Goal: Information Seeking & Learning: Learn about a topic

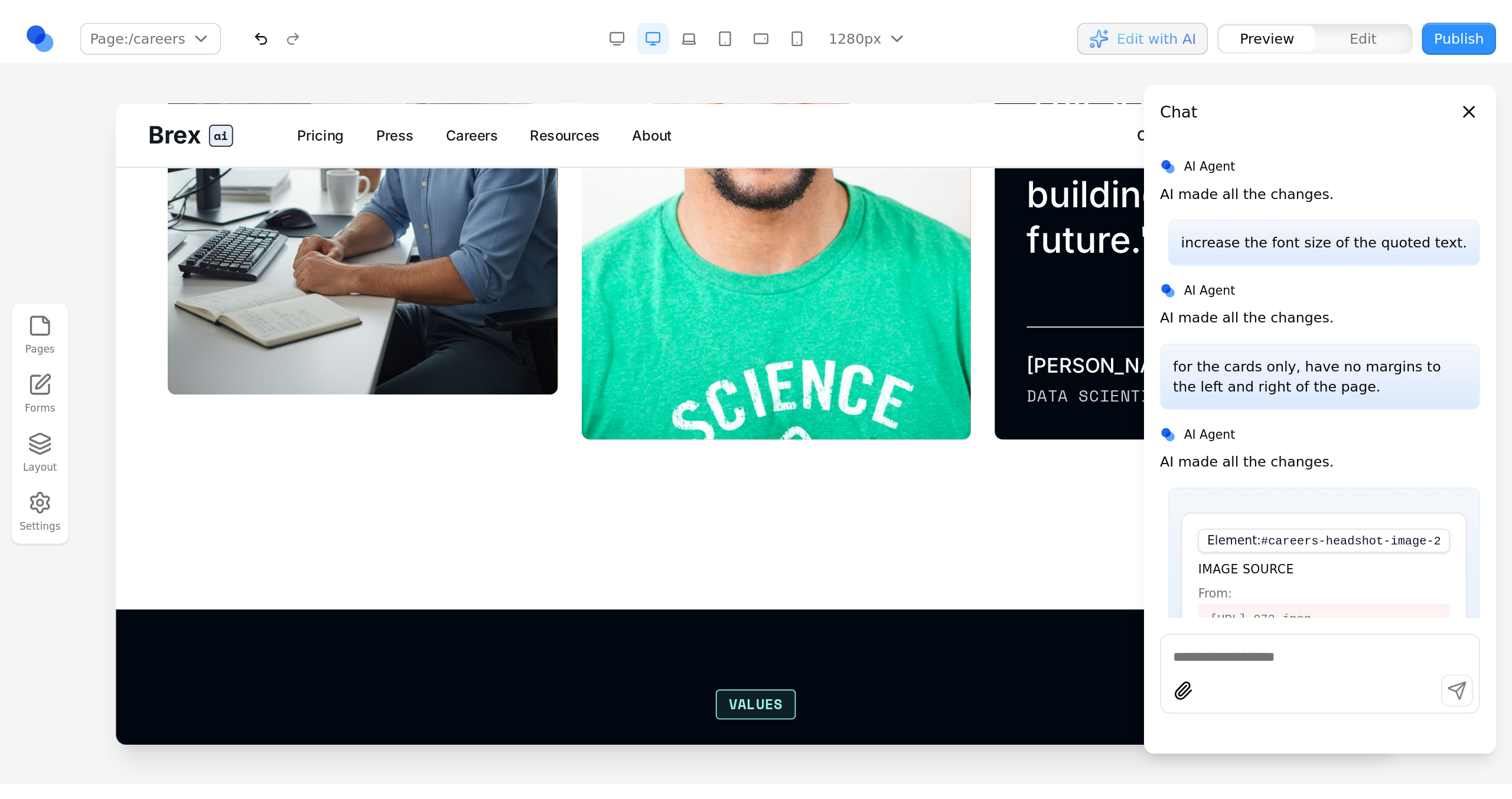
scroll to position [8946, 0]
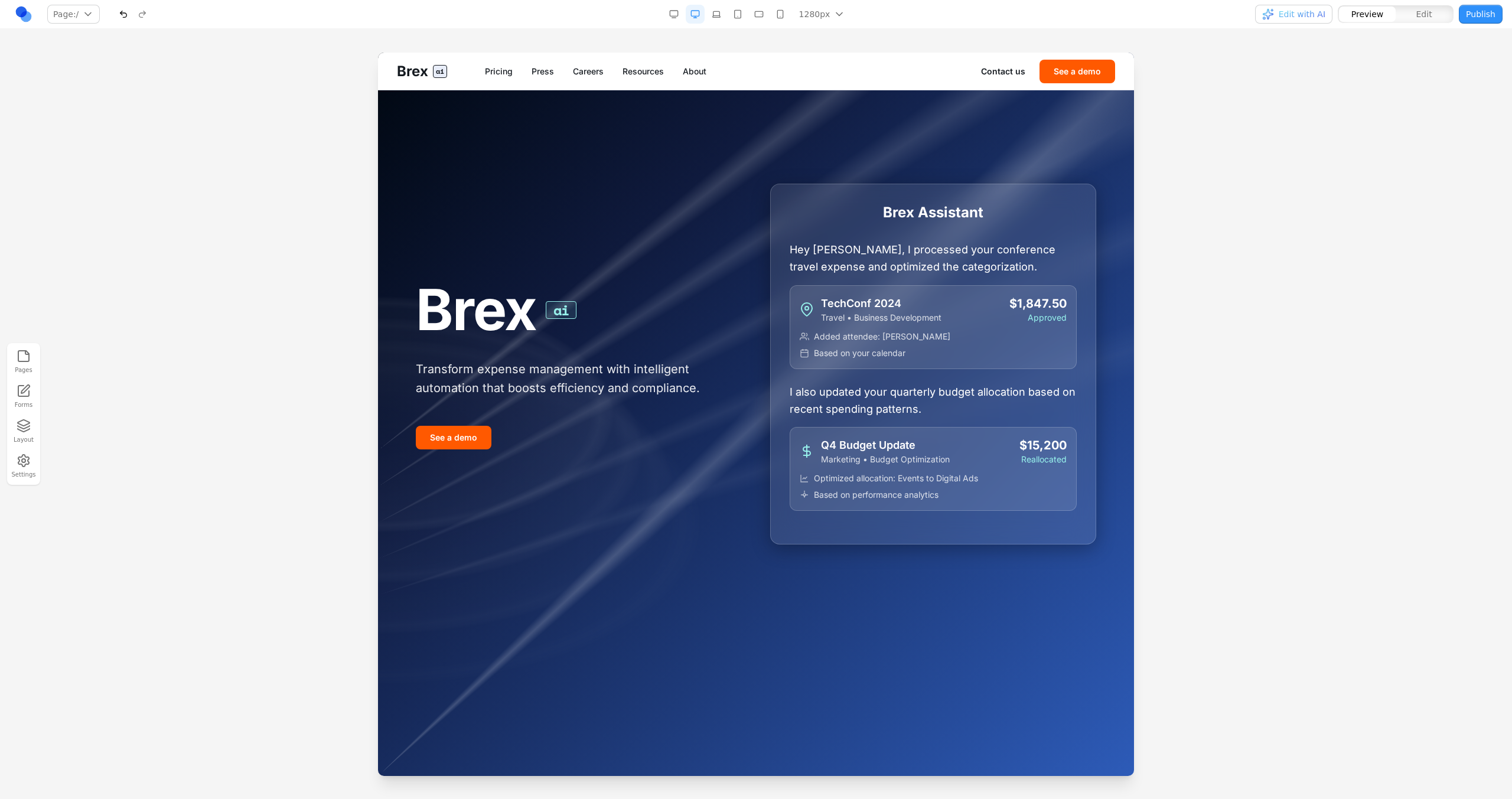
click at [575, 71] on link "Careers" at bounding box center [588, 71] width 31 height 12
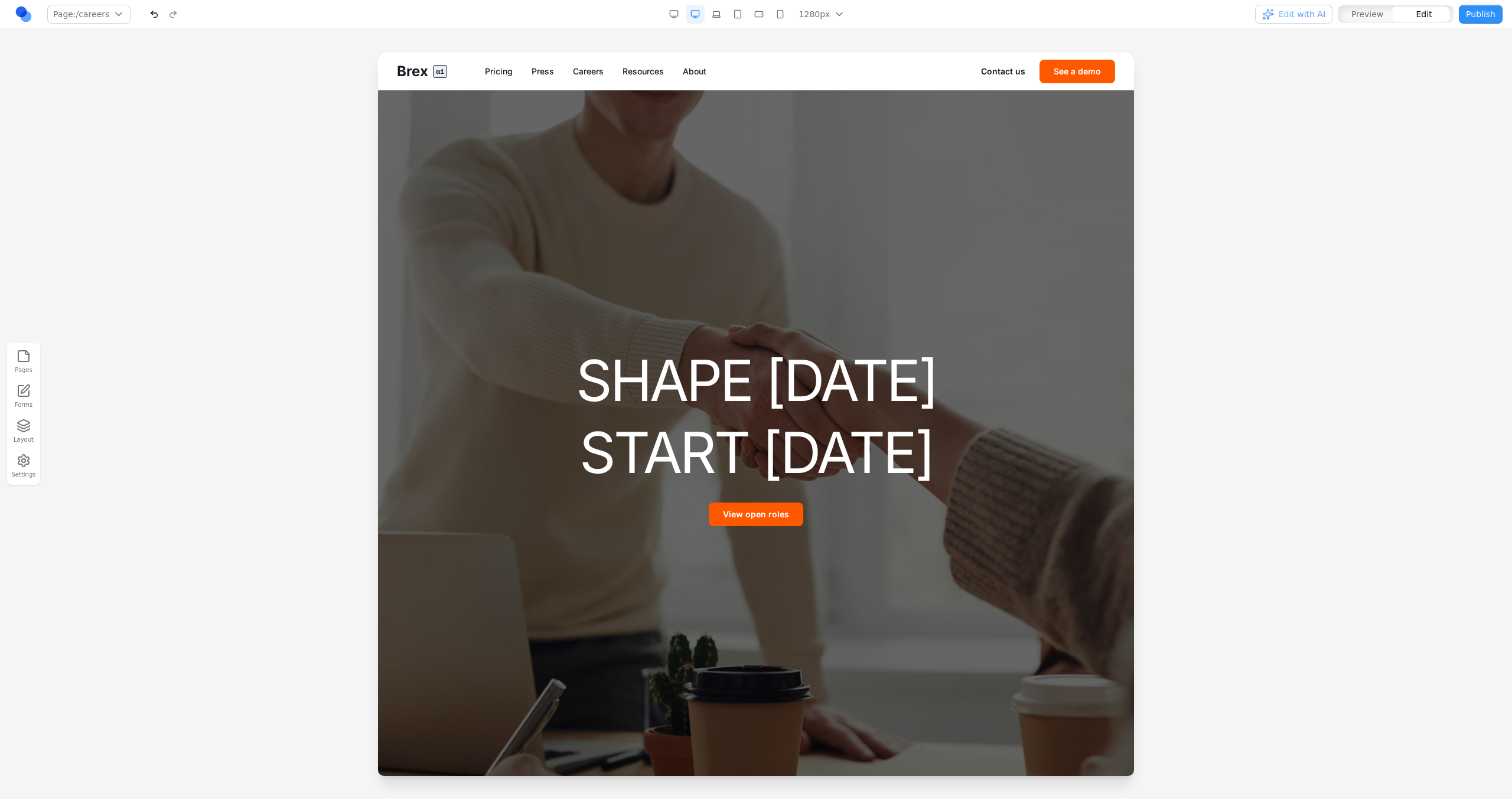
click at [775, 646] on div at bounding box center [756, 415] width 756 height 724
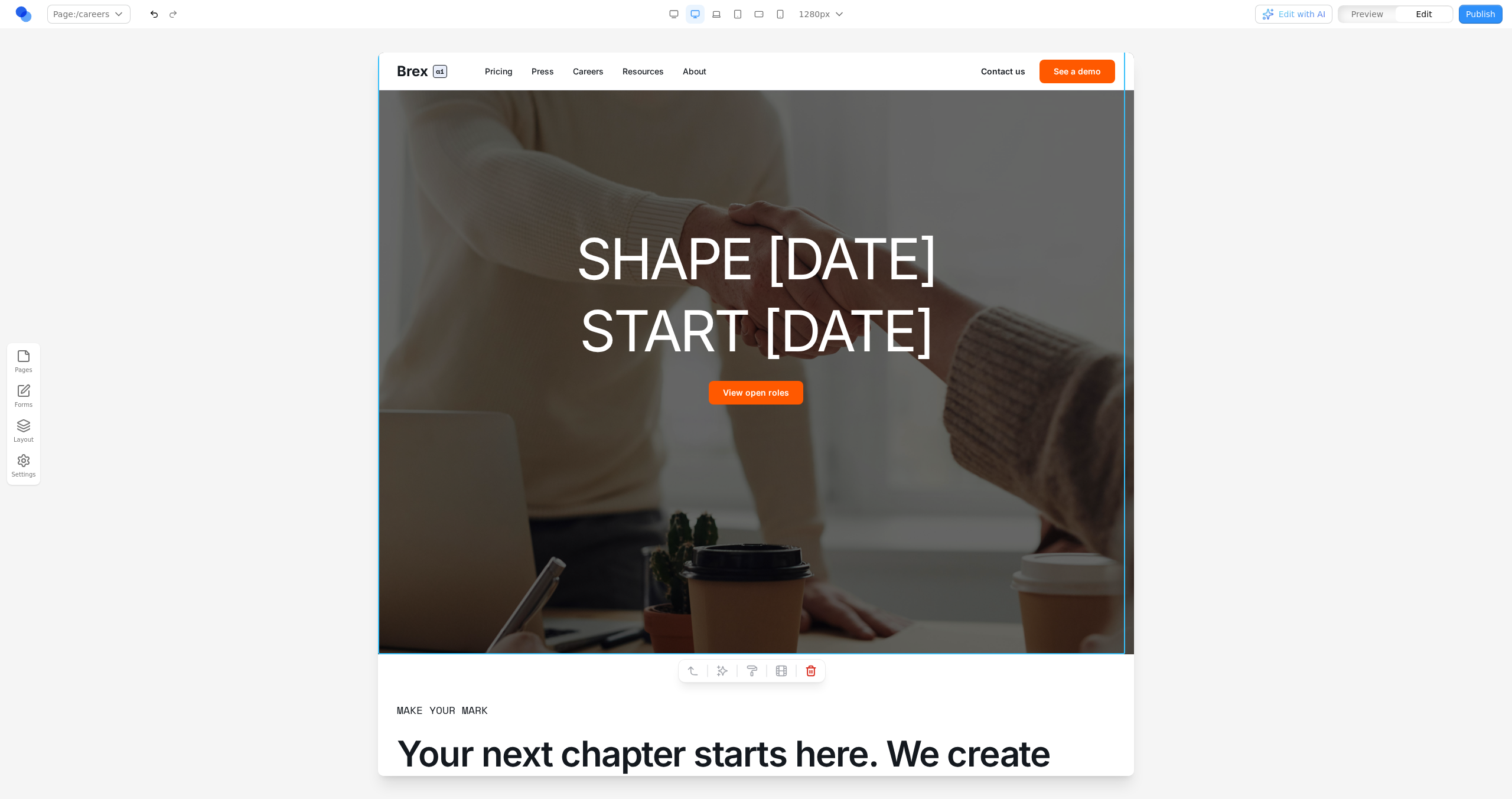
scroll to position [137, 0]
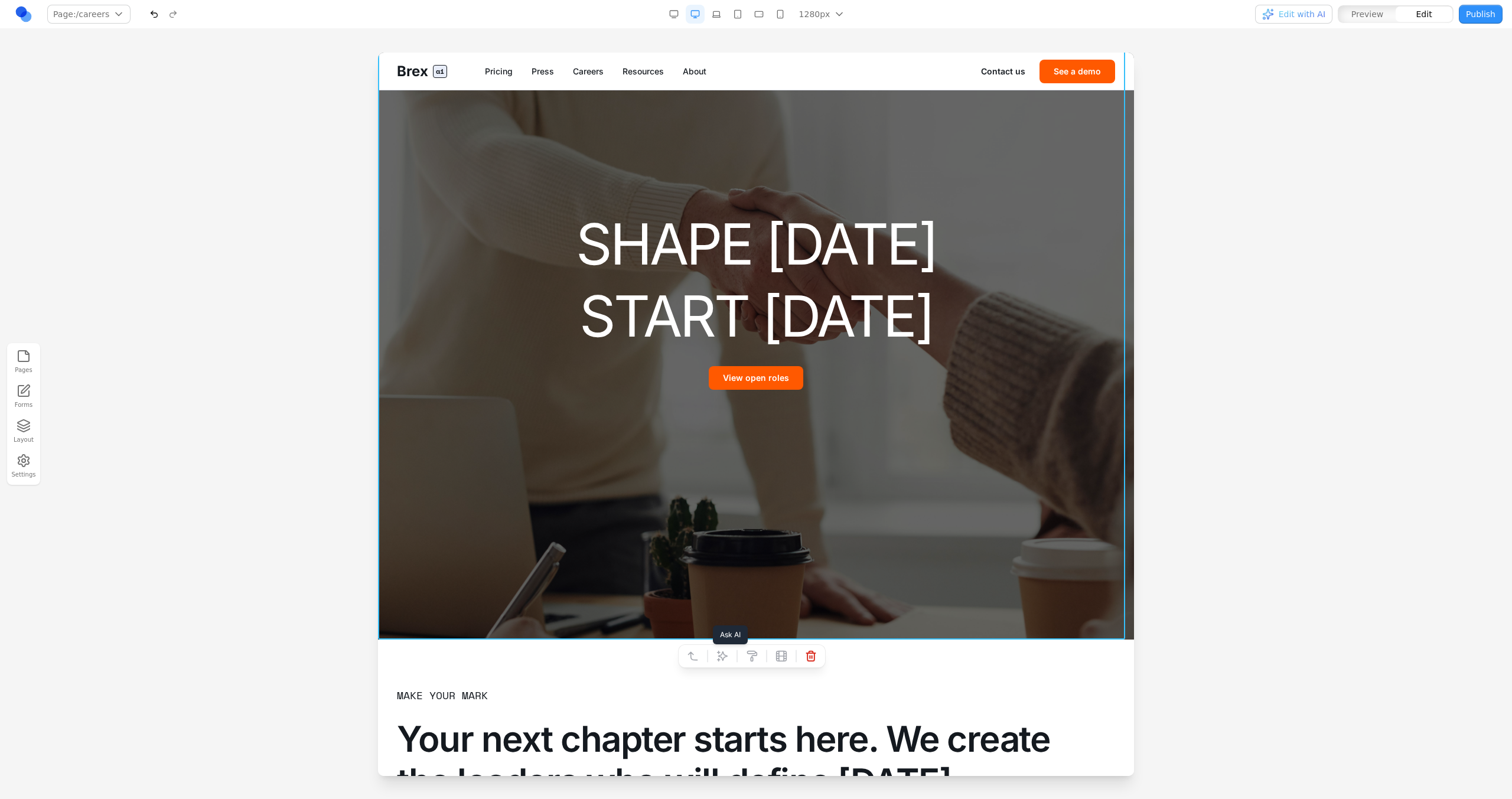
click at [726, 654] on icon at bounding box center [722, 657] width 12 height 12
click at [976, 560] on div at bounding box center [756, 278] width 756 height 724
click at [1228, 473] on div at bounding box center [756, 425] width 1512 height 746
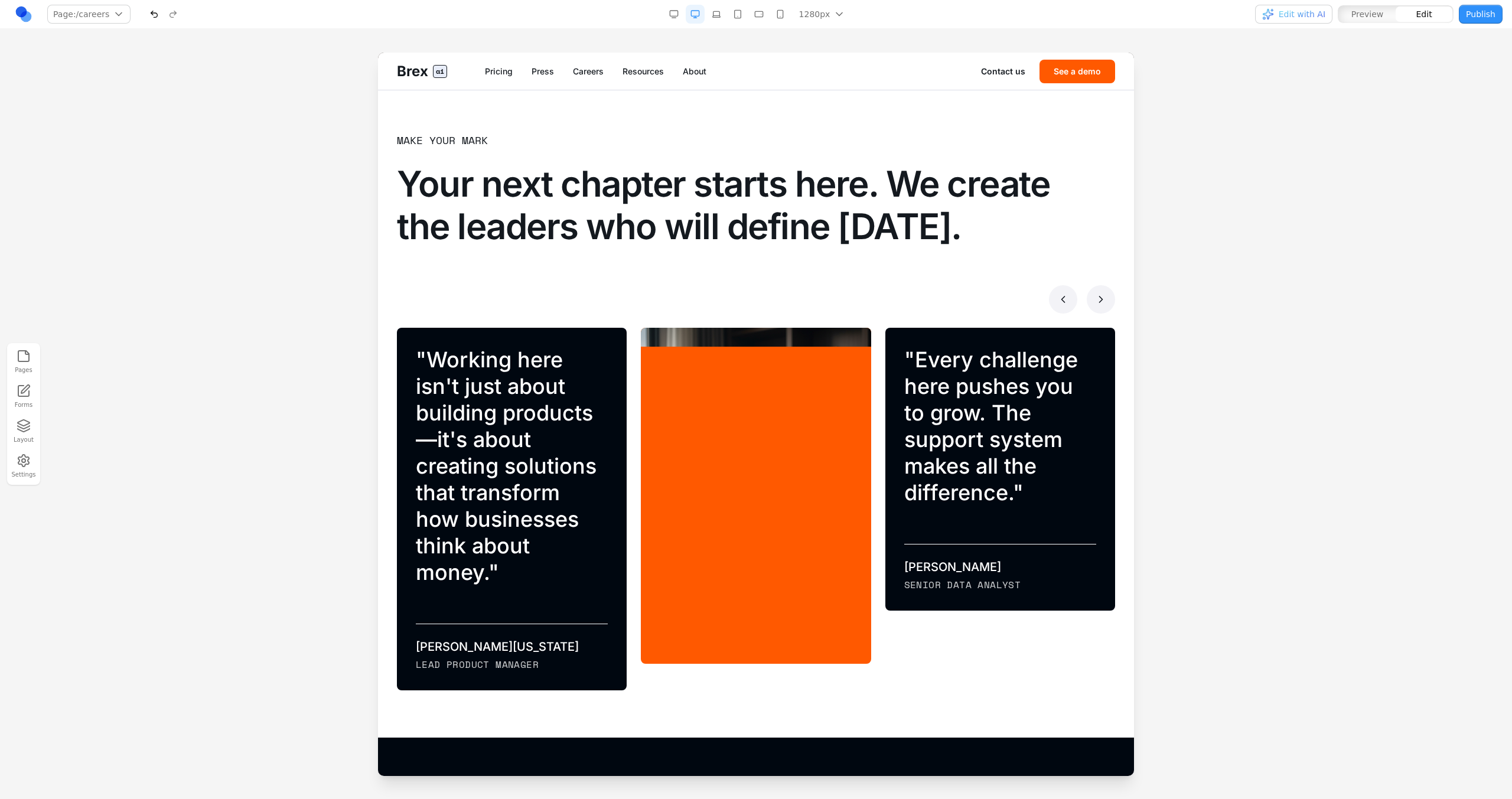
scroll to position [745, 0]
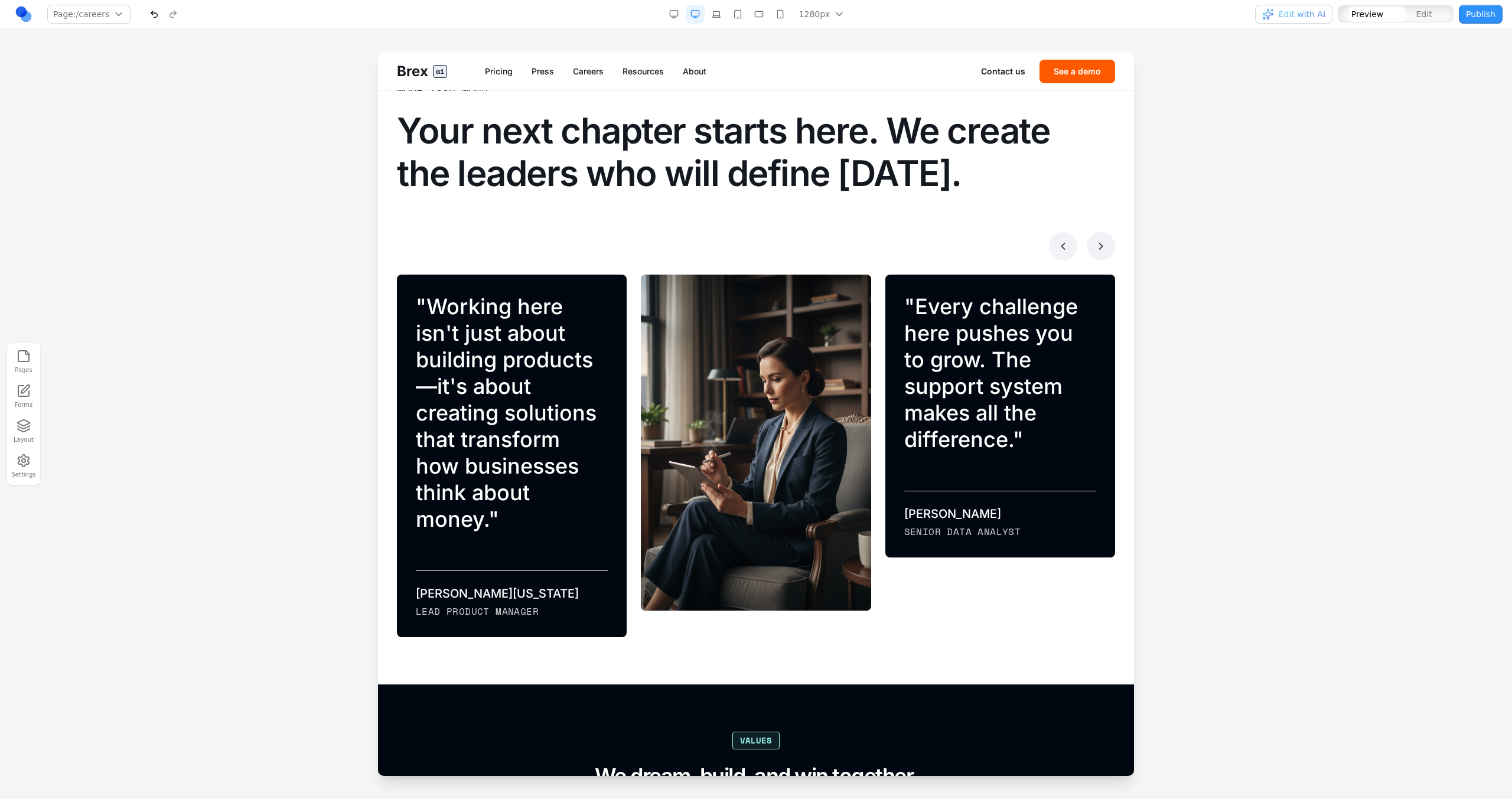
click at [1100, 248] on polyline at bounding box center [1101, 246] width 3 height 6
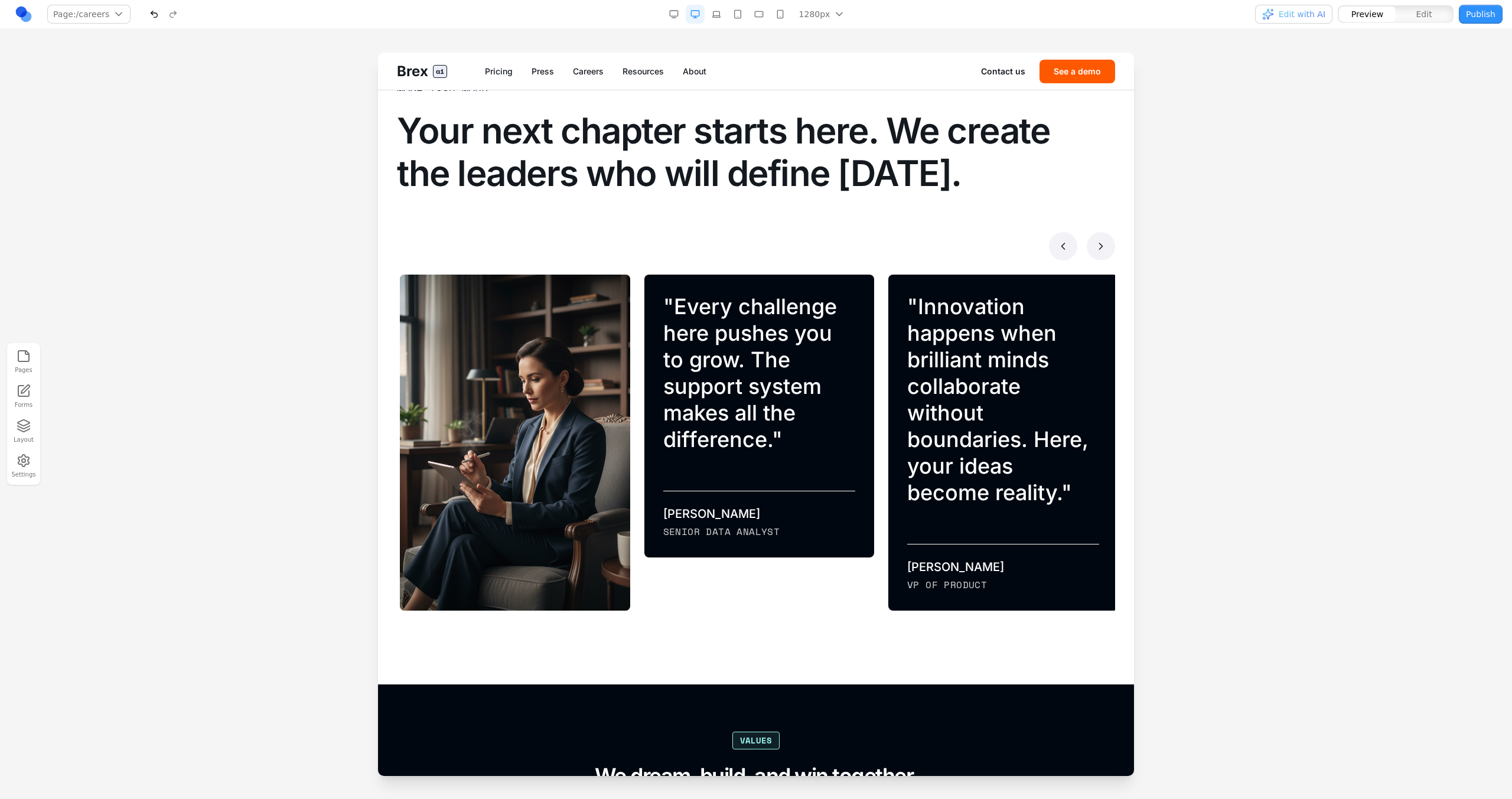
click at [1103, 256] on div at bounding box center [756, 245] width 718 height 28
click at [1098, 245] on button at bounding box center [1100, 245] width 28 height 28
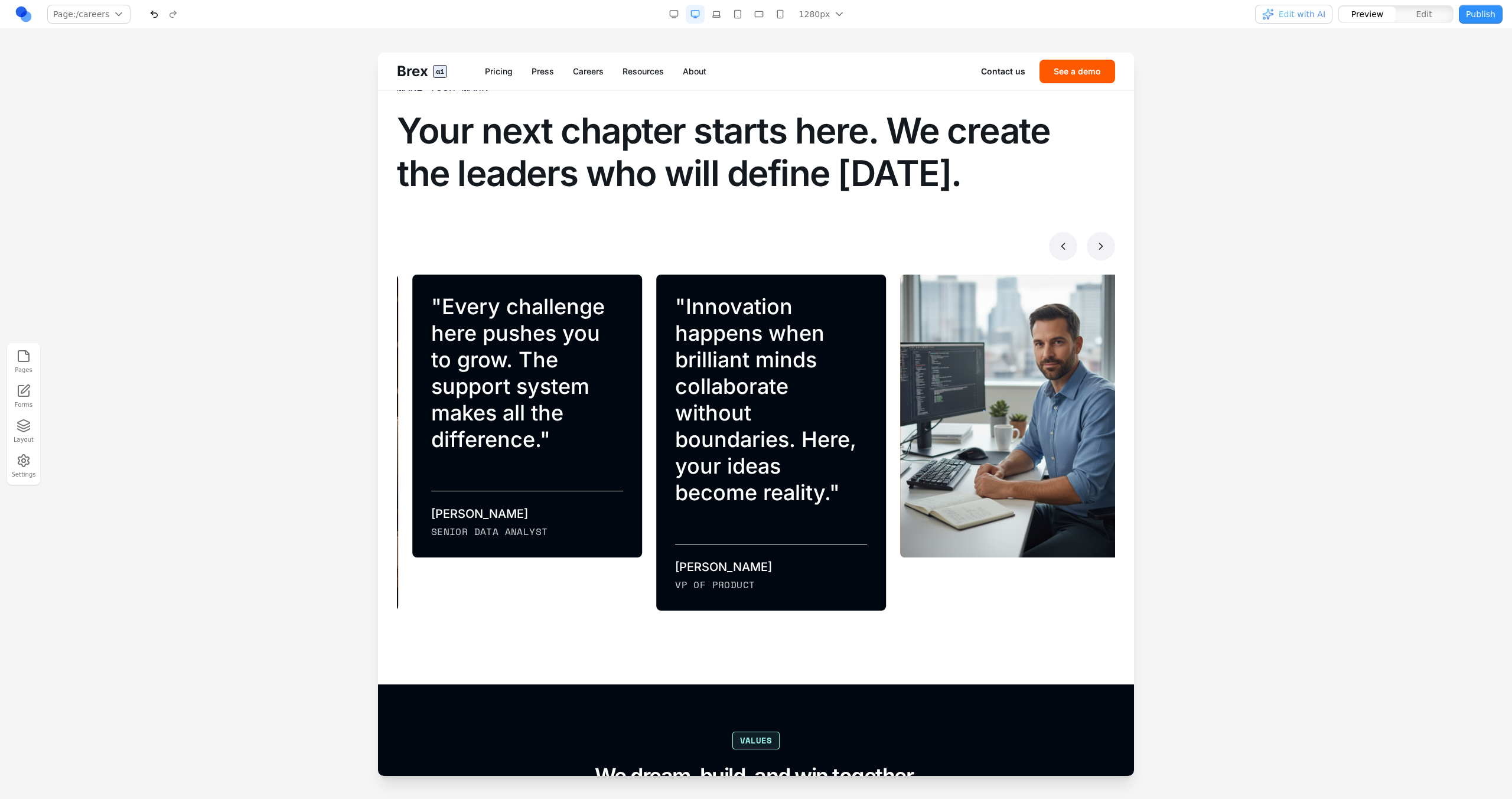
click at [1098, 245] on button at bounding box center [1100, 245] width 28 height 28
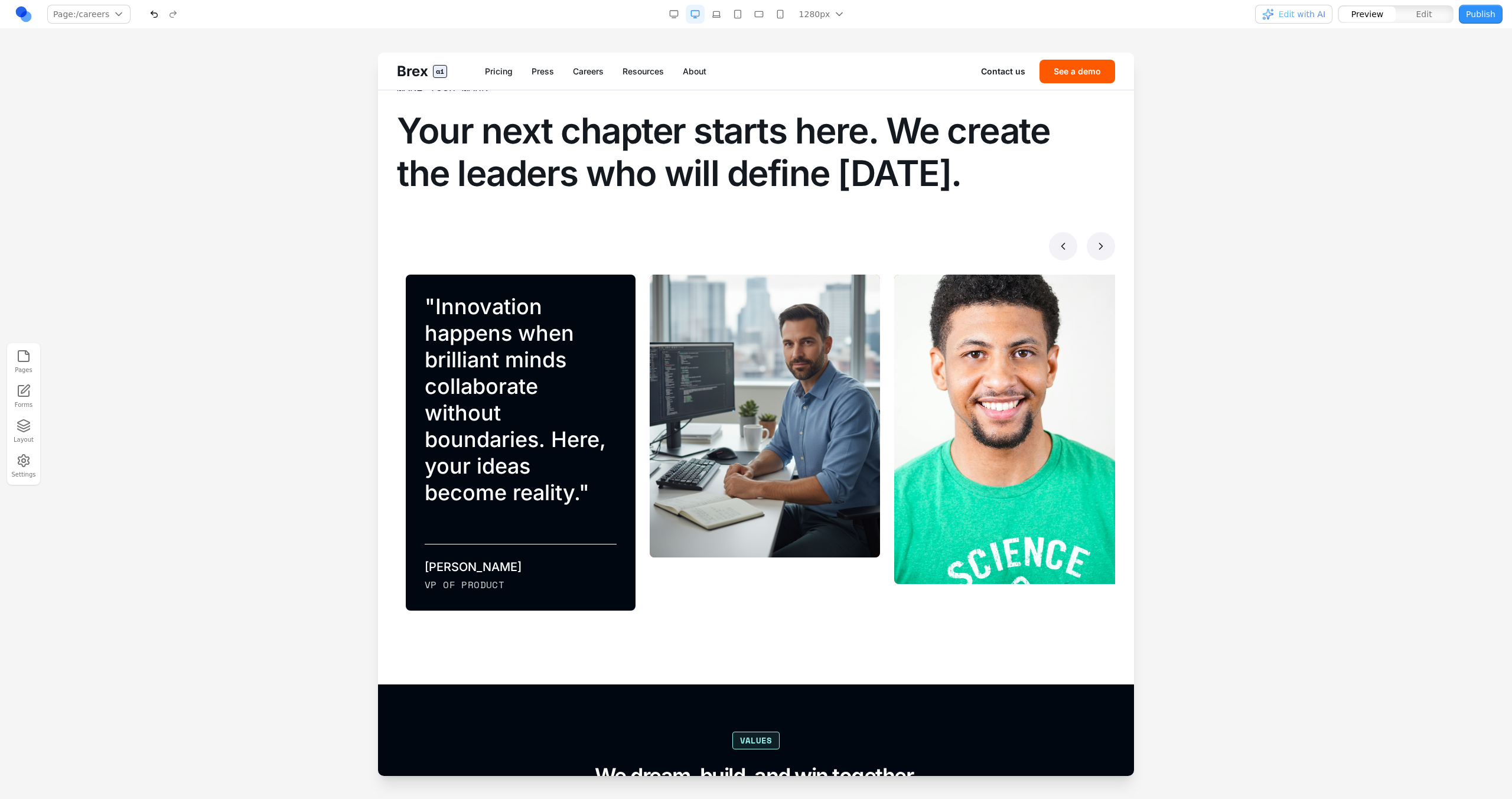
click at [1087, 250] on button at bounding box center [1100, 245] width 28 height 28
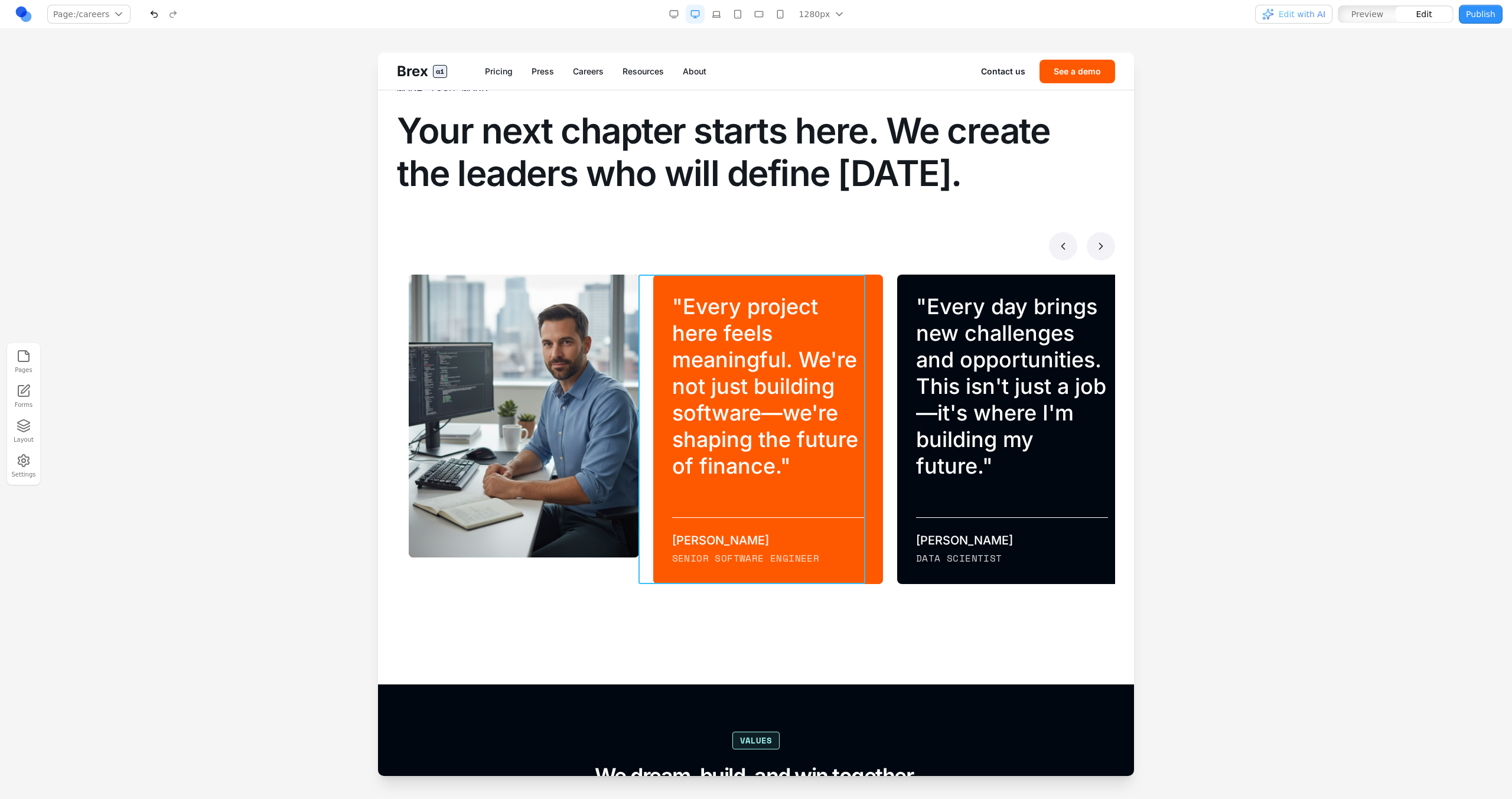
click at [850, 287] on div "" Every project here feels meaningful. We're not just building software—we're s…" at bounding box center [768, 429] width 230 height 310
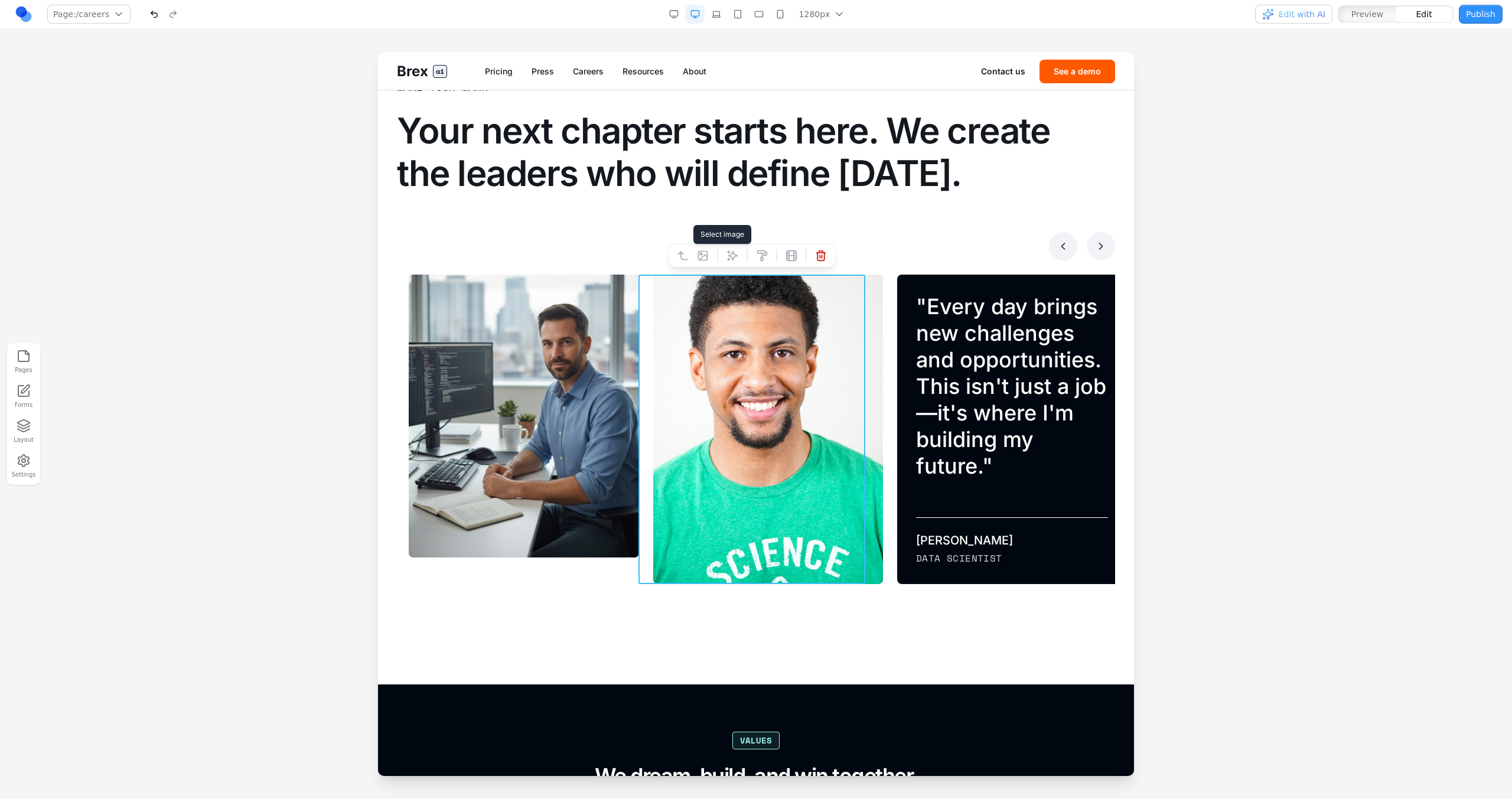
click at [710, 251] on button at bounding box center [703, 256] width 19 height 19
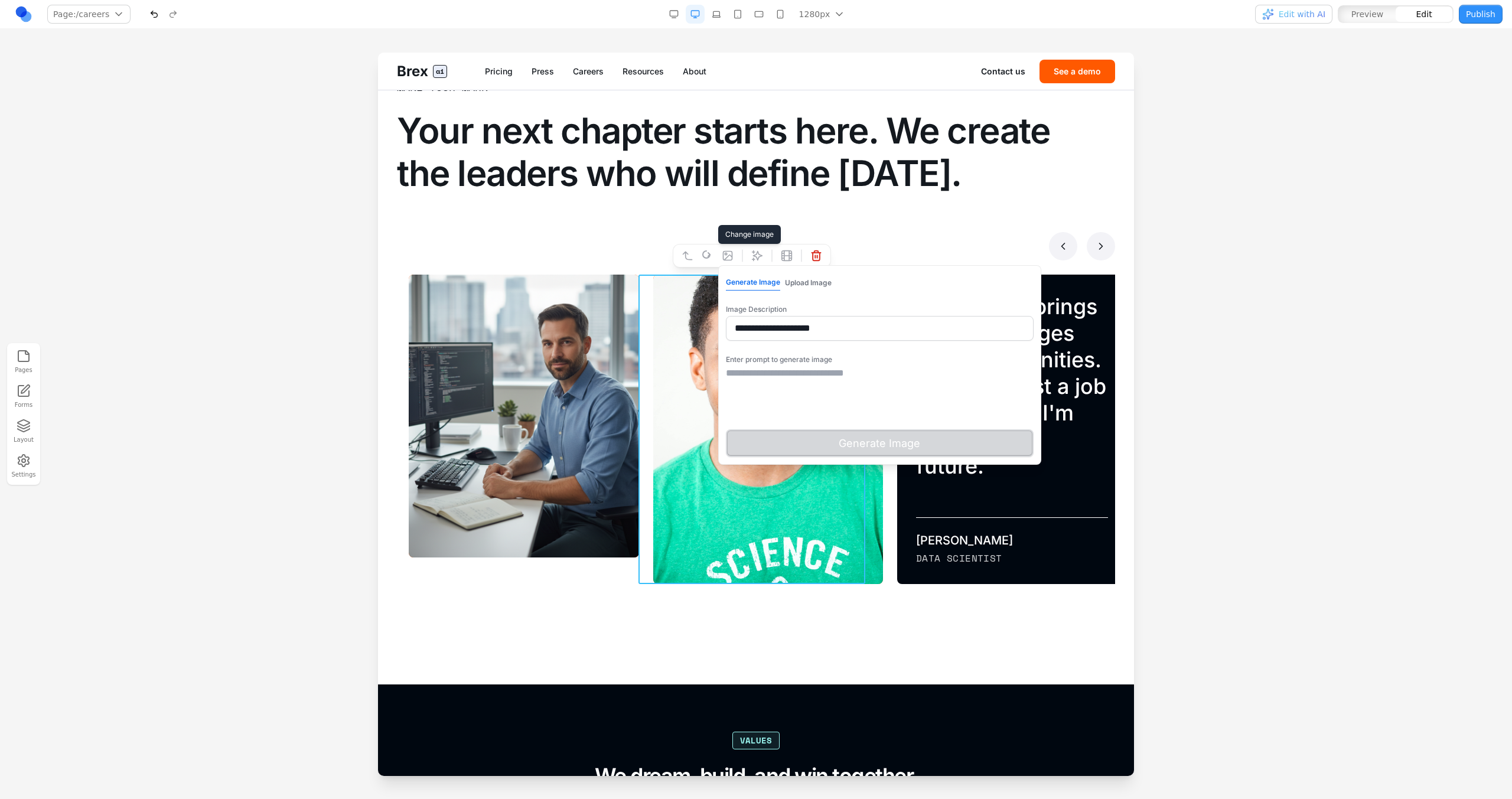
click at [854, 365] on div "Enter prompt to generate image Generate Image" at bounding box center [880, 403] width 308 height 107
click at [854, 382] on textarea at bounding box center [880, 395] width 308 height 59
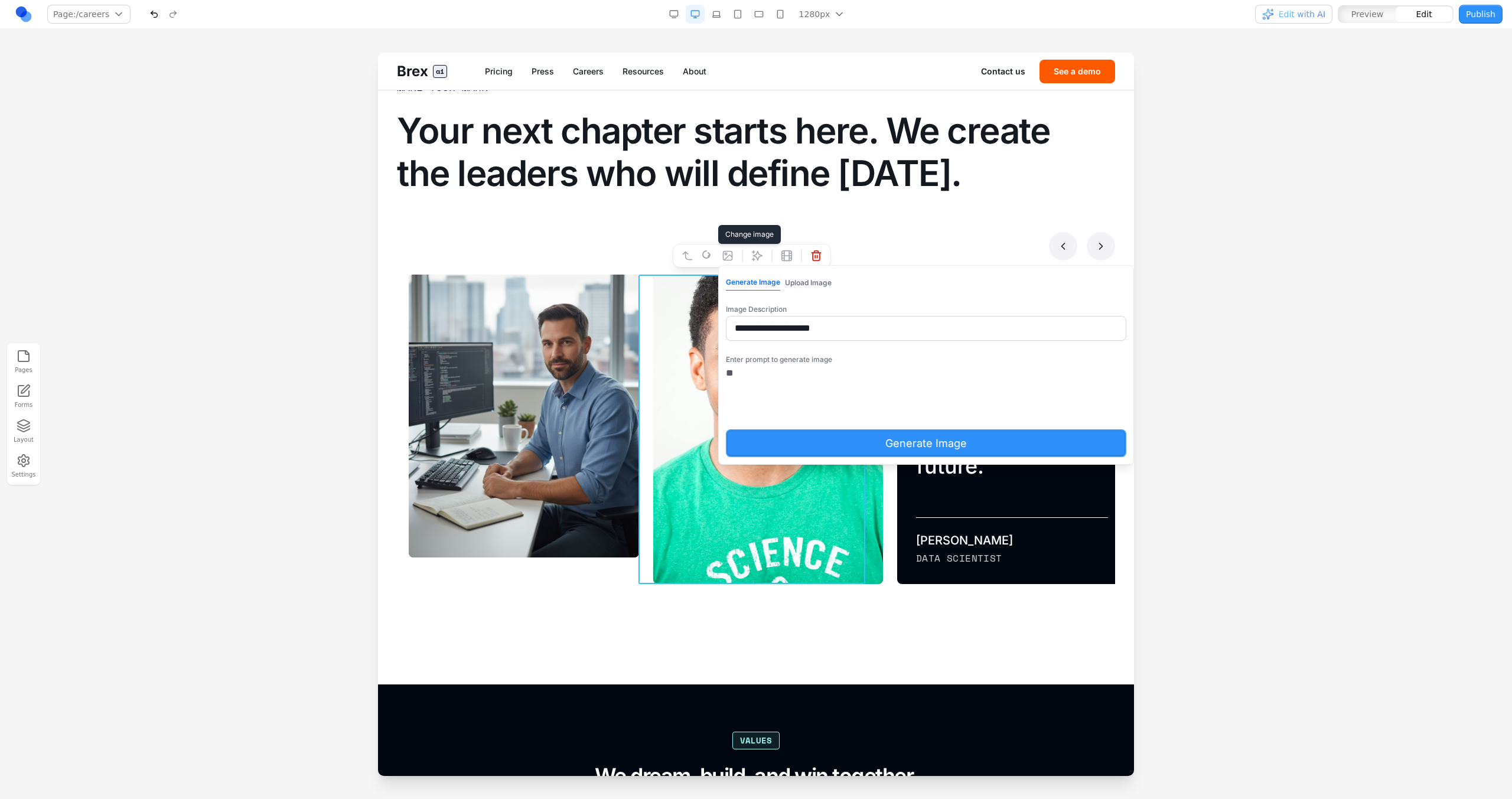
type textarea "*"
type textarea "**********"
click at [864, 443] on button "Generate Image" at bounding box center [926, 443] width 400 height 28
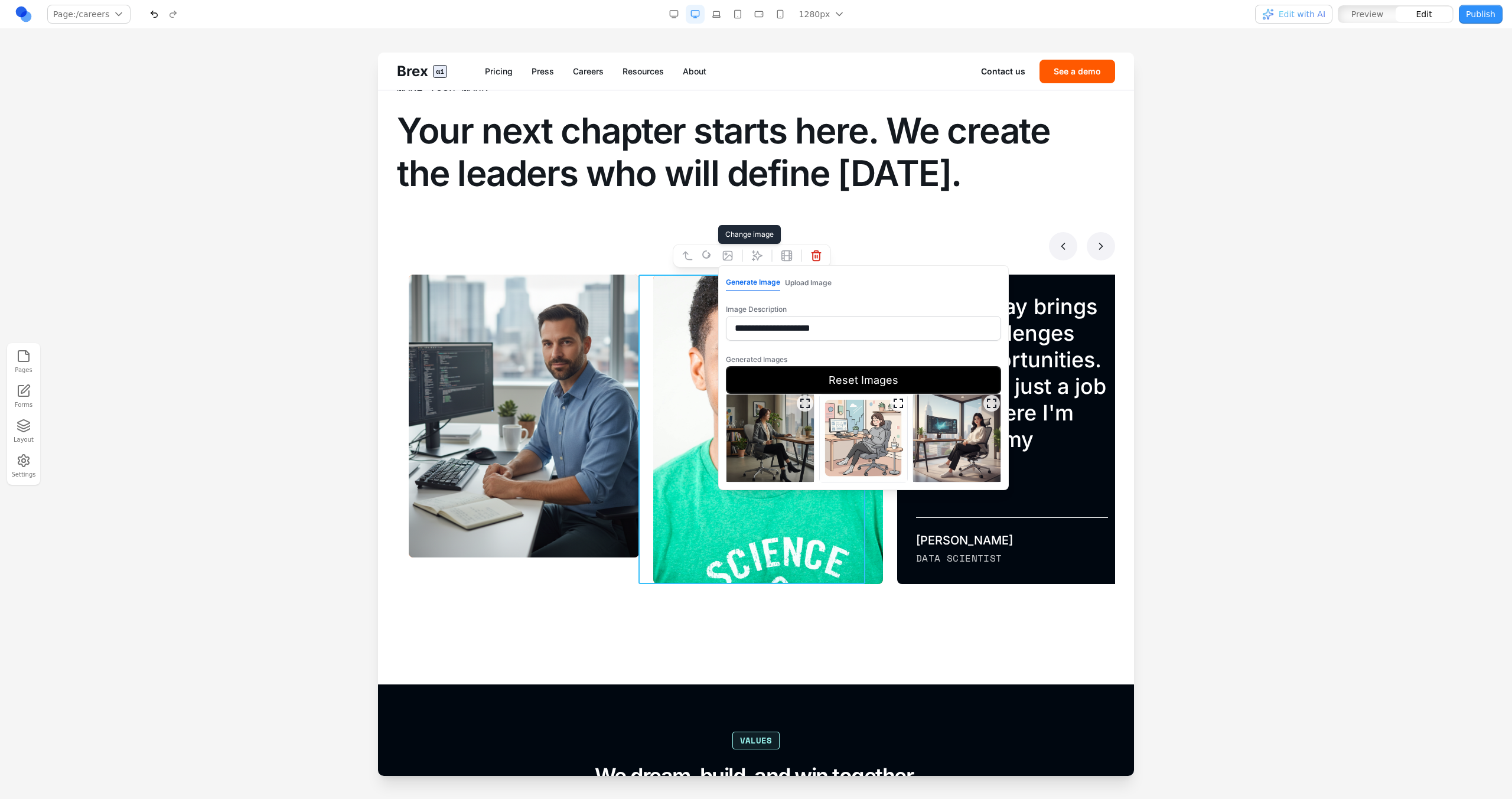
click at [995, 399] on icon "Expand image" at bounding box center [991, 403] width 12 height 12
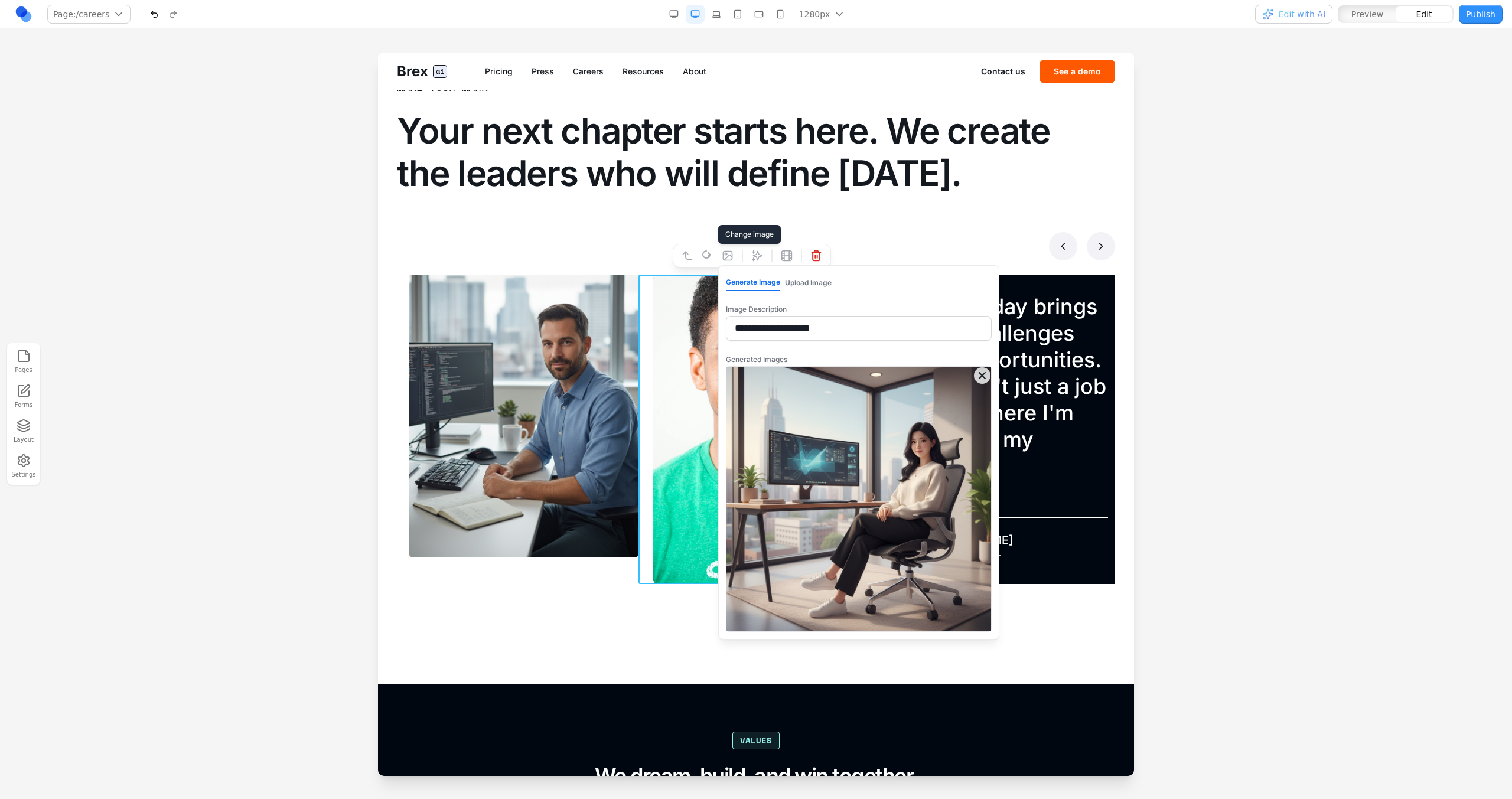
click at [987, 386] on img at bounding box center [859, 499] width 265 height 265
click at [983, 373] on icon "Close expanded image" at bounding box center [982, 375] width 12 height 12
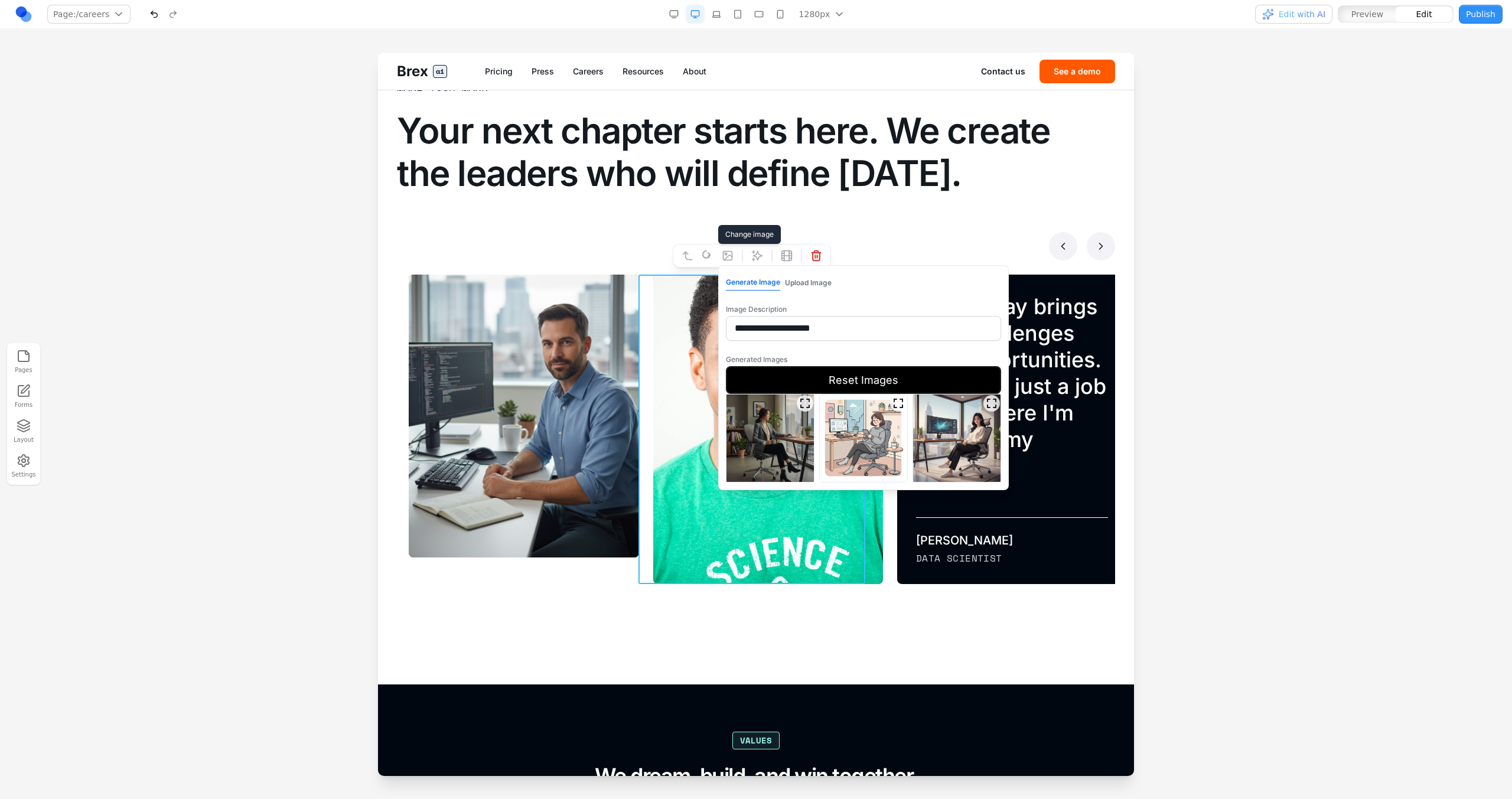
click at [805, 400] on icon "Expand image" at bounding box center [805, 403] width 12 height 12
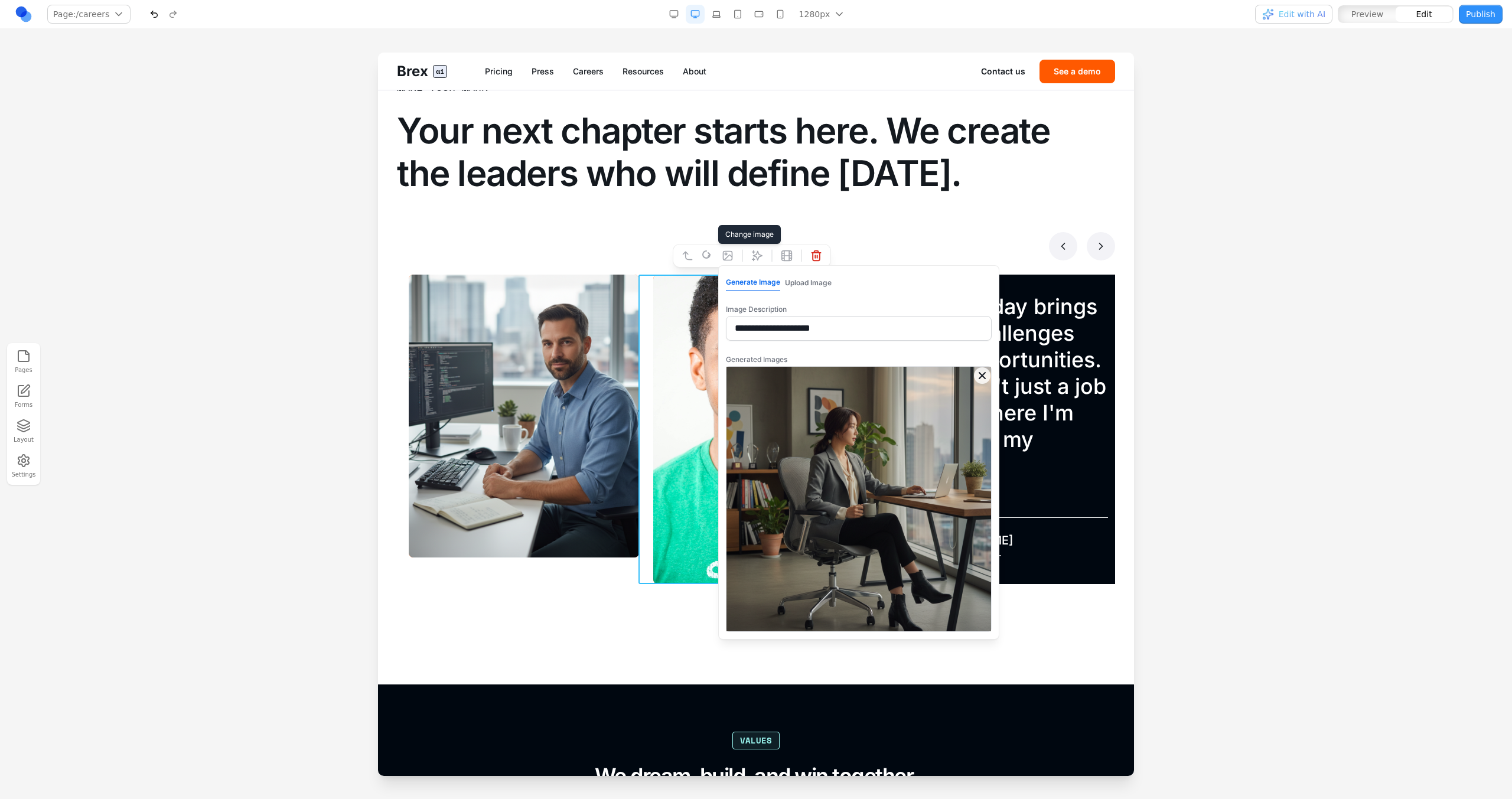
click at [983, 376] on icon "Close expanded image" at bounding box center [982, 375] width 6 height 6
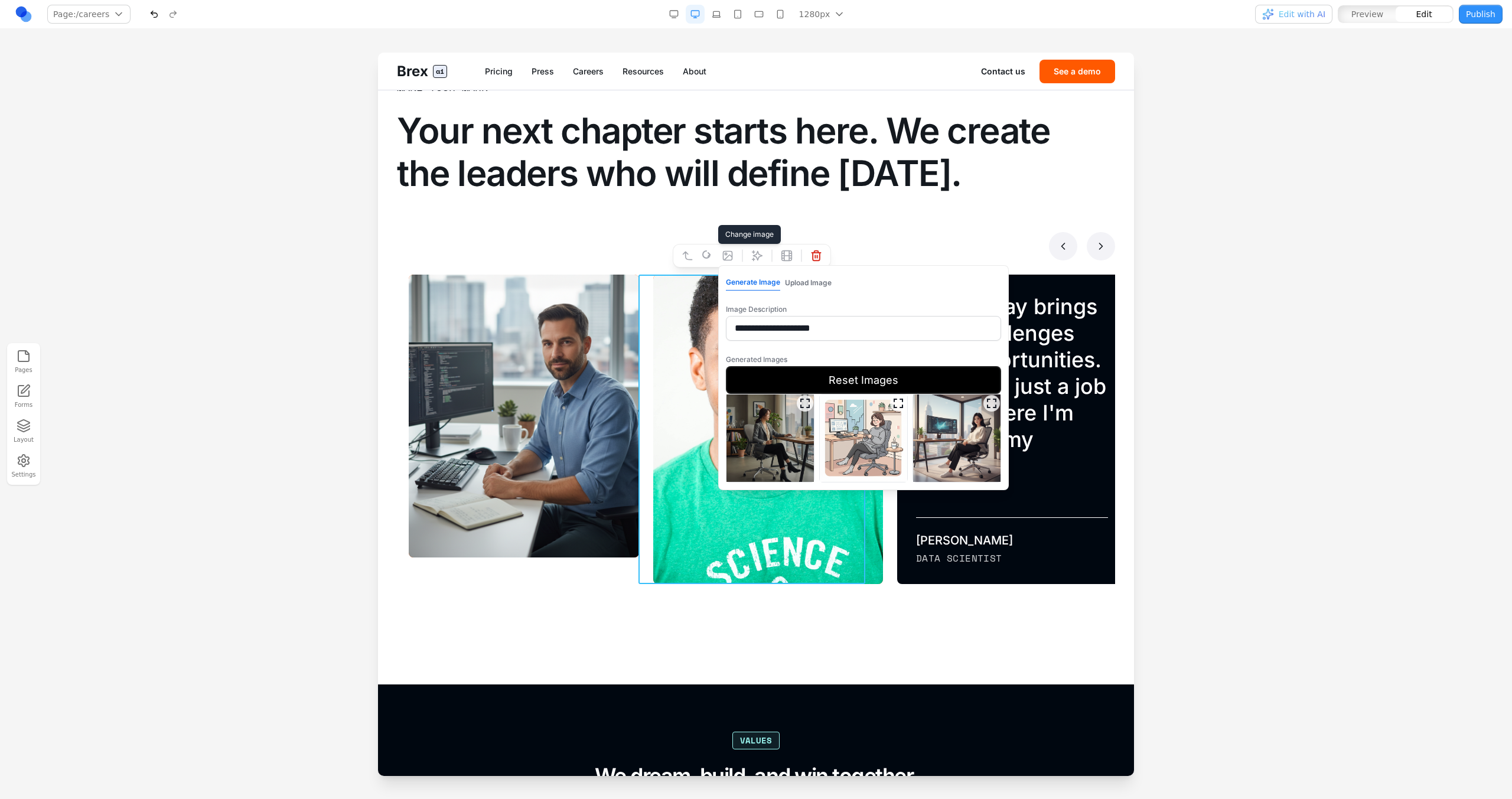
click at [900, 383] on button "Reset Images" at bounding box center [863, 379] width 275 height 28
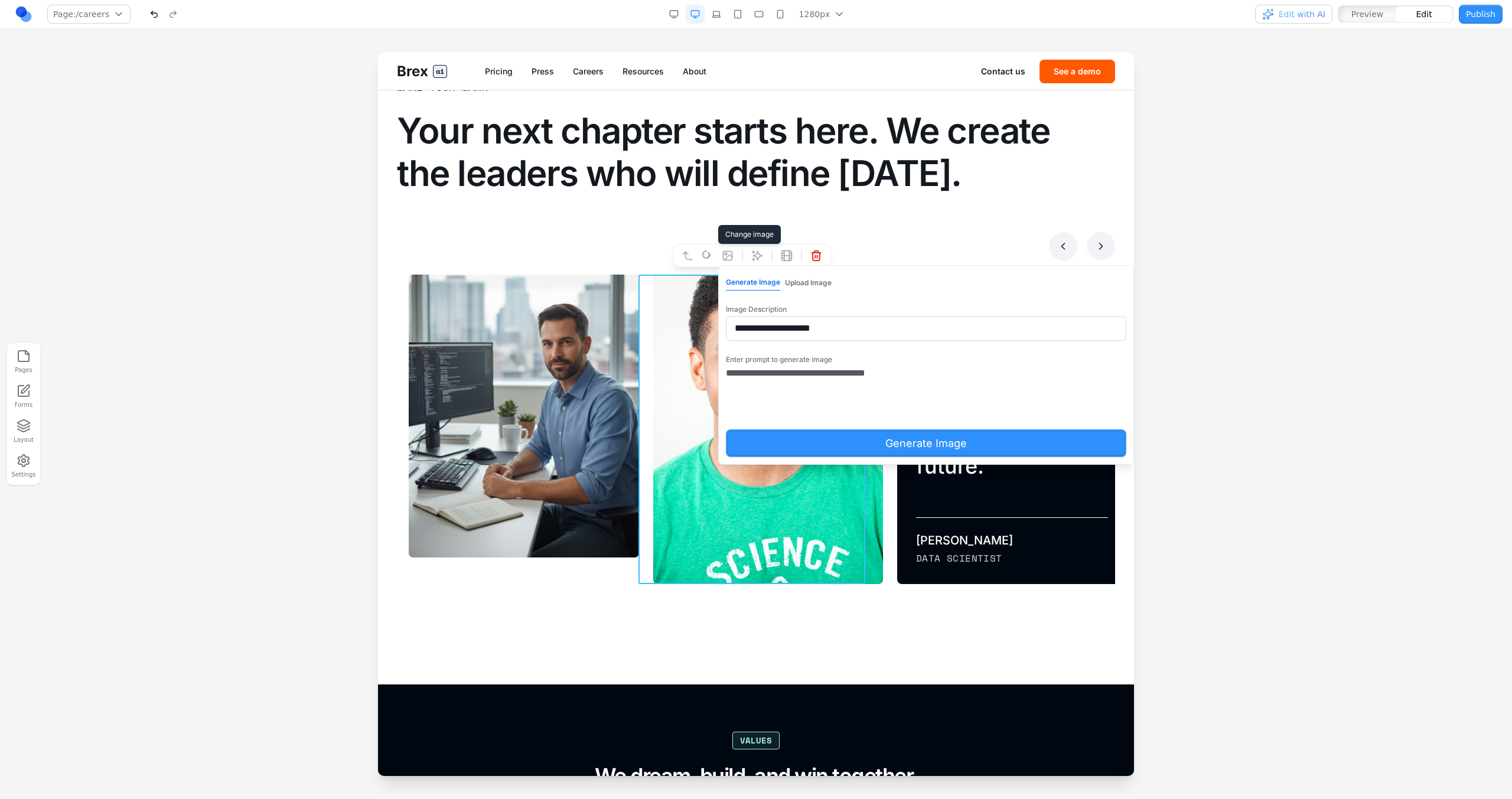
click at [900, 383] on textarea "**********" at bounding box center [884, 395] width 319 height 59
type textarea "**********"
click at [904, 442] on button "Generate Image" at bounding box center [926, 443] width 400 height 28
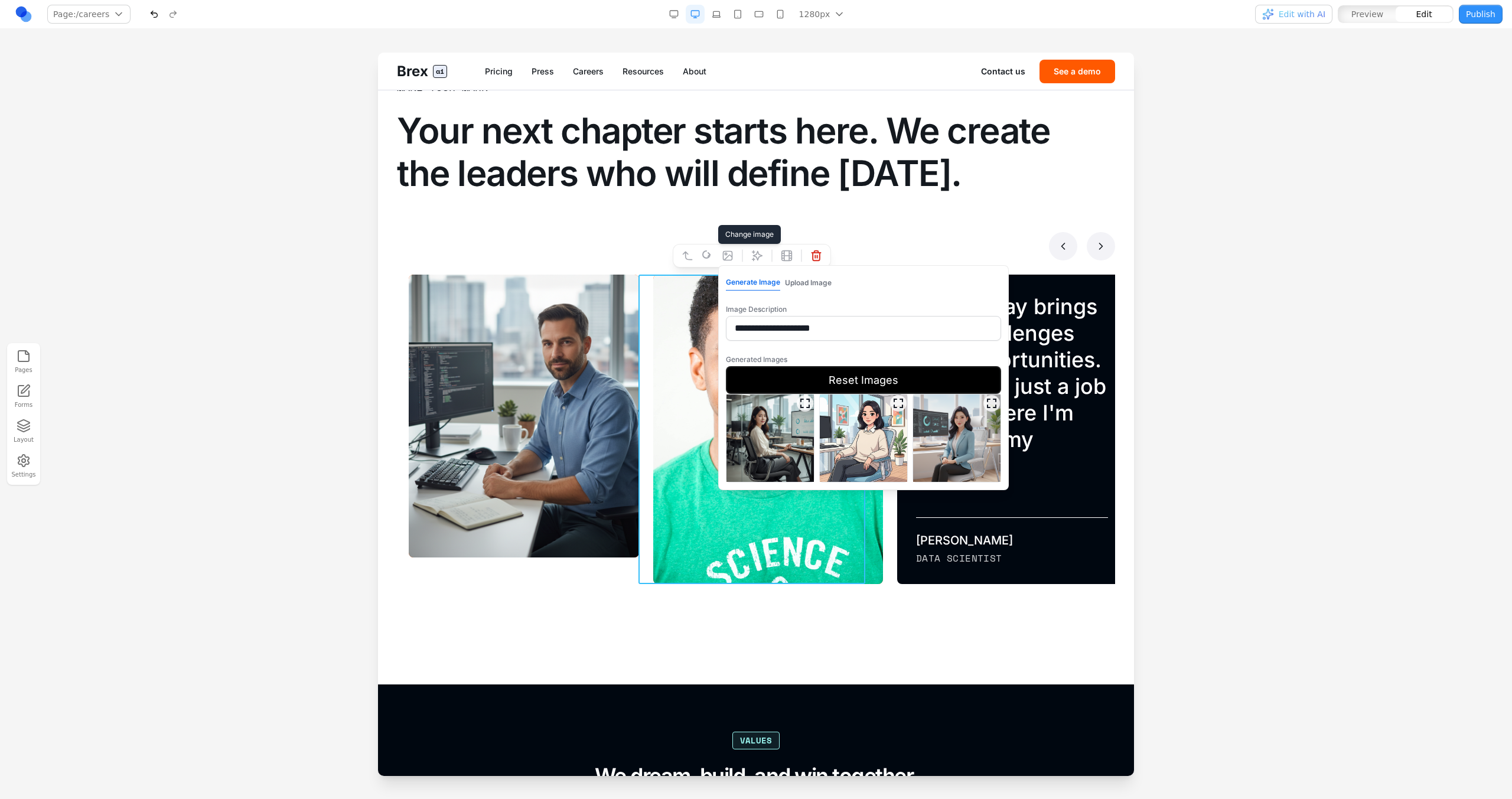
click at [805, 403] on icon "Expand image" at bounding box center [805, 403] width 12 height 12
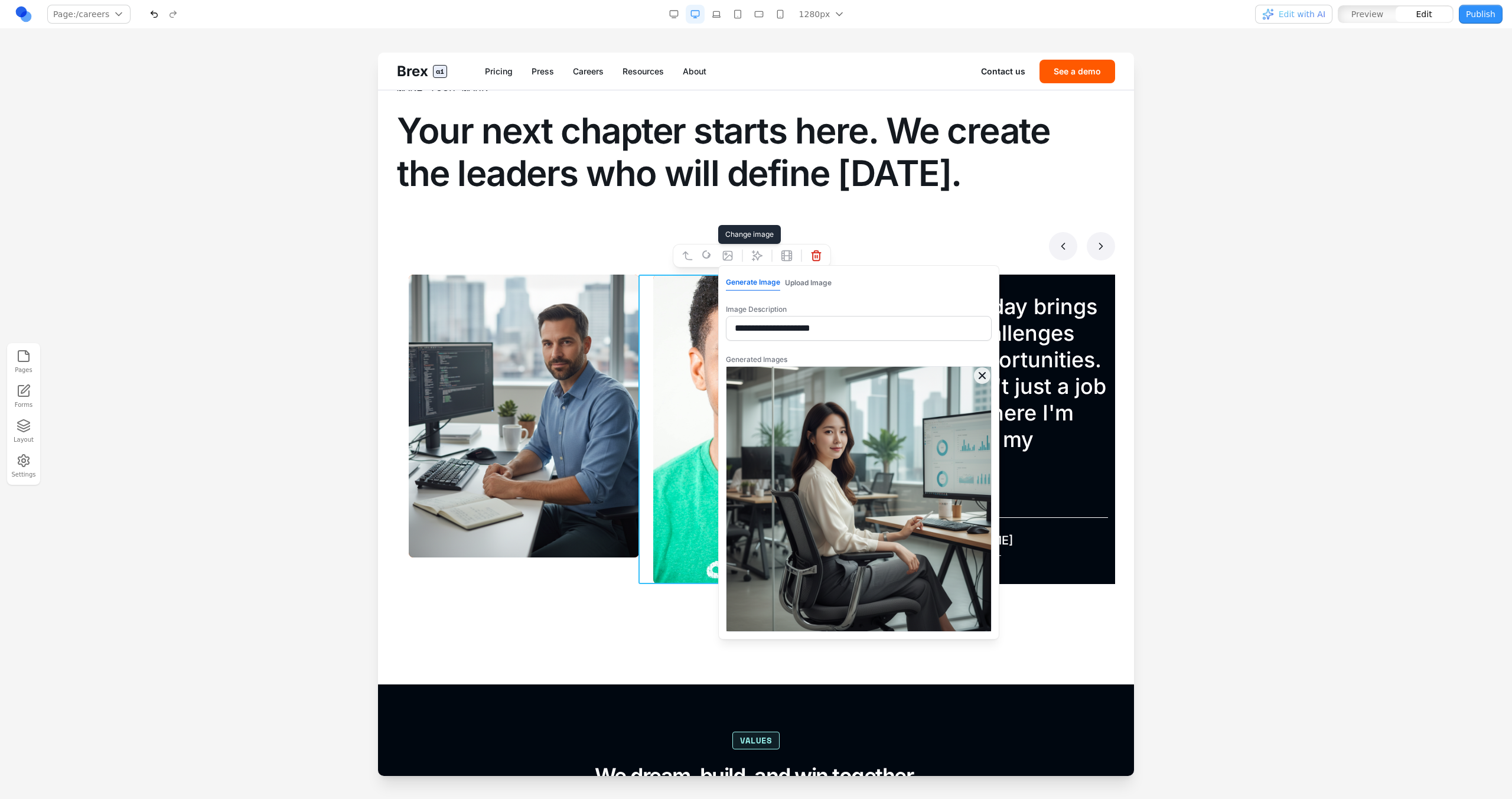
click at [982, 374] on icon "Close expanded image" at bounding box center [982, 375] width 12 height 12
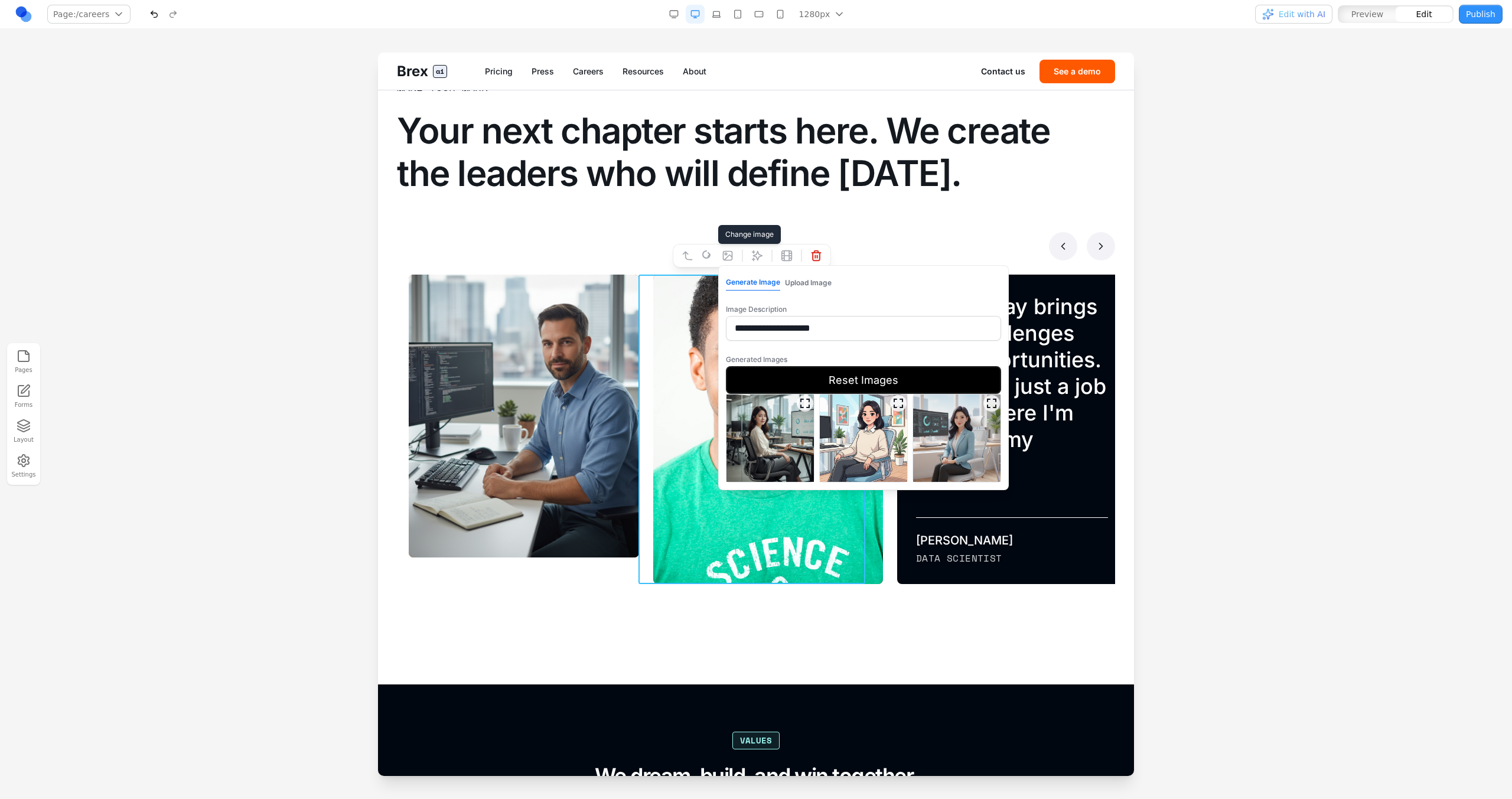
click at [788, 453] on img at bounding box center [770, 438] width 88 height 88
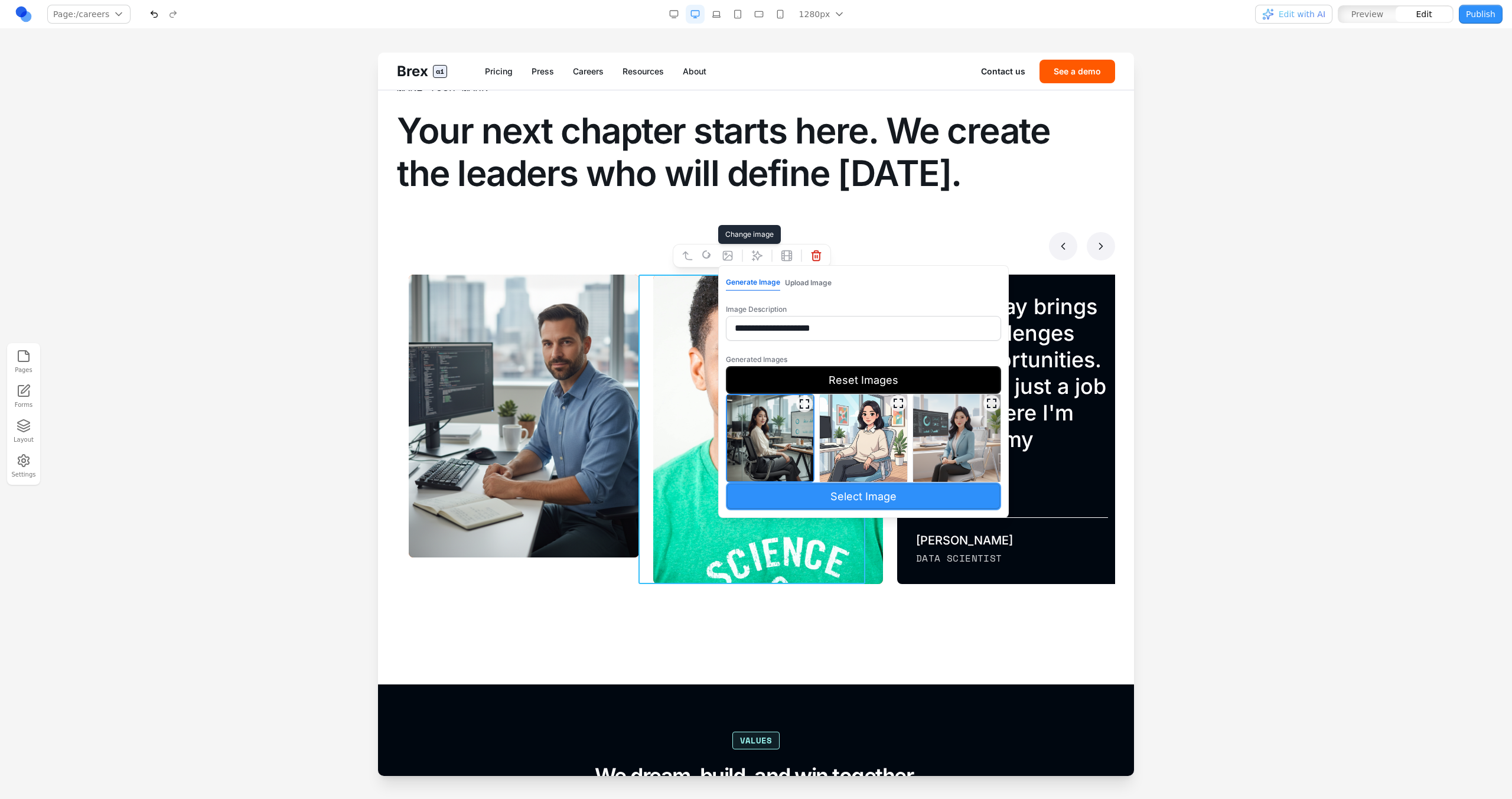
click at [805, 489] on button "Select Image" at bounding box center [863, 496] width 275 height 28
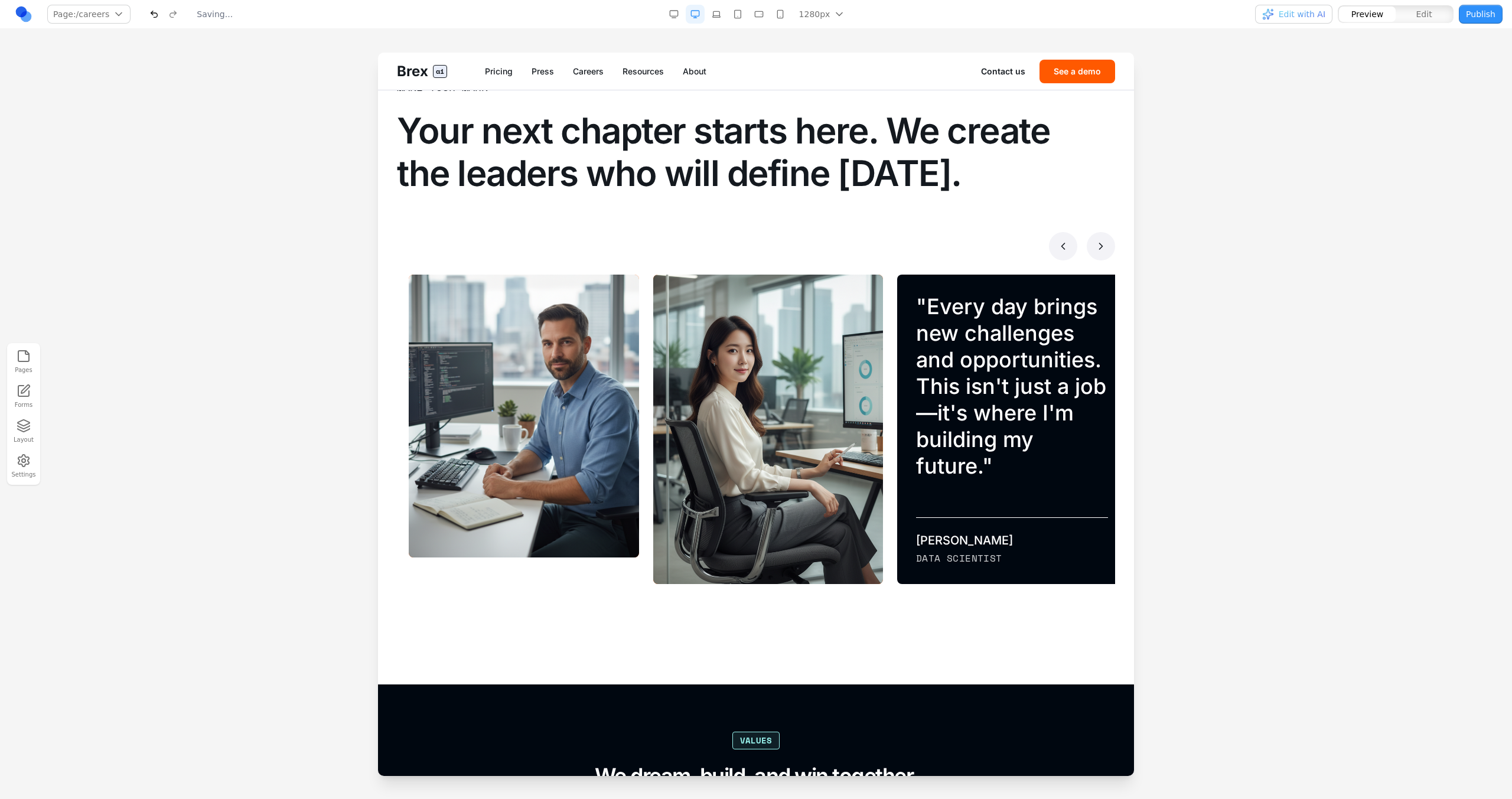
click at [1096, 246] on icon at bounding box center [1101, 246] width 12 height 12
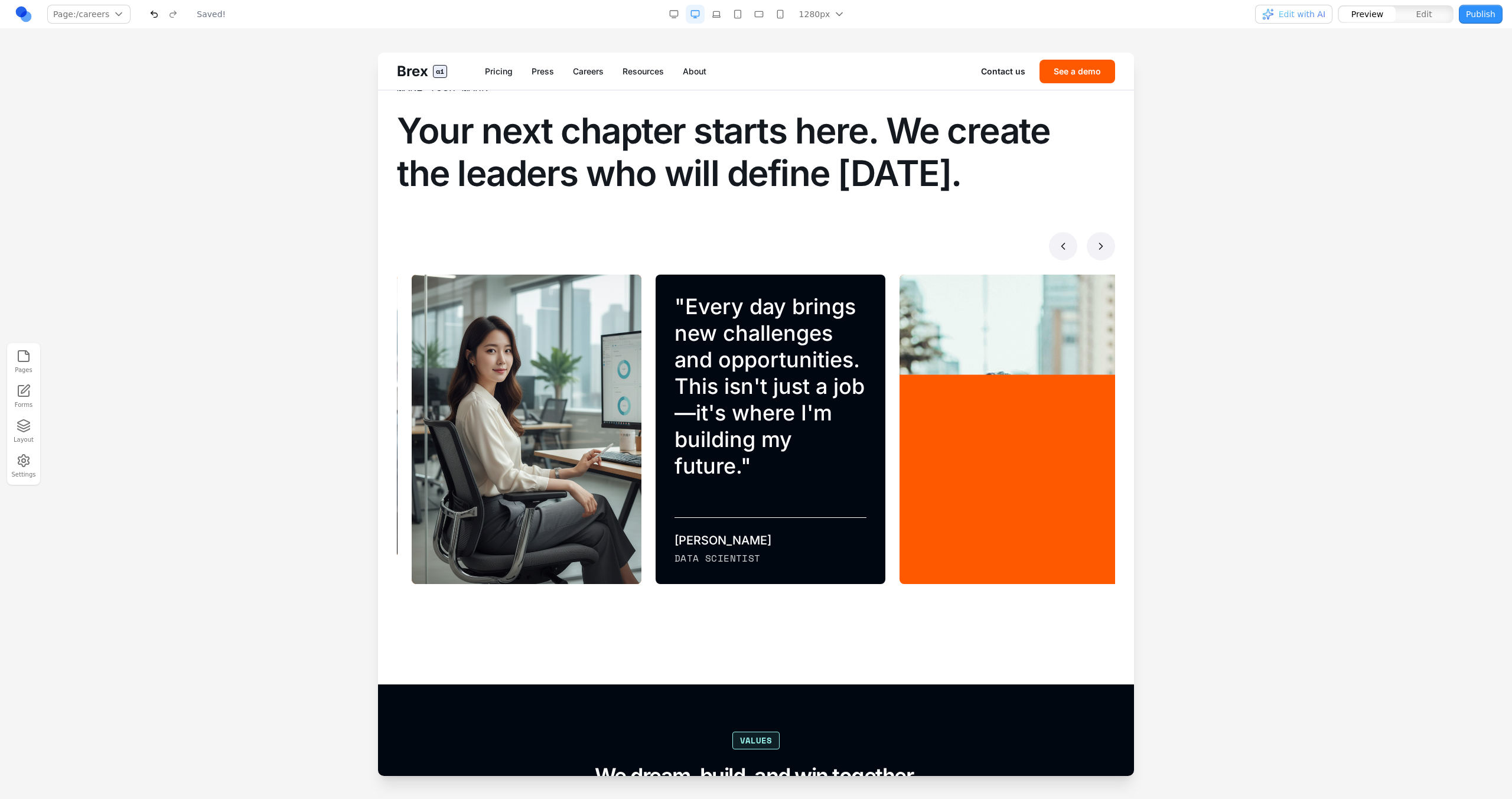
click at [1096, 247] on icon at bounding box center [1101, 246] width 12 height 12
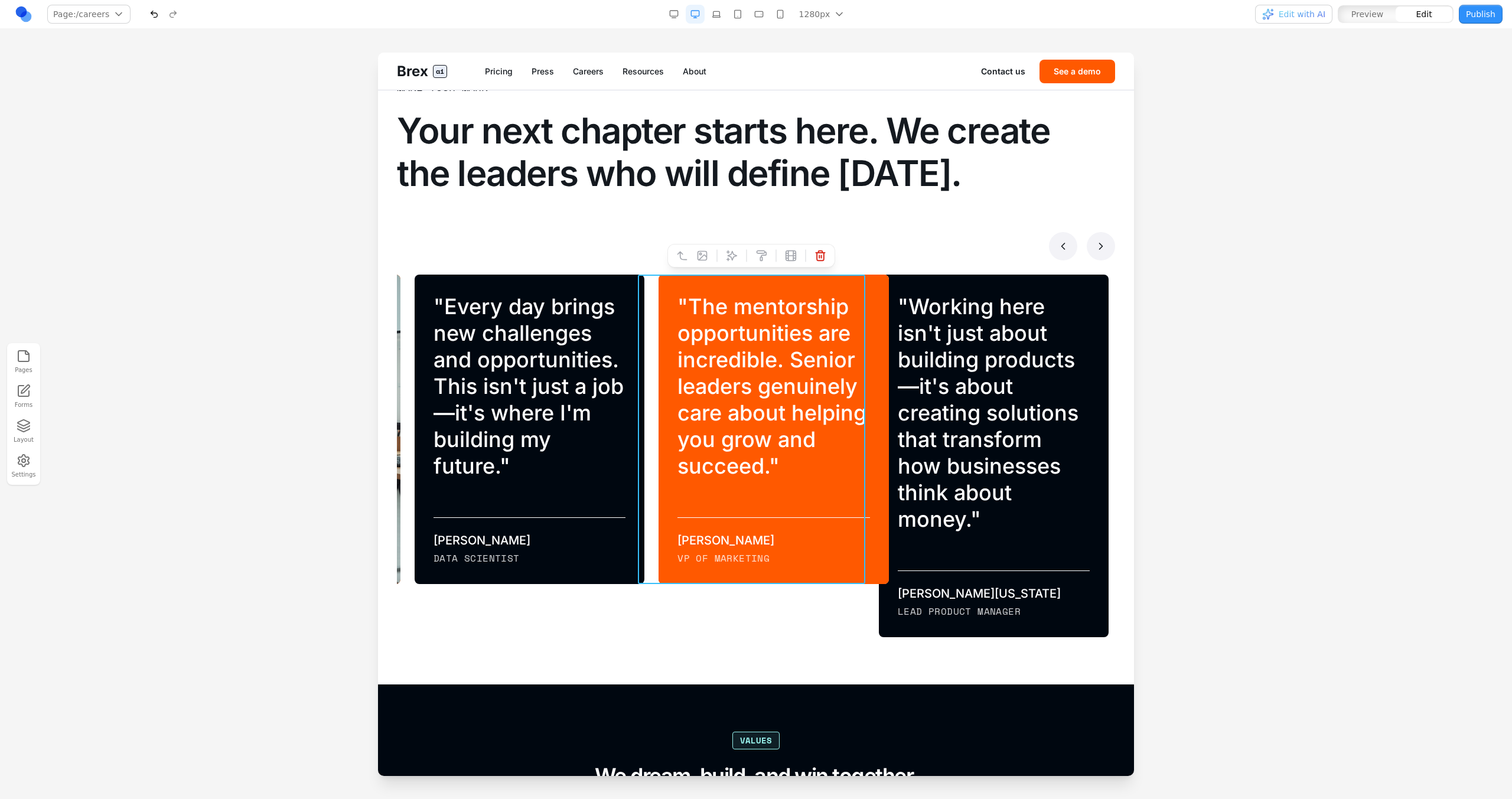
click at [854, 277] on div "" The mentorship opportunities are incredible. Senior leaders genuinely care ab…" at bounding box center [773, 429] width 230 height 310
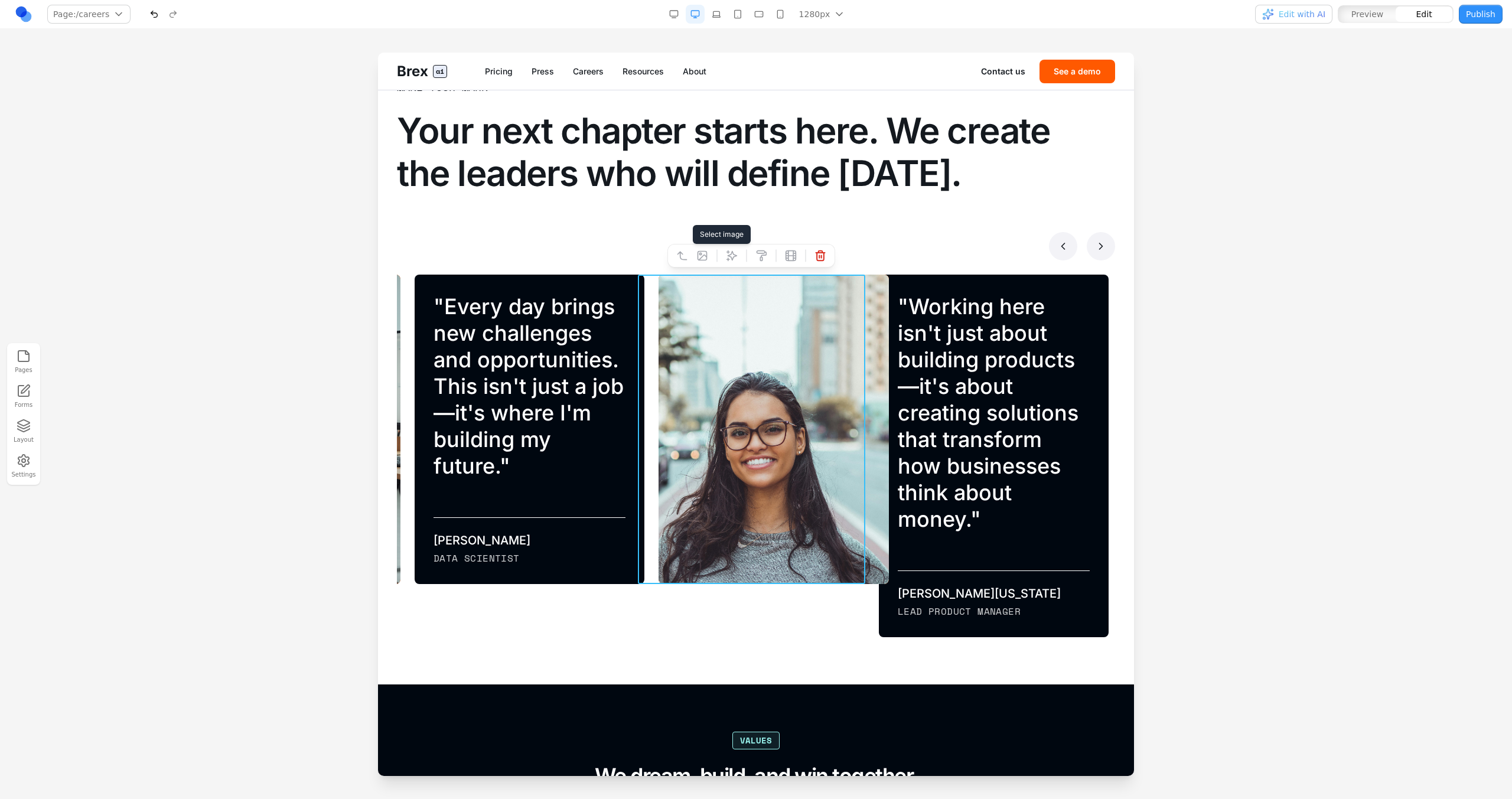
click at [705, 262] on button at bounding box center [703, 256] width 19 height 19
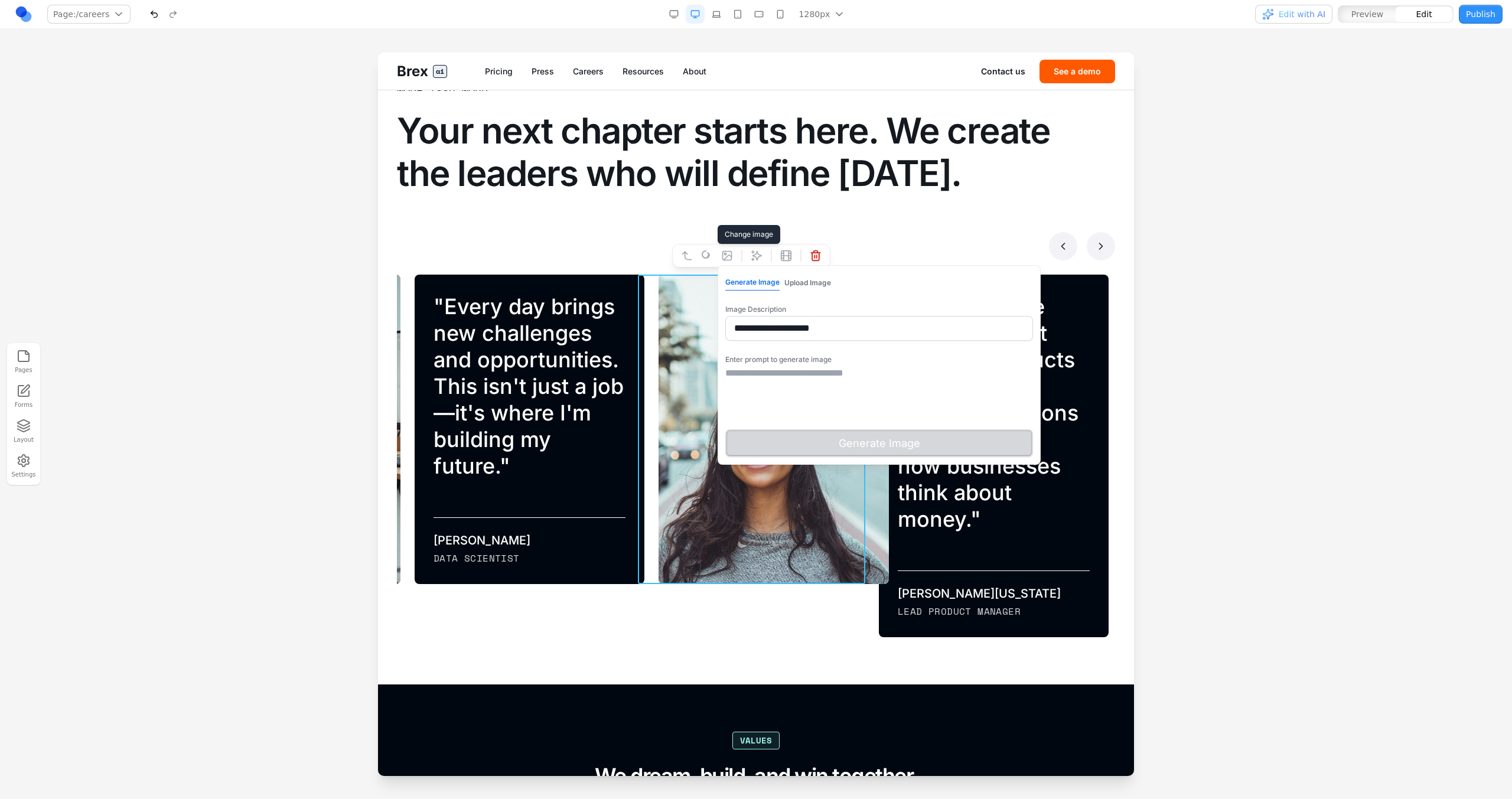
click at [817, 383] on textarea at bounding box center [880, 395] width 308 height 59
type textarea "*"
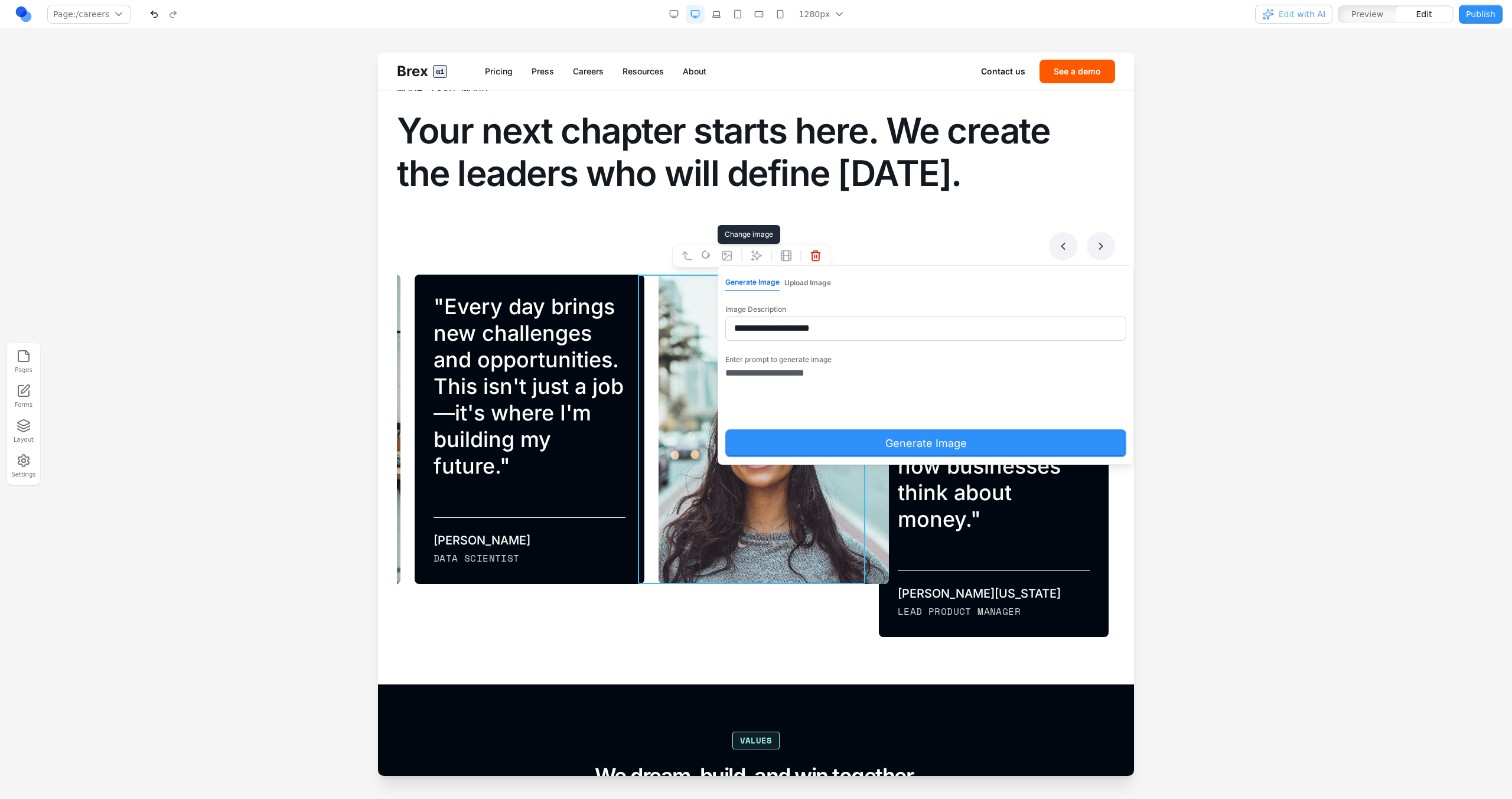
type textarea "**********"
click at [821, 442] on button "Generate Image" at bounding box center [926, 443] width 401 height 28
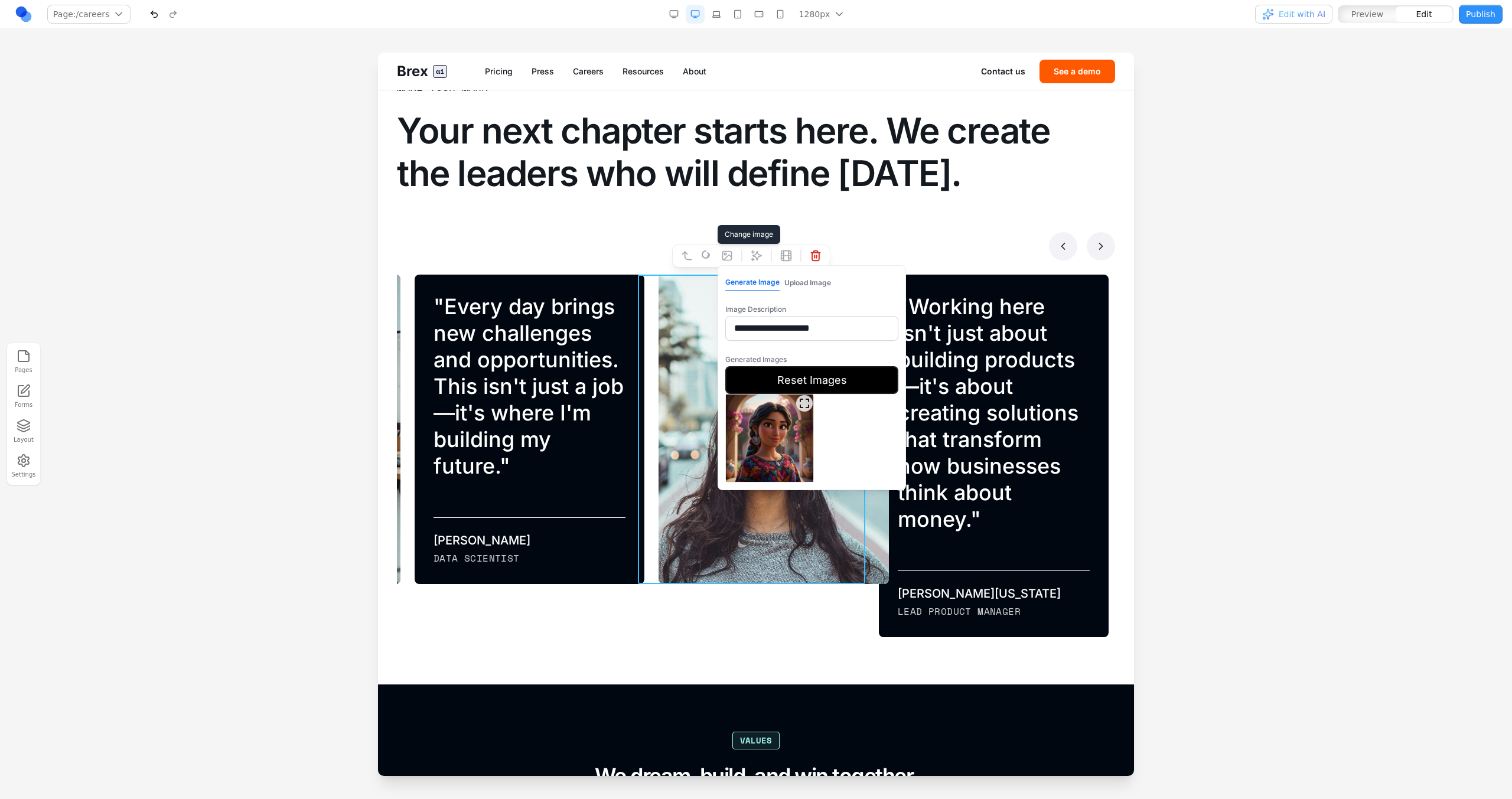
click at [799, 383] on button "Reset Images" at bounding box center [812, 379] width 173 height 28
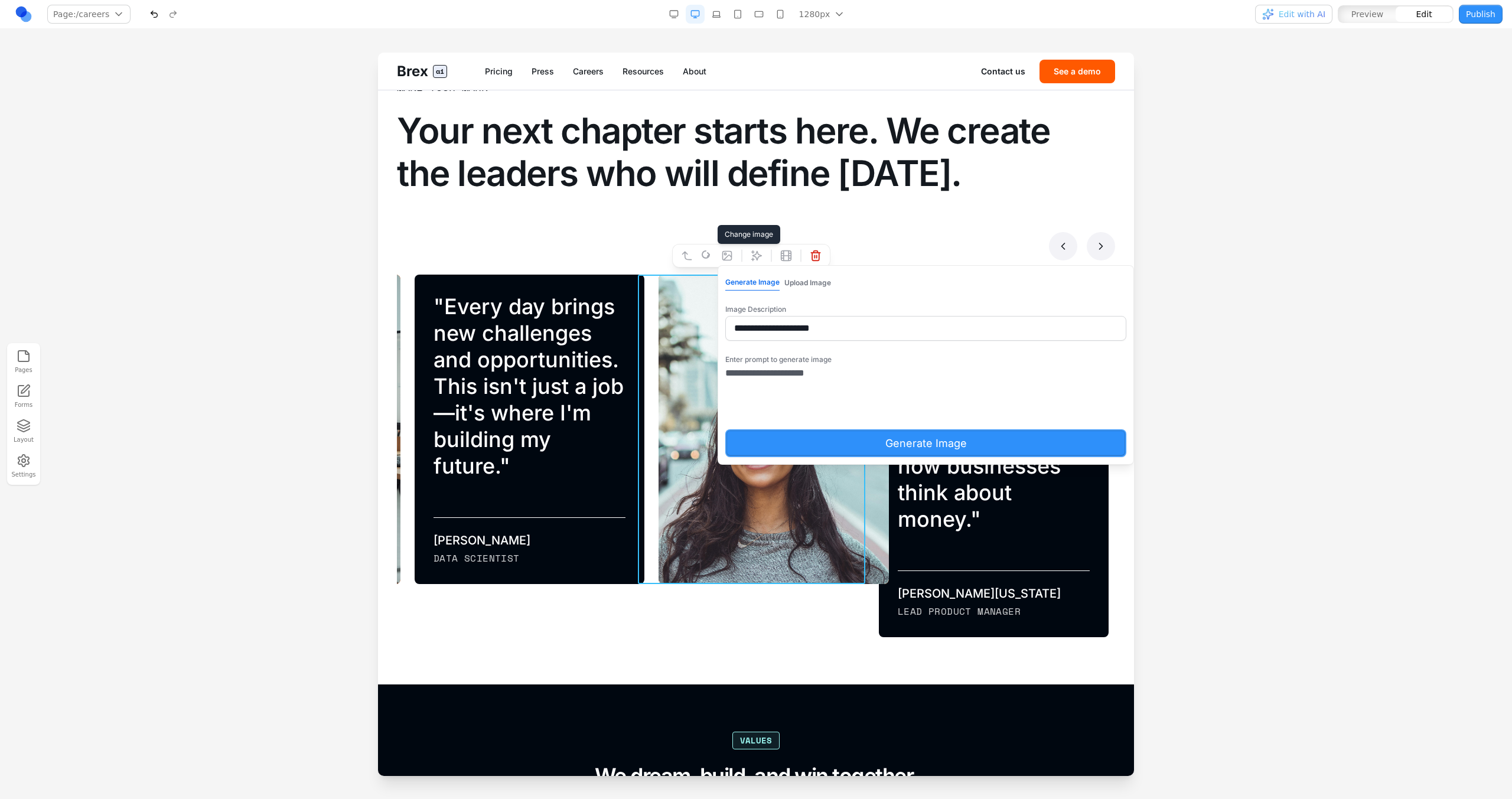
drag, startPoint x: 802, startPoint y: 376, endPoint x: 888, endPoint y: 385, distance: 86.5
click at [888, 385] on textarea "**********" at bounding box center [884, 395] width 319 height 59
click at [674, 276] on div "" The mentorship opportunities are incredible. Senior leaders genuinely care ab…" at bounding box center [773, 429] width 230 height 310
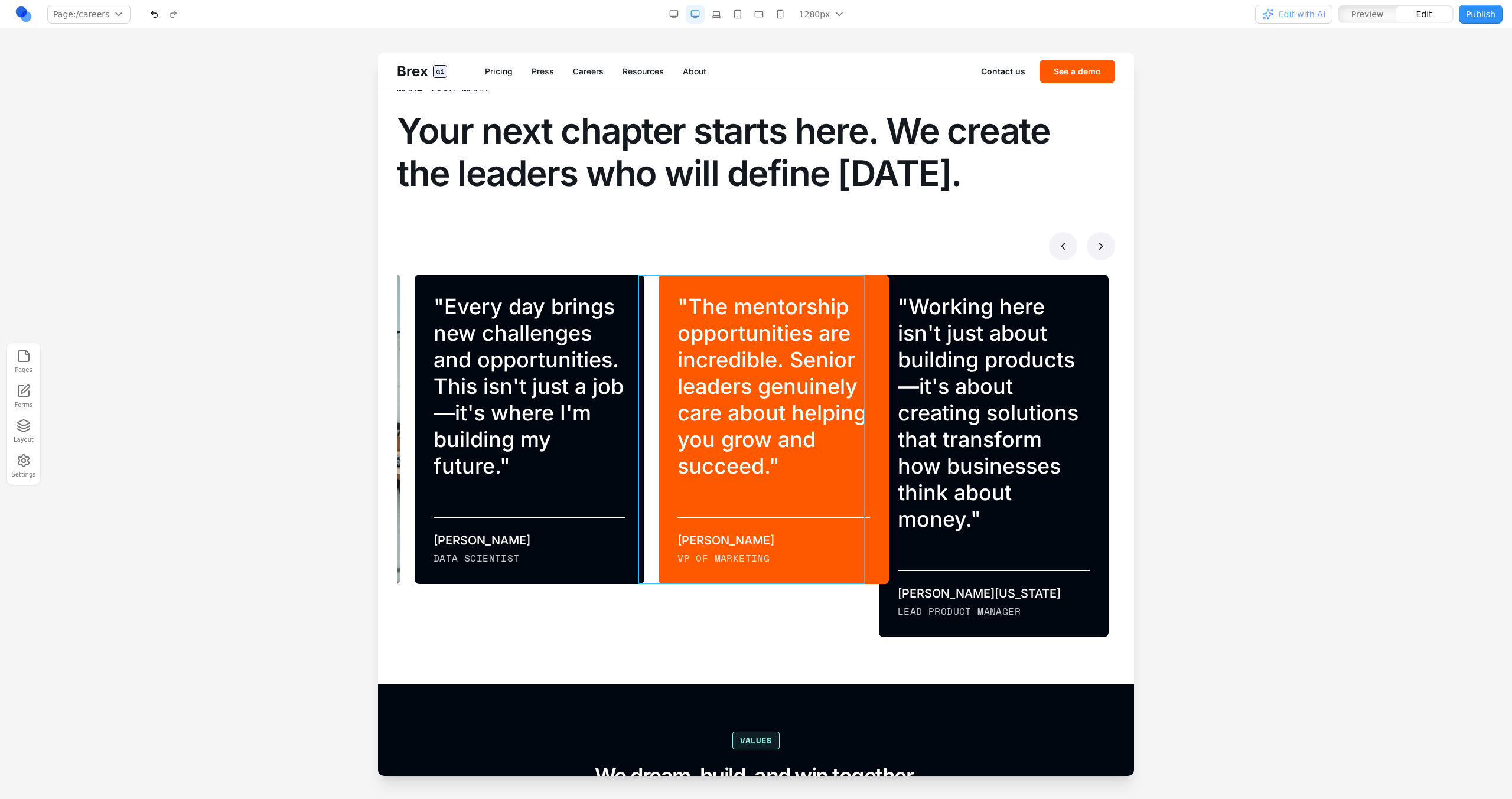
click at [734, 277] on div "" The mentorship opportunities are incredible. Senior leaders genuinely care ab…" at bounding box center [773, 429] width 230 height 310
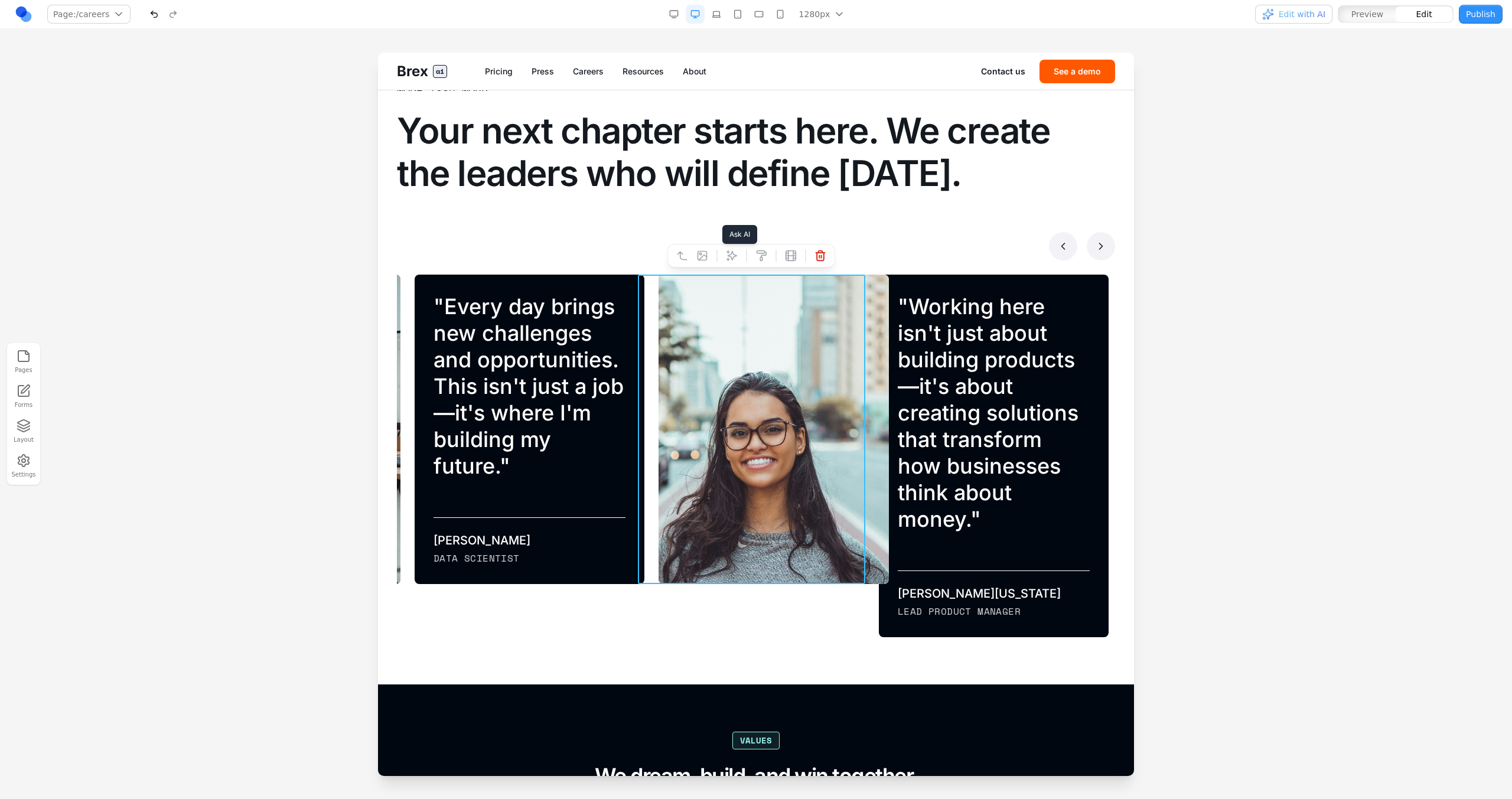
click at [722, 256] on button at bounding box center [731, 256] width 19 height 19
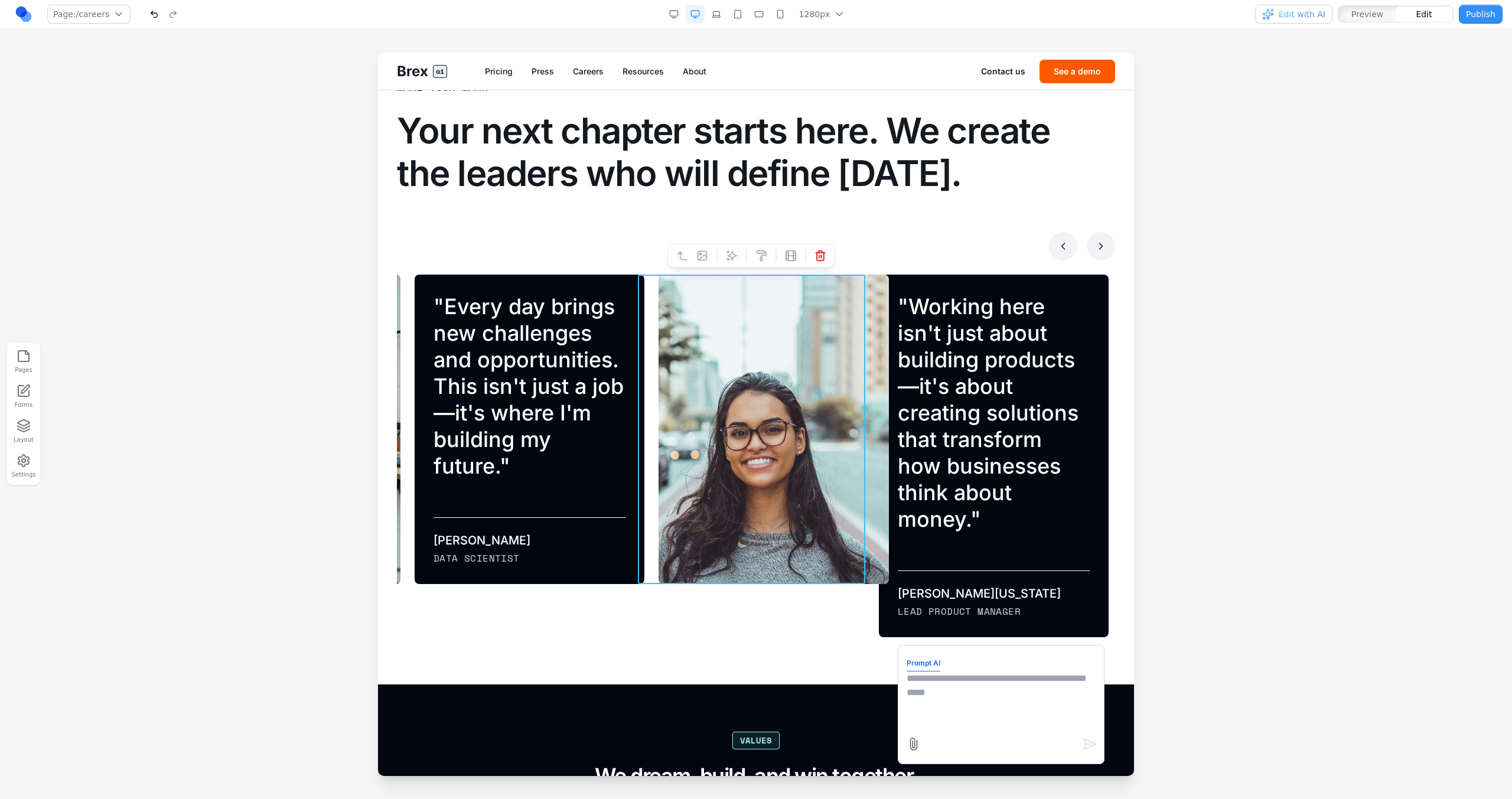
click at [925, 688] on textarea at bounding box center [1001, 701] width 189 height 59
type textarea "**********"
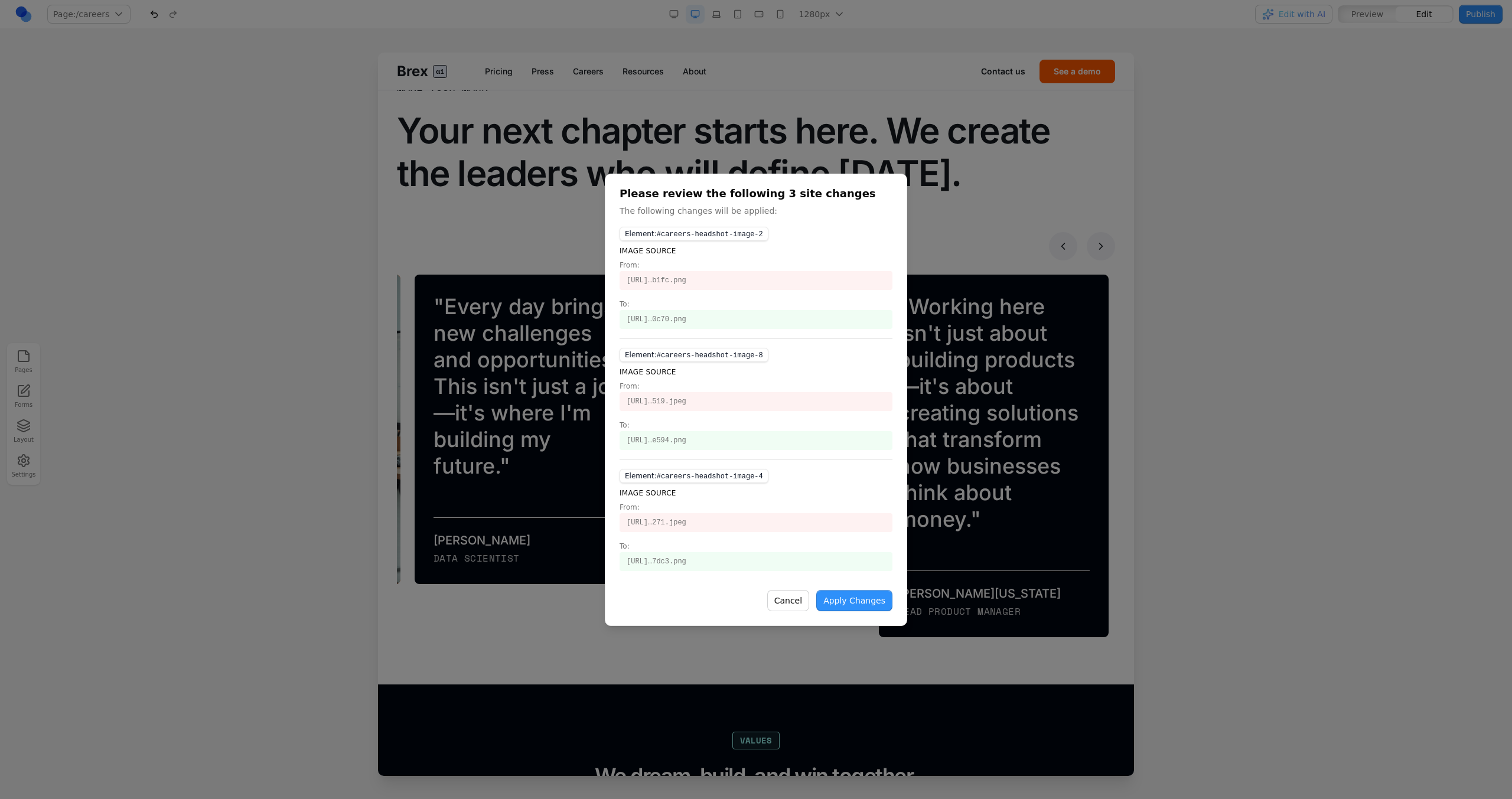
click at [877, 602] on button "Apply Changes" at bounding box center [854, 601] width 76 height 21
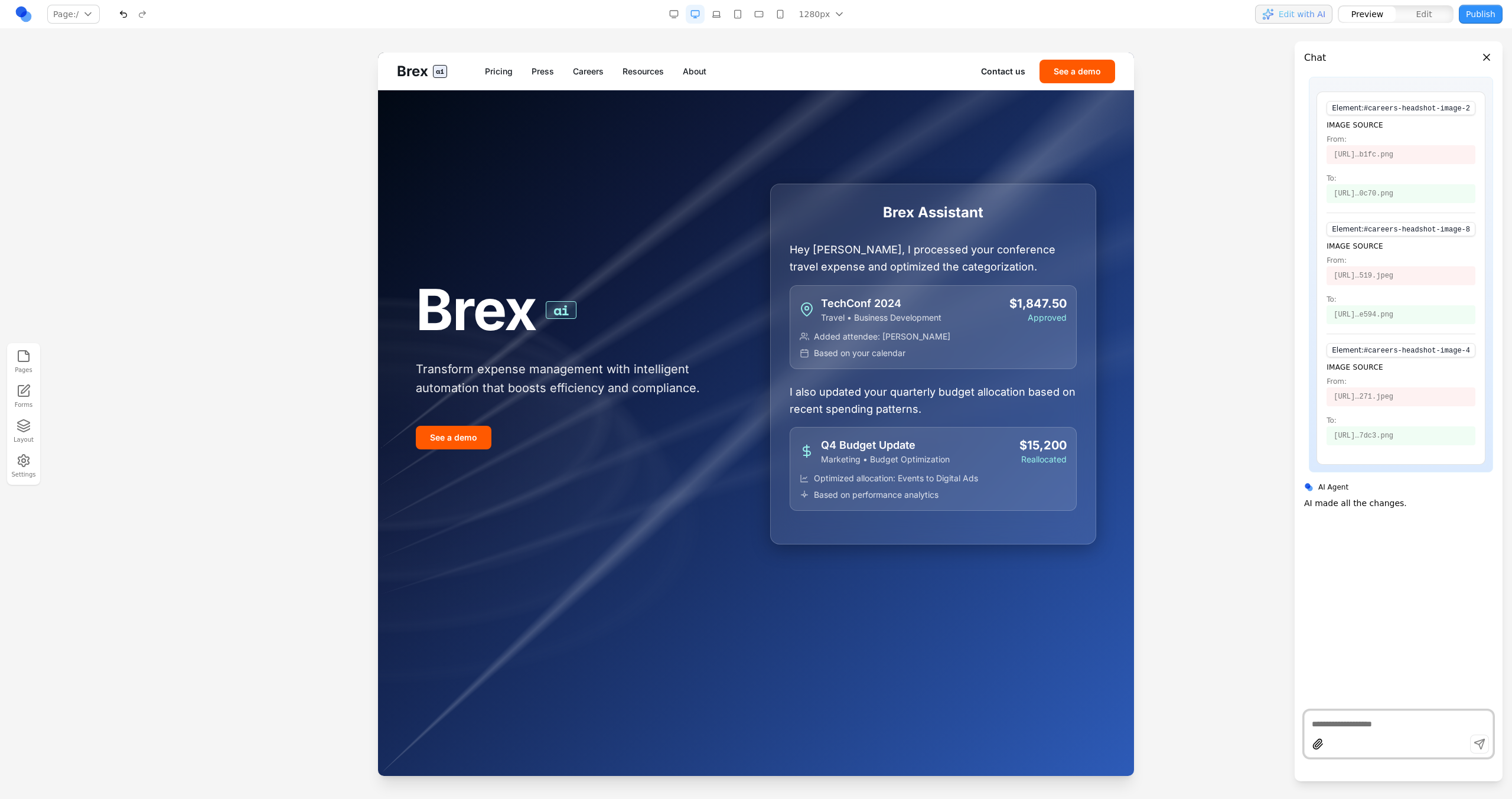
scroll to position [0, 0]
click at [602, 69] on link "Careers" at bounding box center [588, 71] width 31 height 12
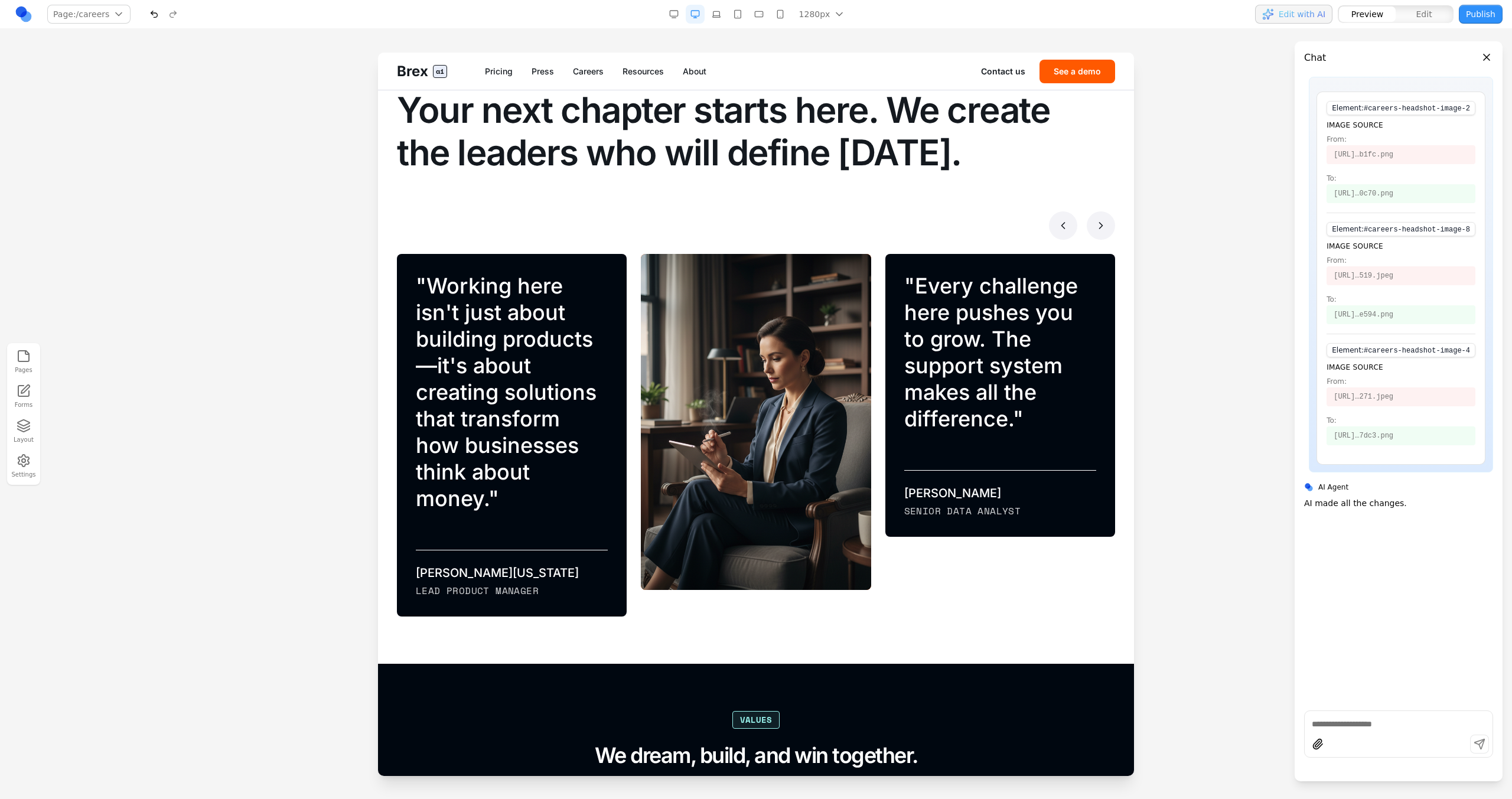
scroll to position [782, 0]
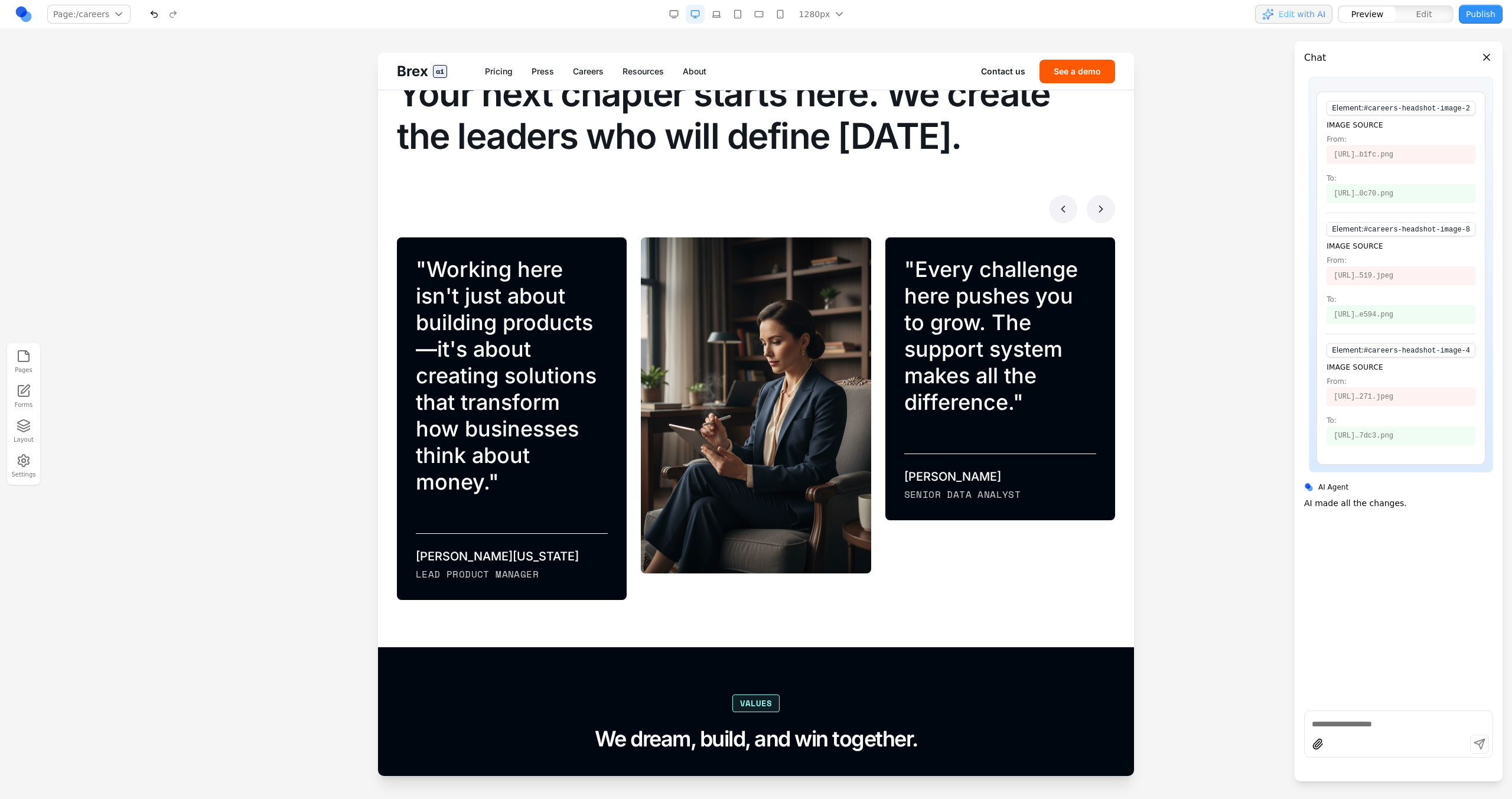
click at [1087, 218] on button at bounding box center [1100, 208] width 28 height 28
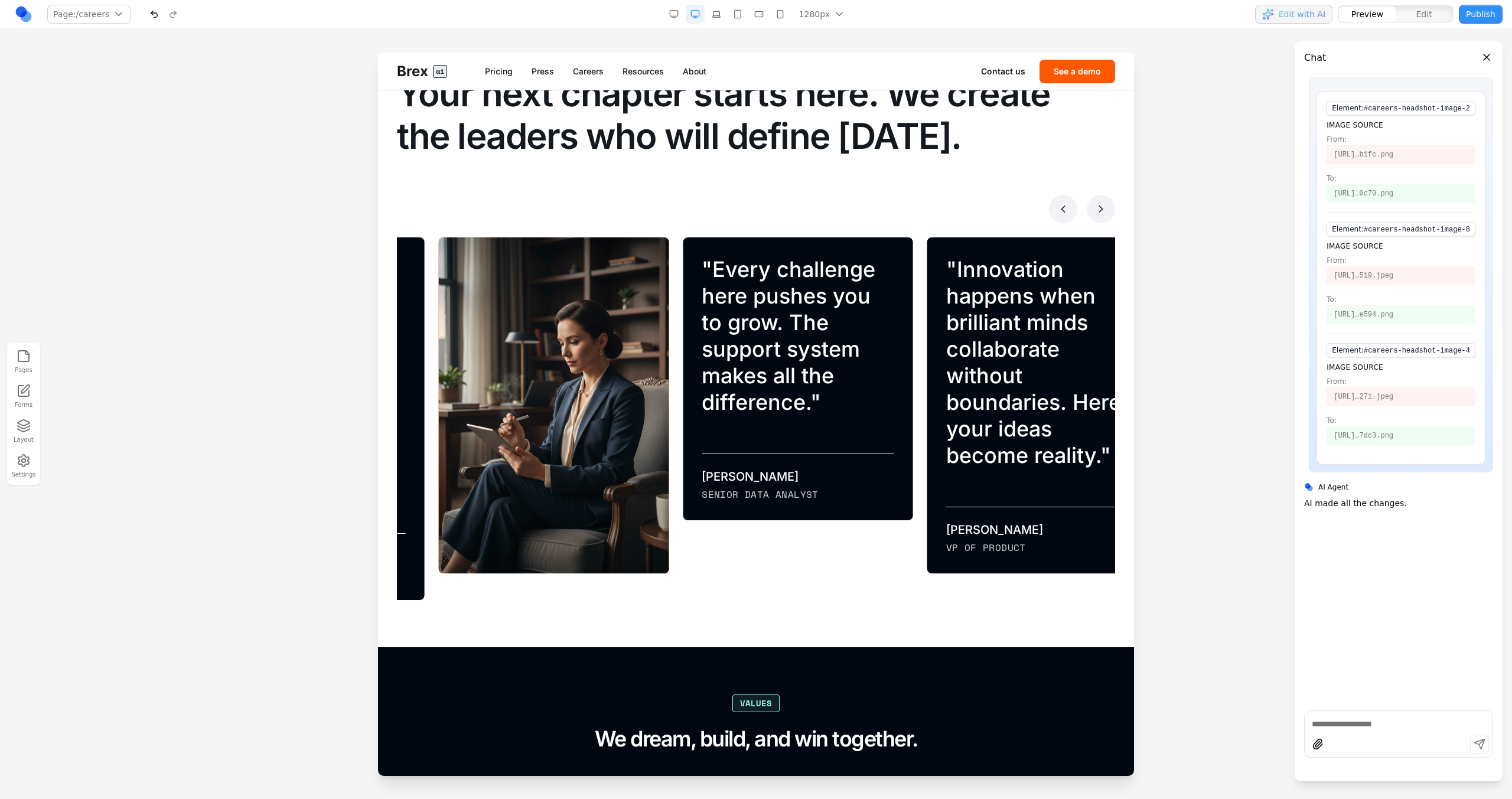
click at [1087, 218] on button at bounding box center [1100, 208] width 28 height 28
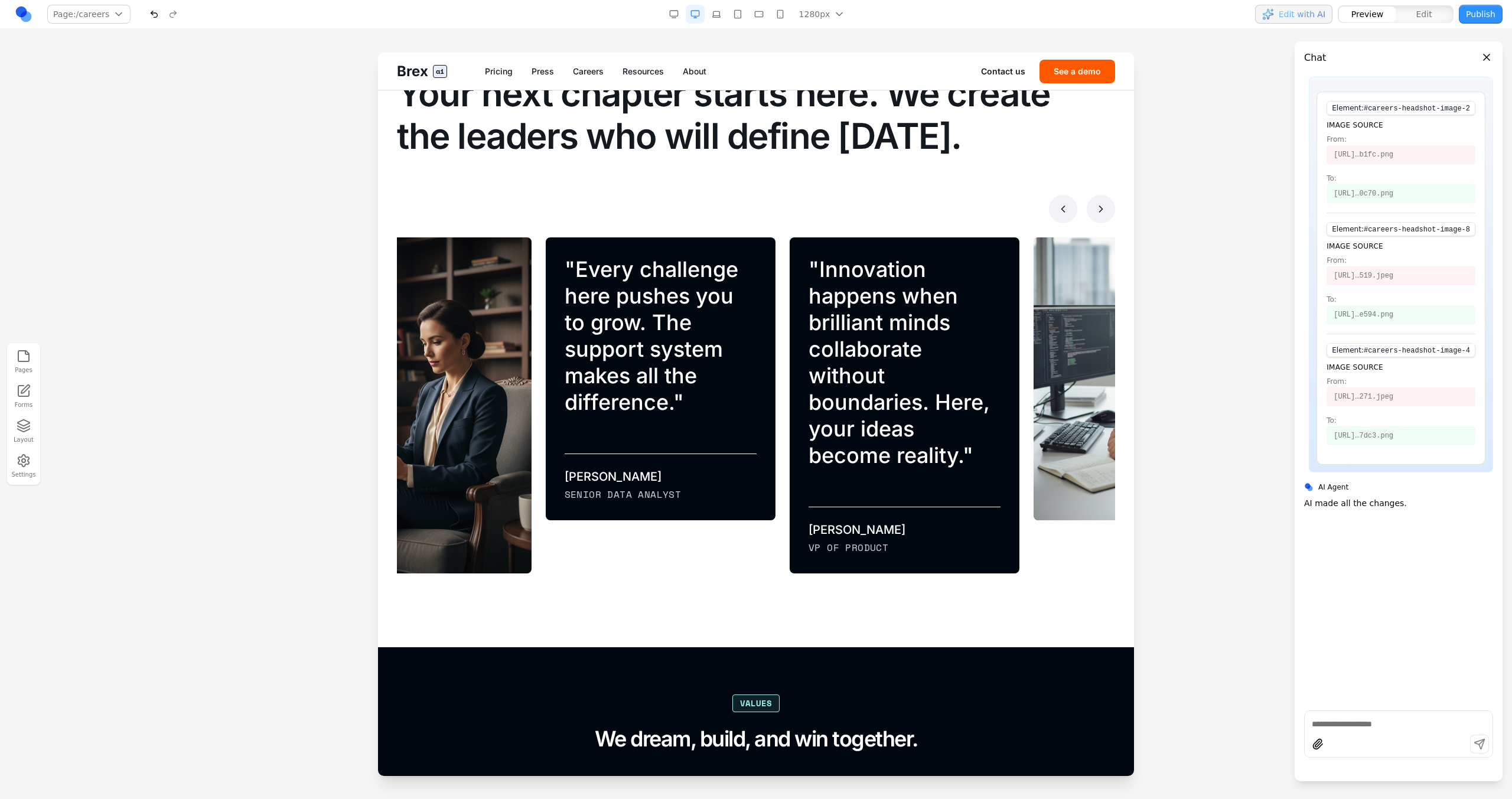
click at [1087, 218] on button at bounding box center [1100, 208] width 28 height 28
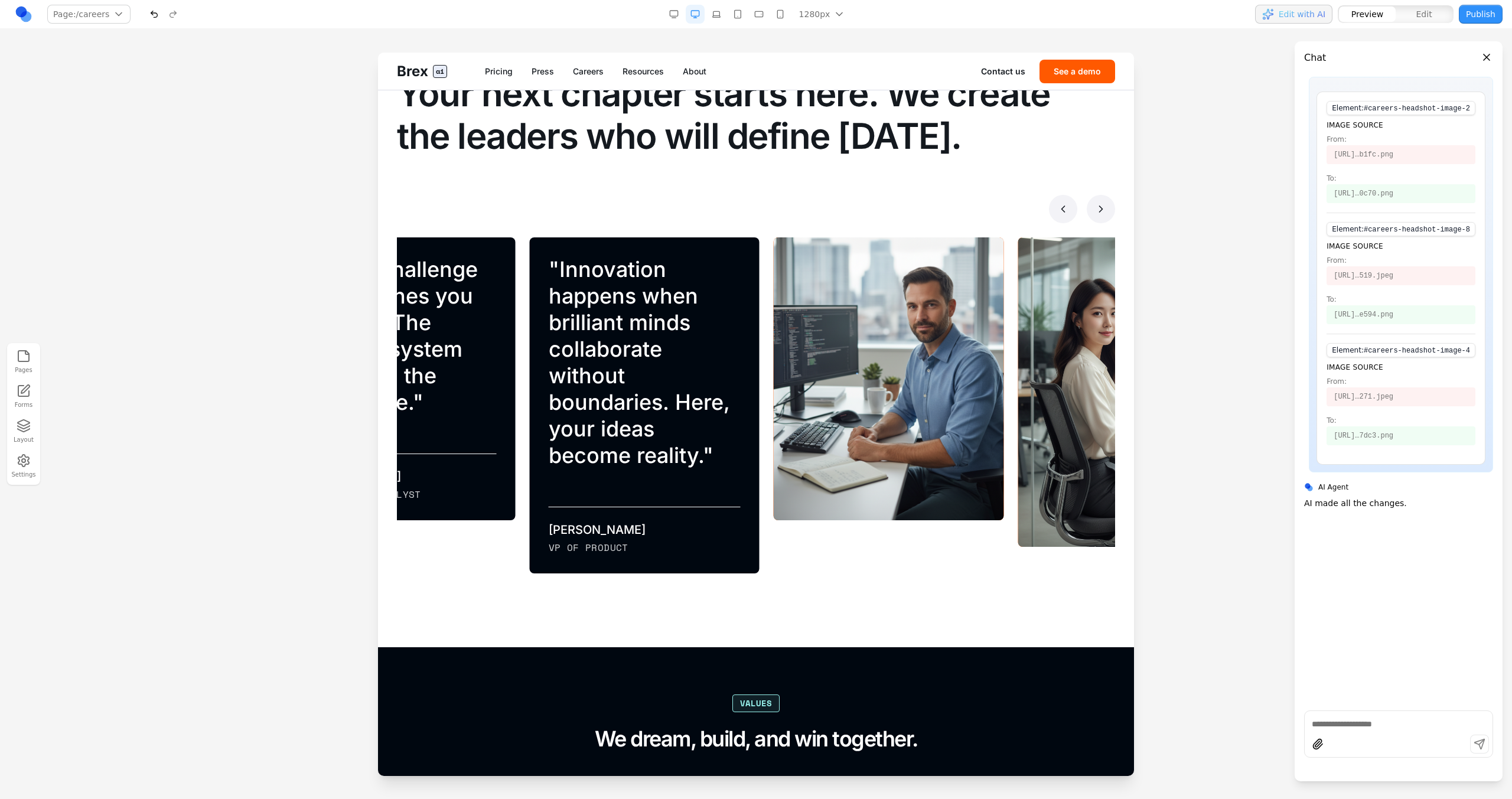
click at [1087, 218] on button at bounding box center [1100, 208] width 28 height 28
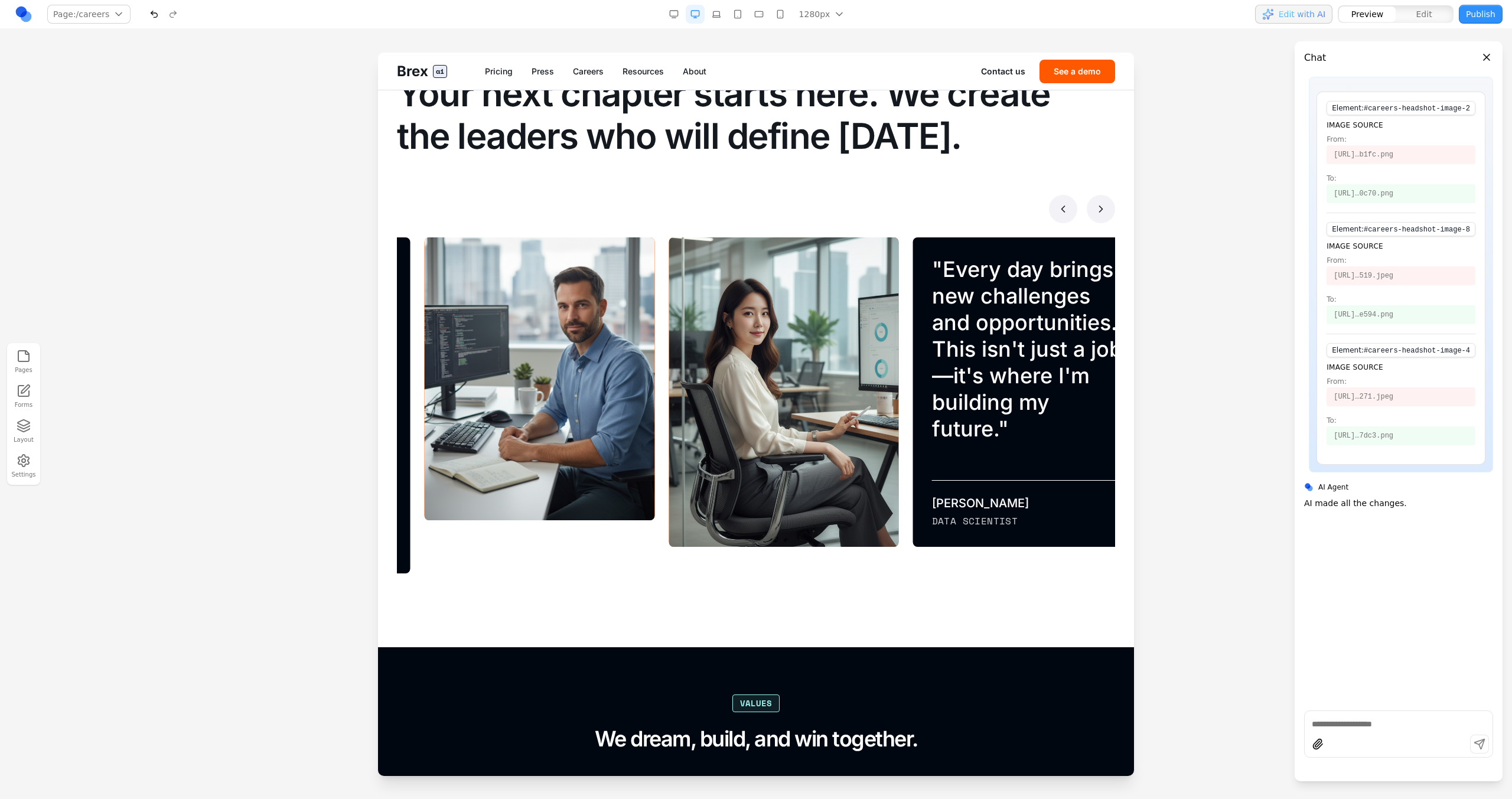
click at [1087, 218] on button at bounding box center [1100, 208] width 28 height 28
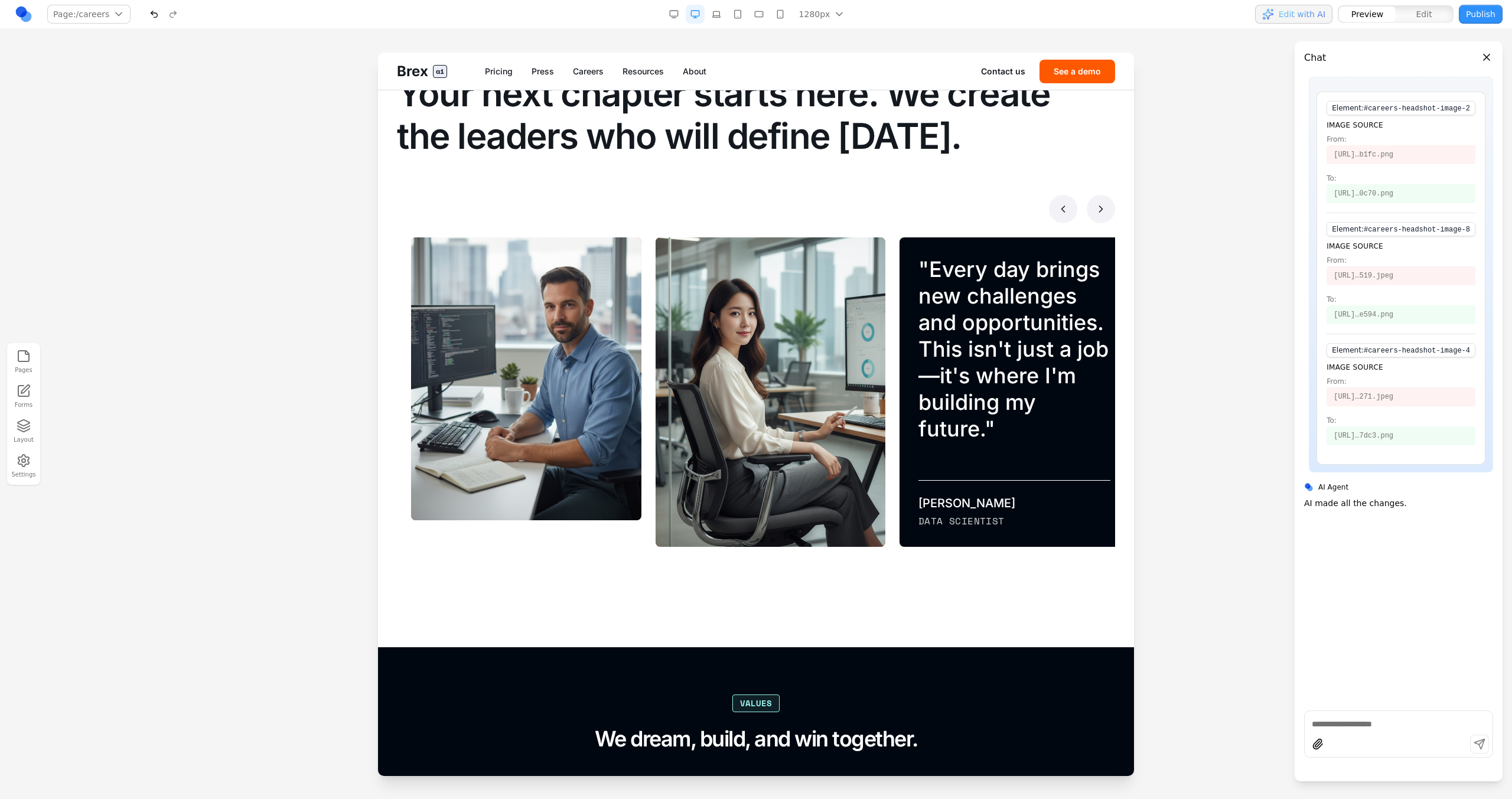
click at [1087, 218] on button at bounding box center [1100, 208] width 28 height 28
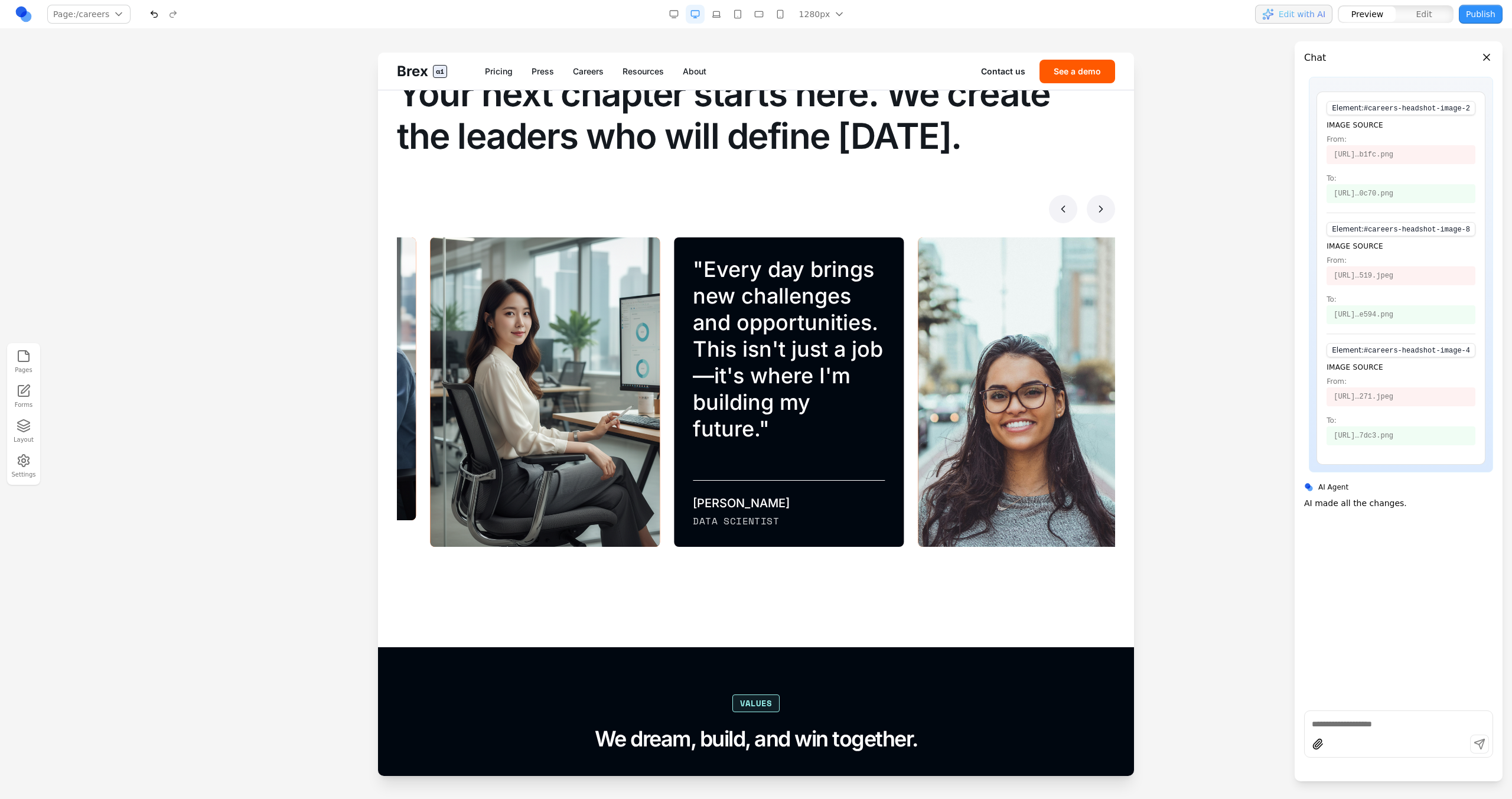
click at [1087, 218] on button at bounding box center [1100, 208] width 28 height 28
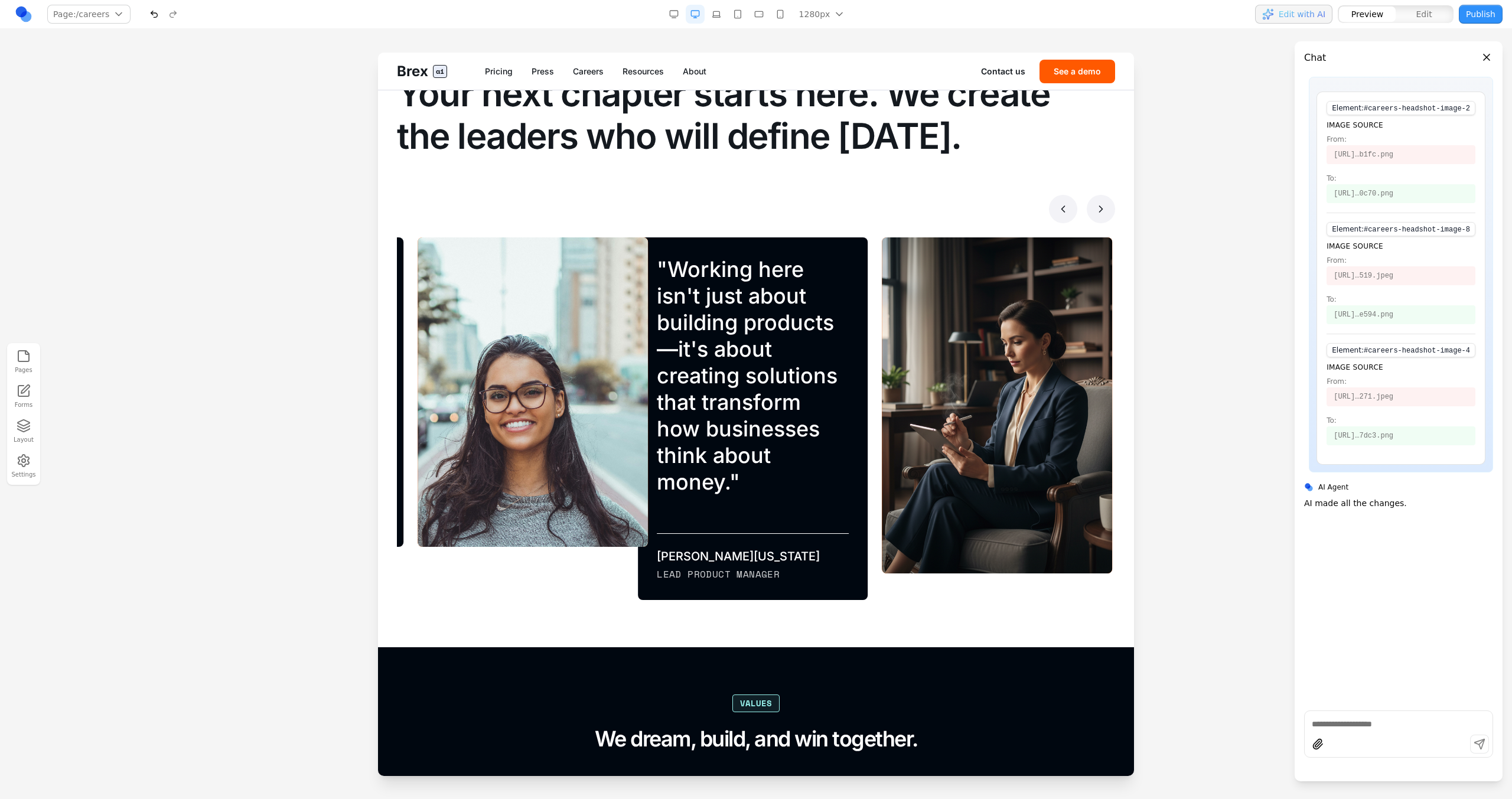
click at [1087, 218] on button at bounding box center [1100, 208] width 28 height 28
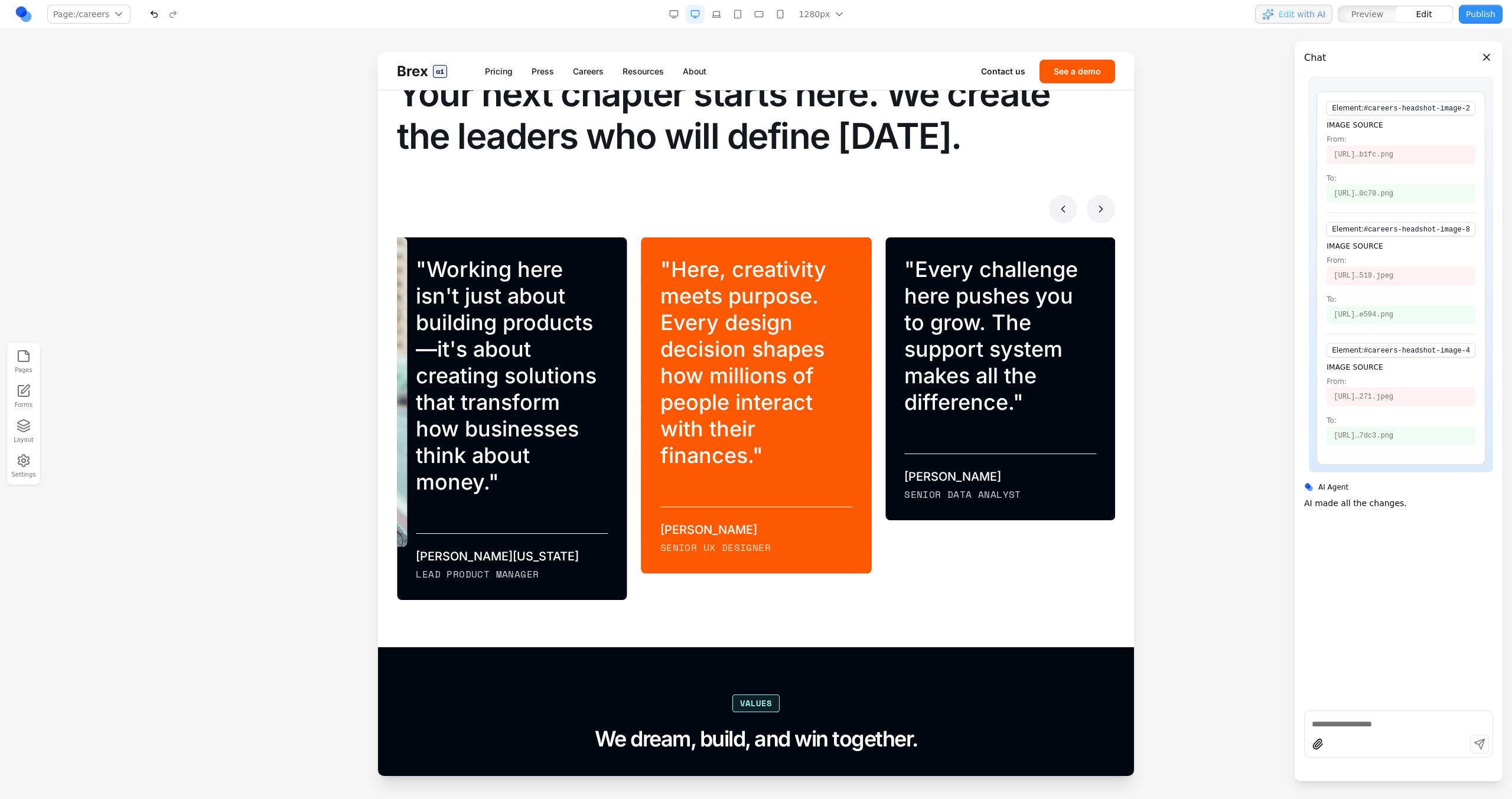
click at [841, 295] on blockquote "" Here, creativity meets purpose. Every design decision shapes how millions of …" at bounding box center [756, 362] width 192 height 213
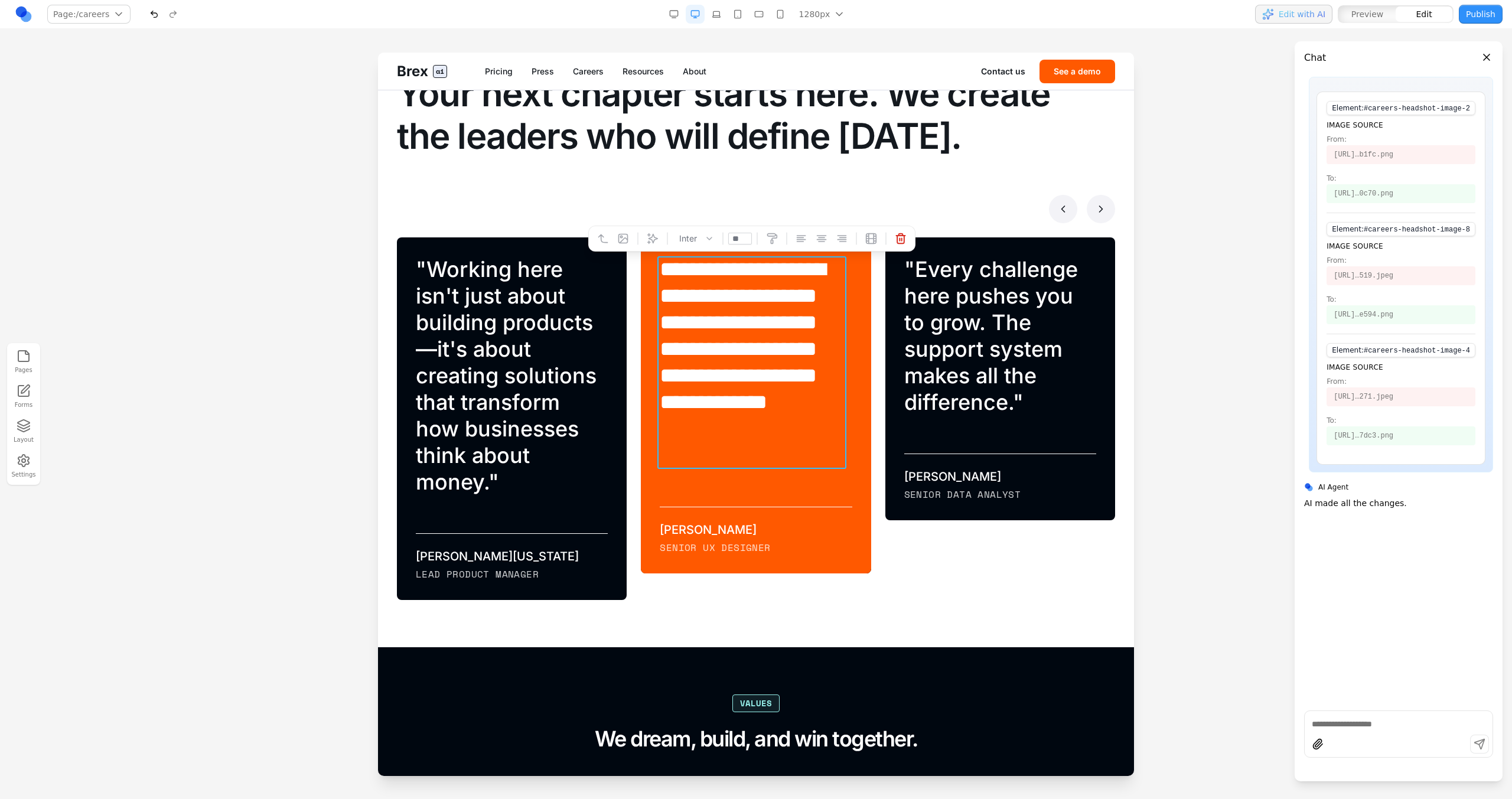
click at [641, 289] on div "**********" at bounding box center [756, 405] width 230 height 336
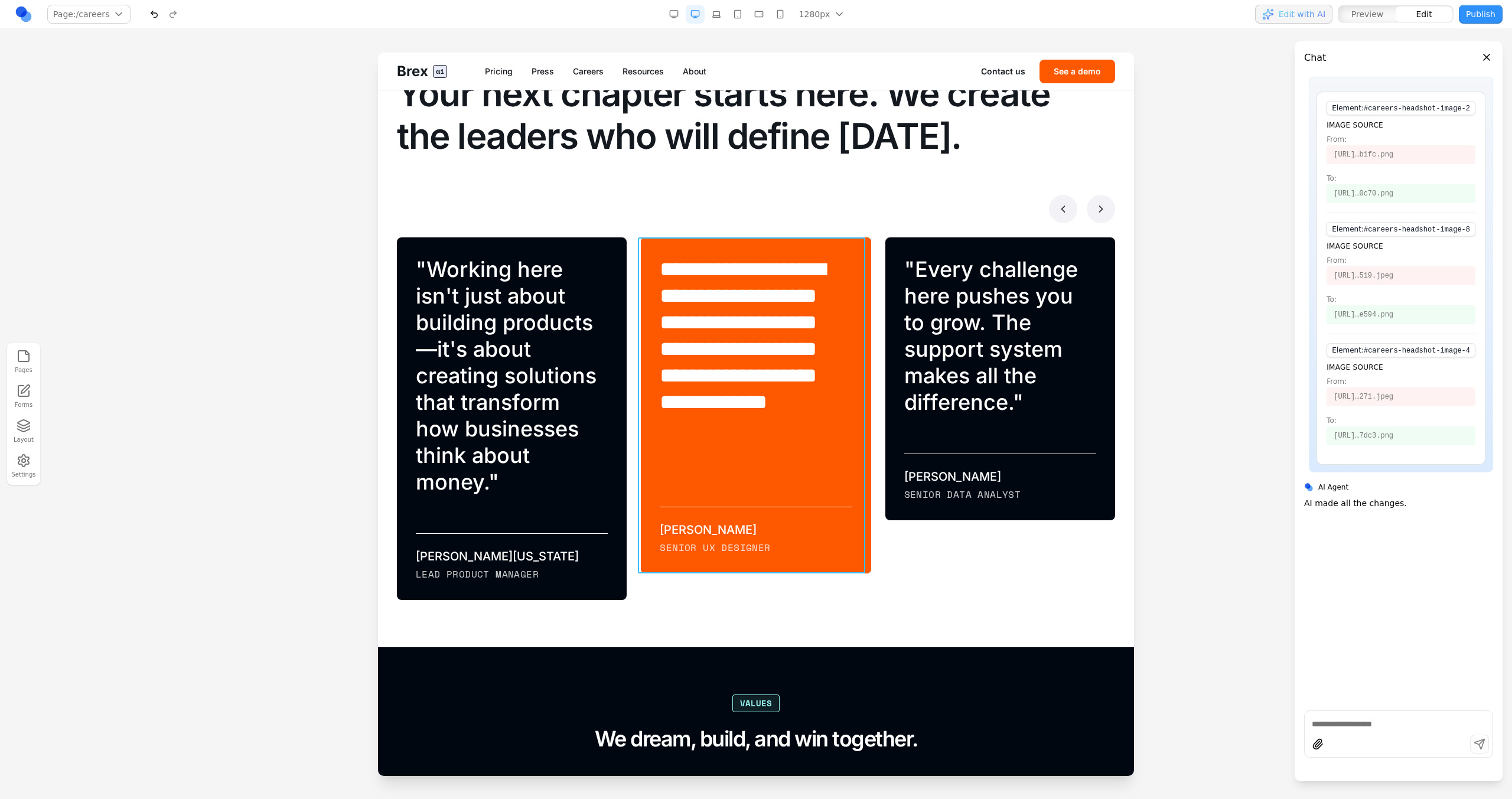
click at [668, 245] on div "**********" at bounding box center [756, 405] width 230 height 336
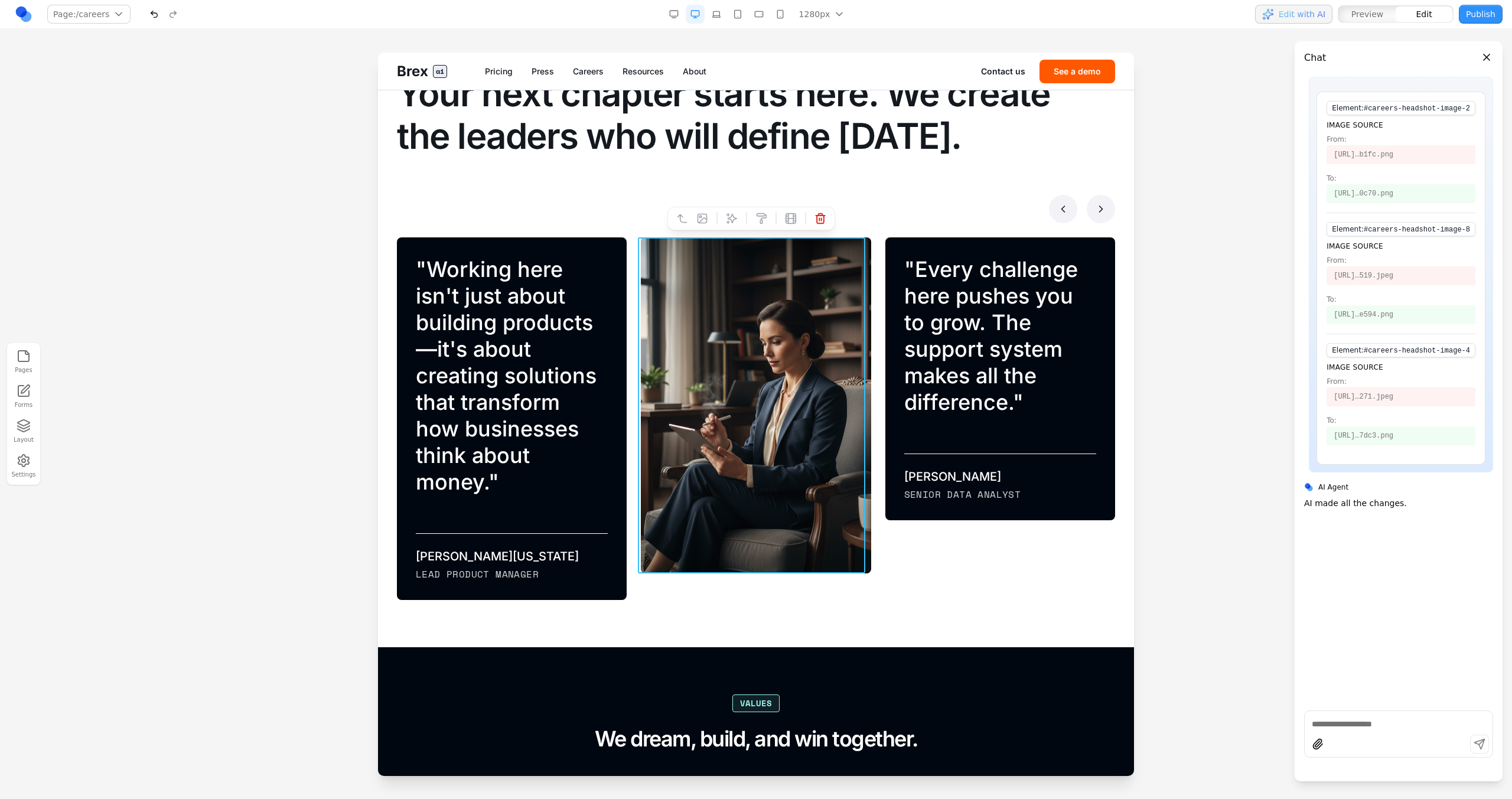
click at [701, 224] on button at bounding box center [703, 219] width 19 height 19
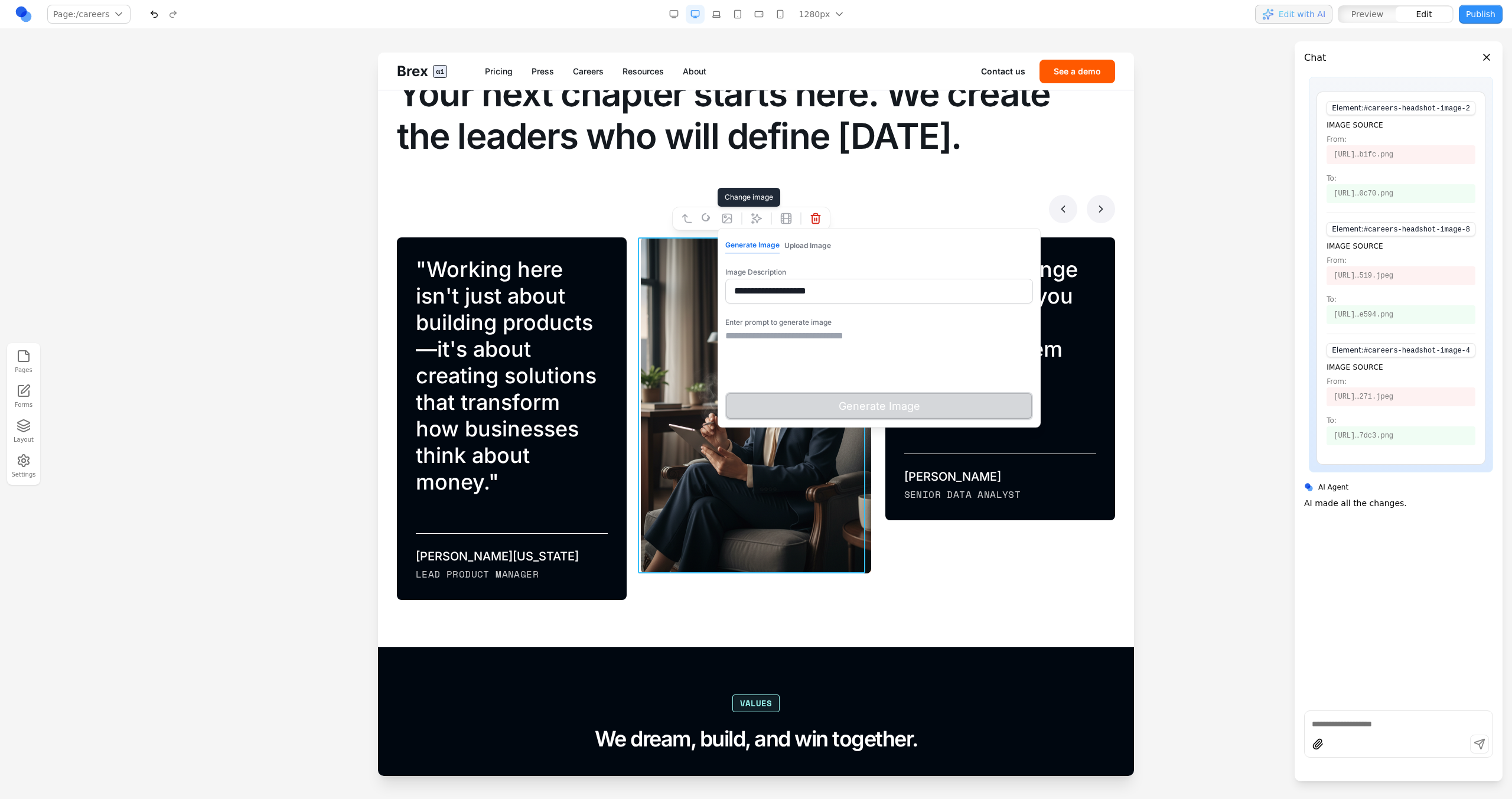
click at [807, 378] on textarea at bounding box center [880, 358] width 308 height 59
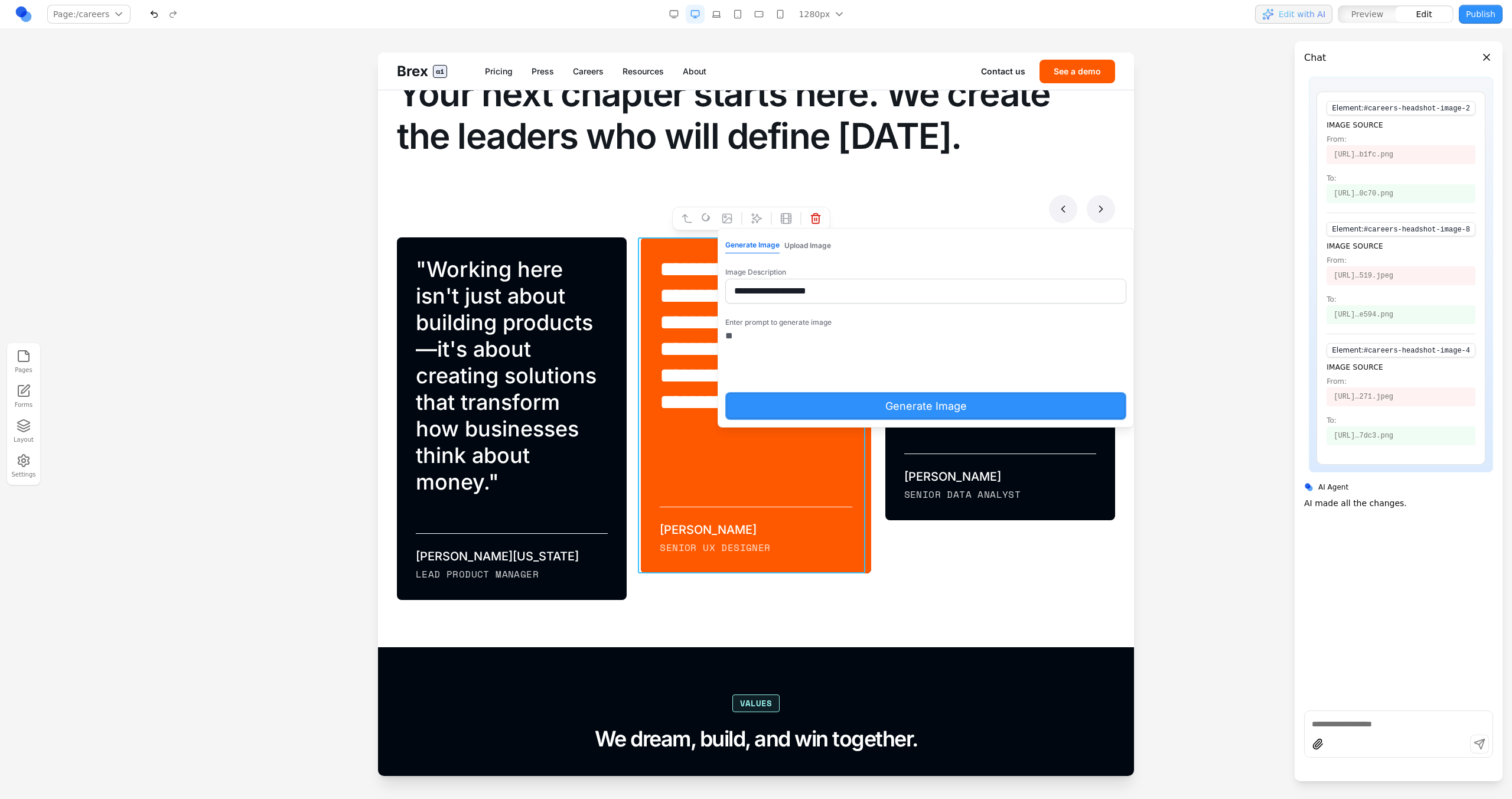
type textarea "*"
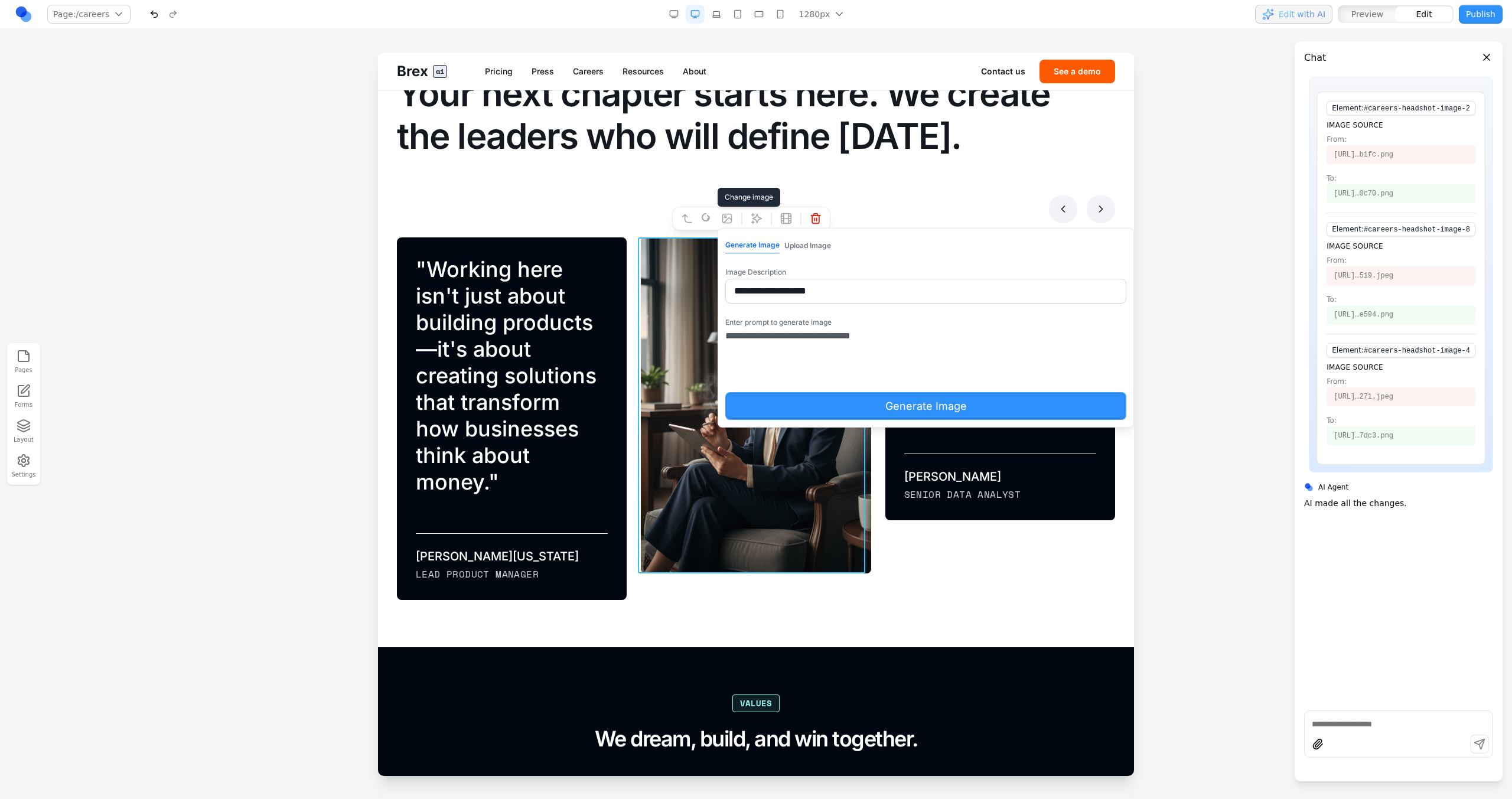
type textarea "**********"
click at [751, 413] on button "Generate Image" at bounding box center [926, 405] width 401 height 28
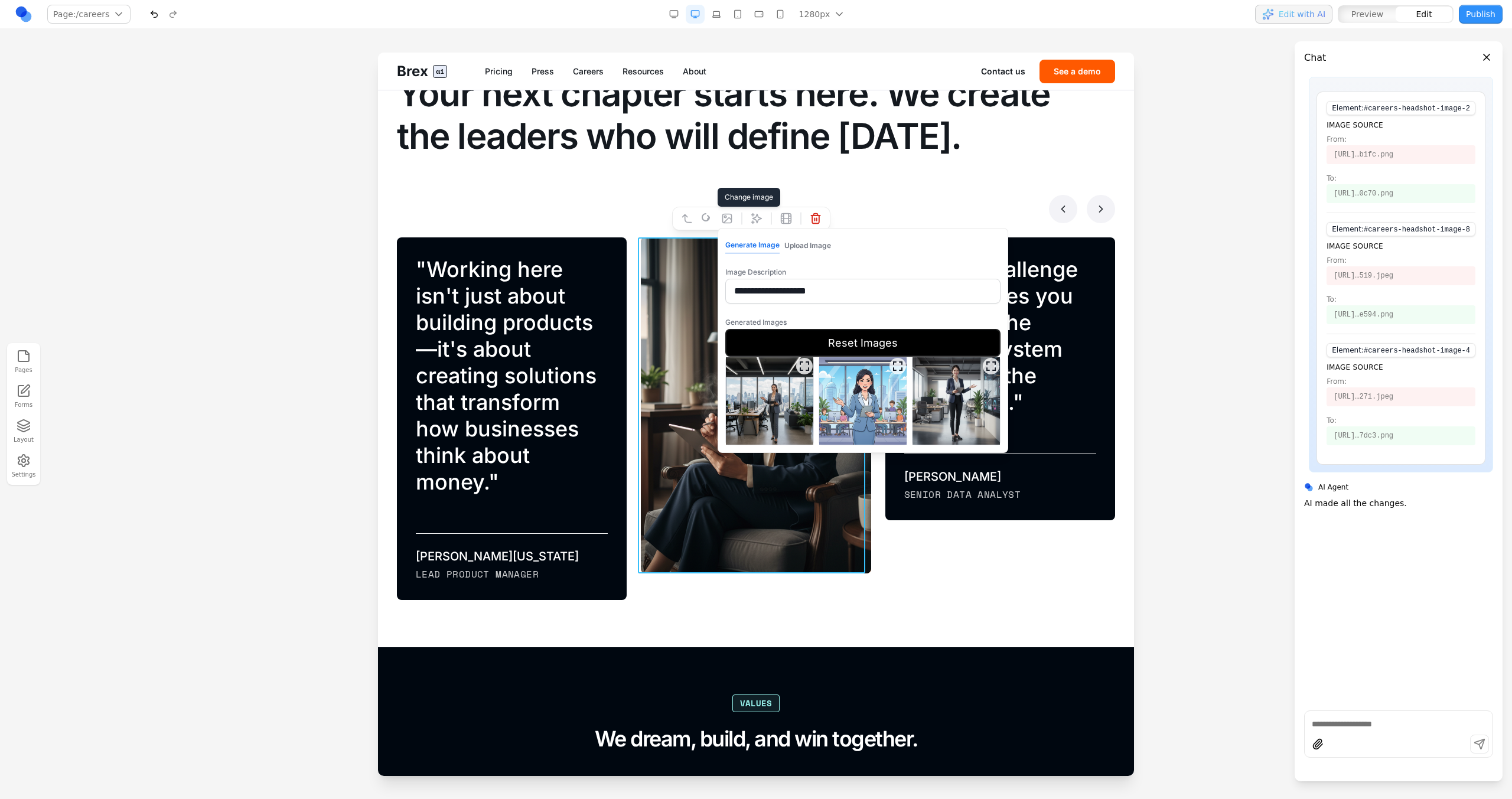
click at [806, 366] on icon "Expand image" at bounding box center [805, 366] width 12 height 12
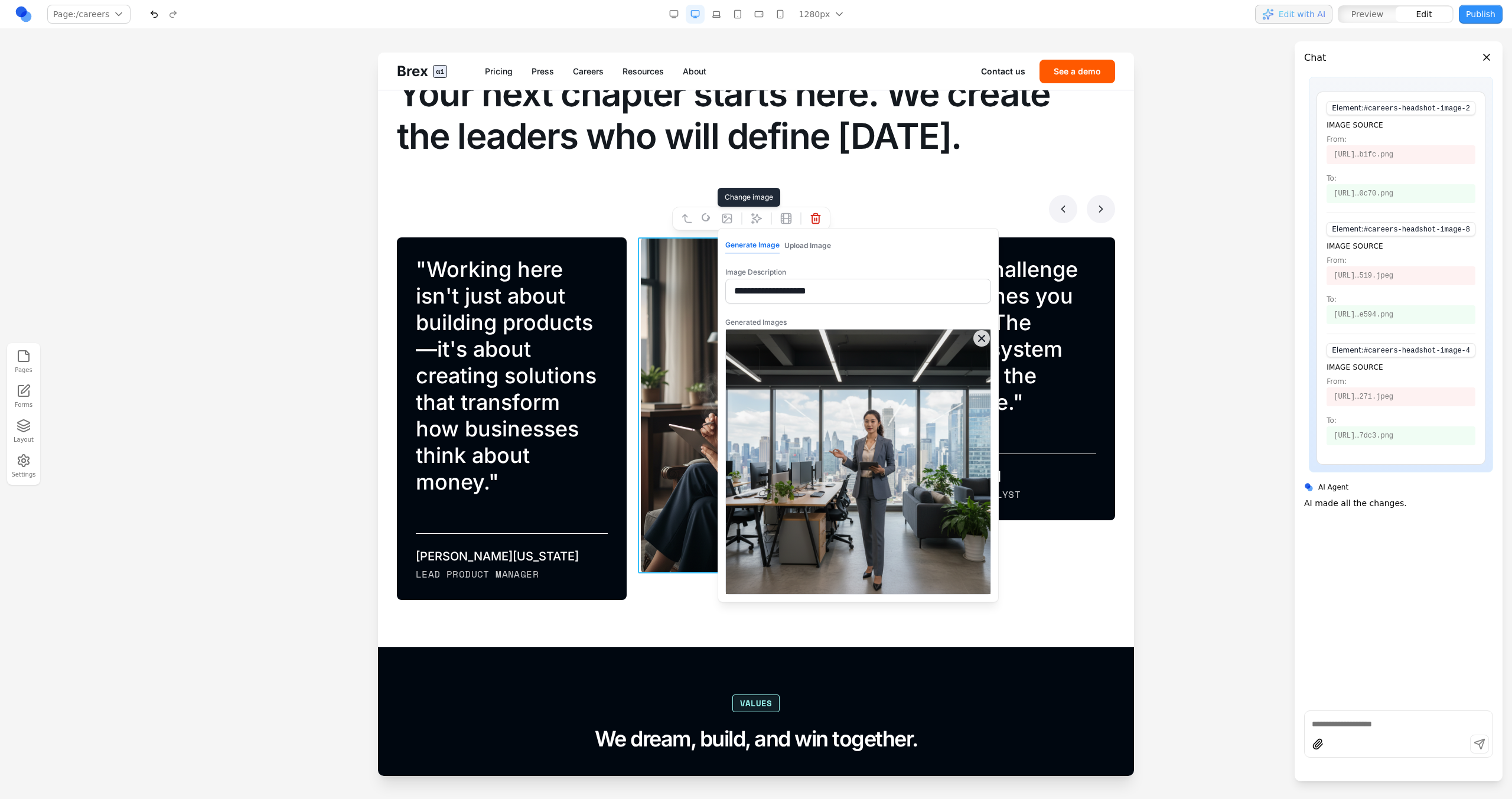
click at [985, 340] on icon "Close expanded image" at bounding box center [982, 338] width 12 height 12
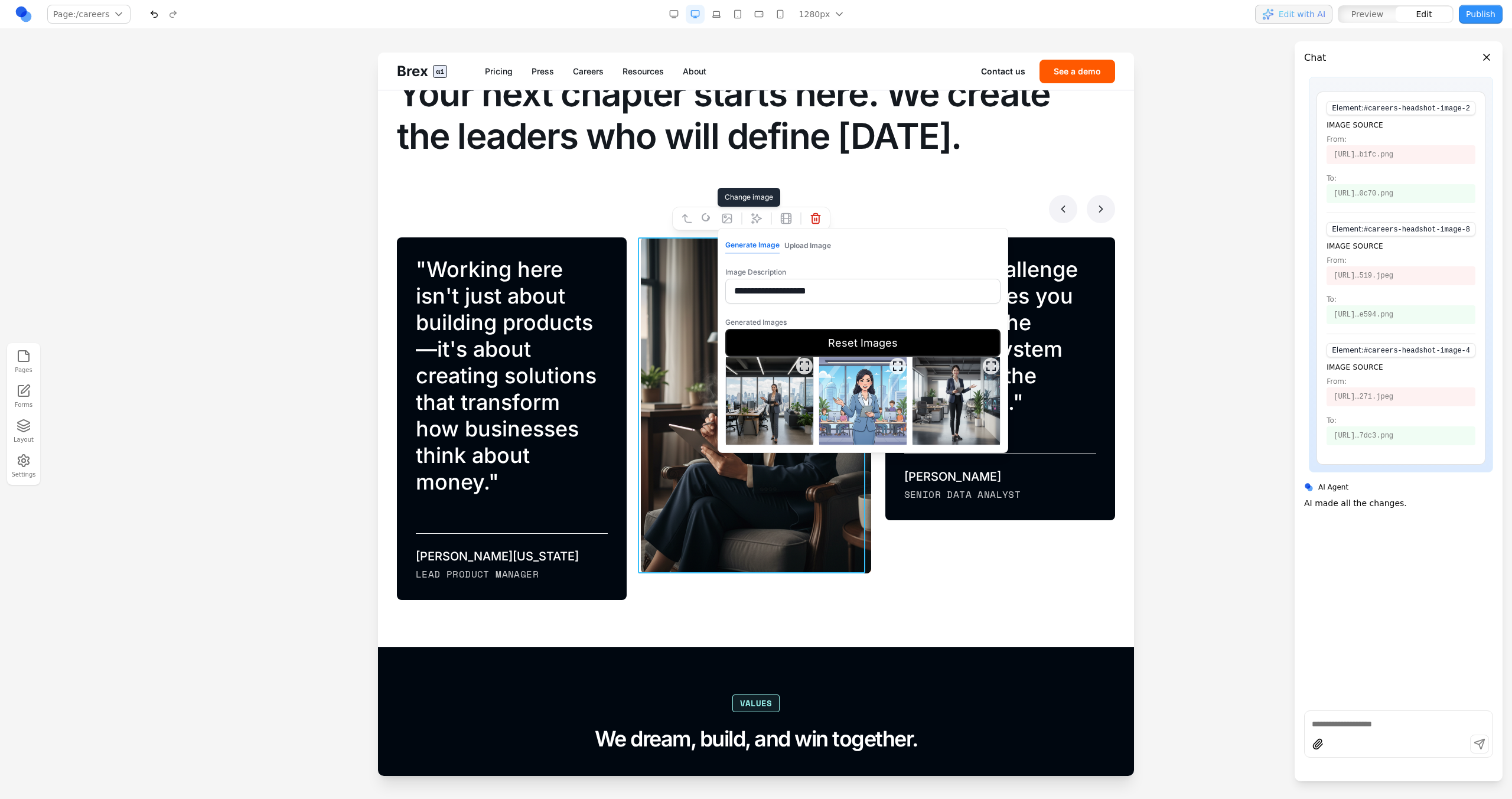
click at [760, 417] on img at bounding box center [769, 400] width 88 height 88
click at [795, 461] on button "Select Image" at bounding box center [863, 459] width 275 height 28
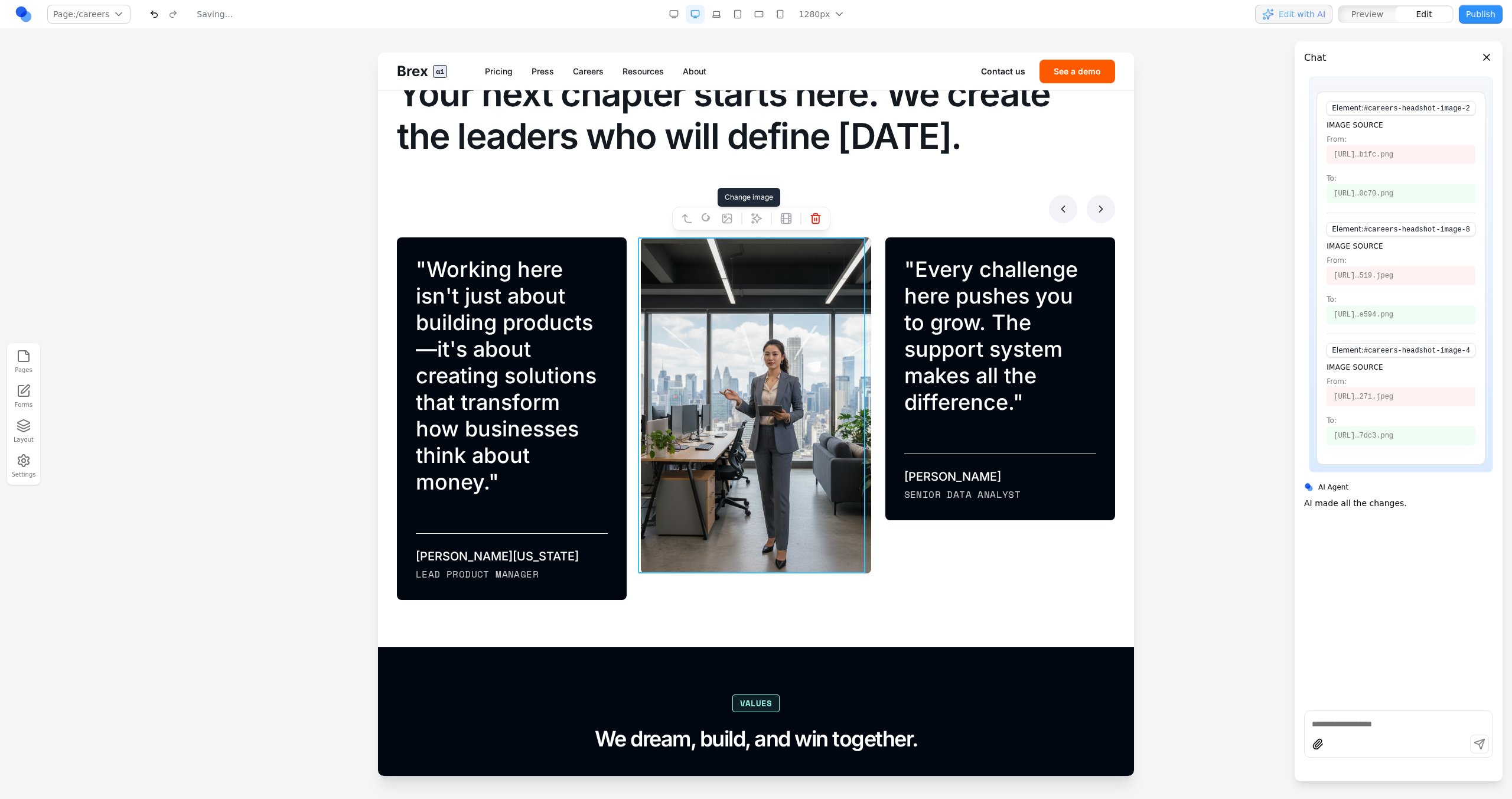
click at [892, 201] on div at bounding box center [756, 208] width 718 height 28
click at [1057, 209] on icon at bounding box center [1063, 209] width 12 height 12
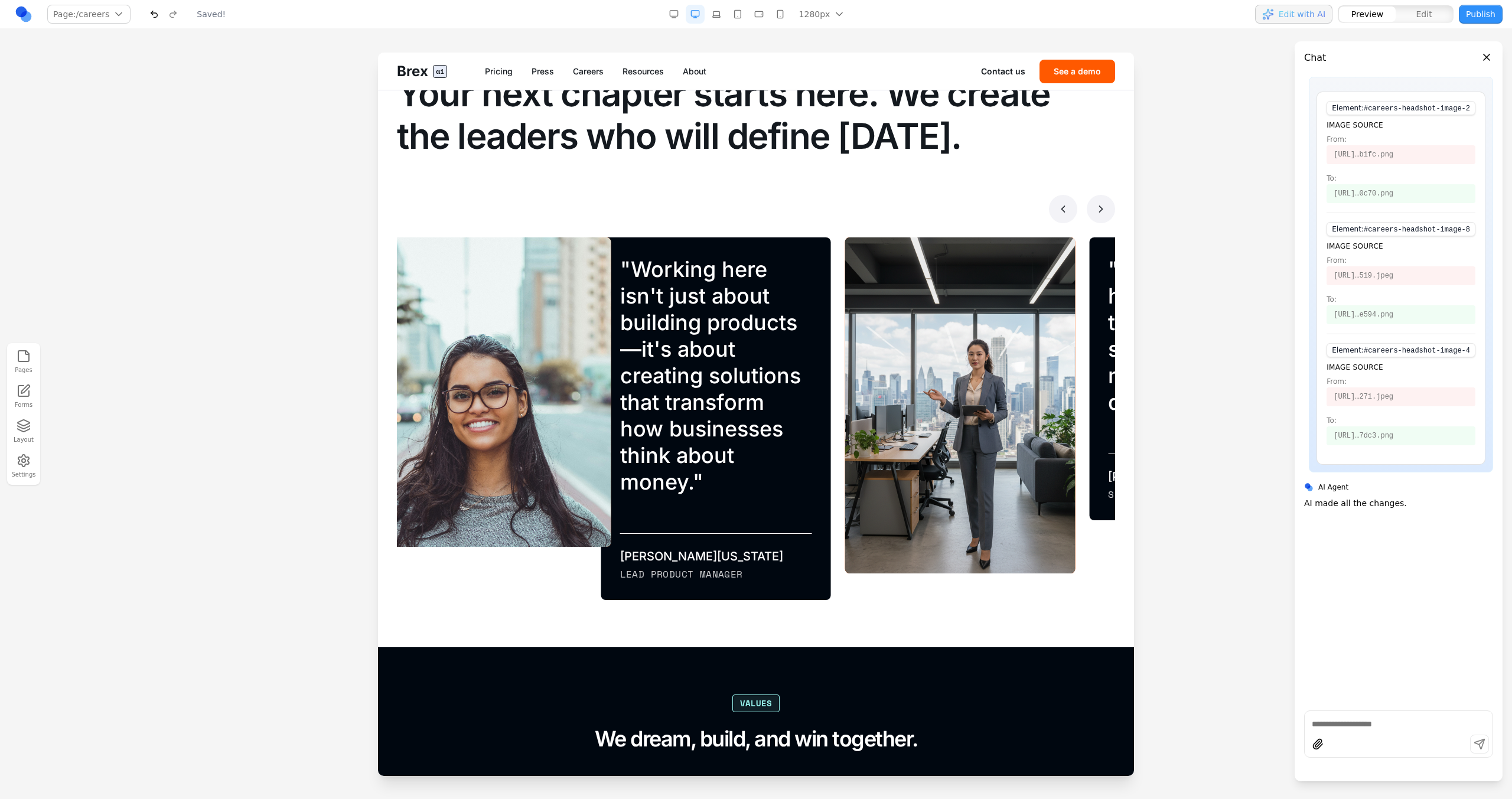
click at [1057, 209] on icon at bounding box center [1063, 209] width 12 height 12
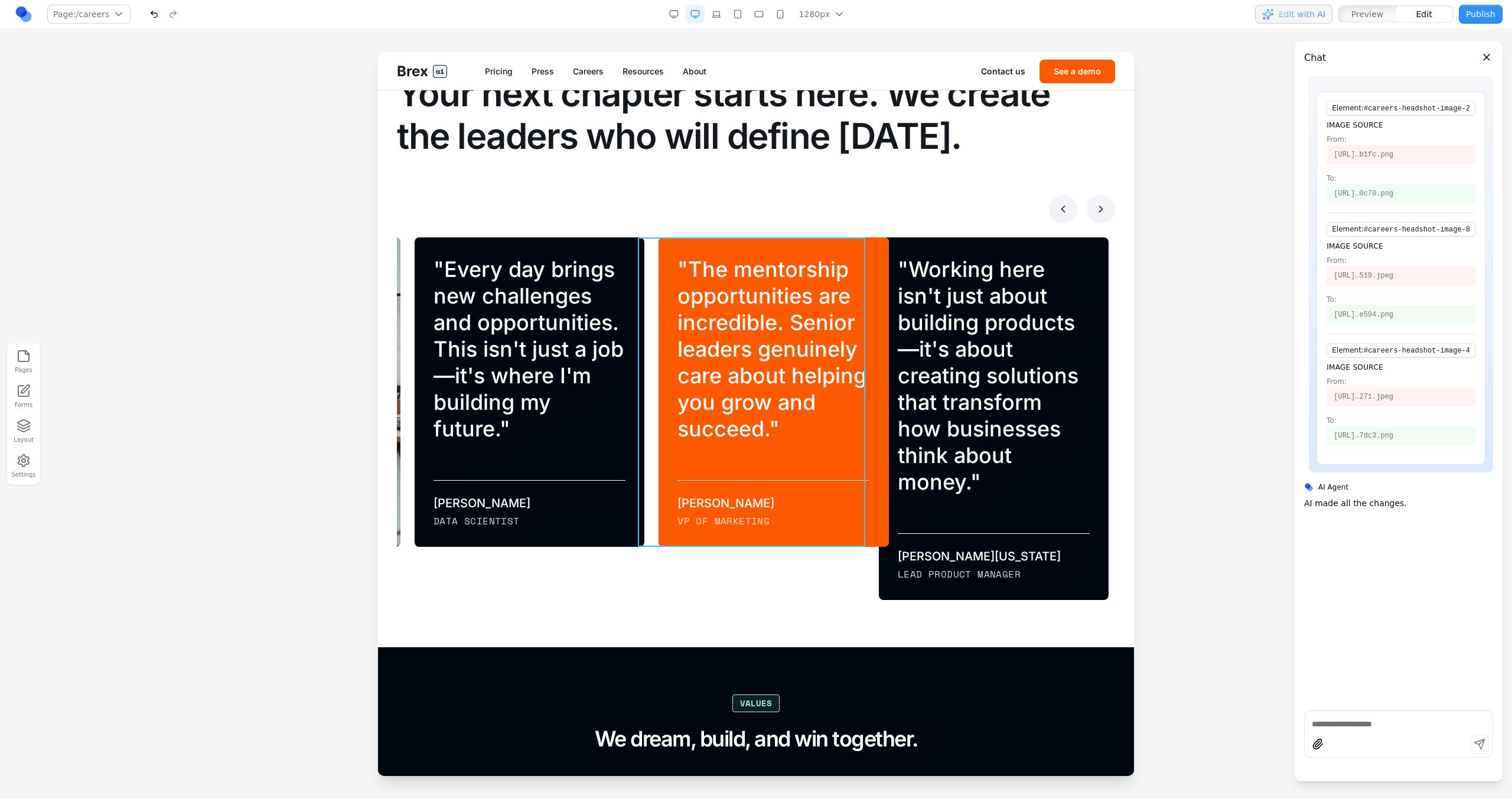
click at [722, 251] on div "" The mentorship opportunities are incredible. Senior leaders genuinely care ab…" at bounding box center [773, 393] width 230 height 310
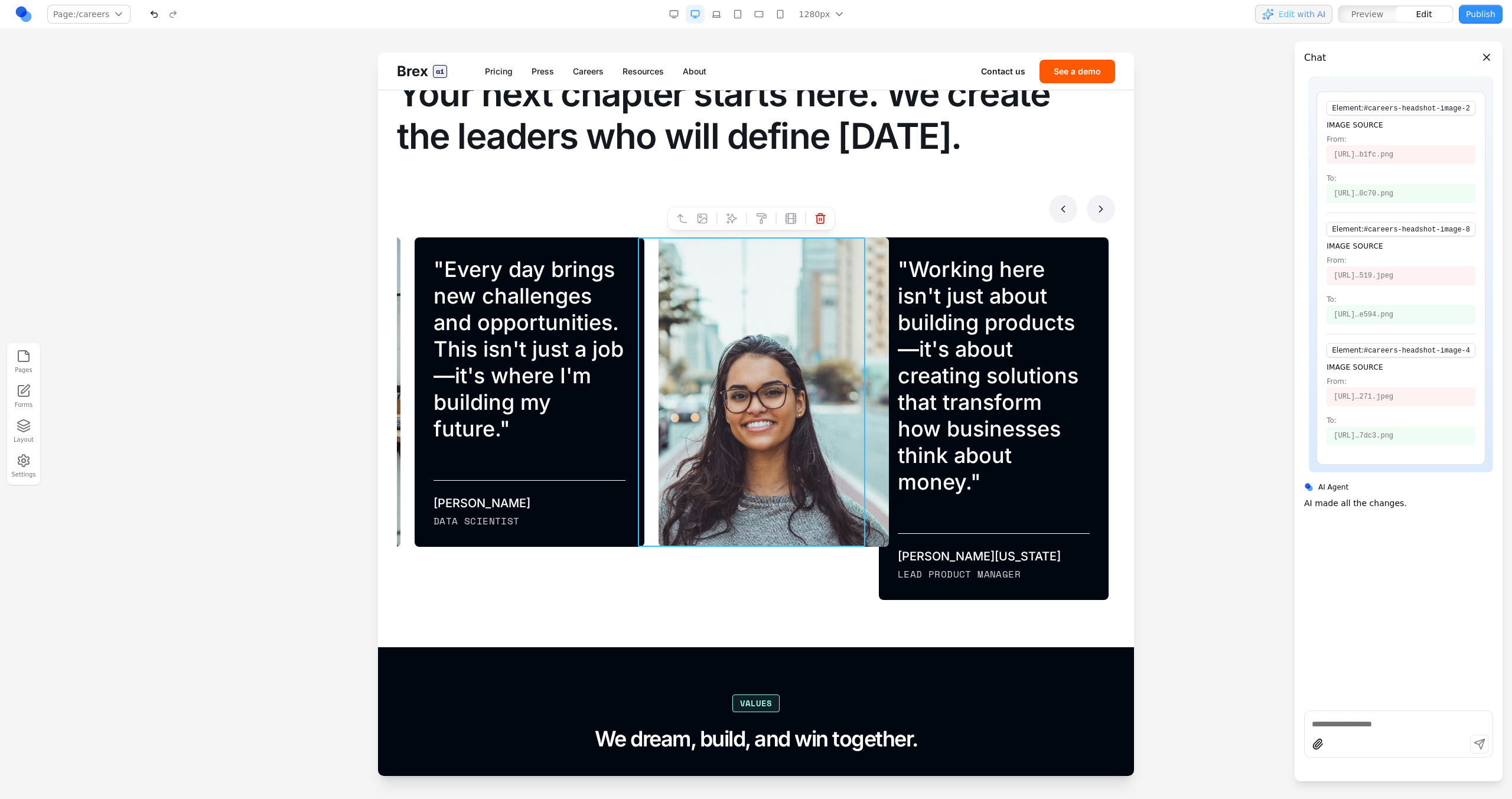
click at [705, 220] on icon at bounding box center [702, 219] width 12 height 12
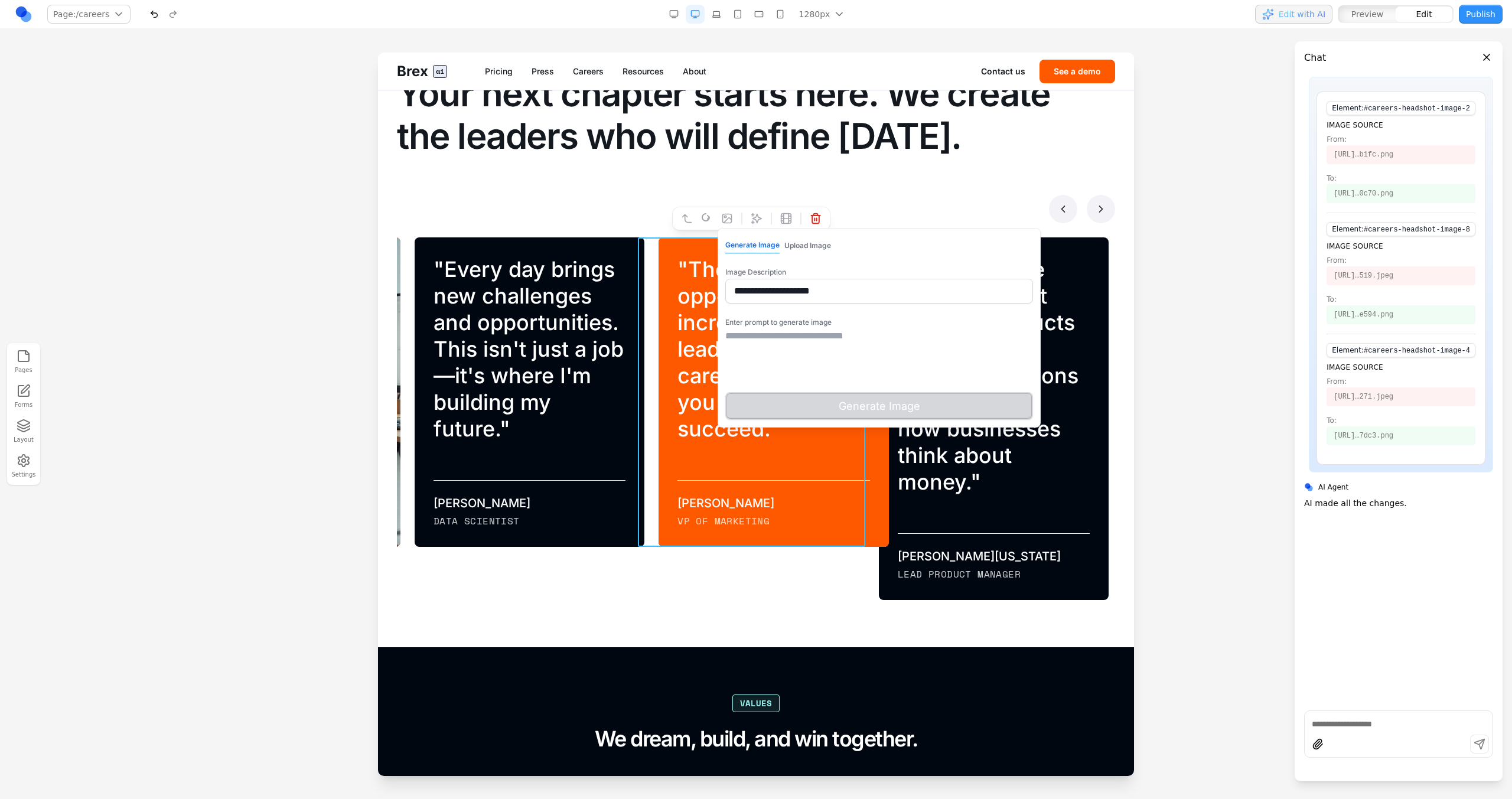
click at [752, 361] on textarea at bounding box center [880, 358] width 308 height 59
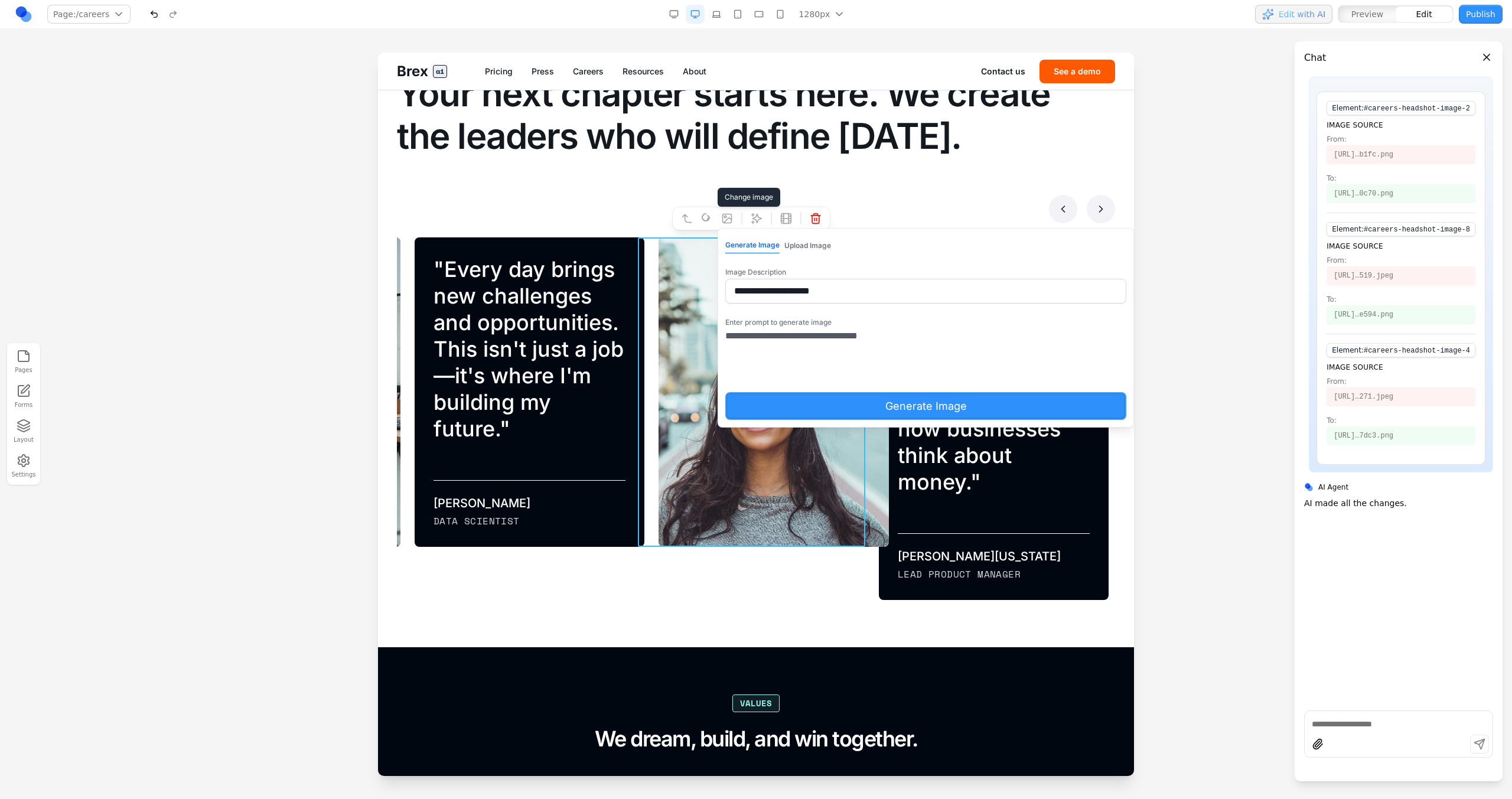
type textarea "**********"
click at [762, 400] on button "Generate Image" at bounding box center [926, 405] width 401 height 28
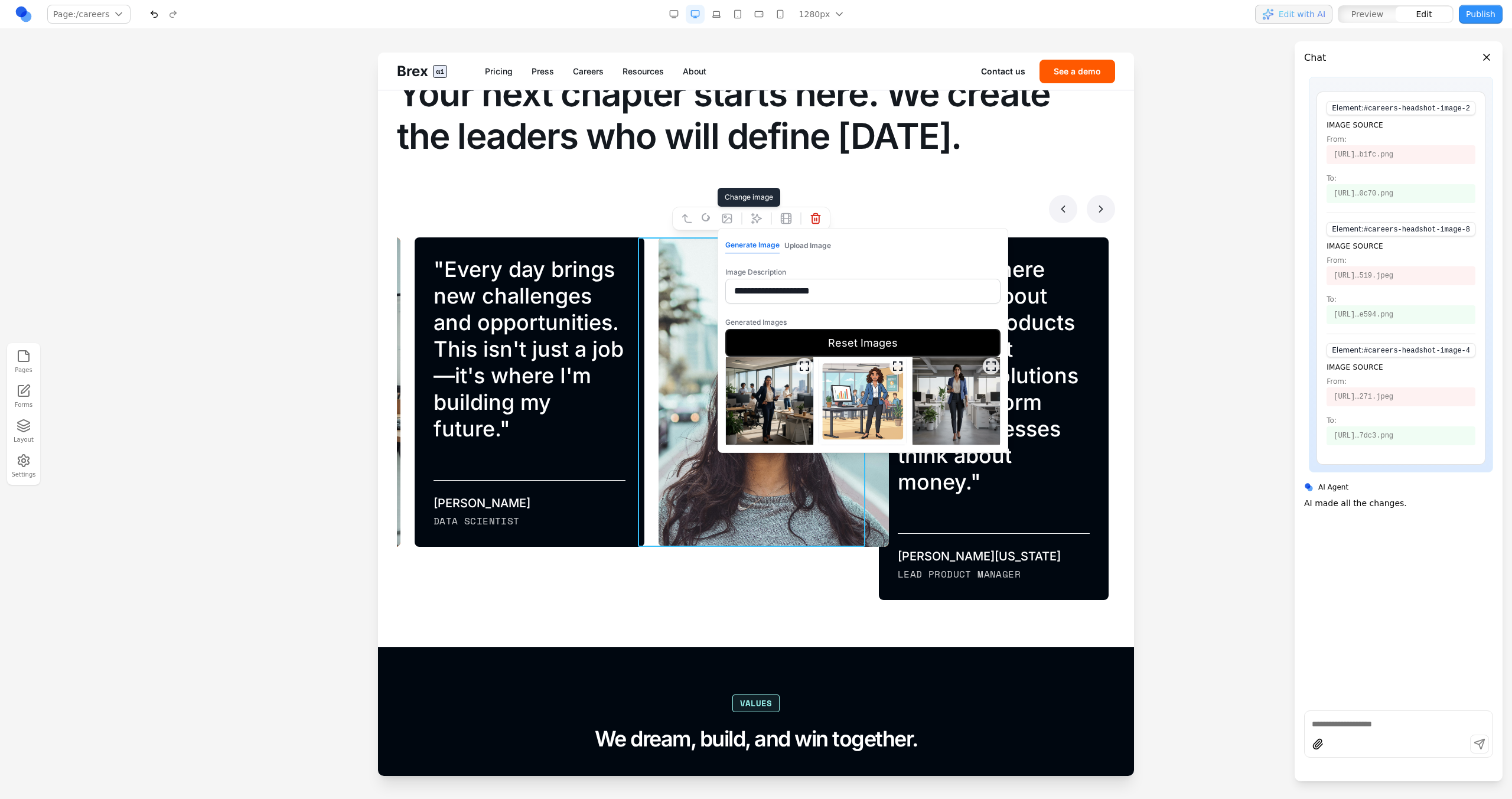
click at [805, 368] on icon "Expand image" at bounding box center [805, 366] width 12 height 12
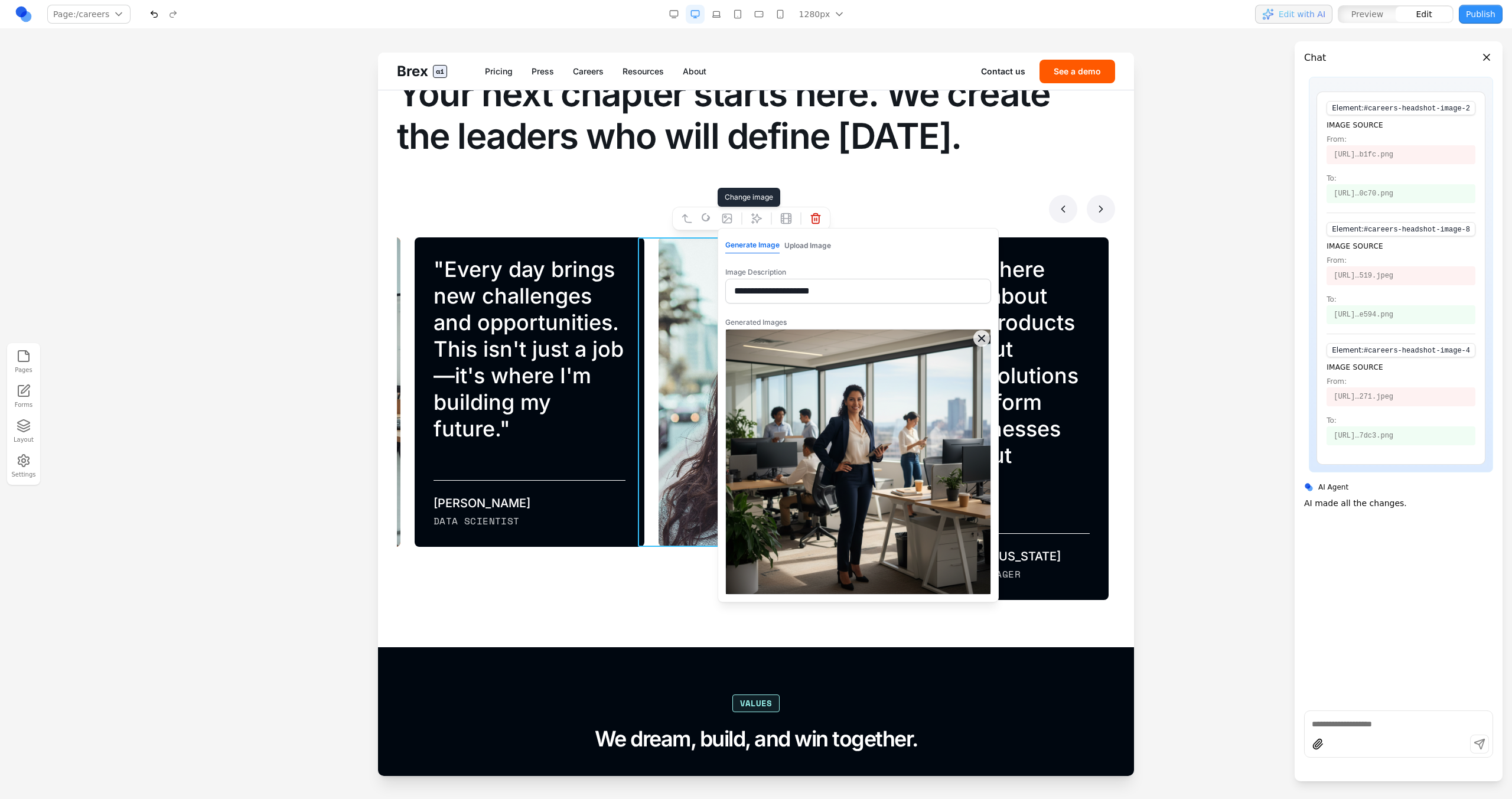
click at [987, 335] on icon "Close expanded image" at bounding box center [982, 338] width 12 height 12
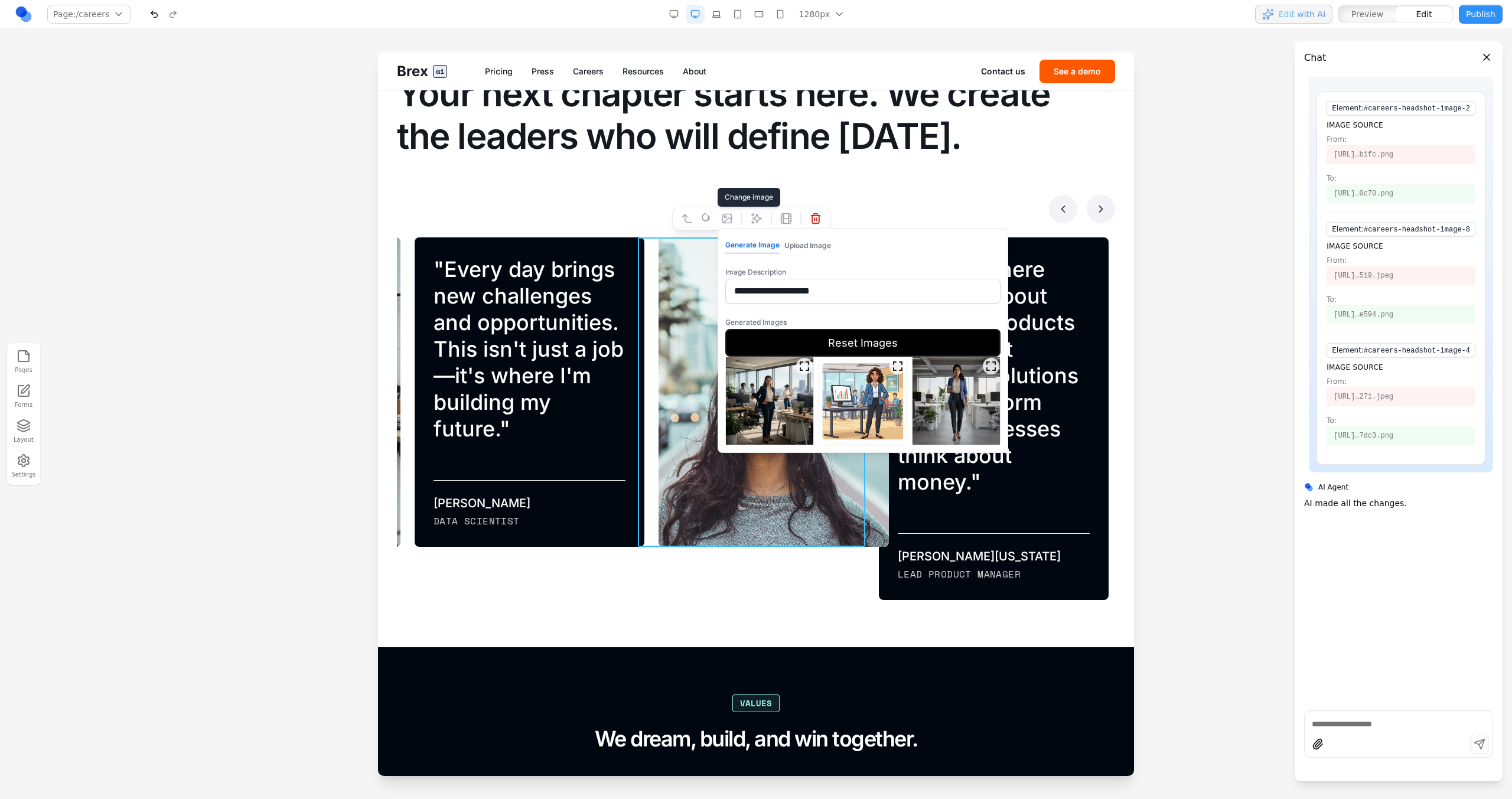
click at [816, 384] on div at bounding box center [863, 401] width 275 height 89
click at [807, 389] on img at bounding box center [769, 400] width 88 height 88
click at [827, 454] on button "Select Image" at bounding box center [863, 459] width 275 height 28
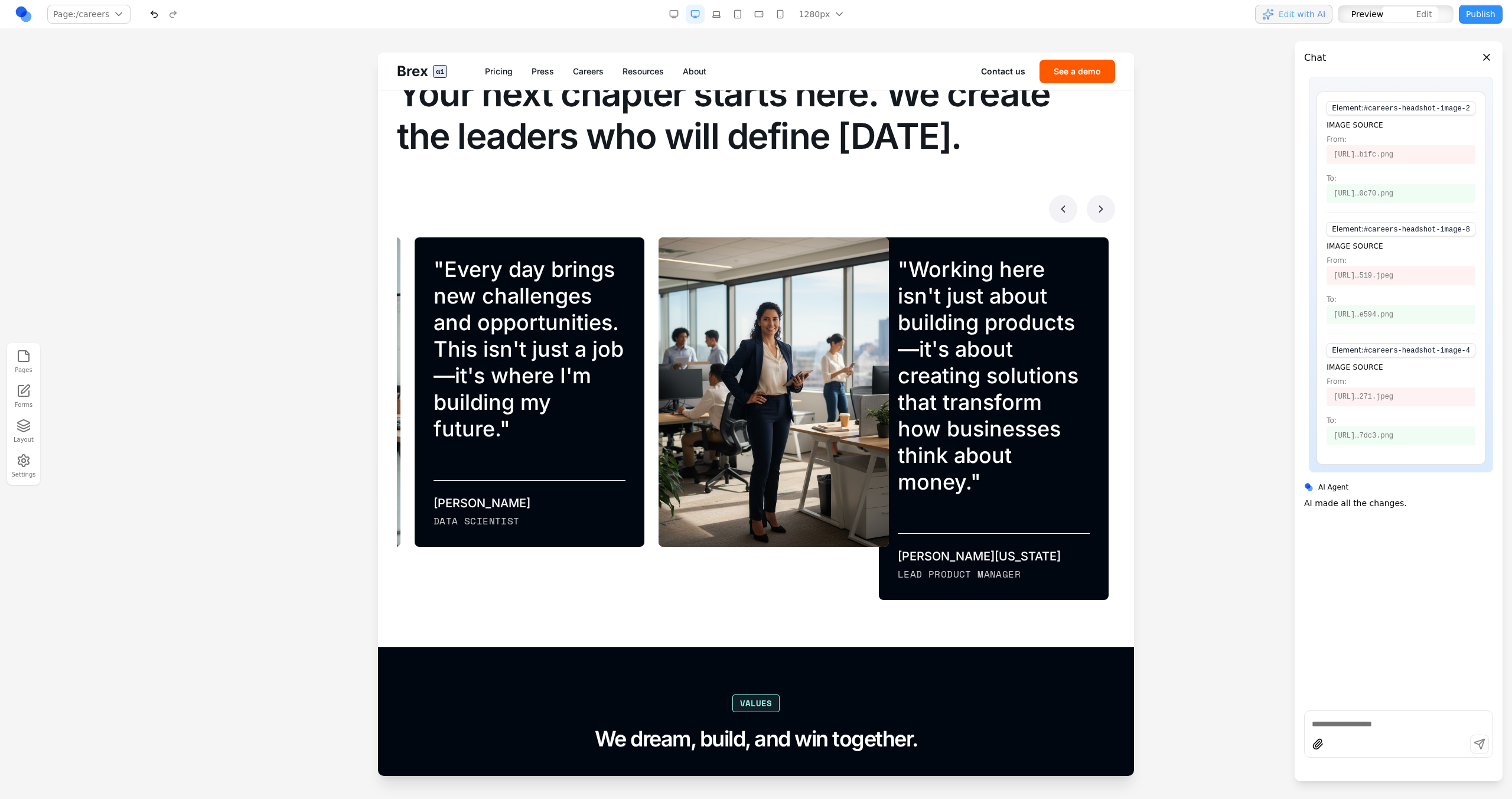
click at [1096, 220] on button at bounding box center [1100, 208] width 28 height 28
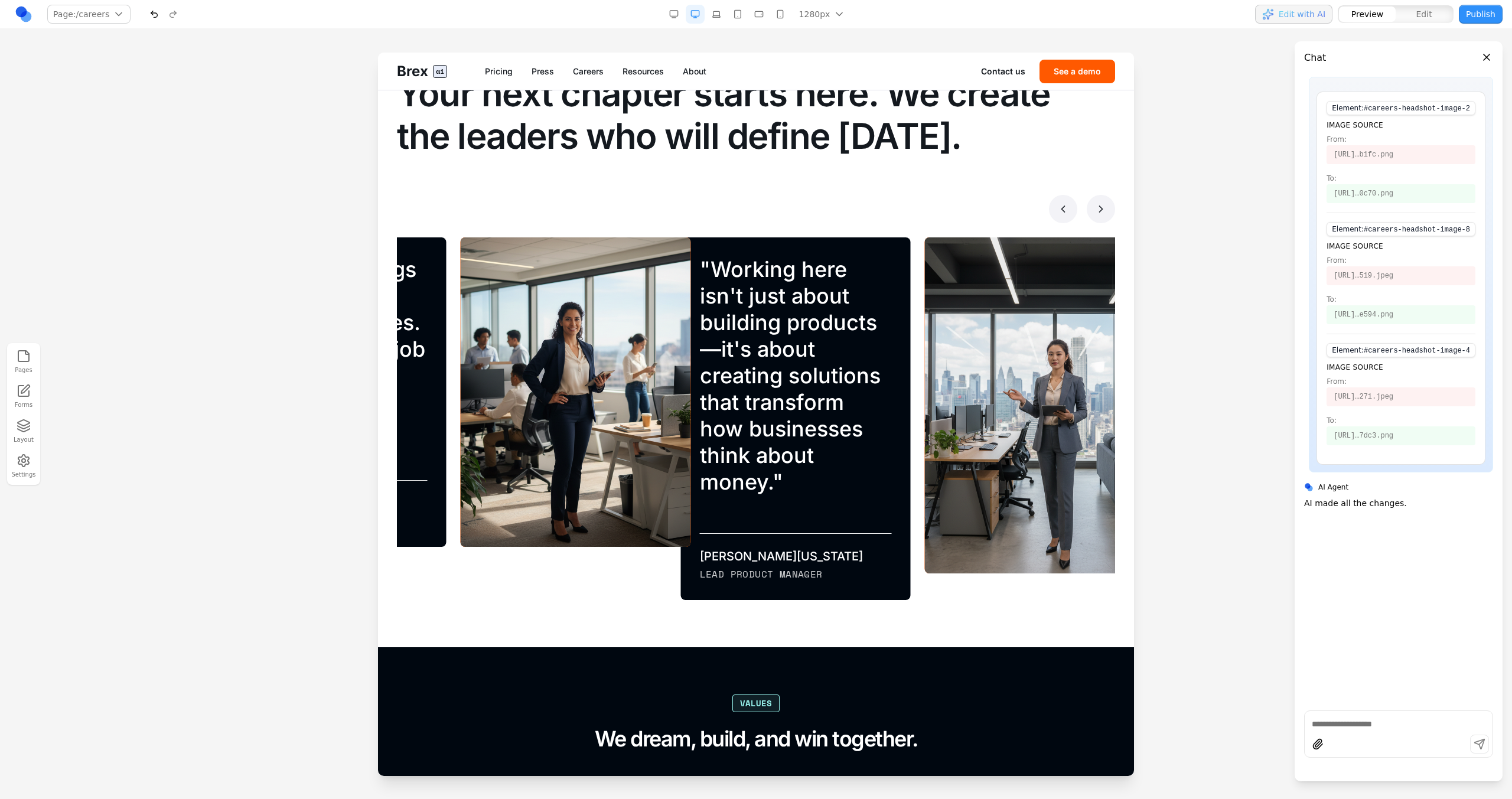
click at [1096, 220] on button at bounding box center [1100, 208] width 28 height 28
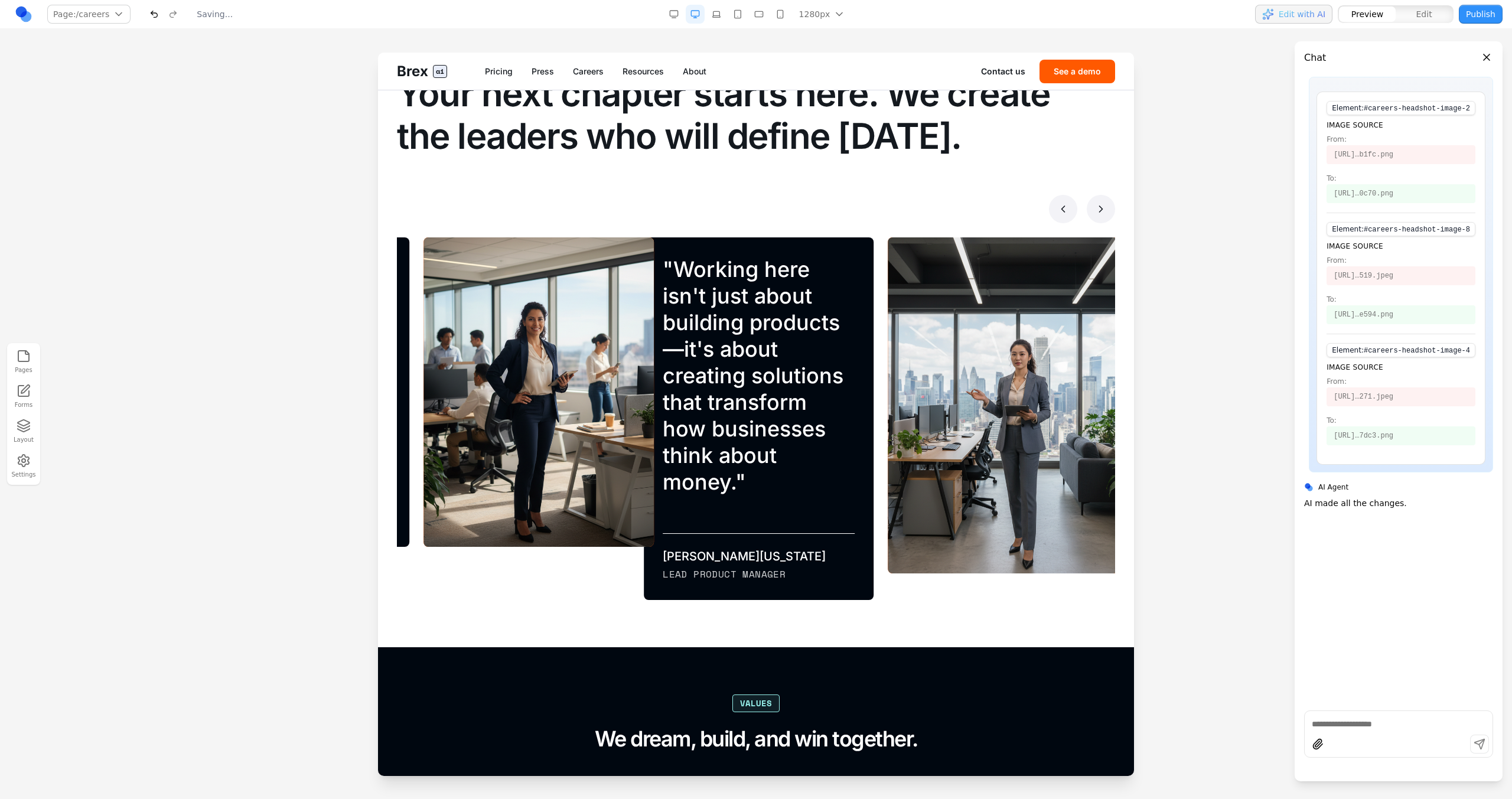
click at [1096, 220] on button at bounding box center [1100, 208] width 28 height 28
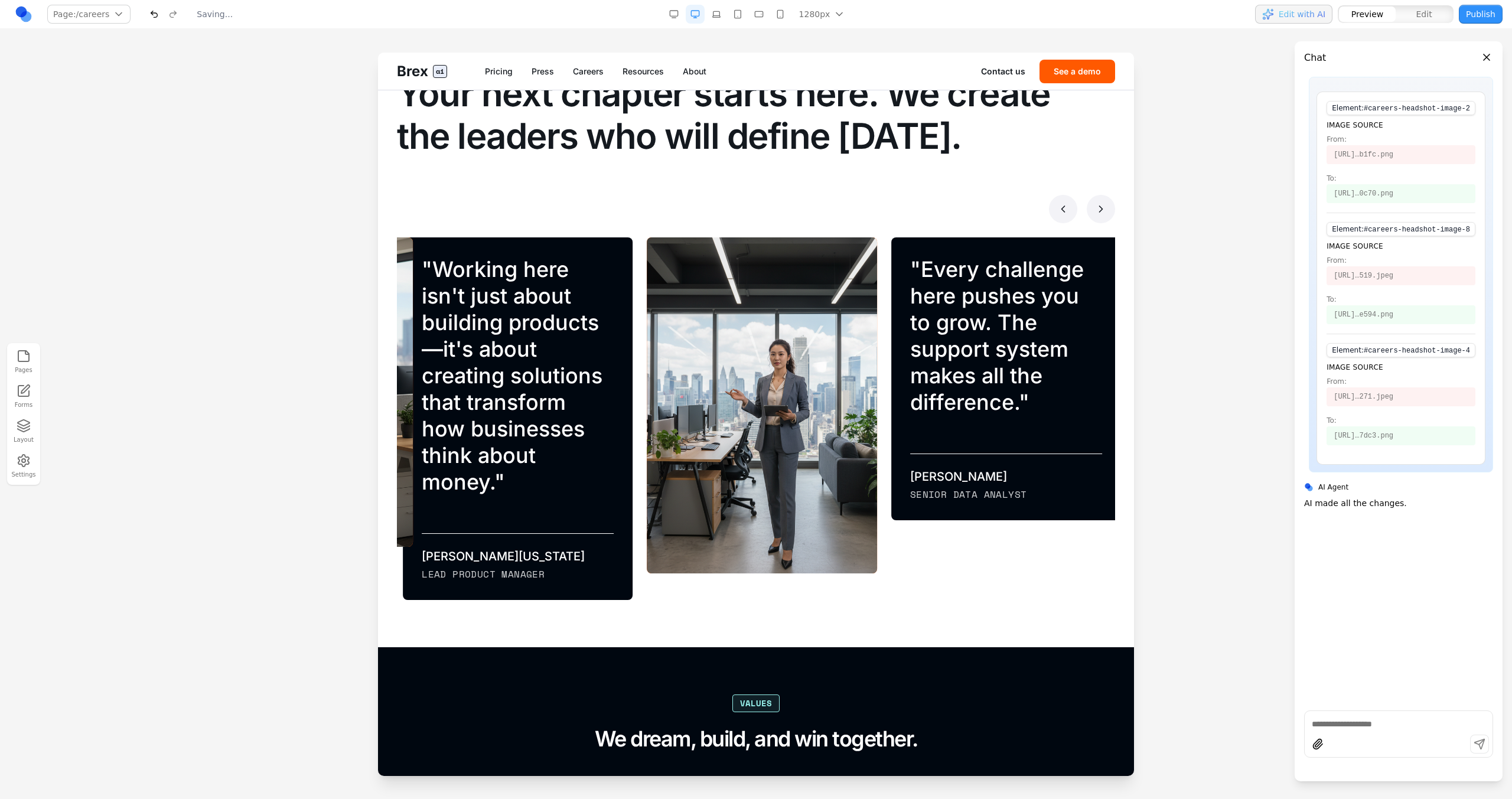
click at [1096, 220] on button at bounding box center [1100, 208] width 28 height 28
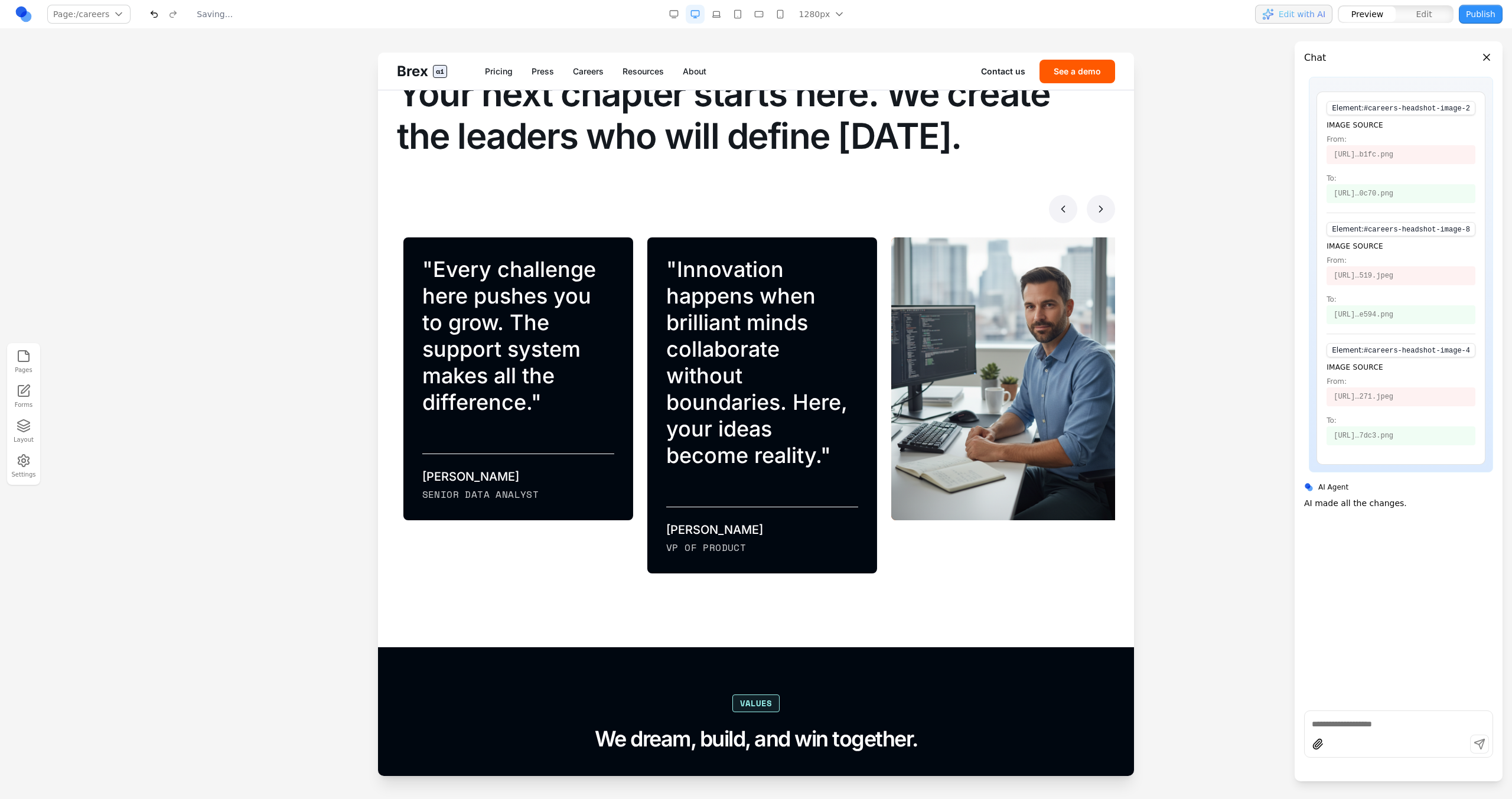
click at [1049, 205] on button at bounding box center [1063, 208] width 28 height 28
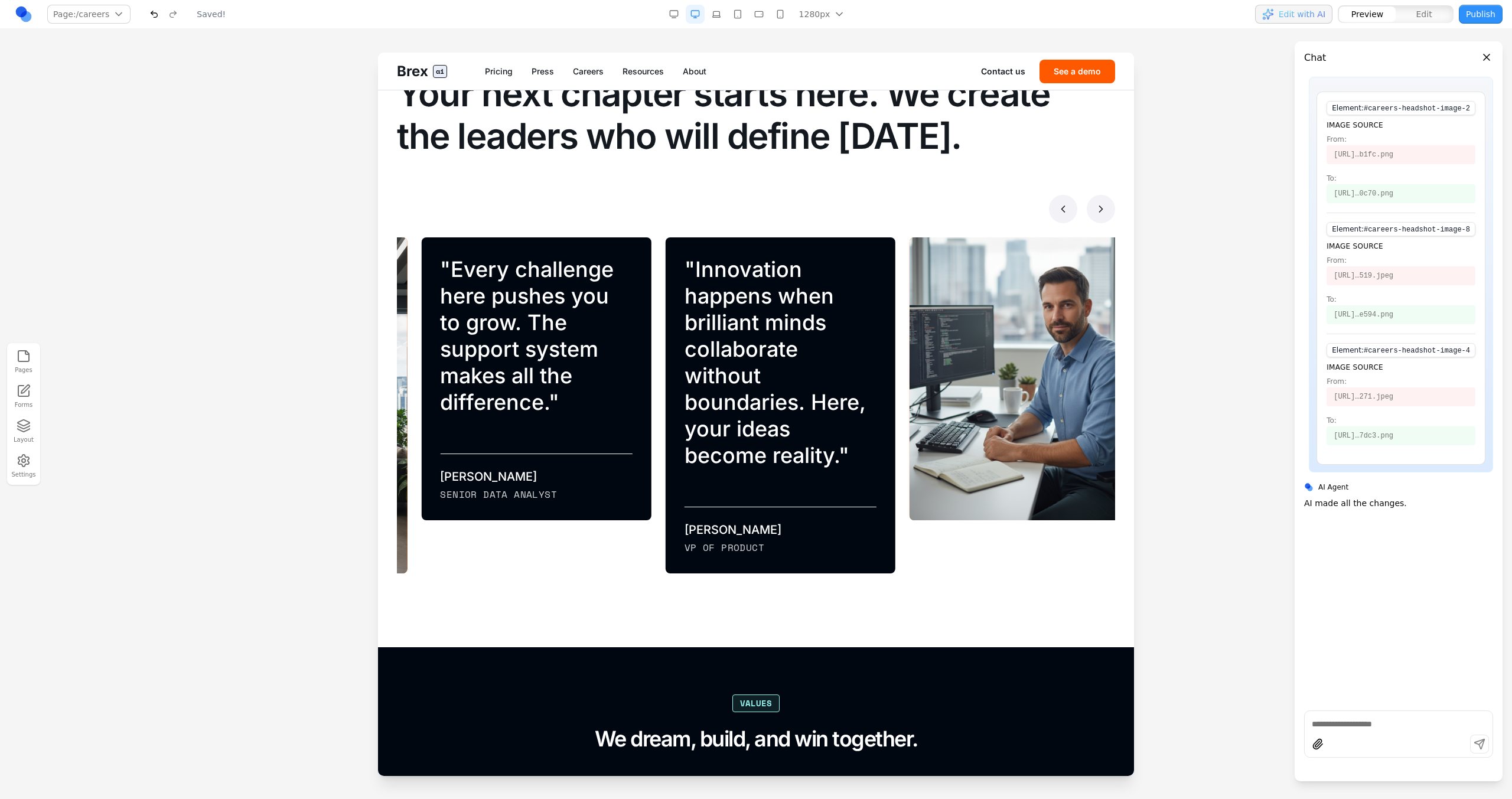
click at [1049, 205] on button at bounding box center [1063, 208] width 28 height 28
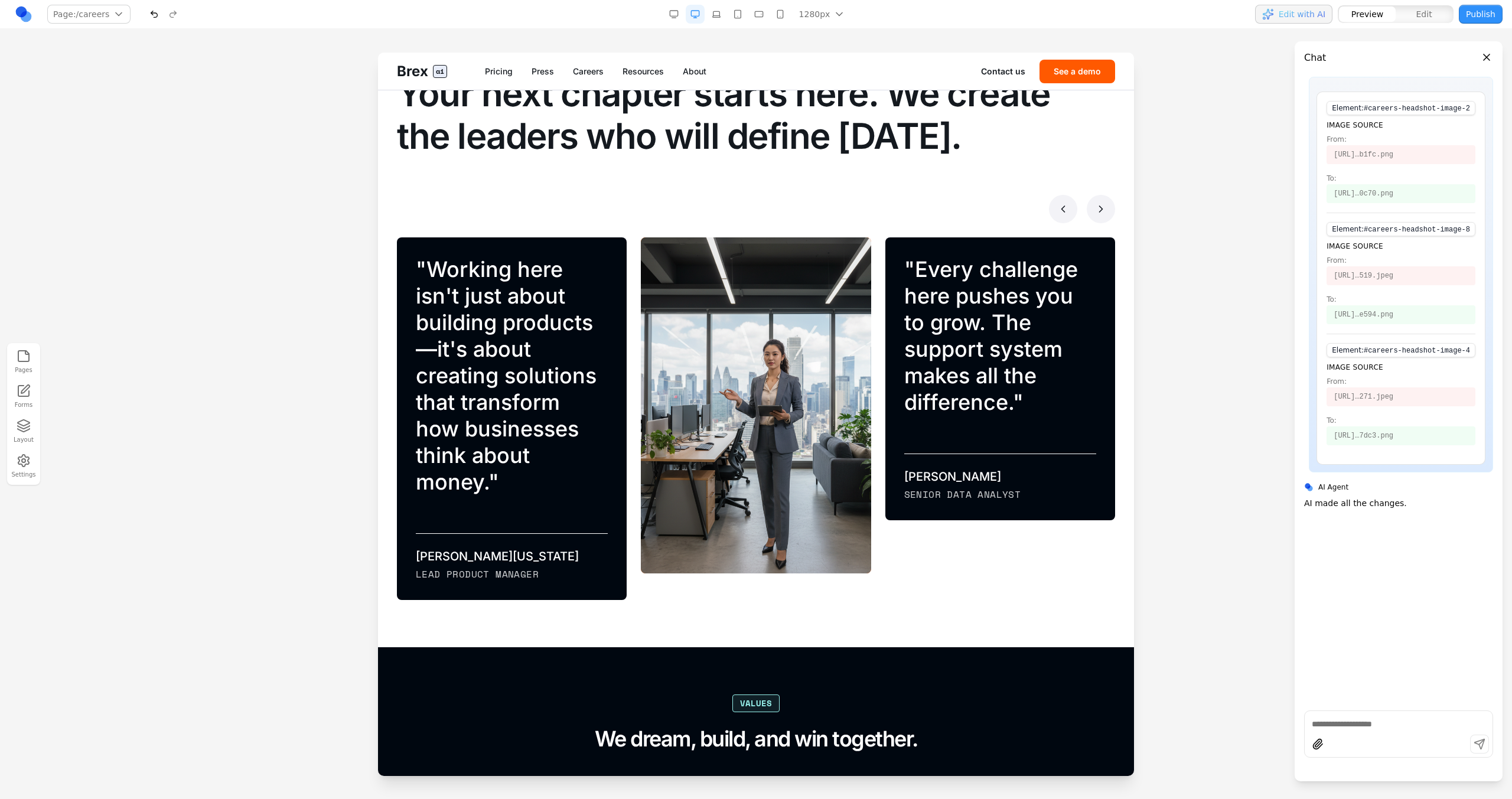
click at [1333, 739] on div at bounding box center [1397, 745] width 188 height 22
type textarea "******"
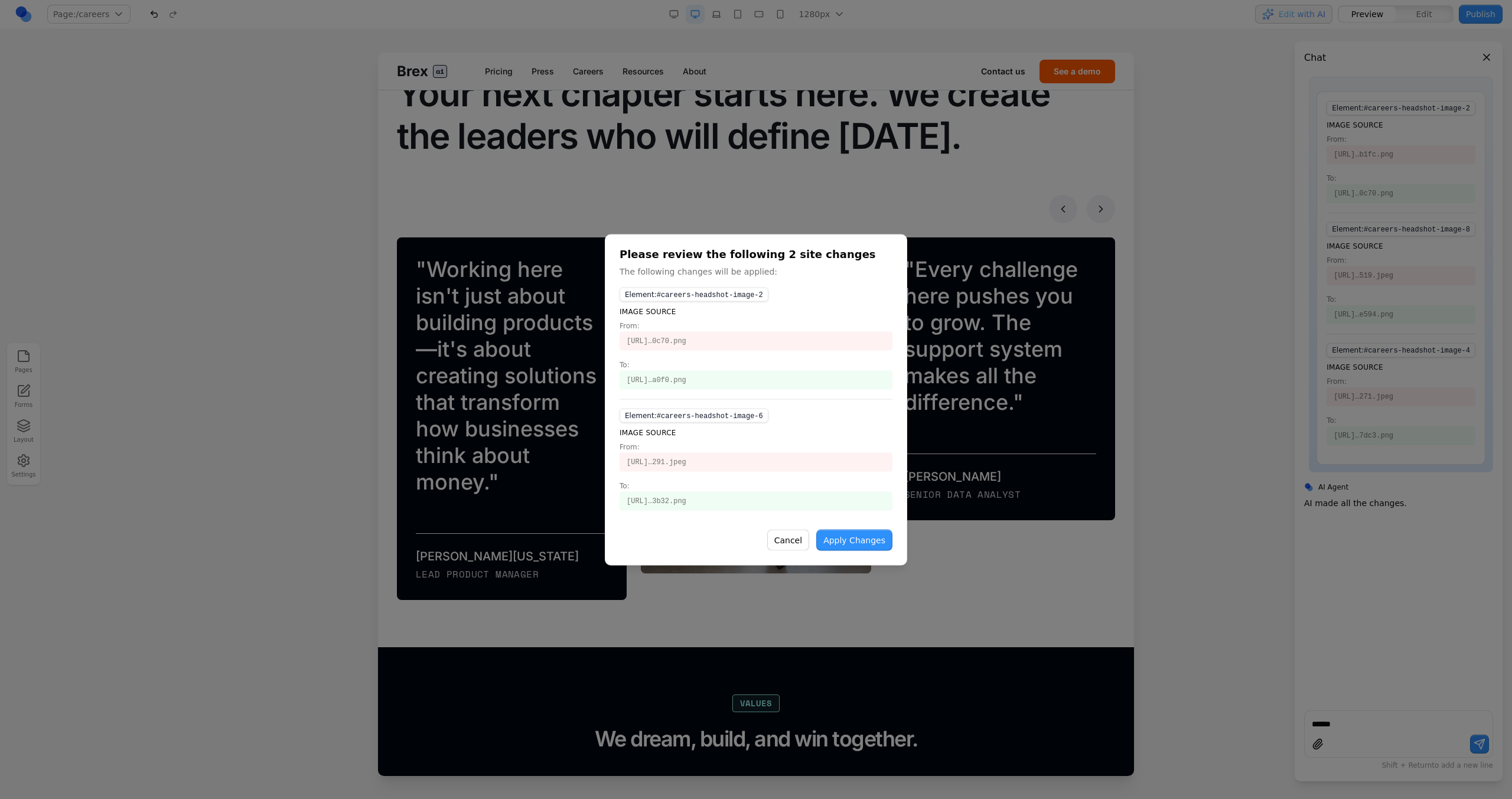
click at [882, 544] on button "Apply Changes" at bounding box center [854, 540] width 76 height 21
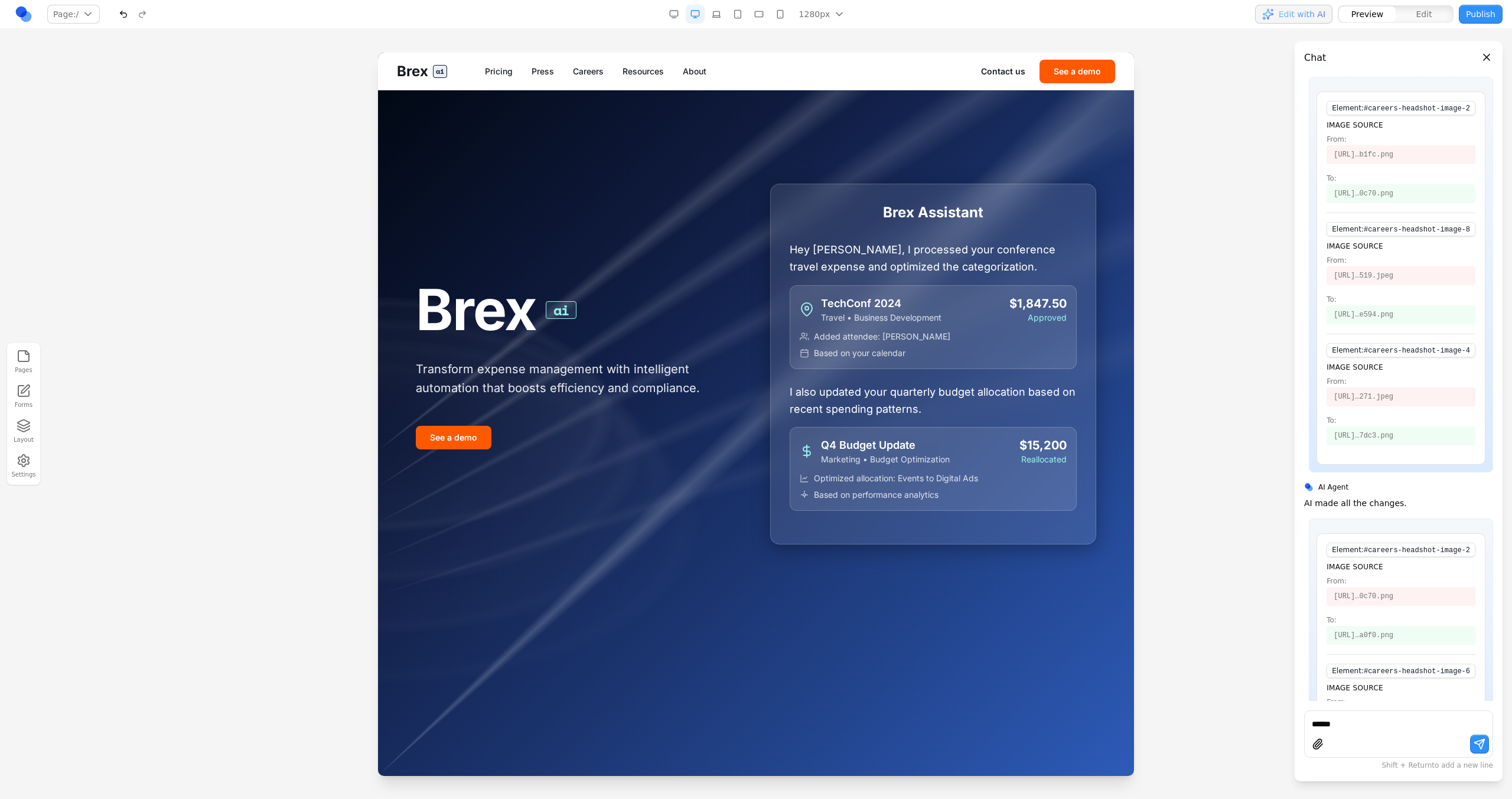
scroll to position [0, 0]
click at [576, 58] on div "Brex ai Pricing Press Careers Resources About Contact us See a demo" at bounding box center [756, 71] width 756 height 38
click at [582, 68] on link "Careers" at bounding box center [588, 71] width 31 height 12
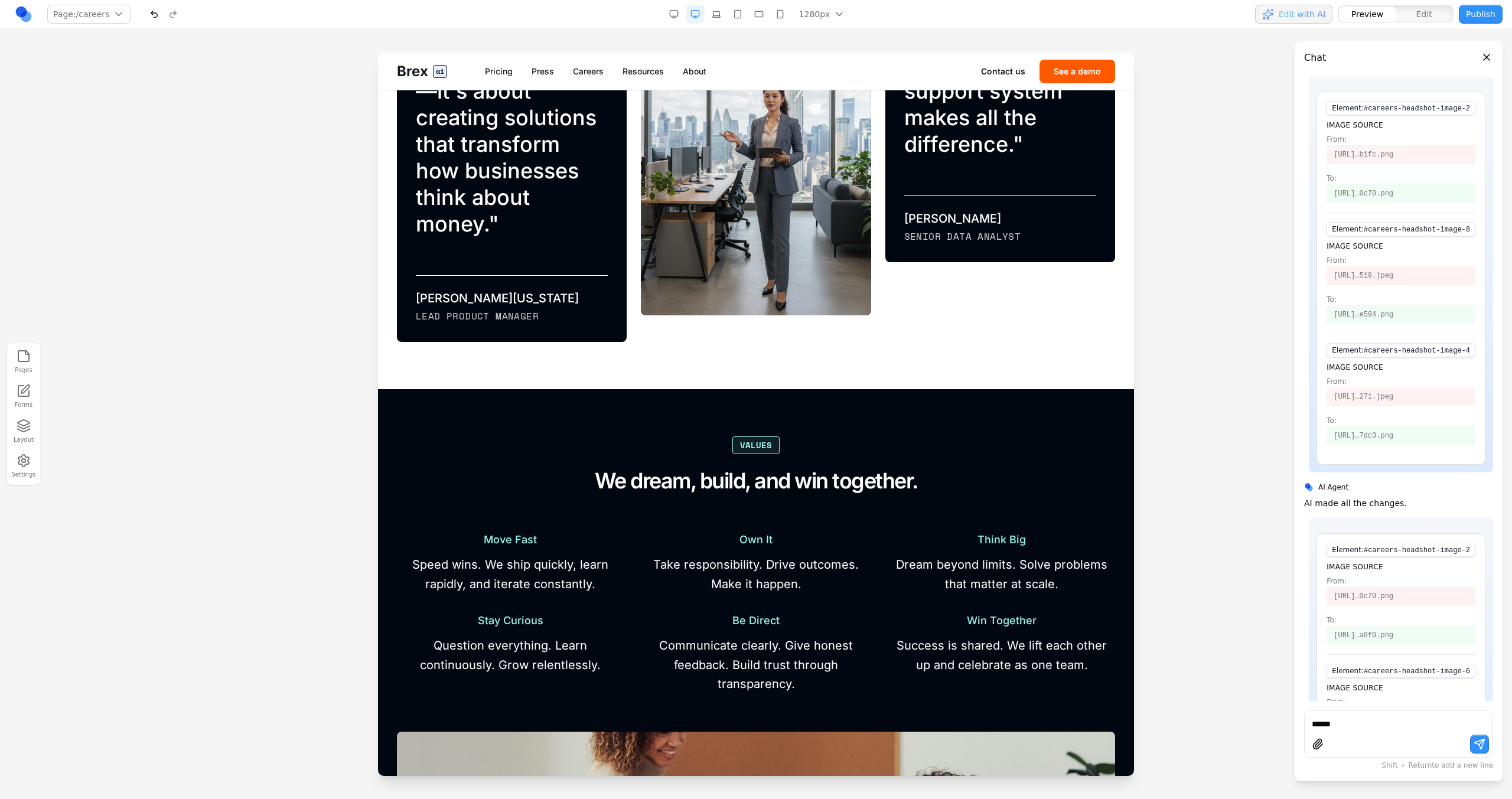
scroll to position [1254, 0]
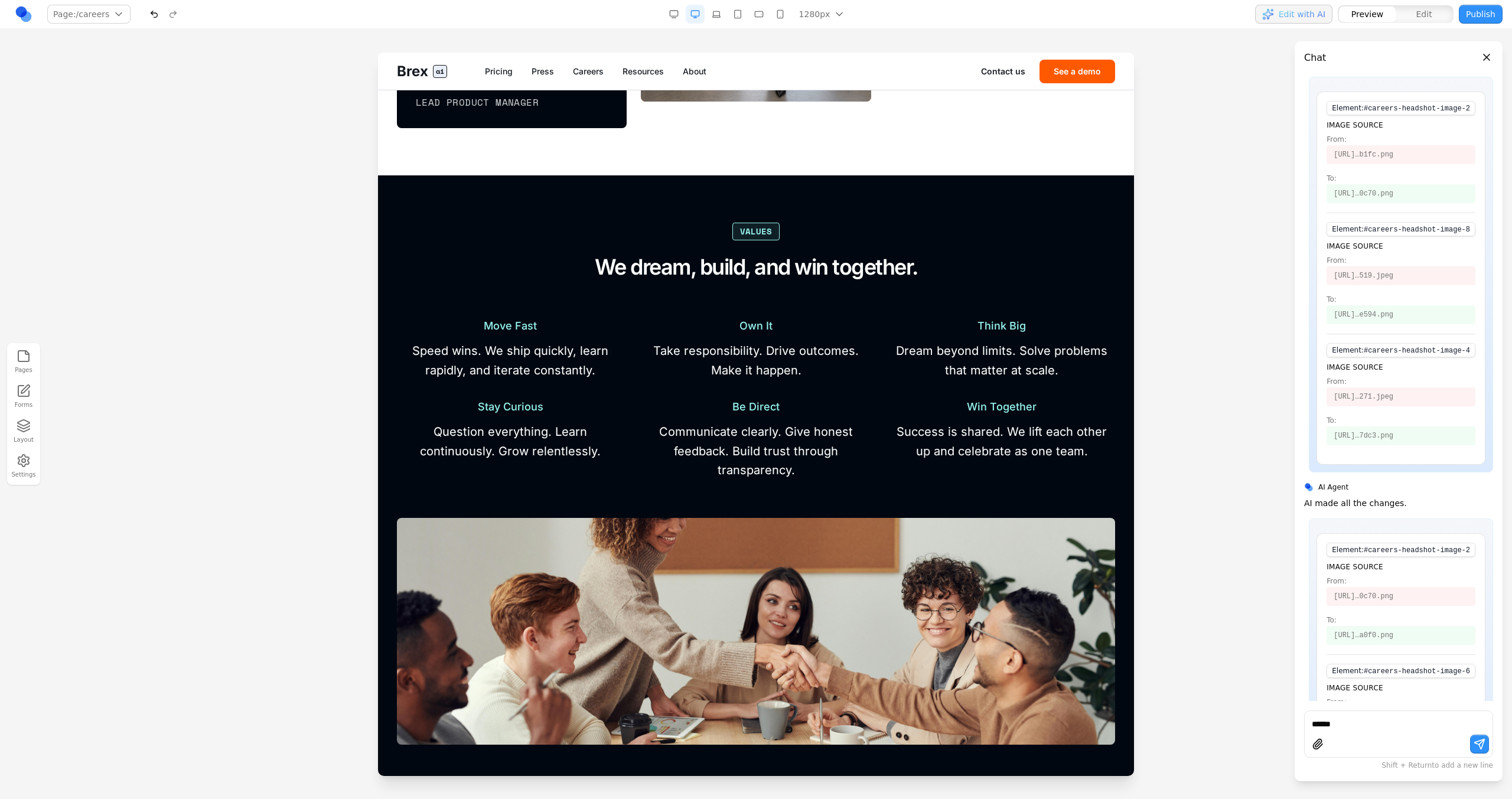
click at [1397, 727] on textarea "******" at bounding box center [1398, 724] width 173 height 12
click at [966, 312] on div "Values We dream, build, and win together. Move Fast Speed wins. We ship quickly…" at bounding box center [756, 609] width 718 height 774
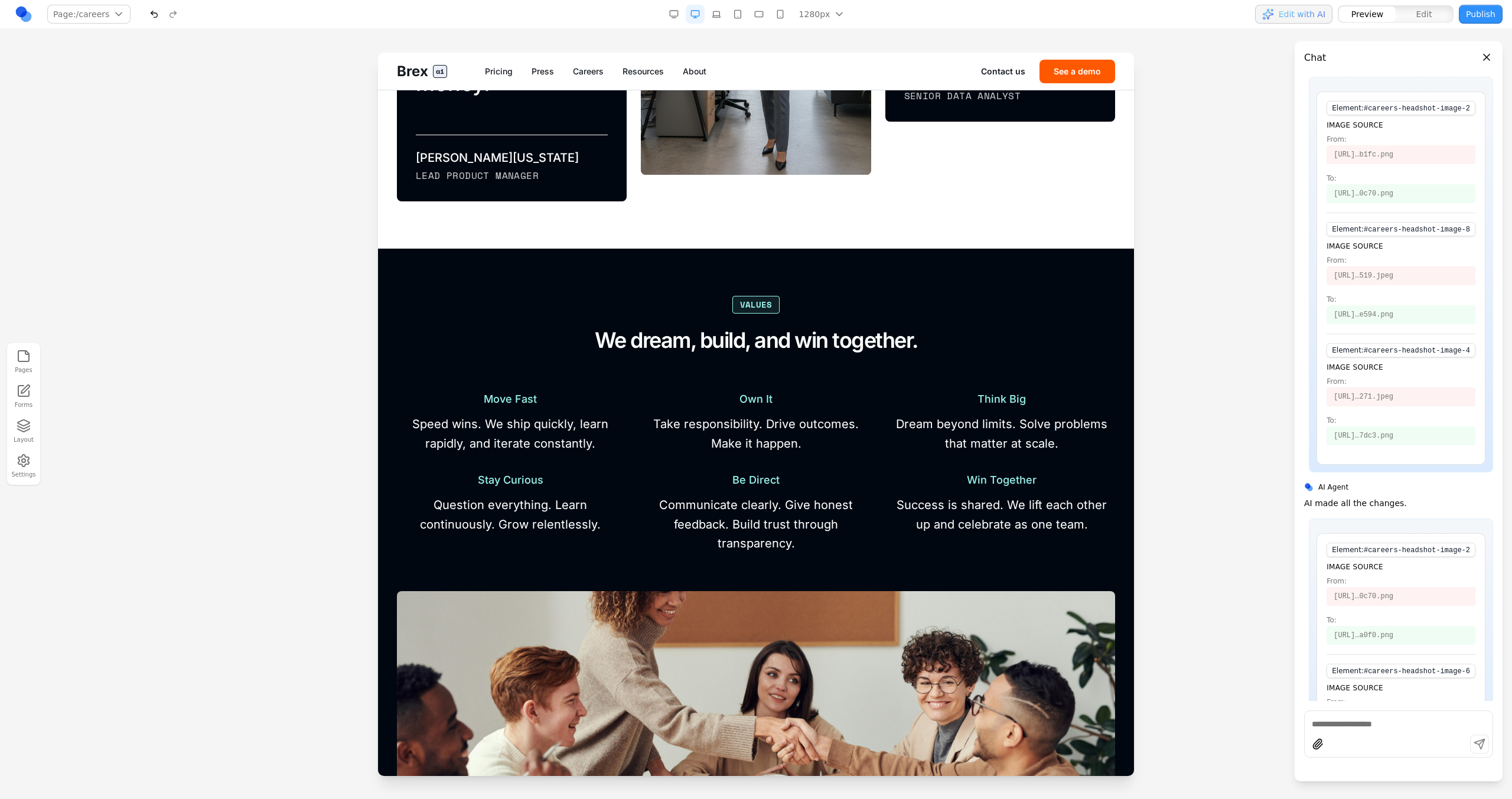
scroll to position [1208, 0]
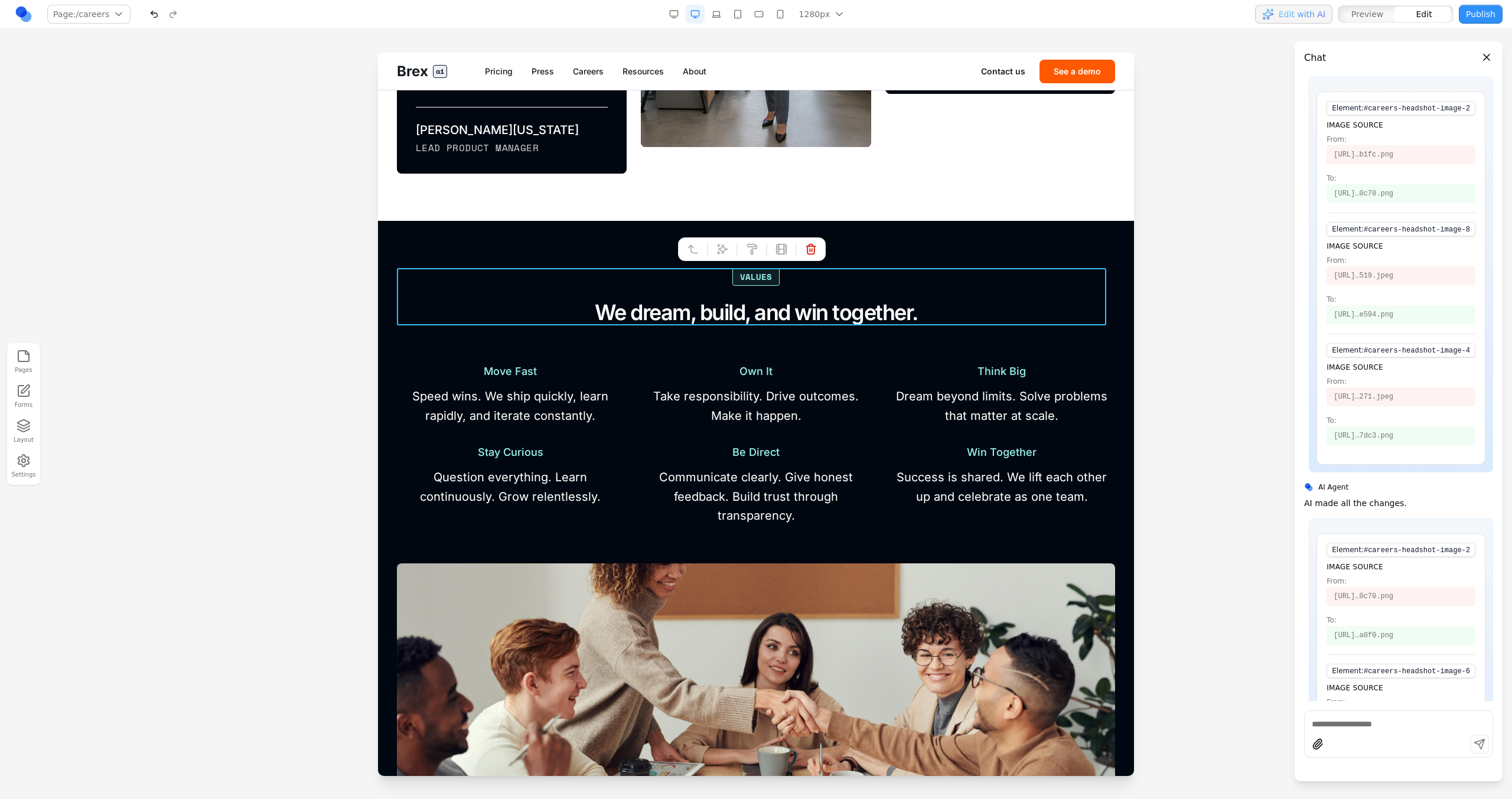
click at [892, 288] on div "Values We dream, build, and win together." at bounding box center [756, 297] width 718 height 58
click at [721, 243] on button at bounding box center [723, 249] width 19 height 19
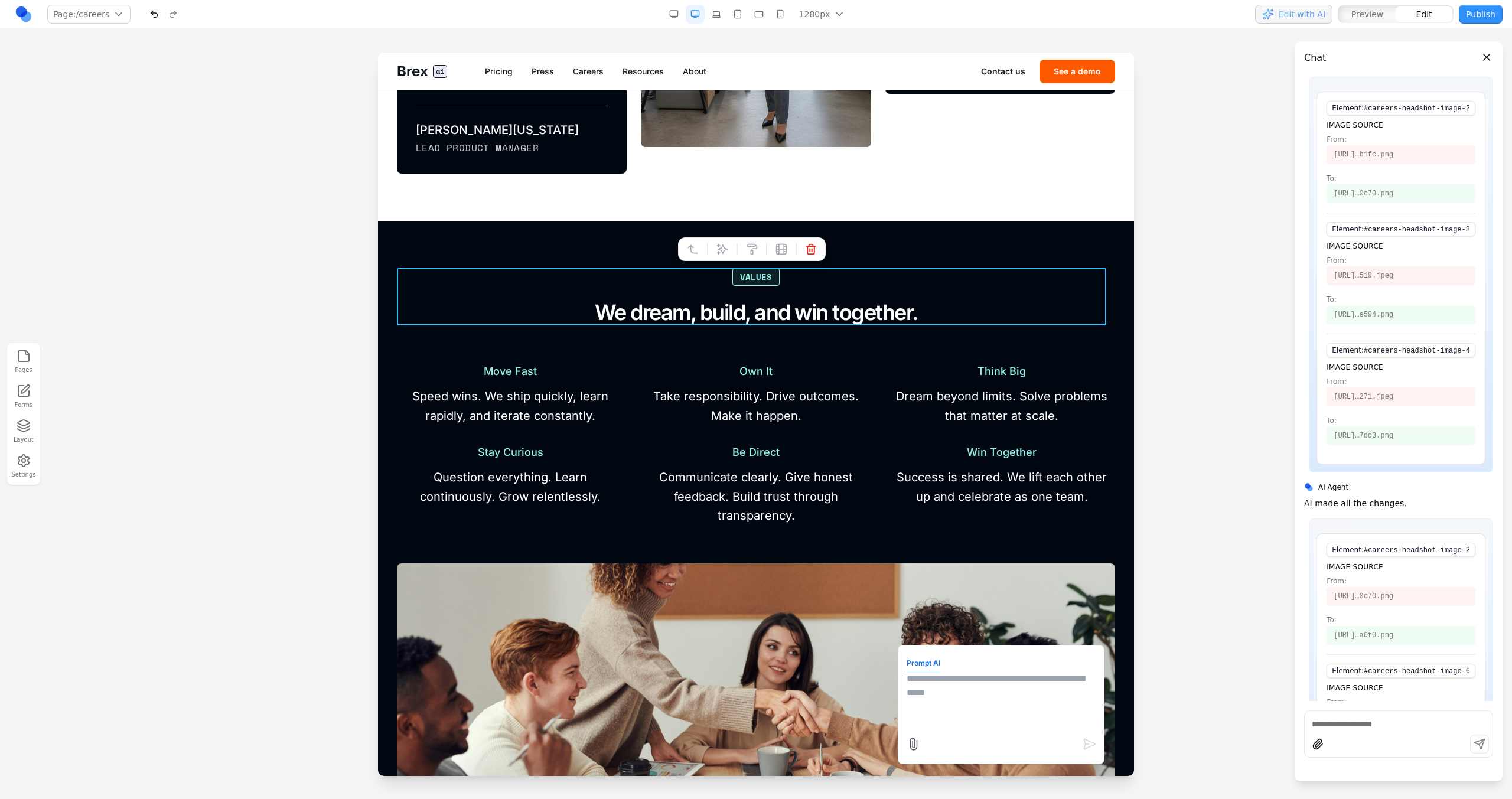
click at [959, 706] on textarea at bounding box center [1001, 701] width 189 height 59
type textarea "**********"
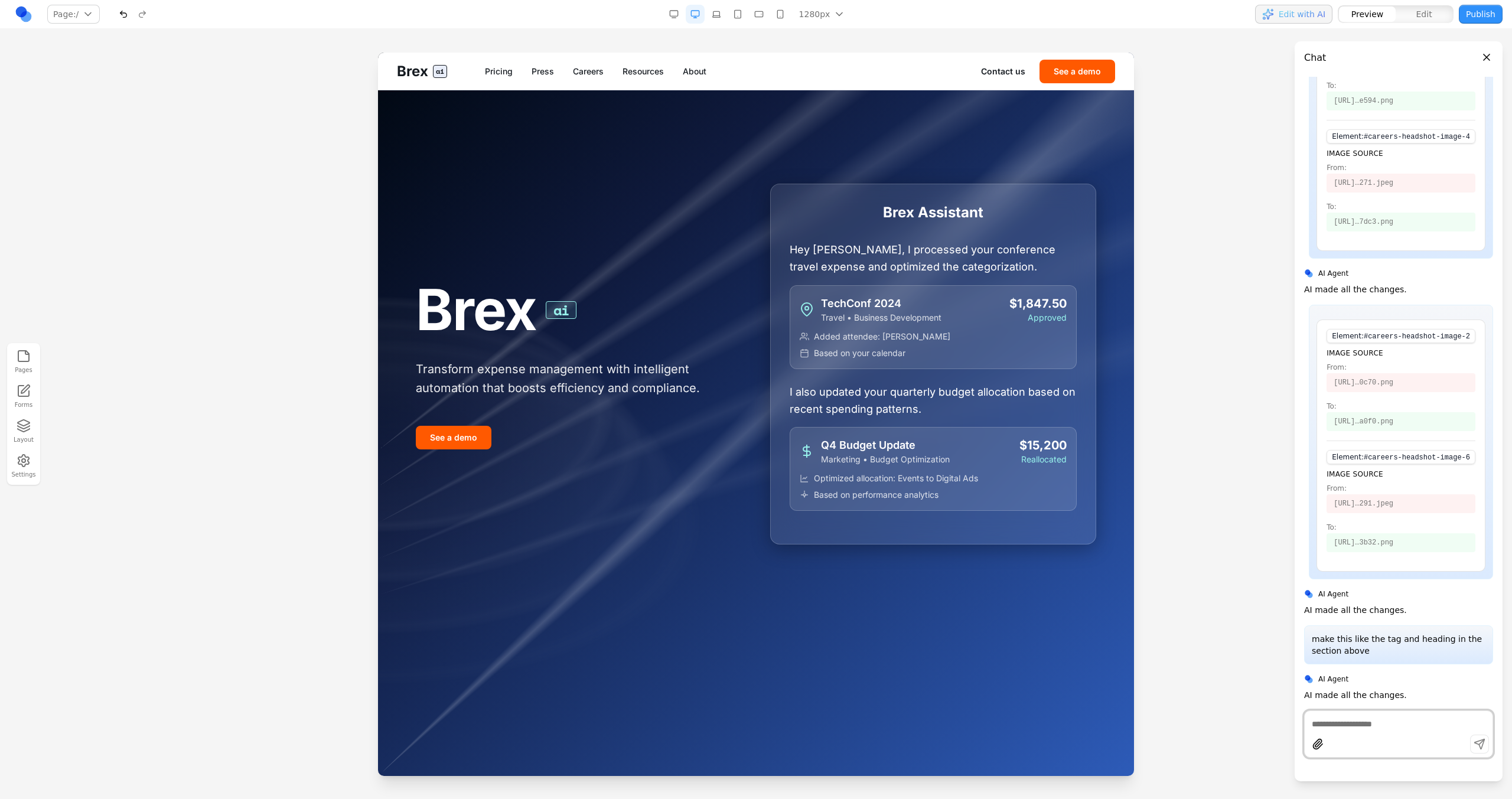
scroll to position [368, 0]
click at [583, 75] on link "Careers" at bounding box center [588, 71] width 31 height 12
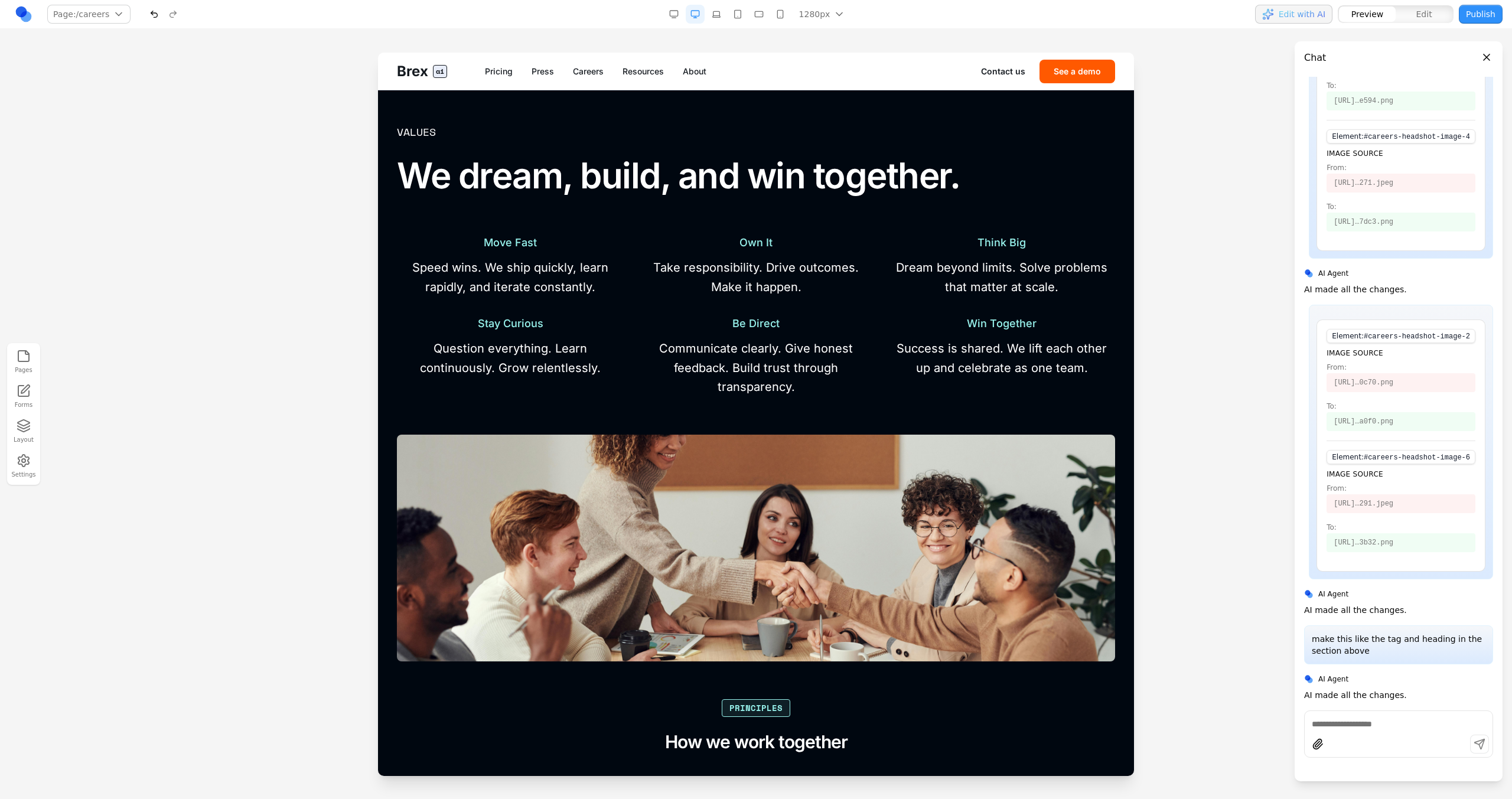
scroll to position [1255, 0]
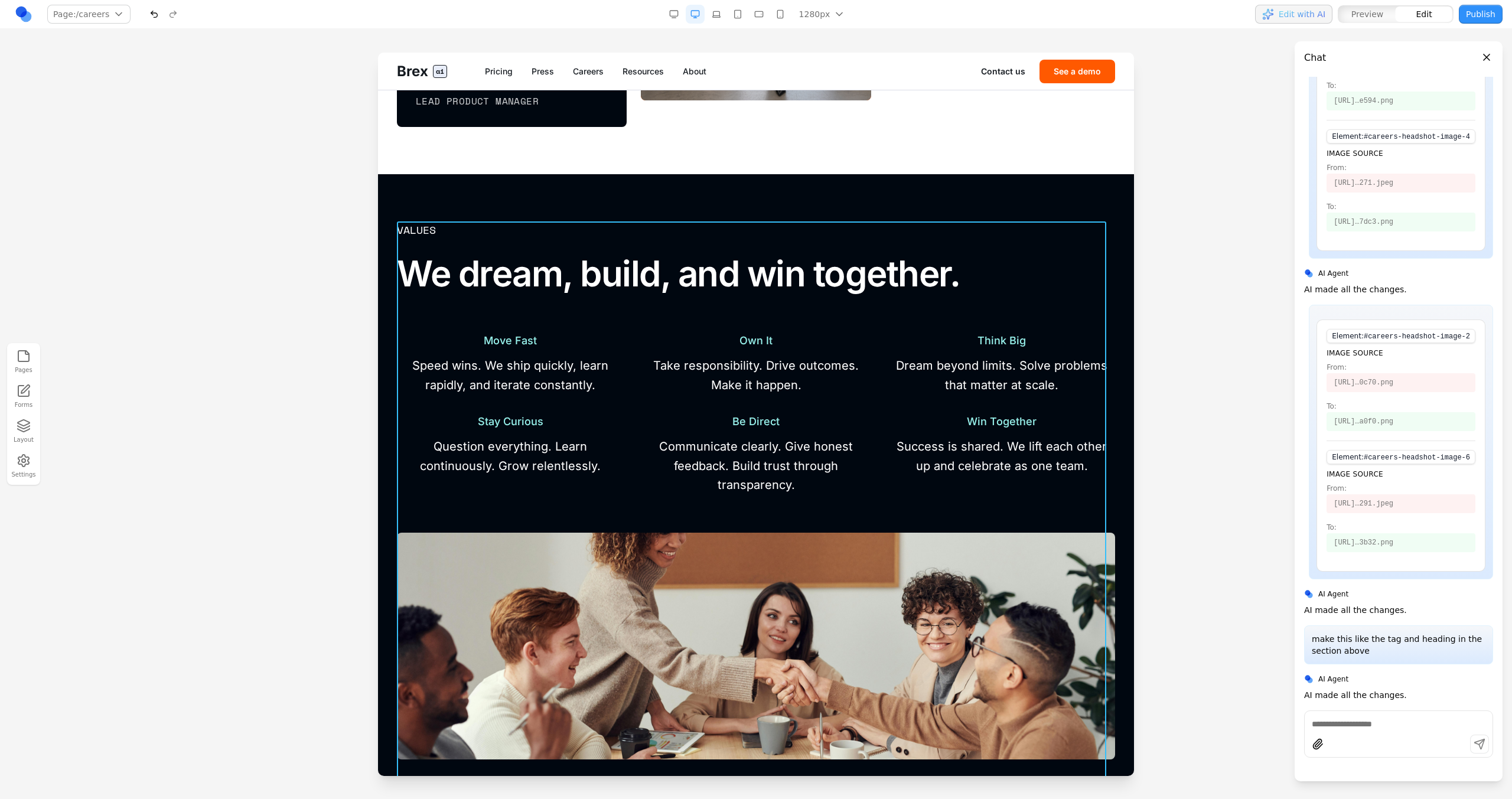
click at [627, 332] on div "Values We dream, build, and win together. Move Fast Speed wins. We ship quickly…" at bounding box center [756, 616] width 718 height 789
click at [277, 385] on div at bounding box center [756, 425] width 1512 height 746
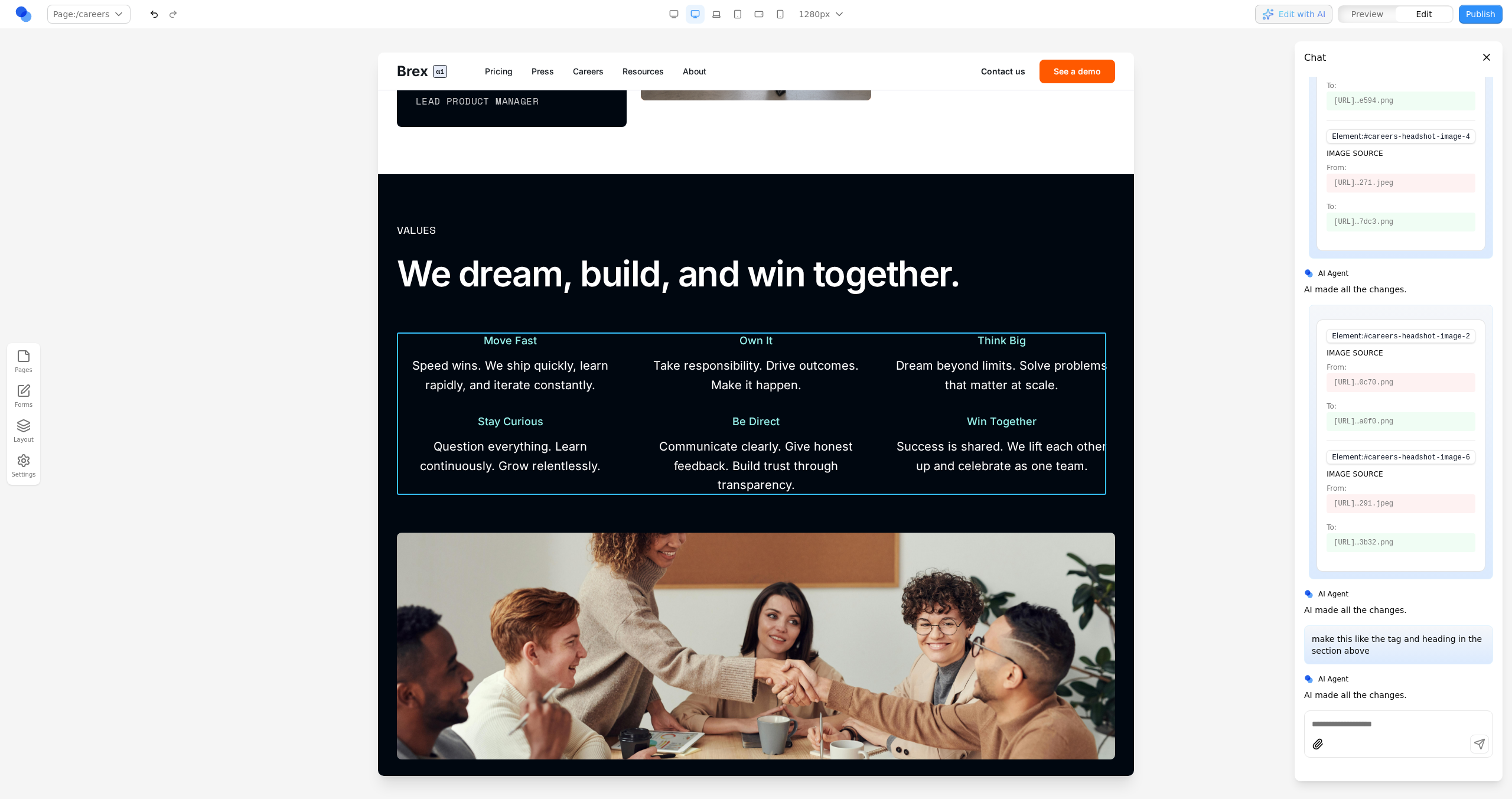
click at [626, 385] on div "Move Fast Speed wins. We ship quickly, learn rapidly, and iterate constantly. O…" at bounding box center [756, 413] width 718 height 163
click at [714, 319] on button at bounding box center [723, 314] width 19 height 19
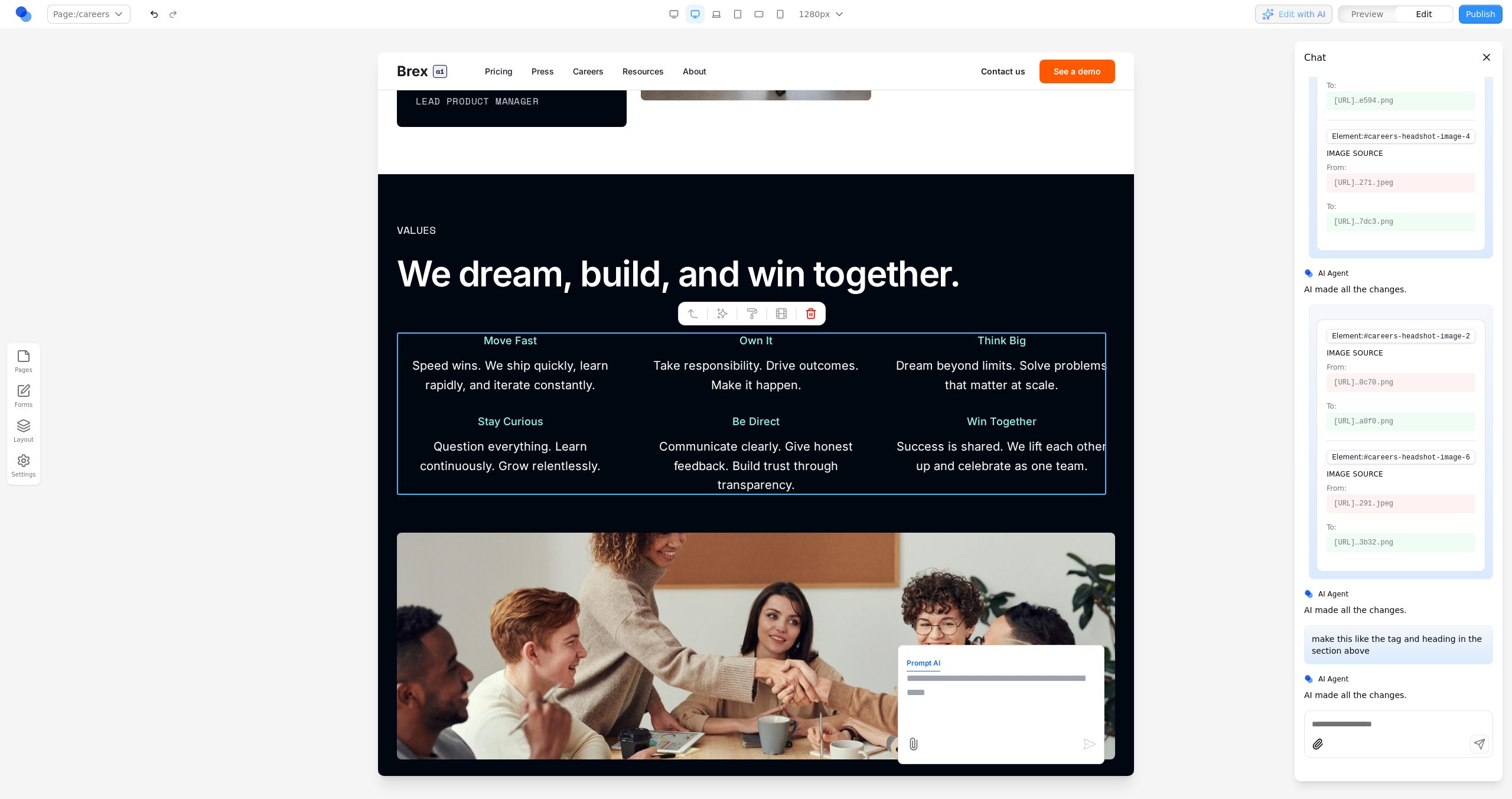
click at [932, 720] on textarea at bounding box center [1001, 701] width 189 height 59
paste textarea
type textarea "**********"
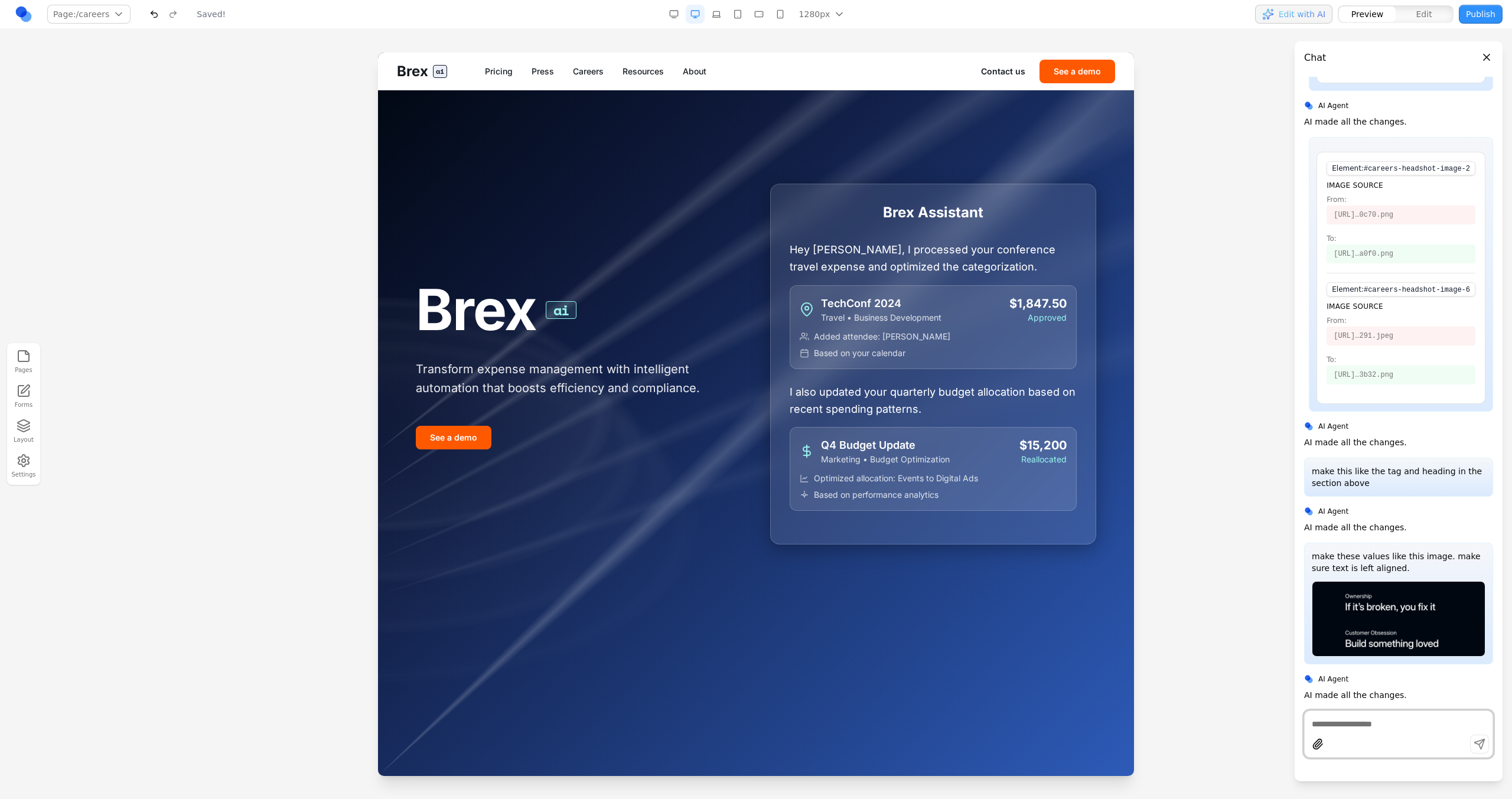
scroll to position [0, 0]
click at [581, 72] on link "Careers" at bounding box center [588, 71] width 31 height 12
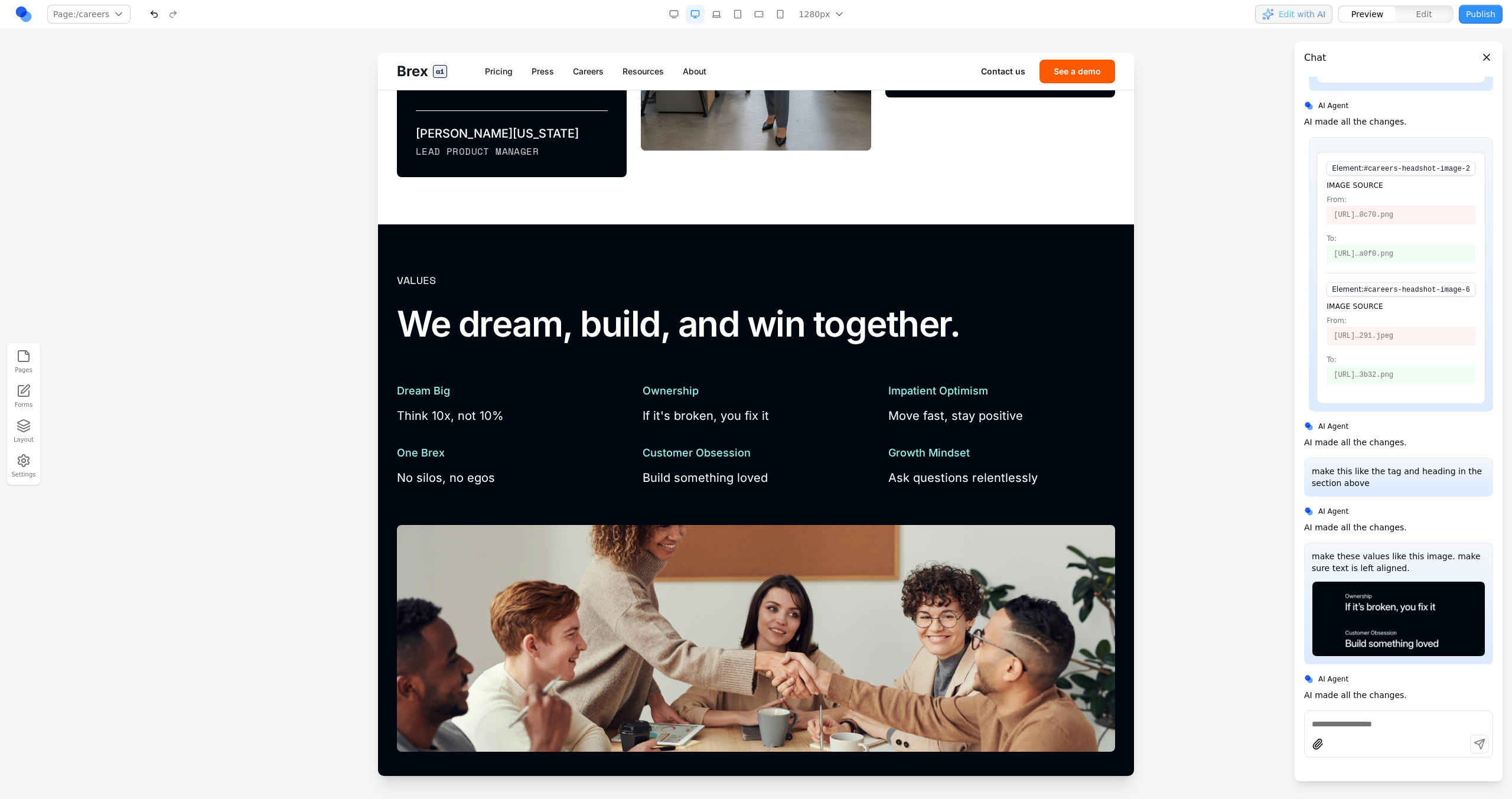
scroll to position [1219, 0]
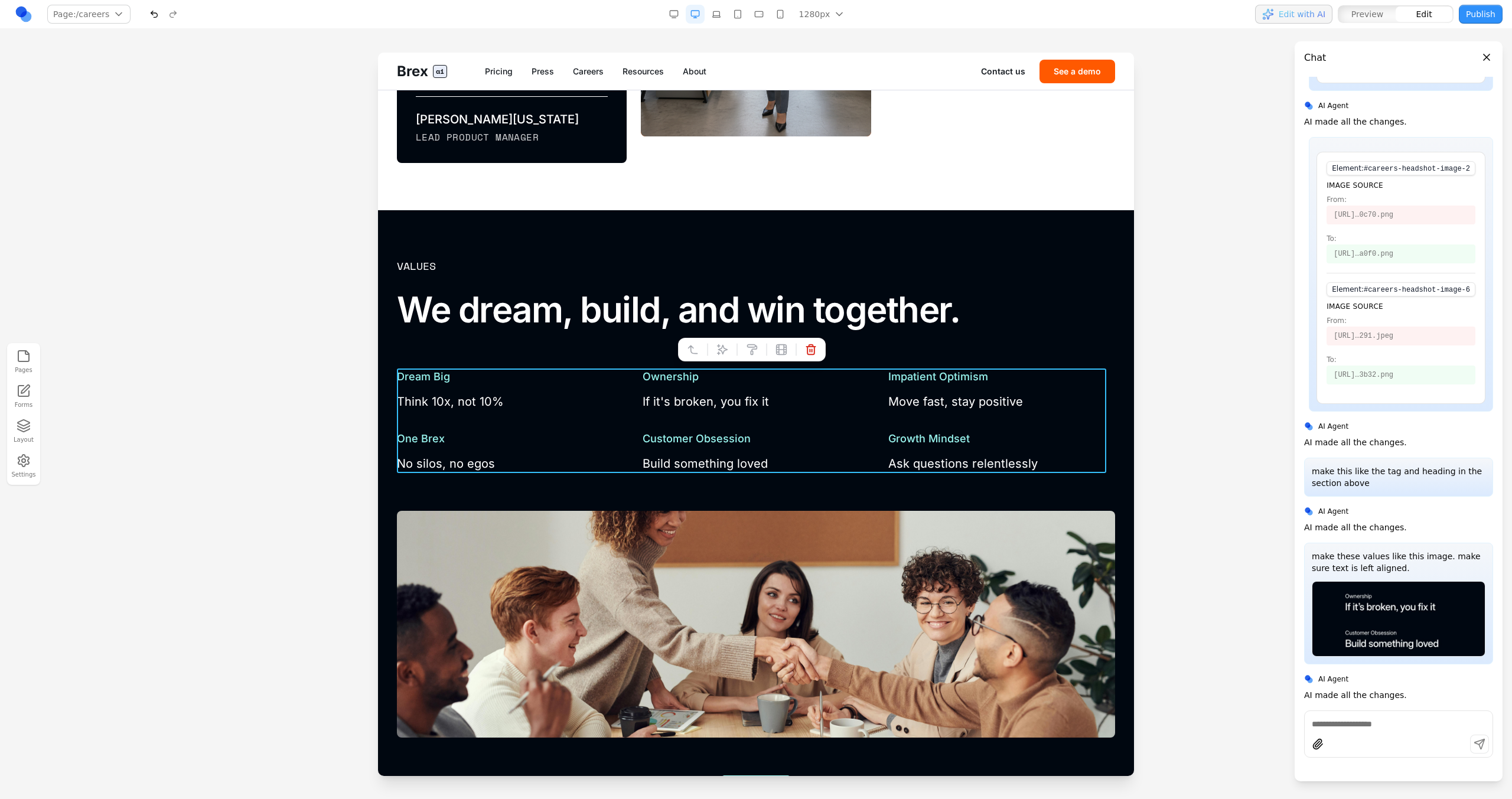
click at [820, 412] on div "Dream Big Think 10x, not 10% Ownership If it's broken, you fix it Impatient Opt…" at bounding box center [756, 421] width 718 height 105
click at [720, 342] on button at bounding box center [723, 349] width 19 height 19
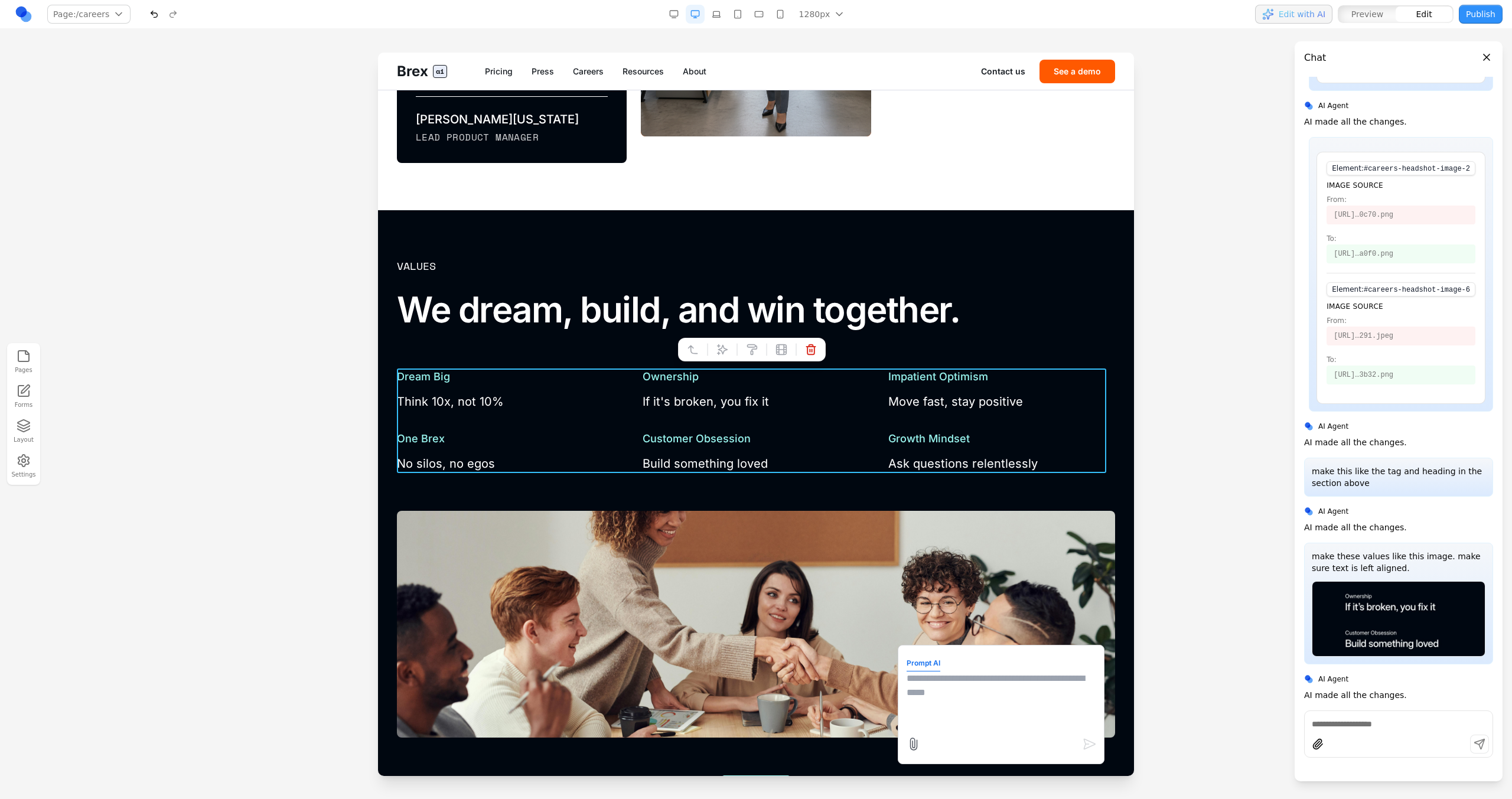
click at [1007, 690] on textarea at bounding box center [1001, 701] width 189 height 59
click at [696, 401] on p "If it's broken, you fix it" at bounding box center [756, 401] width 227 height 19
click at [875, 360] on div "Values We dream, build, and win together. Dream Big Think 10x, not 10% Ownershi…" at bounding box center [756, 624] width 718 height 732
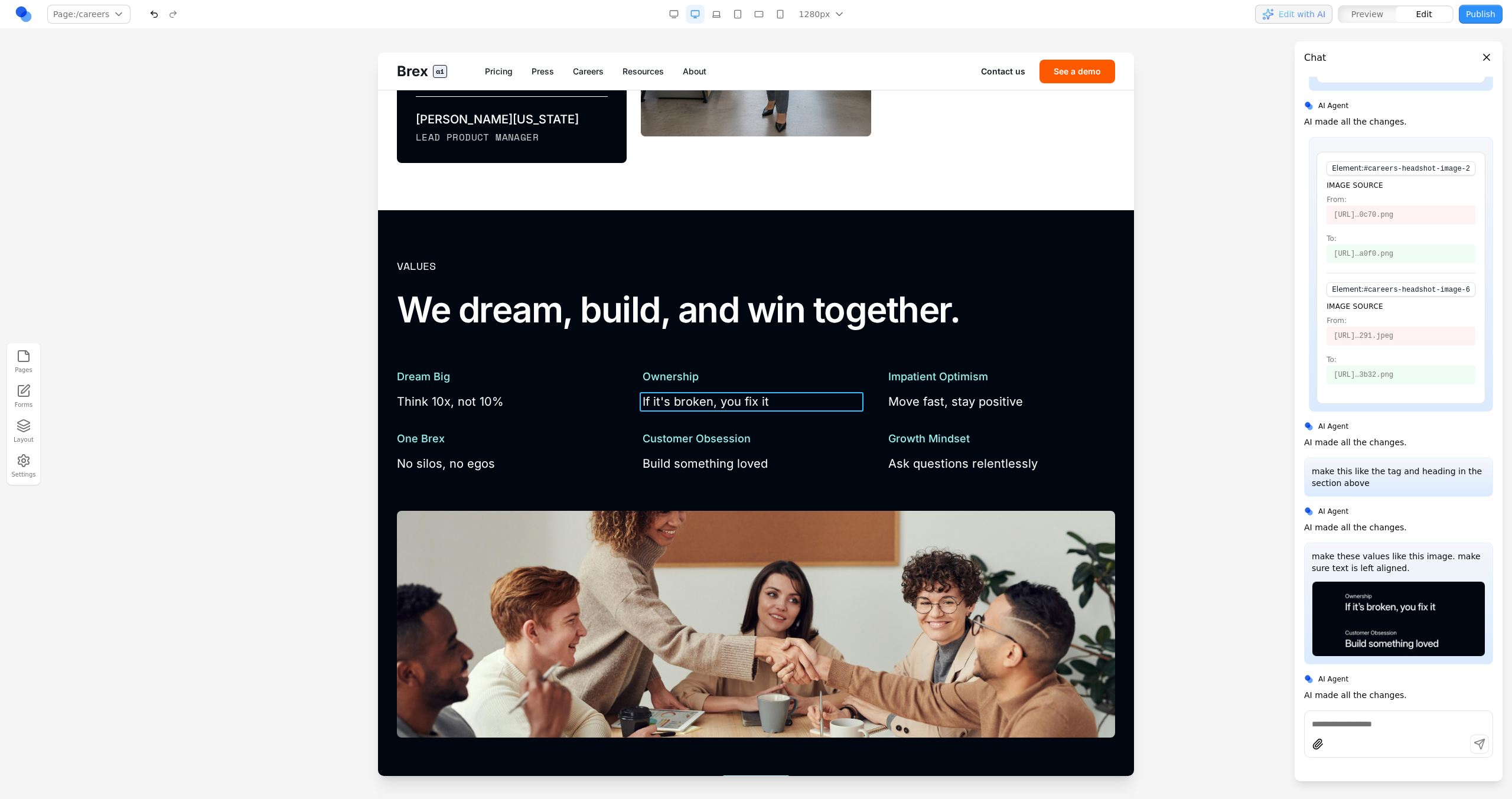
click at [700, 405] on p "If it's broken, you fix it" at bounding box center [756, 401] width 227 height 19
click at [676, 470] on p "Build something loved" at bounding box center [756, 464] width 227 height 19
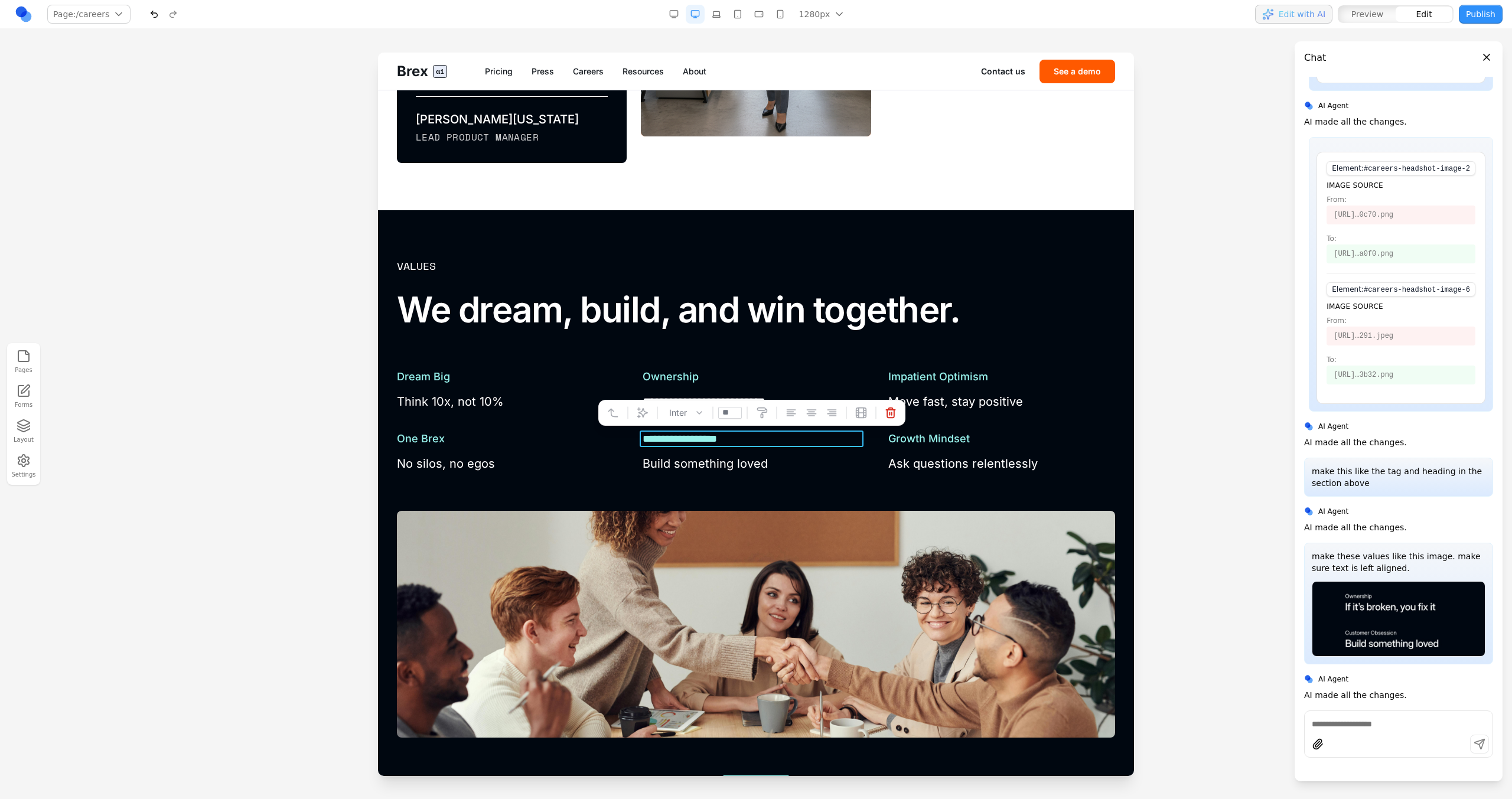
click at [679, 443] on h3 "**********" at bounding box center [755, 438] width 224 height 16
click at [834, 350] on div "**********" at bounding box center [756, 624] width 718 height 732
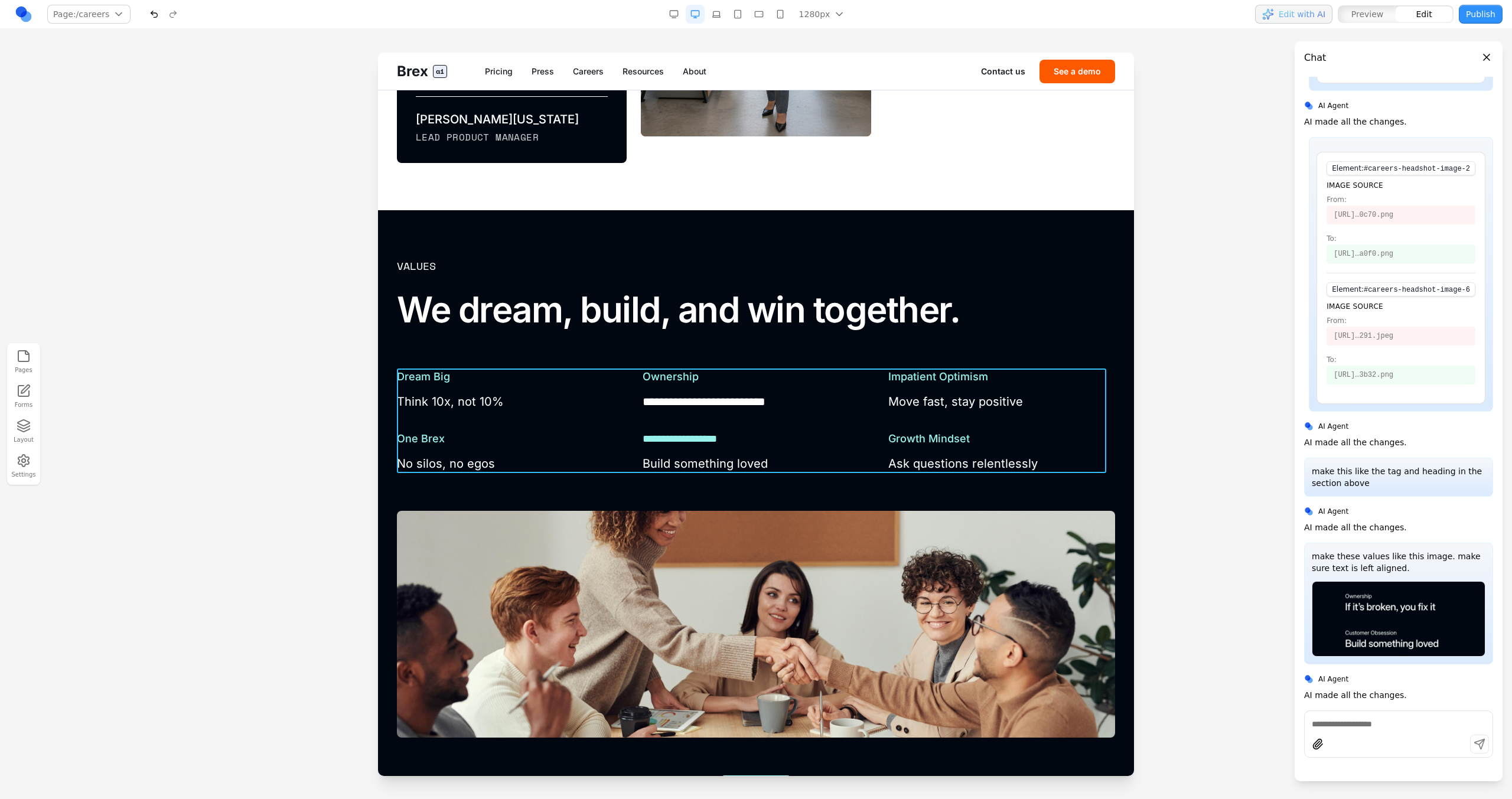
click at [830, 425] on div "**********" at bounding box center [756, 421] width 718 height 105
click at [715, 352] on button at bounding box center [723, 349] width 19 height 19
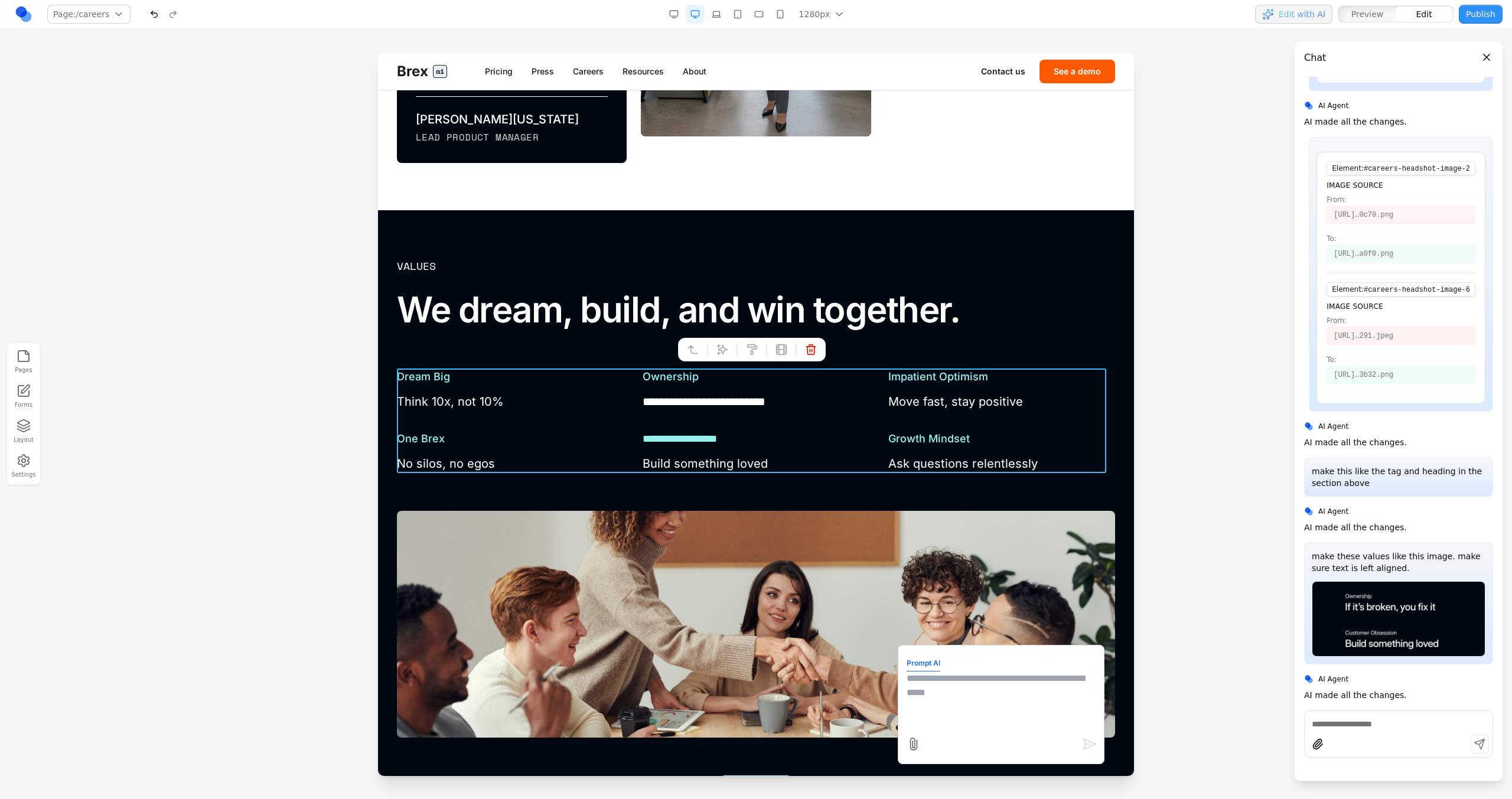
click at [937, 690] on textarea at bounding box center [1001, 701] width 189 height 59
type textarea "**********"
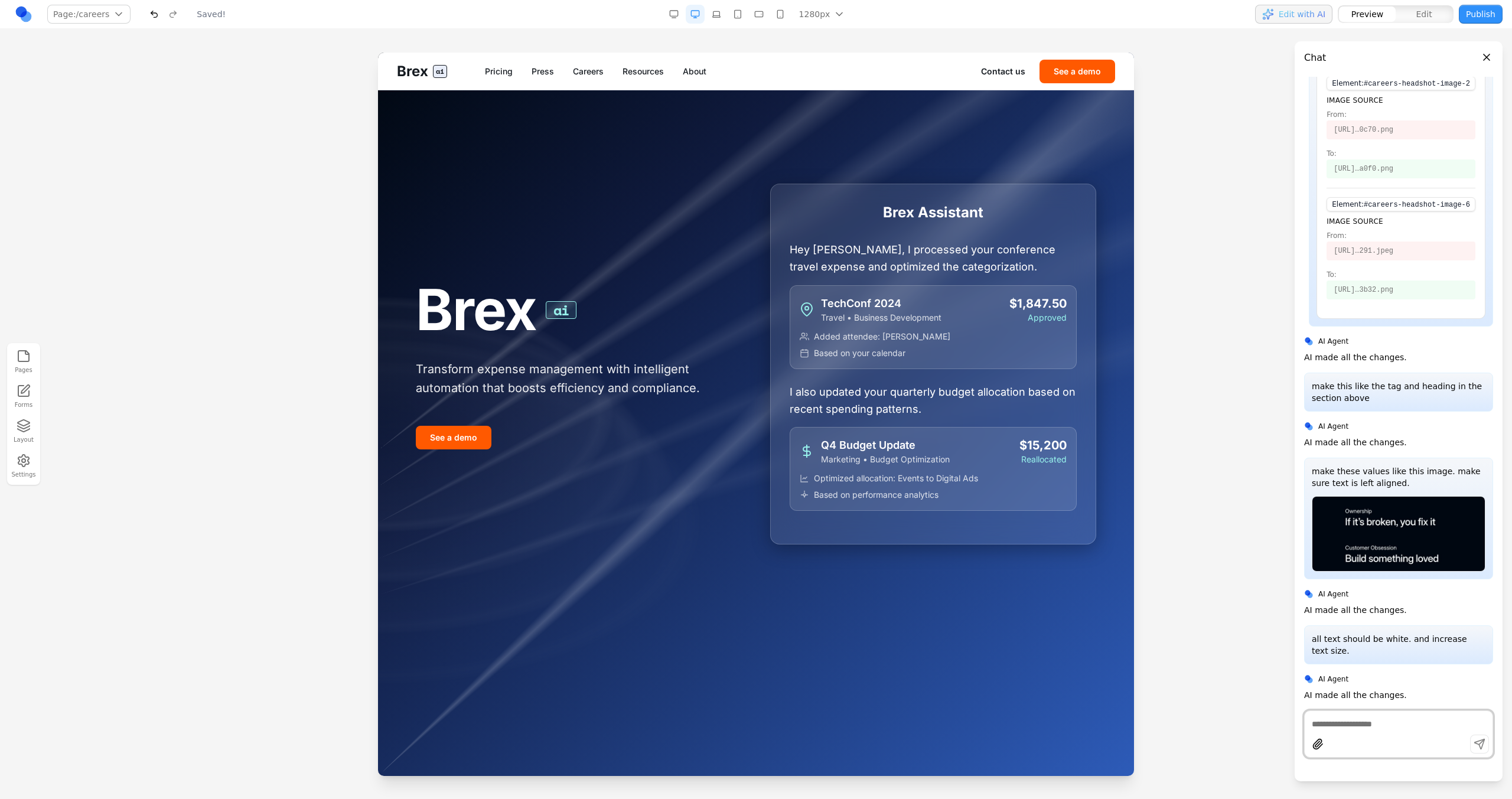
scroll to position [0, 0]
click at [602, 71] on link "Careers" at bounding box center [588, 71] width 31 height 12
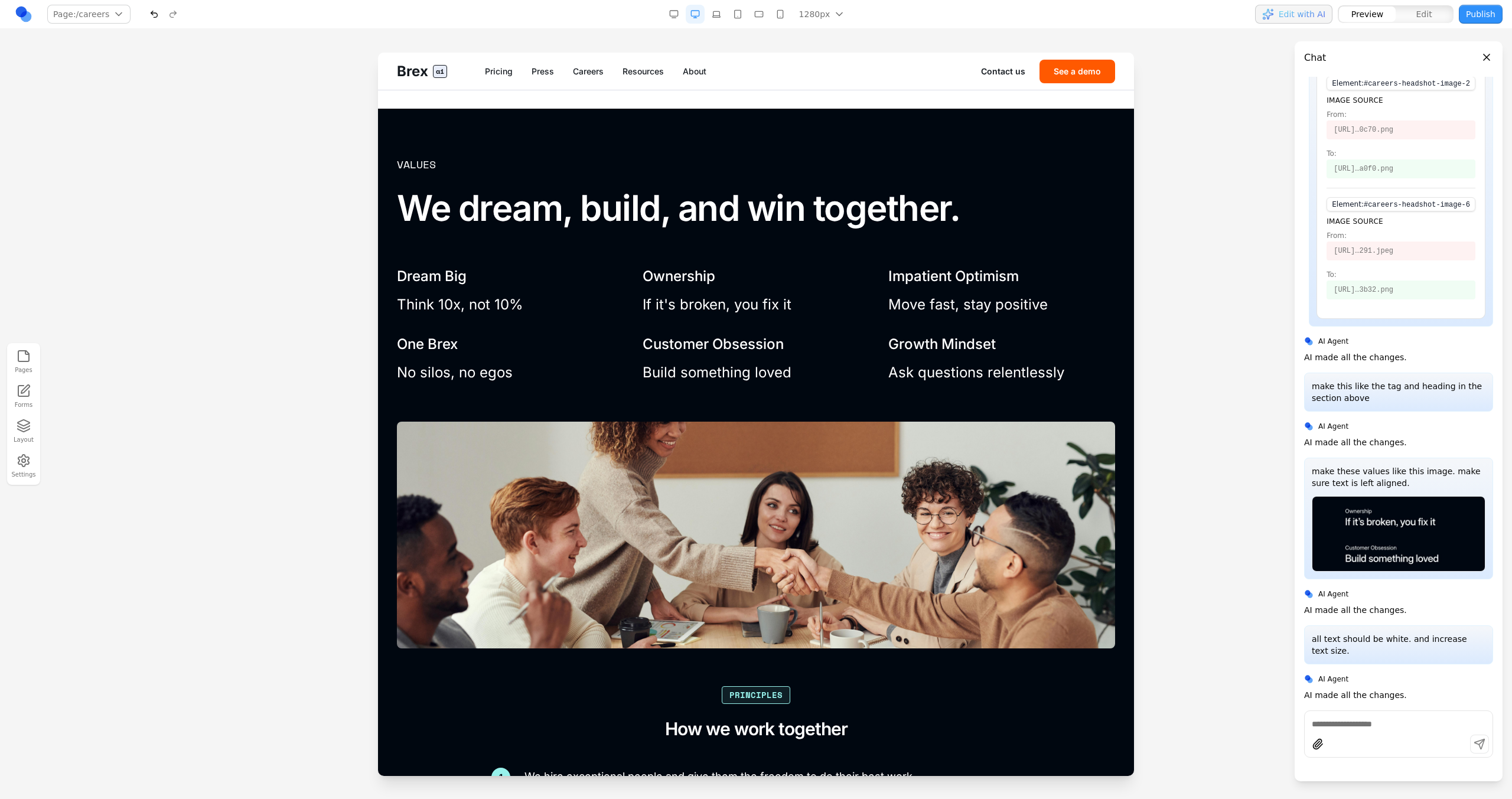
scroll to position [1320, 0]
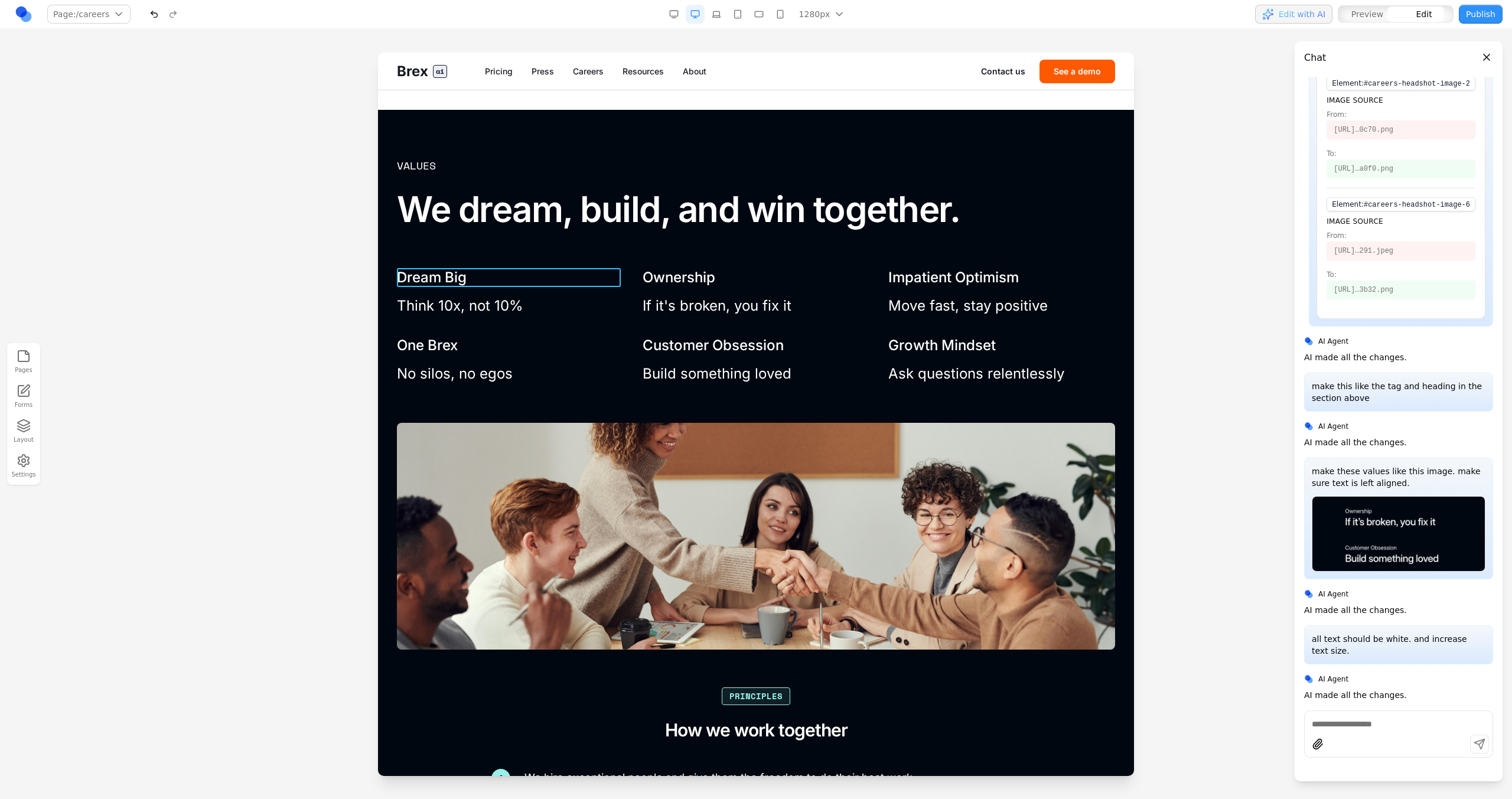
click at [455, 283] on h3 "Dream Big" at bounding box center [510, 278] width 227 height 19
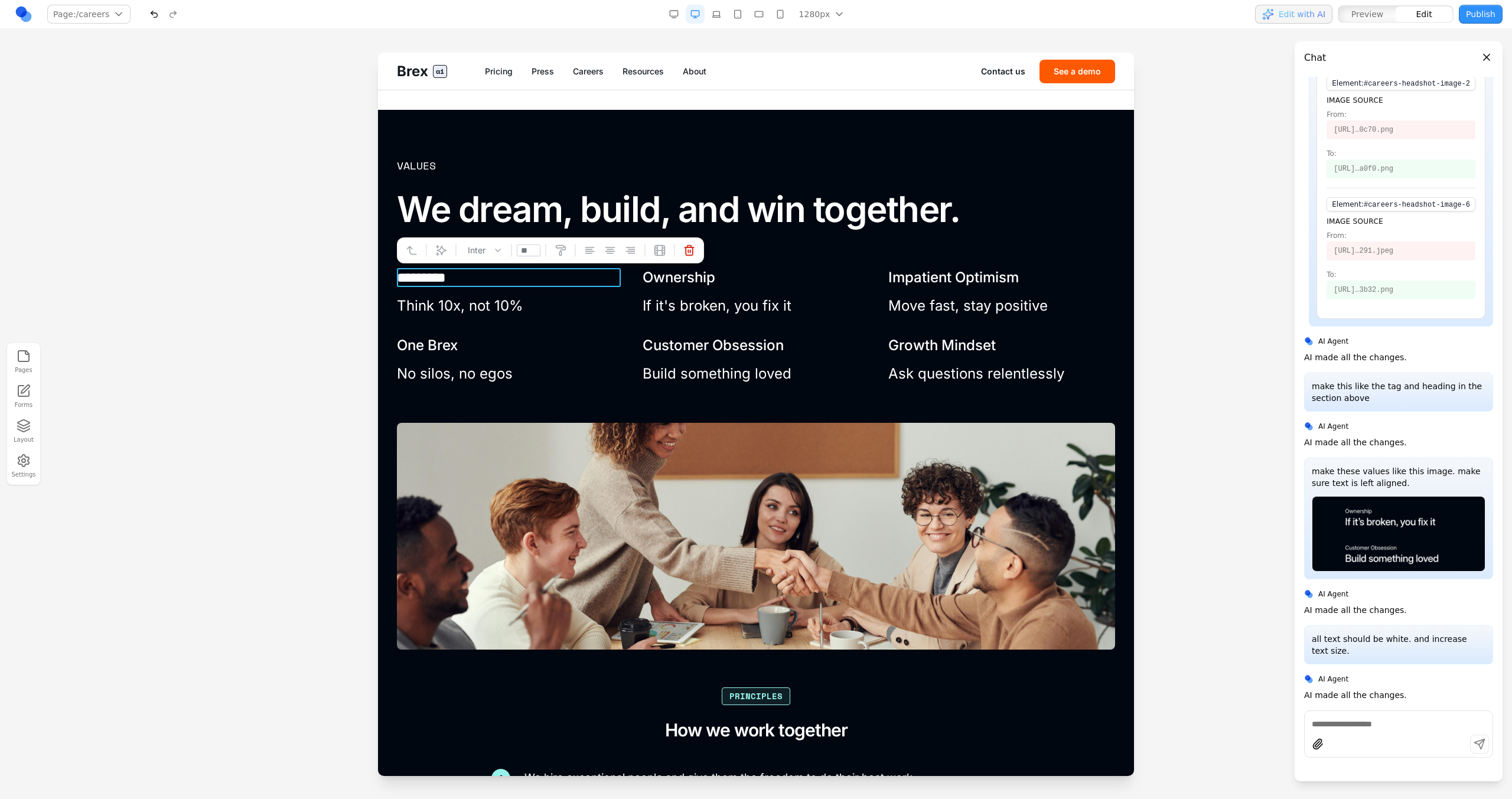
click at [456, 308] on p "Think 10x, not 10%" at bounding box center [510, 306] width 227 height 23
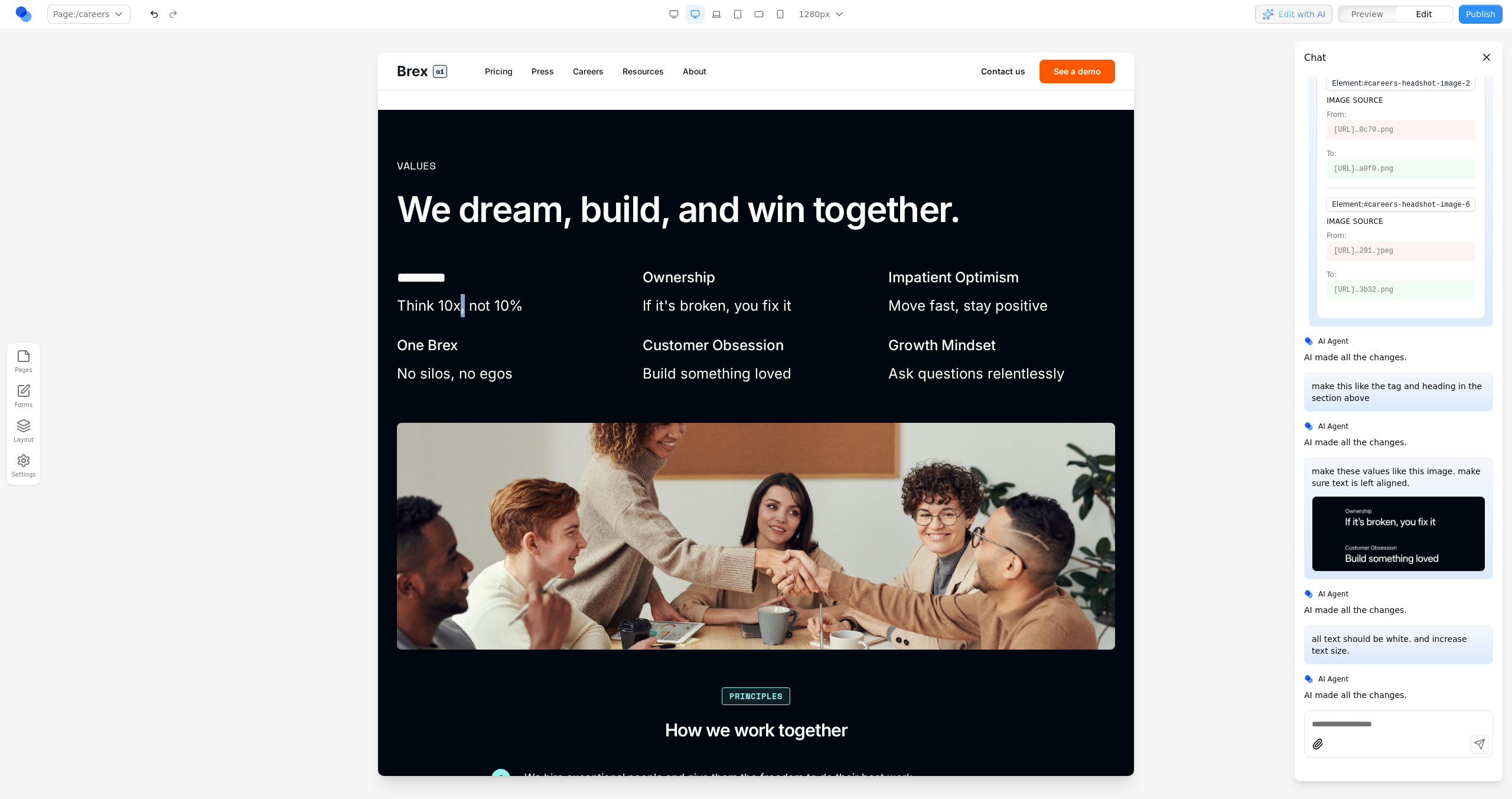
click at [456, 308] on p "Think 10x, not 10%" at bounding box center [510, 306] width 227 height 23
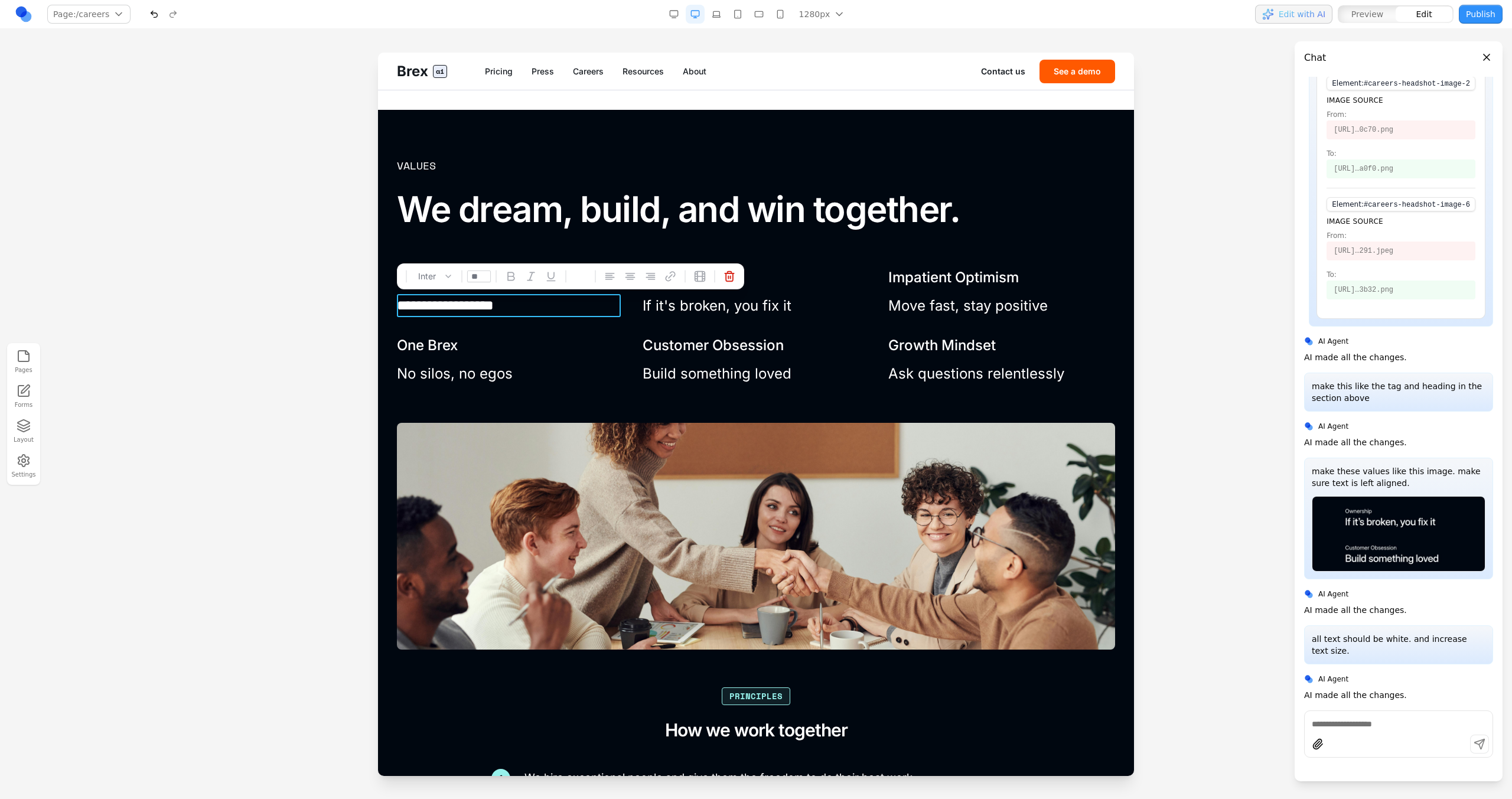
click at [534, 344] on h3 "One Brex" at bounding box center [510, 346] width 227 height 19
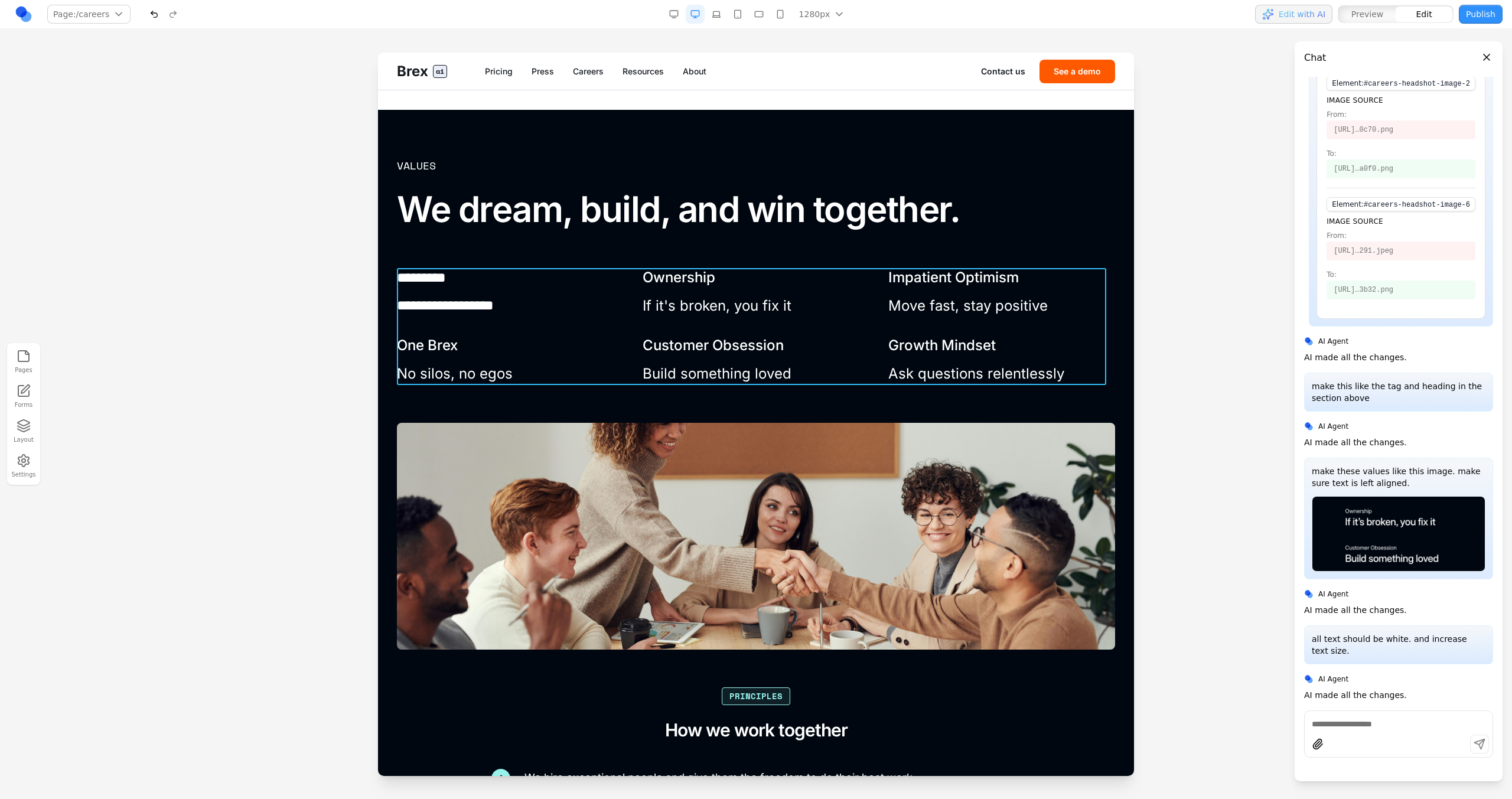
click at [618, 326] on div "**********" at bounding box center [756, 326] width 718 height 116
click at [730, 251] on button at bounding box center [723, 249] width 19 height 19
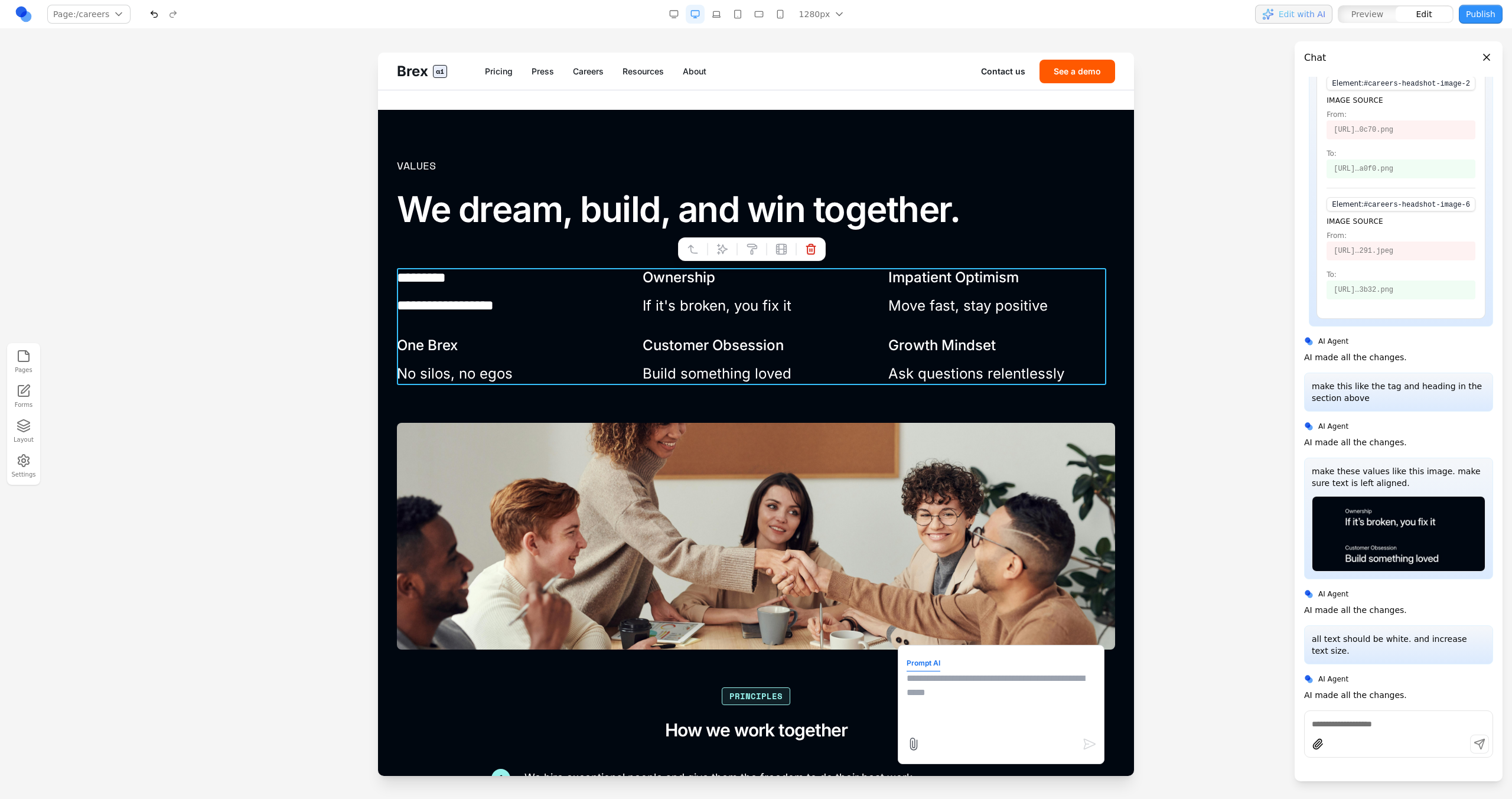
click at [916, 728] on textarea at bounding box center [1001, 701] width 189 height 59
type textarea "**********"
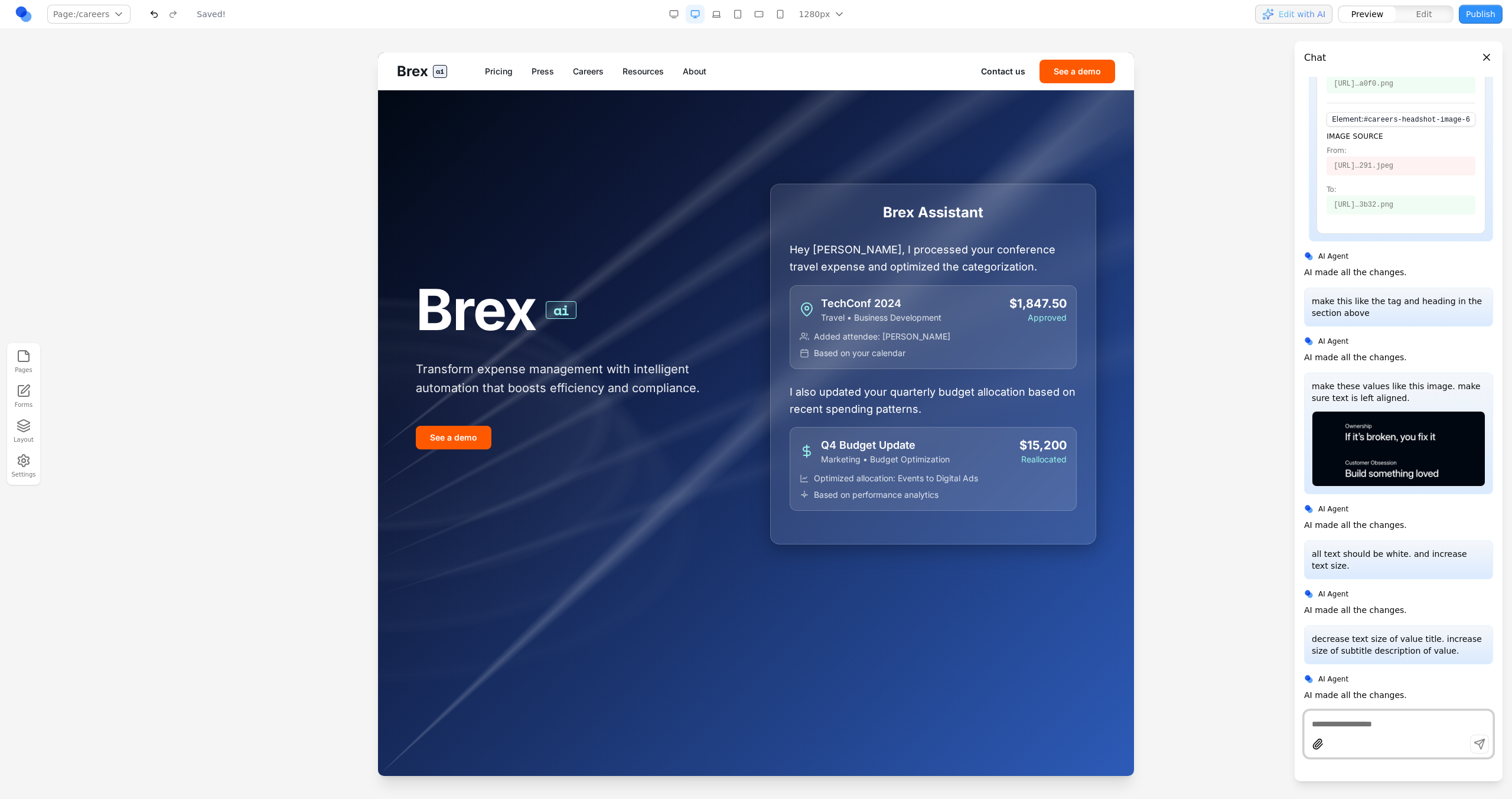
scroll to position [0, 0]
click at [577, 68] on link "Careers" at bounding box center [588, 71] width 31 height 12
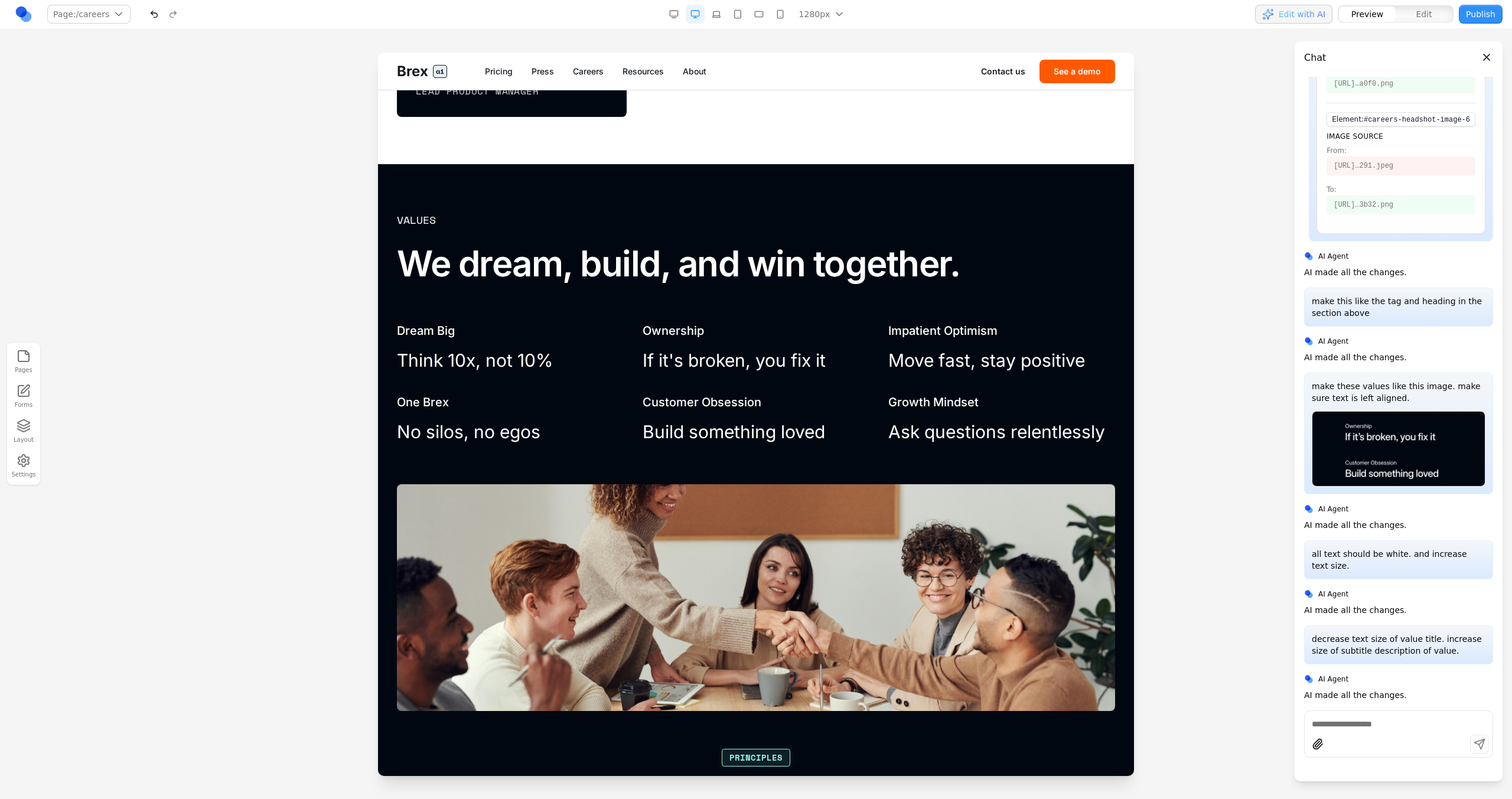
scroll to position [1278, 0]
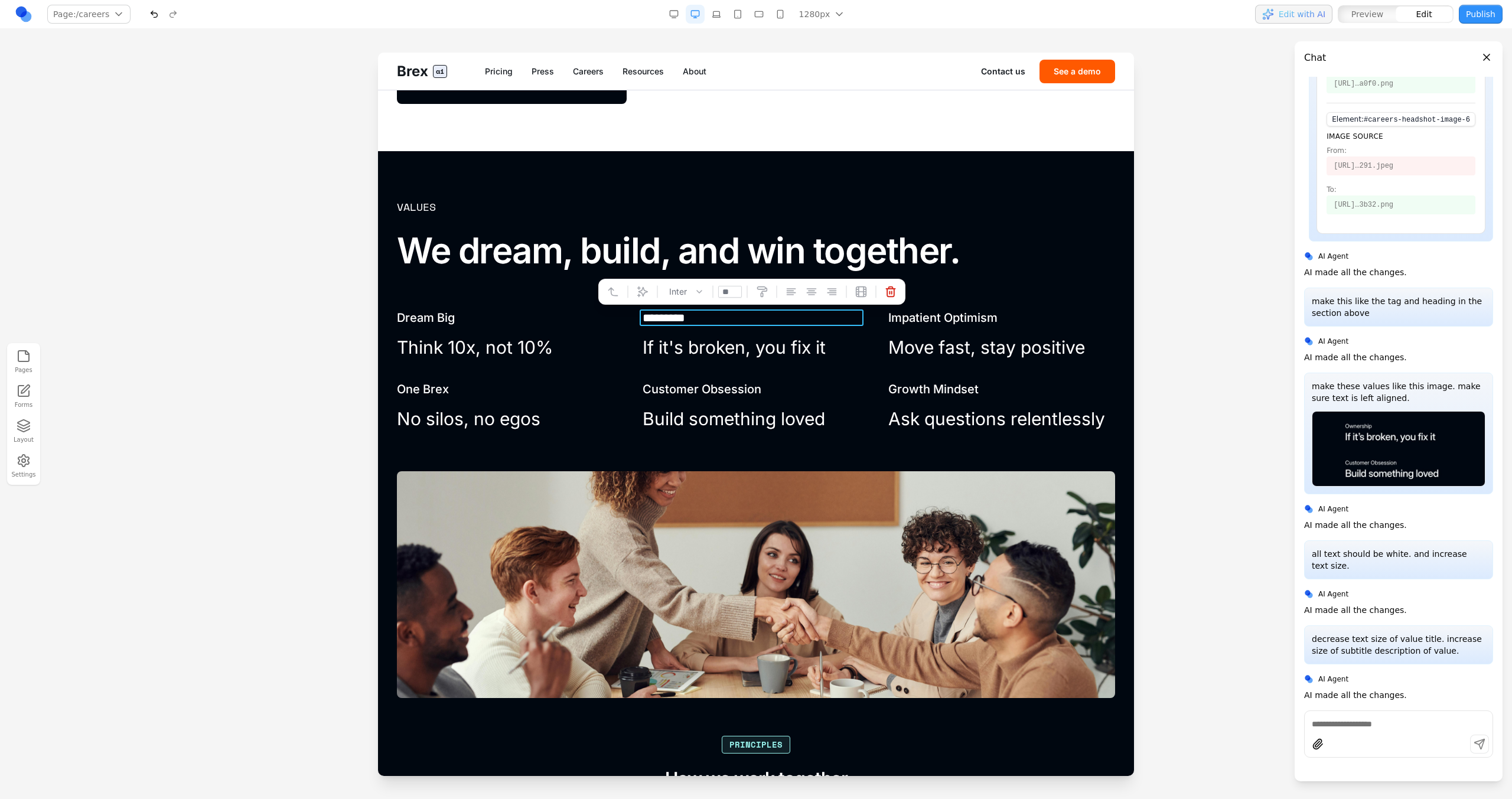
click at [671, 318] on h3 "*********" at bounding box center [755, 318] width 224 height 16
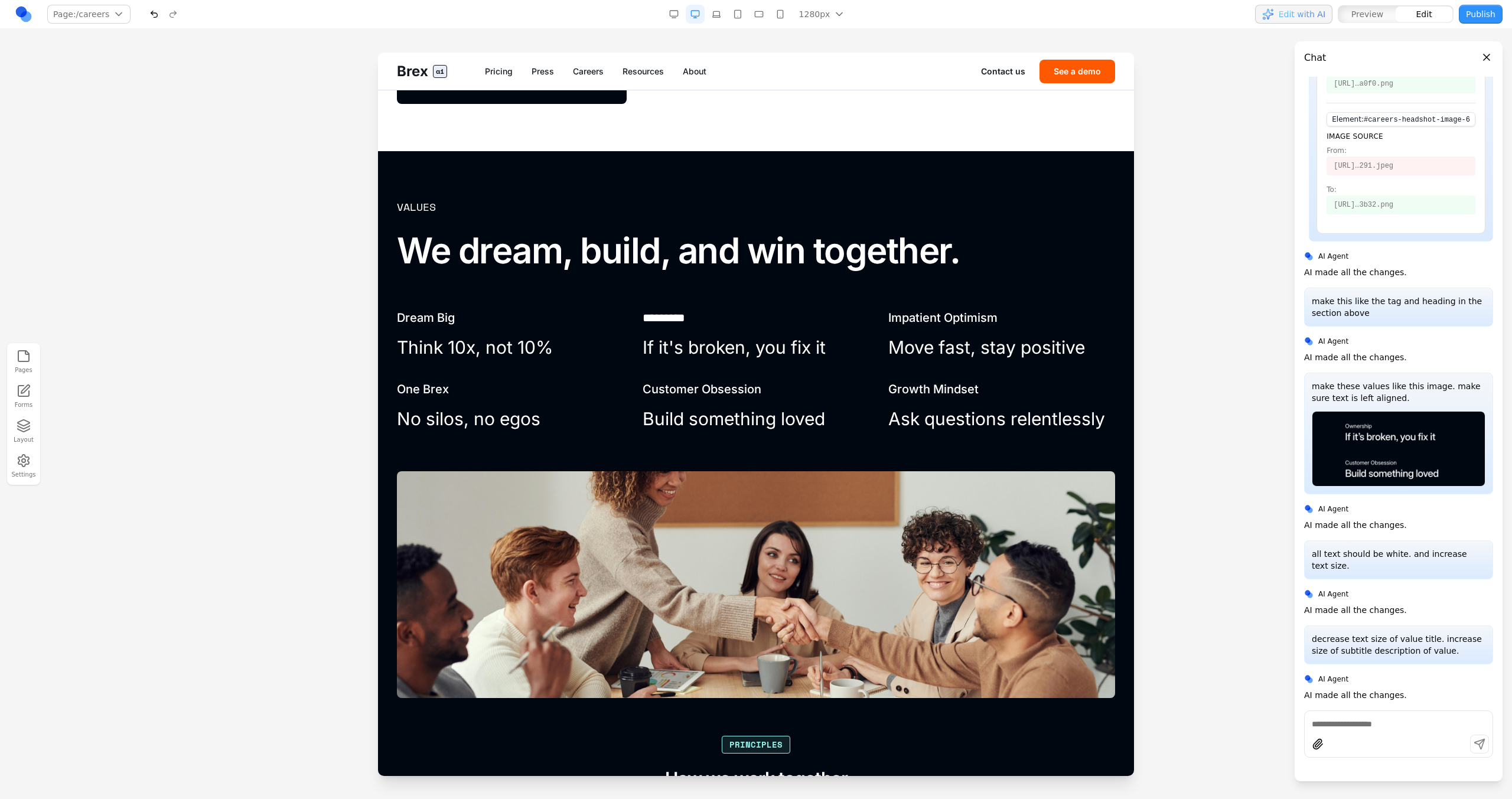
click at [674, 348] on p "If it's broken, you fix it" at bounding box center [756, 348] width 227 height 29
click at [586, 366] on div "**********" at bounding box center [756, 372] width 718 height 124
click at [546, 337] on p "Think 10x, not 10%" at bounding box center [510, 348] width 227 height 29
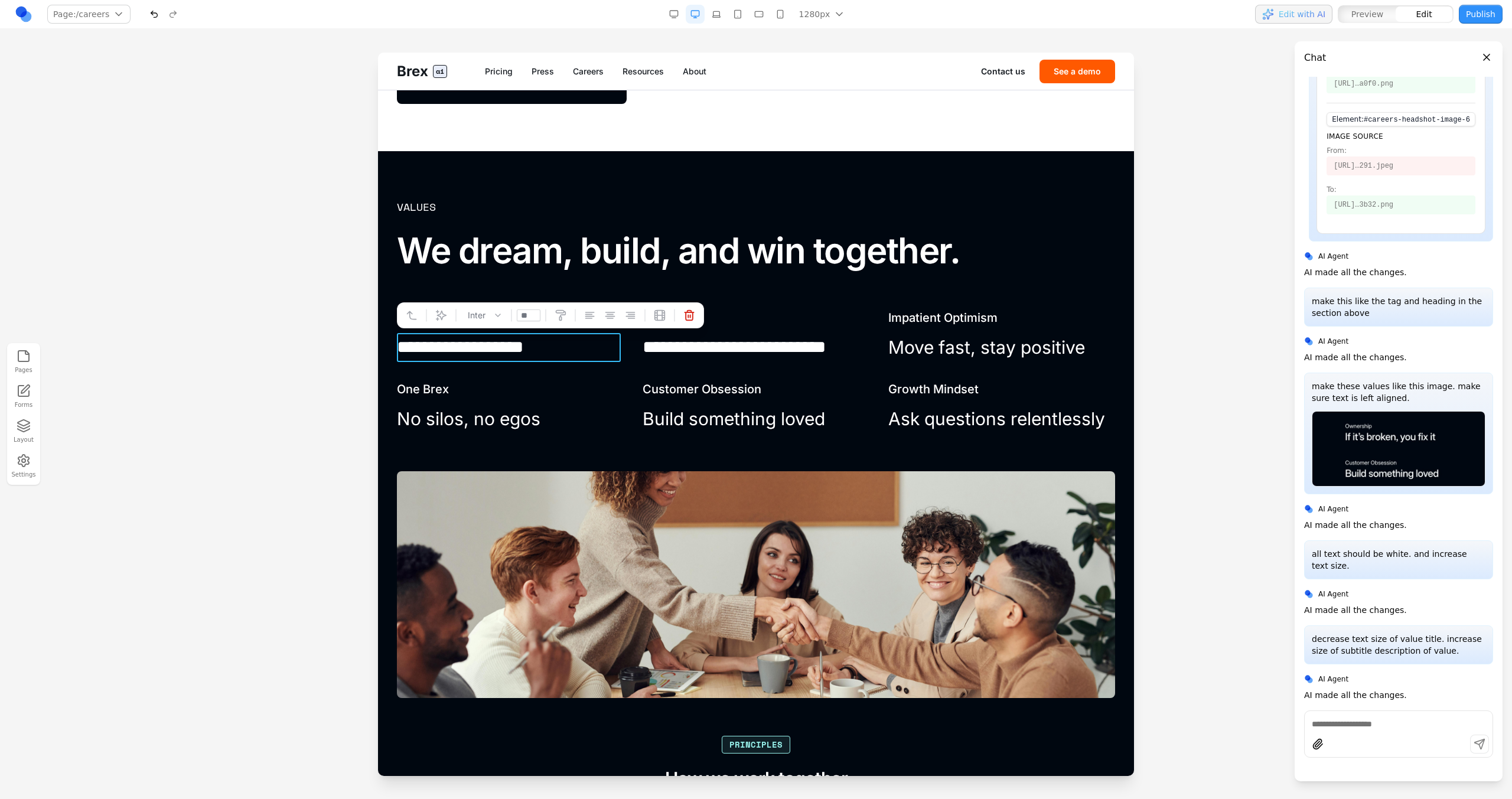
click at [546, 337] on p "**********" at bounding box center [508, 348] width 224 height 29
click at [509, 322] on button at bounding box center [511, 316] width 19 height 19
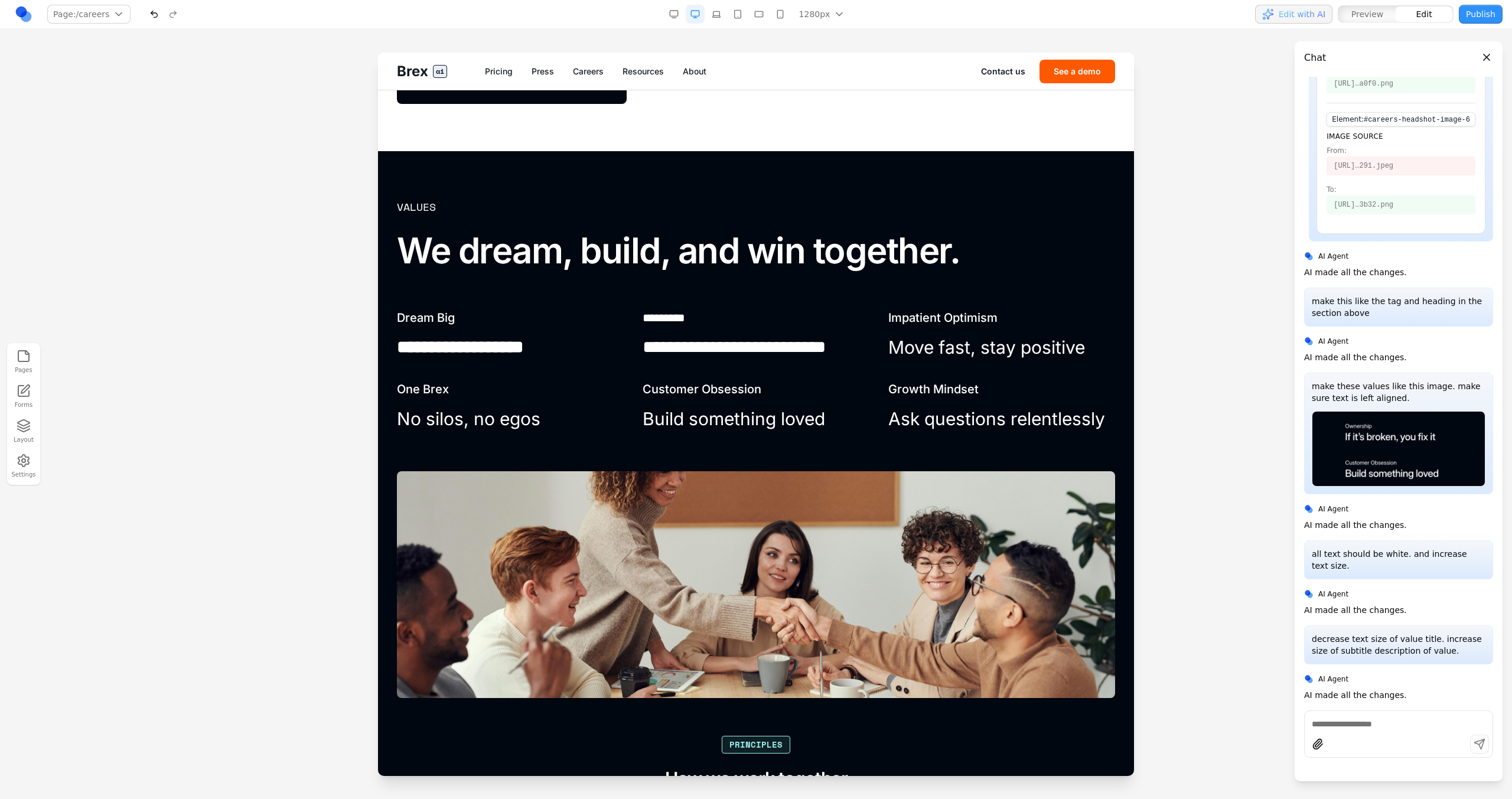
click at [739, 350] on p "**********" at bounding box center [755, 348] width 224 height 29
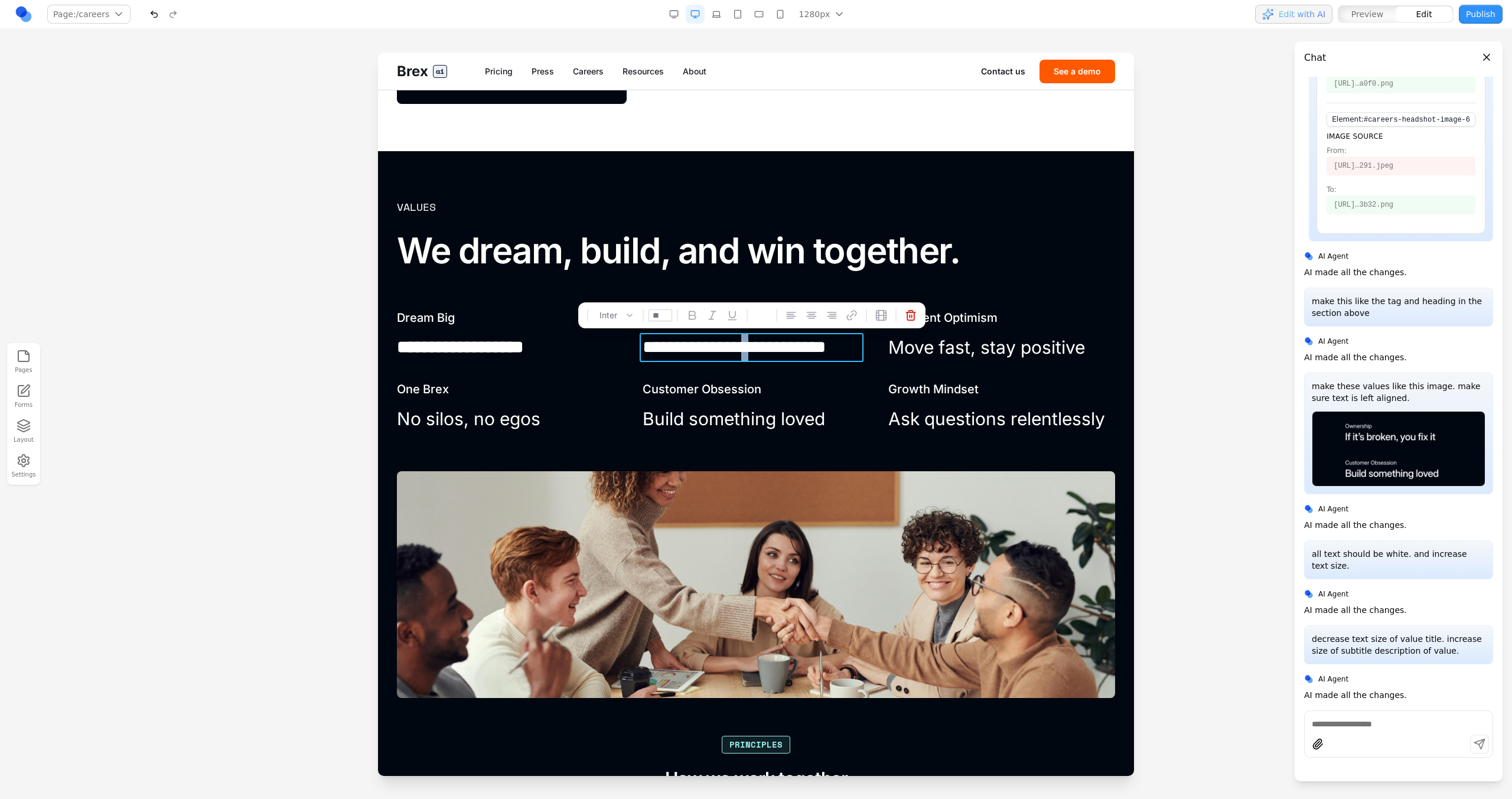
click at [739, 350] on p "**********" at bounding box center [755, 348] width 224 height 29
click at [693, 318] on icon at bounding box center [692, 316] width 12 height 12
click at [934, 376] on div "**********" at bounding box center [756, 372] width 718 height 124
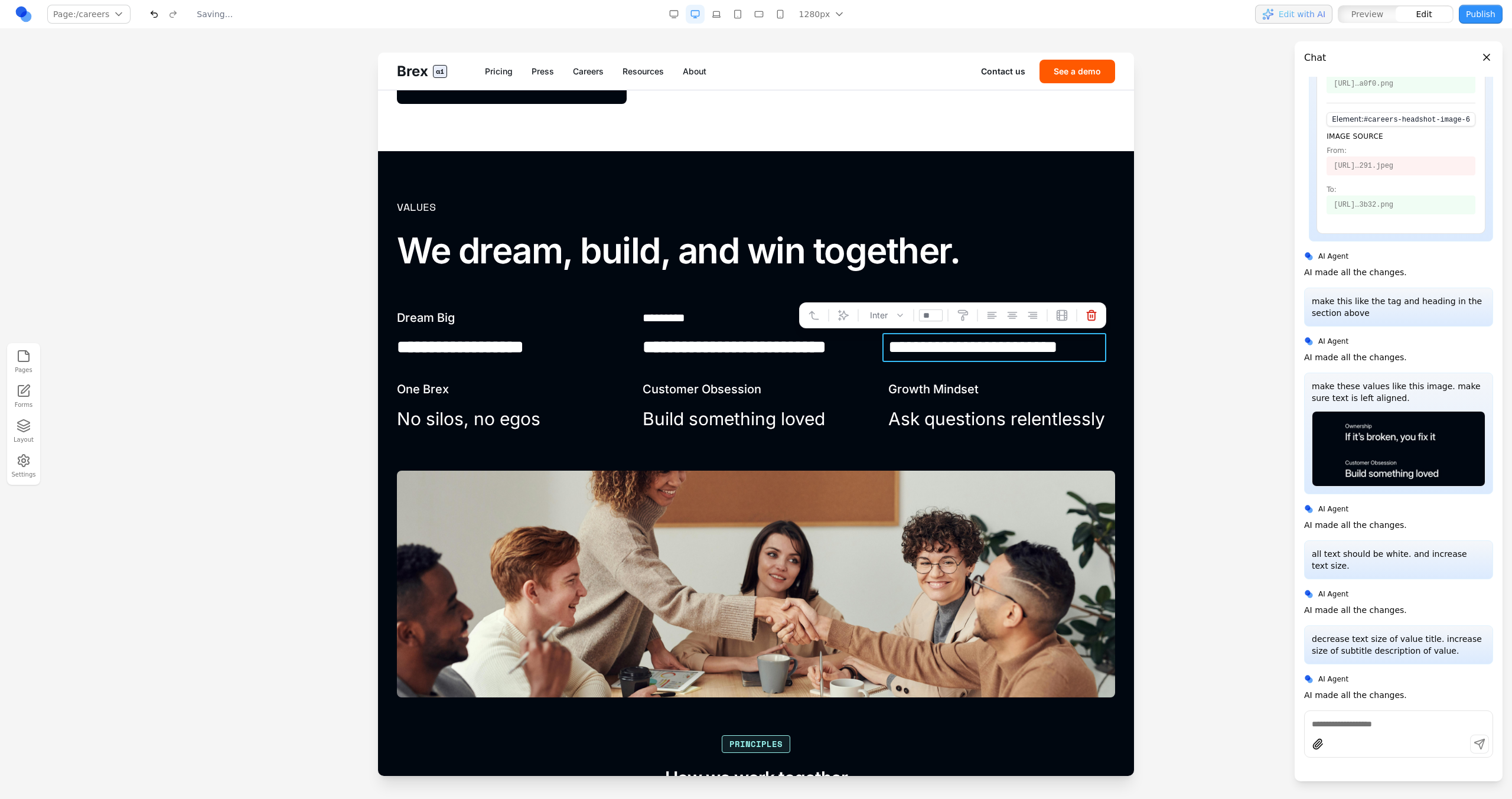
click at [934, 344] on p "**********" at bounding box center [1000, 348] width 224 height 29
click at [935, 344] on p "**********" at bounding box center [1000, 348] width 224 height 29
click at [870, 319] on icon at bounding box center [873, 315] width 7 height 8
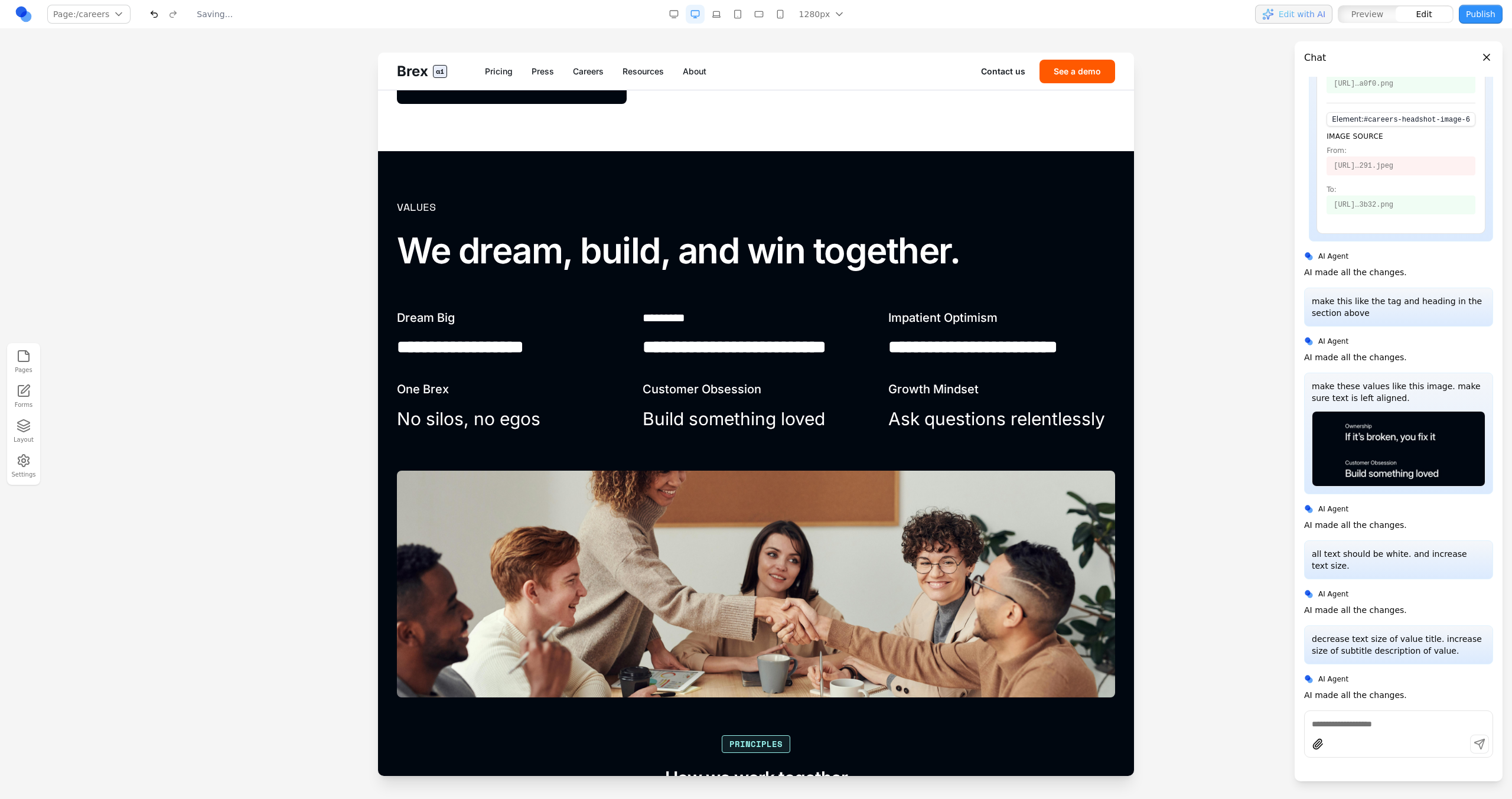
click at [924, 426] on p "Ask questions relentlessly" at bounding box center [1002, 419] width 227 height 29
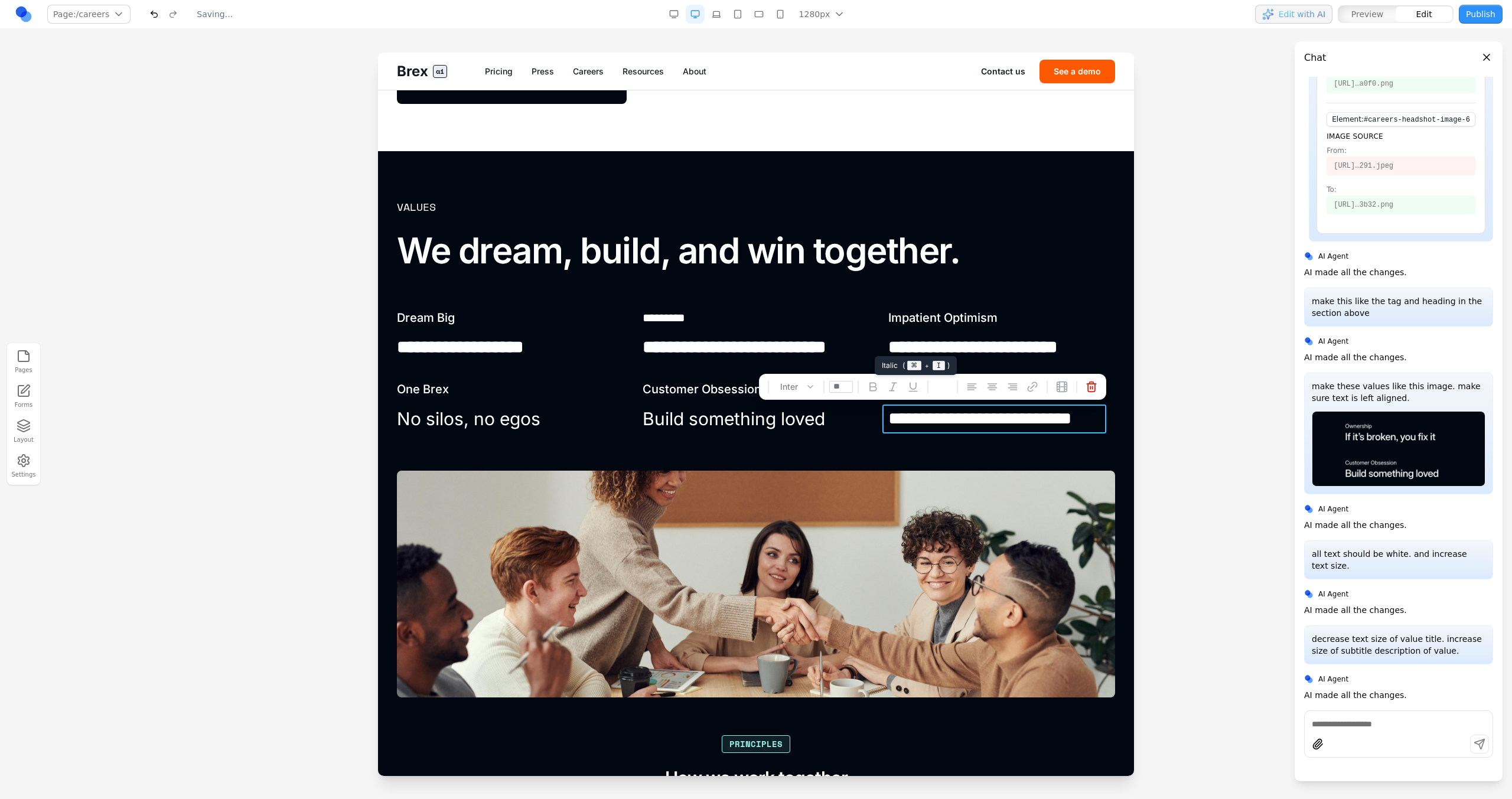
click at [867, 388] on icon at bounding box center [873, 387] width 12 height 12
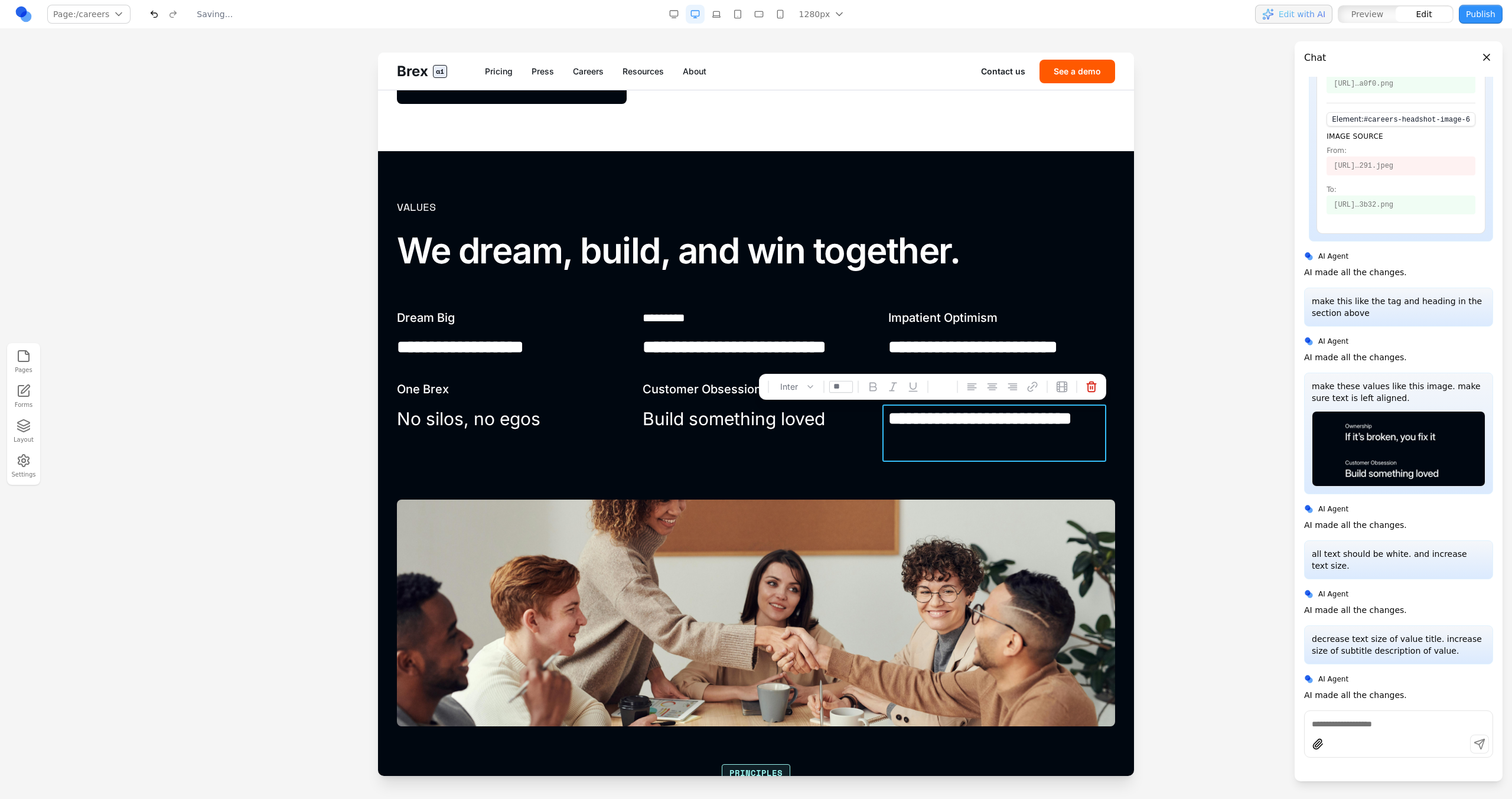
click at [773, 415] on p "Build something loved" at bounding box center [756, 419] width 227 height 29
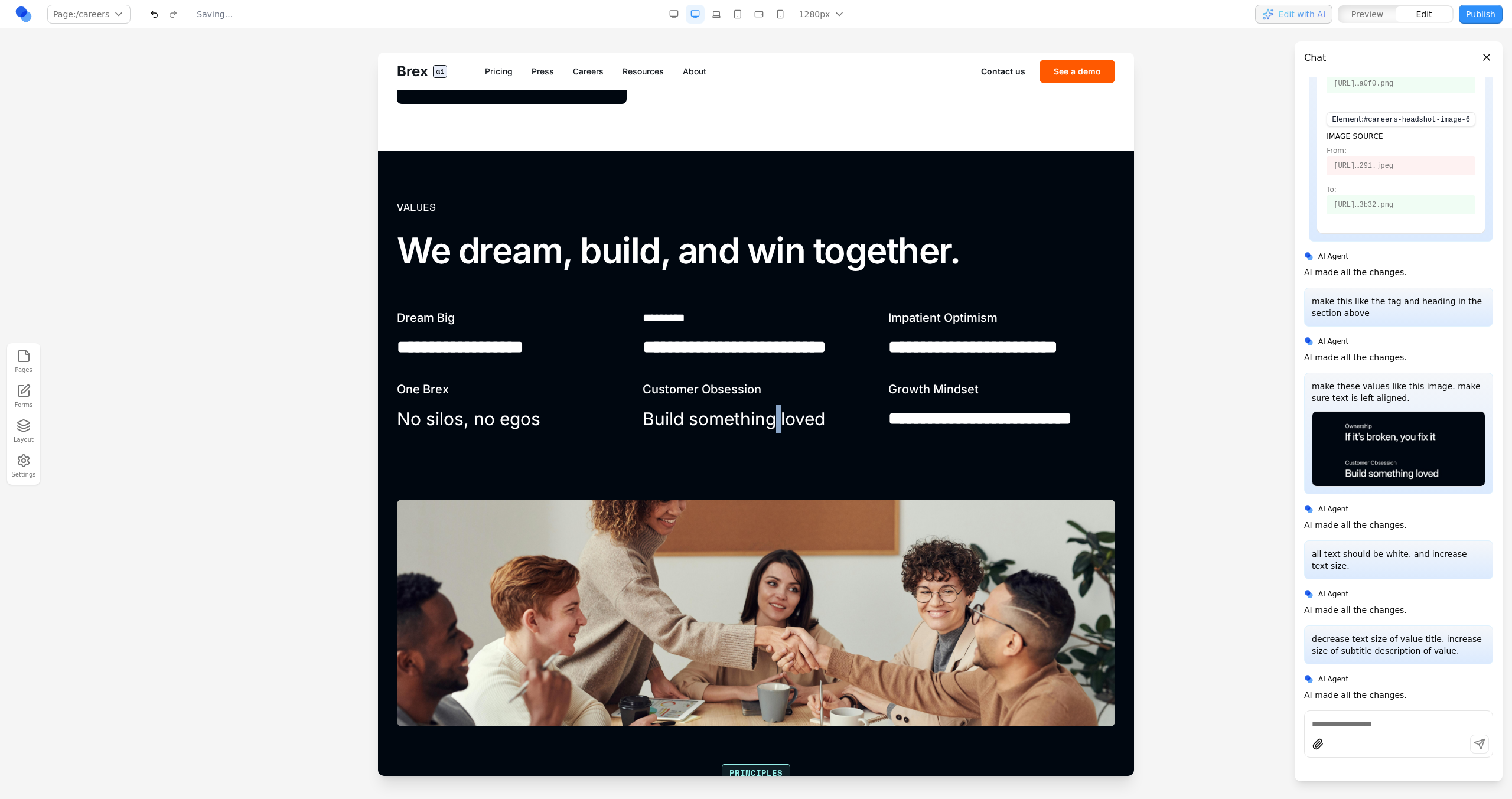
click at [773, 415] on p "Build something loved" at bounding box center [756, 419] width 227 height 29
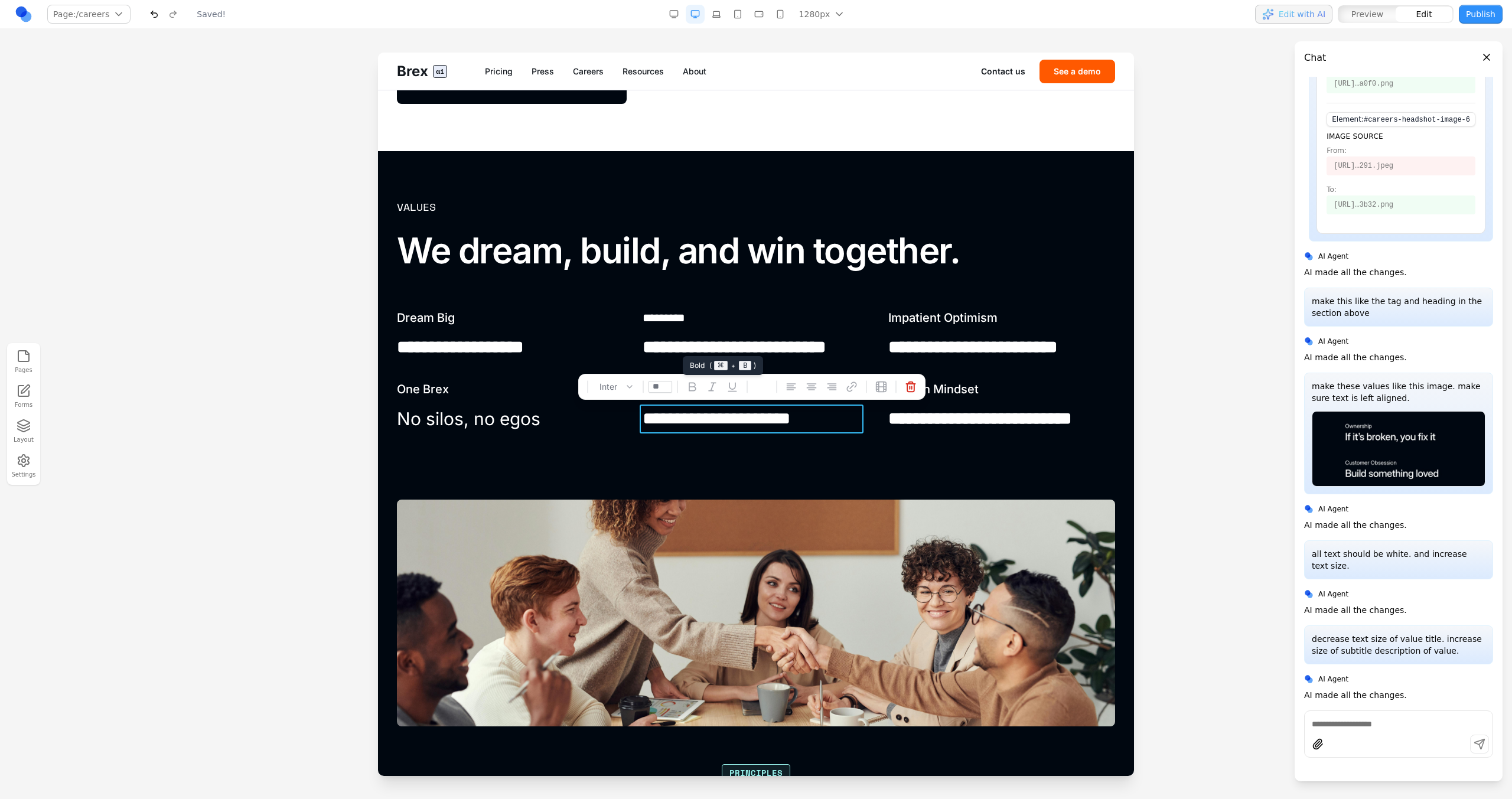
click at [692, 388] on icon at bounding box center [692, 387] width 12 height 12
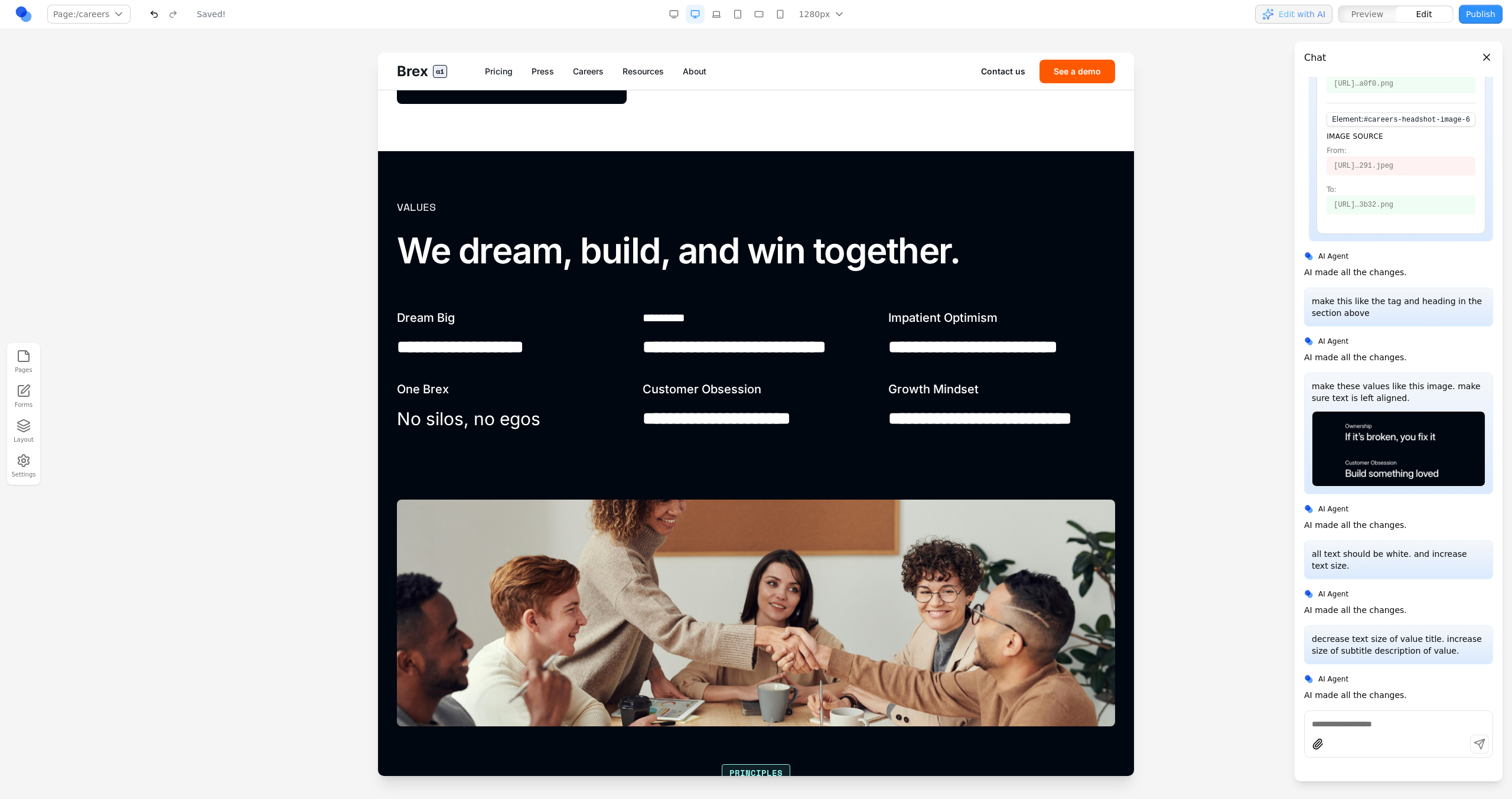
click at [528, 421] on p "No silos, no egos" at bounding box center [510, 419] width 227 height 29
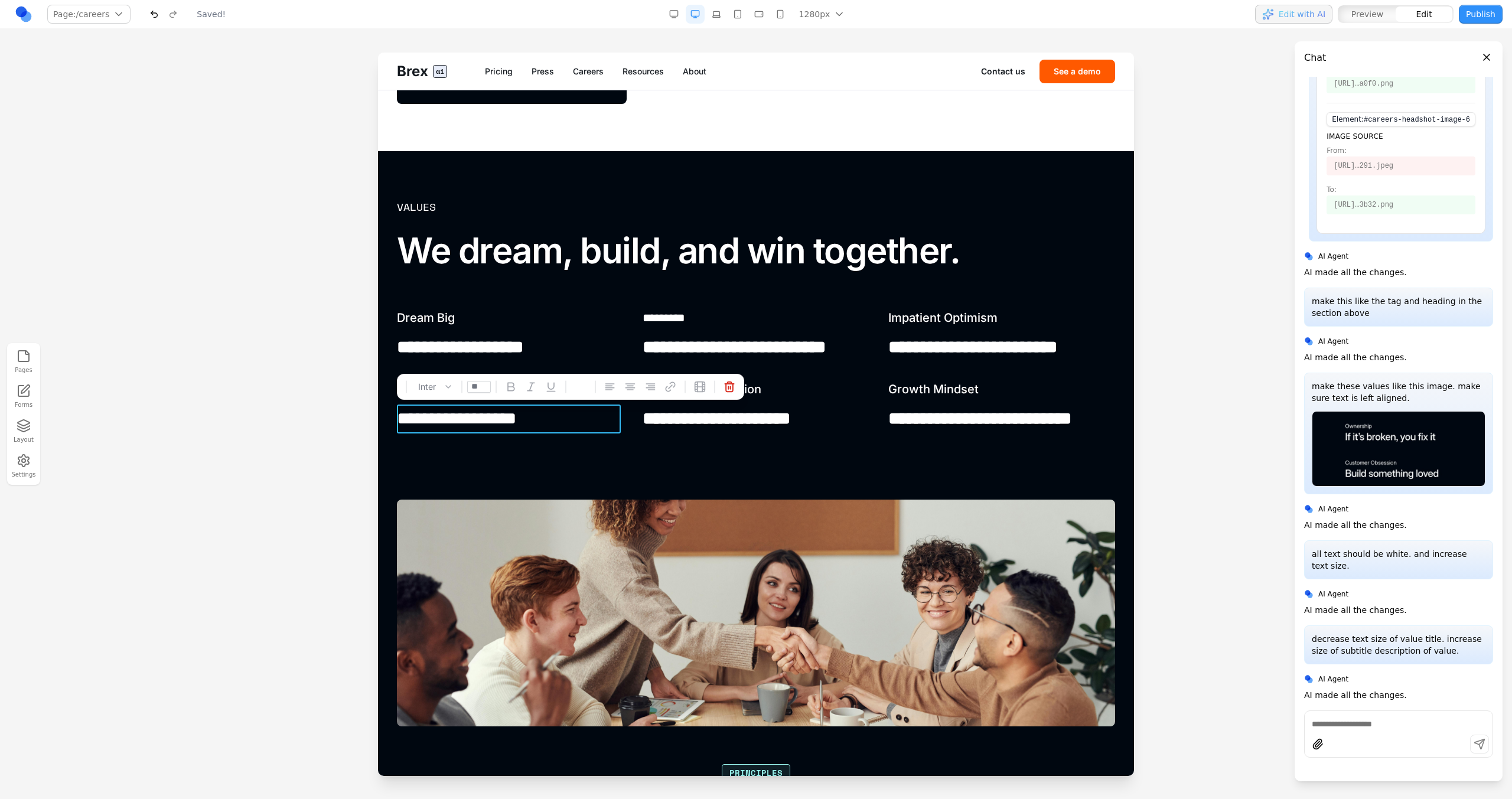
click at [528, 421] on p "**********" at bounding box center [508, 419] width 224 height 29
click at [506, 384] on icon at bounding box center [511, 387] width 12 height 12
click at [508, 458] on div "**********" at bounding box center [510, 422] width 227 height 82
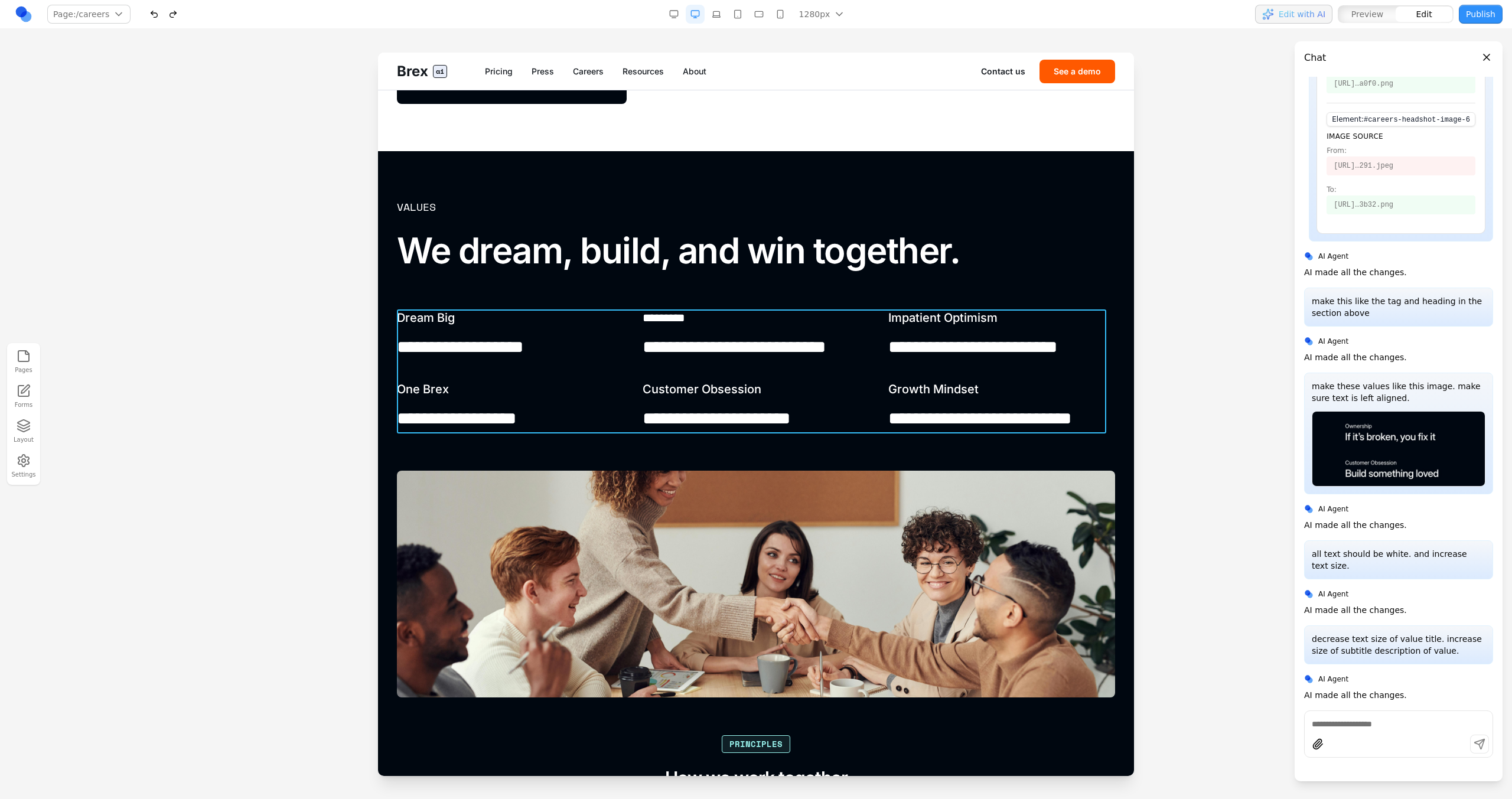
click at [877, 388] on div "**********" at bounding box center [756, 372] width 718 height 123
click at [715, 289] on button at bounding box center [723, 291] width 19 height 19
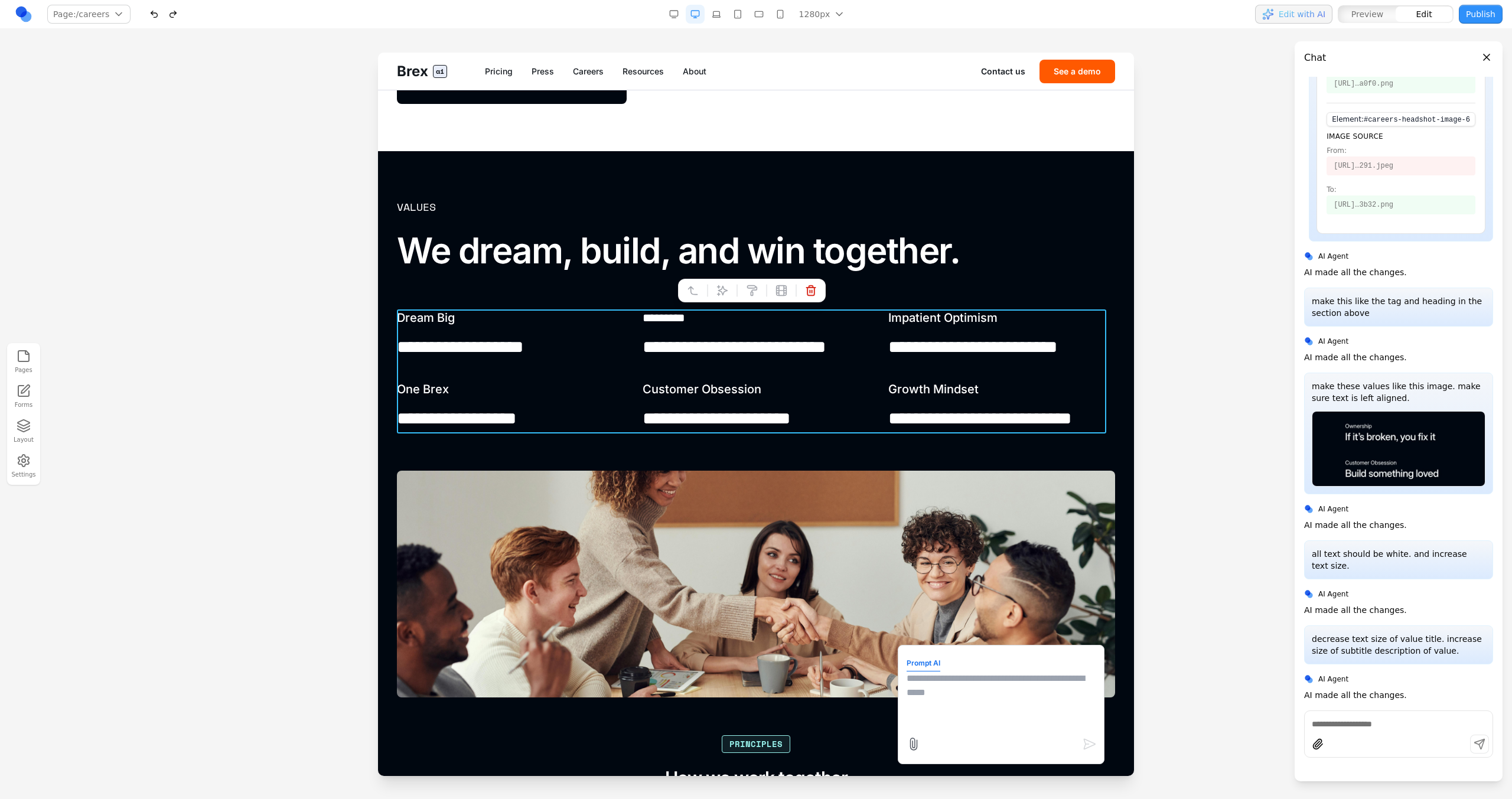
click at [935, 678] on textarea at bounding box center [1001, 701] width 189 height 59
type textarea "**********"
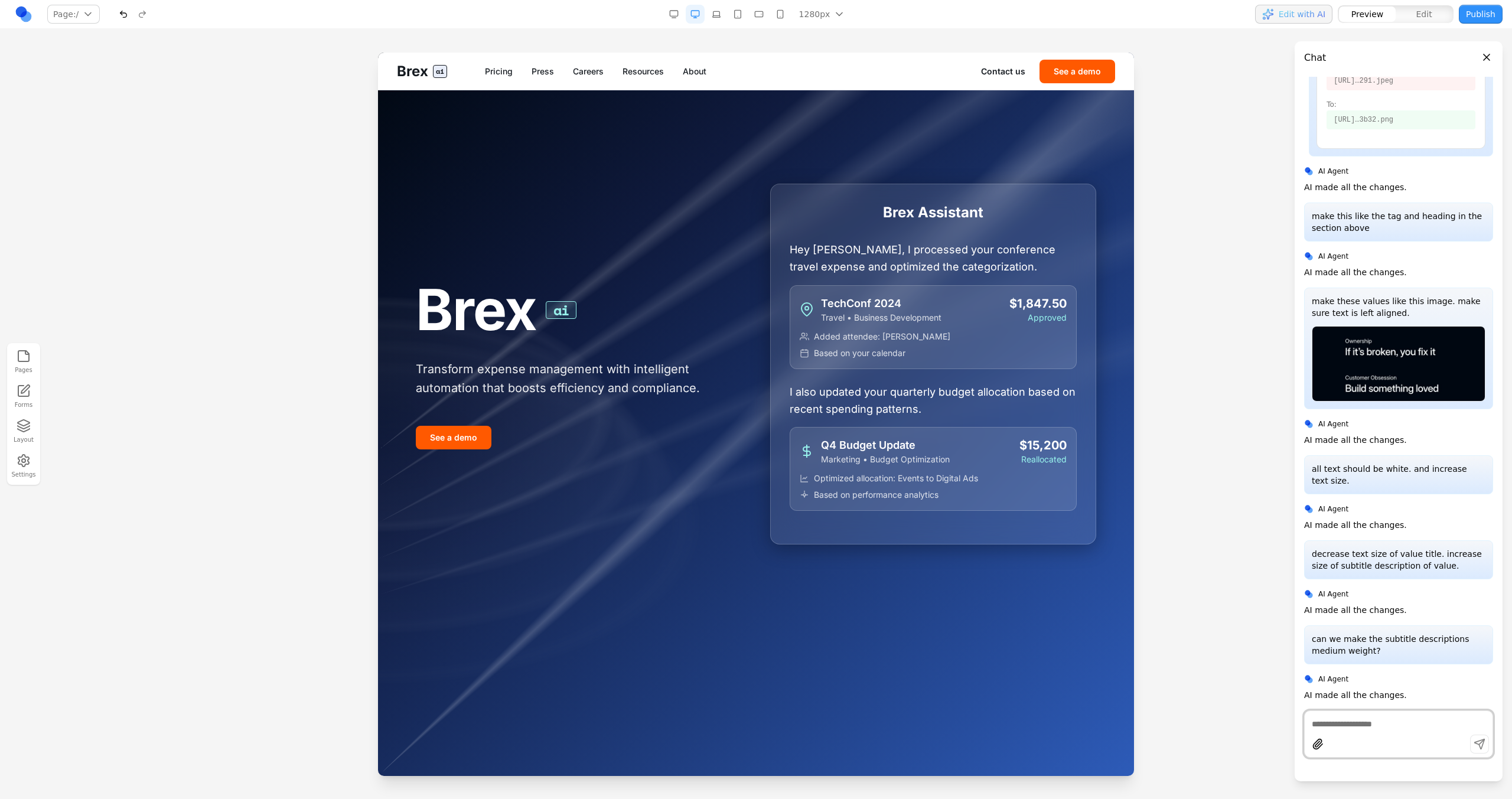
scroll to position [790, 0]
click at [595, 69] on link "Careers" at bounding box center [588, 71] width 31 height 12
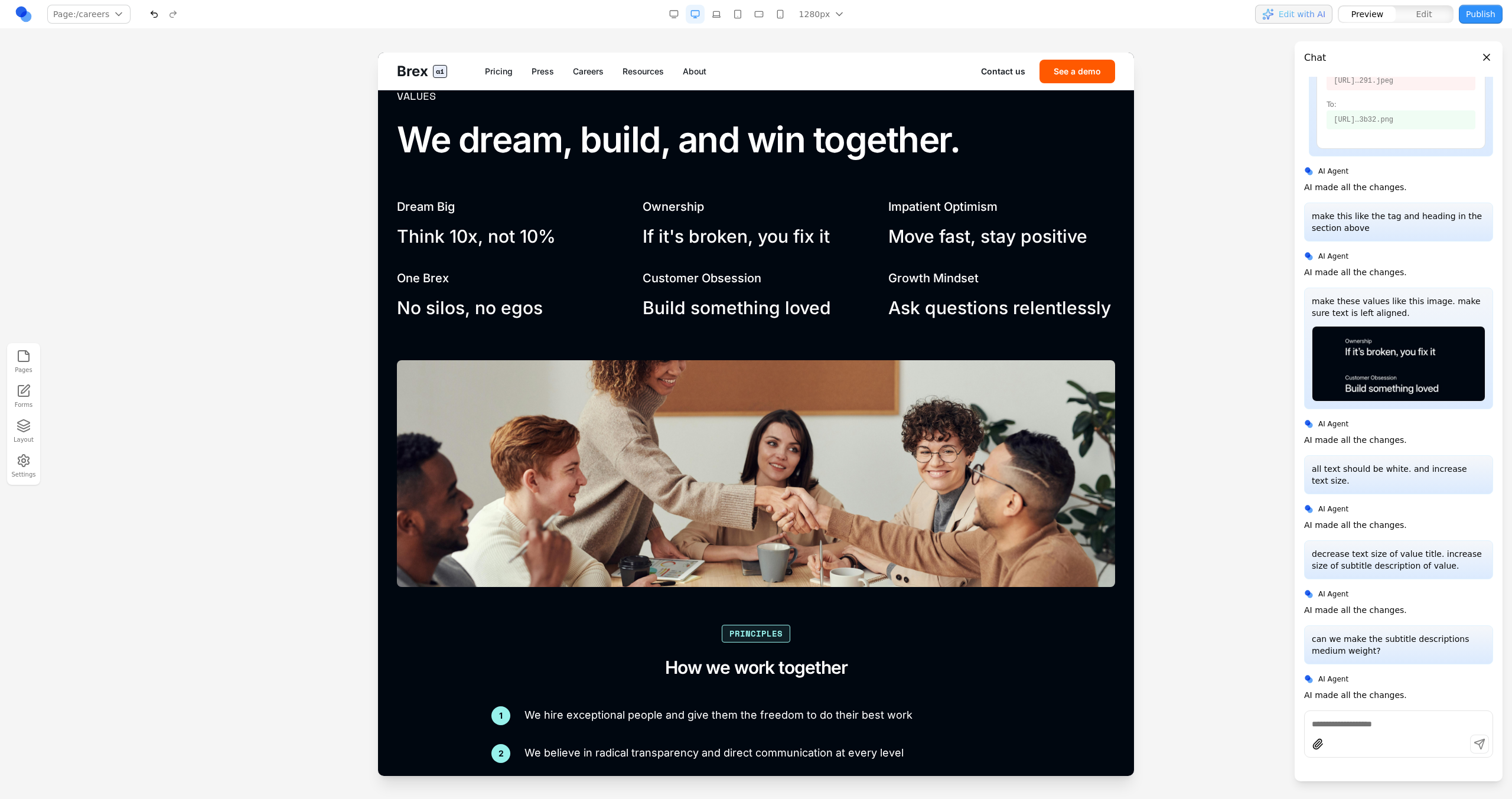
scroll to position [1388, 0]
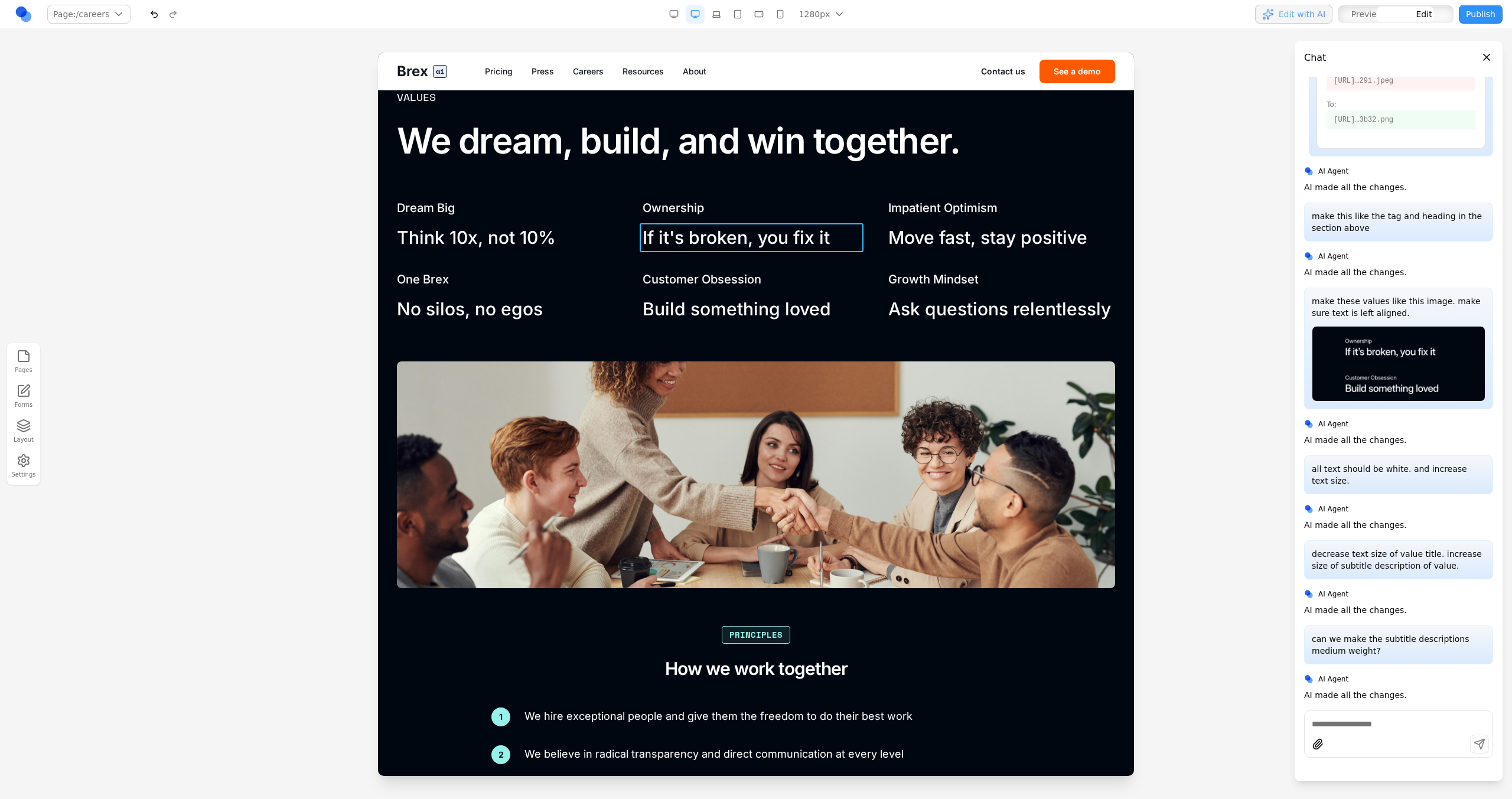
click at [698, 231] on p "If it's broken, you fix it" at bounding box center [756, 238] width 227 height 29
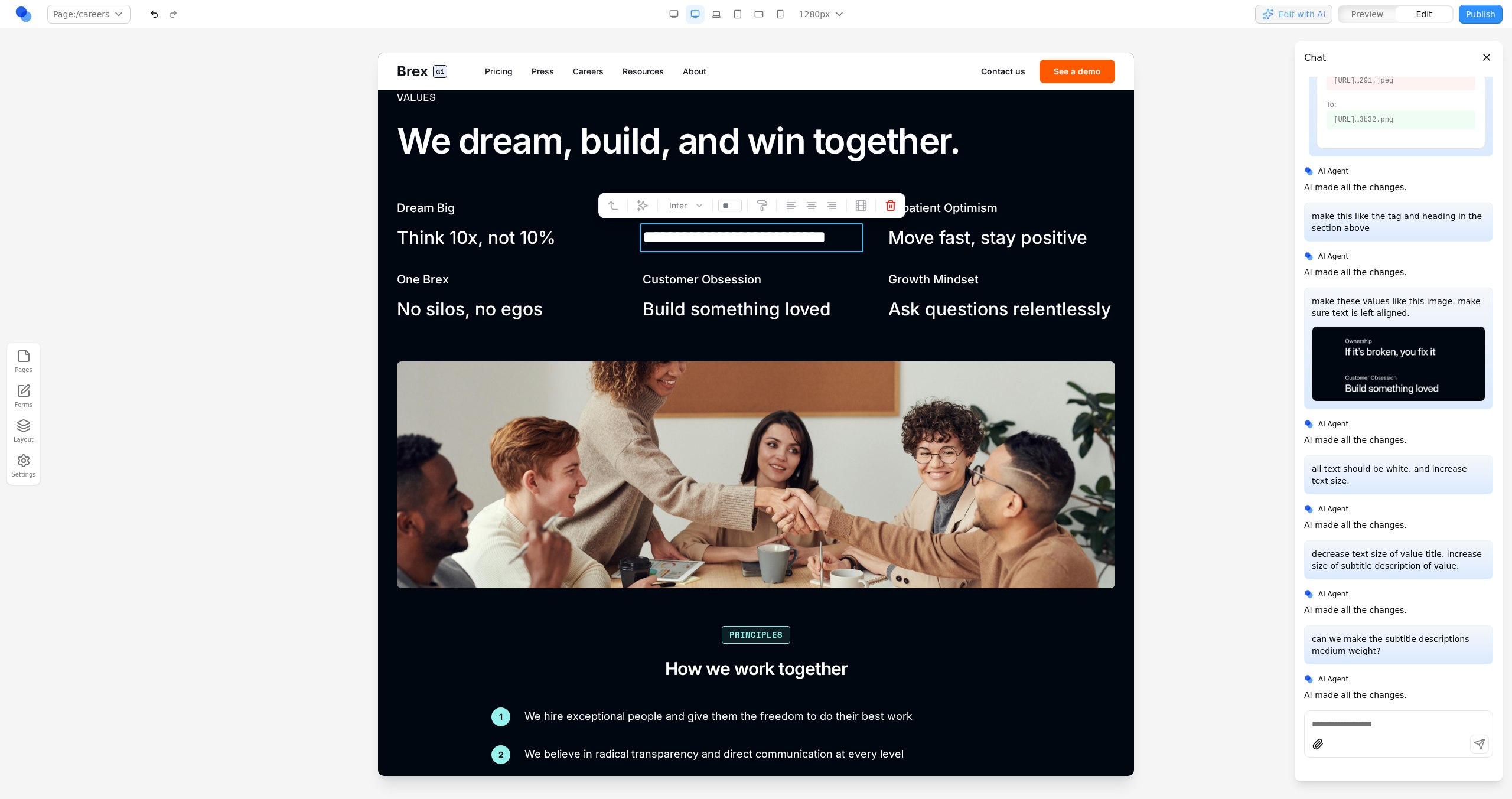
click at [632, 256] on div "**********" at bounding box center [756, 261] width 718 height 124
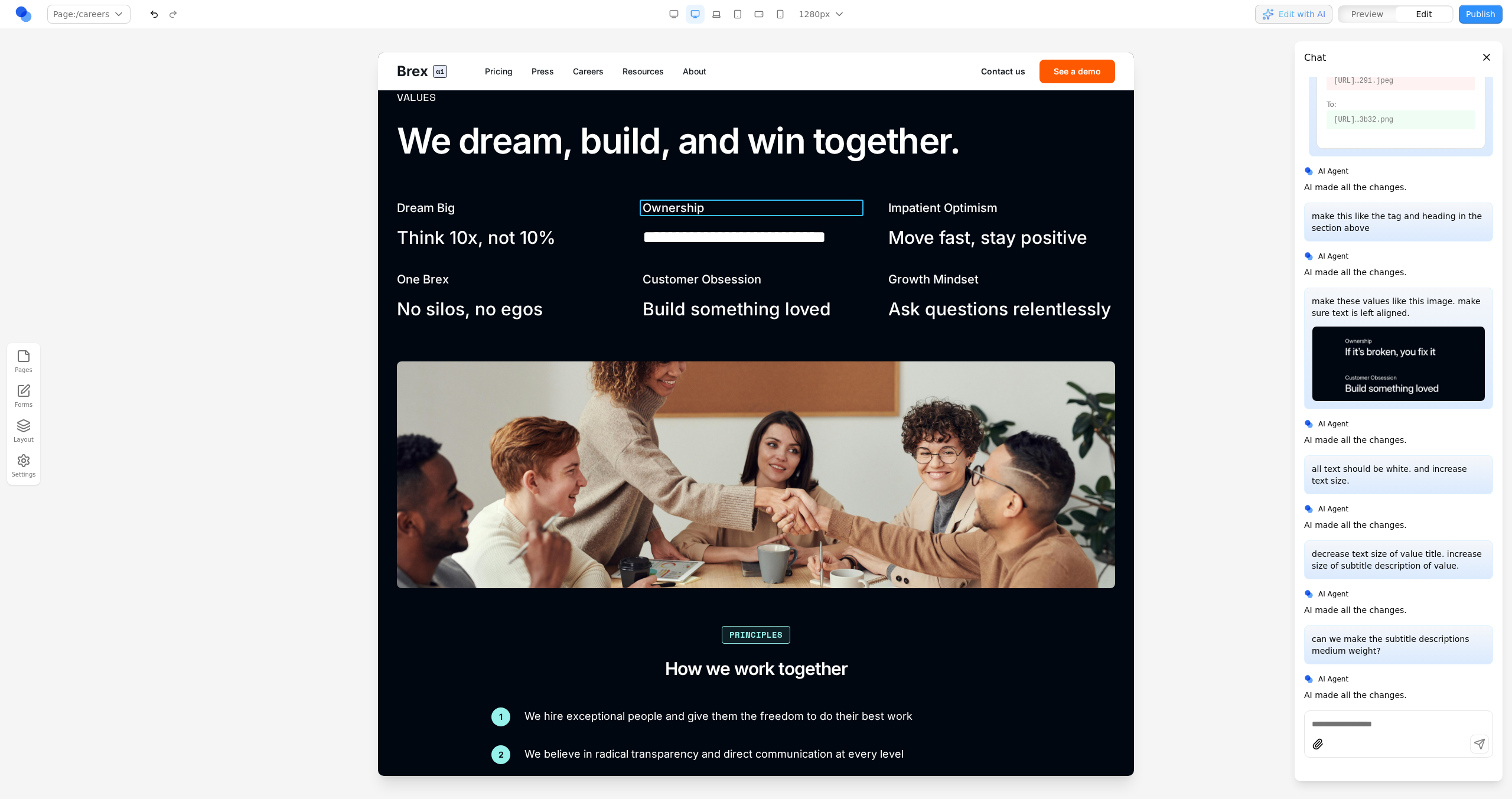
click at [674, 210] on h3 "Ownership" at bounding box center [756, 207] width 227 height 16
click at [591, 261] on div "**********" at bounding box center [756, 261] width 718 height 124
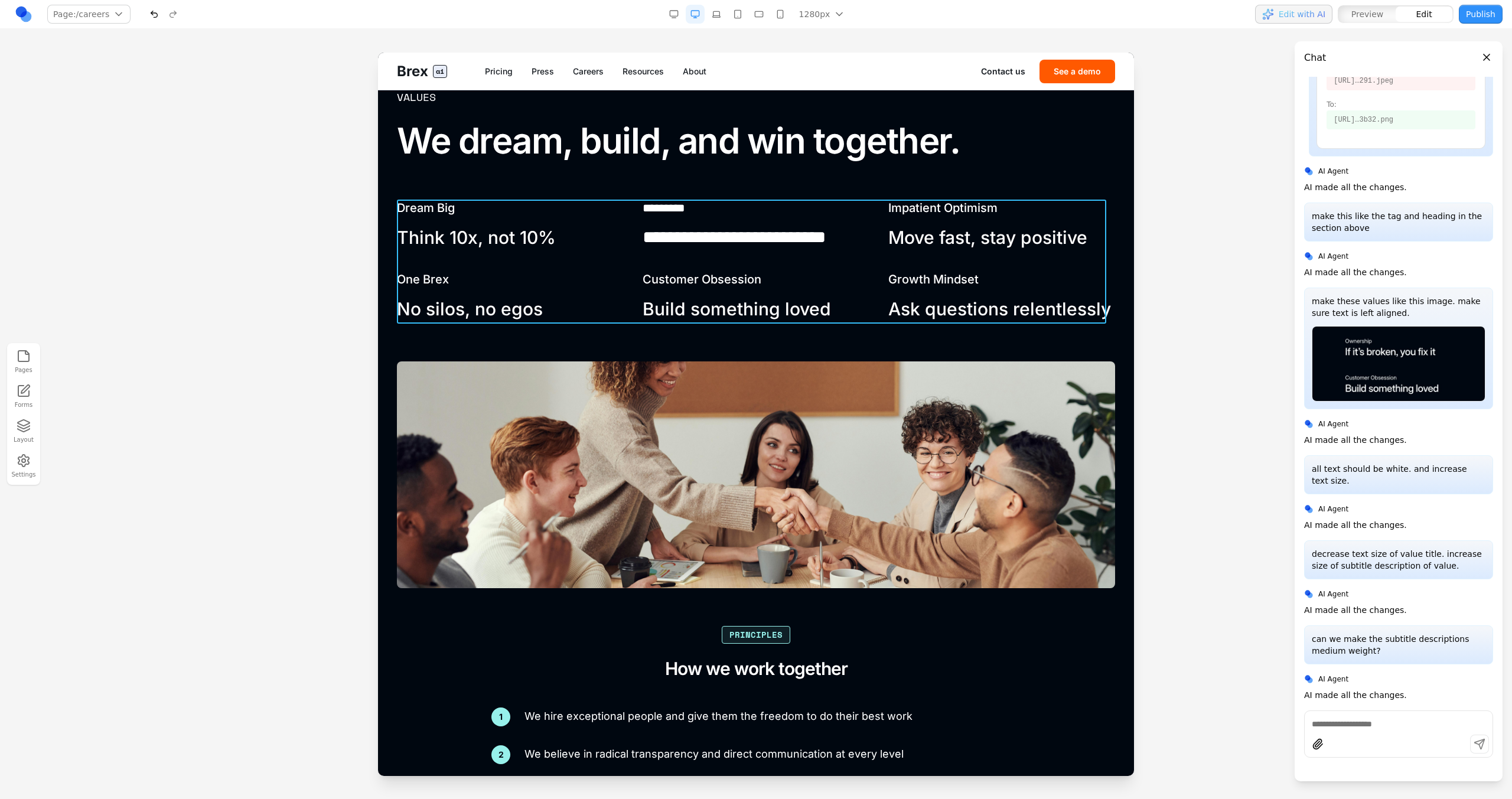
click at [598, 266] on div "**********" at bounding box center [756, 261] width 718 height 124
click at [722, 180] on icon at bounding box center [722, 181] width 12 height 12
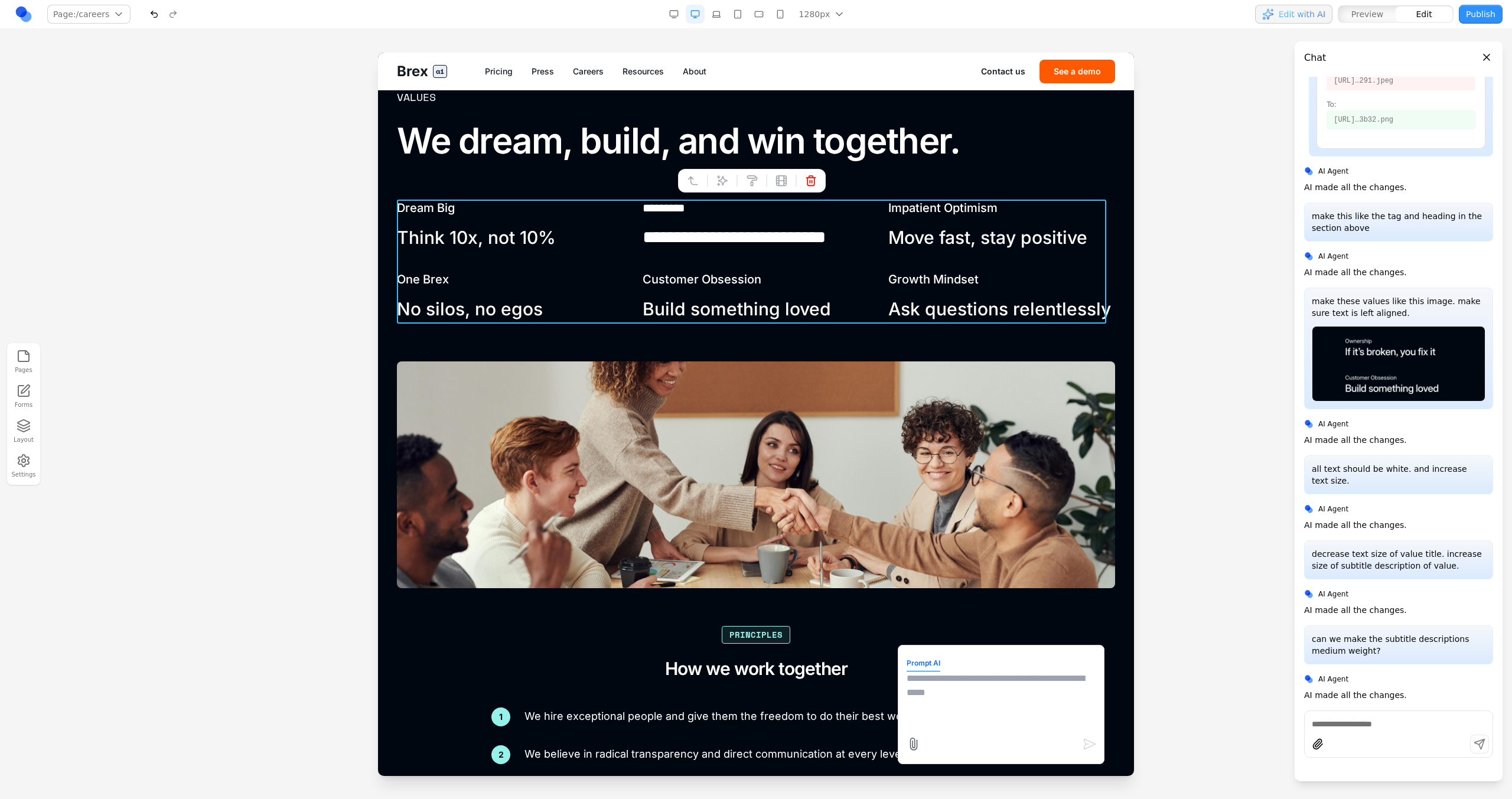
click at [936, 710] on textarea at bounding box center [1001, 701] width 189 height 59
type textarea "**********"
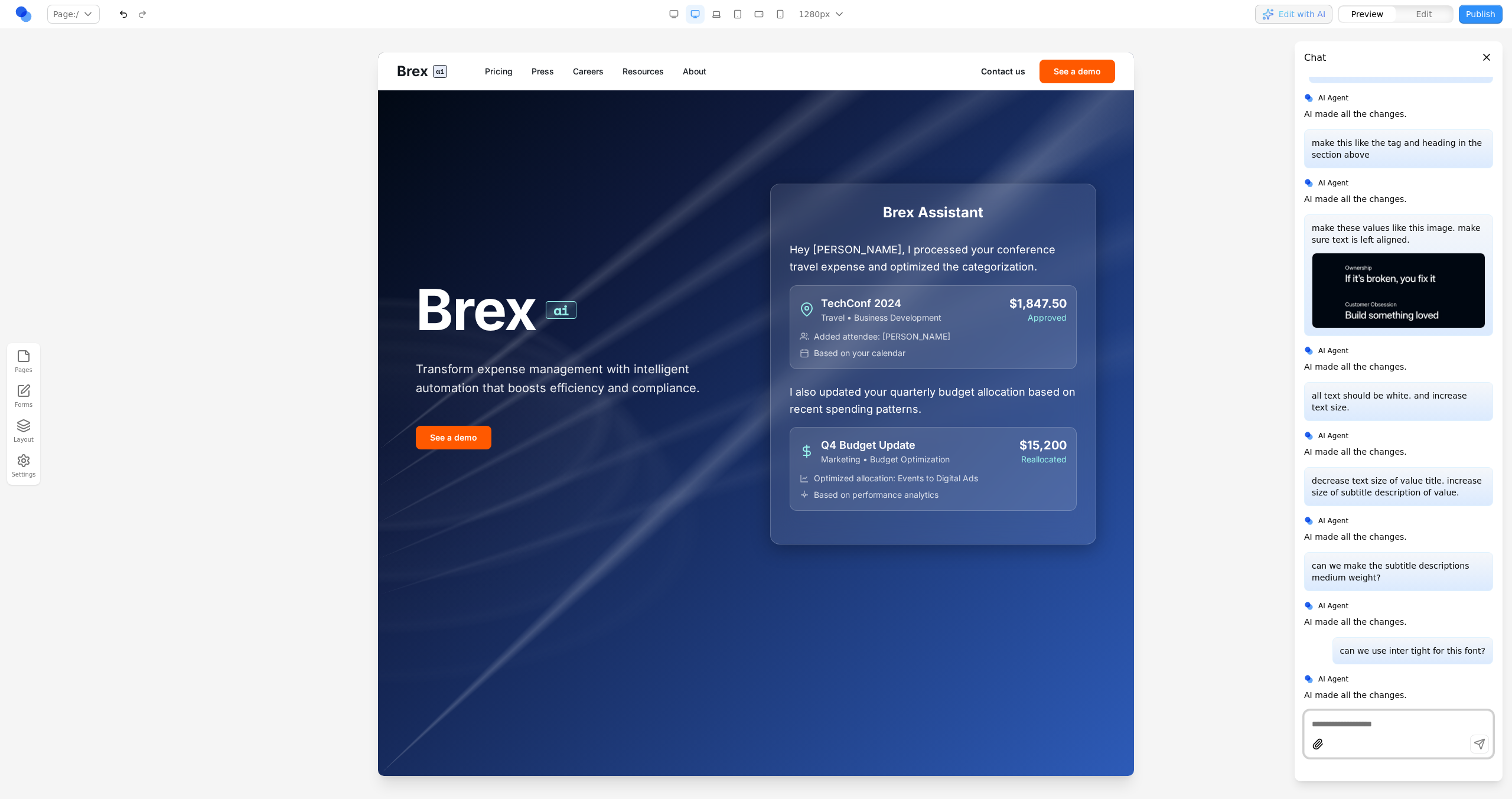
scroll to position [863, 0]
click at [592, 66] on link "Careers" at bounding box center [588, 71] width 31 height 12
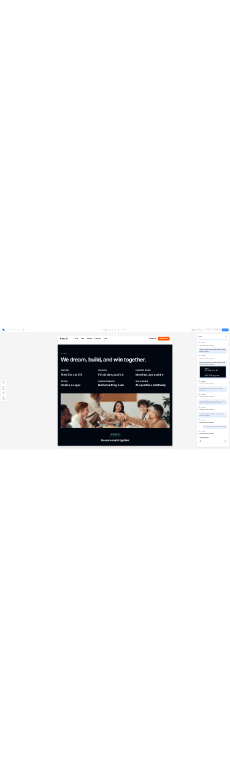
scroll to position [1372, 0]
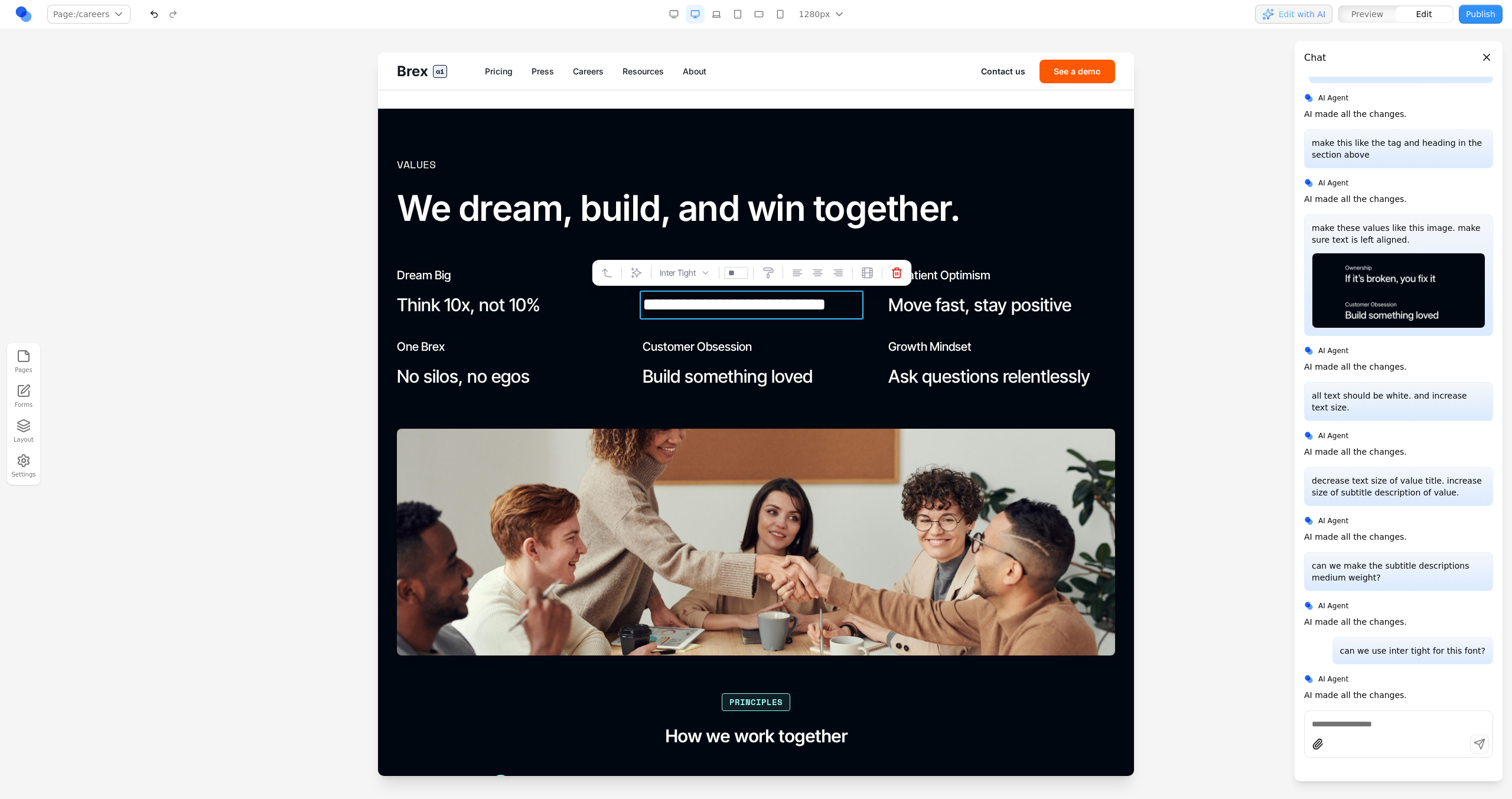
click at [674, 299] on p "**********" at bounding box center [755, 305] width 224 height 29
click at [610, 337] on div "**********" at bounding box center [756, 328] width 718 height 124
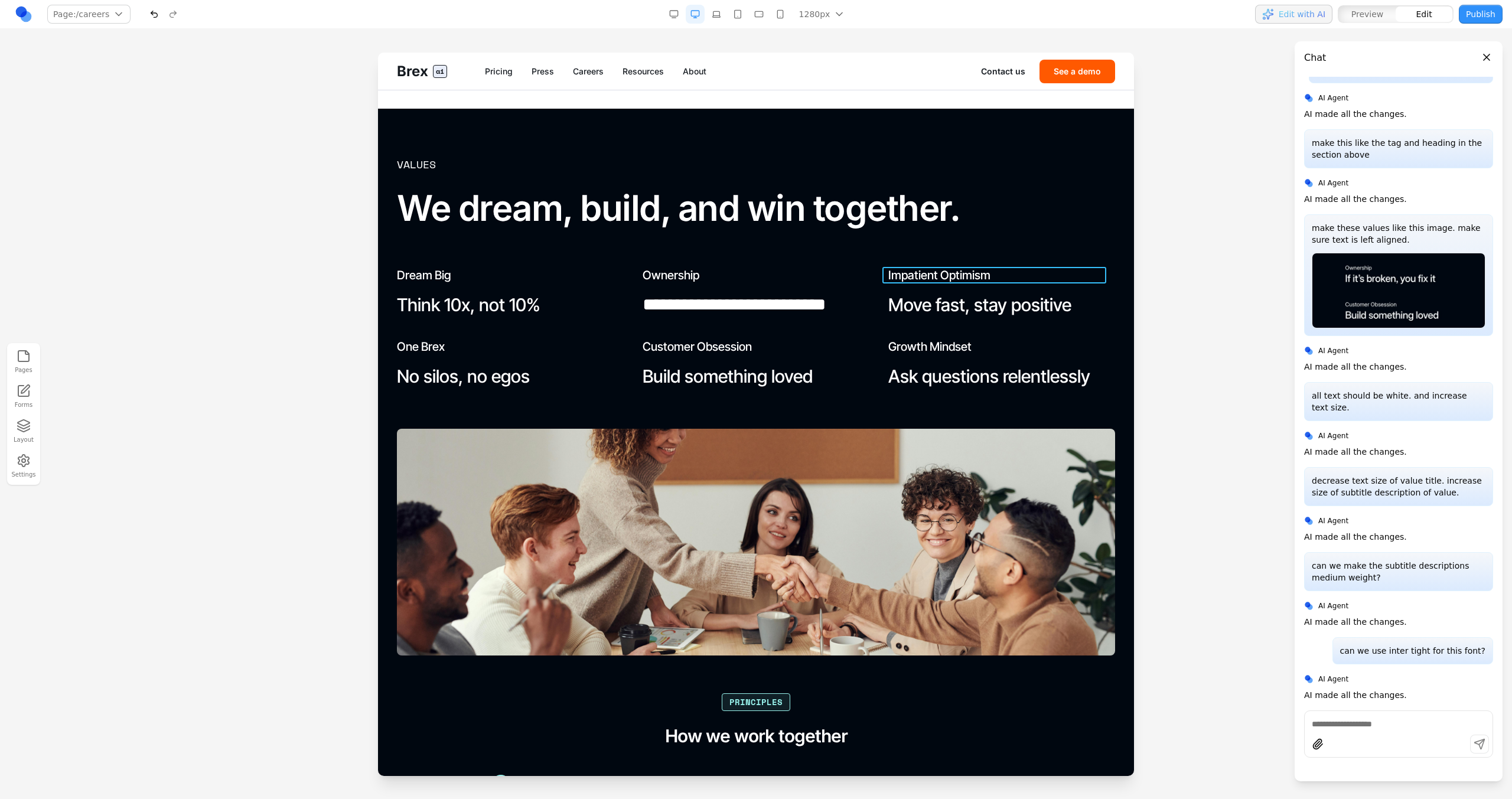
click at [936, 277] on h3 "Impatient Optimism" at bounding box center [1002, 274] width 227 height 16
click at [910, 337] on div "**********" at bounding box center [756, 328] width 718 height 124
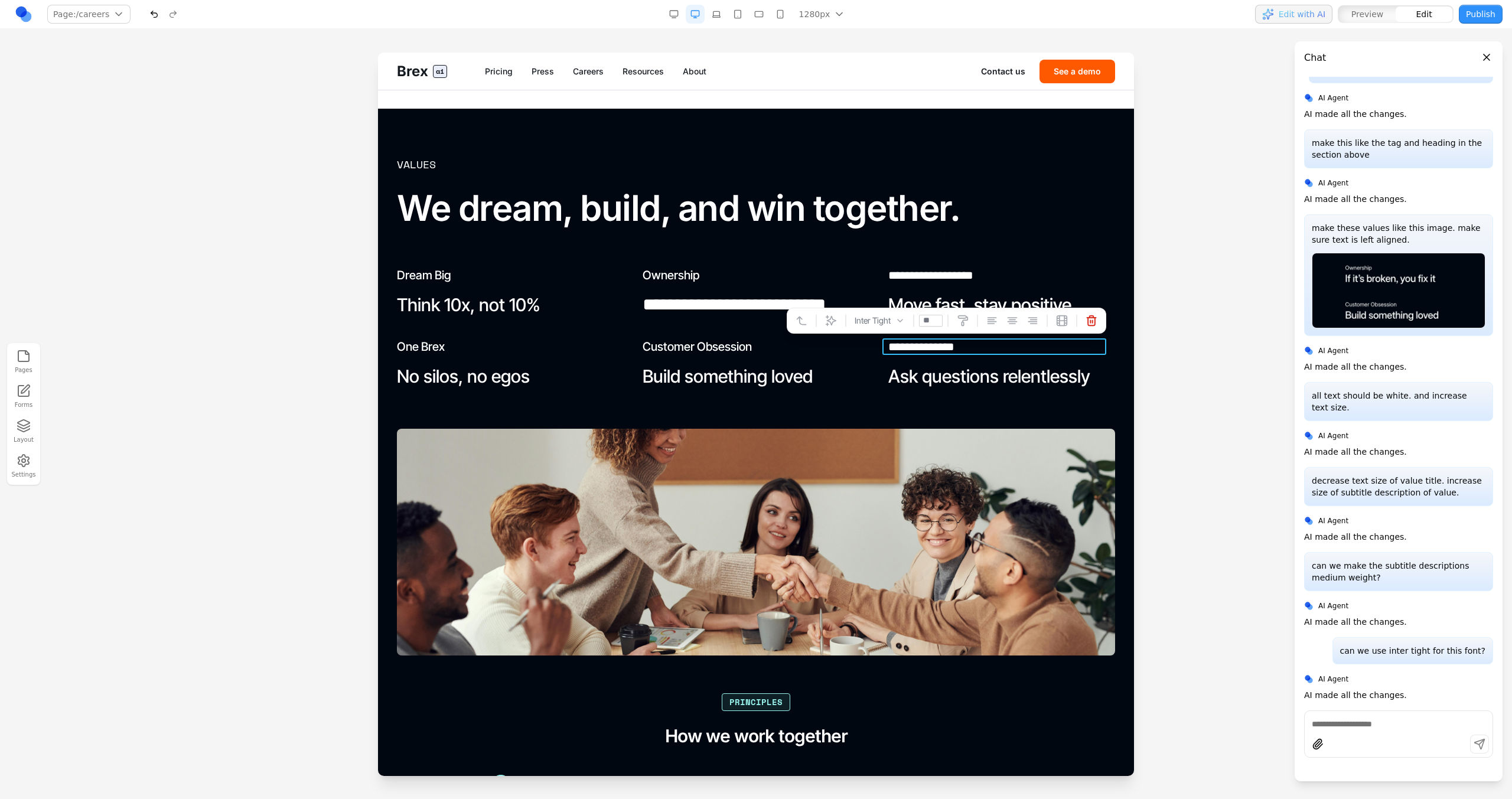
click at [910, 340] on h3 "**********" at bounding box center [1000, 347] width 224 height 16
click at [888, 370] on p "Ask questions relentlessly" at bounding box center [1002, 376] width 227 height 29
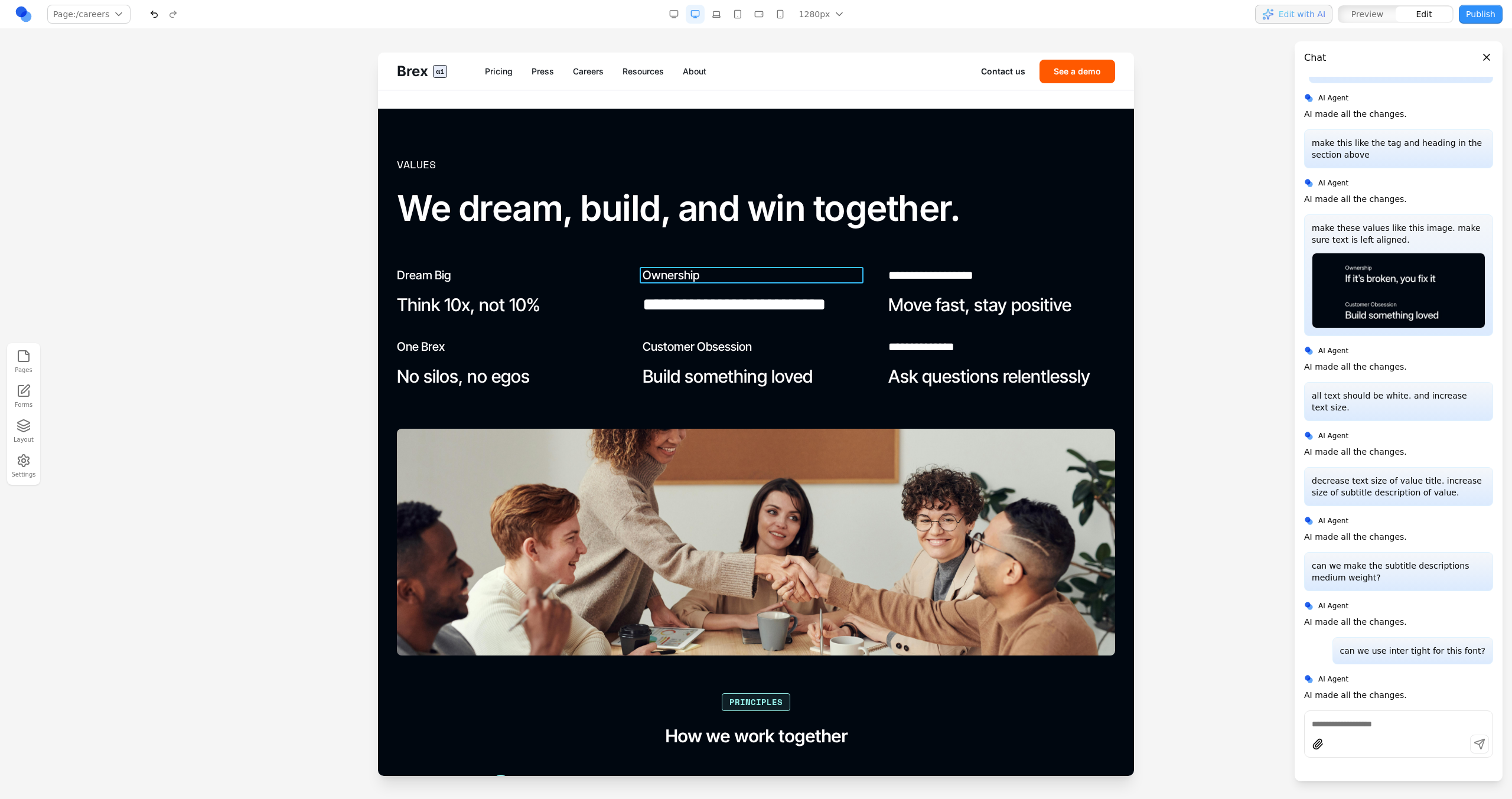
click at [681, 282] on h3 "Ownership" at bounding box center [756, 274] width 227 height 16
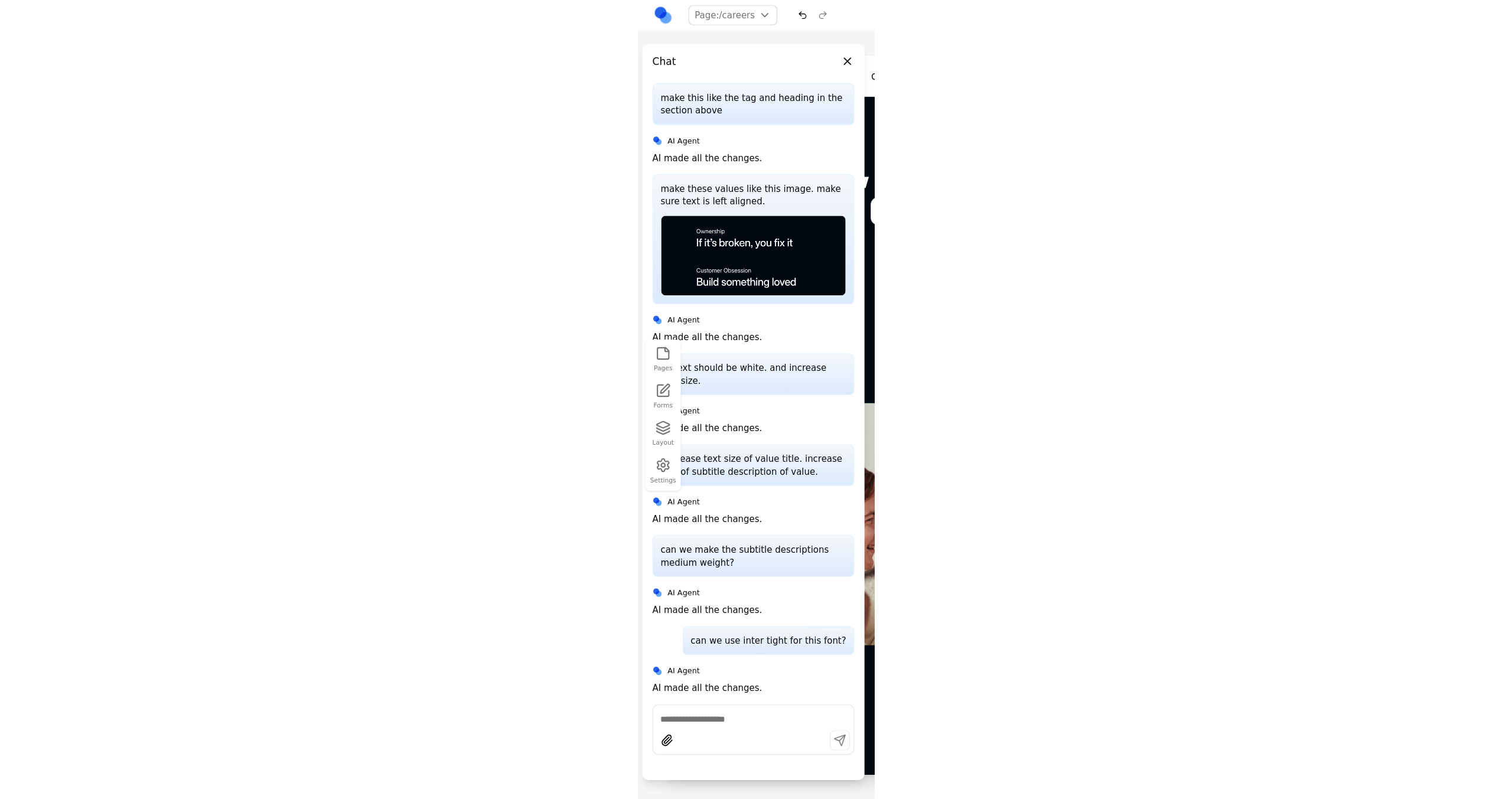
scroll to position [863, 0]
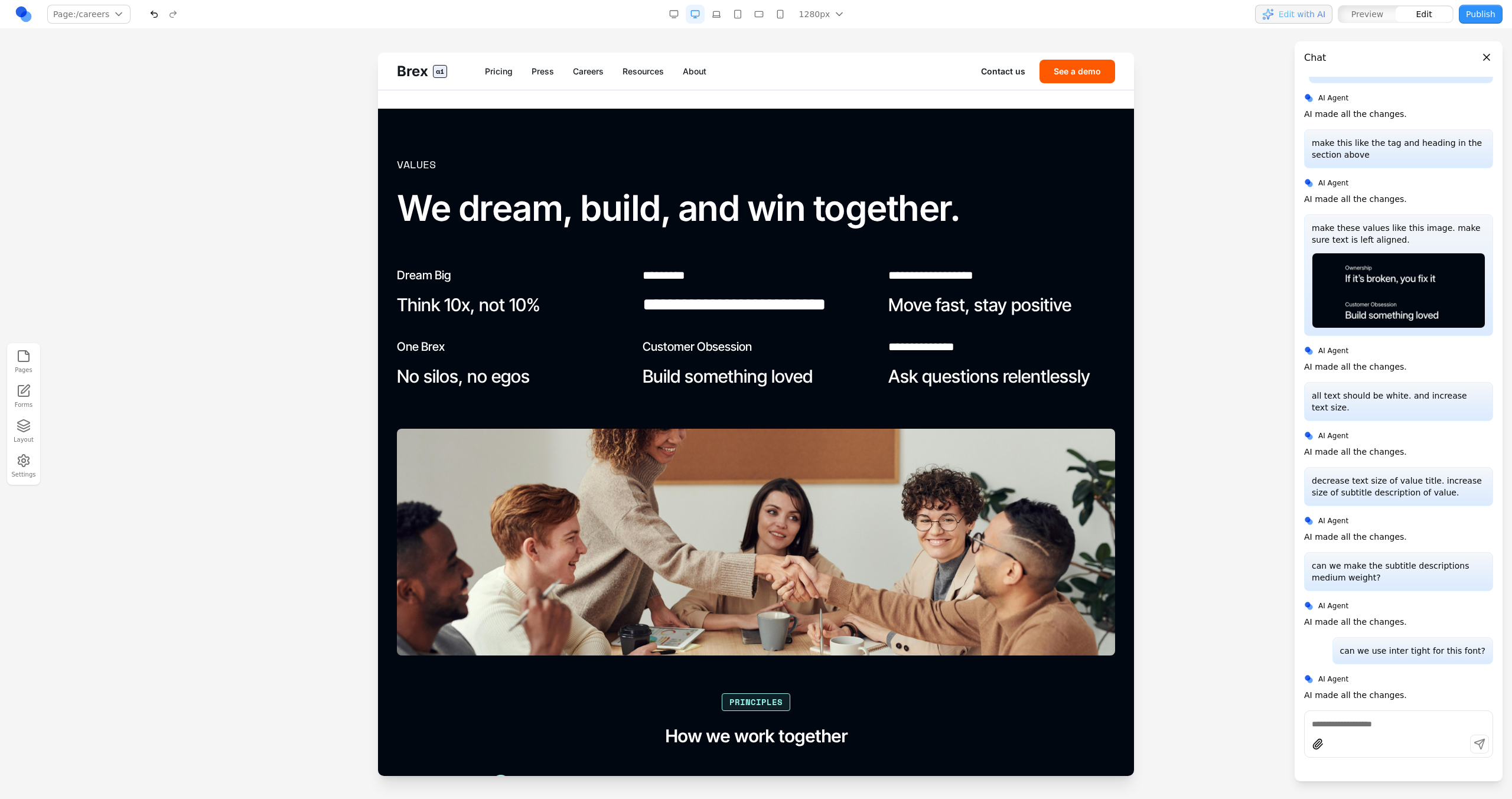
click at [756, 329] on div "**********" at bounding box center [756, 328] width 718 height 124
click at [756, 309] on p "**********" at bounding box center [755, 305] width 224 height 29
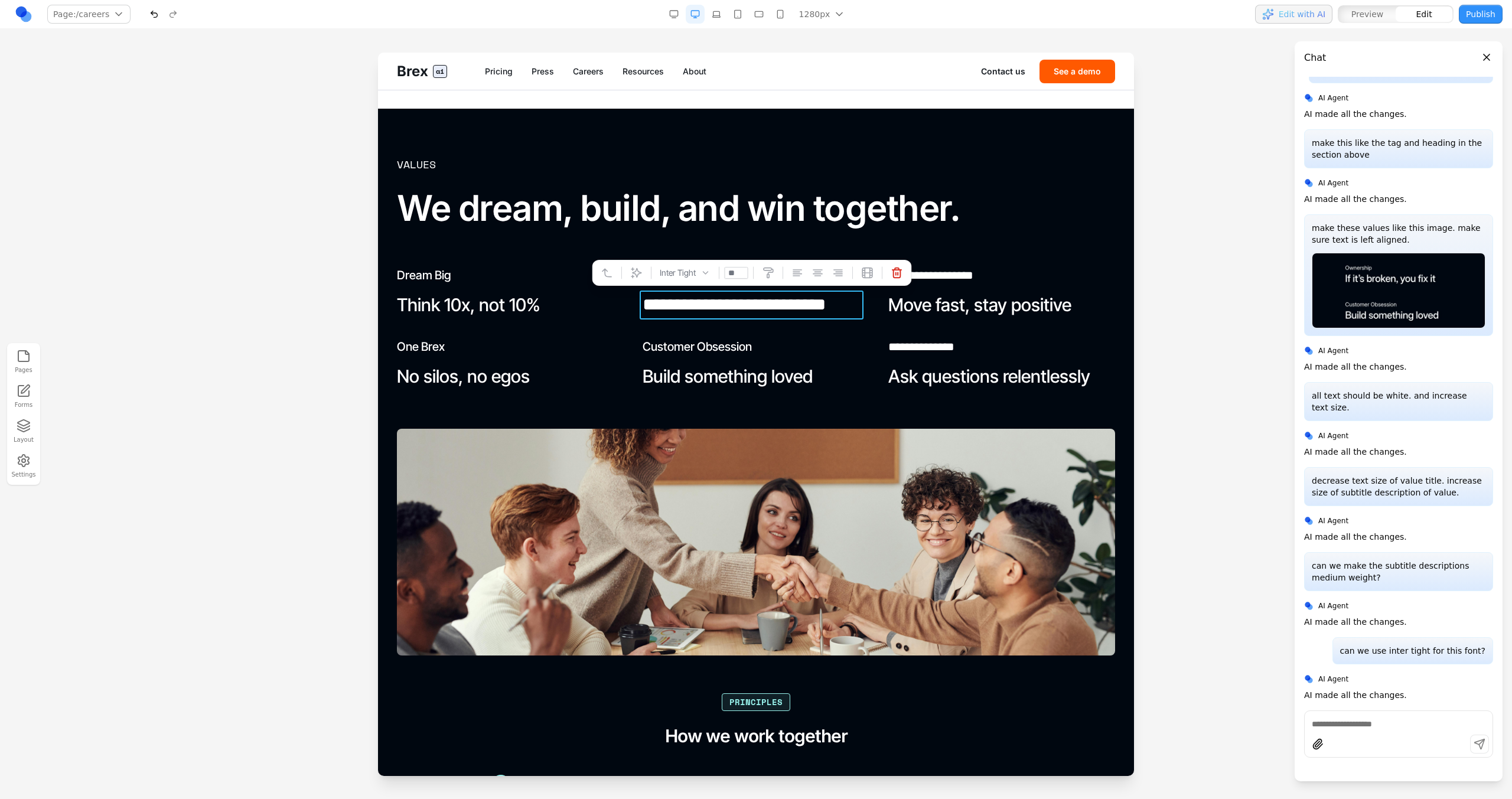
click at [705, 340] on h3 "Customer Obsession" at bounding box center [756, 347] width 227 height 16
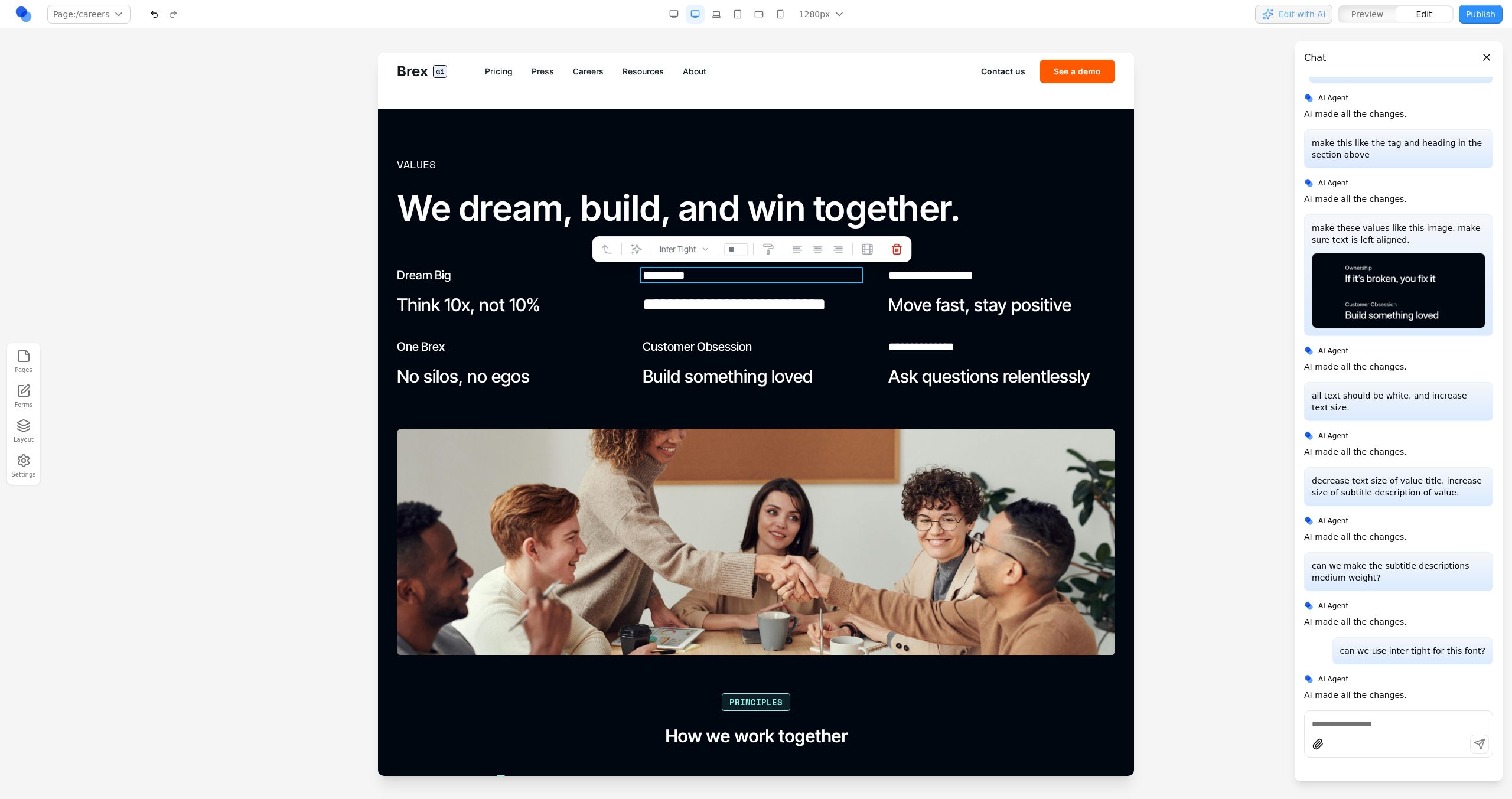
click at [684, 279] on h3 "*********" at bounding box center [755, 274] width 224 height 16
click at [633, 256] on div "Inter Tight" at bounding box center [615, 249] width 50 height 15
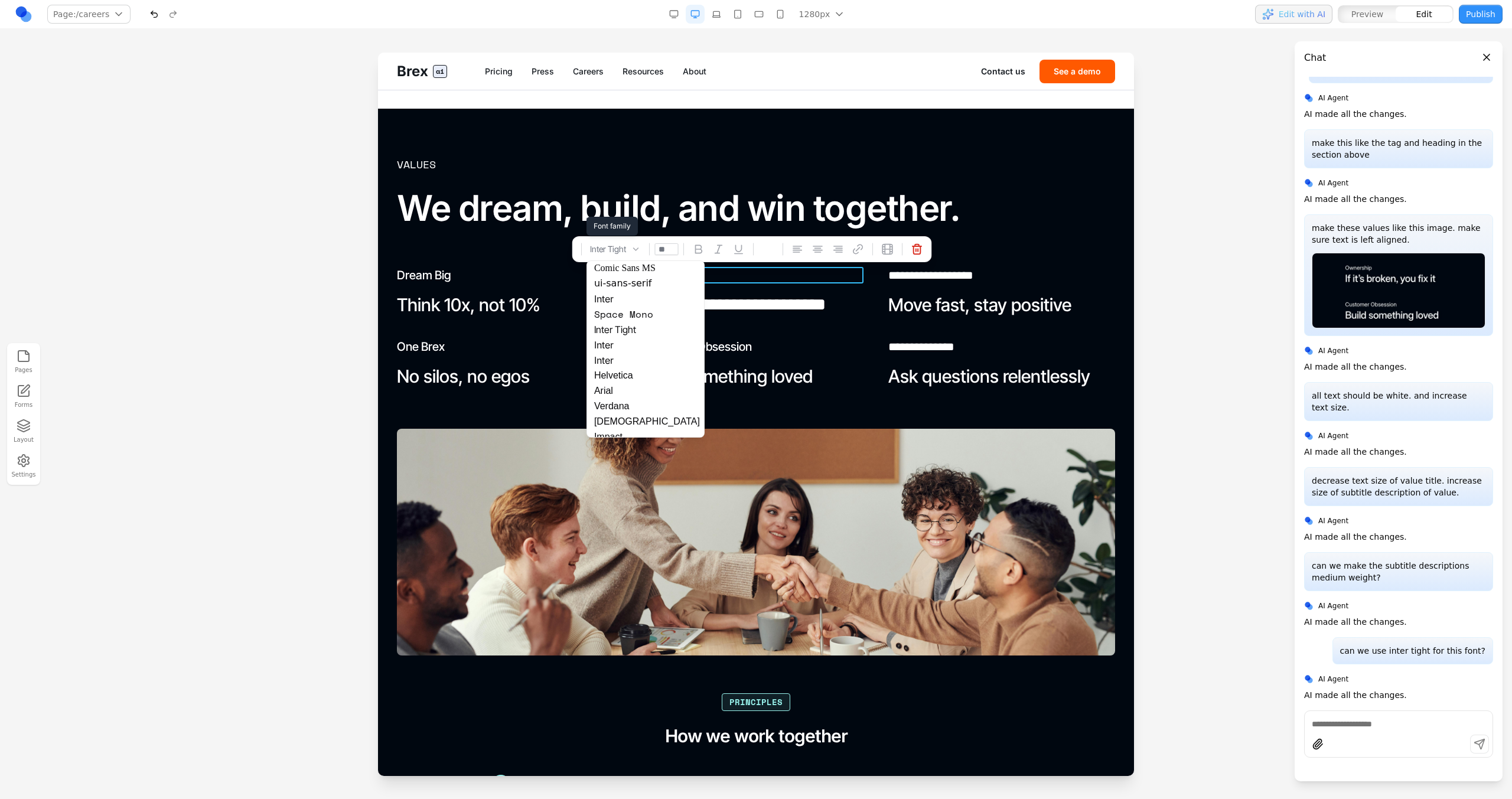
scroll to position [263, 0]
click at [623, 347] on body "Brex ai Pricing Press Careers Resources About Contact us See a demo Close Prici…" at bounding box center [756, 435] width 756 height 3407
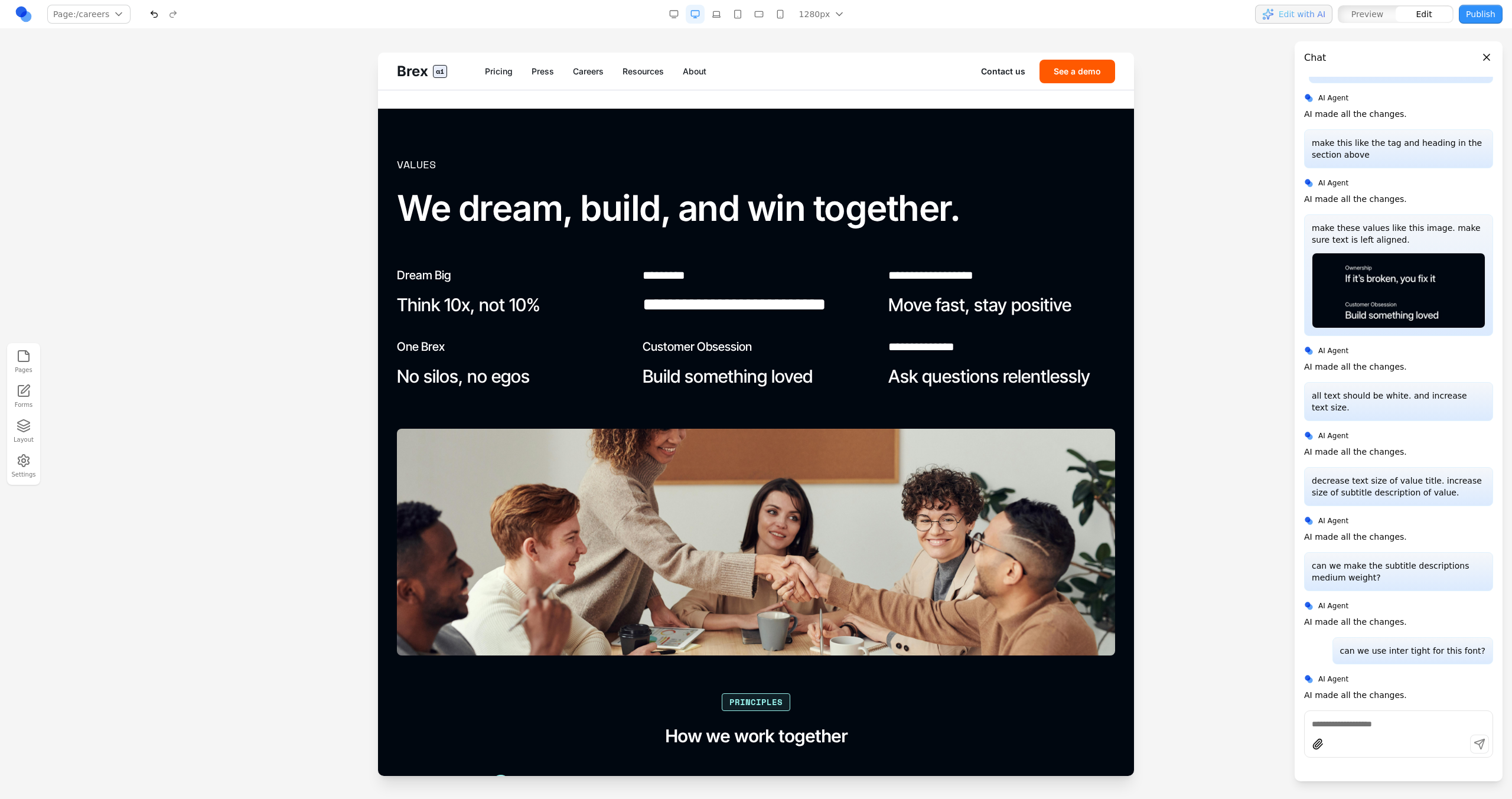
click at [612, 343] on h3 "One Brex" at bounding box center [510, 347] width 227 height 16
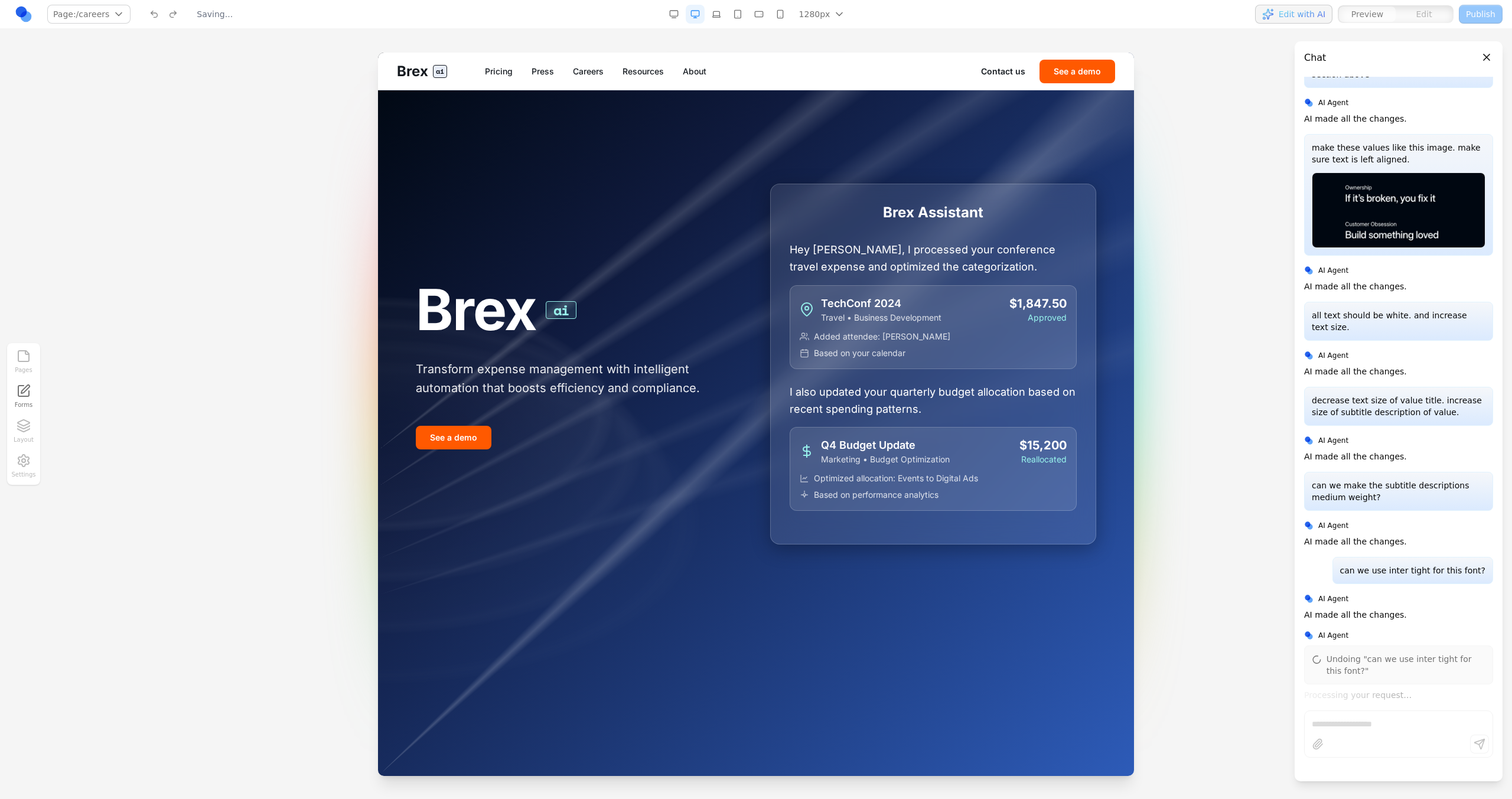
scroll to position [0, 0]
click at [599, 69] on link "Careers" at bounding box center [588, 71] width 31 height 12
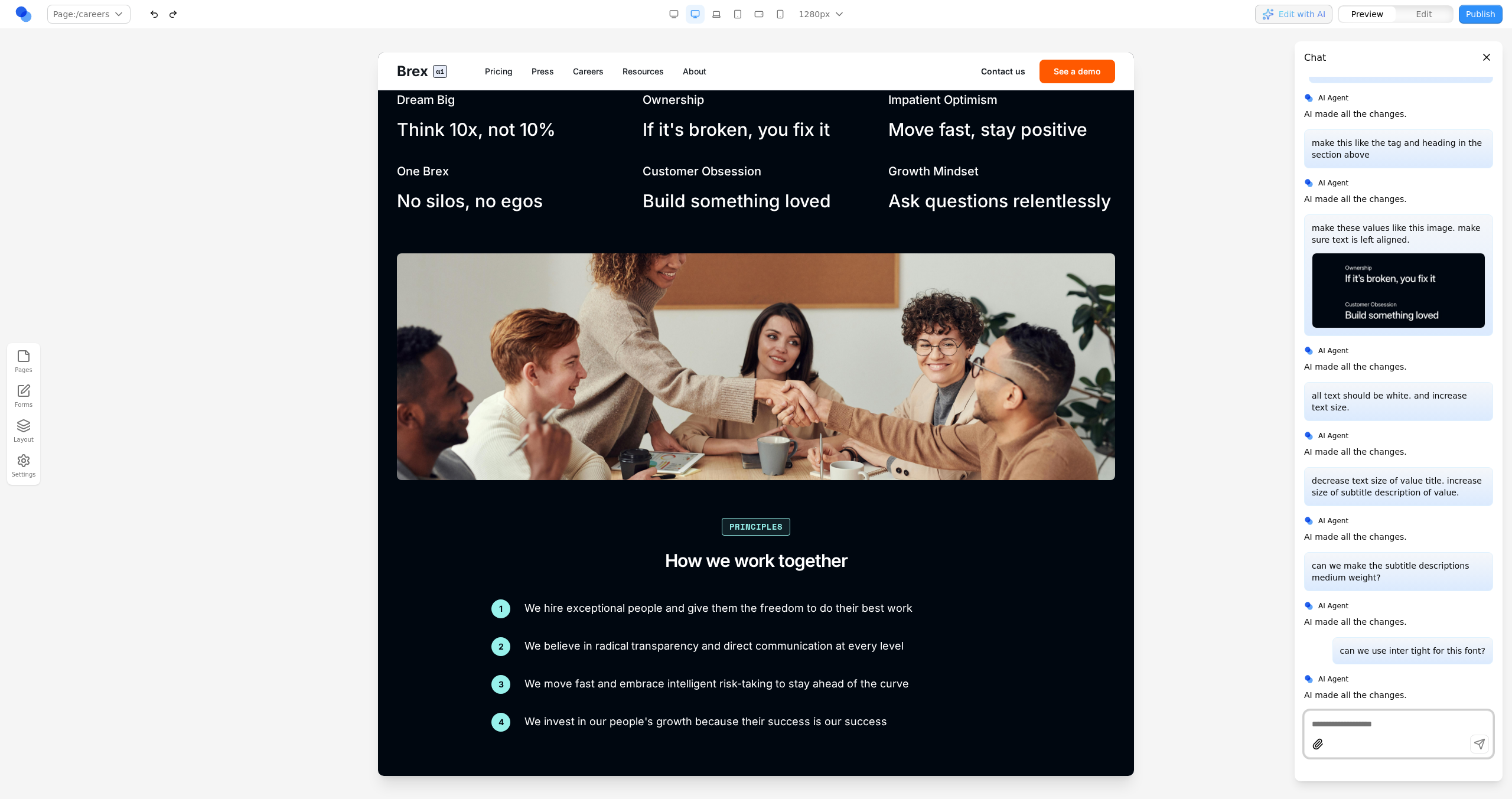
scroll to position [1495, 0]
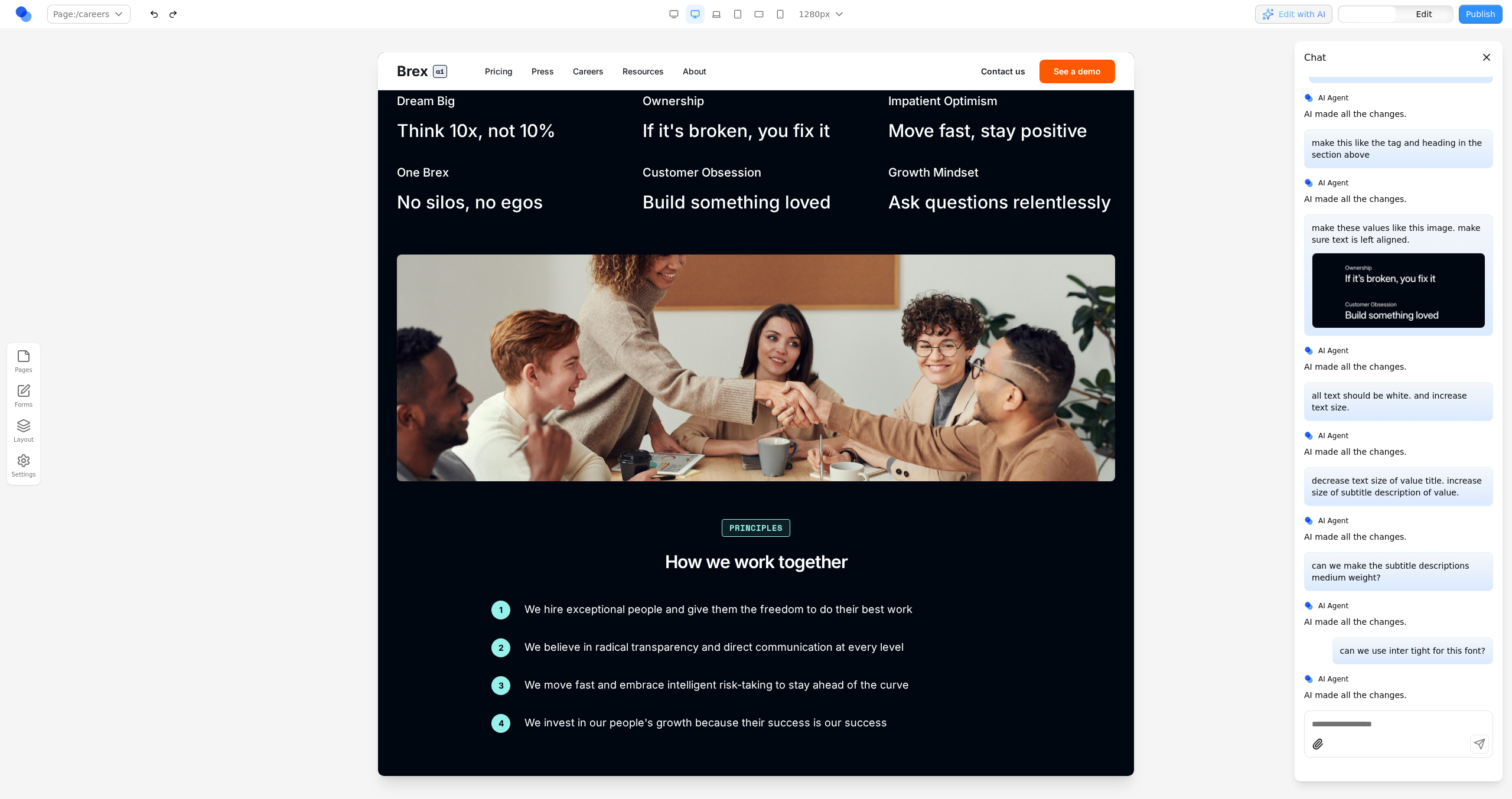
click at [583, 271] on img at bounding box center [756, 368] width 718 height 227
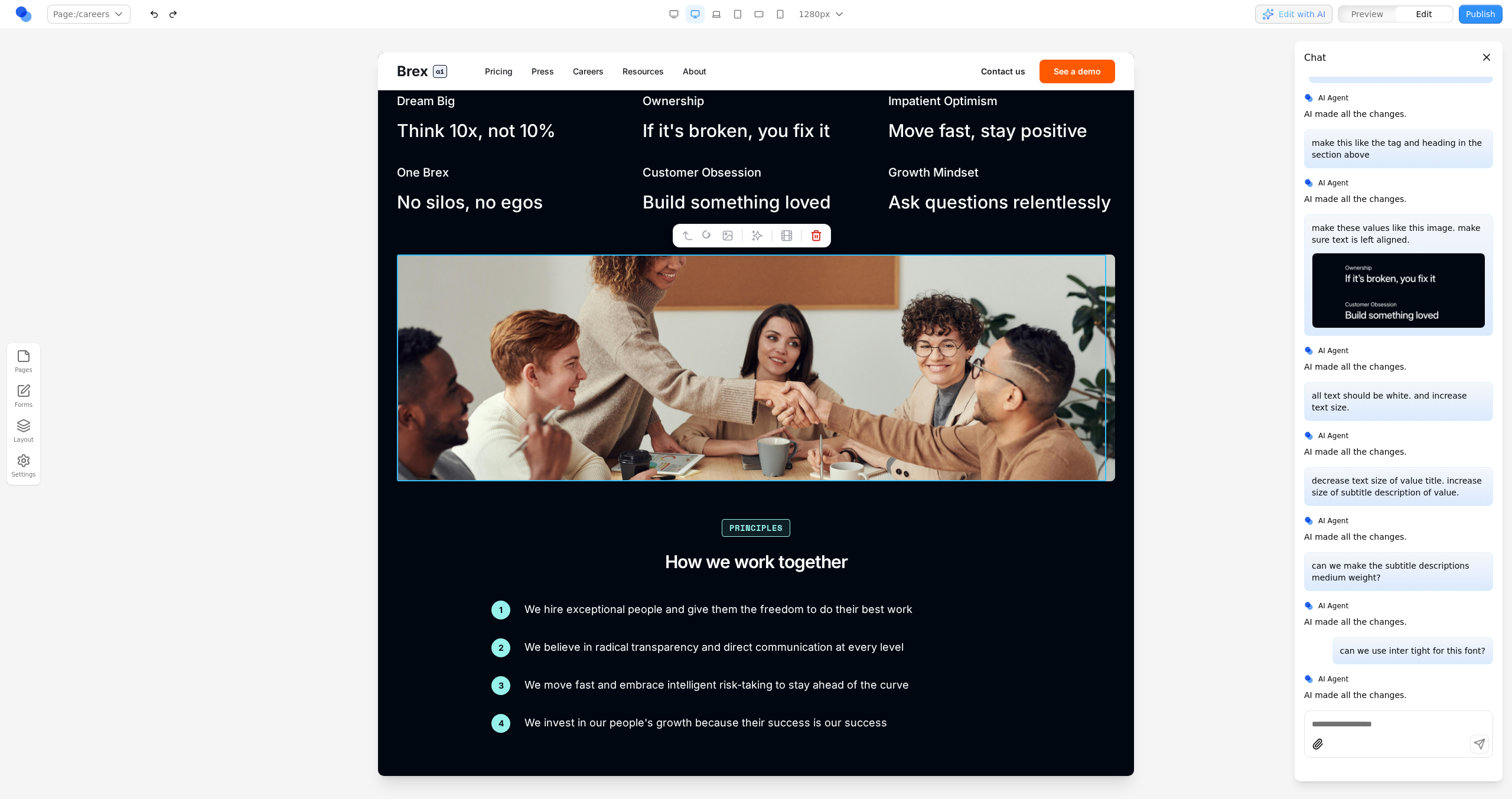
click at [744, 238] on div at bounding box center [742, 235] width 9 height 20
click at [730, 238] on icon at bounding box center [728, 236] width 12 height 12
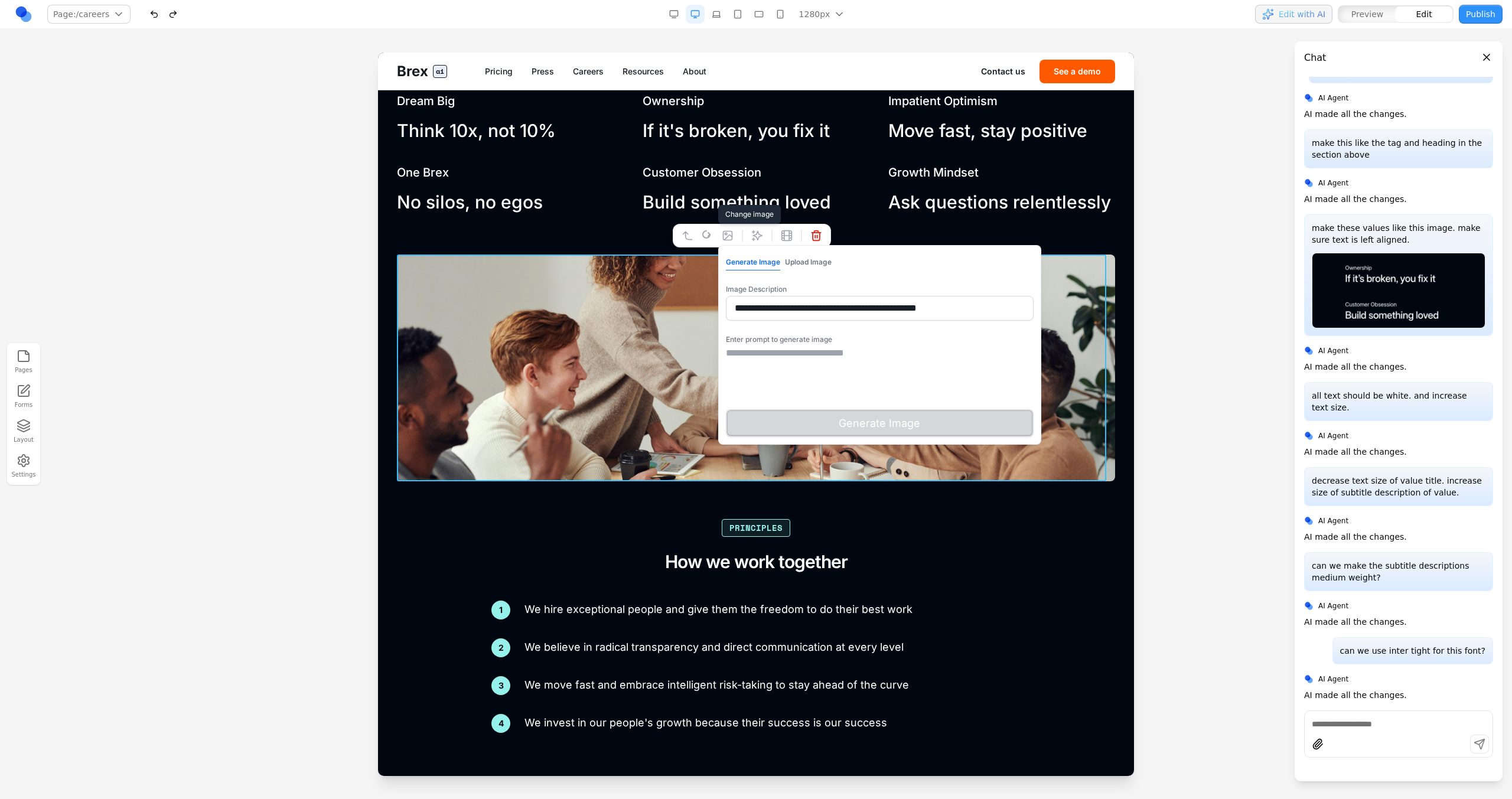
click at [898, 370] on textarea at bounding box center [880, 375] width 308 height 59
click at [898, 308] on input "**********" at bounding box center [880, 308] width 308 height 25
click at [900, 308] on input "**********" at bounding box center [880, 308] width 308 height 25
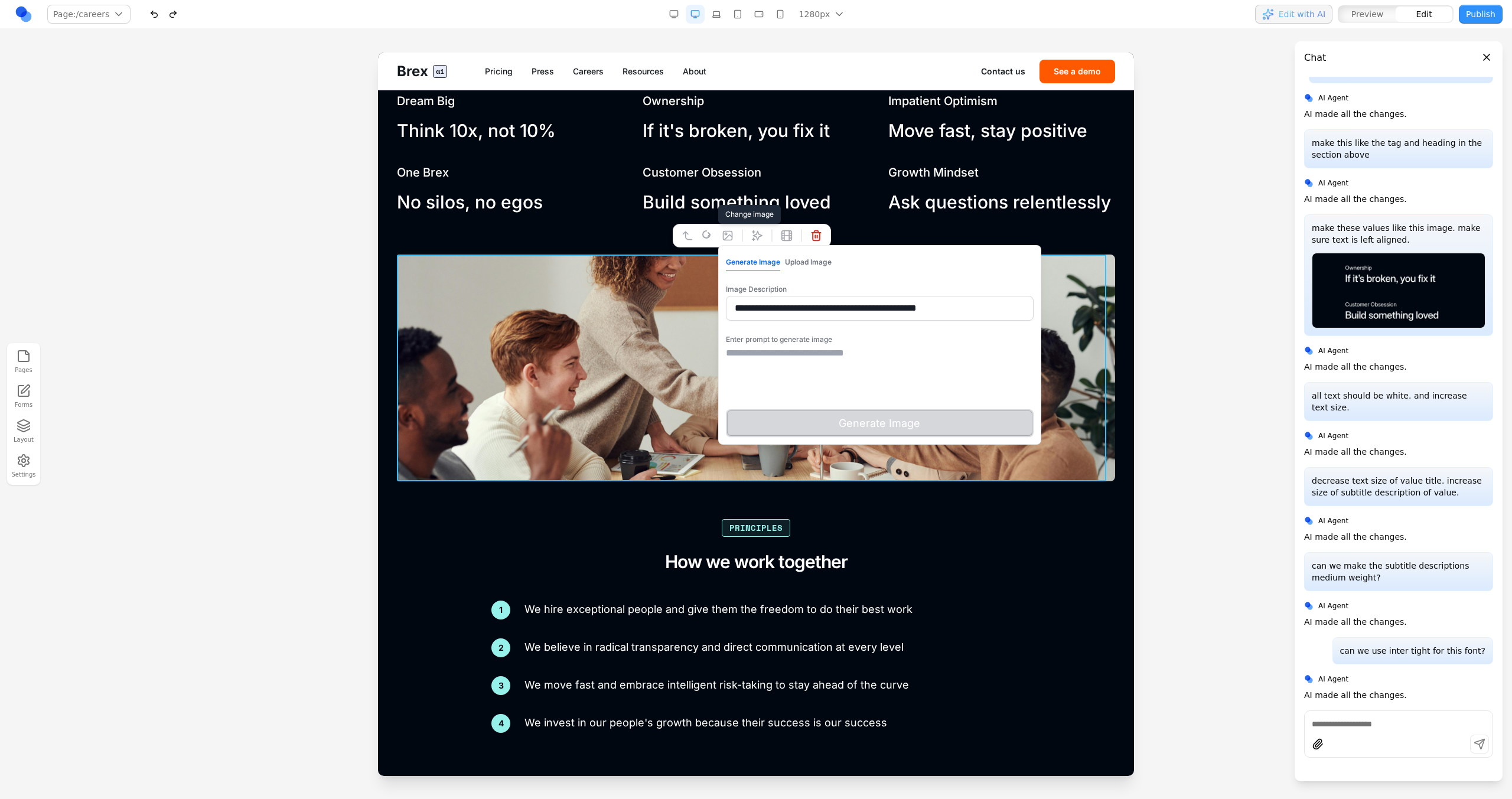
click at [900, 308] on input "**********" at bounding box center [880, 308] width 308 height 25
paste input "text"
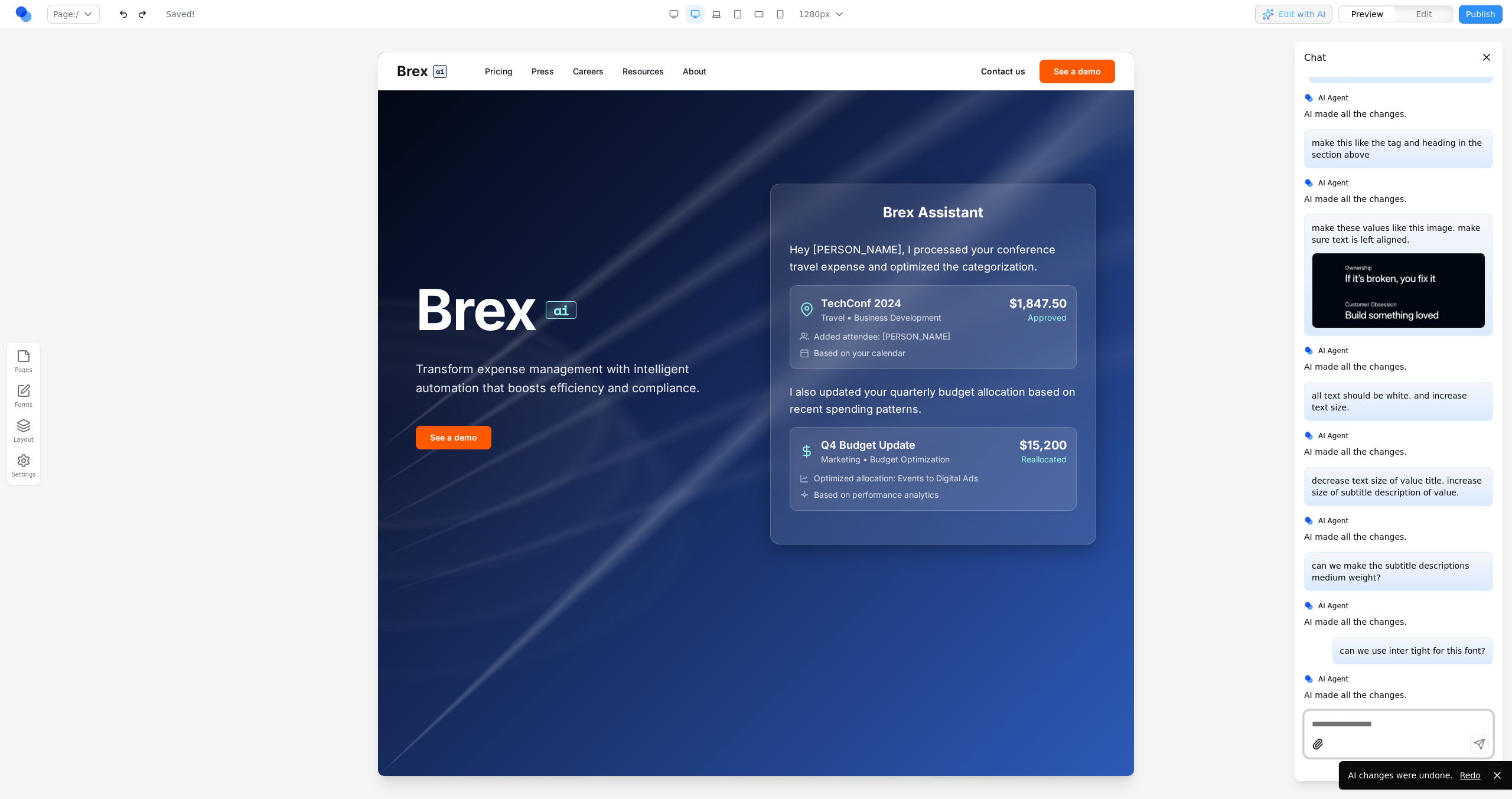
scroll to position [863, 0]
click at [583, 74] on link "Careers" at bounding box center [588, 71] width 31 height 12
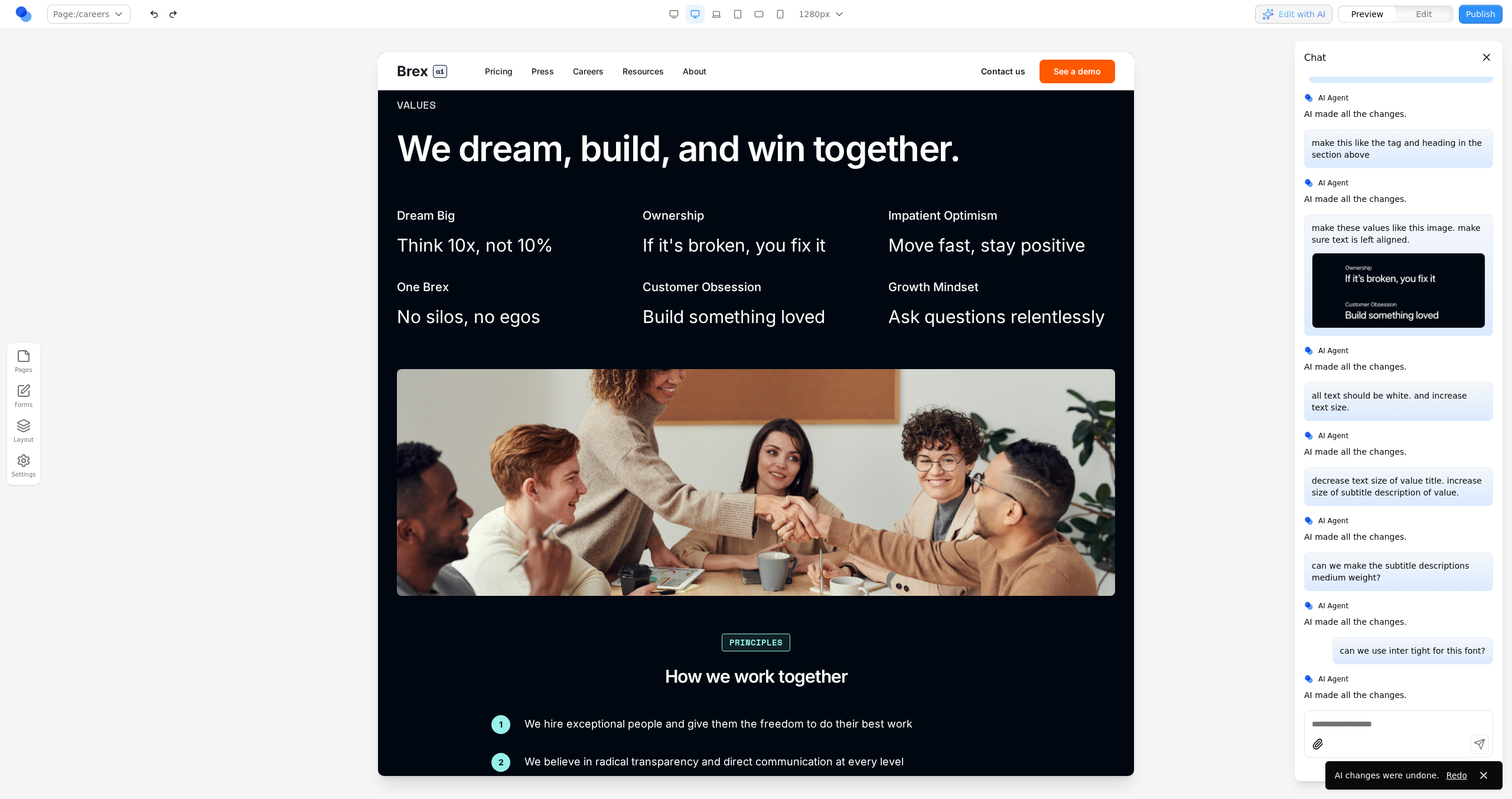
scroll to position [1394, 0]
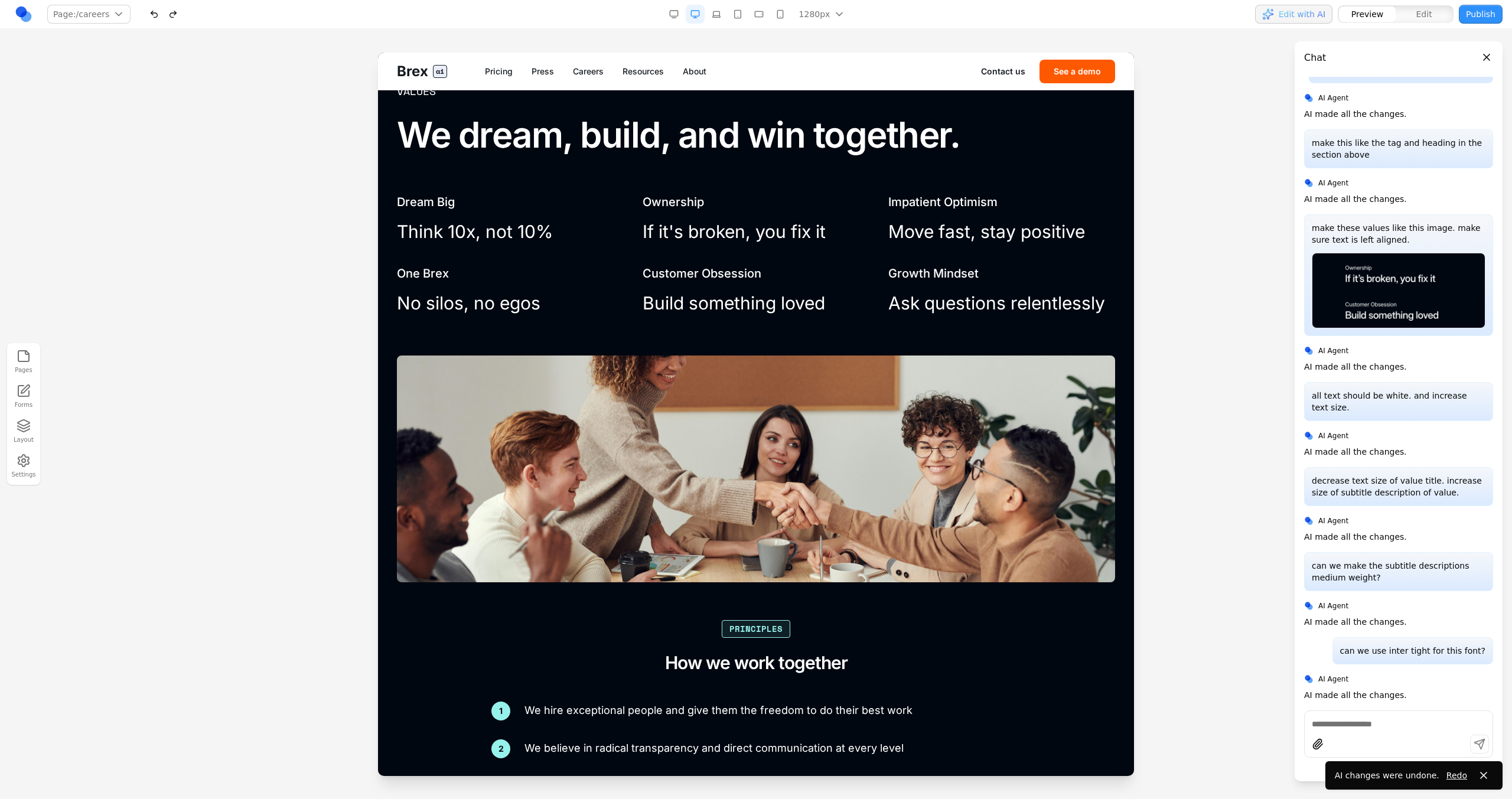
click at [180, 16] on button "button" at bounding box center [173, 14] width 19 height 19
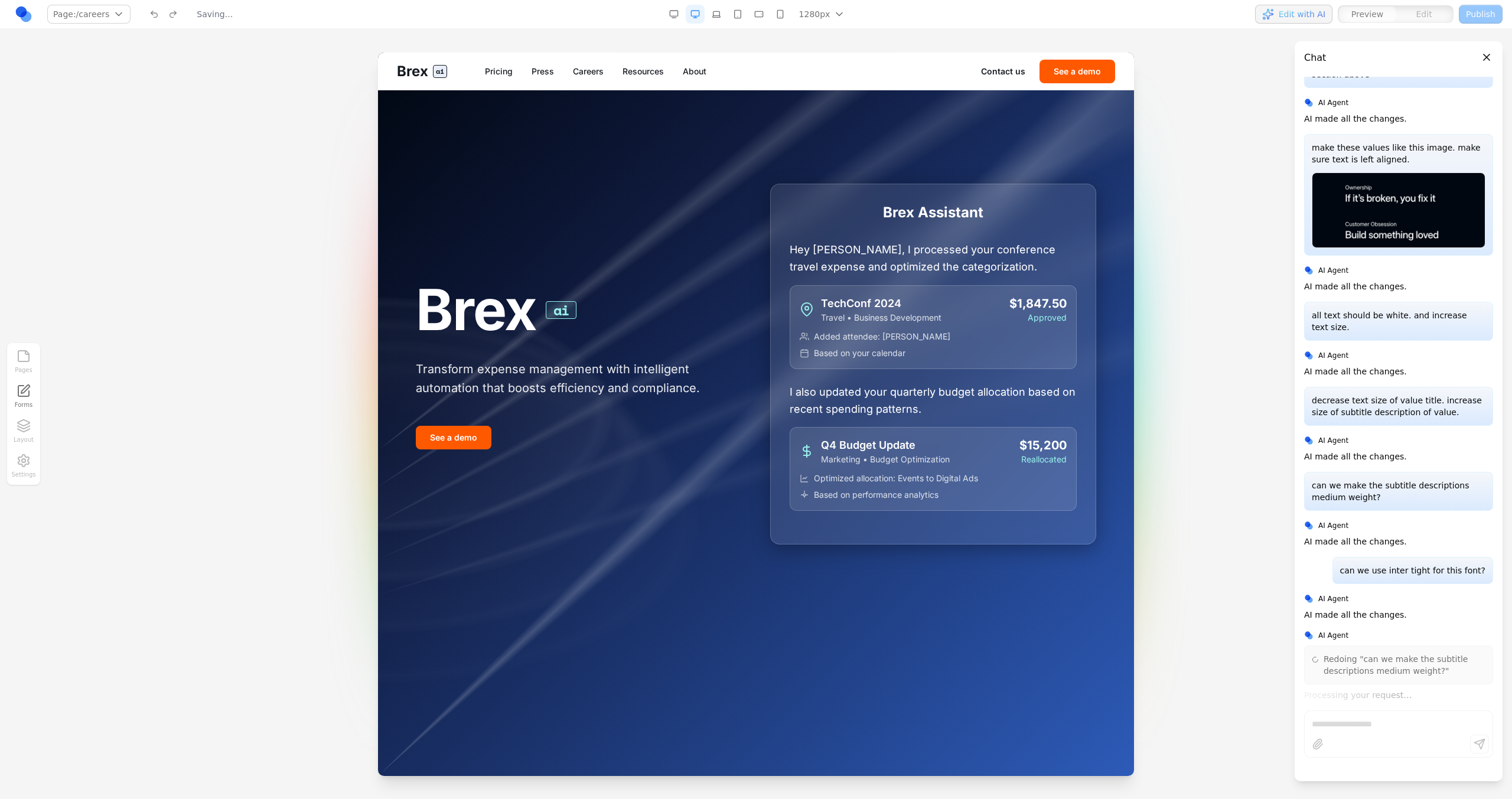
scroll to position [0, 0]
click at [599, 79] on div "Brex ai Pricing Press Careers Resources About Contact us See a demo" at bounding box center [756, 71] width 756 height 38
click at [593, 76] on link "Careers" at bounding box center [588, 71] width 31 height 12
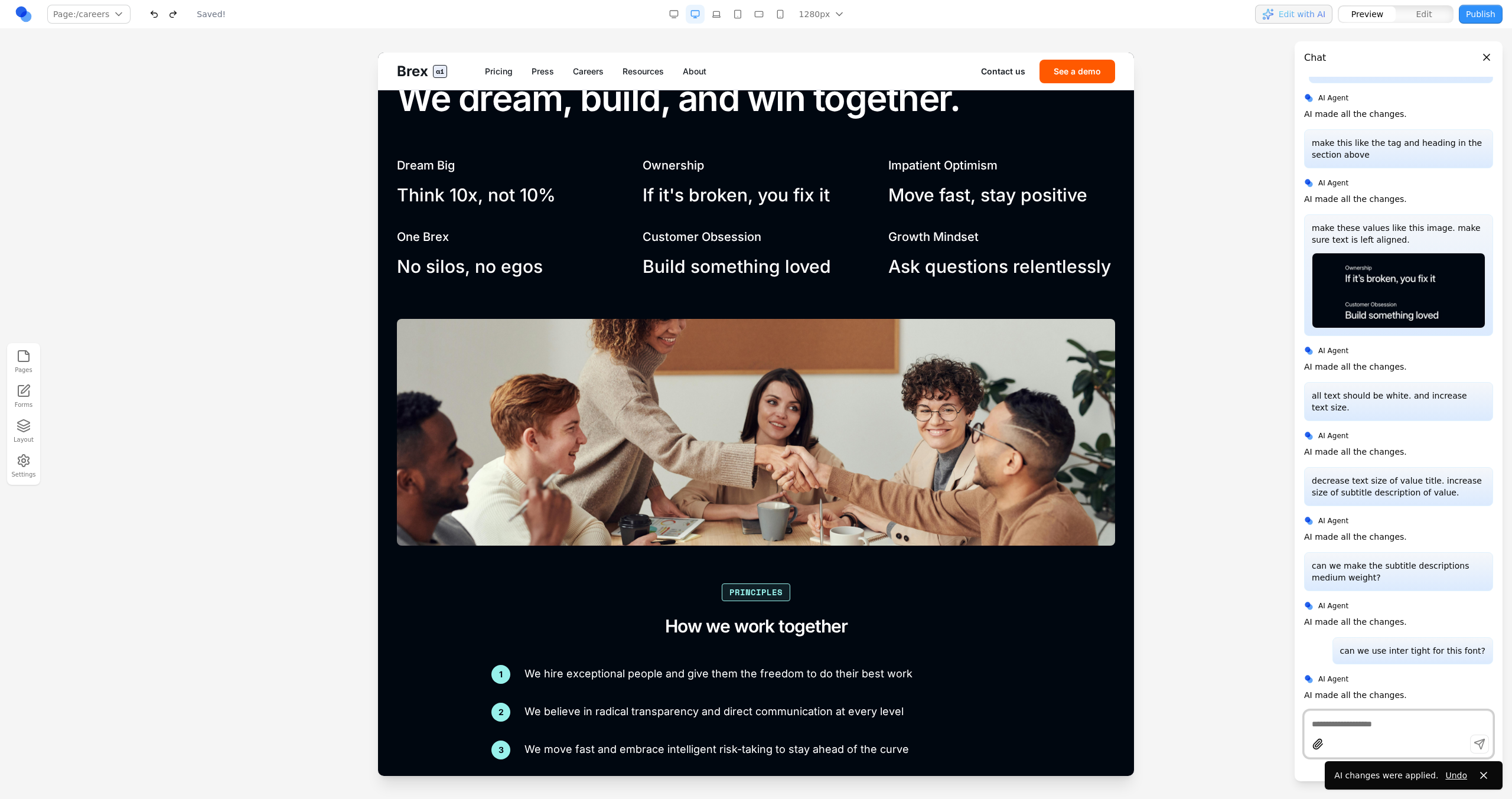
scroll to position [1509, 0]
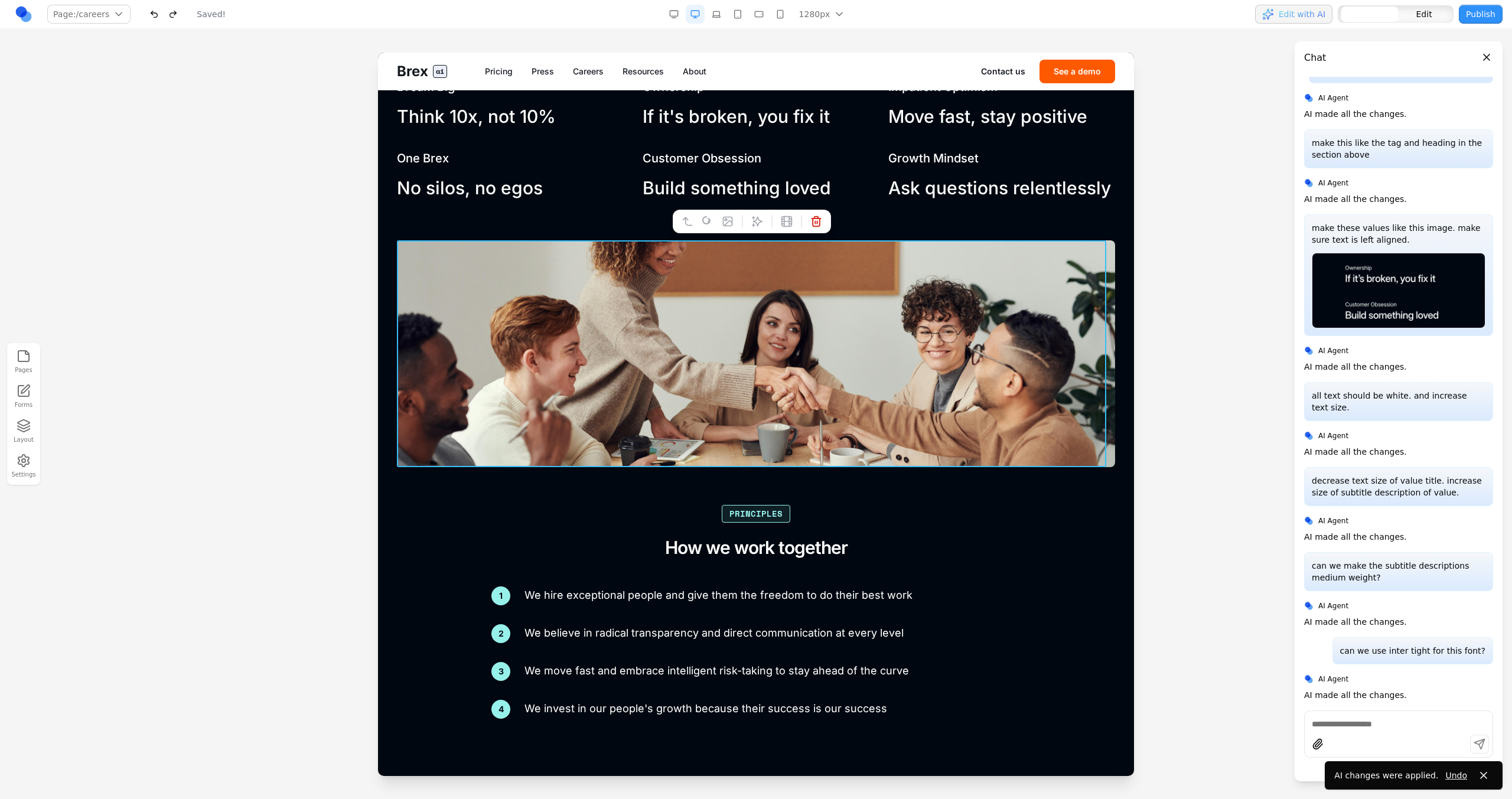
click at [725, 357] on img at bounding box center [756, 354] width 718 height 227
click at [723, 233] on div "Values We dream, build, and win together. Dream Big Think 10x, not 10% Ownershi…" at bounding box center [756, 343] width 718 height 752
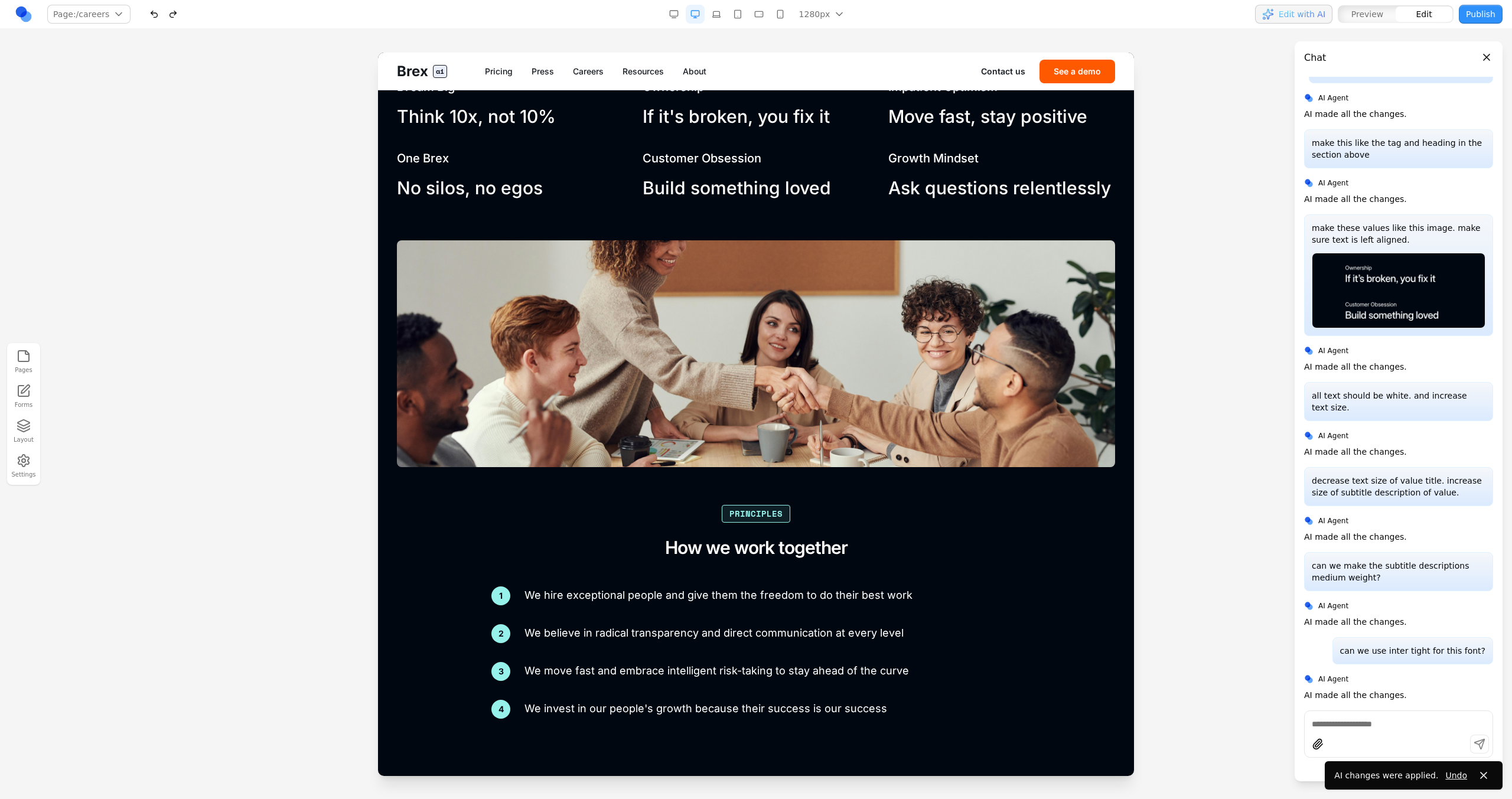
click at [727, 241] on img at bounding box center [756, 354] width 718 height 227
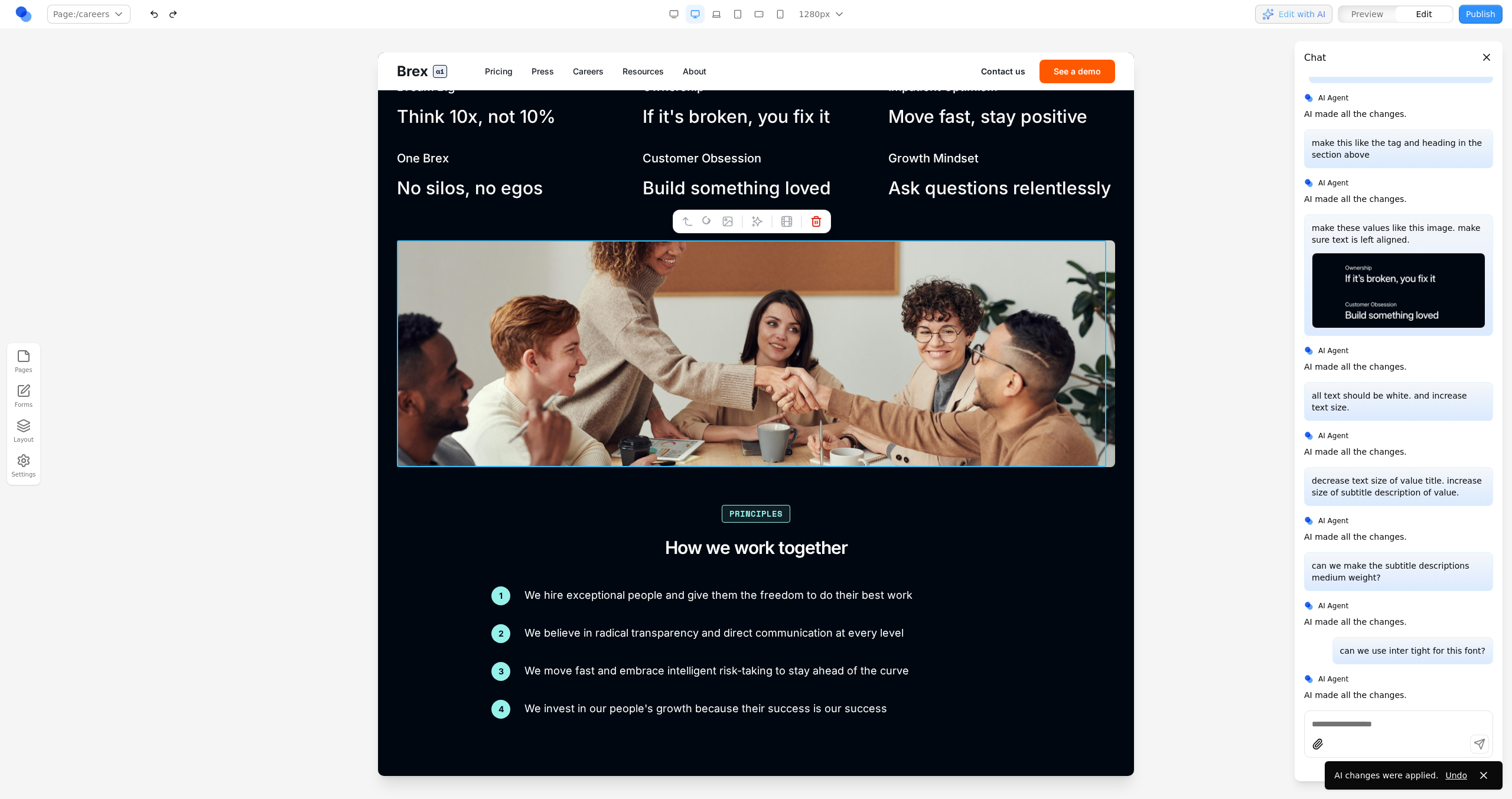
click at [727, 229] on button at bounding box center [728, 221] width 19 height 19
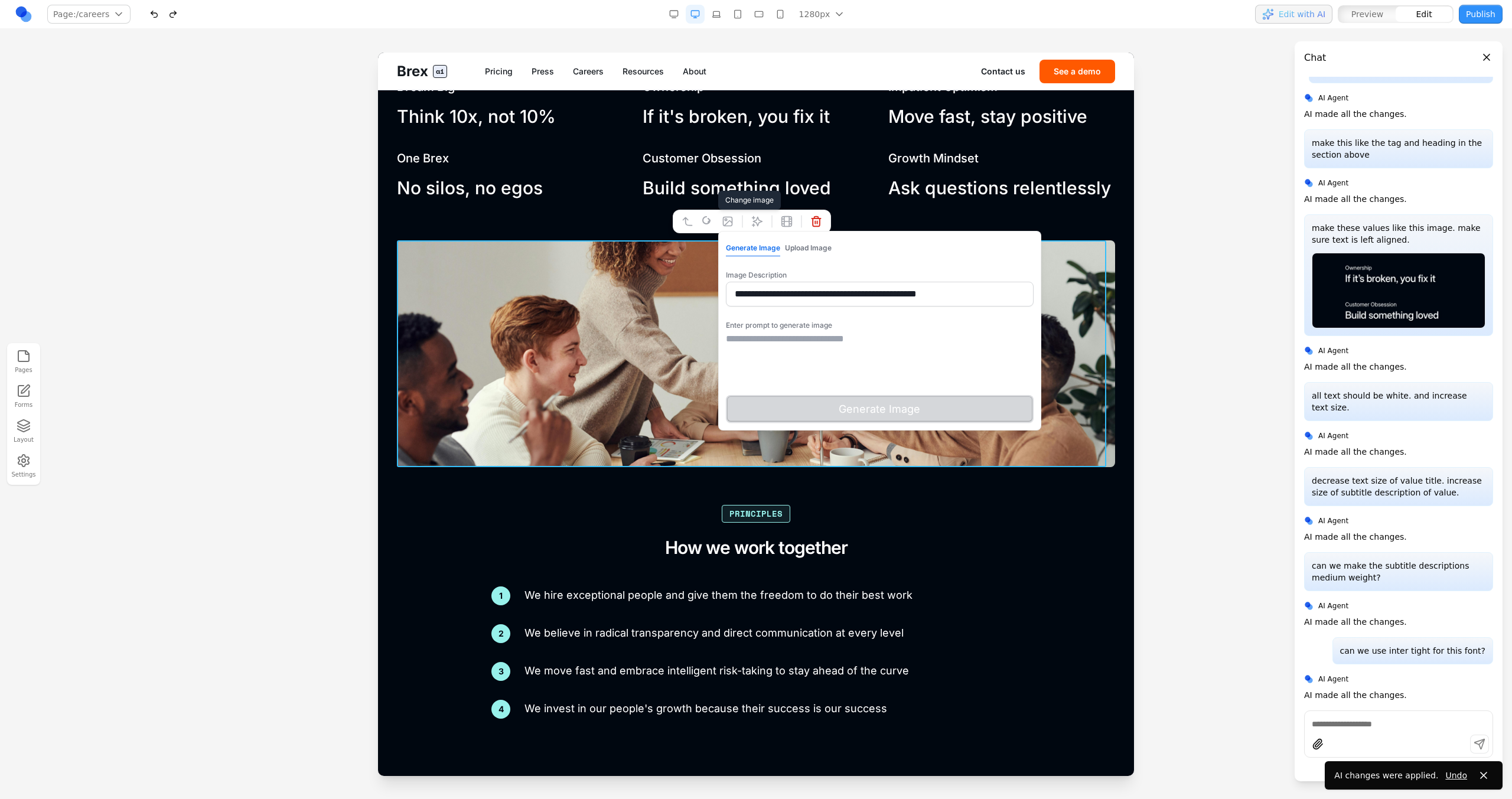
click at [792, 293] on input "**********" at bounding box center [880, 295] width 308 height 25
click at [789, 295] on input "**********" at bounding box center [880, 295] width 308 height 25
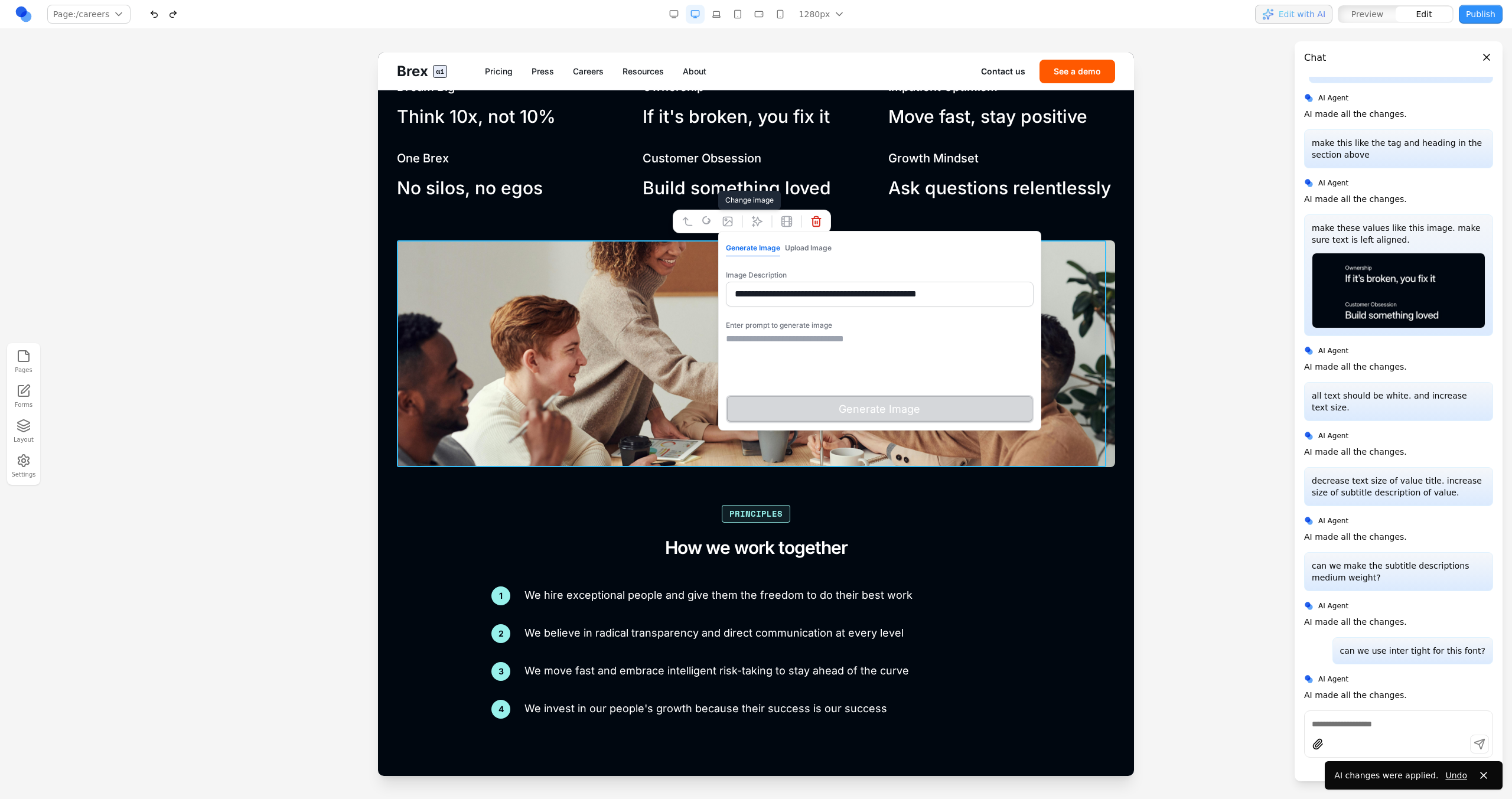
click at [858, 301] on input "**********" at bounding box center [880, 295] width 308 height 25
click at [859, 287] on input "**********" at bounding box center [880, 295] width 308 height 25
click at [859, 348] on textarea at bounding box center [880, 361] width 308 height 59
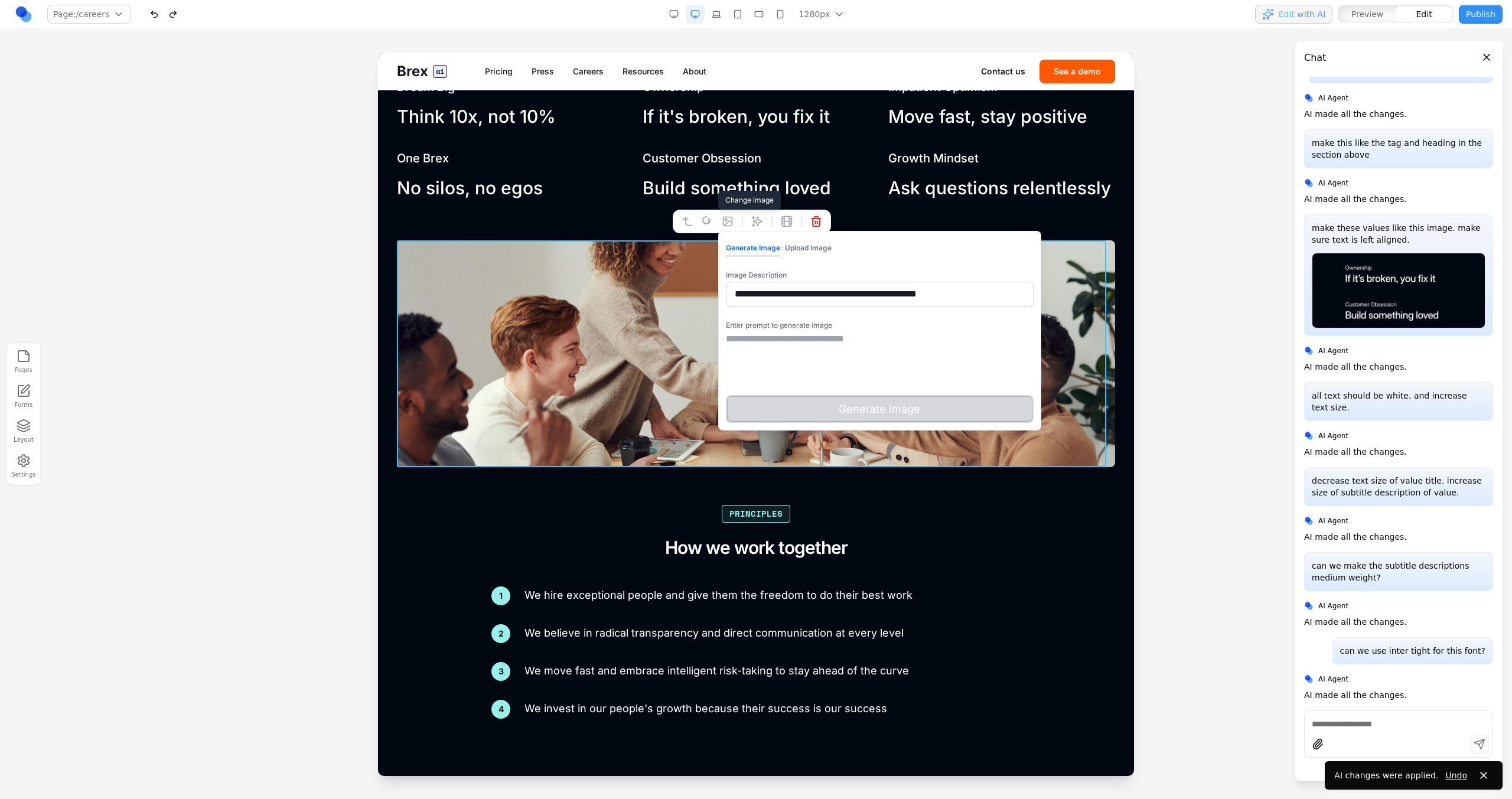
paste textarea "**********"
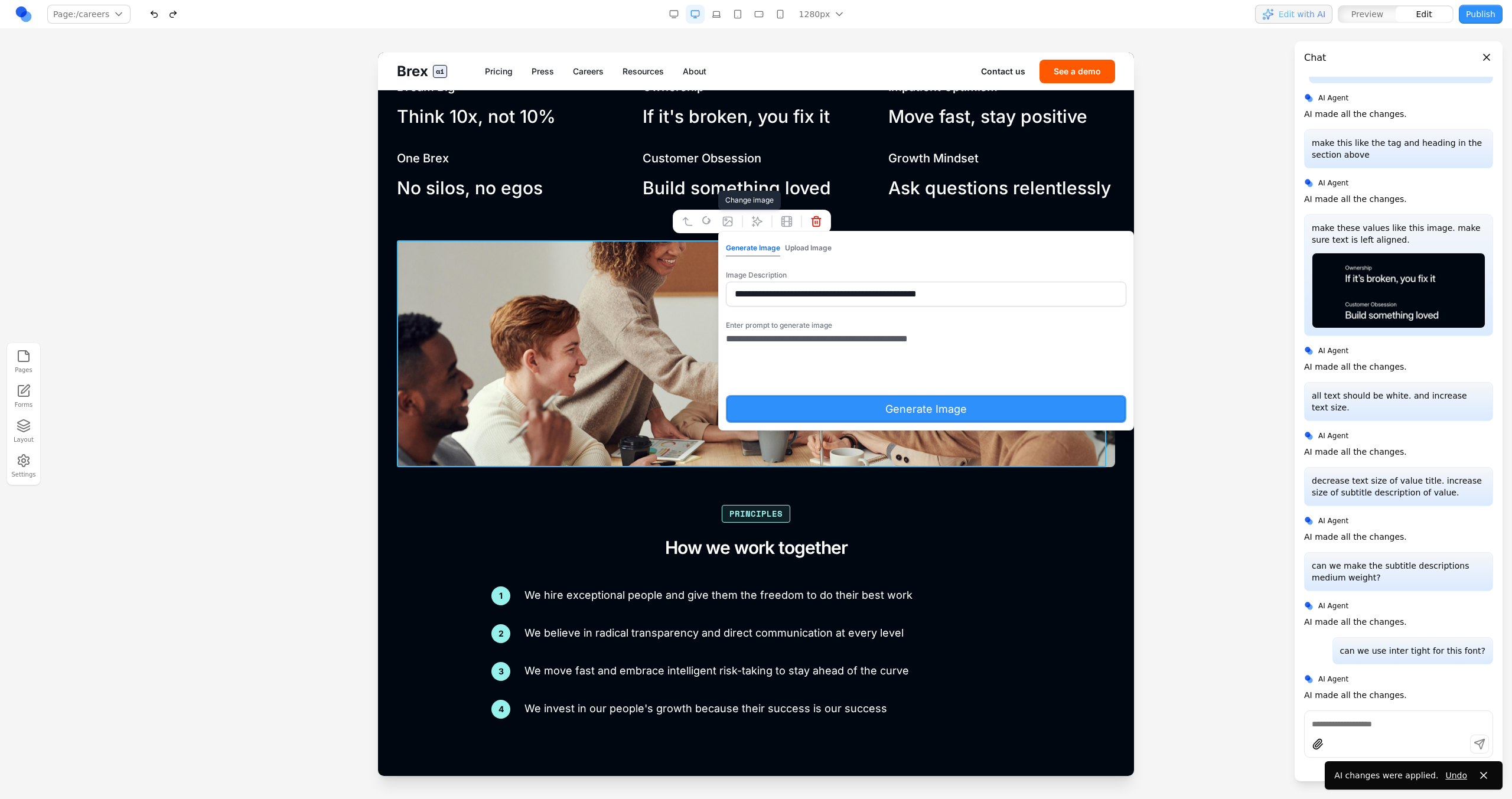
type textarea "**********"
click at [861, 402] on button "Generate Image" at bounding box center [926, 409] width 401 height 28
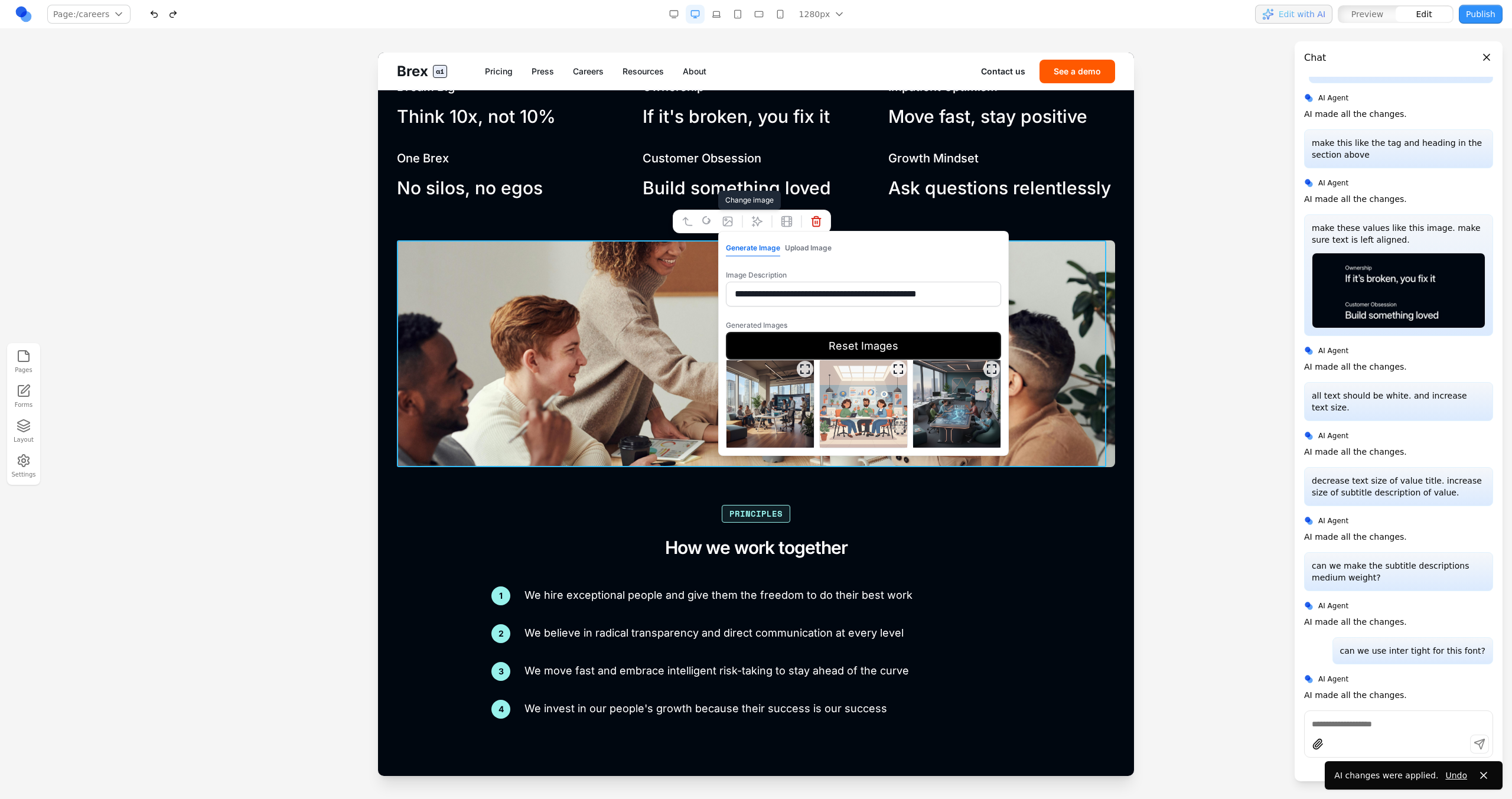
click at [805, 365] on icon "Expand image" at bounding box center [805, 369] width 12 height 12
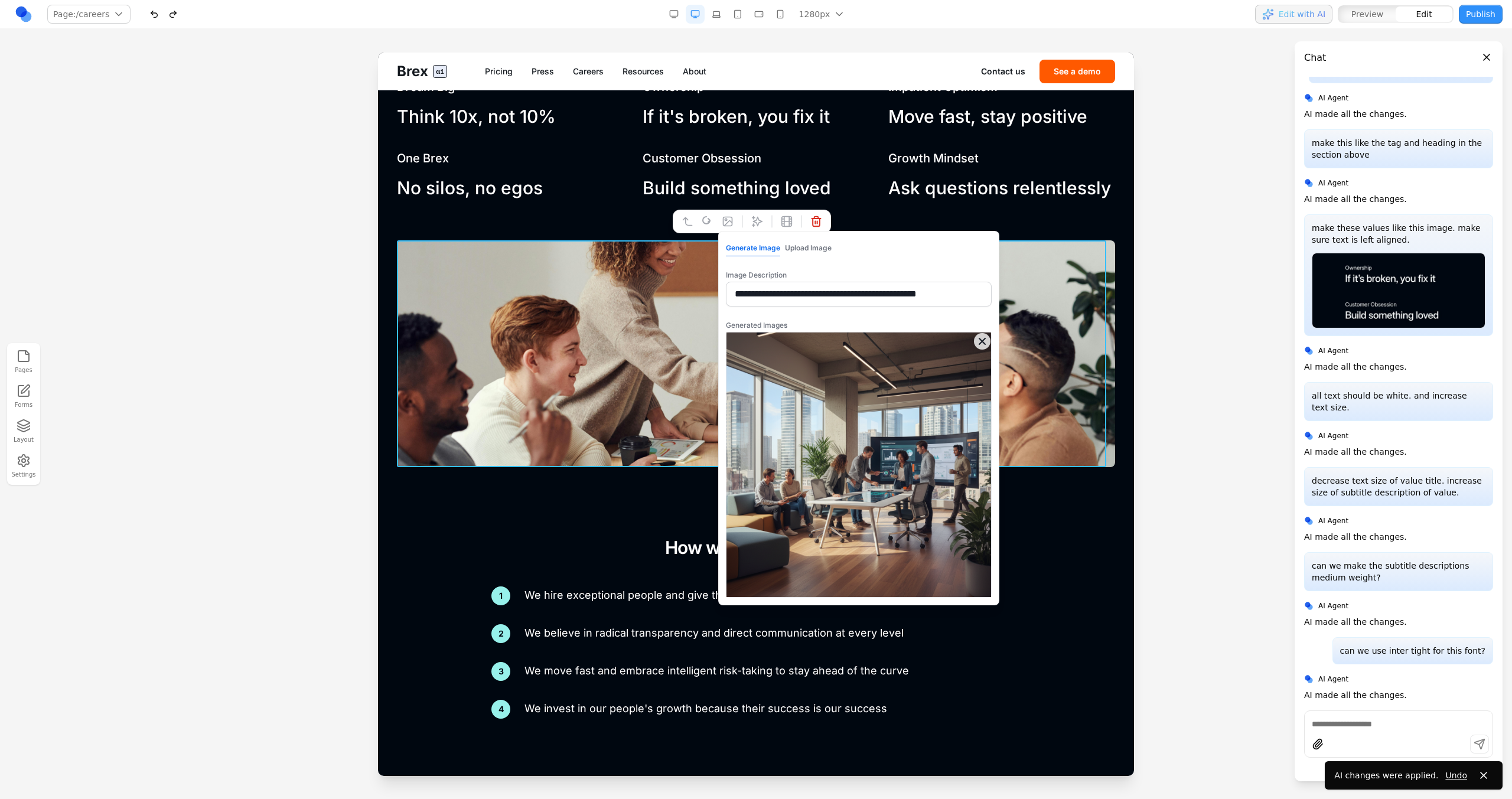
click at [1011, 373] on img at bounding box center [756, 354] width 718 height 227
click at [1010, 498] on div "Values We dream, build, and win together. Dream Big Think 10x, not 10% Ownershi…" at bounding box center [756, 343] width 718 height 752
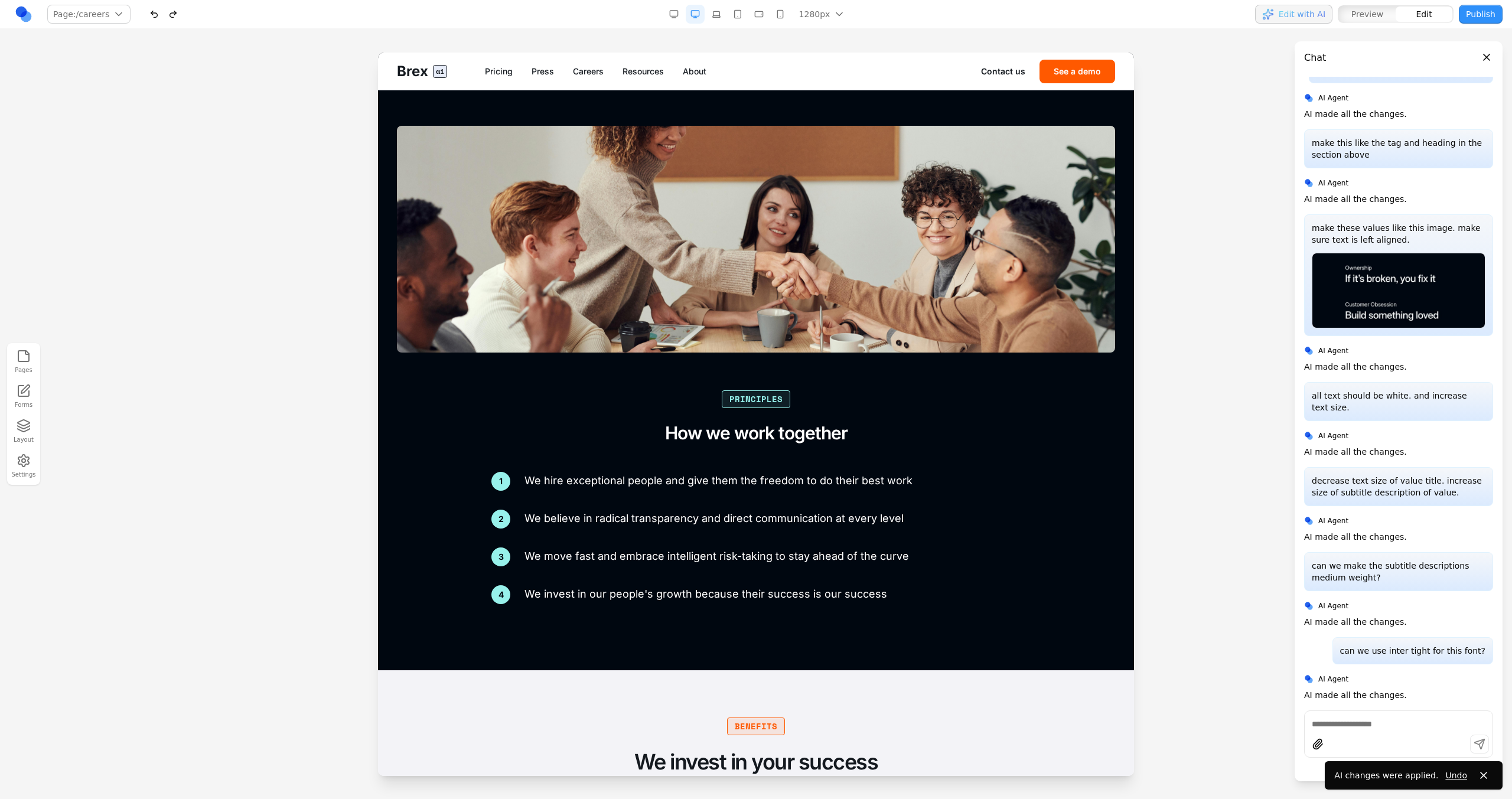
scroll to position [1630, 0]
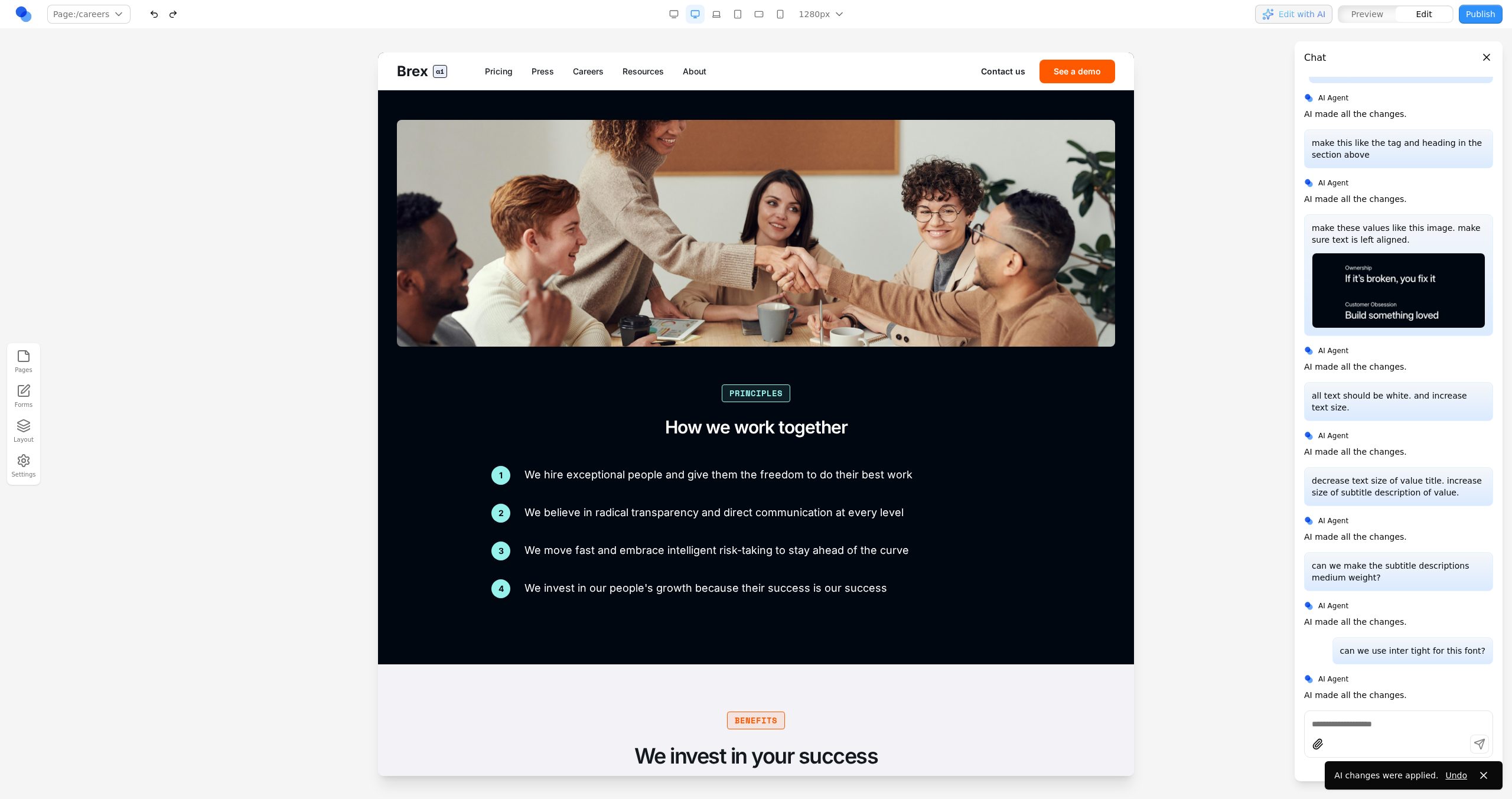
click at [988, 503] on div "2 We believe in radical transparency and direct communication at every level" at bounding box center [756, 513] width 529 height 19
click at [843, 381] on div "Values We dream, build, and win together. Dream Big Think 10x, not 10% Ownershi…" at bounding box center [756, 222] width 718 height 752
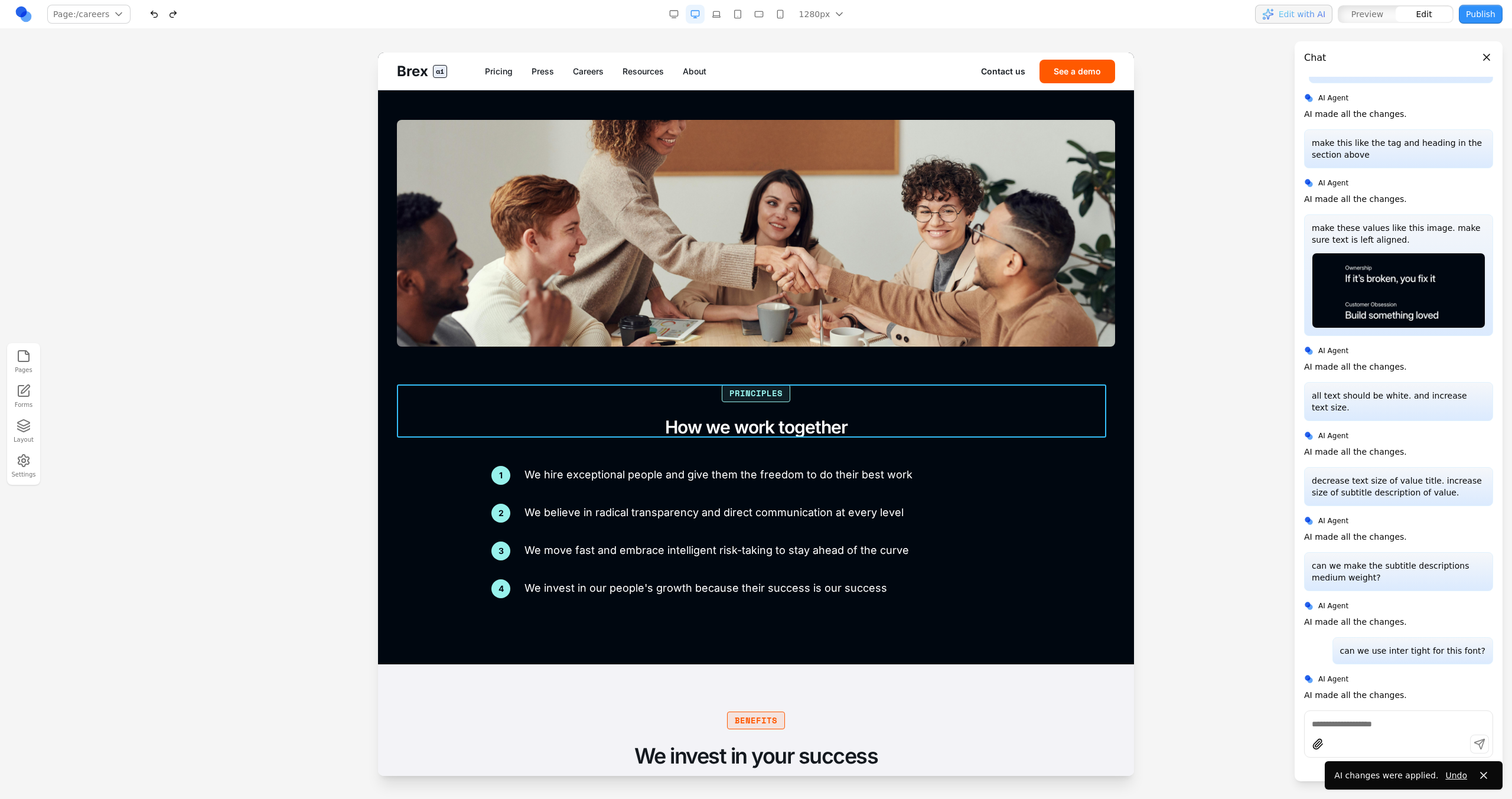
click at [844, 402] on div "Principles How we work together" at bounding box center [756, 410] width 718 height 53
click at [706, 362] on icon at bounding box center [706, 365] width 1 height 13
click at [713, 362] on button at bounding box center [723, 366] width 19 height 19
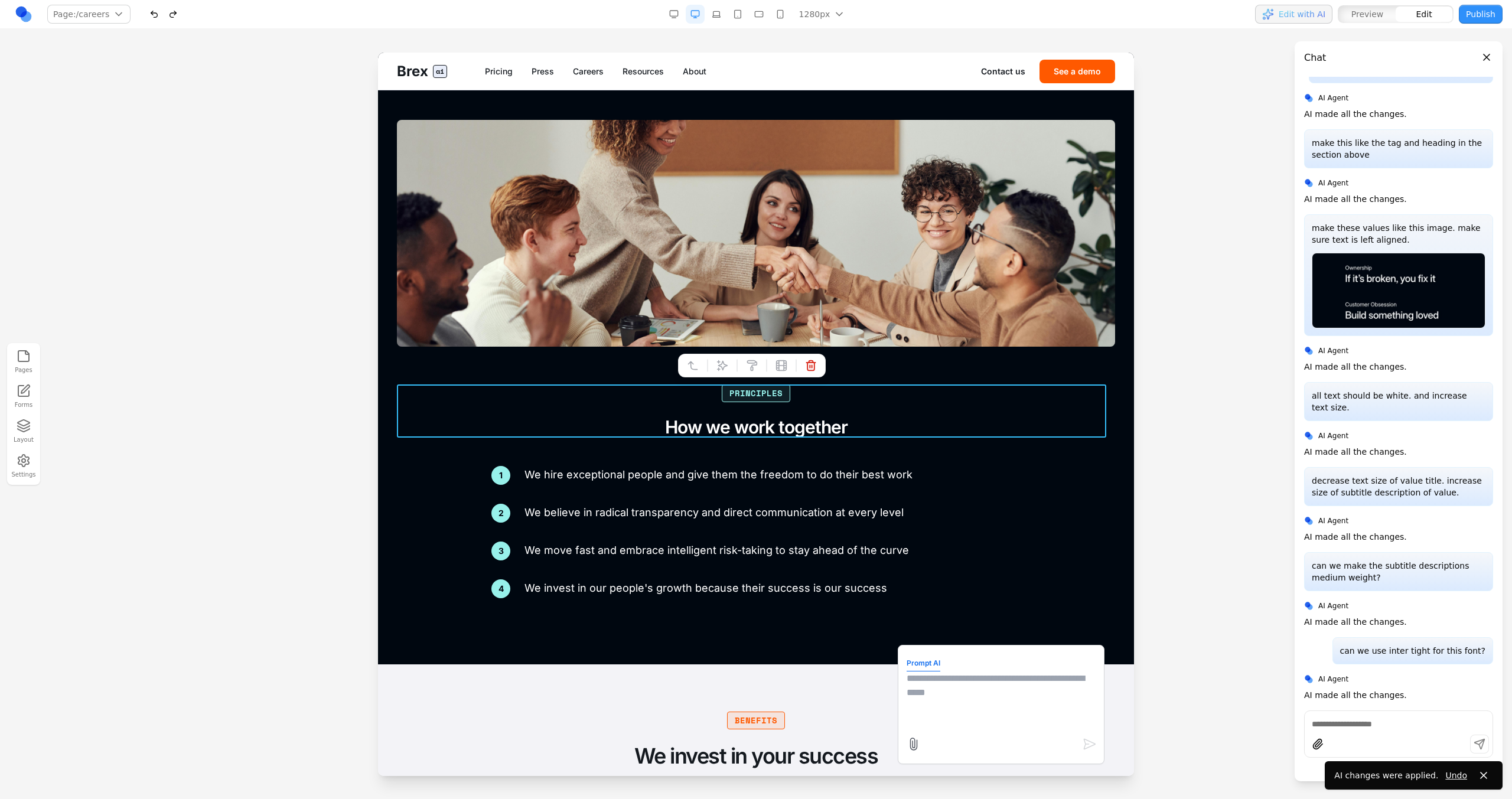
click at [936, 669] on form "Prompt AI" at bounding box center [1001, 705] width 189 height 102
type textarea "**********"
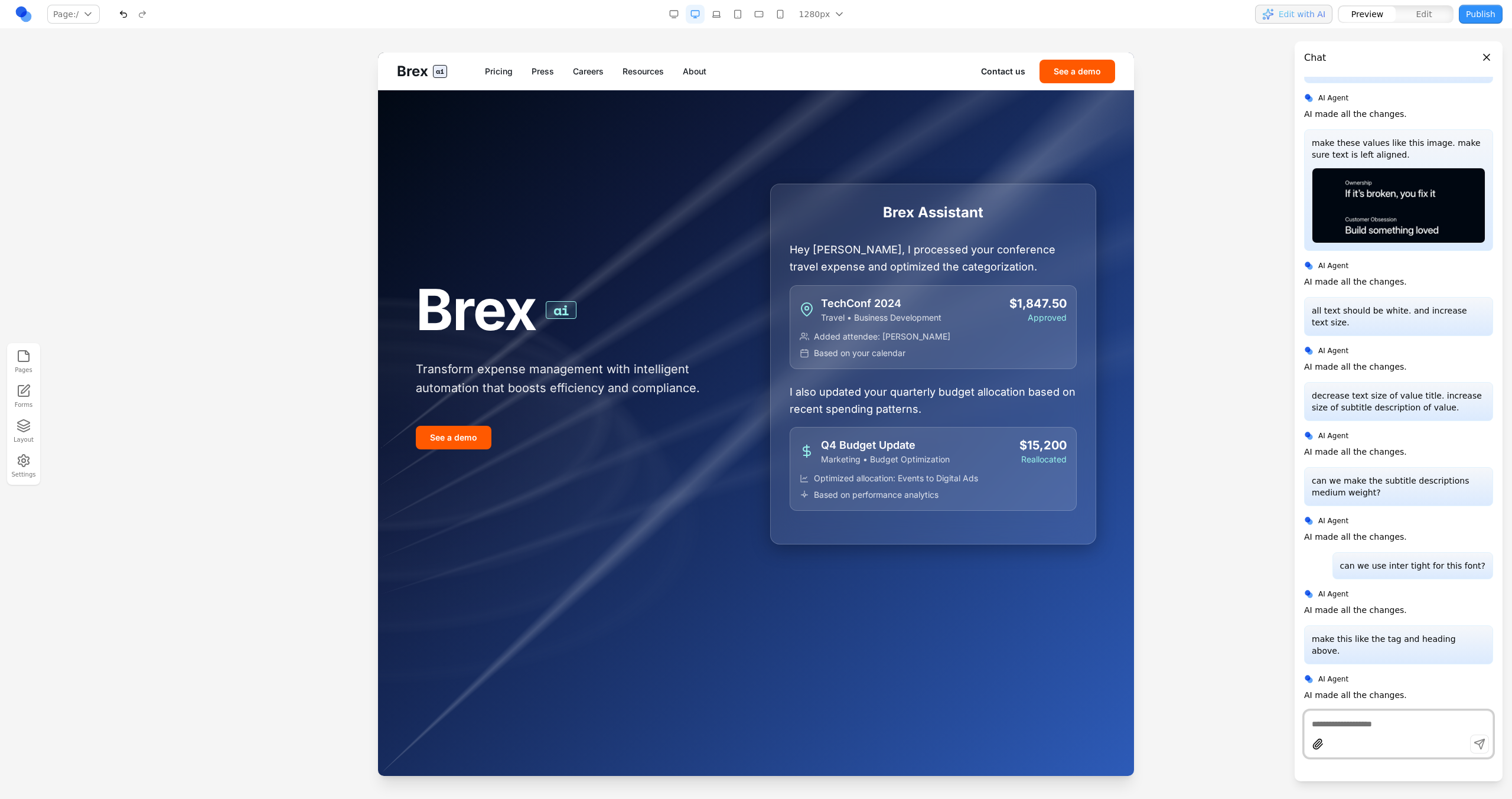
scroll to position [0, 0]
click at [574, 65] on link "Careers" at bounding box center [588, 71] width 31 height 12
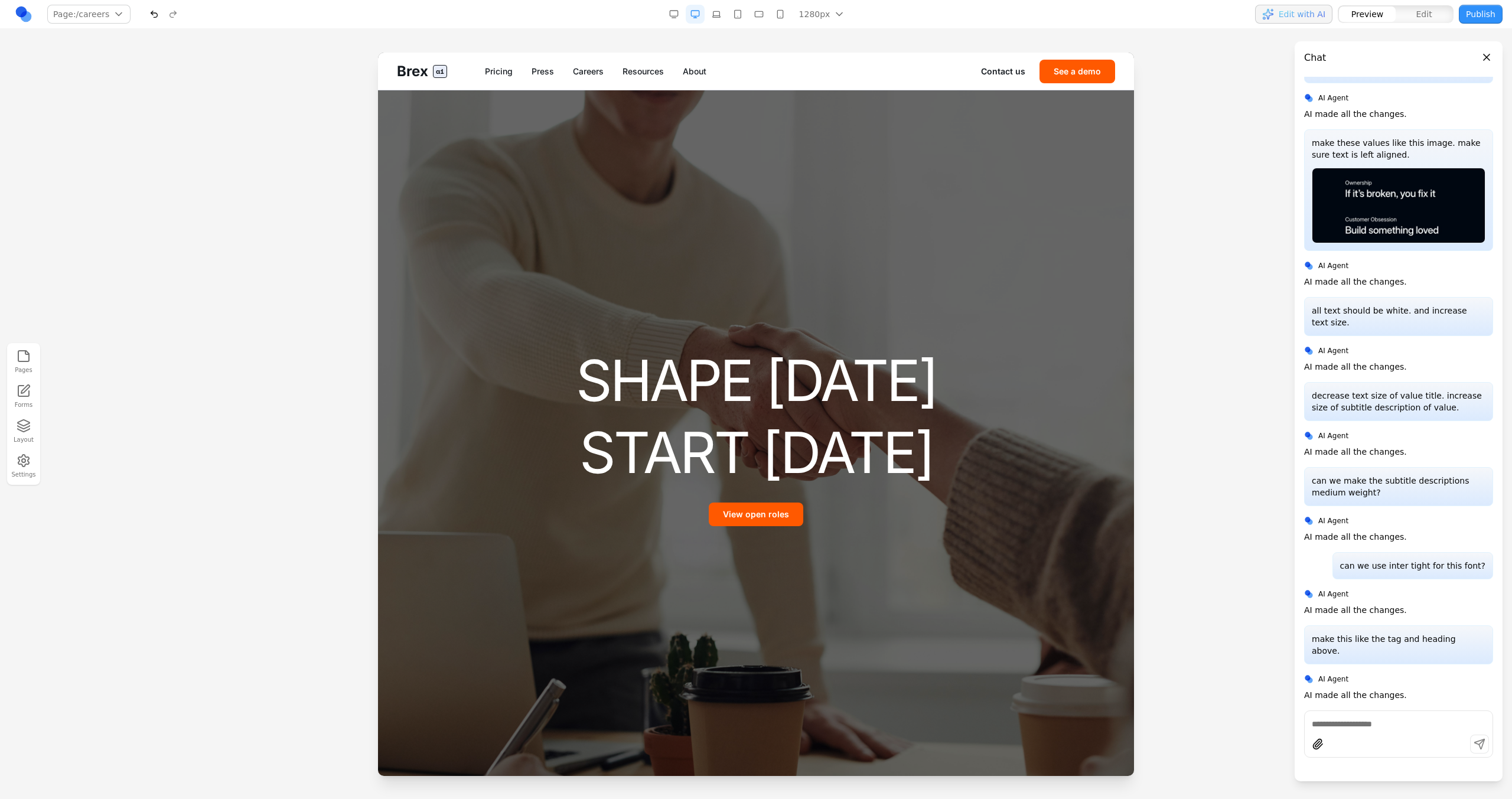
click at [574, 66] on link "Careers" at bounding box center [588, 71] width 31 height 12
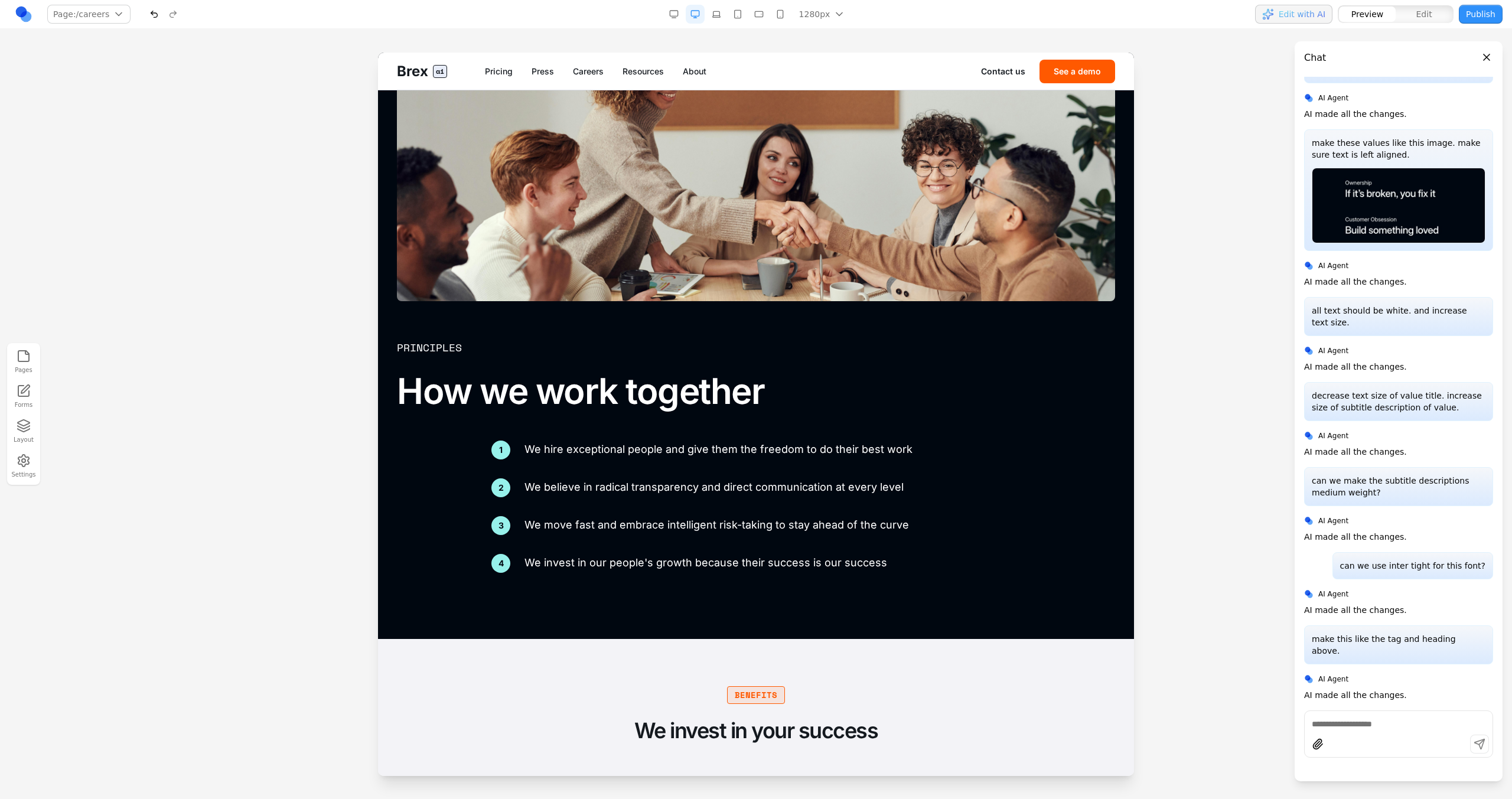
scroll to position [1676, 0]
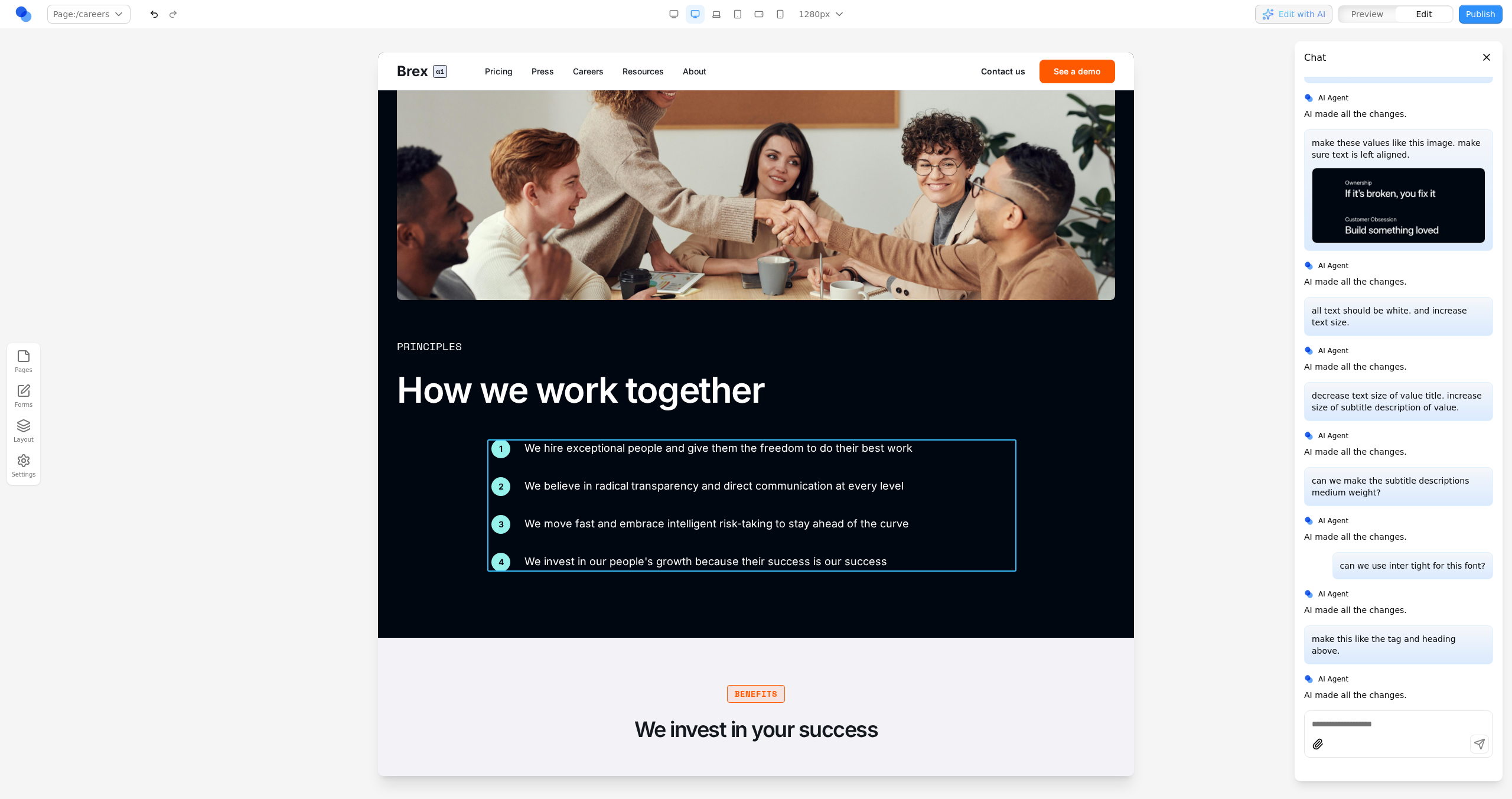
click at [879, 471] on div "1 We hire exceptional people and give them the freedom to do their best work 2 …" at bounding box center [756, 505] width 529 height 132
click at [732, 414] on div at bounding box center [736, 420] width 9 height 20
click at [729, 417] on button at bounding box center [723, 421] width 19 height 19
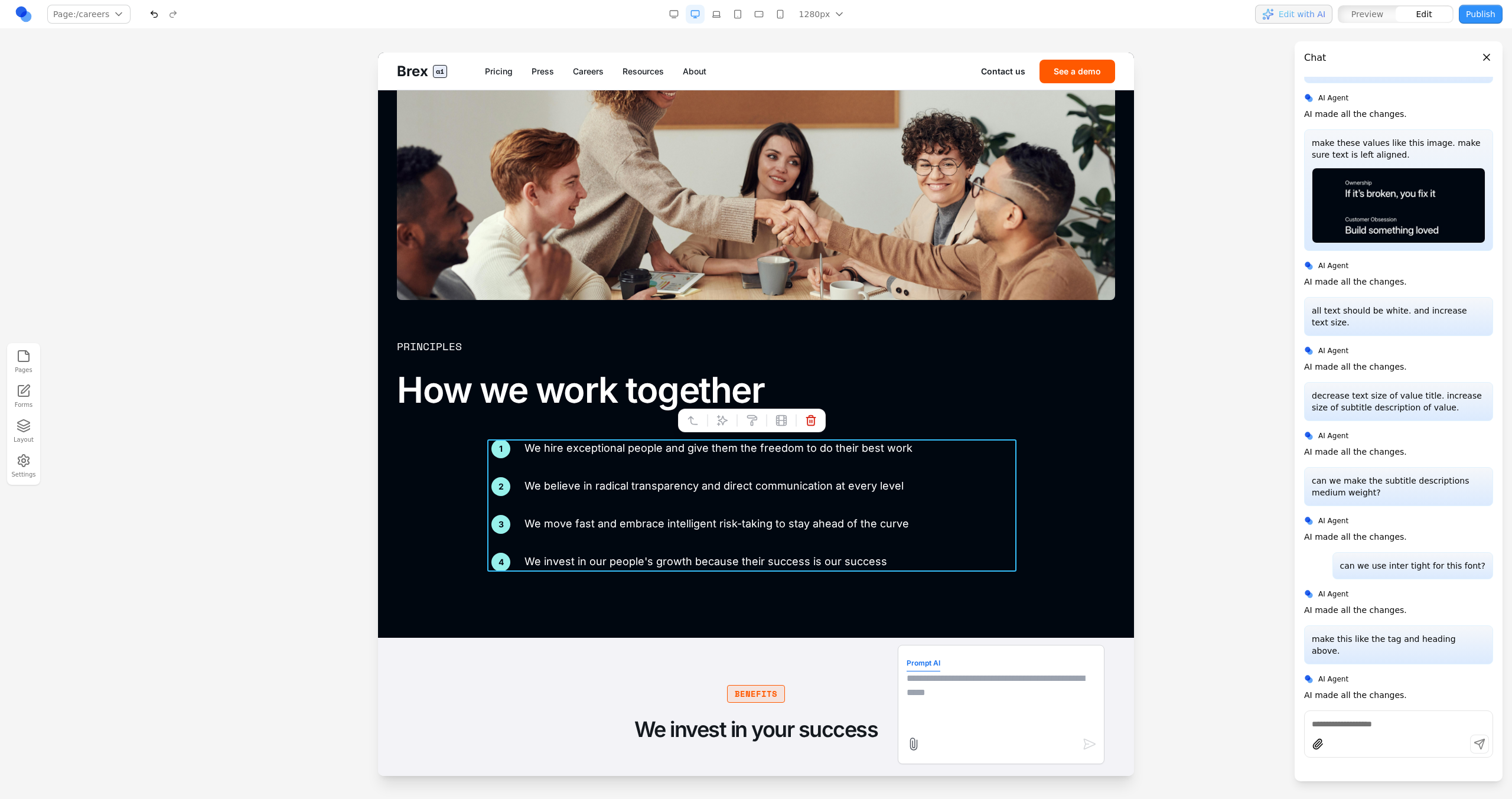
click at [924, 692] on textarea at bounding box center [1001, 701] width 189 height 59
paste textarea "**"
type textarea "**********"
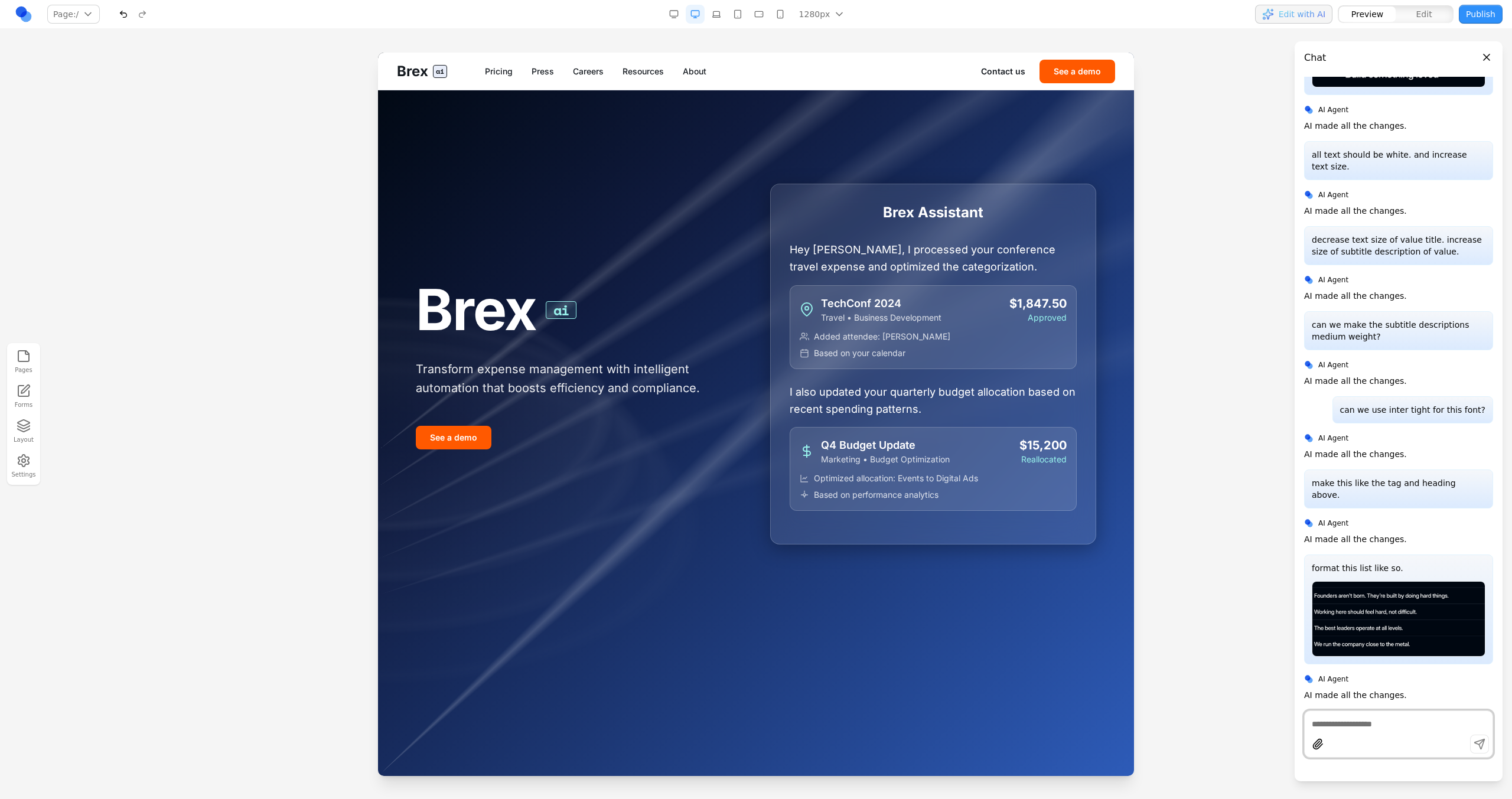
scroll to position [1093, 0]
click at [584, 64] on div "Brex ai Pricing Press Careers Resources About Contact us See a demo" at bounding box center [756, 71] width 756 height 38
click at [586, 68] on link "Careers" at bounding box center [588, 71] width 31 height 12
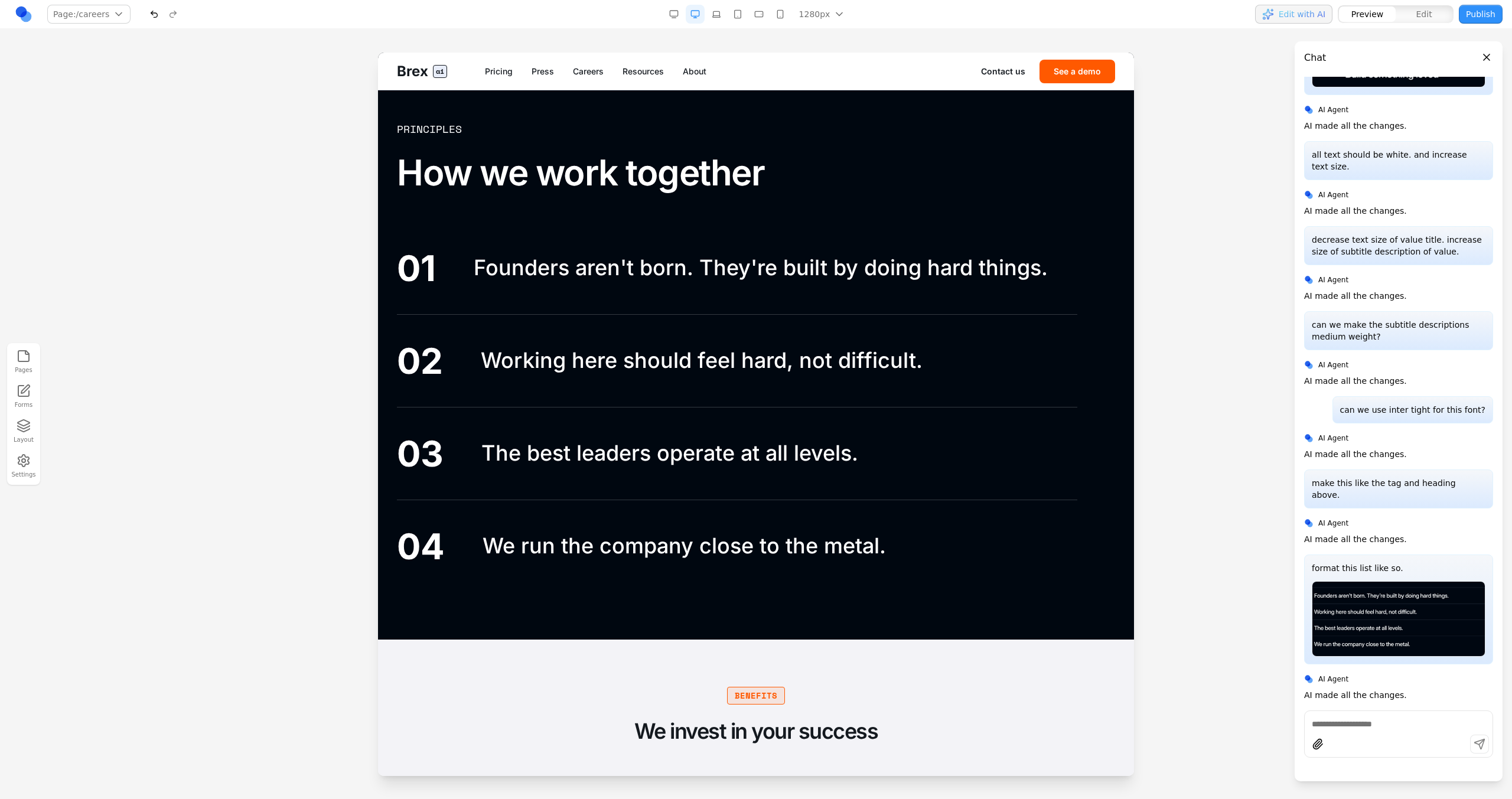
scroll to position [1890, 0]
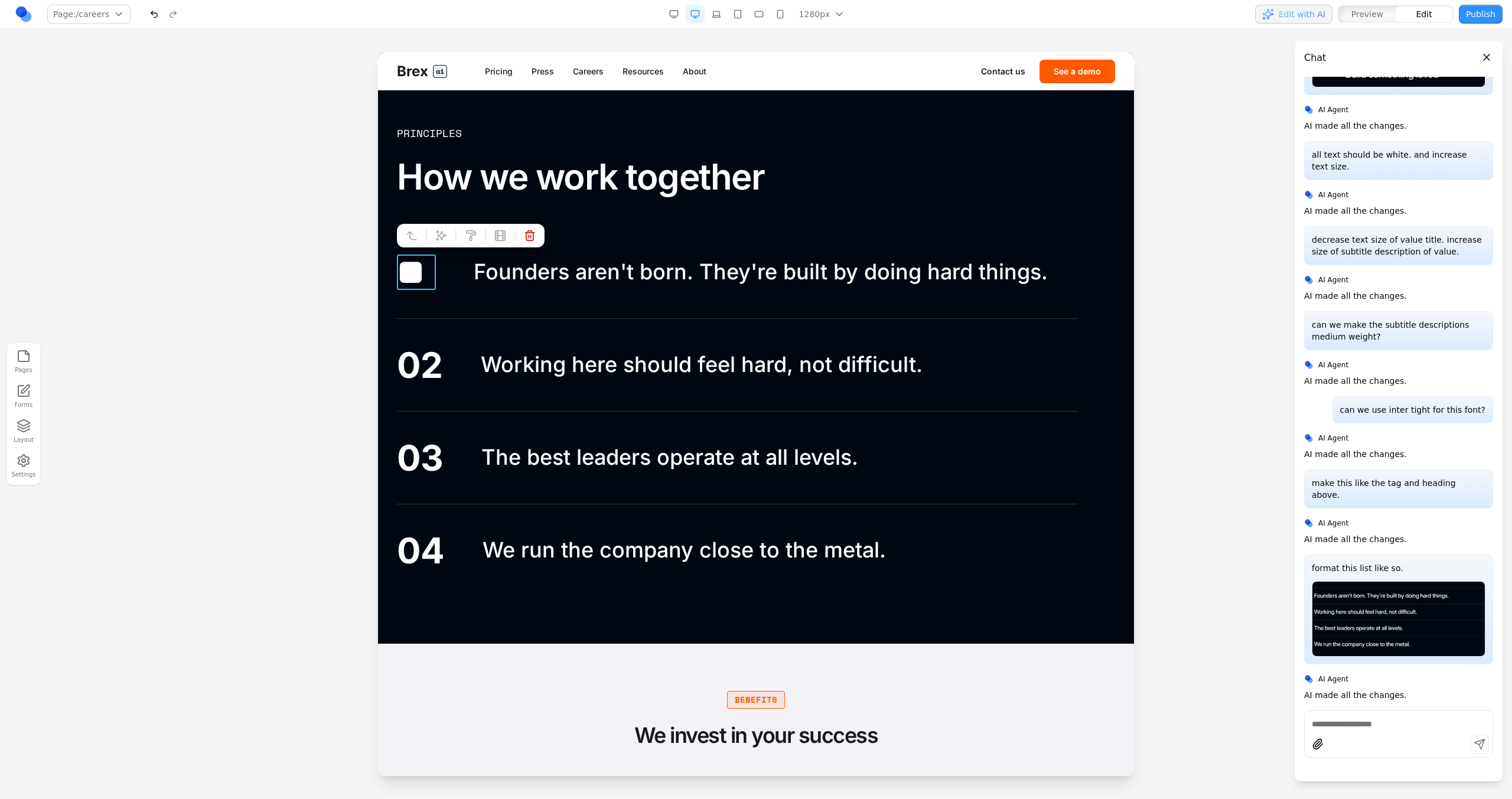
click at [428, 266] on div "**" at bounding box center [416, 271] width 38 height 36
click at [509, 271] on p "Founders aren't born. They're built by doing hard things." at bounding box center [760, 272] width 574 height 27
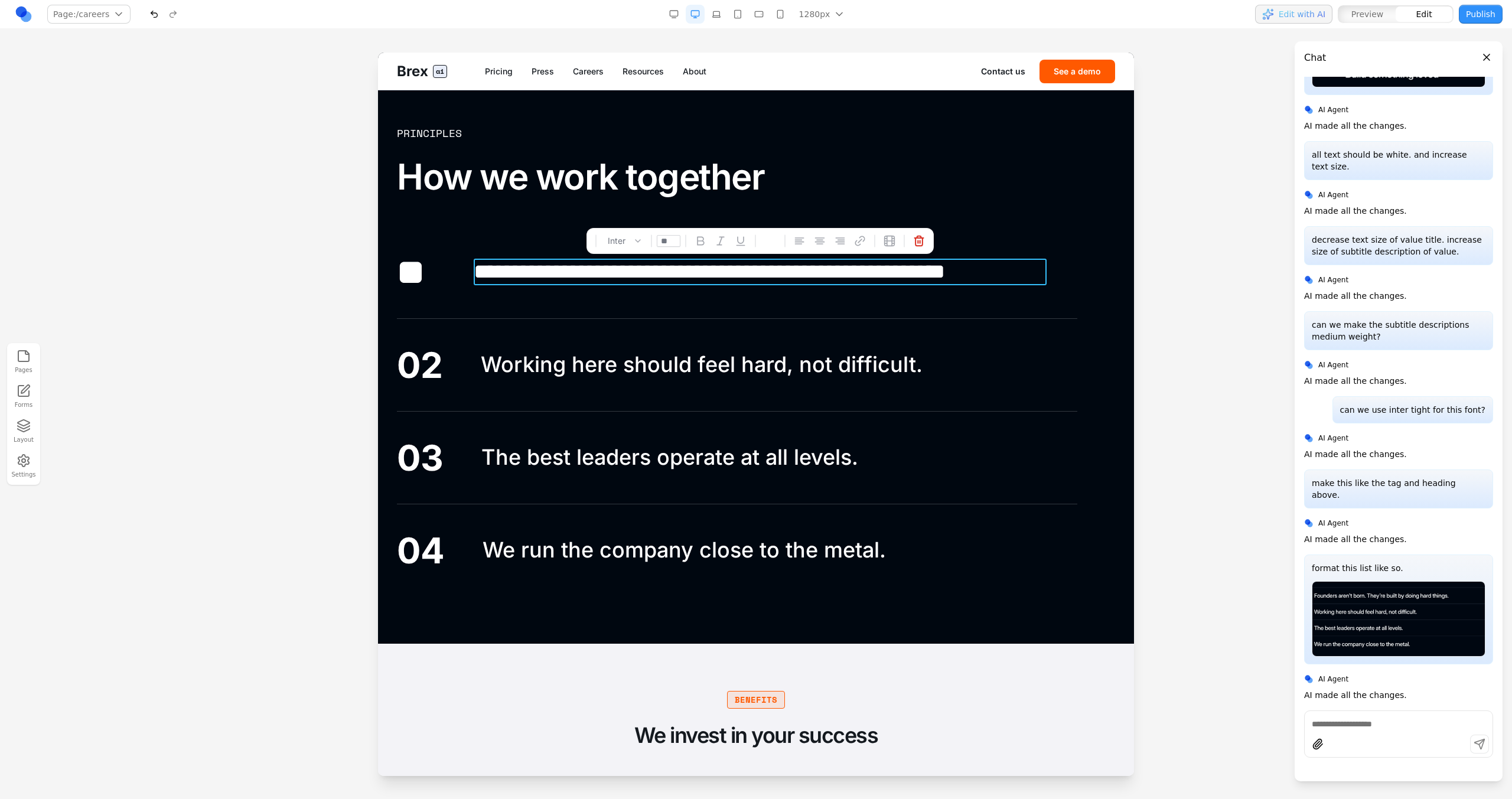
click at [509, 271] on p "**********" at bounding box center [759, 272] width 573 height 27
click at [510, 272] on p "**********" at bounding box center [759, 272] width 573 height 27
click at [398, 321] on div "02 Working here should feel hard, not difficult." at bounding box center [736, 365] width 680 height 92
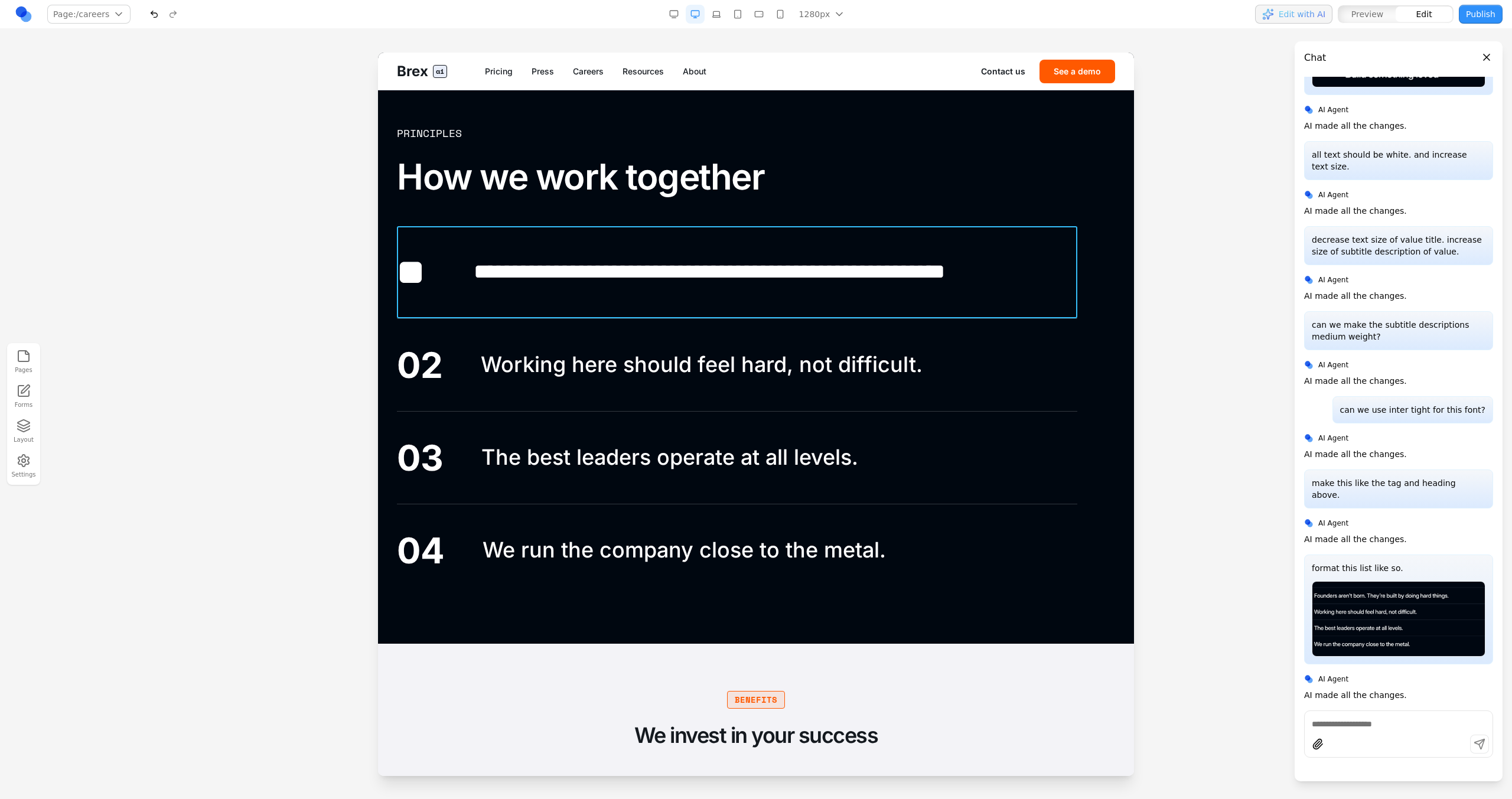
click at [455, 296] on div "**********" at bounding box center [736, 272] width 680 height 92
click at [676, 214] on button at bounding box center [679, 208] width 19 height 19
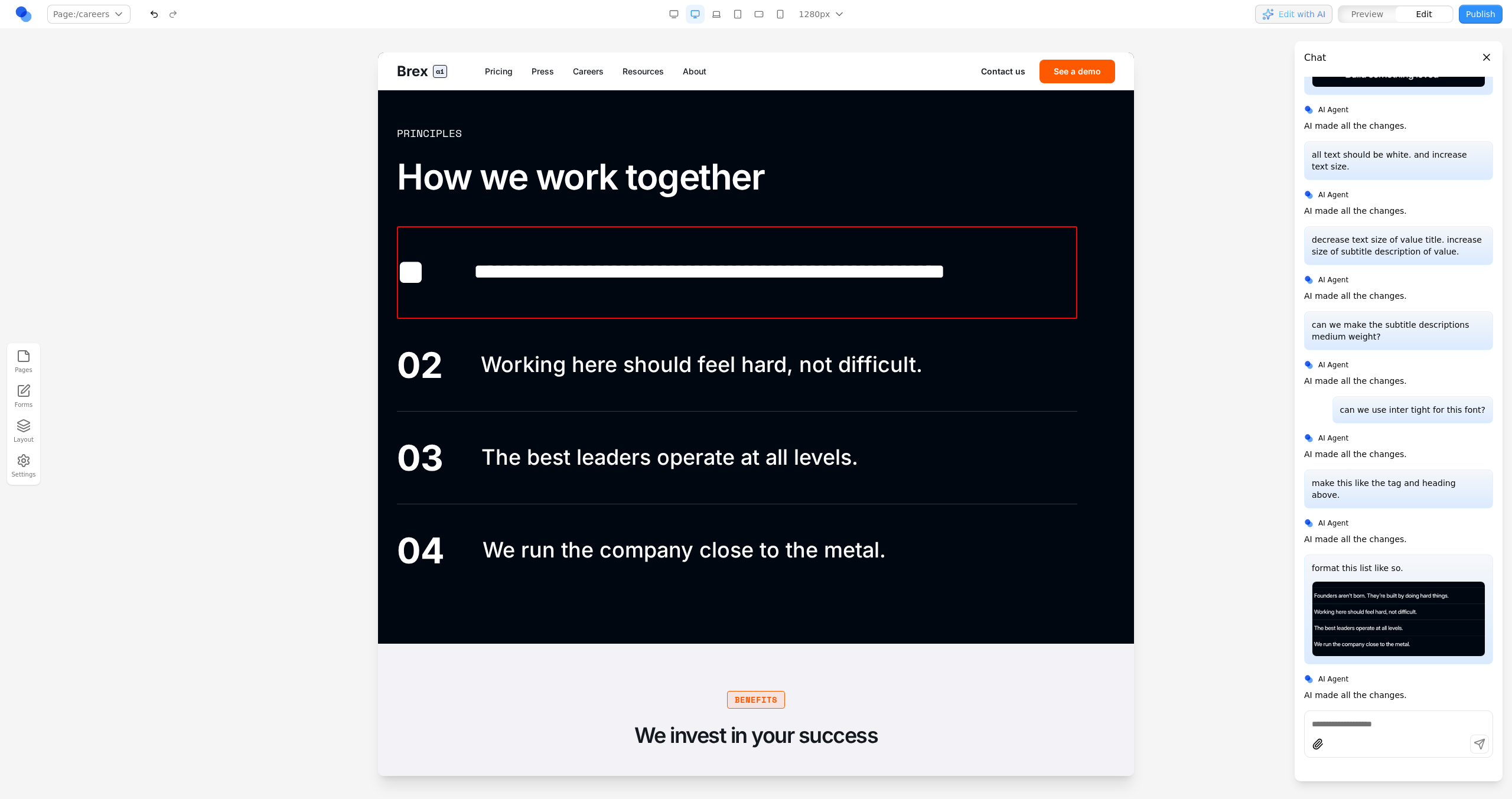
click at [669, 240] on div "**********" at bounding box center [736, 272] width 680 height 92
click at [597, 322] on div "02 Working here should feel hard, not difficult." at bounding box center [736, 365] width 680 height 92
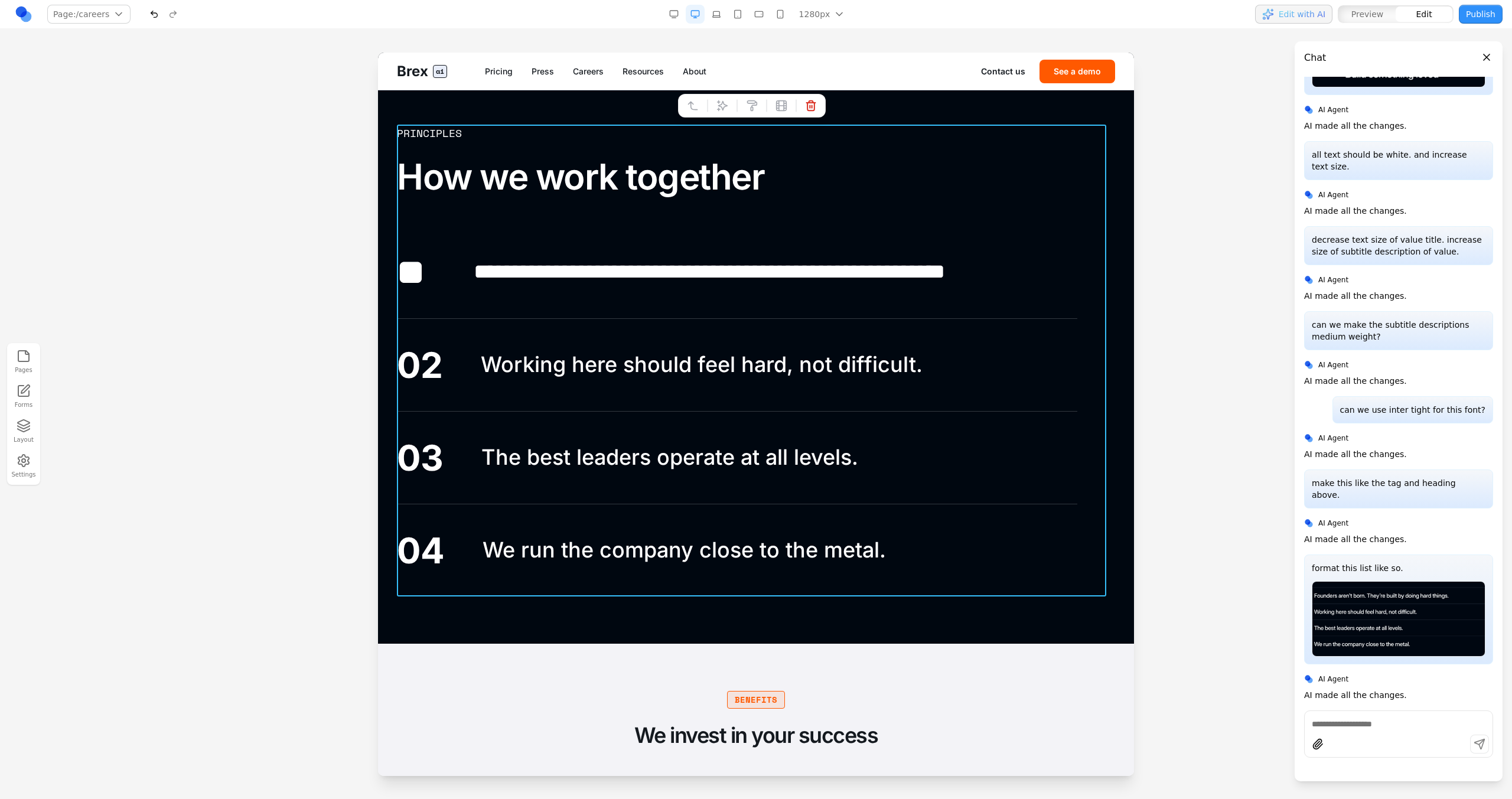
click at [1092, 285] on div "**********" at bounding box center [756, 360] width 718 height 472
click at [723, 105] on icon at bounding box center [722, 106] width 12 height 12
click at [940, 686] on textarea at bounding box center [1001, 701] width 189 height 59
type textarea "**********"
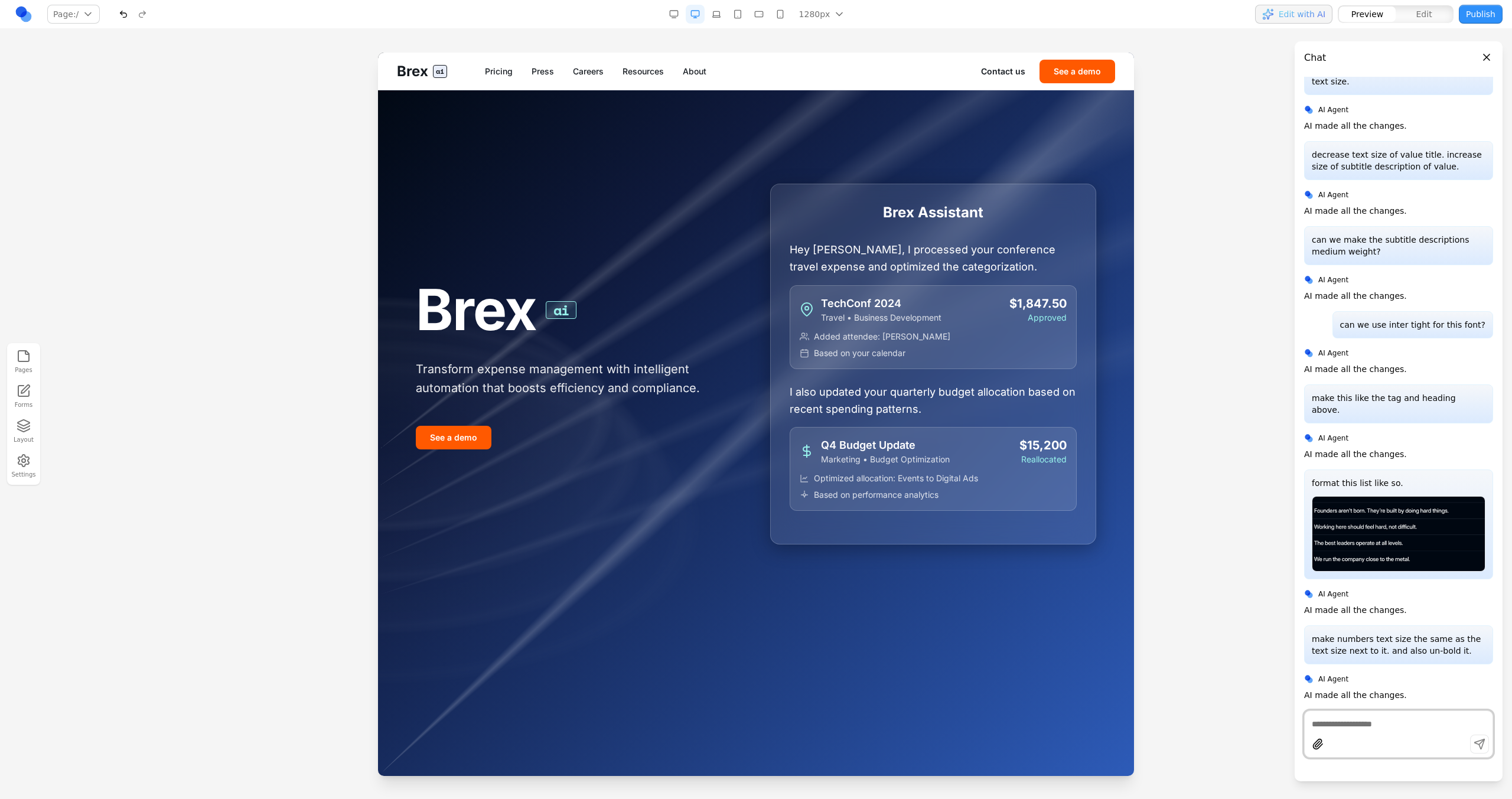
scroll to position [1178, 0]
click at [606, 76] on nav "Pricing Press Careers Resources About" at bounding box center [732, 71] width 496 height 12
click at [601, 75] on link "Careers" at bounding box center [588, 71] width 31 height 12
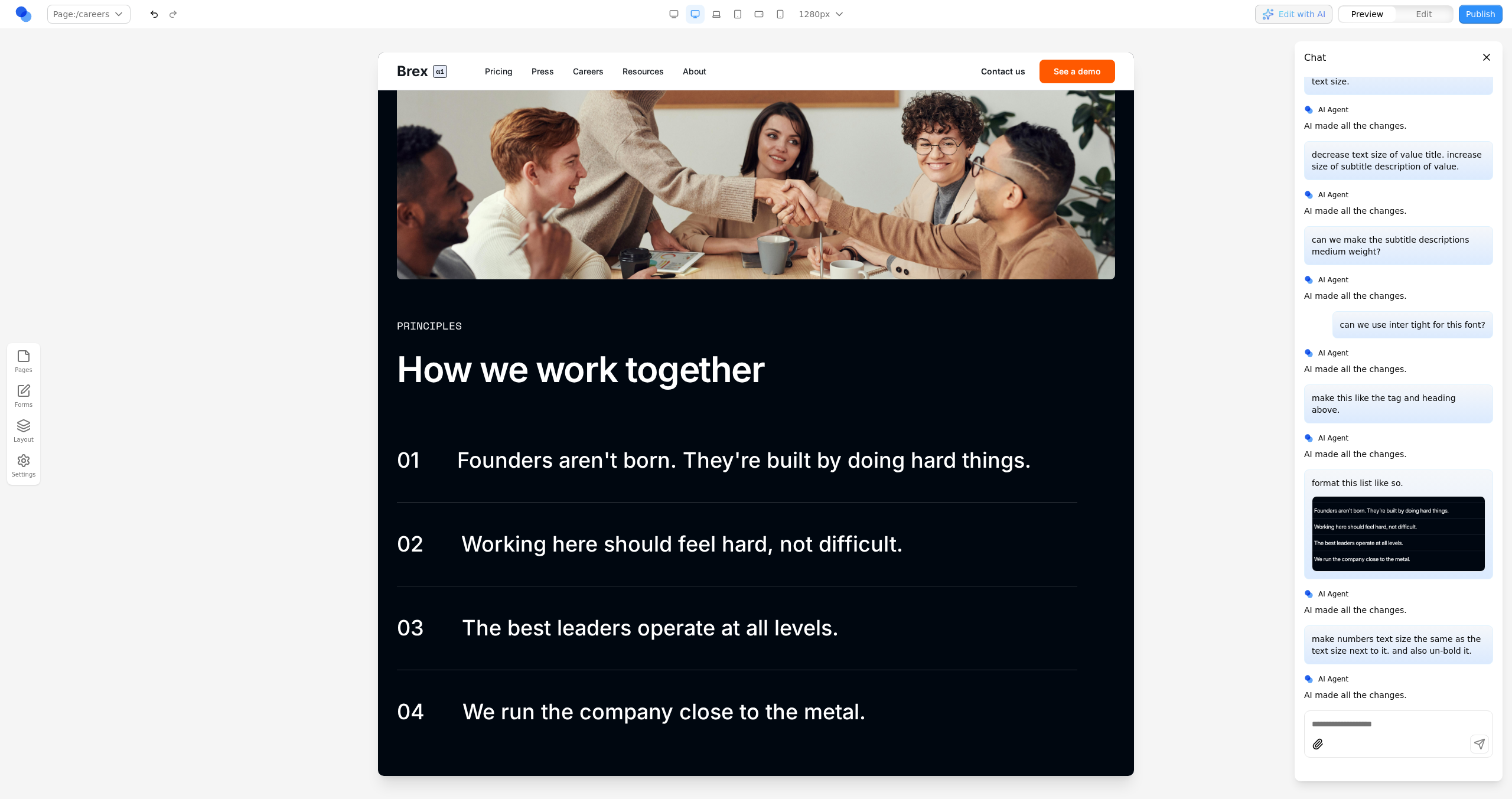
scroll to position [1869, 0]
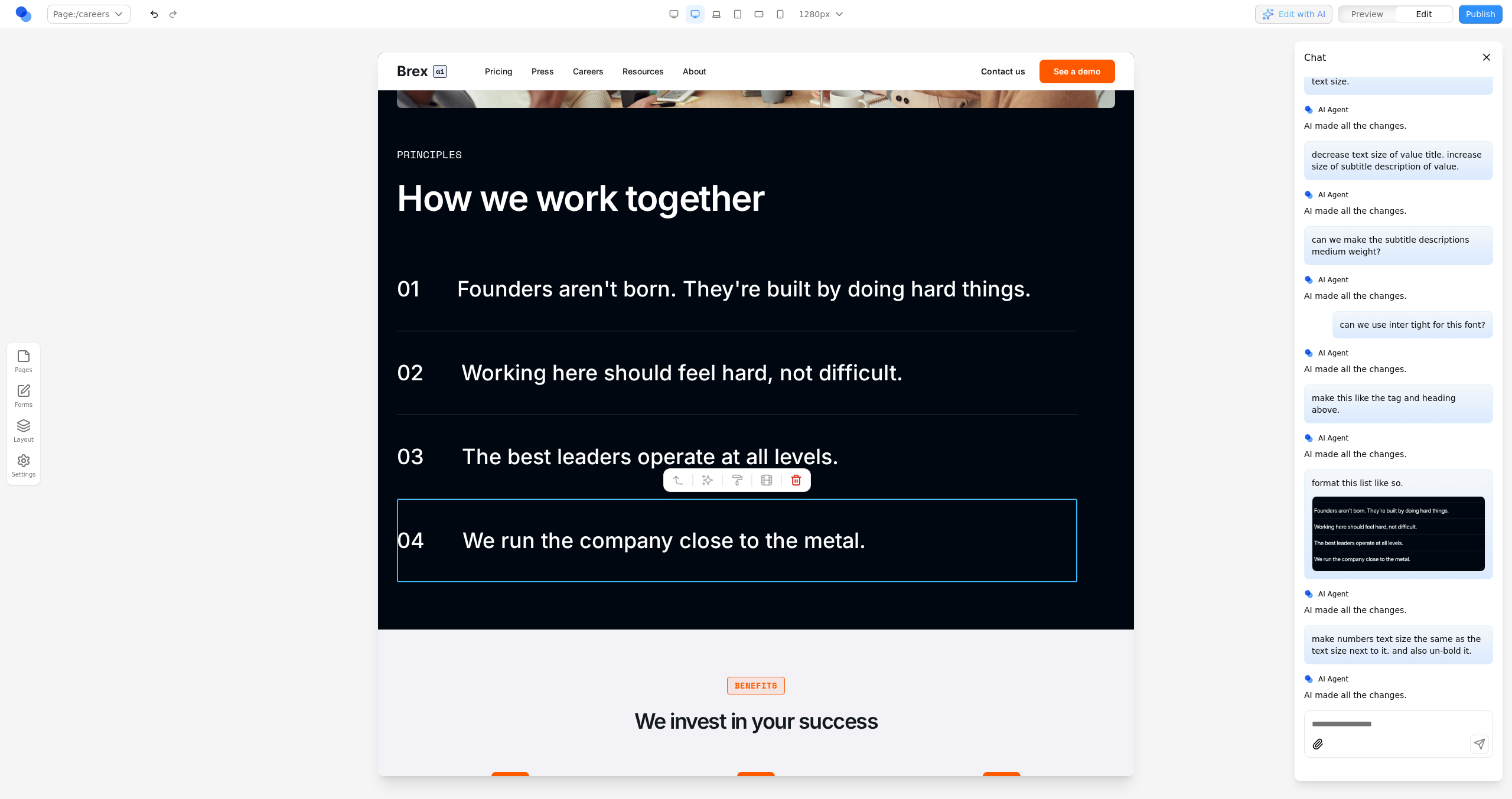
click at [440, 500] on div "04 We run the company close to the metal." at bounding box center [736, 540] width 680 height 84
click at [681, 489] on button at bounding box center [679, 480] width 19 height 19
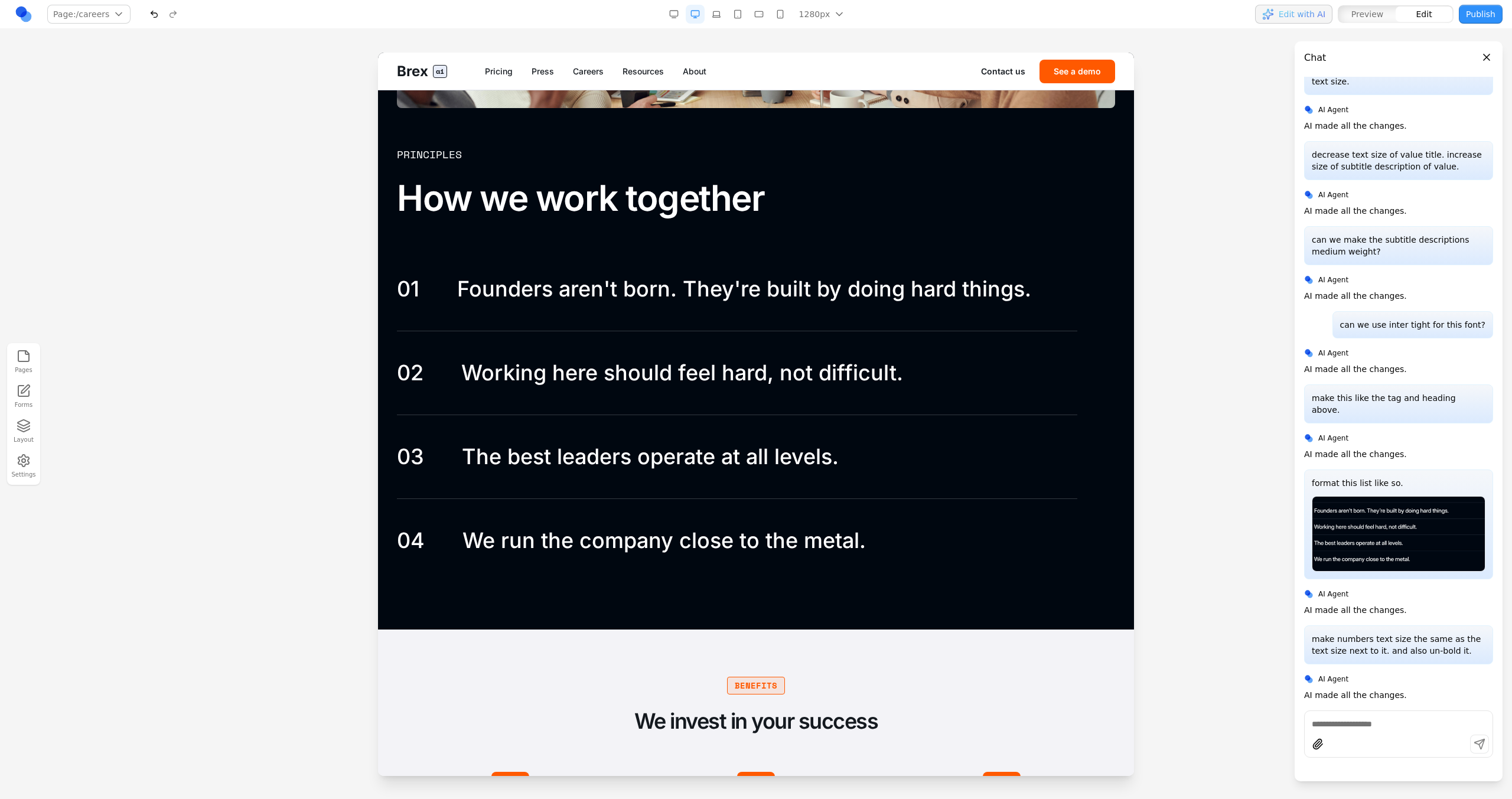
click at [410, 476] on div "03 The best leaders operate at all levels." at bounding box center [736, 456] width 680 height 84
click at [12, 435] on button "Layout" at bounding box center [23, 431] width 26 height 30
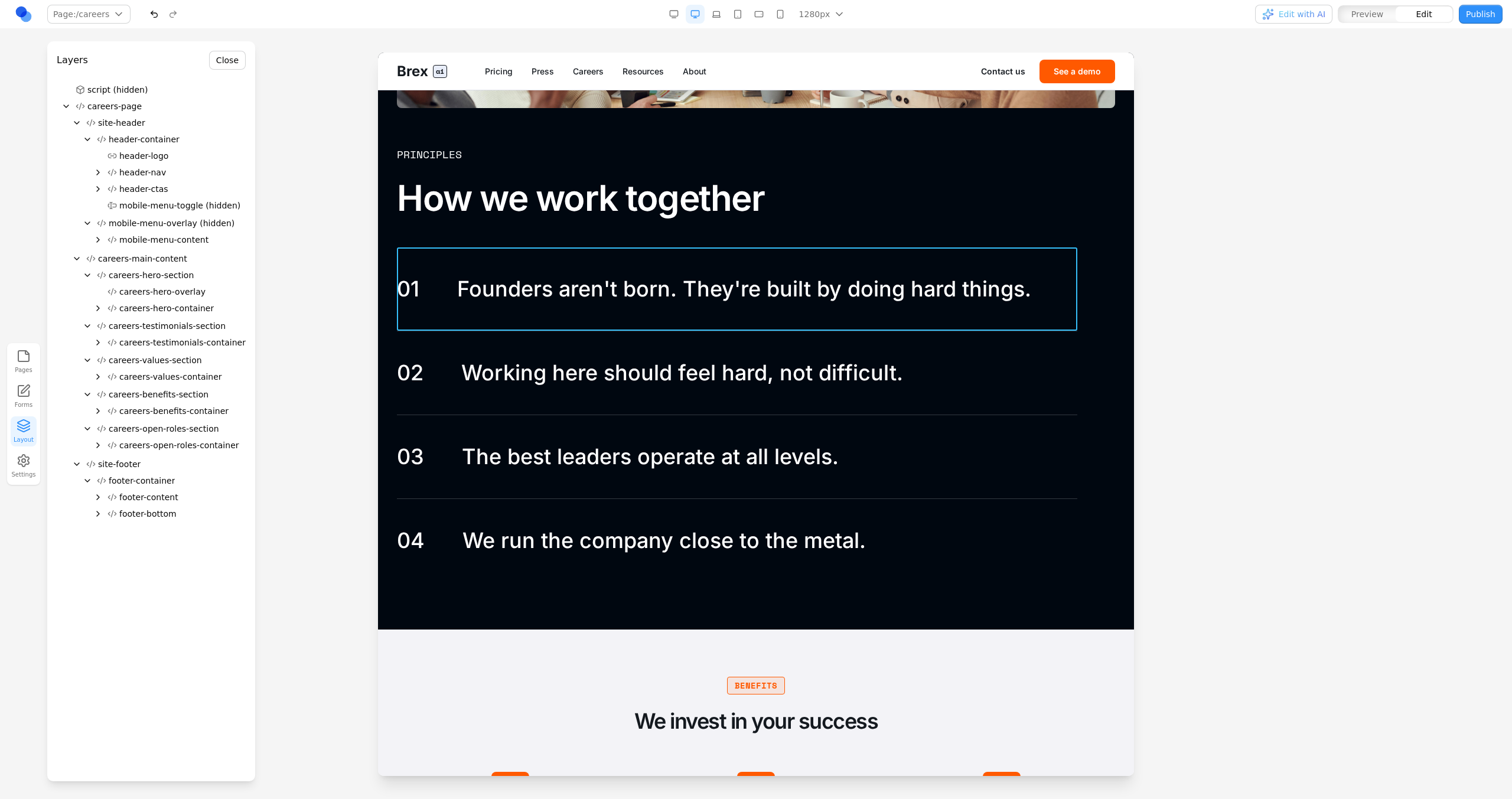
click at [468, 320] on div "01 Founders aren't born. They're built by doing hard things." at bounding box center [736, 289] width 680 height 84
click at [99, 374] on icon "Expand" at bounding box center [98, 377] width 10 height 10
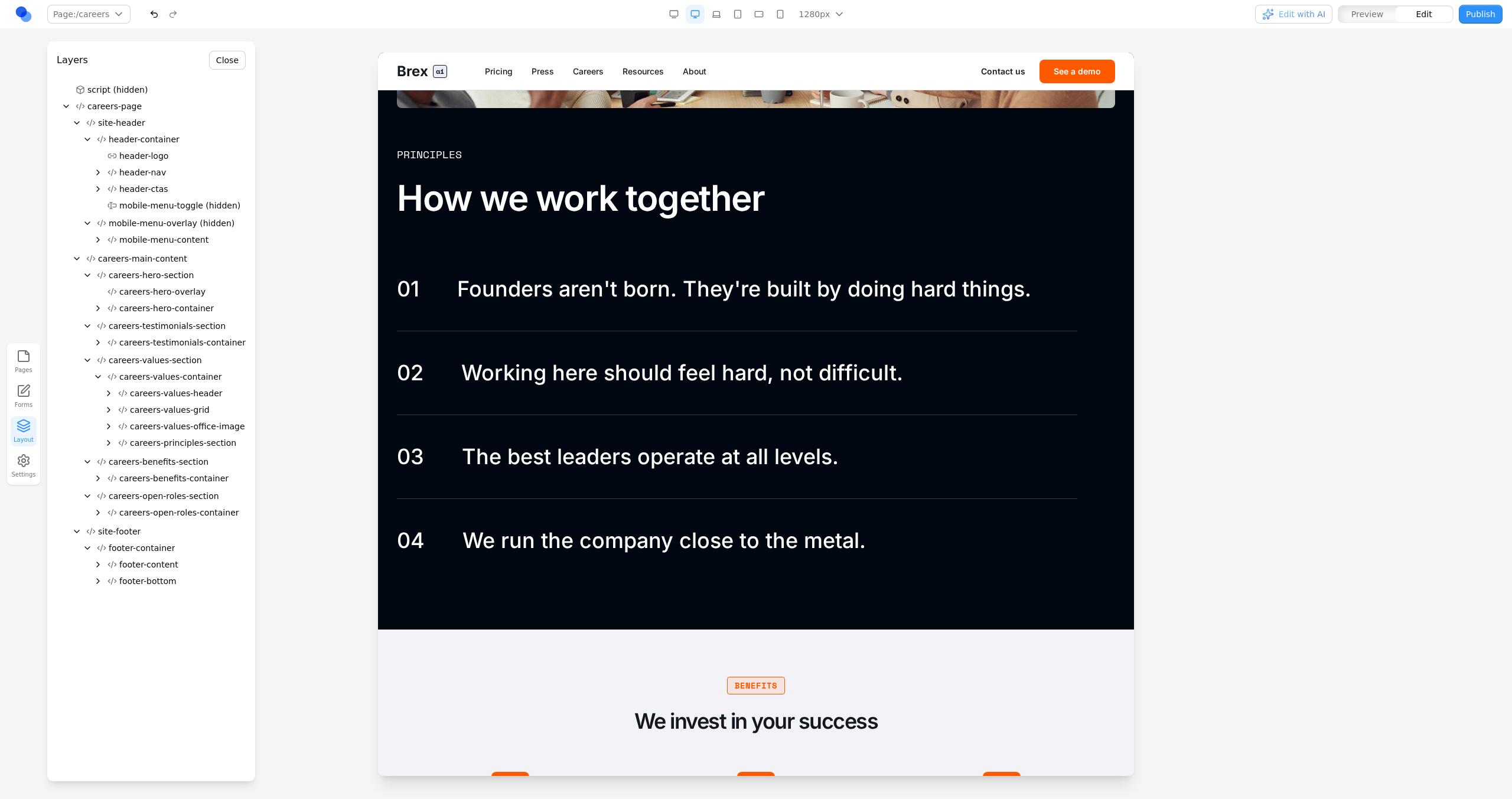
click at [106, 444] on icon "Expand" at bounding box center [109, 443] width 10 height 10
click at [121, 473] on icon "Expand" at bounding box center [119, 477] width 10 height 10
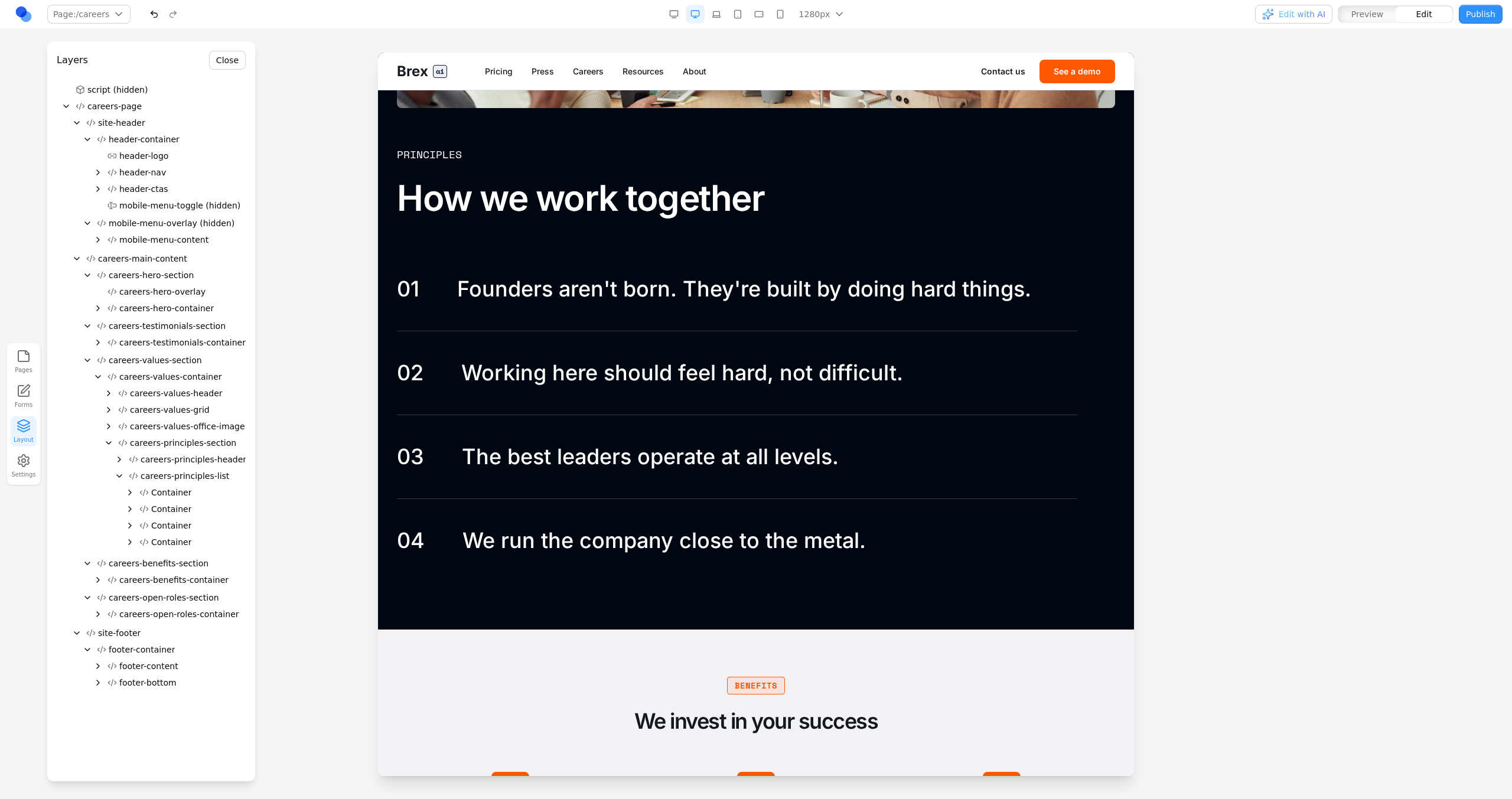
click at [137, 475] on icon at bounding box center [137, 476] width 2 height 3
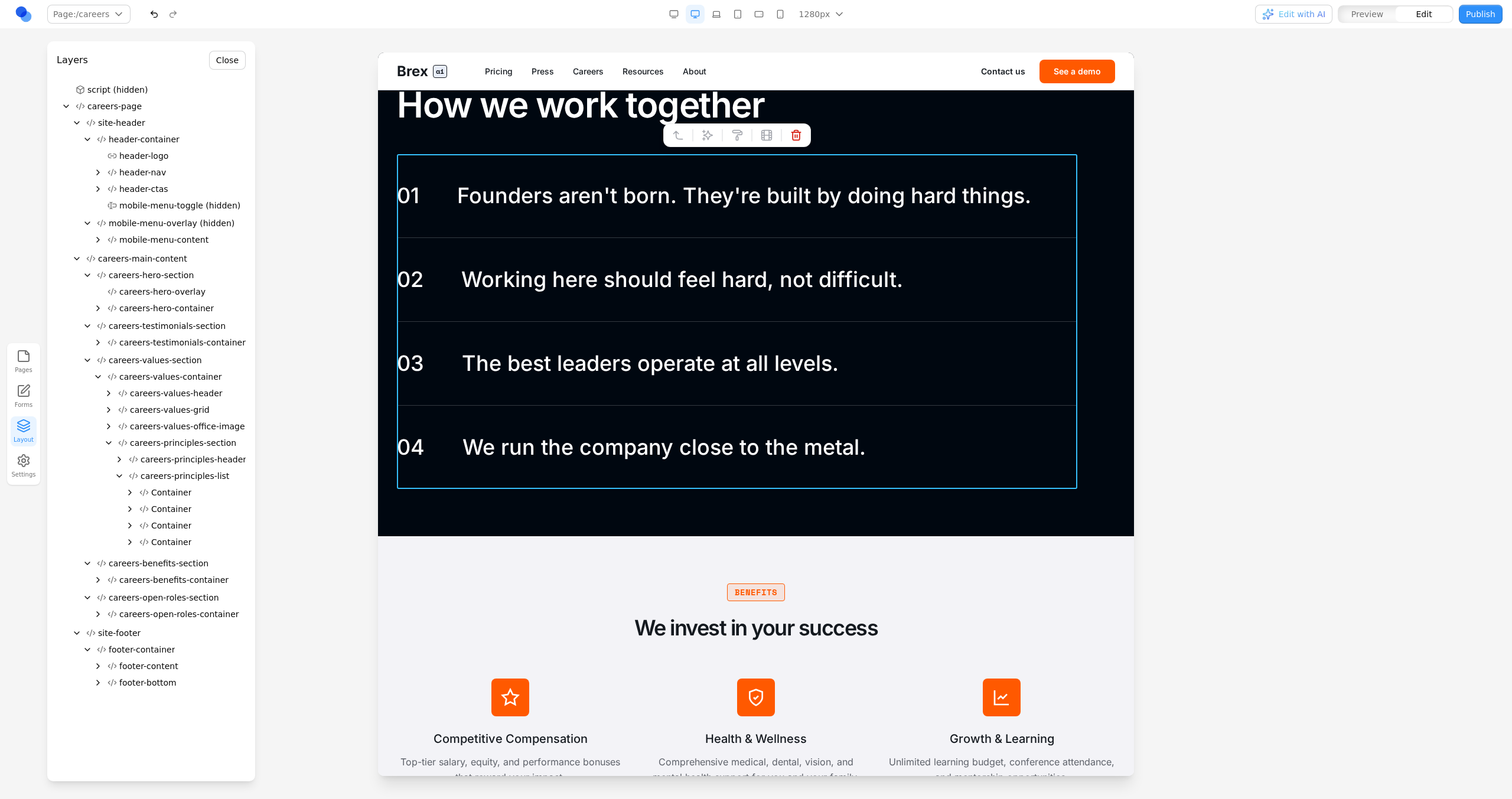
scroll to position [1961, 0]
click at [710, 139] on icon at bounding box center [707, 136] width 12 height 12
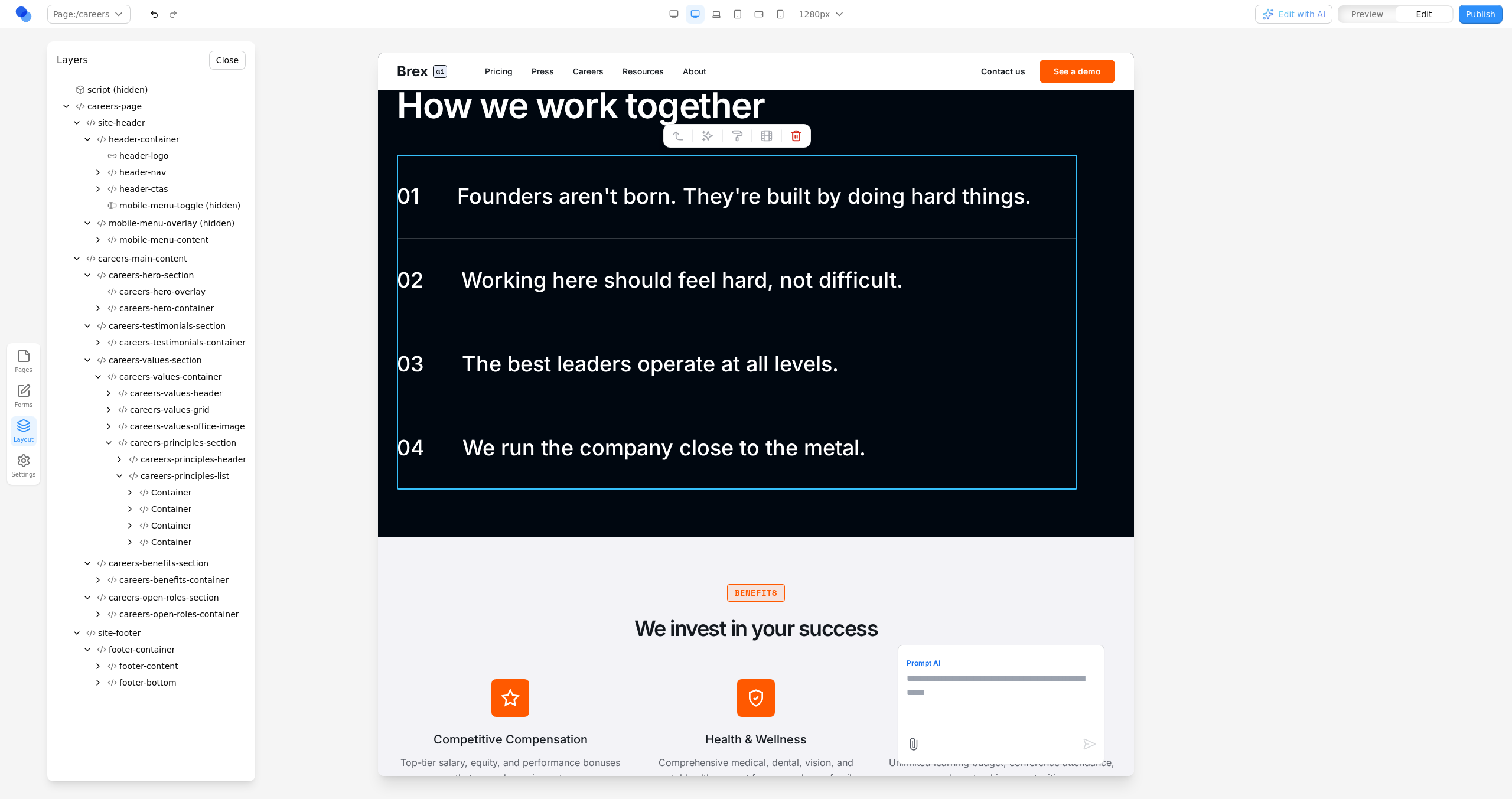
click at [970, 719] on textarea at bounding box center [1001, 701] width 189 height 59
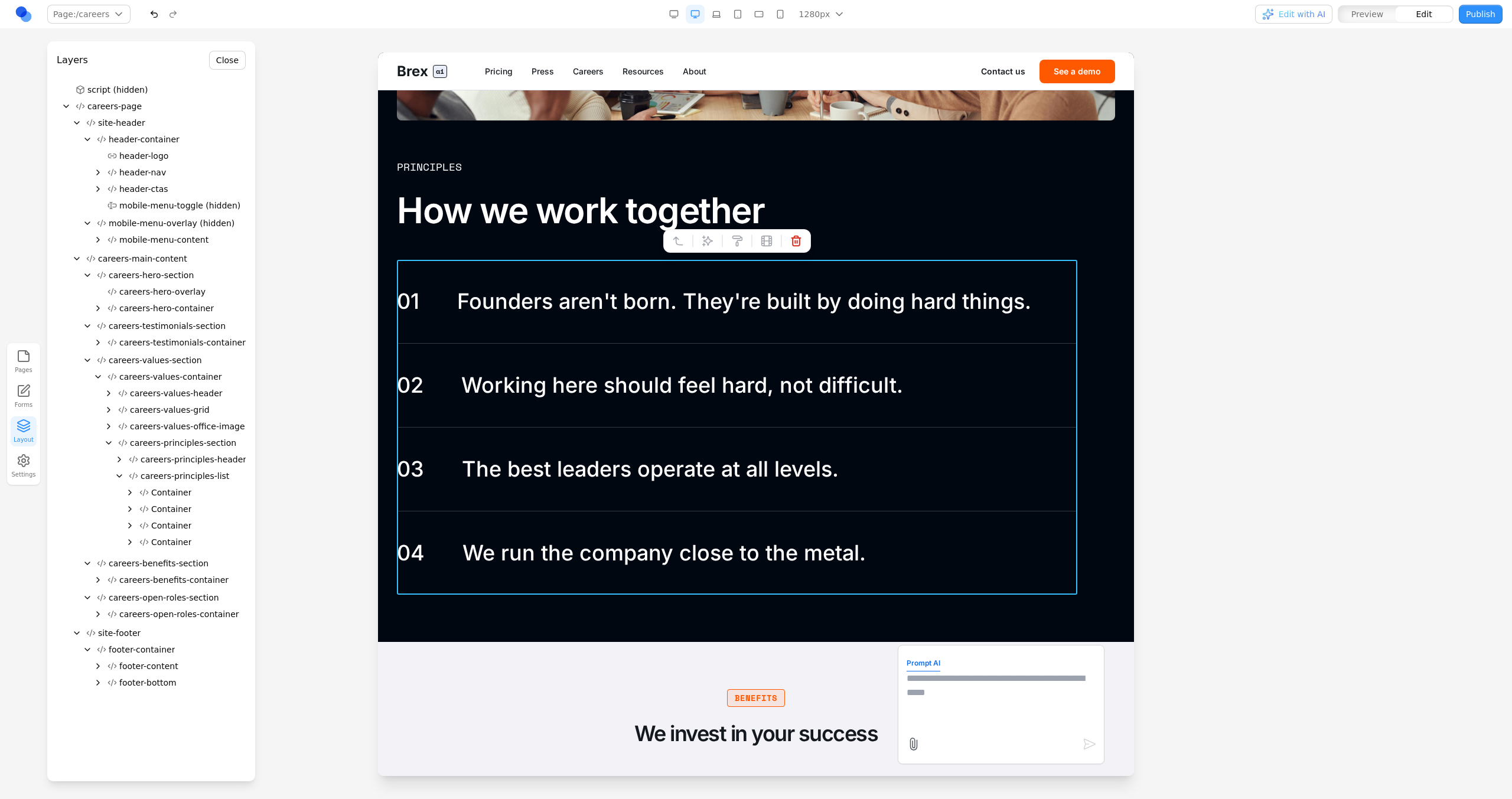
scroll to position [1851, 0]
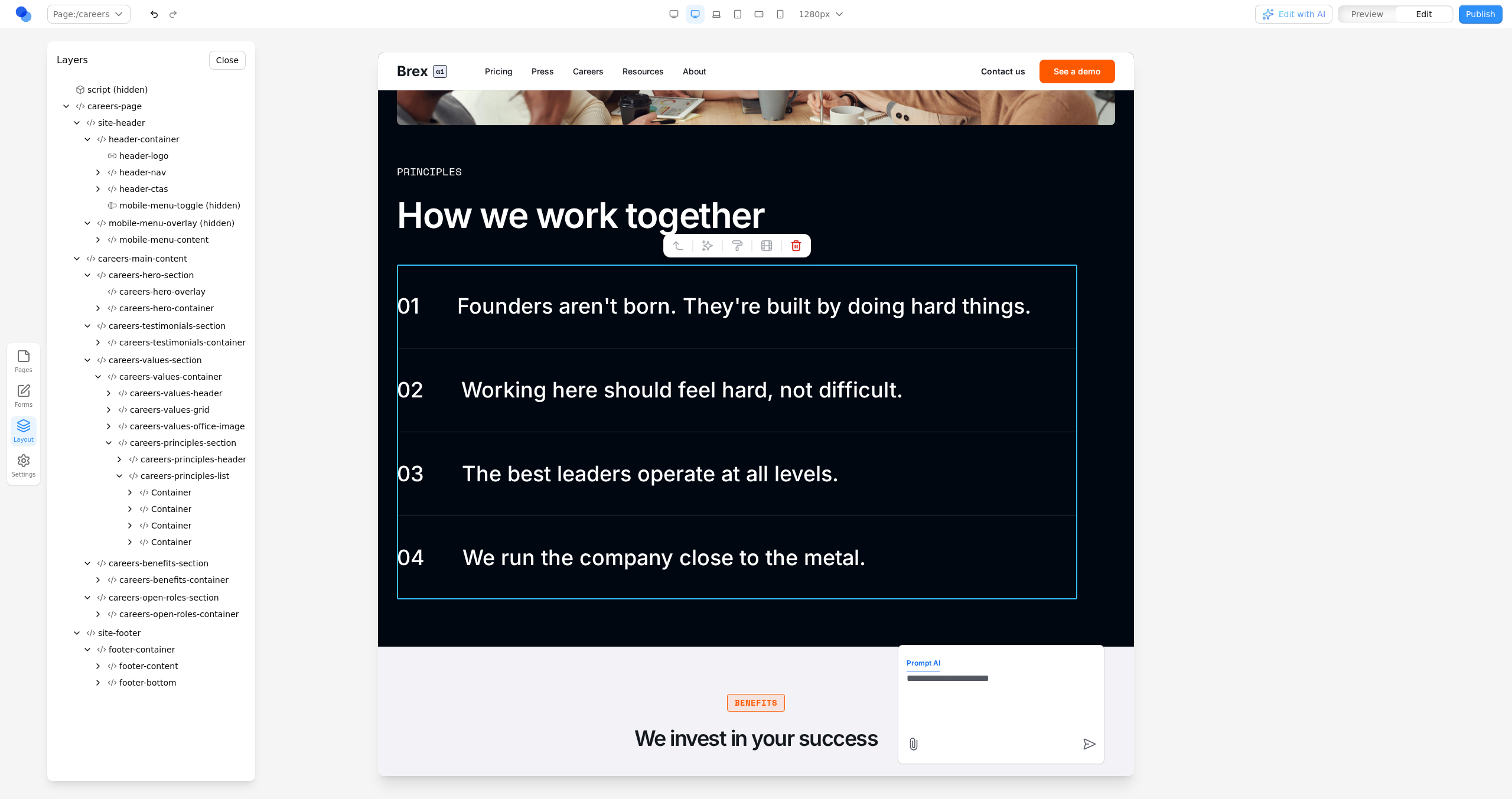
click at [1028, 682] on textarea "**********" at bounding box center [1001, 701] width 189 height 59
type textarea "**********"
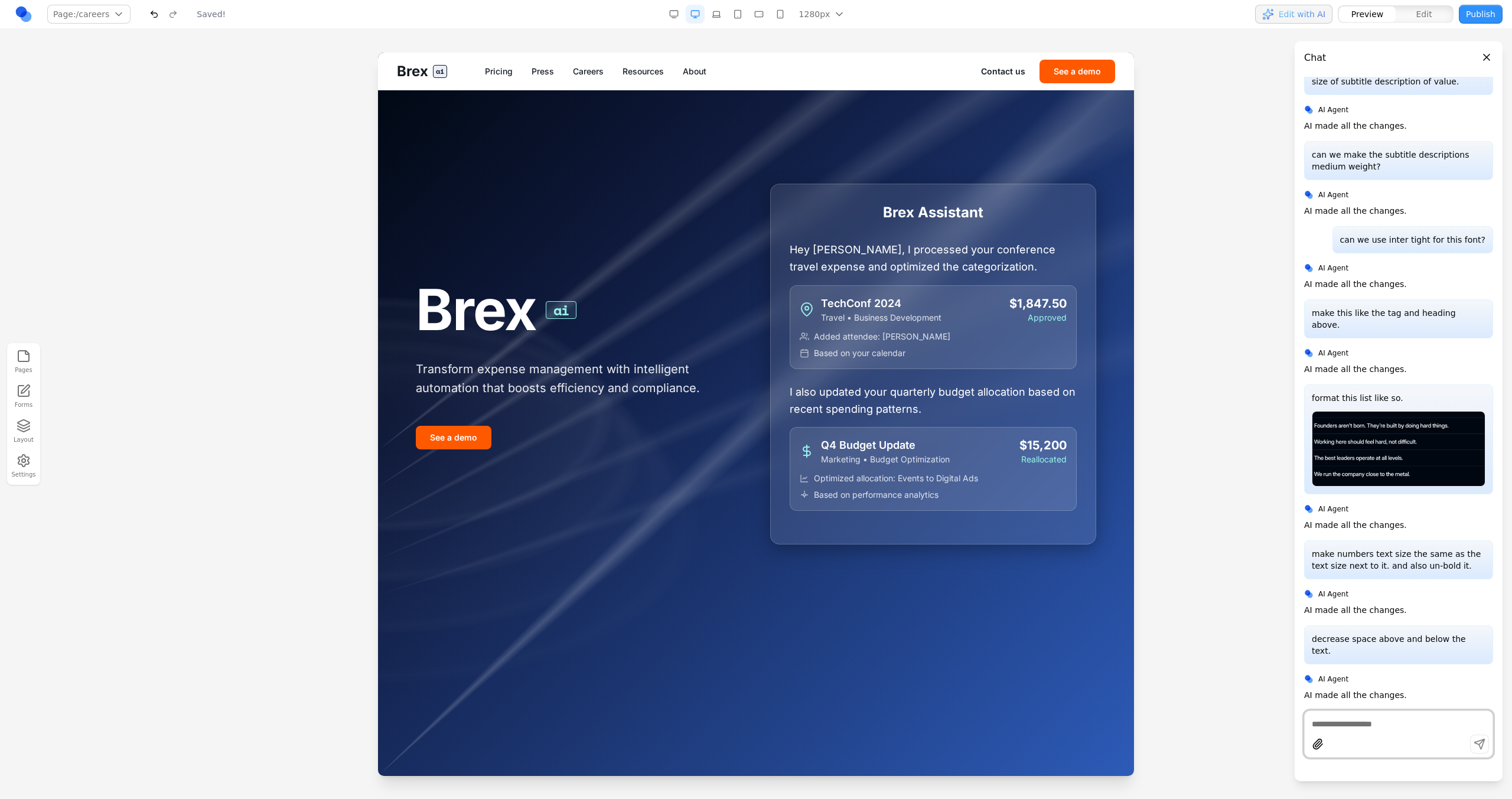
scroll to position [0, 0]
click at [591, 66] on link "Careers" at bounding box center [588, 71] width 31 height 12
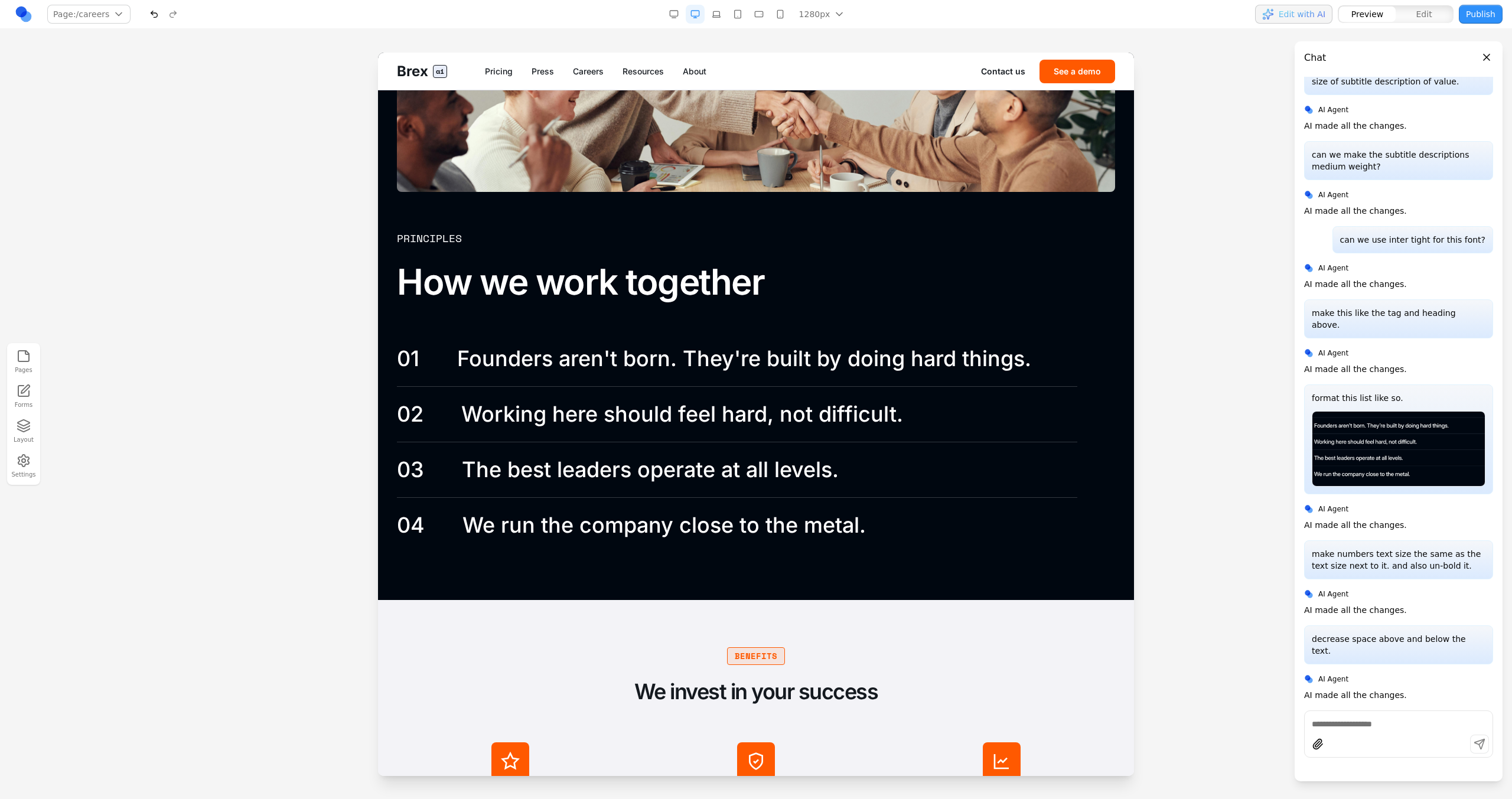
scroll to position [1797, 0]
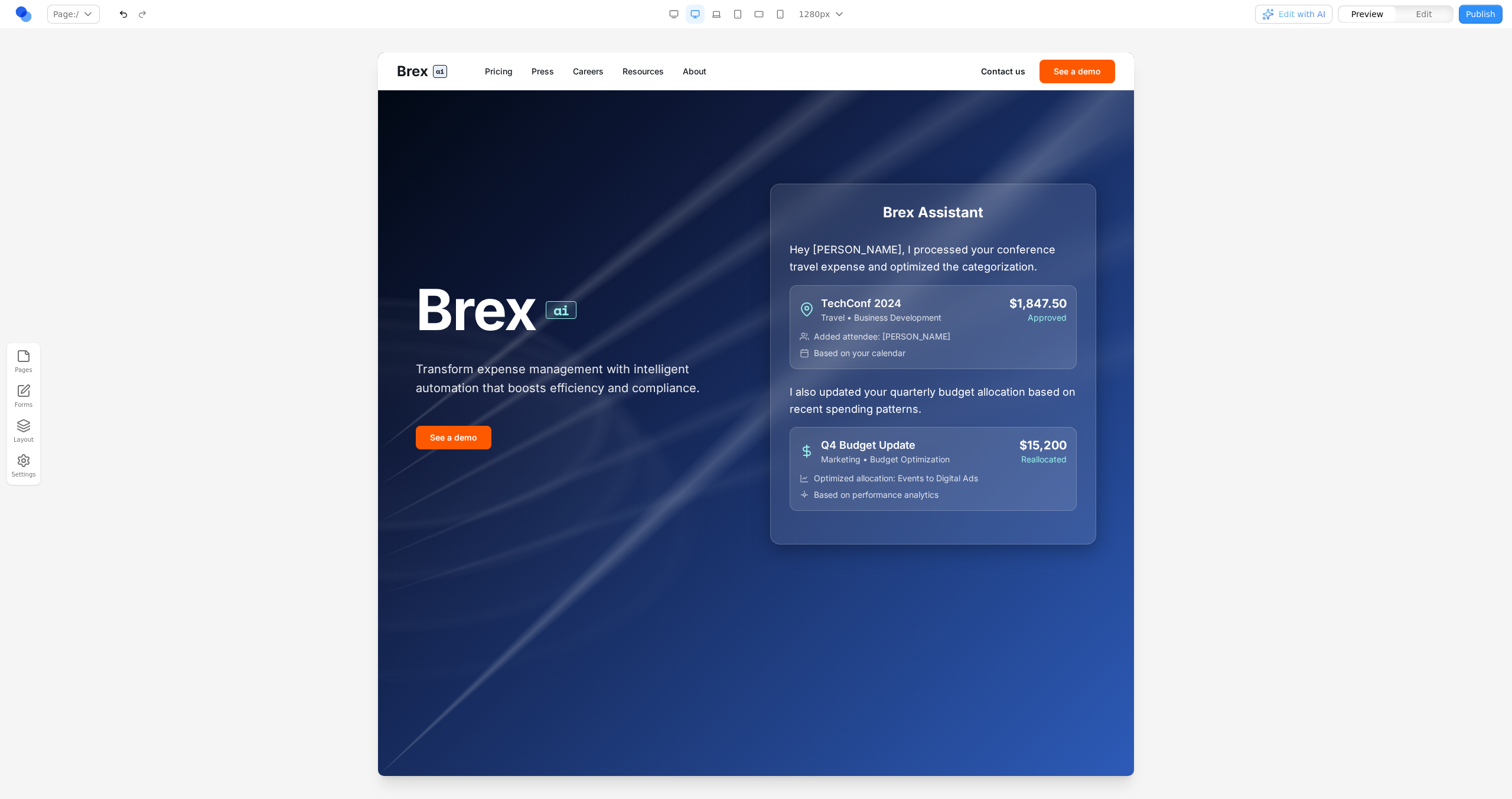
click at [589, 84] on div "Brex ai Pricing Press Careers Resources About Contact us See a demo" at bounding box center [756, 71] width 756 height 38
click at [589, 81] on div "Brex ai Pricing Press Careers Resources About Contact us See a demo" at bounding box center [756, 71] width 756 height 38
click at [588, 79] on div "Brex ai Pricing Press Careers Resources About Contact us See a demo" at bounding box center [756, 71] width 756 height 38
click at [586, 77] on link "Careers" at bounding box center [588, 71] width 31 height 12
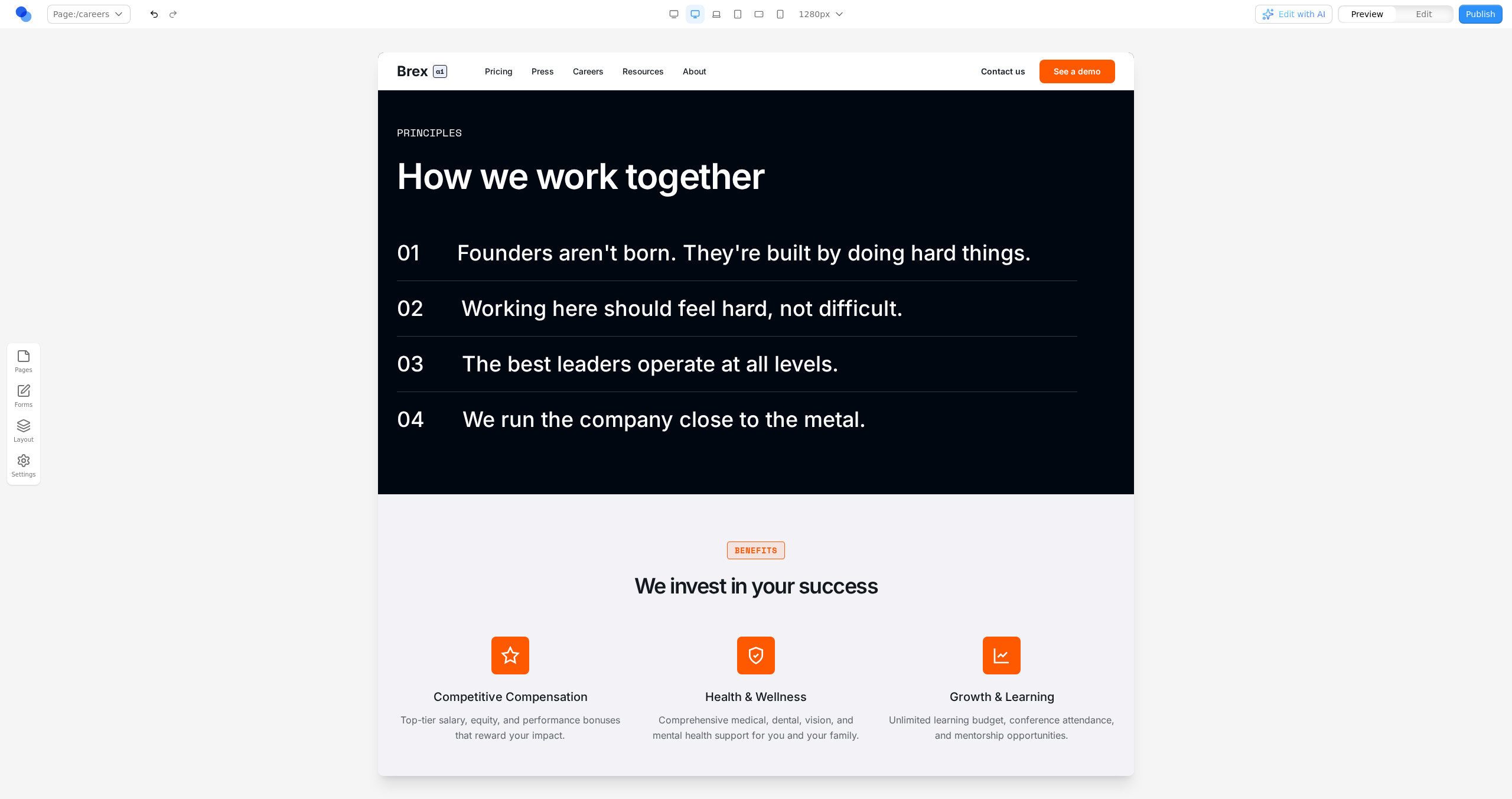
scroll to position [1875, 0]
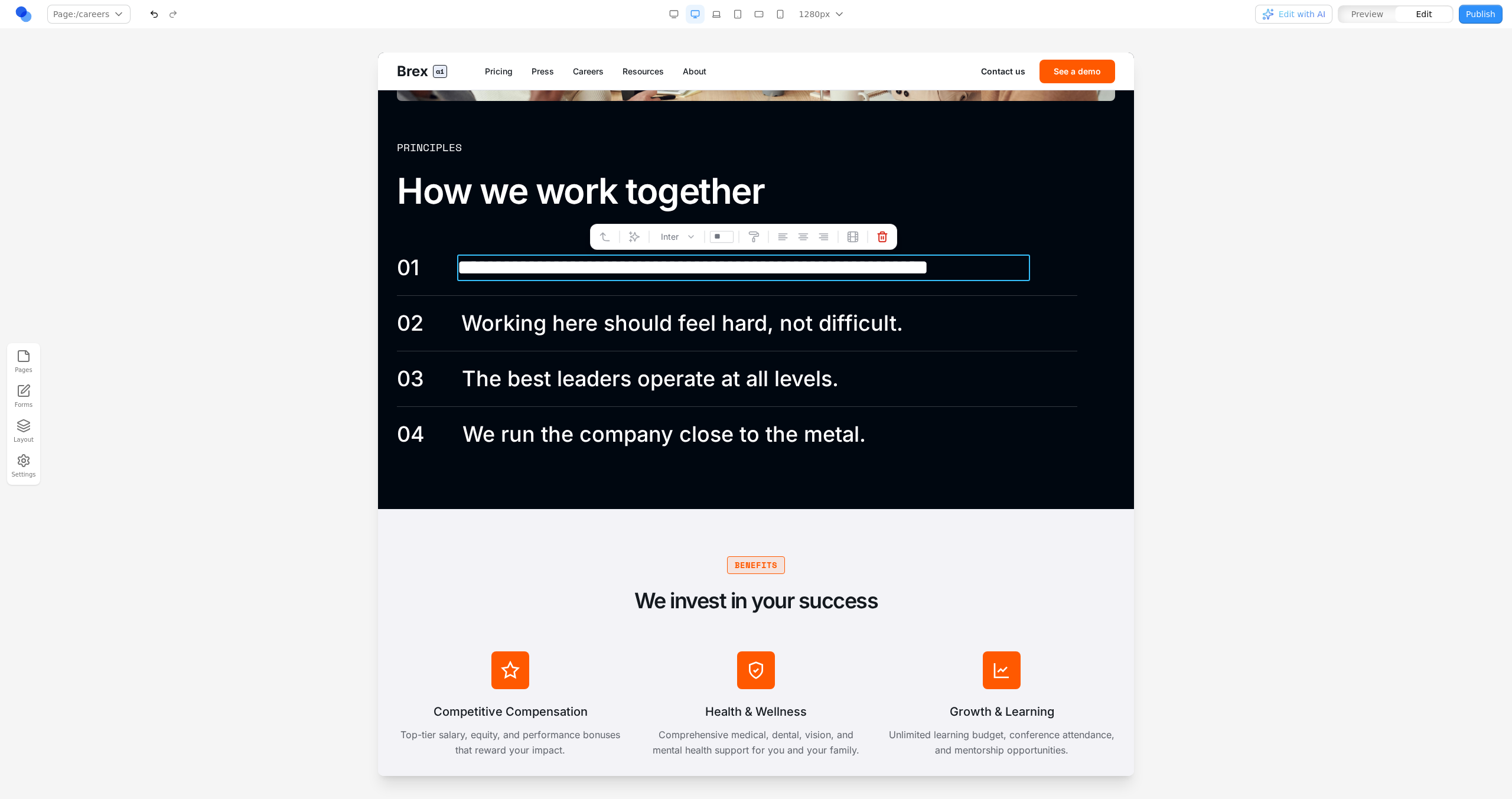
click at [614, 274] on p "**********" at bounding box center [743, 268] width 573 height 27
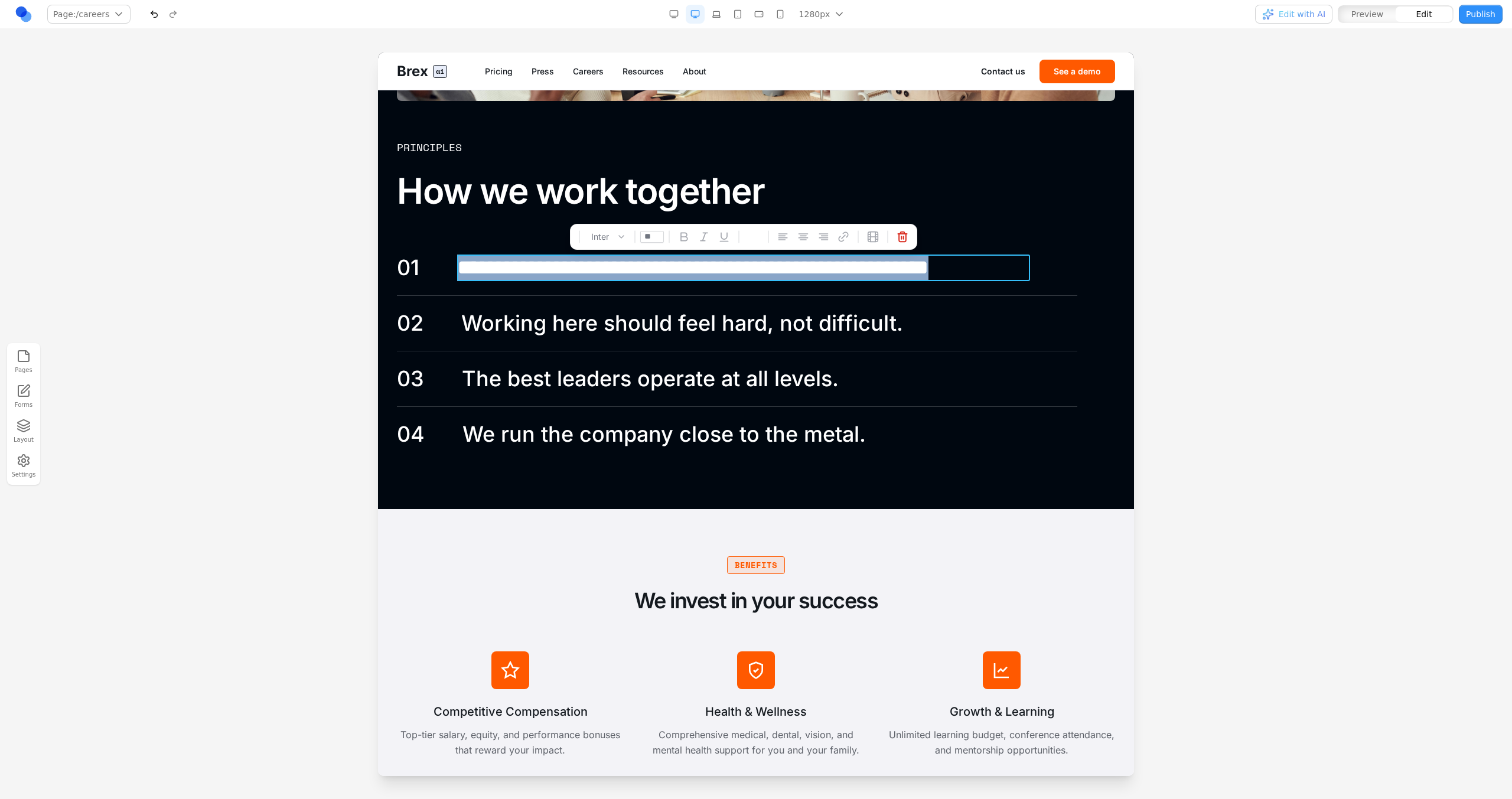
click at [614, 274] on p "**********" at bounding box center [743, 268] width 573 height 27
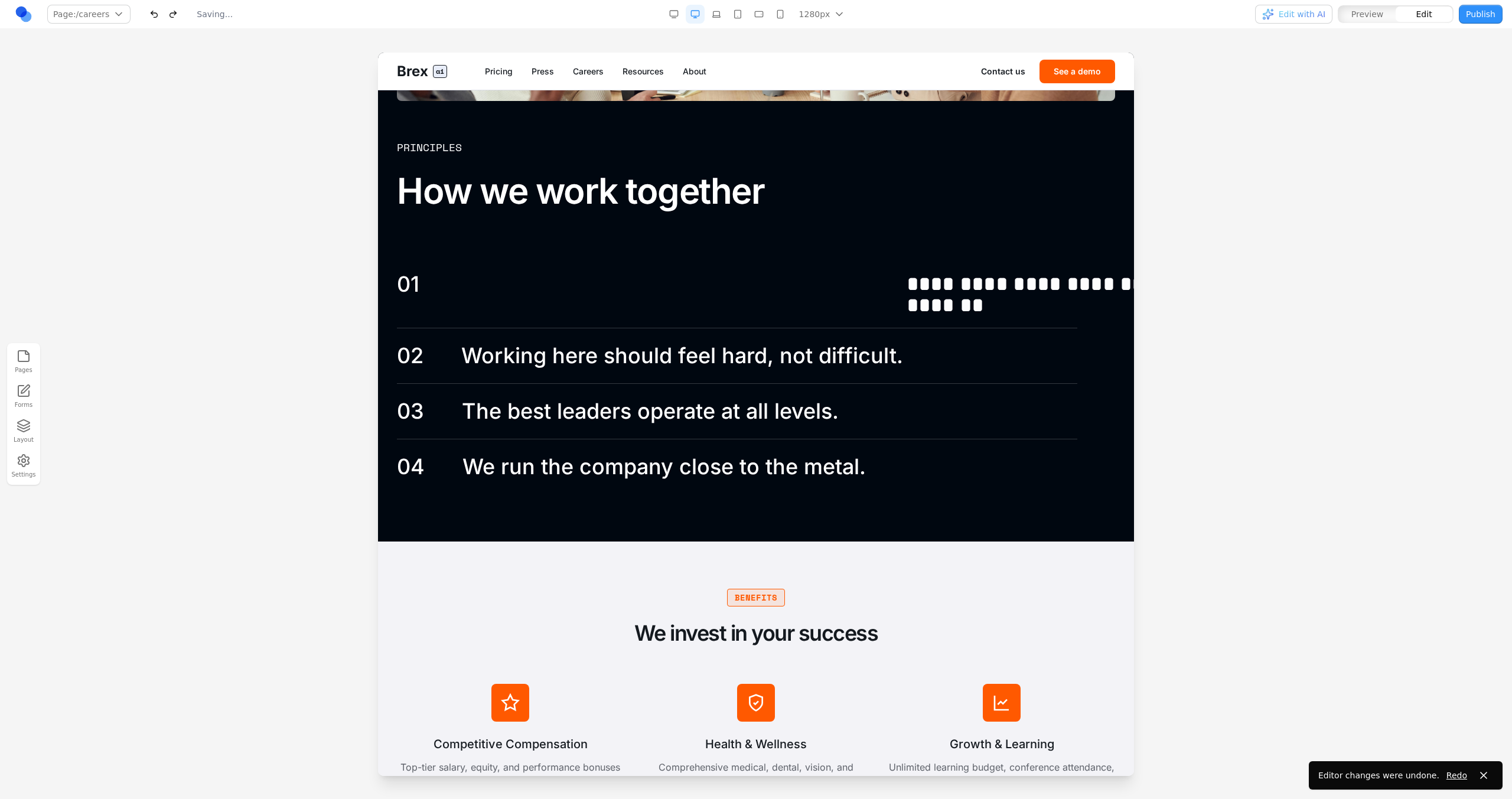
click at [326, 439] on div at bounding box center [756, 425] width 1512 height 746
click at [173, 19] on button "button" at bounding box center [173, 14] width 19 height 19
click at [150, 19] on button "button" at bounding box center [154, 14] width 19 height 19
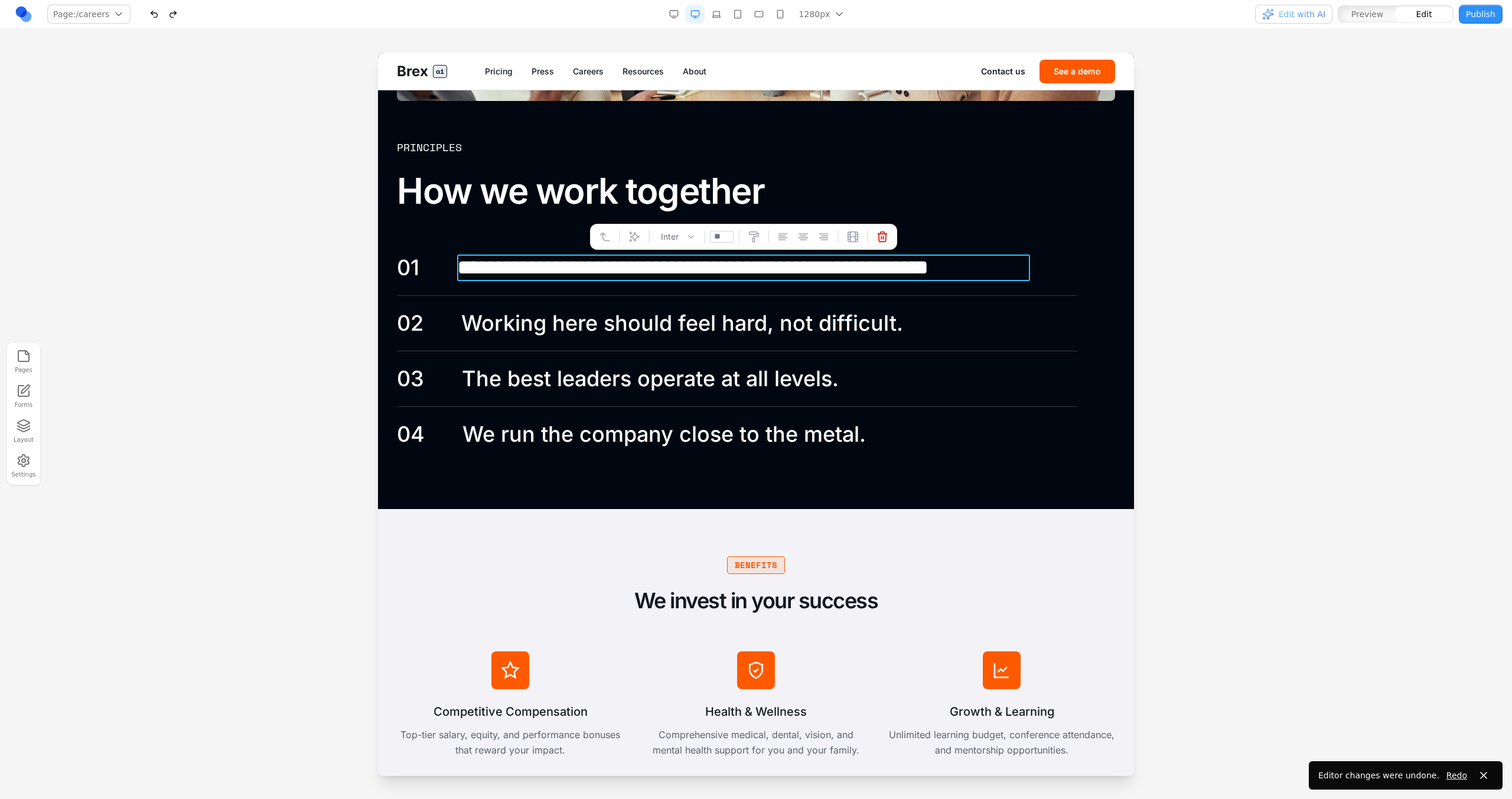
click at [610, 271] on p "**********" at bounding box center [743, 268] width 573 height 27
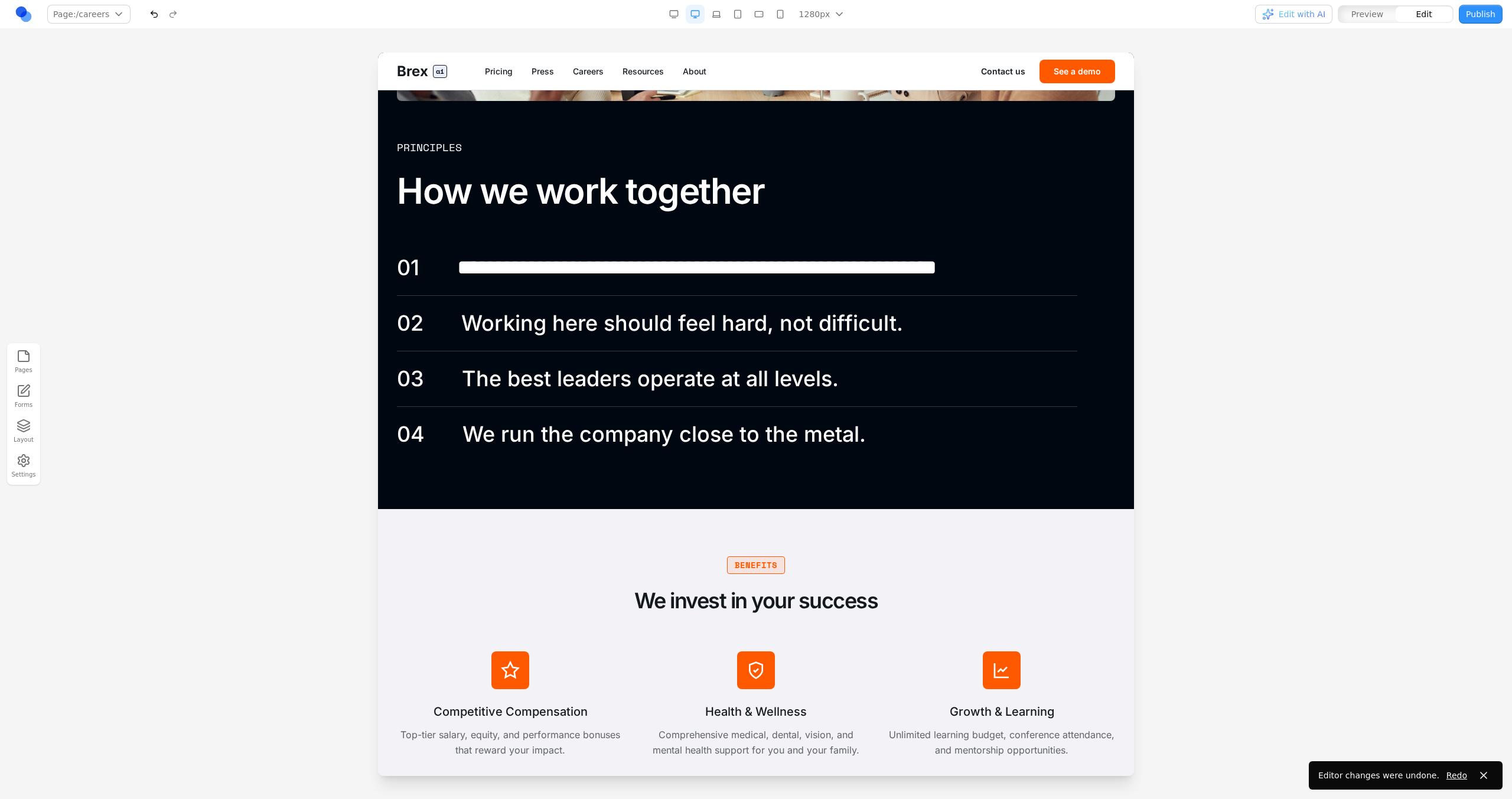
click at [302, 344] on div at bounding box center [756, 425] width 1512 height 746
click at [290, 401] on div at bounding box center [756, 425] width 1512 height 746
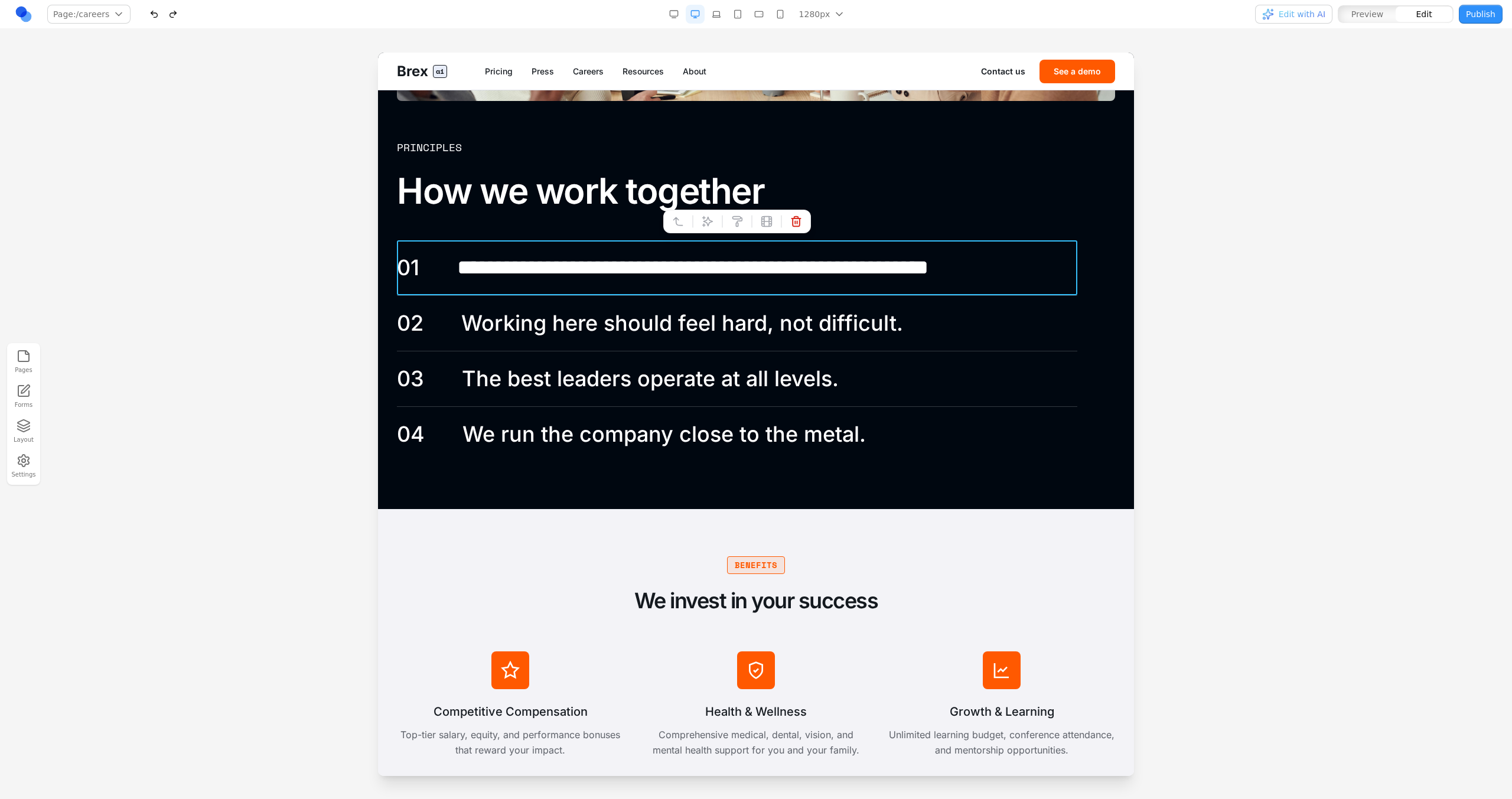
click at [472, 247] on div "**********" at bounding box center [736, 268] width 680 height 55
click at [670, 226] on button at bounding box center [679, 221] width 19 height 19
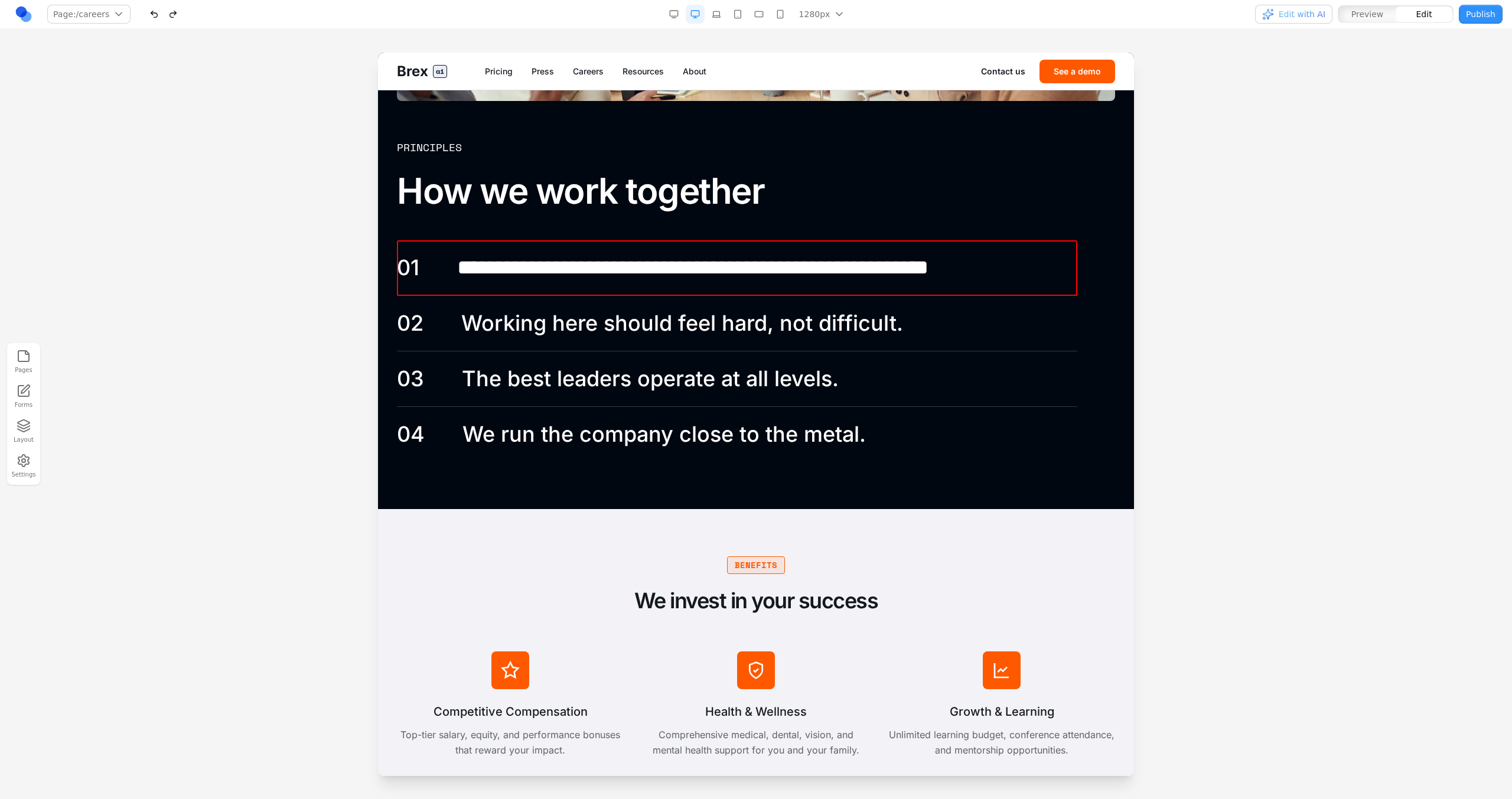
click at [21, 425] on icon "button" at bounding box center [23, 425] width 14 height 14
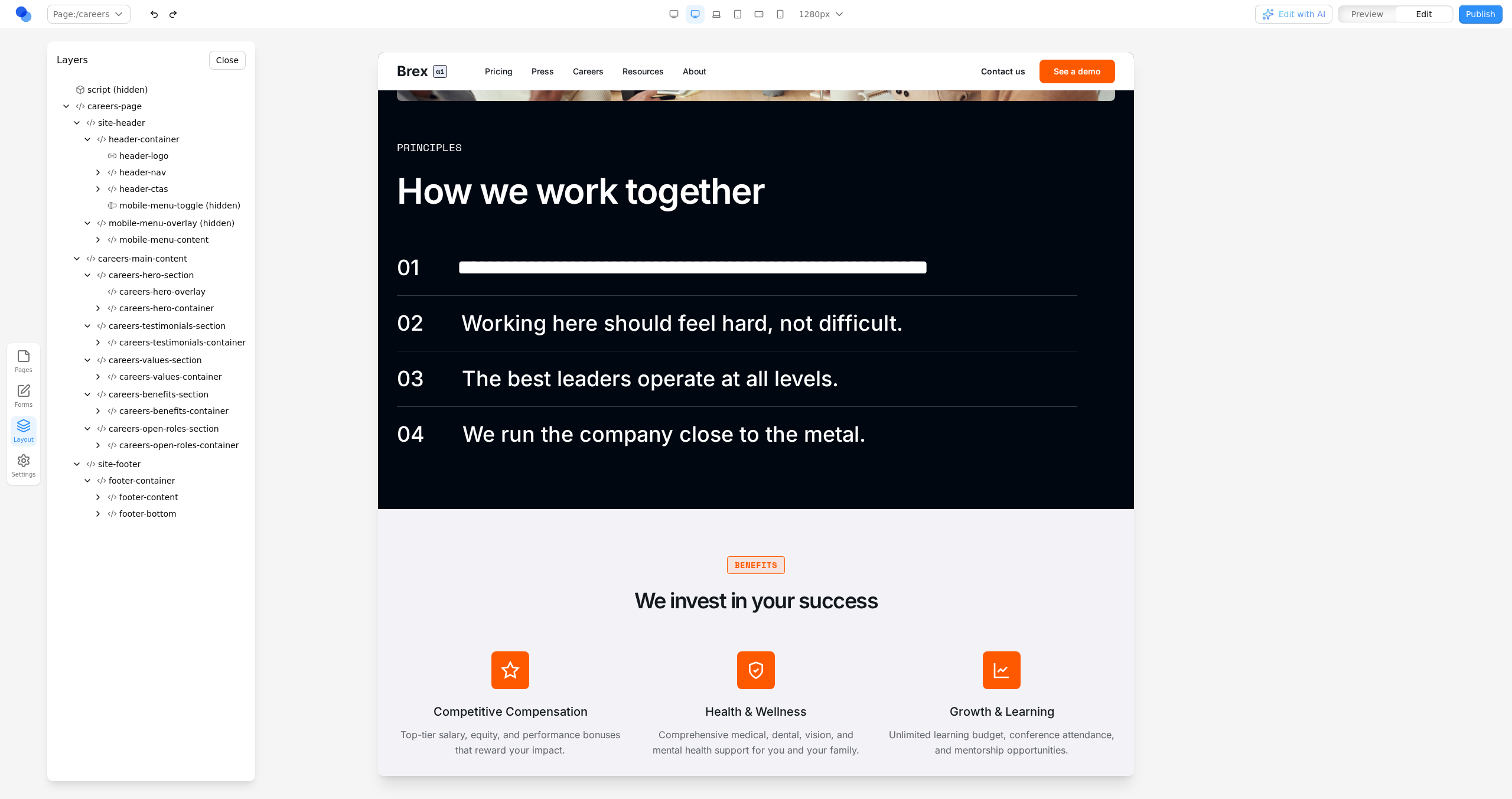
click at [100, 375] on icon "Expand" at bounding box center [98, 377] width 10 height 10
click at [146, 441] on span "careers-principles-section" at bounding box center [183, 443] width 106 height 12
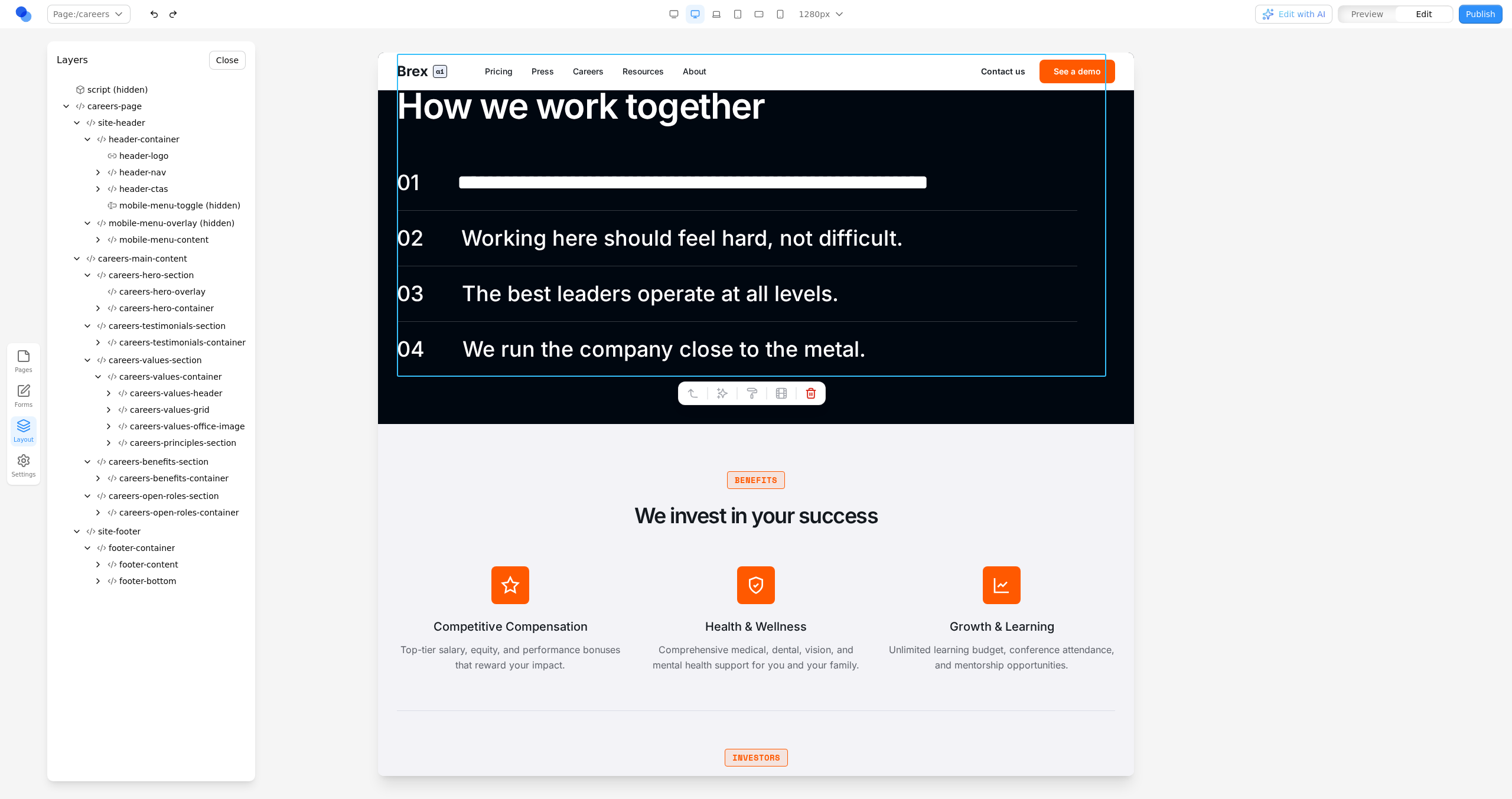
scroll to position [1962, 0]
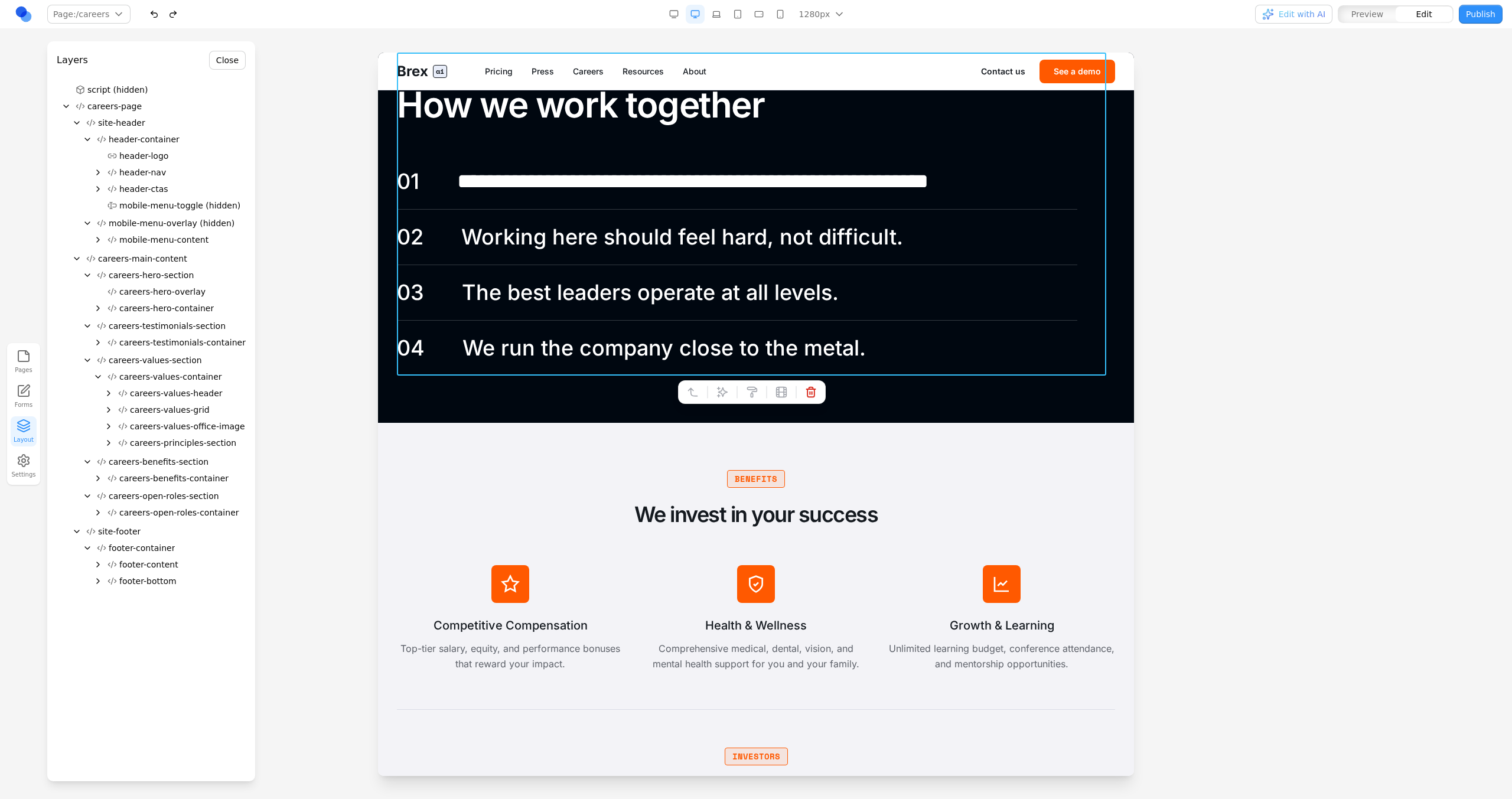
click at [107, 448] on div "careers-principles-section" at bounding box center [151, 443] width 189 height 16
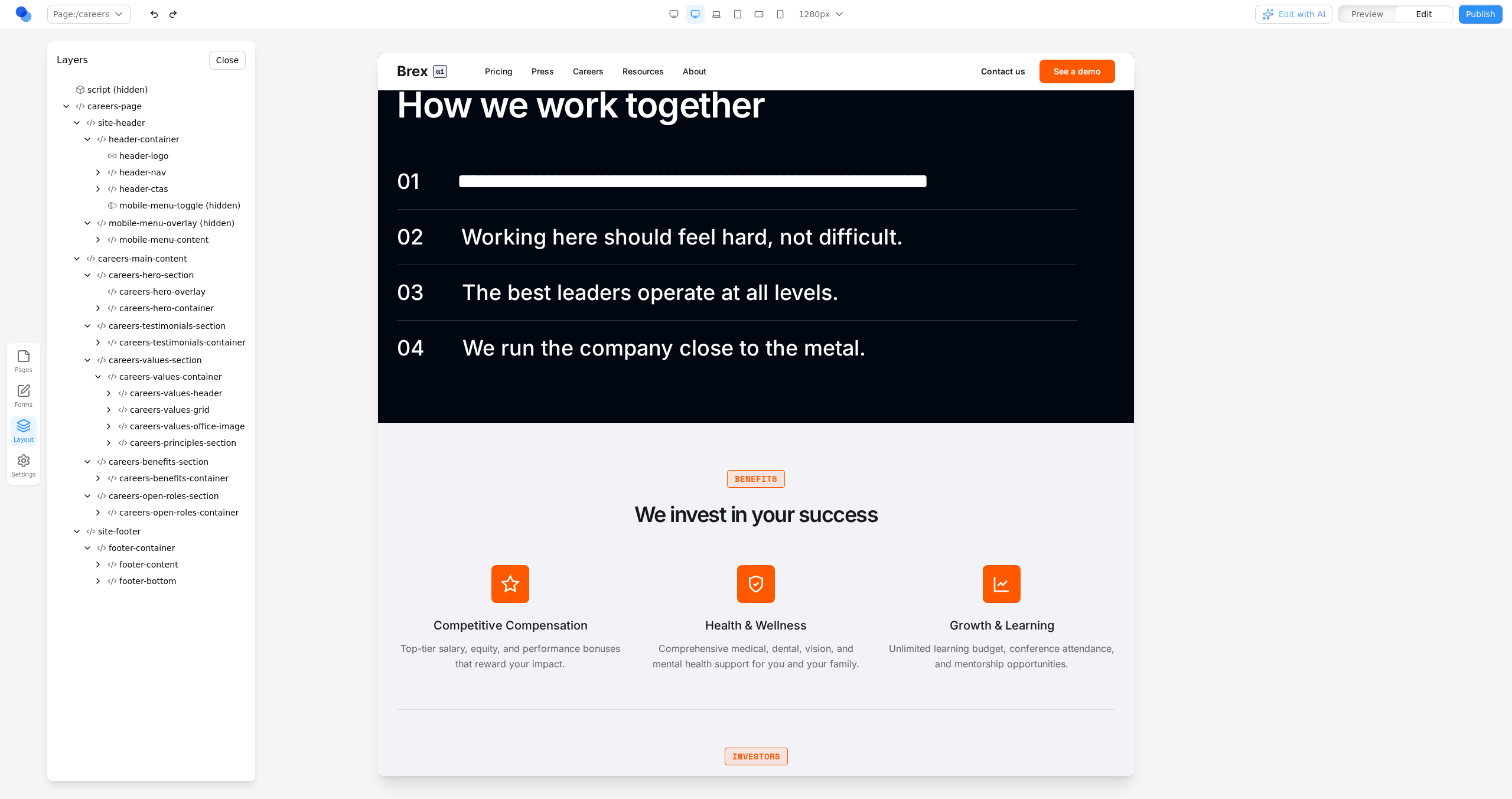
click at [106, 438] on icon "Expand" at bounding box center [109, 443] width 10 height 10
click at [155, 462] on span "careers-principles-header" at bounding box center [193, 459] width 106 height 12
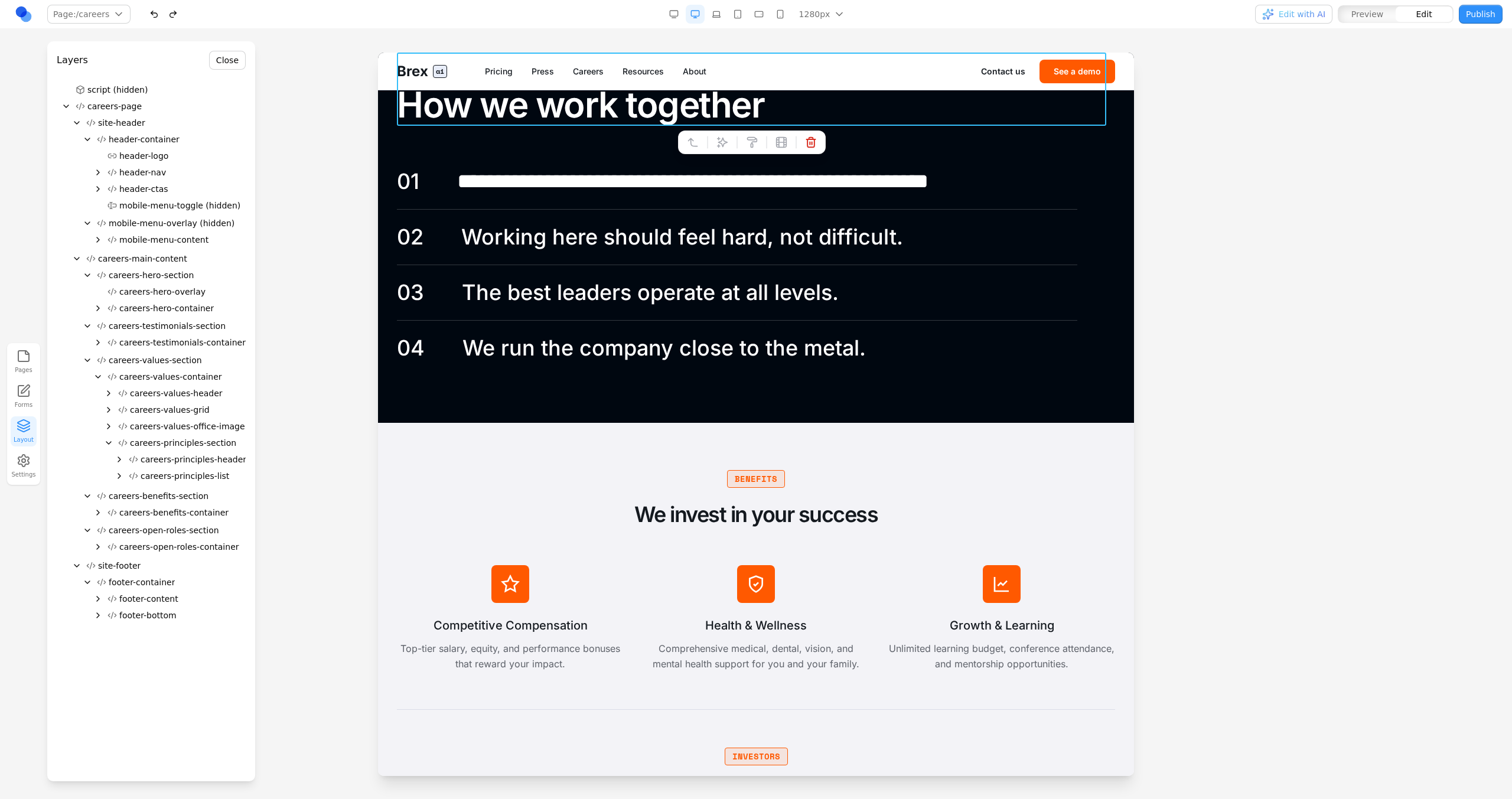
click at [162, 451] on div "careers-principles-header" at bounding box center [151, 459] width 189 height 16
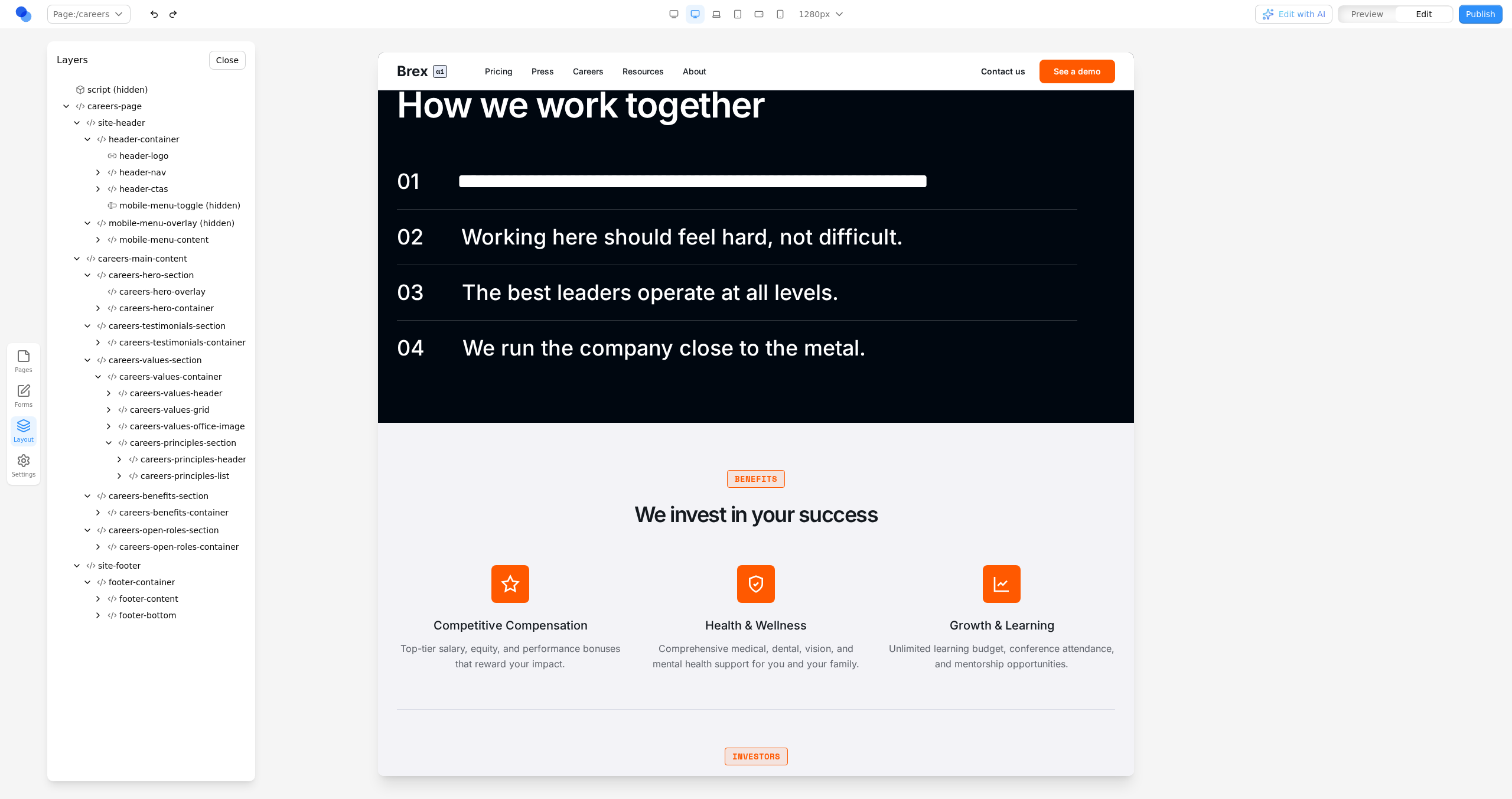
click at [162, 448] on span "careers-principles-section" at bounding box center [183, 443] width 106 height 12
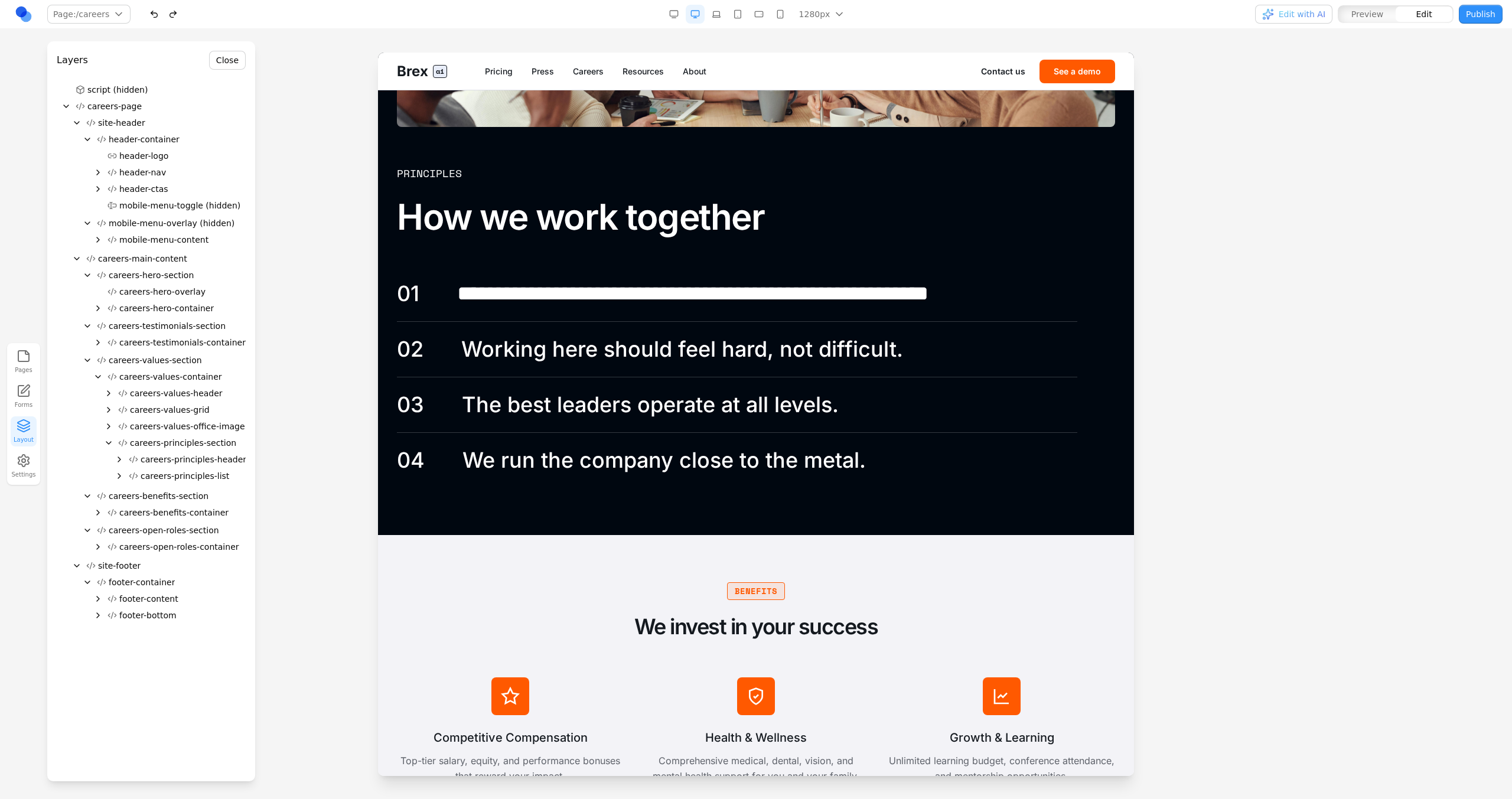
click at [186, 479] on span "careers-principles-list" at bounding box center [185, 476] width 89 height 12
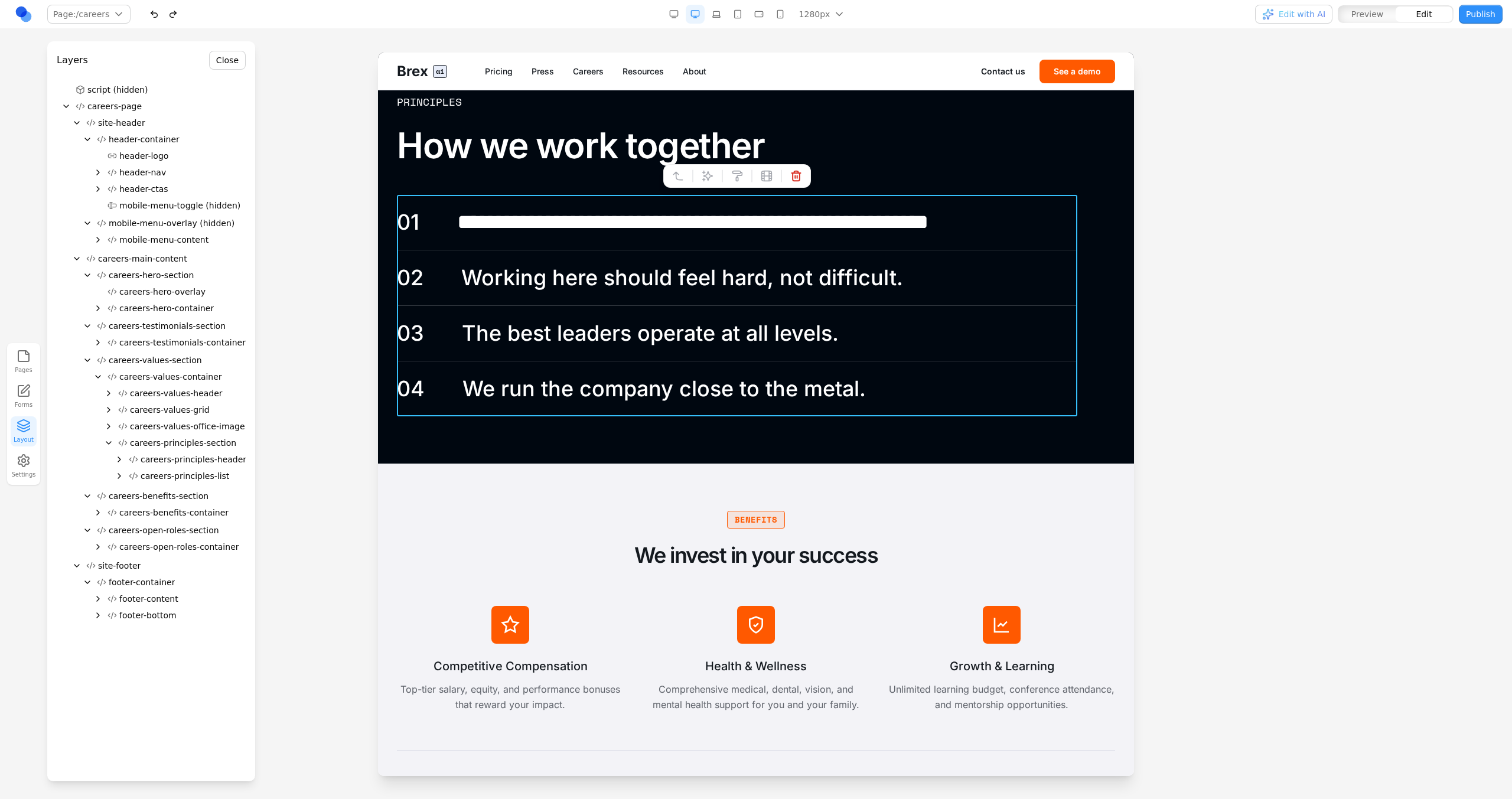
scroll to position [1913, 0]
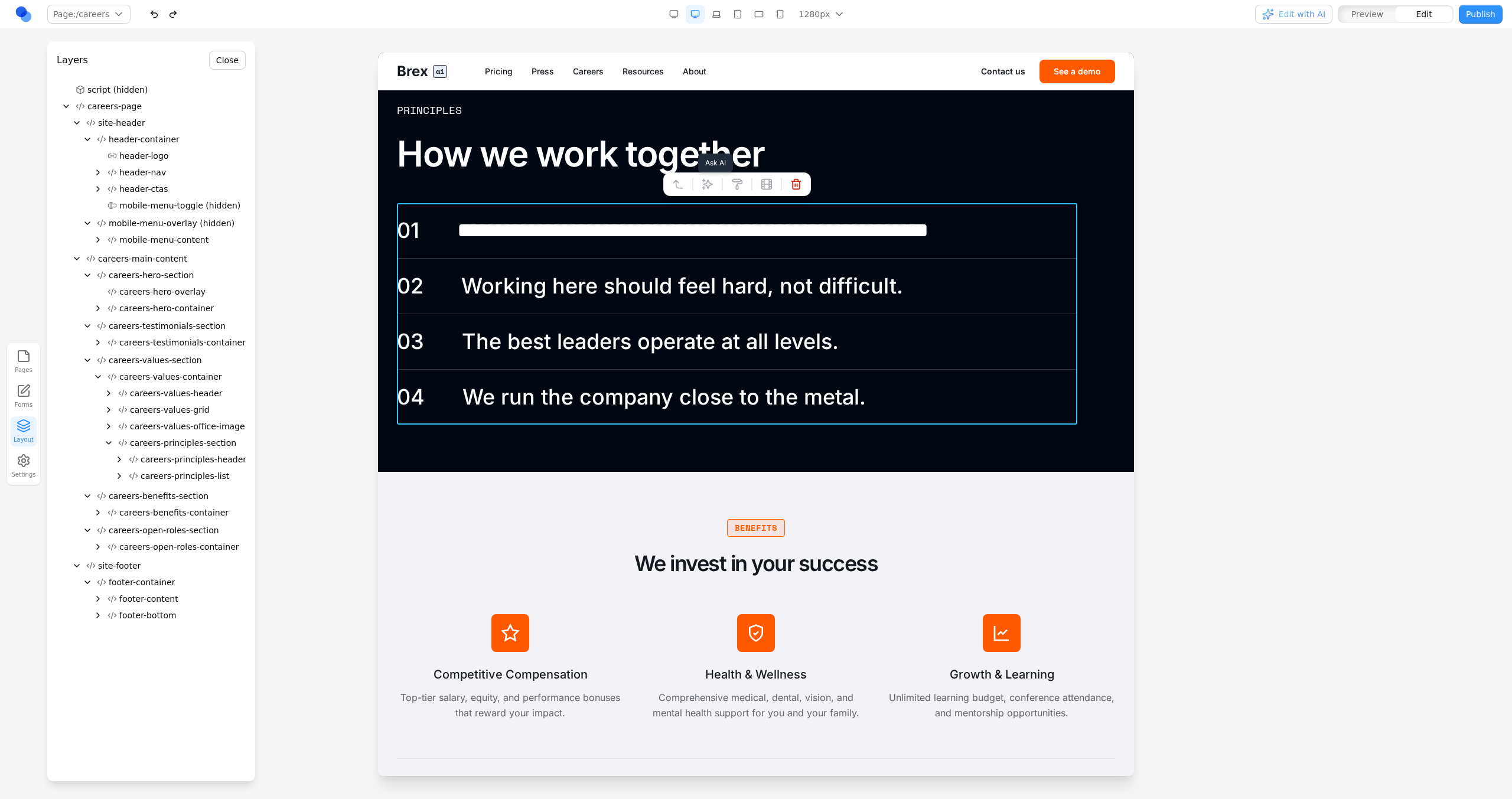
click at [701, 193] on button at bounding box center [707, 185] width 19 height 19
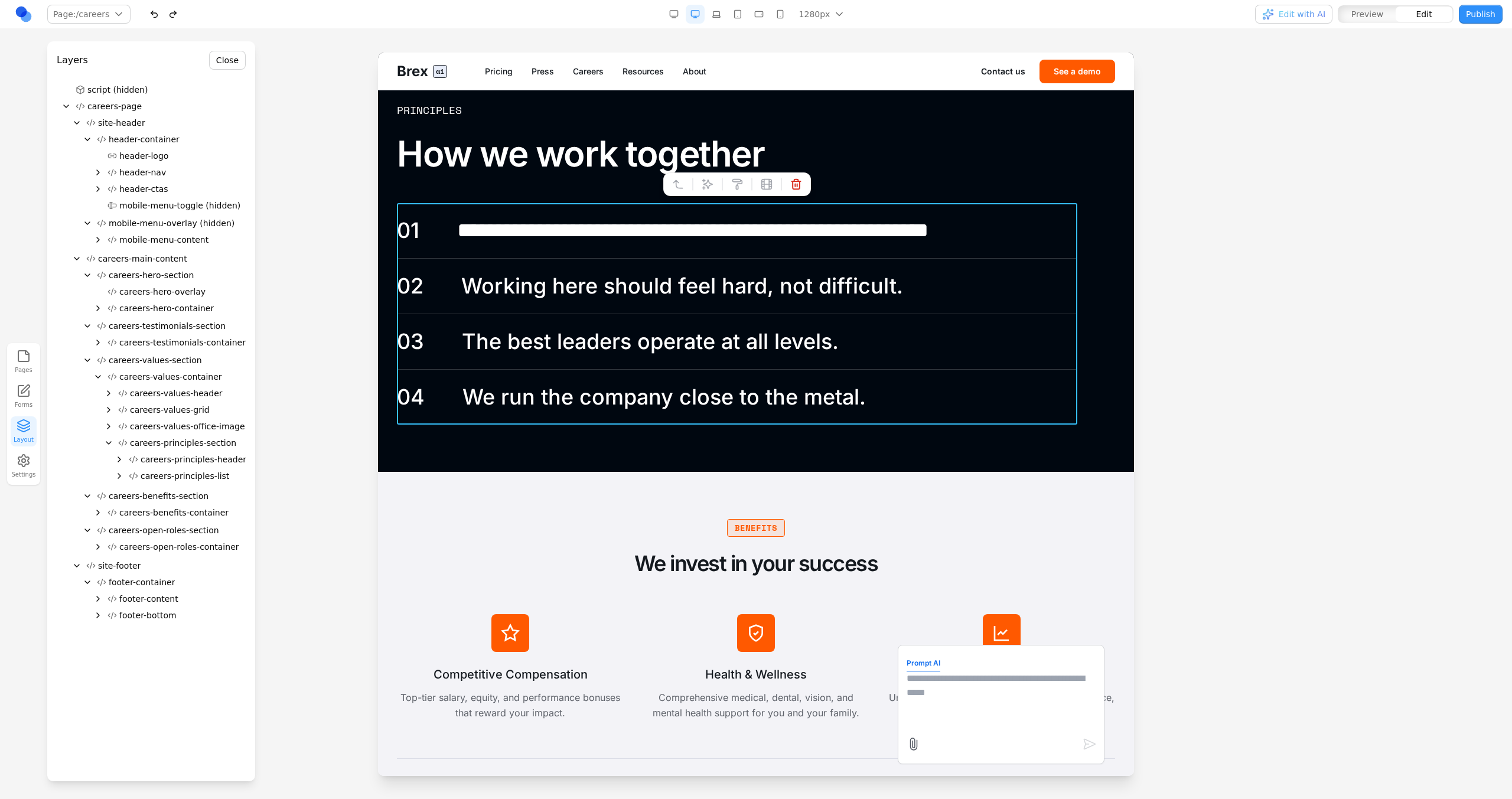
click at [928, 683] on textarea at bounding box center [1001, 701] width 189 height 59
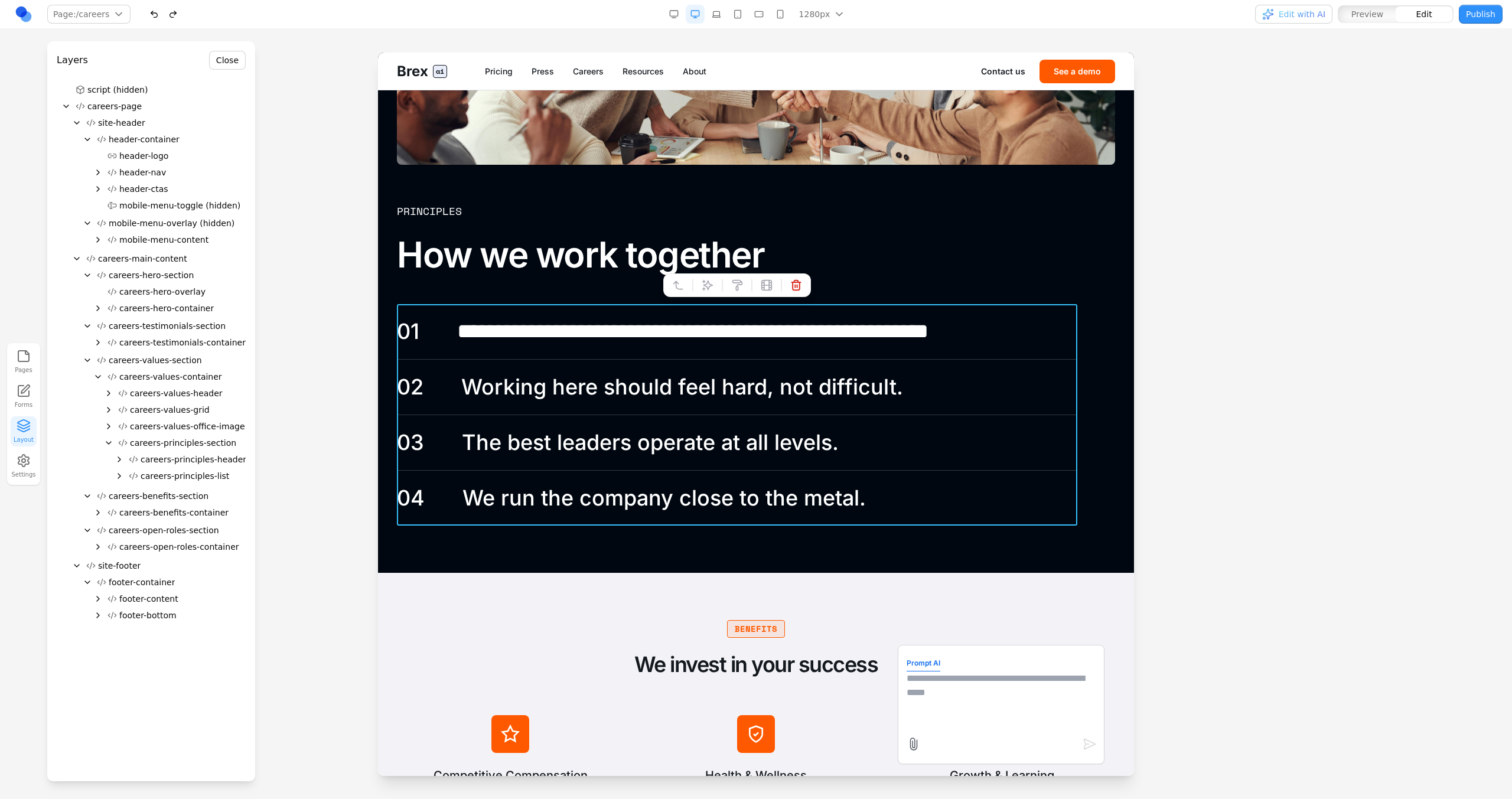
scroll to position [1801, 0]
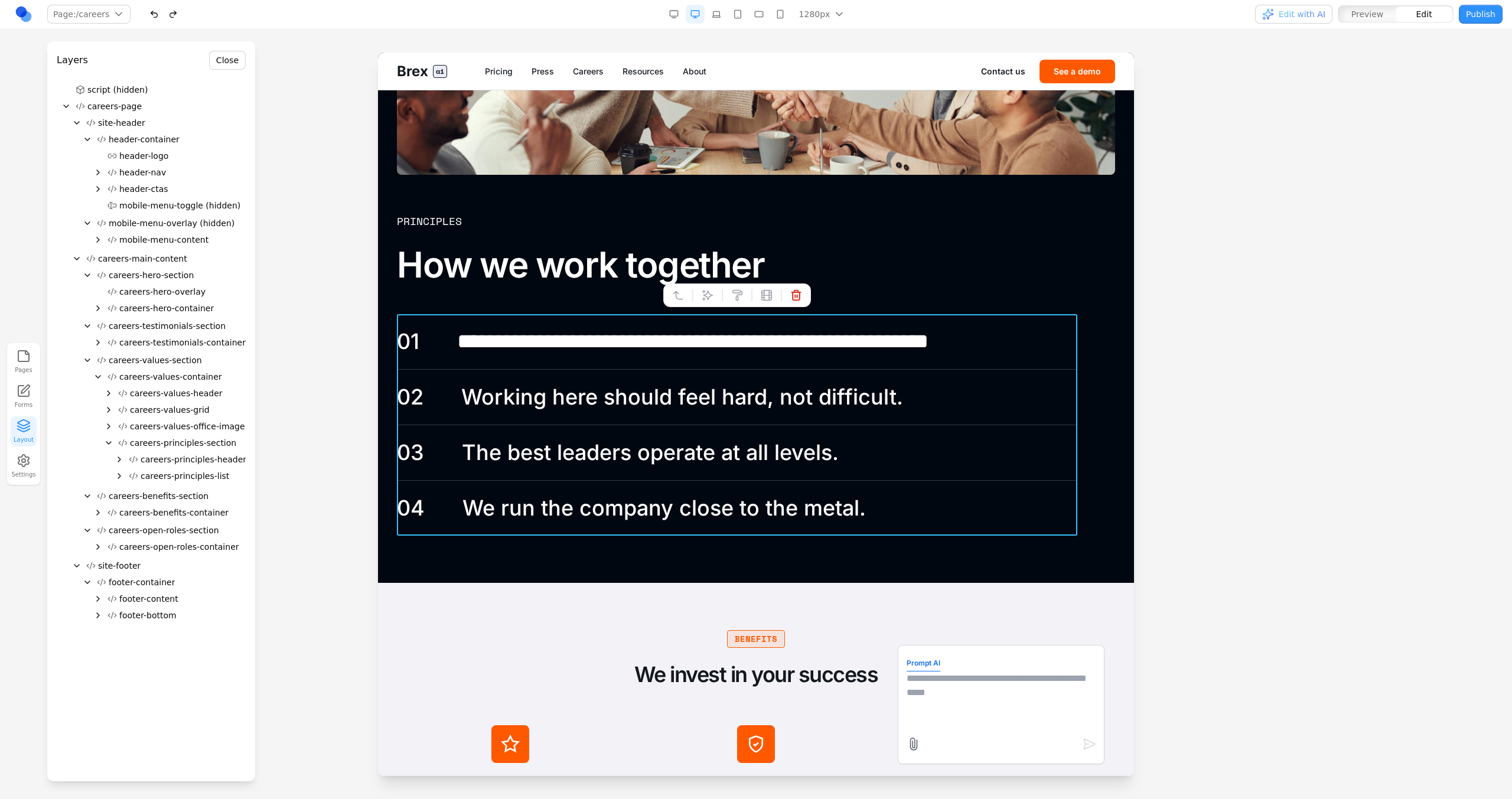
click at [971, 727] on textarea at bounding box center [1001, 701] width 189 height 59
type textarea "**********"
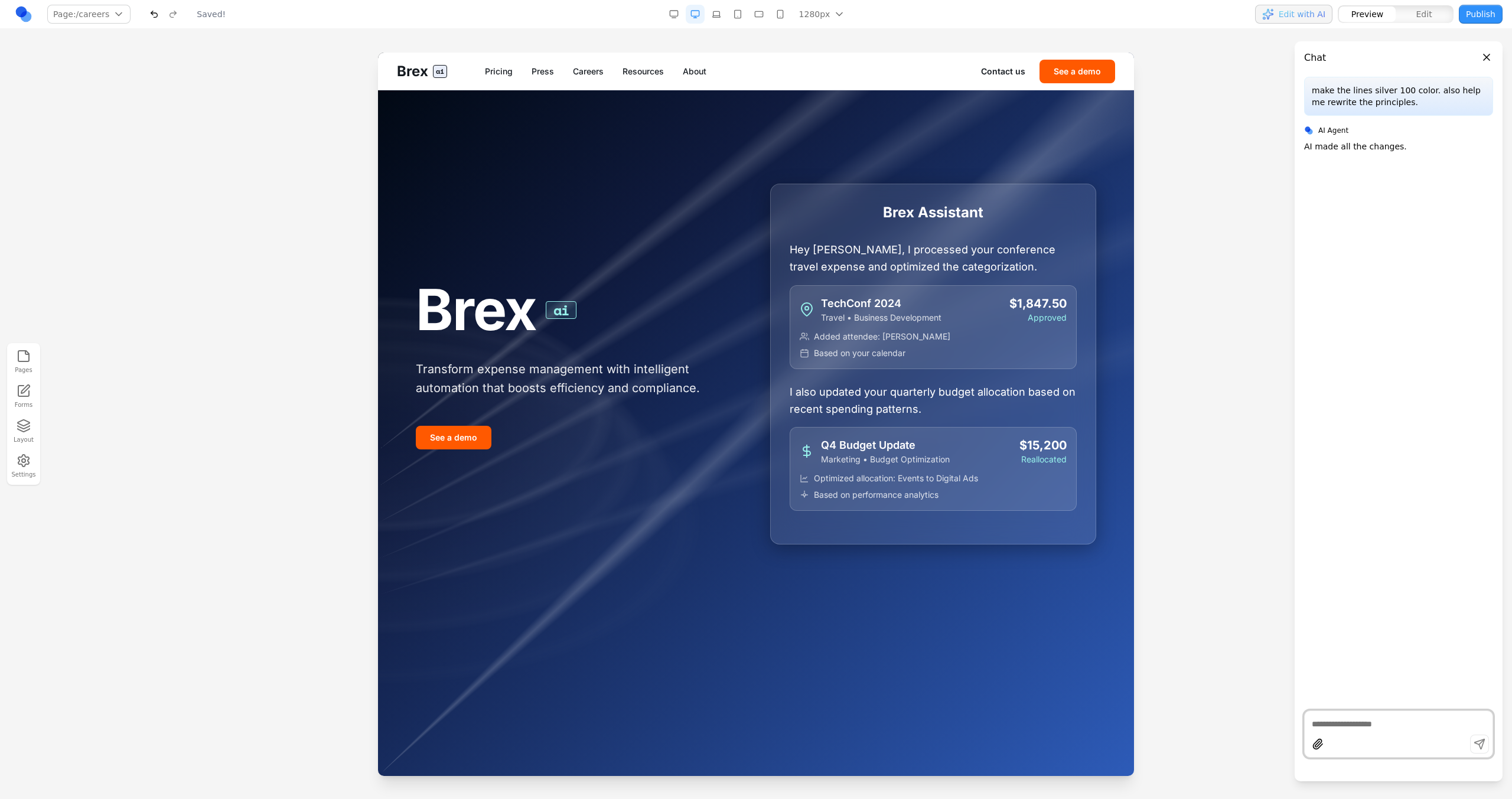
scroll to position [0, 0]
click at [586, 68] on link "Careers" at bounding box center [588, 71] width 31 height 12
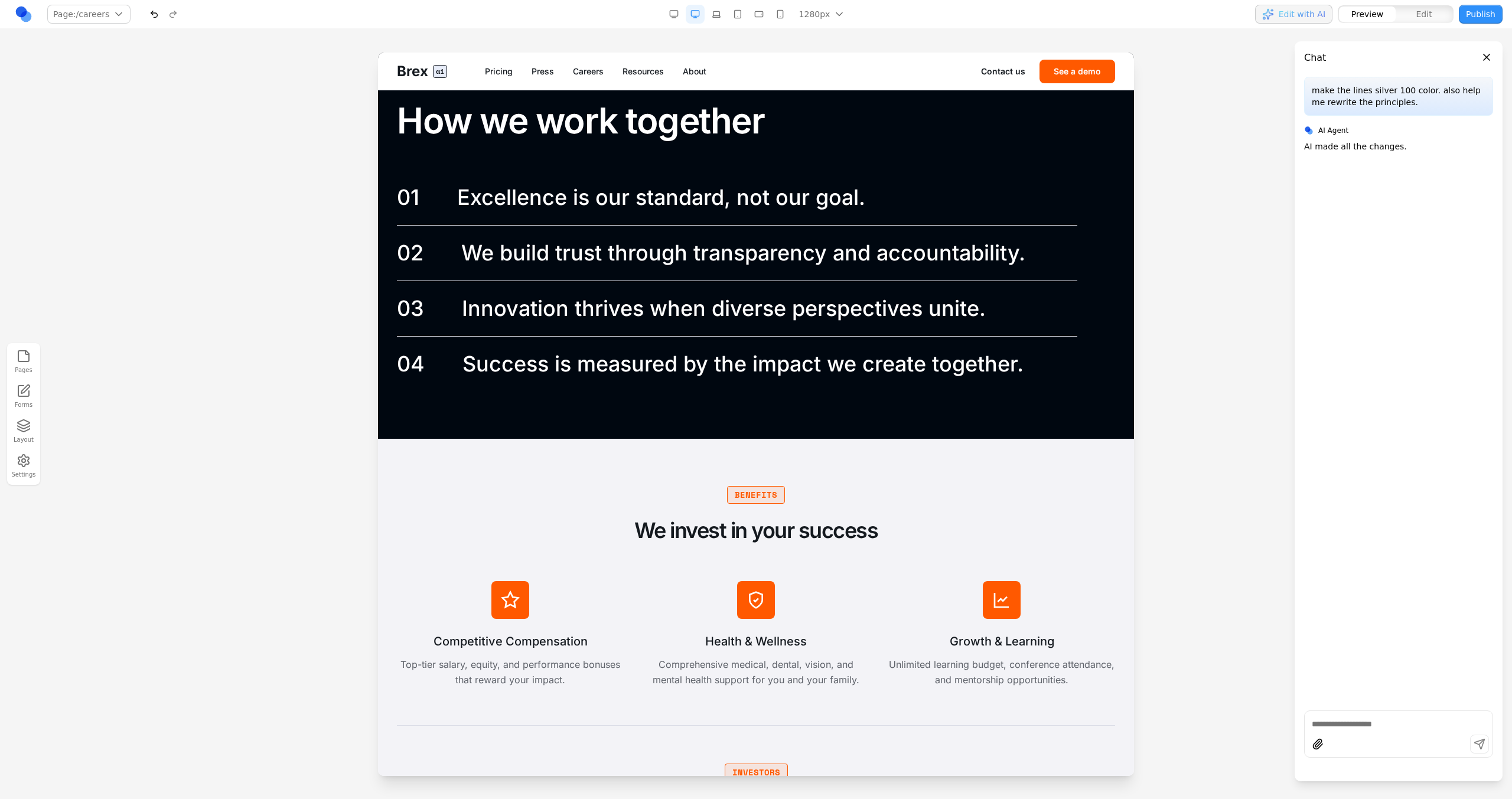
scroll to position [1915, 0]
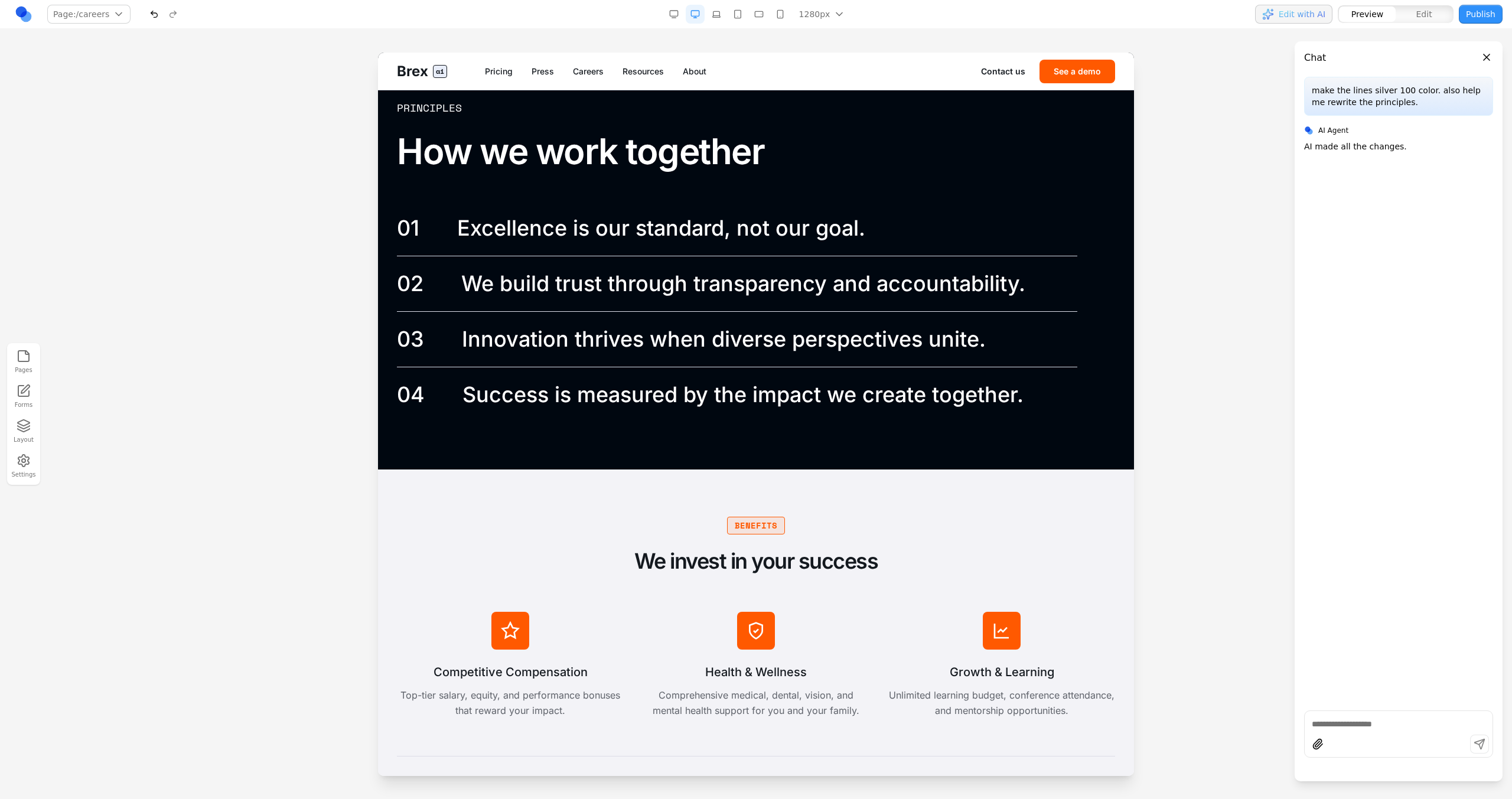
click at [820, 259] on div "02 We build trust through transparency and accountability." at bounding box center [736, 283] width 680 height 55
click at [1000, 328] on div "03 Innovation thrives when diverse perspectives unite." at bounding box center [736, 339] width 680 height 55
click at [1349, 738] on div at bounding box center [1397, 745] width 188 height 22
type textarea "**********"
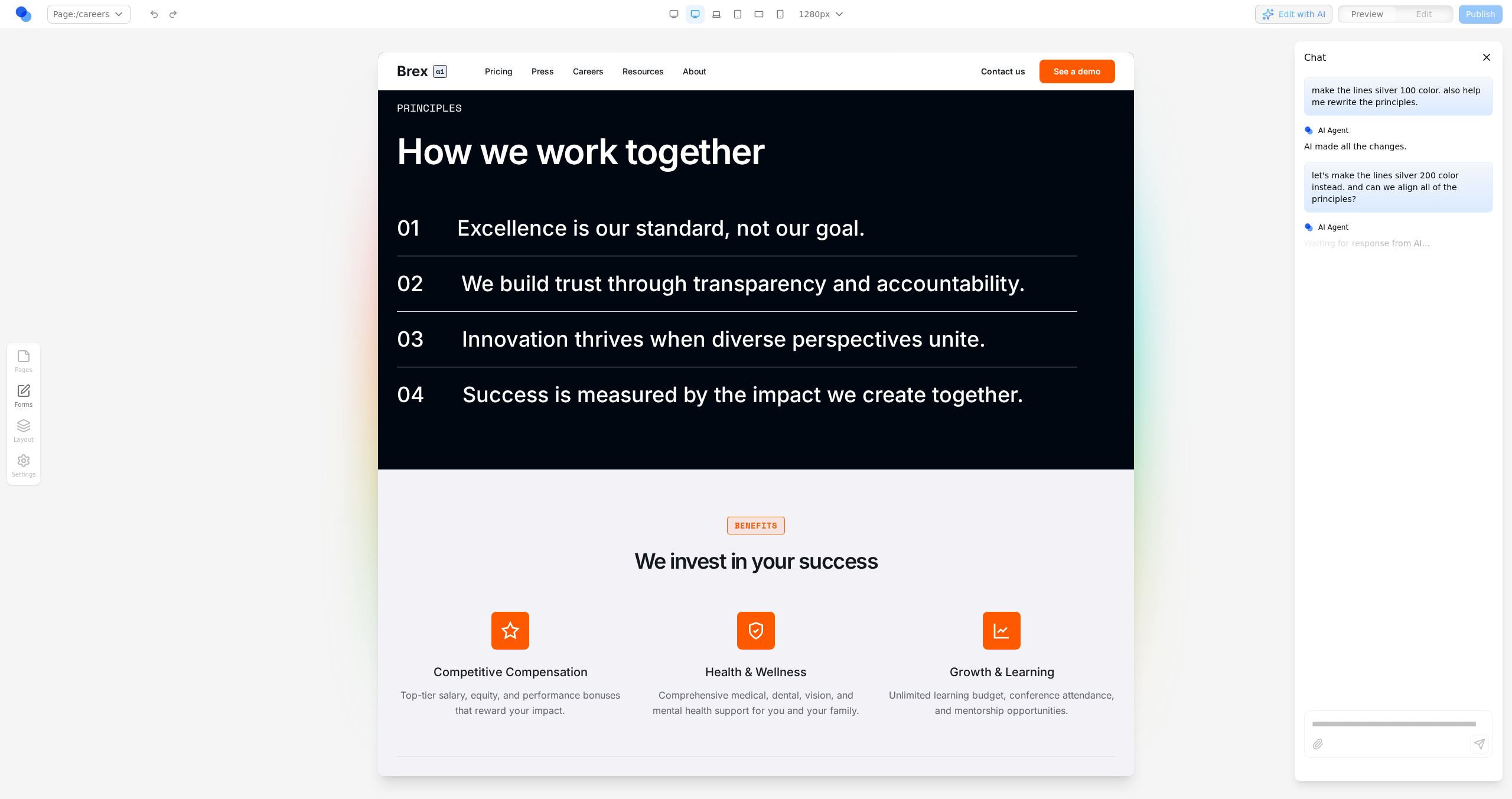
click at [1320, 540] on div "make the lines silver 100 color. also help me rewrite the principles. AI Agent …" at bounding box center [1398, 389] width 208 height 625
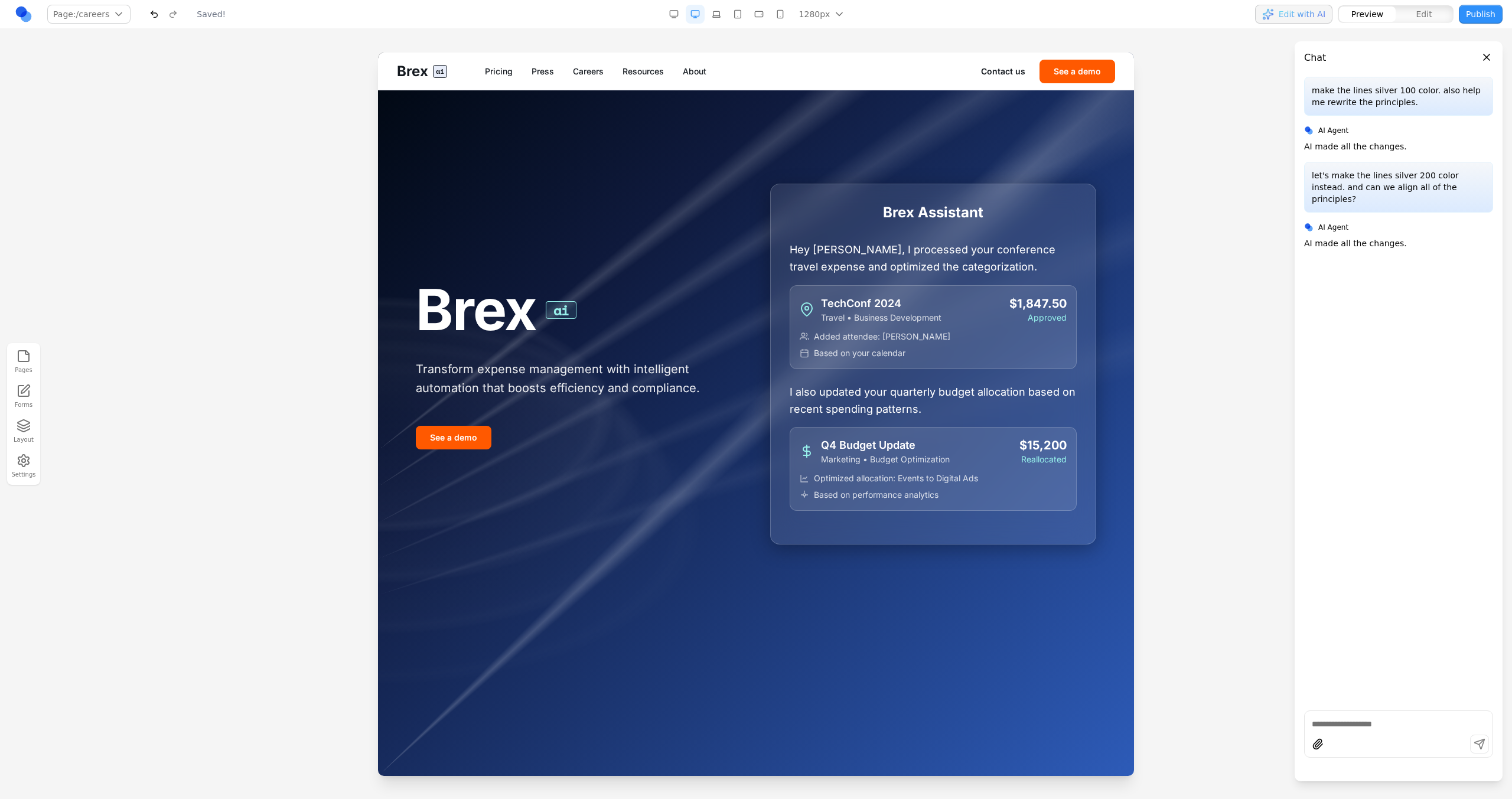
scroll to position [0, 0]
click at [589, 65] on link "Careers" at bounding box center [588, 71] width 31 height 12
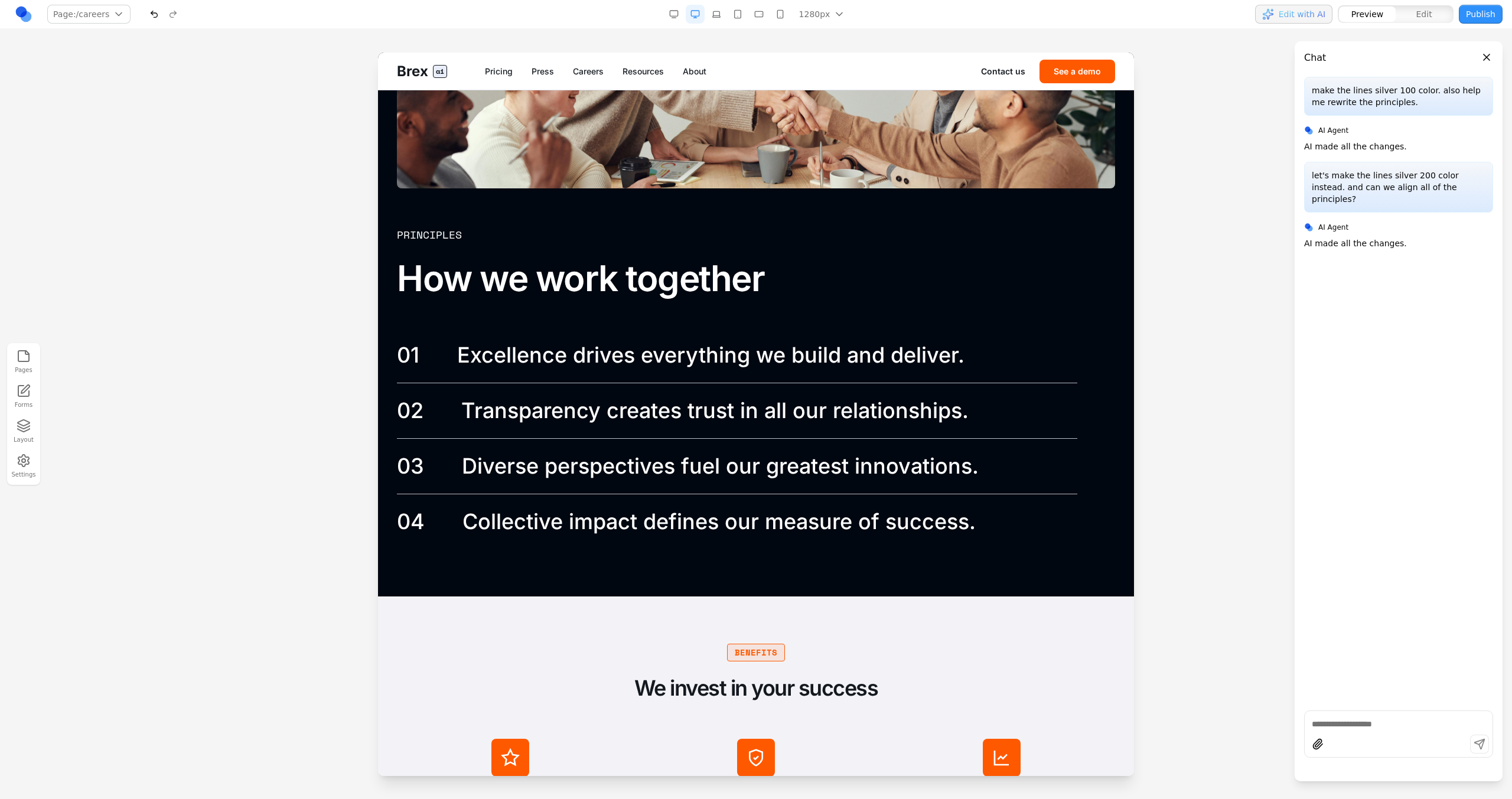
scroll to position [1787, 0]
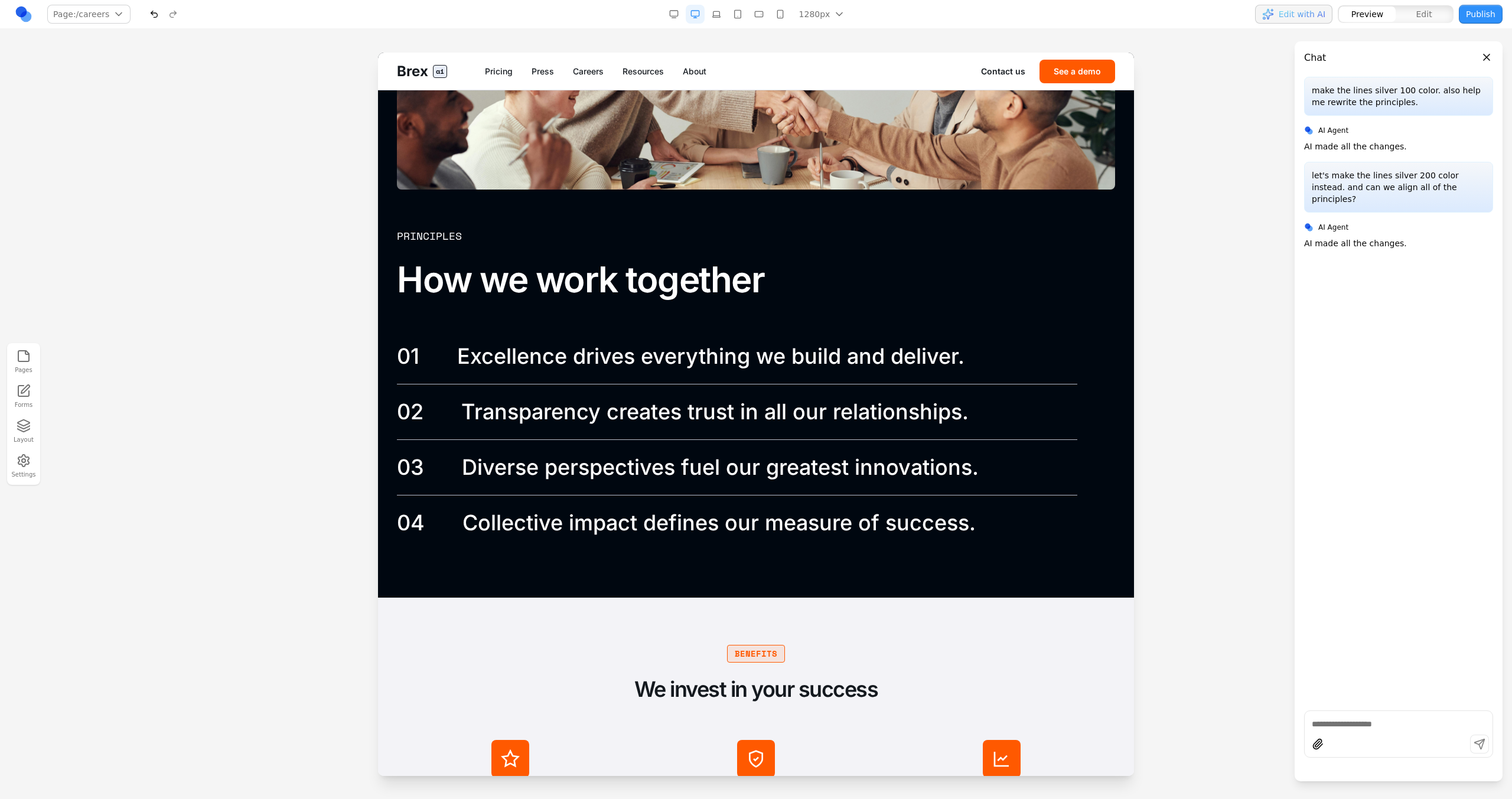
click at [577, 381] on div "01 Excellence drives everything we build and deliver." at bounding box center [736, 356] width 680 height 55
click at [583, 364] on p "Excellence drives everything we build and deliver." at bounding box center [710, 357] width 507 height 27
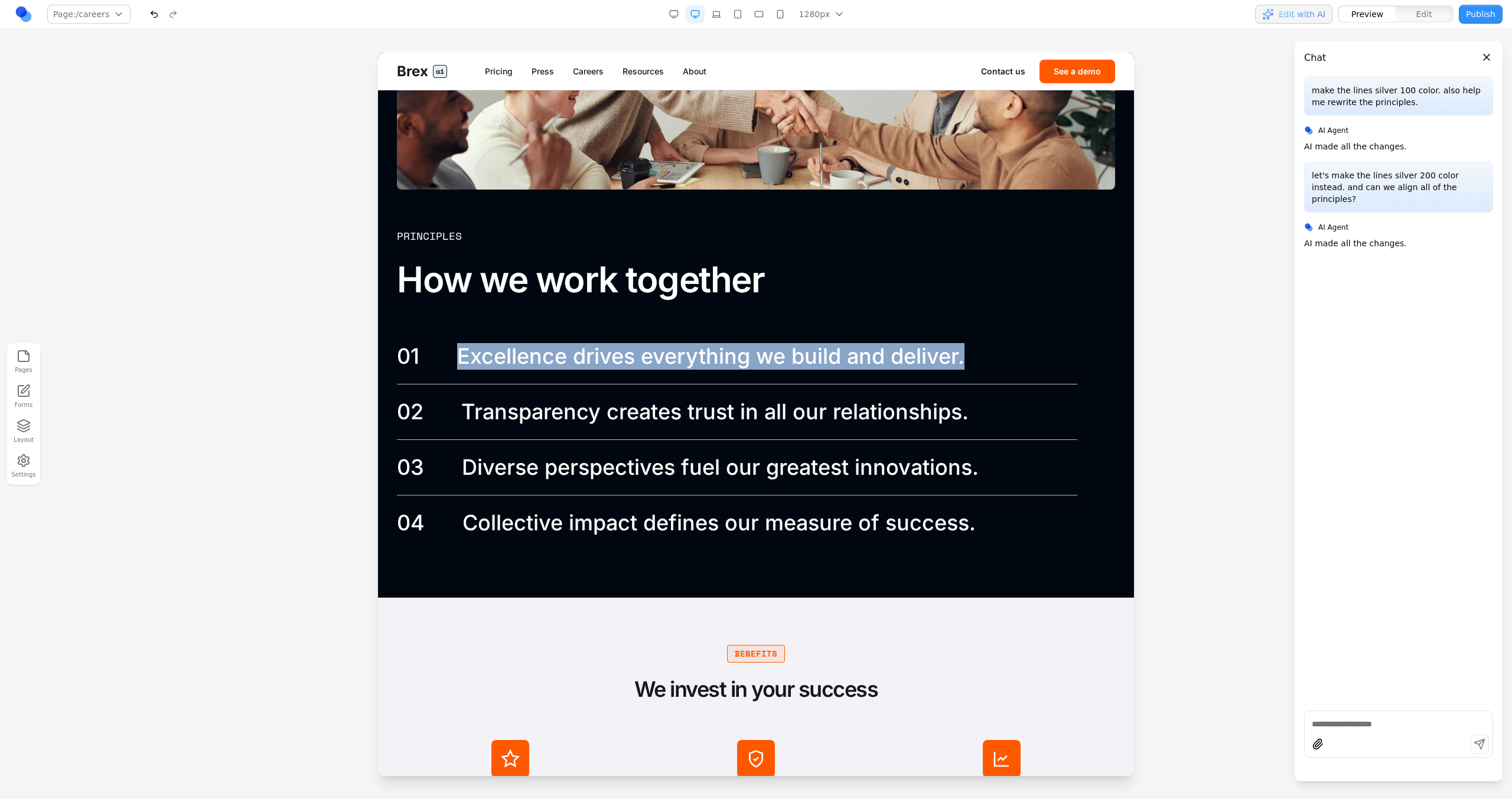
click at [583, 364] on p "Excellence drives everything we build and deliver." at bounding box center [710, 357] width 507 height 27
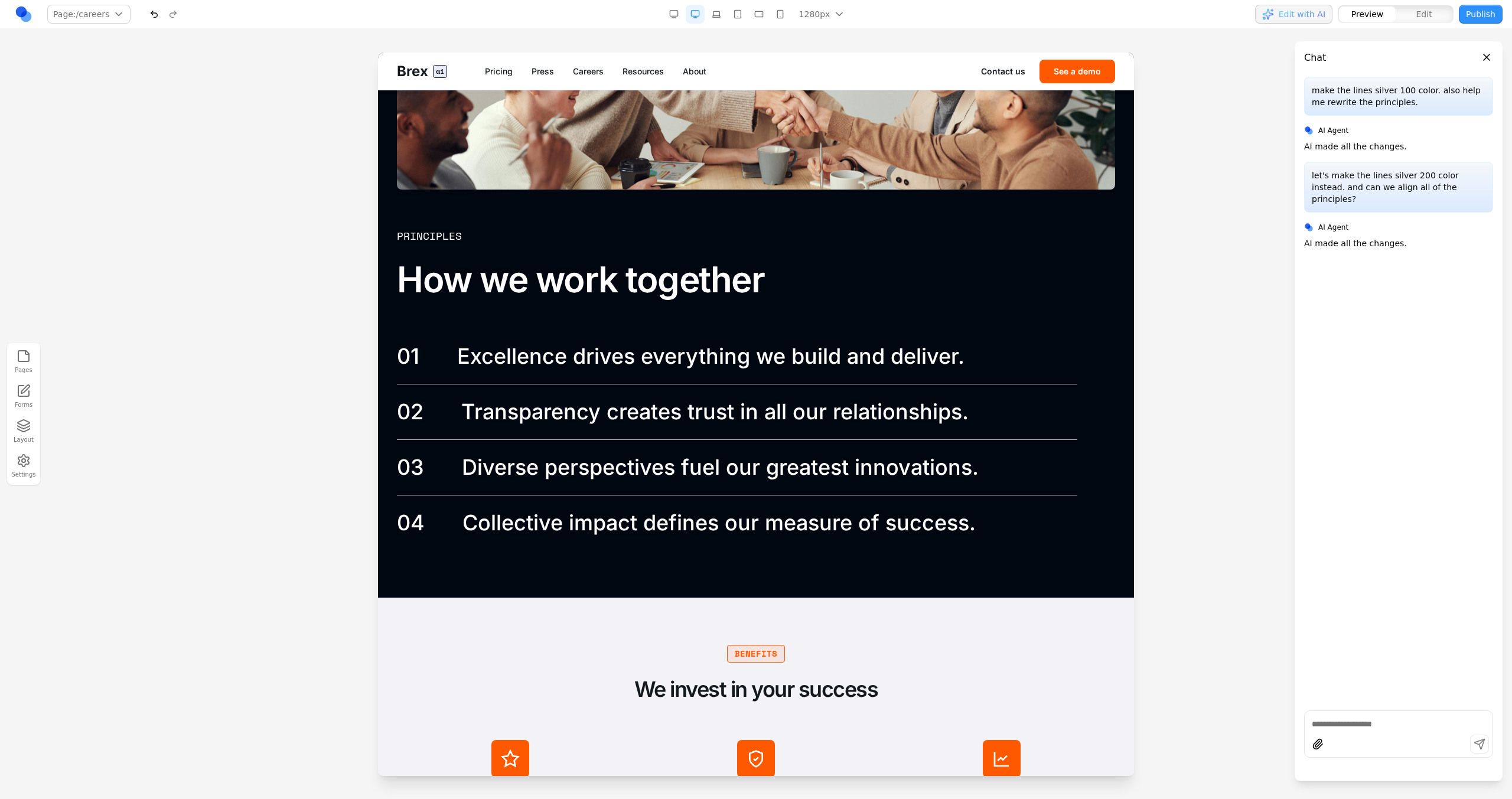
click at [584, 381] on div "01 Excellence drives everything we build and deliver." at bounding box center [736, 356] width 680 height 55
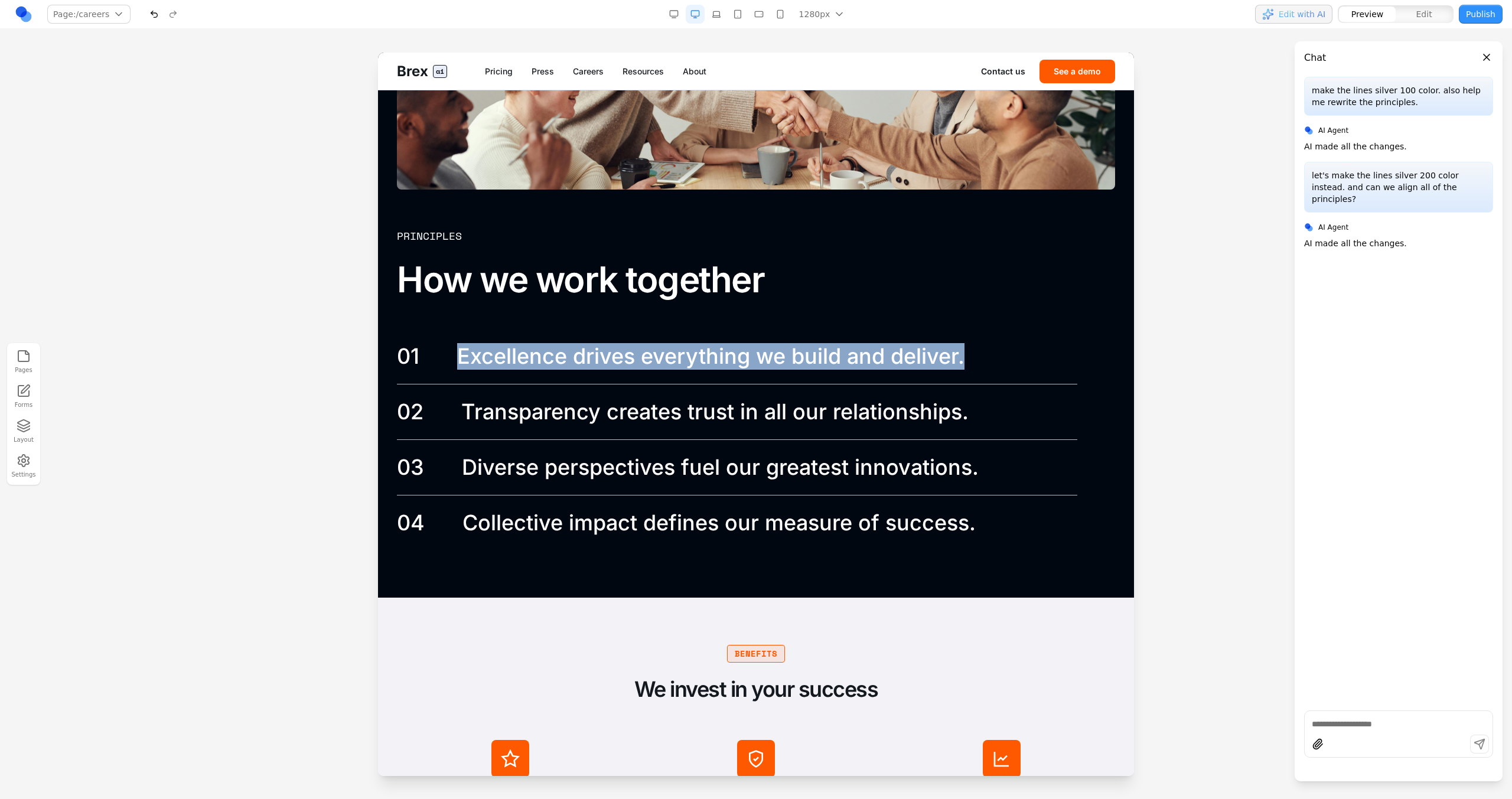
click at [584, 381] on div "01 Excellence drives everything we build and deliver." at bounding box center [736, 356] width 680 height 55
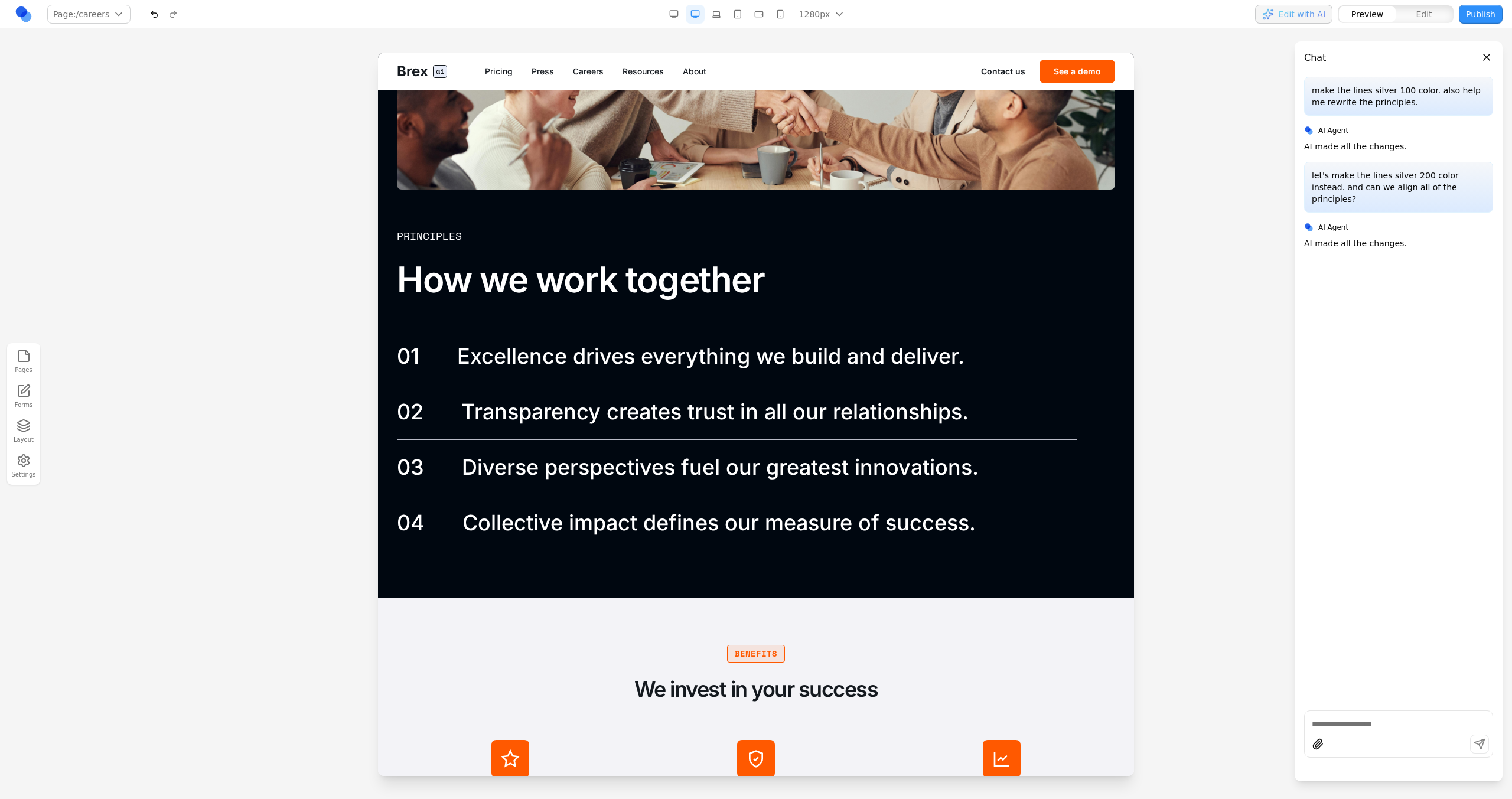
click at [584, 382] on div "01 Excellence drives everything we build and deliver." at bounding box center [736, 356] width 680 height 55
click at [584, 384] on div "02 Transparency creates trust in all our relationships." at bounding box center [736, 411] width 680 height 55
click at [835, 440] on div "03 Diverse perspectives fuel our greatest innovations." at bounding box center [736, 467] width 680 height 55
click at [934, 336] on div "01 Excellence drives everything we build and deliver." at bounding box center [736, 356] width 680 height 55
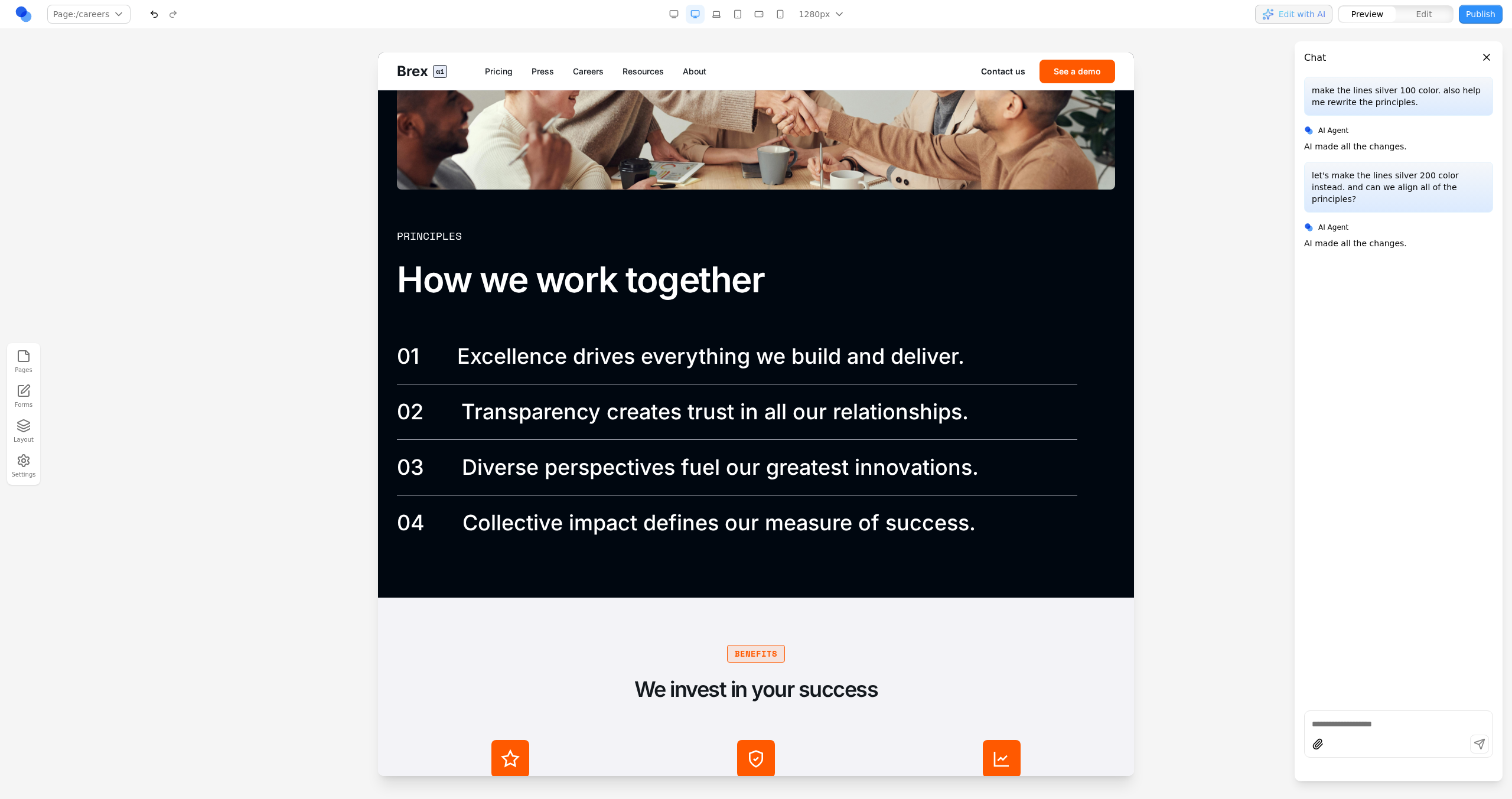
click at [935, 355] on p "Excellence drives everything we build and deliver." at bounding box center [710, 357] width 507 height 27
click at [913, 392] on div "02 Transparency creates trust in all our relationships." at bounding box center [736, 411] width 680 height 55
click at [27, 426] on icon "button" at bounding box center [23, 425] width 14 height 14
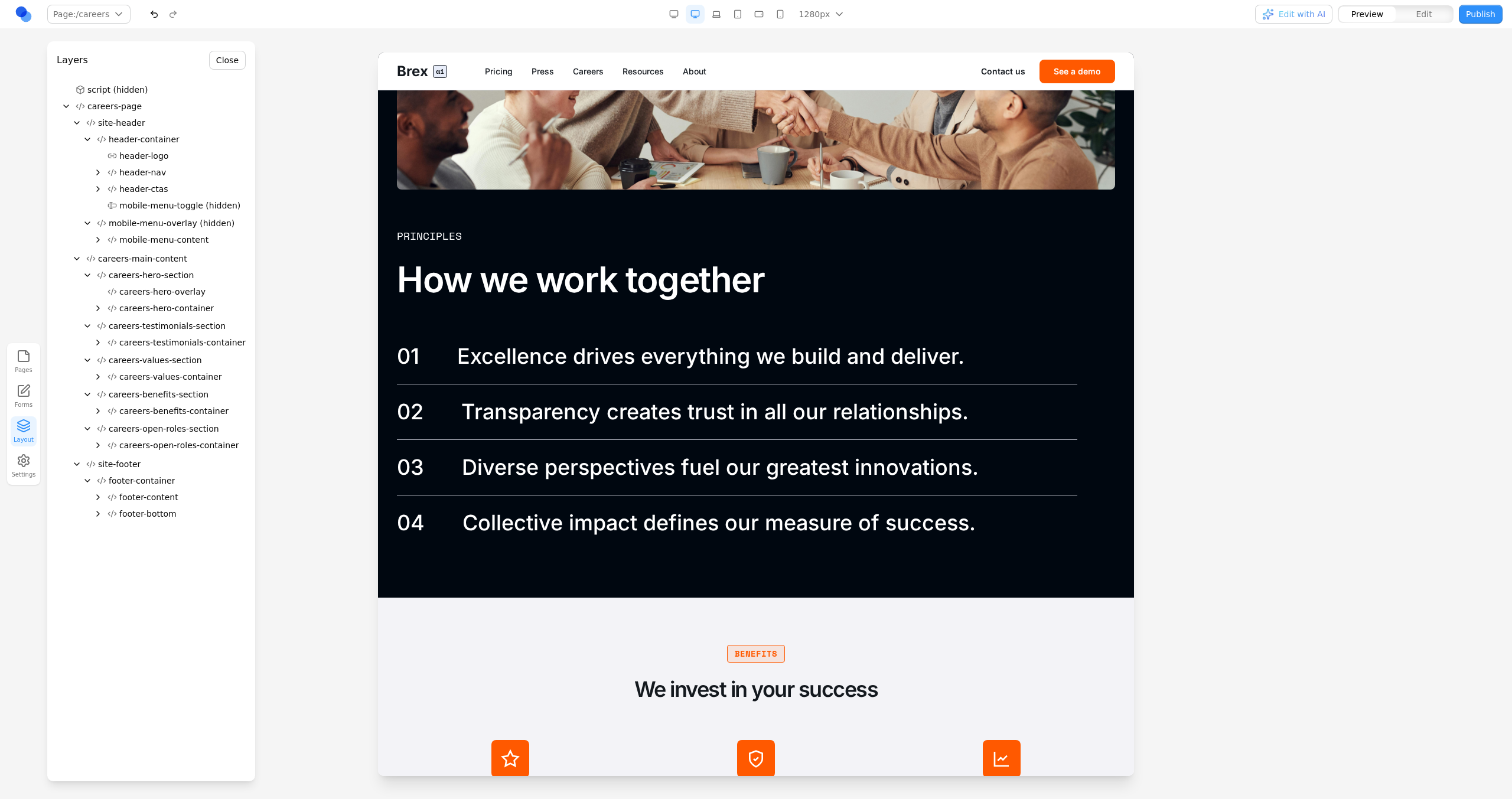
click at [99, 378] on icon "Expand" at bounding box center [98, 377] width 10 height 10
click at [128, 441] on button "careers-principles-section" at bounding box center [179, 443] width 132 height 16
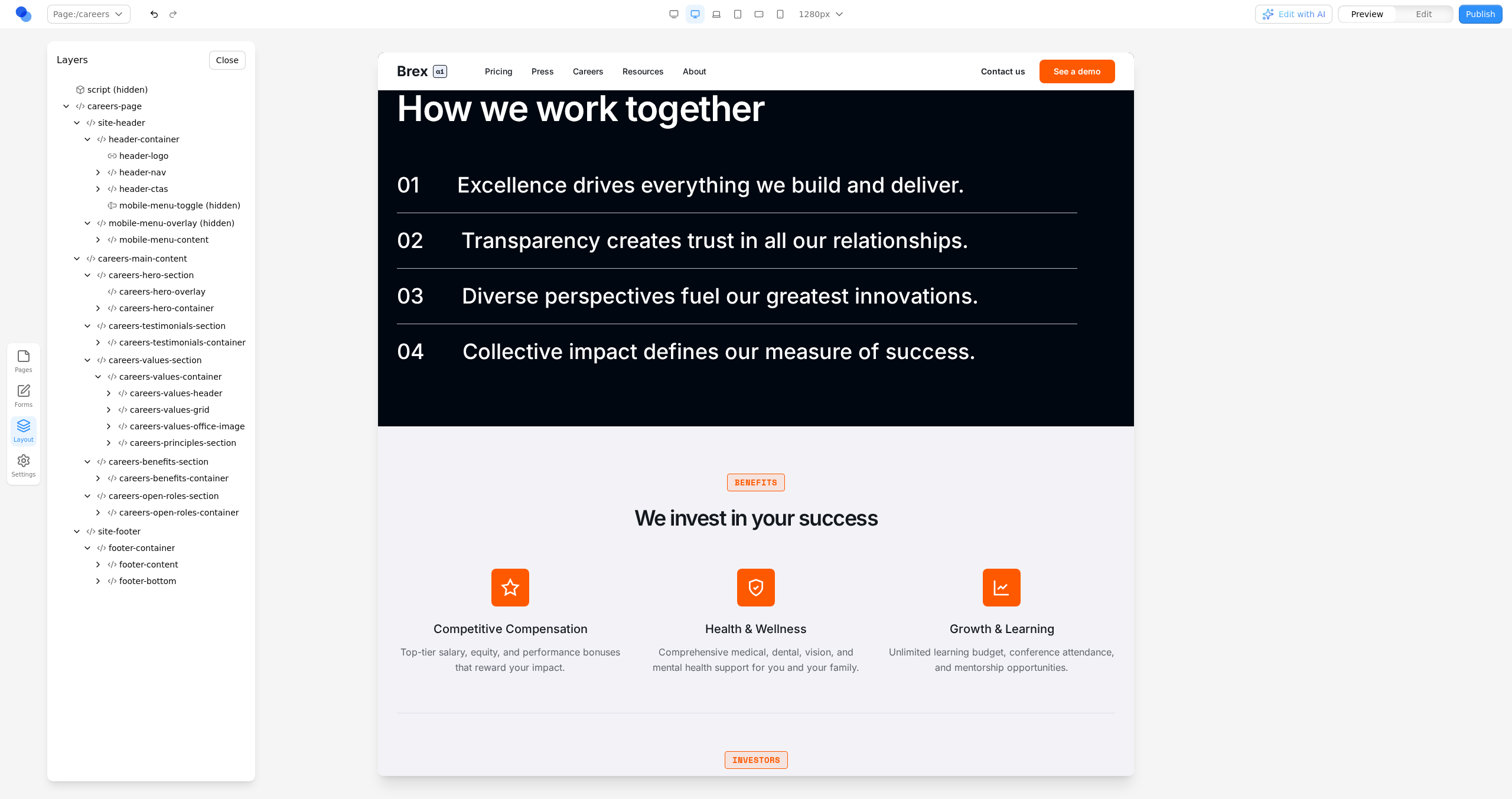
scroll to position [1962, 0]
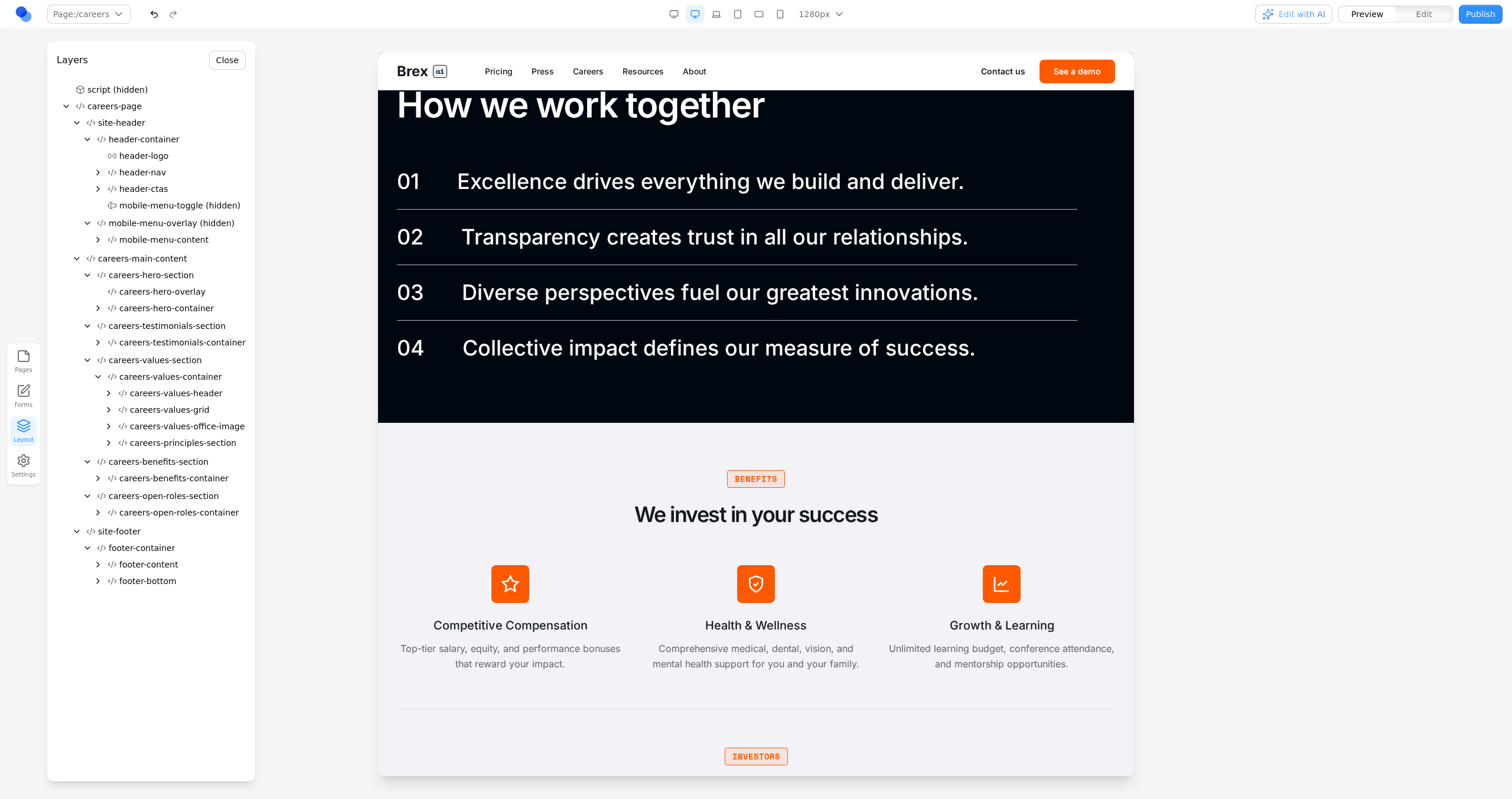
click at [136, 439] on span "careers-principles-section" at bounding box center [183, 443] width 106 height 12
click at [110, 439] on icon "Expand" at bounding box center [109, 443] width 10 height 10
click at [141, 451] on button "careers-principles-header" at bounding box center [188, 459] width 127 height 16
click at [153, 477] on span "careers-principles-list" at bounding box center [185, 476] width 89 height 12
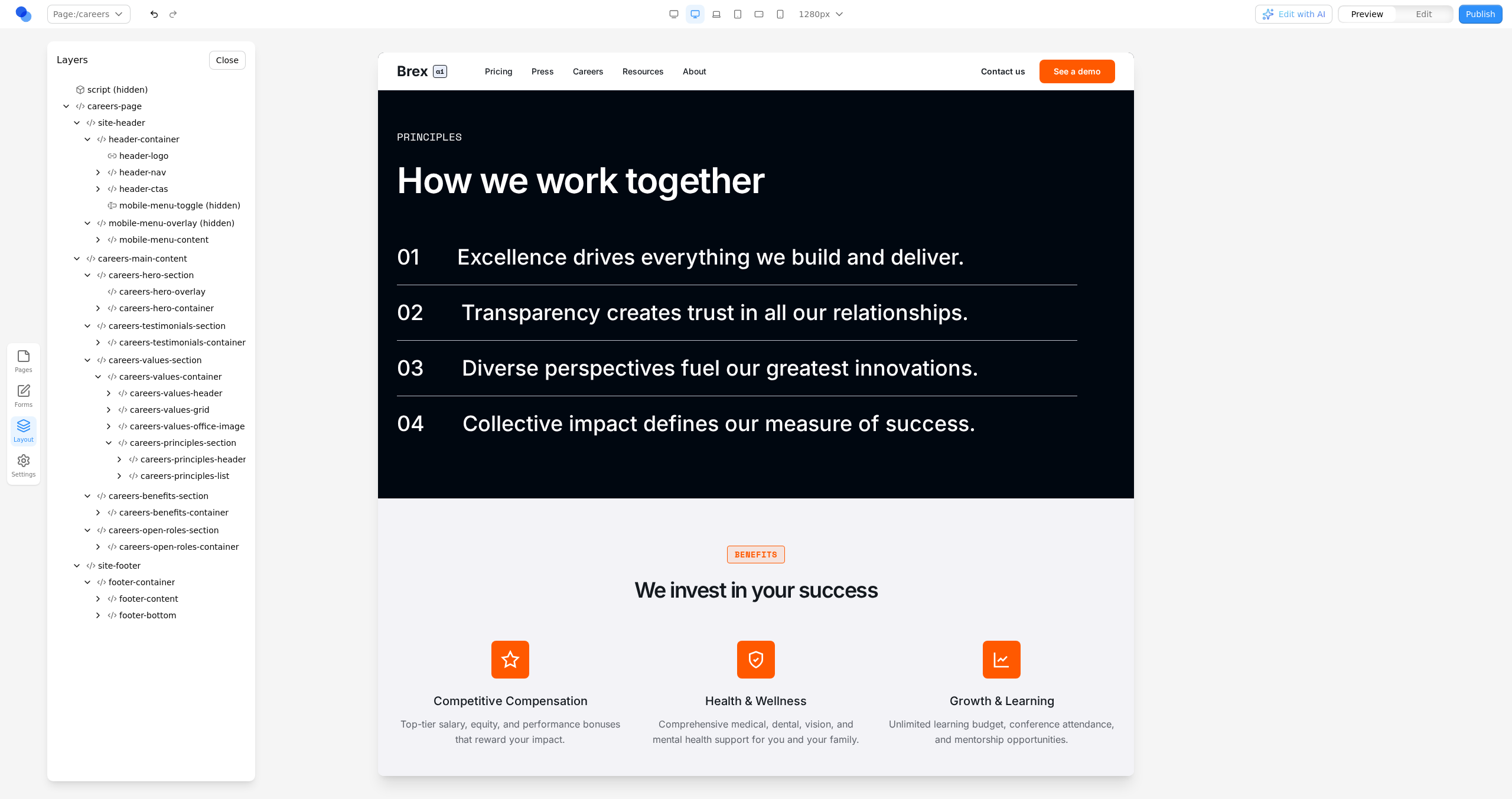
scroll to position [1825, 0]
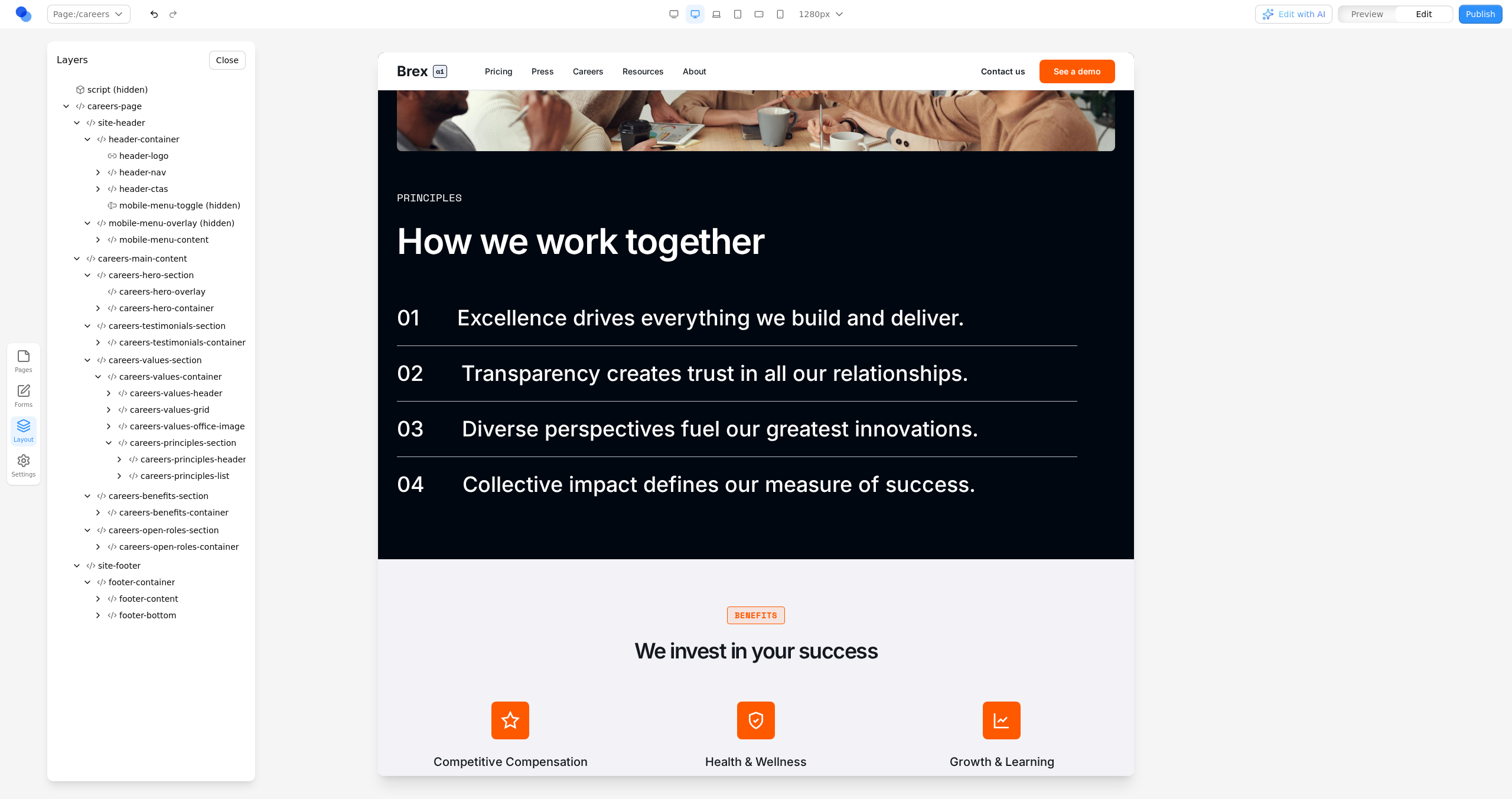
click at [161, 477] on span "careers-principles-list" at bounding box center [185, 476] width 89 height 12
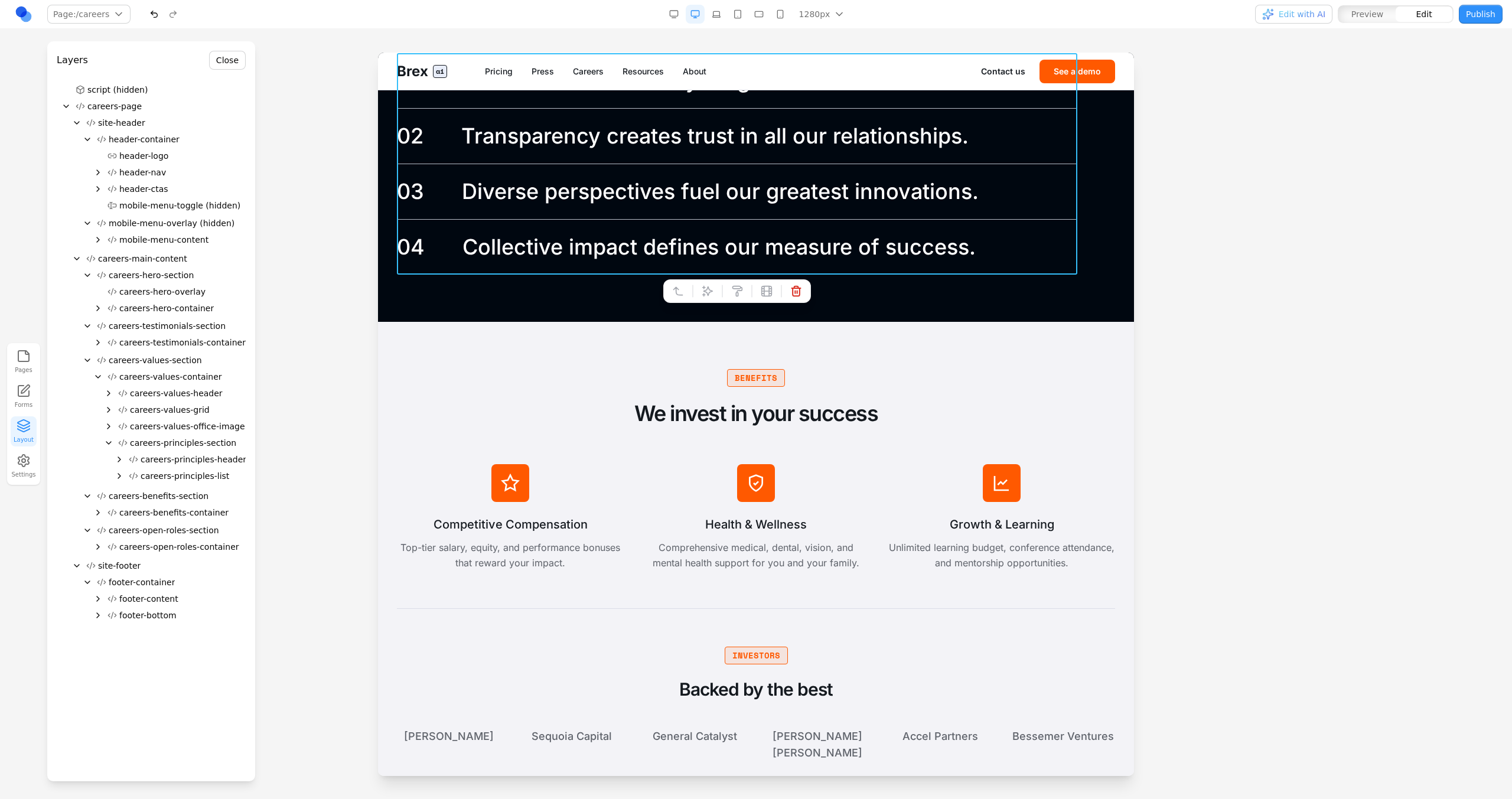
scroll to position [2063, 0]
click at [701, 290] on button at bounding box center [707, 291] width 19 height 19
click at [935, 672] on textarea at bounding box center [1001, 701] width 189 height 59
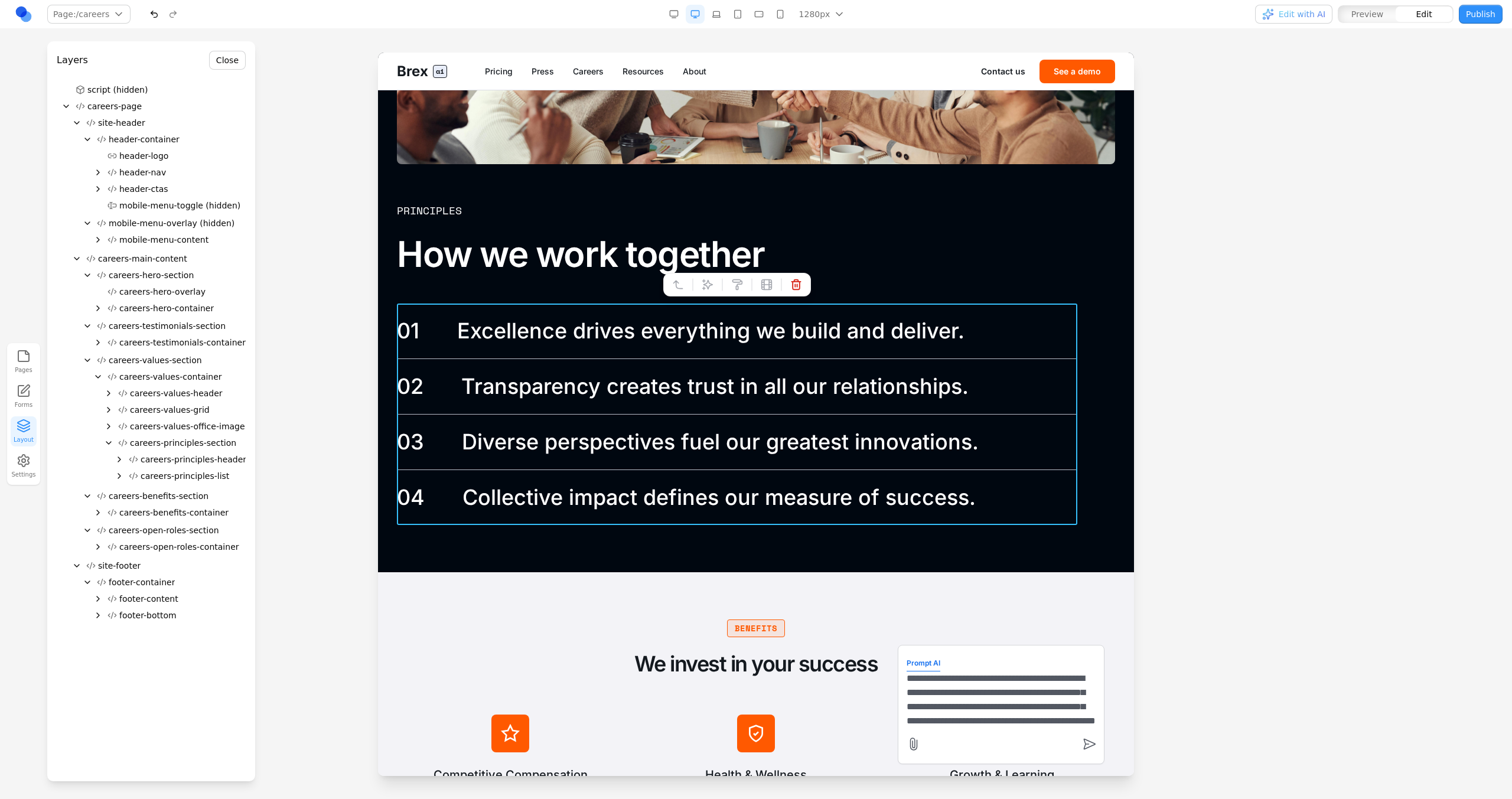
scroll to position [25, 0]
type textarea "**********"
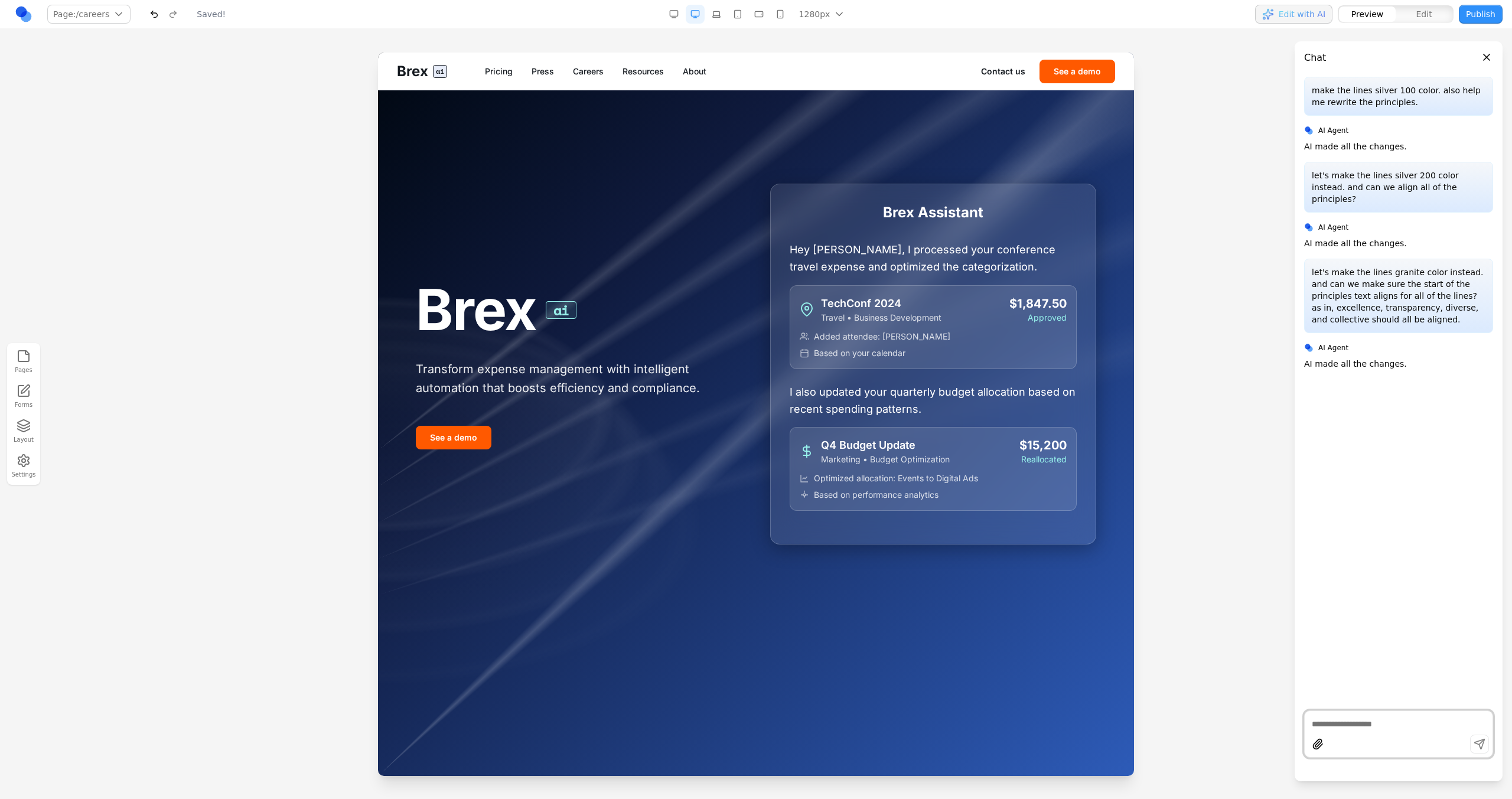
scroll to position [0, 0]
click at [599, 69] on link "Careers" at bounding box center [588, 71] width 31 height 12
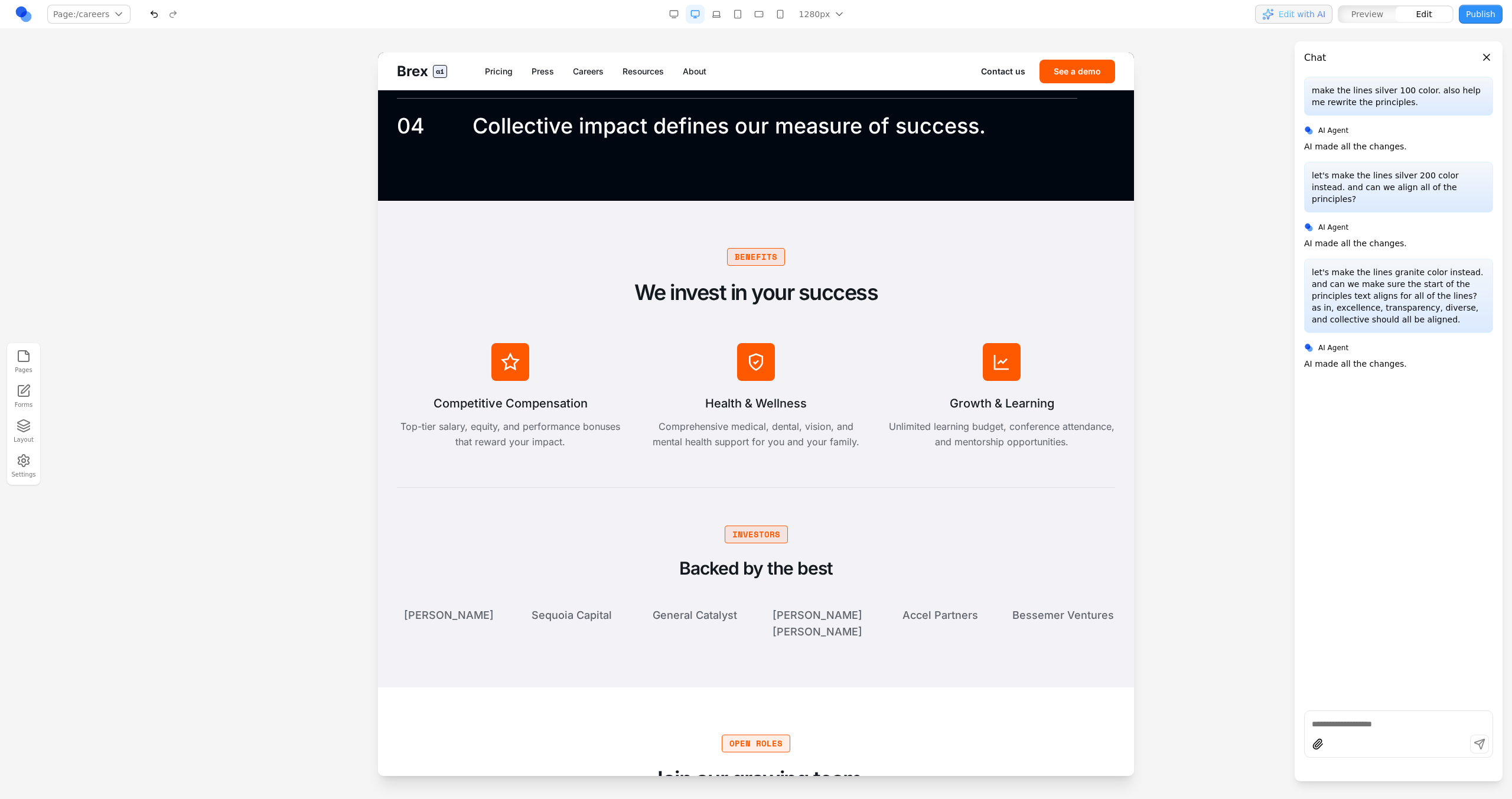
scroll to position [2214, 0]
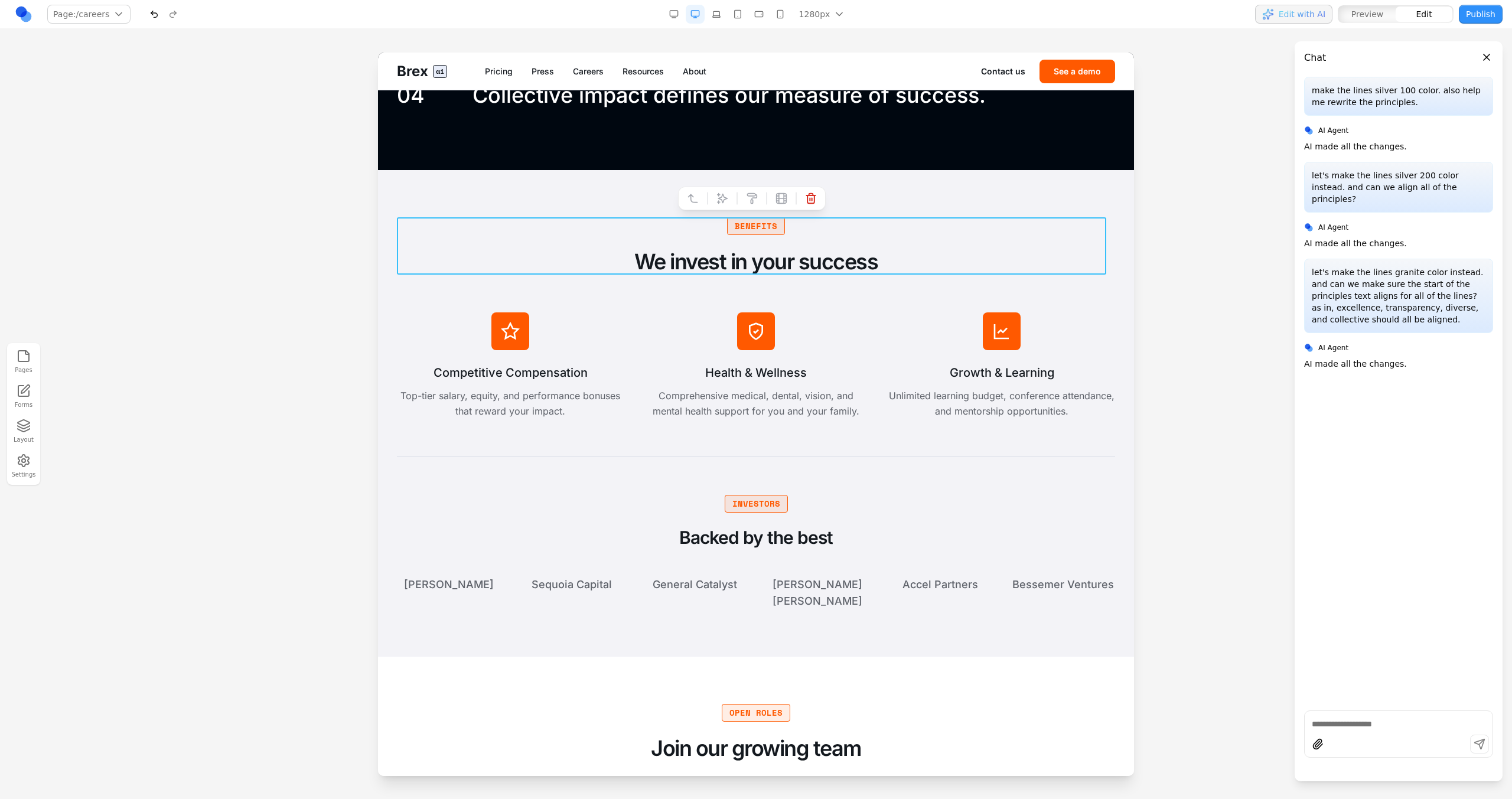
click at [688, 226] on div "Benefits We invest in your success" at bounding box center [756, 246] width 718 height 58
click at [718, 204] on button at bounding box center [723, 198] width 19 height 19
click at [917, 666] on button "Prompt AI" at bounding box center [923, 663] width 34 height 16
click at [919, 708] on textarea at bounding box center [1001, 701] width 189 height 59
type textarea "**********"
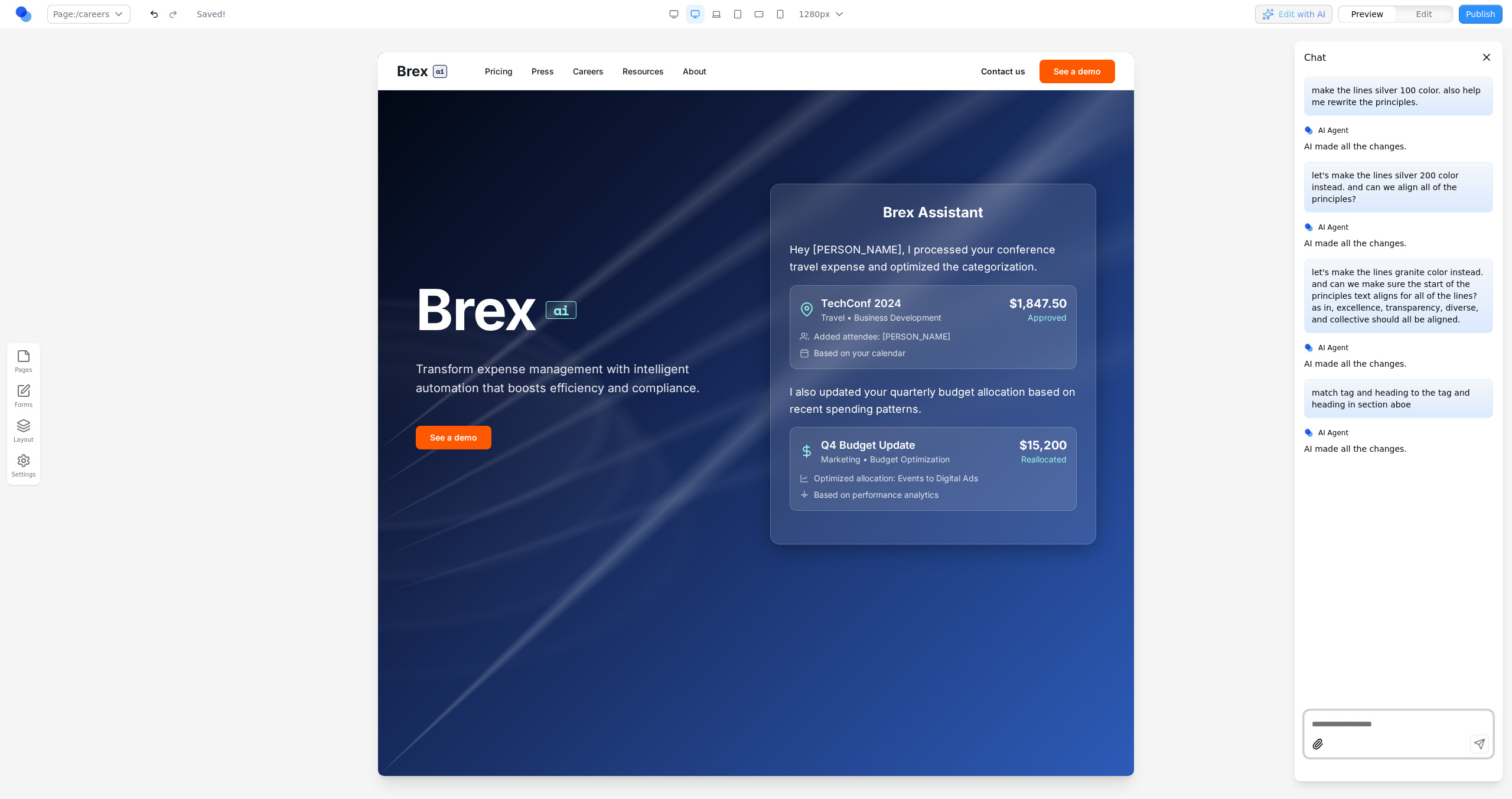
scroll to position [0, 0]
click at [589, 80] on div "Brex ai Pricing Press Careers Resources About Contact us See a demo" at bounding box center [756, 71] width 756 height 38
click at [586, 72] on link "Careers" at bounding box center [588, 71] width 31 height 12
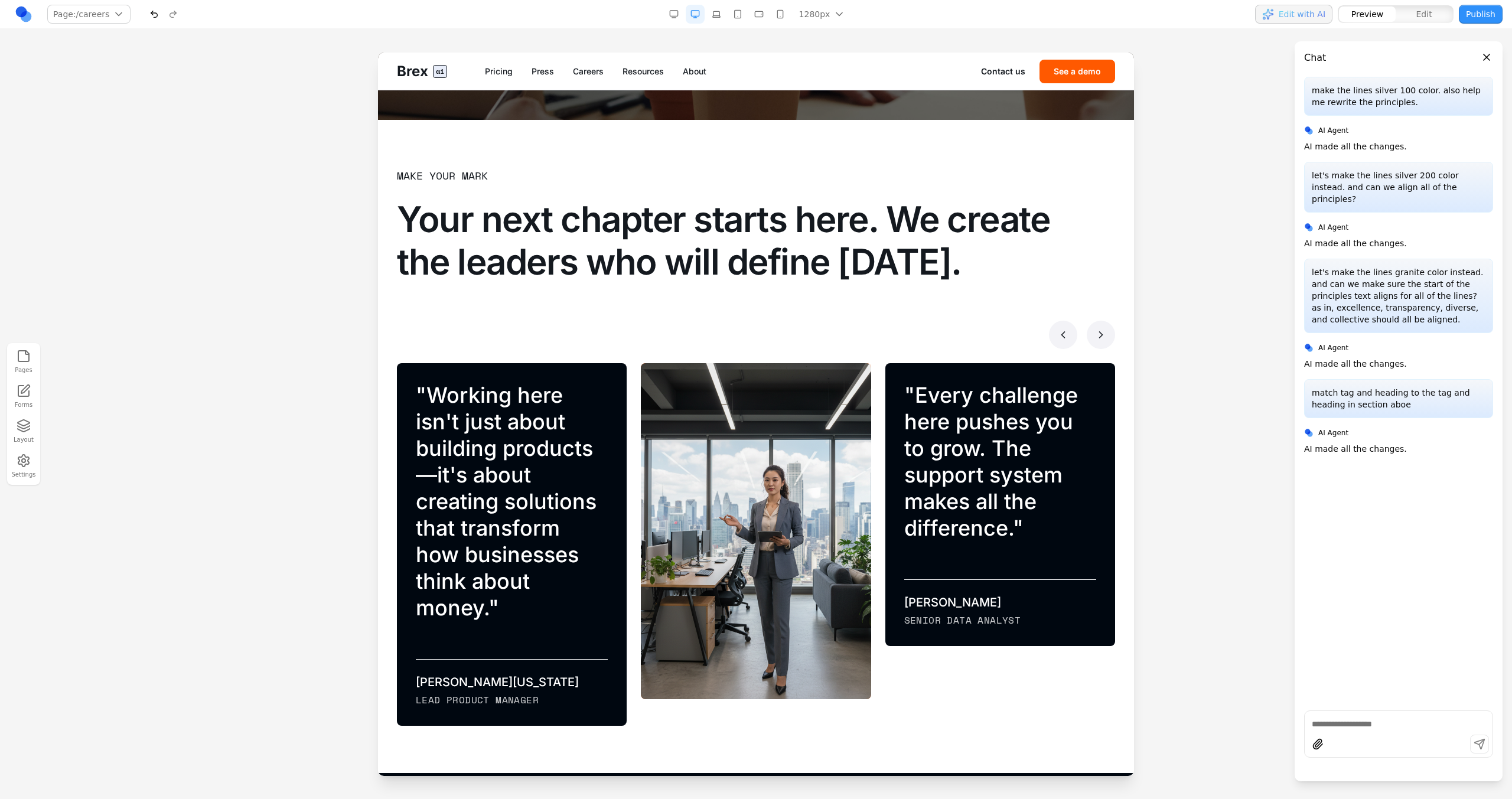
scroll to position [663, 0]
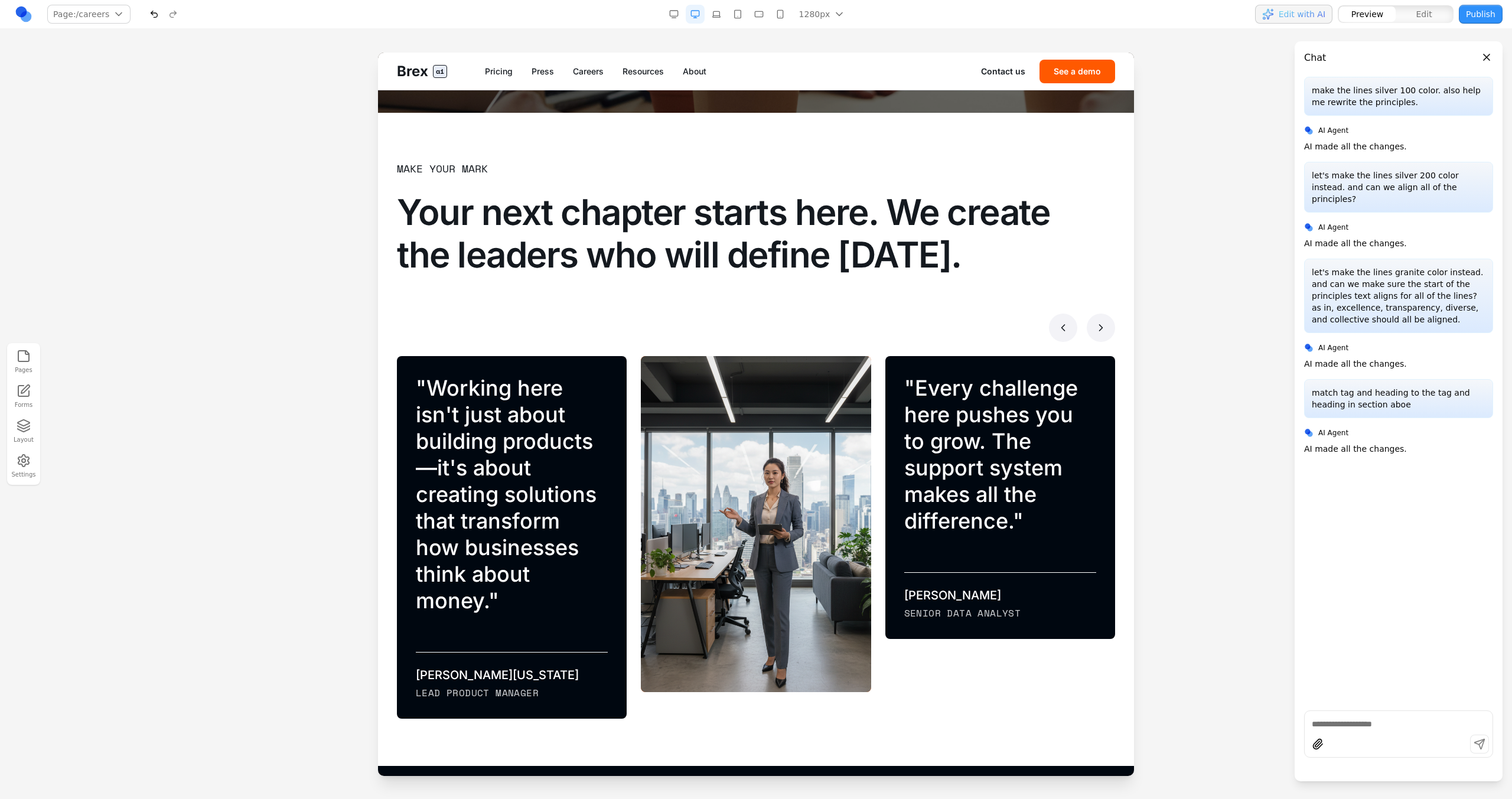
click at [1059, 337] on button at bounding box center [1063, 327] width 28 height 28
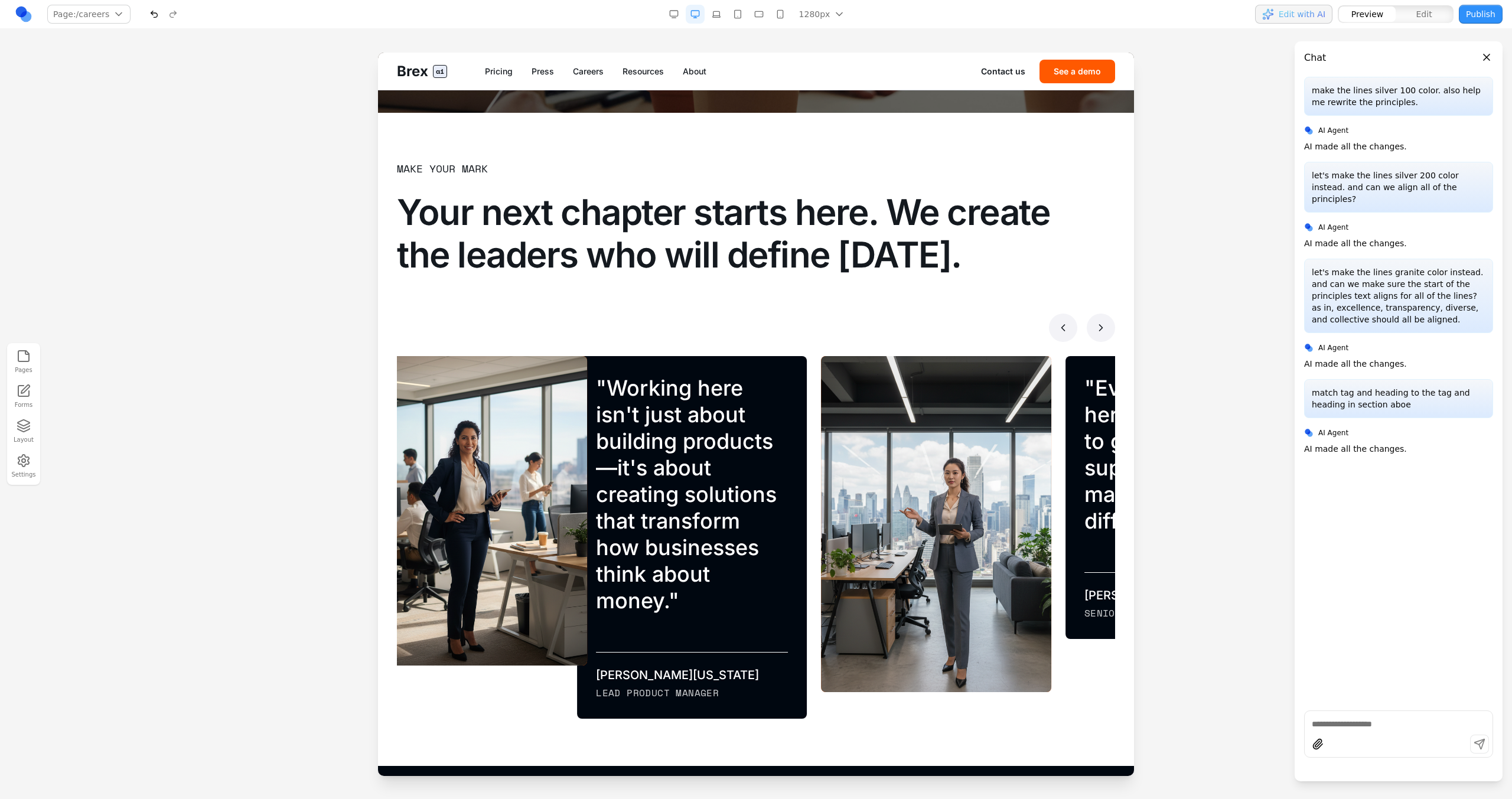
click at [1059, 337] on button at bounding box center [1063, 327] width 28 height 28
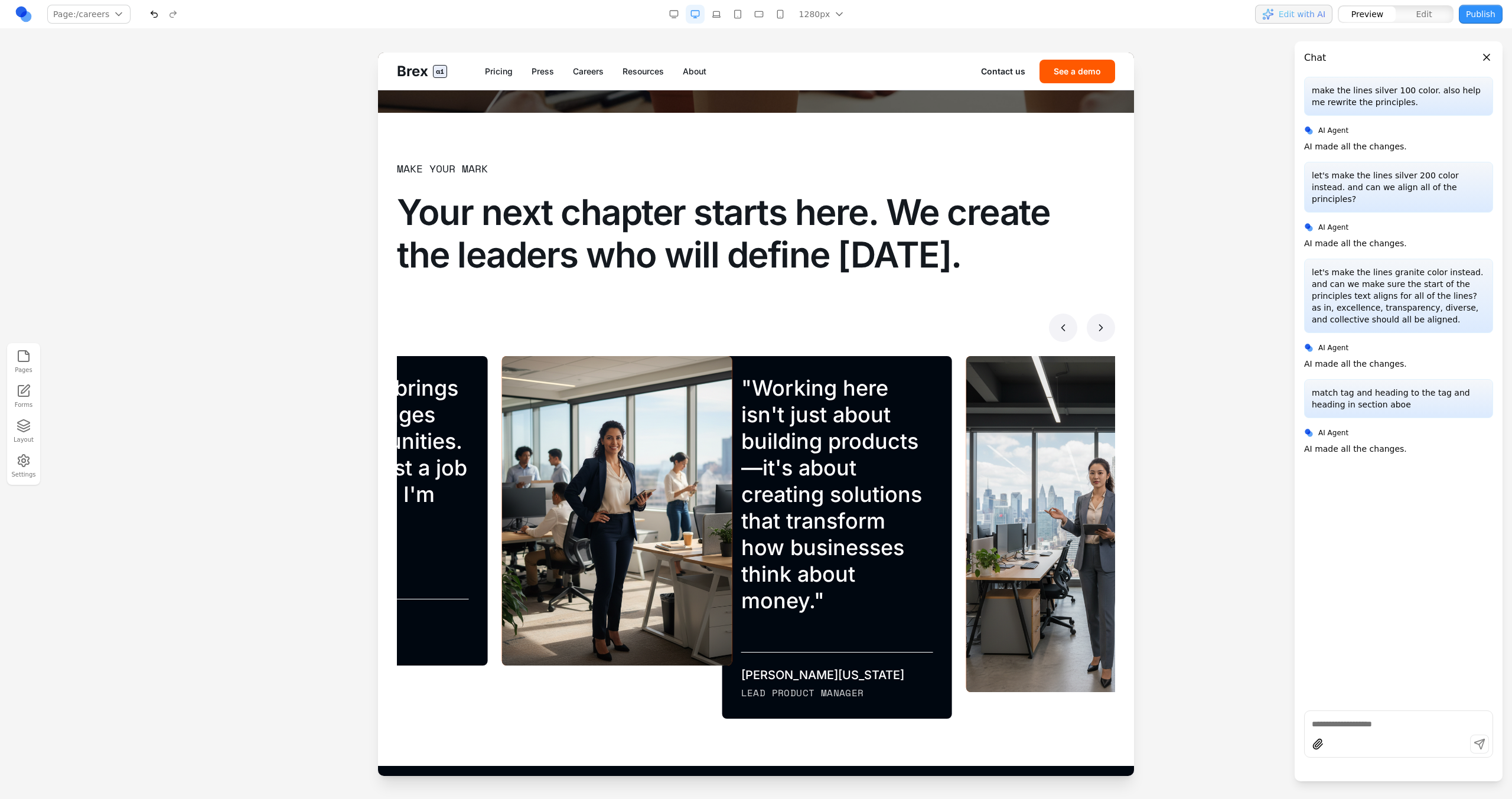
click at [1059, 337] on button at bounding box center [1063, 327] width 28 height 28
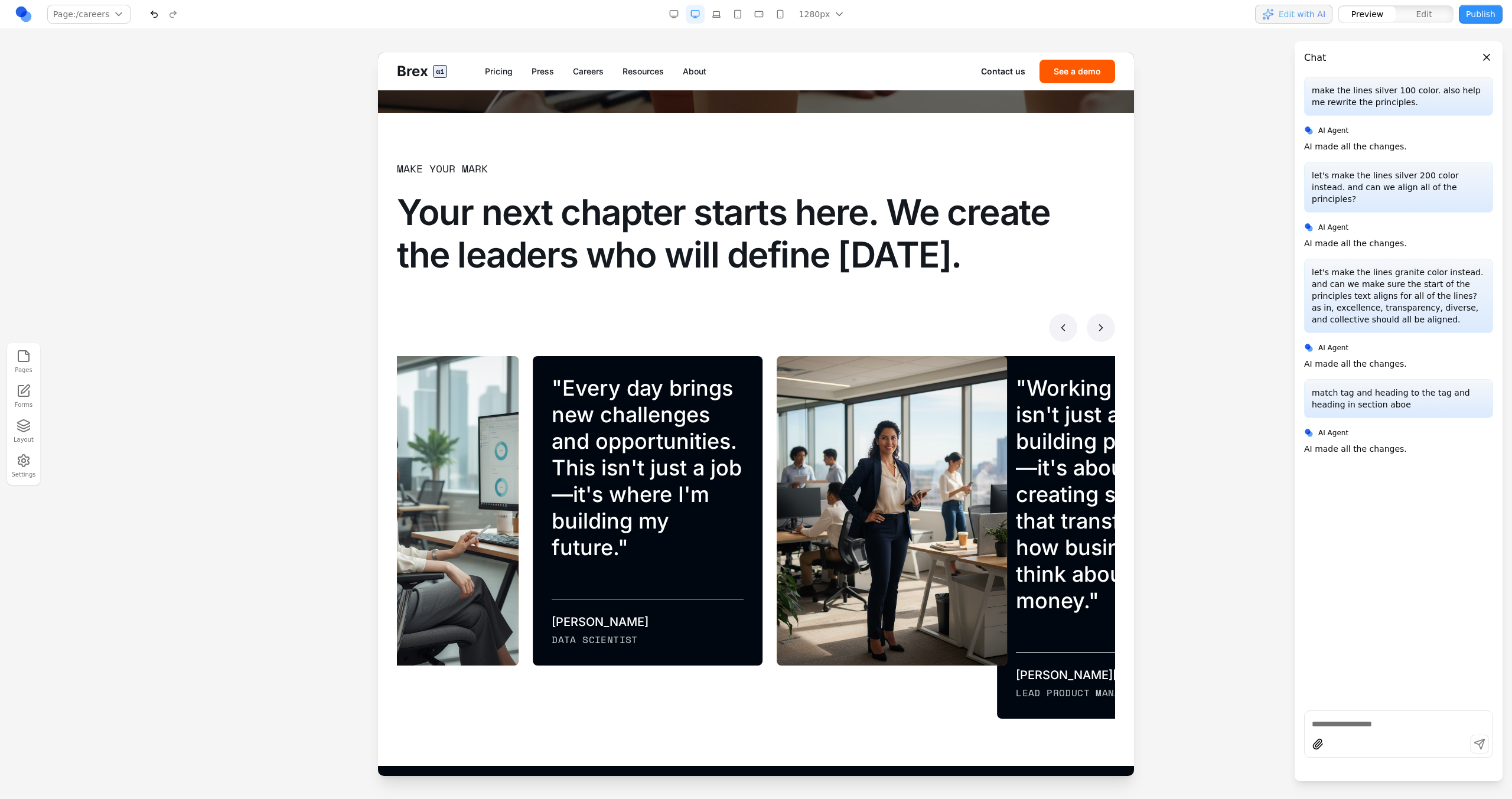
click at [1059, 337] on button at bounding box center [1063, 327] width 28 height 28
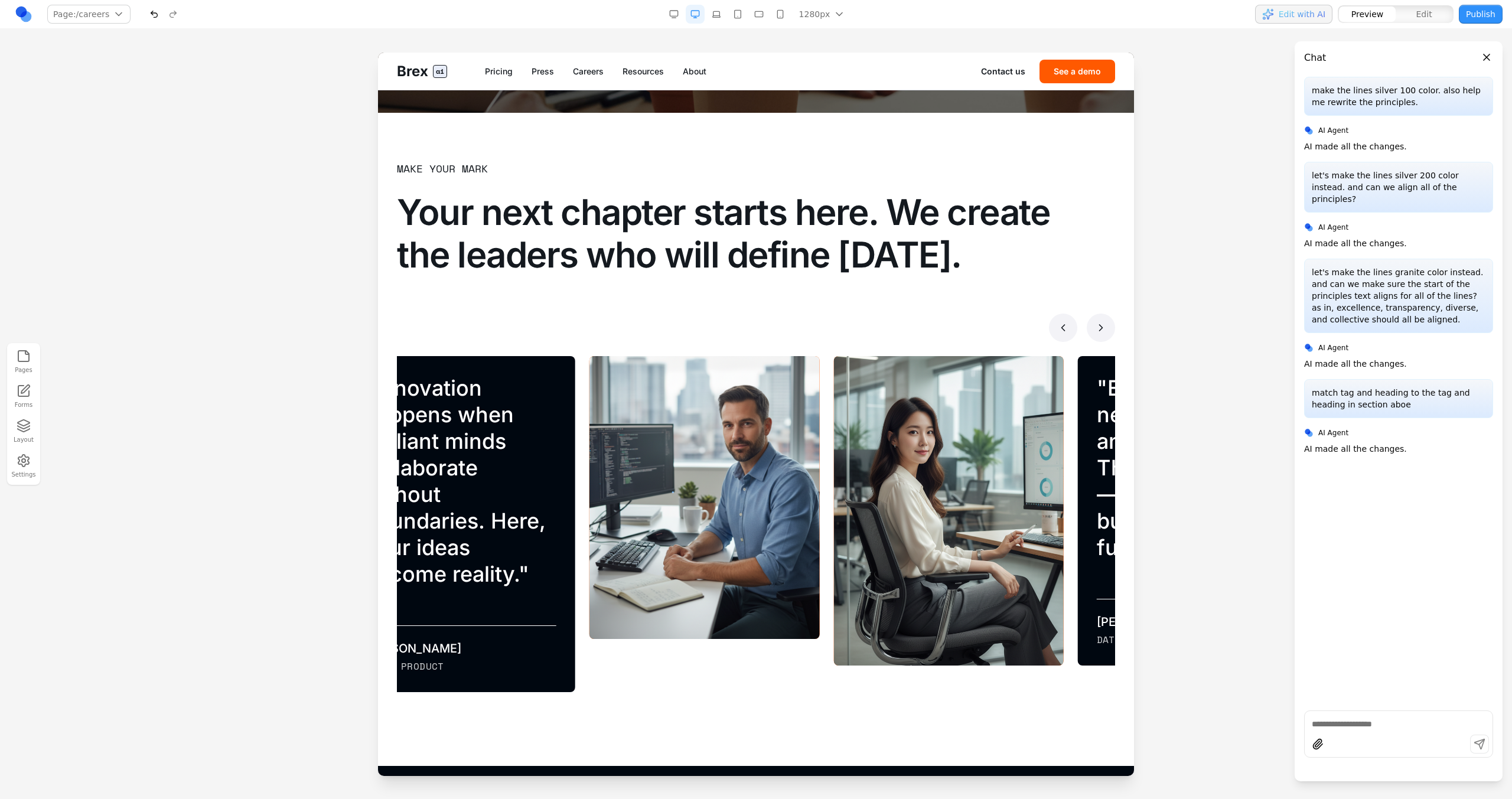
click at [1059, 337] on button at bounding box center [1063, 327] width 28 height 28
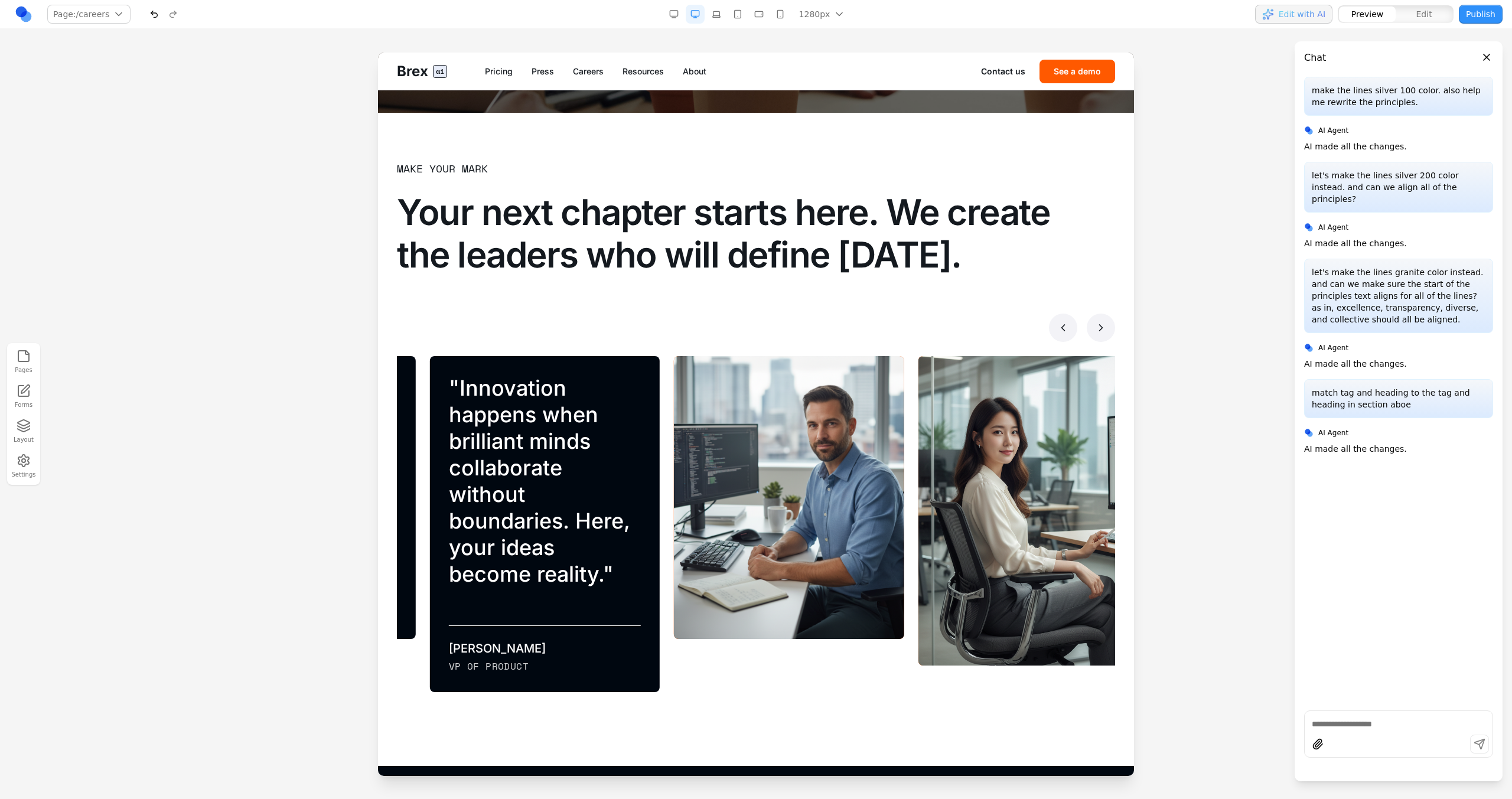
click at [1059, 337] on button at bounding box center [1063, 327] width 28 height 28
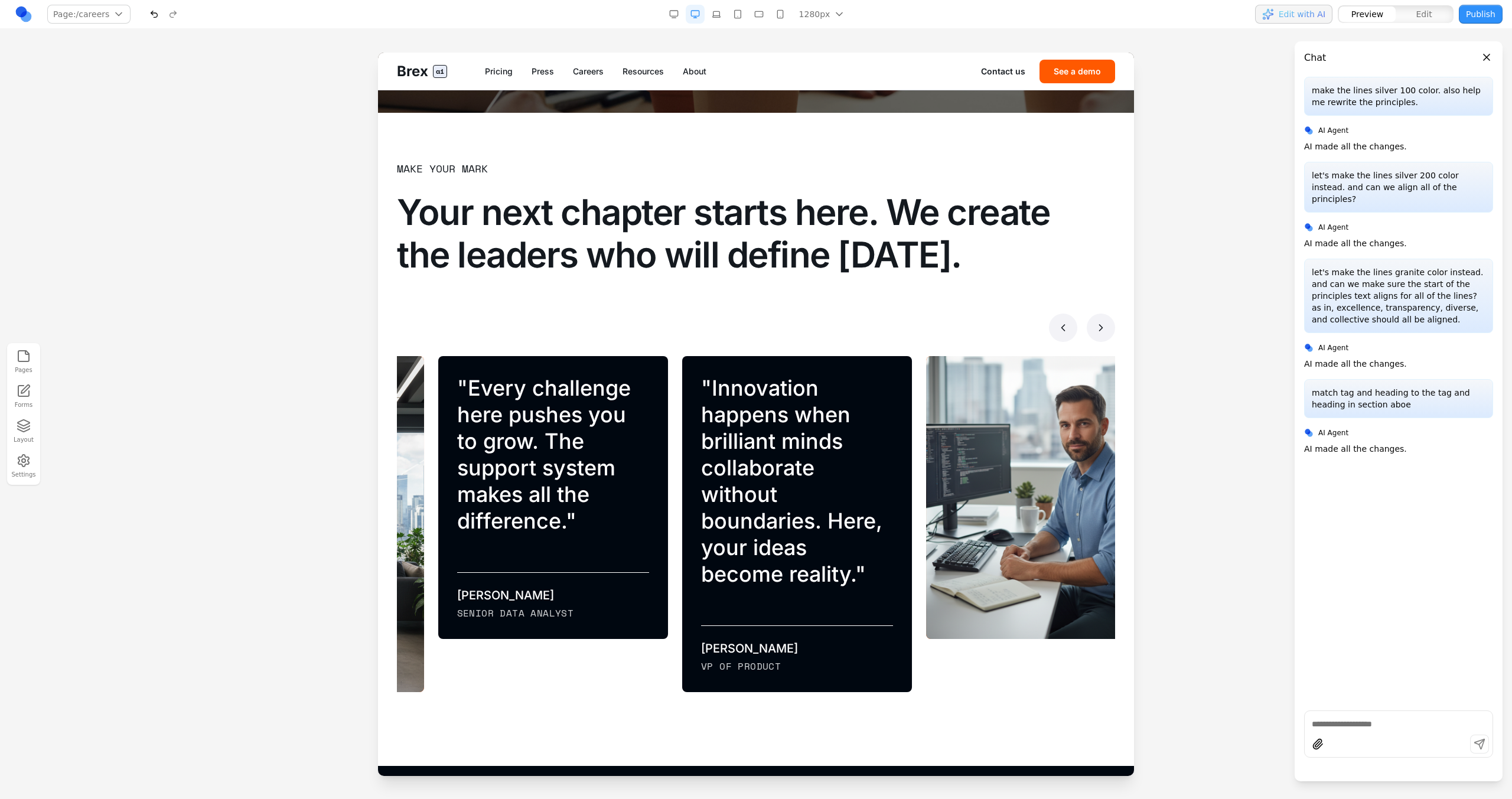
click at [1059, 337] on button at bounding box center [1063, 327] width 28 height 28
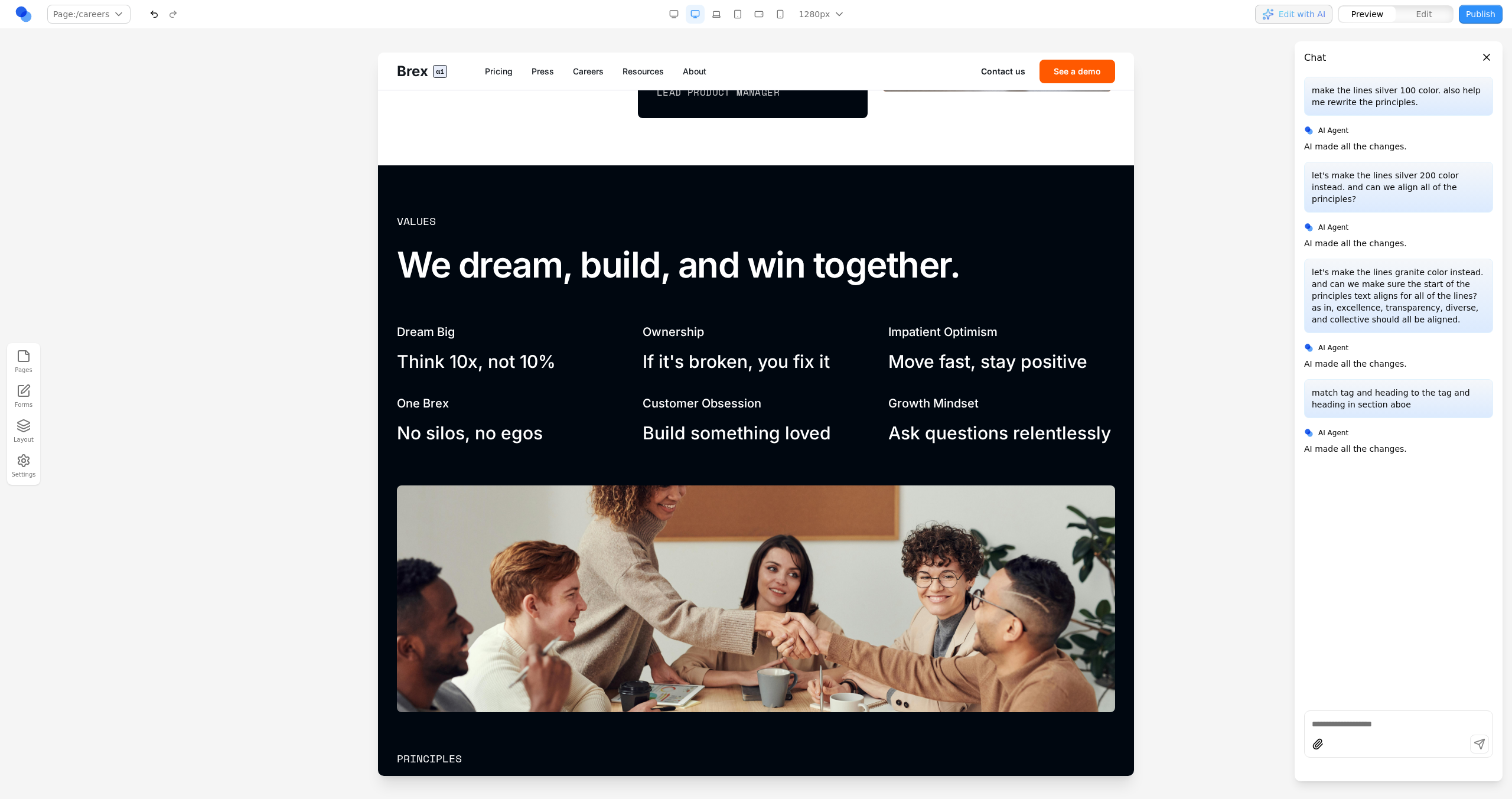
scroll to position [1173, 0]
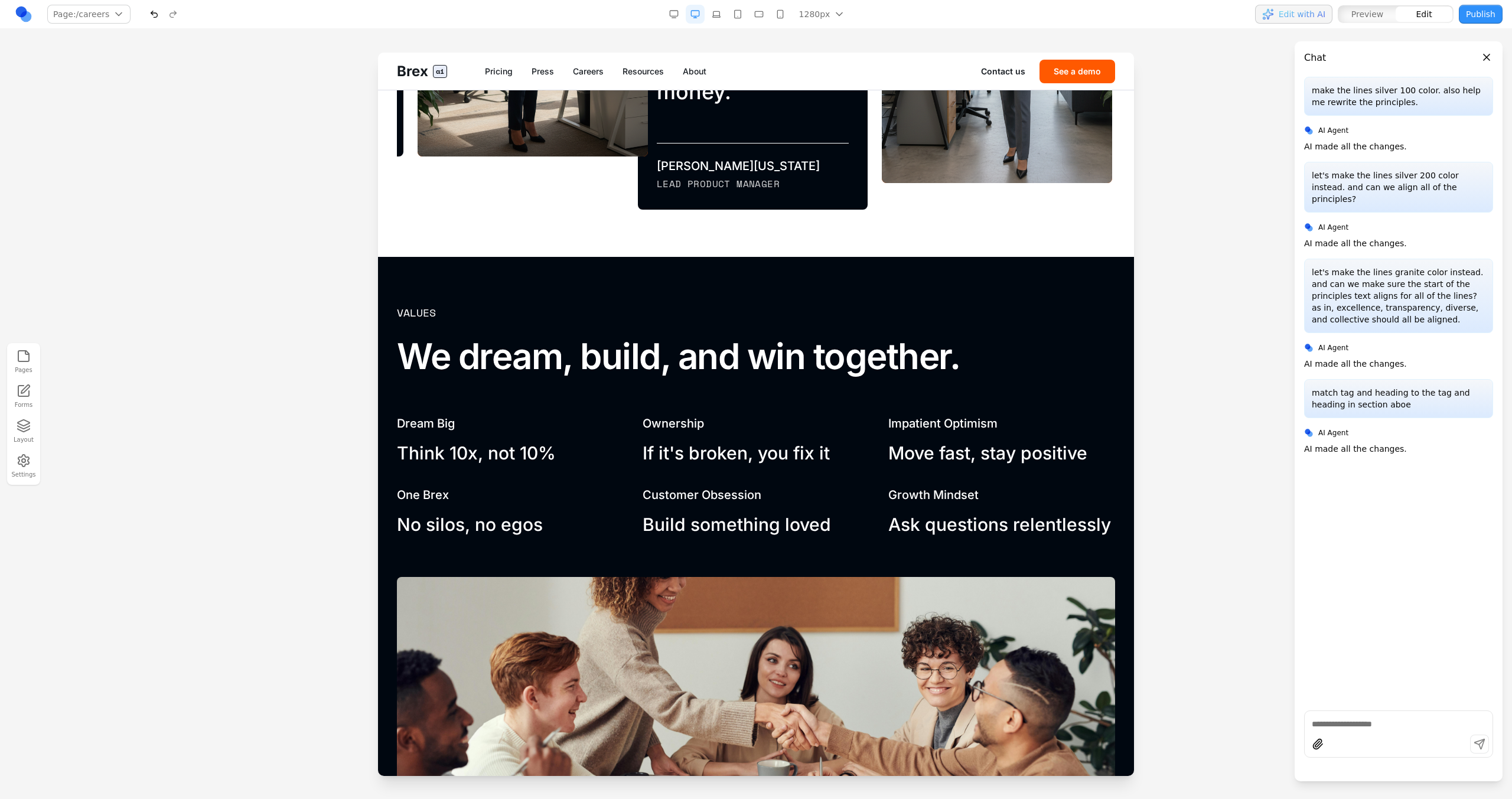
click at [25, 425] on icon "button" at bounding box center [23, 425] width 14 height 14
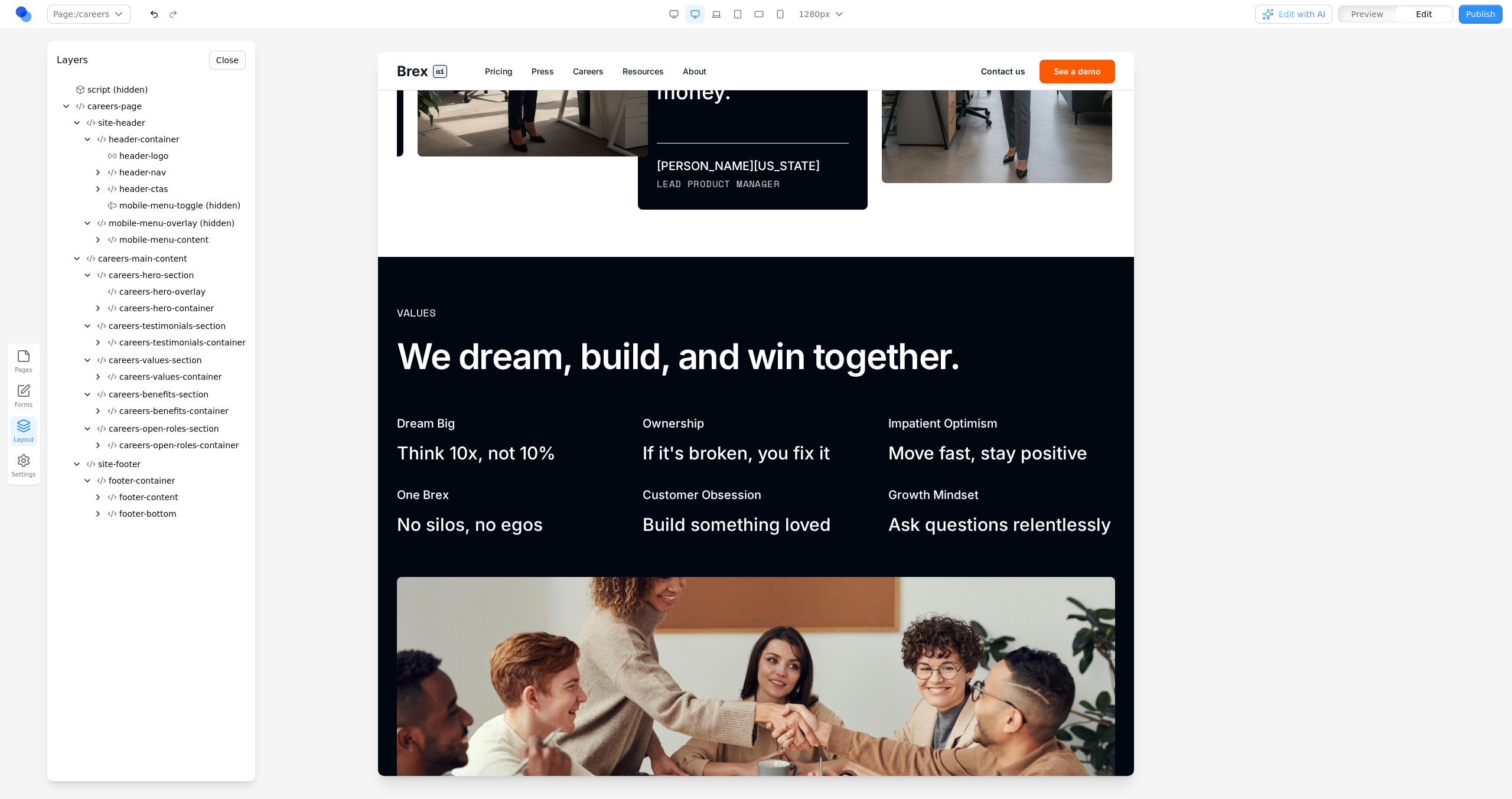
click at [105, 374] on button "careers-values-container" at bounding box center [174, 376] width 142 height 16
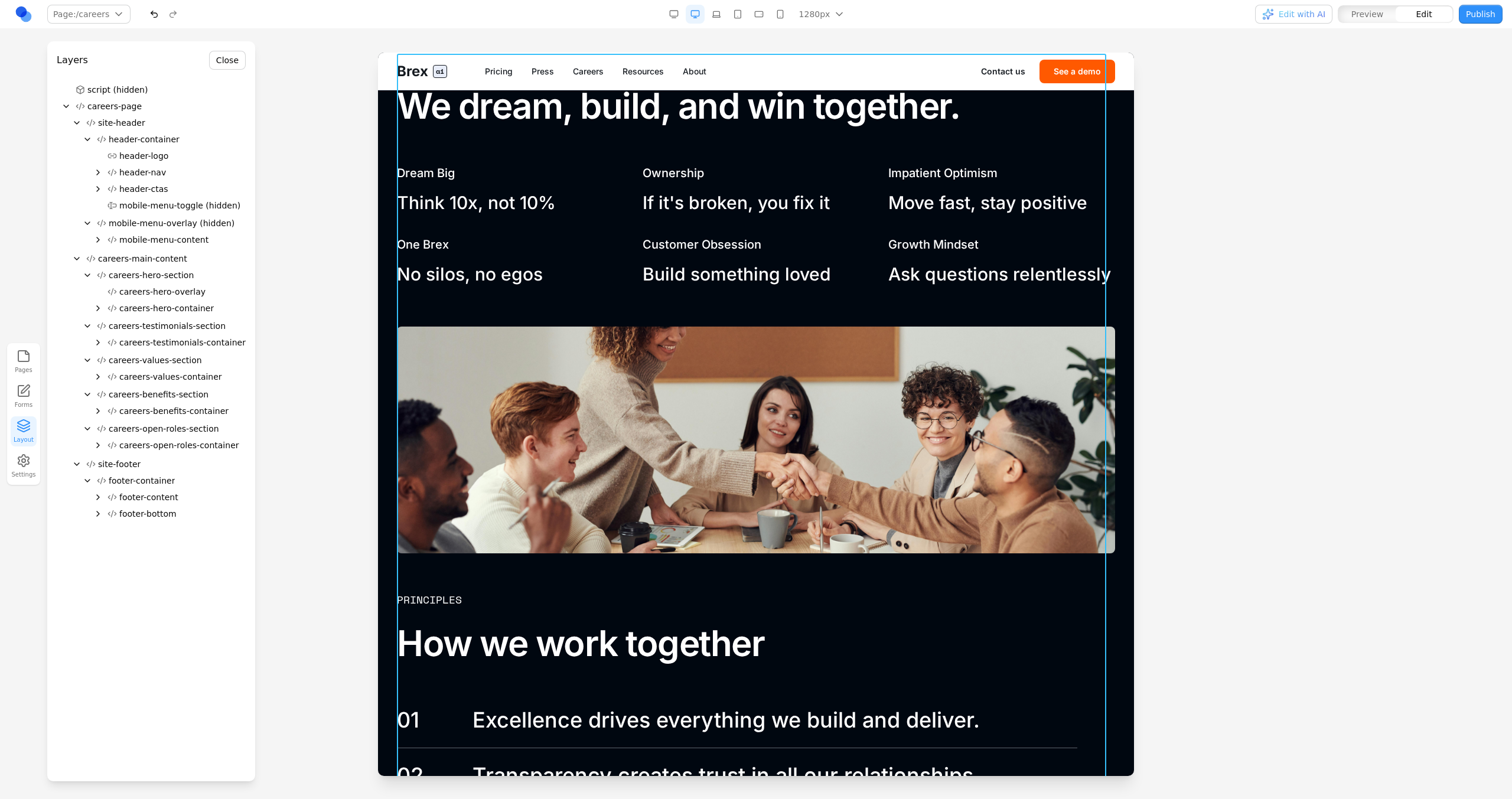
scroll to position [1424, 0]
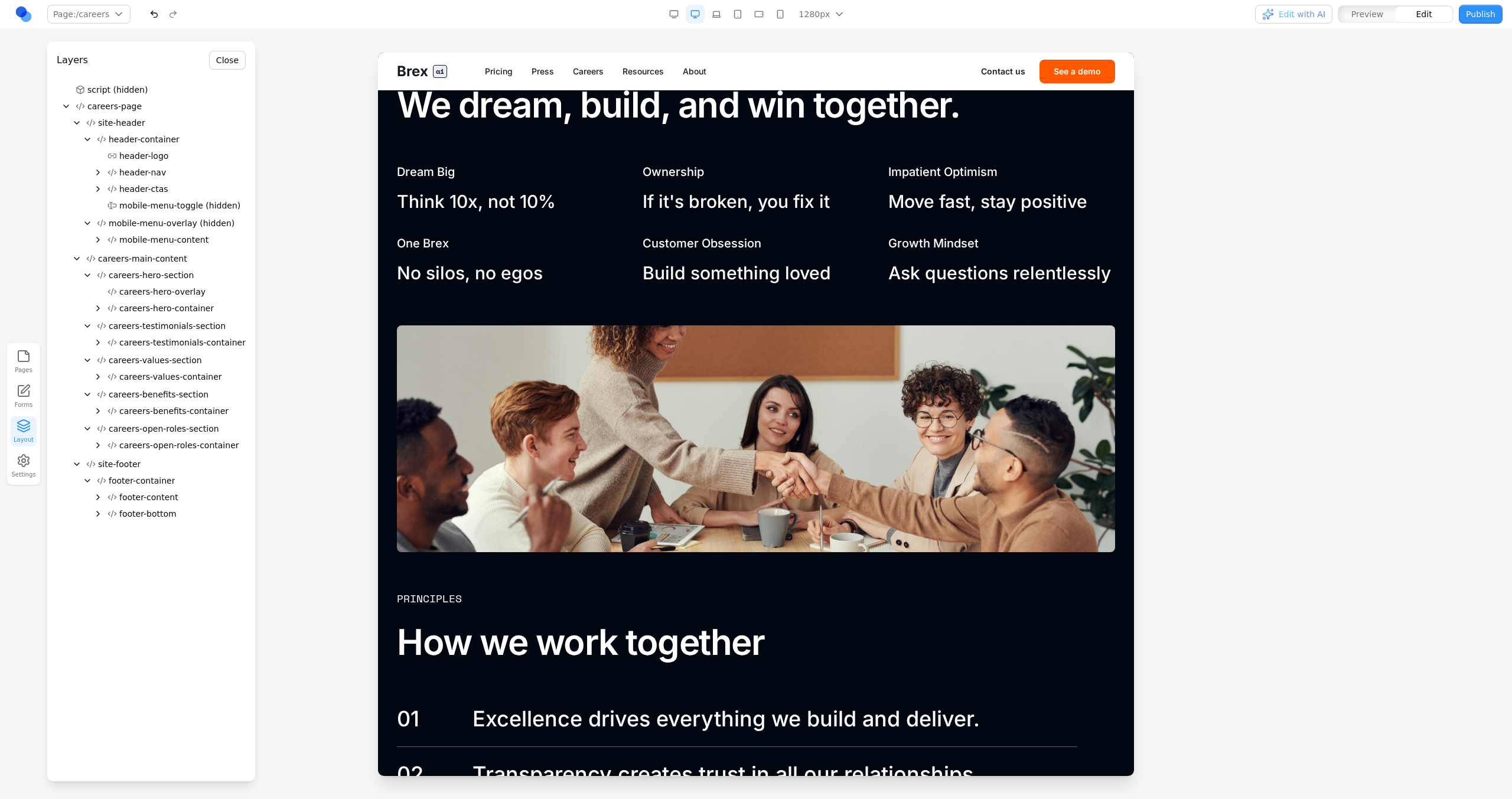
click at [97, 375] on icon "Expand" at bounding box center [98, 377] width 10 height 10
click at [131, 392] on span "careers-values-header" at bounding box center [176, 394] width 92 height 12
click at [131, 410] on span "careers-values-grid" at bounding box center [169, 410] width 80 height 12
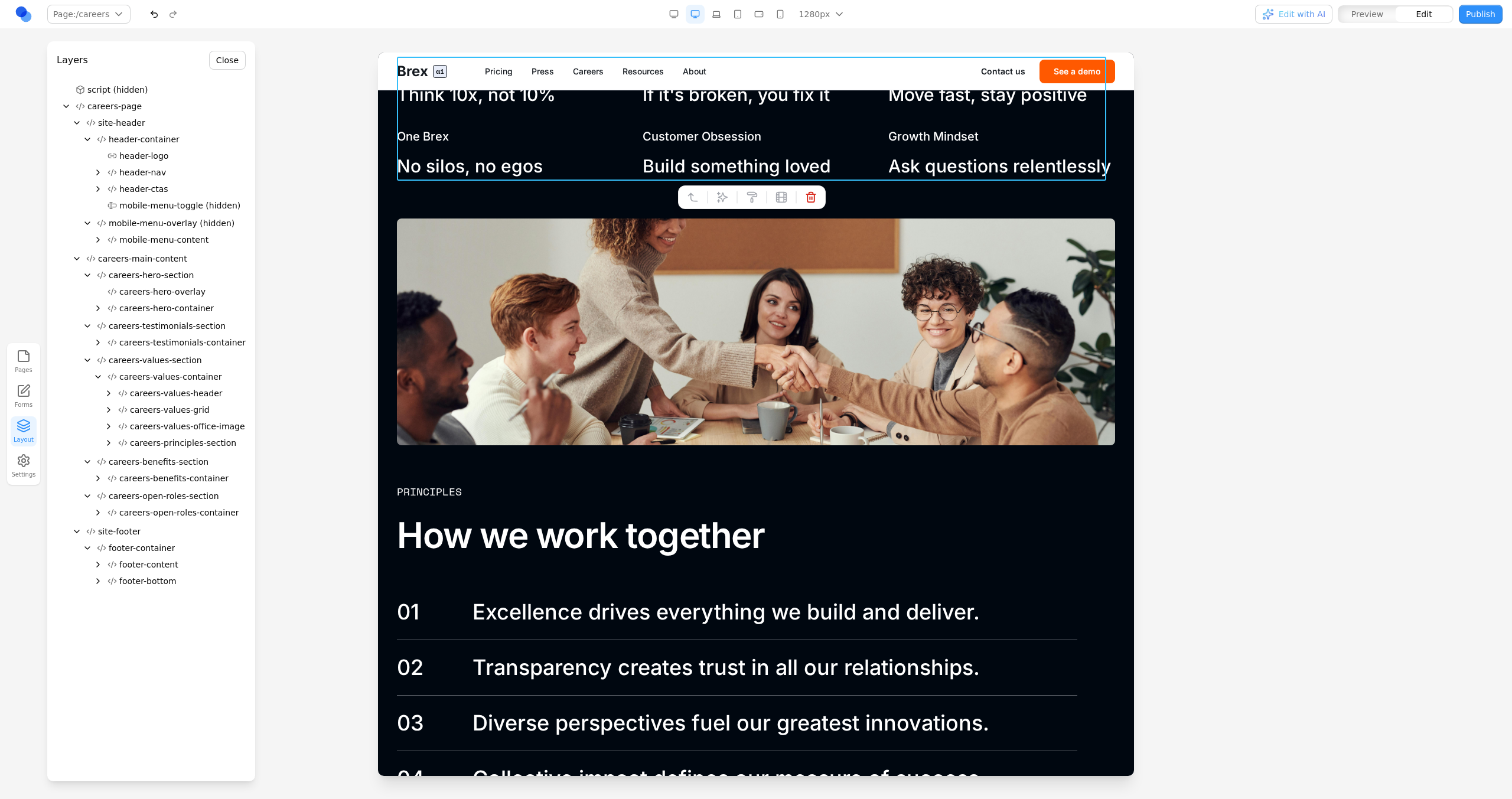
scroll to position [1535, 0]
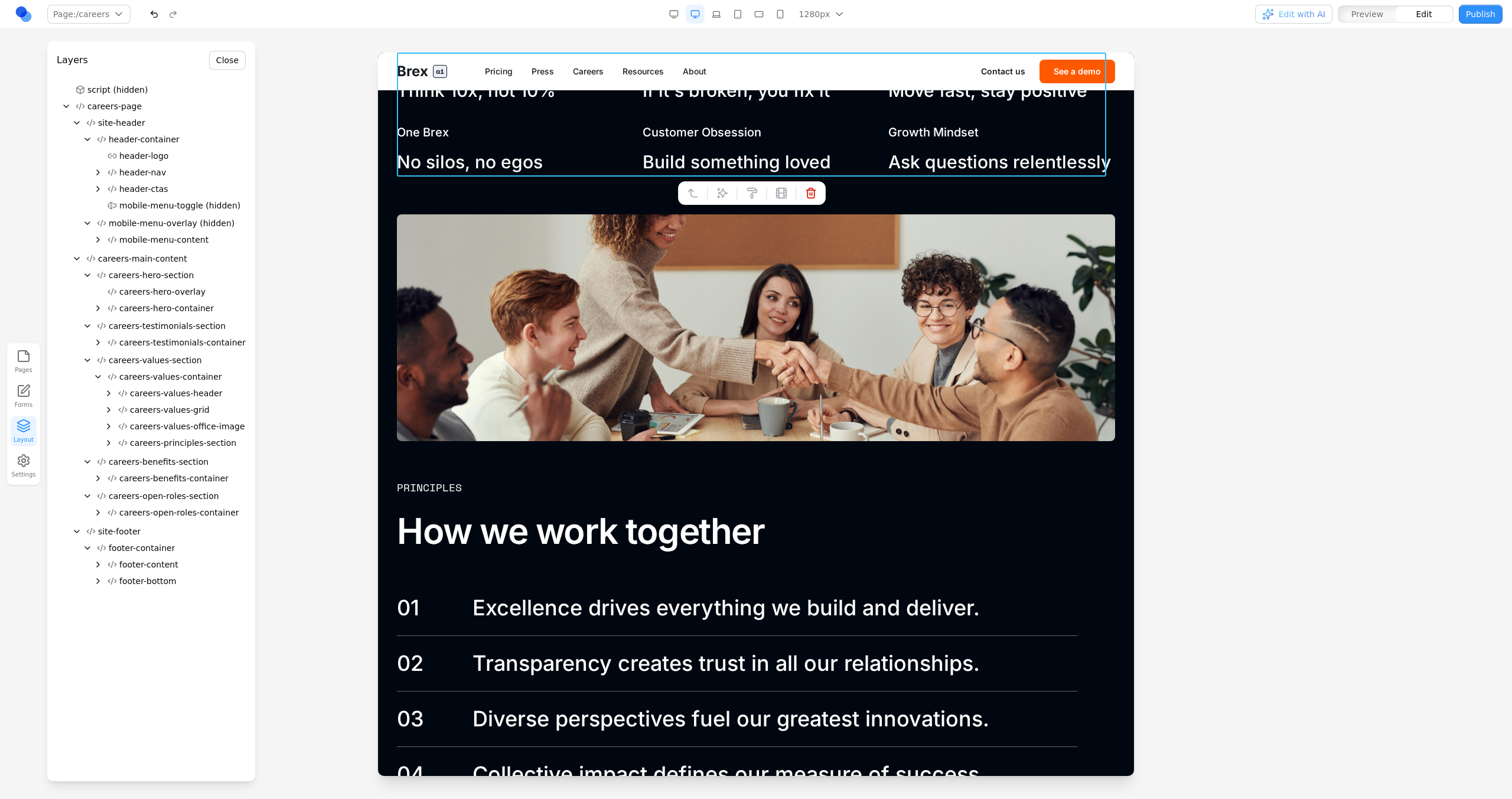
click at [24, 428] on icon "button" at bounding box center [23, 425] width 14 height 14
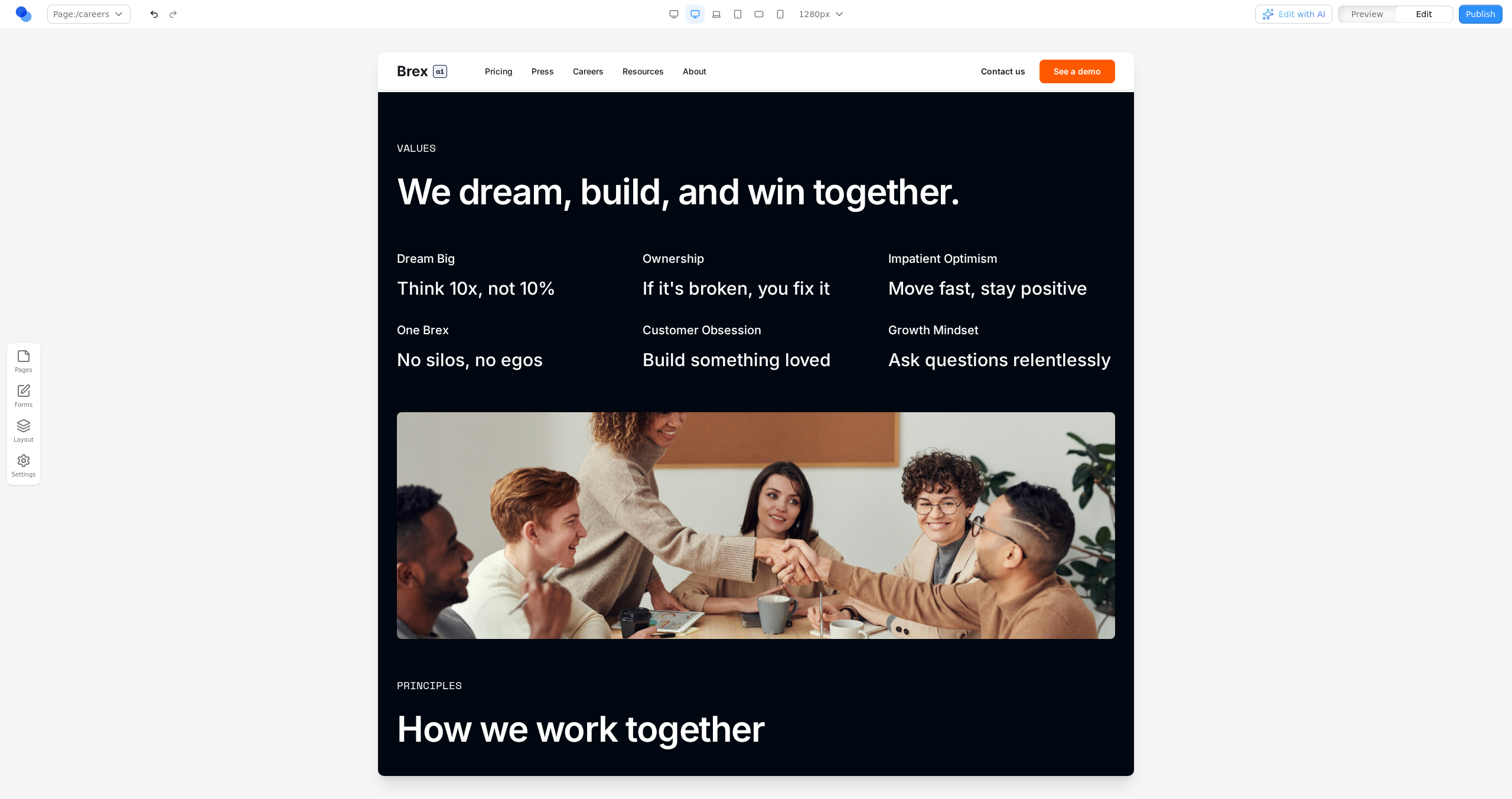
scroll to position [1248, 0]
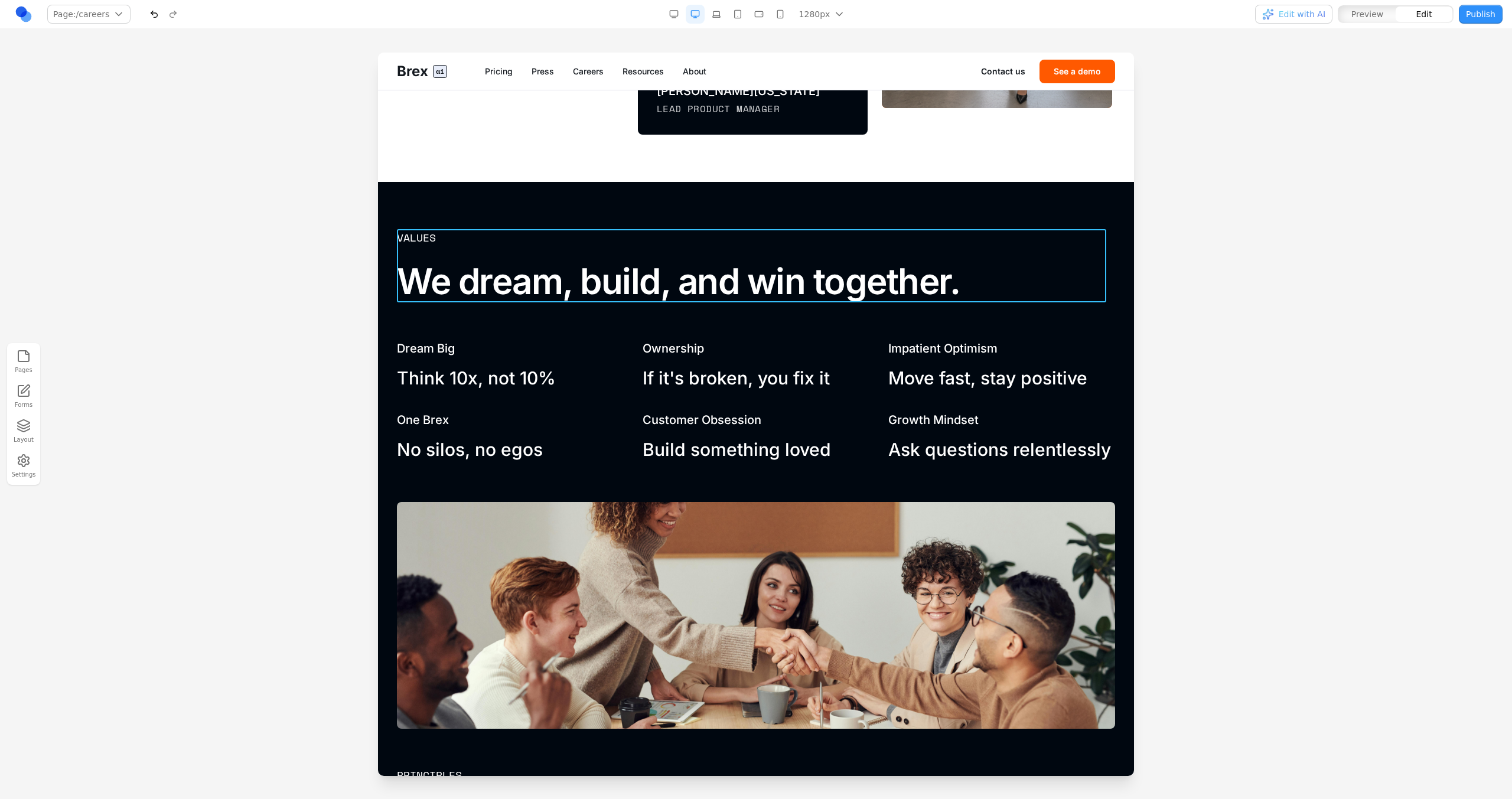
click at [575, 256] on div "Values We dream, build, and win together." at bounding box center [756, 266] width 718 height 73
click at [640, 258] on div "Values We dream, build, and win together." at bounding box center [756, 266] width 718 height 73
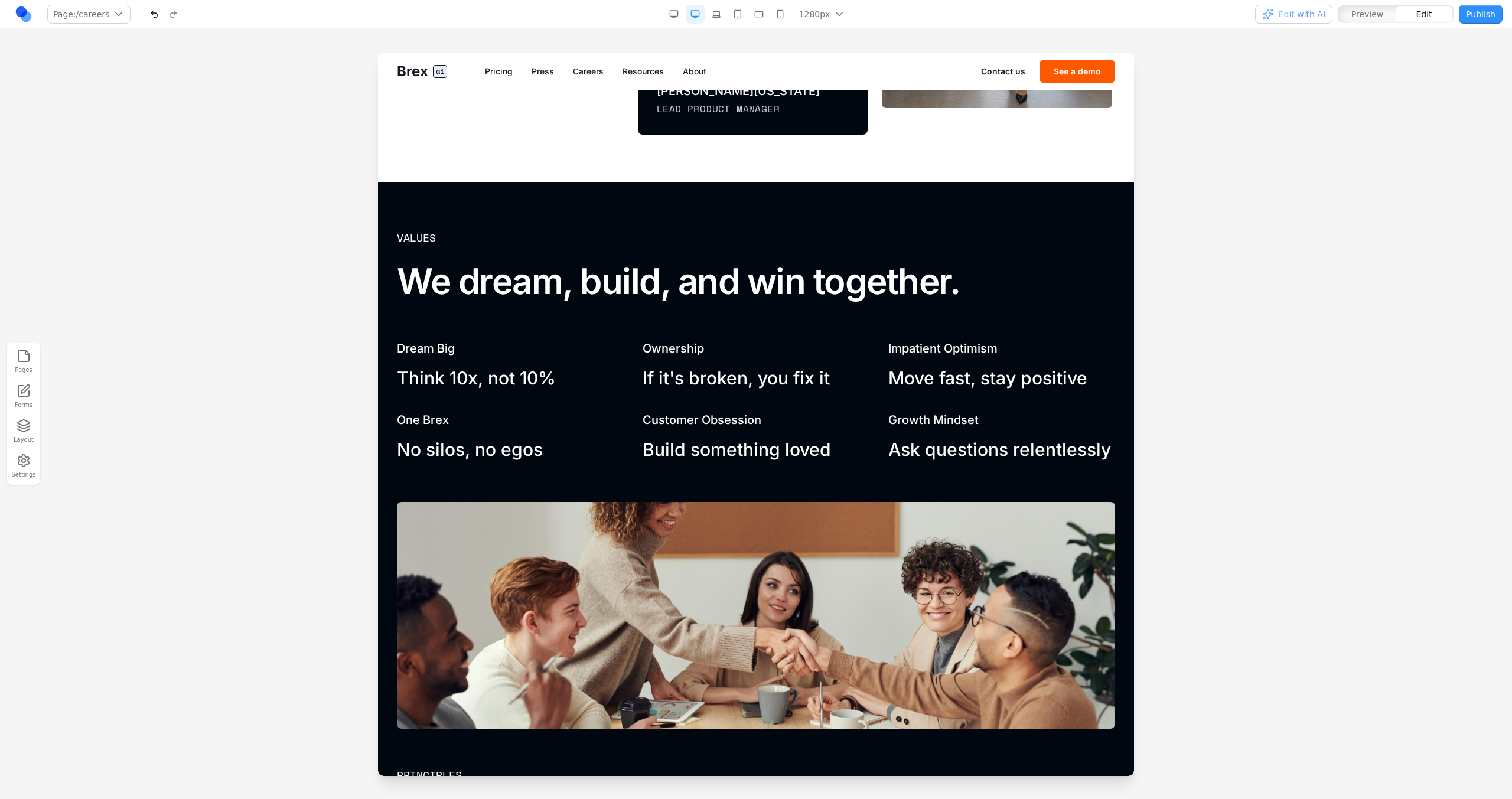
click at [608, 331] on div "Values We dream, build, and win together. Dream Big Think 10x, not 10% Ownershi…" at bounding box center [756, 659] width 718 height 861
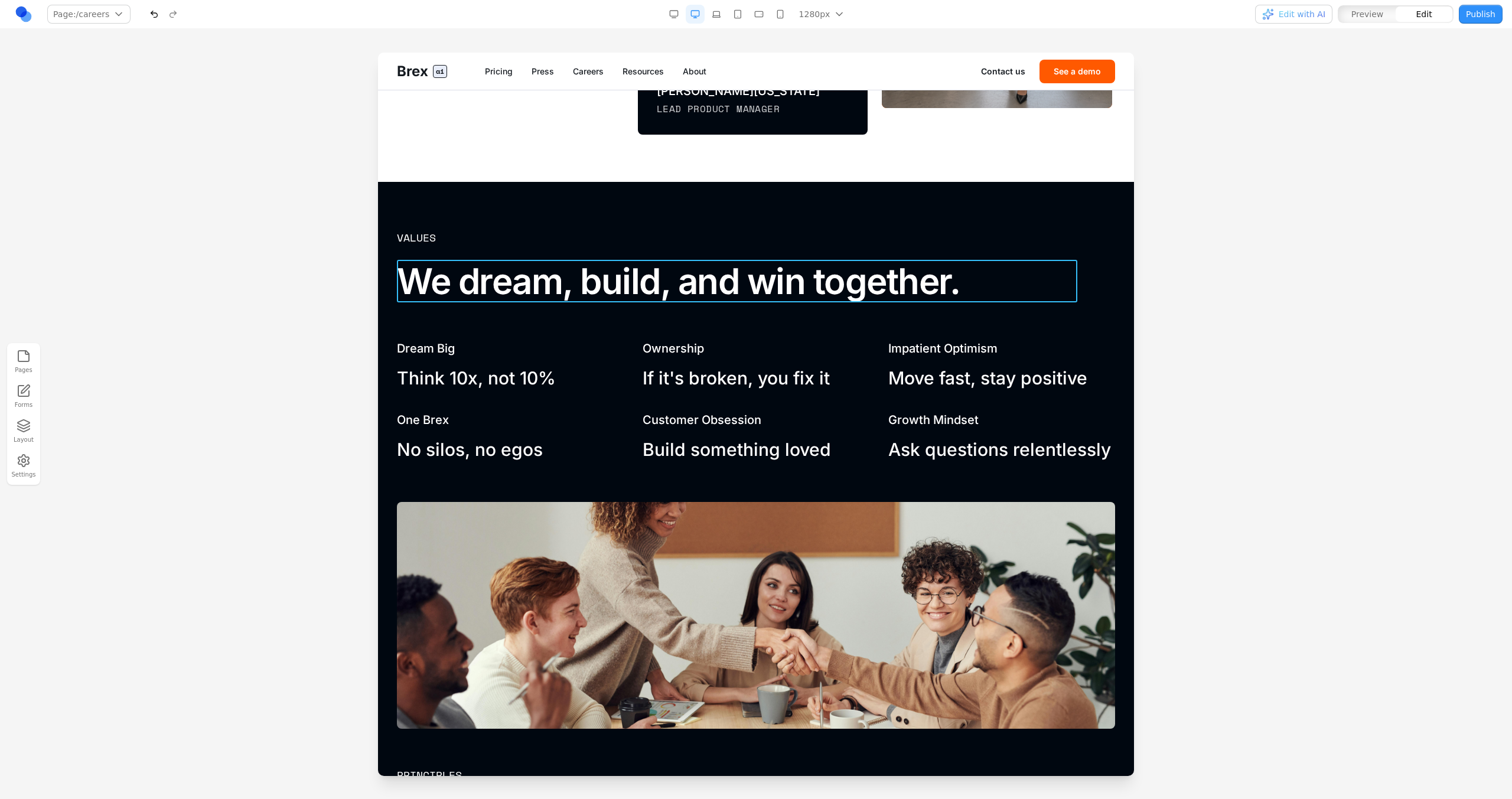
click at [620, 295] on h2 "We dream, build, and win together." at bounding box center [736, 281] width 680 height 42
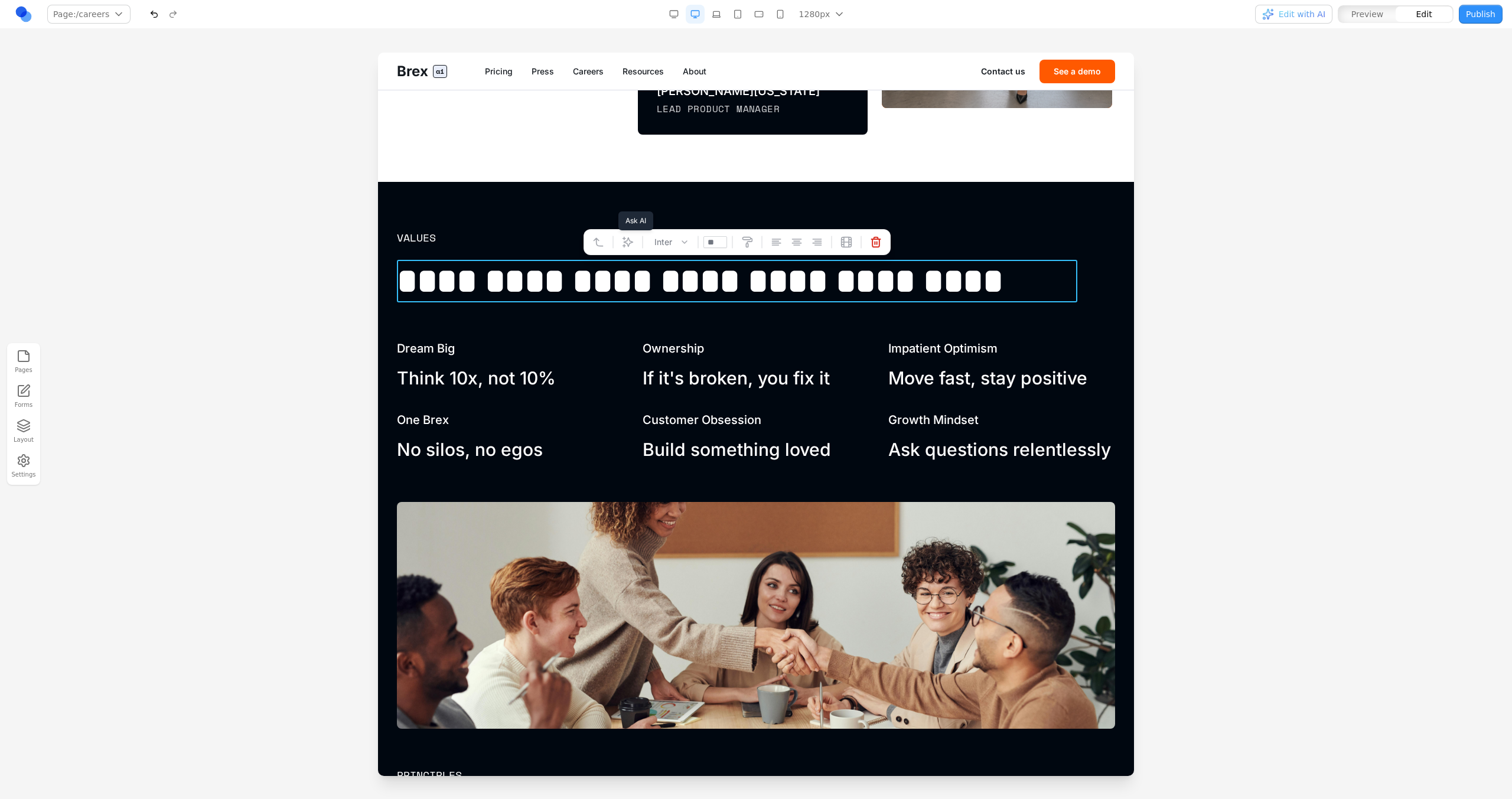
click at [634, 248] on button at bounding box center [628, 243] width 19 height 19
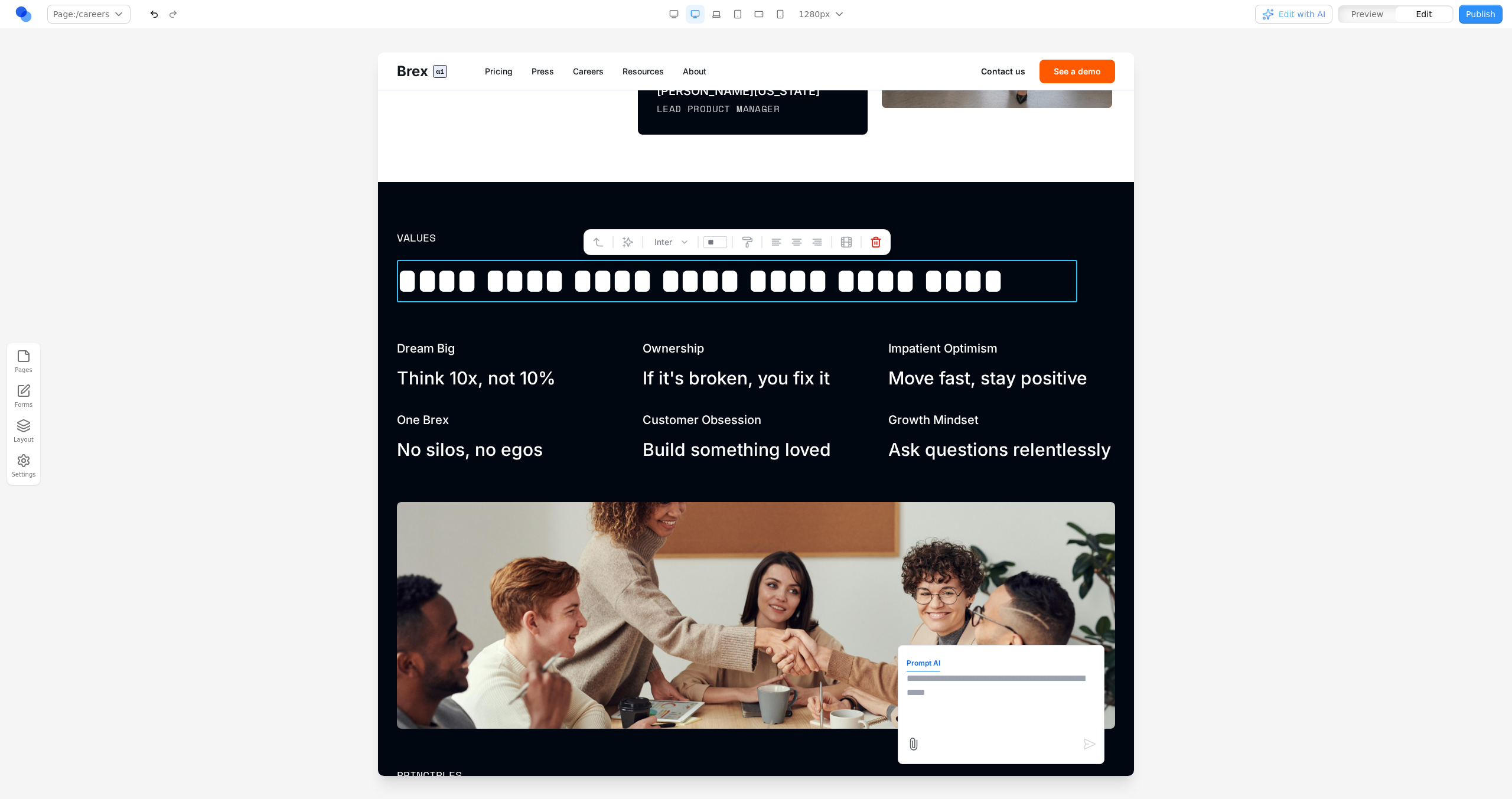
click at [961, 670] on form "Prompt AI" at bounding box center [1001, 705] width 189 height 102
click at [950, 707] on textarea at bounding box center [1001, 701] width 189 height 59
type textarea "**********"
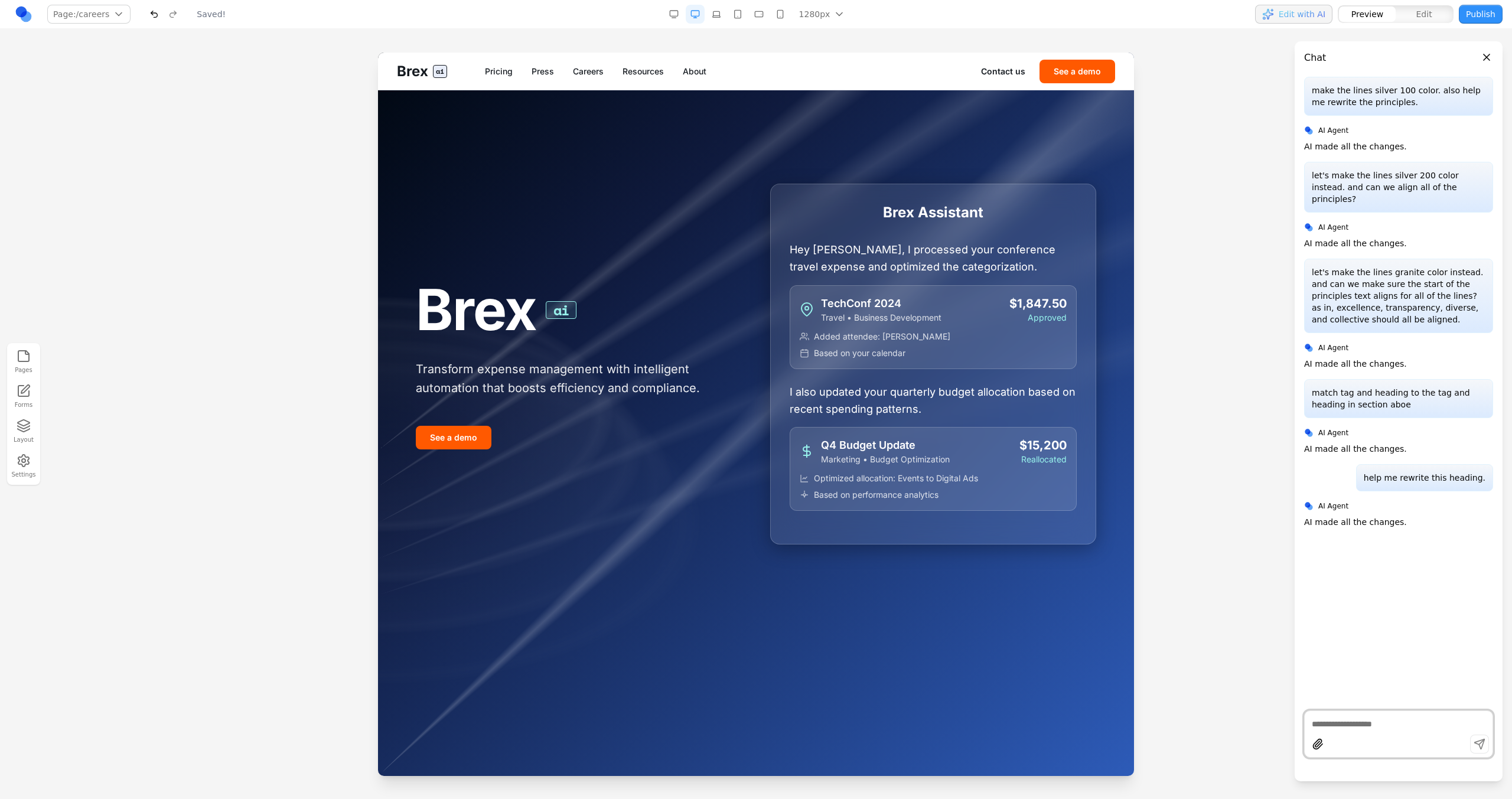
scroll to position [0, 0]
click at [590, 68] on link "Careers" at bounding box center [588, 71] width 31 height 12
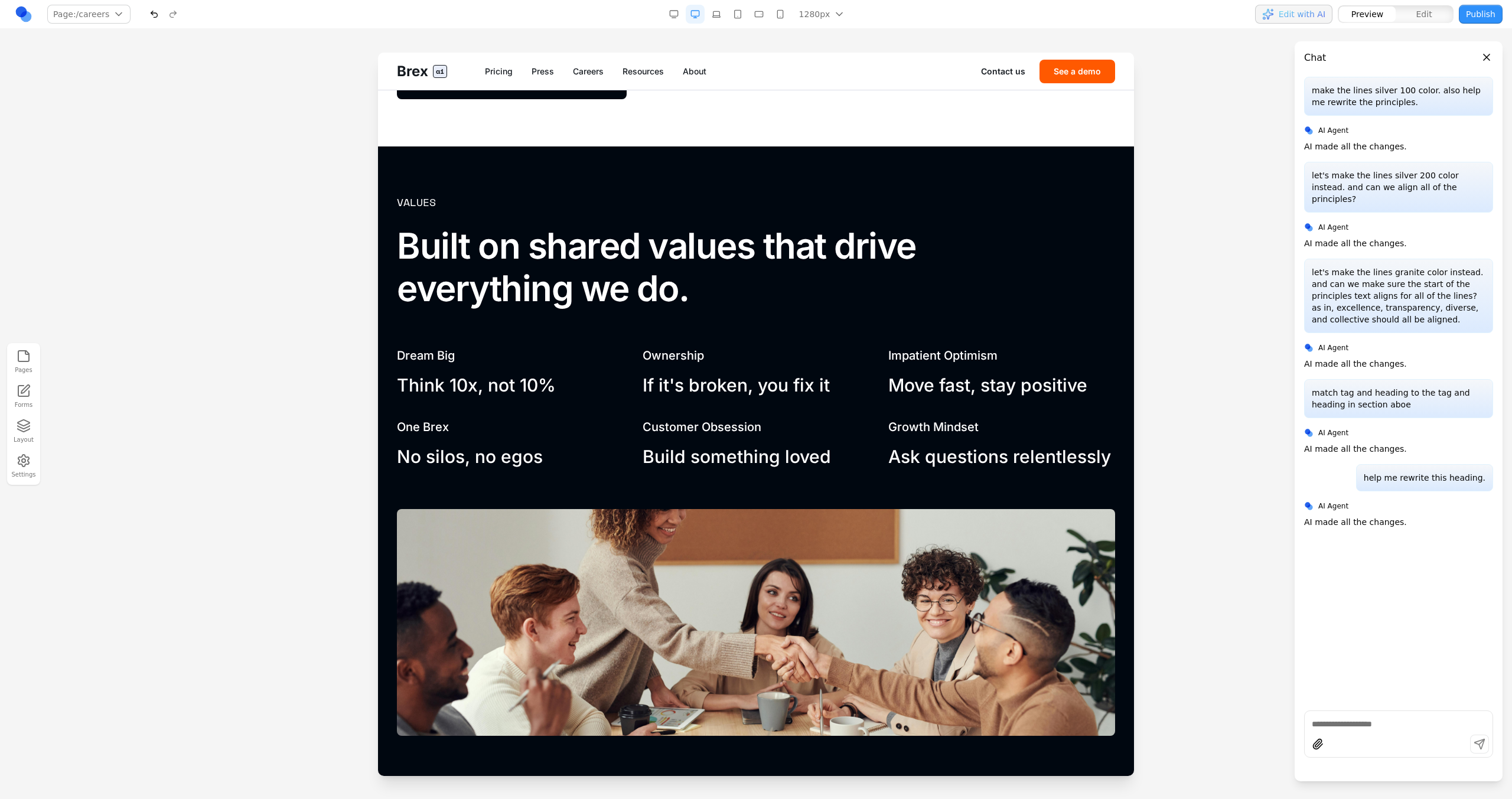
scroll to position [1278, 0]
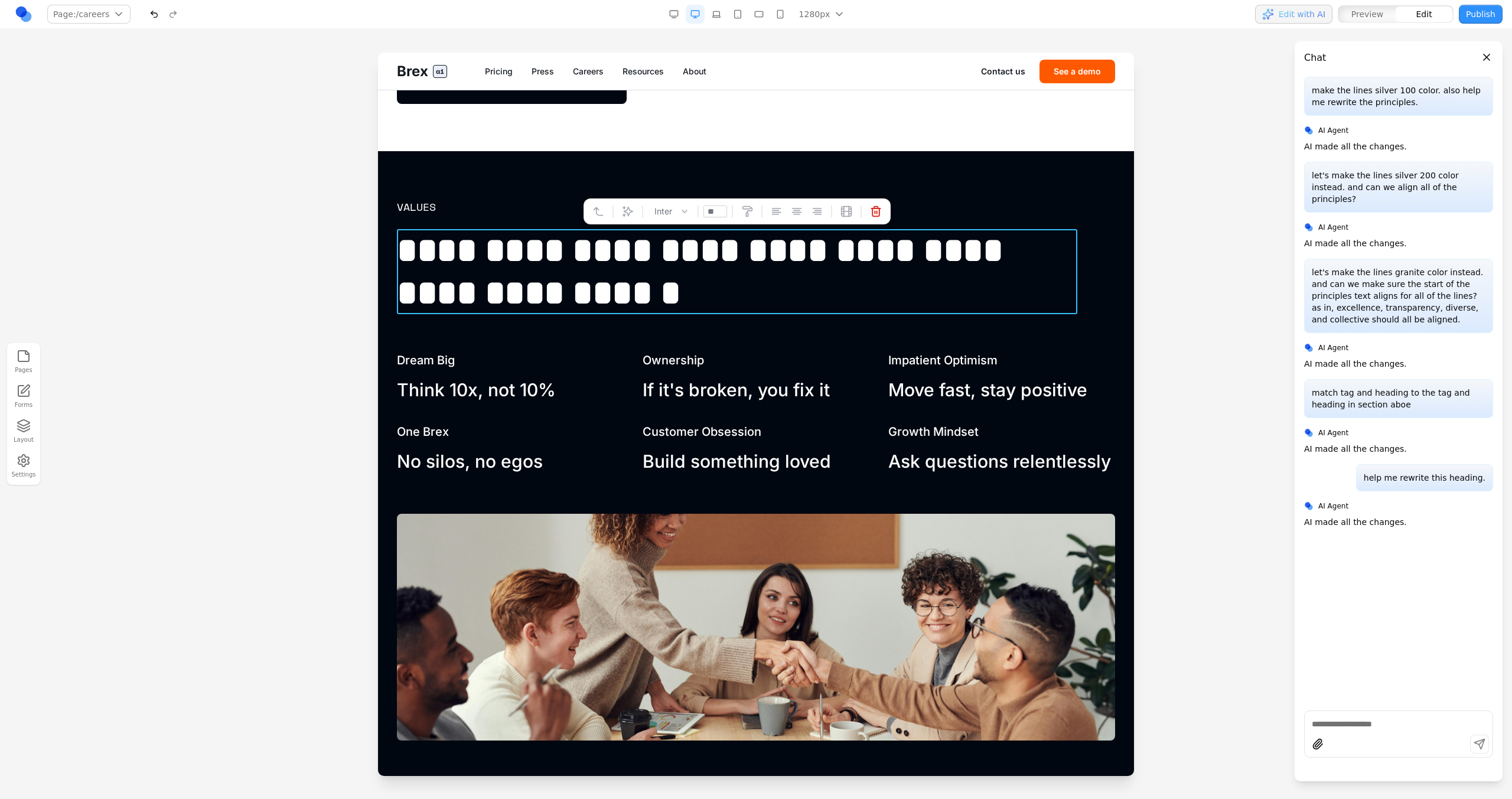
click at [679, 296] on h2 "**********" at bounding box center [736, 271] width 680 height 85
click at [628, 331] on div "**********" at bounding box center [756, 650] width 718 height 903
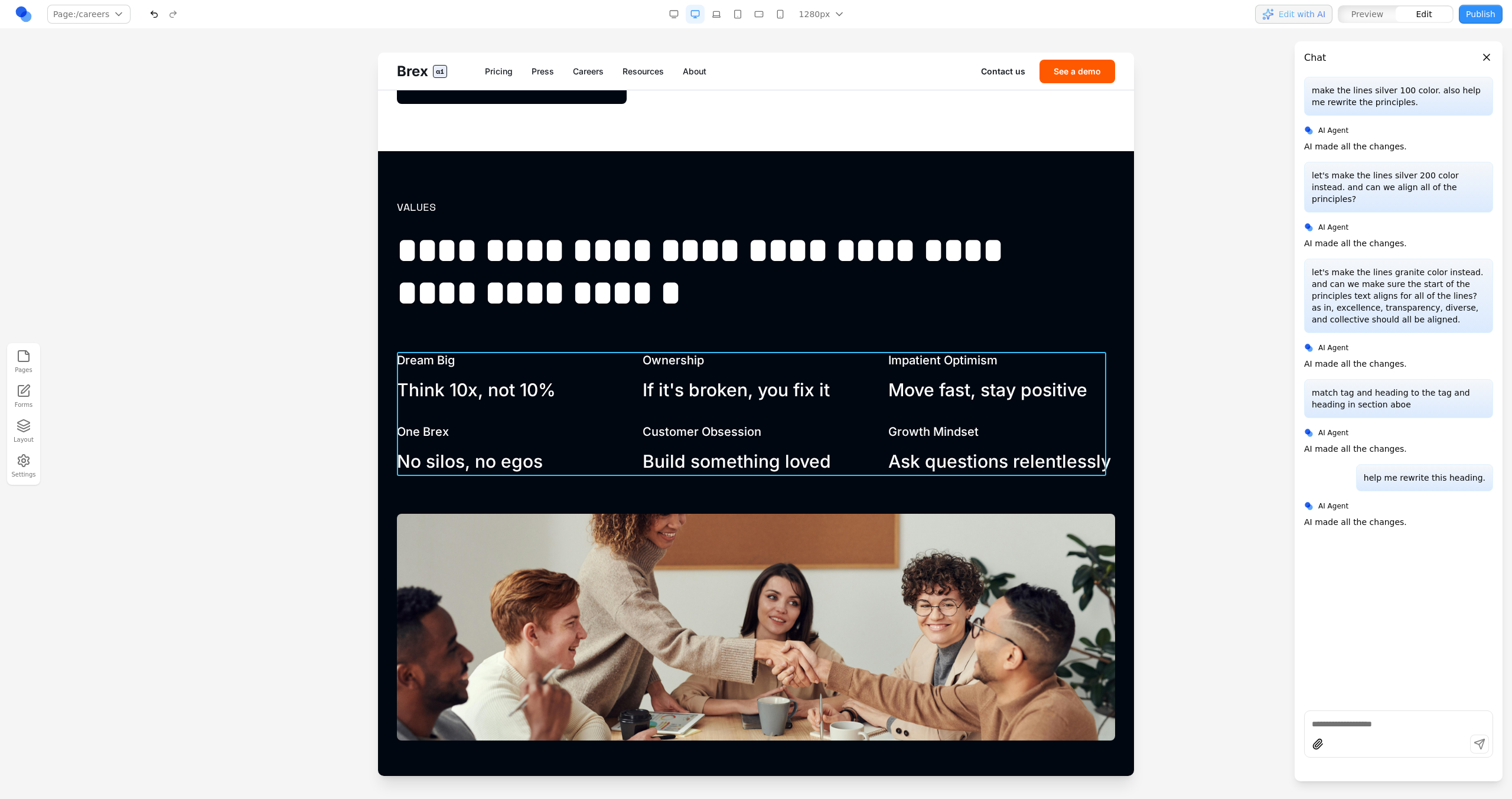
click at [609, 407] on div "Dream Big Think 10x, not 10% Ownership If it's broken, you fix it Impatient Opt…" at bounding box center [756, 414] width 718 height 124
click at [711, 336] on div at bounding box center [707, 333] width 9 height 20
click at [721, 337] on icon at bounding box center [722, 333] width 12 height 12
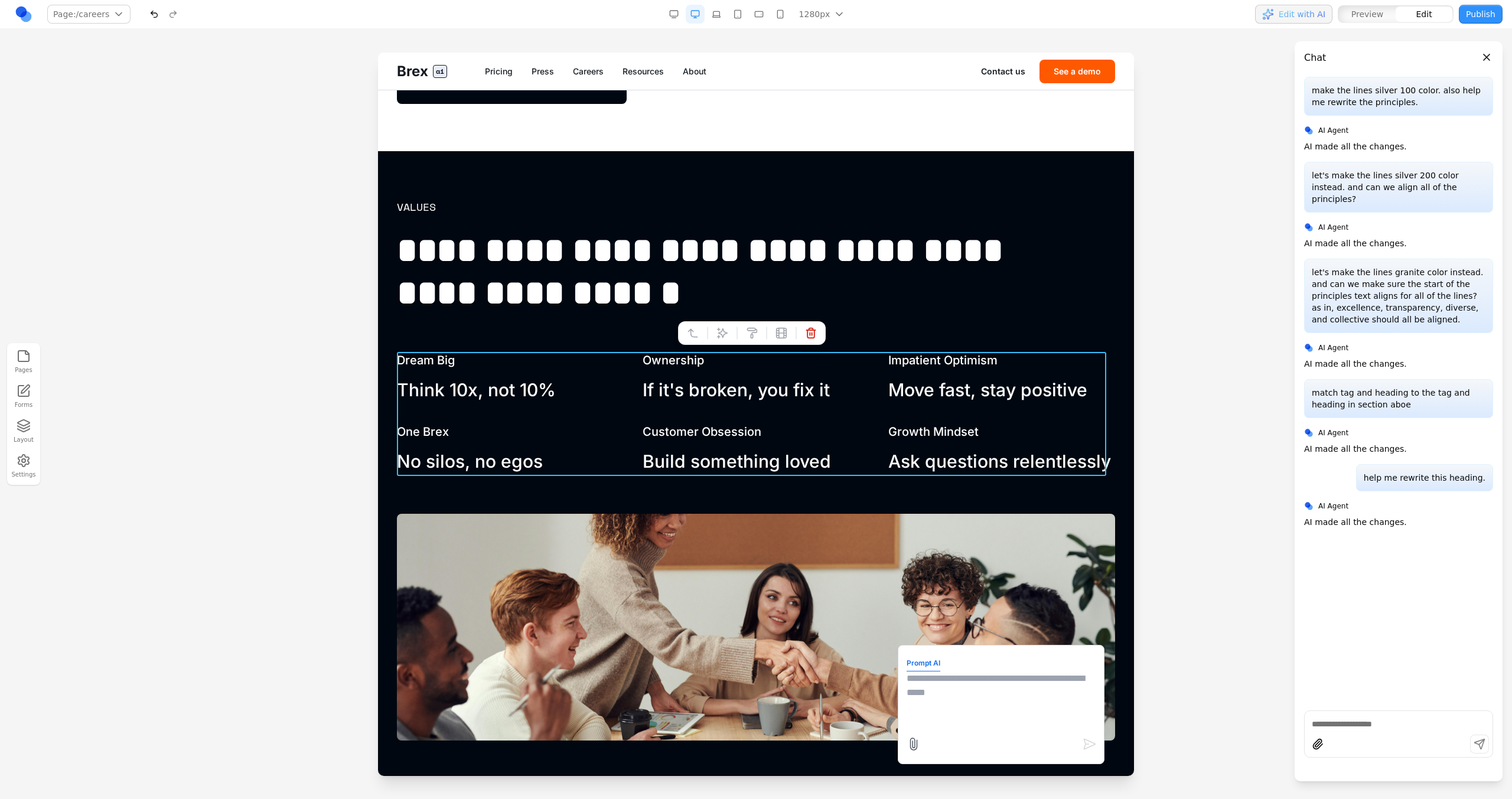
click at [937, 696] on textarea at bounding box center [1001, 701] width 189 height 59
type textarea "*"
type textarea "**********"
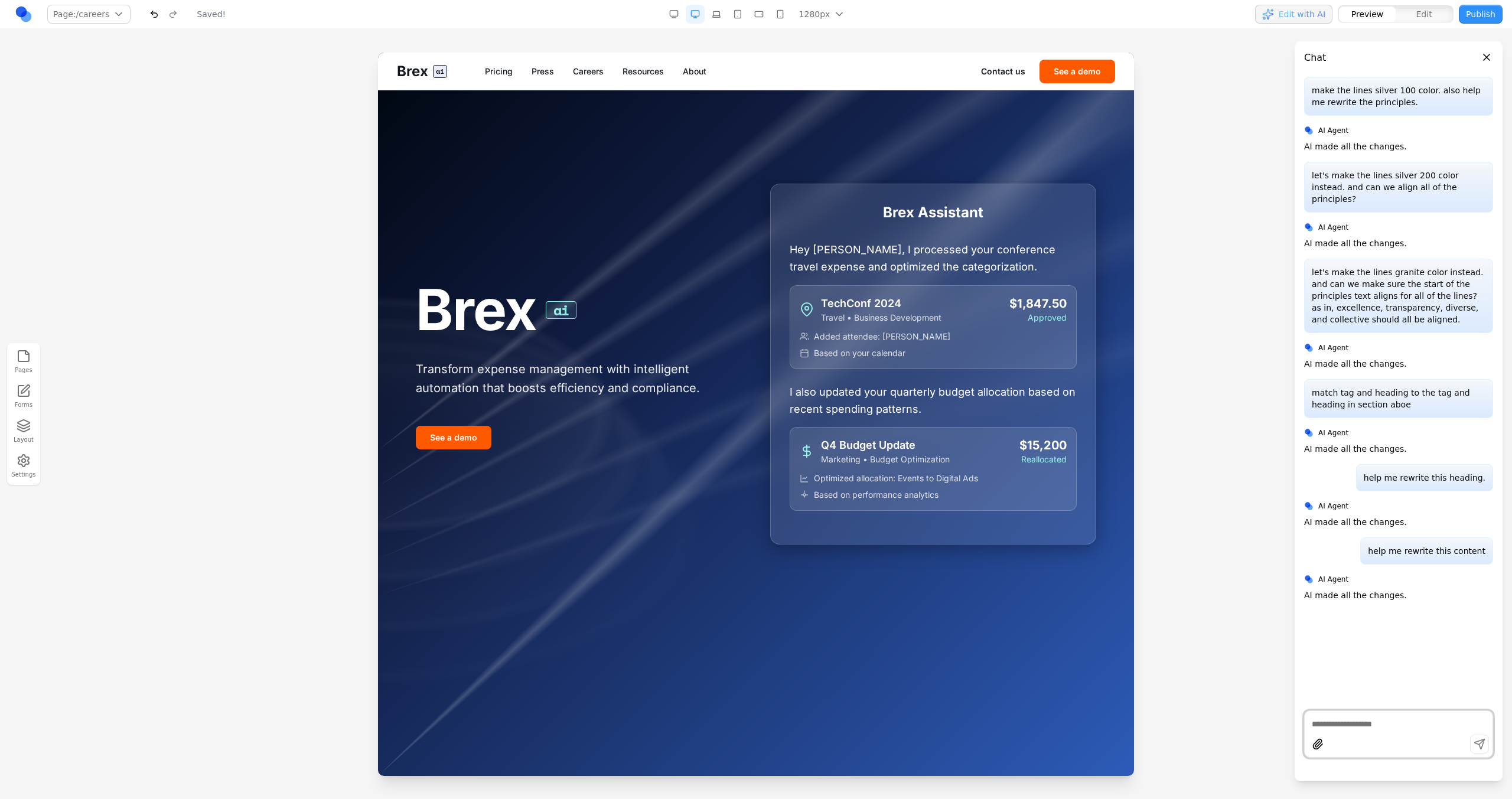
scroll to position [0, 0]
click at [590, 75] on link "Careers" at bounding box center [588, 71] width 31 height 12
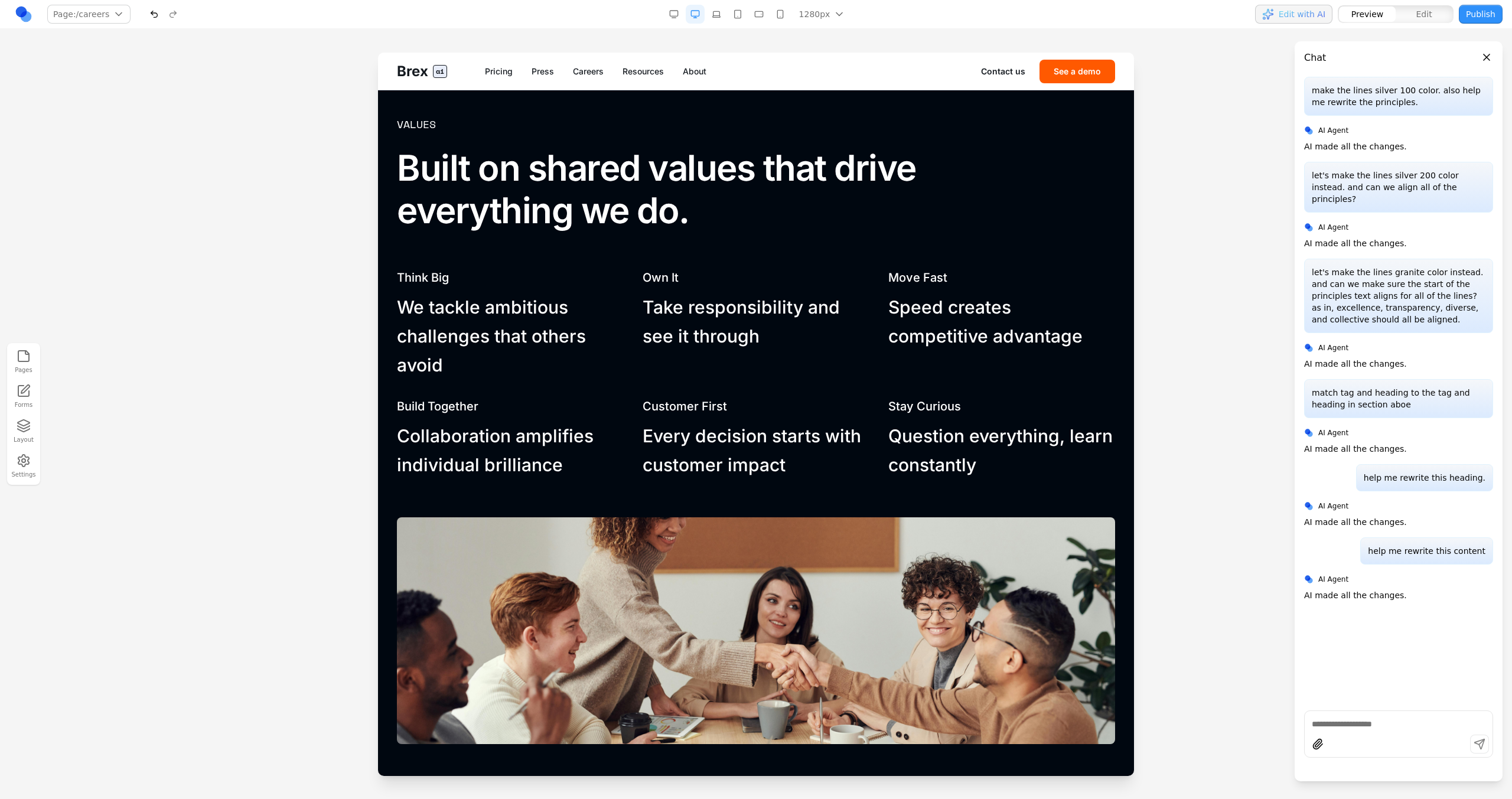
scroll to position [1339, 0]
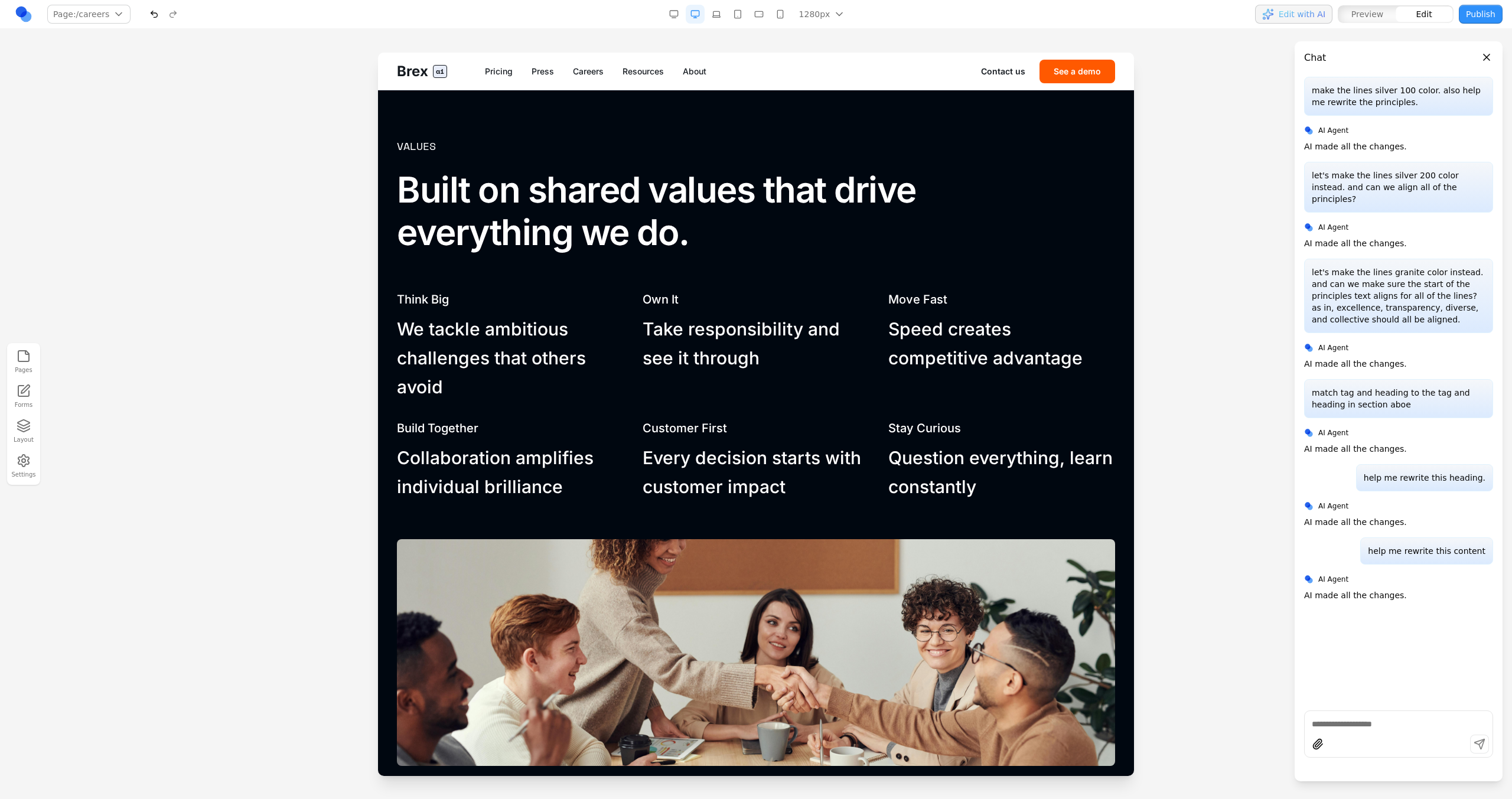
click at [602, 389] on p "We tackle ambitious challenges that others avoid" at bounding box center [510, 358] width 227 height 87
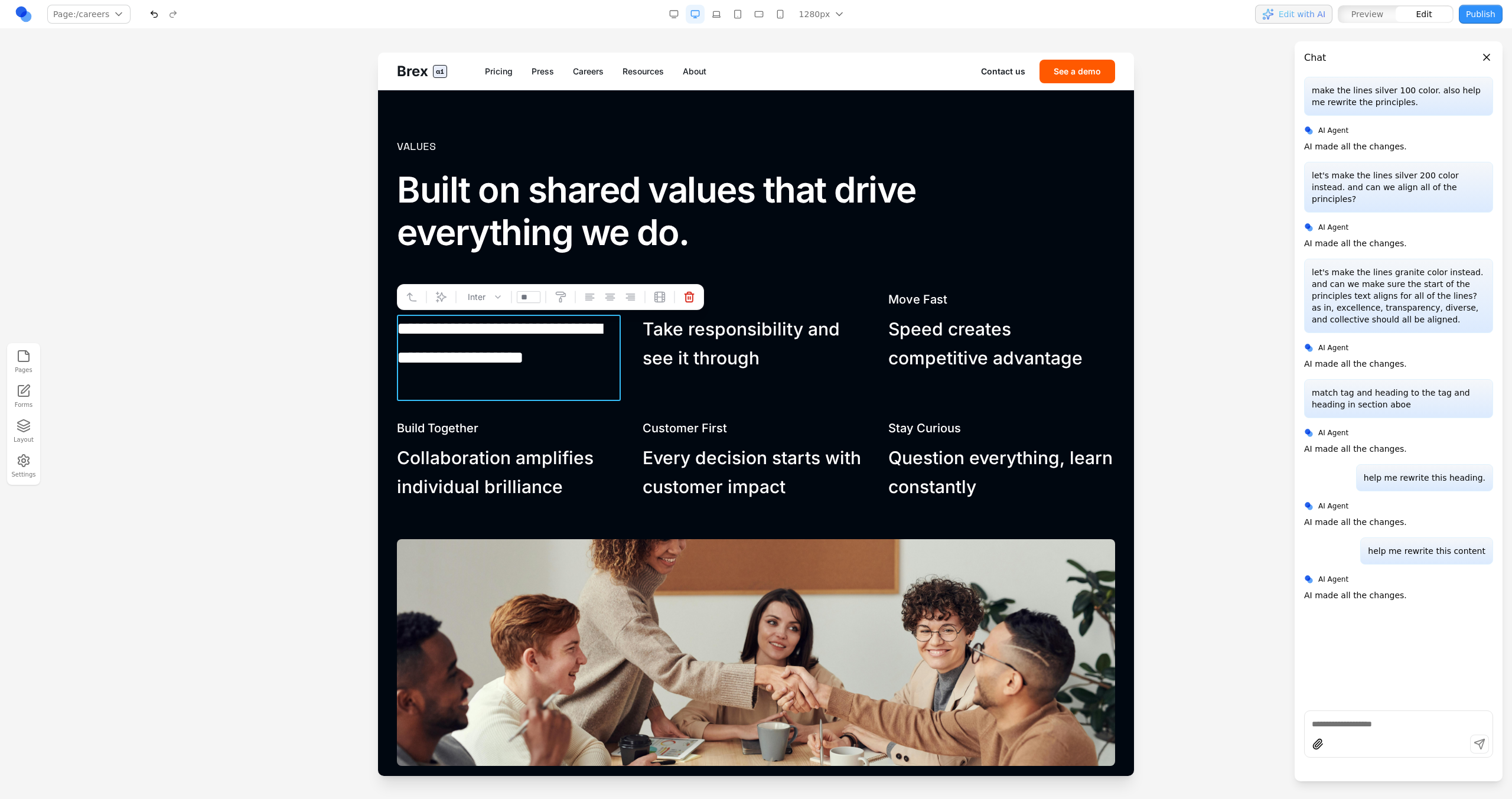
click at [632, 356] on div "**********" at bounding box center [756, 397] width 718 height 210
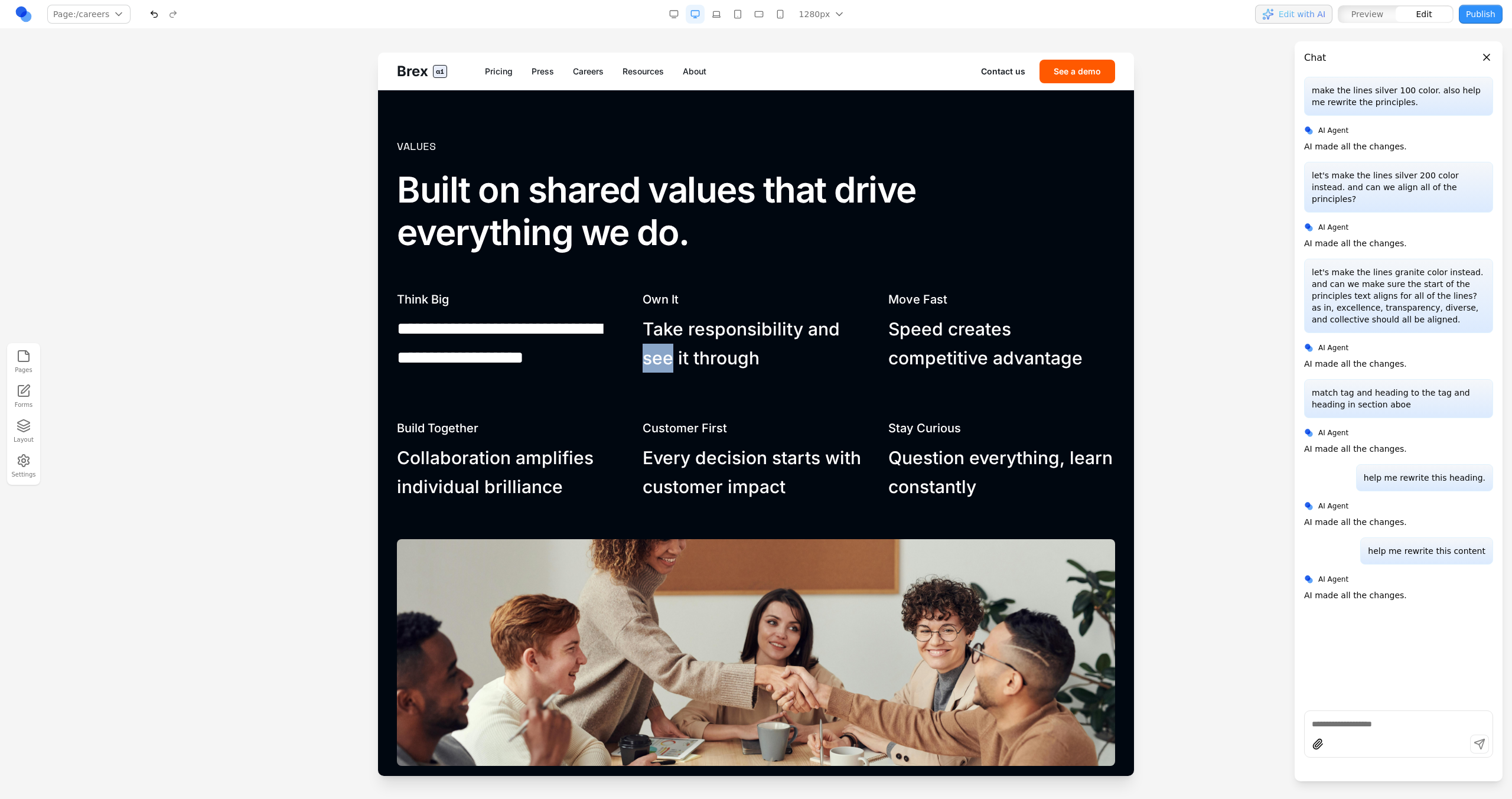
click at [632, 356] on div "**********" at bounding box center [756, 397] width 718 height 210
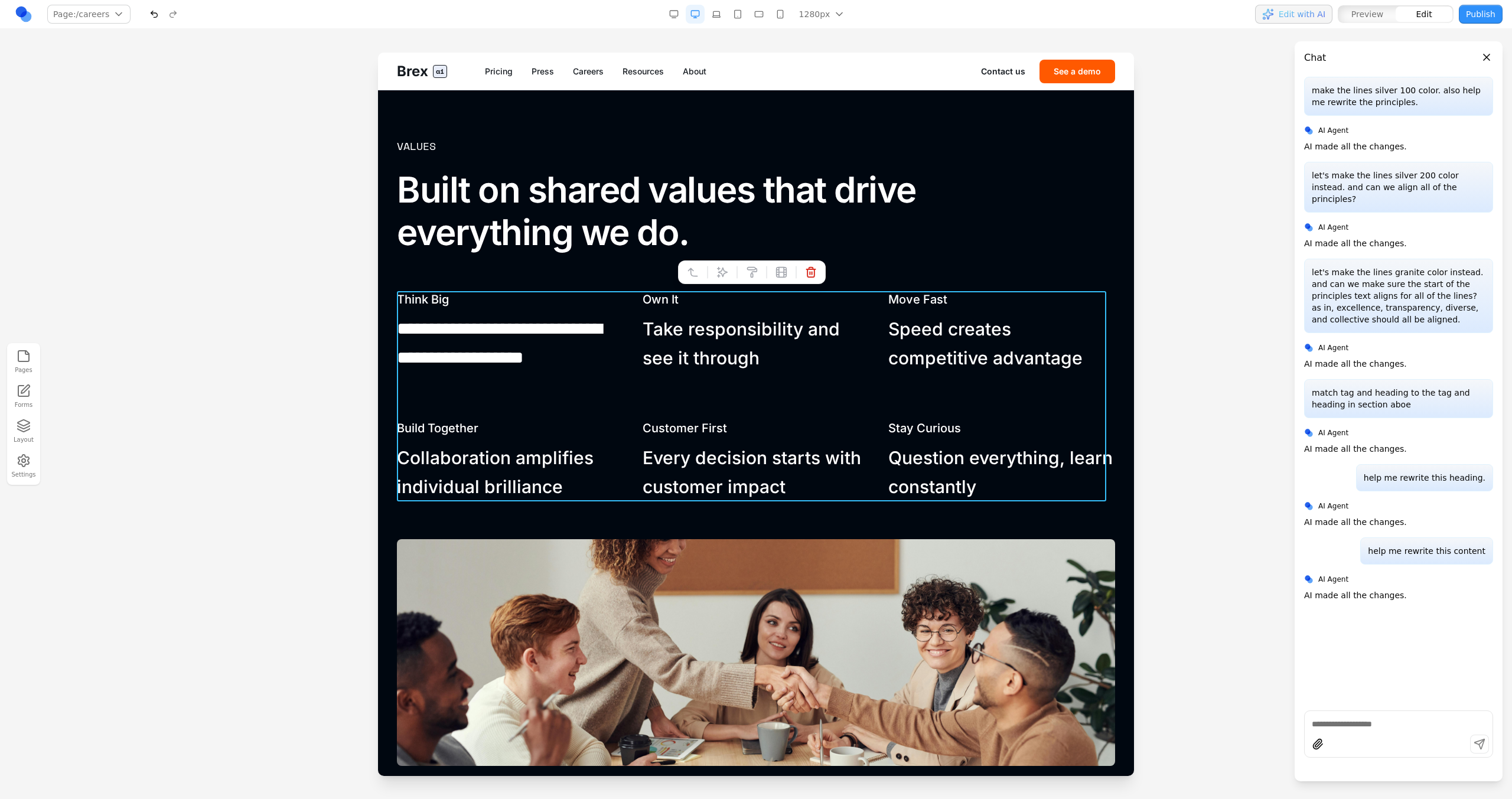
click at [713, 284] on div at bounding box center [751, 272] width 147 height 24
click at [713, 278] on button at bounding box center [723, 272] width 19 height 19
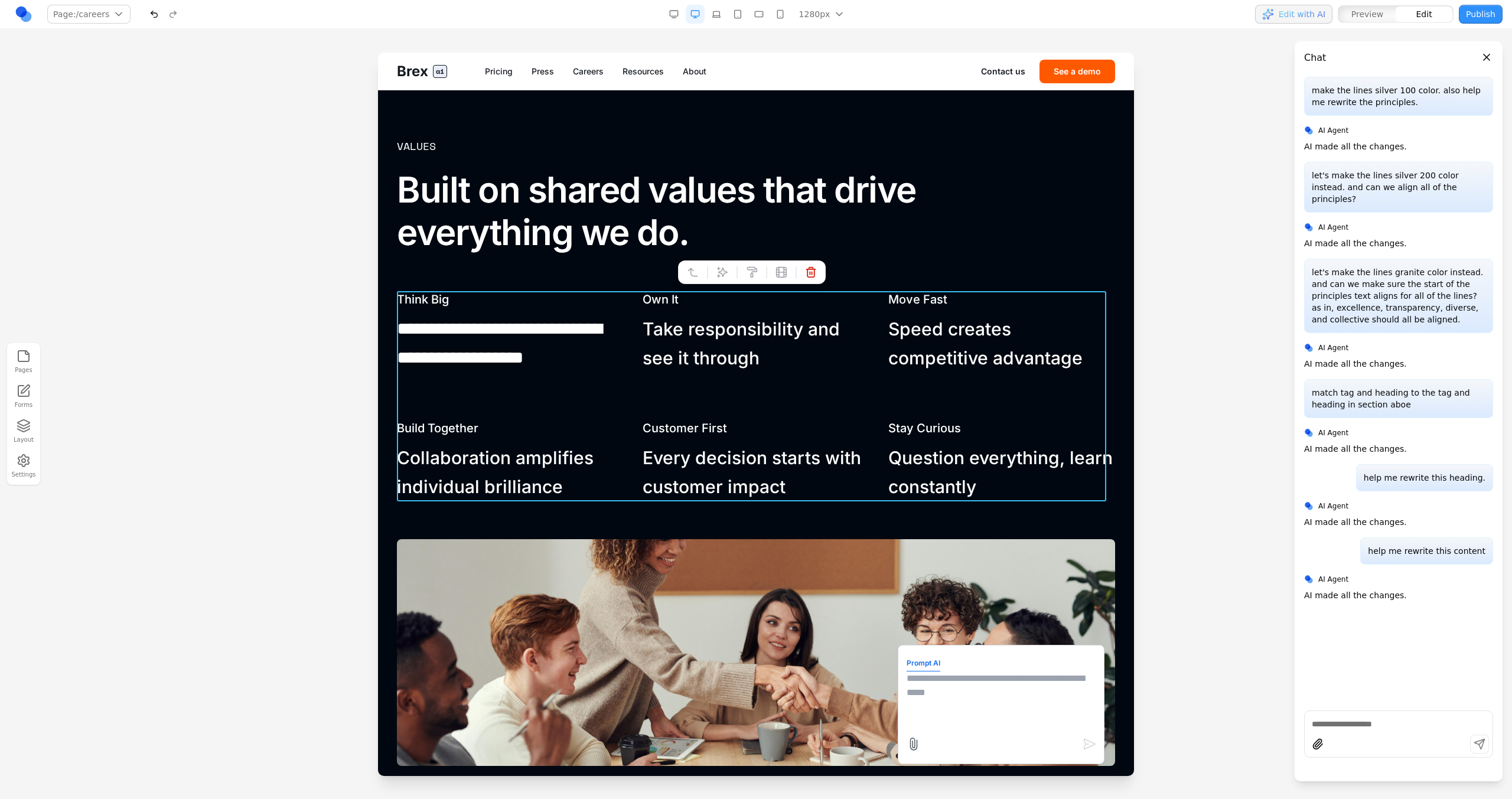
click at [953, 714] on textarea at bounding box center [1001, 701] width 189 height 59
type textarea "**********"
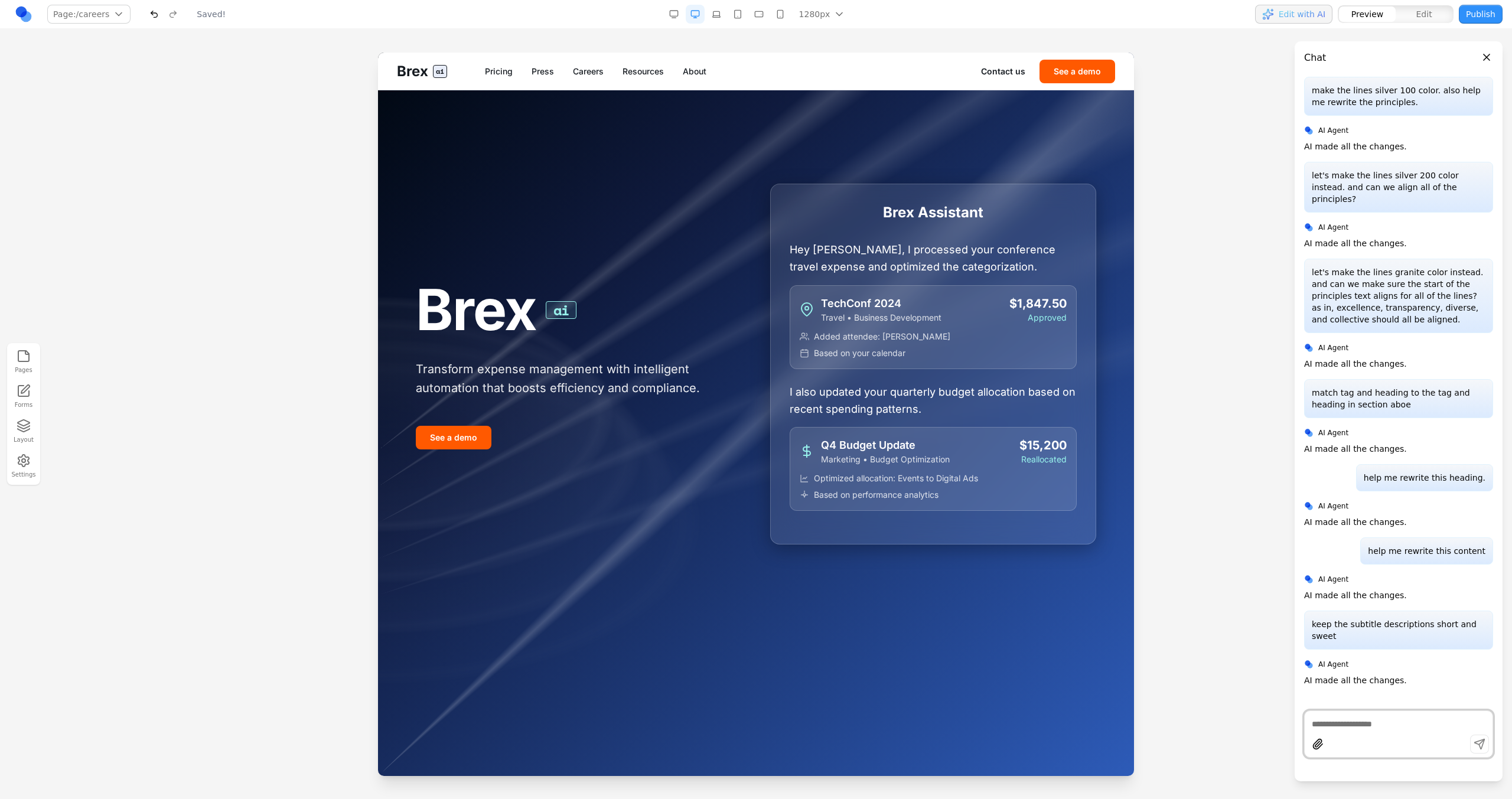
scroll to position [0, 0]
click at [594, 76] on div "Brex ai Pricing Press Careers Resources About Contact us See a demo" at bounding box center [756, 71] width 756 height 38
click at [594, 74] on link "Careers" at bounding box center [588, 71] width 31 height 12
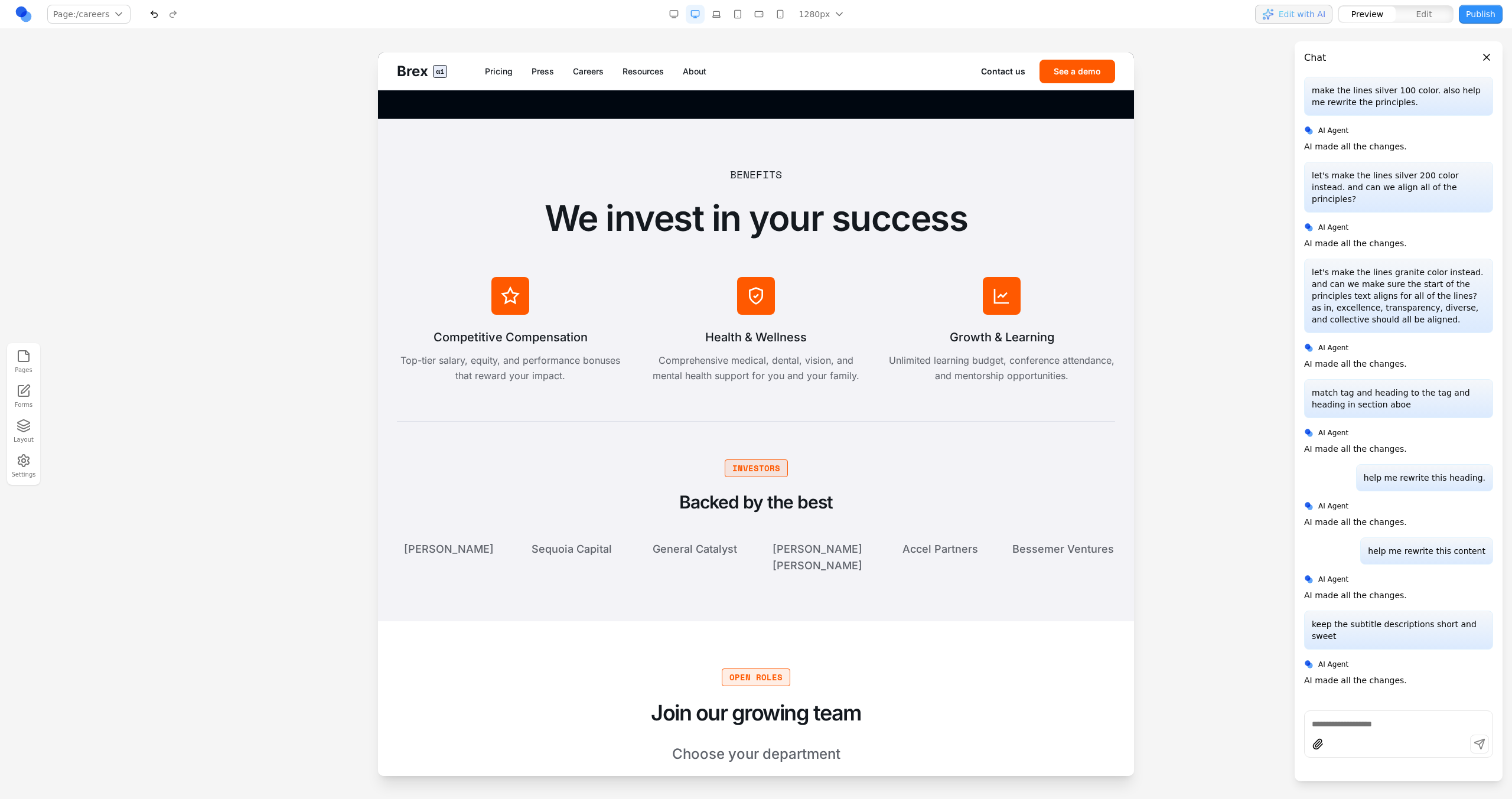
scroll to position [2368, 0]
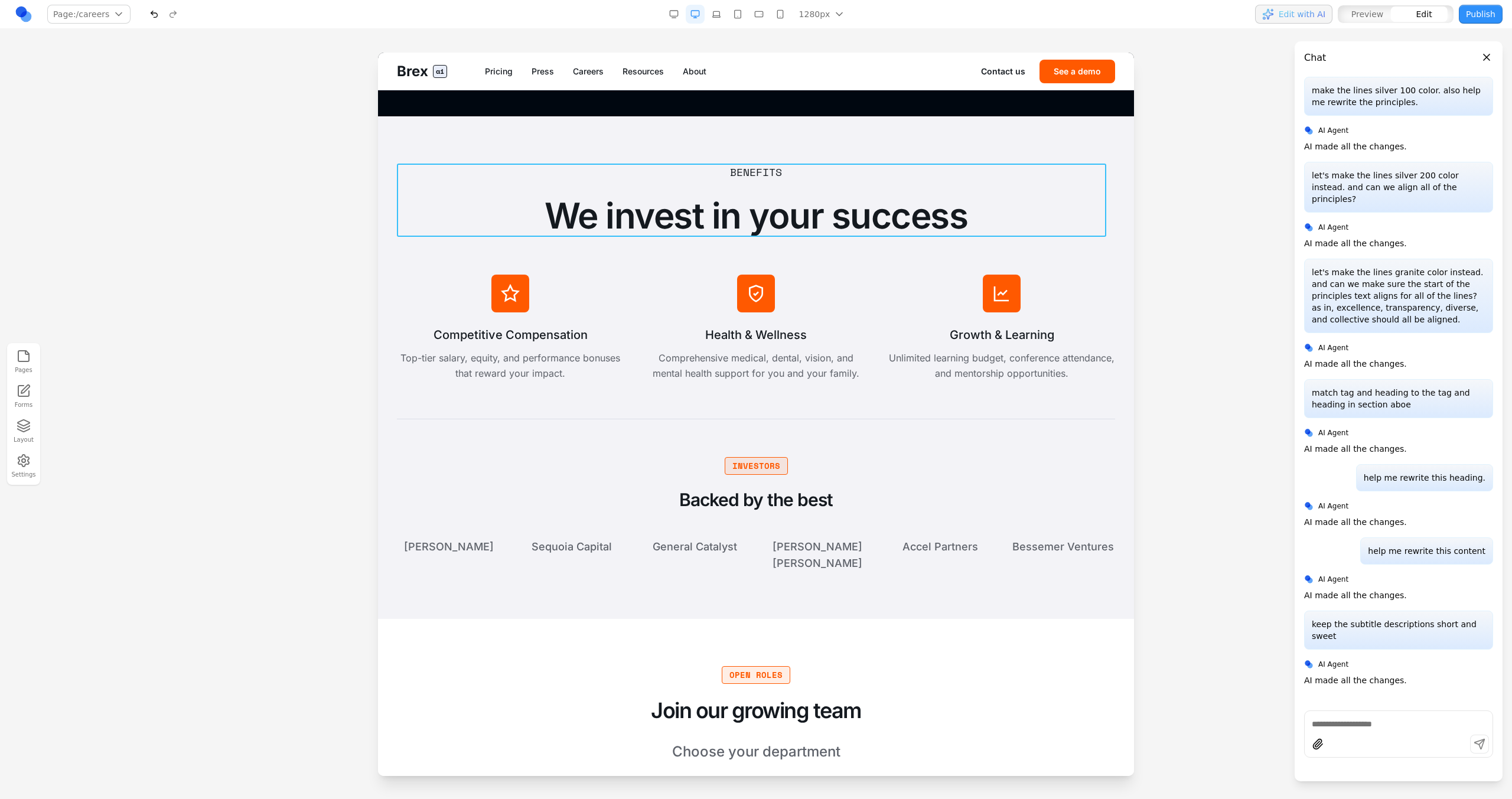
click at [654, 180] on div "Benefits We invest in your success" at bounding box center [756, 200] width 718 height 73
click at [719, 142] on icon at bounding box center [722, 144] width 12 height 12
click at [919, 703] on textarea at bounding box center [1001, 701] width 189 height 59
type textarea "**********"
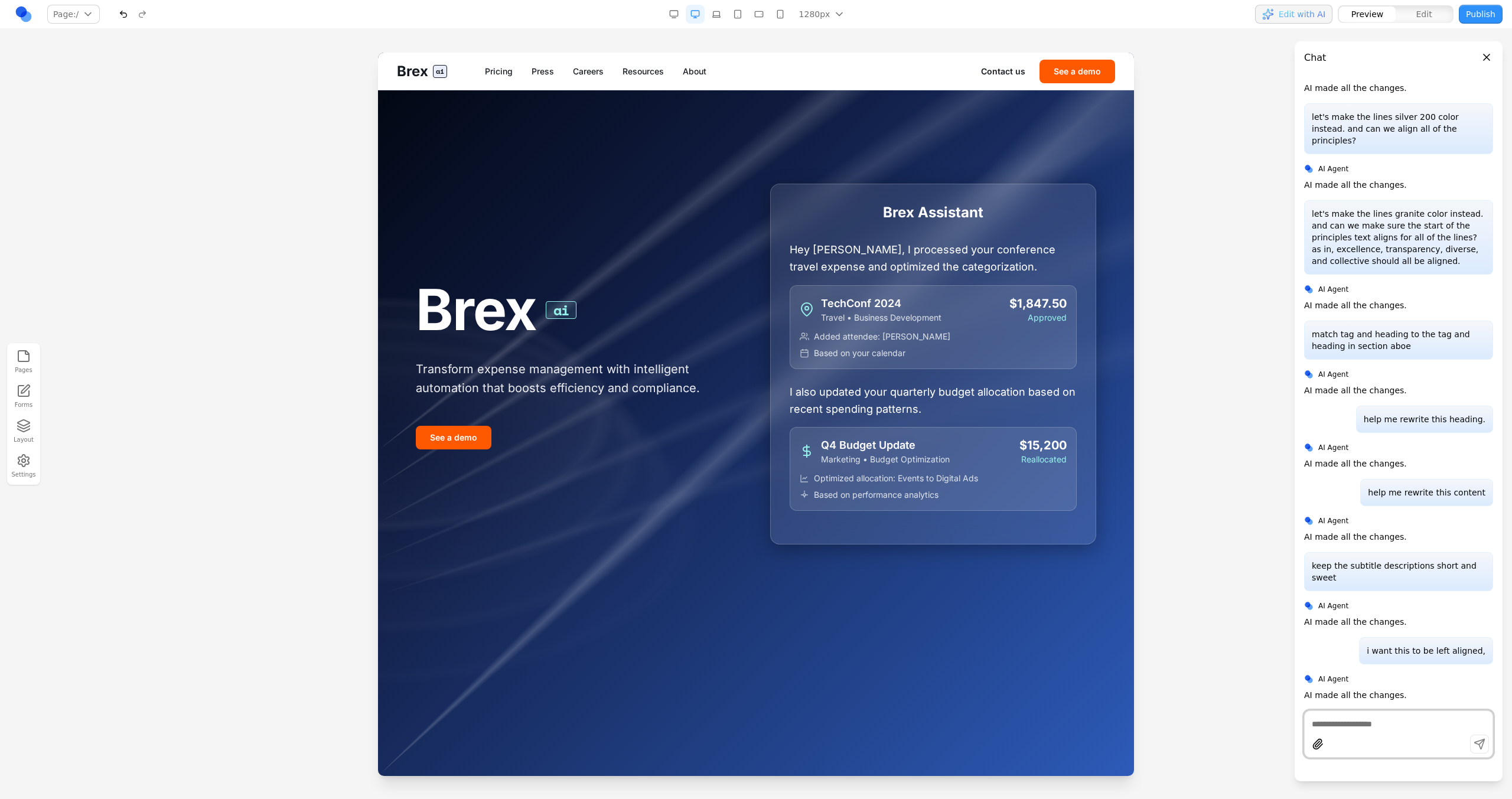
scroll to position [0, 0]
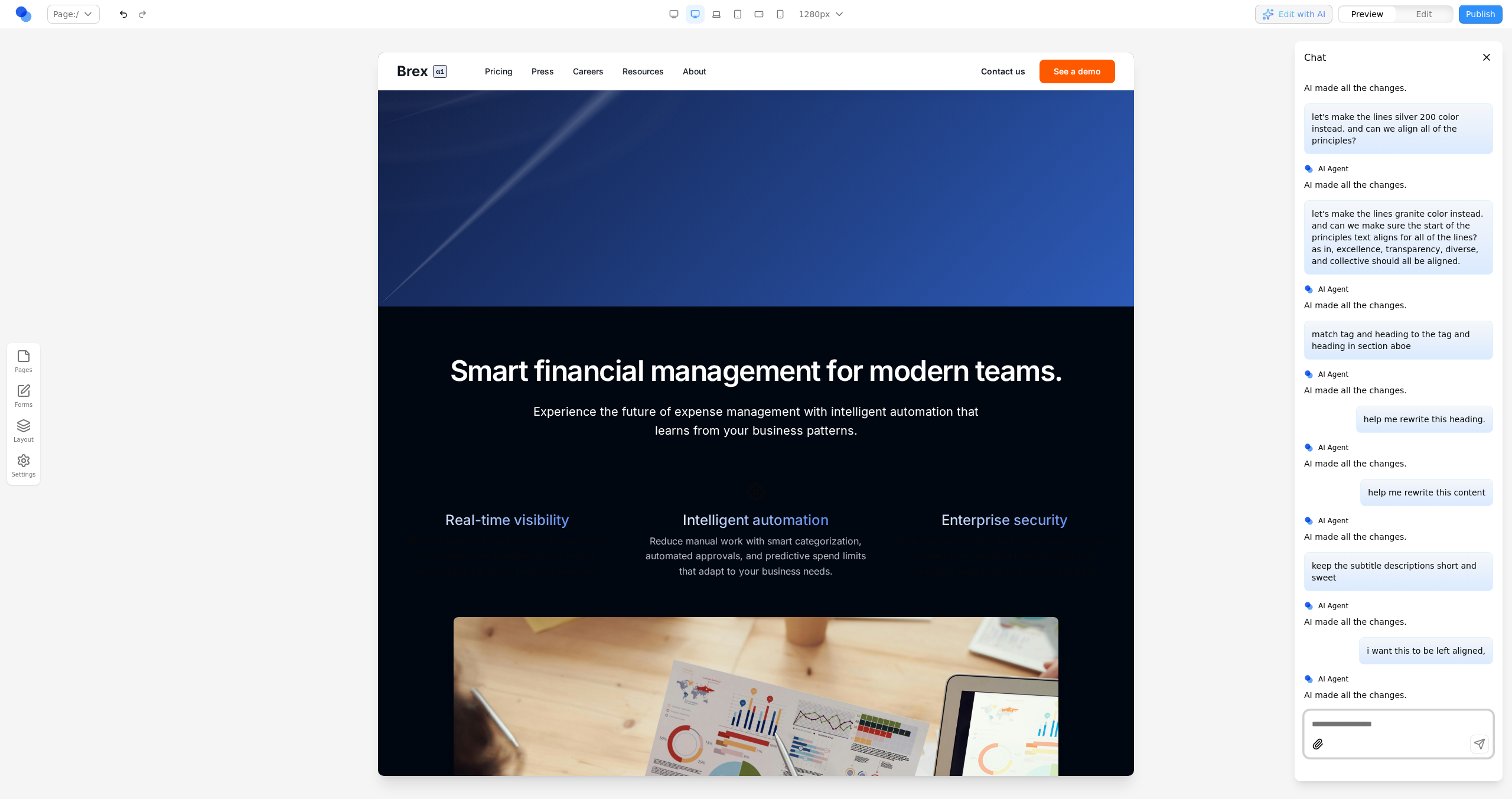
click at [598, 72] on link "Careers" at bounding box center [588, 71] width 31 height 12
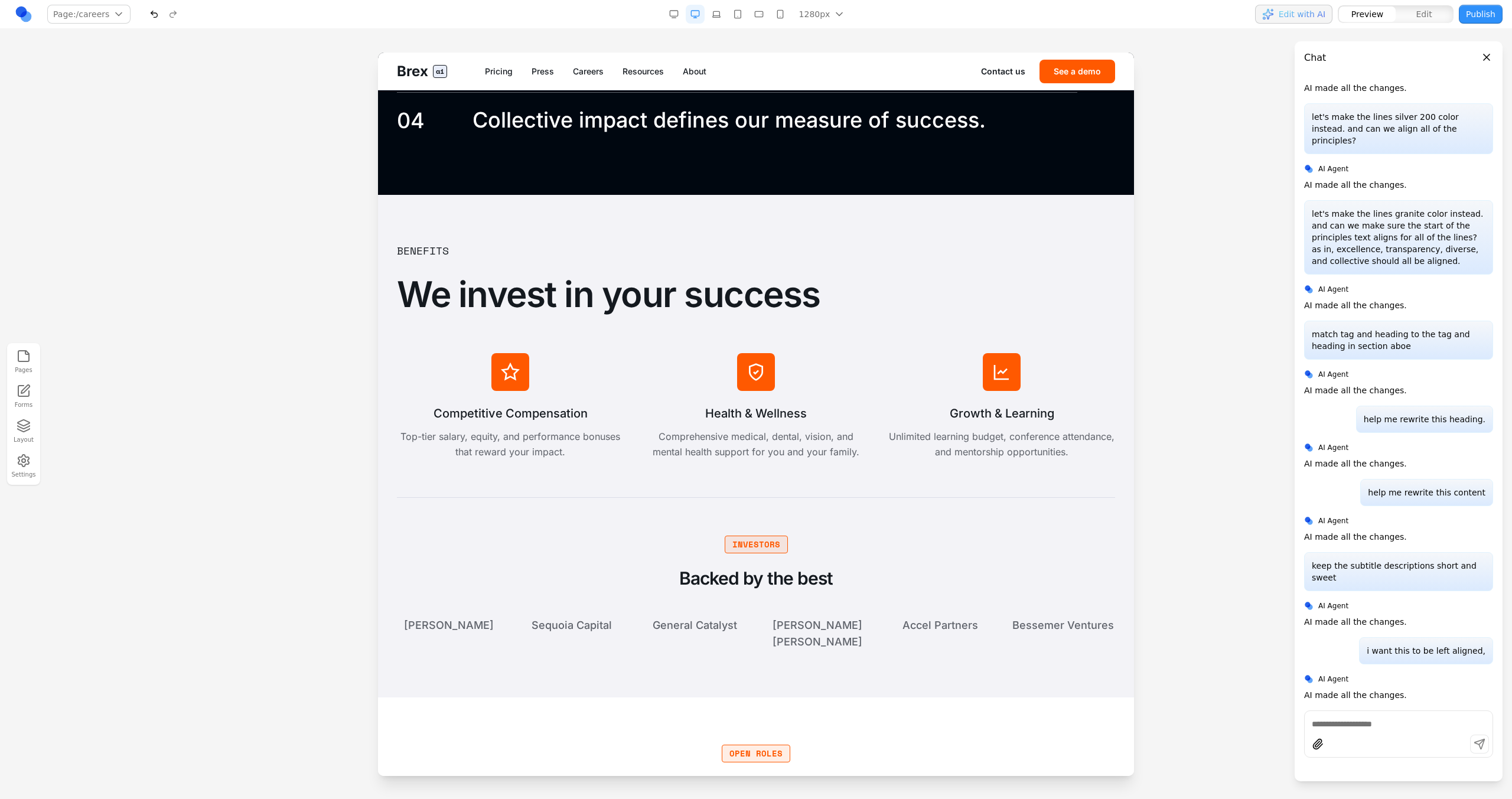
scroll to position [2302, 0]
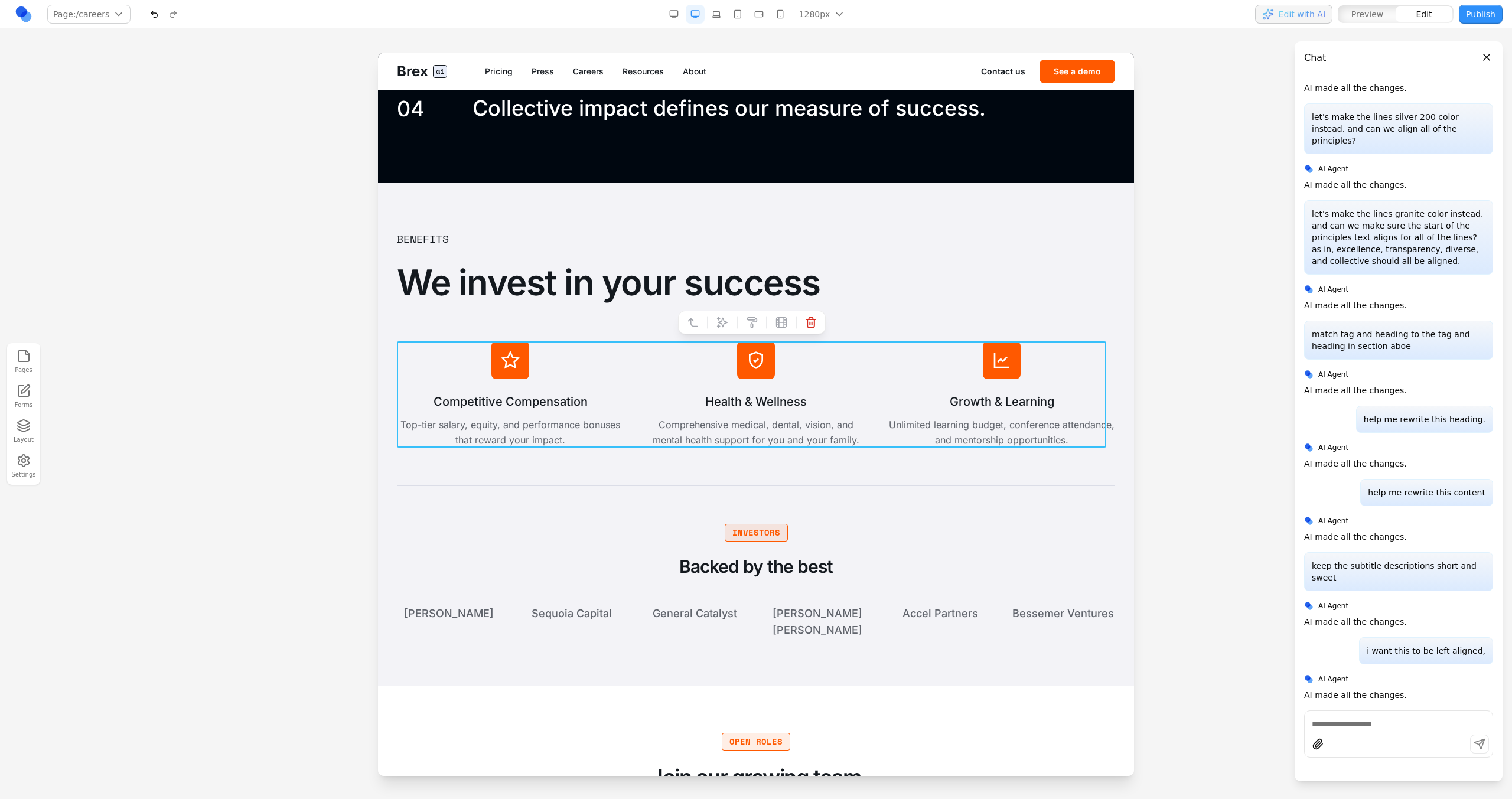
click at [625, 365] on div "Competitive Compensation Top-tier salary, equity, and performance bonuses that …" at bounding box center [756, 395] width 718 height 106
click at [716, 328] on button at bounding box center [723, 322] width 19 height 19
click at [685, 290] on h2 "We invest in your success" at bounding box center [756, 282] width 718 height 42
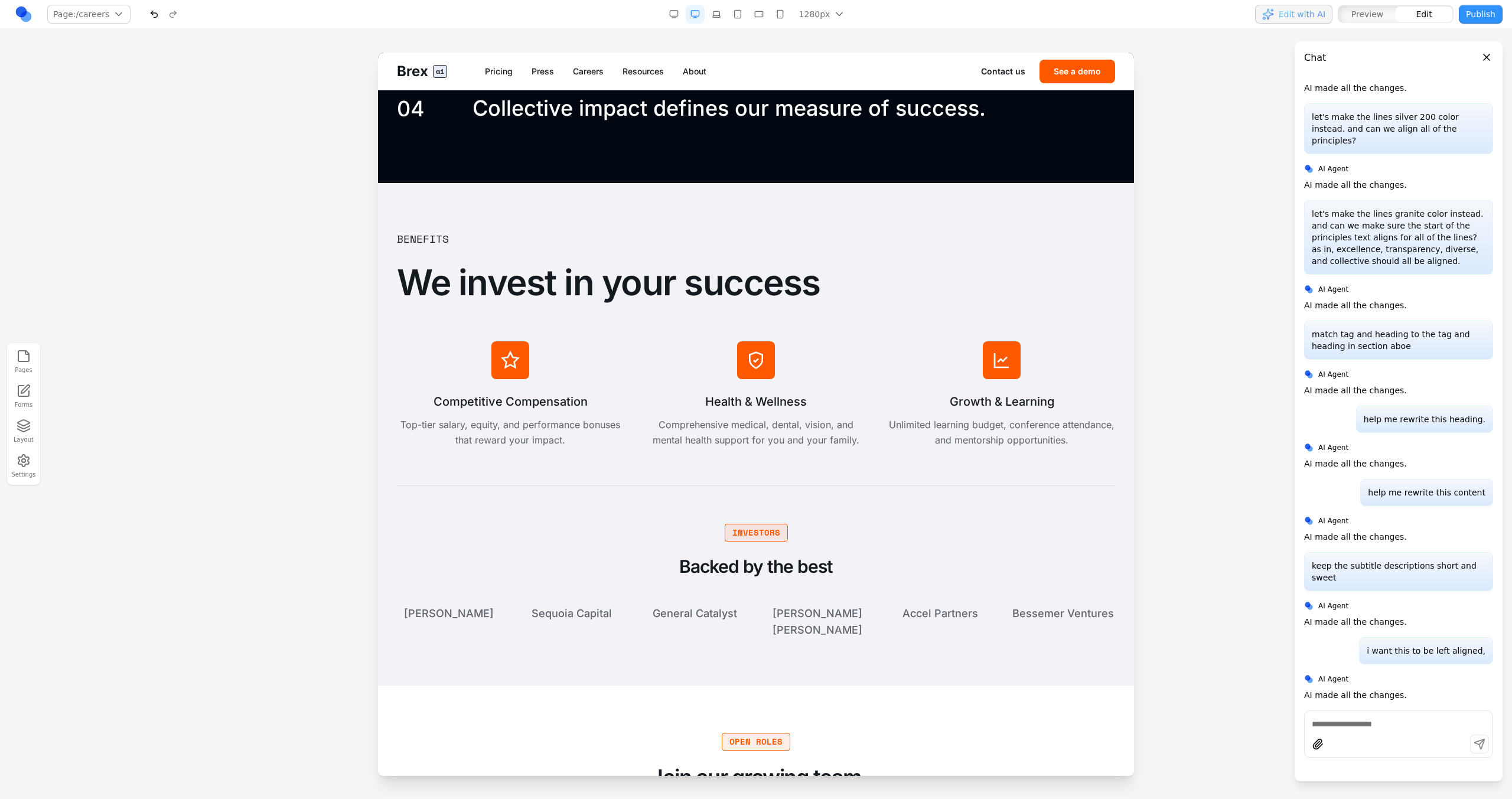
click at [832, 292] on h2 "We invest in your success" at bounding box center [756, 282] width 718 height 42
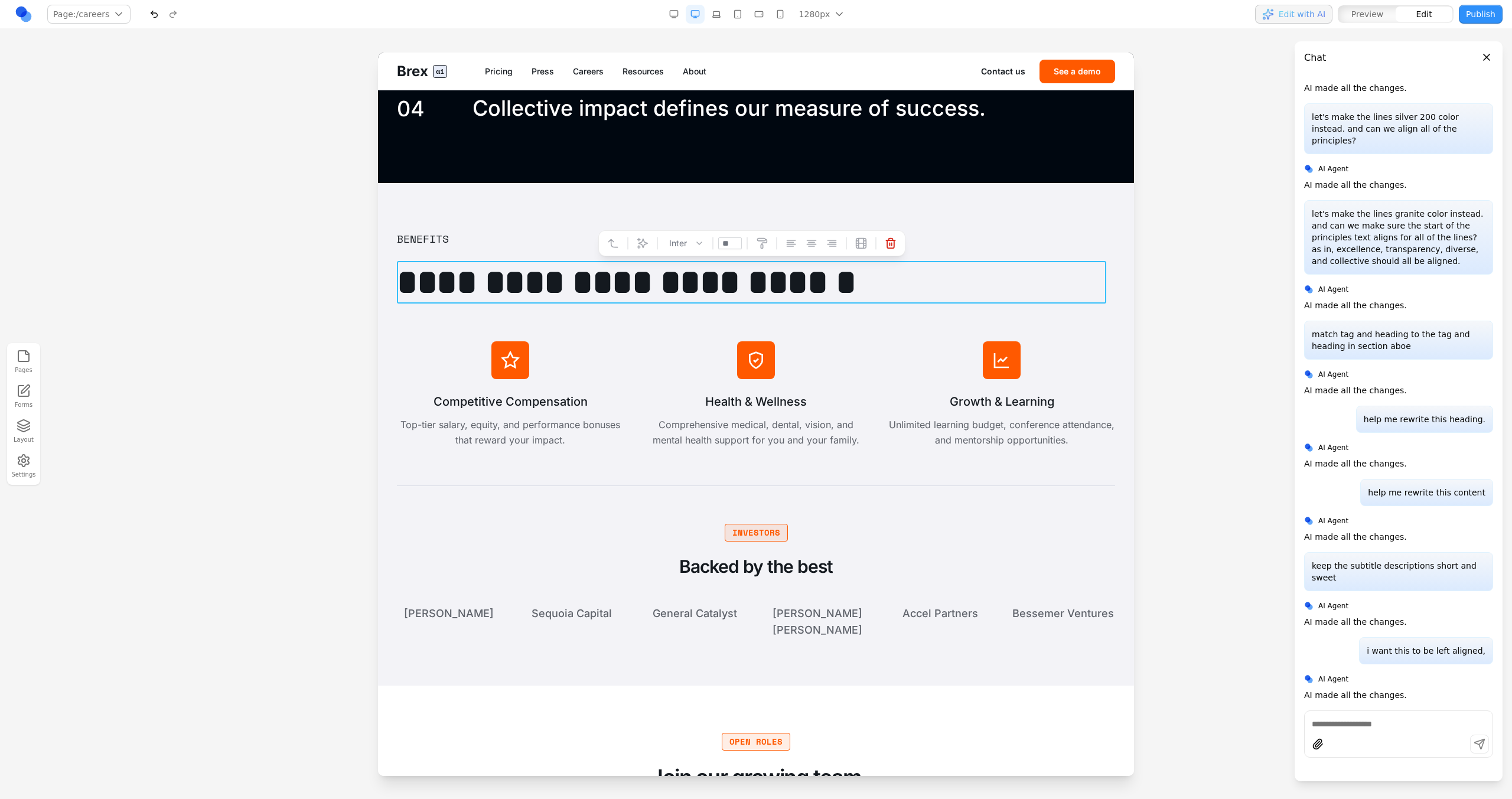
click at [832, 292] on h2 "**********" at bounding box center [751, 282] width 709 height 42
click at [834, 312] on div "**********" at bounding box center [756, 434] width 718 height 408
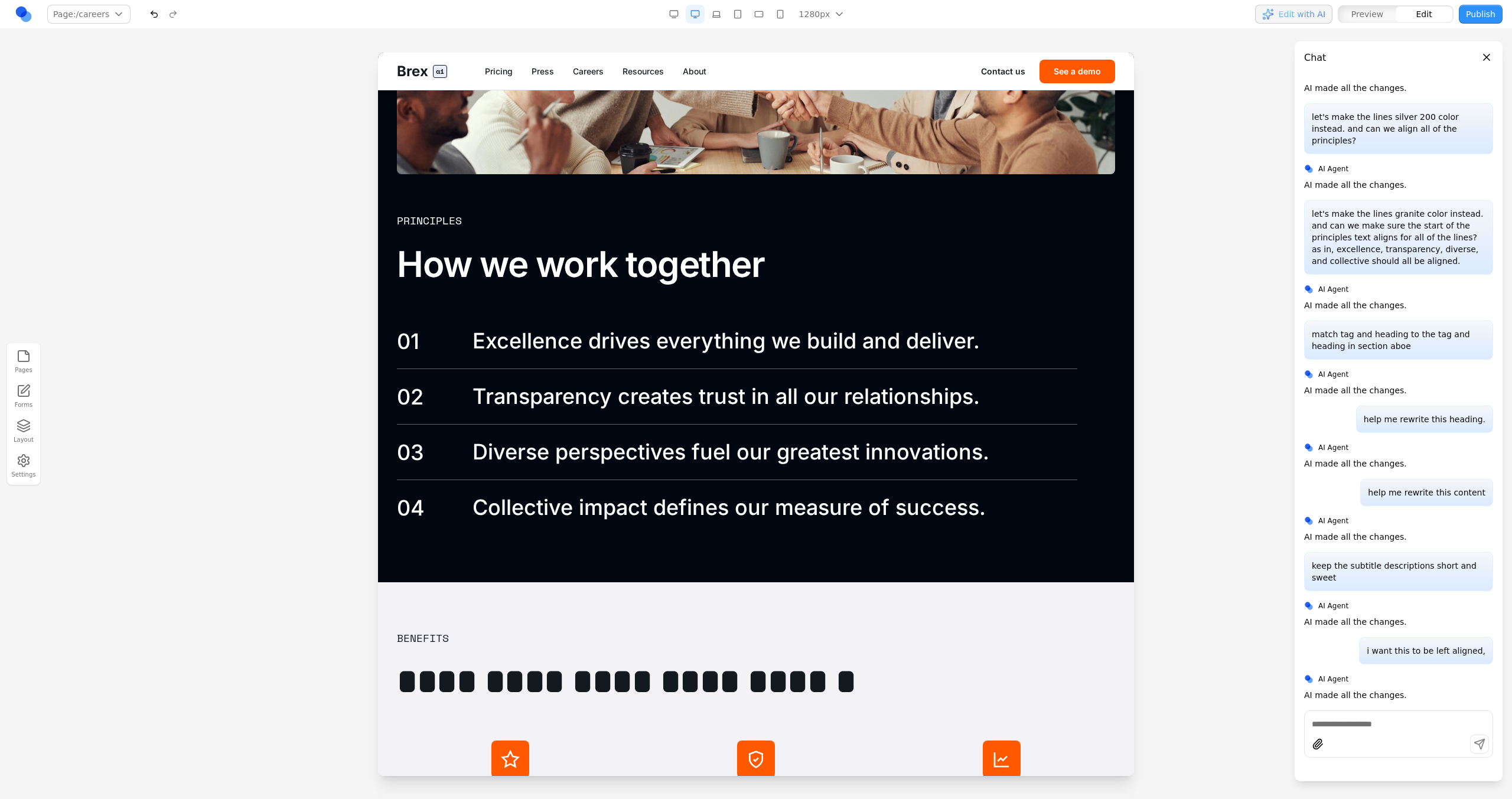
scroll to position [1739, 0]
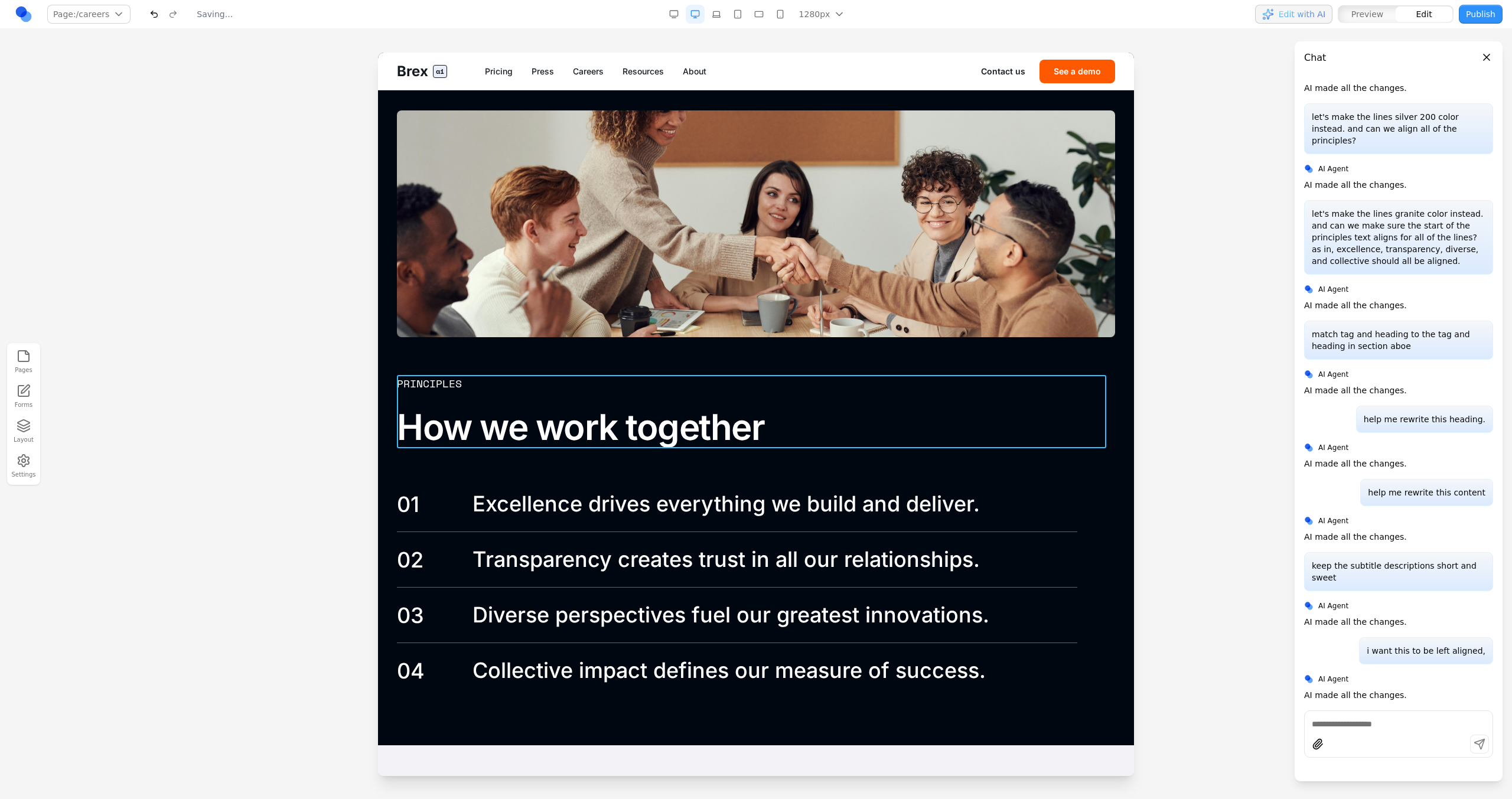
click at [752, 402] on div "Principles How we work together" at bounding box center [756, 412] width 718 height 73
click at [755, 417] on h3 "How we work together" at bounding box center [736, 427] width 680 height 42
click at [756, 427] on h3 "How we work together" at bounding box center [736, 427] width 680 height 42
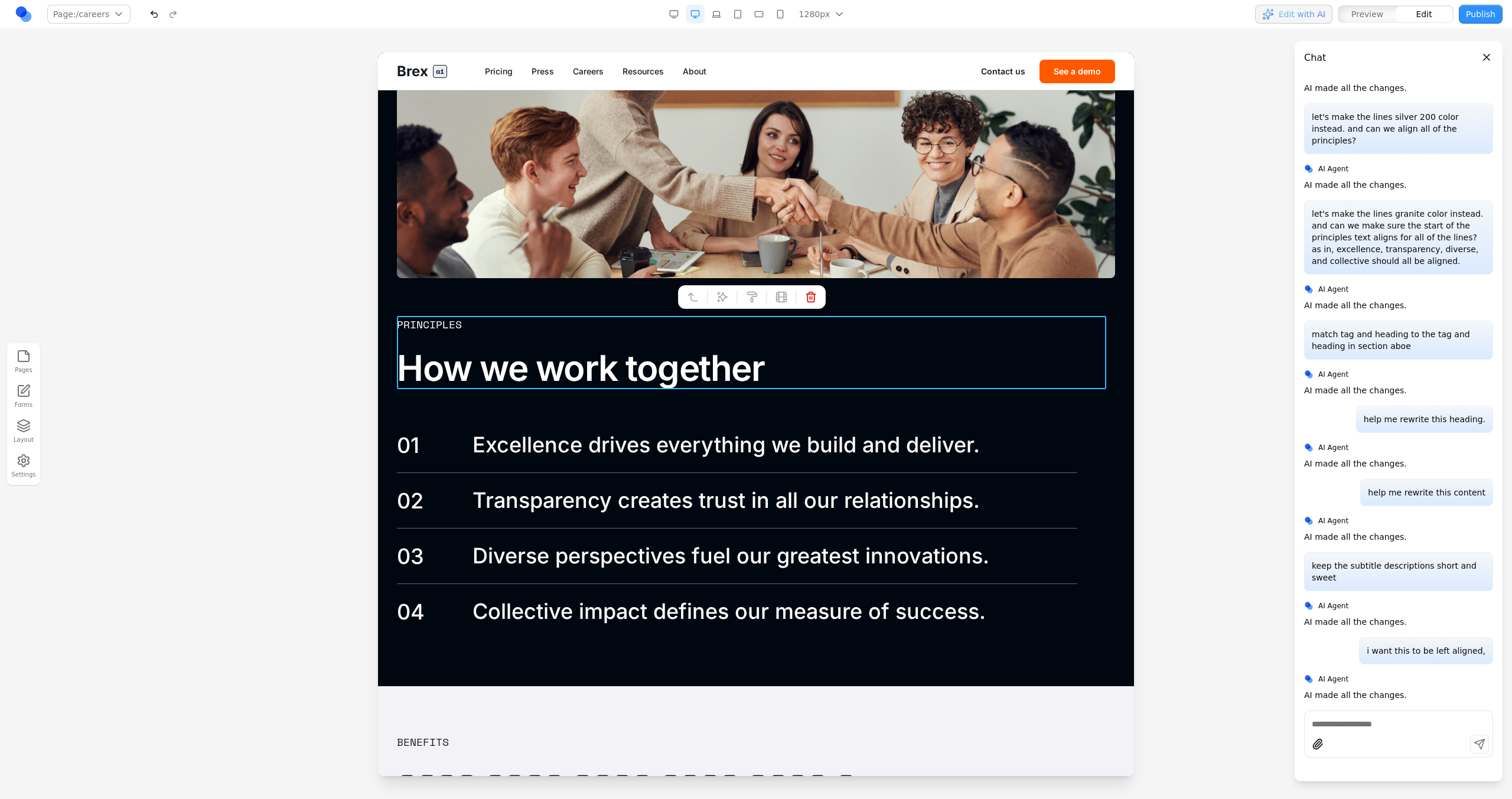
scroll to position [1855, 0]
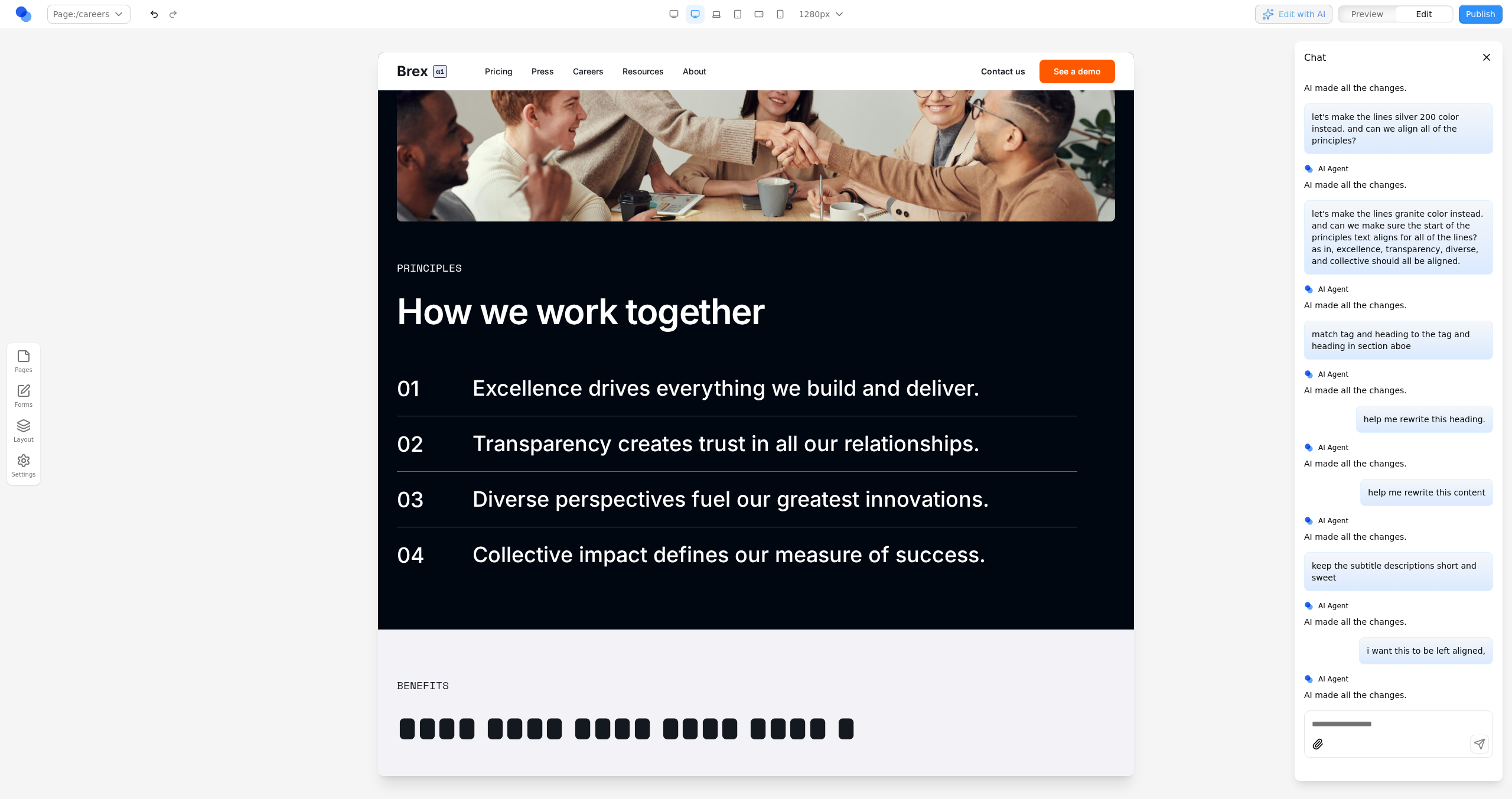
click at [759, 413] on div "01 Excellence drives everything we build and deliver." at bounding box center [736, 388] width 680 height 55
click at [1400, 731] on div at bounding box center [1398, 734] width 189 height 47
type textarea "******"
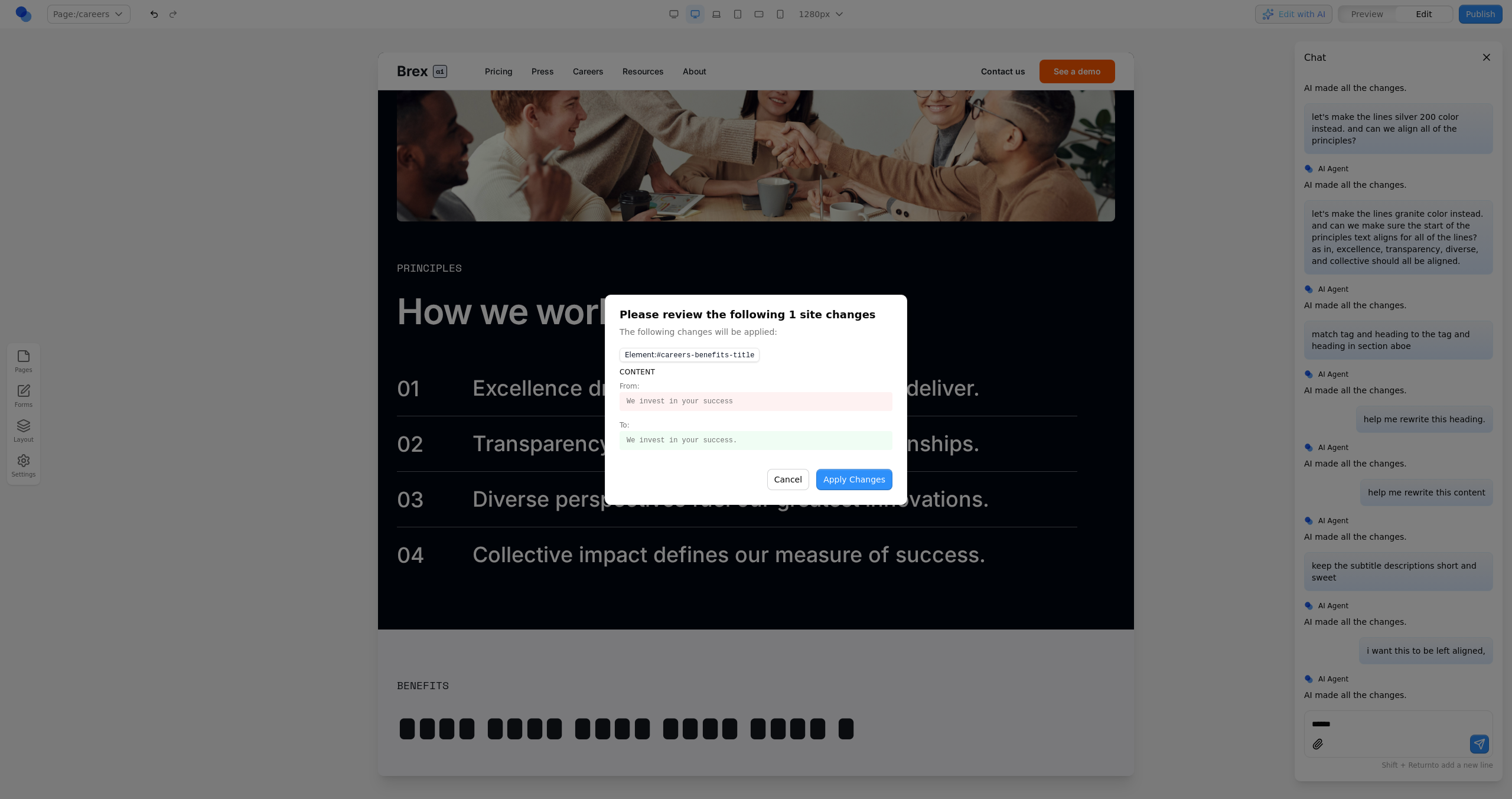
click at [875, 480] on button "Apply Changes" at bounding box center [854, 479] width 76 height 21
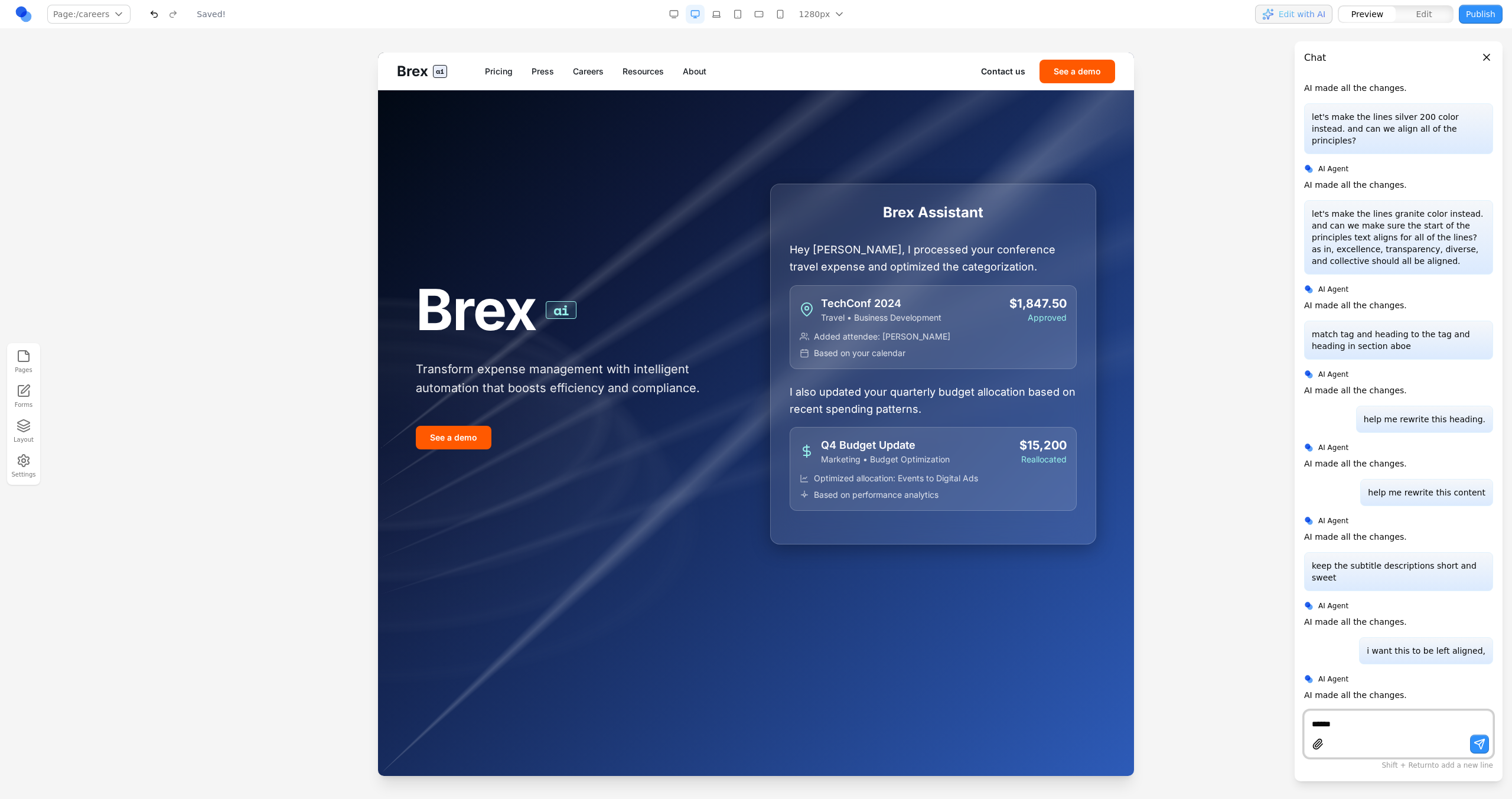
scroll to position [0, 0]
click at [602, 74] on link "Careers" at bounding box center [588, 71] width 31 height 12
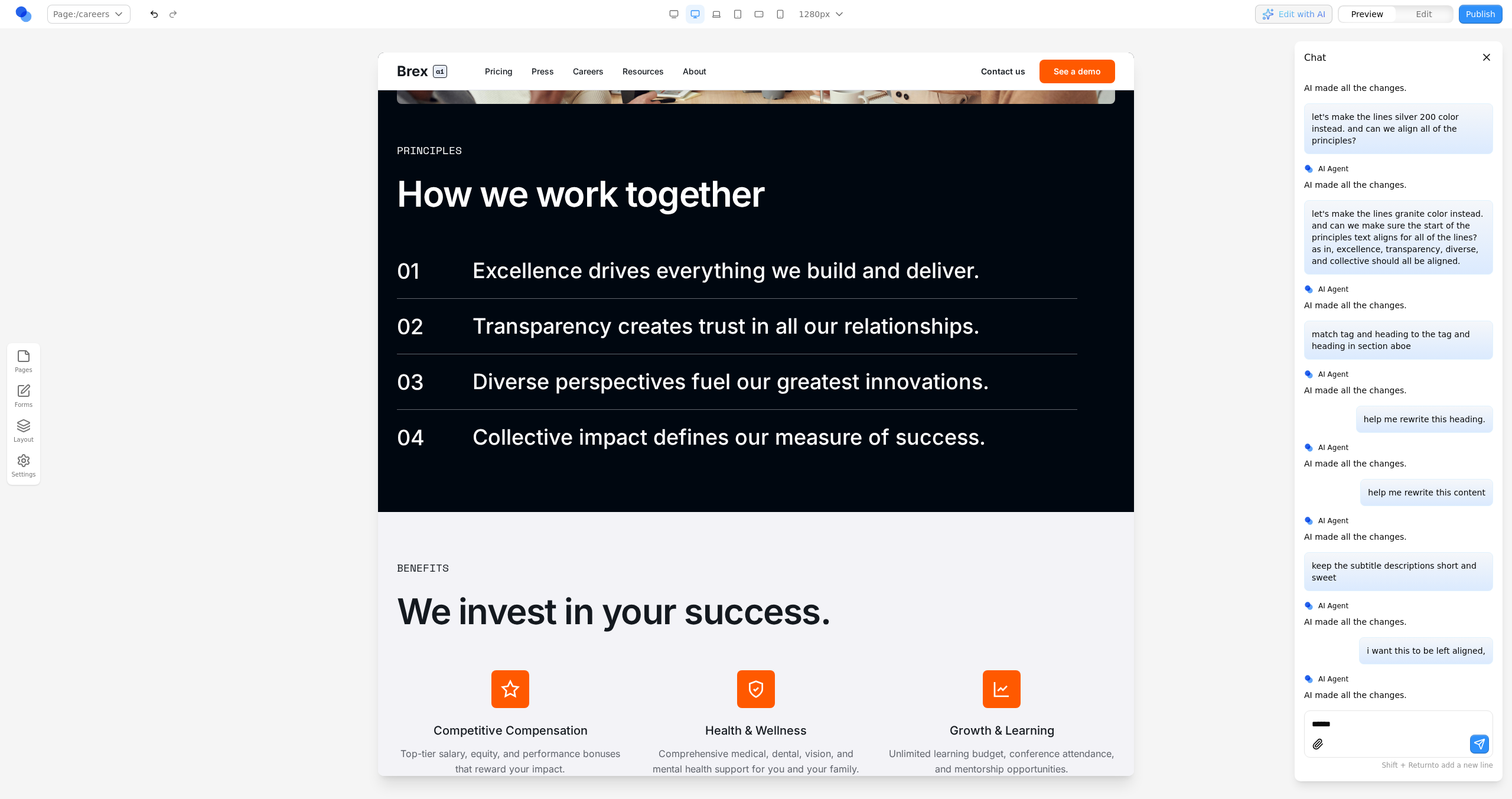
scroll to position [1898, 0]
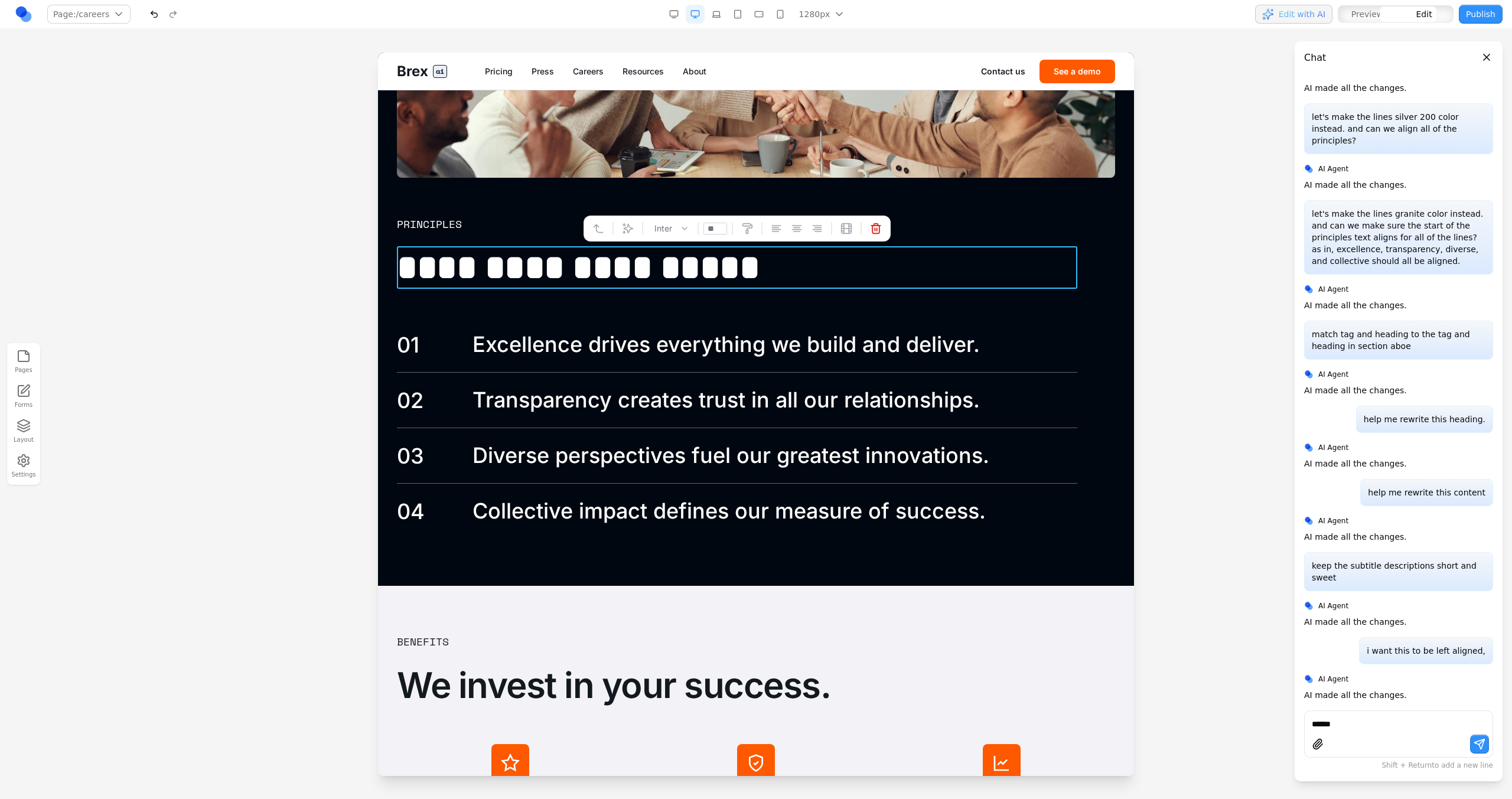
click at [600, 274] on h3 "**********" at bounding box center [736, 268] width 680 height 42
click at [629, 232] on icon at bounding box center [628, 228] width 12 height 12
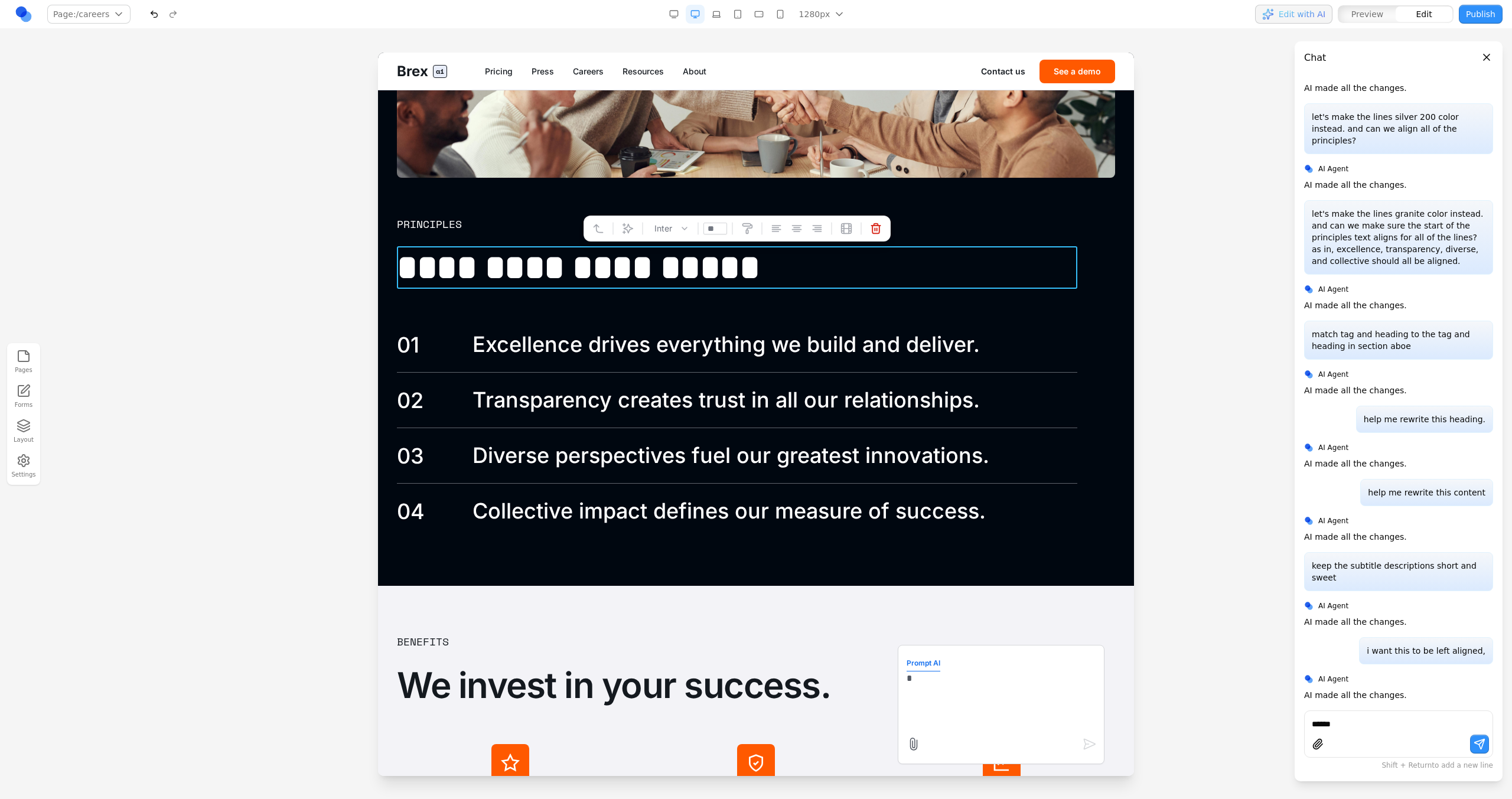
click at [948, 684] on textarea "*" at bounding box center [1001, 701] width 189 height 59
type textarea "**********"
click at [781, 263] on h3 "**********" at bounding box center [736, 268] width 680 height 42
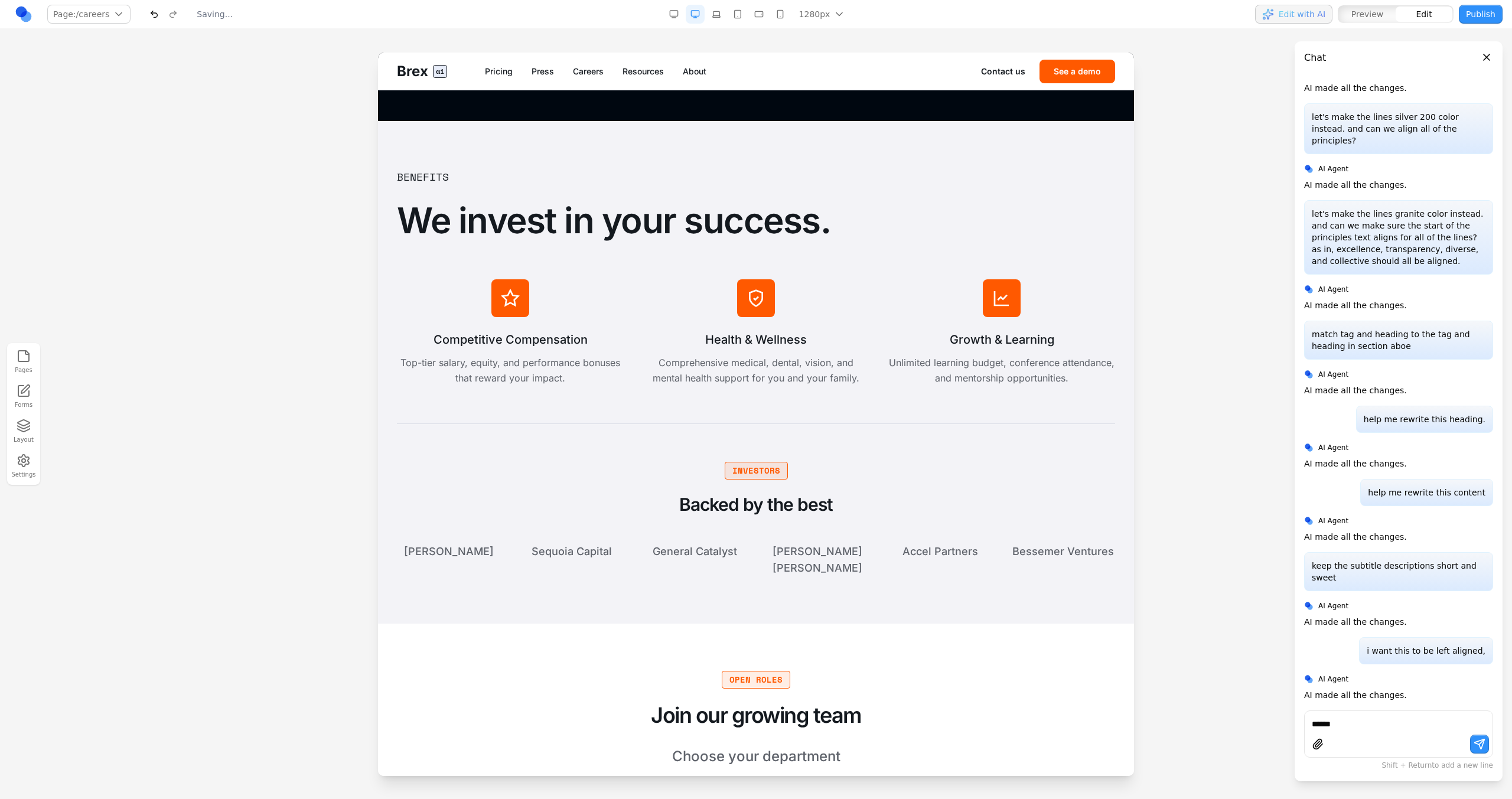
scroll to position [2364, 0]
click at [1384, 729] on textarea "******" at bounding box center [1398, 724] width 173 height 12
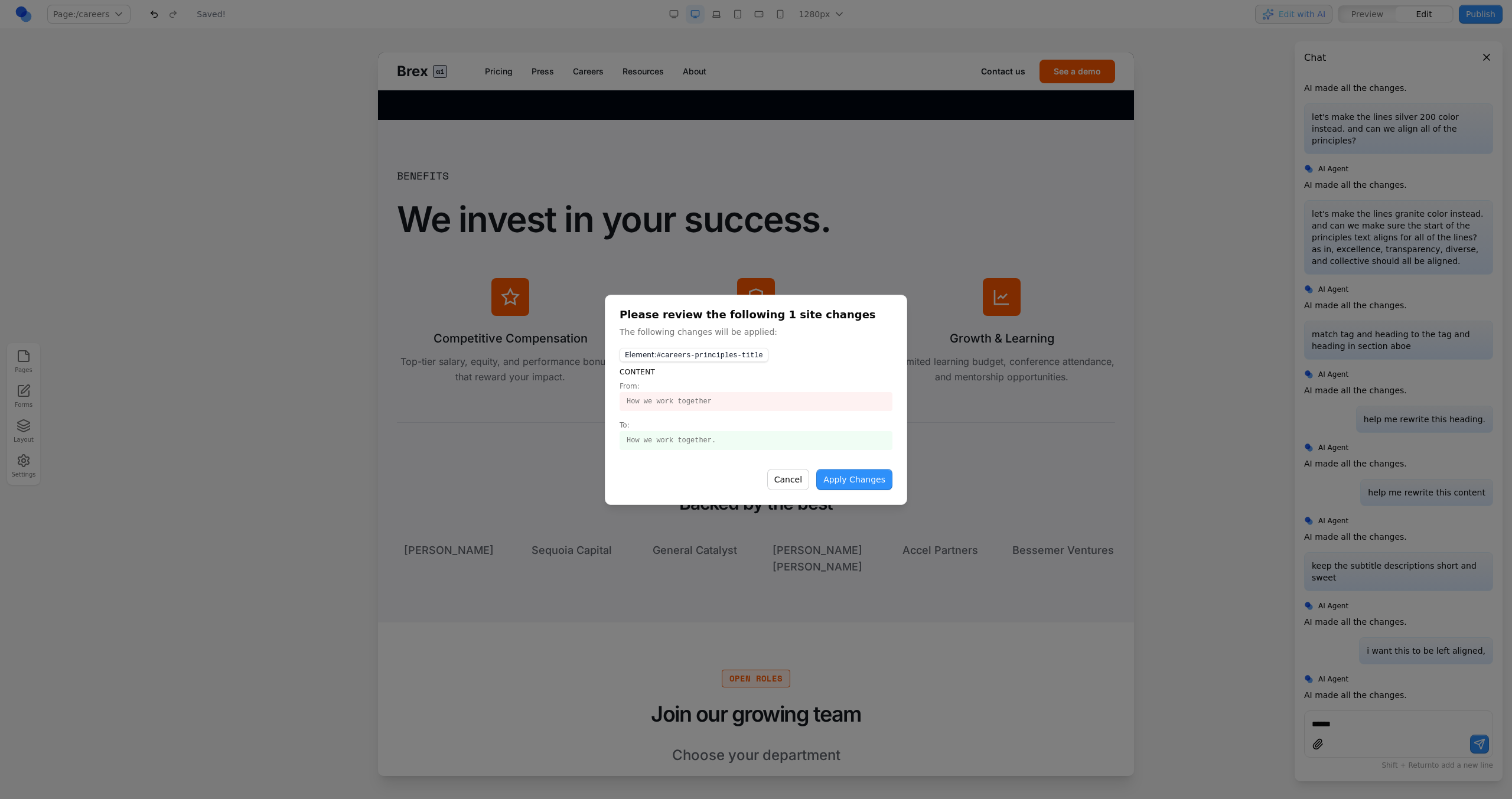
click at [827, 470] on button "Apply Changes" at bounding box center [854, 479] width 76 height 21
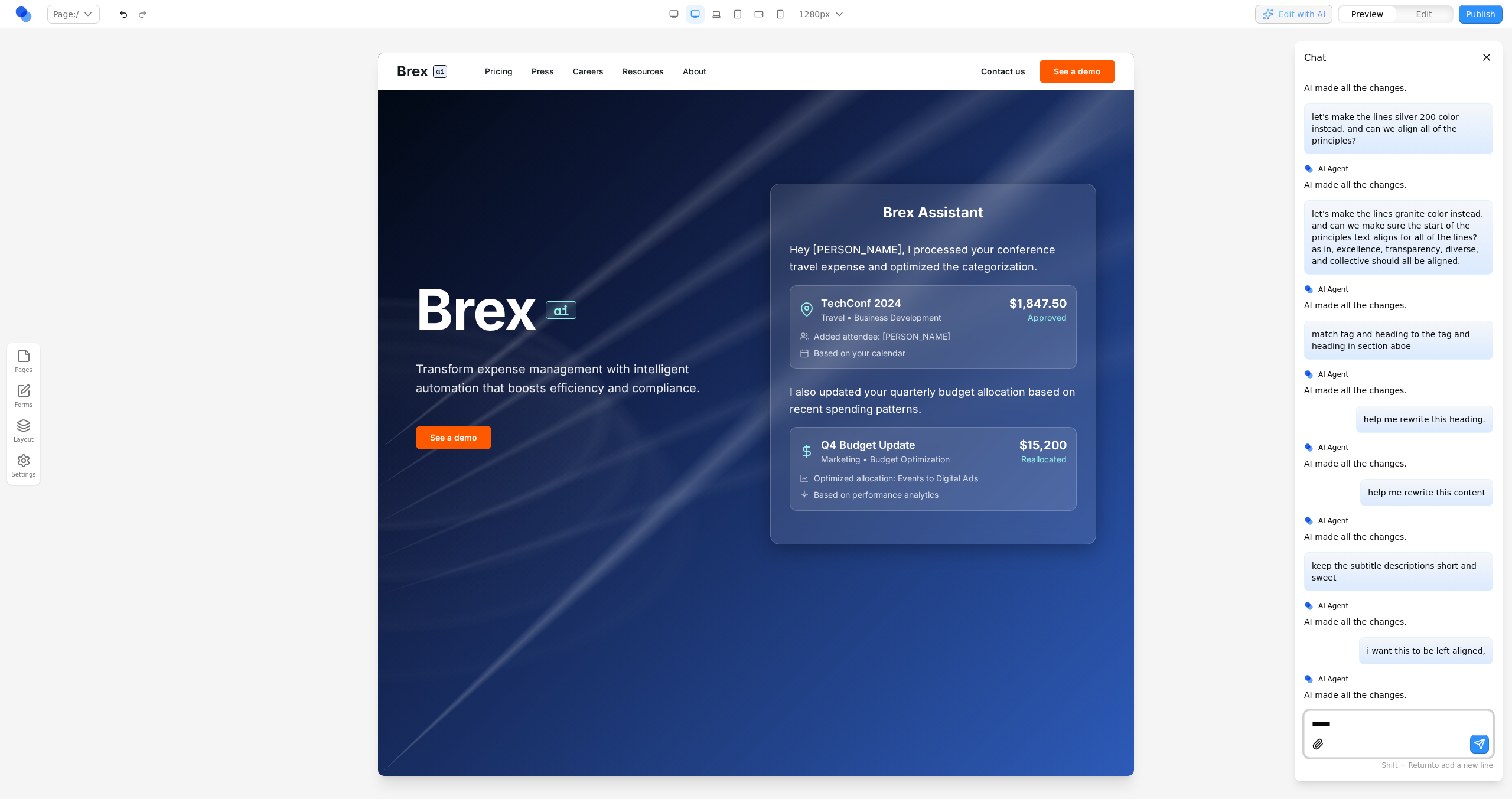
scroll to position [0, 0]
click at [594, 75] on link "Careers" at bounding box center [588, 71] width 31 height 12
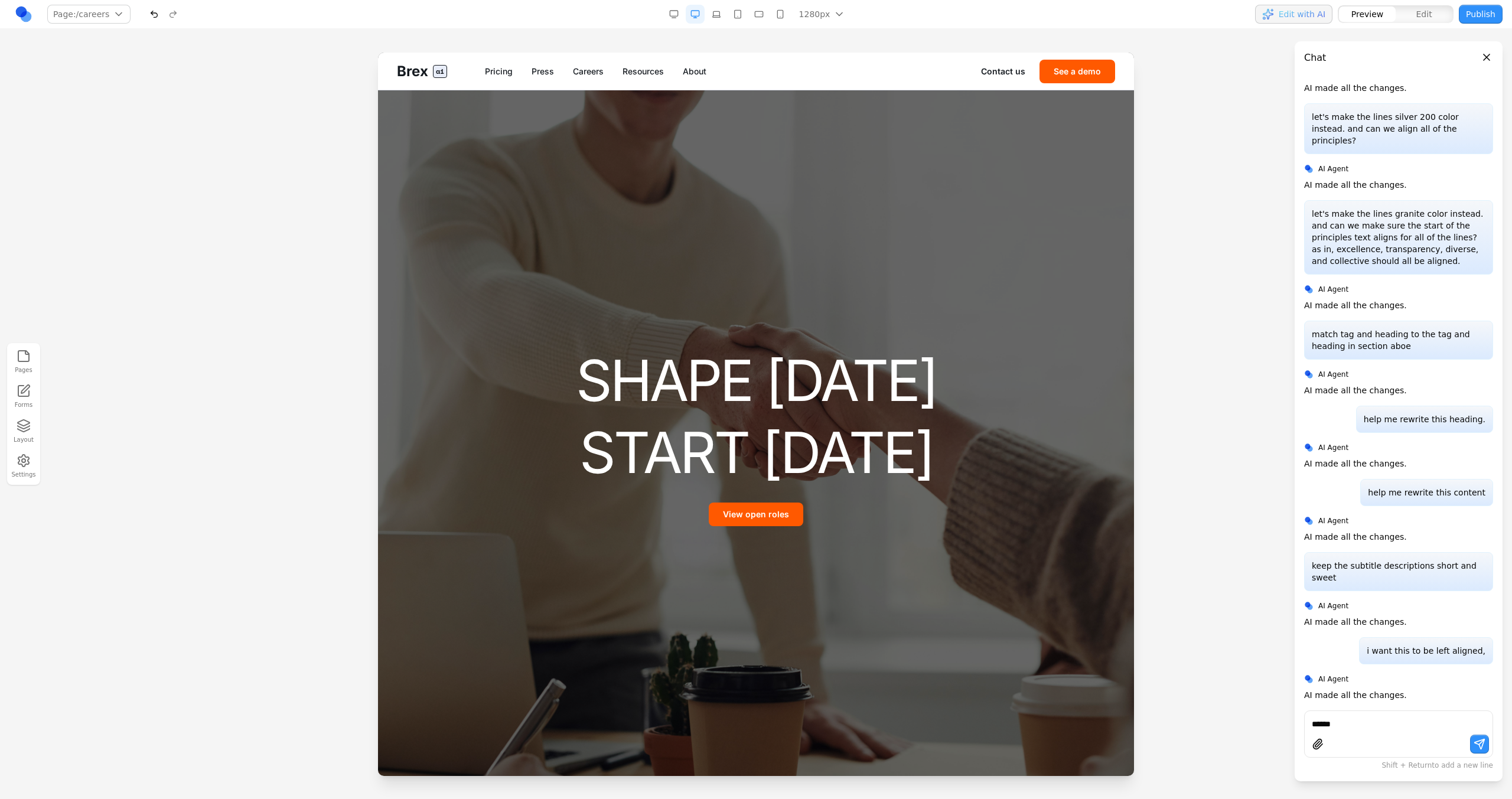
click at [1337, 733] on div "******" at bounding box center [1398, 734] width 189 height 47
click at [1337, 727] on textarea "******" at bounding box center [1398, 724] width 173 height 12
click at [944, 587] on div at bounding box center [756, 415] width 756 height 724
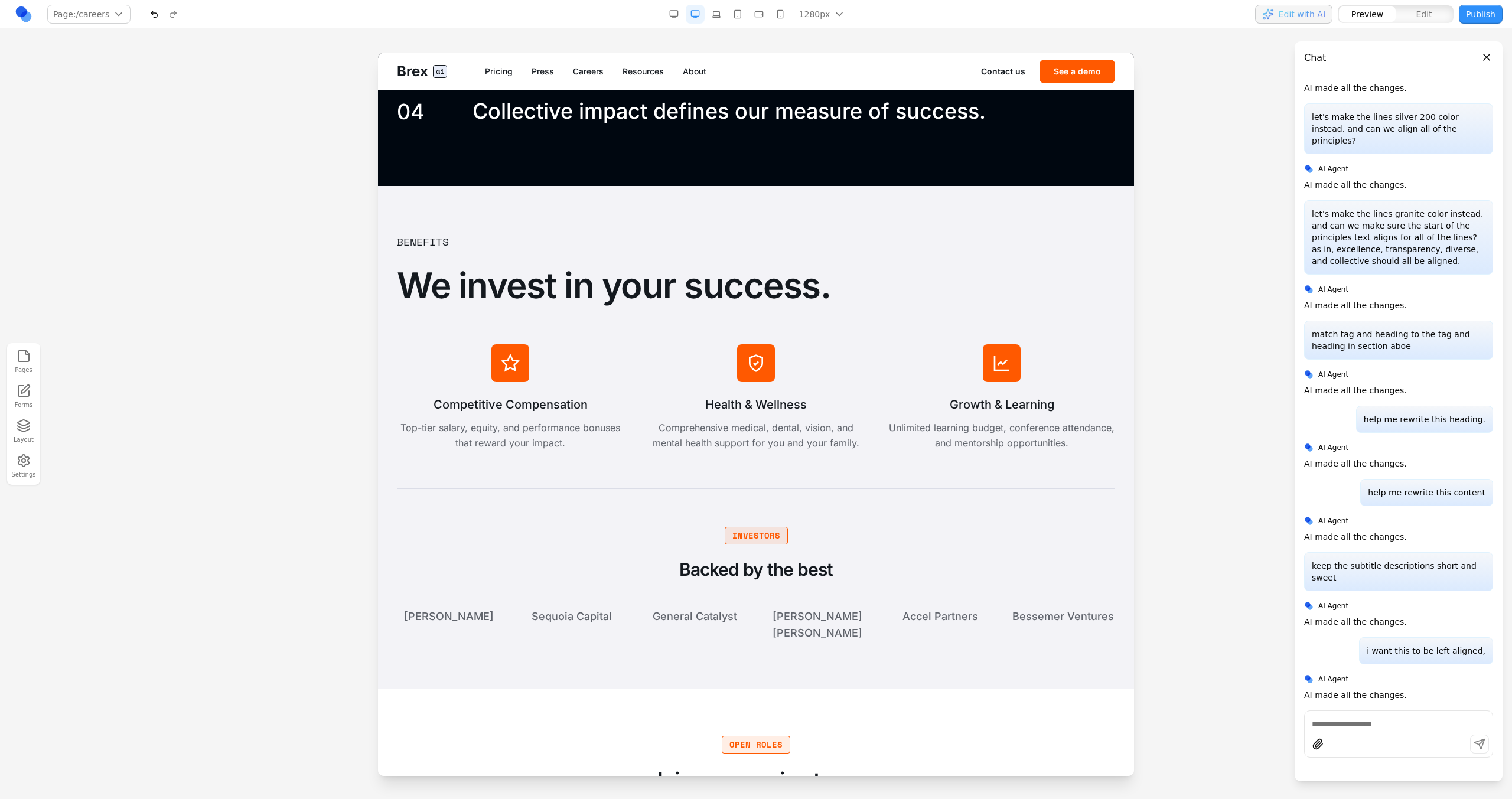
scroll to position [2313, 0]
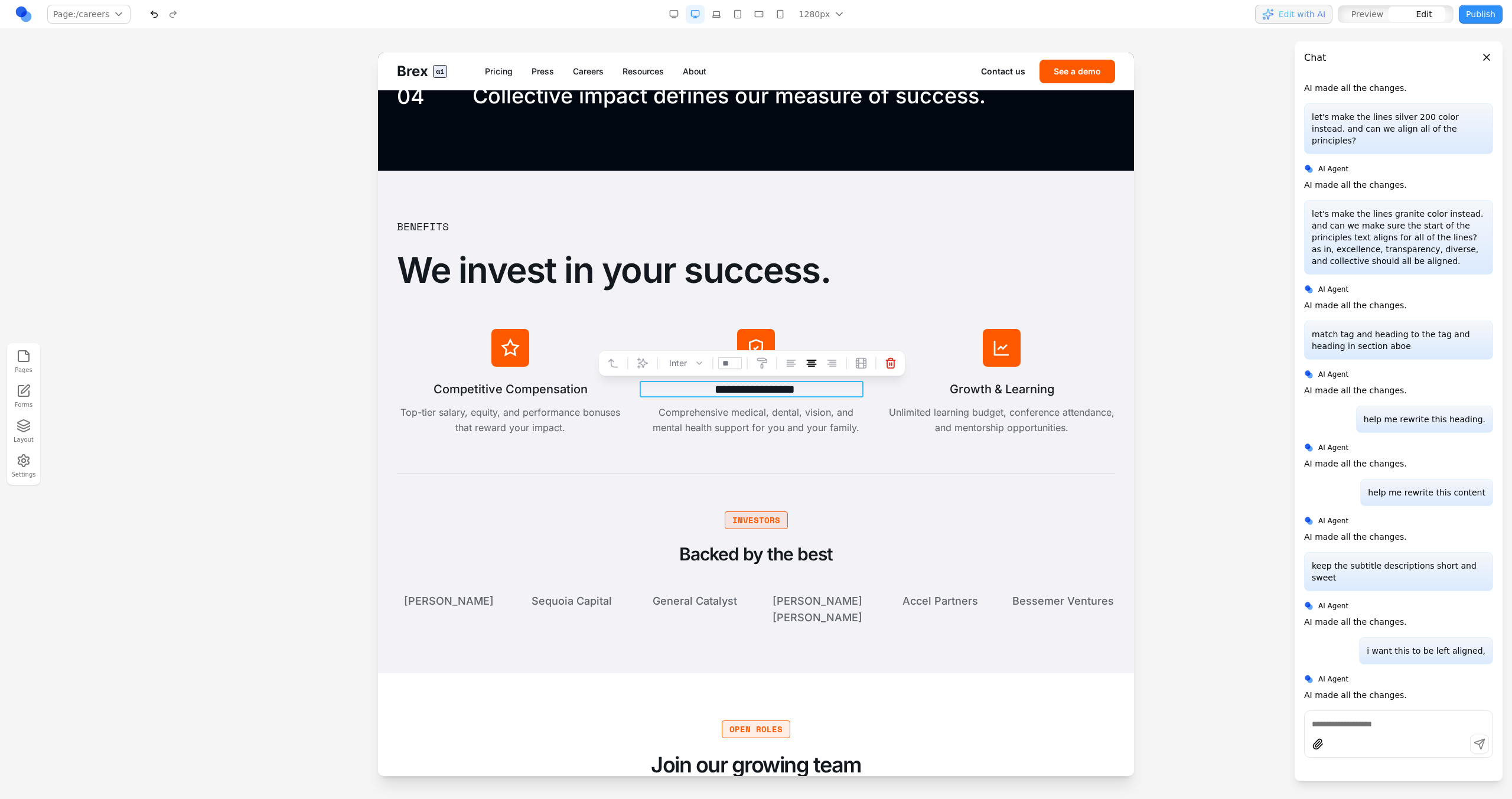
click at [783, 389] on h3 "**********" at bounding box center [755, 389] width 224 height 16
click at [770, 408] on p "Comprehensive medical, dental, vision, and mental health support for you and yo…" at bounding box center [756, 420] width 227 height 31
click at [770, 408] on p "**********" at bounding box center [755, 420] width 224 height 31
click at [875, 444] on div "**********" at bounding box center [756, 422] width 718 height 408
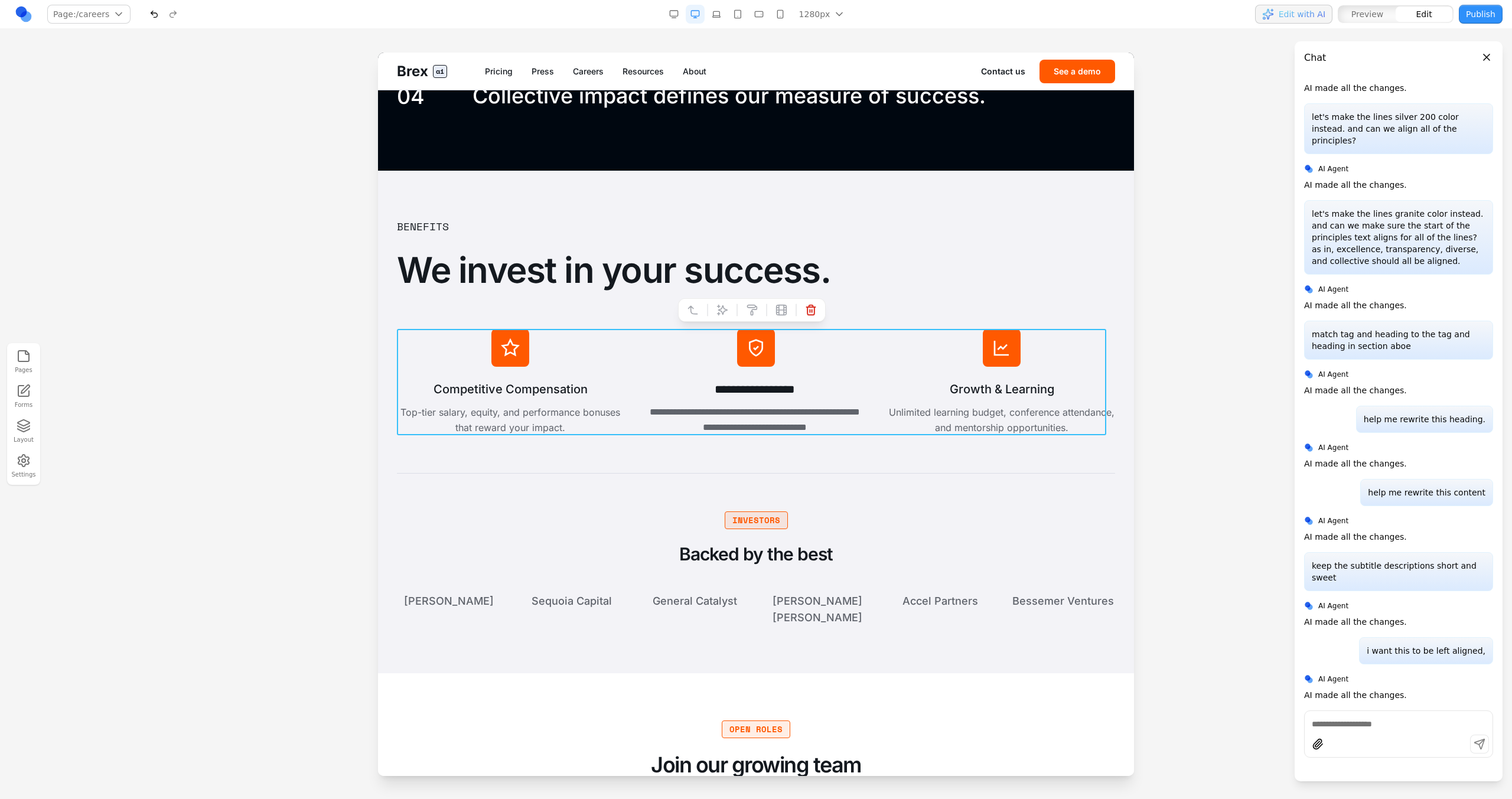
click at [863, 365] on div "**********" at bounding box center [756, 382] width 718 height 106
click at [715, 311] on button at bounding box center [723, 310] width 19 height 19
click at [936, 690] on textarea at bounding box center [1001, 701] width 189 height 59
type textarea "*"
type textarea "**********"
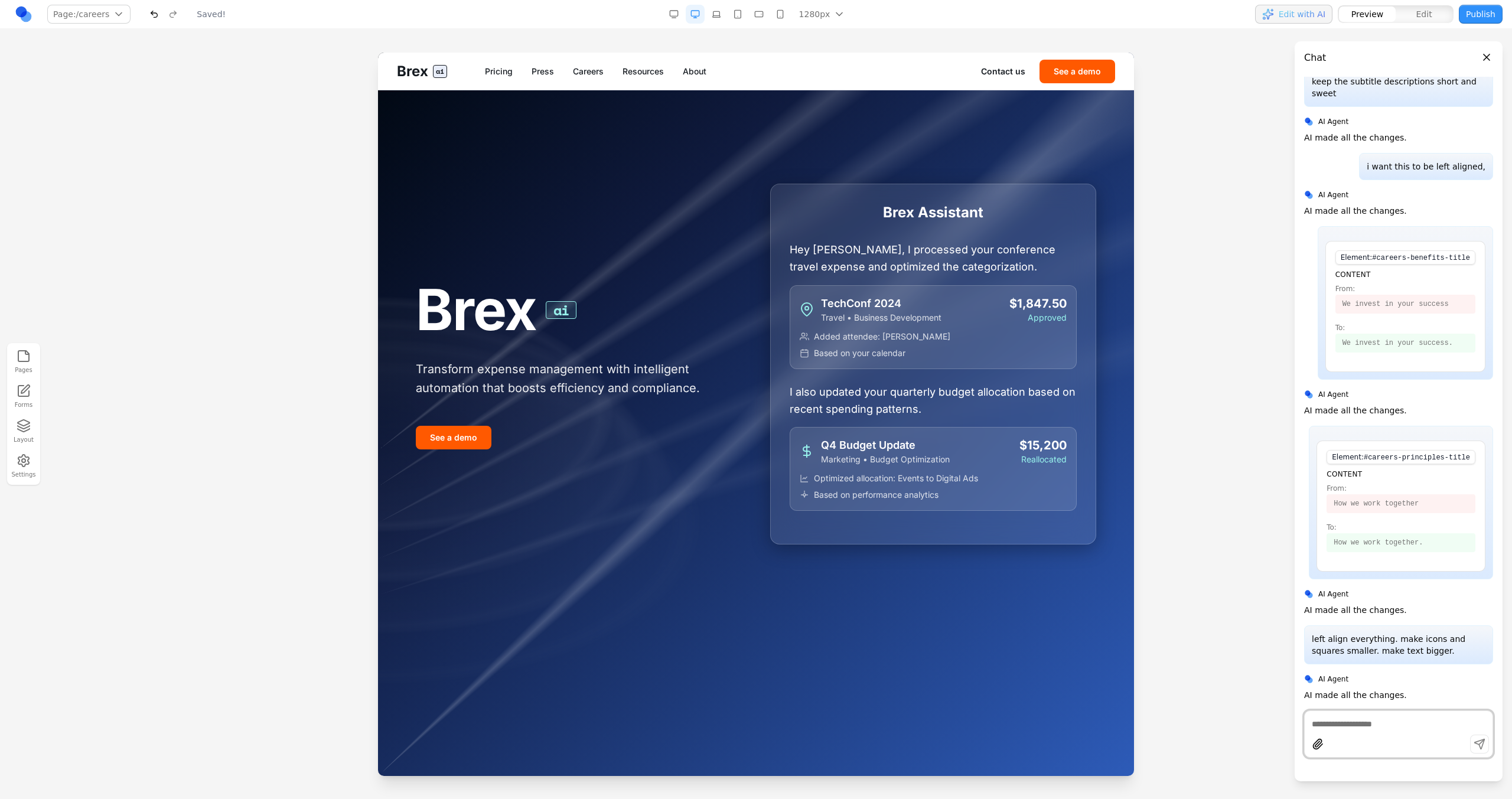
scroll to position [0, 0]
click at [596, 64] on div "Brex ai Pricing Press Careers Resources About Contact us See a demo" at bounding box center [756, 71] width 756 height 38
click at [597, 69] on link "Careers" at bounding box center [588, 71] width 31 height 12
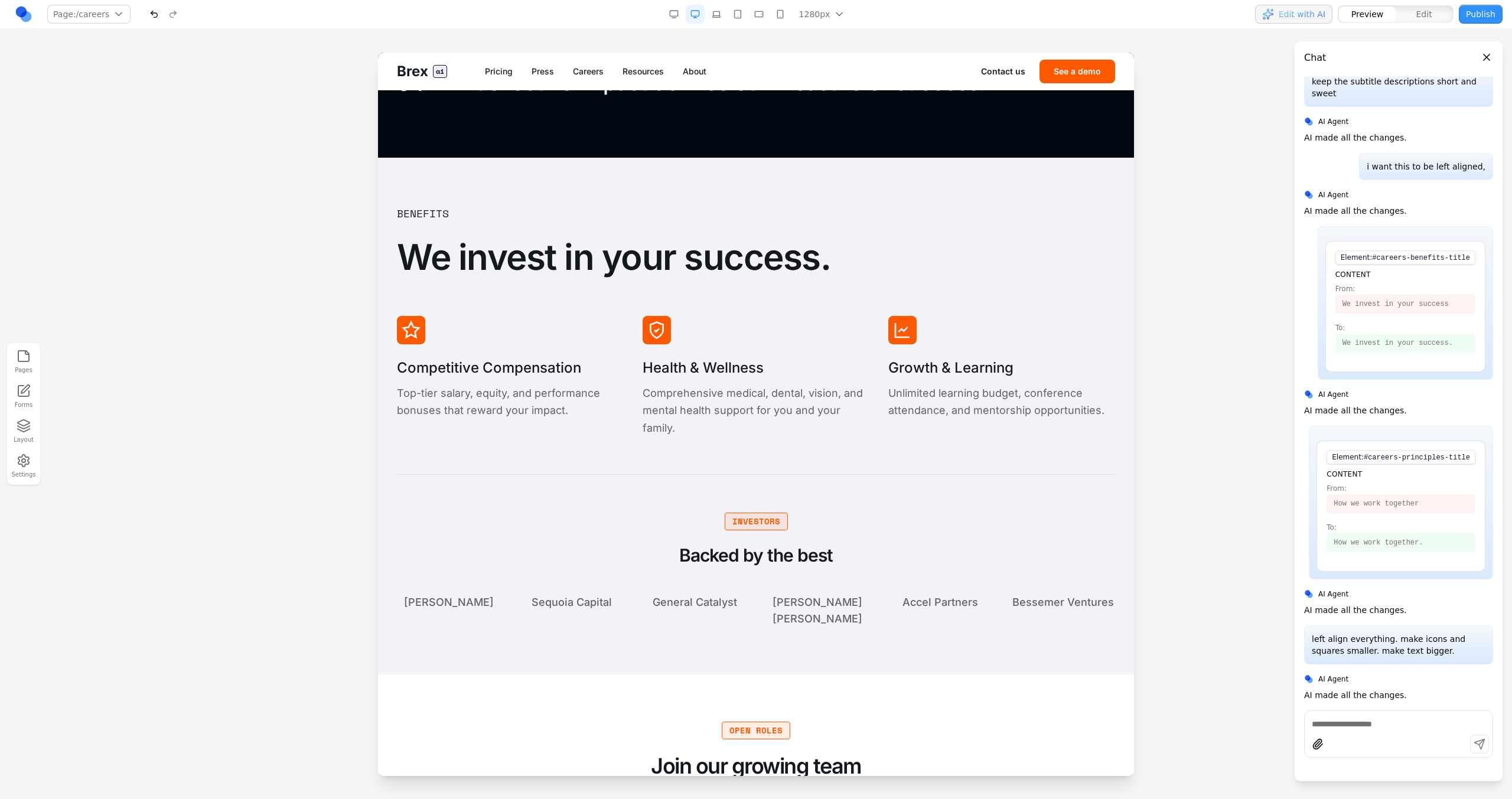
scroll to position [2341, 0]
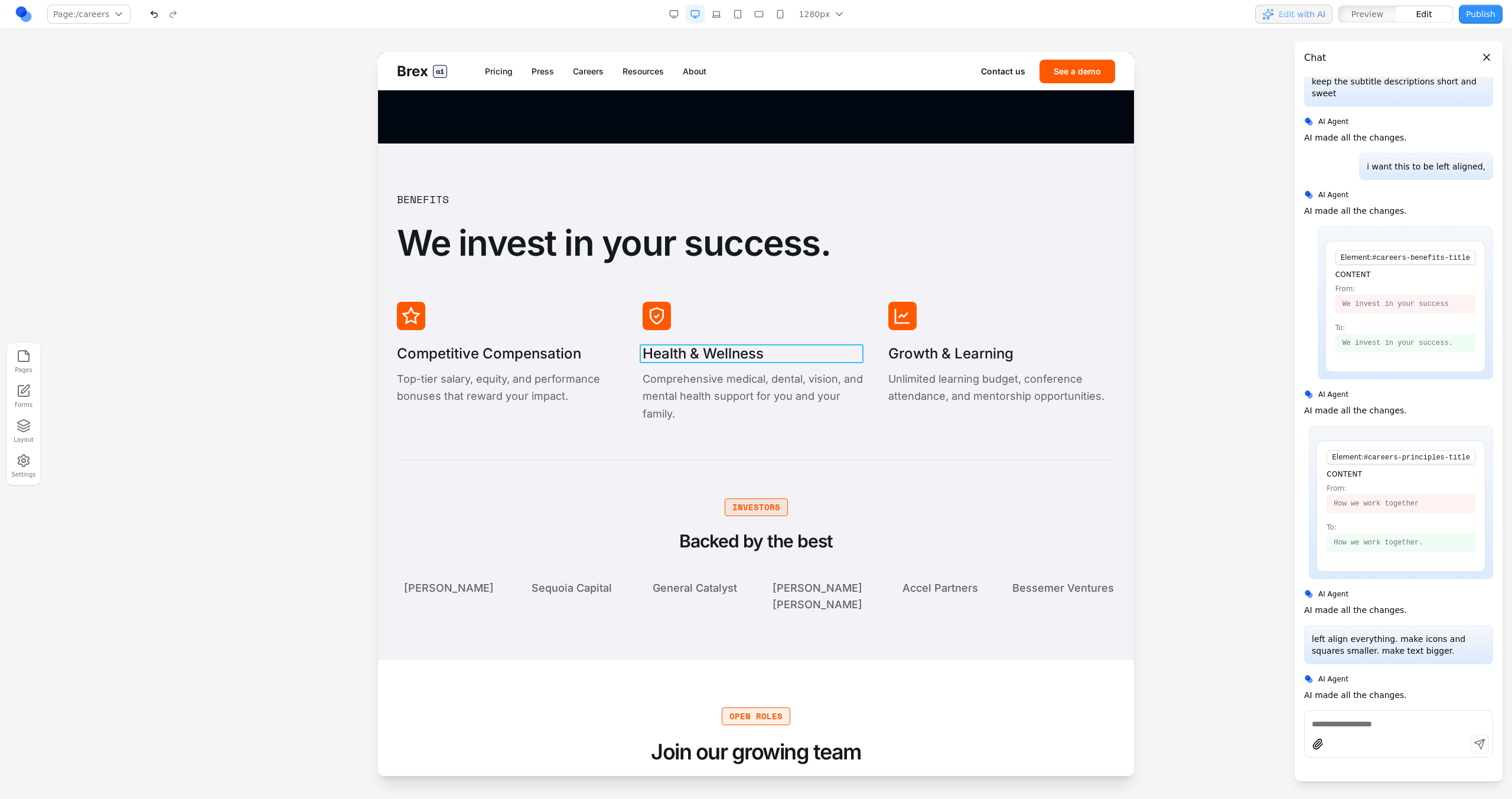
click at [668, 362] on h3 "Health & Wellness" at bounding box center [756, 354] width 227 height 19
click at [669, 372] on p "Comprehensive medical, dental, vision, and mental health support for you and yo…" at bounding box center [756, 397] width 227 height 52
click at [669, 380] on p "Comprehensive medical, dental, vision, and mental health support for you and yo…" at bounding box center [756, 397] width 227 height 52
click at [613, 402] on p "Top-tier salary, equity, and performance bonuses that reward your impact." at bounding box center [510, 388] width 227 height 35
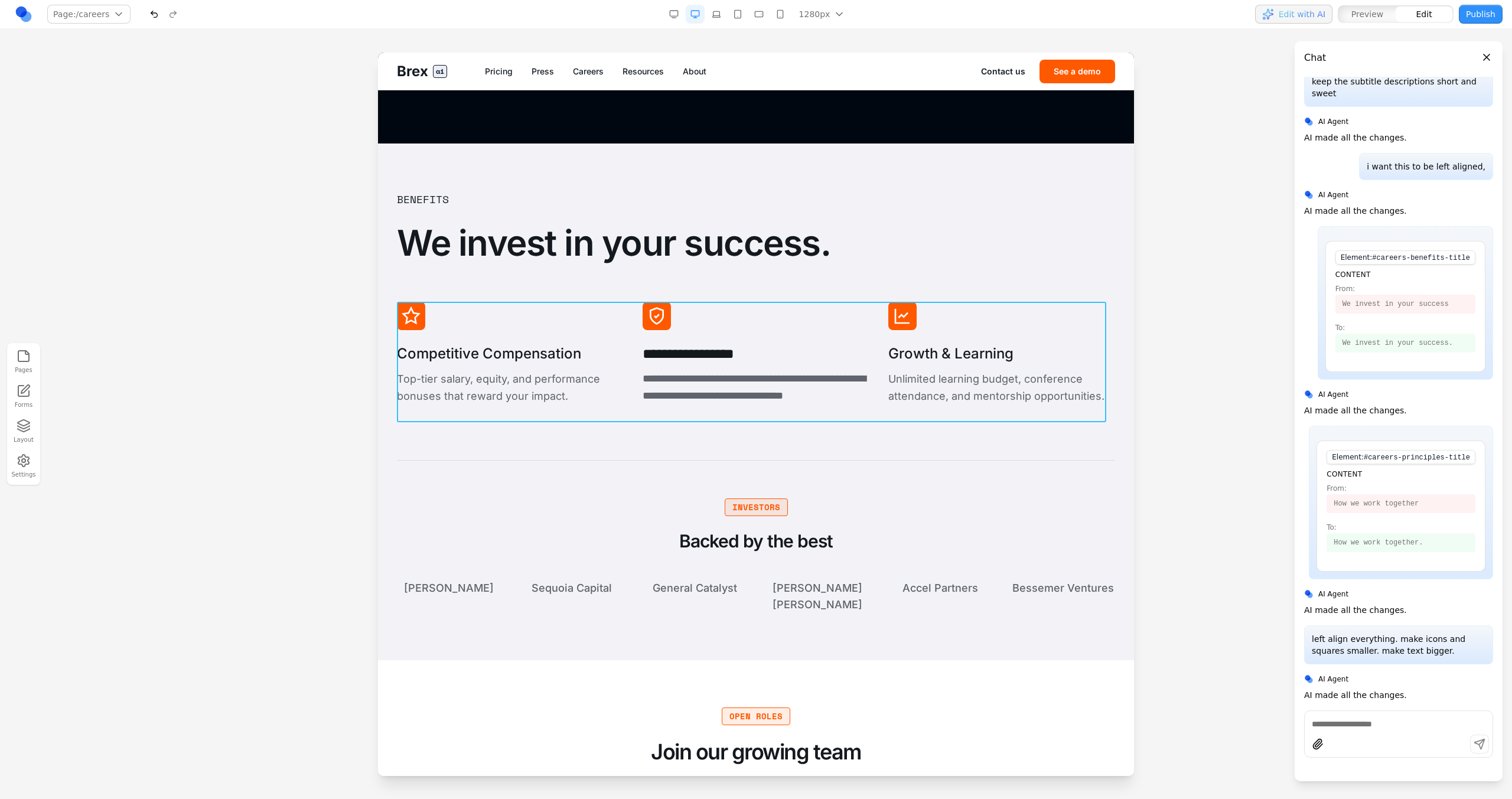
click at [628, 348] on div "**********" at bounding box center [756, 362] width 718 height 120
click at [721, 282] on icon at bounding box center [722, 283] width 12 height 12
click at [917, 693] on textarea at bounding box center [1001, 701] width 189 height 59
click at [1060, 678] on textarea "**********" at bounding box center [1001, 701] width 189 height 59
type textarea "**********"
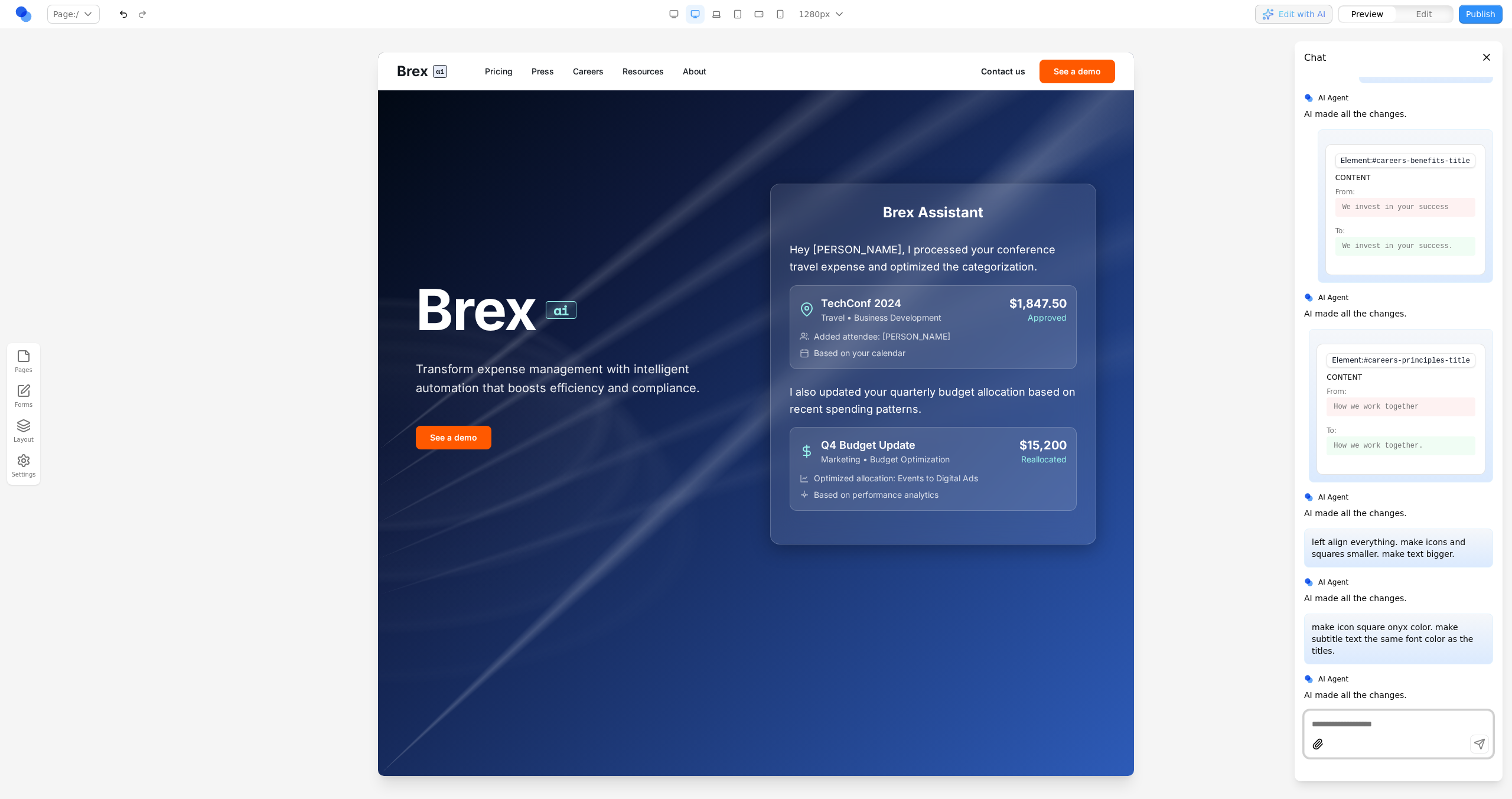
scroll to position [640, 0]
click at [580, 71] on link "Careers" at bounding box center [588, 71] width 31 height 12
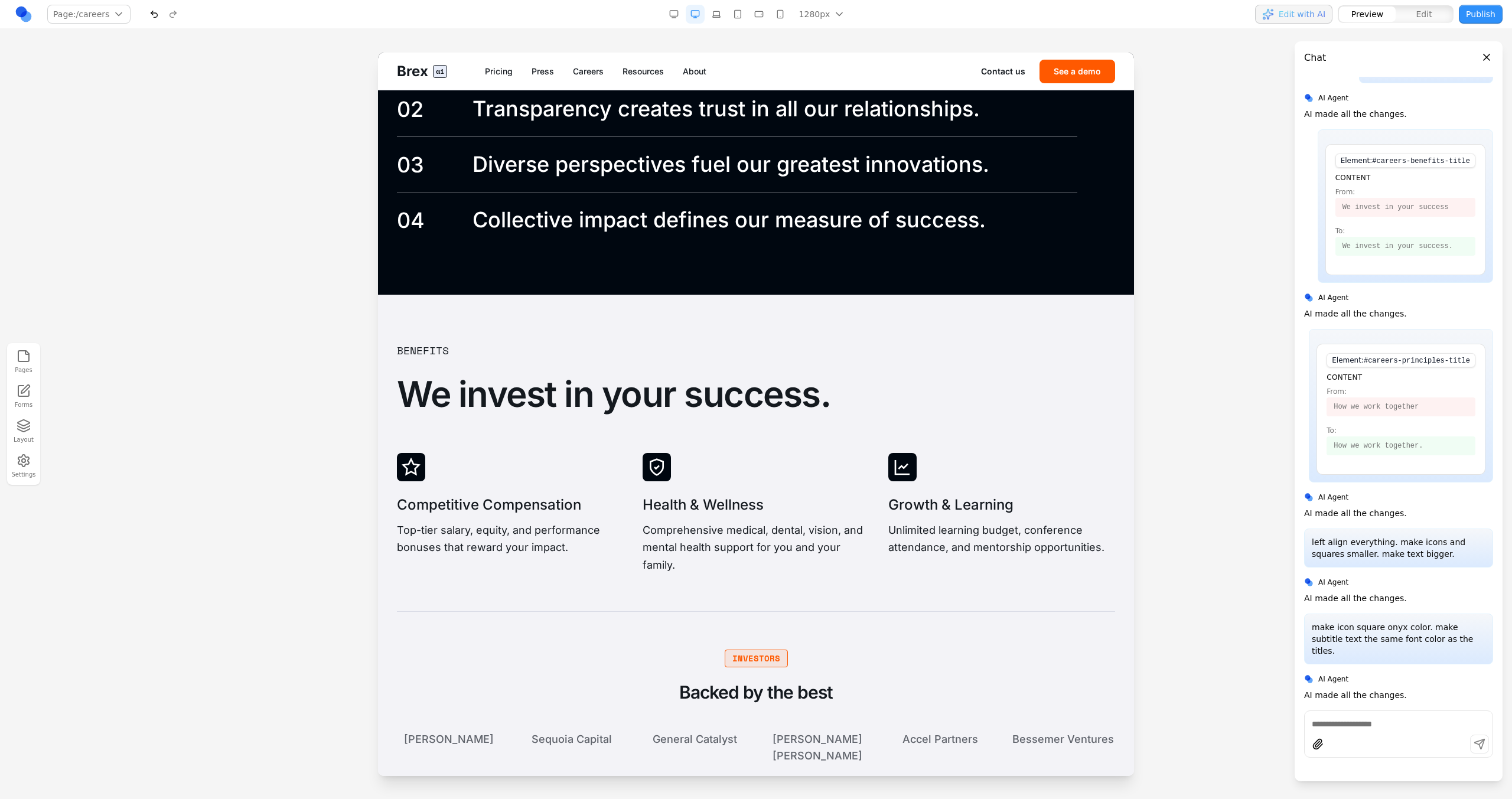
scroll to position [2295, 0]
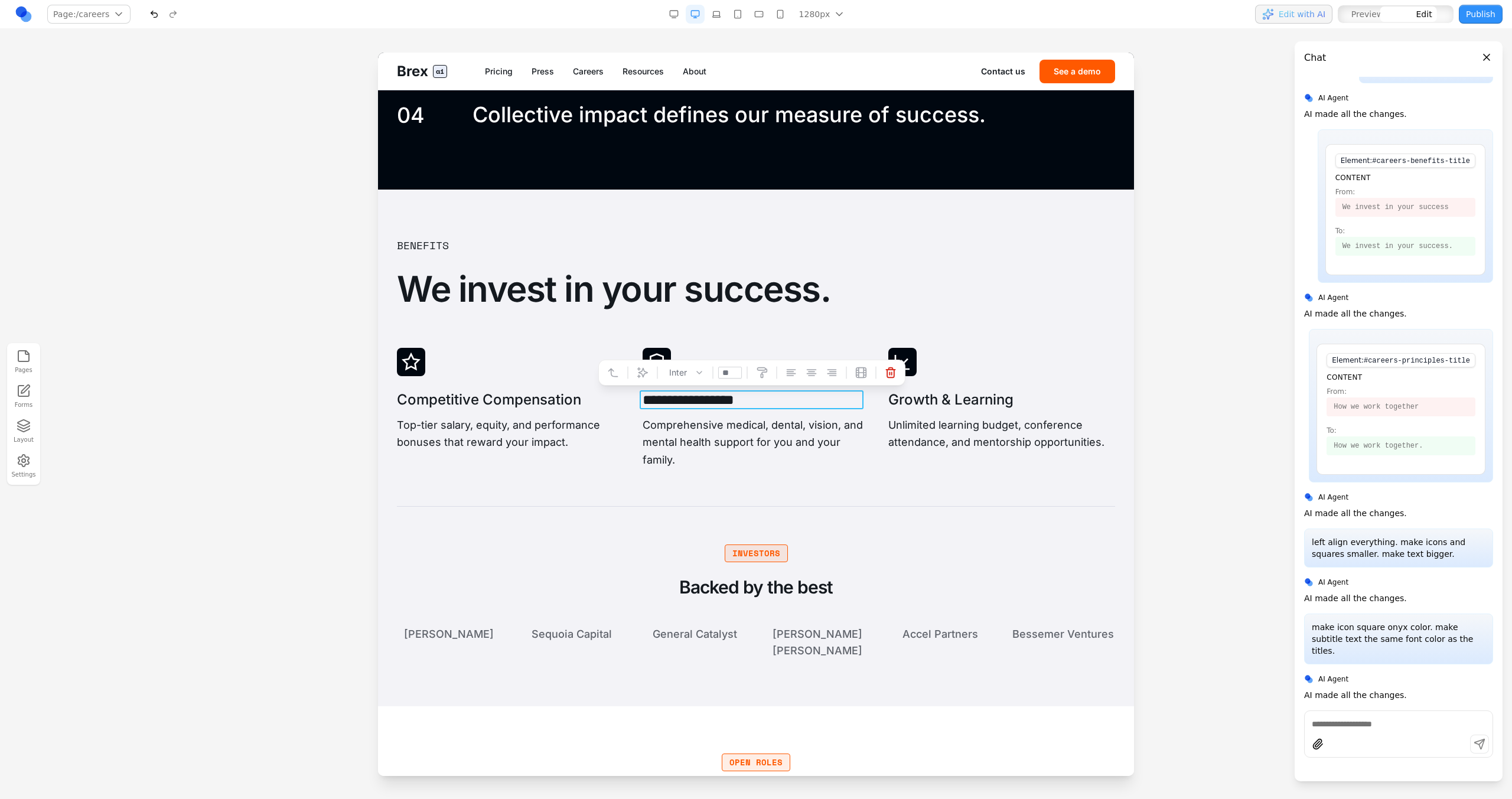
click at [701, 399] on h3 "**********" at bounding box center [755, 400] width 224 height 19
click at [693, 425] on p "Comprehensive medical, dental, vision, and mental health support for you and yo…" at bounding box center [756, 443] width 227 height 52
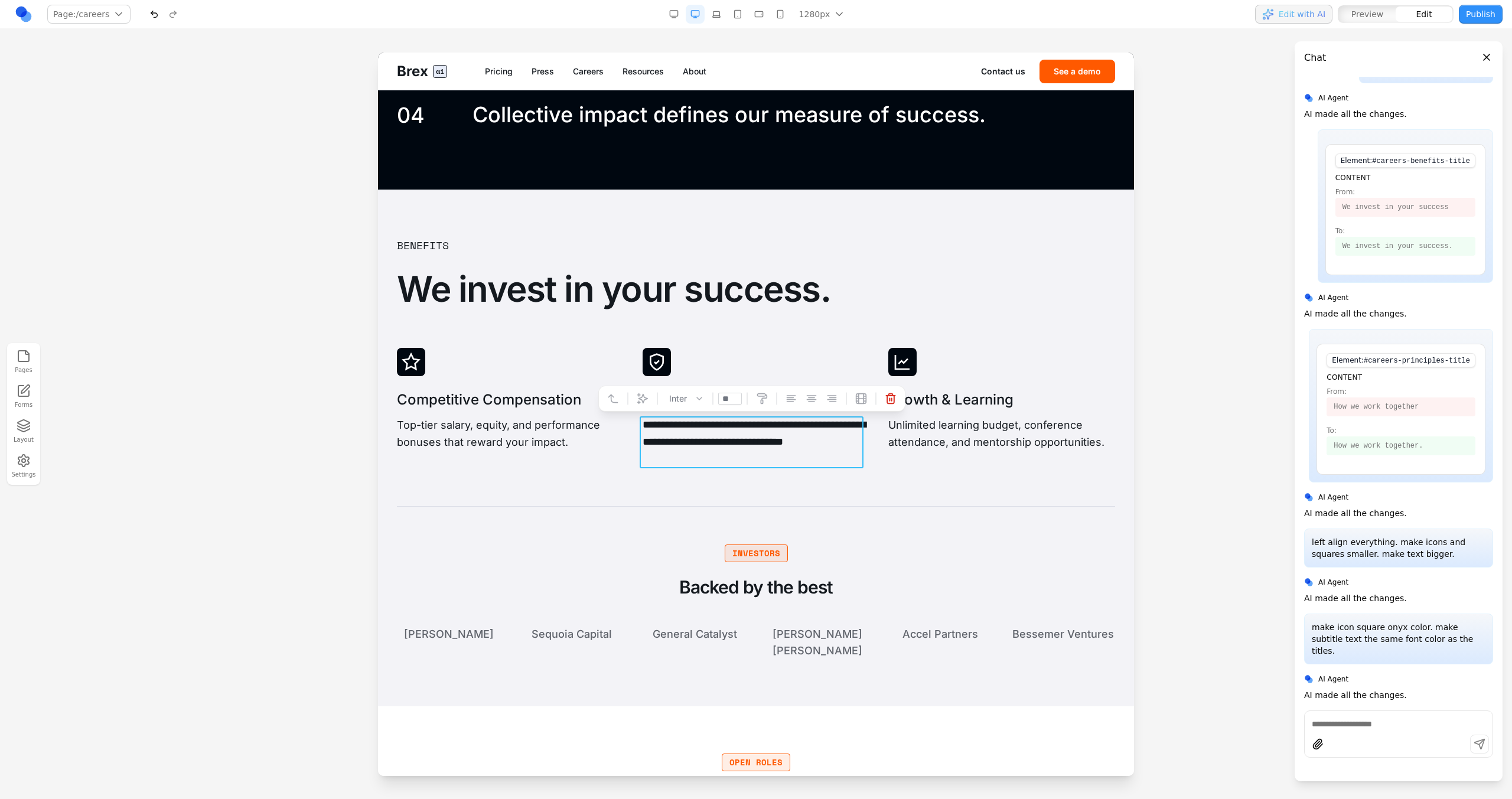
click at [693, 430] on p "**********" at bounding box center [755, 443] width 224 height 52
click at [871, 459] on div "**********" at bounding box center [756, 407] width 718 height 120
click at [786, 400] on h3 "**********" at bounding box center [755, 400] width 224 height 19
click at [823, 446] on p "**********" at bounding box center [755, 443] width 224 height 52
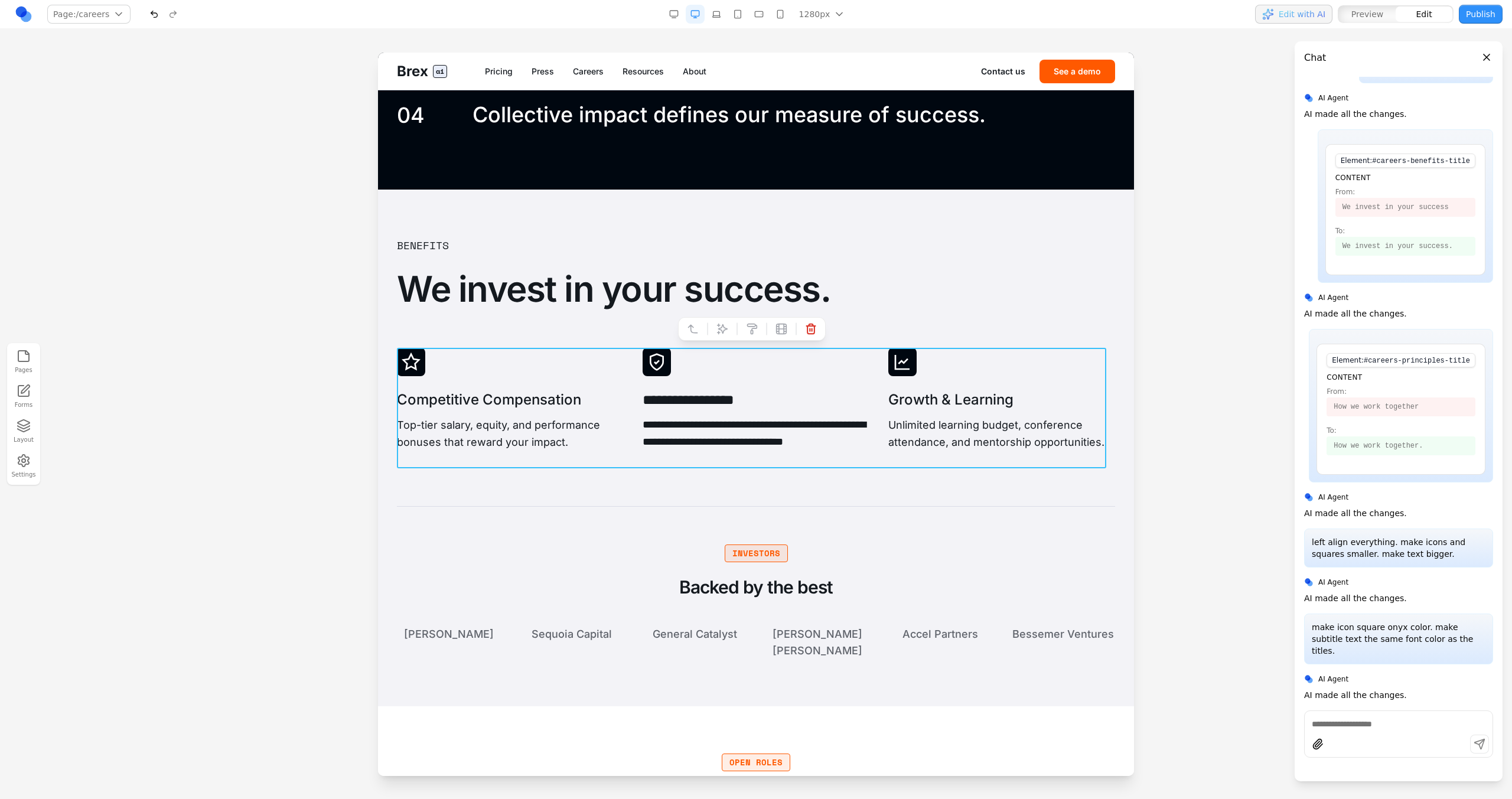
click at [874, 421] on div "**********" at bounding box center [756, 407] width 718 height 120
click at [718, 331] on icon at bounding box center [722, 329] width 12 height 12
click at [934, 709] on textarea at bounding box center [1001, 701] width 189 height 59
type textarea "**********"
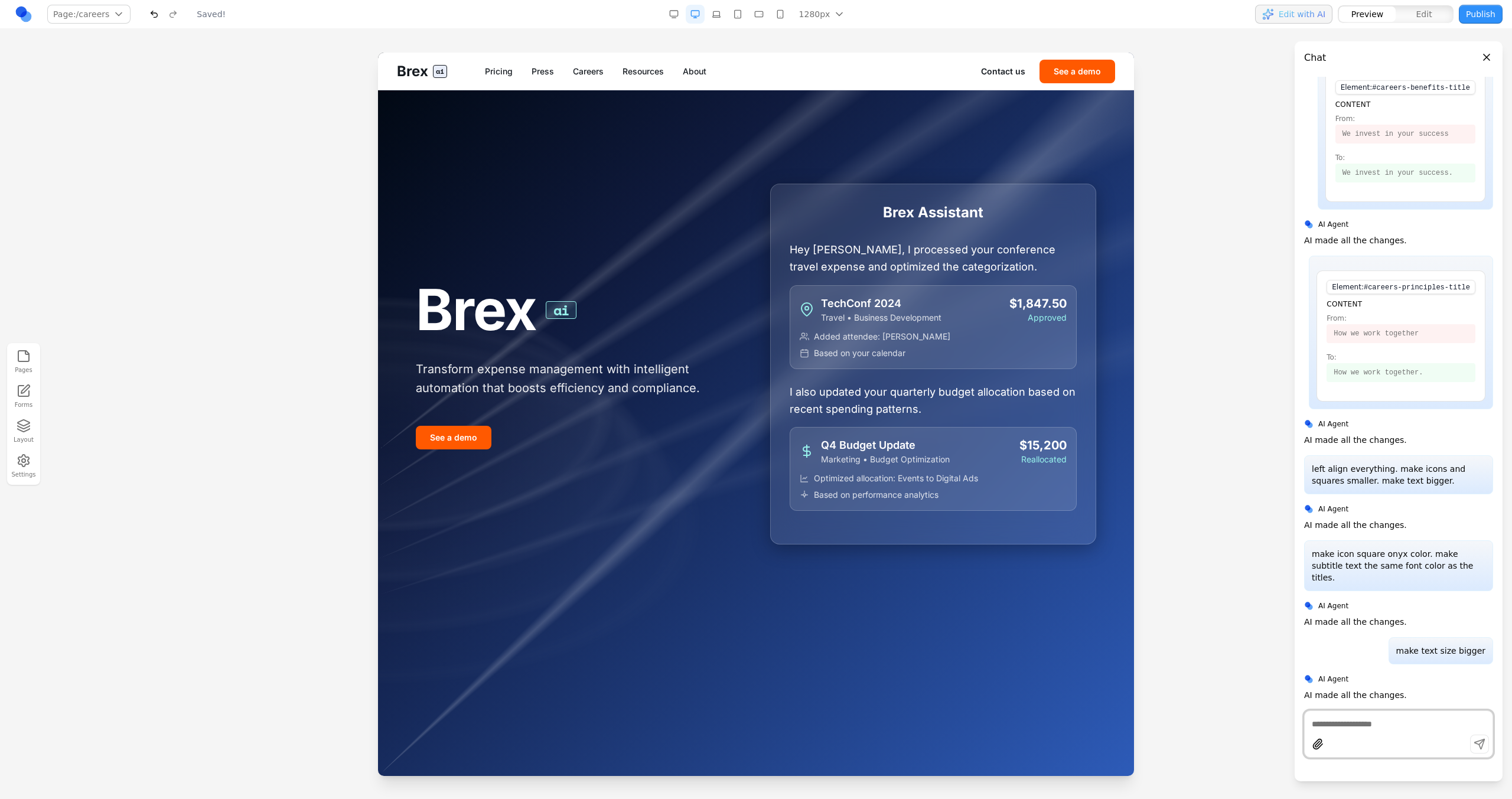
scroll to position [0, 0]
click at [594, 69] on link "Careers" at bounding box center [588, 71] width 31 height 12
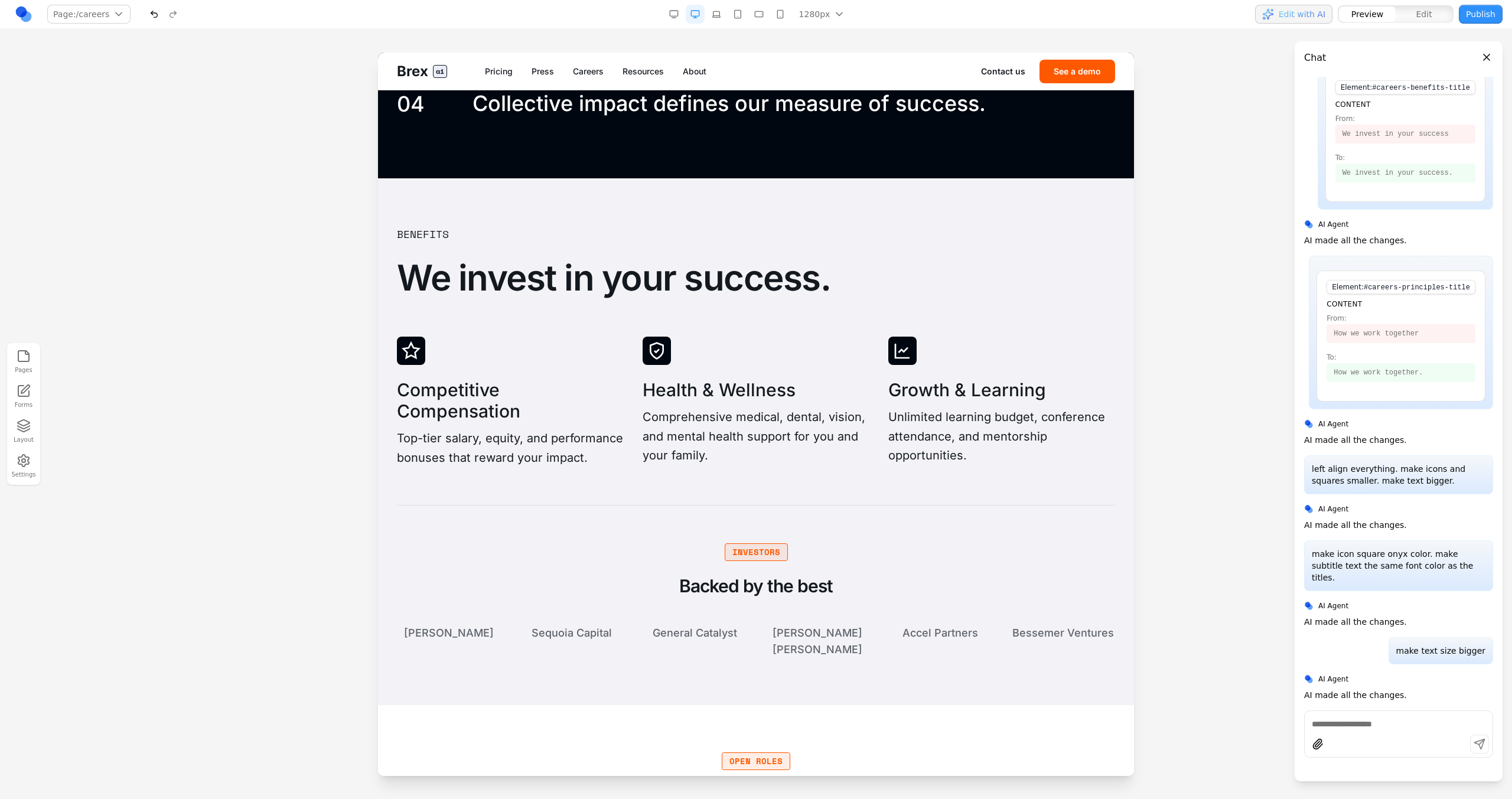
scroll to position [2309, 0]
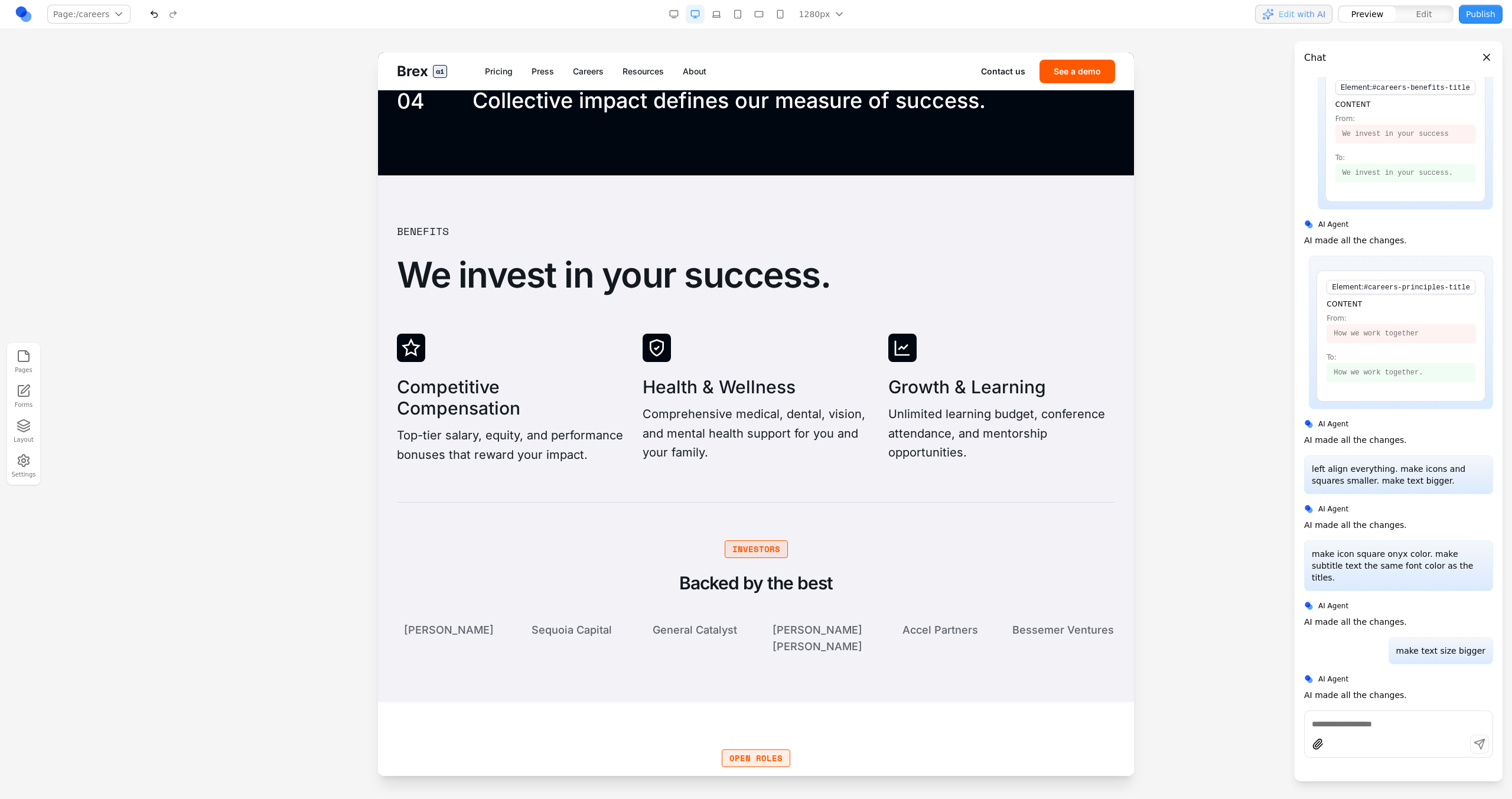
click at [559, 524] on div "Benefits We invest in your success. Competitive Compensation Top-tier salary, e…" at bounding box center [756, 438] width 718 height 432
click at [1428, 17] on span "Edit" at bounding box center [1423, 14] width 16 height 12
click at [960, 391] on h3 "Growth & Learning" at bounding box center [1002, 387] width 227 height 21
click at [958, 418] on p "Unlimited learning budget, conference attendance, and mentorship opportunities." at bounding box center [1002, 433] width 227 height 58
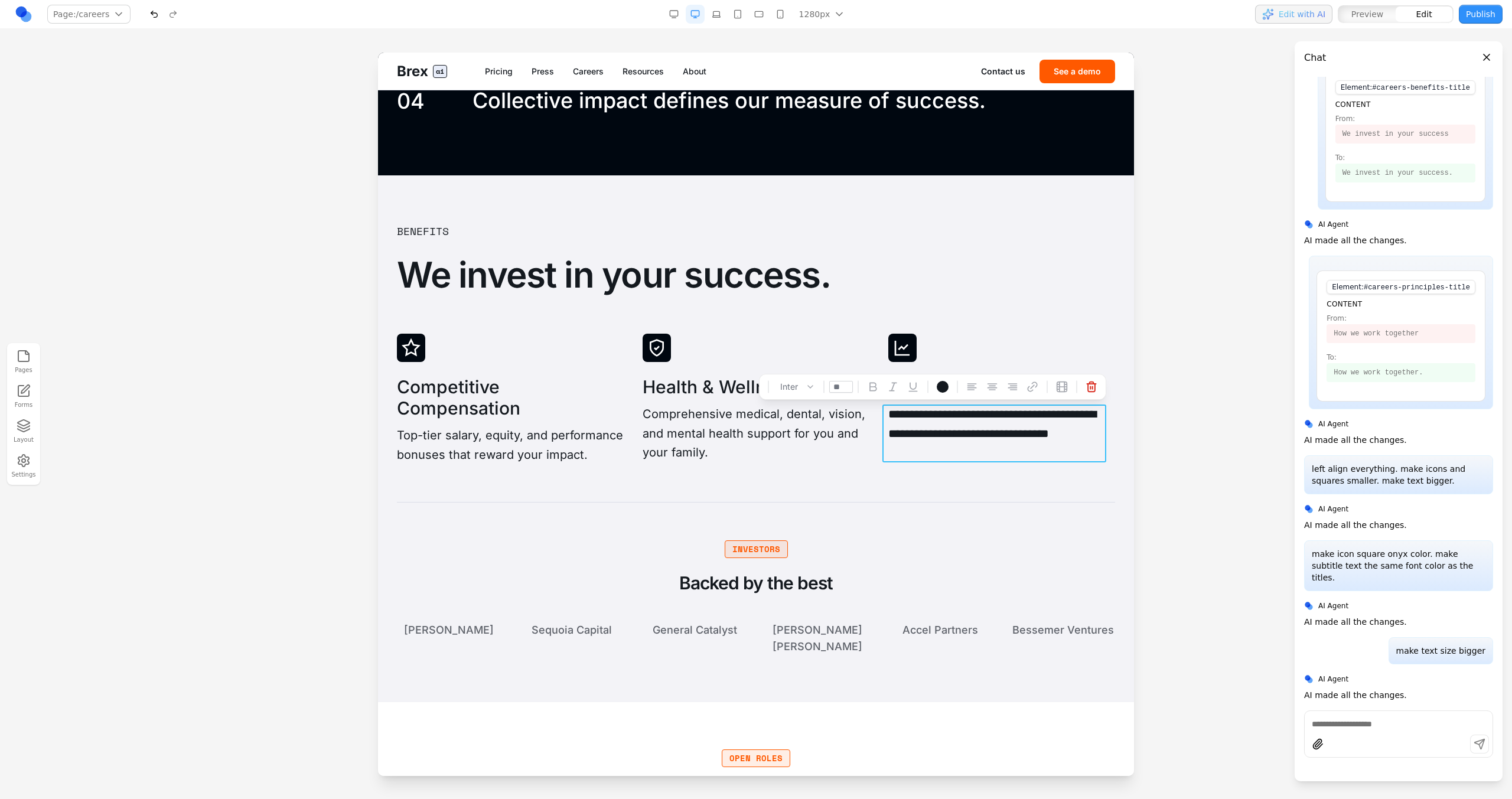
click at [921, 497] on div "**********" at bounding box center [756, 438] width 718 height 432
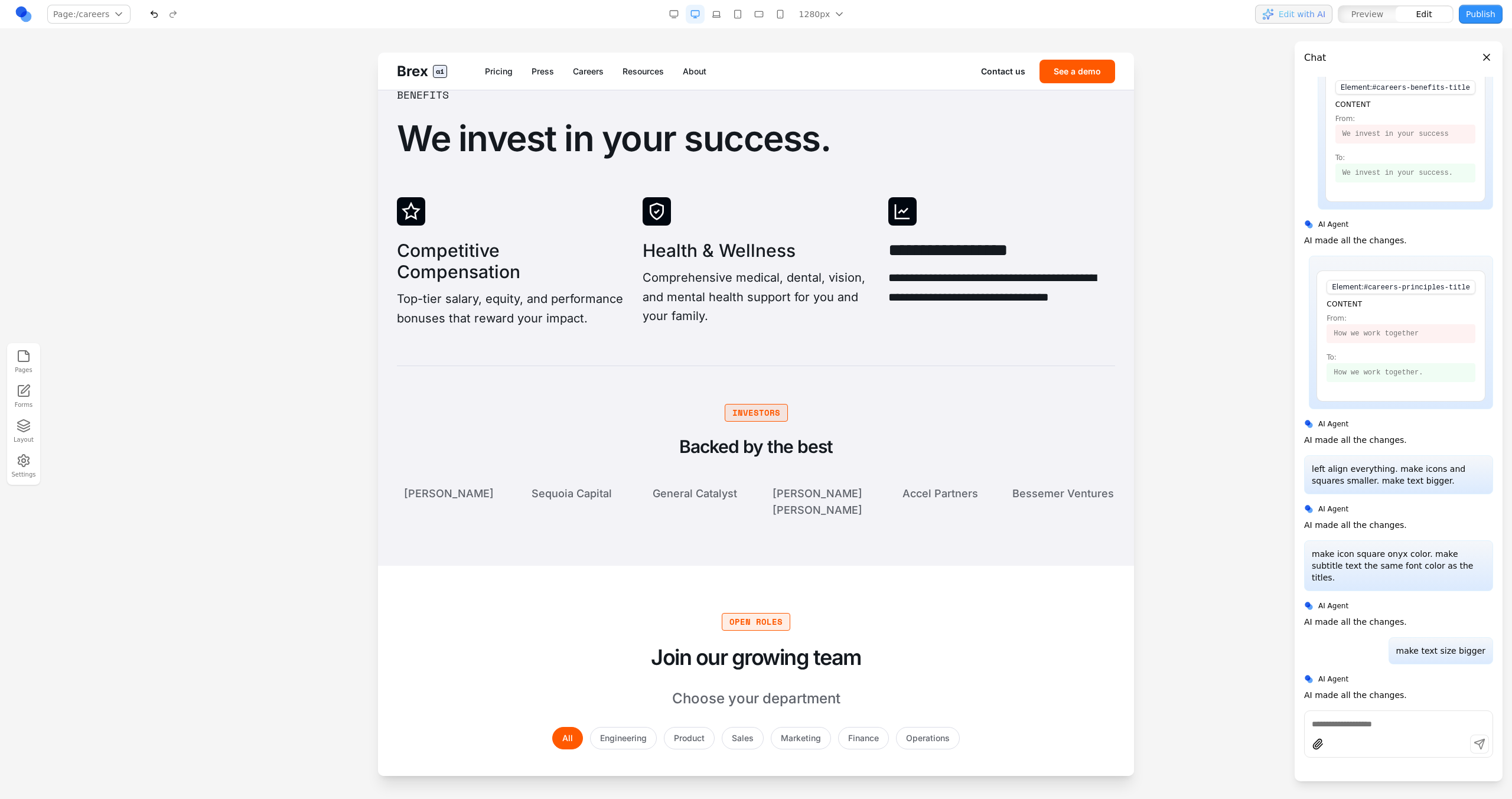
scroll to position [2509, 0]
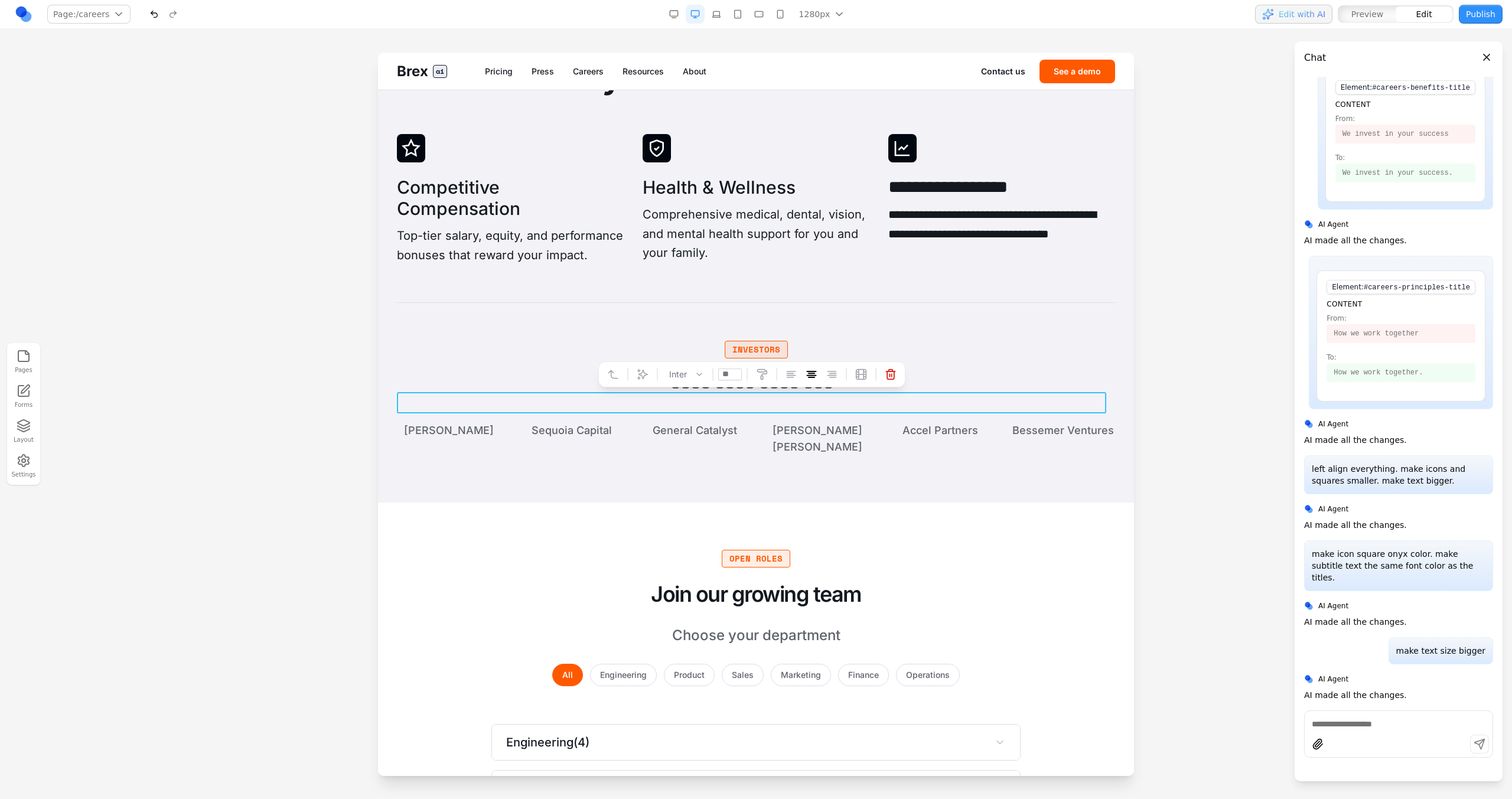
click at [838, 392] on h3 "**********" at bounding box center [751, 383] width 709 height 21
click at [566, 394] on h3 "**********" at bounding box center [751, 383] width 709 height 21
click at [547, 370] on div "**********" at bounding box center [756, 367] width 718 height 53
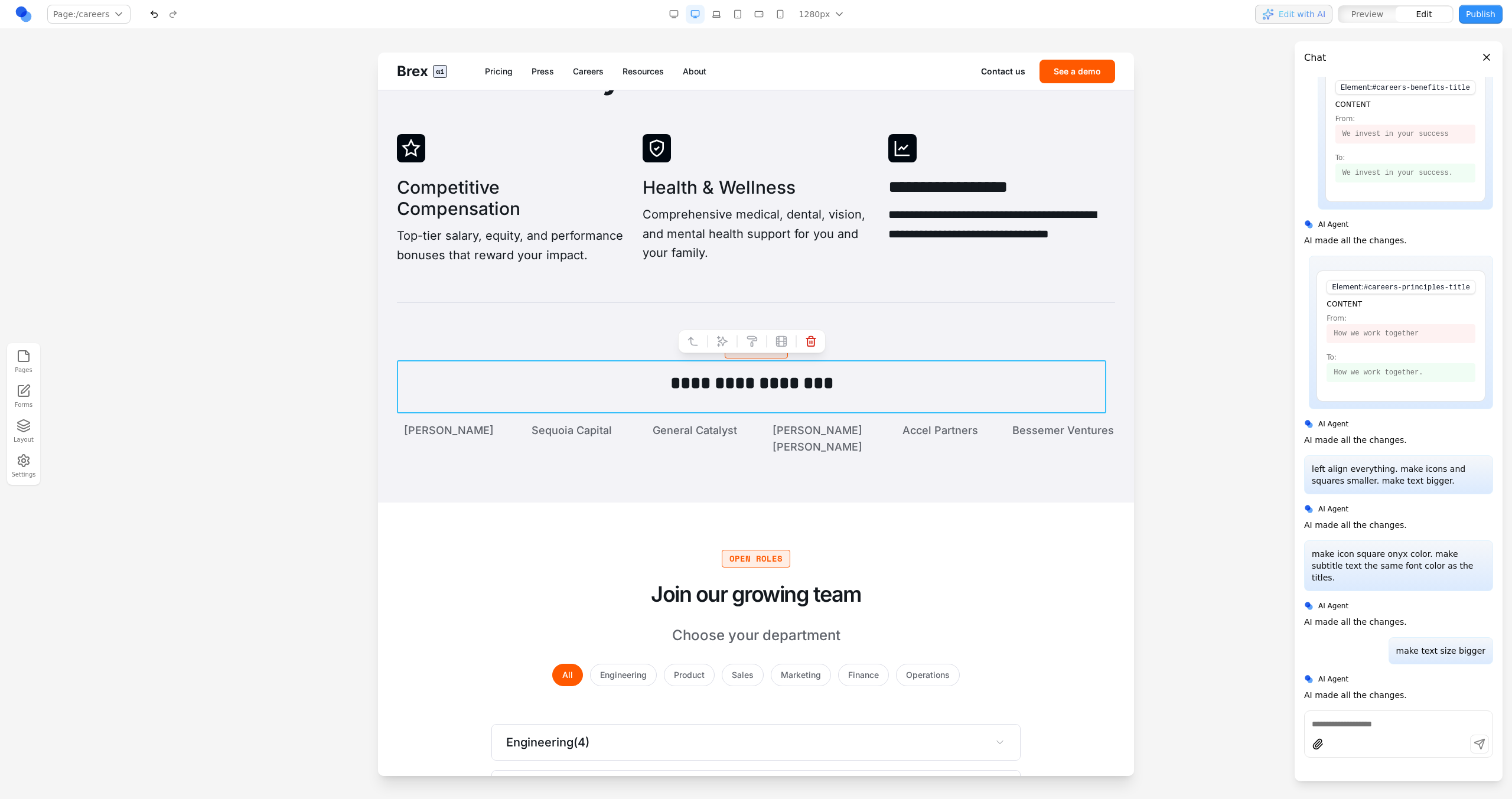
click at [566, 374] on div "**********" at bounding box center [756, 367] width 718 height 53
click at [731, 340] on div at bounding box center [751, 341] width 147 height 24
click at [729, 340] on button at bounding box center [723, 342] width 19 height 19
click at [907, 691] on textarea at bounding box center [1001, 701] width 189 height 59
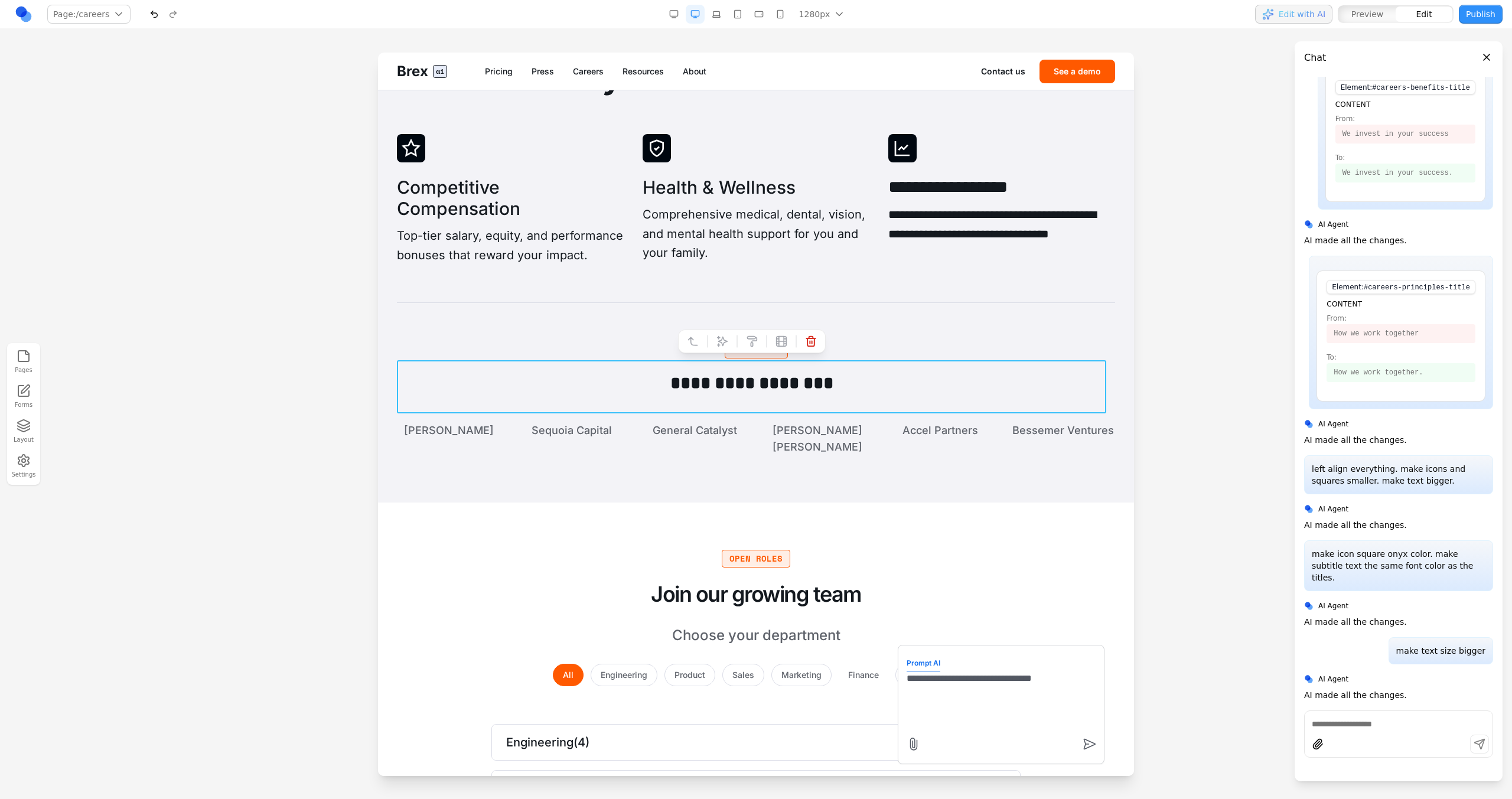
type textarea "**********"
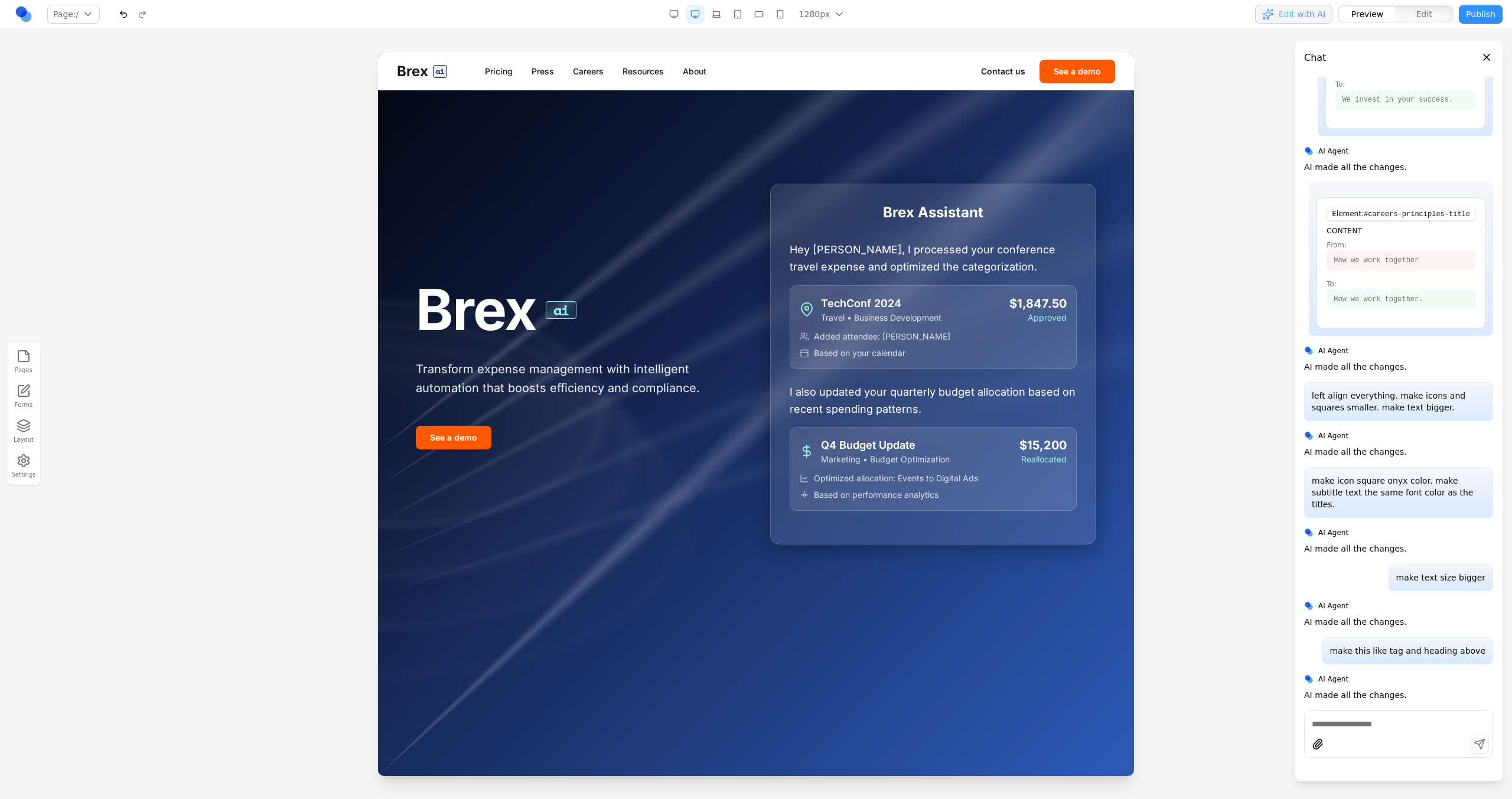
scroll to position [786, 0]
click at [588, 66] on link "Careers" at bounding box center [588, 71] width 31 height 12
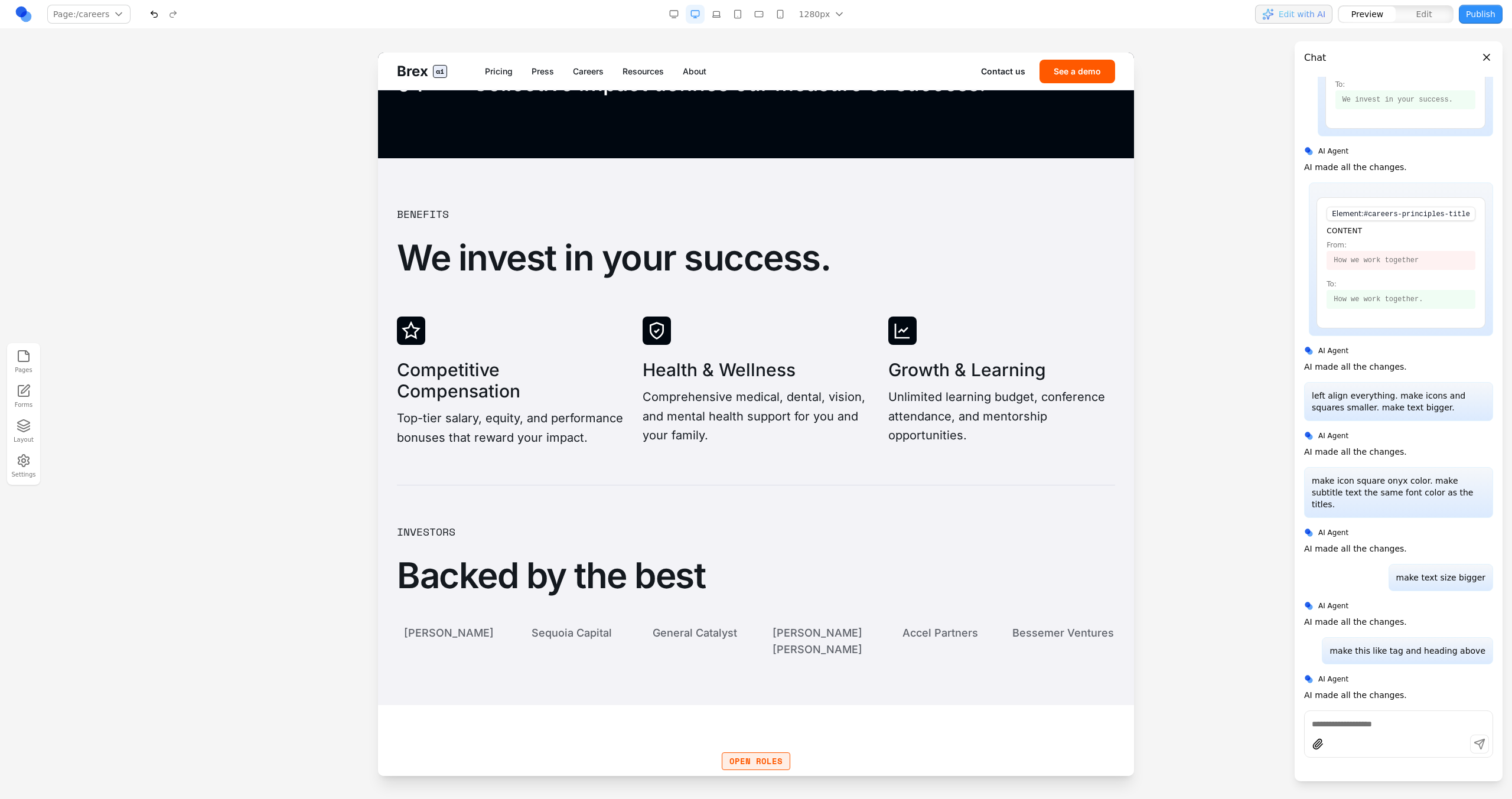
scroll to position [2456, 0]
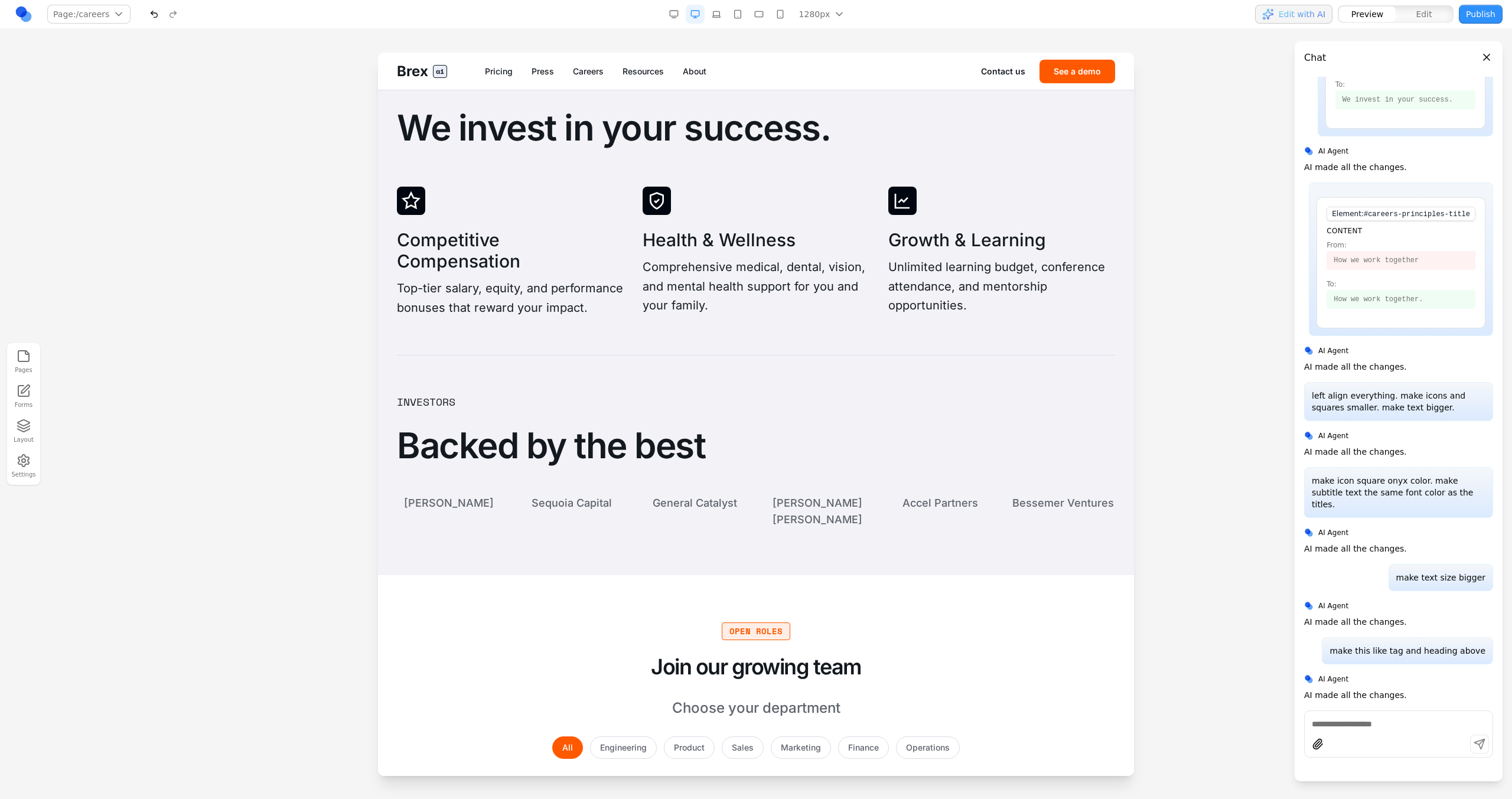
click at [1438, 11] on button "Edit" at bounding box center [1423, 14] width 57 height 15
click at [768, 460] on h3 "Backed by the best" at bounding box center [756, 446] width 718 height 42
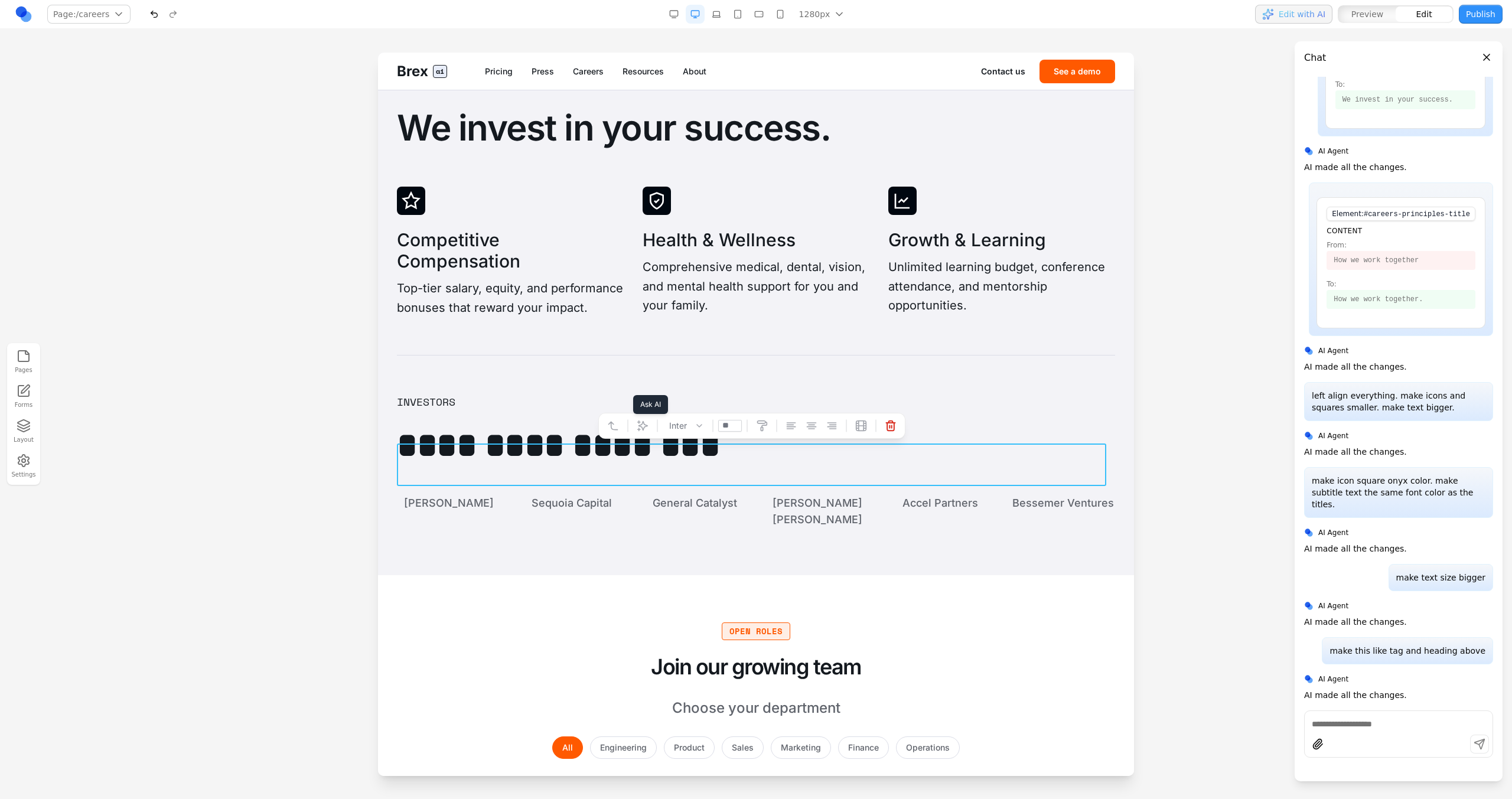
click at [643, 430] on icon at bounding box center [642, 425] width 10 height 10
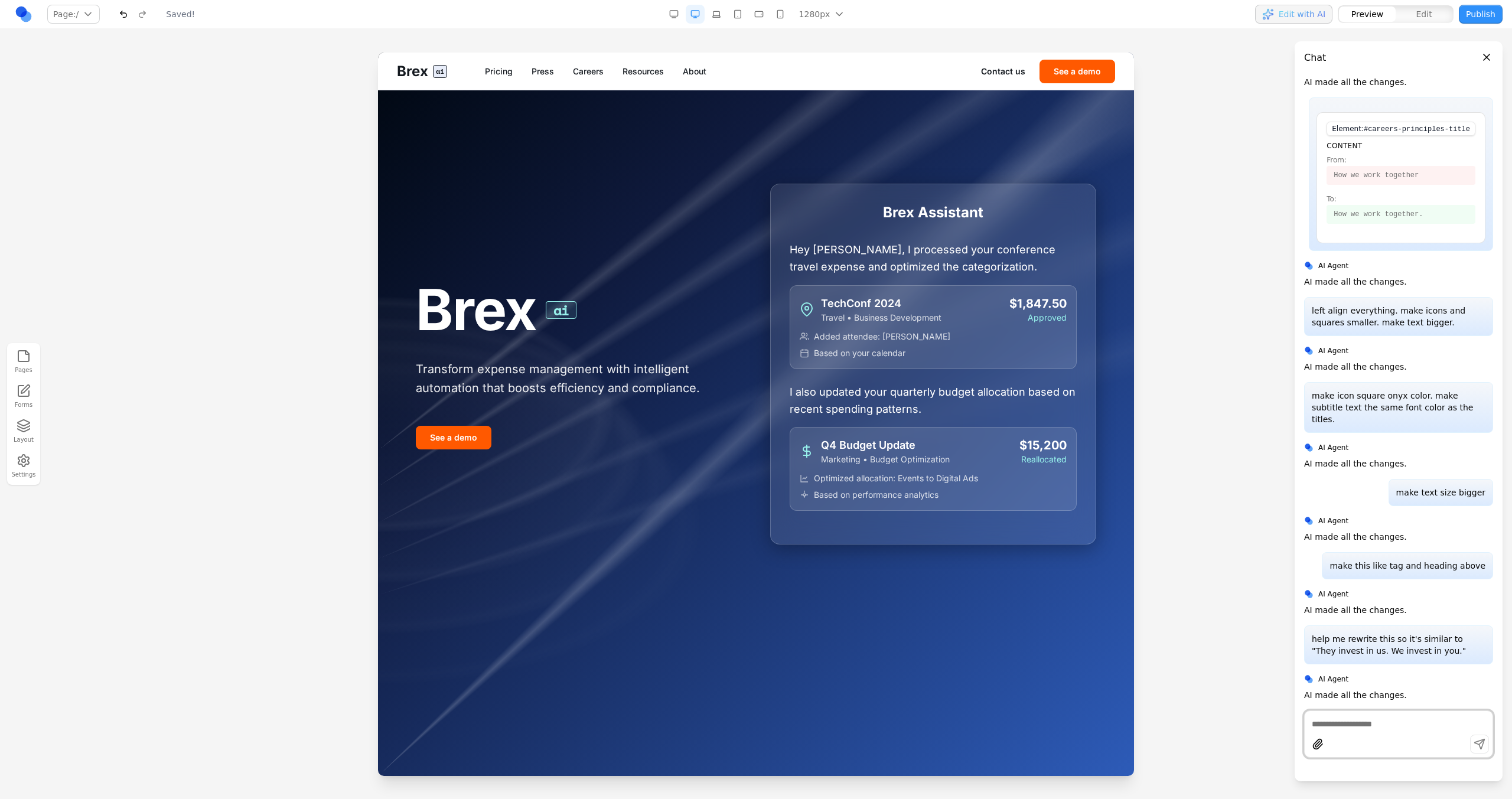
scroll to position [0, 0]
click at [598, 72] on link "Careers" at bounding box center [588, 71] width 31 height 12
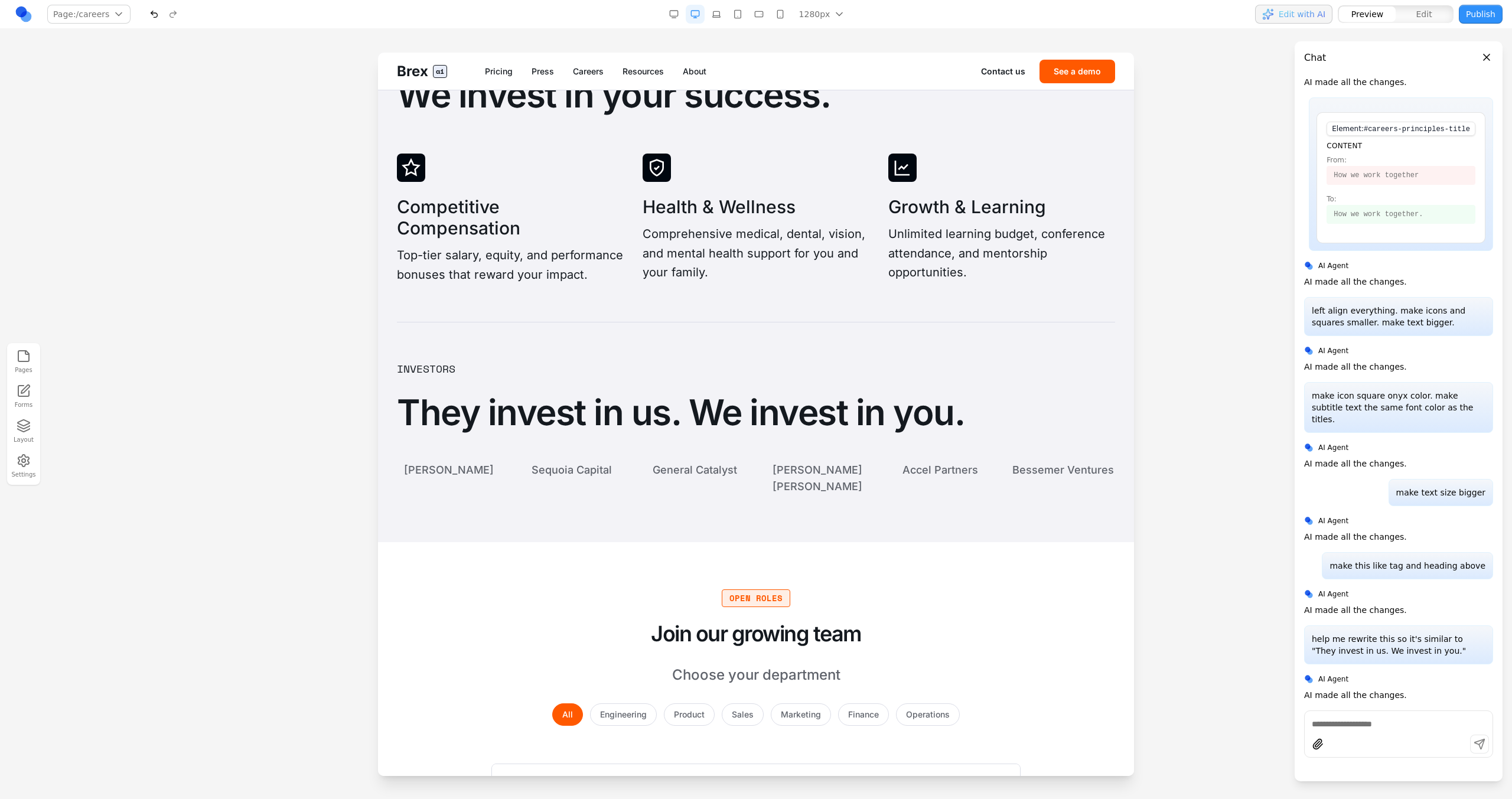
scroll to position [2444, 0]
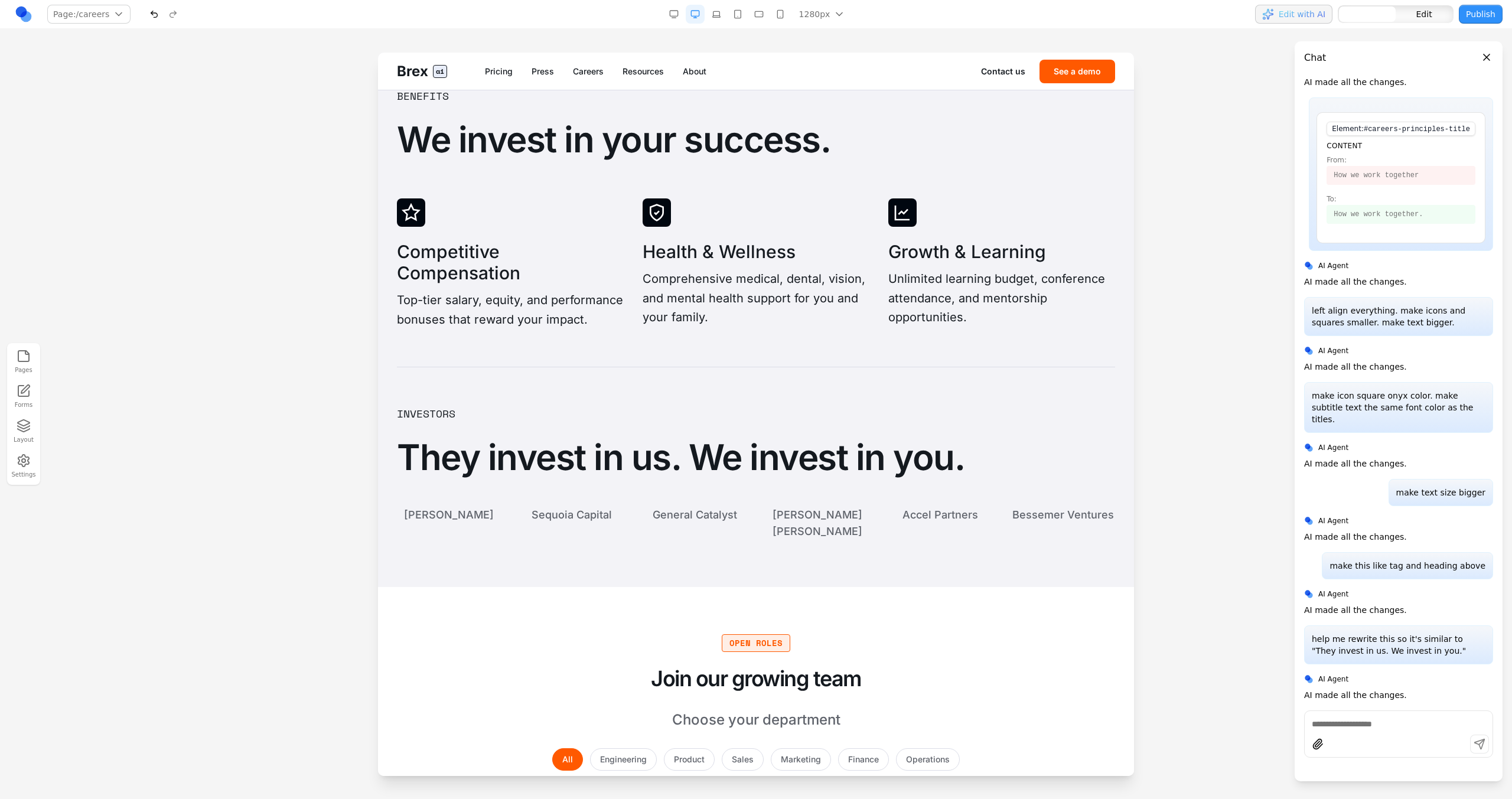
click at [835, 466] on h3 "They invest in us. We invest in you." at bounding box center [756, 457] width 718 height 42
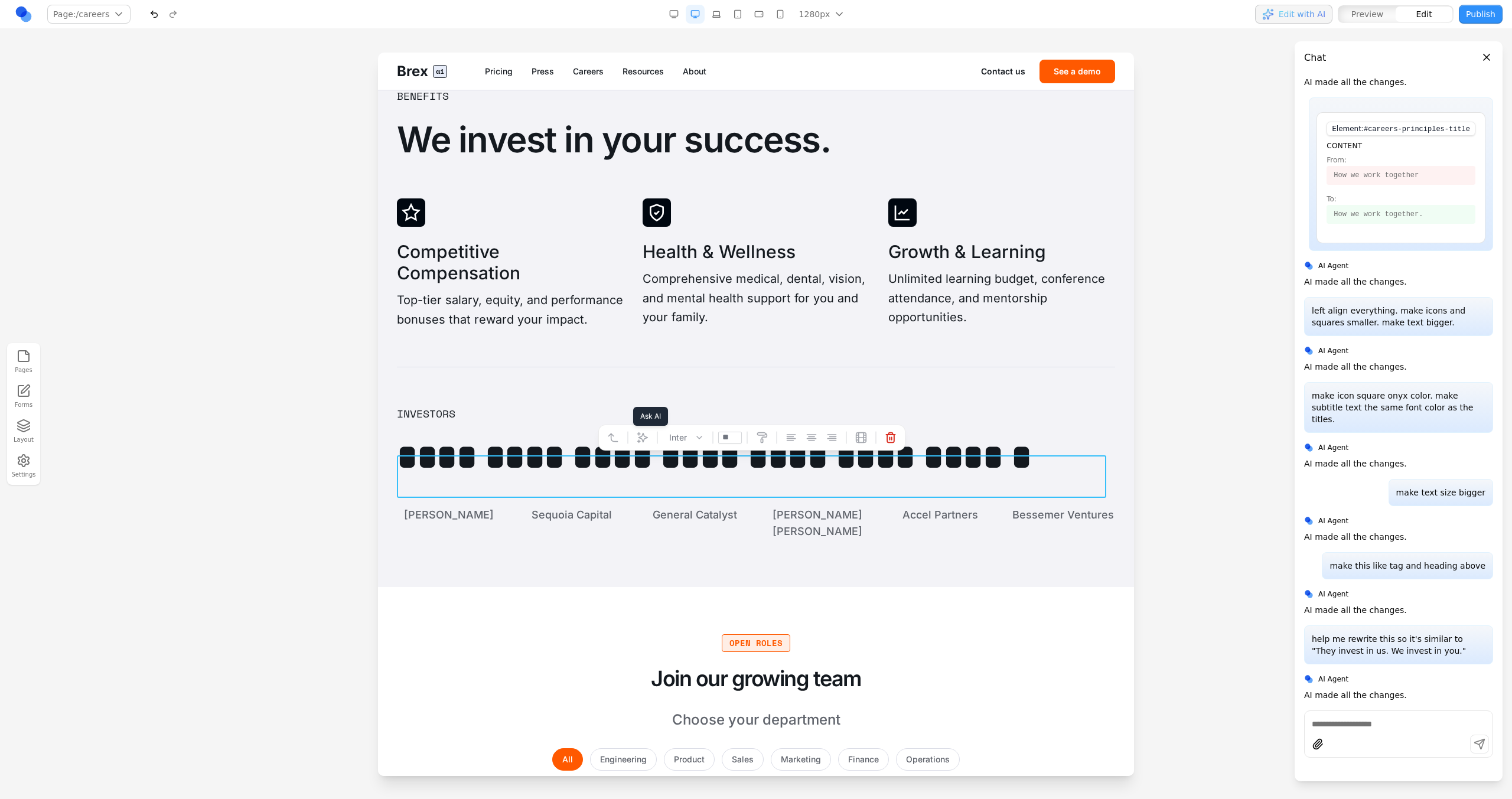
click at [648, 440] on button at bounding box center [643, 438] width 19 height 19
click at [922, 698] on textarea at bounding box center [1001, 701] width 189 height 59
type textarea "**********"
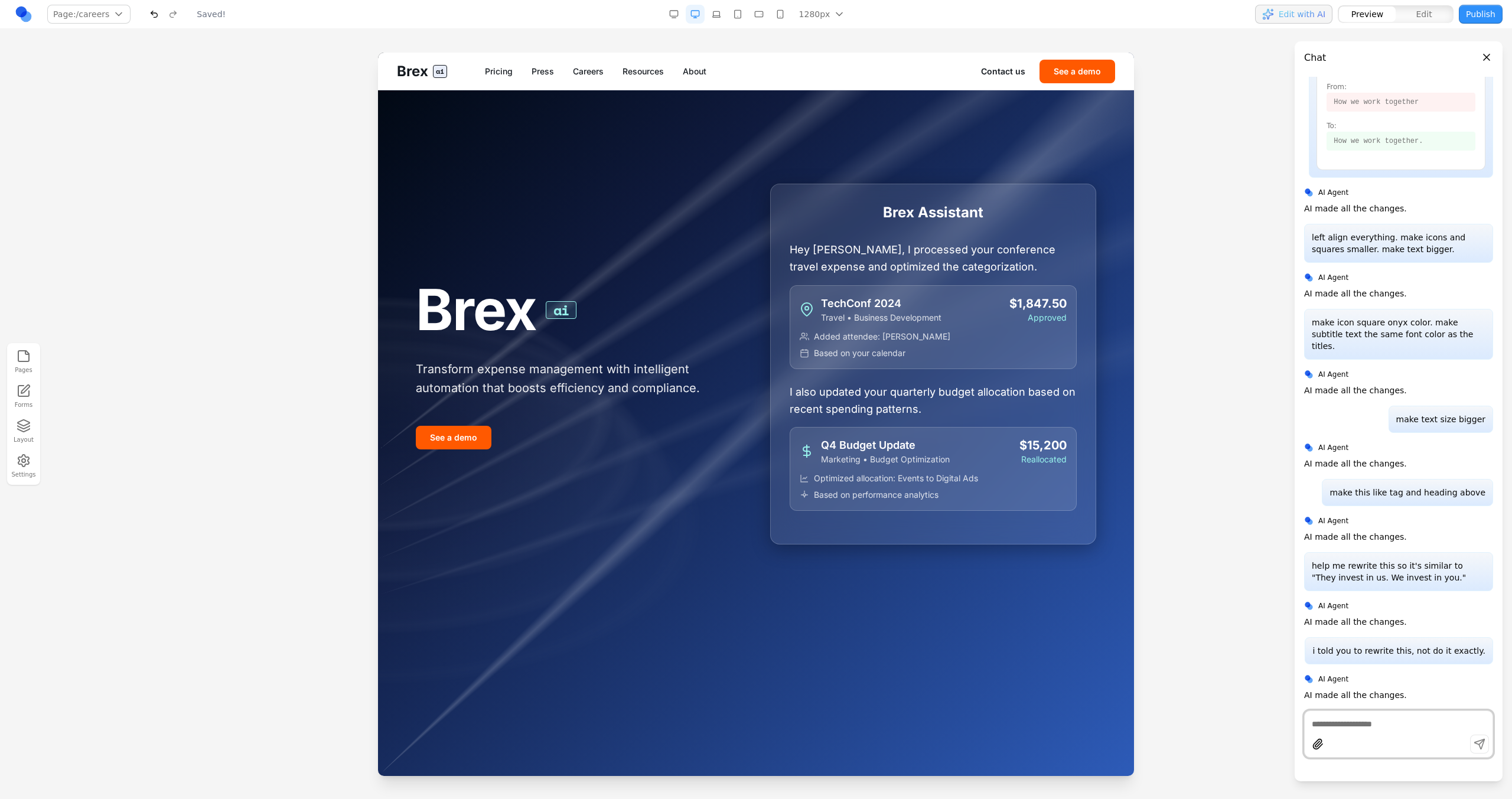
scroll to position [0, 0]
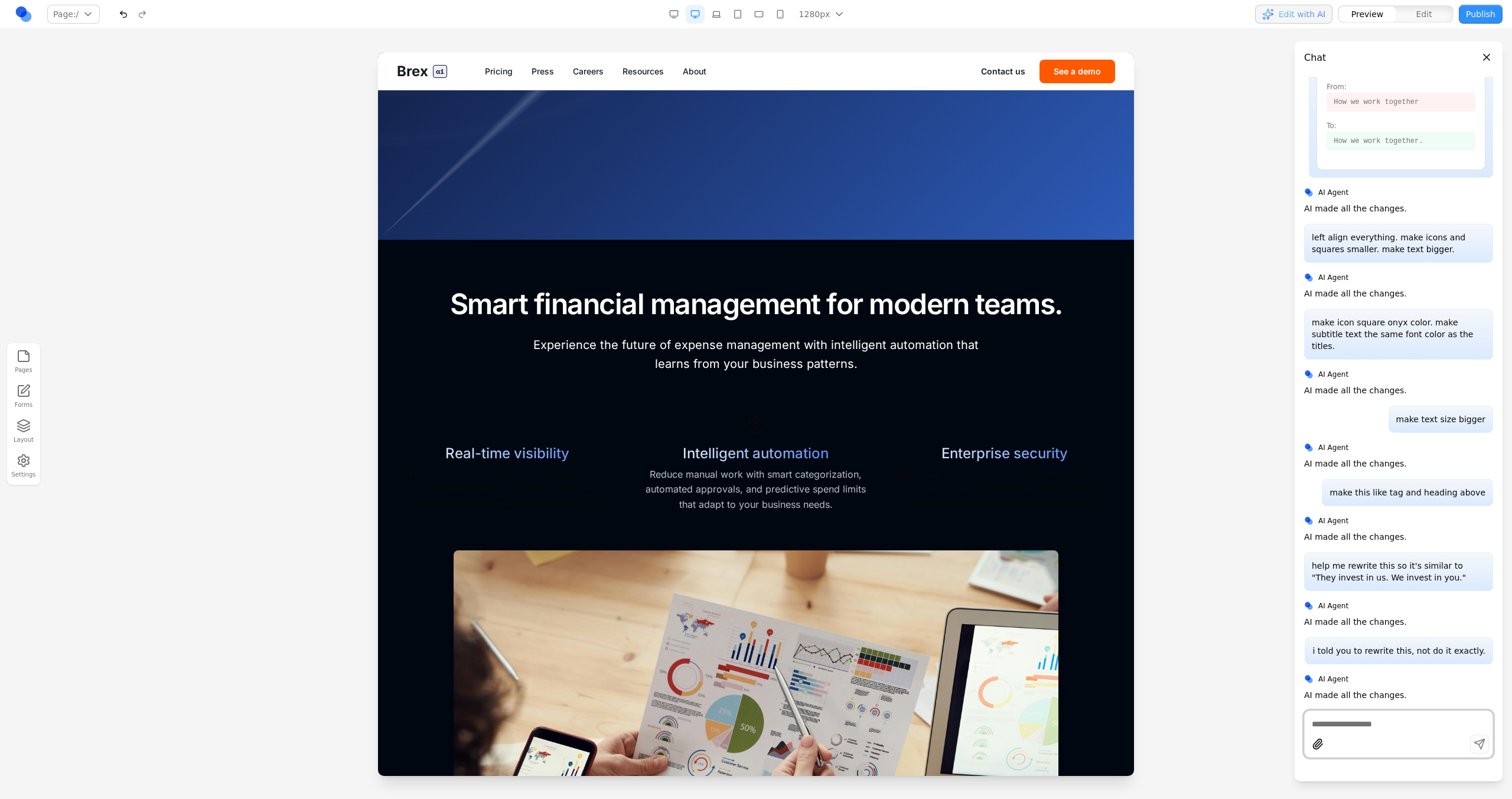
click at [598, 68] on link "Careers" at bounding box center [588, 71] width 31 height 12
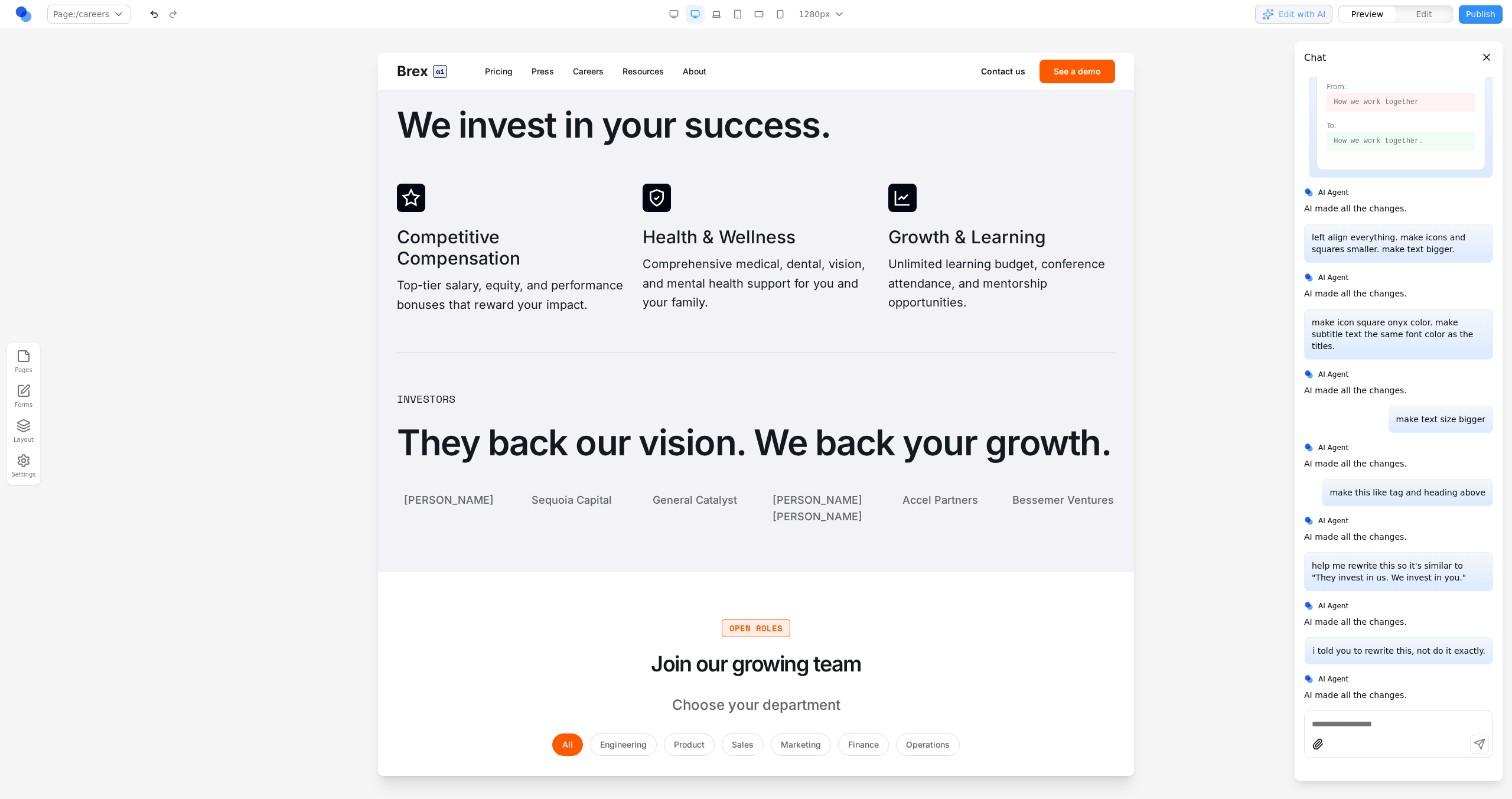
scroll to position [2456, 0]
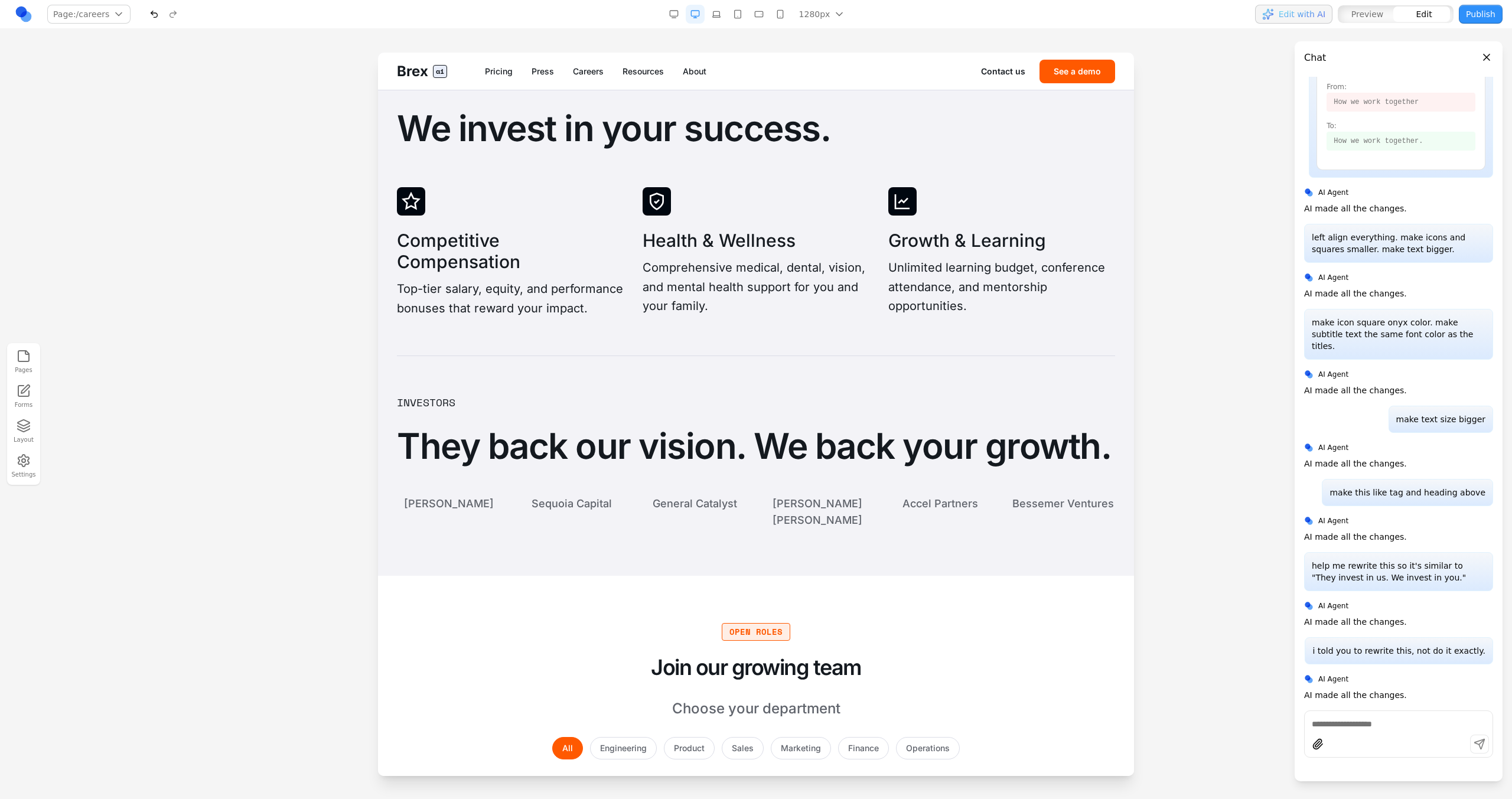
click at [609, 198] on div "Competitive Compensation Top-tier salary, equity, and performance bonuses that …" at bounding box center [510, 253] width 227 height 131
click at [649, 209] on icon at bounding box center [657, 201] width 19 height 19
click at [619, 204] on div "Competitive Compensation Top-tier salary, equity, and performance bonuses that …" at bounding box center [510, 253] width 227 height 131
click at [628, 206] on div "Competitive Compensation Top-tier salary, equity, and performance bonuses that …" at bounding box center [756, 253] width 718 height 131
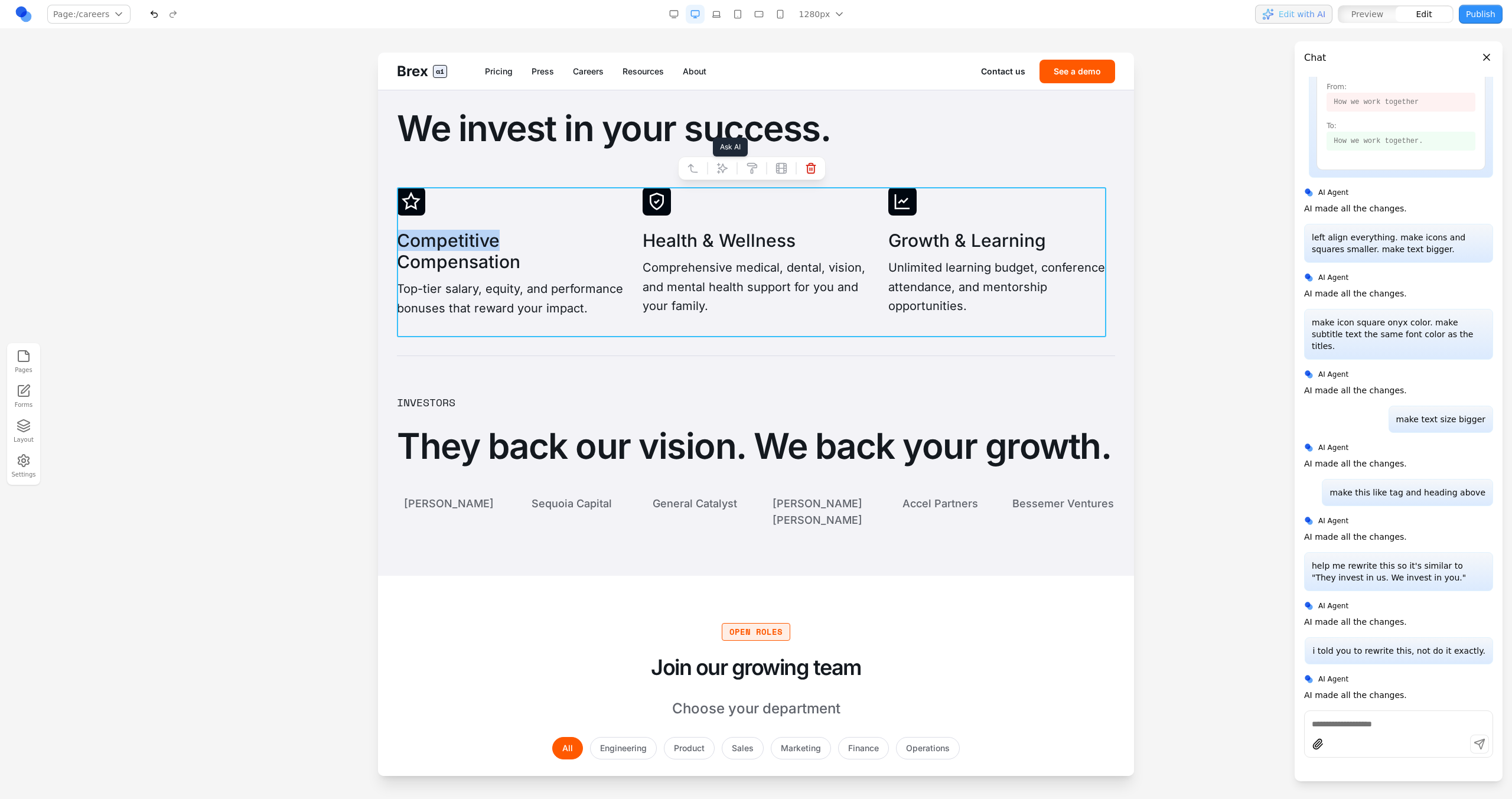
click at [714, 171] on button at bounding box center [723, 168] width 19 height 19
click at [947, 696] on textarea at bounding box center [1001, 701] width 189 height 59
type textarea "**********"
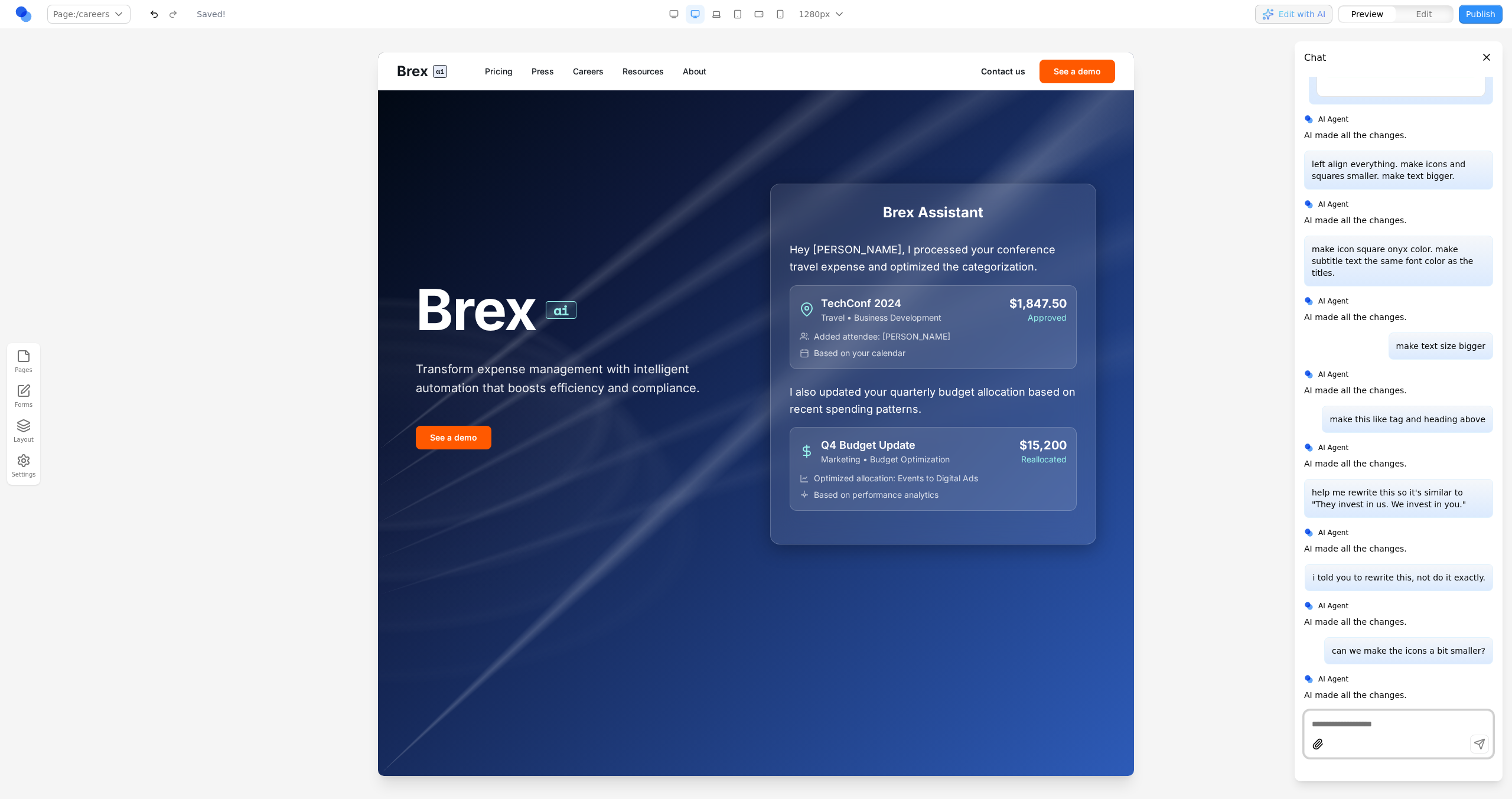
scroll to position [0, 0]
click at [640, 74] on link "Resources" at bounding box center [643, 71] width 41 height 12
click at [577, 76] on link "Careers" at bounding box center [588, 71] width 31 height 12
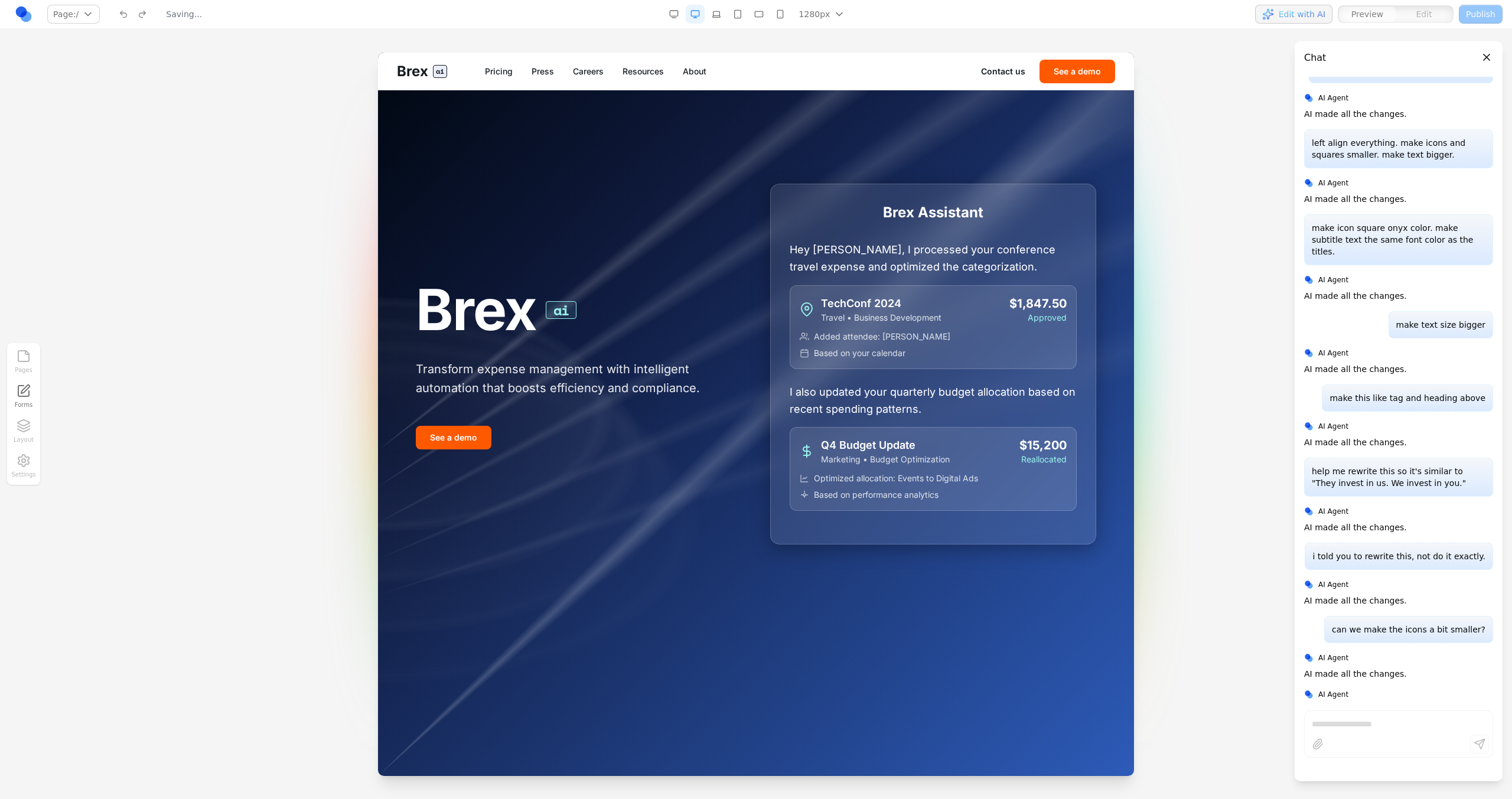
click at [602, 64] on div "Brex ai Pricing Press Careers Resources About Contact us See a demo" at bounding box center [756, 71] width 756 height 38
click at [602, 72] on link "Careers" at bounding box center [588, 71] width 31 height 12
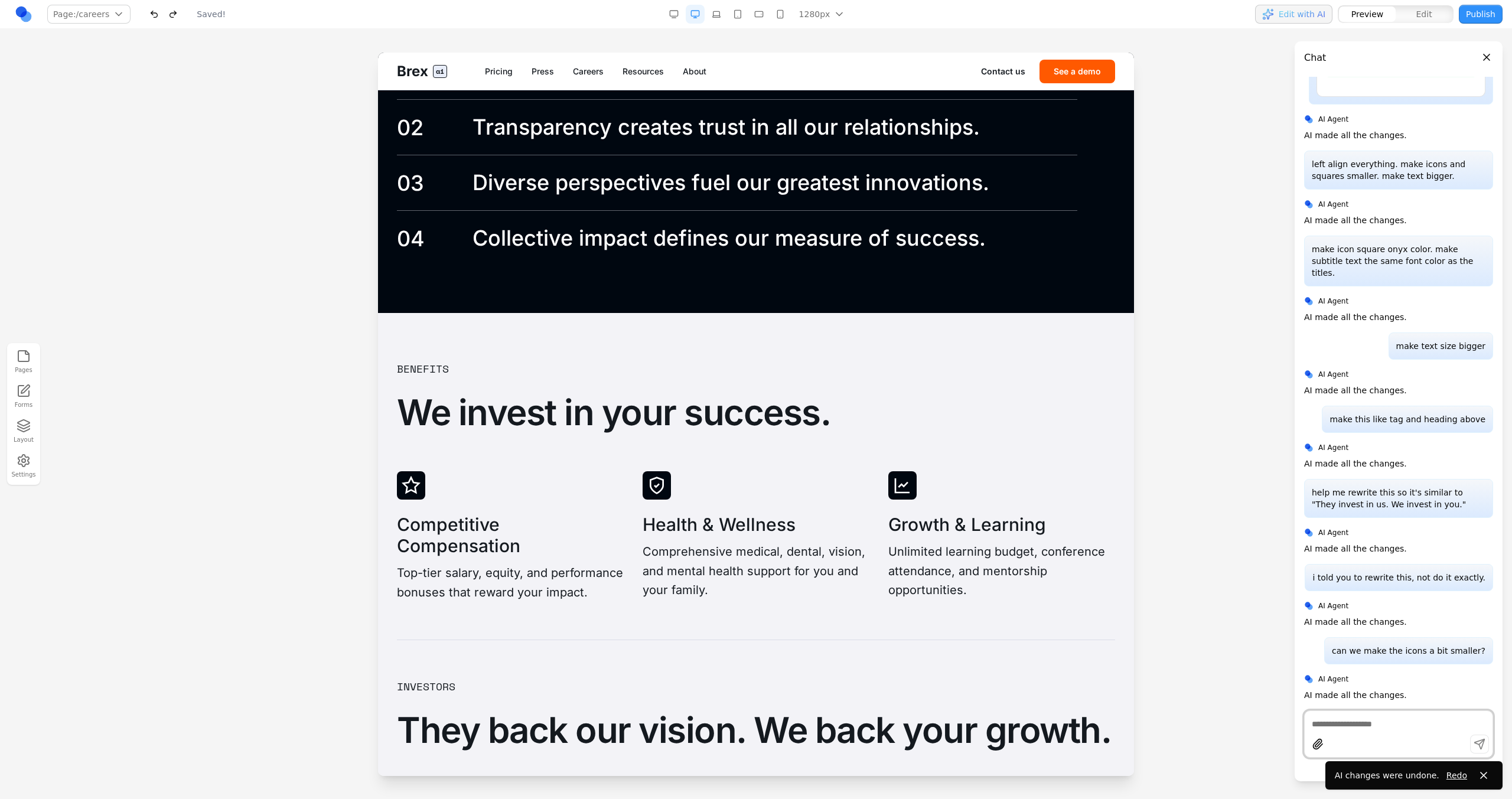
scroll to position [2307, 0]
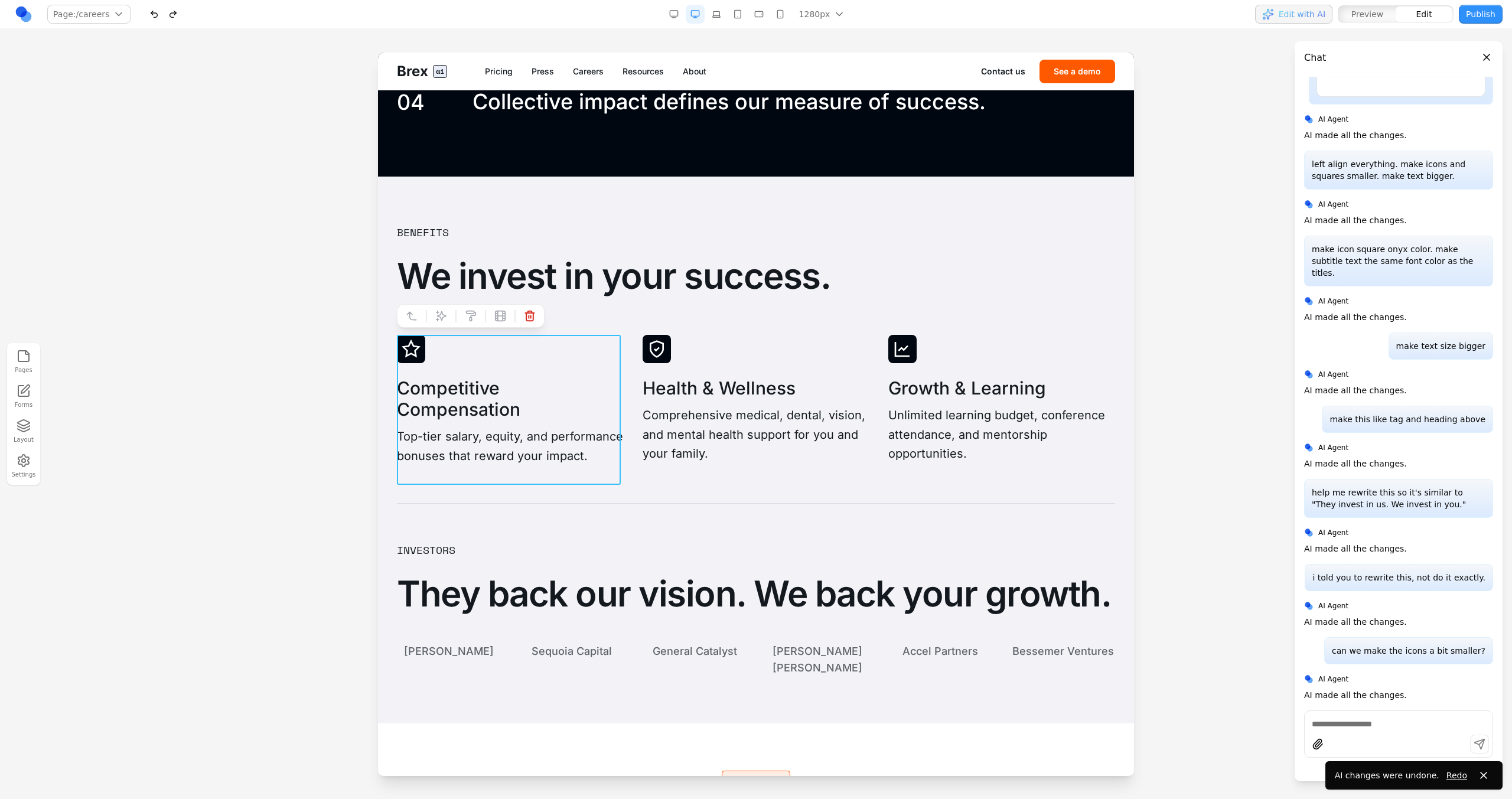
click at [592, 344] on div "Competitive Compensation Top-tier salary, equity, and performance bonuses that …" at bounding box center [510, 400] width 227 height 131
click at [414, 322] on button at bounding box center [412, 316] width 19 height 19
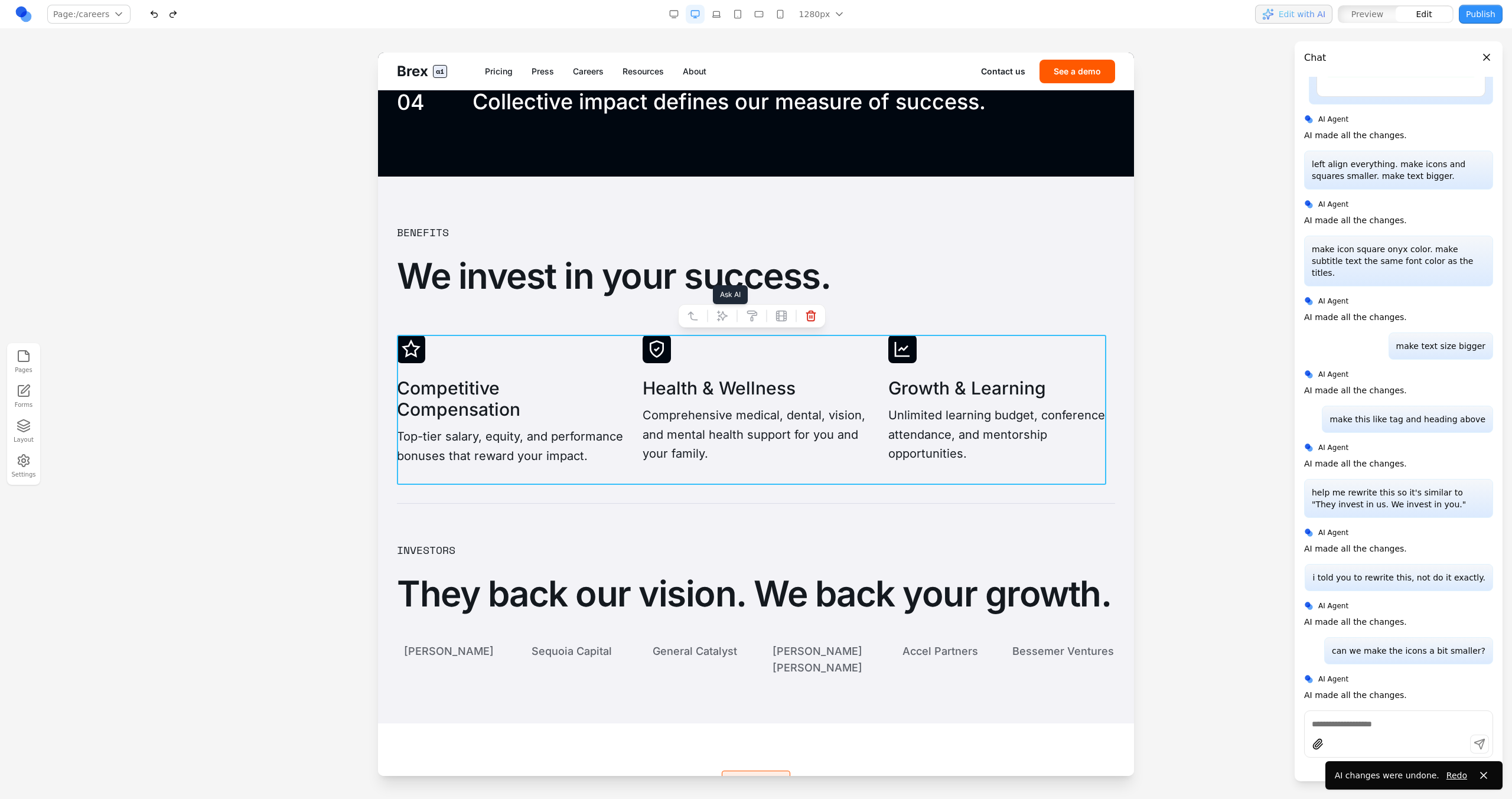
click at [720, 310] on icon at bounding box center [722, 316] width 12 height 12
click at [952, 704] on textarea at bounding box center [1001, 701] width 189 height 59
type textarea "*"
type textarea "**********"
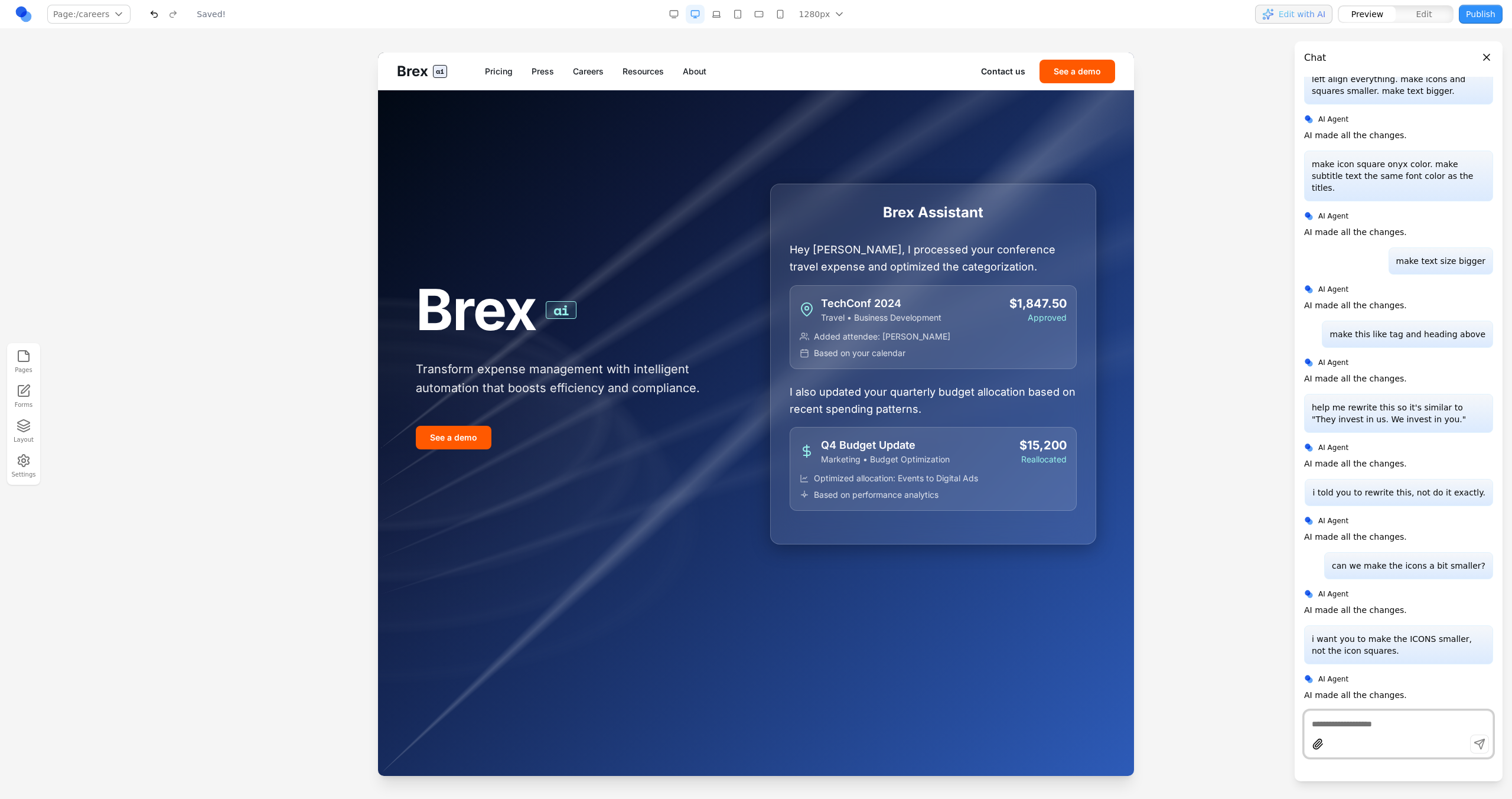
scroll to position [0, 0]
click at [597, 68] on link "Careers" at bounding box center [588, 71] width 31 height 12
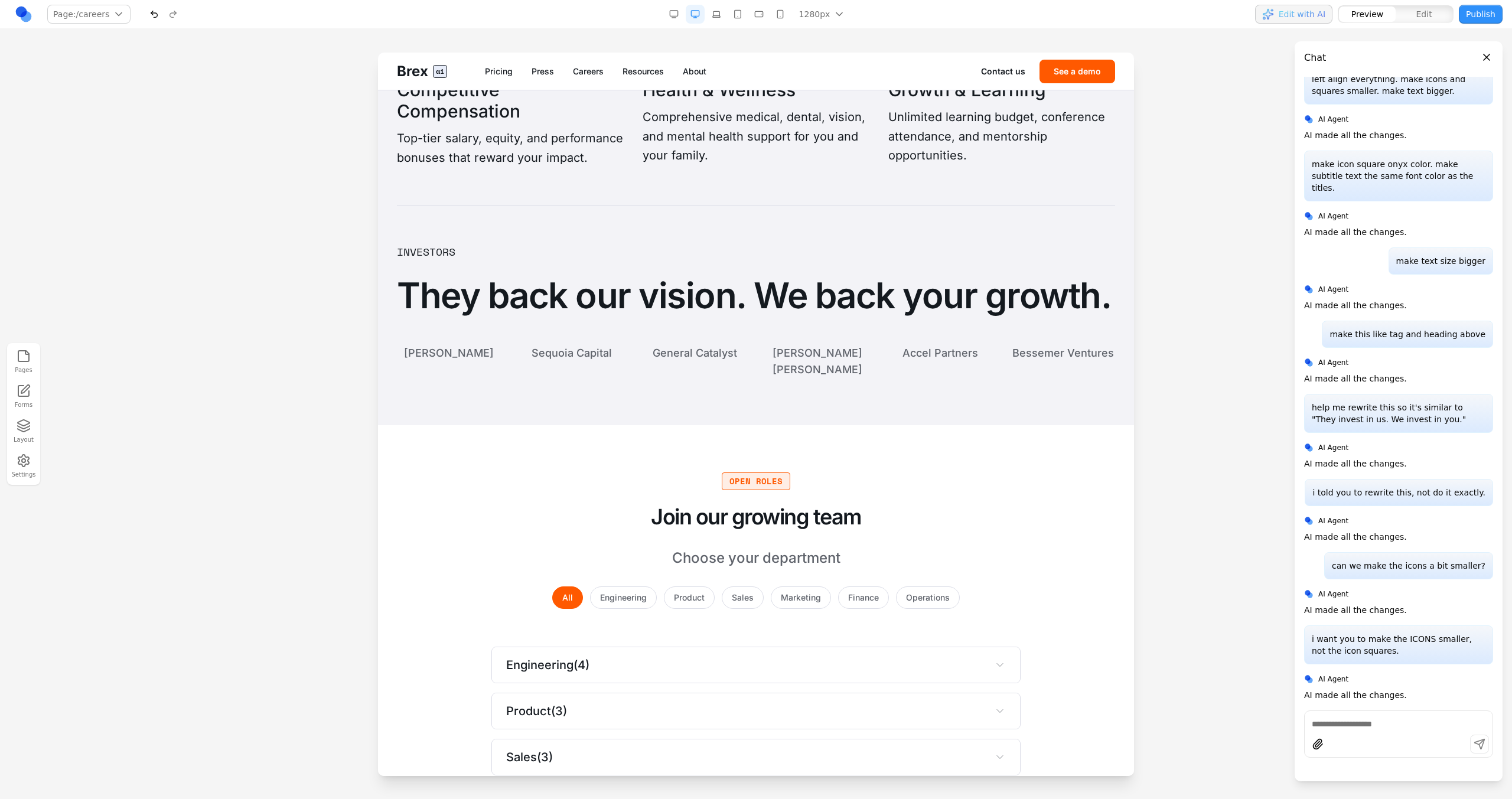
scroll to position [2642, 0]
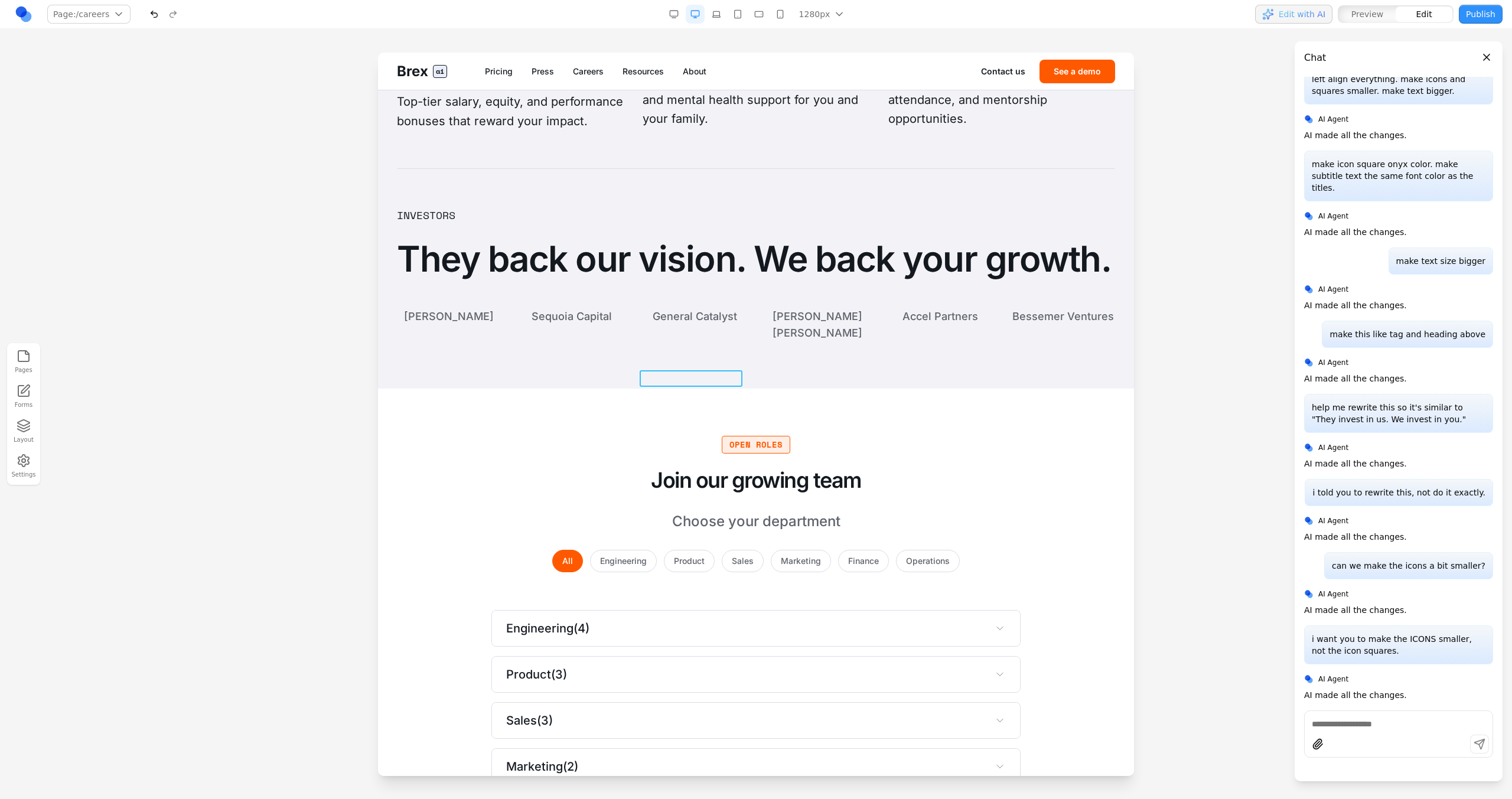
click at [643, 324] on div "General Catalyst" at bounding box center [695, 316] width 104 height 16
click at [630, 342] on div "**********" at bounding box center [756, 324] width 718 height 33
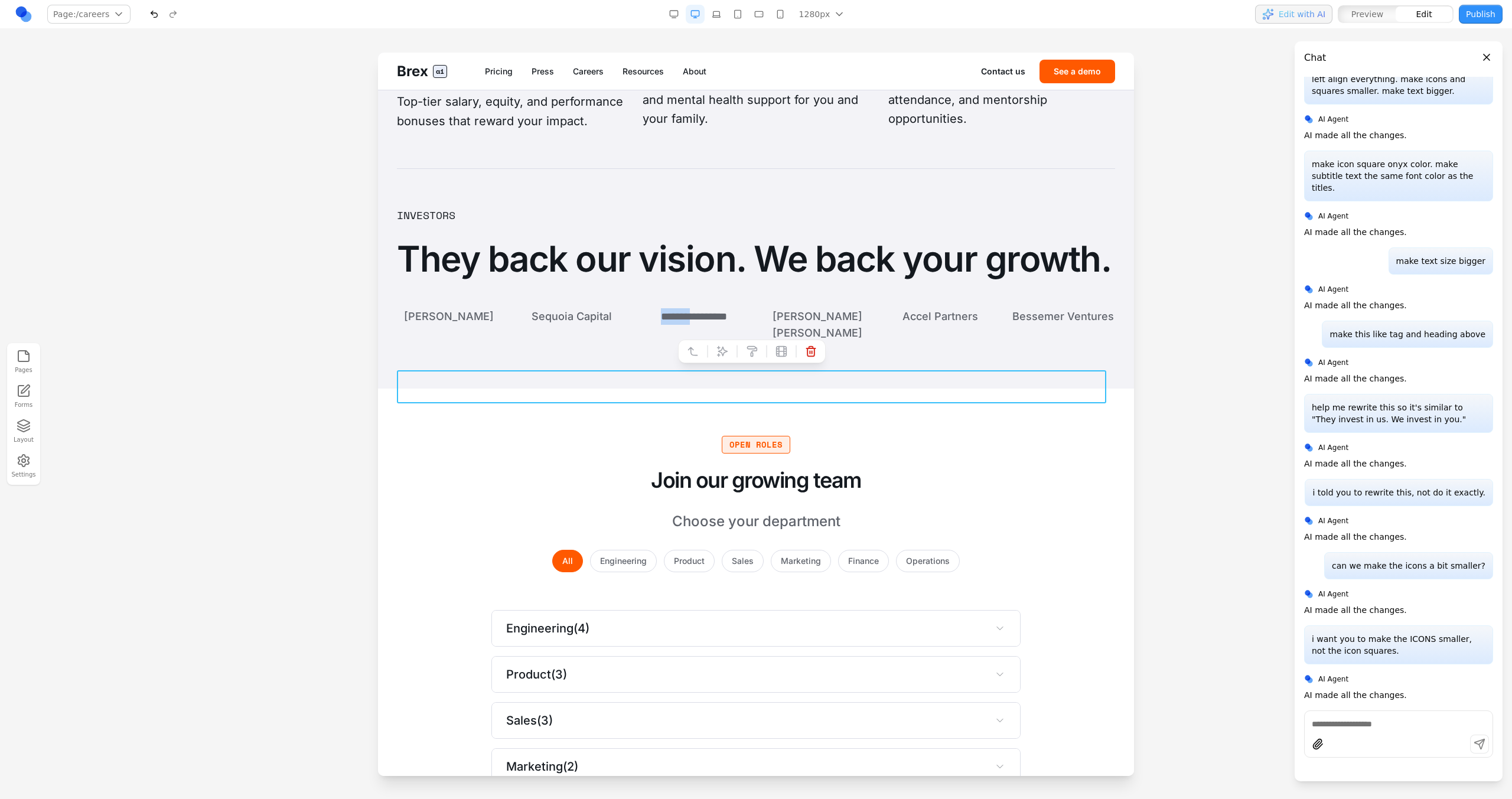
click at [630, 342] on div "**********" at bounding box center [756, 324] width 718 height 33
click at [714, 349] on button at bounding box center [723, 351] width 19 height 19
click at [1029, 702] on textarea at bounding box center [1001, 701] width 189 height 59
type textarea "**********"
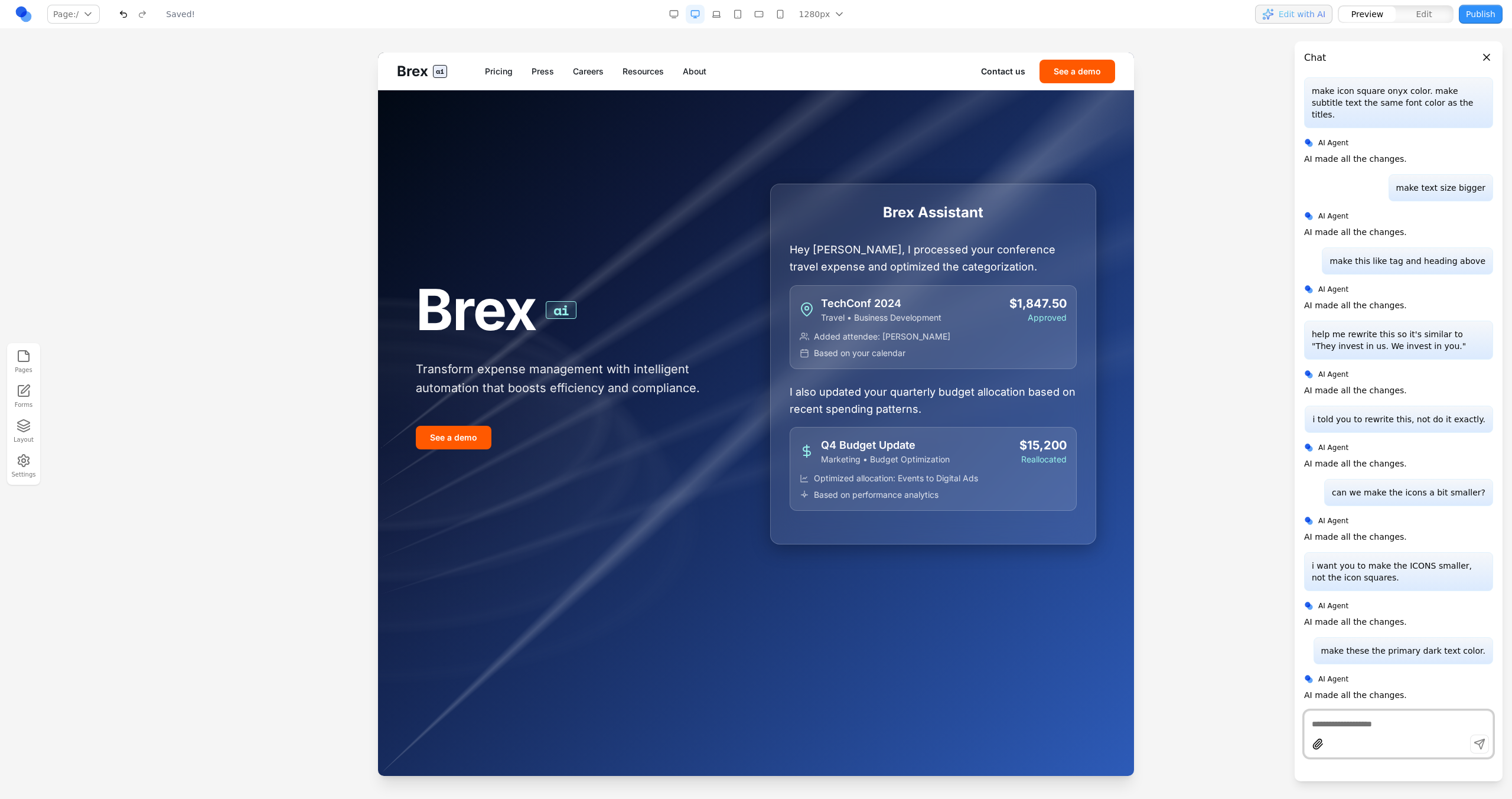
scroll to position [0, 0]
click at [594, 76] on link "Careers" at bounding box center [588, 71] width 31 height 12
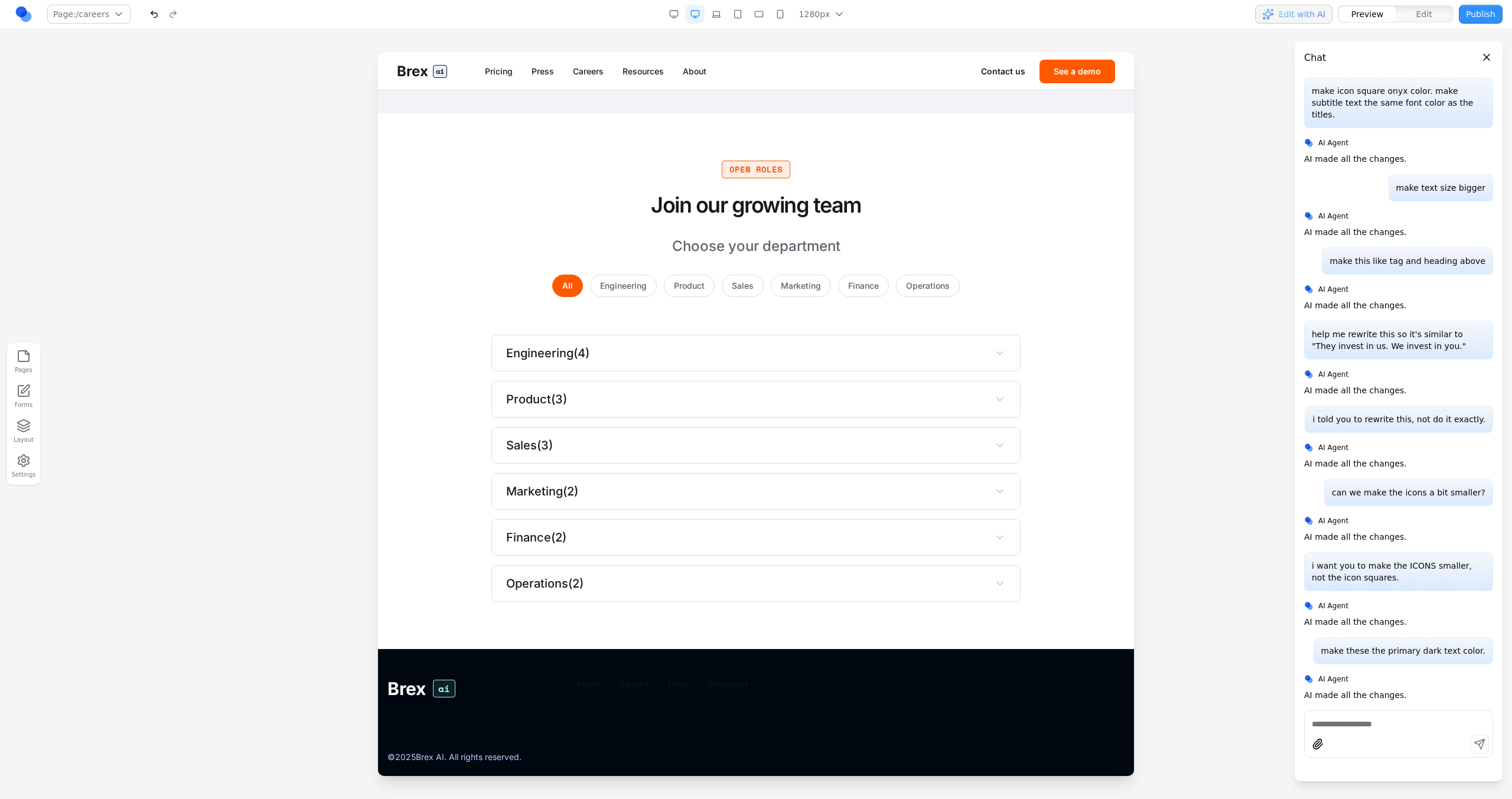
scroll to position [2962, 0]
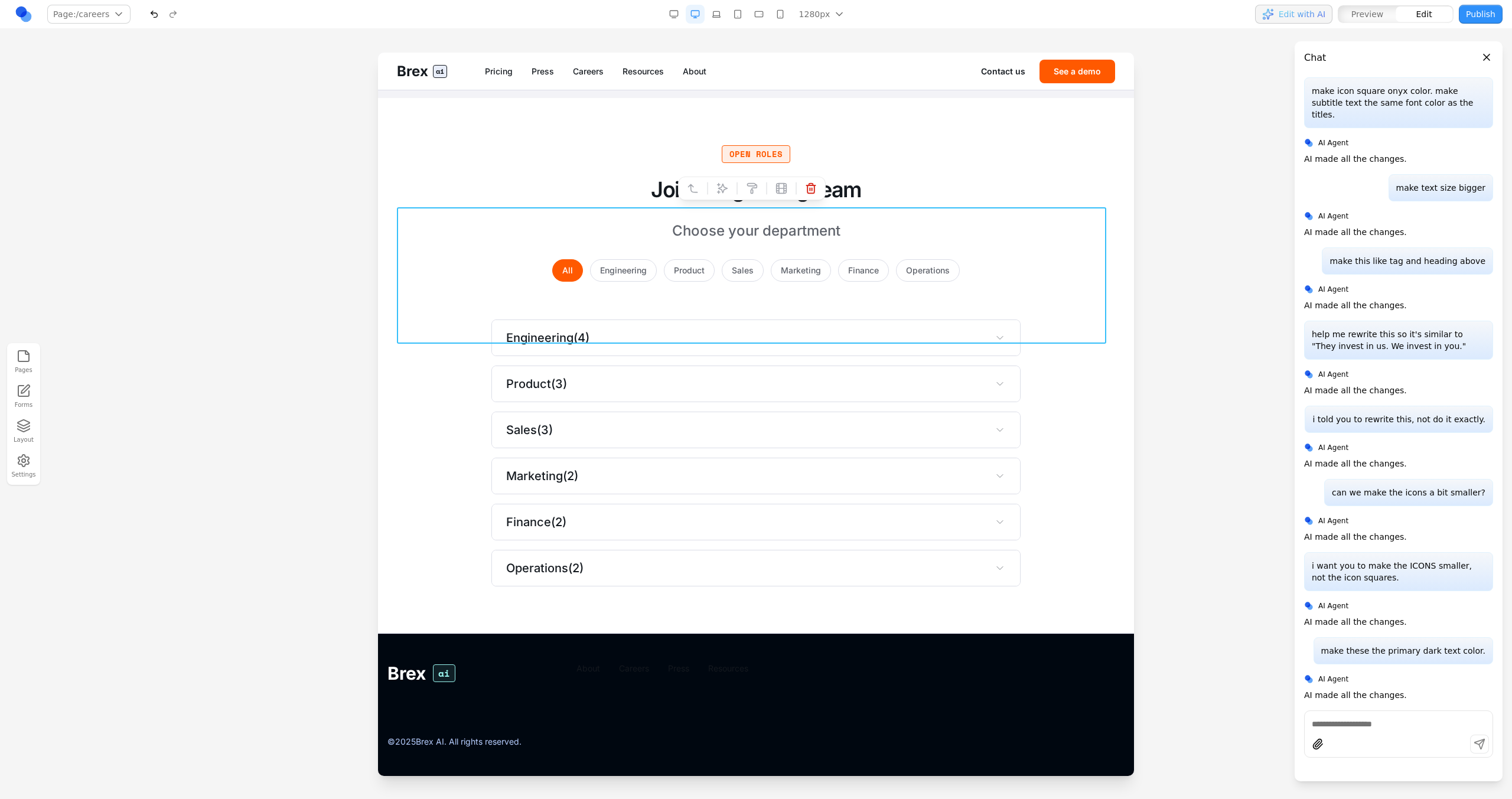
click at [659, 200] on div "Open Roles Join our growing team Choose your department All Engineering Product…" at bounding box center [756, 214] width 718 height 137
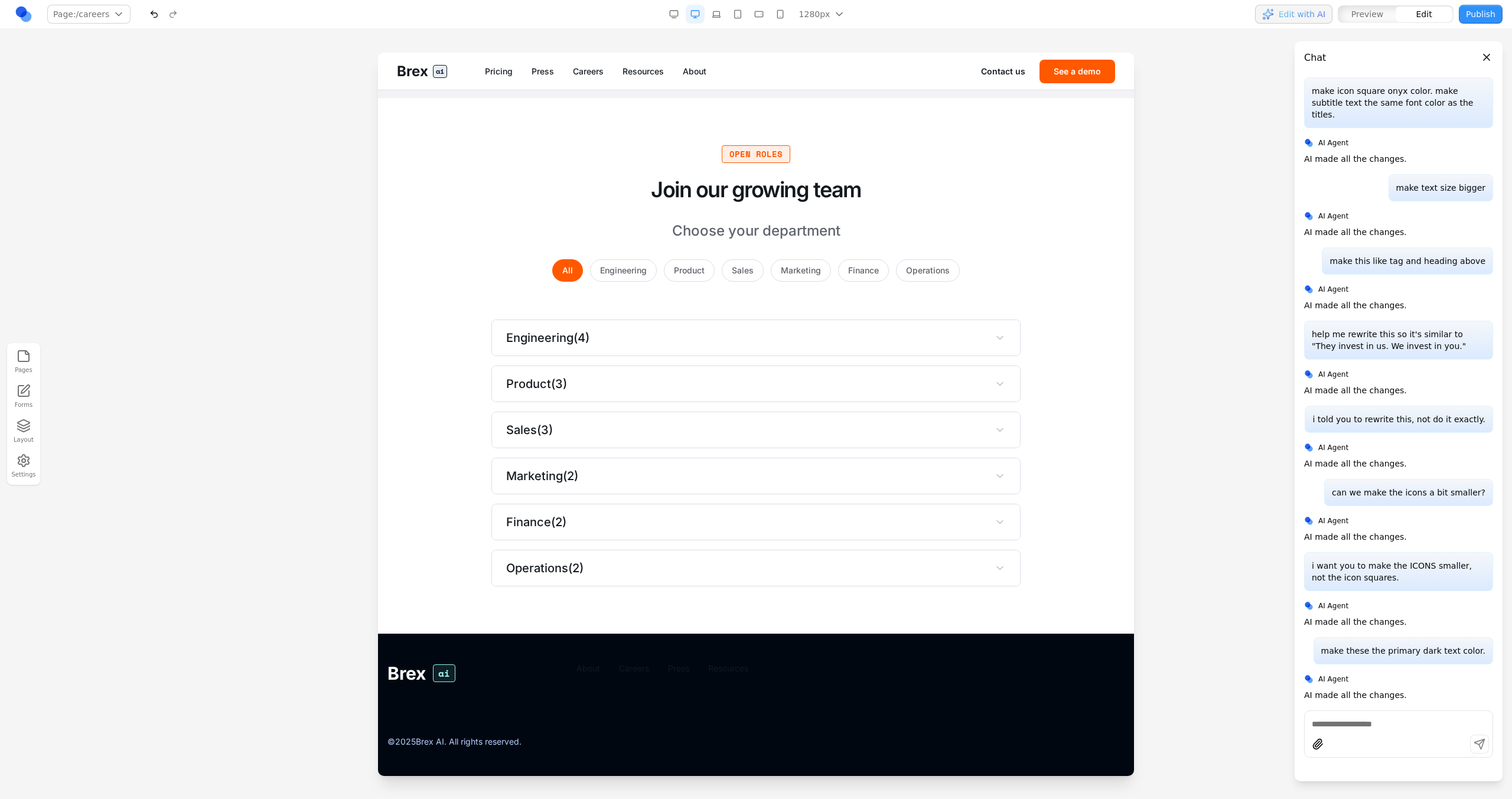
click at [626, 131] on section "Open Roles Join our growing team Choose your department All Engineering Product…" at bounding box center [756, 366] width 756 height 536
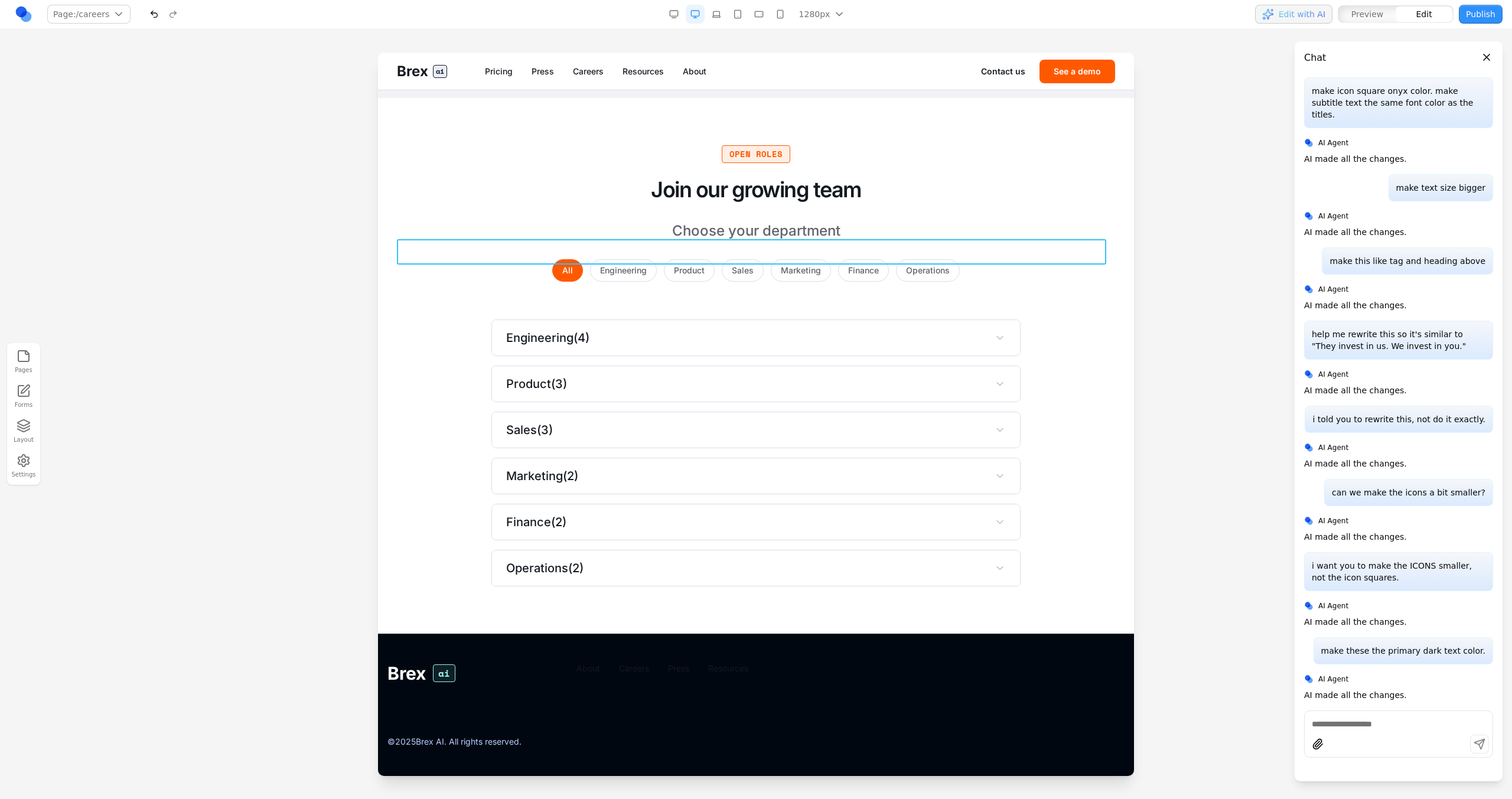
click at [724, 202] on h2 "Join our growing team" at bounding box center [756, 190] width 718 height 25
click at [620, 212] on button at bounding box center [613, 221] width 19 height 19
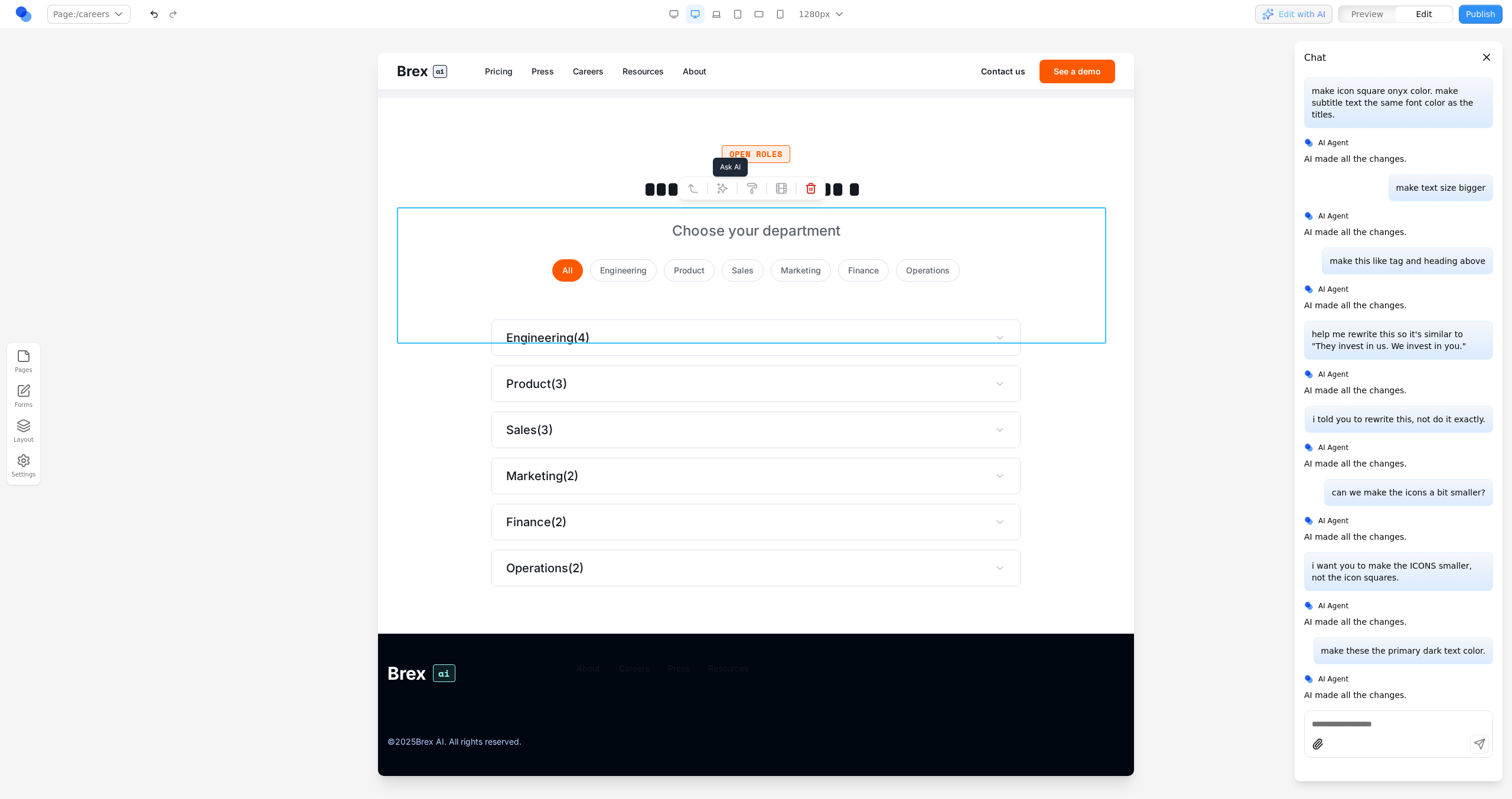
click at [729, 179] on button at bounding box center [723, 189] width 19 height 19
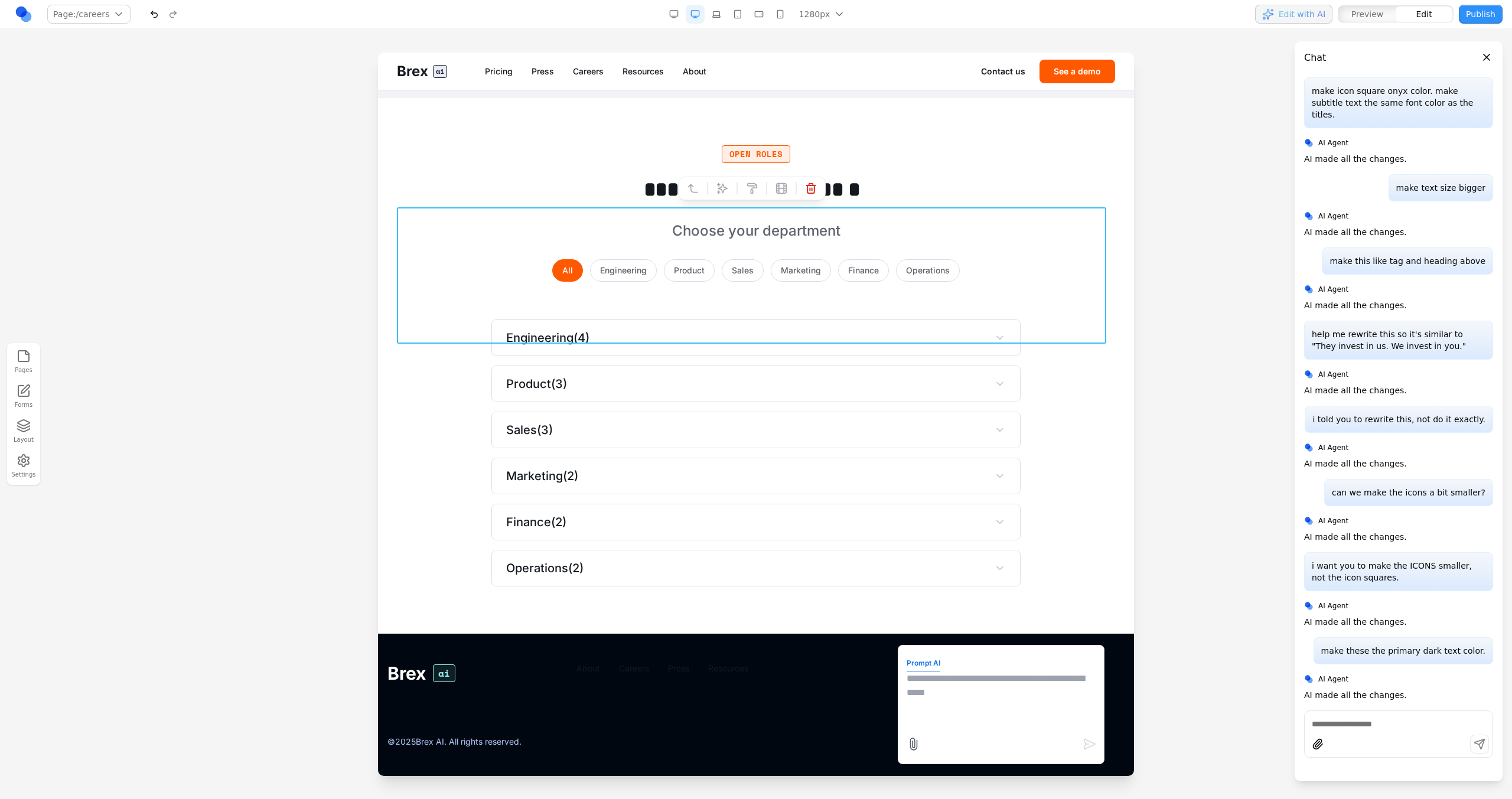
click at [944, 705] on textarea at bounding box center [1001, 701] width 189 height 59
type textarea "**********"
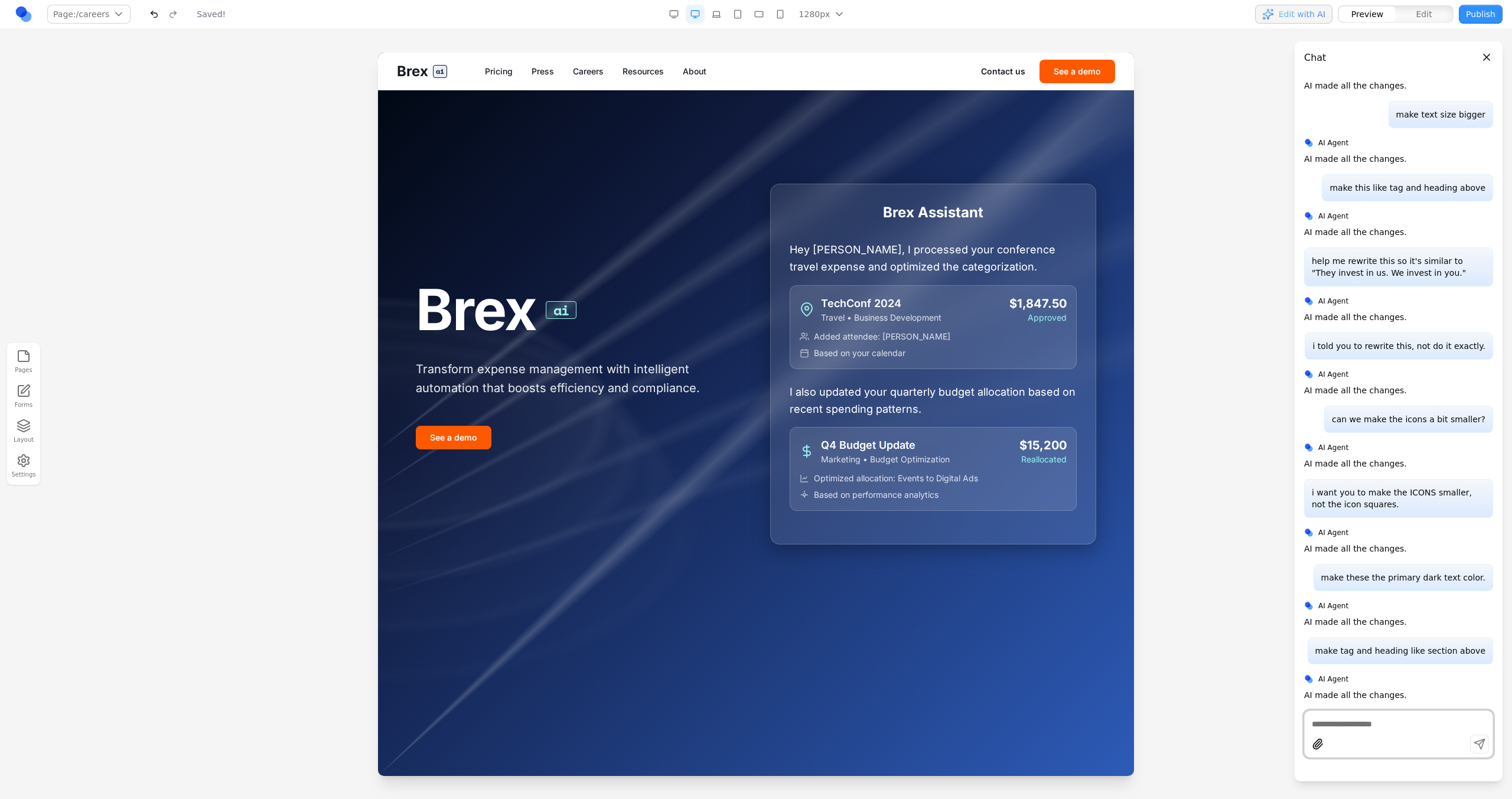
scroll to position [0, 0]
click at [599, 68] on link "Careers" at bounding box center [588, 71] width 31 height 12
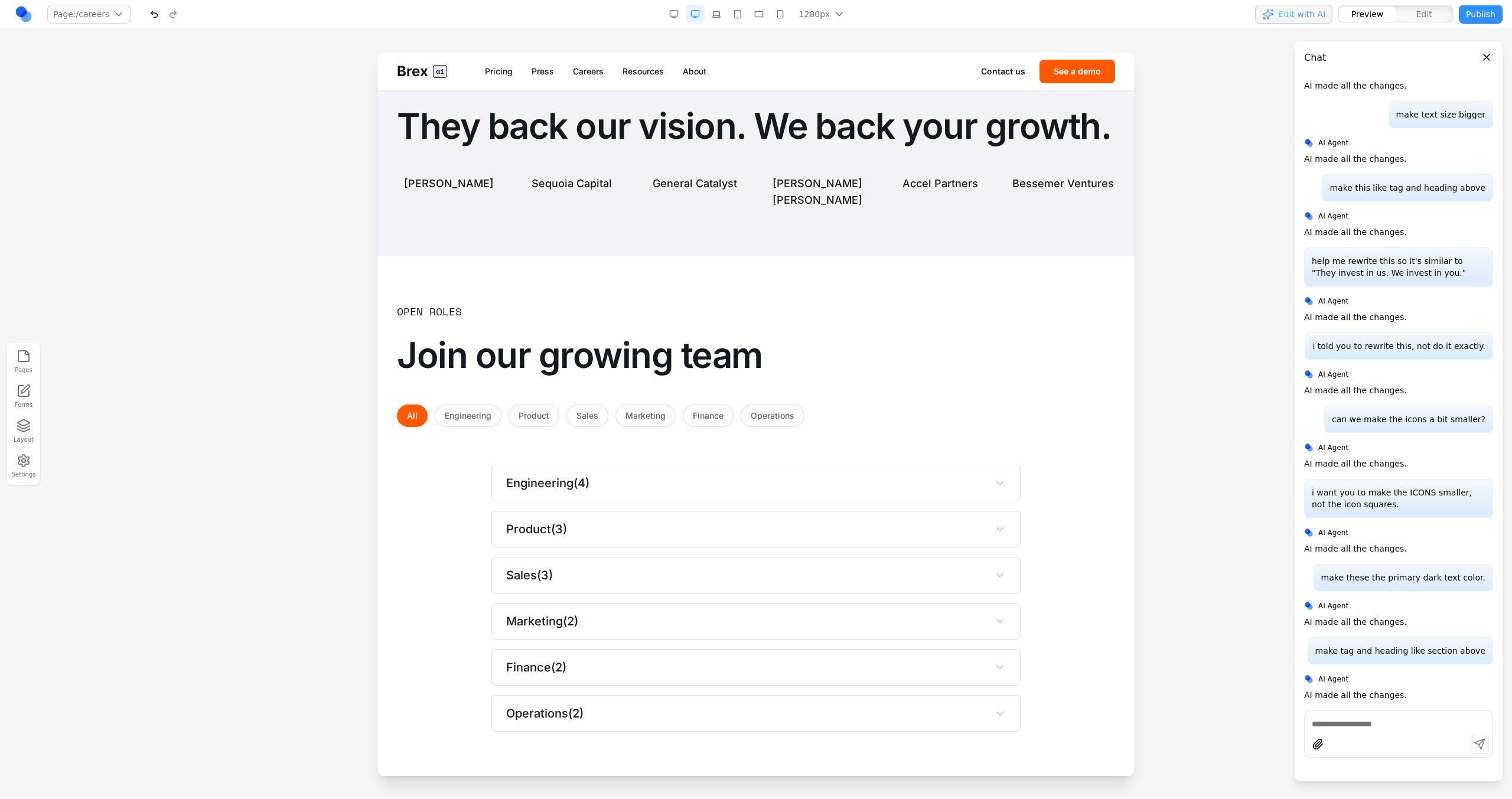
scroll to position [2841, 0]
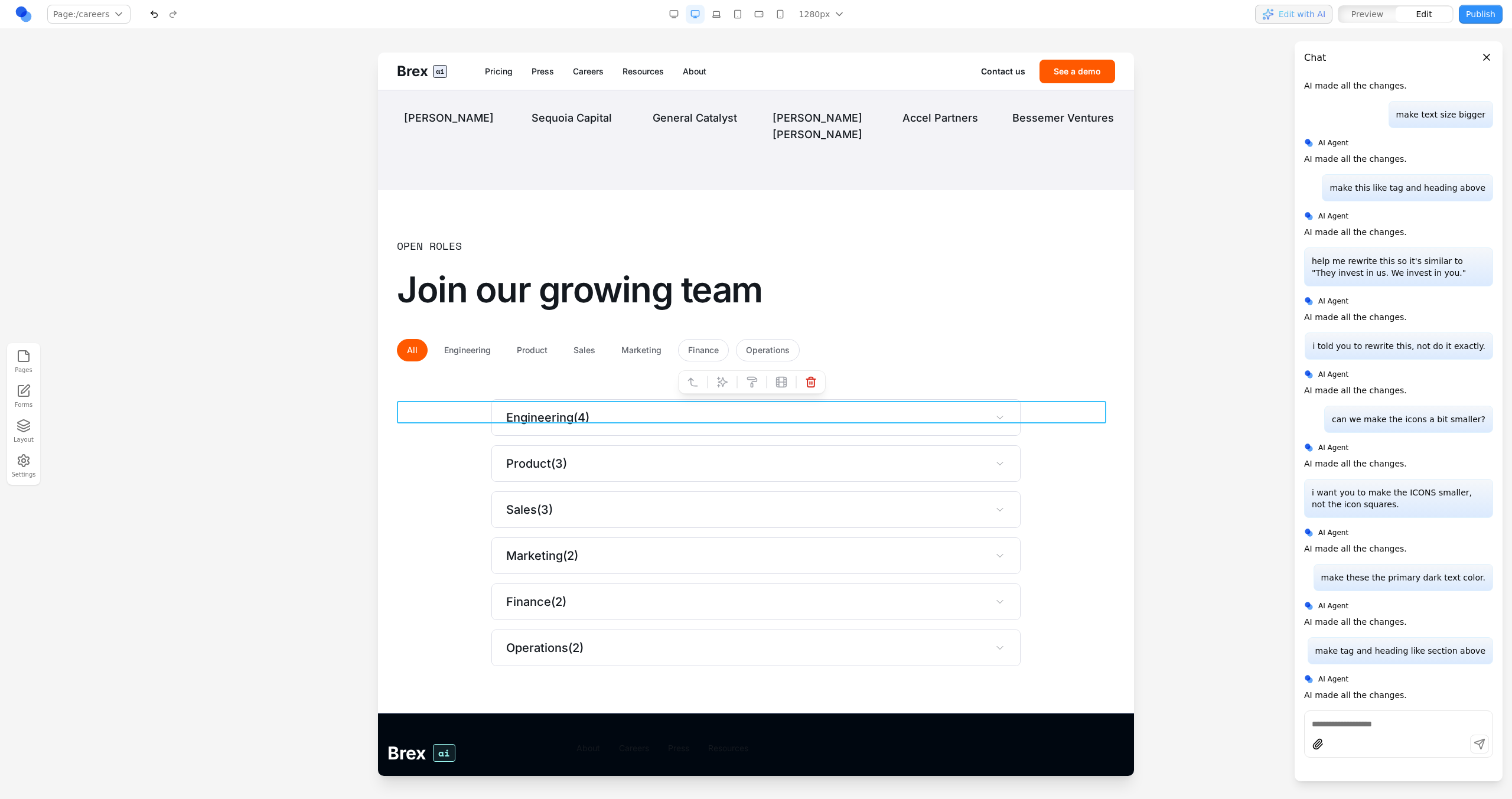
click at [503, 362] on div "All Engineering Product Sales Marketing Finance Operations" at bounding box center [756, 349] width 718 height 22
click at [721, 378] on icon at bounding box center [722, 382] width 12 height 12
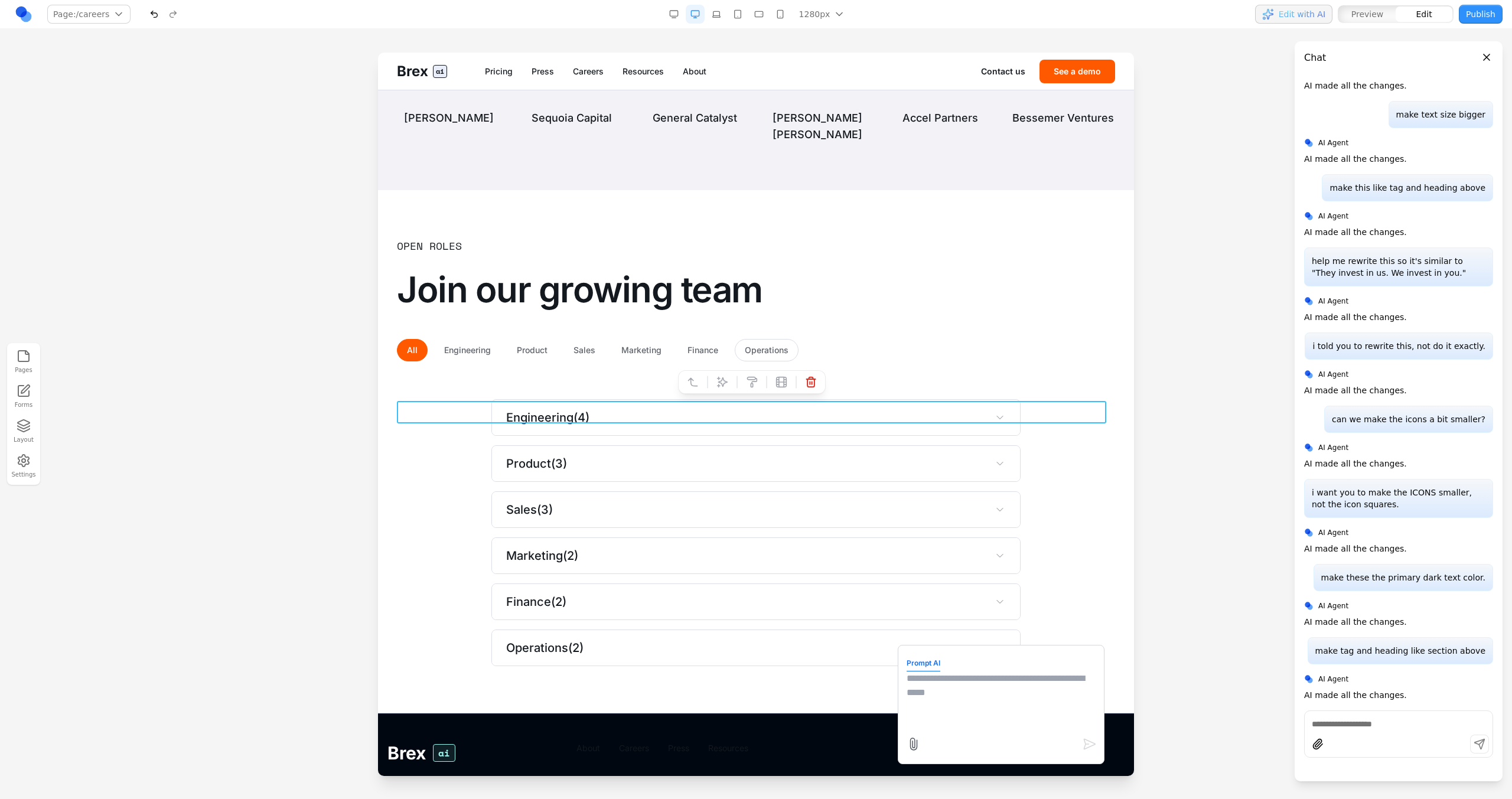
click at [958, 713] on textarea at bounding box center [1001, 701] width 189 height 59
type textarea "*"
type textarea "**********"
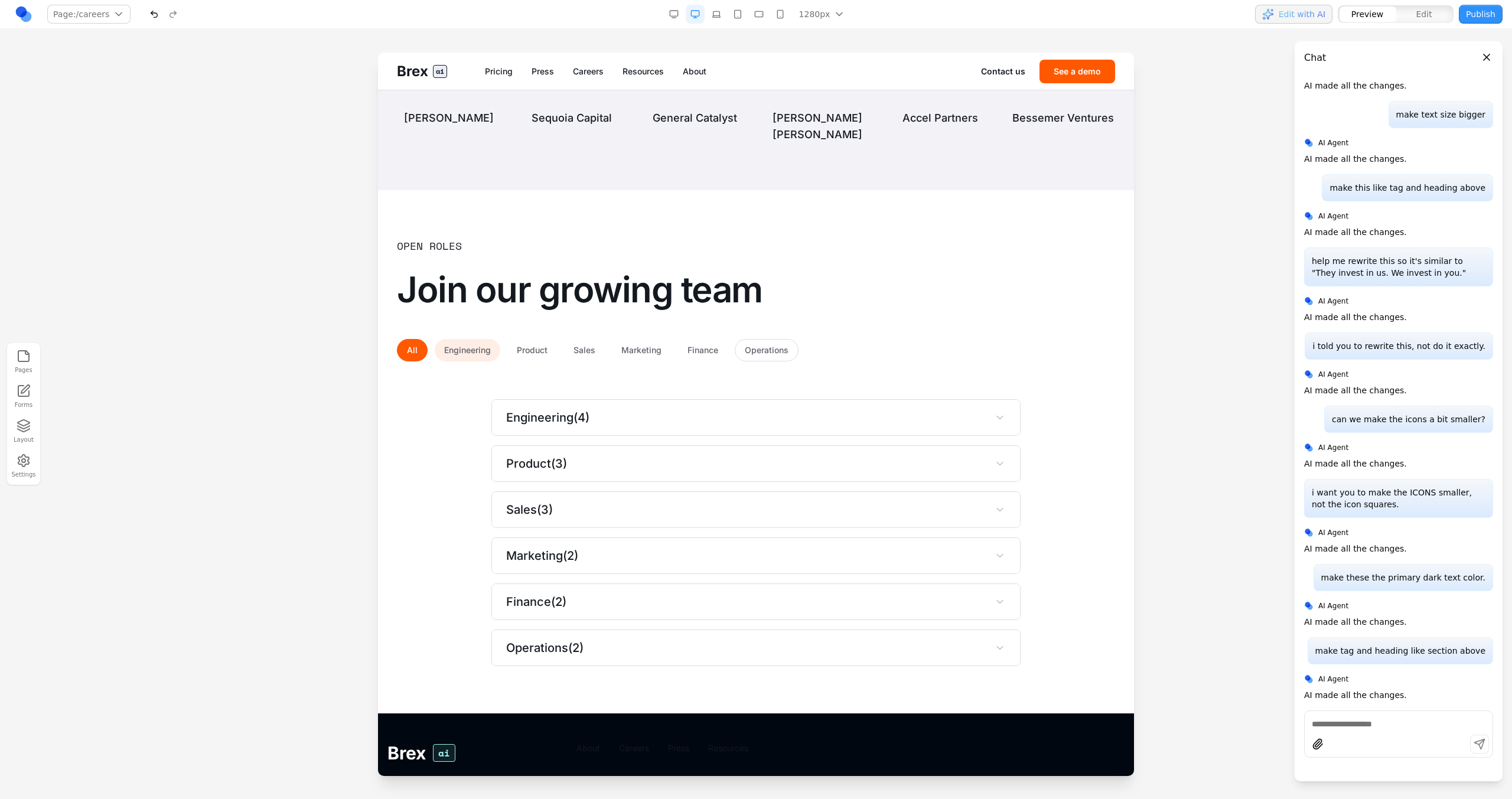
click at [490, 362] on button "Engineering" at bounding box center [468, 349] width 65 height 22
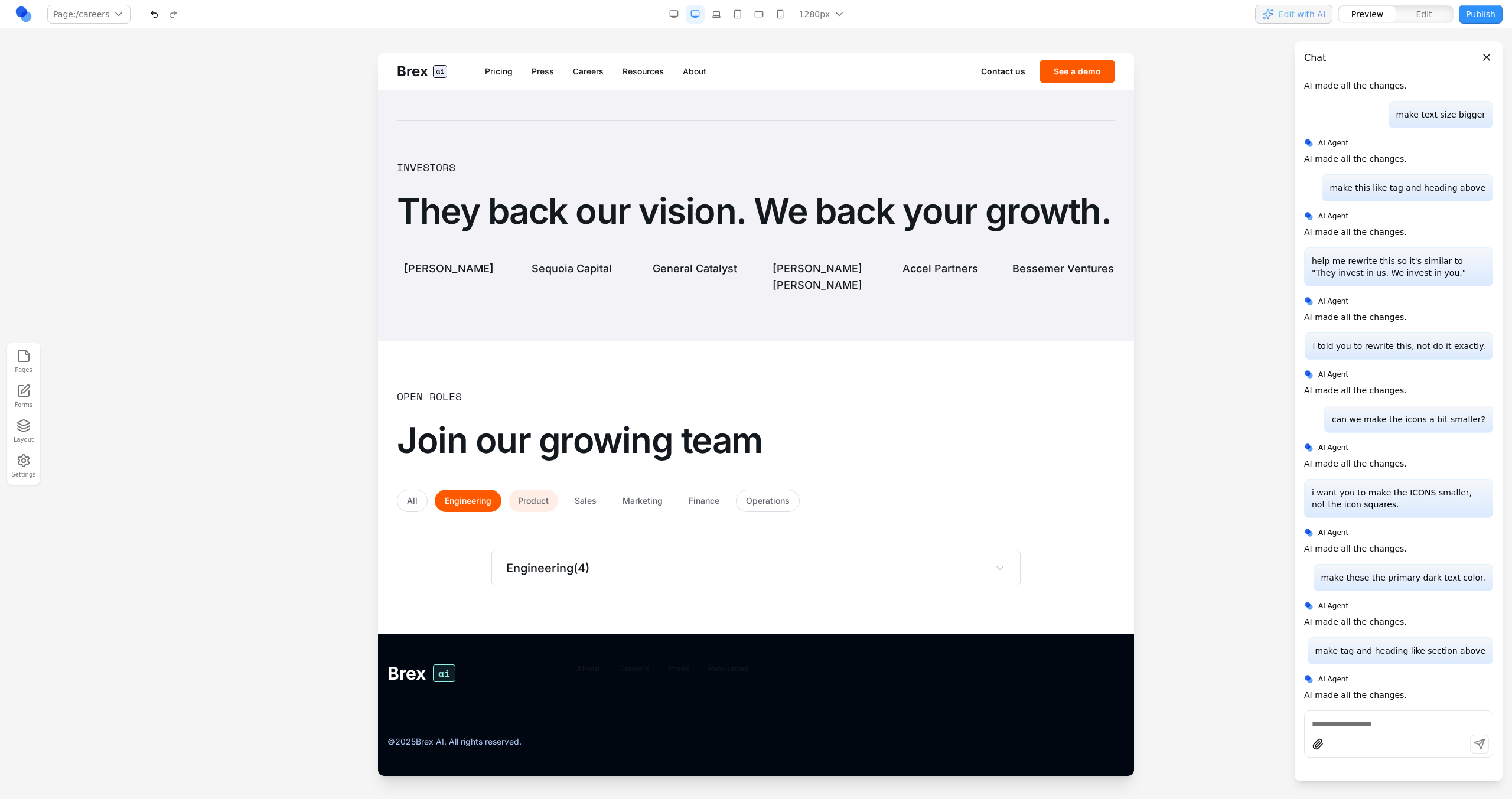
click at [529, 513] on div "Open Roles Join our growing team All Engineering Product Sales Marketing Financ…" at bounding box center [756, 487] width 718 height 198
click at [544, 511] on div "Open Roles Join our growing team All Engineering Product Sales Marketing Financ…" at bounding box center [756, 487] width 718 height 198
click at [544, 508] on button "Product" at bounding box center [533, 501] width 50 height 22
click at [456, 506] on button "Engineering" at bounding box center [468, 501] width 65 height 22
click at [420, 505] on button "All" at bounding box center [412, 501] width 31 height 22
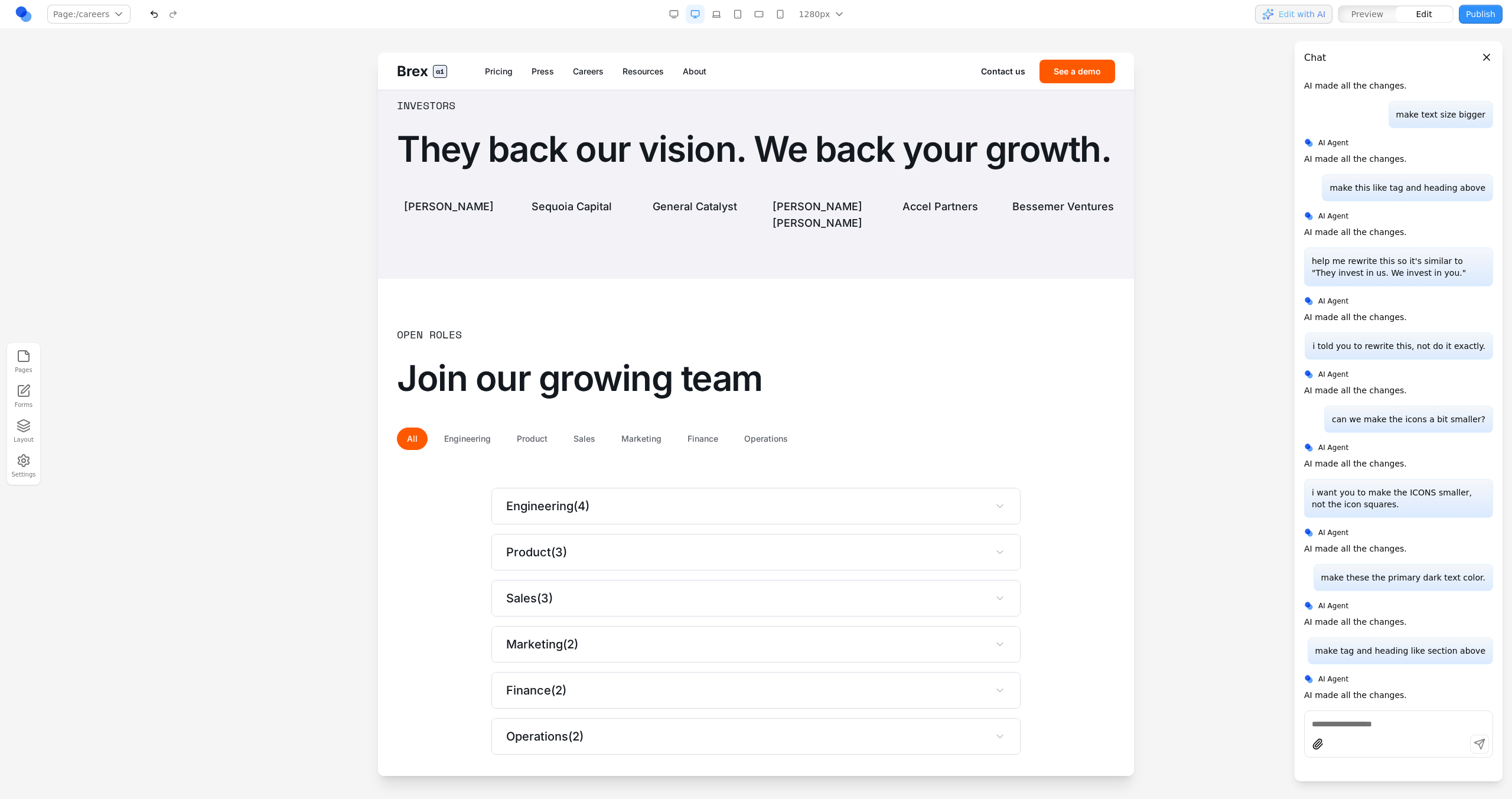
click at [866, 451] on div "All Engineering Product Sales Marketing Finance Operations" at bounding box center [756, 438] width 718 height 22
click at [715, 451] on div "Open Roles Join our growing team All Engineering Product Sales Marketing Financ…" at bounding box center [756, 388] width 718 height 124
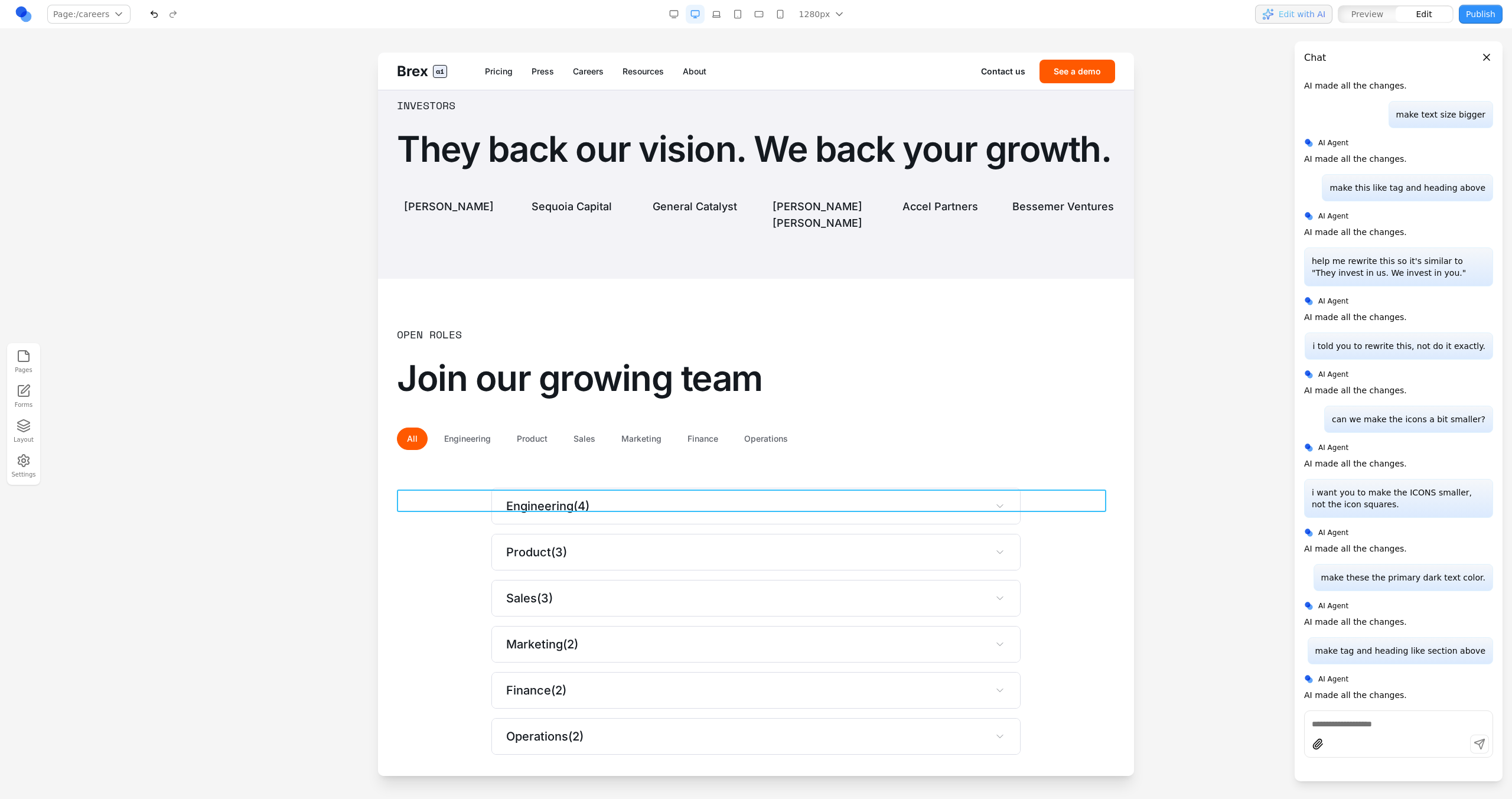
click at [736, 451] on div "All Engineering Product Sales Marketing Finance Operations" at bounding box center [756, 438] width 718 height 22
click at [726, 472] on icon at bounding box center [722, 471] width 12 height 12
click at [961, 709] on textarea at bounding box center [1001, 701] width 189 height 59
paste textarea
type textarea "**********"
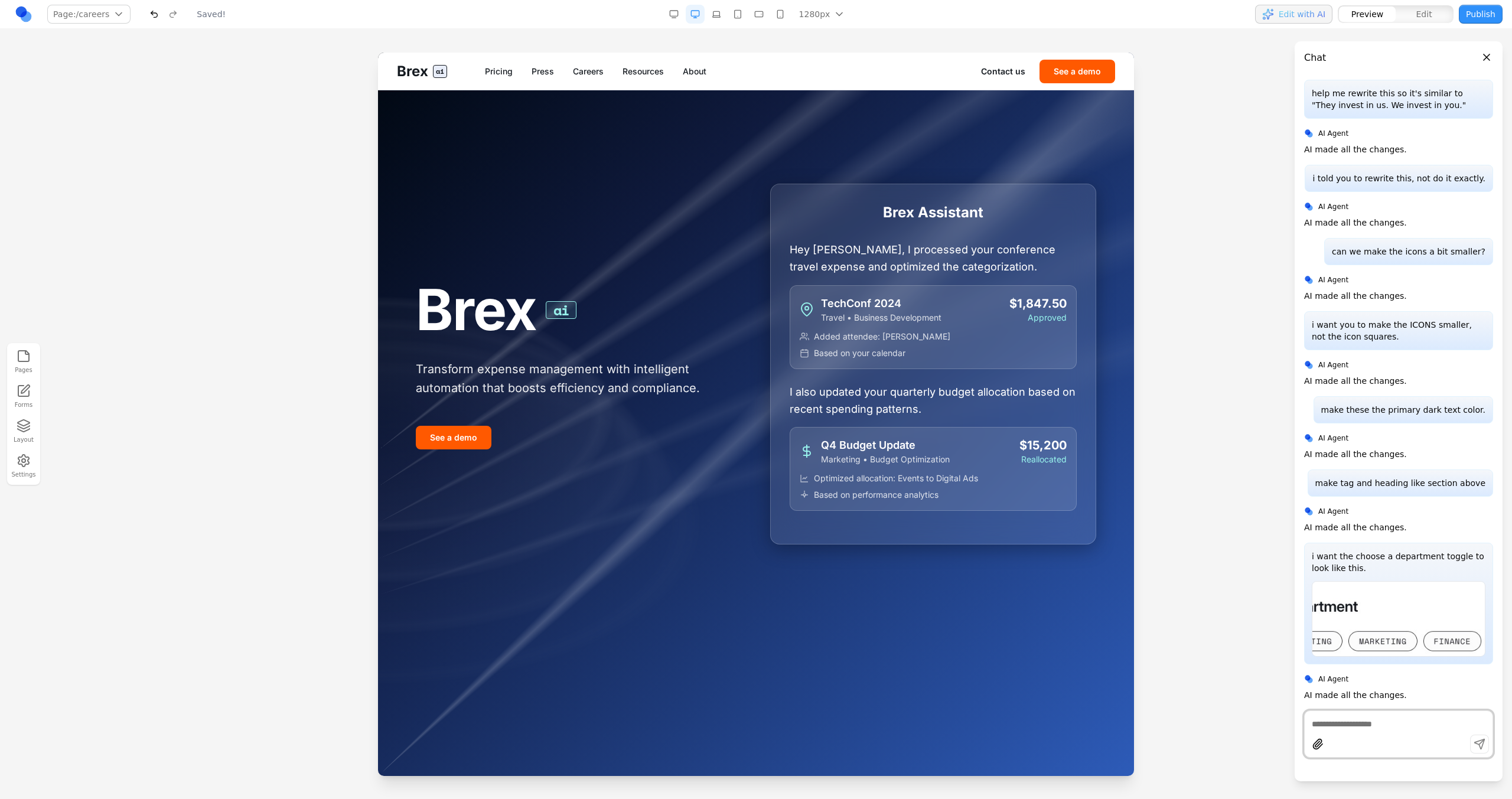
scroll to position [0, 0]
click at [587, 74] on link "Careers" at bounding box center [588, 71] width 31 height 12
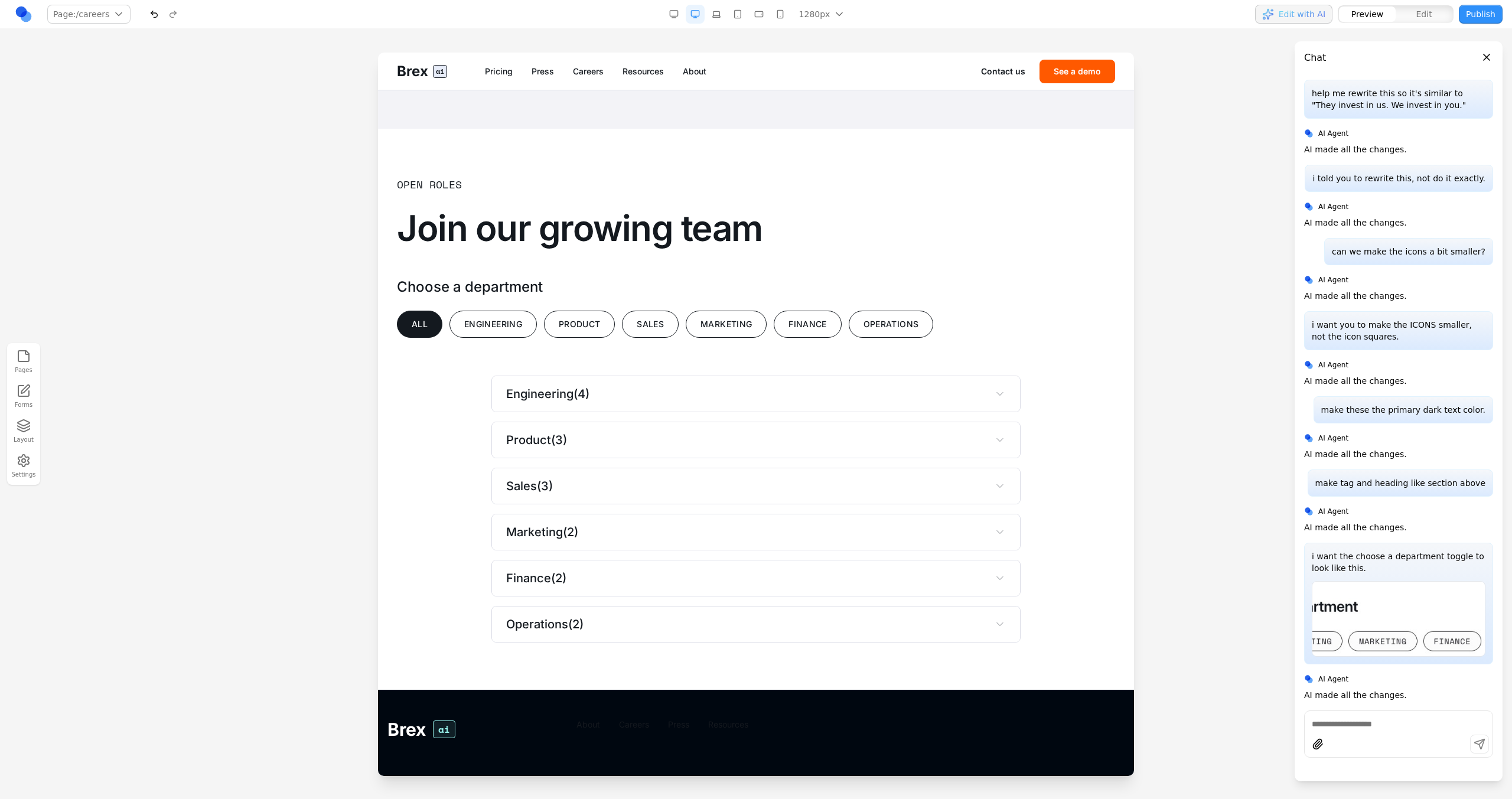
scroll to position [2969, 0]
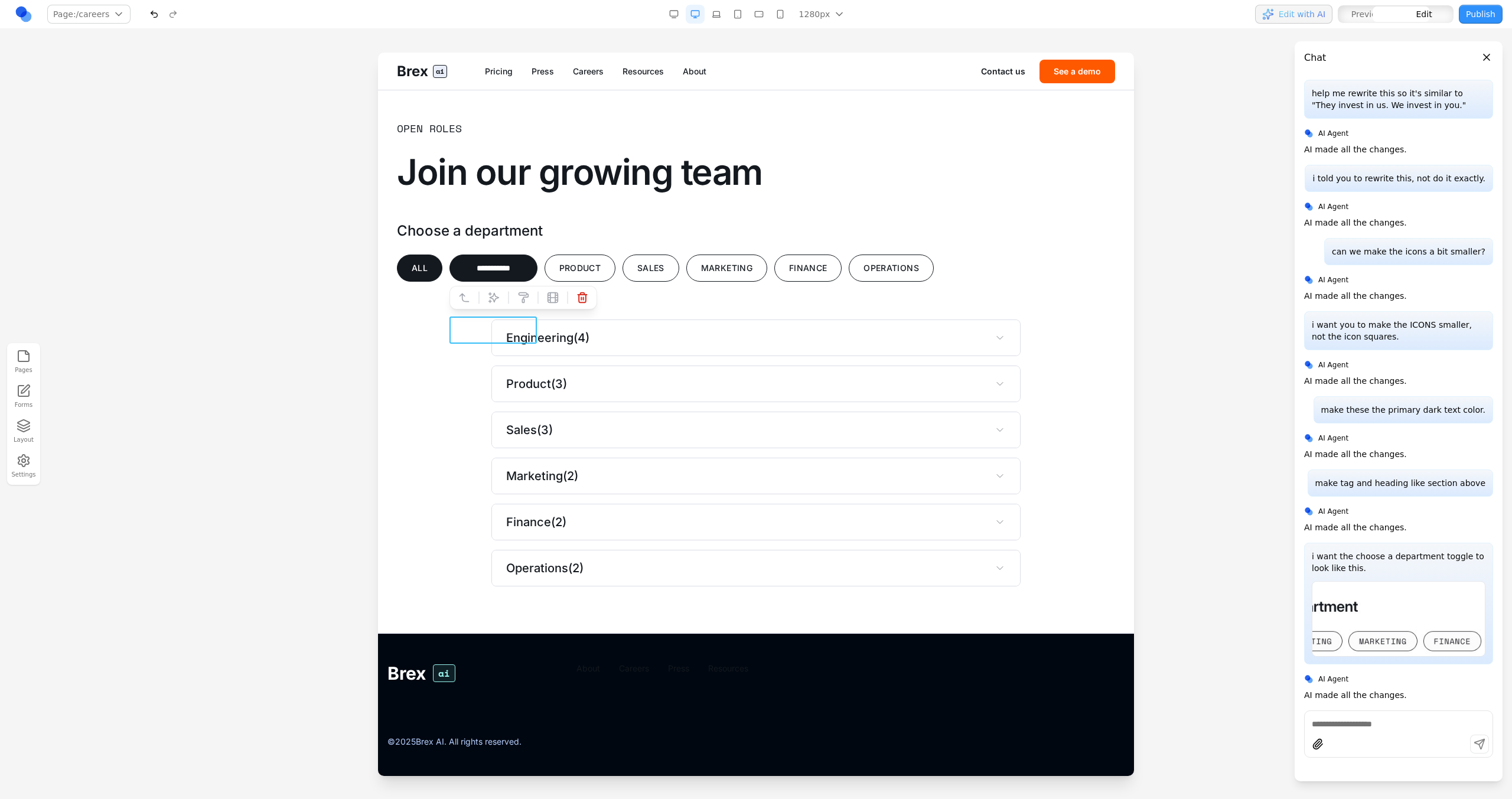
click at [498, 282] on button "**********" at bounding box center [493, 268] width 88 height 27
click at [542, 282] on div "**********" at bounding box center [756, 268] width 718 height 27
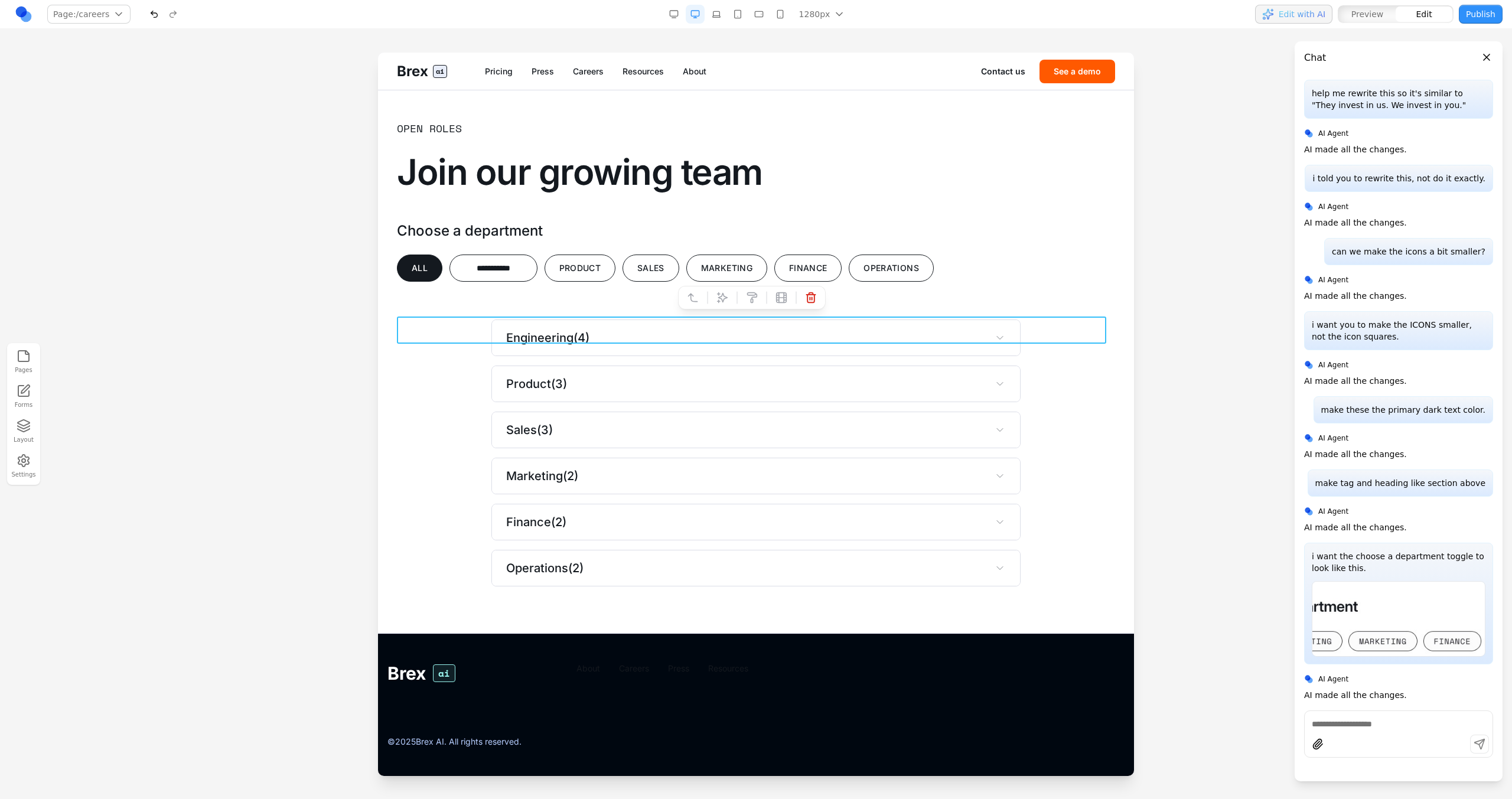
click at [539, 282] on div "**********" at bounding box center [756, 268] width 718 height 27
click at [430, 241] on h3 "Choose a department" at bounding box center [756, 231] width 718 height 19
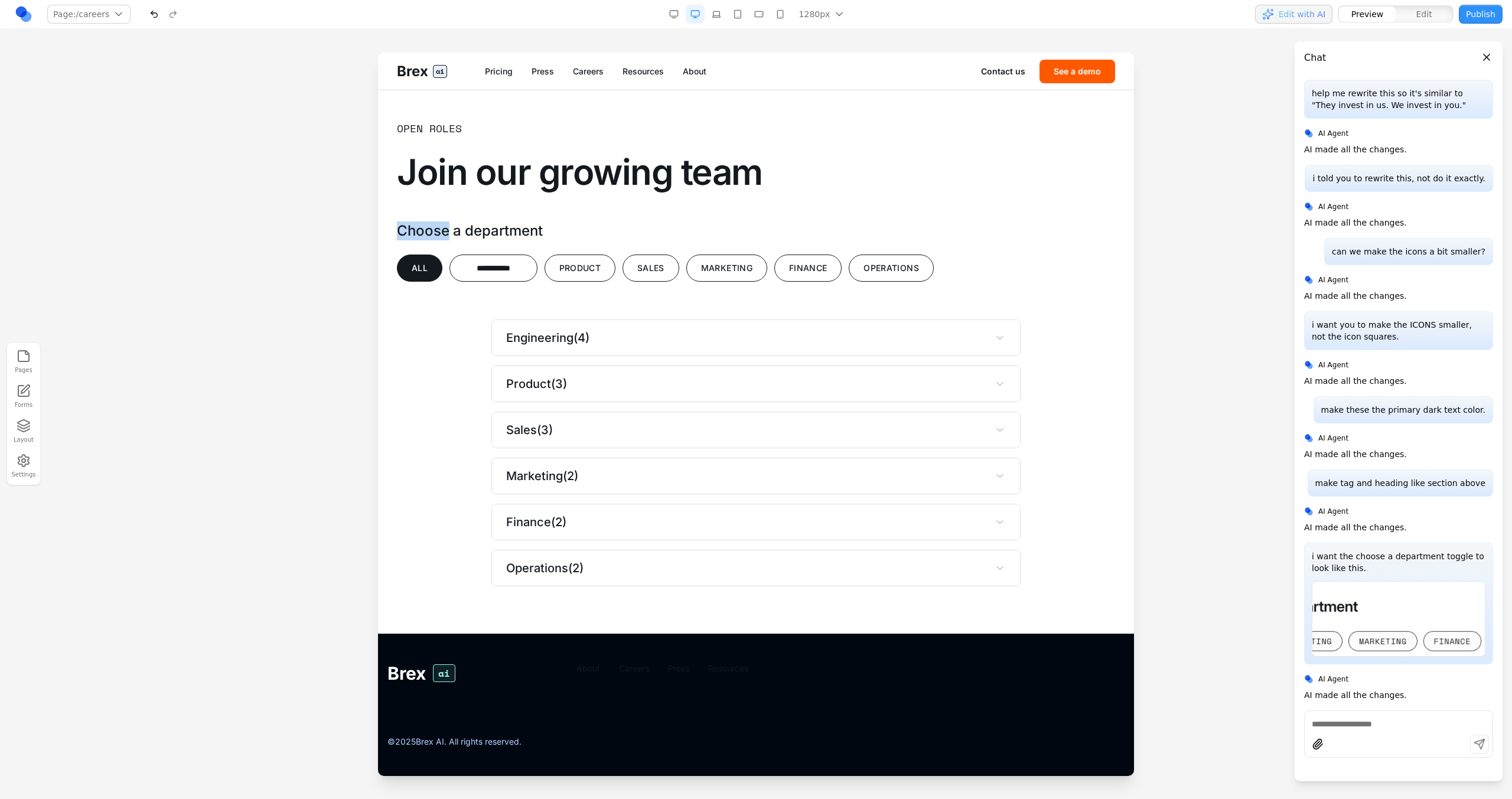
click at [430, 241] on h3 "Choose a department" at bounding box center [756, 231] width 718 height 19
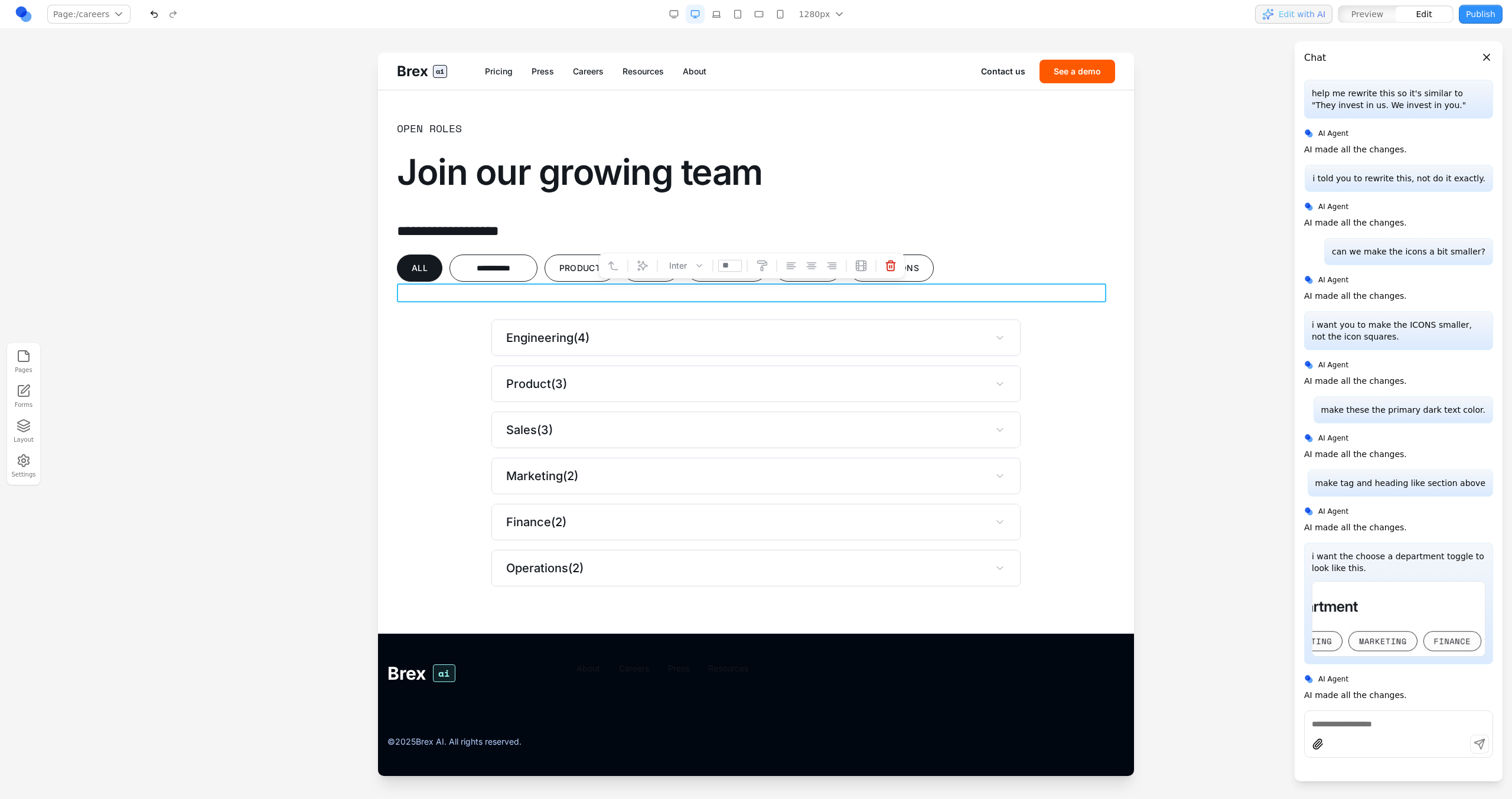
click at [430, 241] on h3 "**********" at bounding box center [751, 231] width 709 height 19
click at [696, 260] on icon at bounding box center [692, 266] width 12 height 12
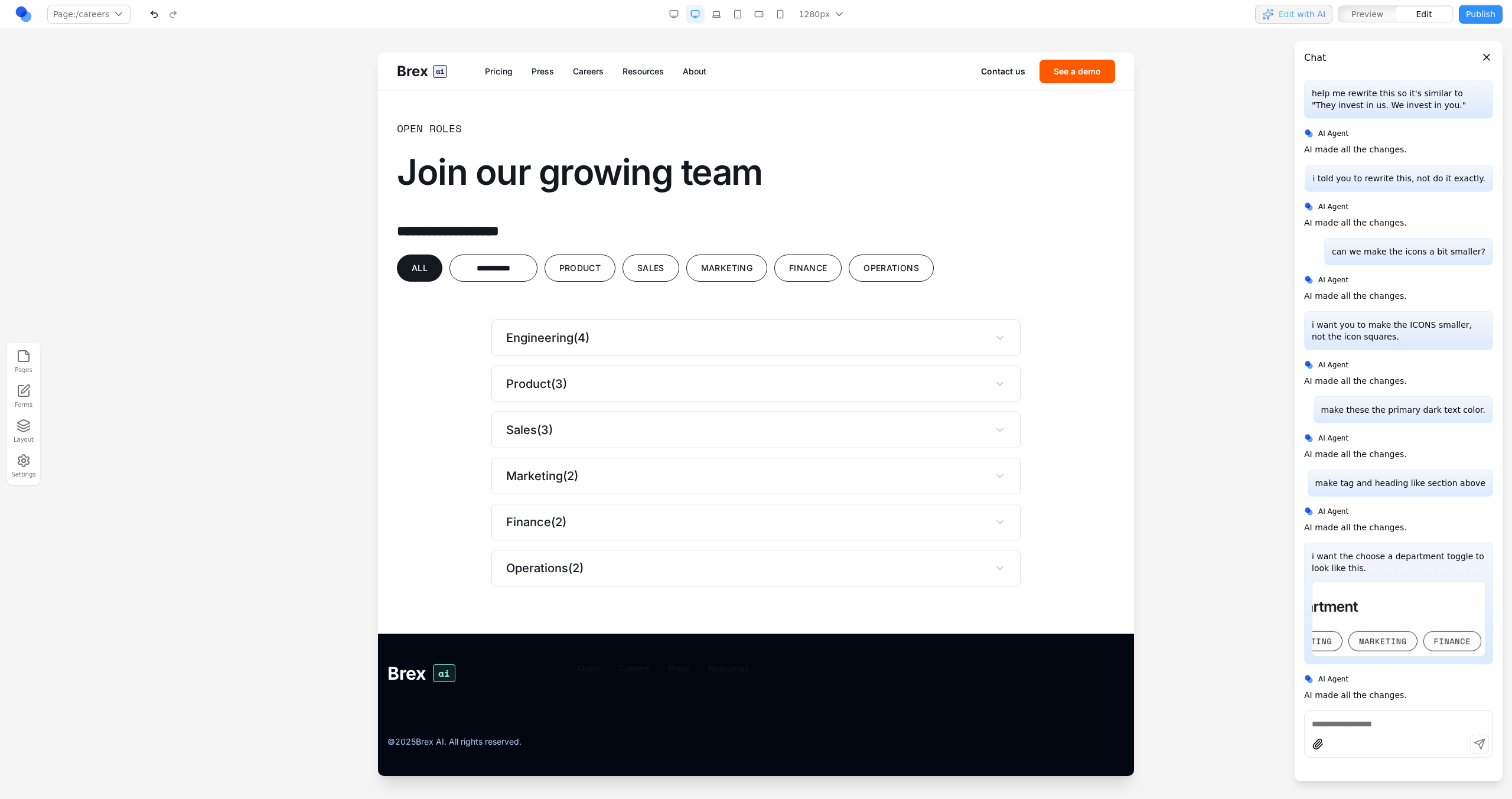
click at [572, 250] on div "**********" at bounding box center [756, 201] width 718 height 162
click at [1378, 729] on textarea at bounding box center [1398, 724] width 173 height 12
type textarea "******"
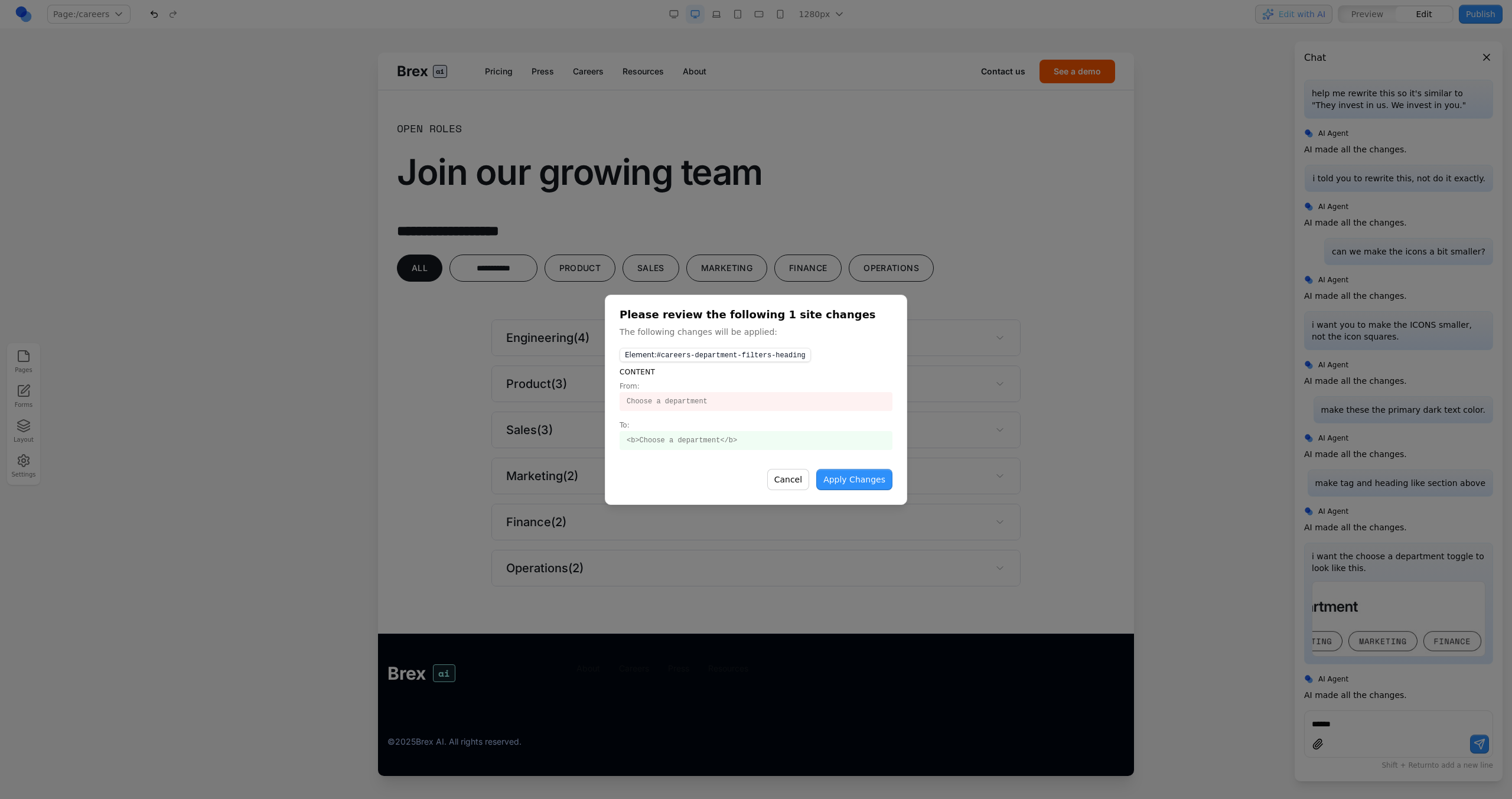
click at [848, 484] on button "Apply Changes" at bounding box center [854, 479] width 76 height 21
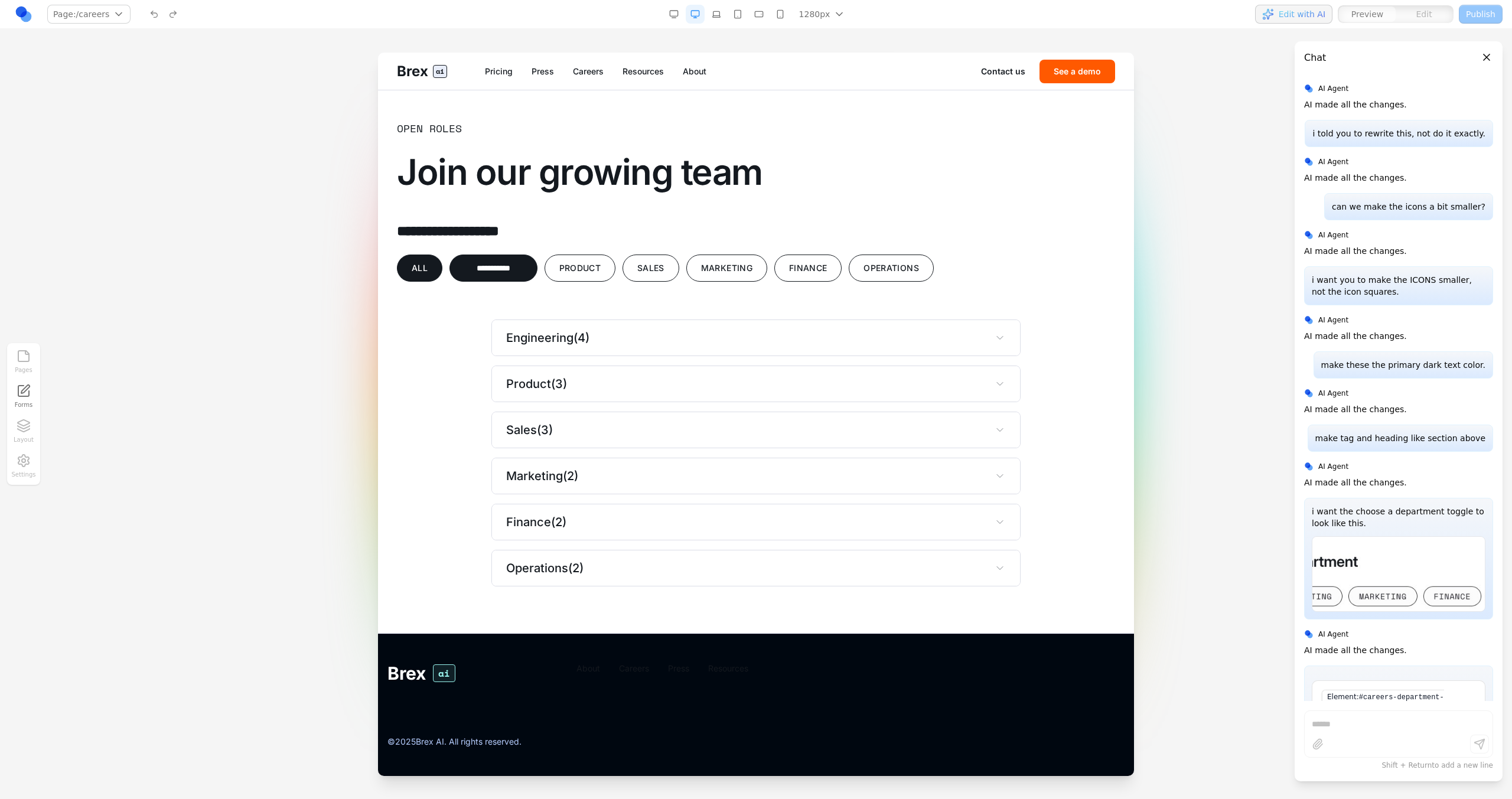
click at [502, 282] on button "**********" at bounding box center [493, 268] width 88 height 27
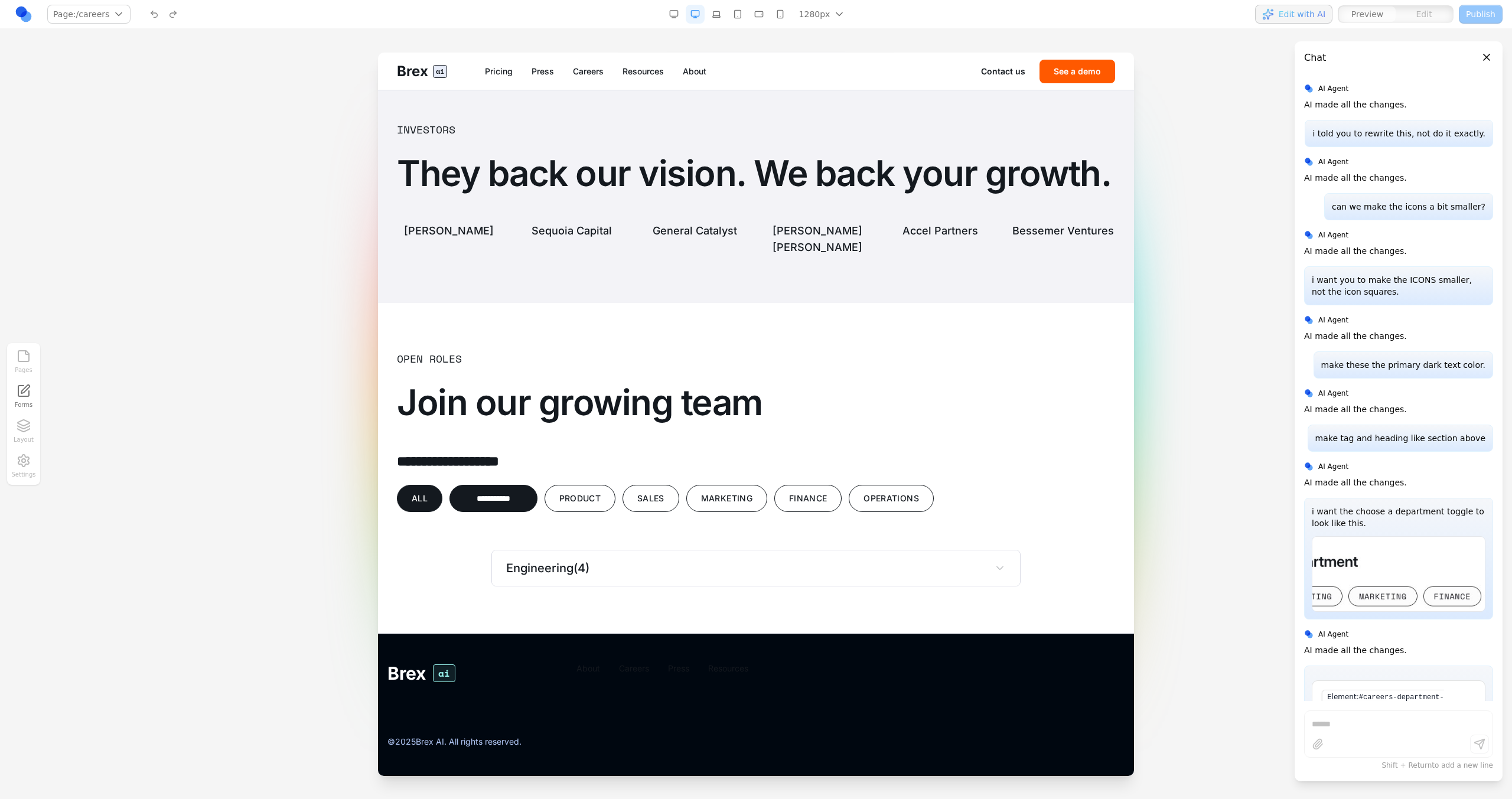
click at [432, 493] on button "All" at bounding box center [419, 499] width 45 height 27
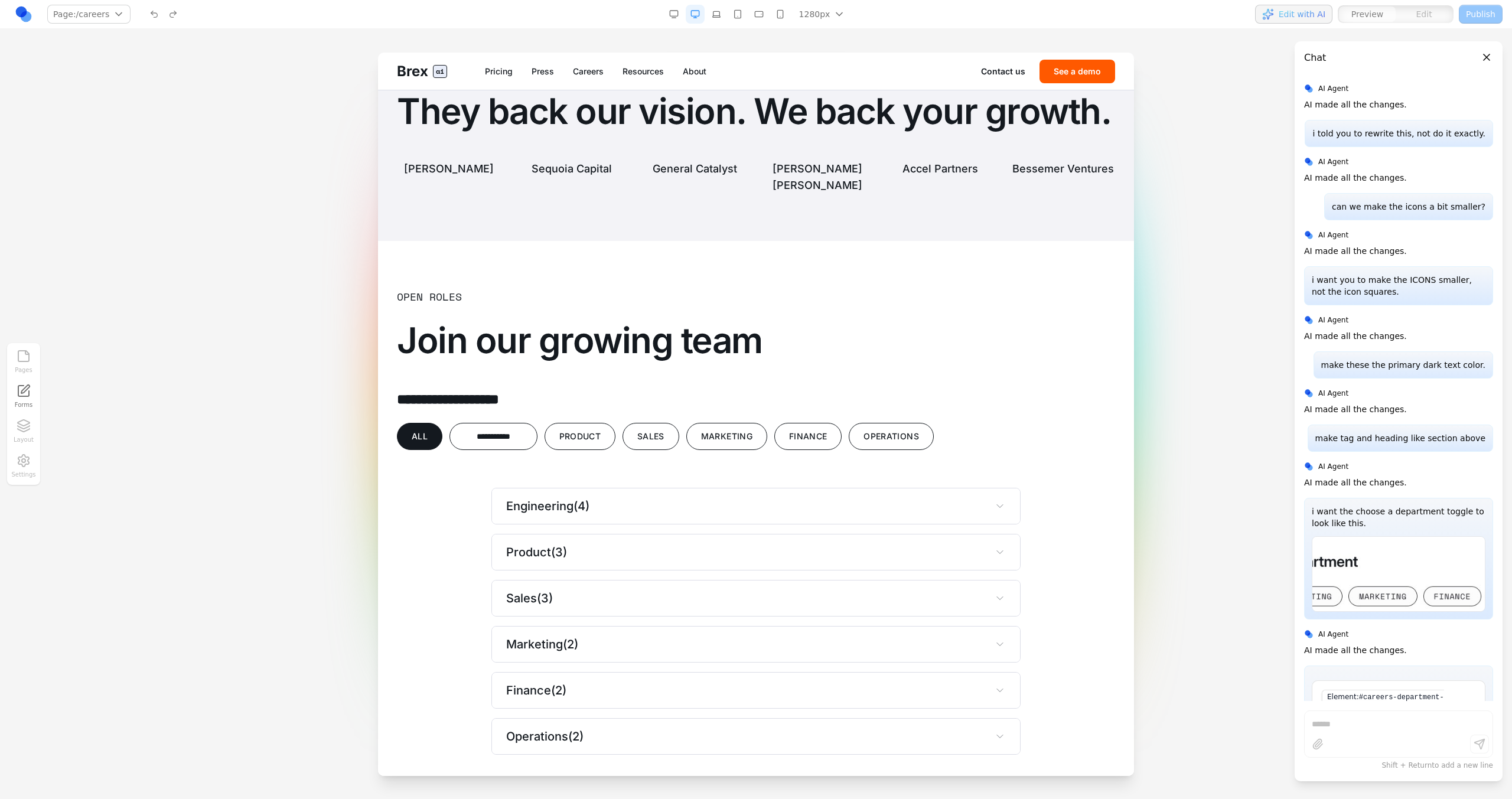
click at [575, 451] on button "Product" at bounding box center [580, 436] width 71 height 27
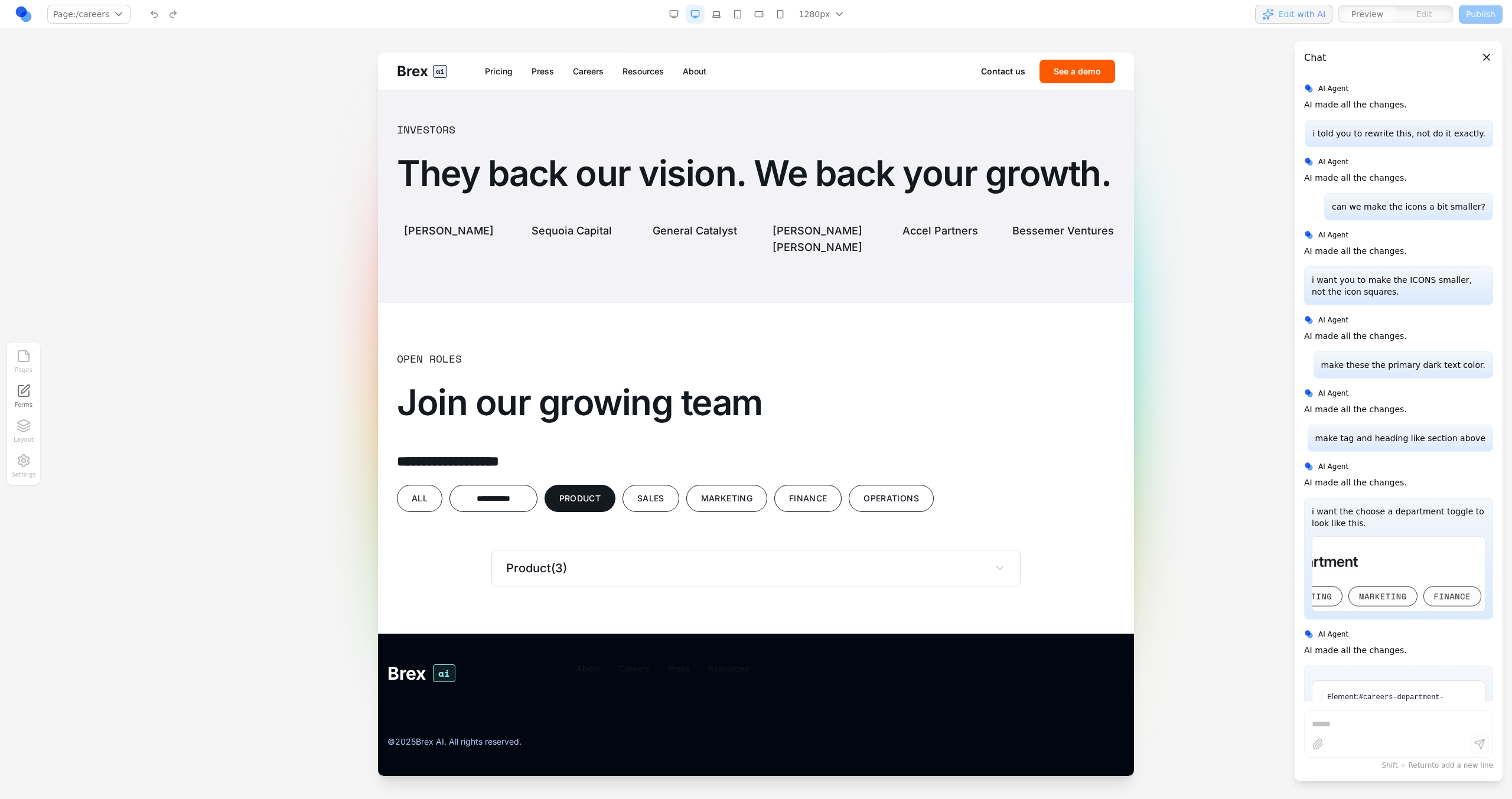
click at [652, 503] on button "Sales" at bounding box center [651, 499] width 57 height 27
click at [753, 503] on button "Marketing" at bounding box center [727, 499] width 81 height 27
click at [833, 503] on button "Finance" at bounding box center [807, 499] width 67 height 27
click at [855, 499] on button "Operations" at bounding box center [891, 499] width 85 height 27
click at [496, 490] on button "**********" at bounding box center [493, 499] width 88 height 27
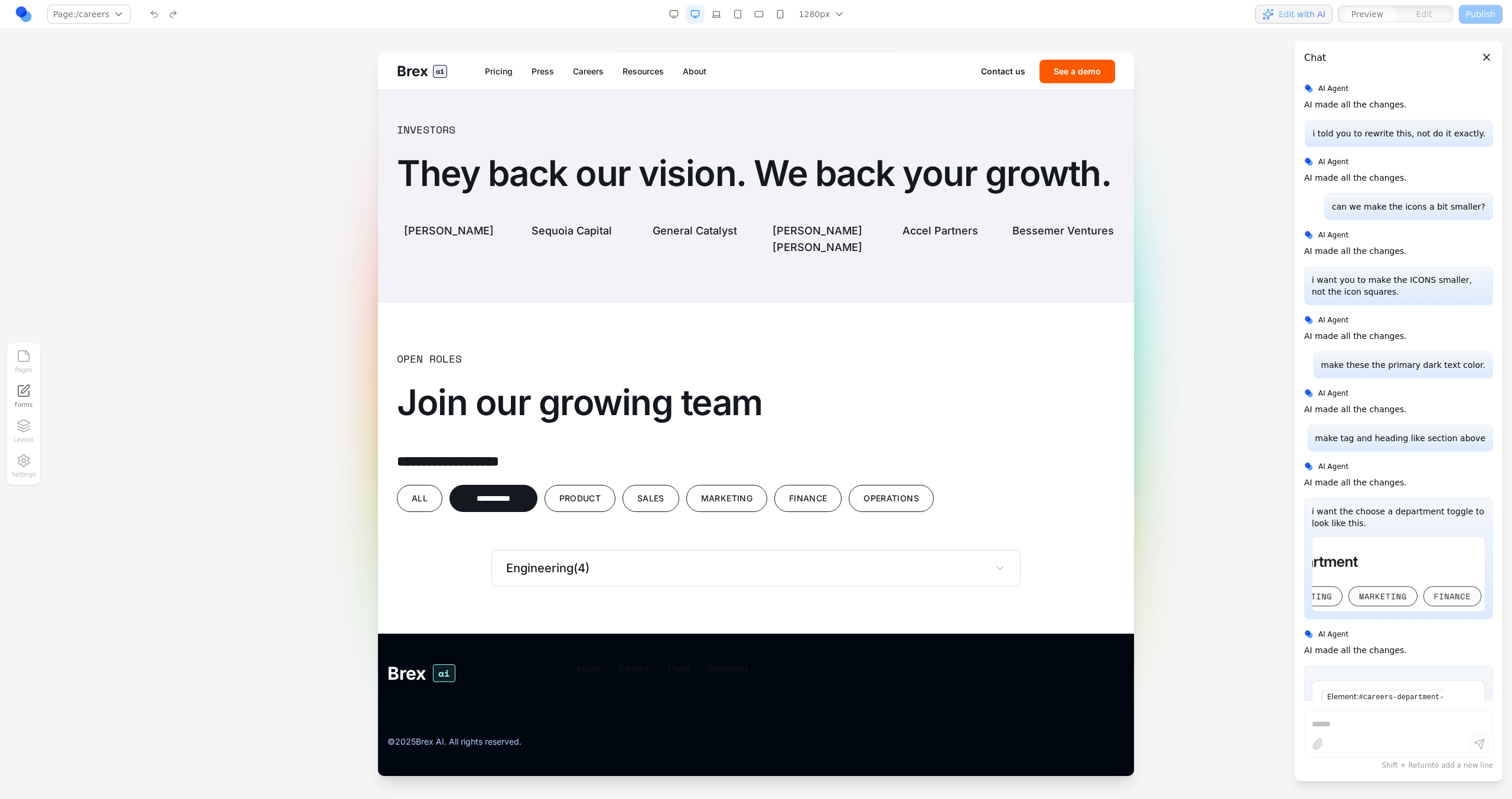
click at [440, 490] on div "**********" at bounding box center [756, 499] width 718 height 27
click at [427, 495] on button "All" at bounding box center [419, 499] width 45 height 27
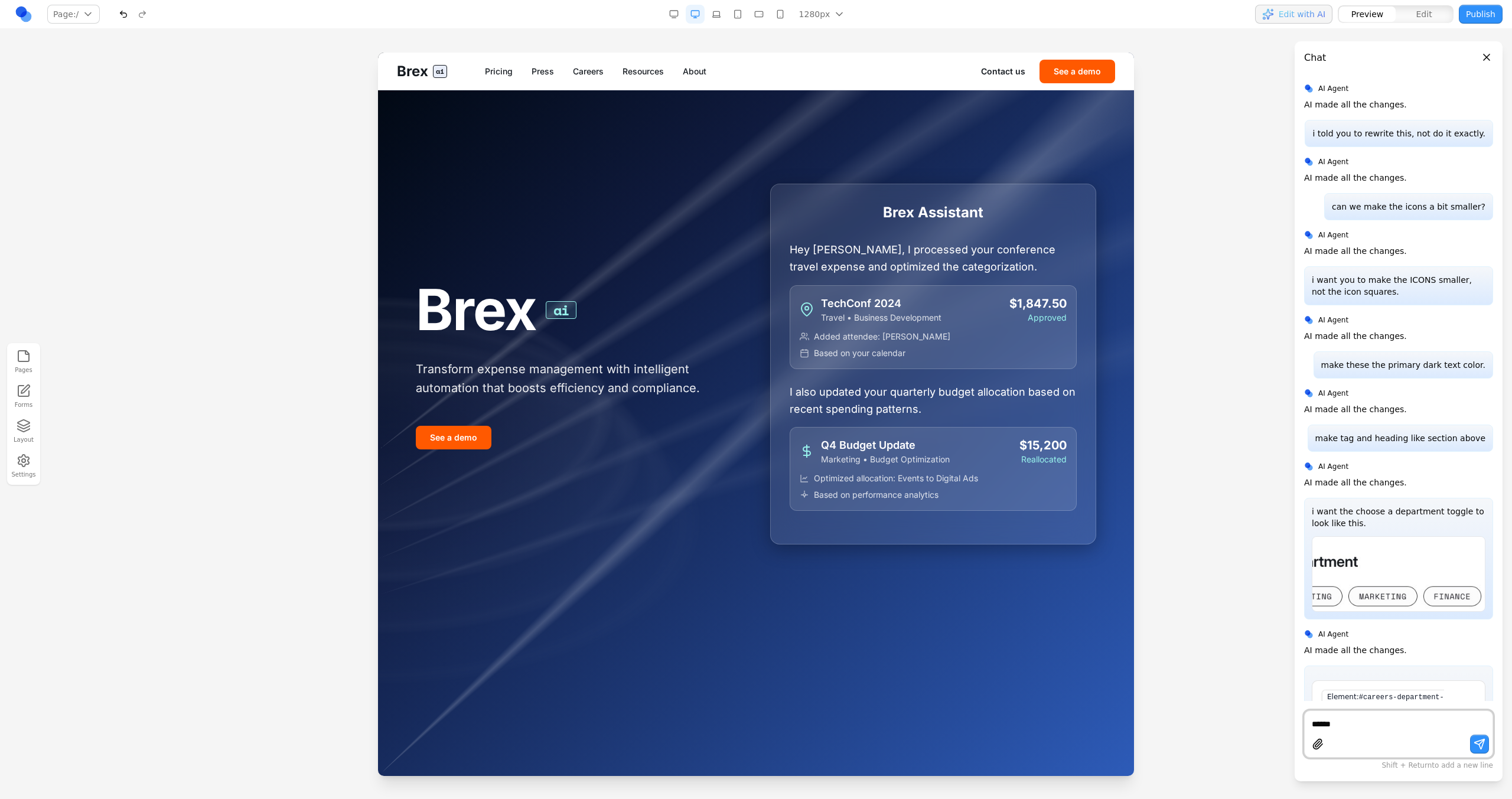
scroll to position [0, 0]
click at [598, 69] on link "Careers" at bounding box center [588, 71] width 31 height 12
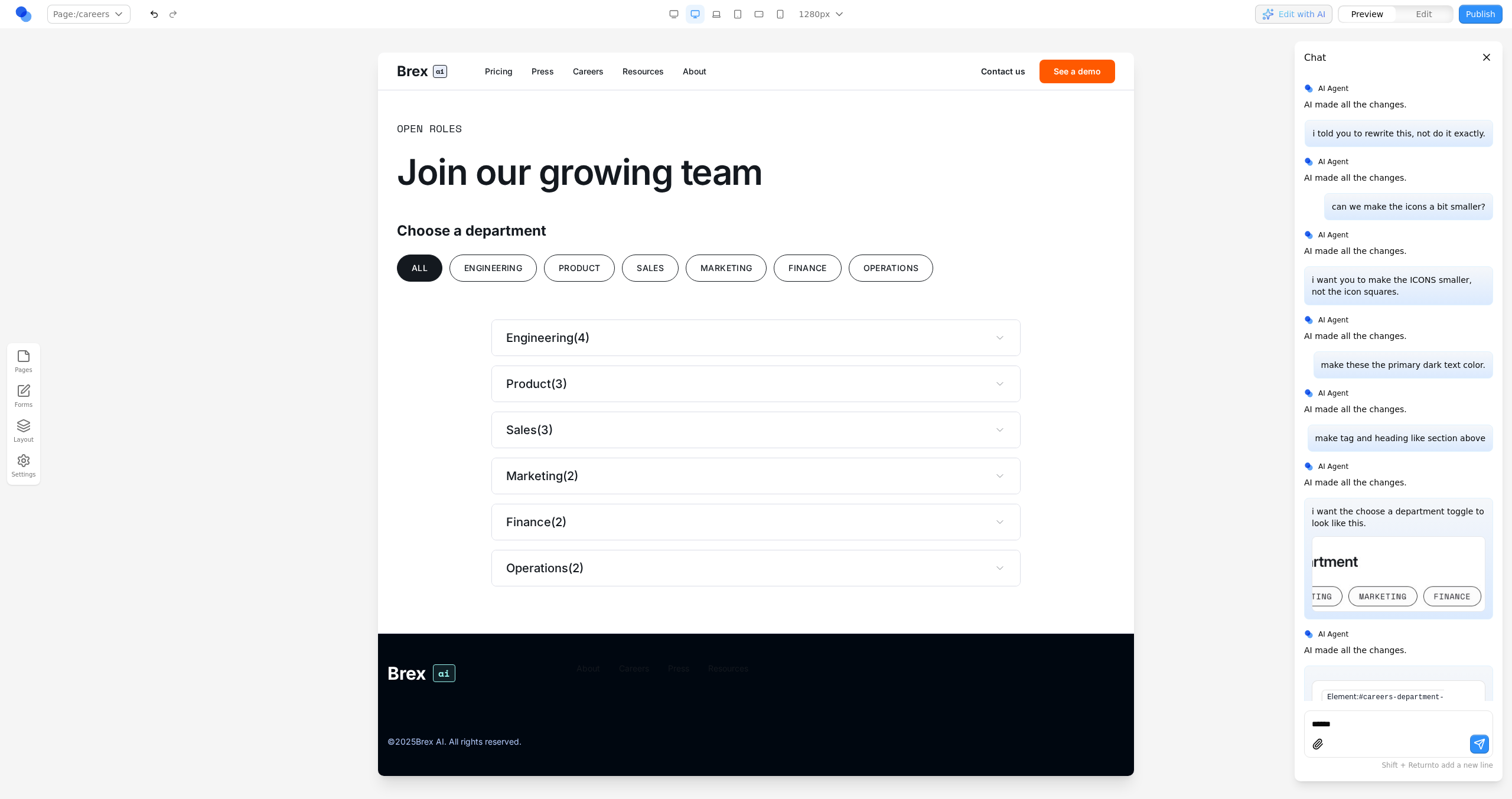
scroll to position [2899, 0]
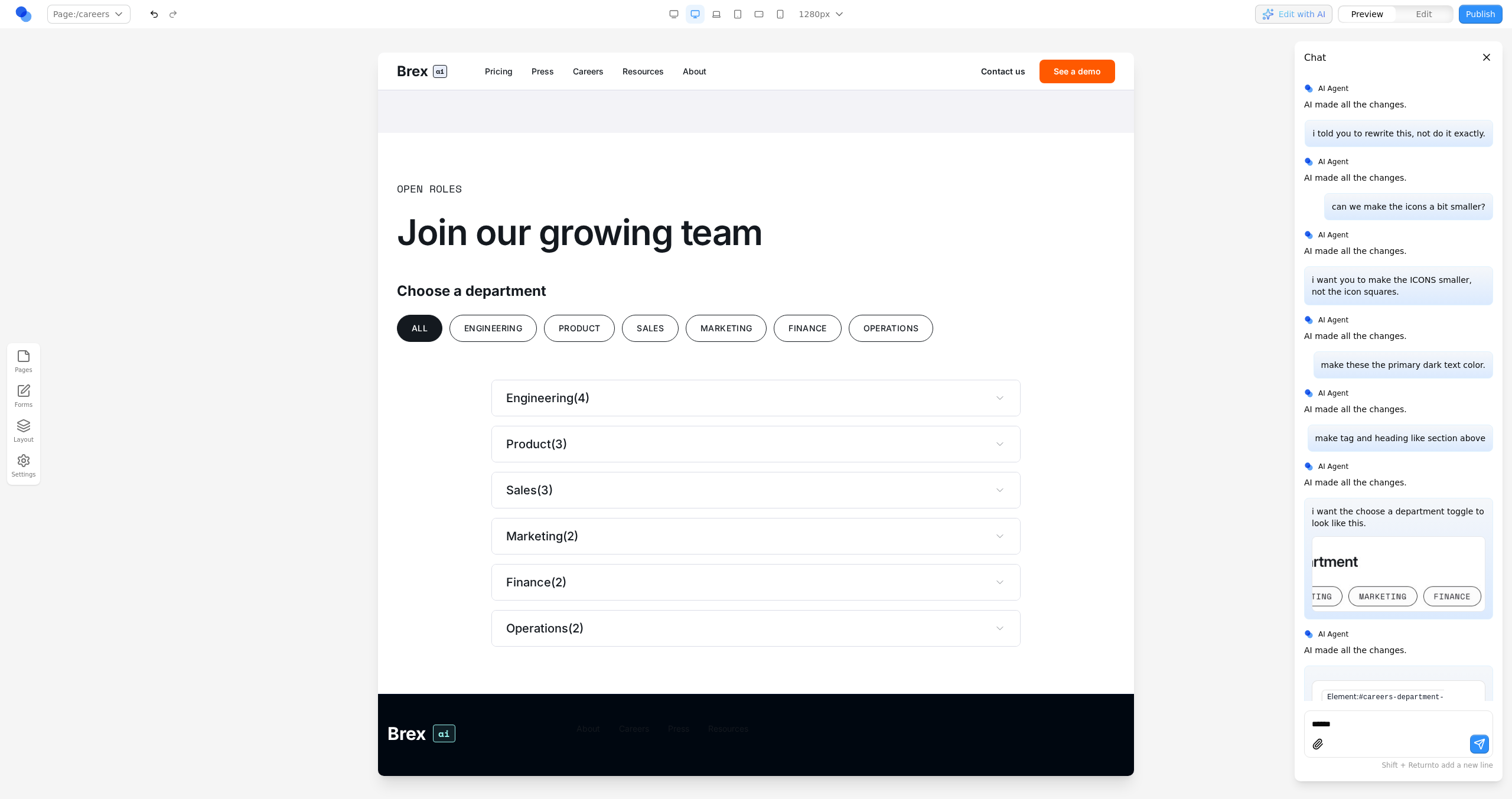
click at [482, 407] on div "Open Roles Join our growing team Choose a department All Engineering Product Sa…" at bounding box center [756, 413] width 718 height 467
click at [482, 406] on div "Open Roles Join our growing team Choose a department All Engineering Product Sa…" at bounding box center [756, 413] width 718 height 467
click at [502, 342] on button "Engineering" at bounding box center [493, 328] width 88 height 27
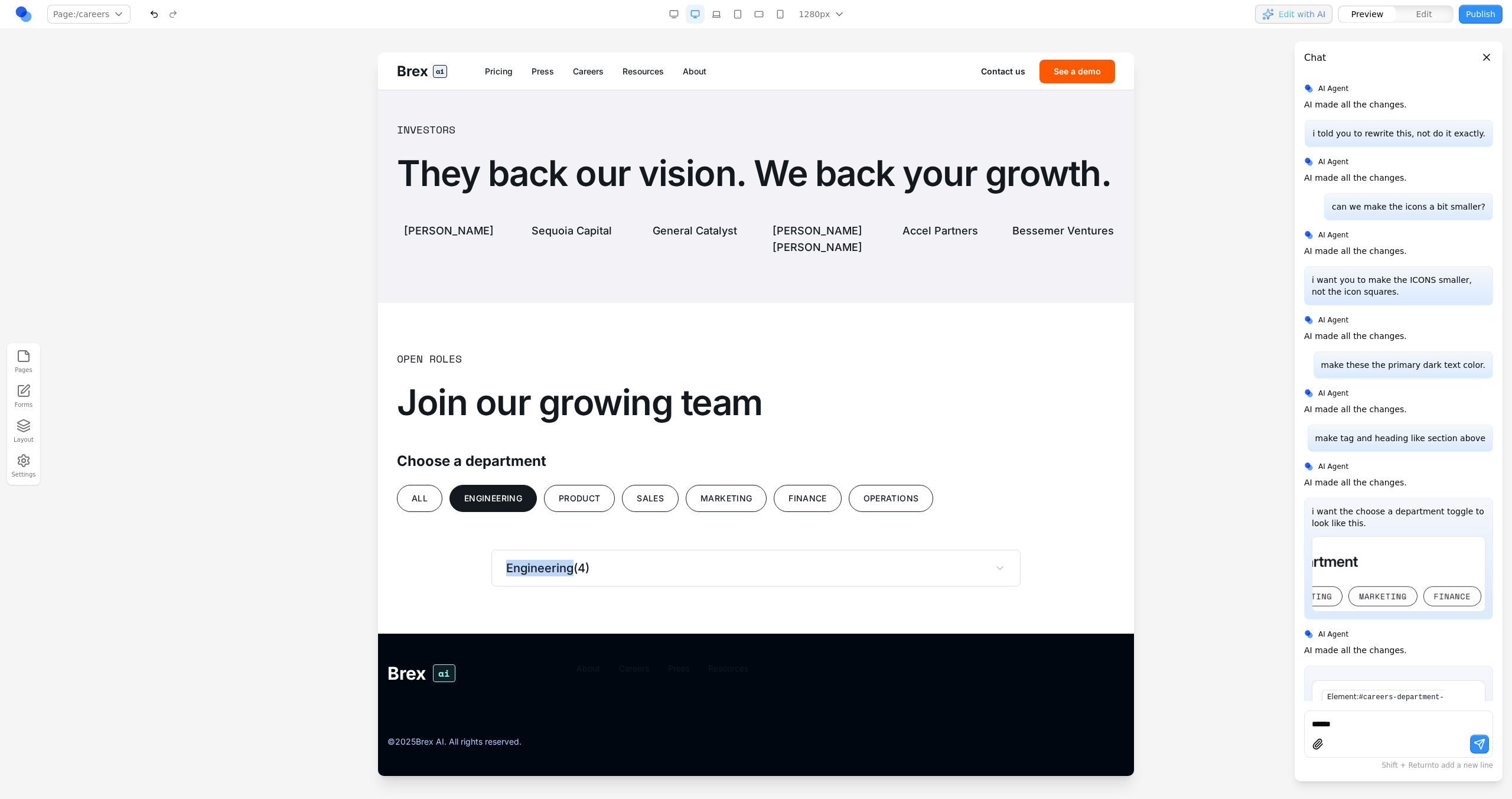
click at [436, 508] on button "All" at bounding box center [419, 499] width 45 height 27
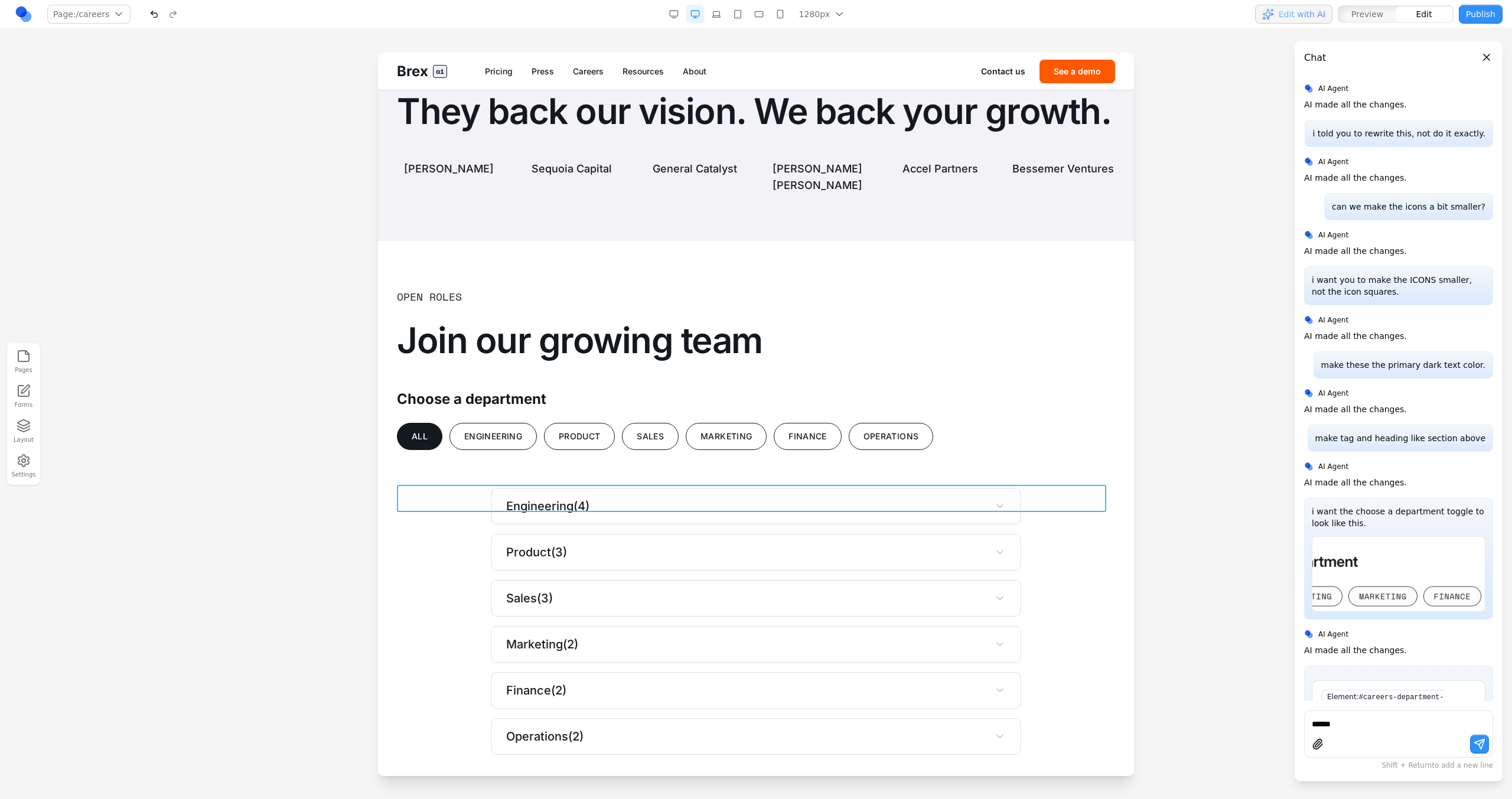
click at [540, 451] on div "All Engineering Product Sales Marketing Finance Operations" at bounding box center [756, 436] width 718 height 27
click at [716, 467] on icon at bounding box center [722, 466] width 12 height 12
click at [950, 681] on textarea at bounding box center [1001, 701] width 189 height 59
type textarea "**********"
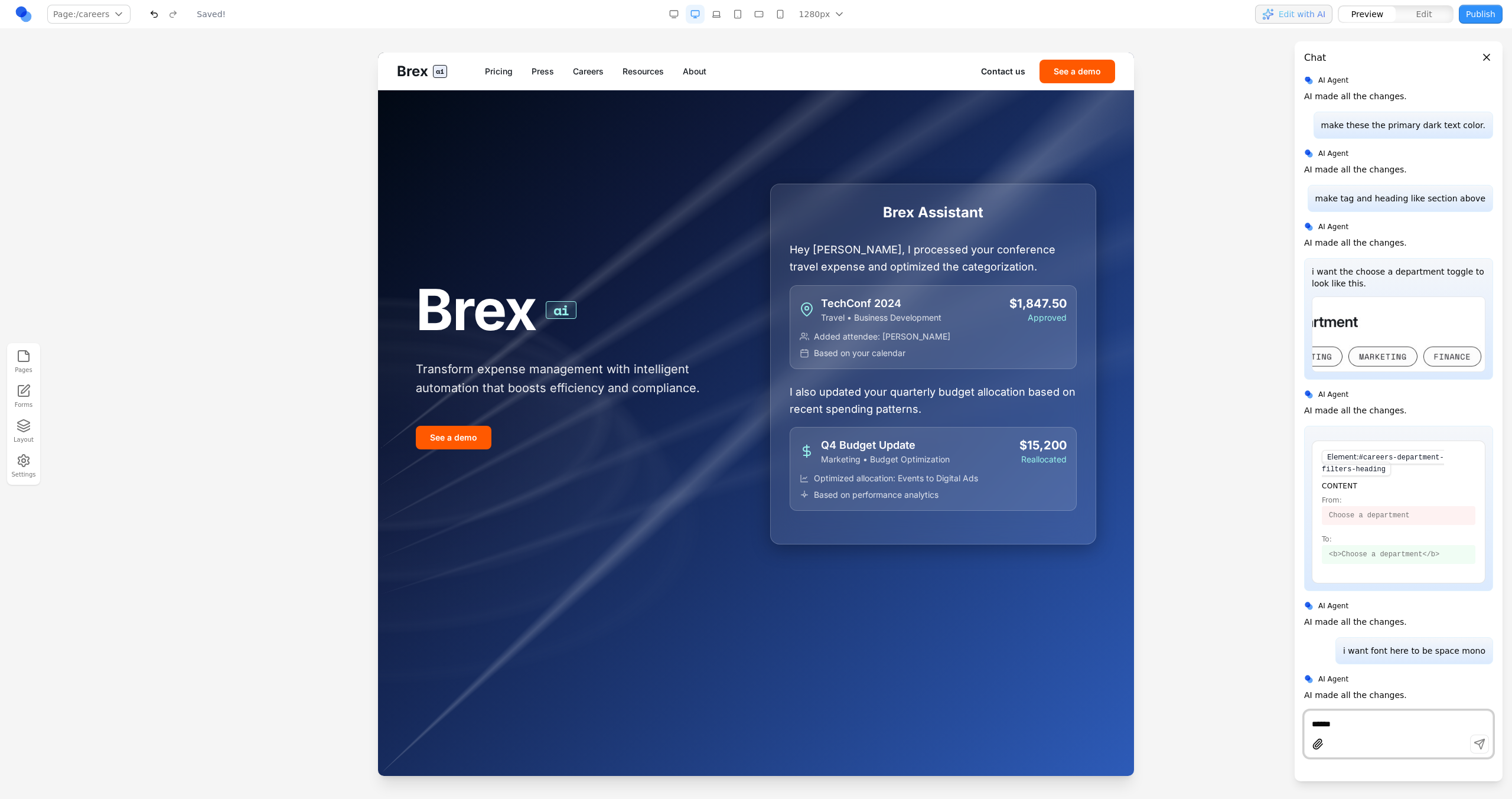
scroll to position [0, 0]
click at [580, 82] on div "Brex ai Pricing Press Careers Resources About Contact us See a demo" at bounding box center [756, 71] width 756 height 38
click at [580, 72] on link "Careers" at bounding box center [588, 71] width 31 height 12
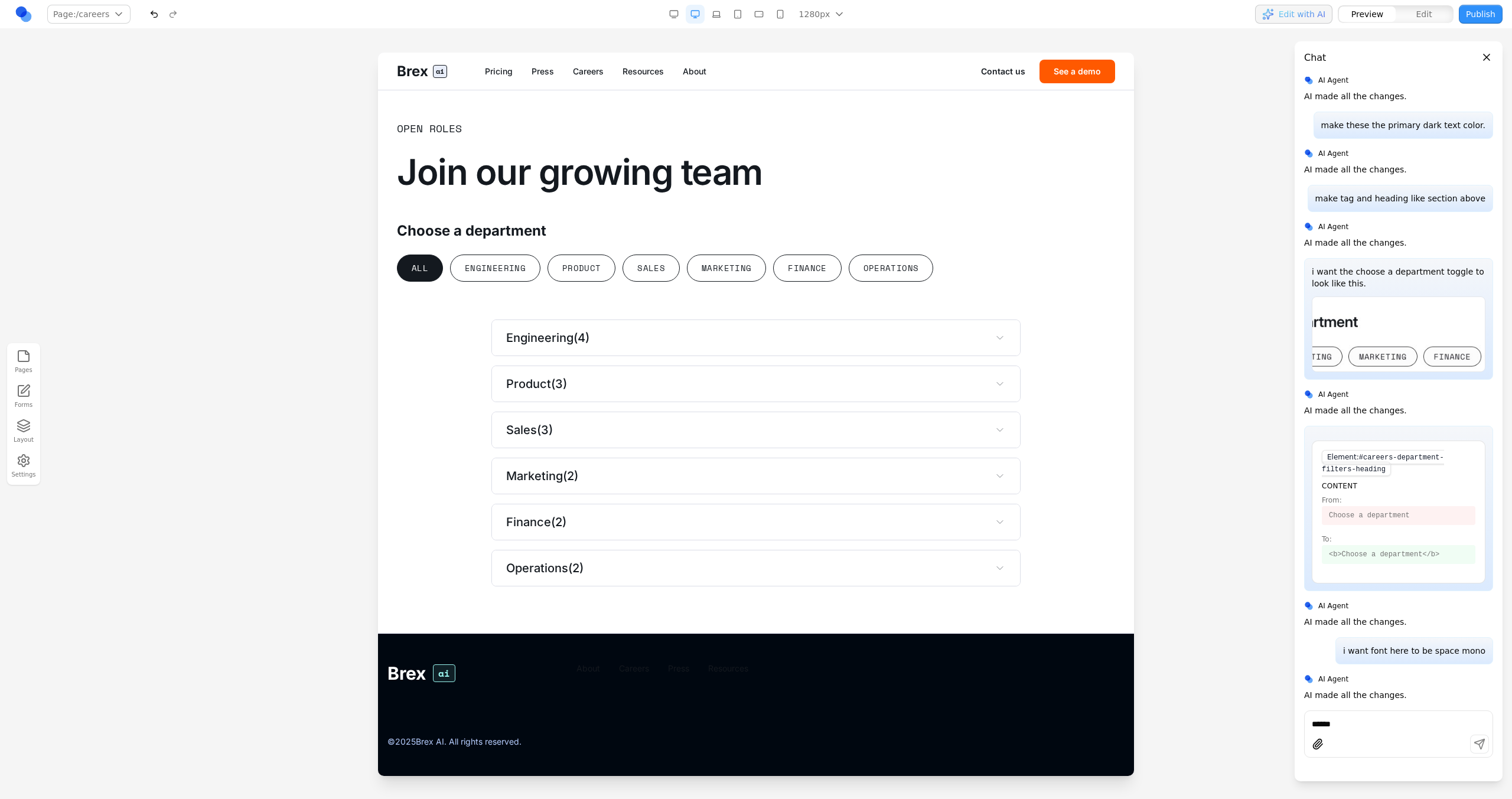
scroll to position [3021, 0]
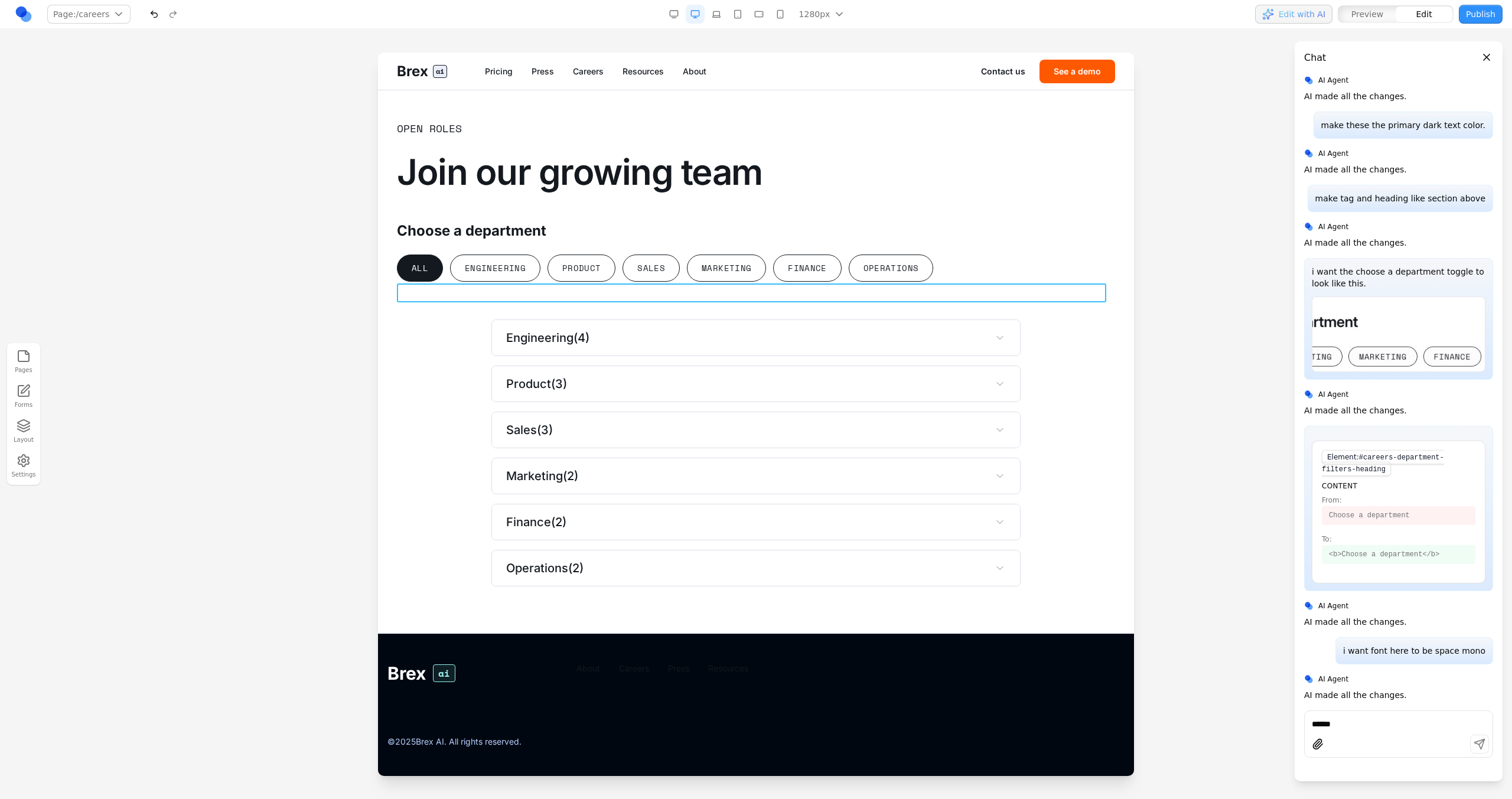
click at [537, 235] on b "Choose a department" at bounding box center [471, 231] width 149 height 17
click at [499, 235] on b "**********" at bounding box center [448, 231] width 102 height 14
click at [688, 260] on icon at bounding box center [692, 266] width 12 height 12
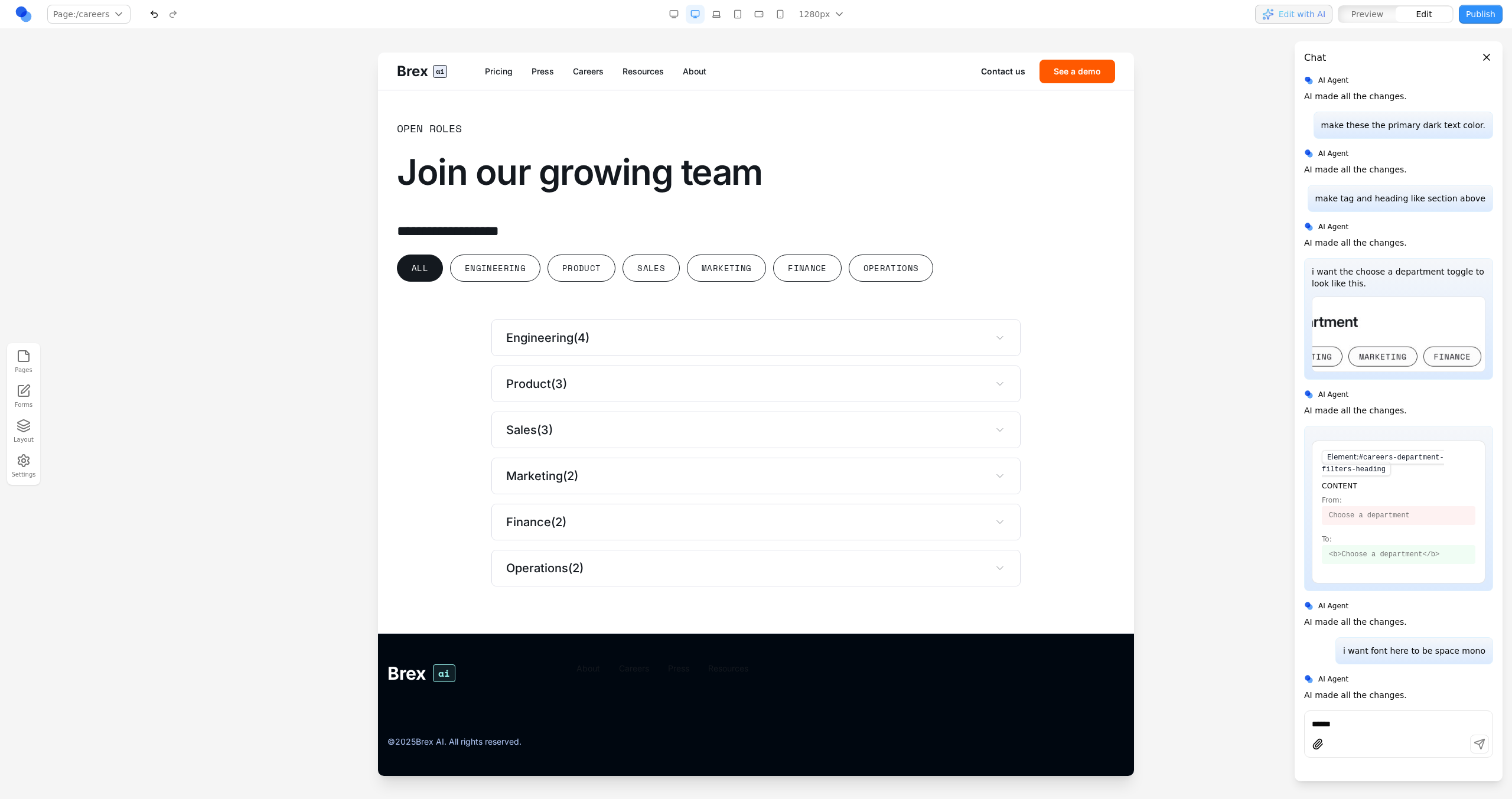
click at [1324, 736] on button "button" at bounding box center [1318, 744] width 19 height 19
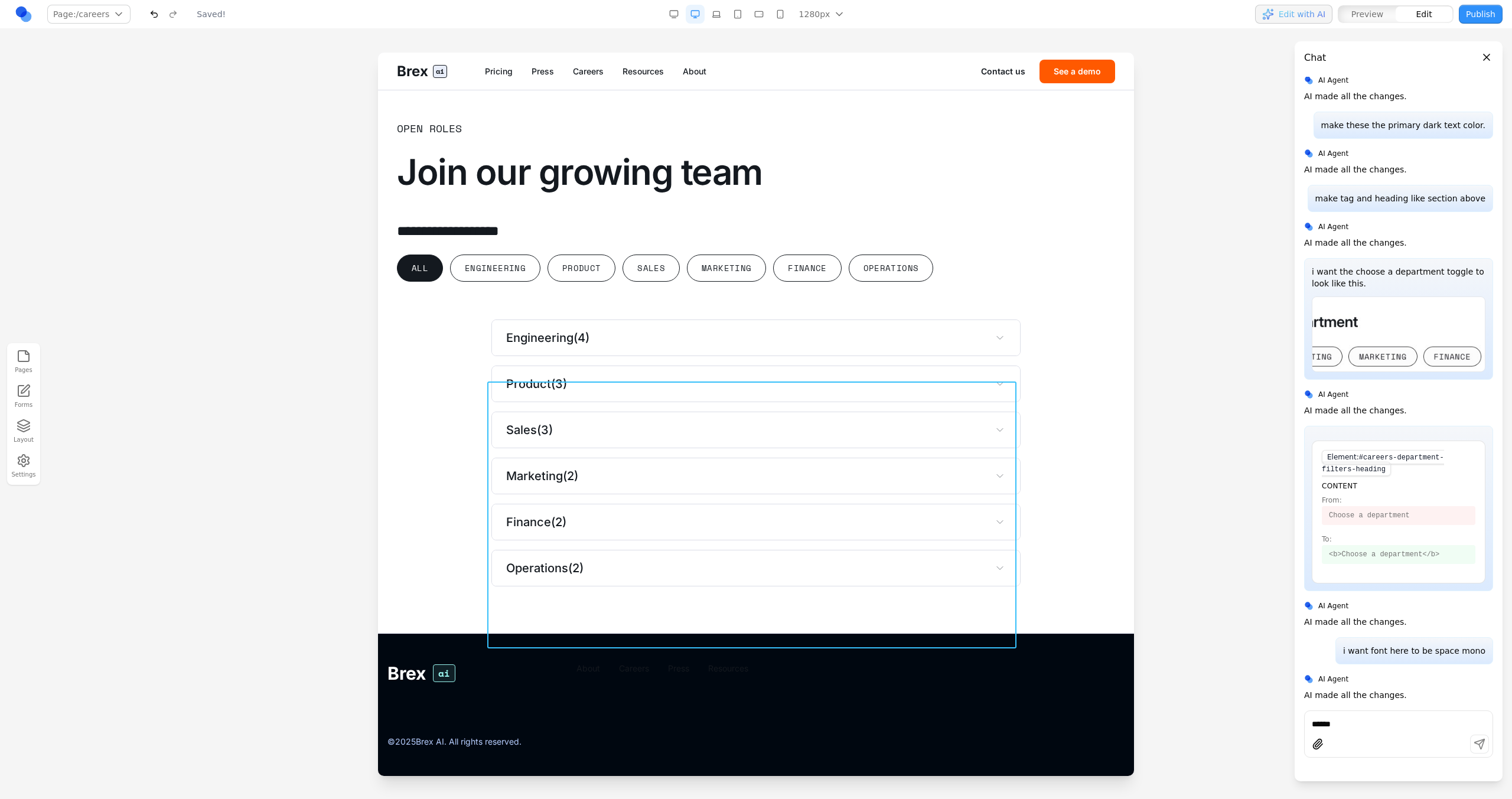
click at [1412, 716] on div "******" at bounding box center [1397, 723] width 188 height 14
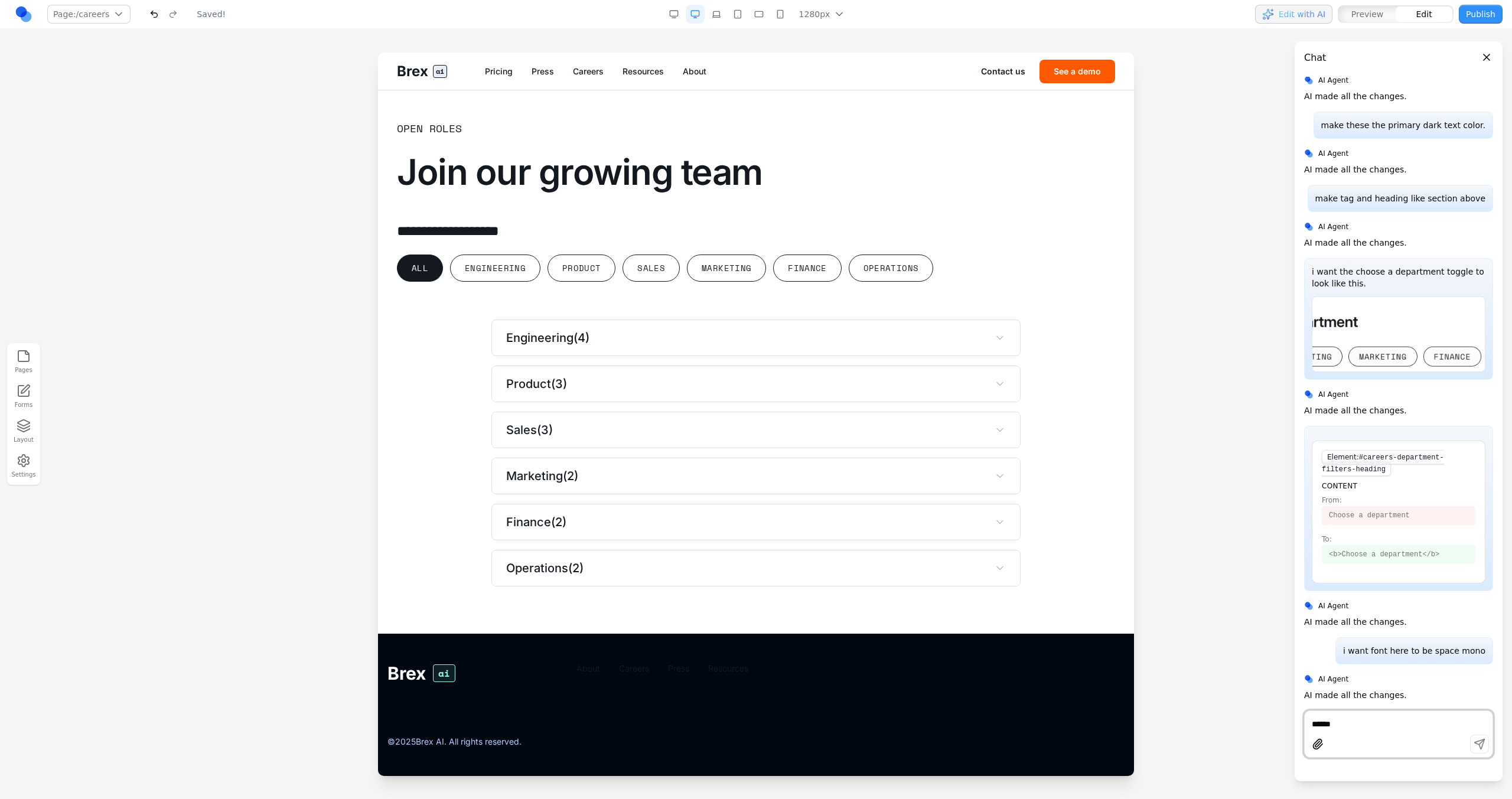
click at [1411, 720] on textarea "******" at bounding box center [1398, 724] width 173 height 12
type textarea "******"
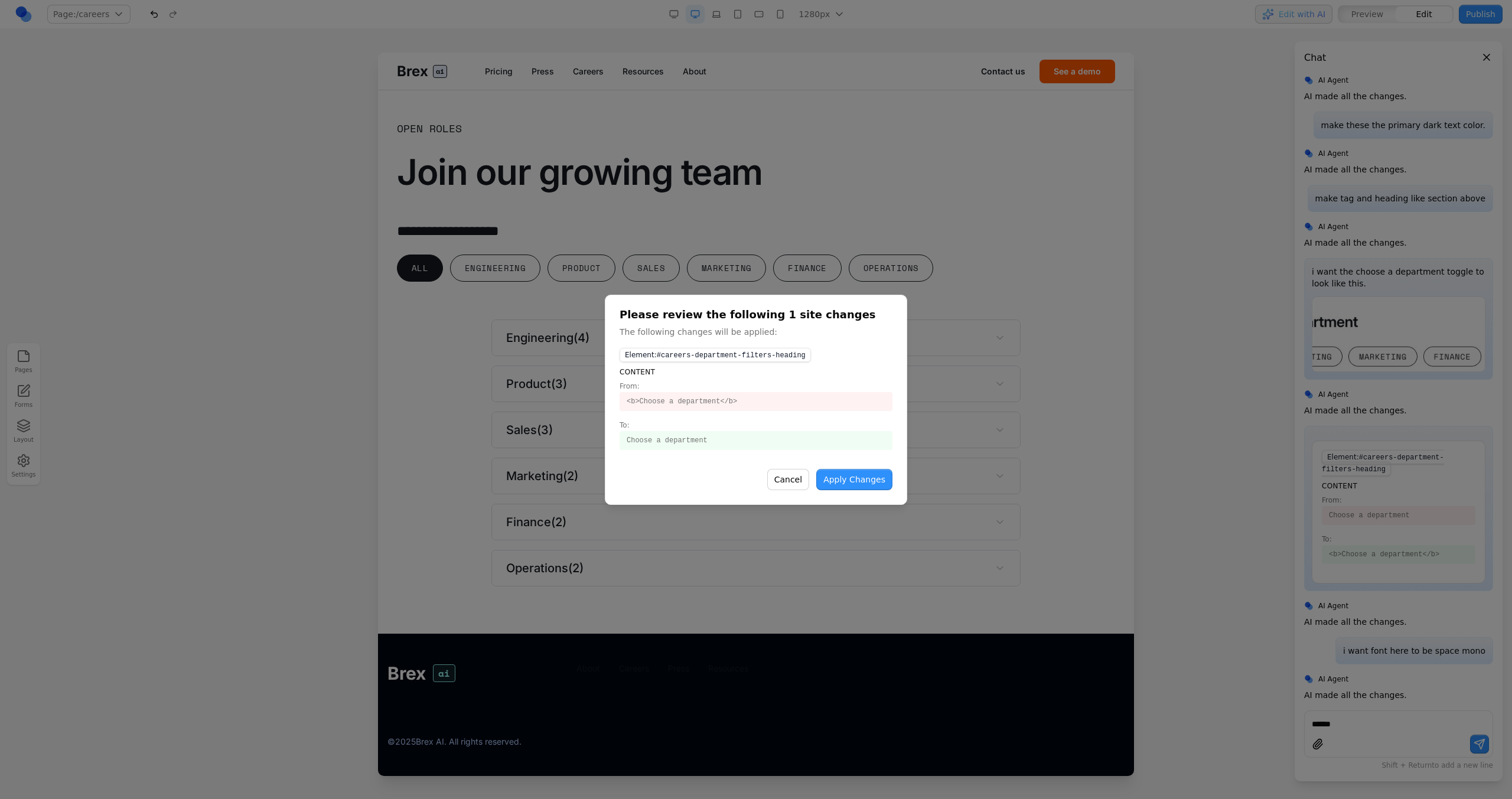
click at [852, 474] on button "Apply Changes" at bounding box center [854, 479] width 76 height 21
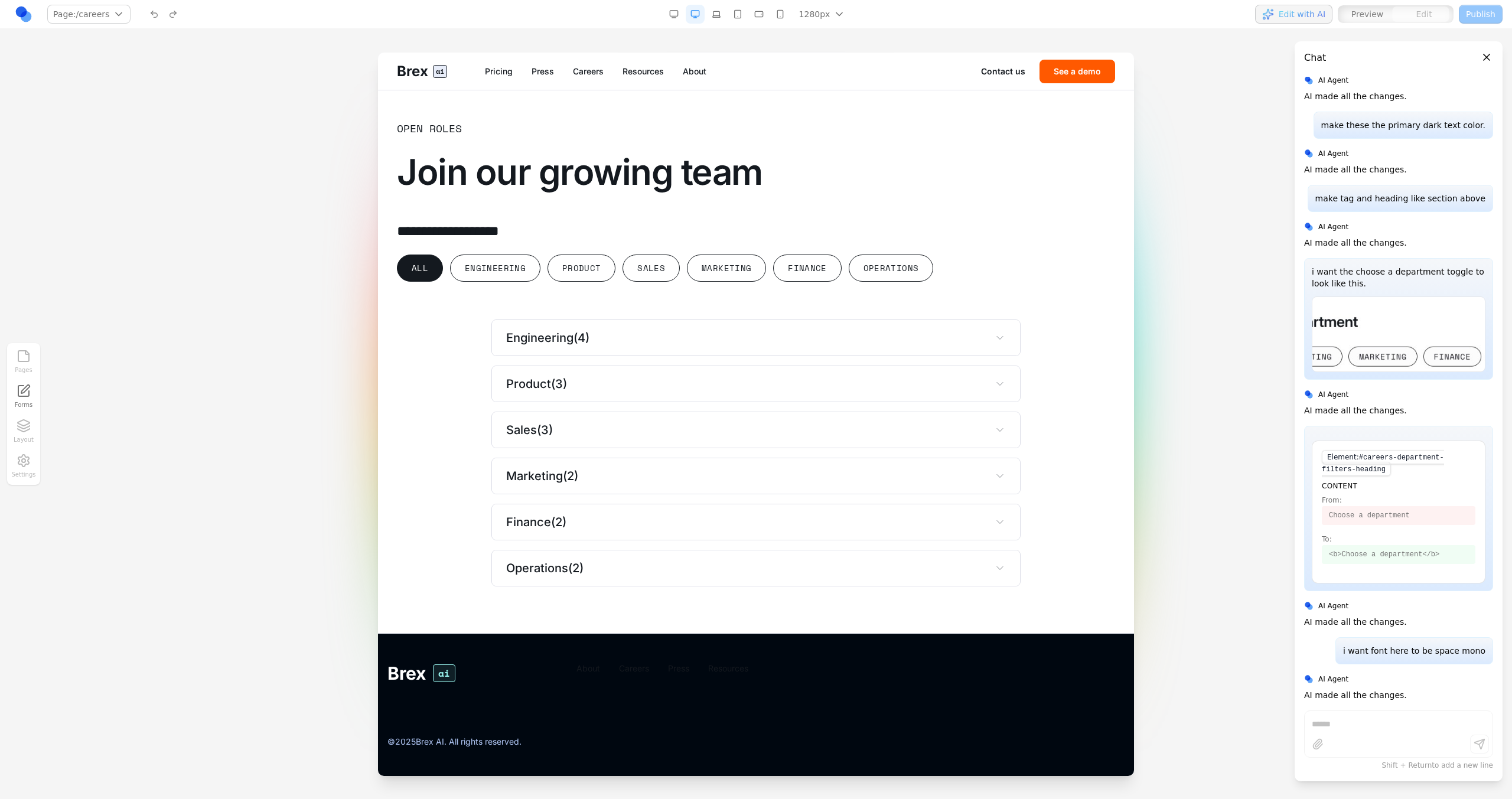
scroll to position [1735, 0]
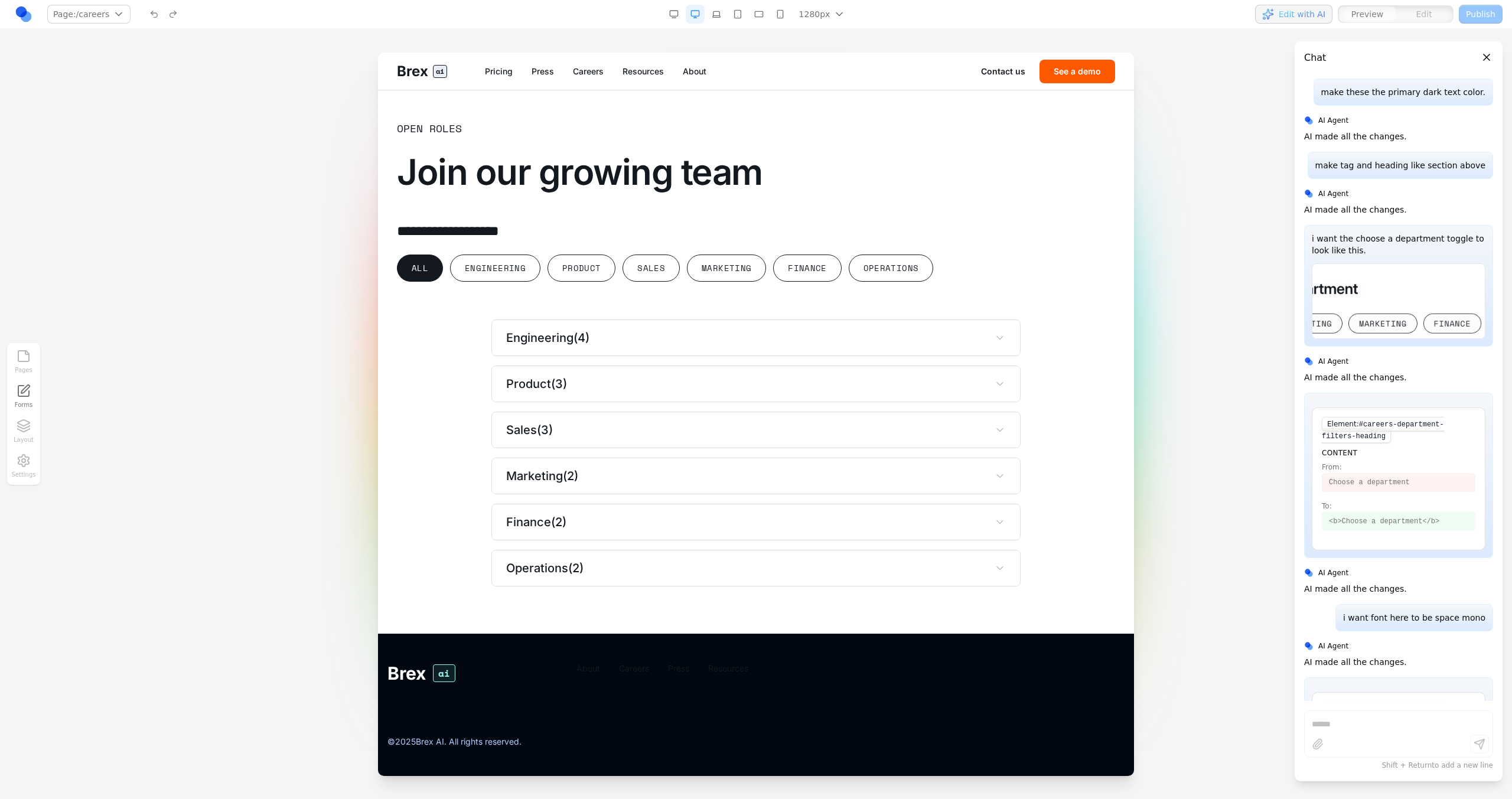
click at [905, 322] on button "Engineering ( 4 )" at bounding box center [756, 338] width 528 height 36
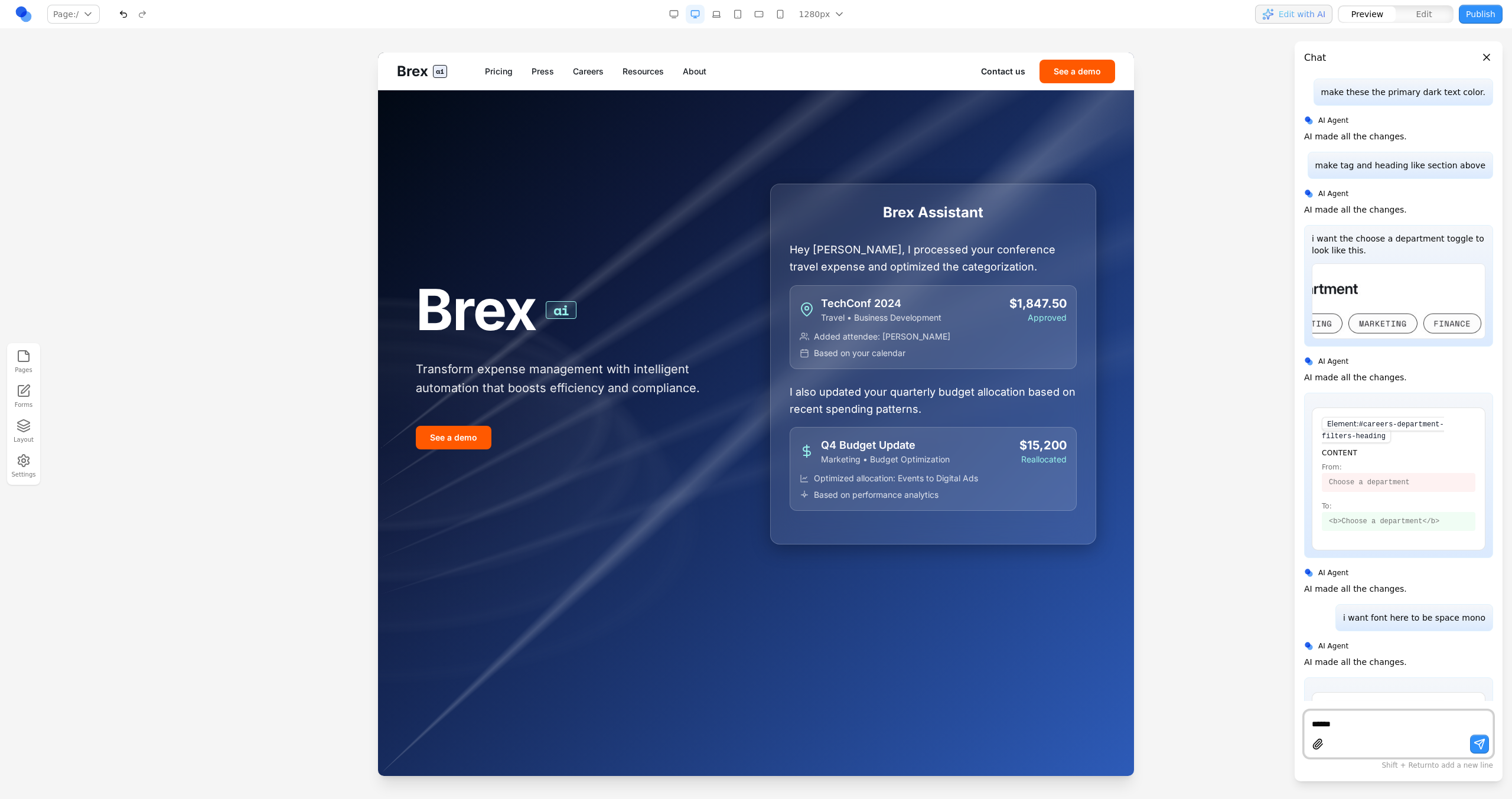
scroll to position [0, 0]
click at [598, 72] on link "Careers" at bounding box center [588, 71] width 31 height 12
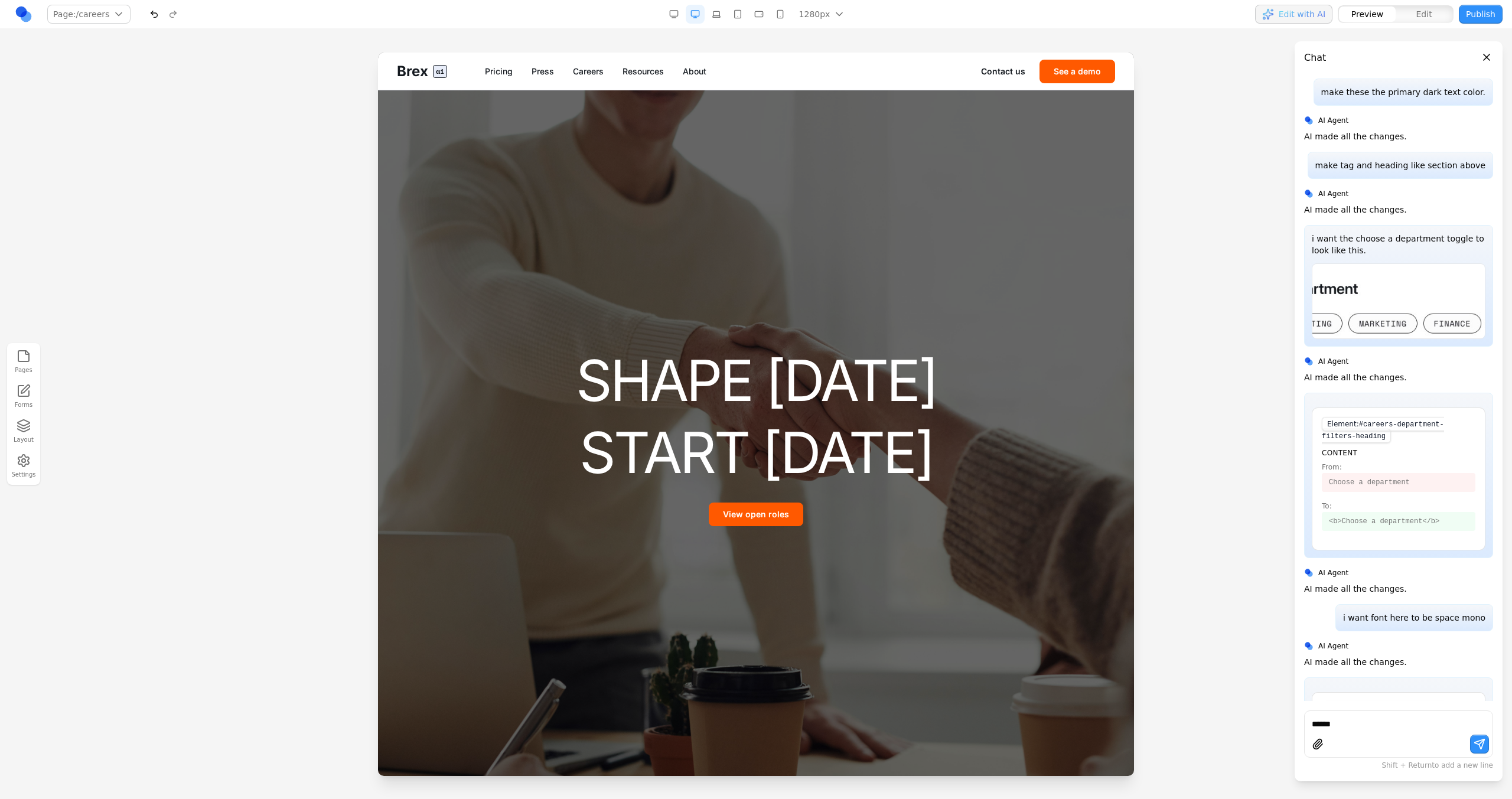
click at [1318, 710] on div "****** Shift + Return to add a new line" at bounding box center [1398, 741] width 189 height 62
click at [1318, 722] on textarea "******" at bounding box center [1398, 724] width 173 height 12
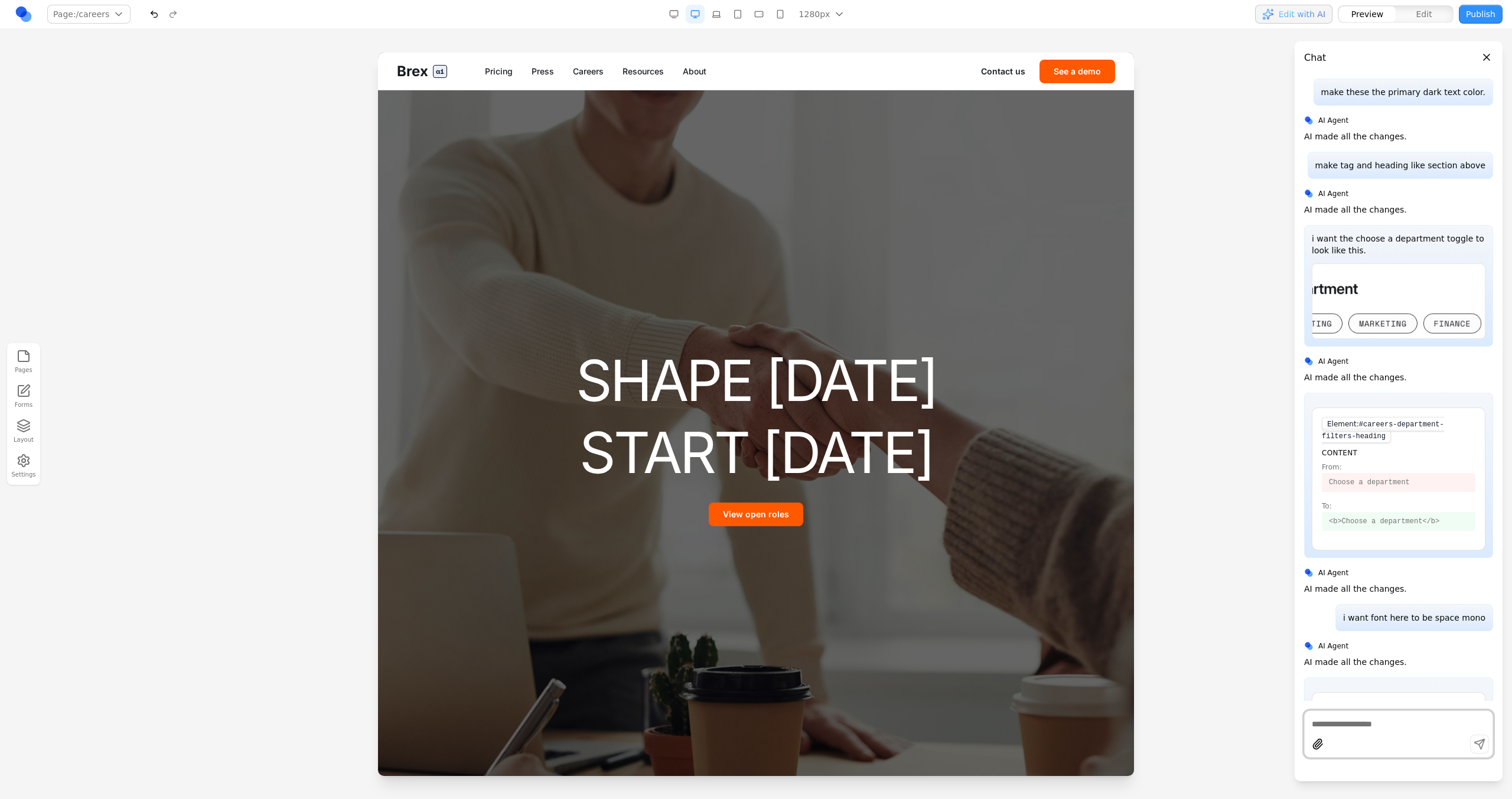
click at [870, 597] on div at bounding box center [756, 415] width 756 height 724
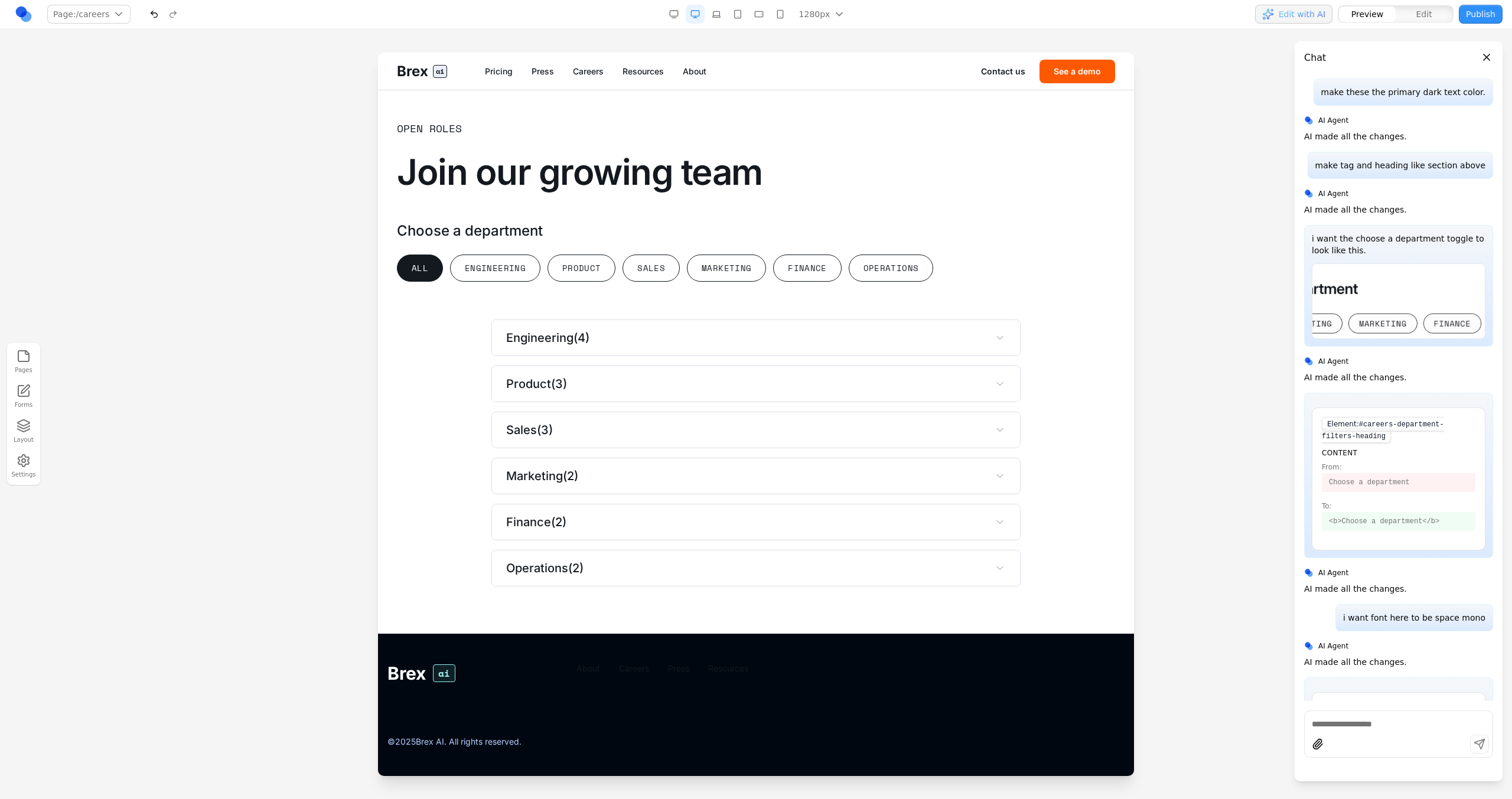
scroll to position [2968, 0]
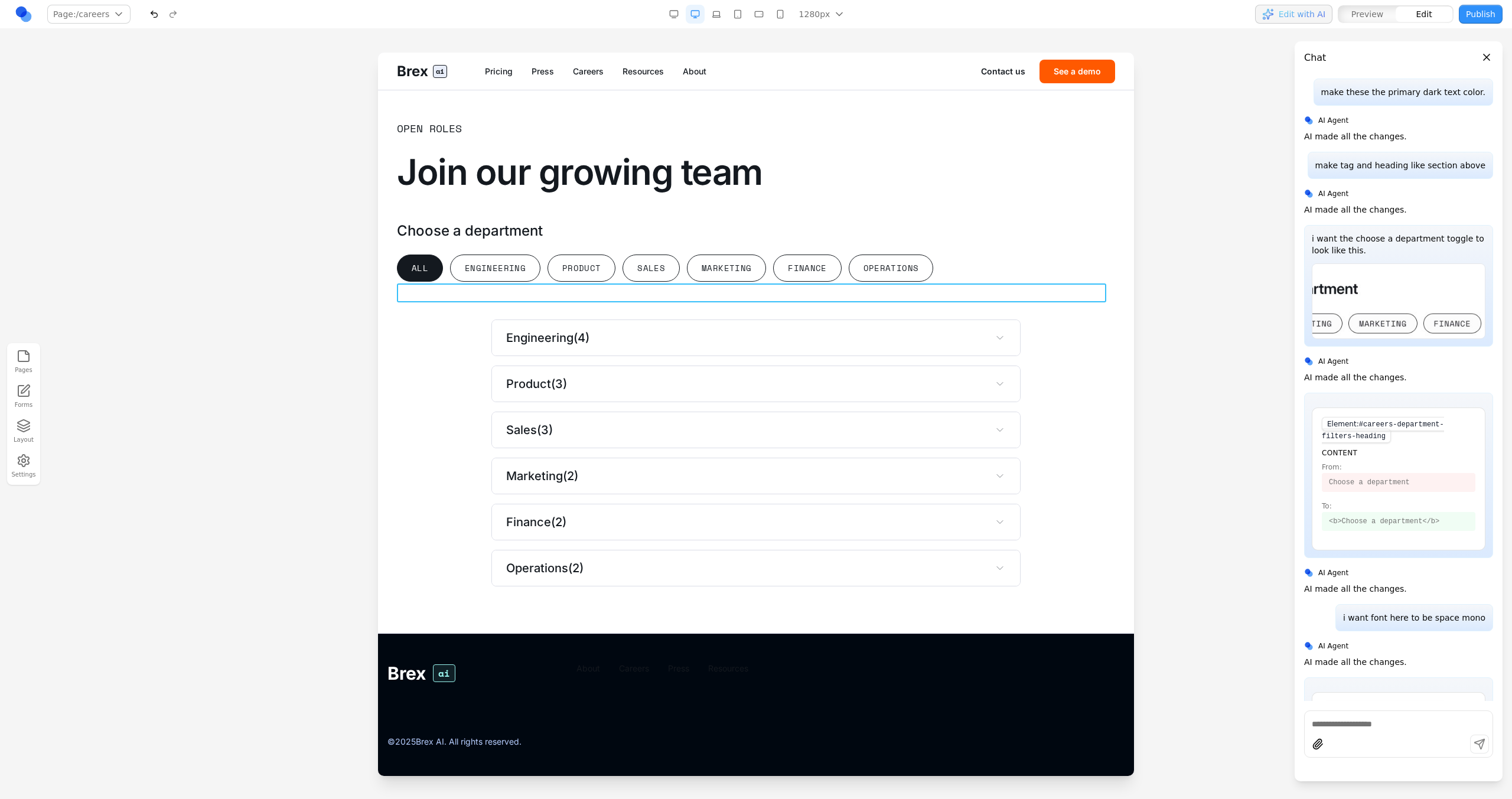
click at [528, 241] on h3 "Choose a department" at bounding box center [756, 231] width 718 height 19
click at [628, 259] on icon at bounding box center [628, 265] width 1 height 13
click at [637, 260] on icon at bounding box center [642, 266] width 12 height 12
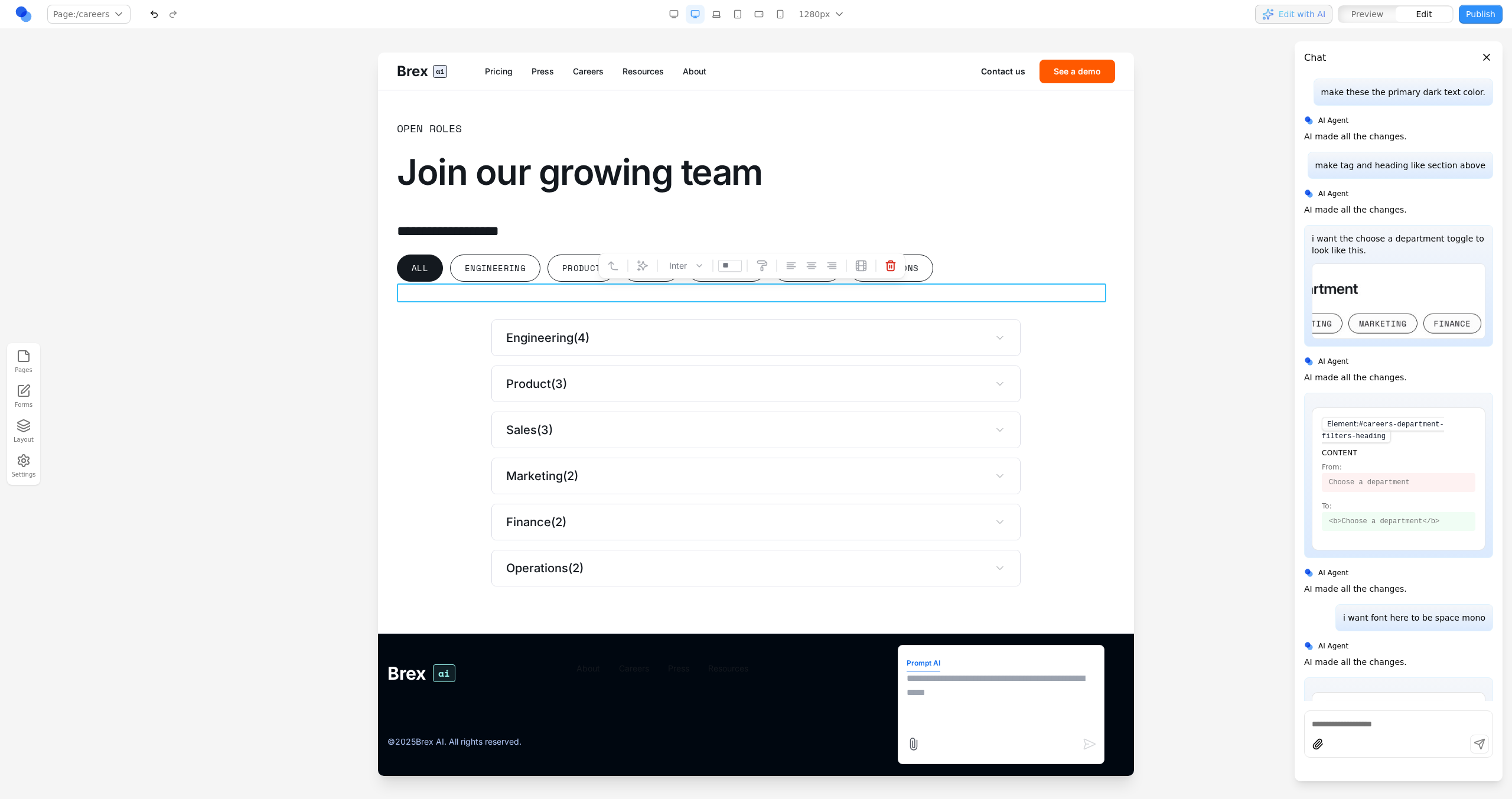
click at [963, 710] on textarea at bounding box center [1001, 701] width 189 height 59
type textarea "**********"
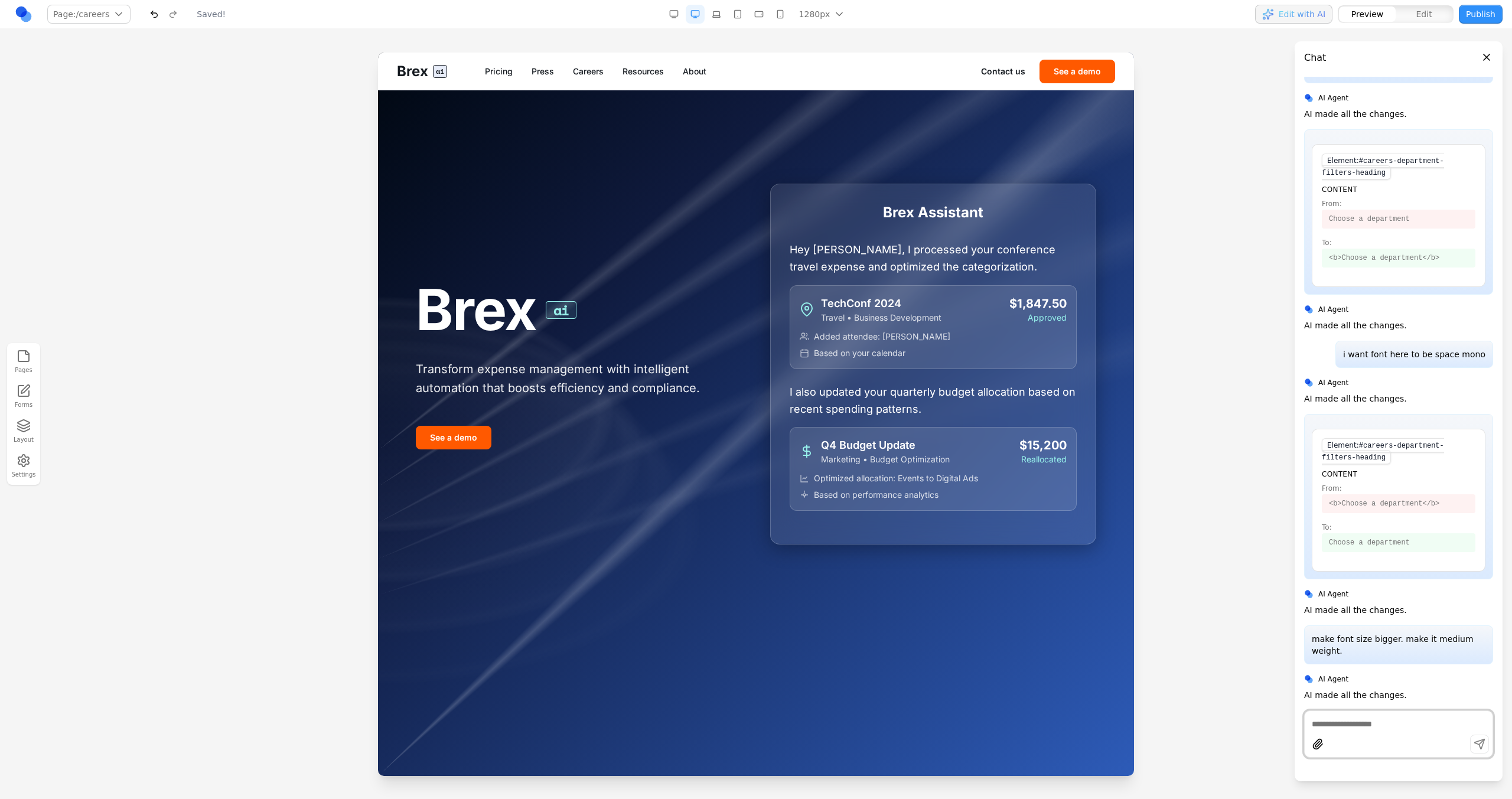
scroll to position [0, 0]
click at [588, 64] on div "Brex ai Pricing Press Careers Resources About Contact us See a demo" at bounding box center [756, 71] width 756 height 38
click at [590, 66] on link "Careers" at bounding box center [588, 71] width 31 height 12
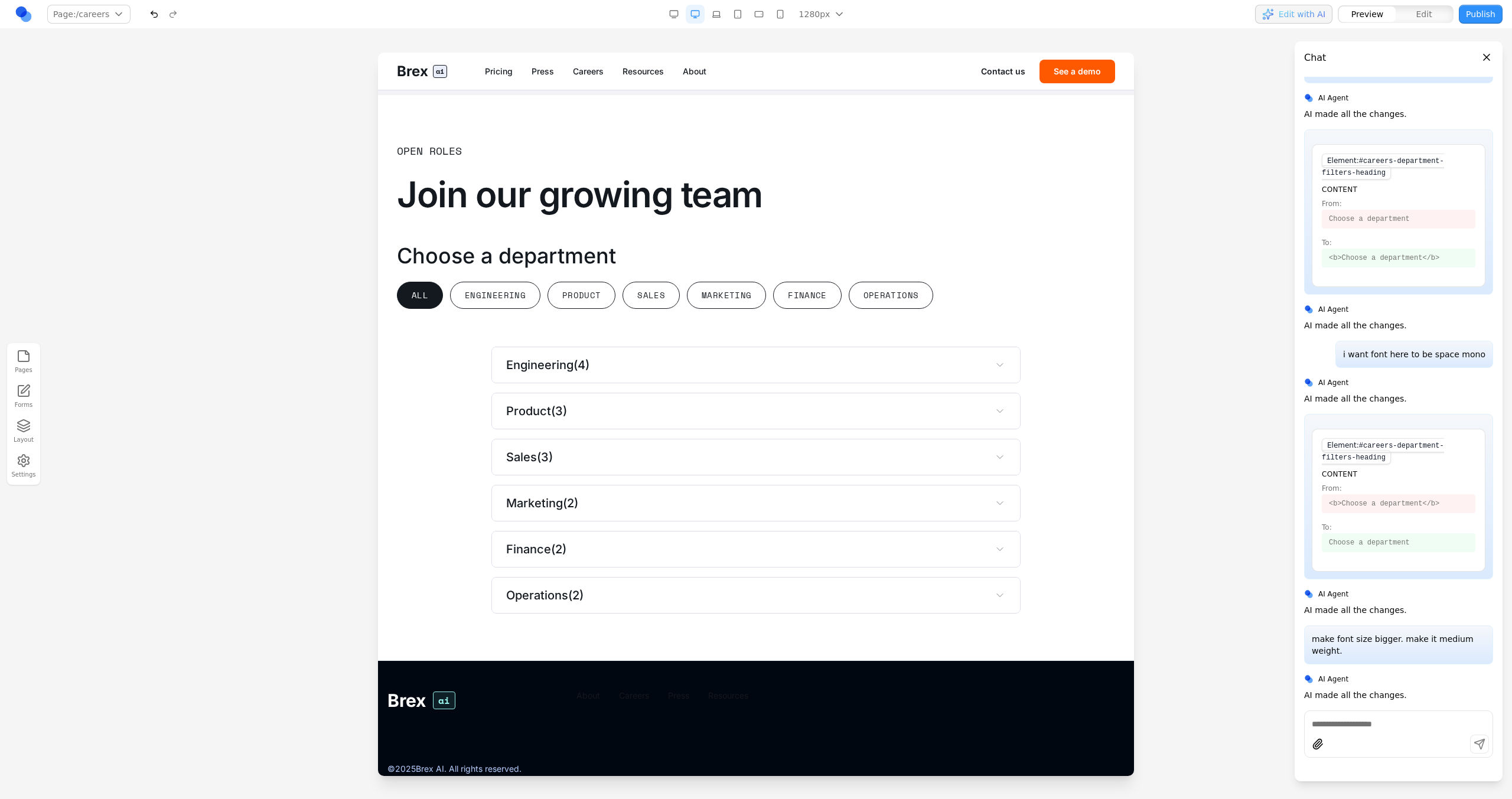
scroll to position [3026, 0]
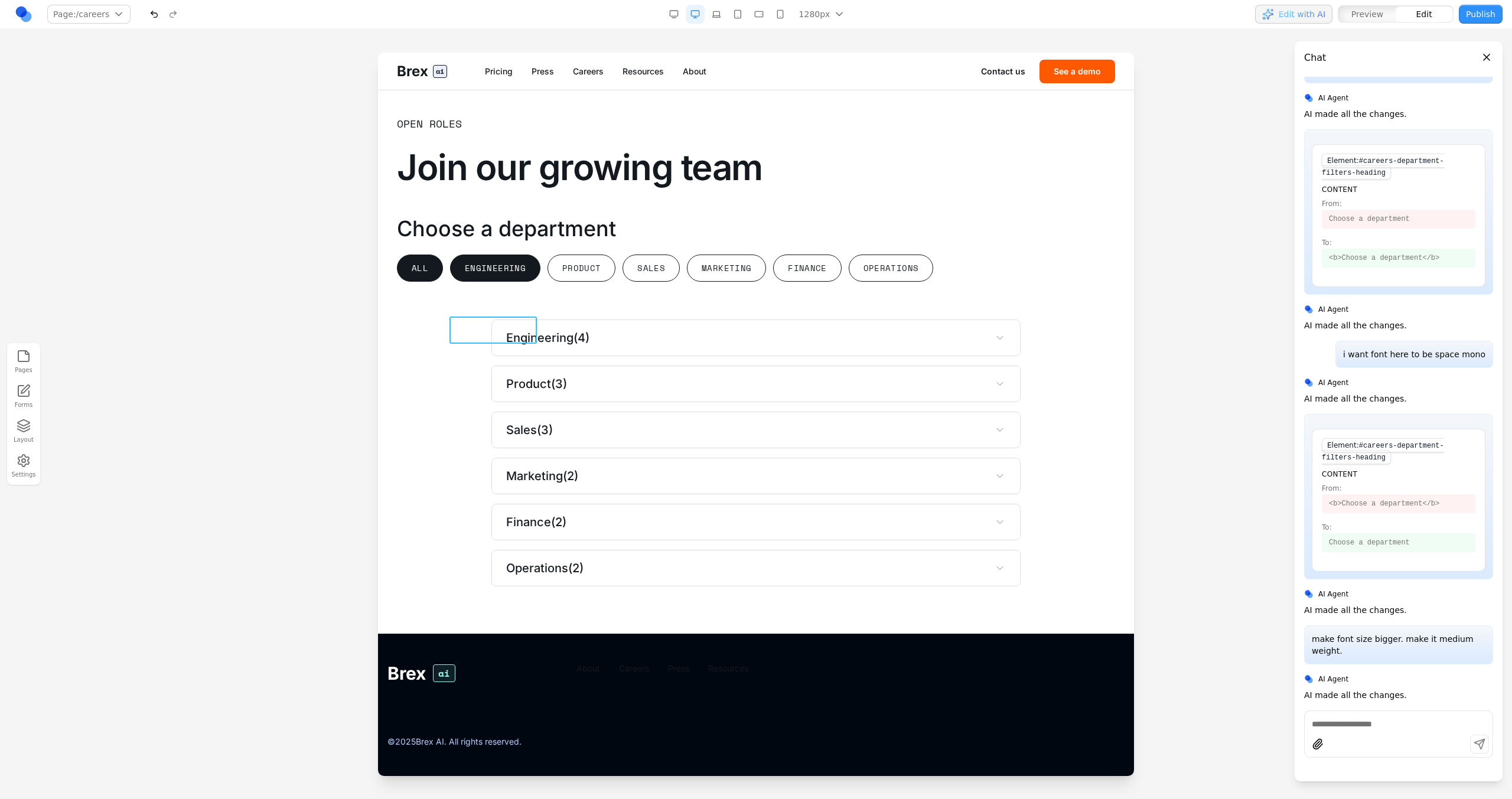
click at [492, 230] on h3 "Choose a department" at bounding box center [756, 228] width 718 height 24
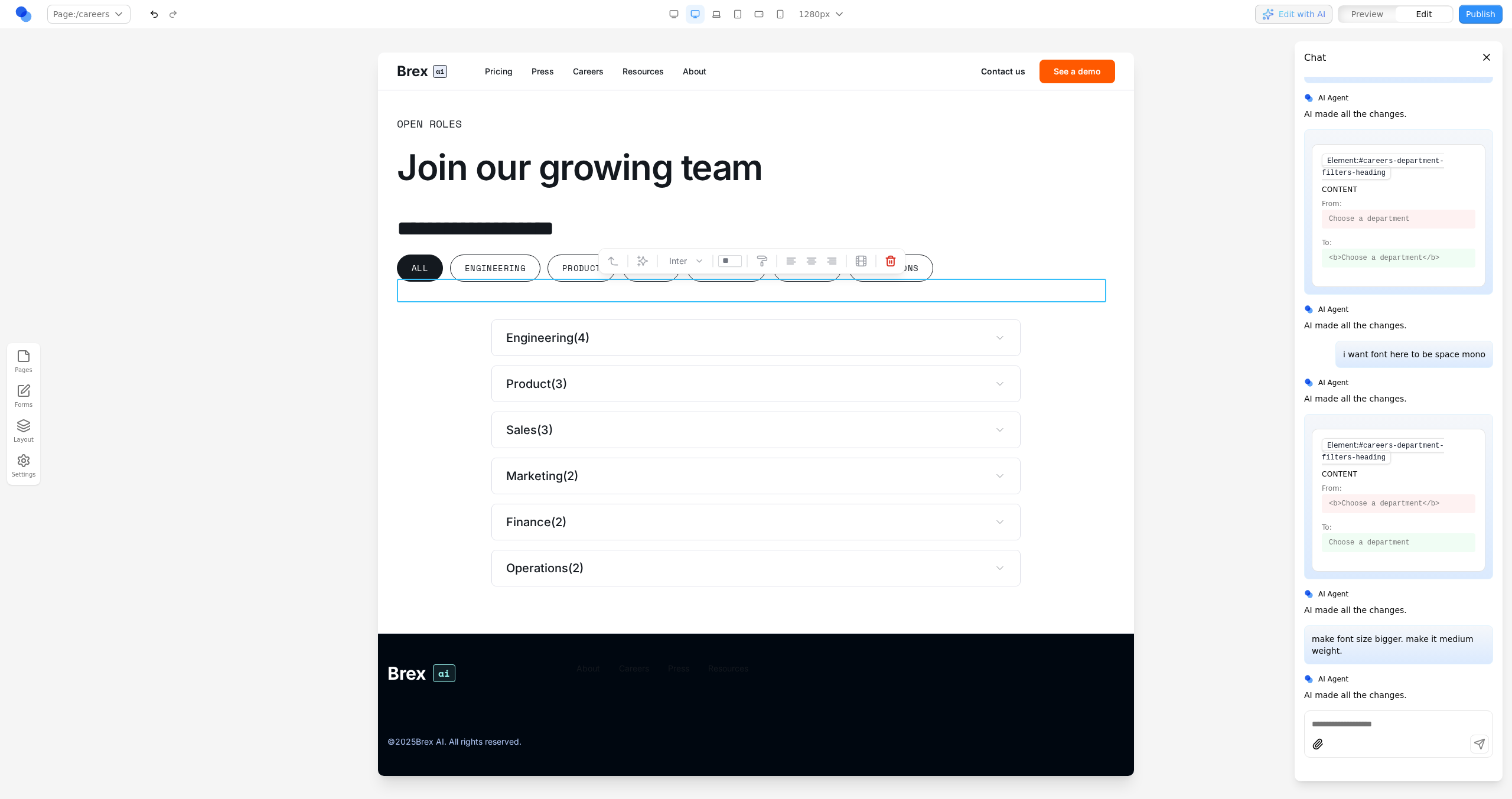
click at [427, 344] on div "**********" at bounding box center [756, 351] width 718 height 472
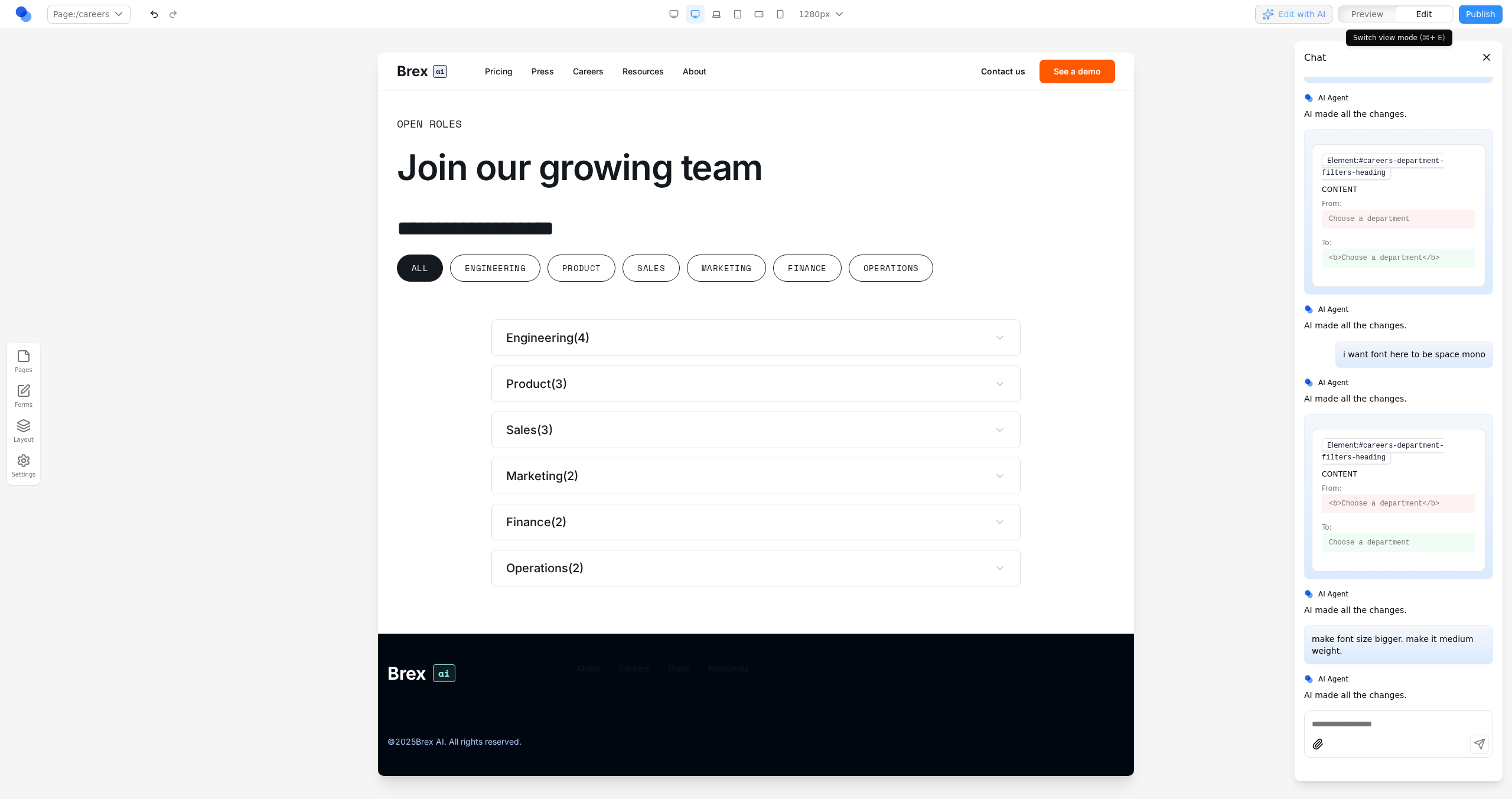
click at [1385, 14] on button "Preview" at bounding box center [1367, 14] width 57 height 15
click at [1425, 21] on button "Edit" at bounding box center [1423, 14] width 57 height 15
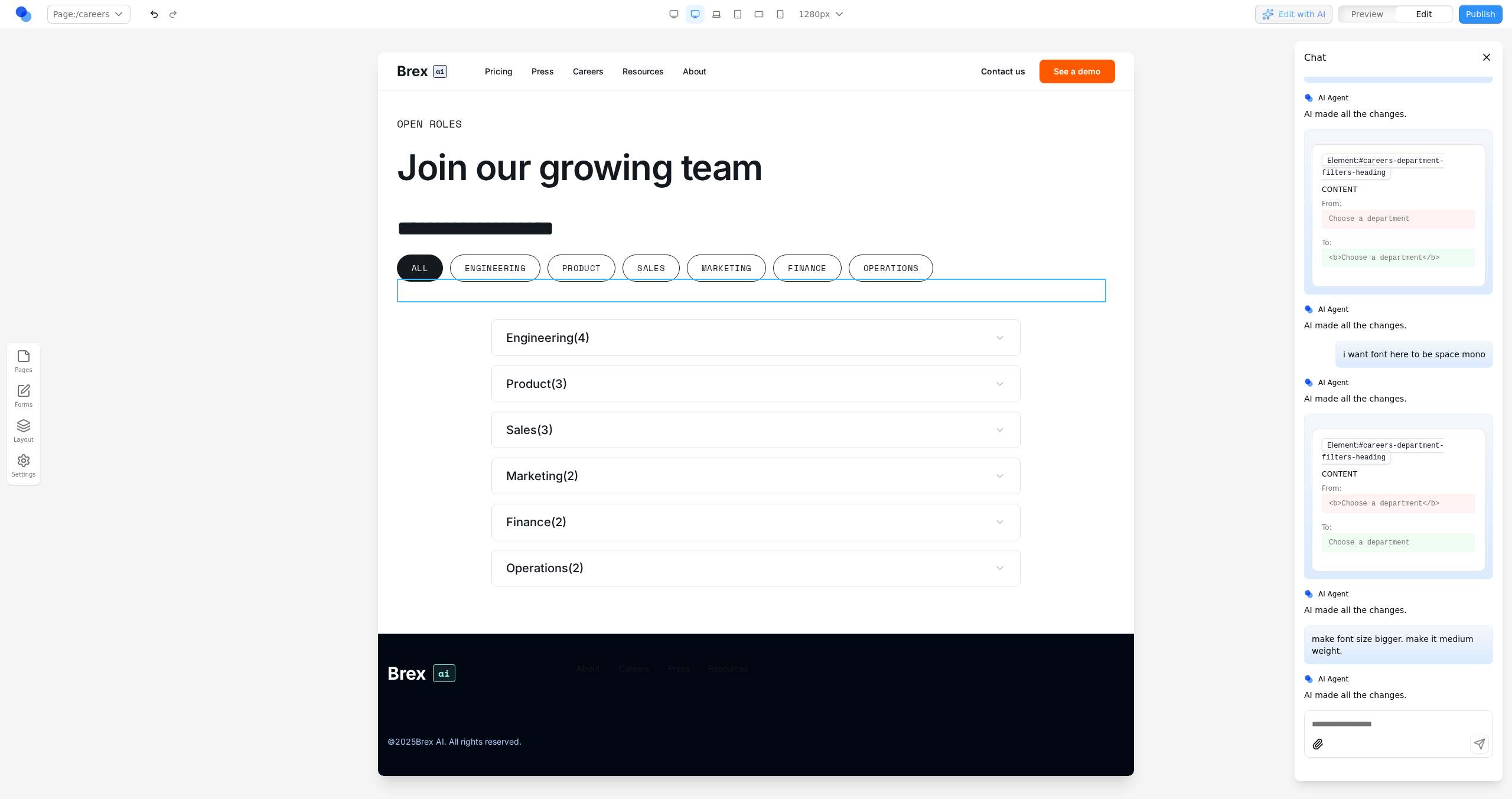
click at [789, 230] on h3 "**********" at bounding box center [751, 228] width 709 height 24
click at [642, 251] on button at bounding box center [643, 261] width 19 height 19
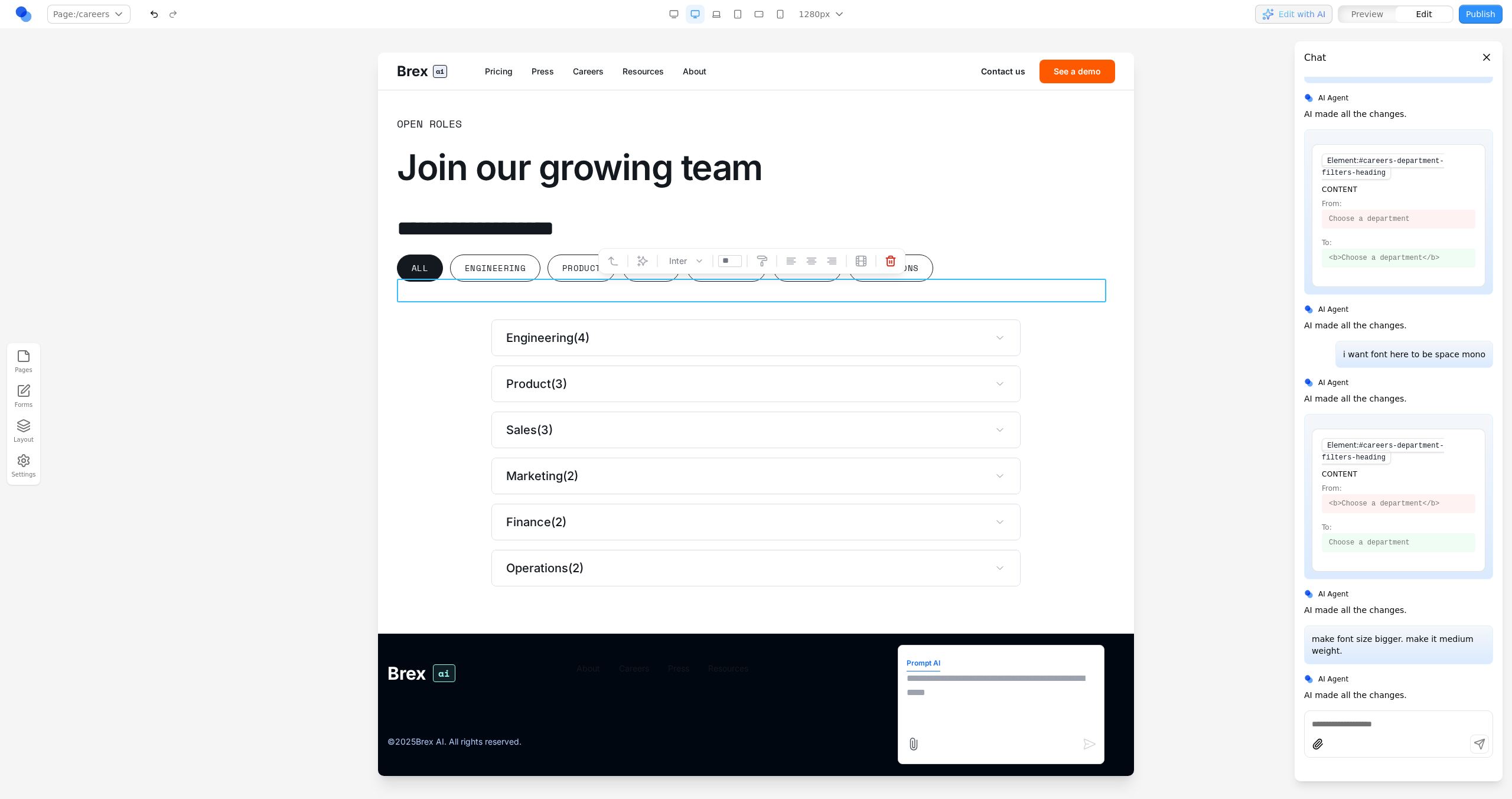
click at [942, 705] on textarea at bounding box center [1001, 701] width 189 height 59
type textarea "**********"
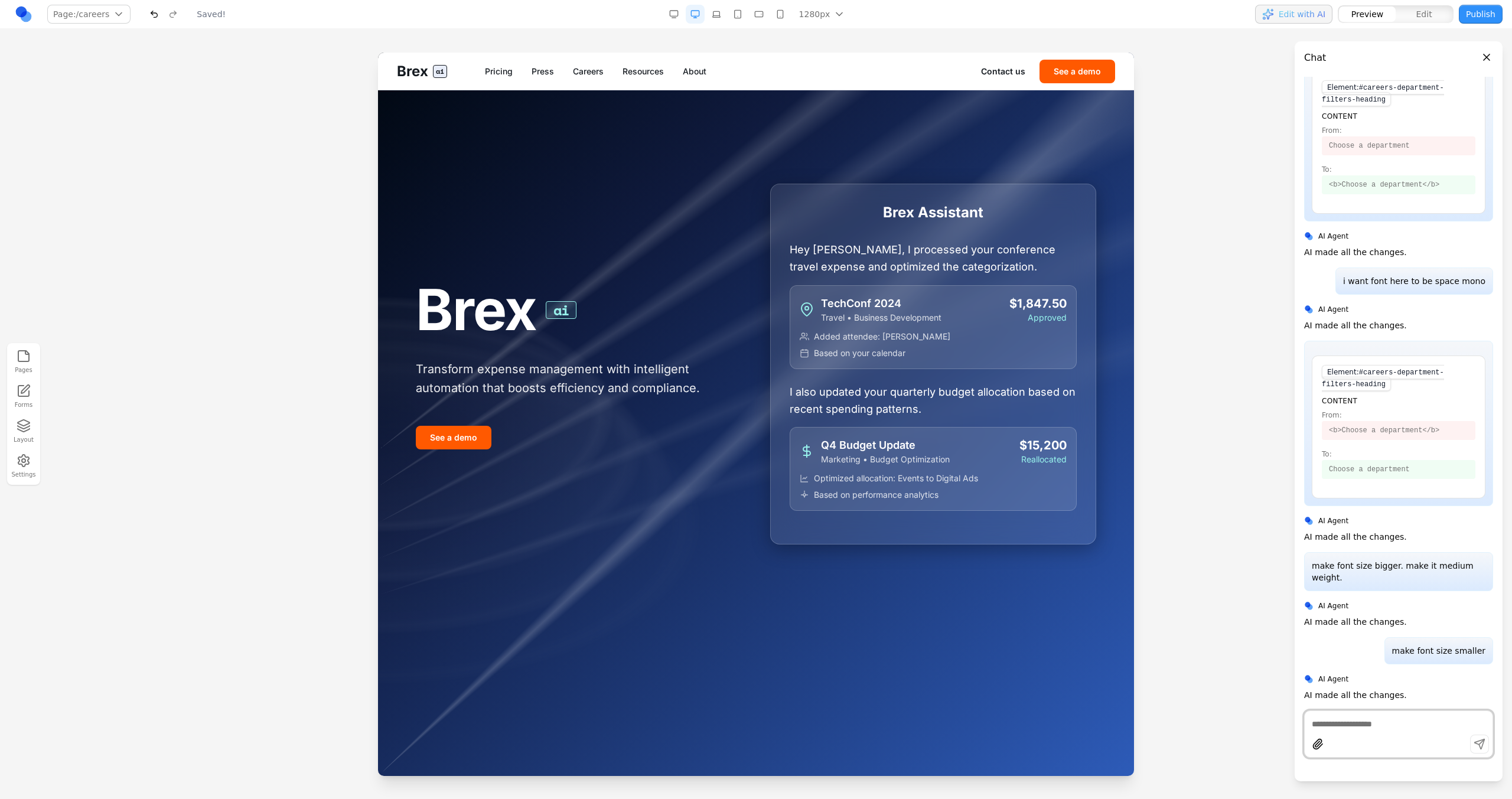
scroll to position [0, 0]
click at [566, 70] on nav "Pricing Press Careers Resources About" at bounding box center [732, 71] width 496 height 12
click at [662, 71] on link "Resources" at bounding box center [643, 71] width 41 height 12
click at [606, 71] on nav "Pricing Press Careers Resources About" at bounding box center [732, 71] width 496 height 12
click at [596, 71] on link "Careers" at bounding box center [588, 71] width 31 height 12
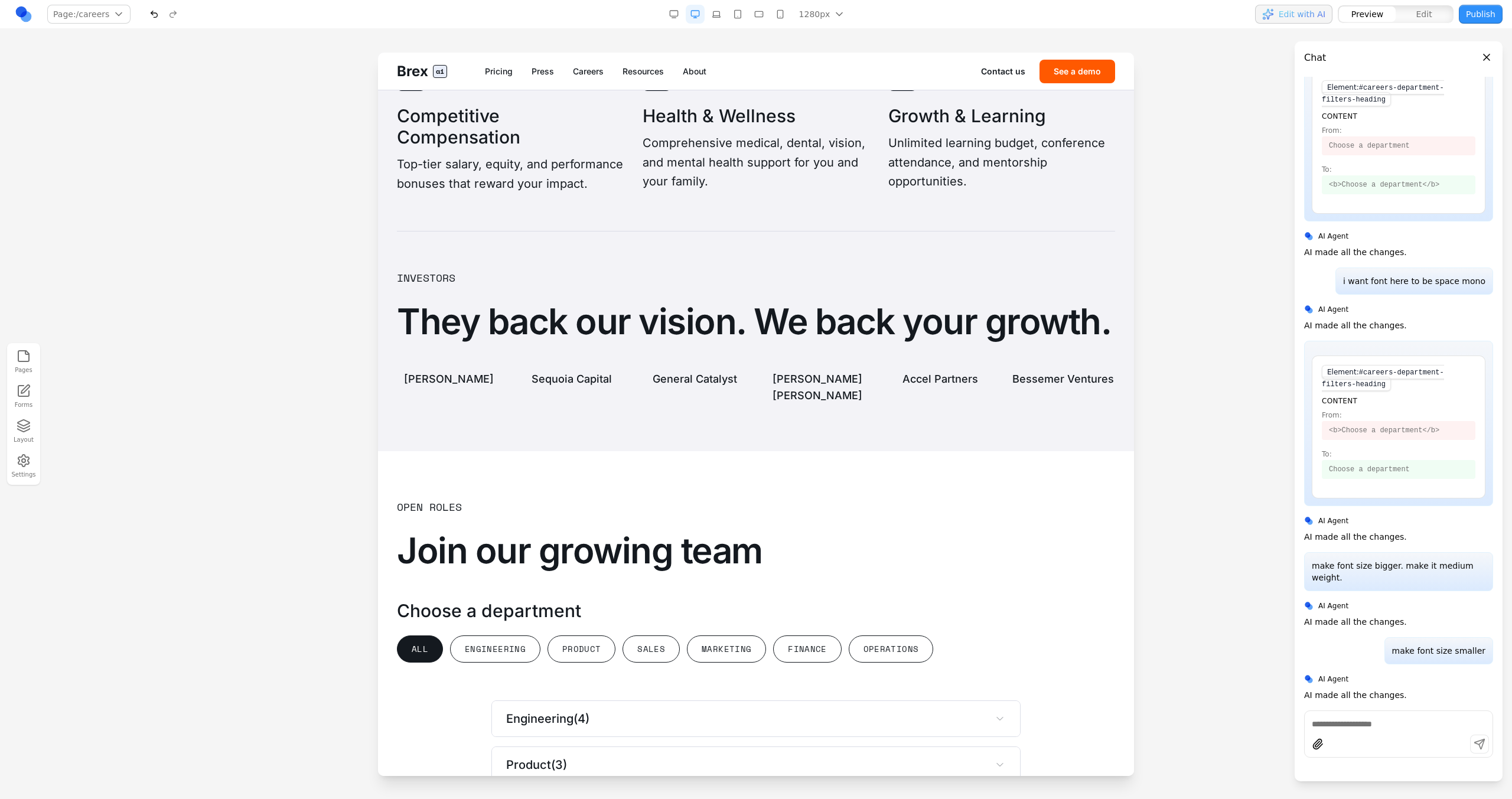
scroll to position [3023, 0]
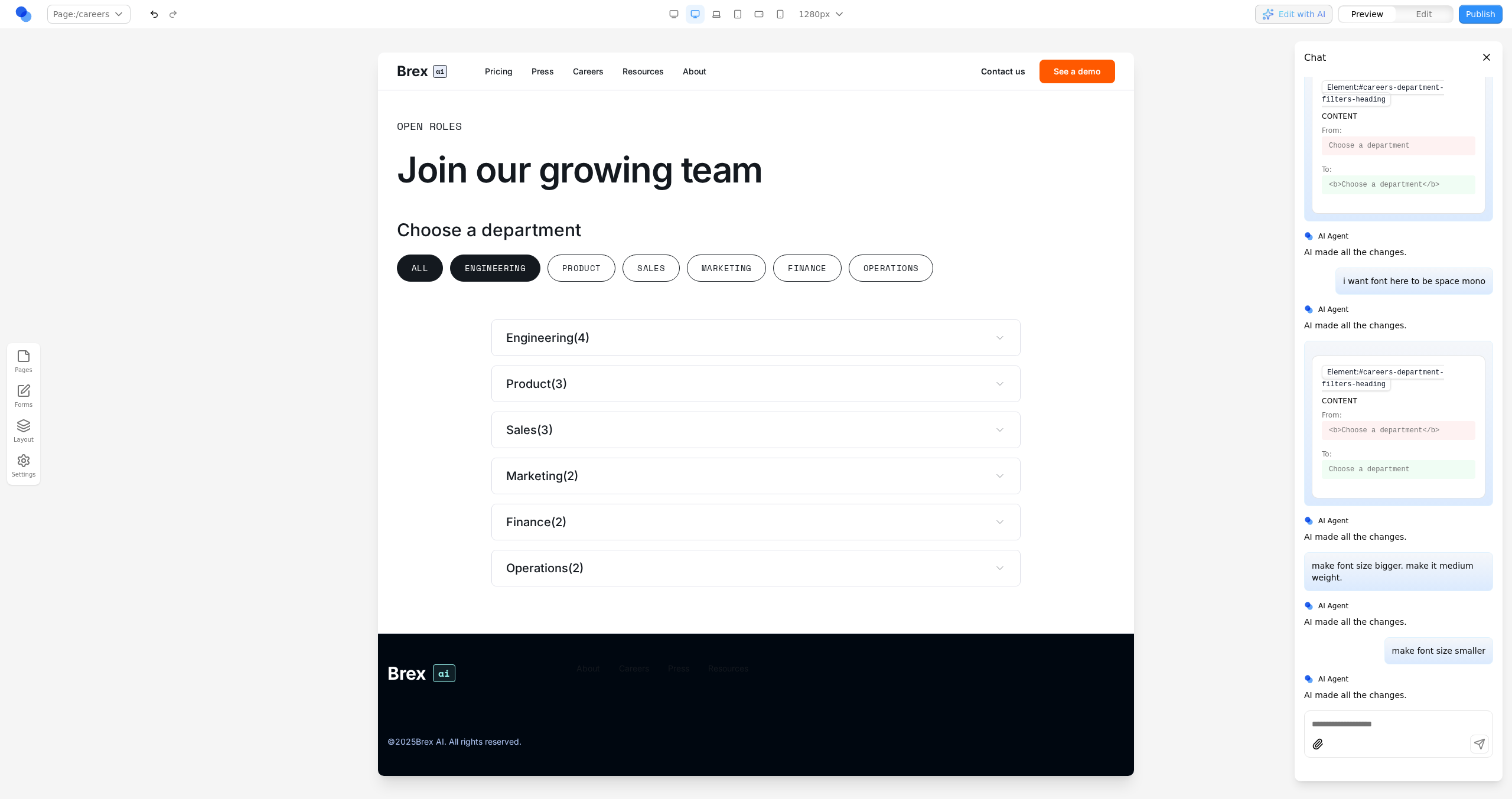
click at [511, 274] on button "Engineering" at bounding box center [496, 268] width 90 height 27
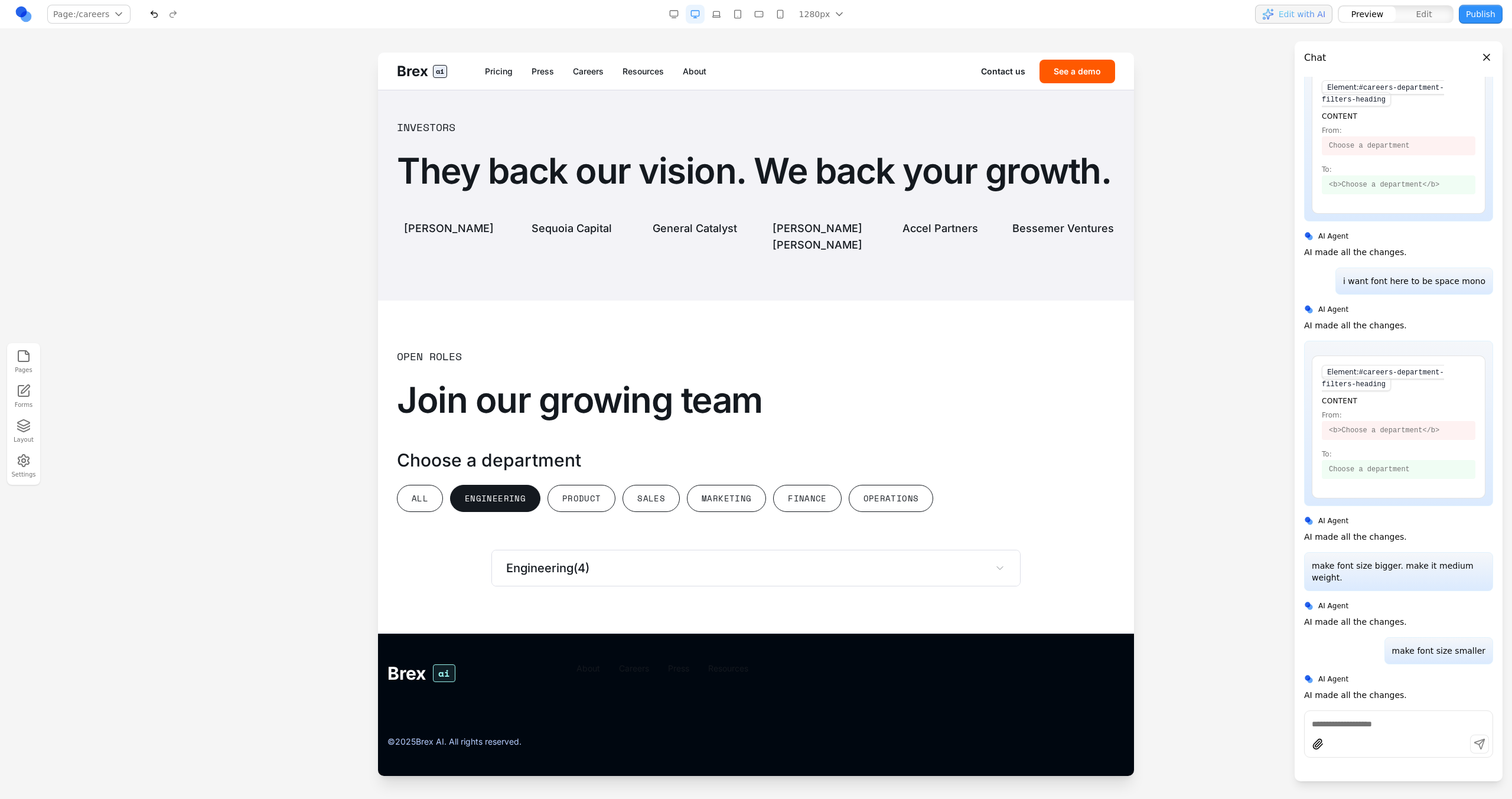
click at [493, 521] on div "Open Roles Join our growing team Choose a department All Engineering Product Sa…" at bounding box center [756, 467] width 718 height 239
click at [490, 508] on button "Engineering" at bounding box center [496, 499] width 90 height 27
click at [420, 498] on button "All" at bounding box center [420, 499] width 46 height 27
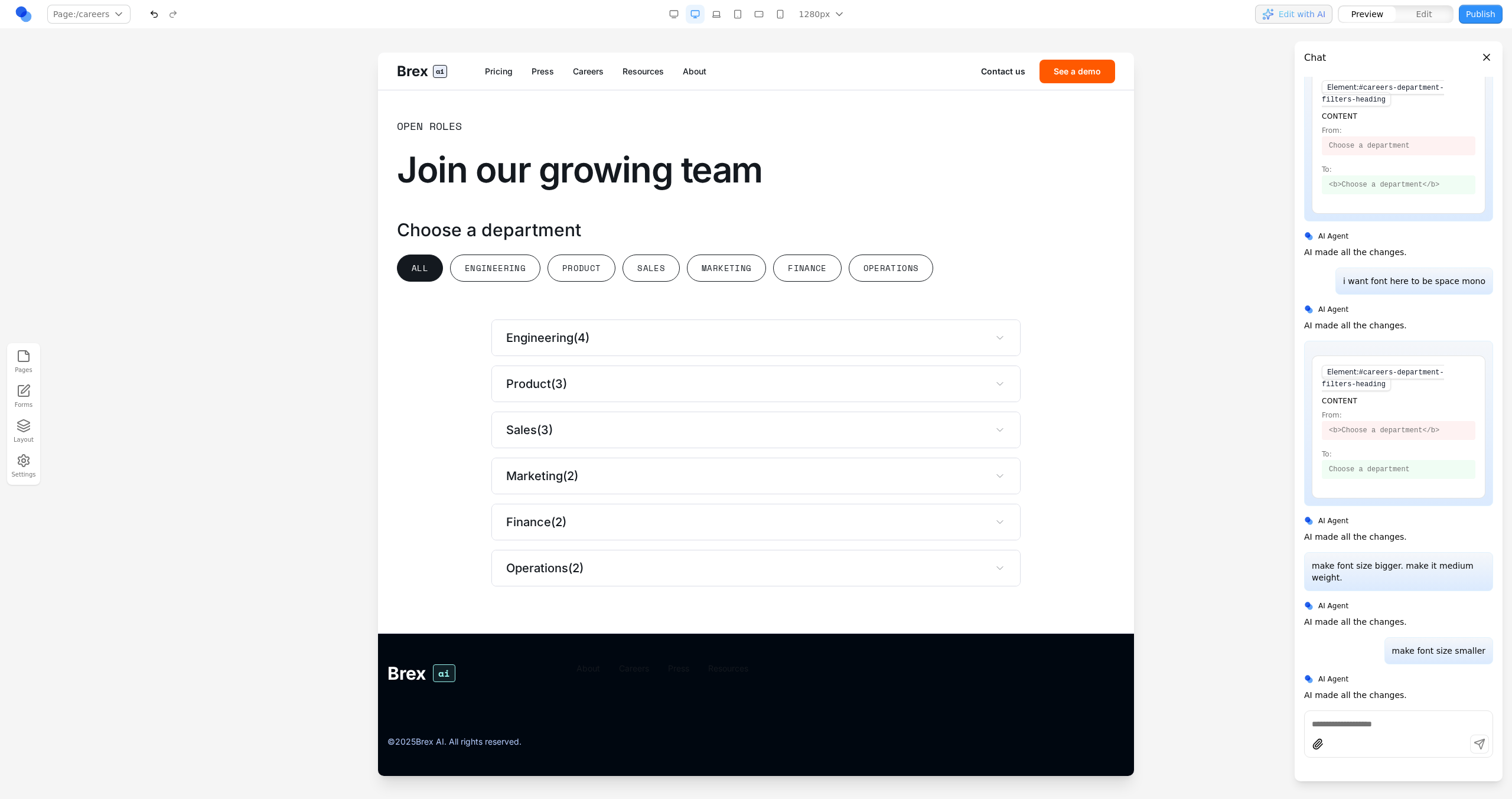
scroll to position [3003, 0]
click at [1433, 13] on button "Edit" at bounding box center [1423, 14] width 57 height 15
click at [515, 241] on h3 "Choose a department" at bounding box center [756, 230] width 718 height 21
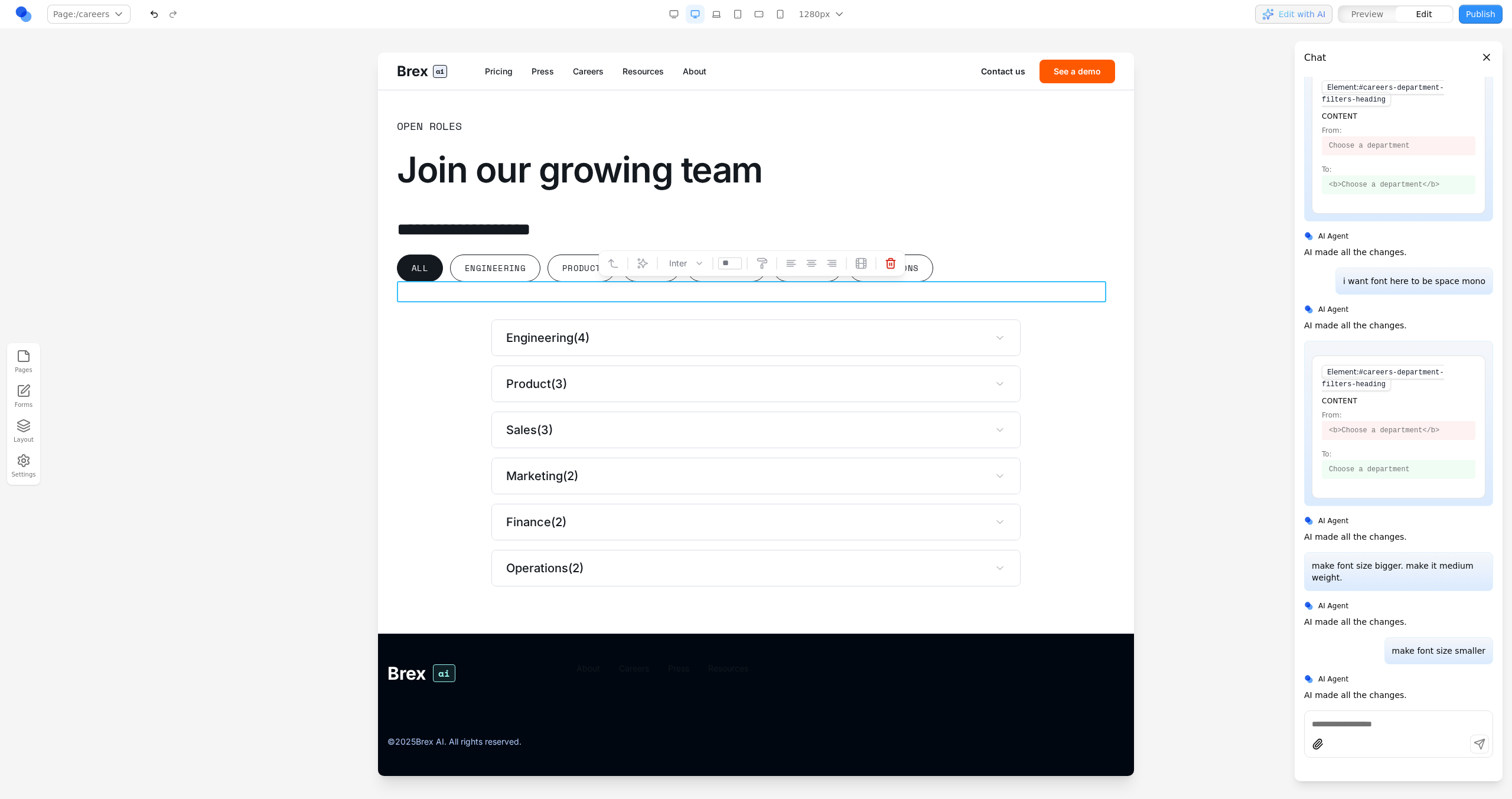
click at [542, 272] on div "**********" at bounding box center [756, 250] width 718 height 63
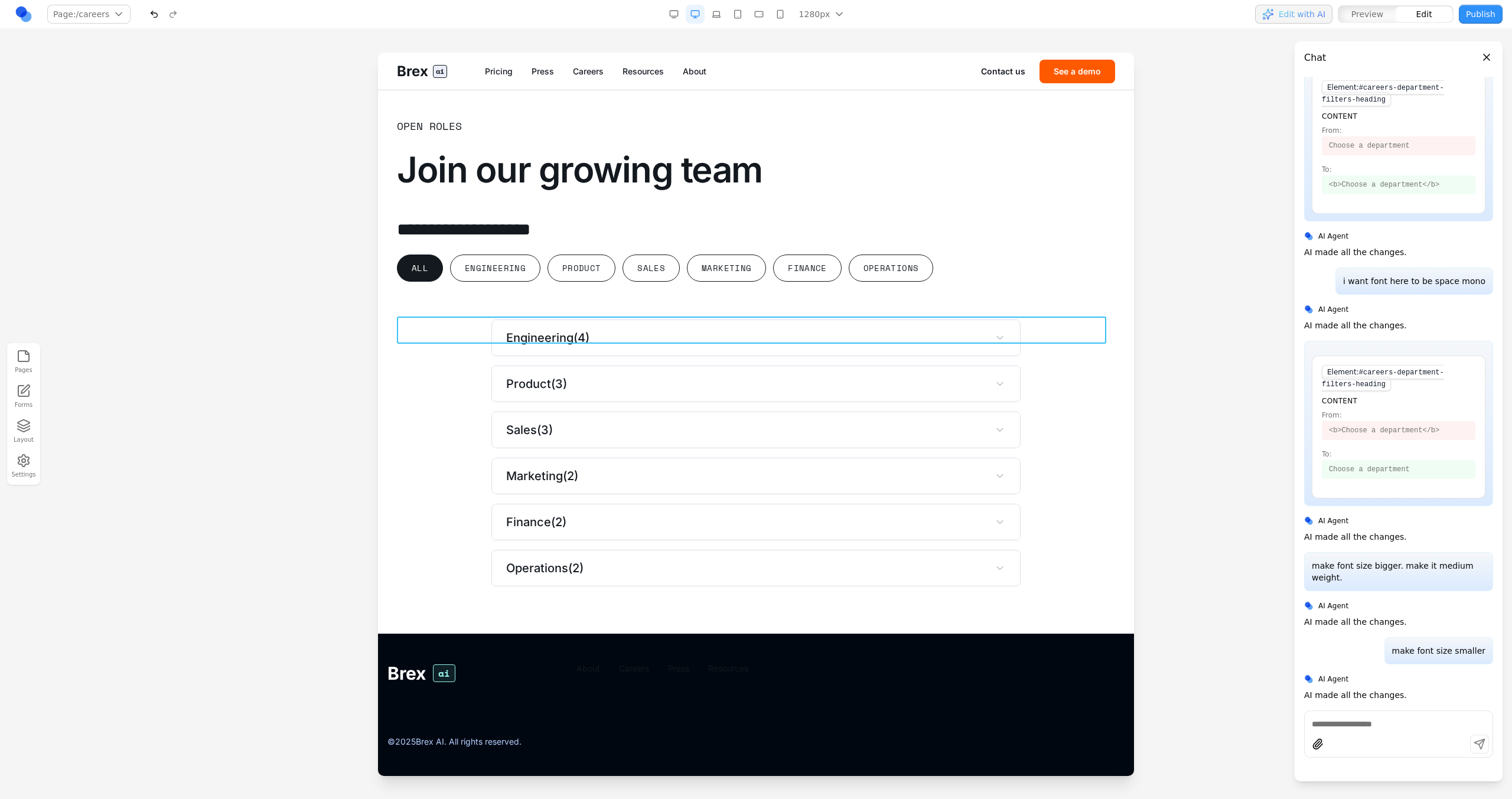
click at [541, 280] on div "All Engineering Product Sales Marketing Finance Operations" at bounding box center [756, 268] width 718 height 27
click at [727, 293] on icon at bounding box center [722, 297] width 10 height 10
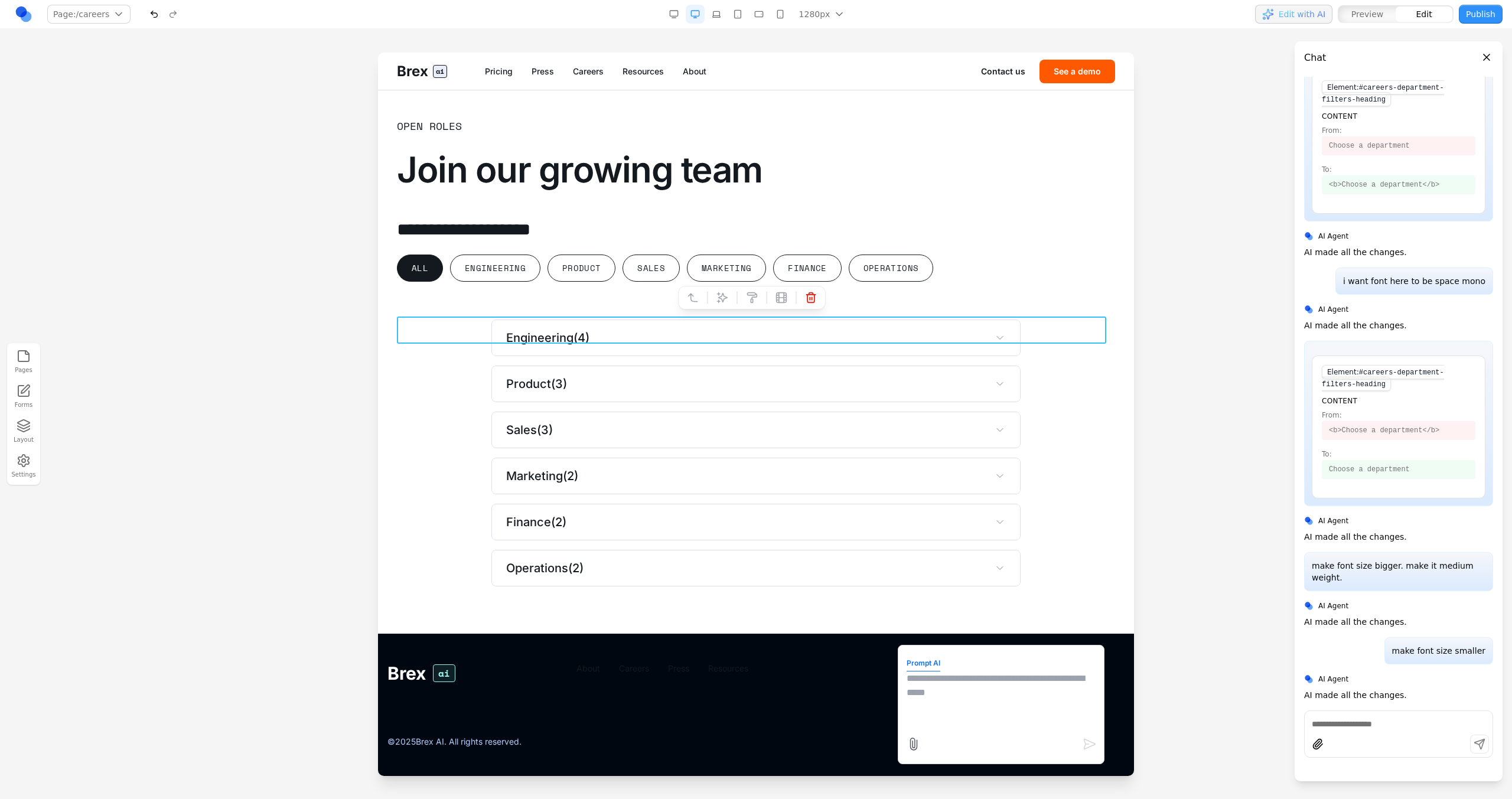
click at [939, 707] on textarea at bounding box center [1001, 701] width 189 height 59
type textarea "**********"
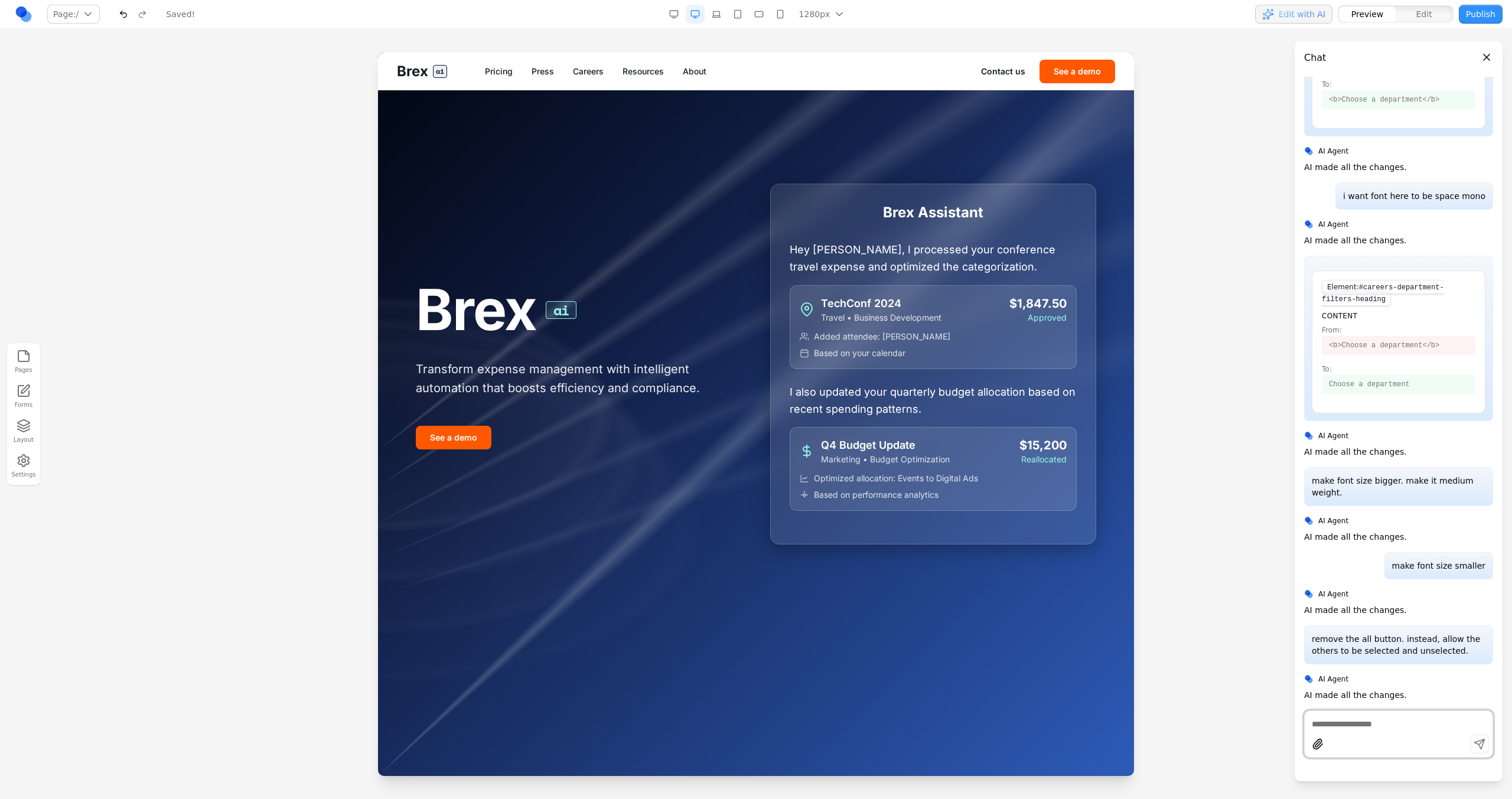
scroll to position [0, 0]
click at [585, 77] on link "Careers" at bounding box center [588, 71] width 31 height 12
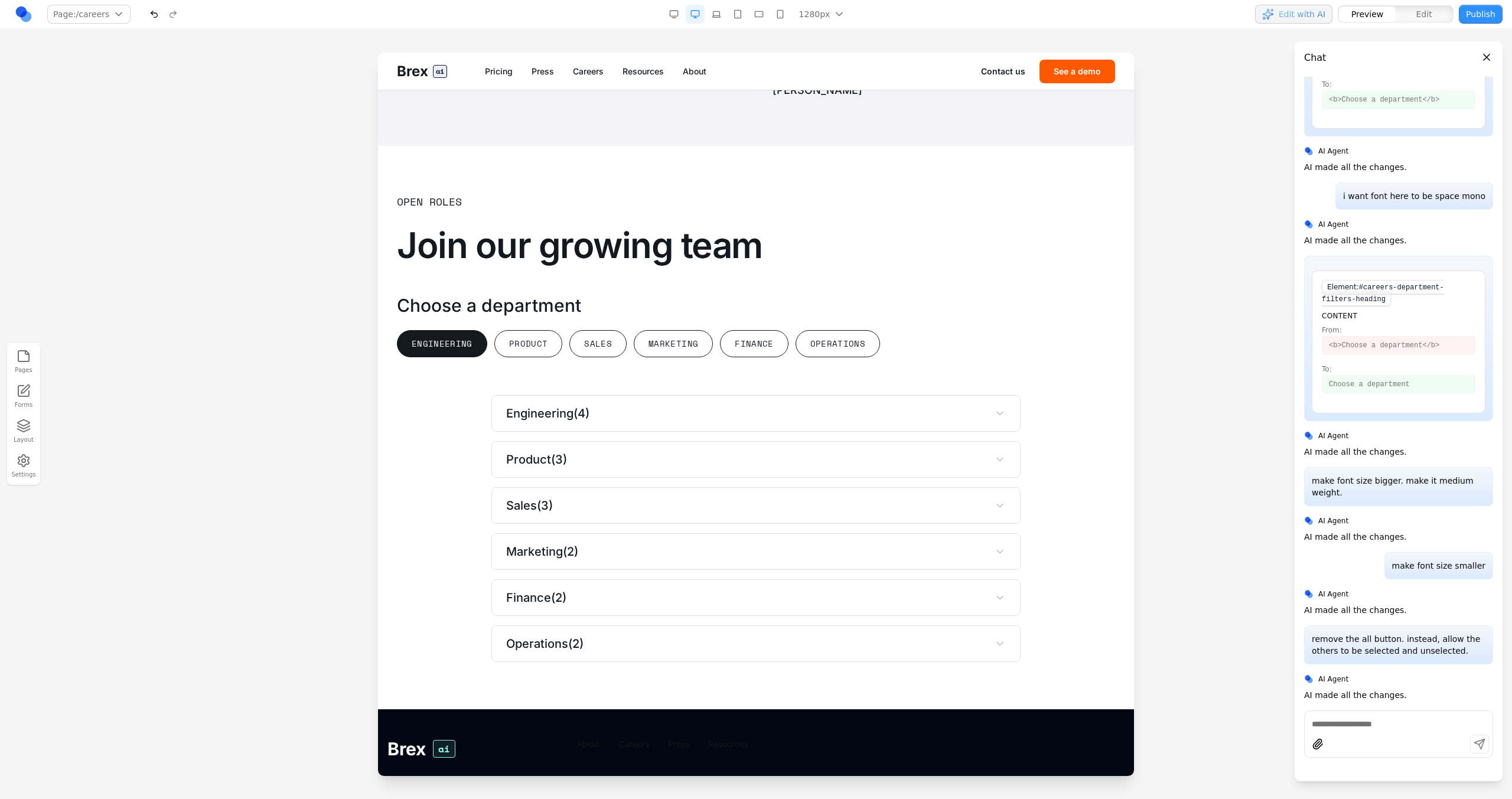
click at [456, 357] on button "Engineering" at bounding box center [442, 344] width 90 height 27
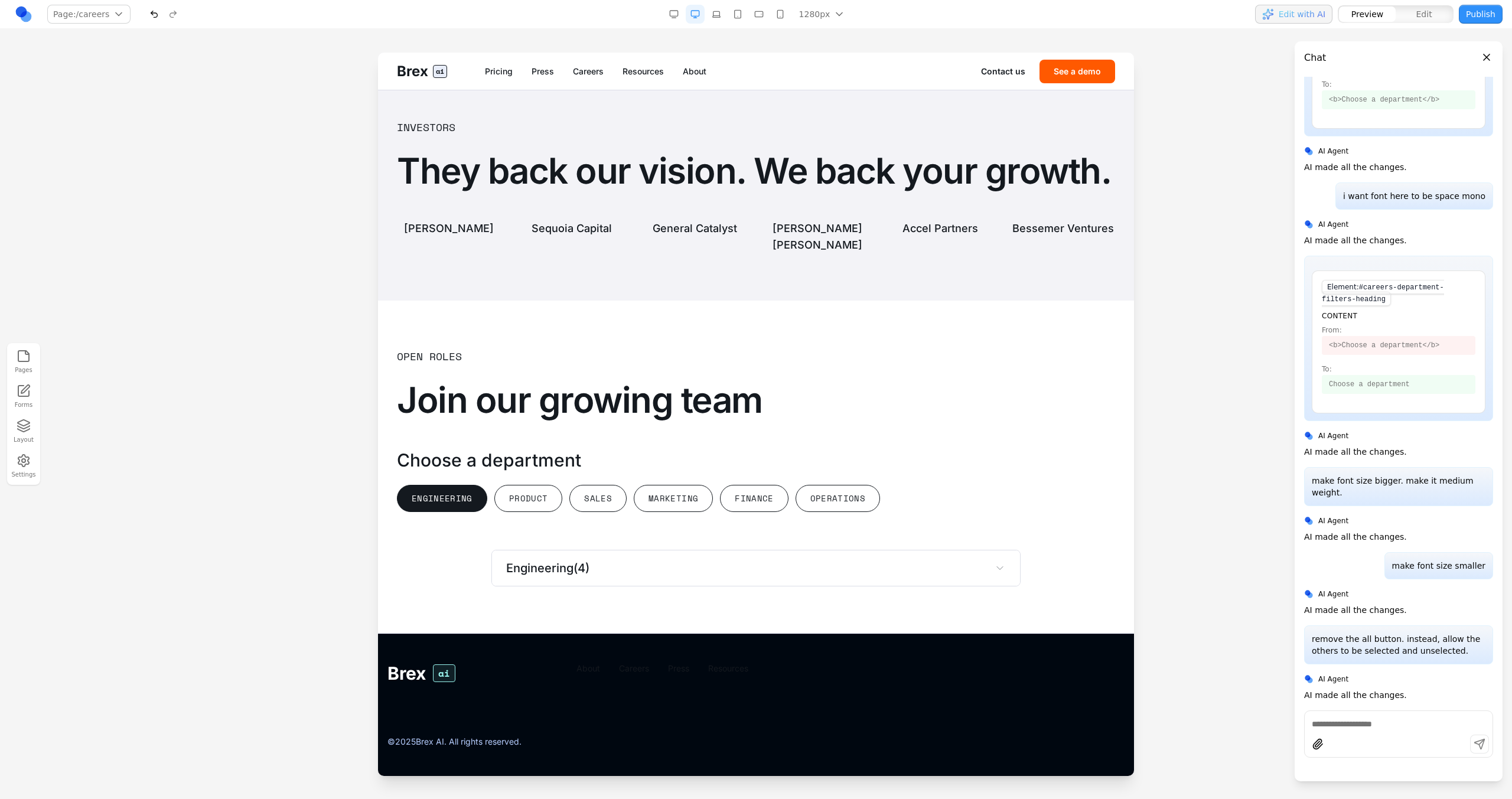
click at [448, 500] on button "Engineering" at bounding box center [442, 499] width 90 height 27
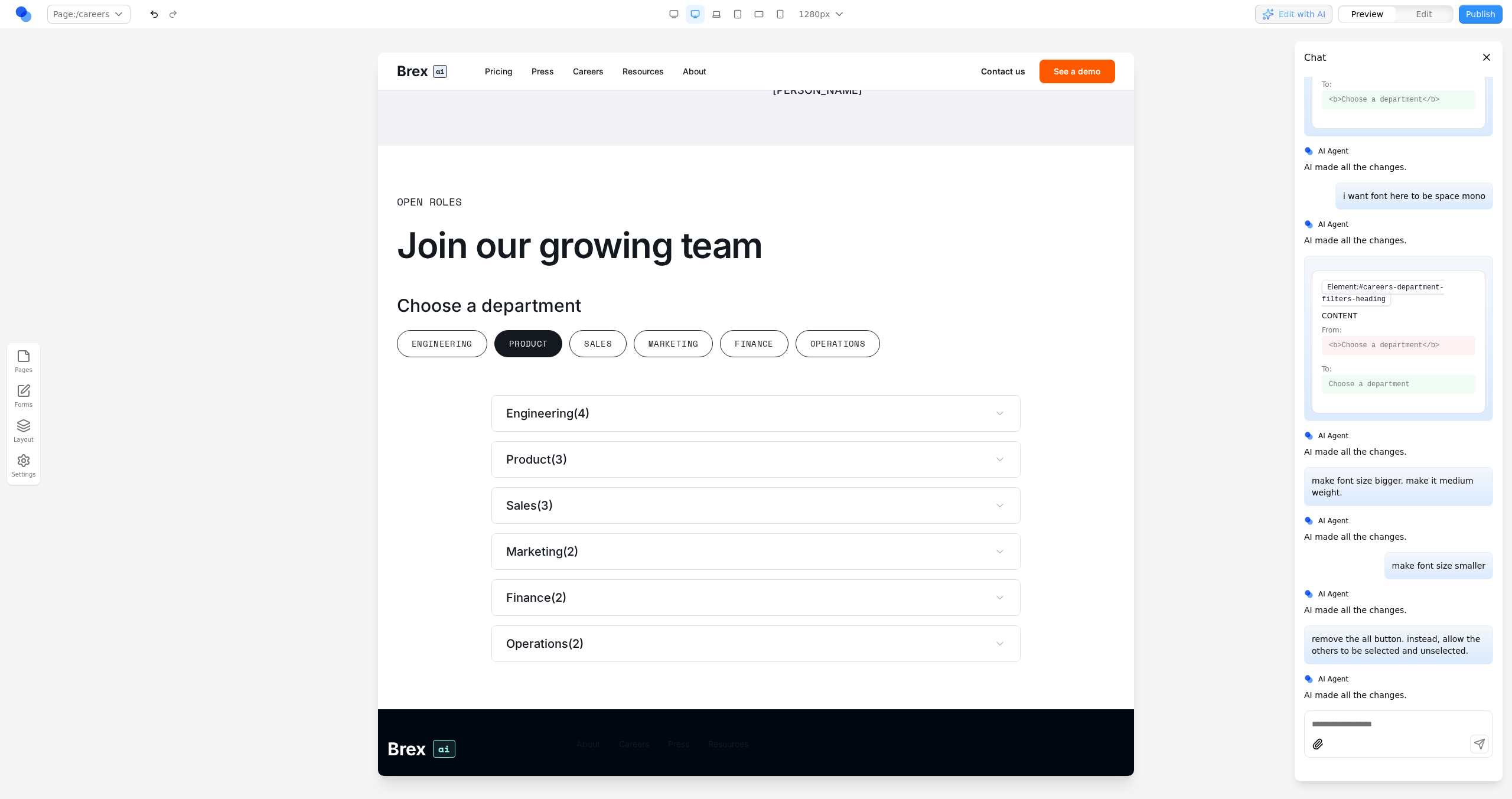
click at [524, 357] on button "Product" at bounding box center [528, 344] width 68 height 27
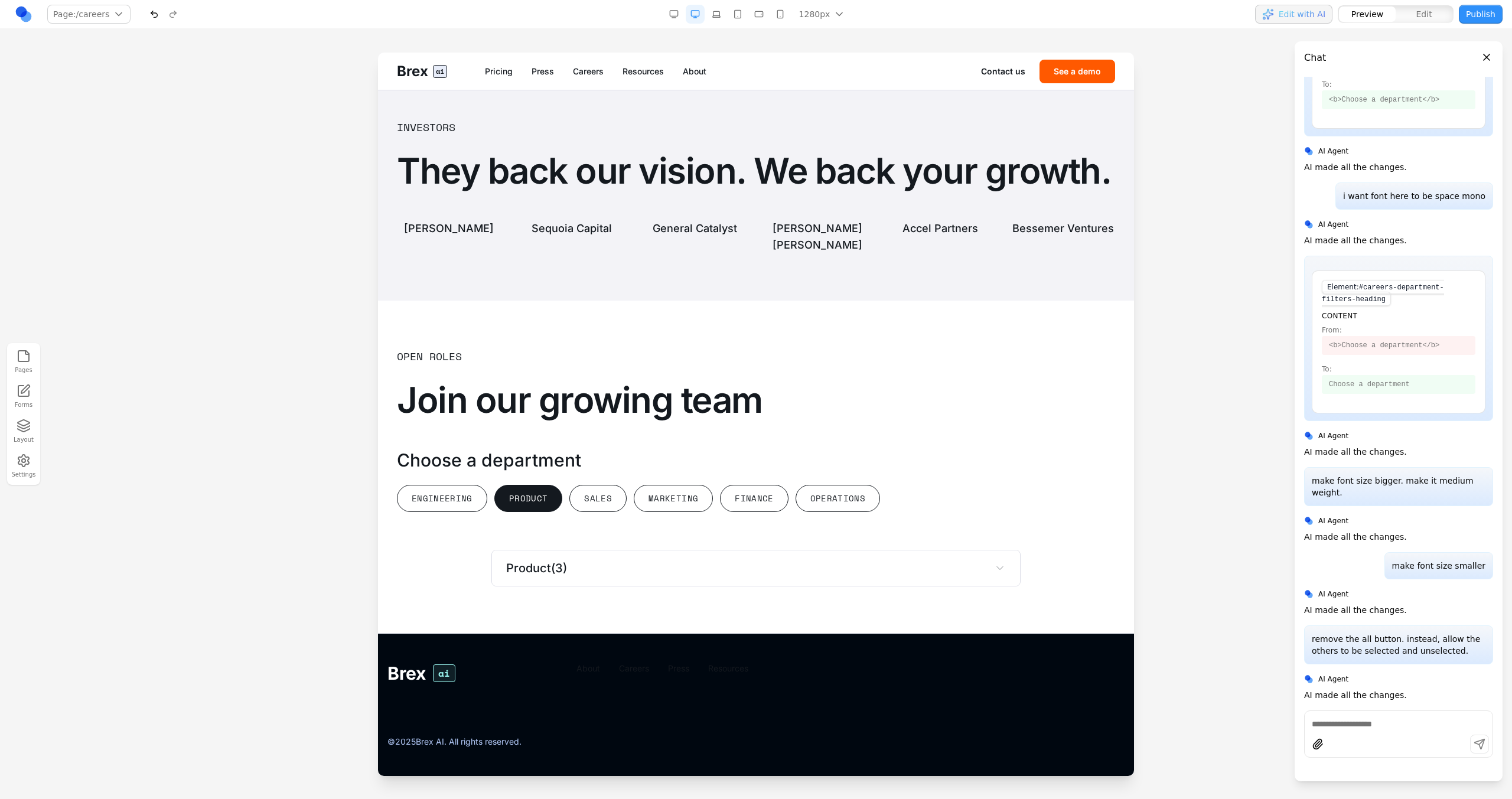
scroll to position [2793, 0]
click at [457, 496] on button "Engineering" at bounding box center [442, 499] width 90 height 27
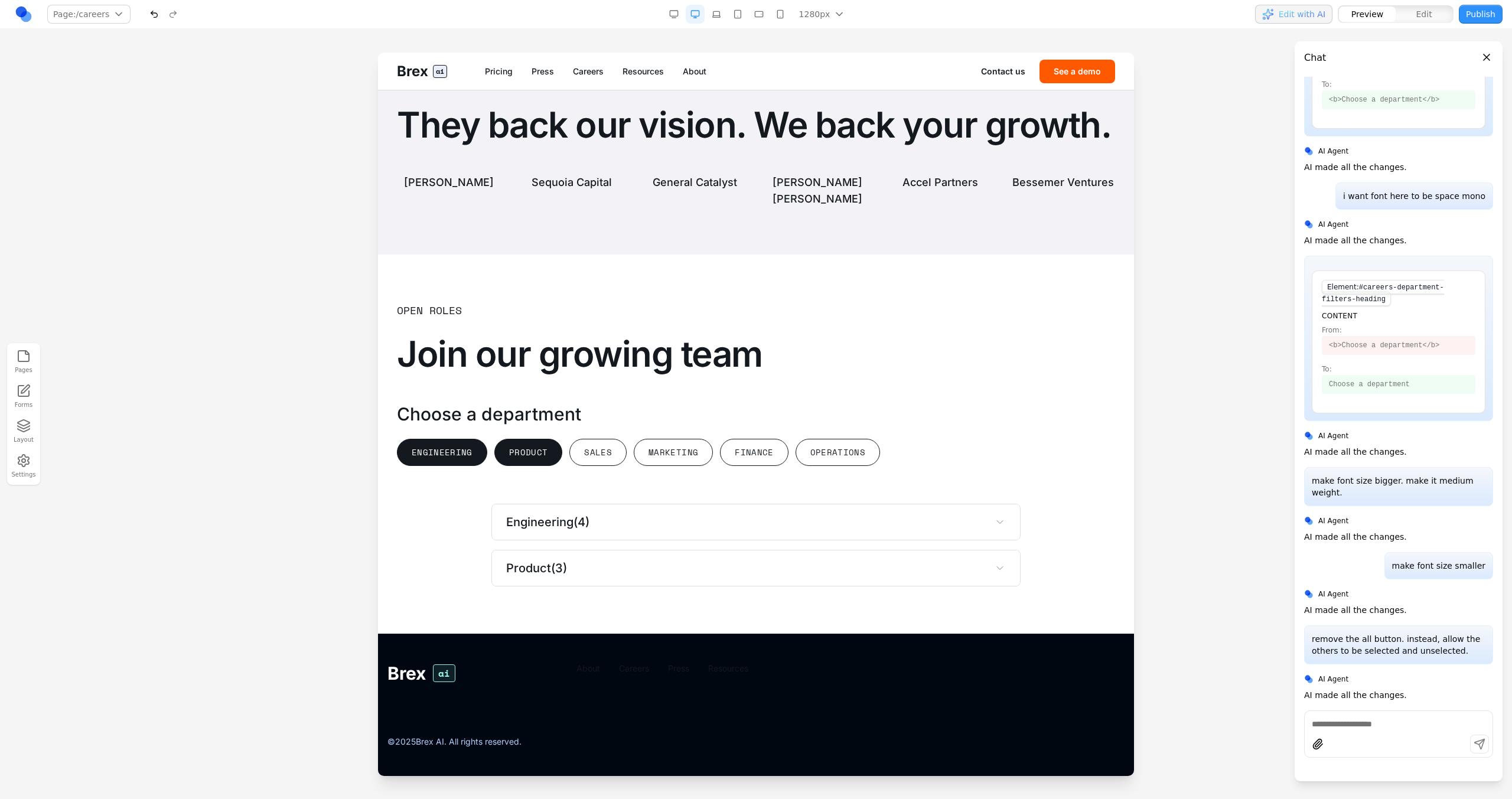
click at [551, 466] on button "Product" at bounding box center [528, 452] width 68 height 27
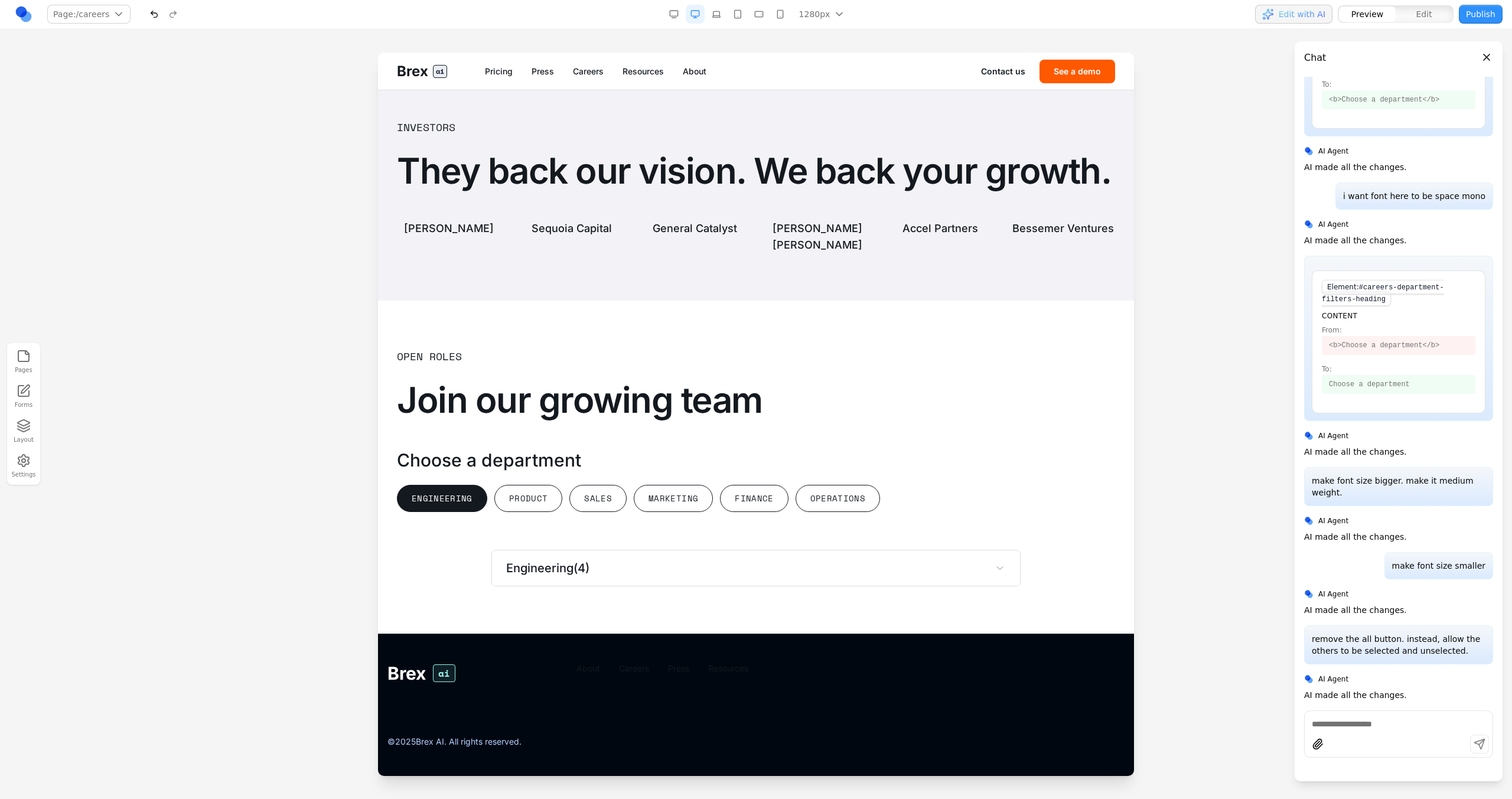
click at [490, 502] on div "Engineering Product Sales Marketing Finance Operations" at bounding box center [756, 499] width 718 height 27
click at [472, 502] on button "Engineering" at bounding box center [442, 499] width 90 height 27
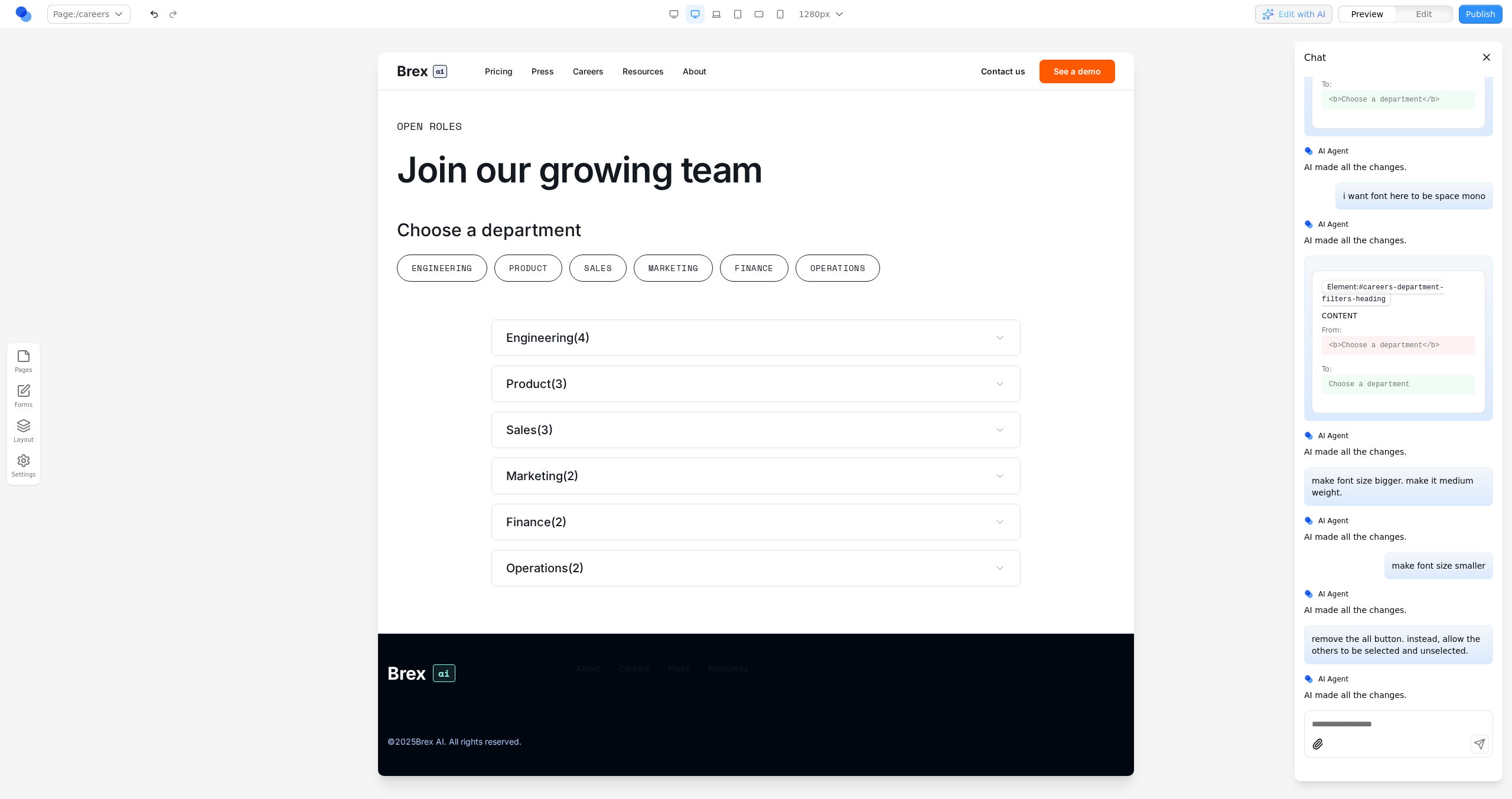
scroll to position [3023, 0]
click at [1402, 13] on button "Edit" at bounding box center [1423, 14] width 57 height 15
click at [796, 273] on button "**********" at bounding box center [836, 268] width 82 height 27
click at [782, 272] on div "**********" at bounding box center [756, 268] width 718 height 27
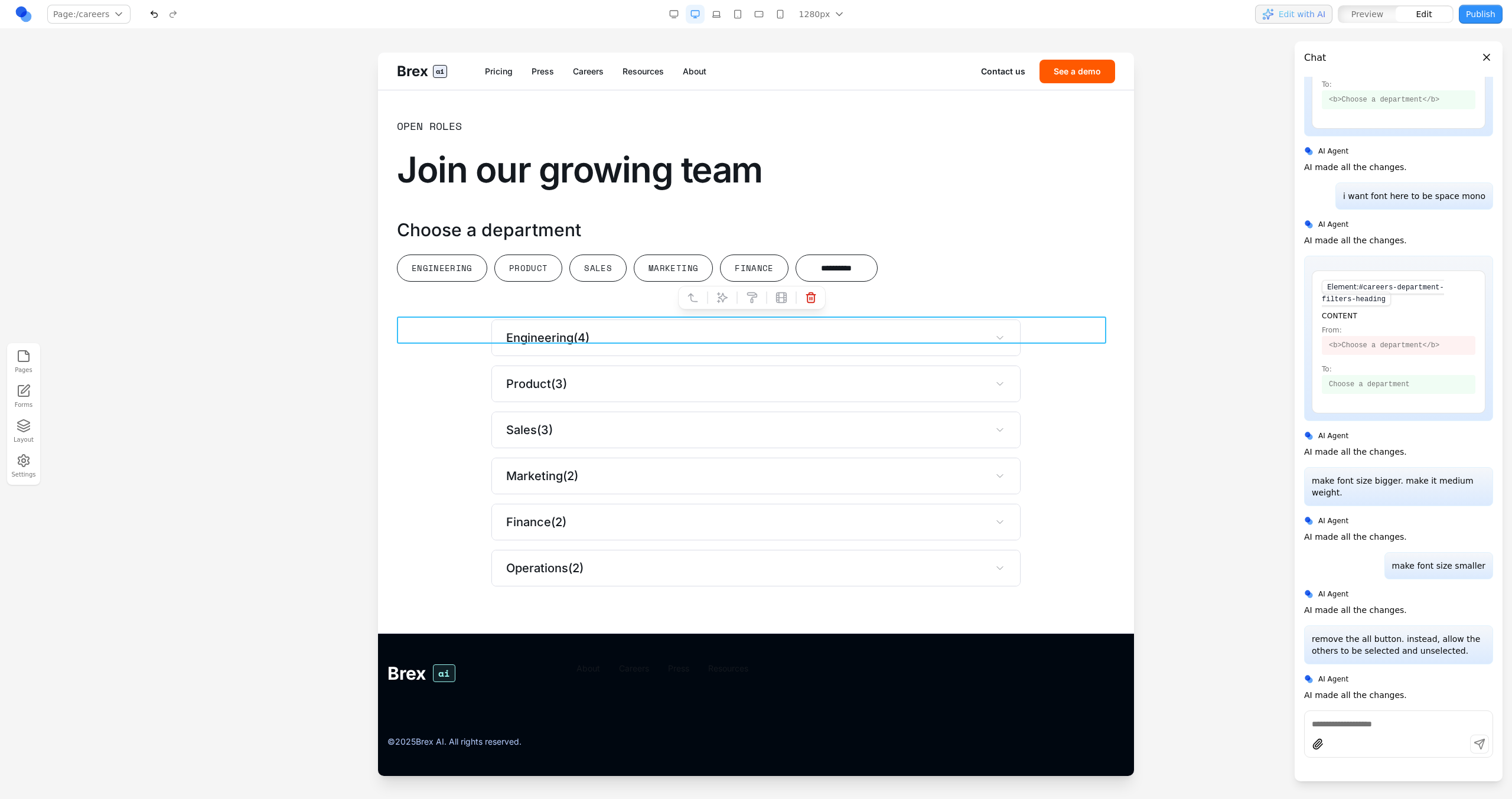
click at [710, 288] on div at bounding box center [707, 297] width 9 height 20
click at [713, 288] on button at bounding box center [723, 297] width 19 height 19
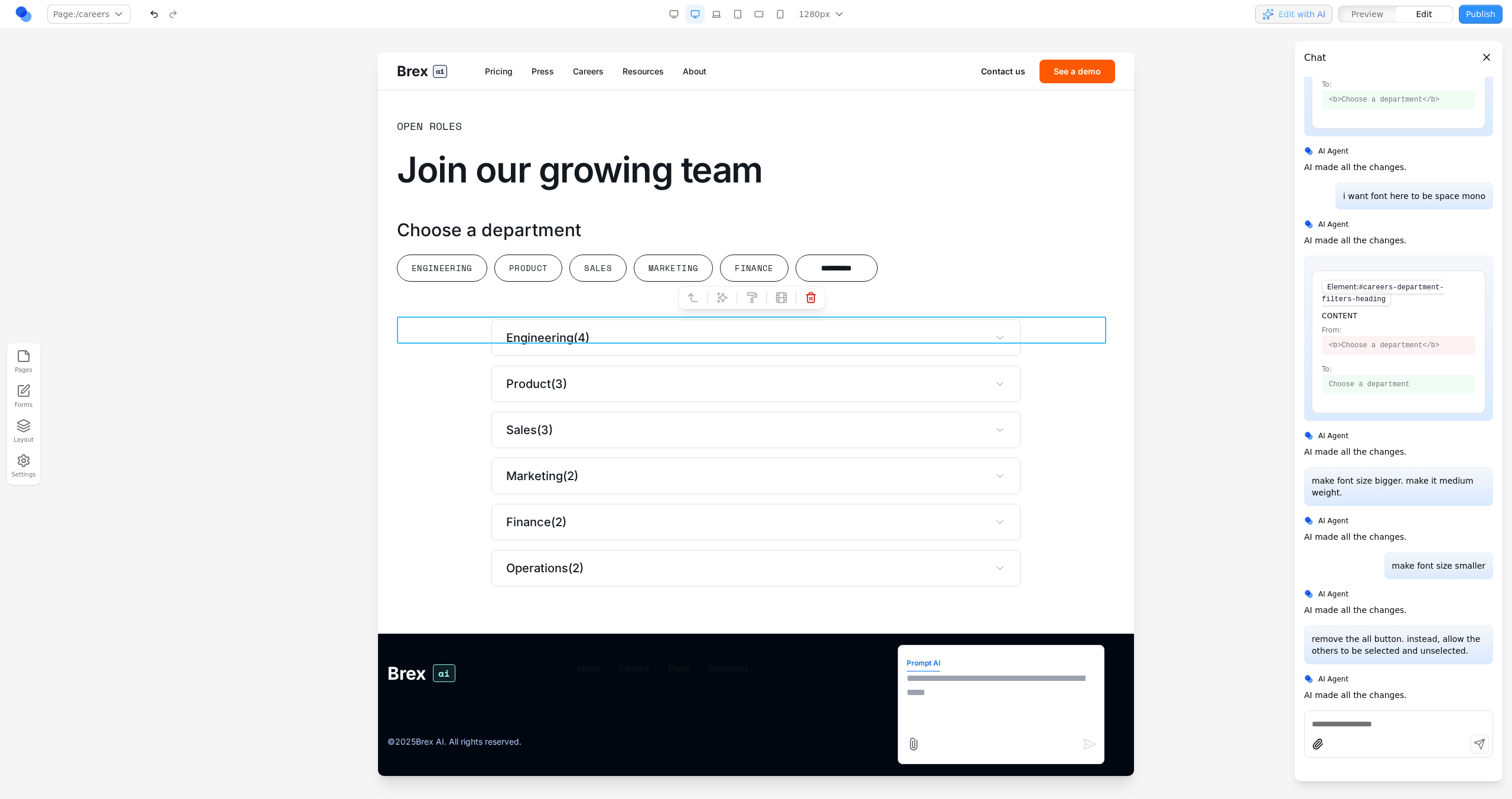
click at [950, 732] on form "Prompt AI" at bounding box center [1001, 705] width 189 height 102
click at [948, 714] on textarea at bounding box center [1001, 701] width 189 height 59
type textarea "**********"
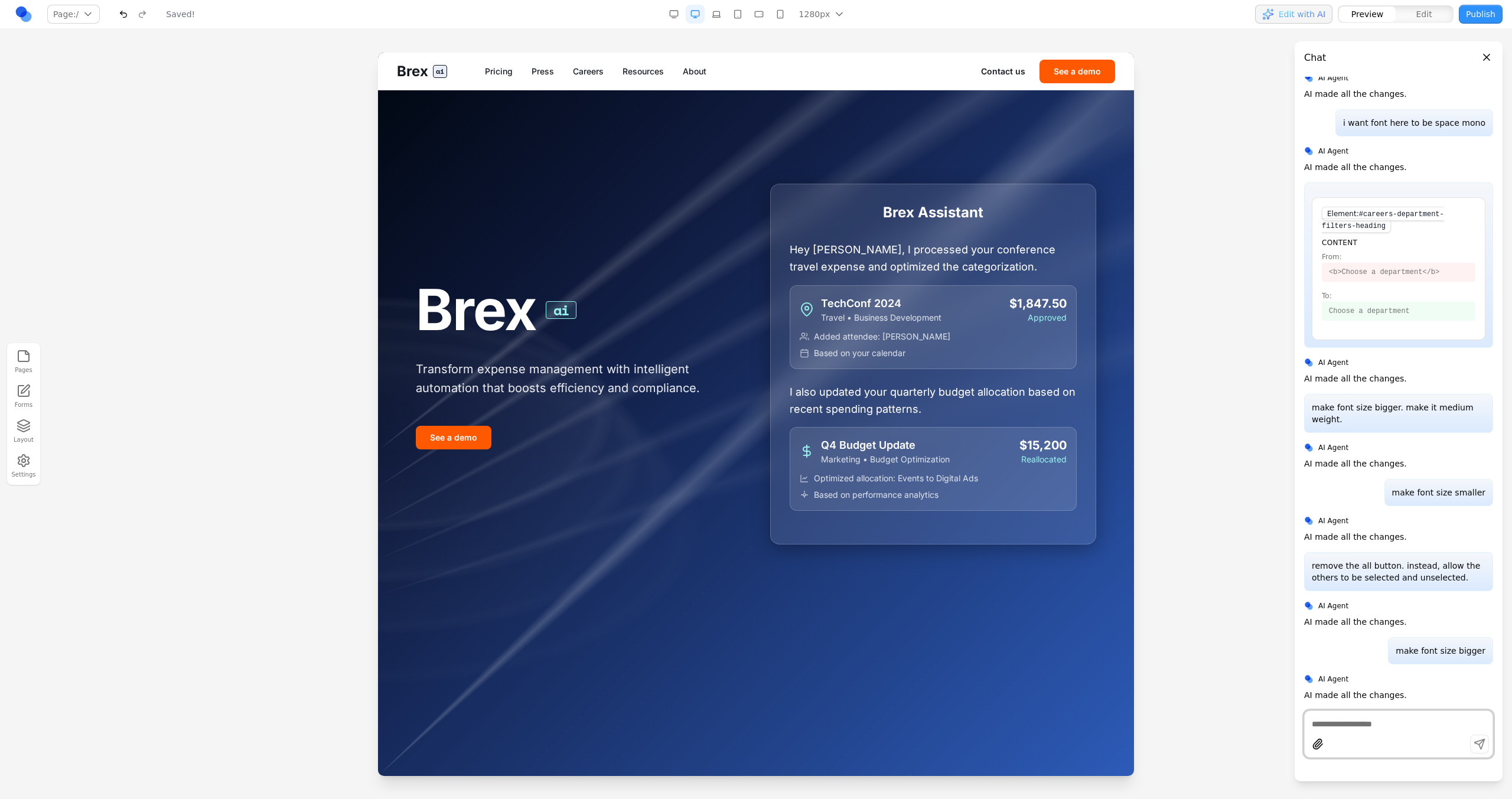
scroll to position [0, 0]
click at [589, 76] on link "Careers" at bounding box center [588, 71] width 31 height 12
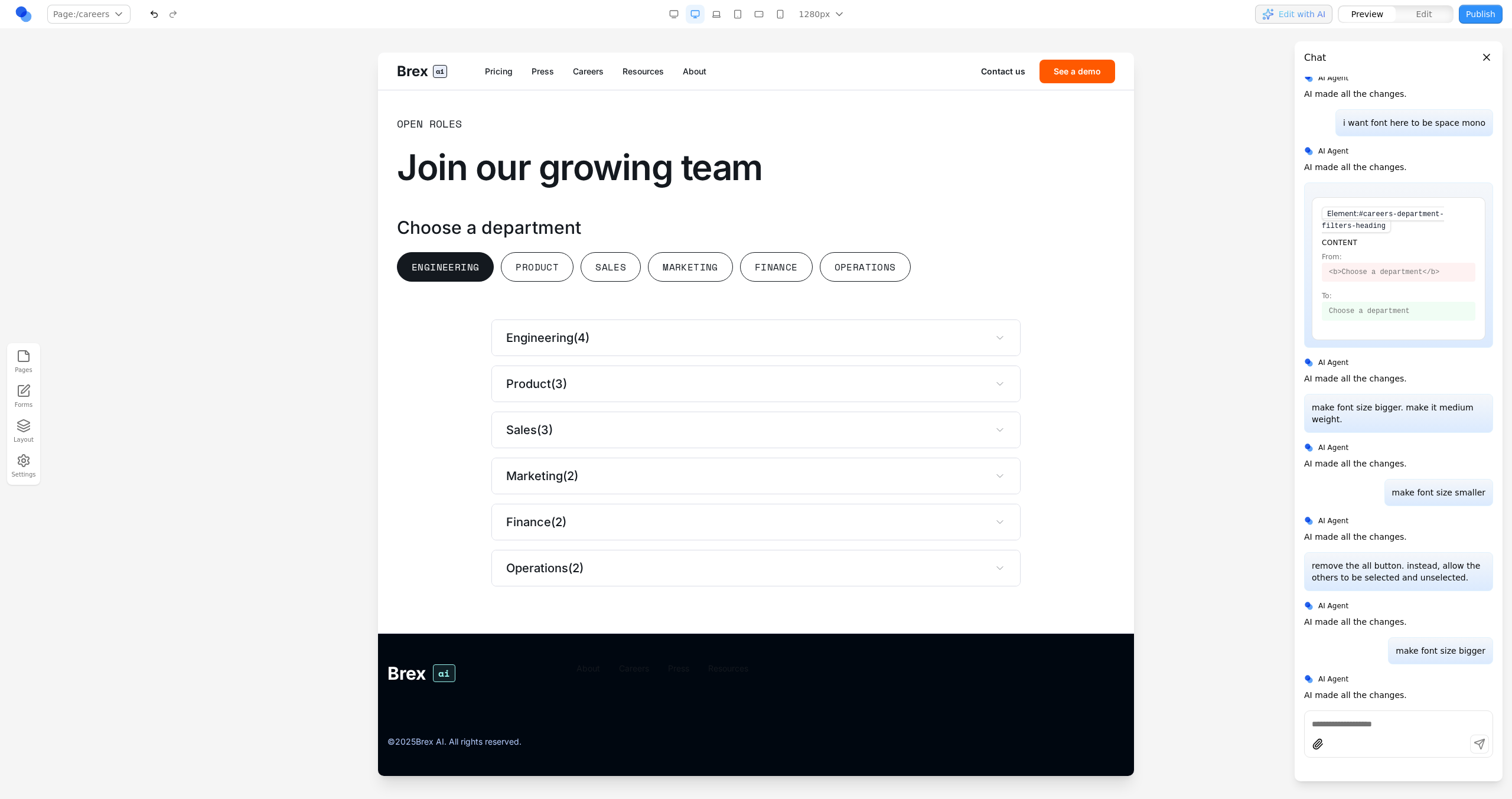
click at [467, 270] on button "Engineering" at bounding box center [445, 267] width 97 height 30
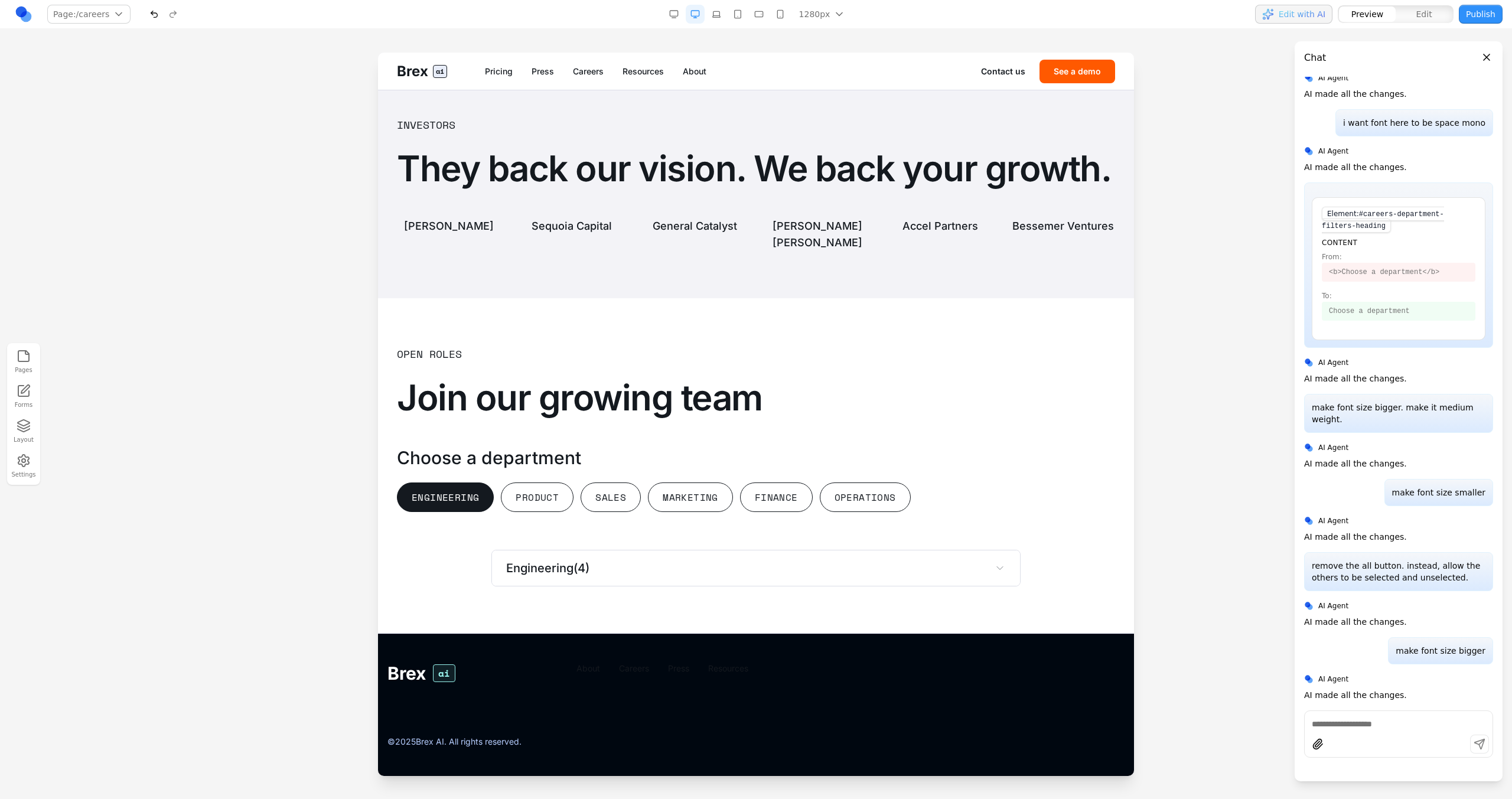
click at [551, 509] on button "Product" at bounding box center [536, 497] width 72 height 30
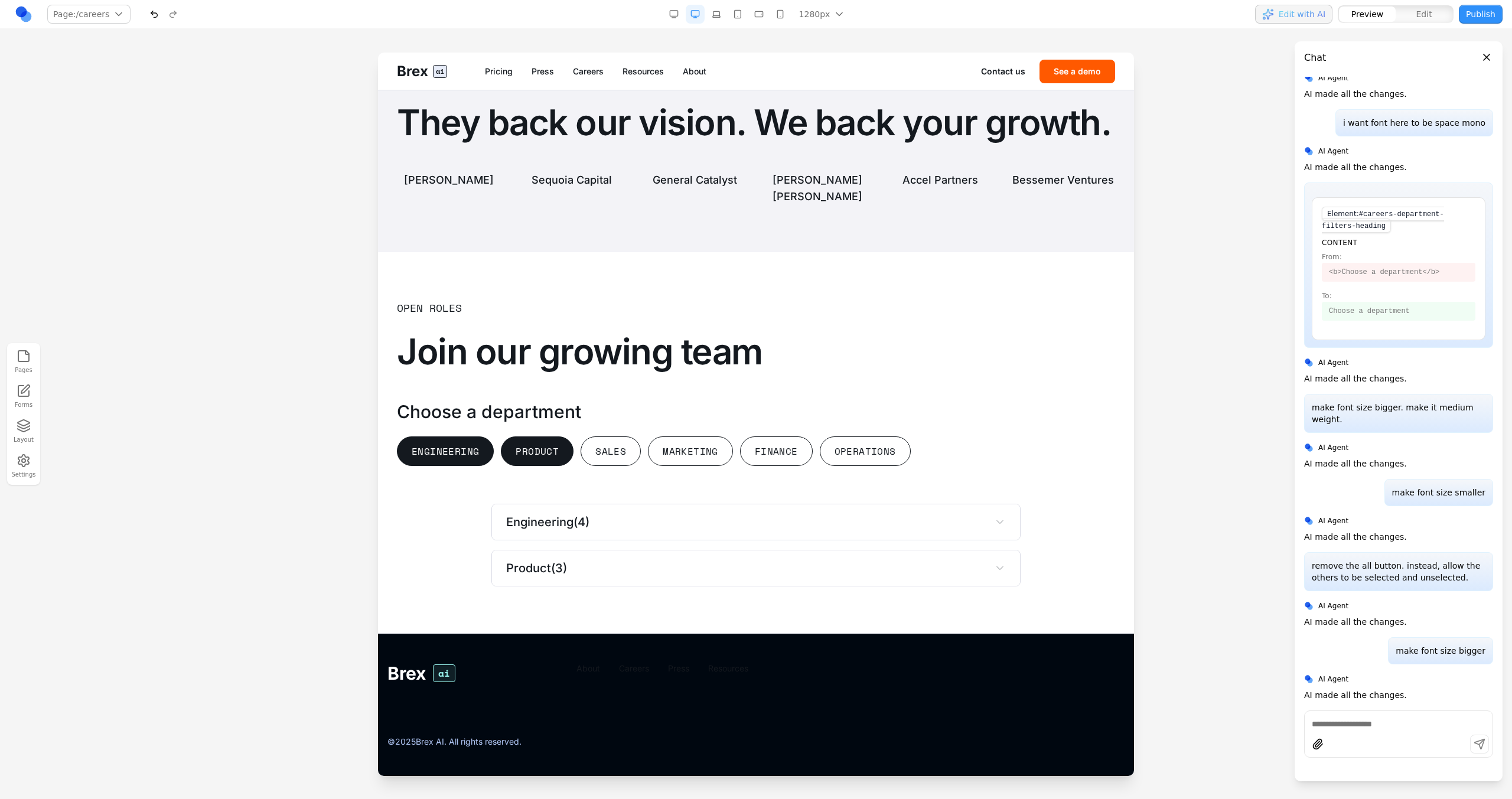
click at [564, 466] on button "Product" at bounding box center [536, 451] width 72 height 30
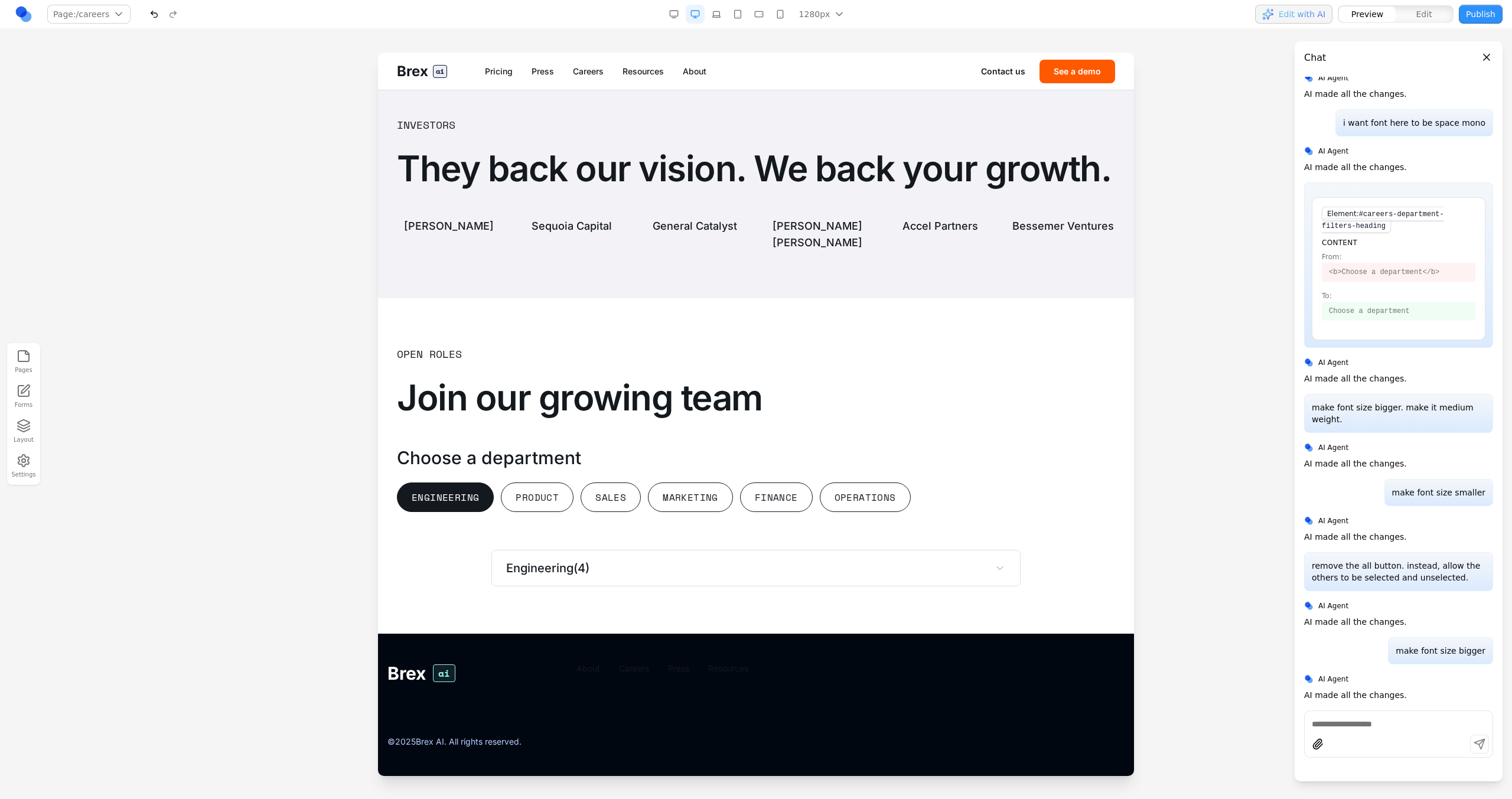
click at [476, 499] on button "Engineering" at bounding box center [445, 497] width 97 height 30
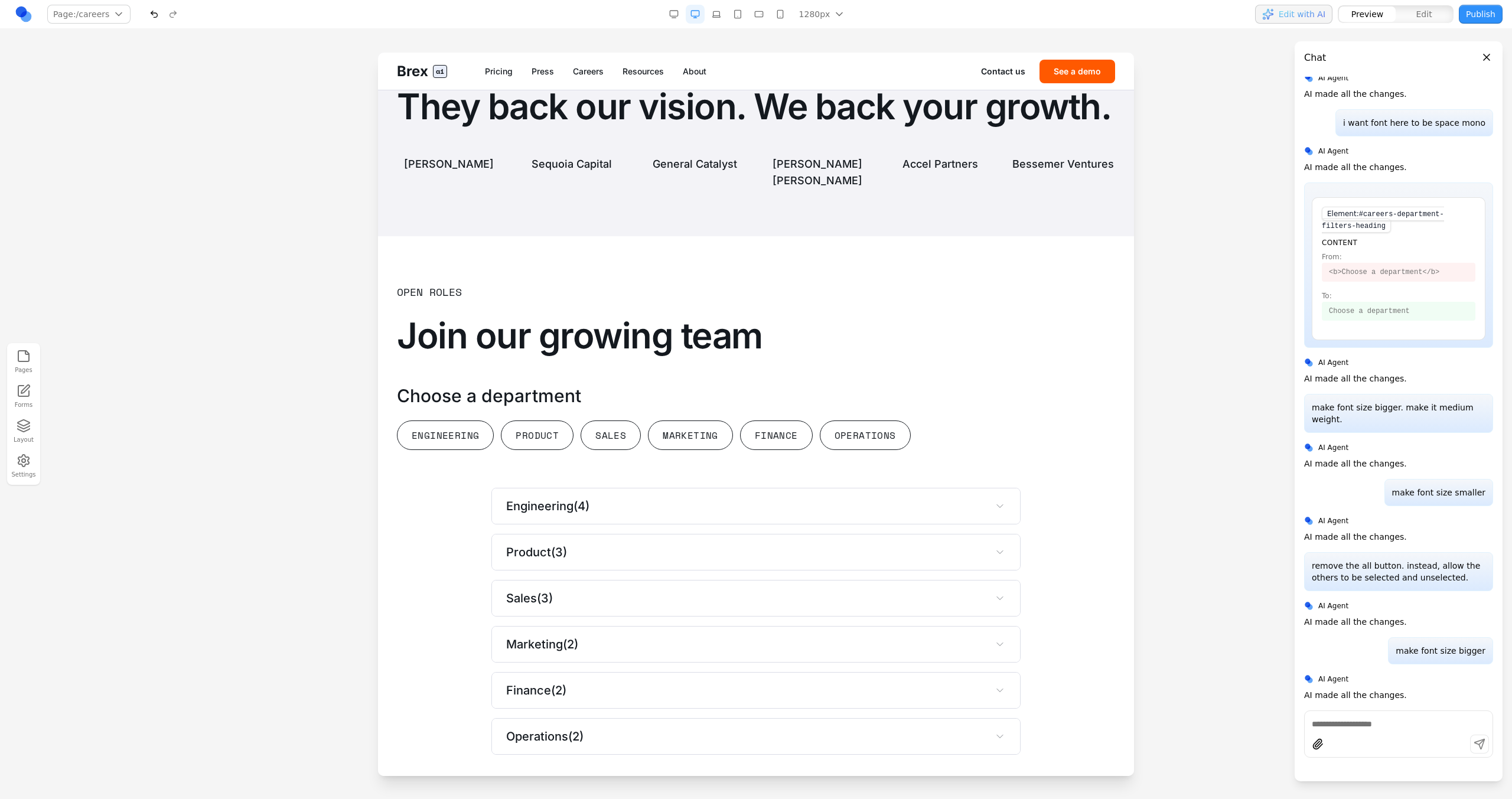
click at [1410, 16] on button "Edit" at bounding box center [1423, 14] width 57 height 15
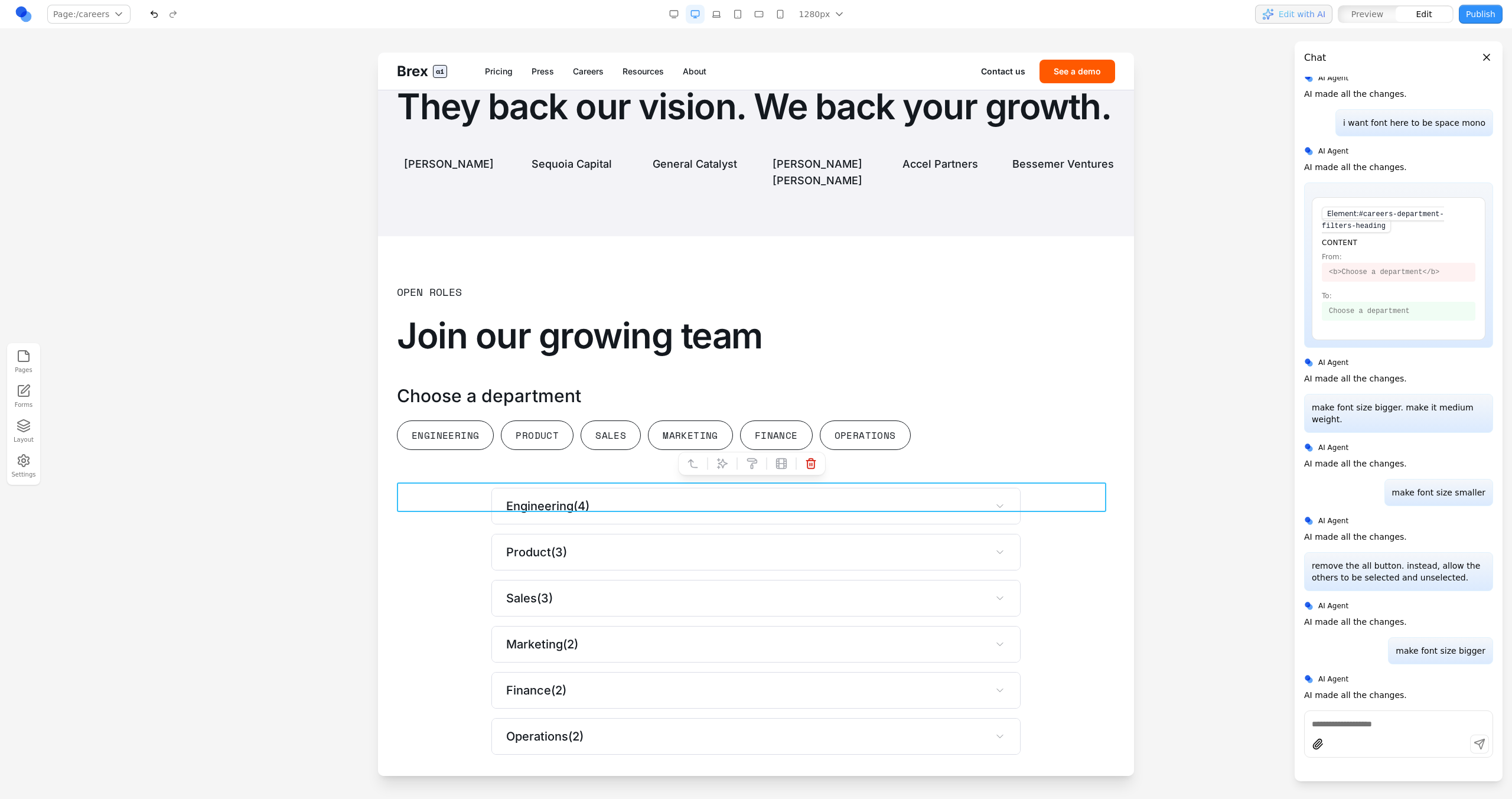
click at [1019, 451] on div "Engineering Product Sales Marketing Finance Operations" at bounding box center [756, 435] width 718 height 30
click at [721, 456] on button at bounding box center [723, 464] width 19 height 19
click at [966, 674] on textarea at bounding box center [1001, 701] width 189 height 59
type textarea "**********"
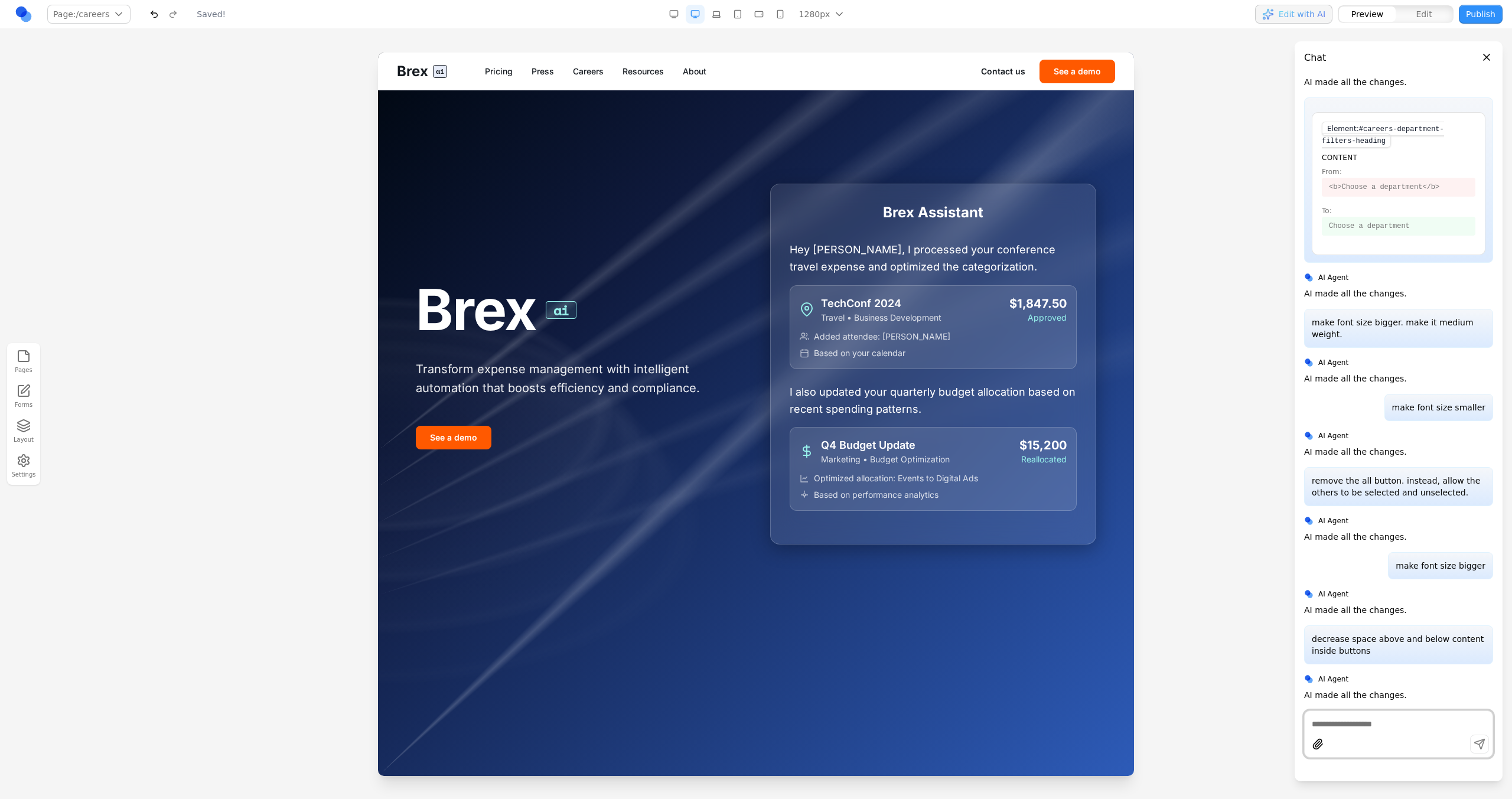
scroll to position [0, 0]
click at [600, 77] on div "Brex ai Pricing Press Careers Resources About Contact us See a demo" at bounding box center [756, 71] width 756 height 38
click at [591, 73] on link "Careers" at bounding box center [588, 71] width 31 height 12
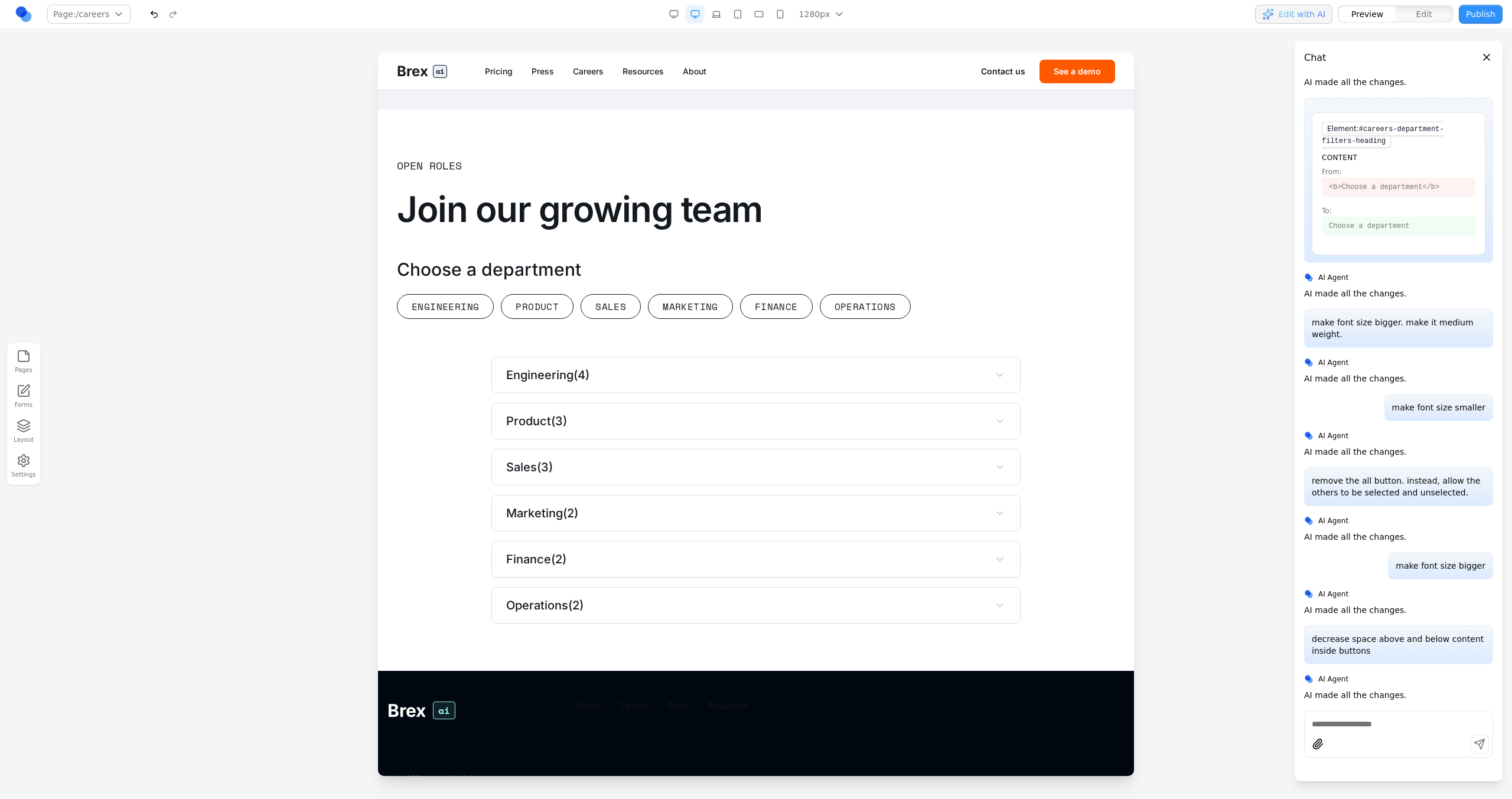
scroll to position [3021, 0]
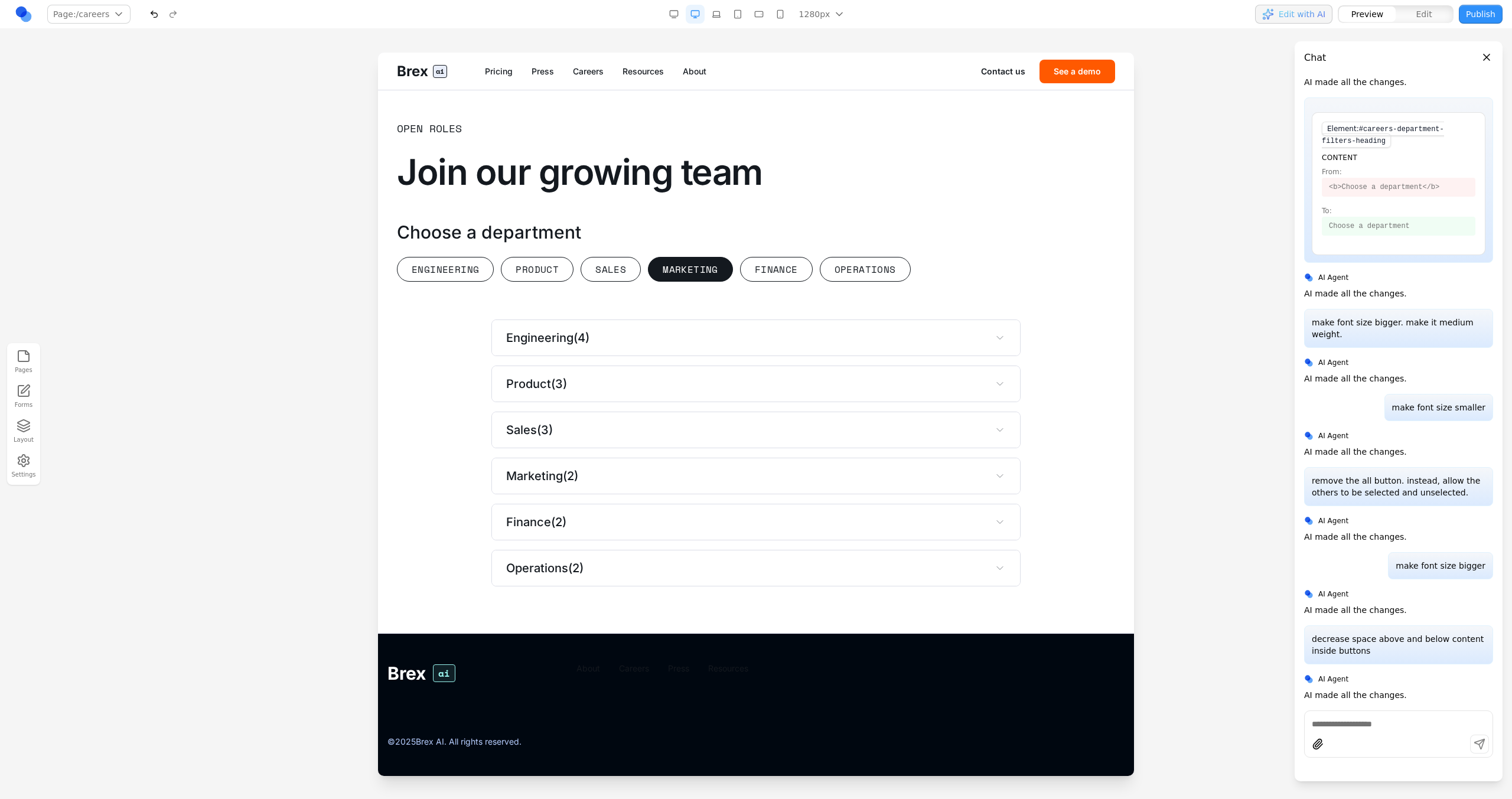
click at [669, 275] on button "Marketing" at bounding box center [690, 270] width 85 height 25
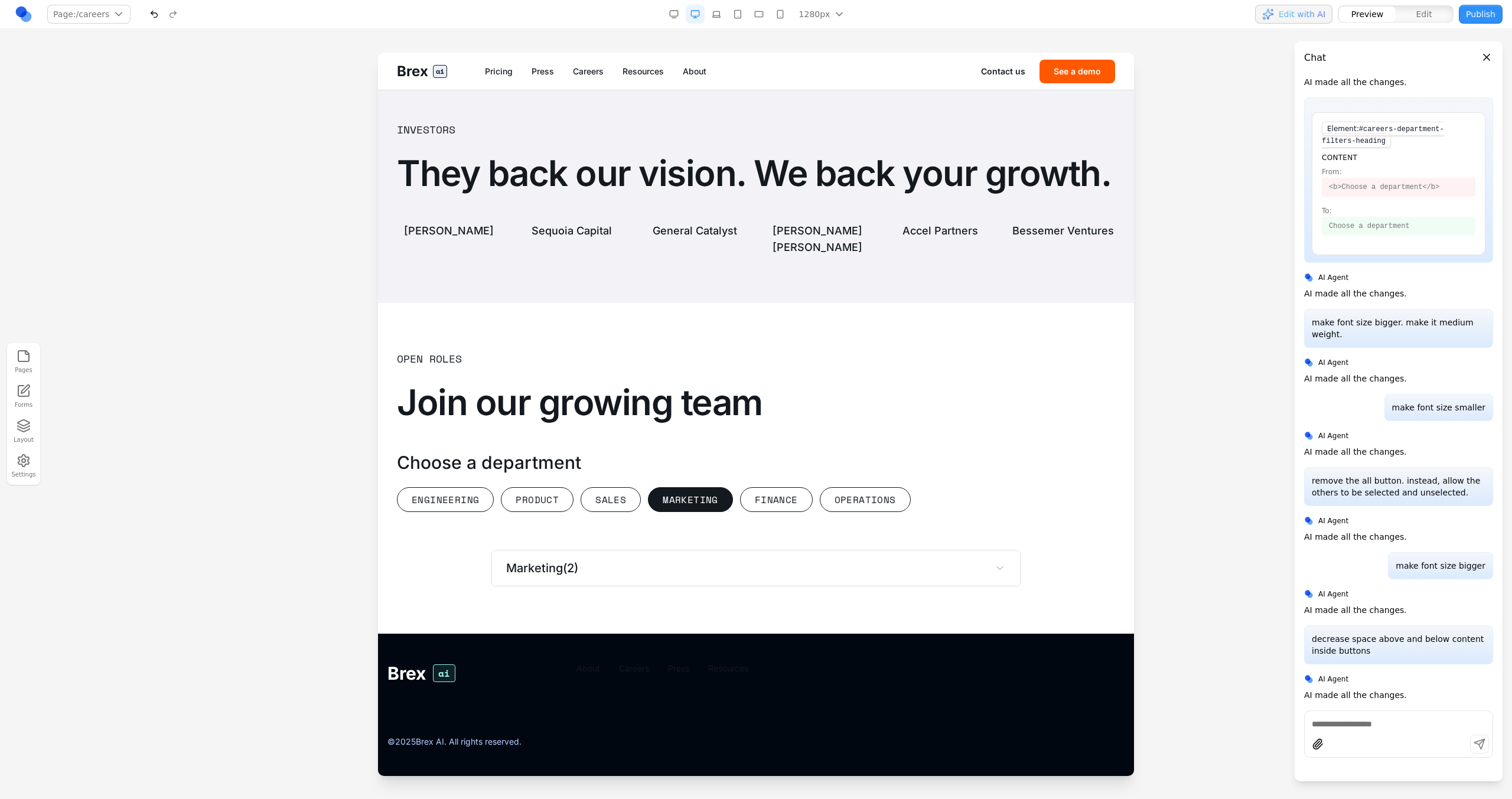
click at [461, 514] on div "Open Roles Join our growing team Choose a department Engineering Product Sales …" at bounding box center [756, 468] width 718 height 236
click at [460, 505] on button "Engineering" at bounding box center [445, 500] width 97 height 25
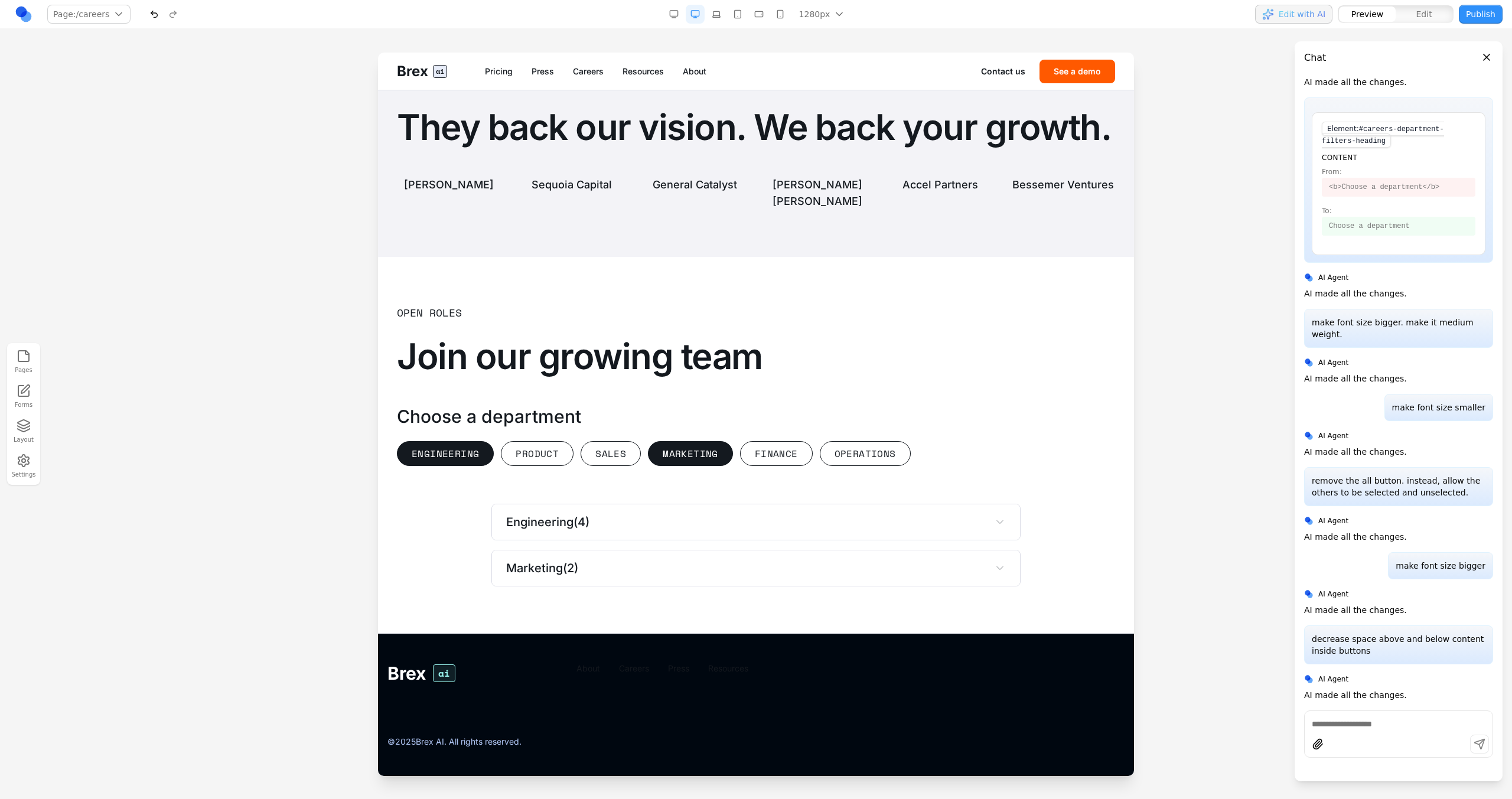
click at [469, 466] on button "Engineering" at bounding box center [445, 453] width 97 height 25
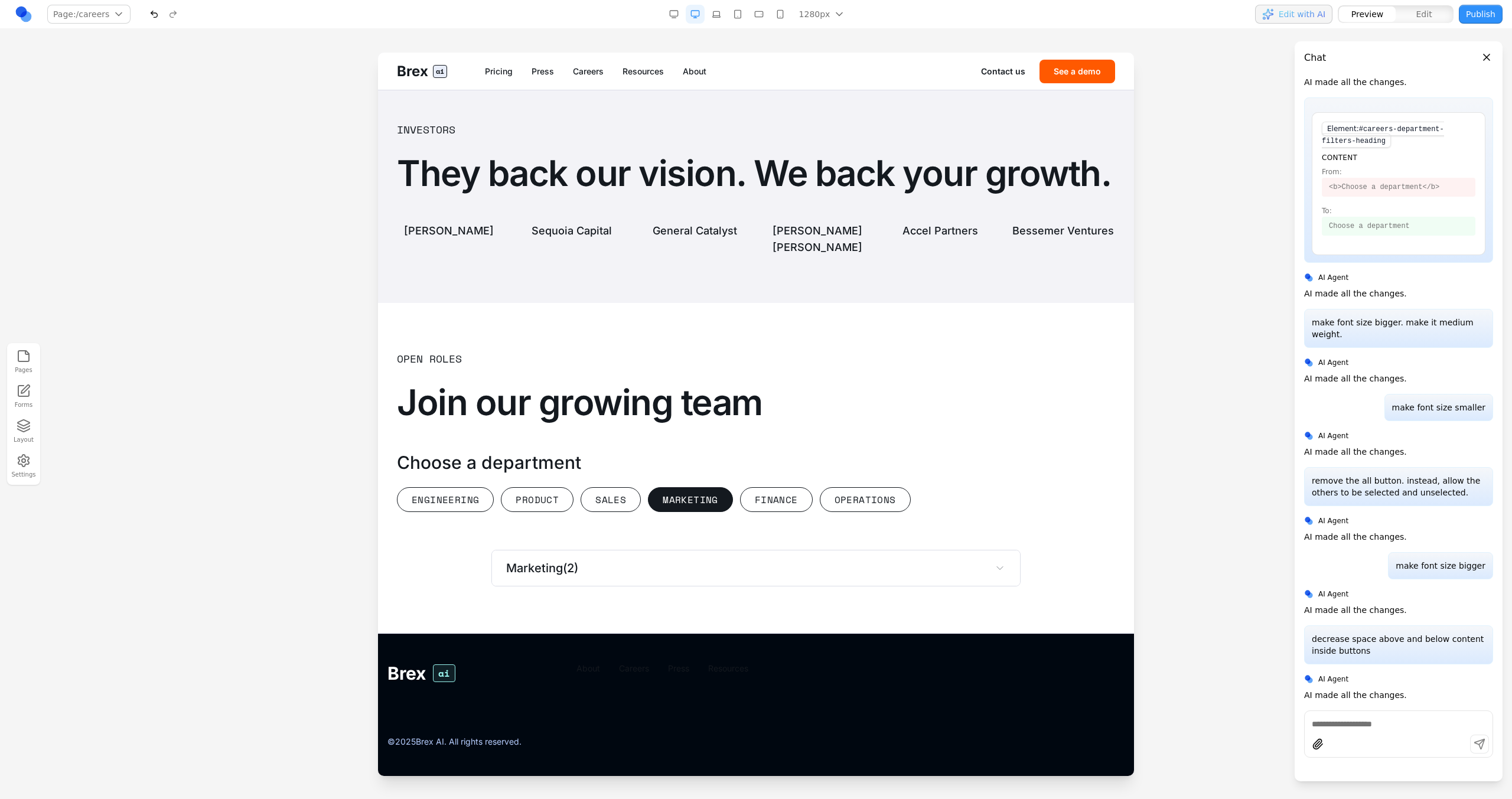
click at [654, 509] on button "Marketing" at bounding box center [690, 500] width 85 height 25
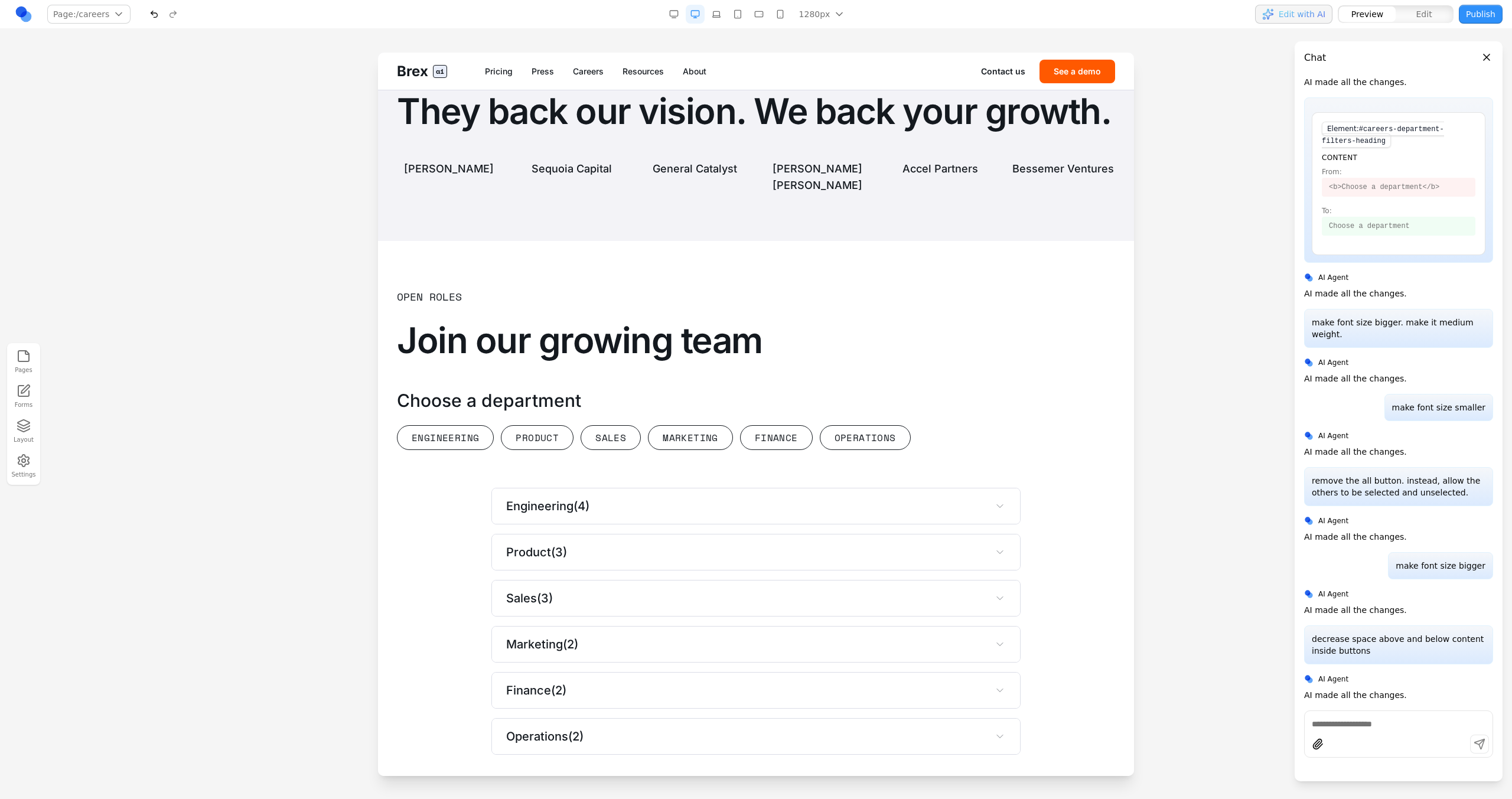
click at [1442, 7] on button "Edit" at bounding box center [1423, 14] width 57 height 15
click at [941, 451] on div "Engineering Product Sales Marketing Finance Operations" at bounding box center [756, 438] width 718 height 25
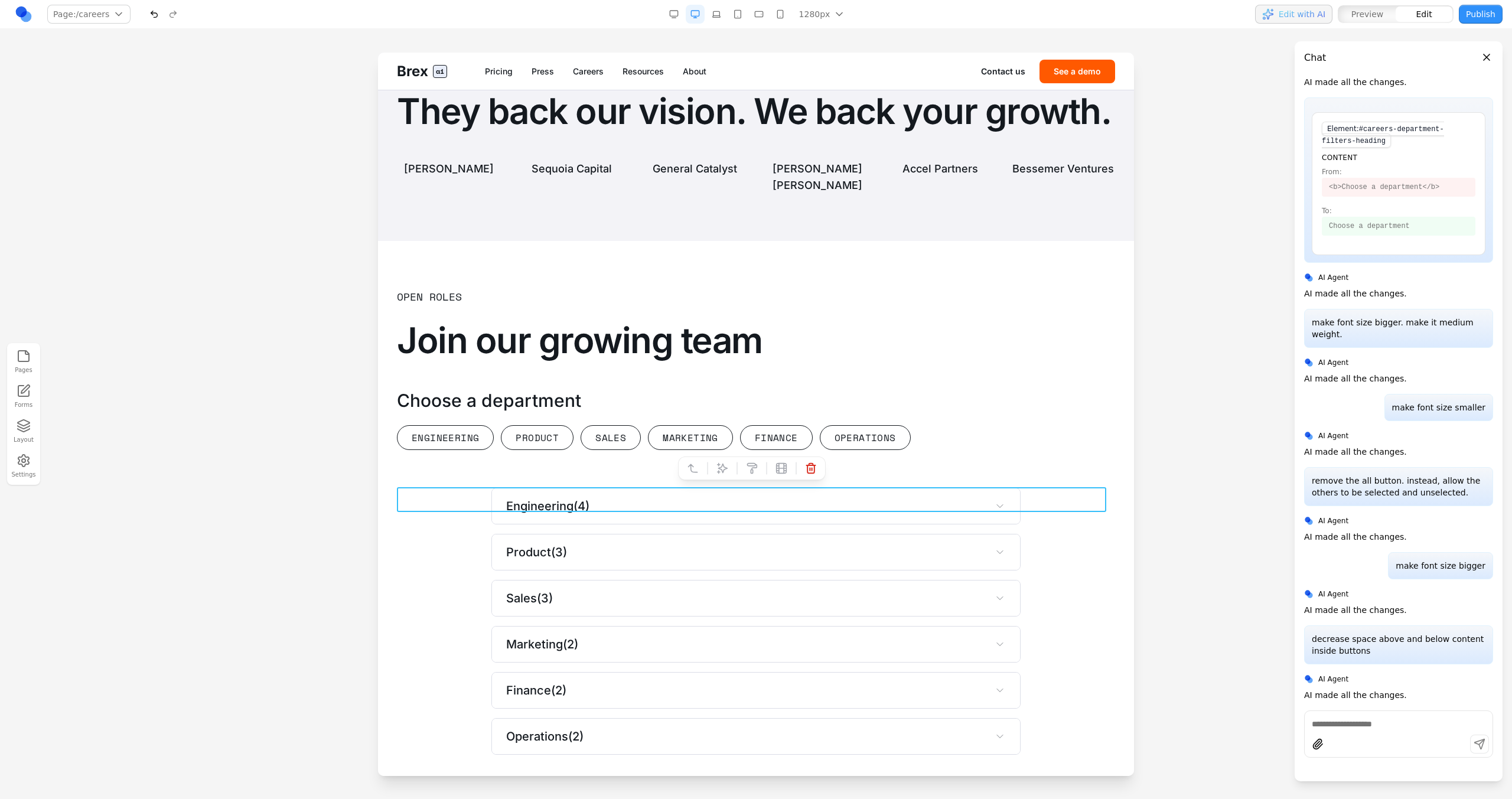
click at [722, 472] on icon at bounding box center [722, 468] width 10 height 10
click at [939, 698] on textarea at bounding box center [1001, 701] width 189 height 59
type textarea "*****"
click at [1078, 556] on div "Open Roles Join our growing team Choose a department Engineering Product Sales …" at bounding box center [756, 521] width 718 height 467
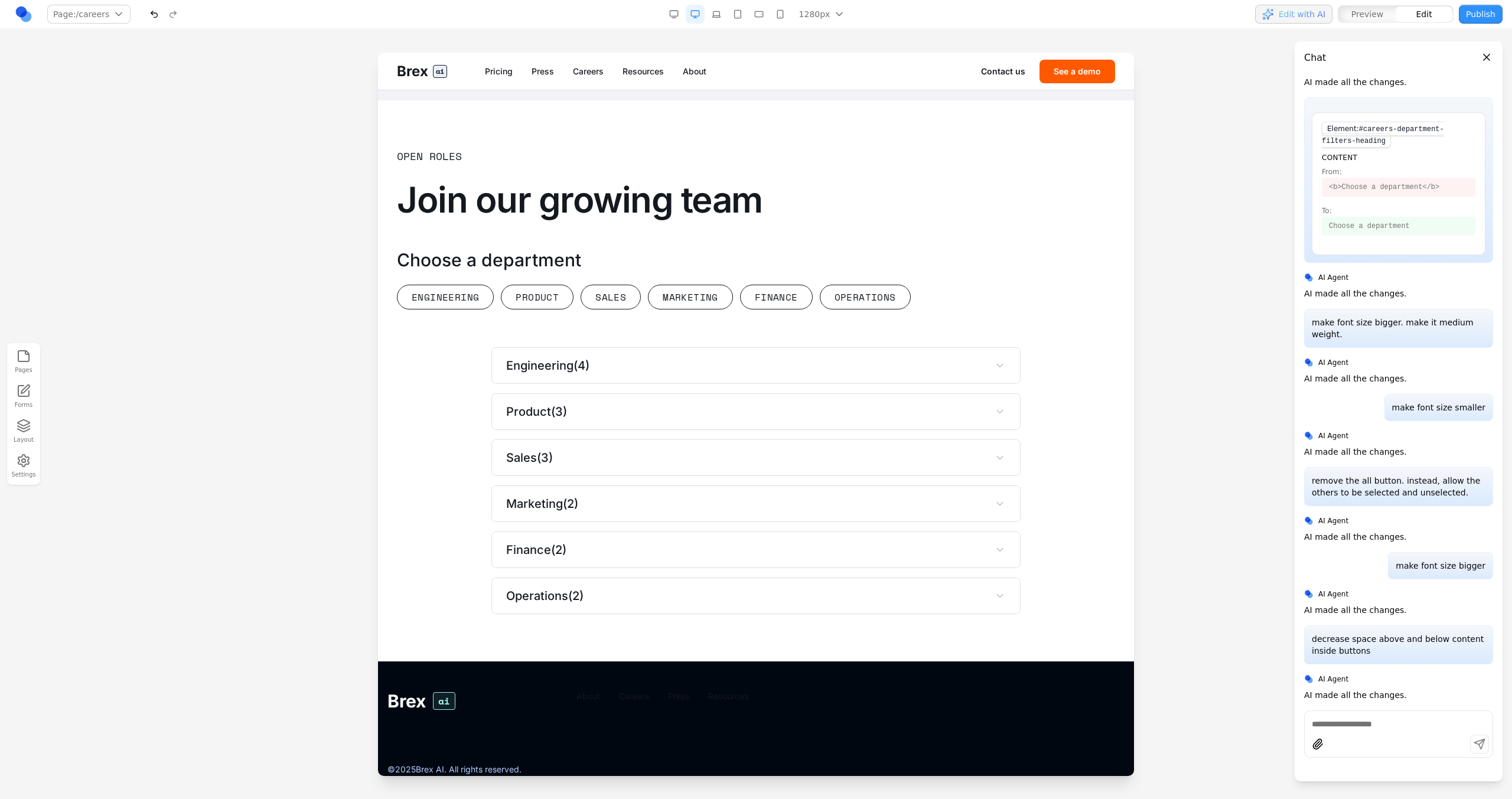
scroll to position [2951, 0]
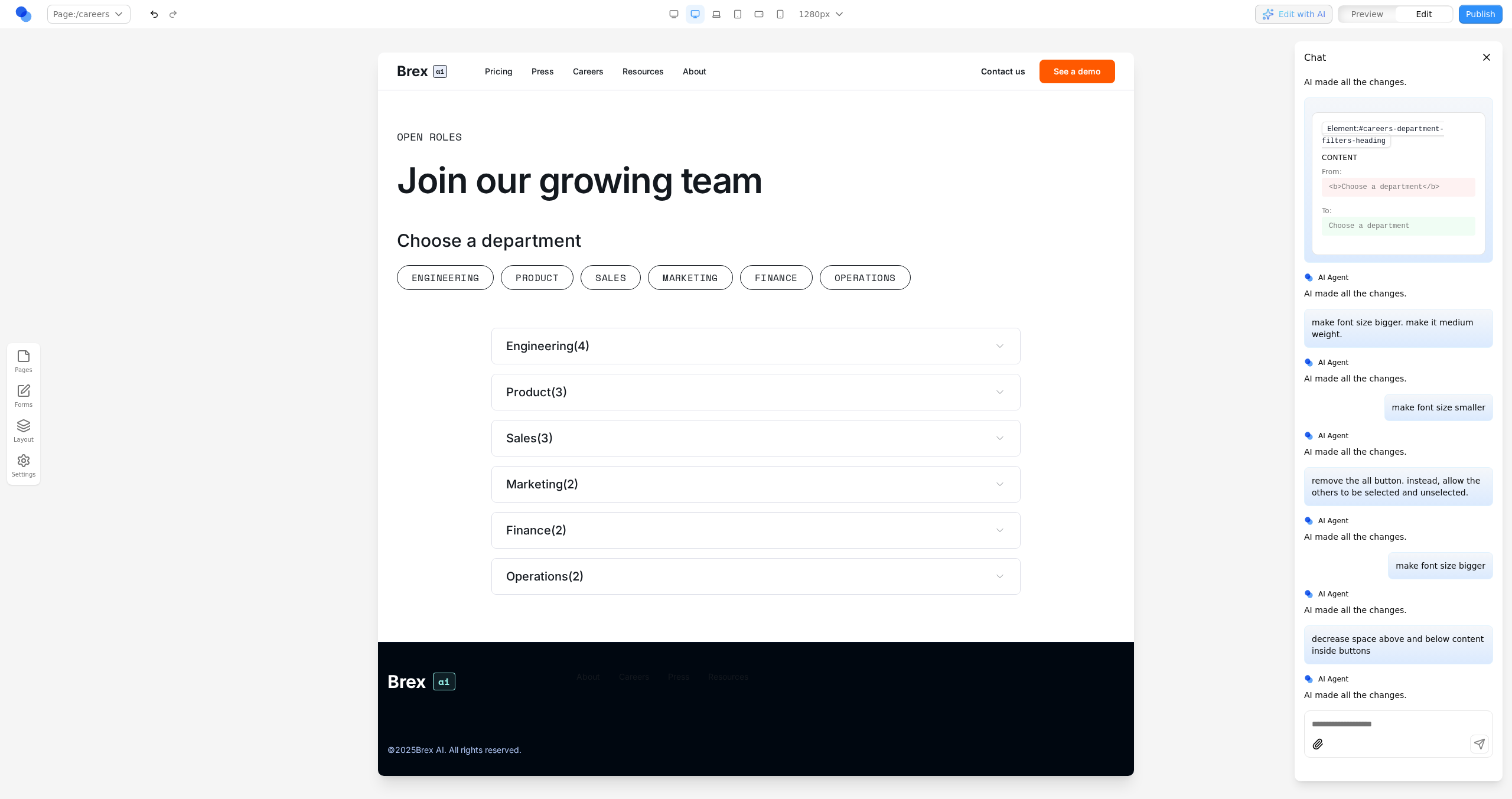
click at [1386, 5] on div "Preview Edit" at bounding box center [1395, 14] width 116 height 19
click at [1384, 11] on button "Preview" at bounding box center [1367, 14] width 57 height 15
type button "preview"
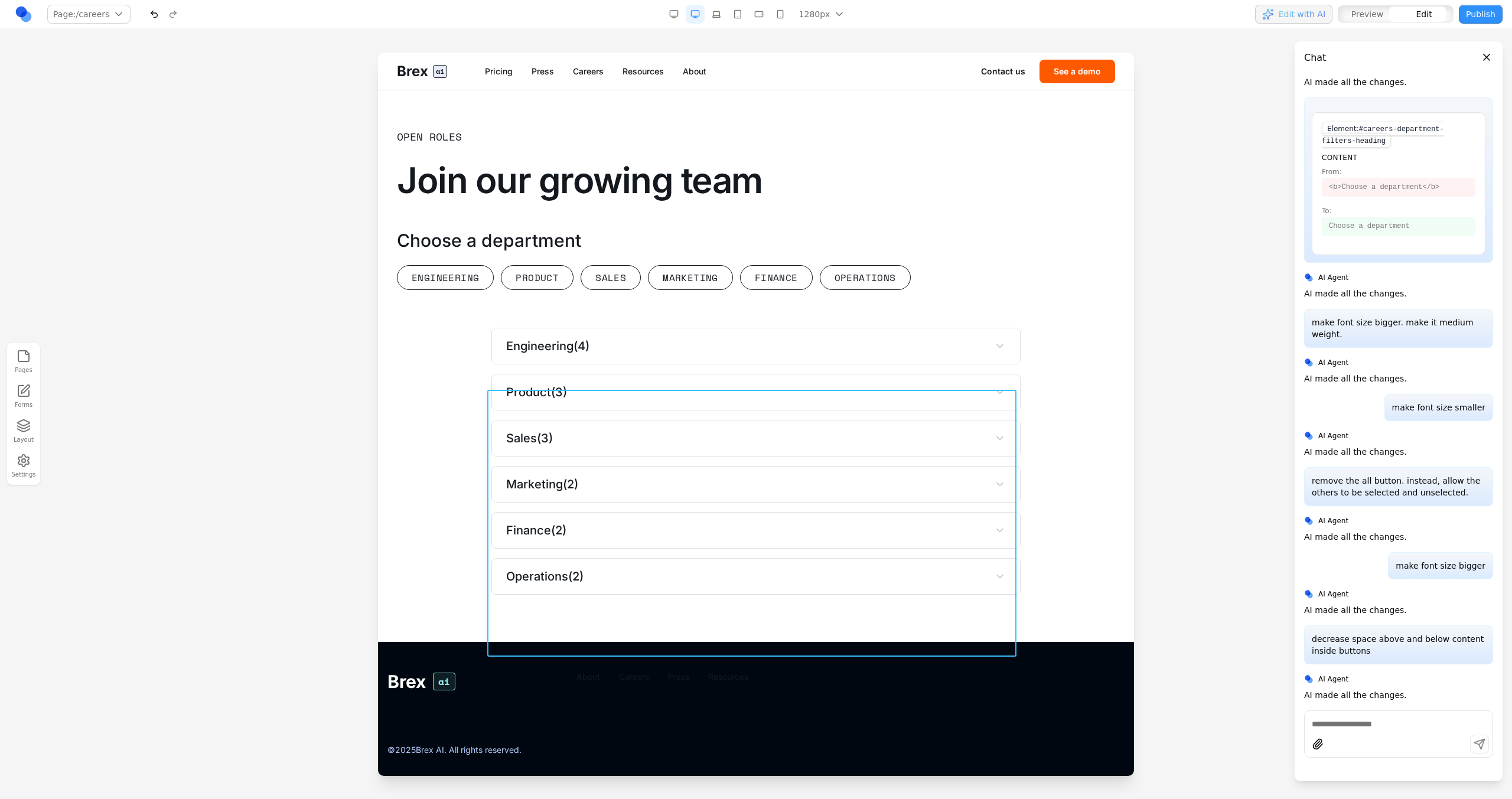
click at [935, 428] on div "Engineering ( 4 ) Product ( 3 ) Sales ( 3 ) Marketing ( 2 ) Finance ( 2 ) Opera…" at bounding box center [756, 461] width 529 height 267
click at [729, 365] on button at bounding box center [723, 372] width 19 height 19
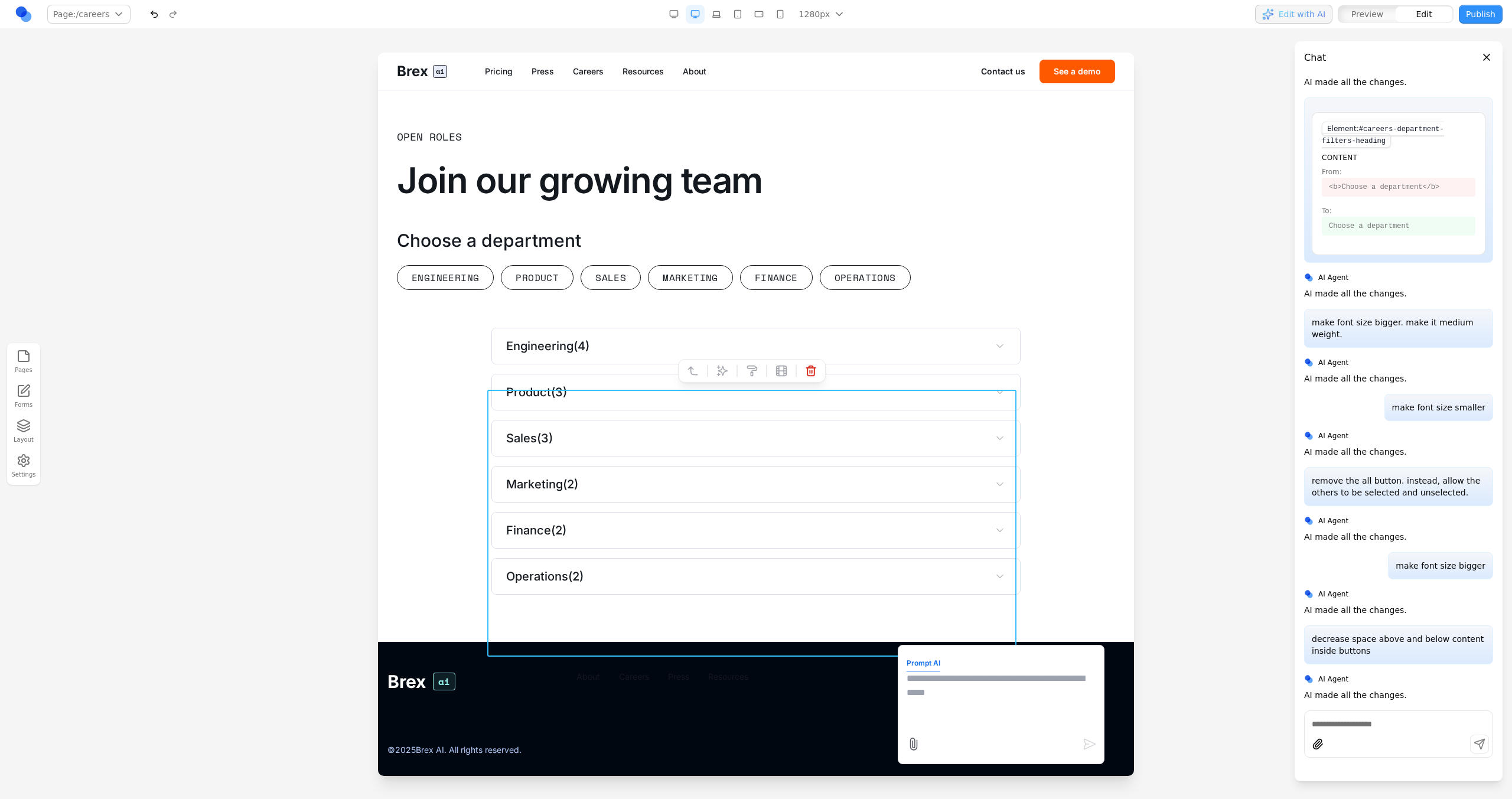
click at [953, 705] on textarea at bounding box center [1001, 701] width 189 height 59
paste textarea
type textarea "**********"
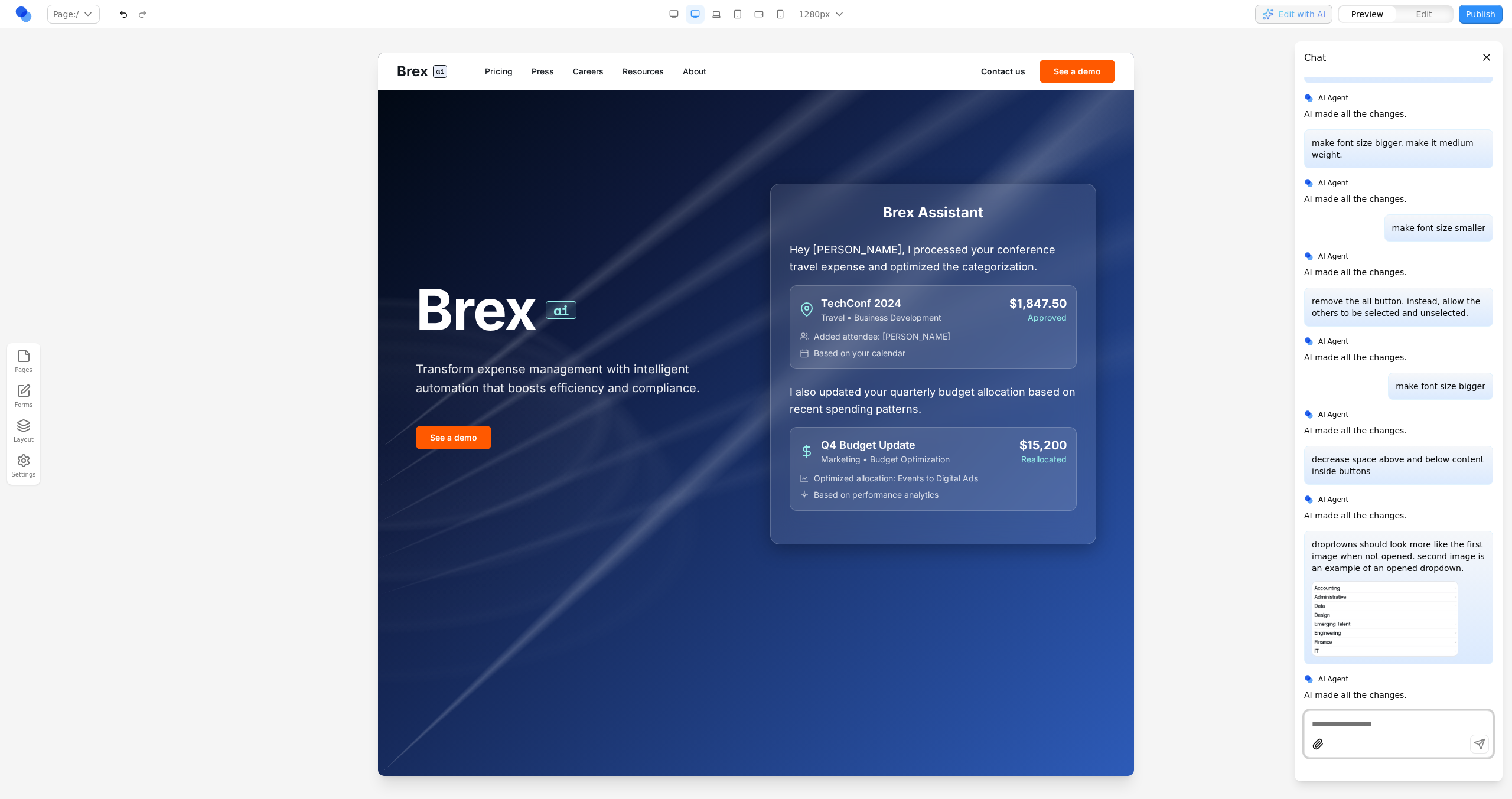
scroll to position [2494, 0]
click at [607, 69] on nav "Pricing Press Careers Resources About" at bounding box center [732, 71] width 496 height 12
click at [598, 69] on link "Careers" at bounding box center [588, 71] width 31 height 12
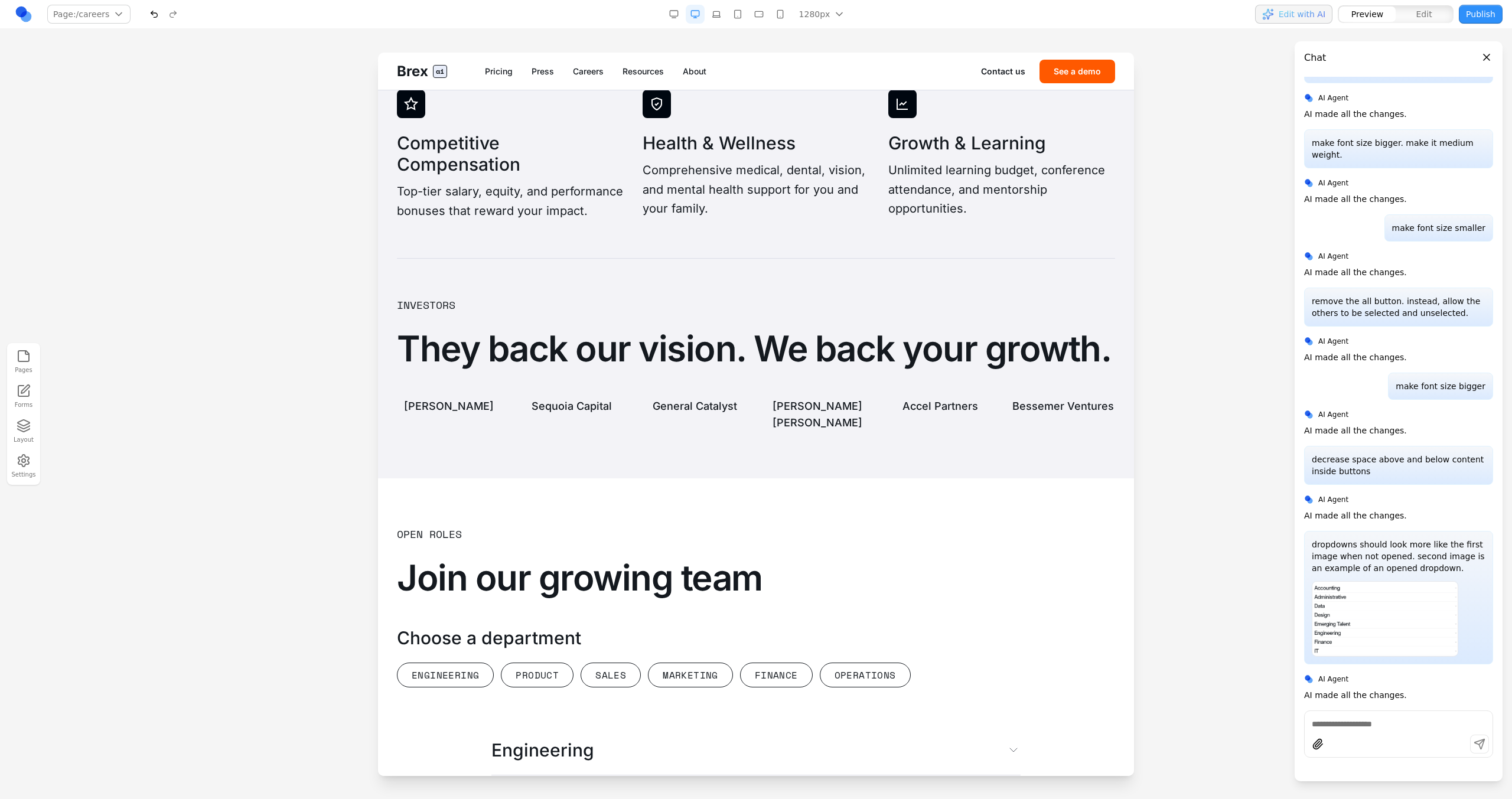
scroll to position [3055, 0]
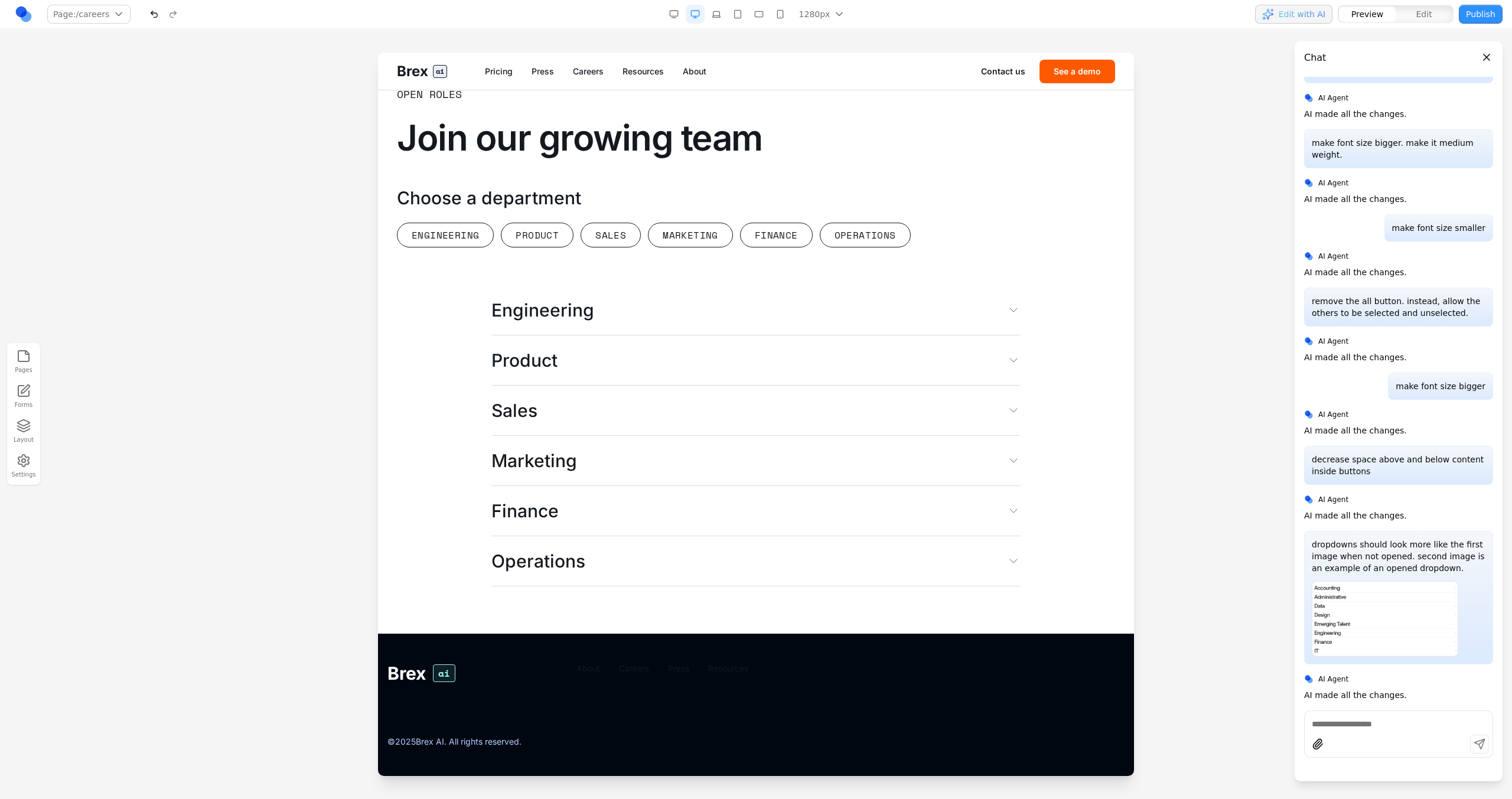
click at [669, 322] on button "Engineering" at bounding box center [756, 310] width 529 height 50
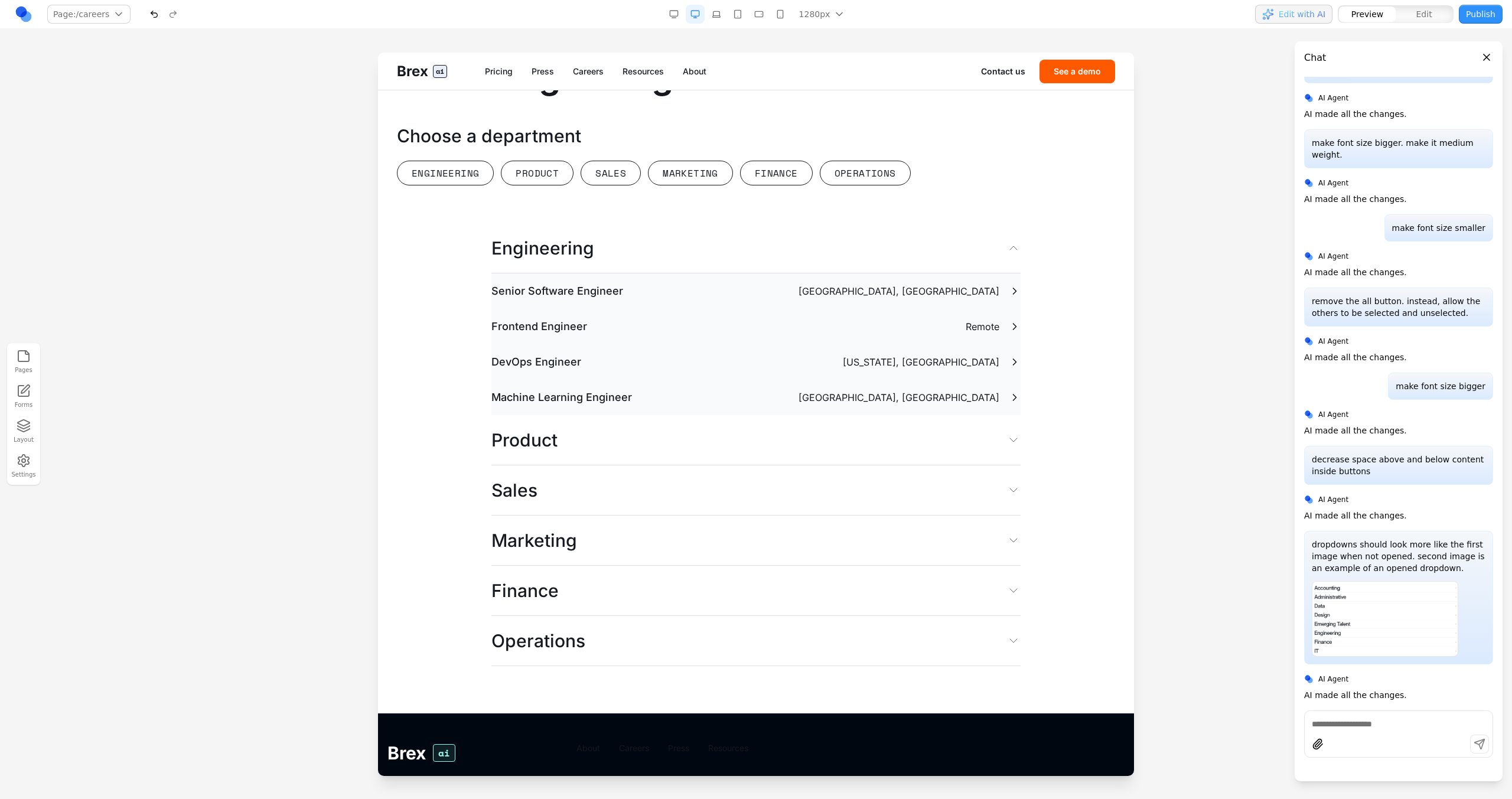
click at [832, 273] on button "Engineering" at bounding box center [756, 248] width 529 height 50
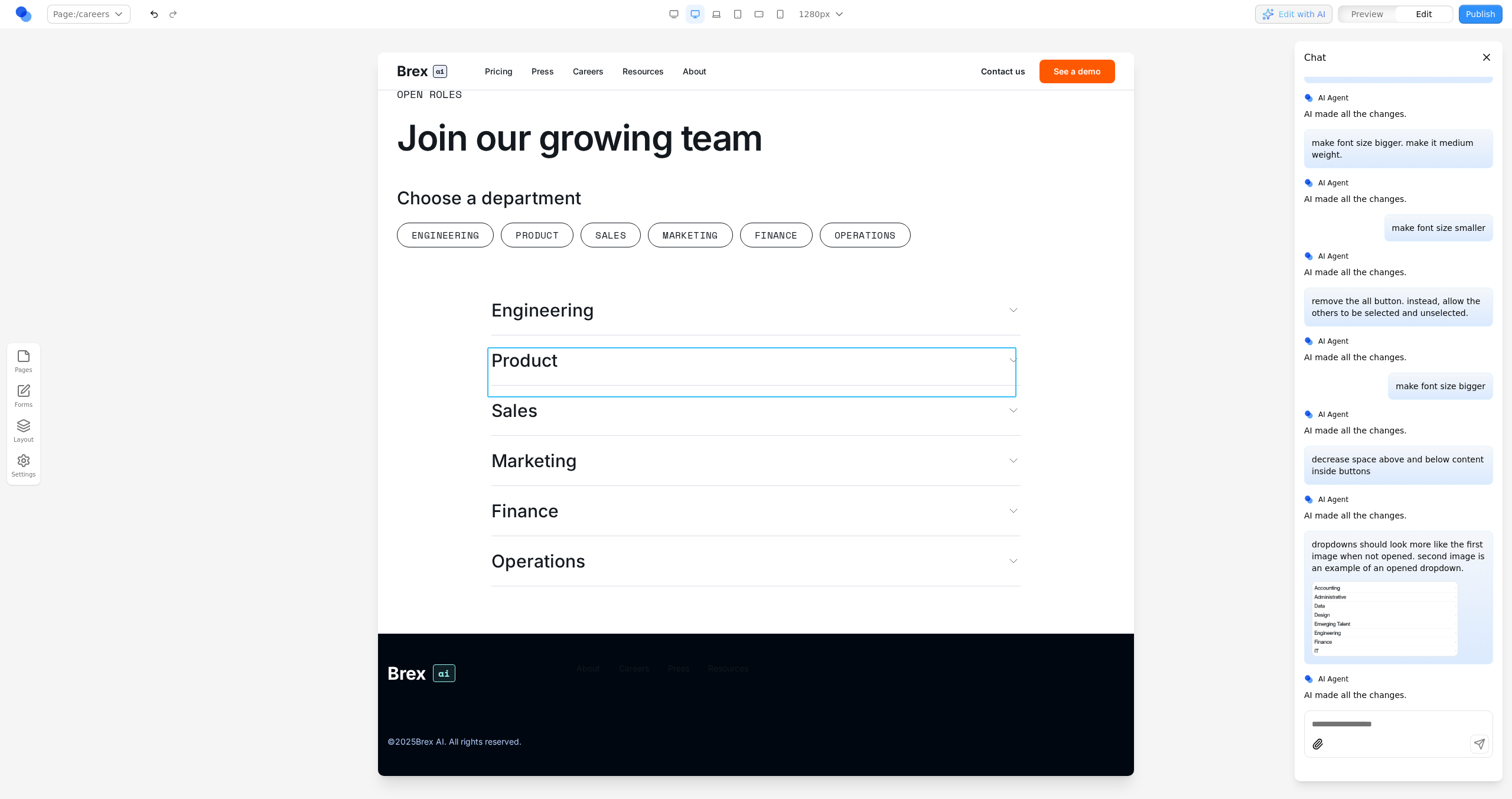
click at [557, 323] on button "Engineering" at bounding box center [756, 310] width 529 height 50
click at [683, 319] on button at bounding box center [693, 328] width 19 height 19
click at [684, 319] on button at bounding box center [693, 328] width 19 height 19
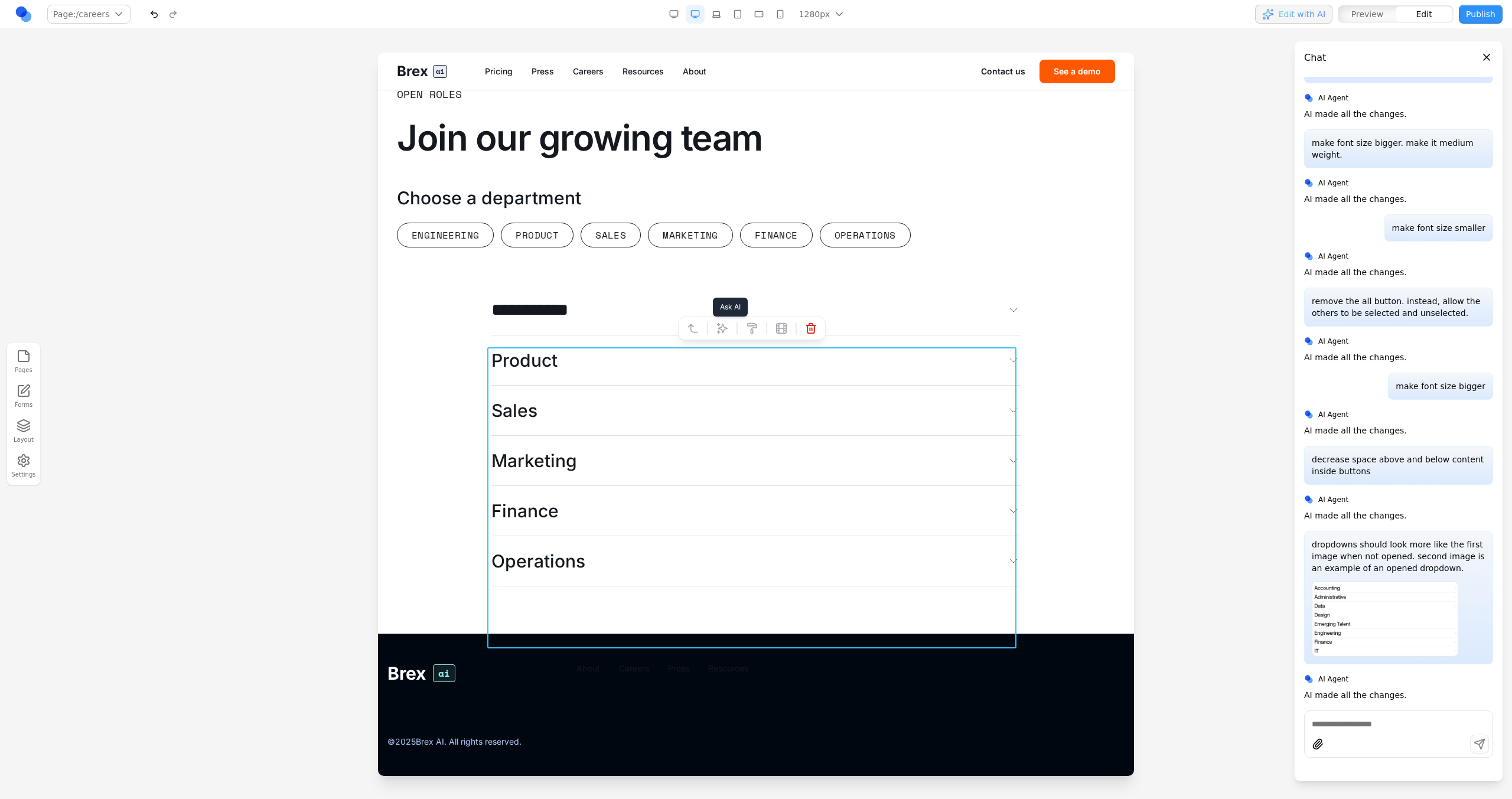
click at [724, 319] on button at bounding box center [723, 328] width 19 height 19
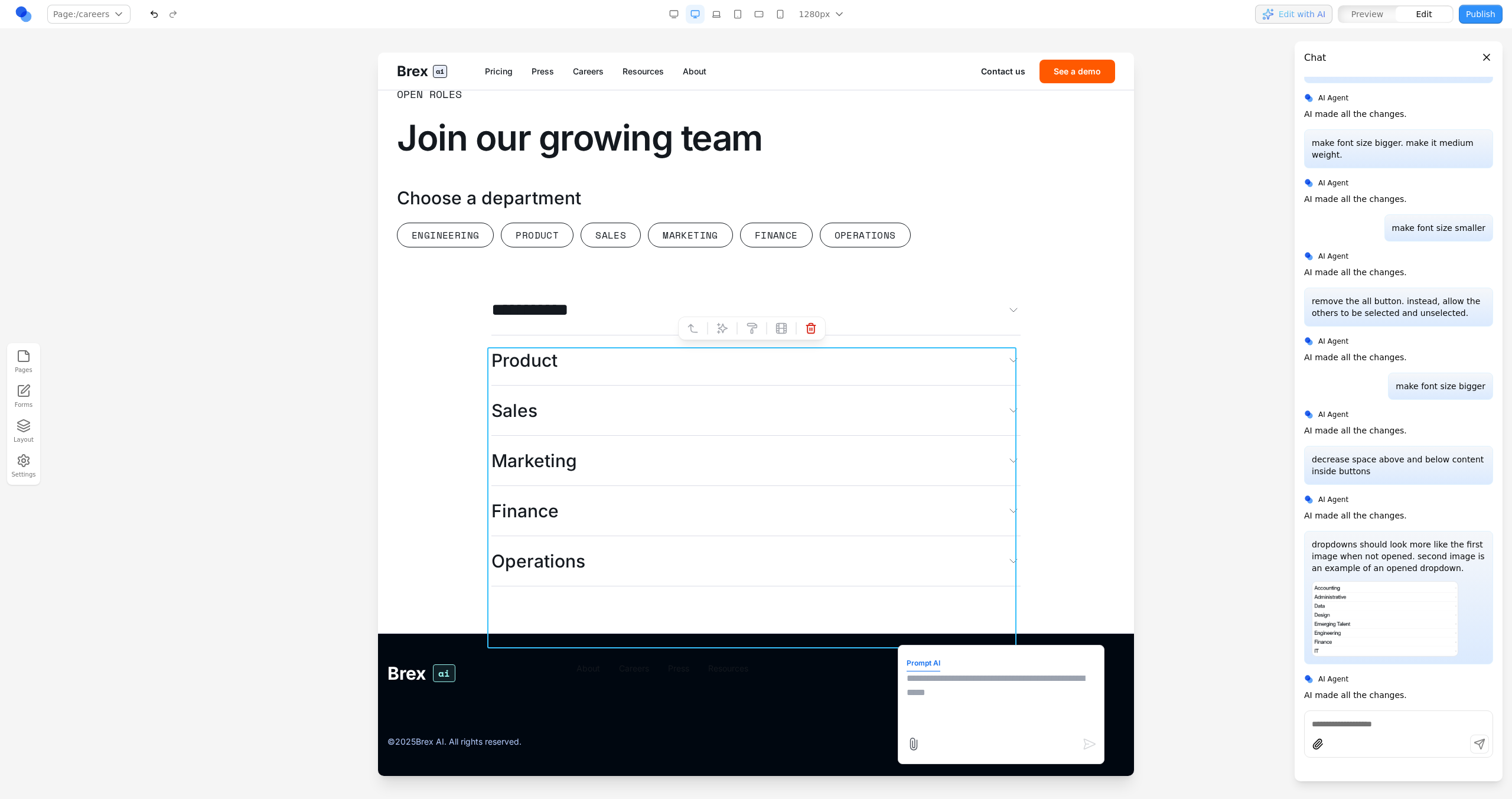
click at [955, 670] on form "Prompt AI" at bounding box center [1001, 705] width 189 height 102
click at [958, 686] on textarea at bounding box center [1001, 701] width 189 height 59
type textarea "**********"
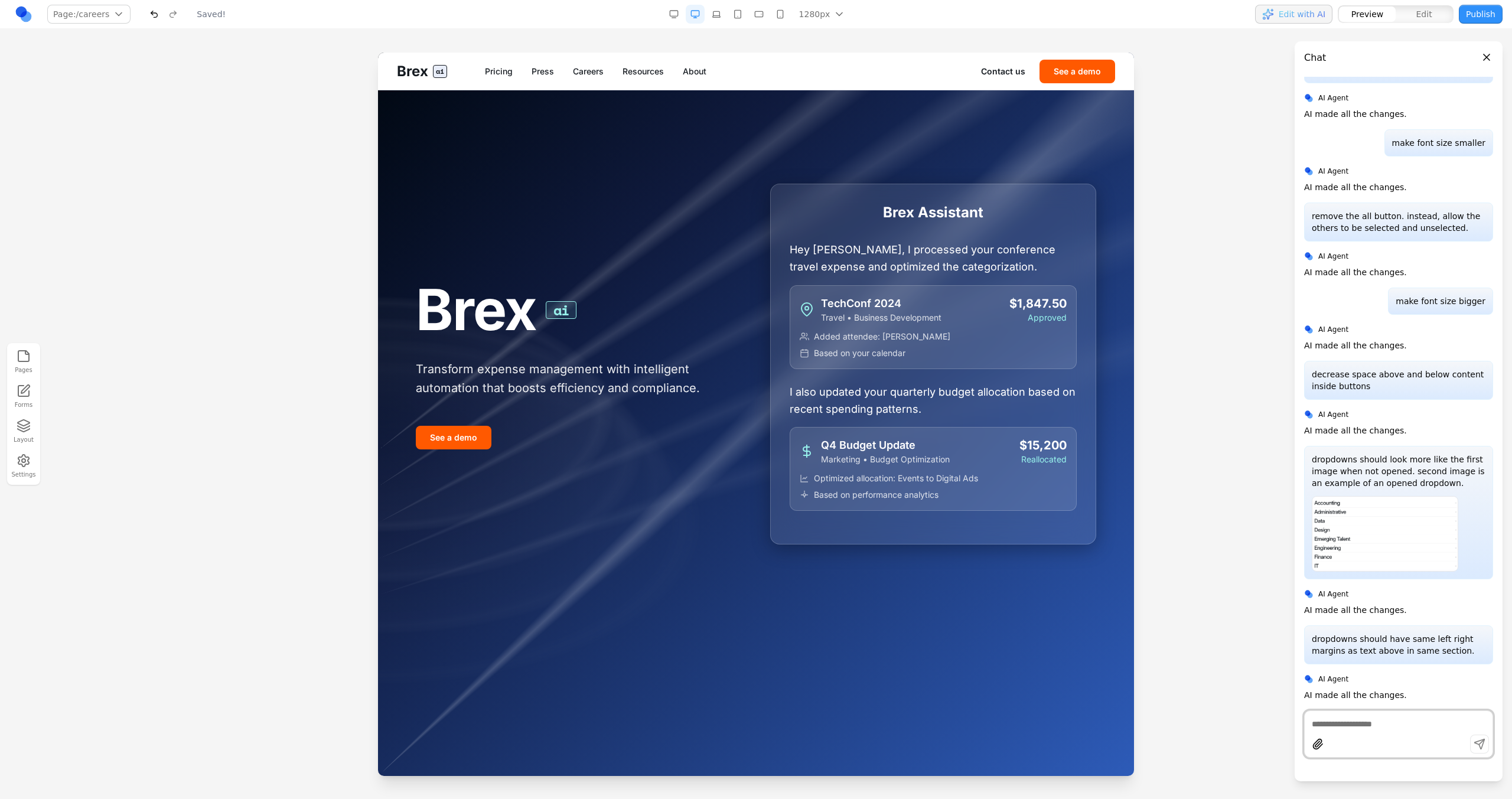
scroll to position [0, 0]
click at [578, 76] on link "Careers" at bounding box center [588, 71] width 31 height 12
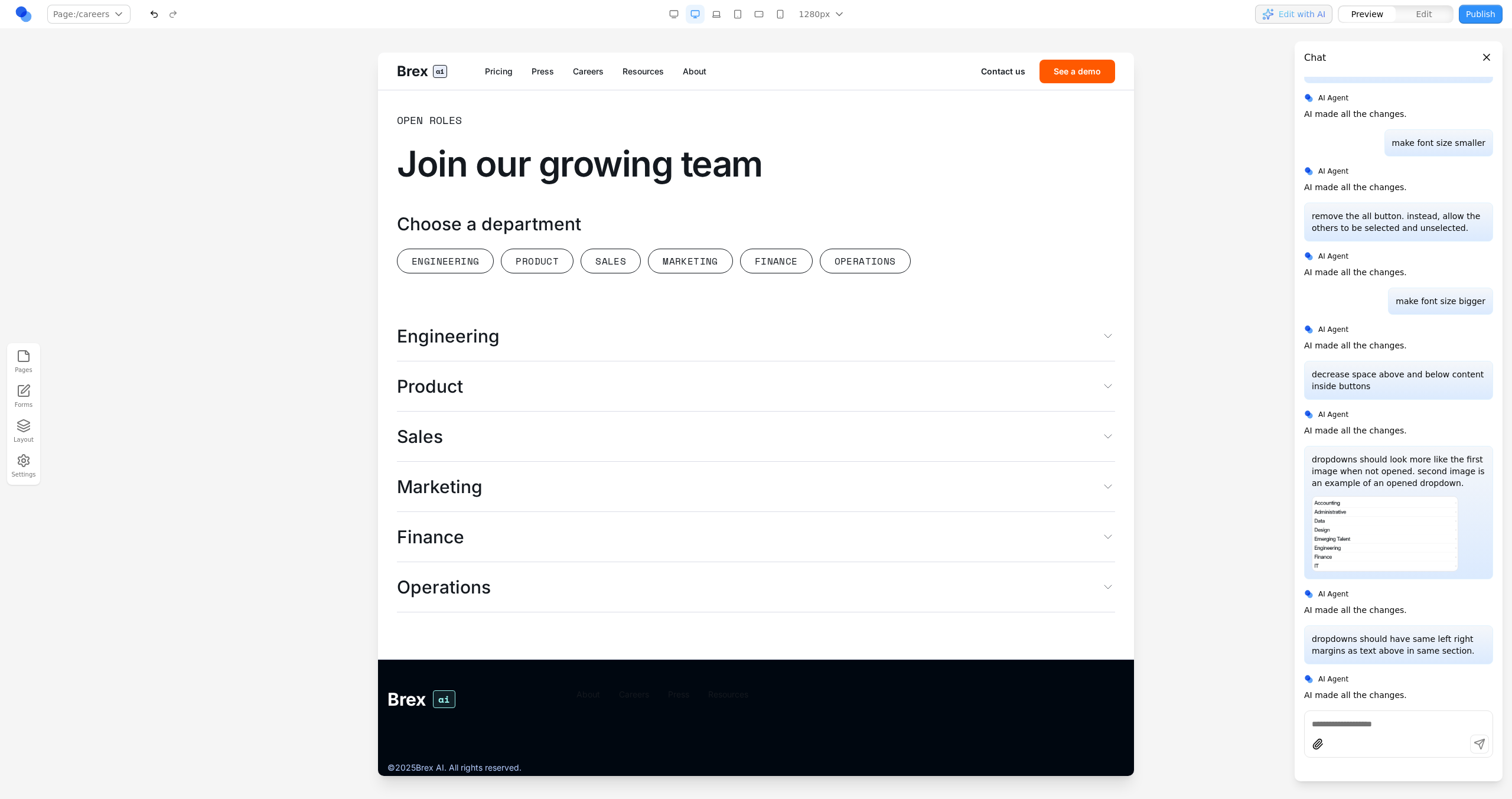
scroll to position [3055, 0]
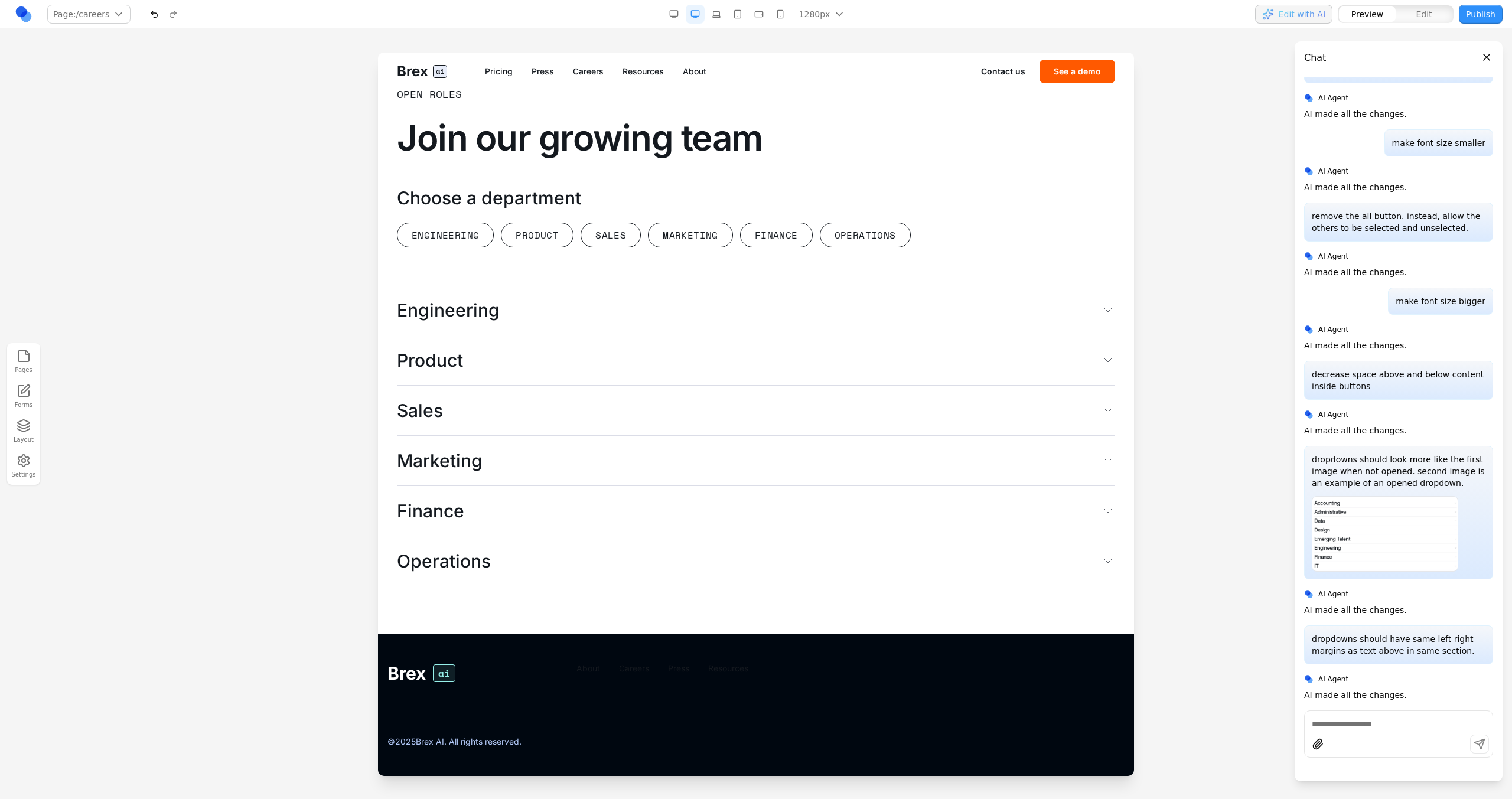
click at [597, 300] on button "Engineering" at bounding box center [756, 310] width 718 height 50
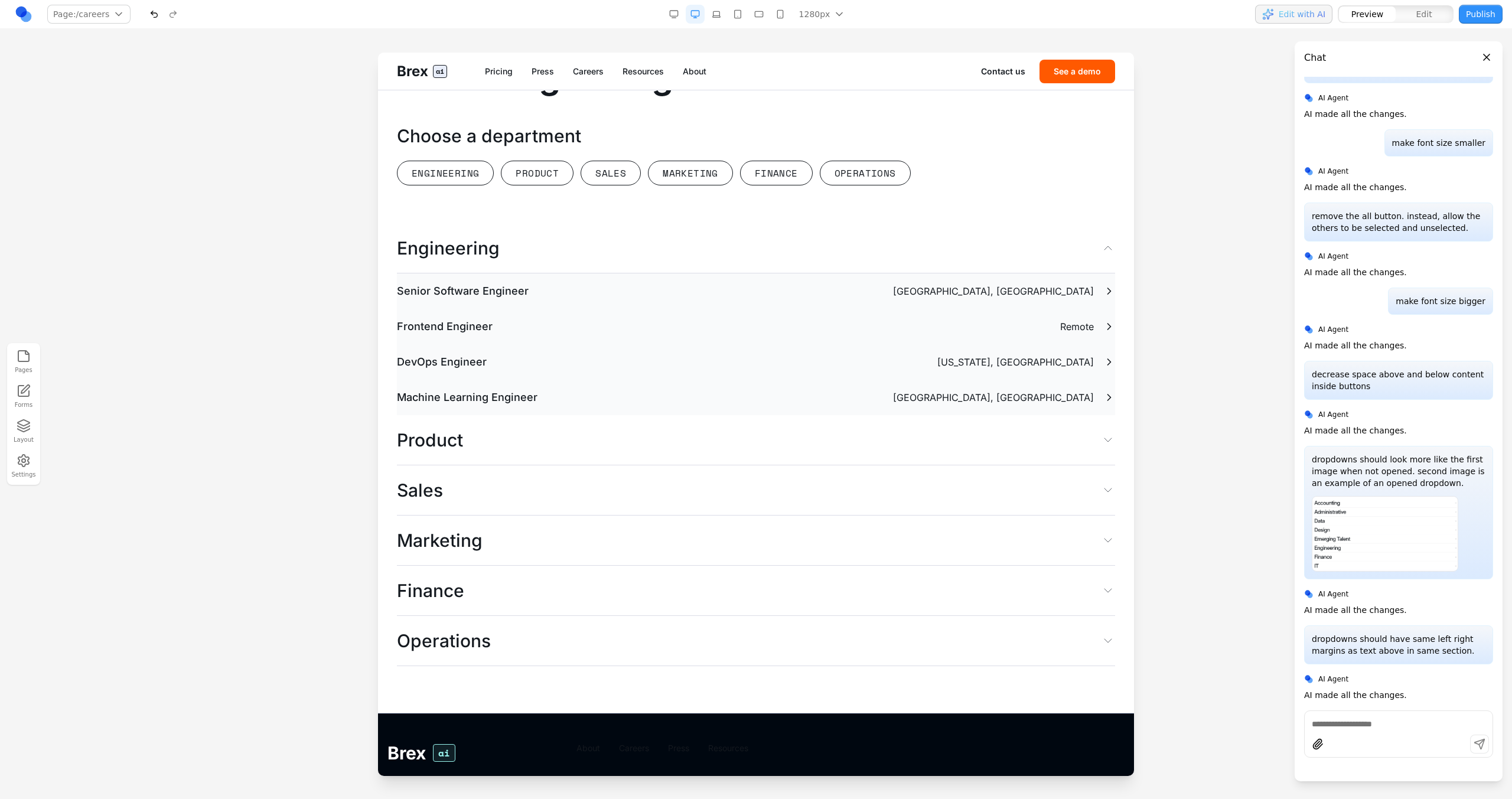
click at [597, 273] on button "Engineering" at bounding box center [756, 248] width 718 height 50
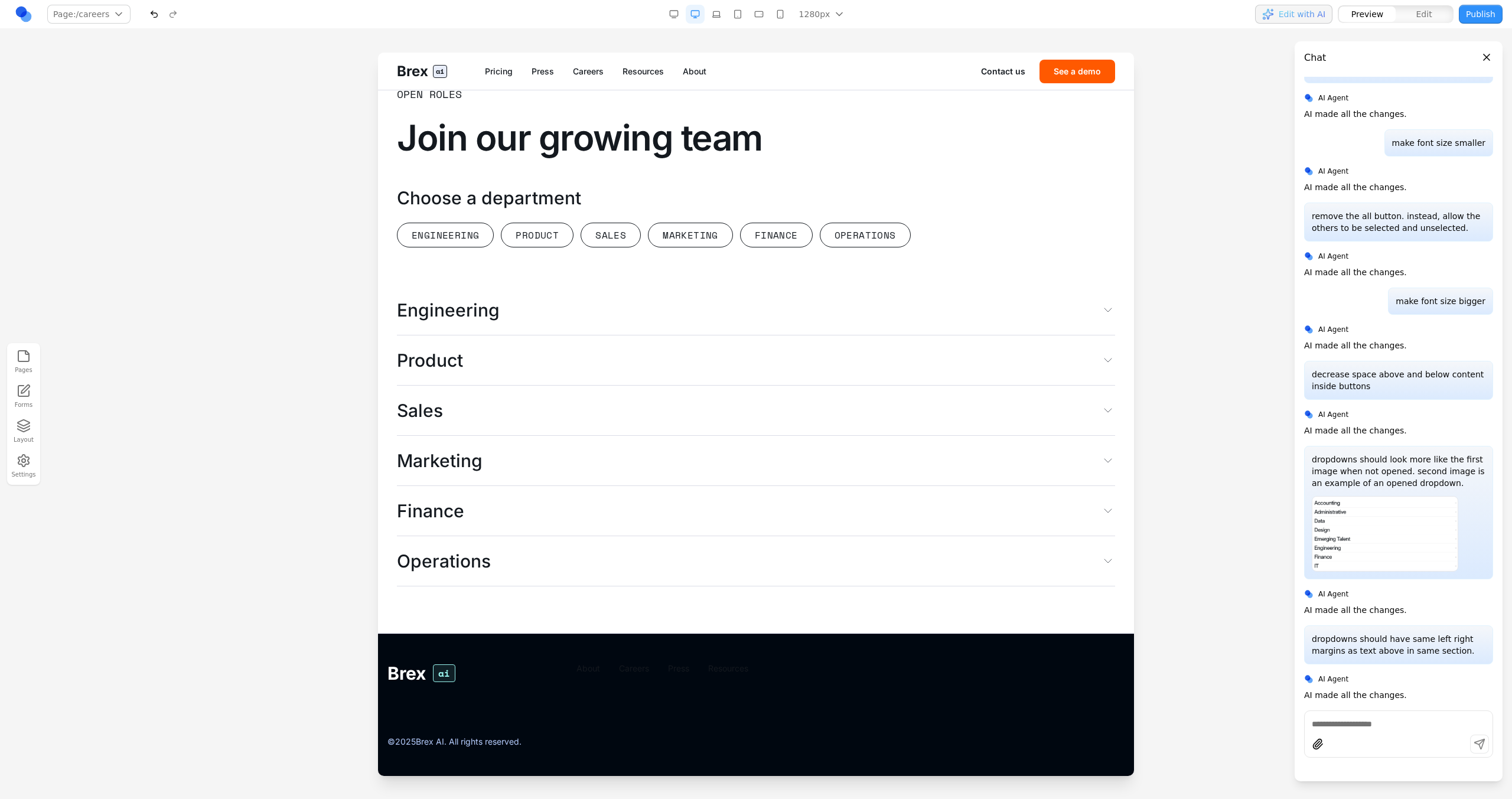
click at [597, 300] on button "Engineering" at bounding box center [756, 310] width 718 height 50
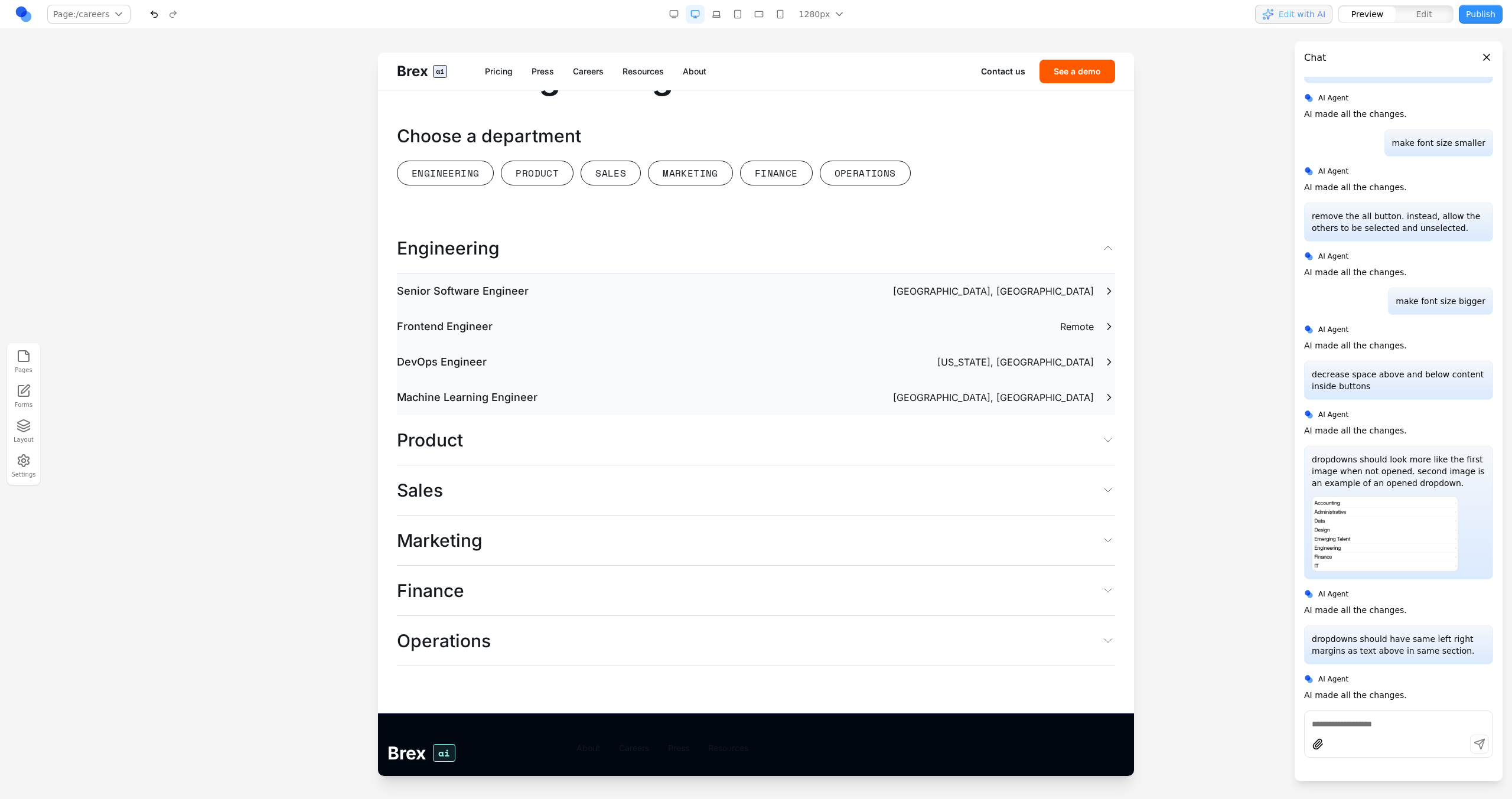
click at [692, 273] on button "Engineering" at bounding box center [756, 248] width 718 height 50
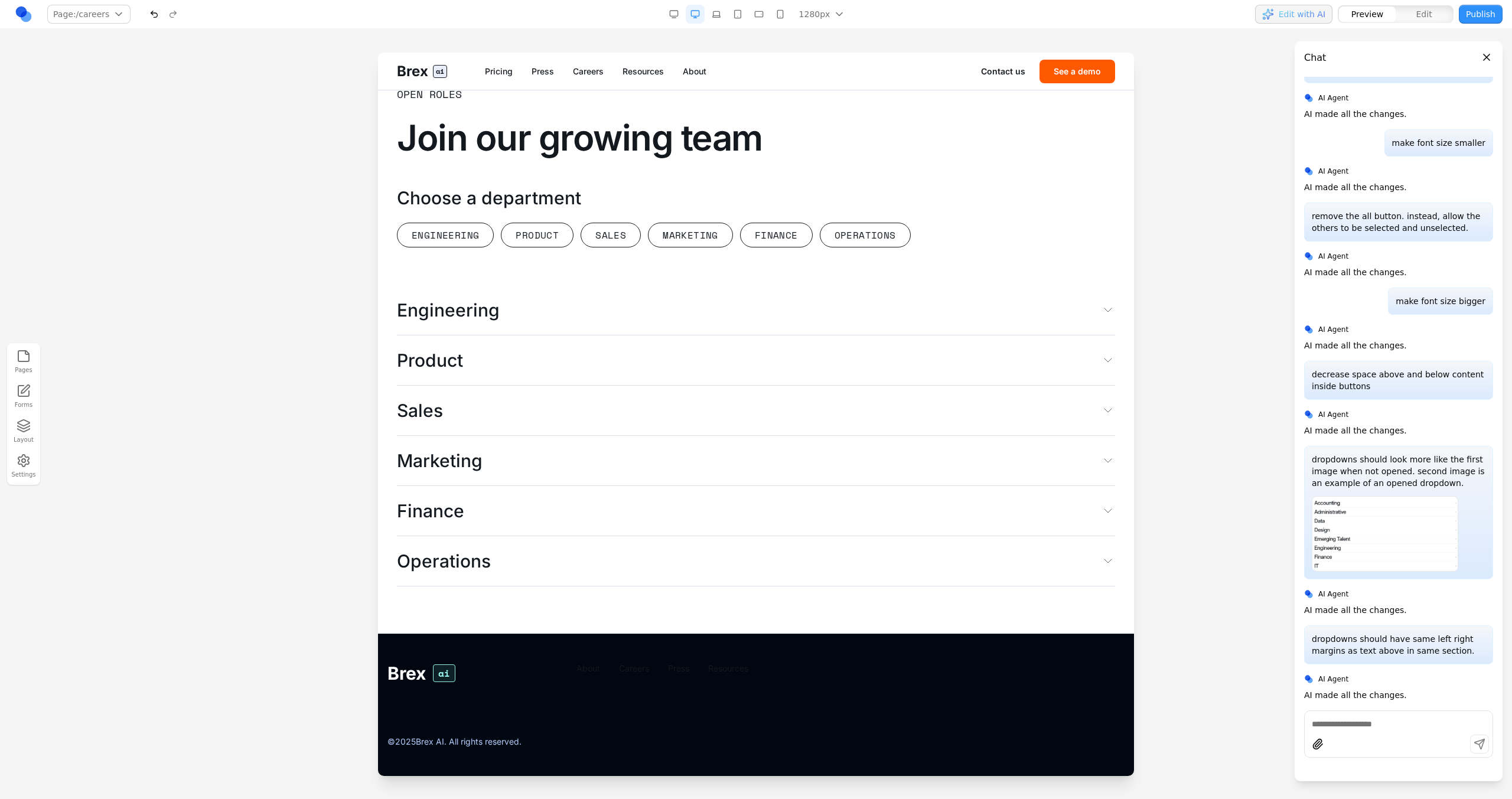
click at [692, 302] on button "Engineering" at bounding box center [756, 310] width 718 height 50
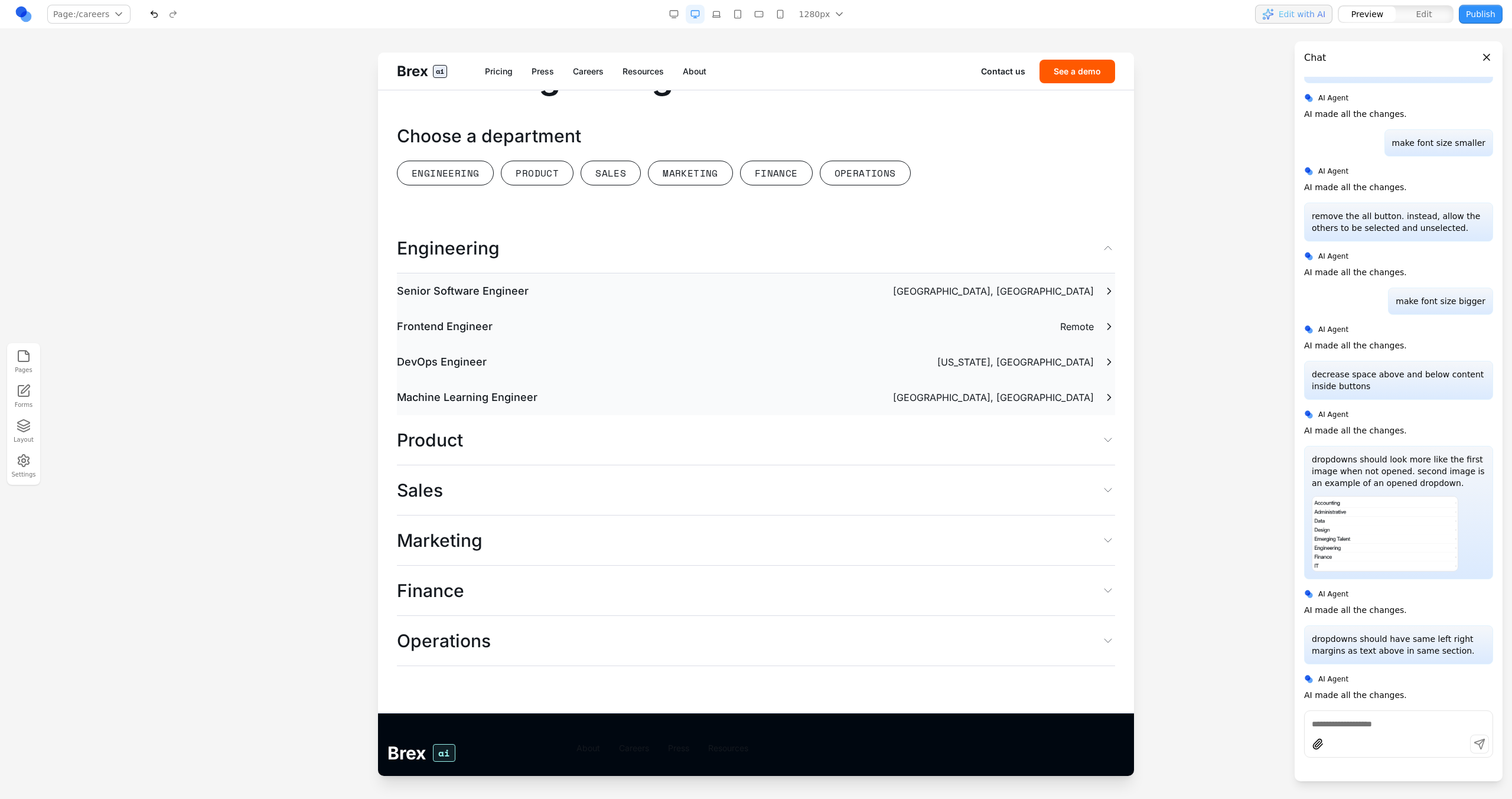
click at [692, 273] on button "Engineering" at bounding box center [756, 248] width 718 height 50
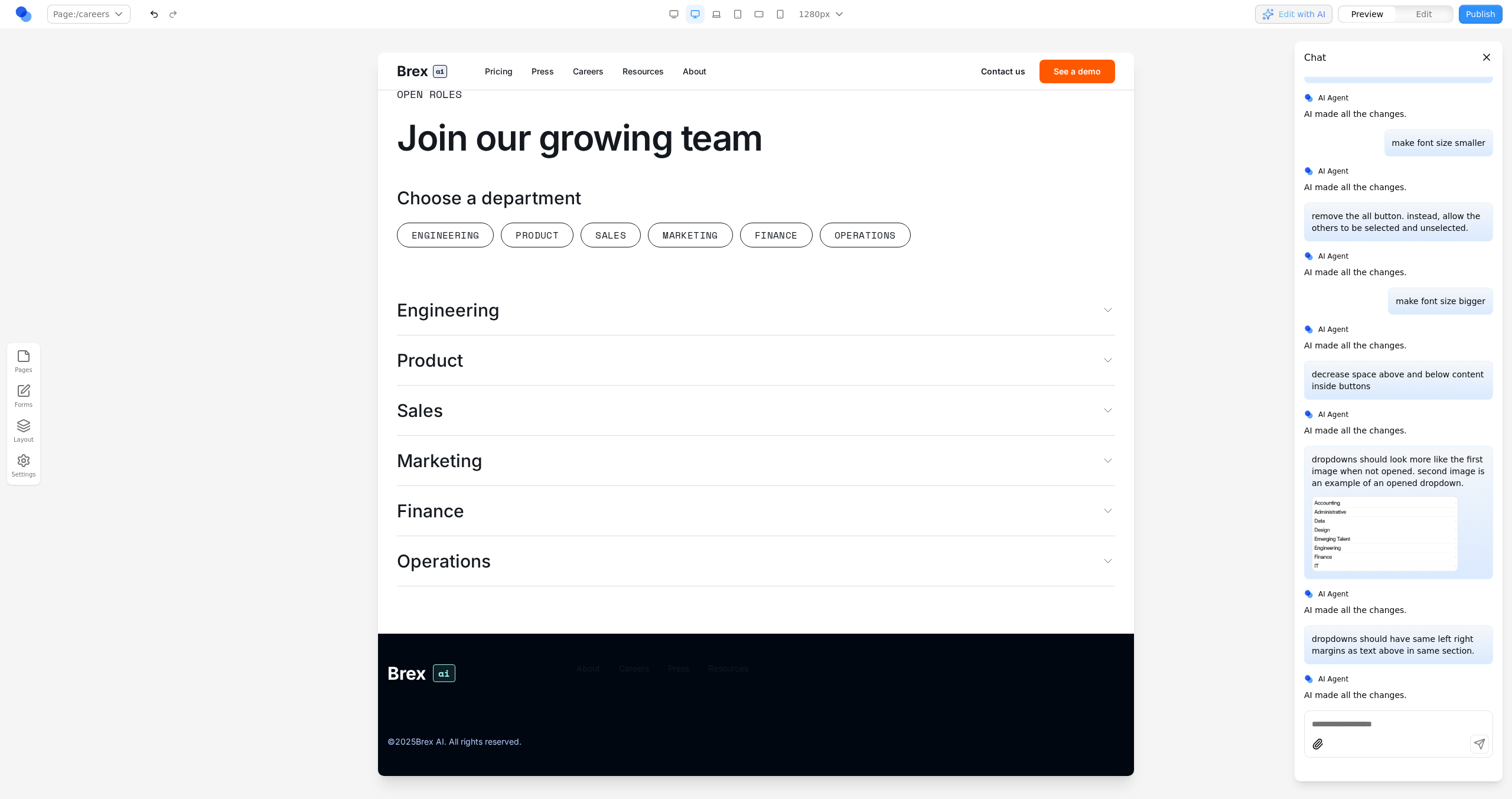
click at [692, 302] on button "Engineering" at bounding box center [756, 310] width 718 height 50
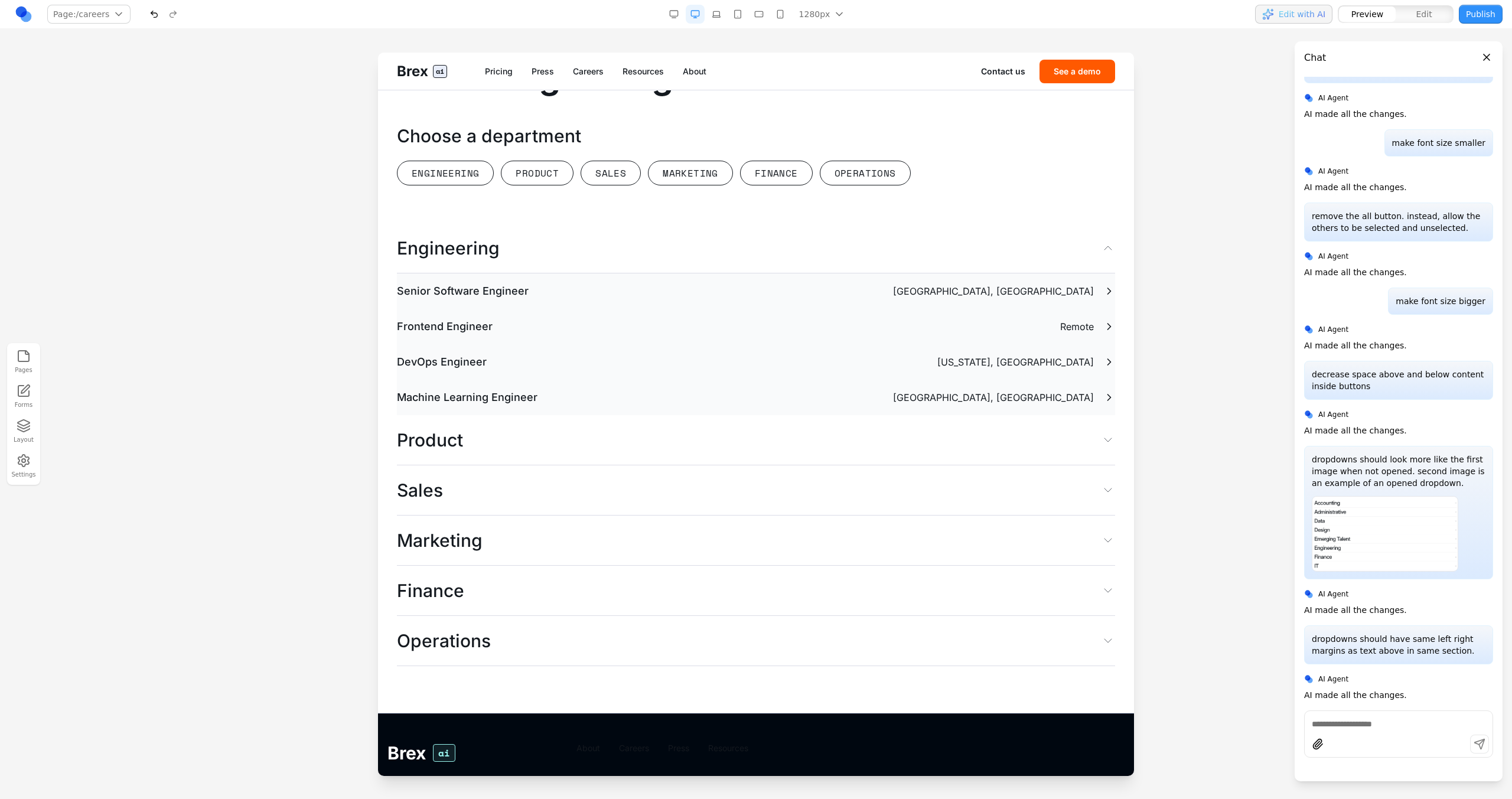
click at [745, 273] on button "Engineering" at bounding box center [756, 248] width 718 height 50
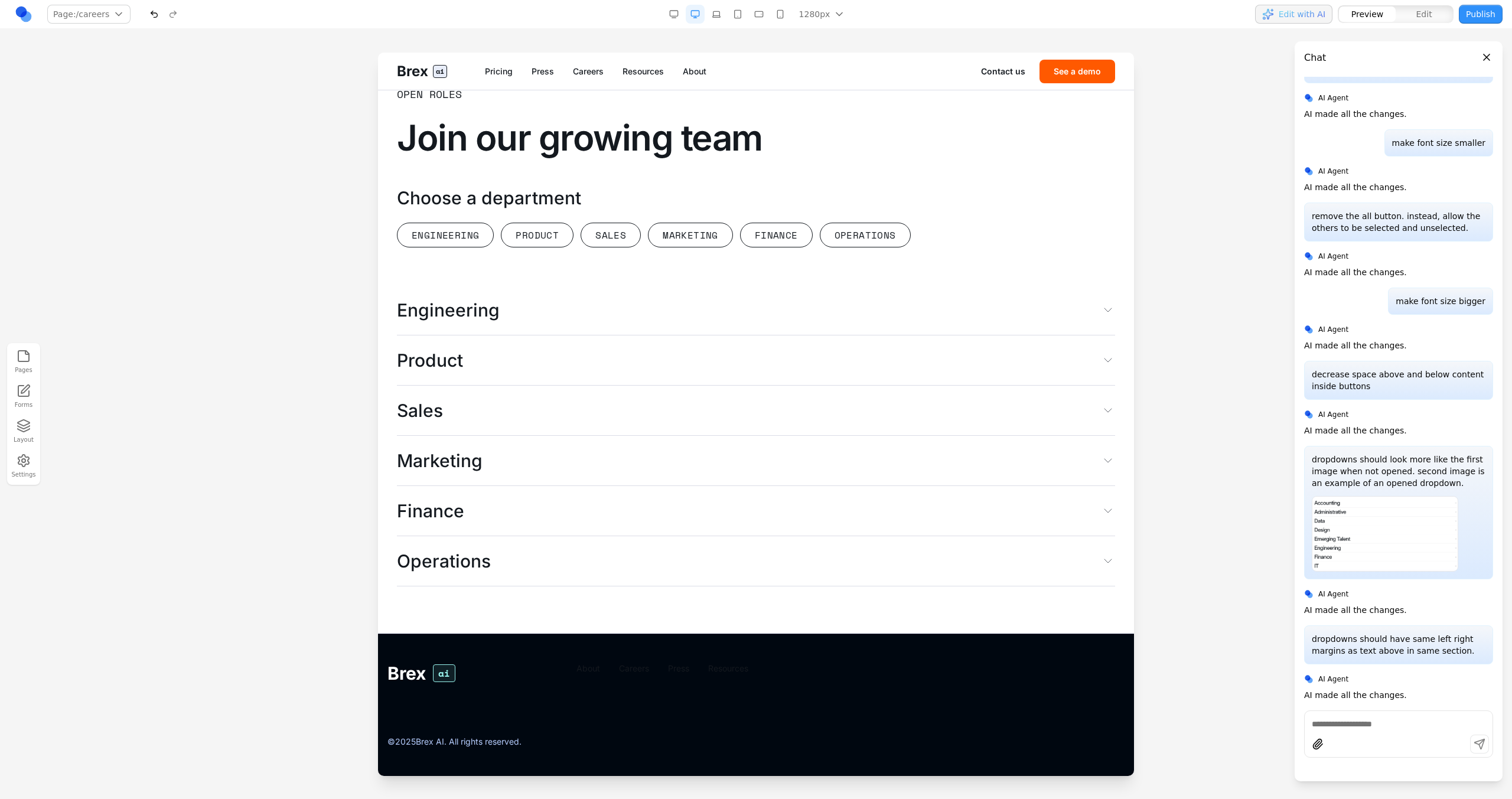
click at [729, 361] on button "Product" at bounding box center [756, 361] width 718 height 50
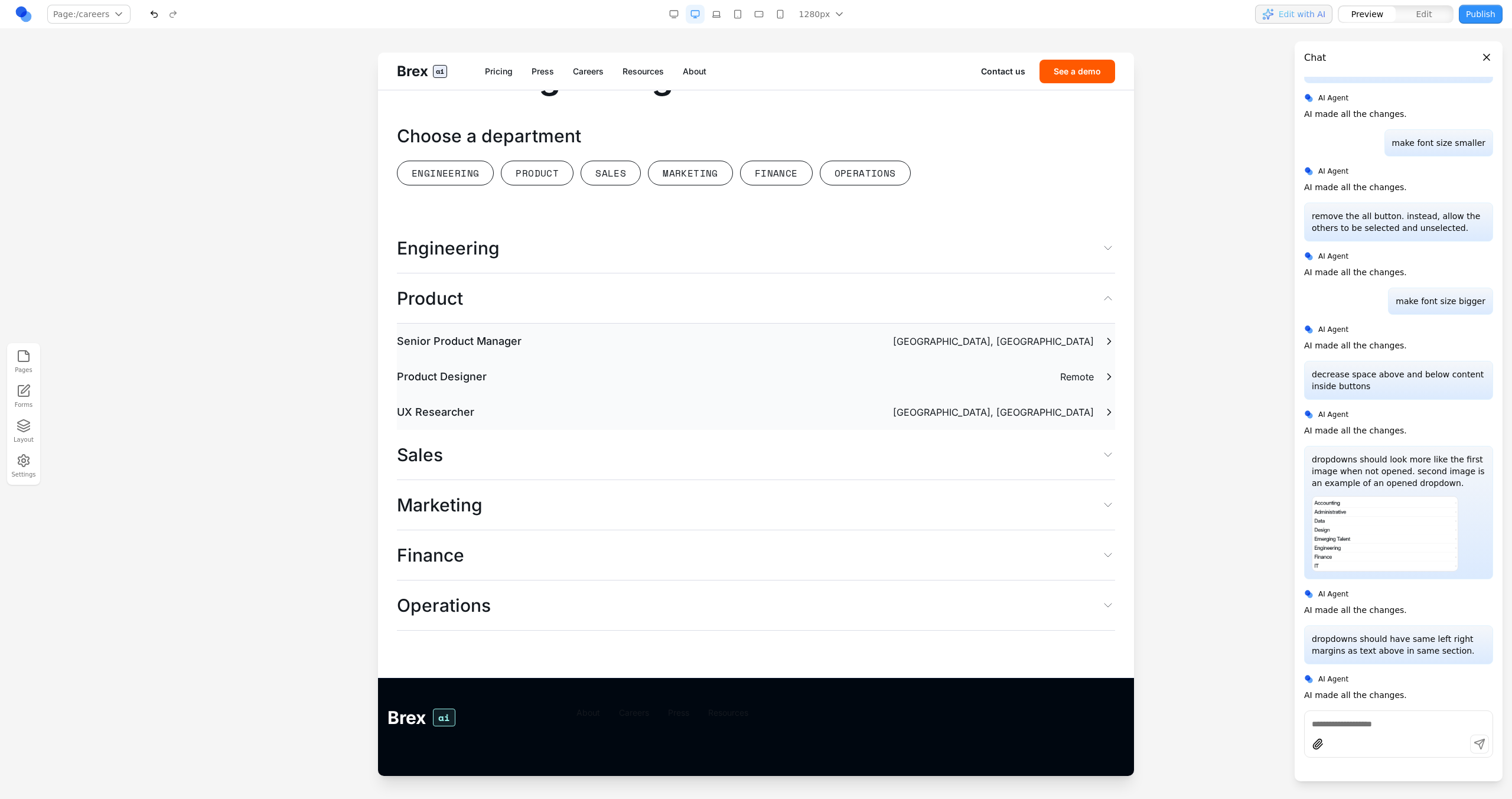
click at [724, 323] on button "Product" at bounding box center [756, 298] width 718 height 50
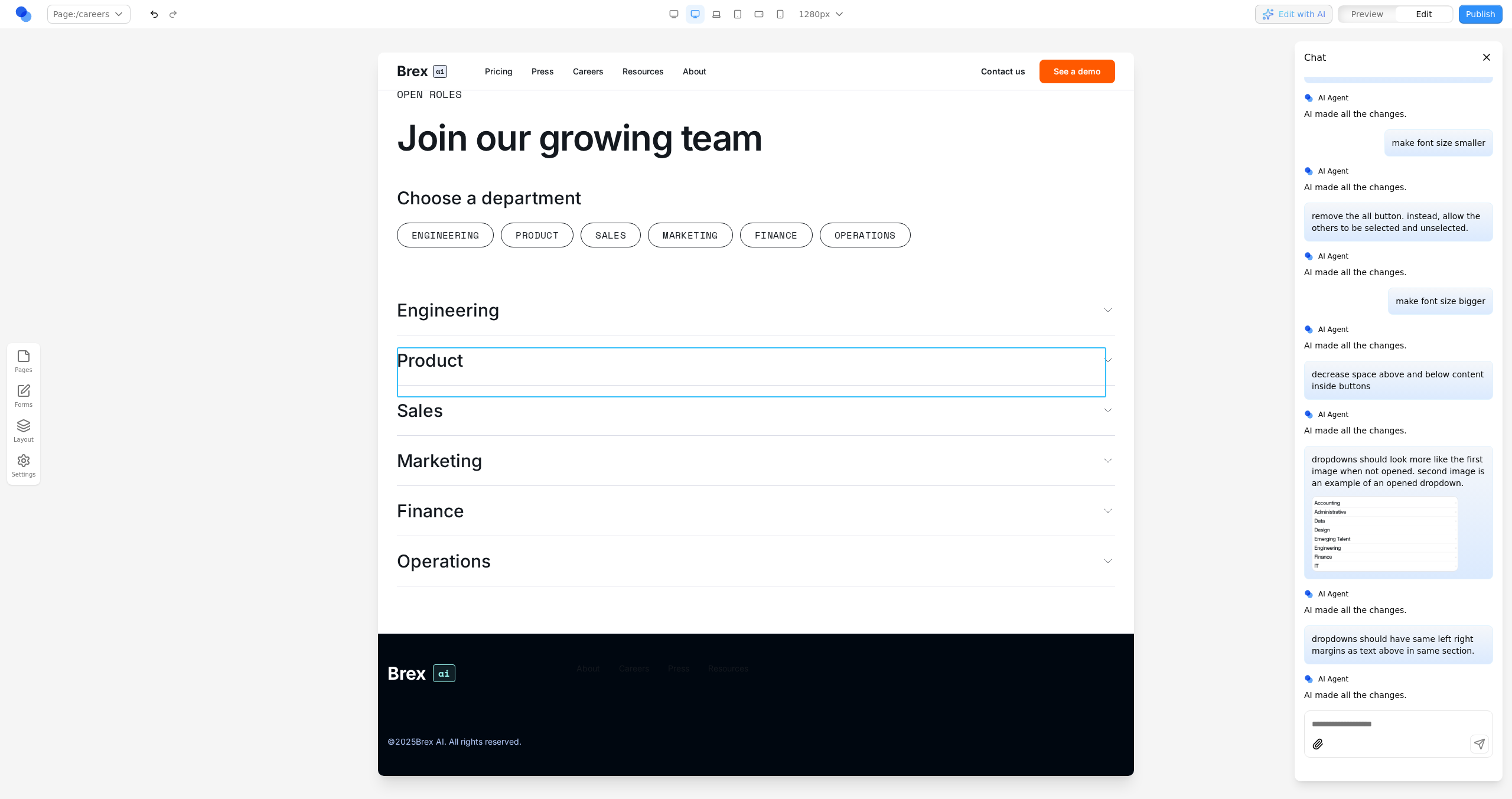
click at [727, 301] on button "Engineering" at bounding box center [756, 310] width 718 height 50
click at [696, 319] on button at bounding box center [693, 328] width 19 height 19
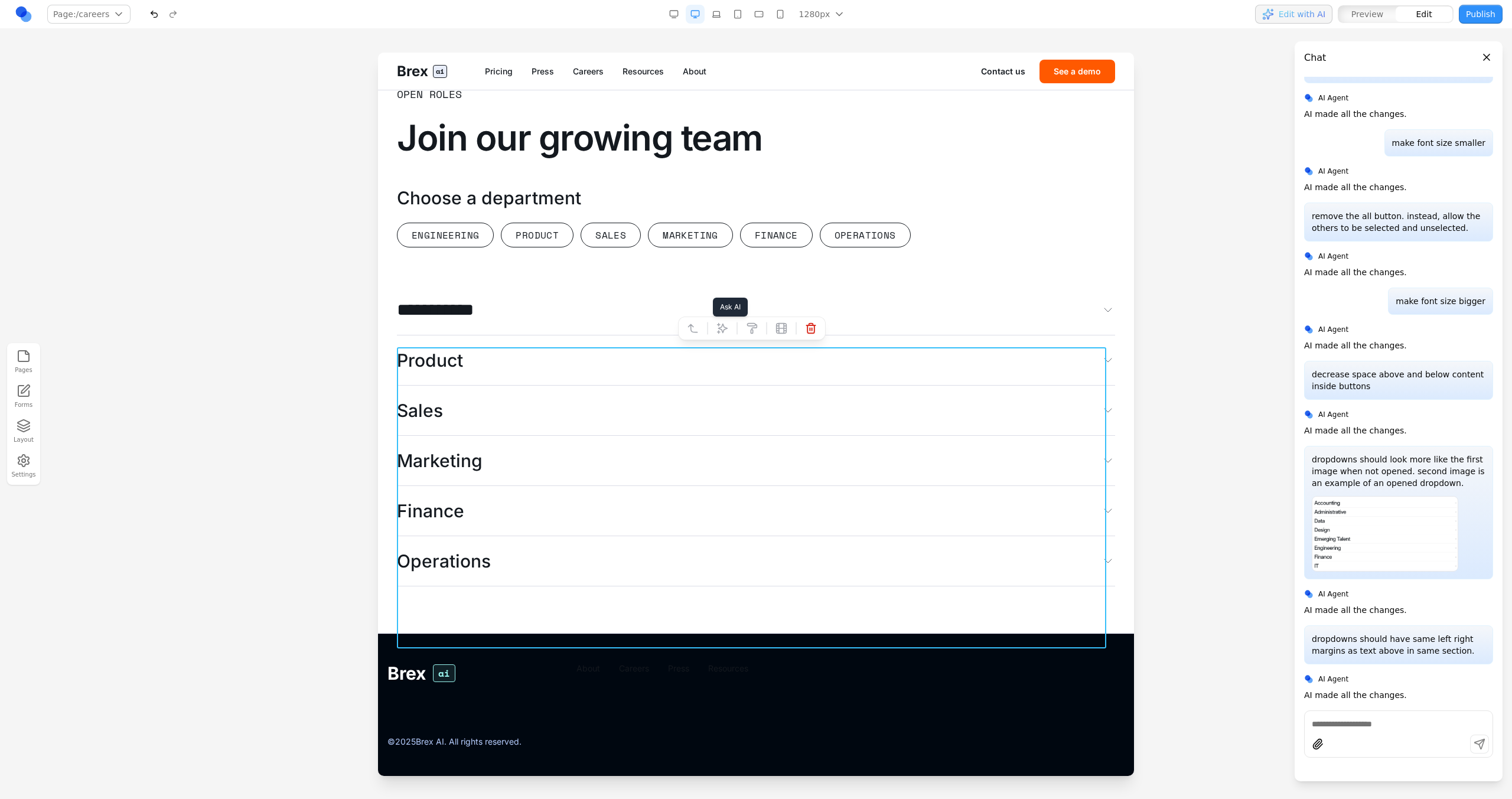
click at [723, 323] on icon at bounding box center [722, 328] width 10 height 10
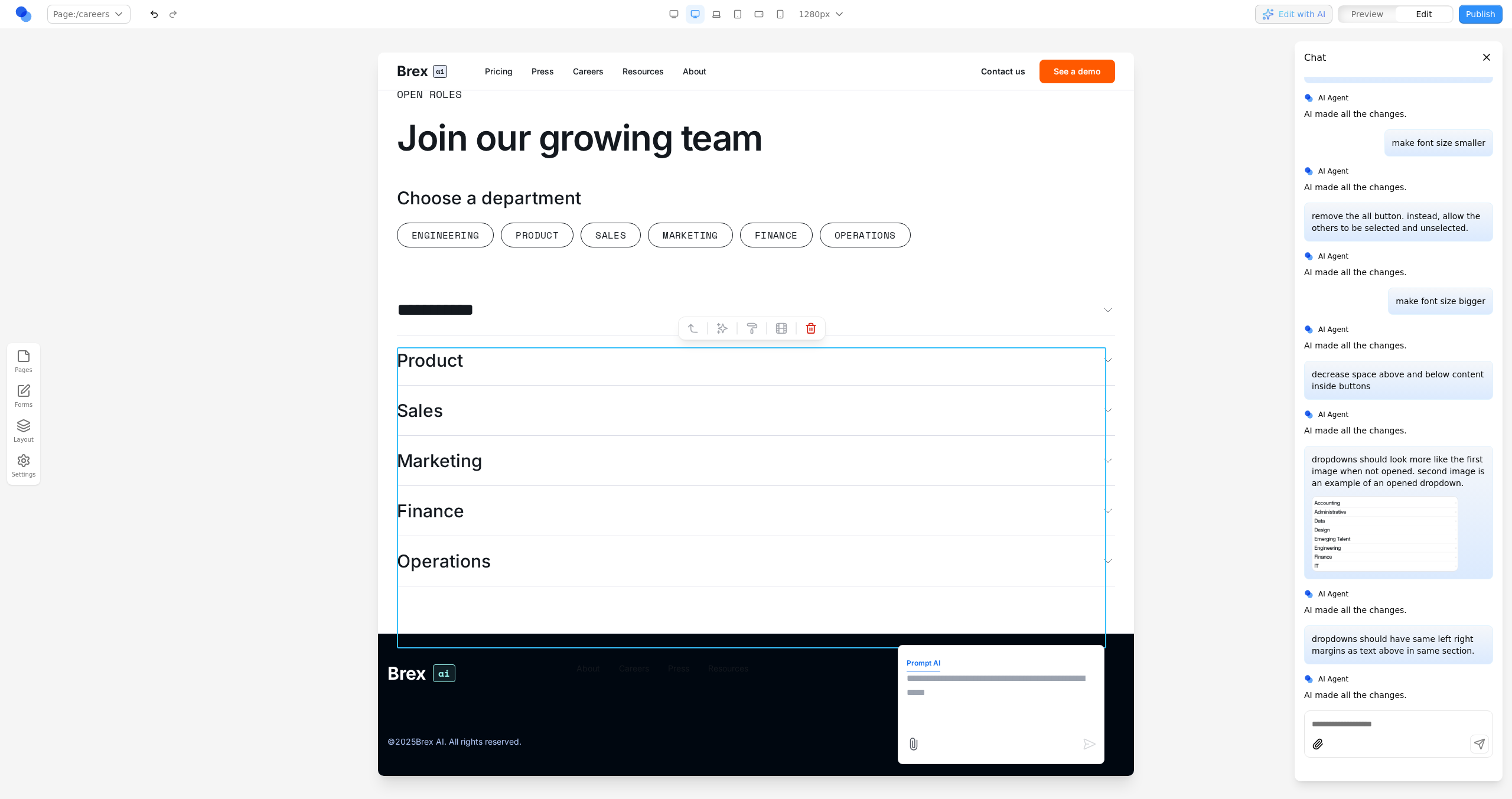
click at [937, 726] on textarea at bounding box center [1001, 701] width 189 height 59
type textarea "**********"
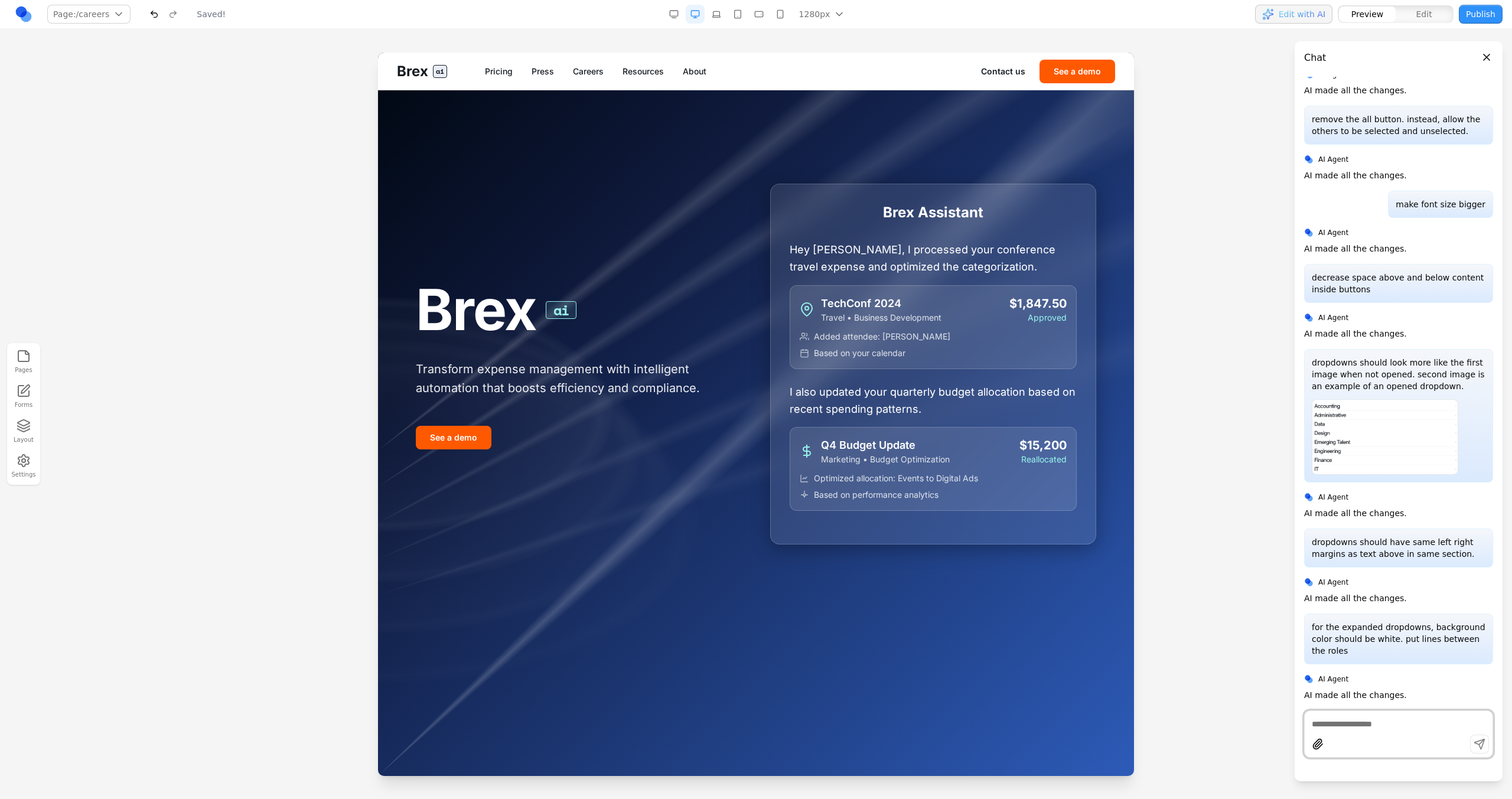
scroll to position [0, 0]
click at [589, 67] on link "Careers" at bounding box center [588, 71] width 31 height 12
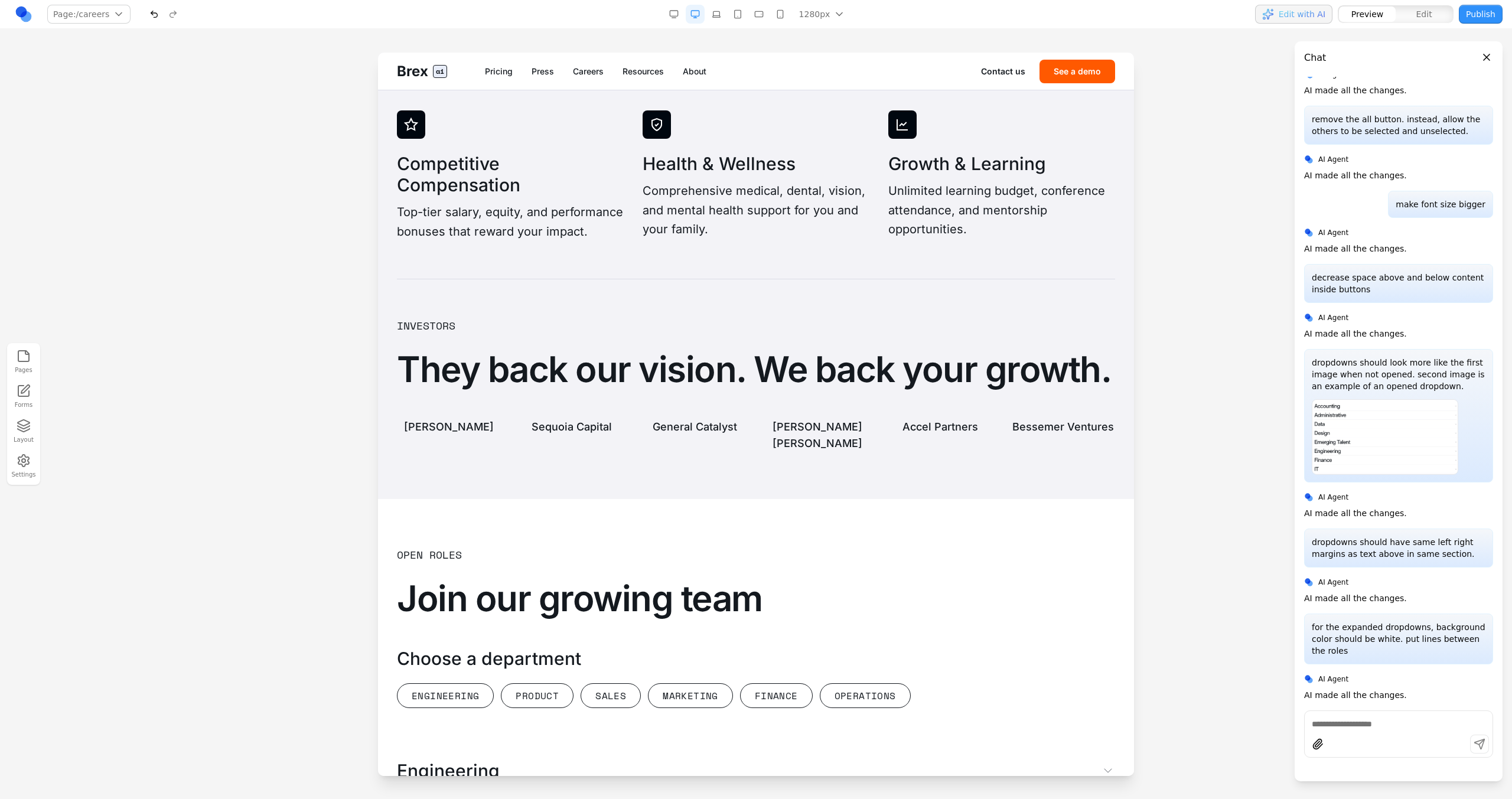
scroll to position [3055, 0]
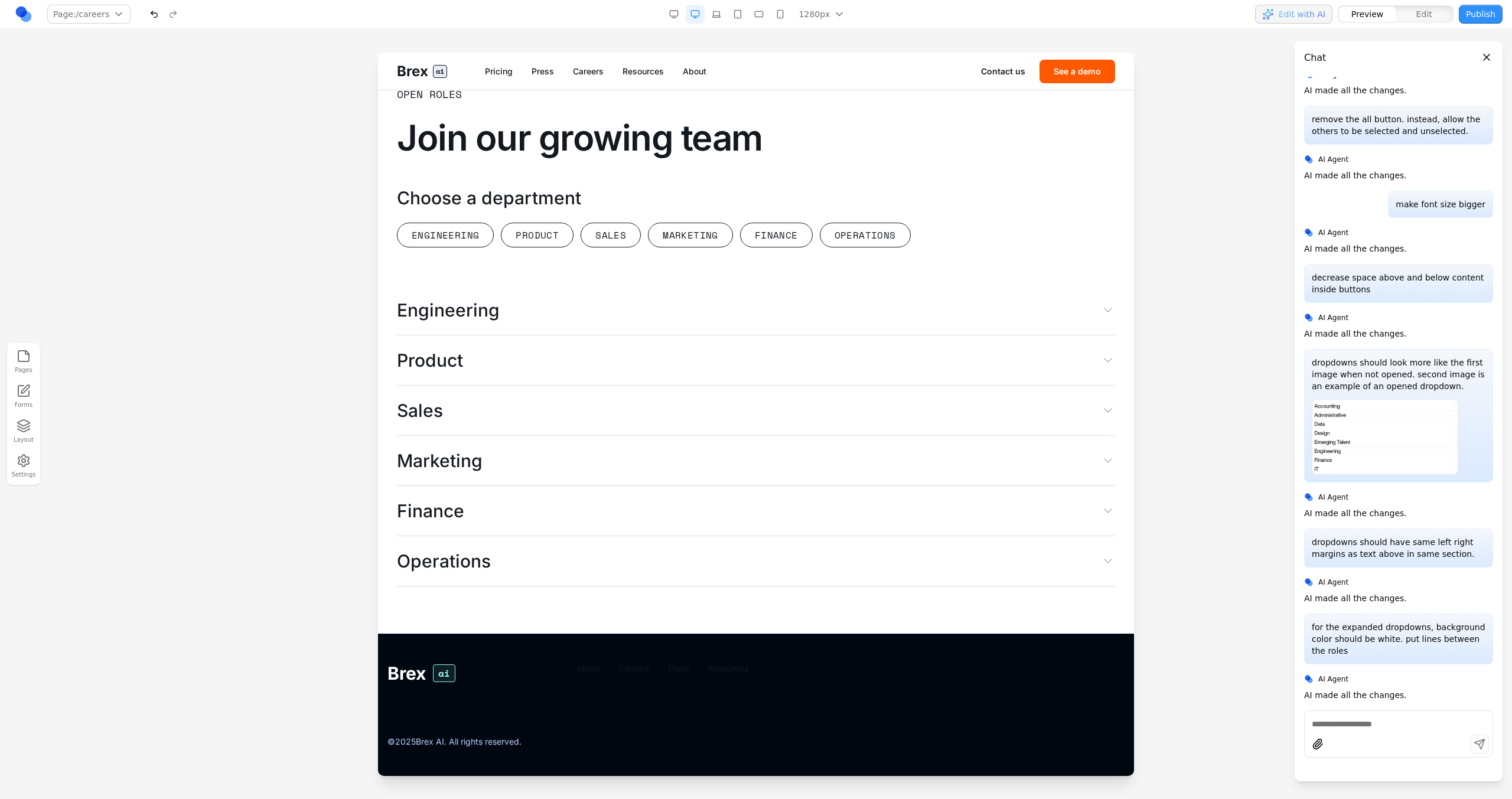
click at [630, 310] on button "Engineering" at bounding box center [756, 310] width 718 height 50
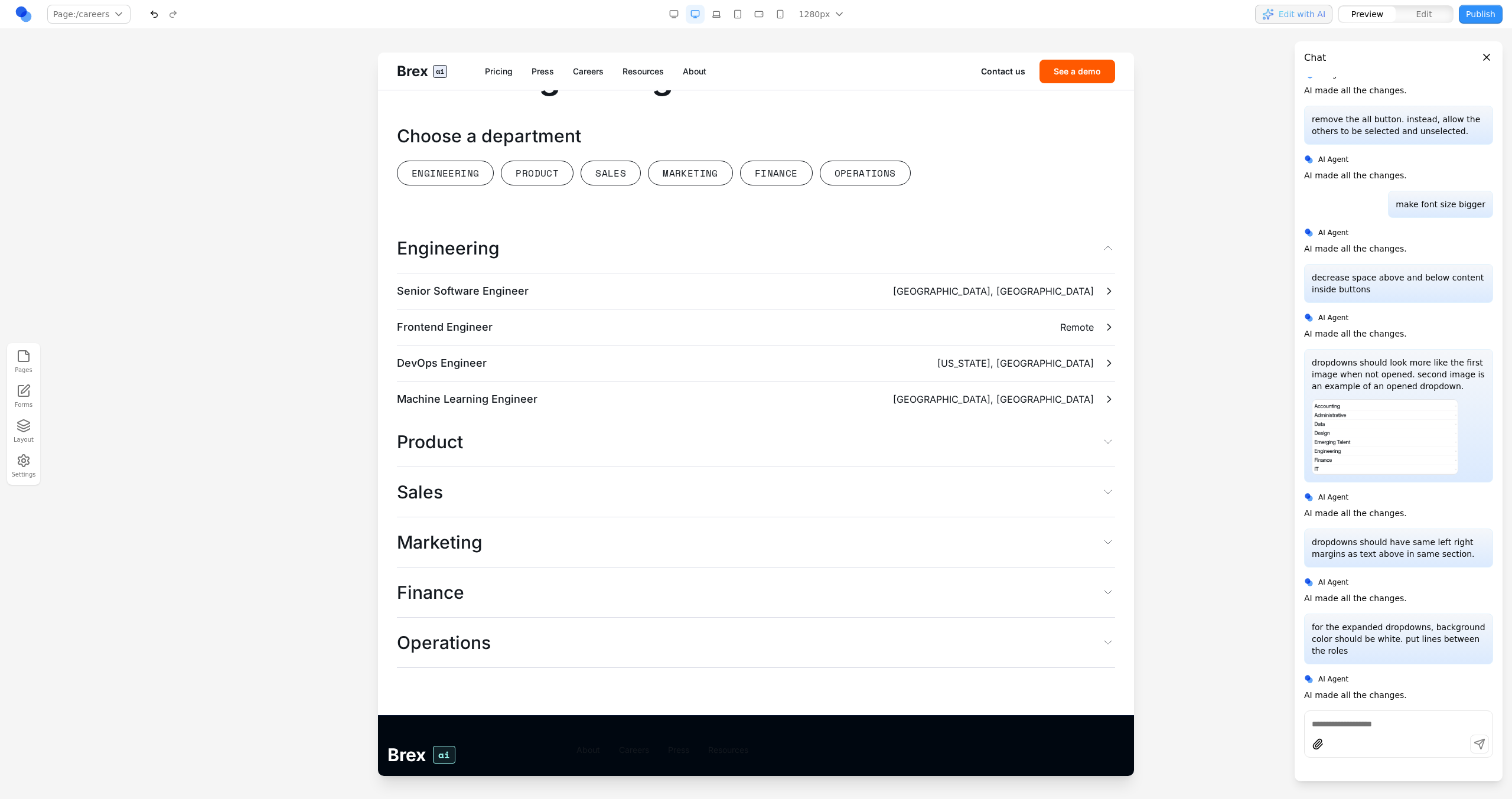
click at [678, 273] on button "Engineering" at bounding box center [756, 248] width 718 height 50
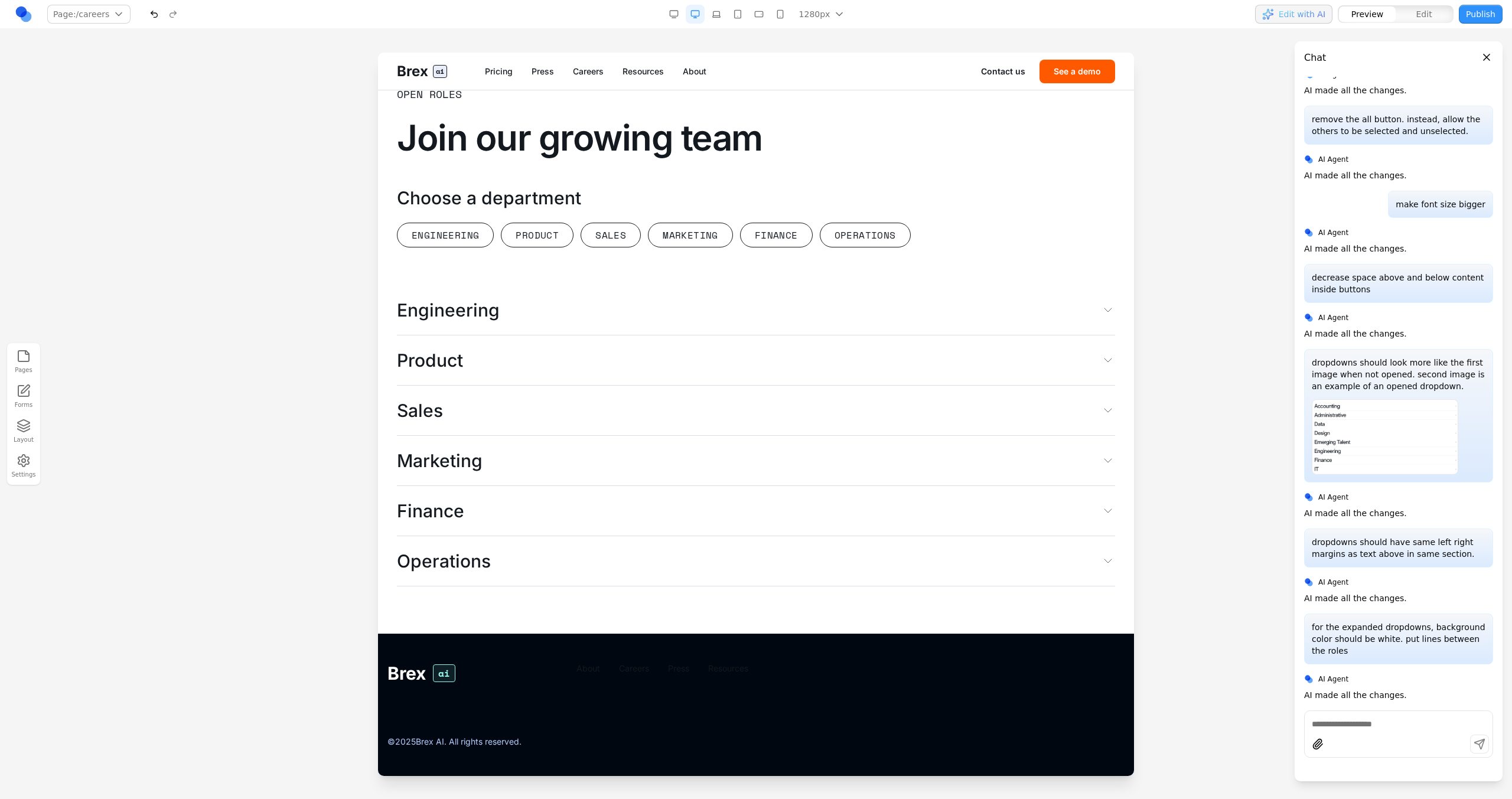
click at [664, 349] on button "Product" at bounding box center [756, 361] width 718 height 50
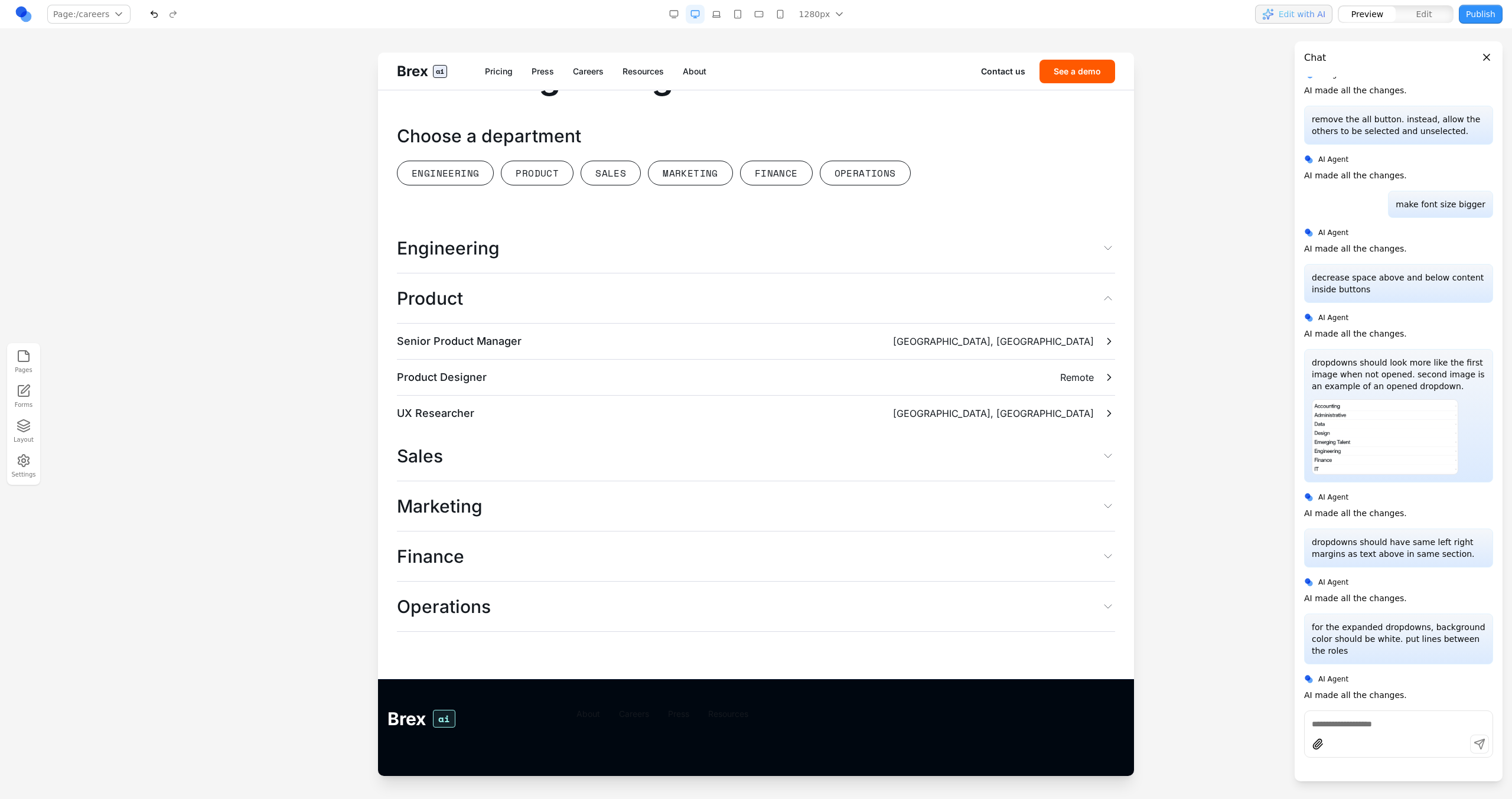
click at [664, 323] on button "Product" at bounding box center [756, 298] width 718 height 50
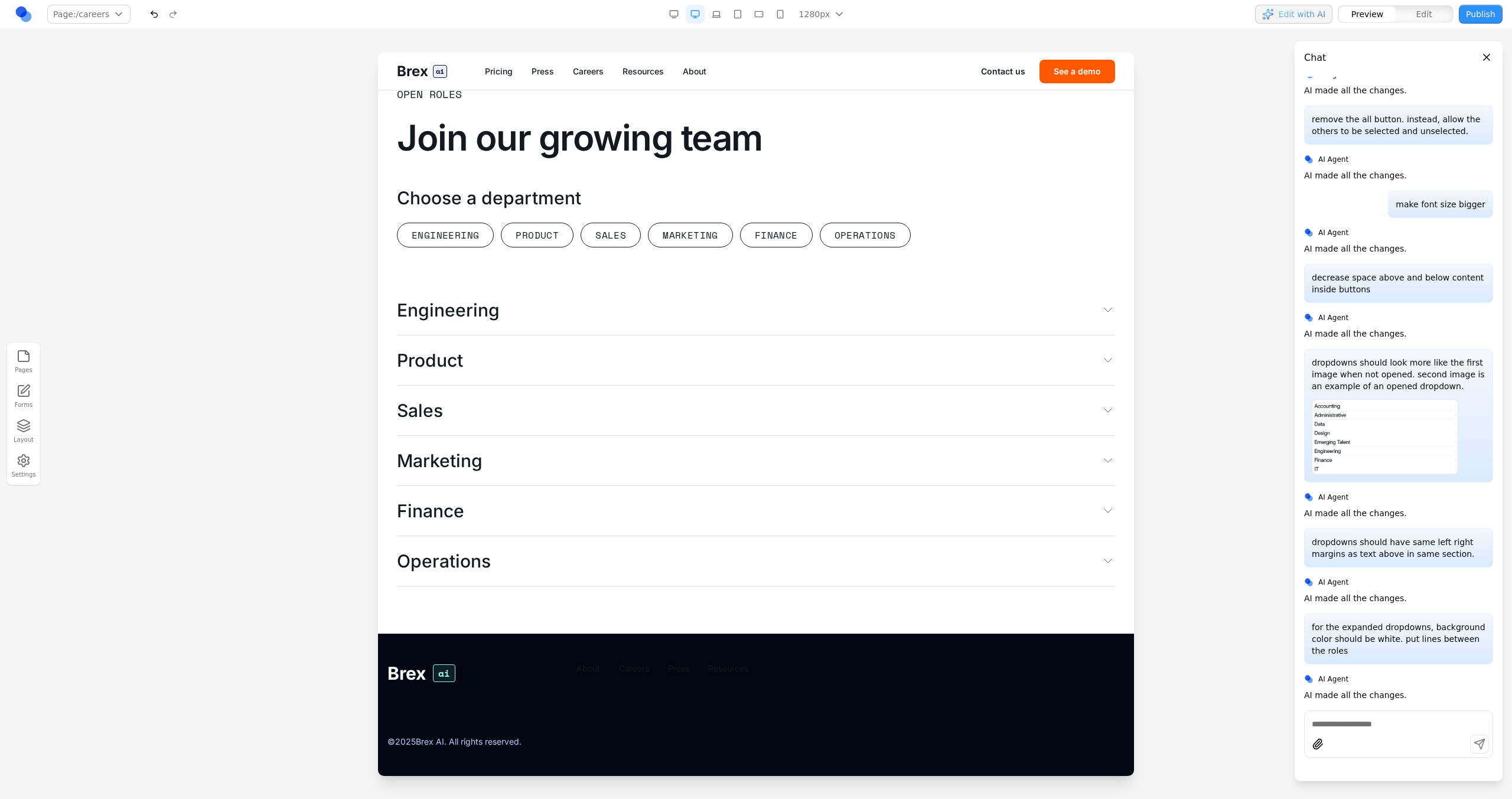
click at [476, 224] on button "Engineering" at bounding box center [445, 235] width 97 height 25
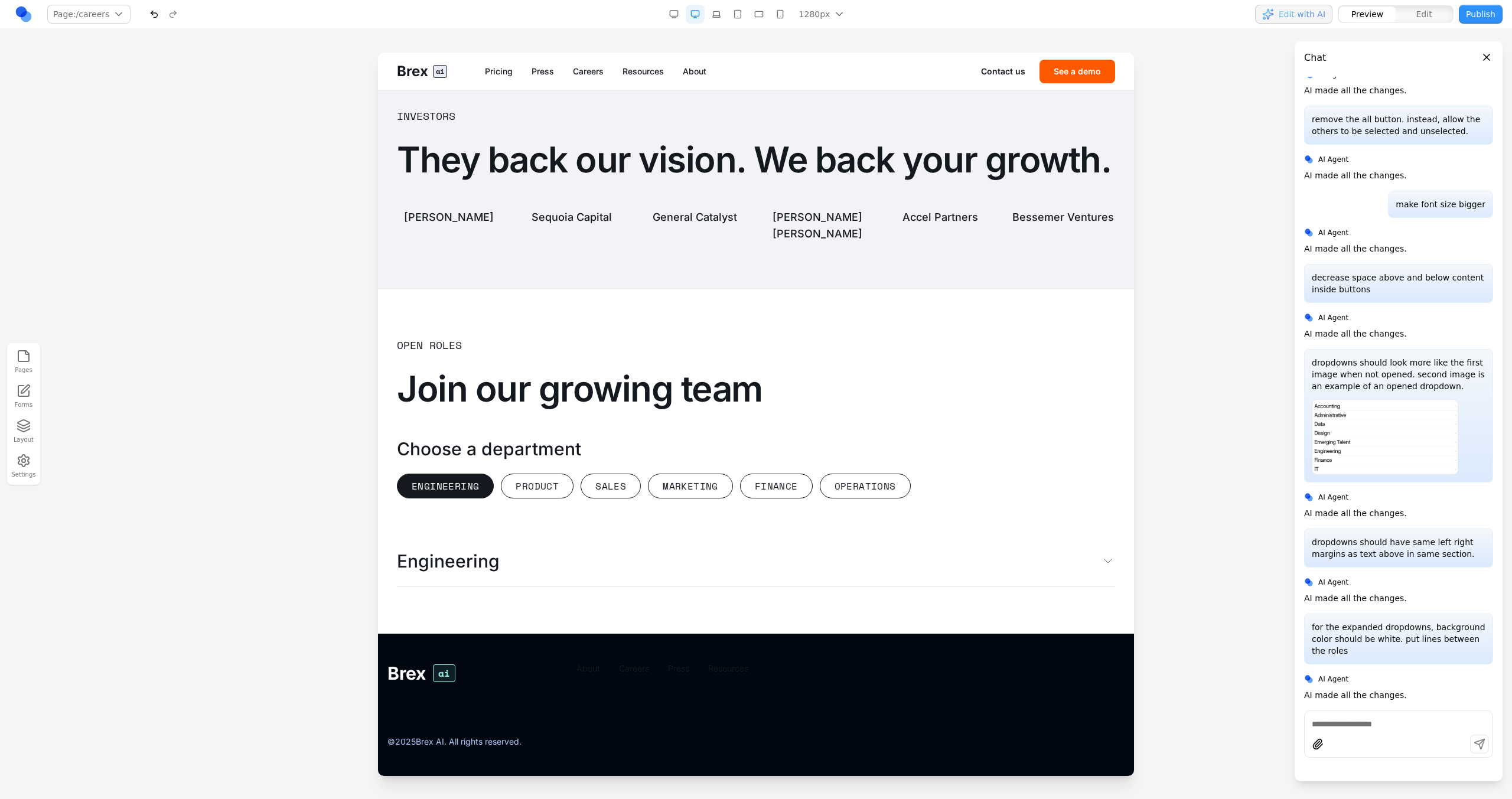
scroll to position [2804, 0]
click at [545, 488] on button "Product" at bounding box center [536, 486] width 72 height 25
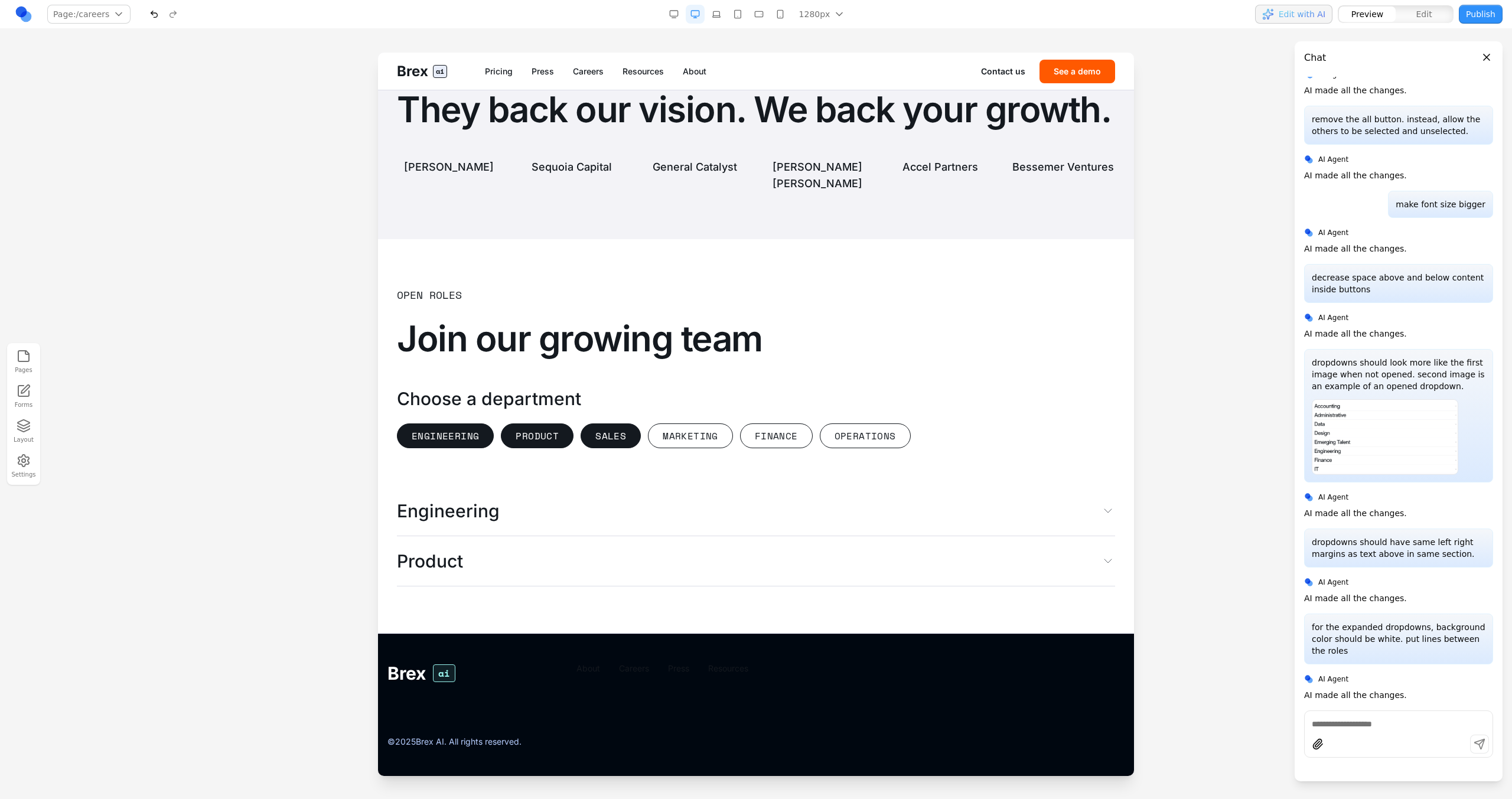
click at [610, 449] on button "Sales" at bounding box center [610, 436] width 61 height 25
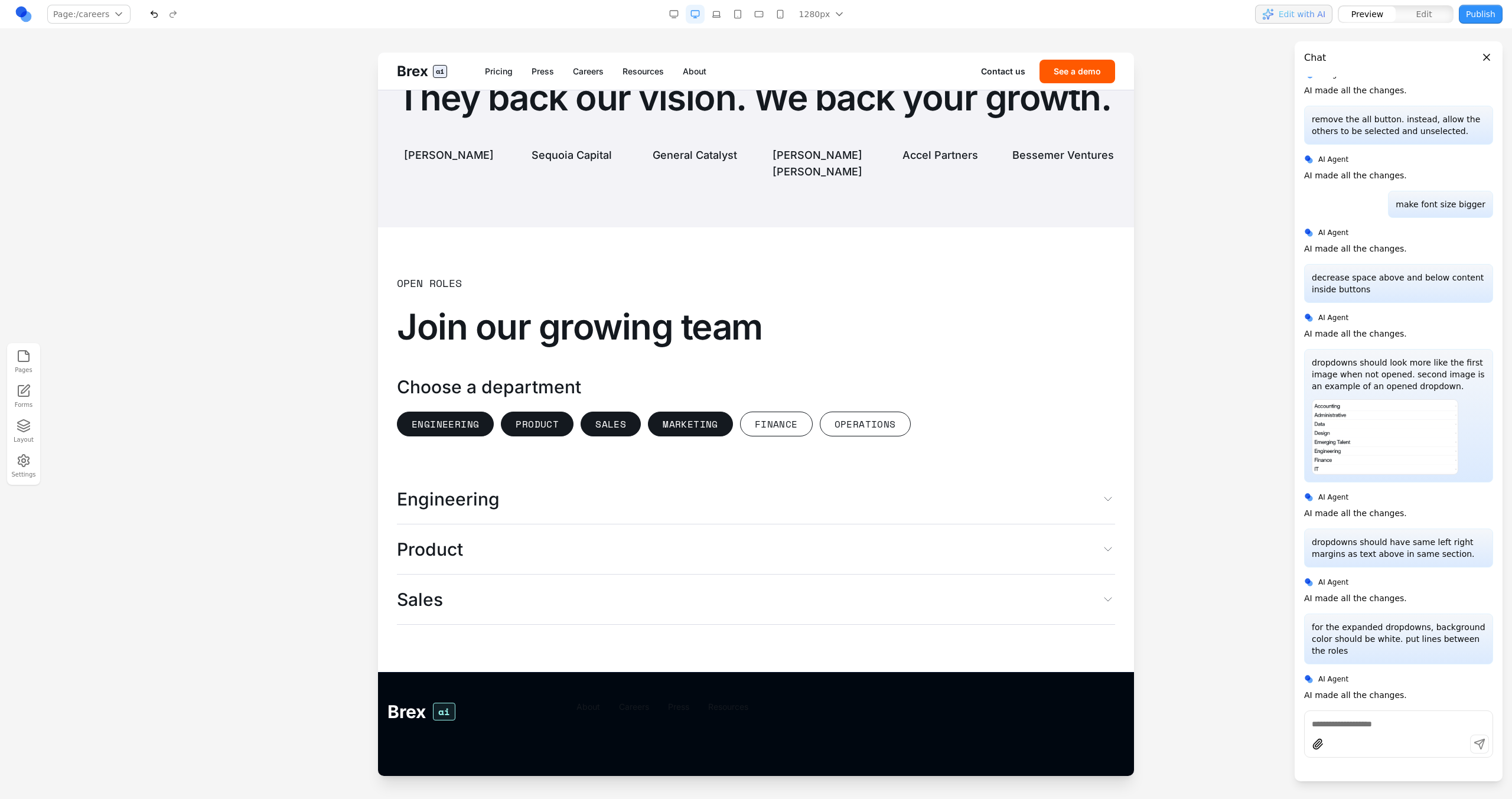
click at [671, 436] on button "Marketing" at bounding box center [690, 425] width 85 height 25
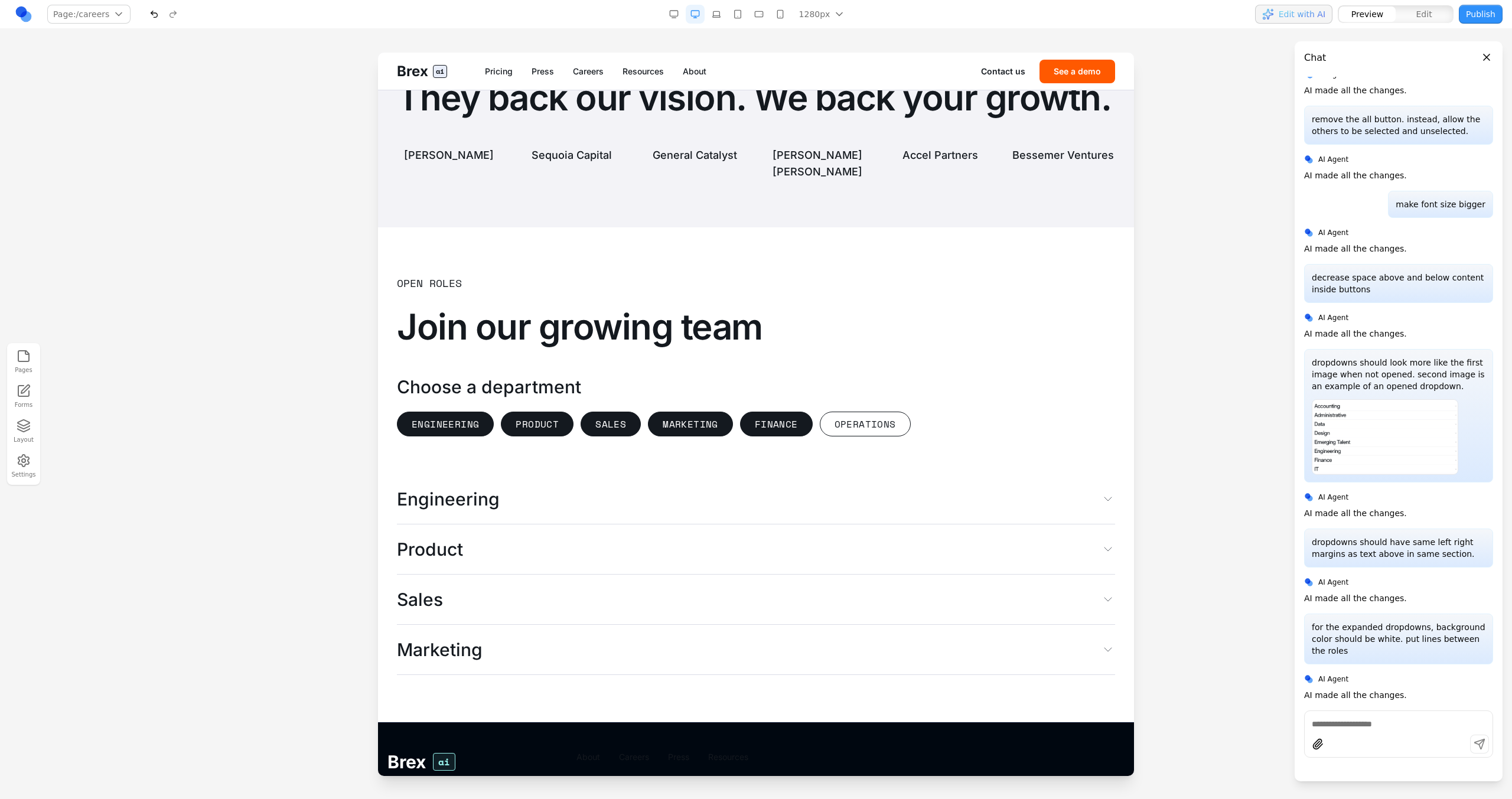
click at [760, 436] on button "Finance" at bounding box center [776, 425] width 72 height 25
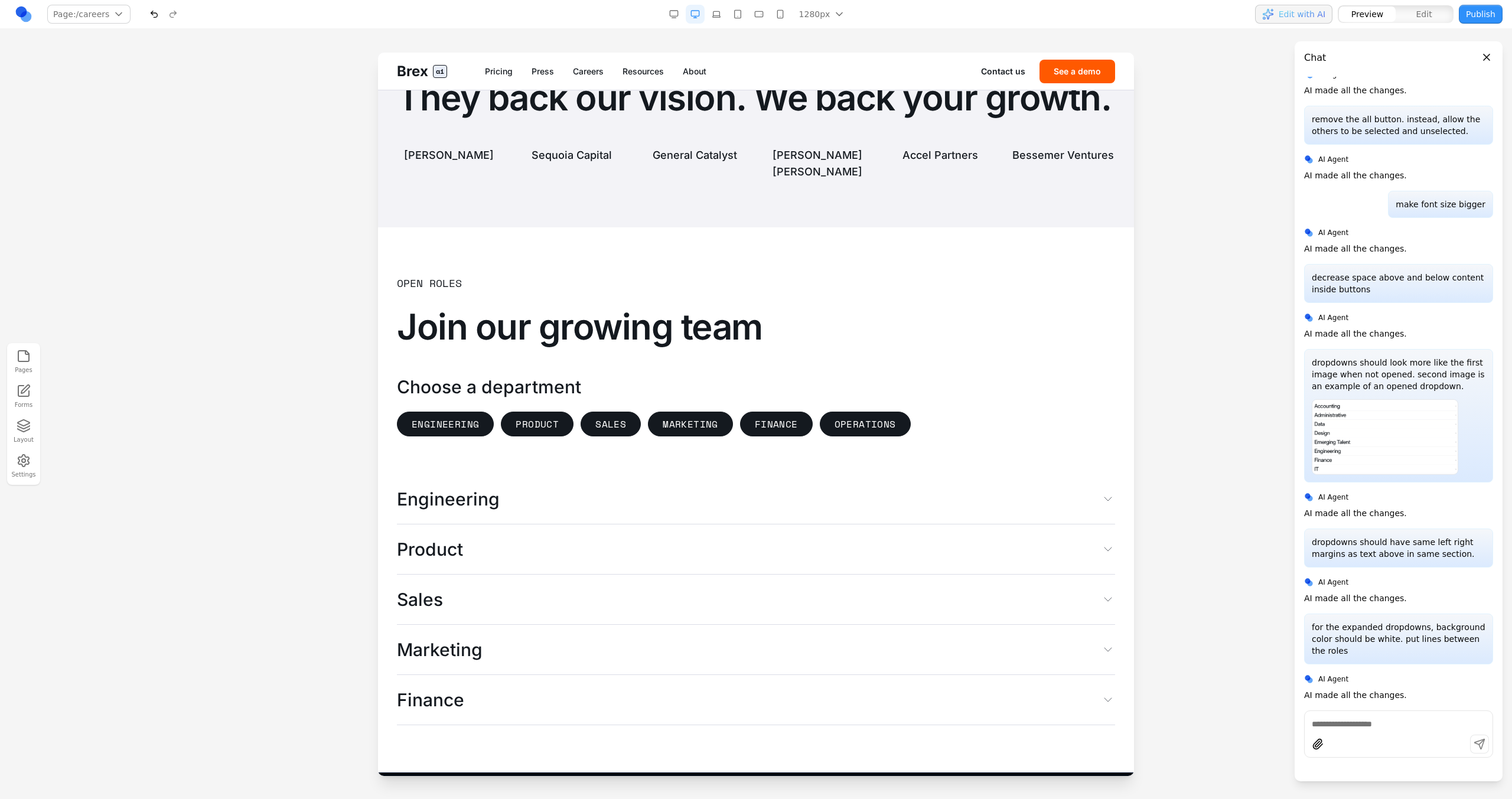
click at [851, 436] on button "Operations" at bounding box center [865, 425] width 90 height 25
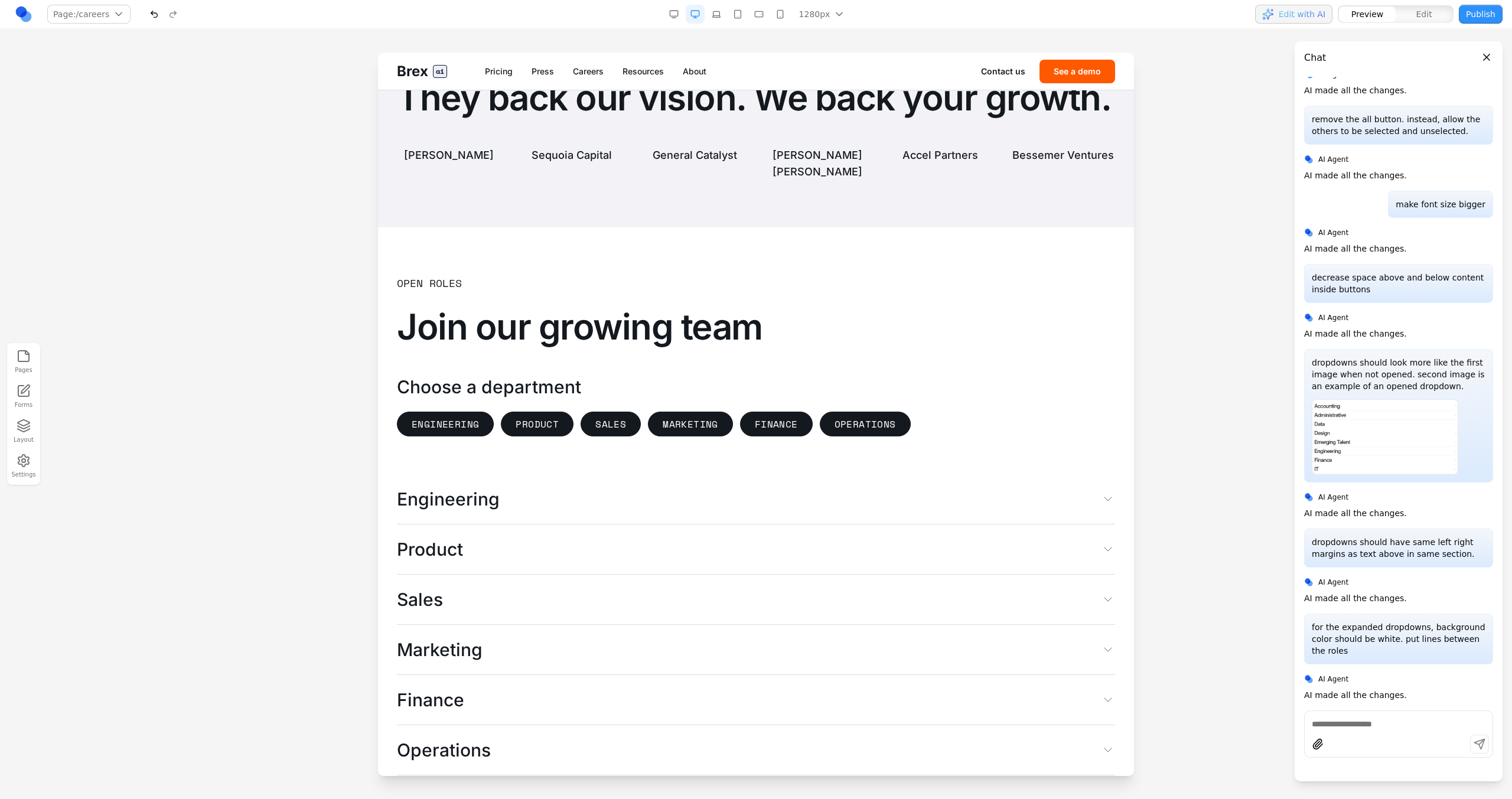
click at [820, 436] on button "Operations" at bounding box center [865, 425] width 90 height 25
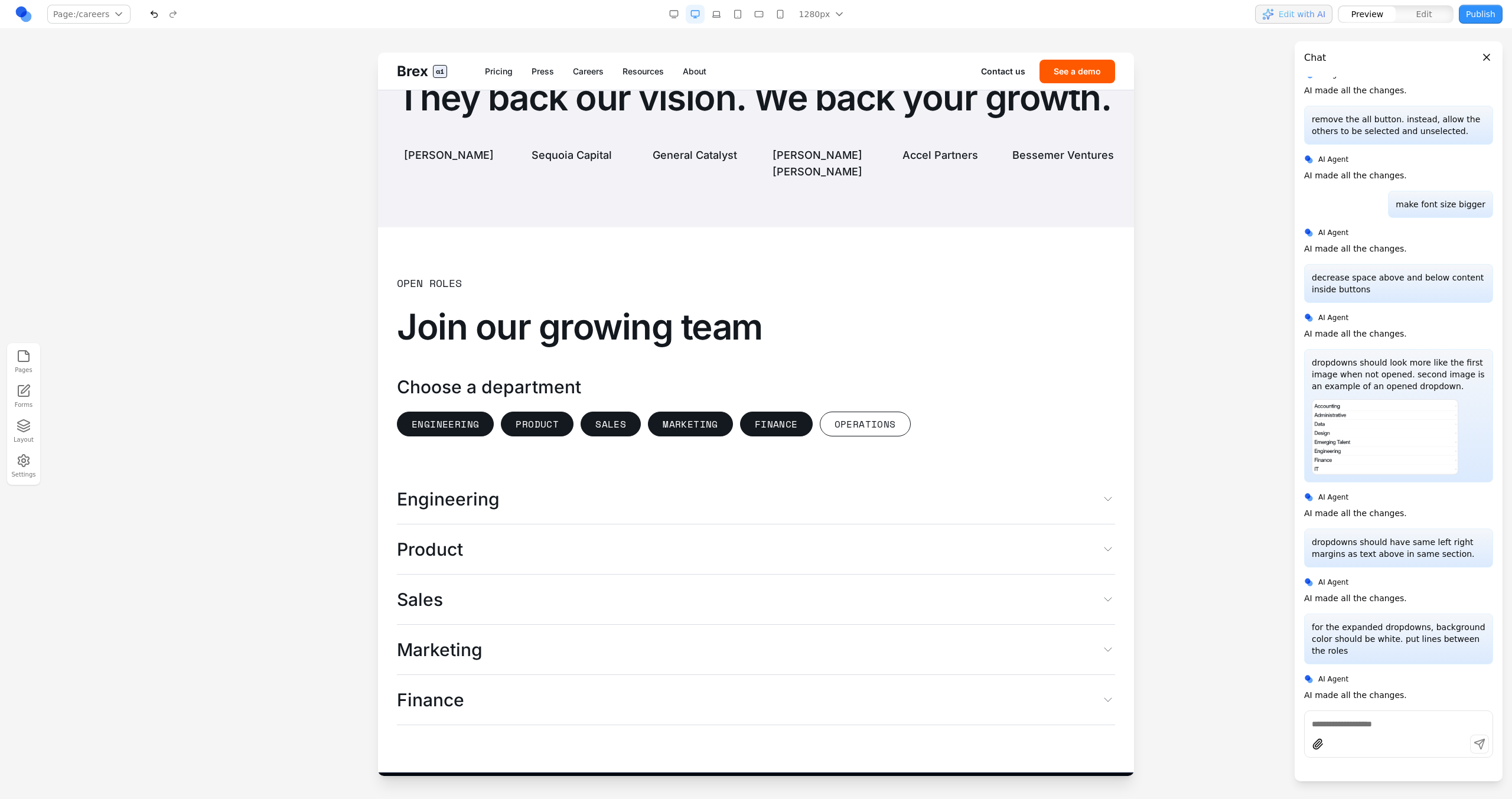
click at [781, 436] on button "Finance" at bounding box center [776, 425] width 72 height 25
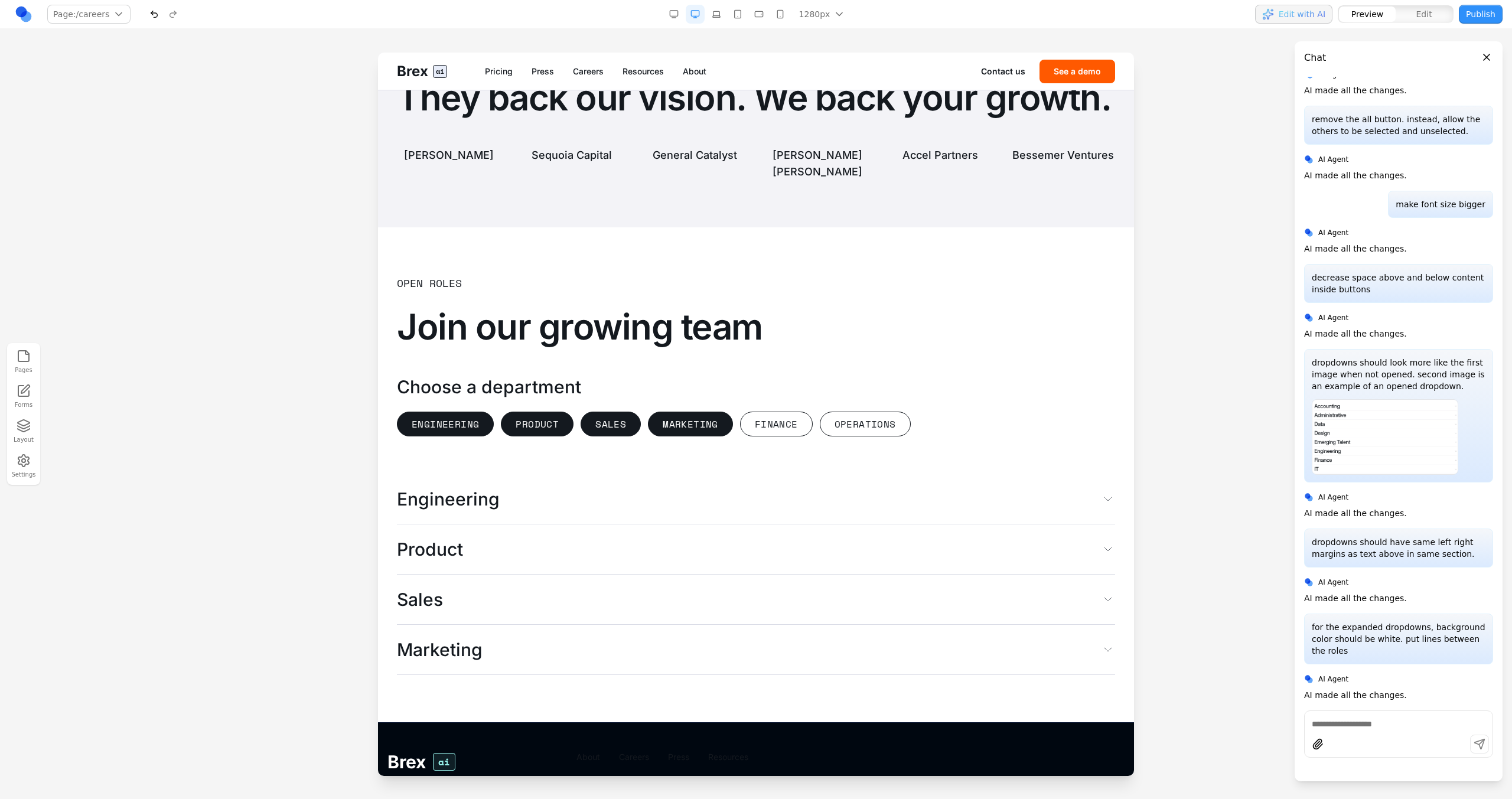
click at [698, 436] on button "Marketing" at bounding box center [690, 425] width 85 height 25
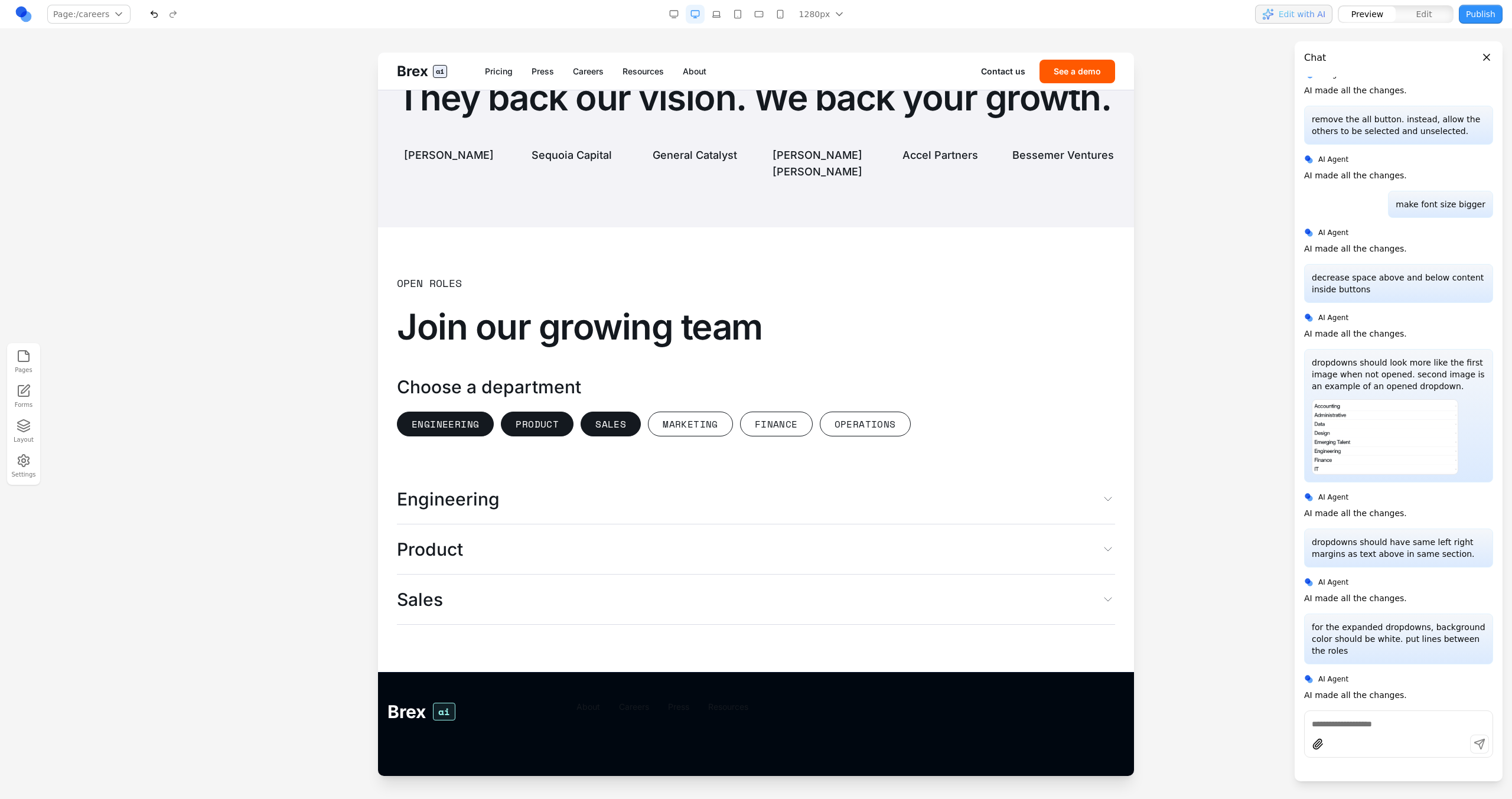
click at [596, 436] on button "Sales" at bounding box center [610, 425] width 61 height 25
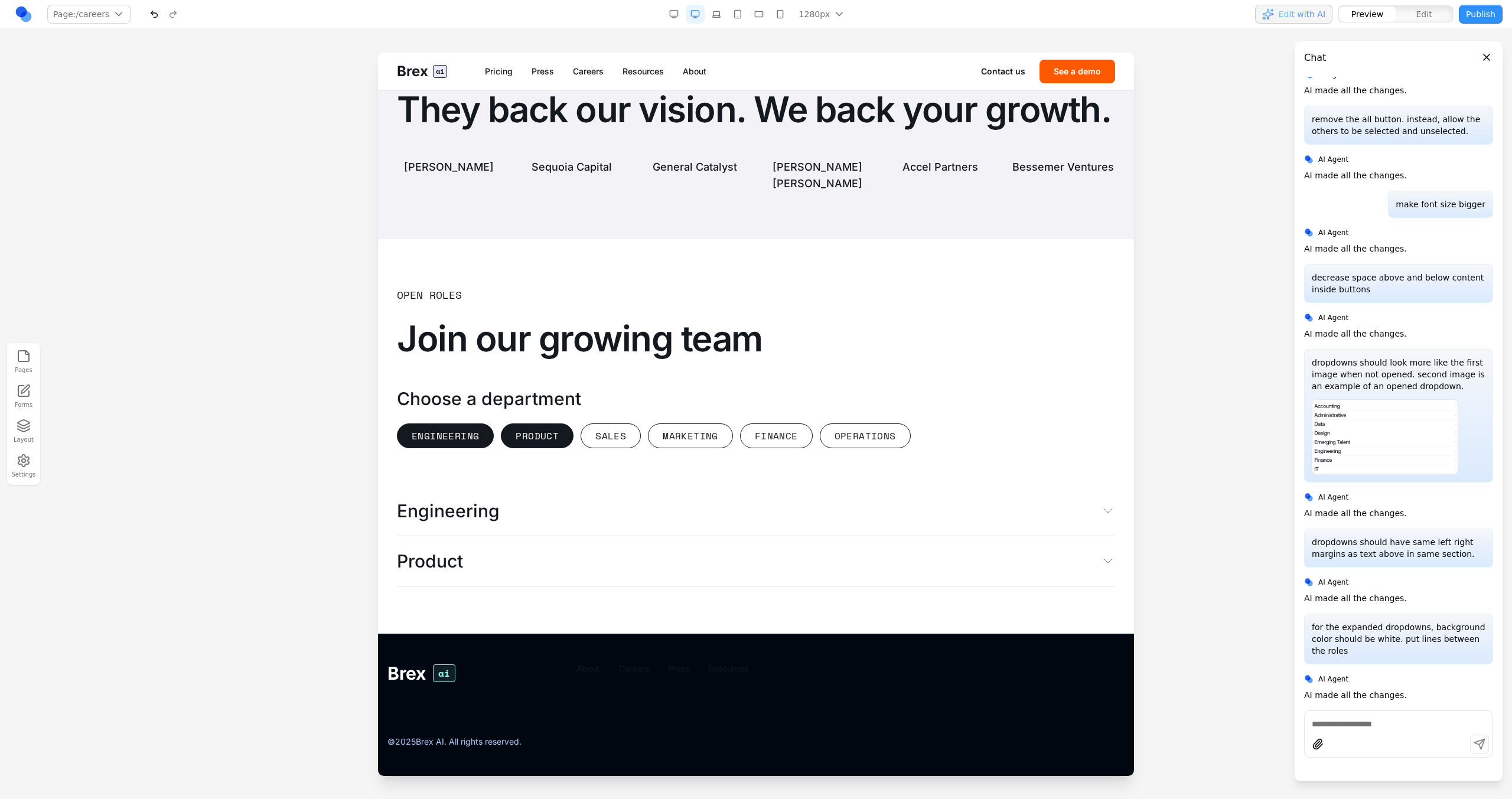
click at [538, 449] on button "Product" at bounding box center [536, 436] width 72 height 25
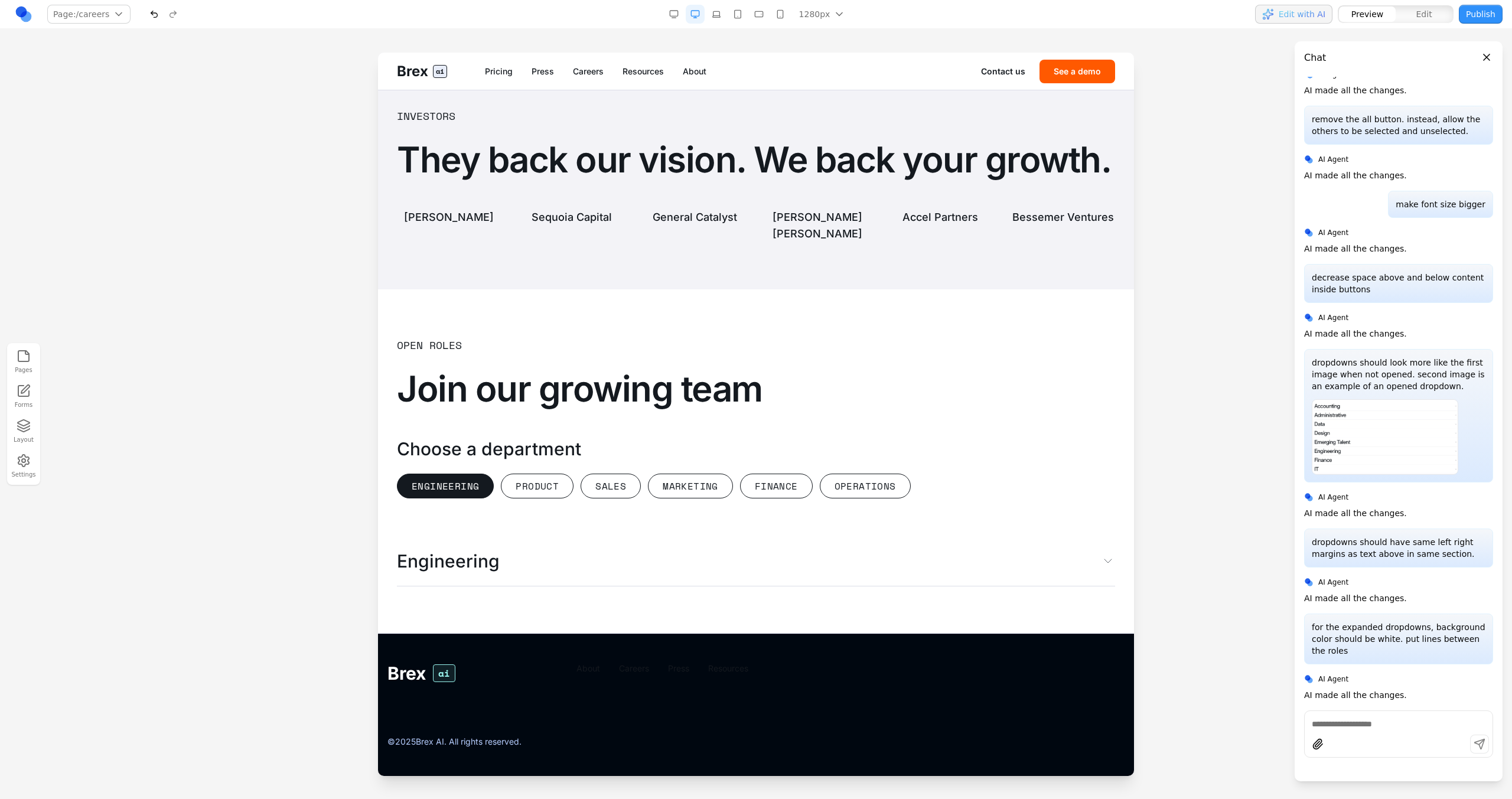
click at [484, 490] on button "Engineering" at bounding box center [445, 486] width 97 height 25
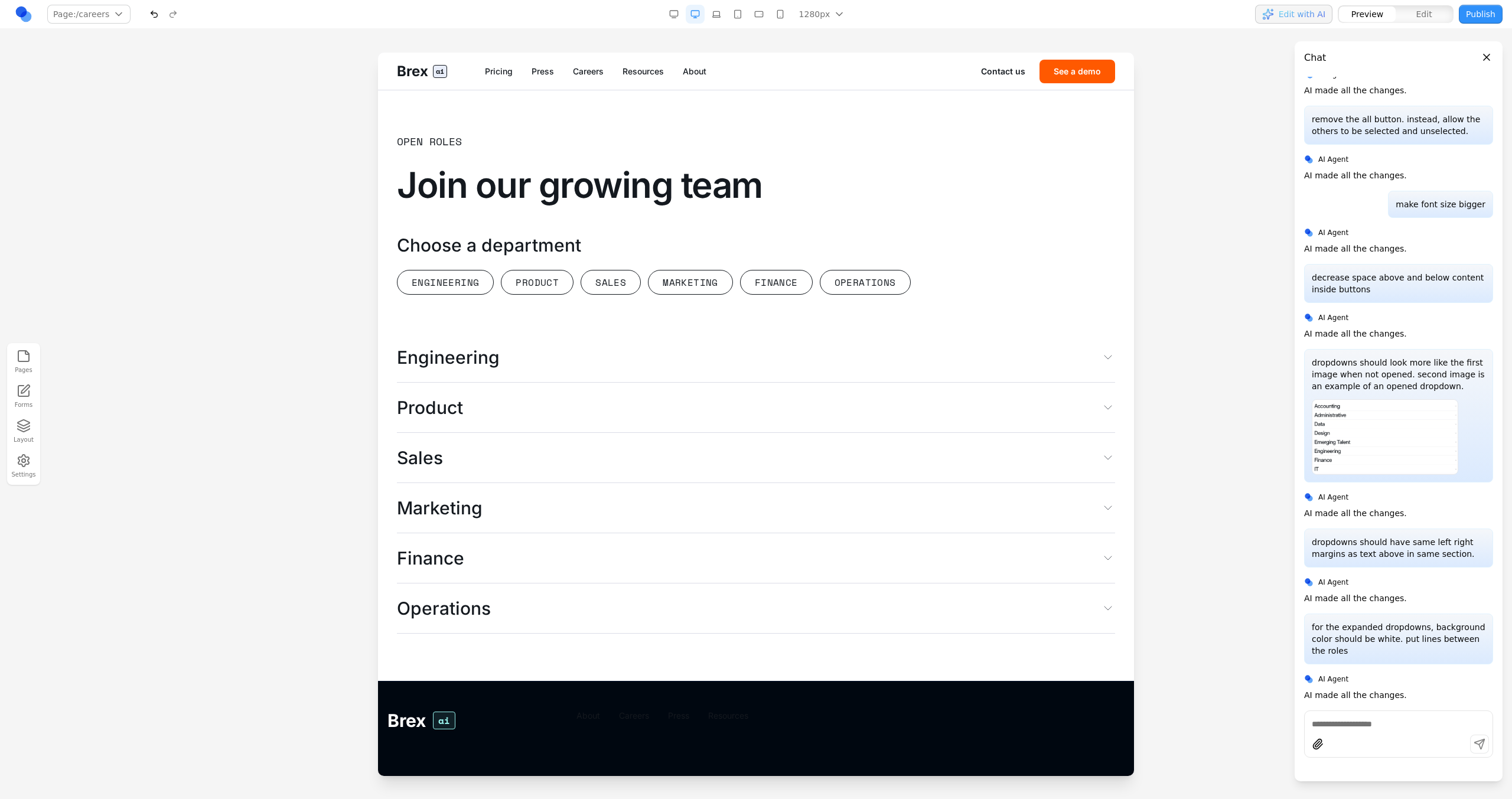
scroll to position [3045, 0]
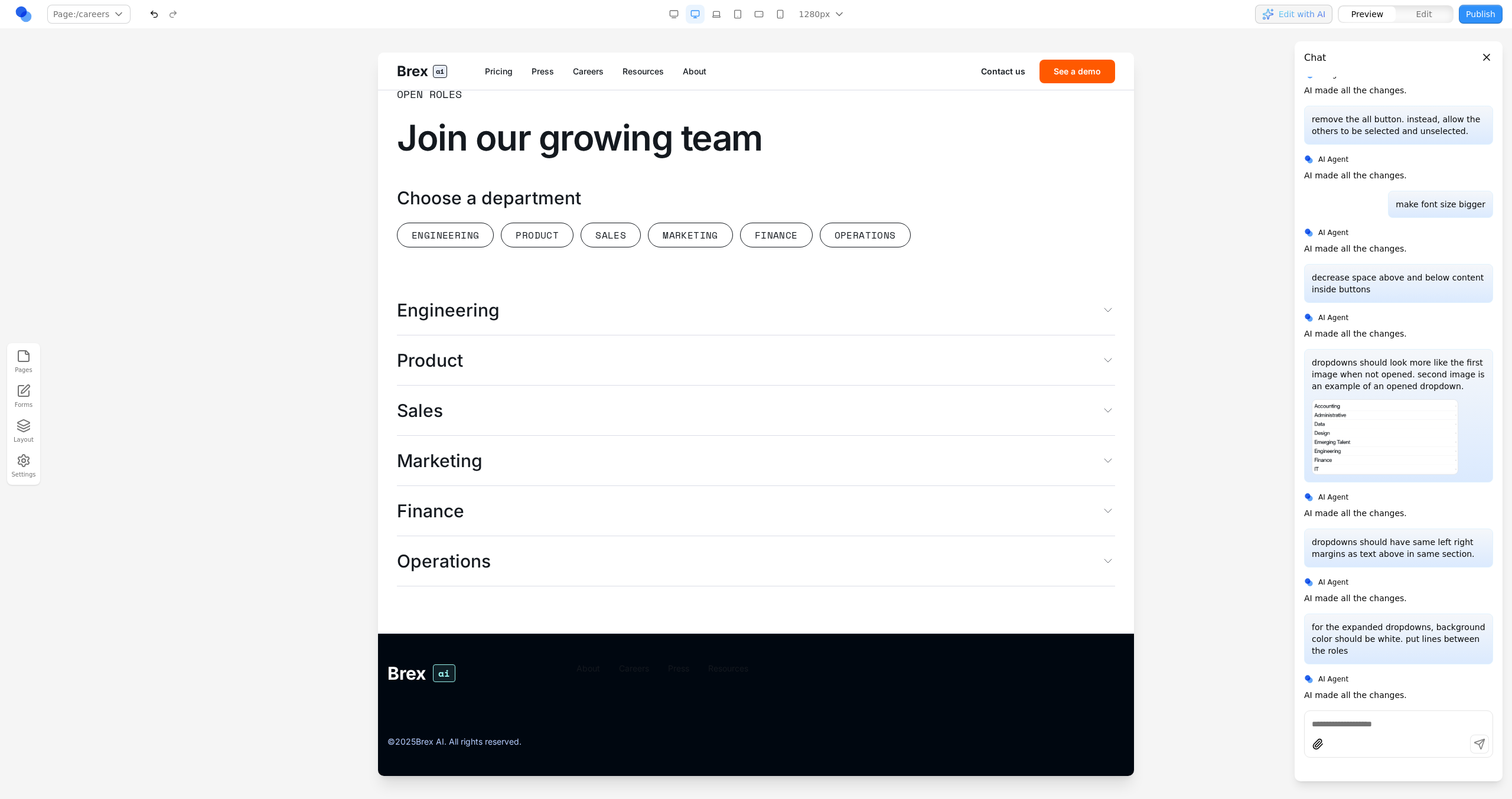
click at [547, 568] on button "Operations" at bounding box center [756, 561] width 718 height 50
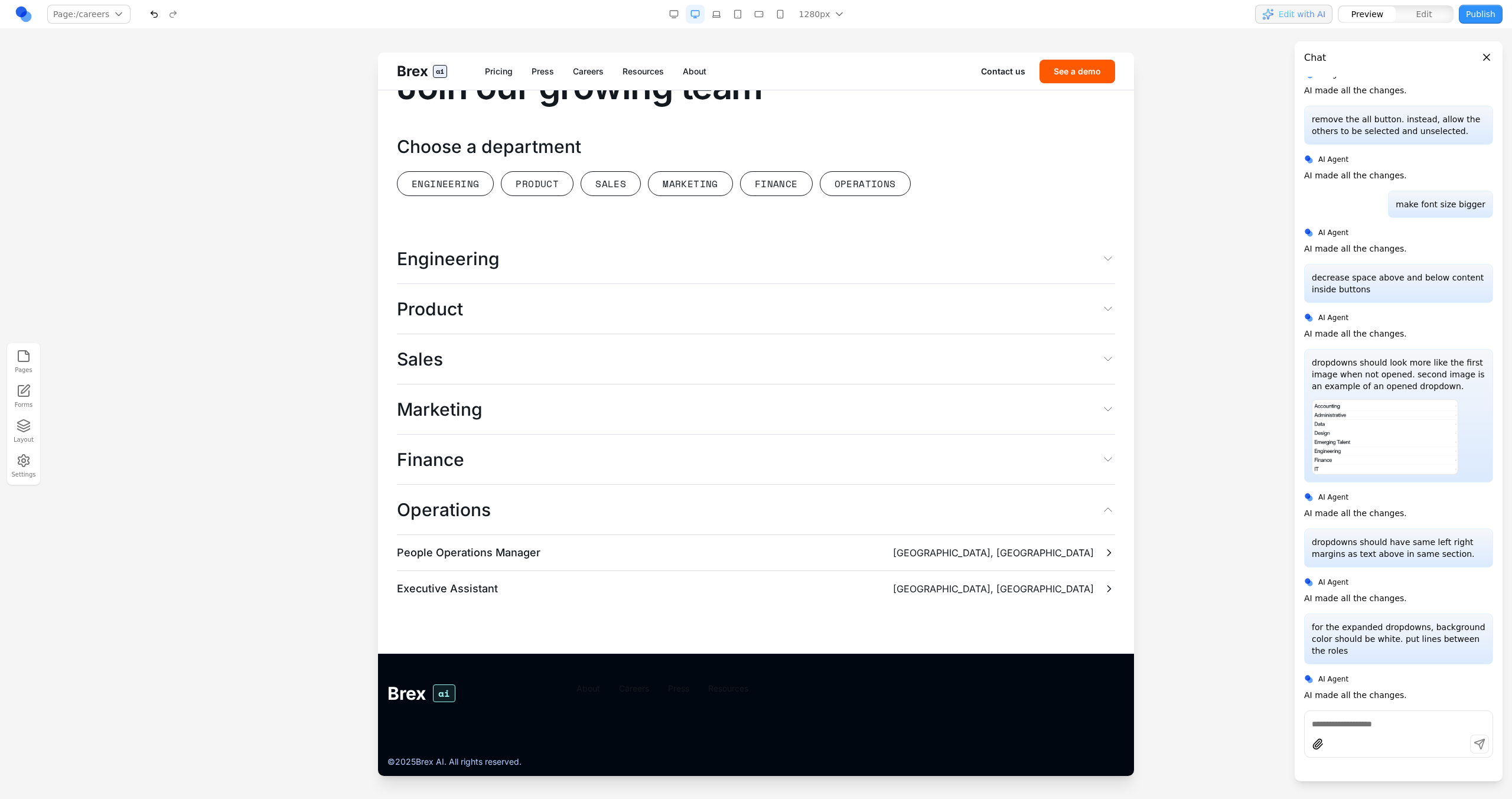
click at [547, 535] on button "Operations" at bounding box center [756, 510] width 718 height 50
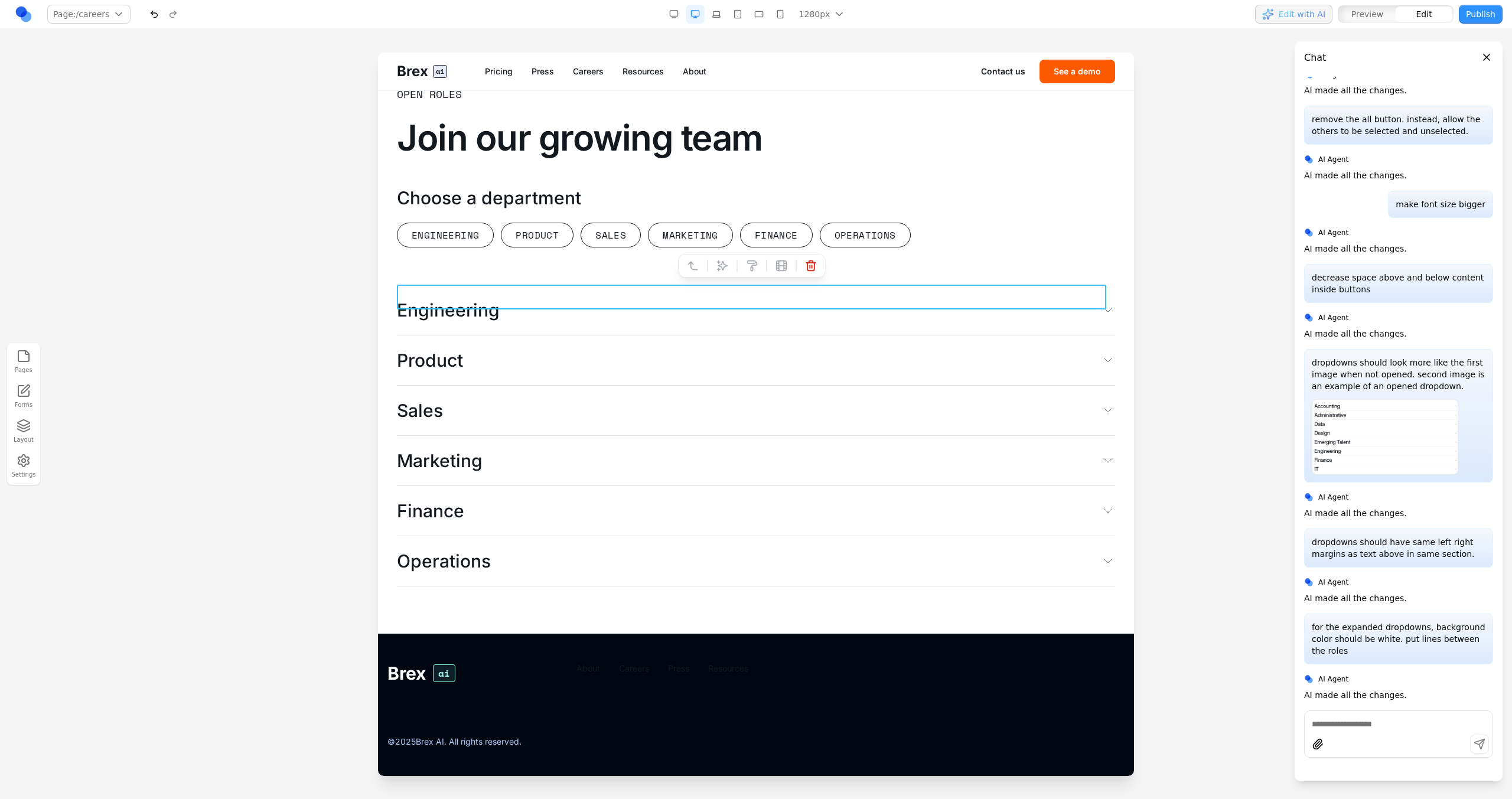
click at [926, 242] on div "Engineering Product Sales Marketing Finance Operations" at bounding box center [756, 235] width 718 height 25
click at [610, 300] on button "Engineering" at bounding box center [756, 310] width 718 height 50
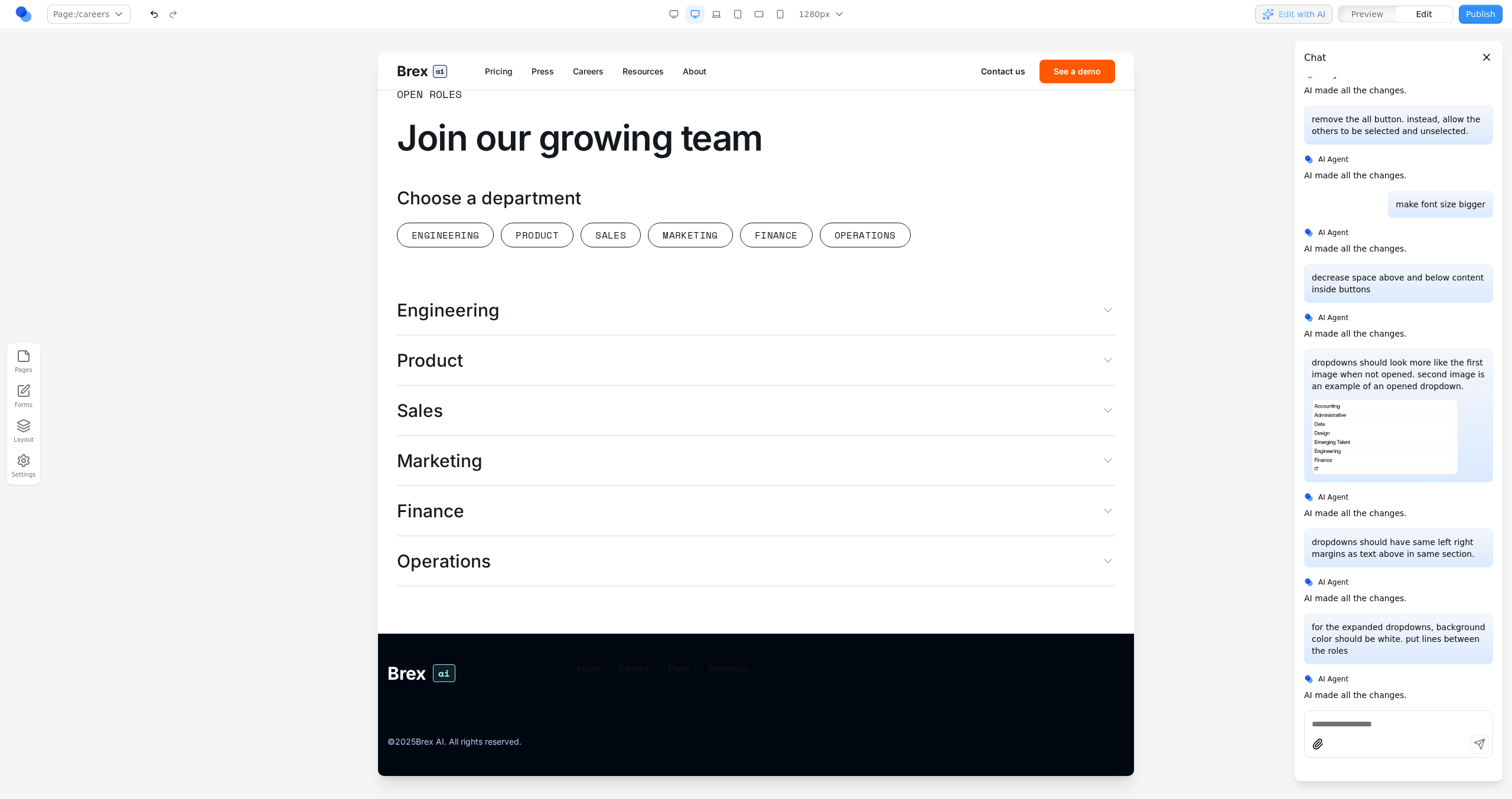
click at [610, 300] on button "Engineering" at bounding box center [756, 310] width 718 height 50
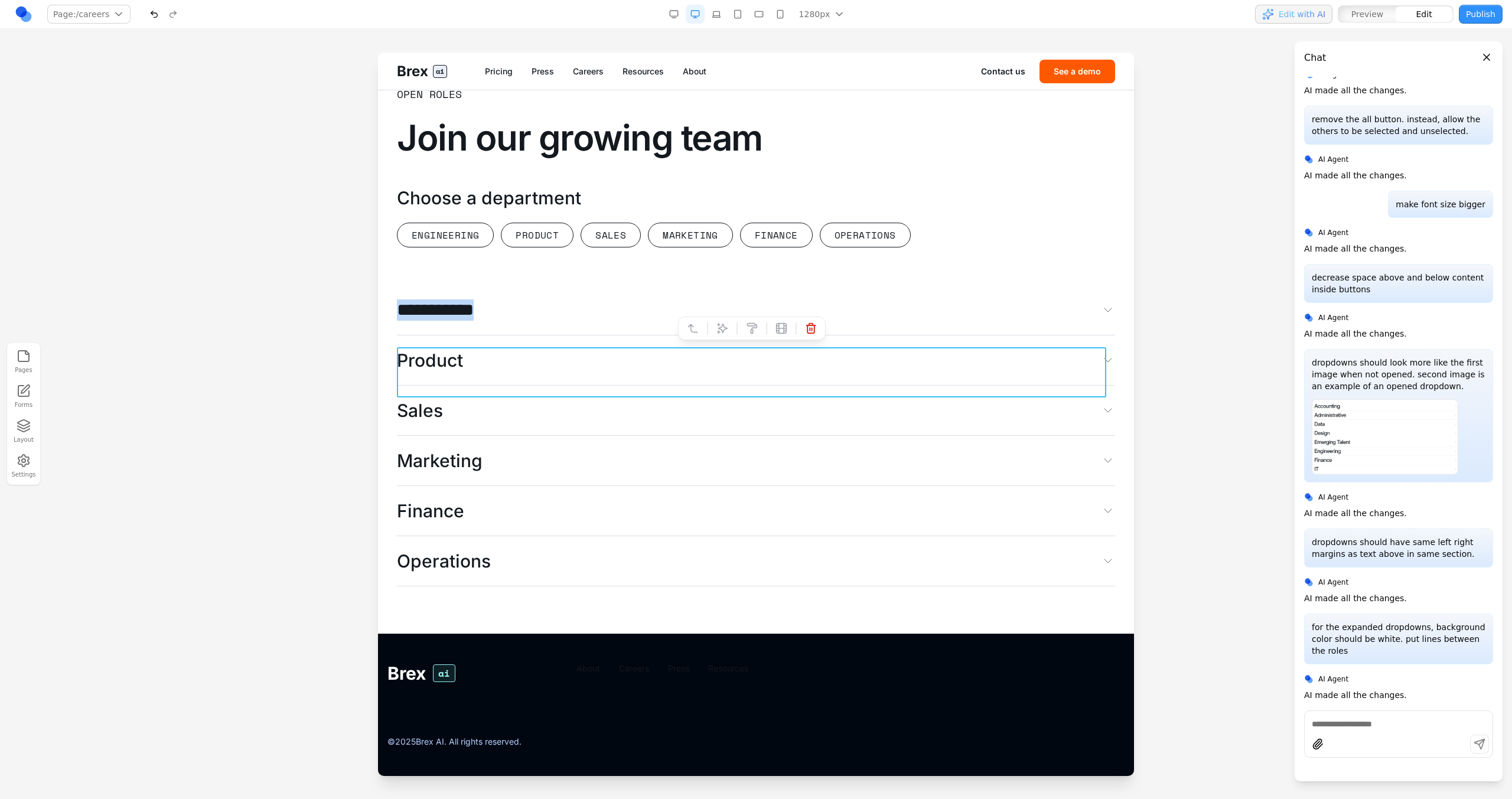
click at [693, 322] on icon at bounding box center [693, 328] width 12 height 12
click at [704, 319] on div at bounding box center [707, 328] width 9 height 20
click at [693, 322] on icon at bounding box center [693, 328] width 12 height 12
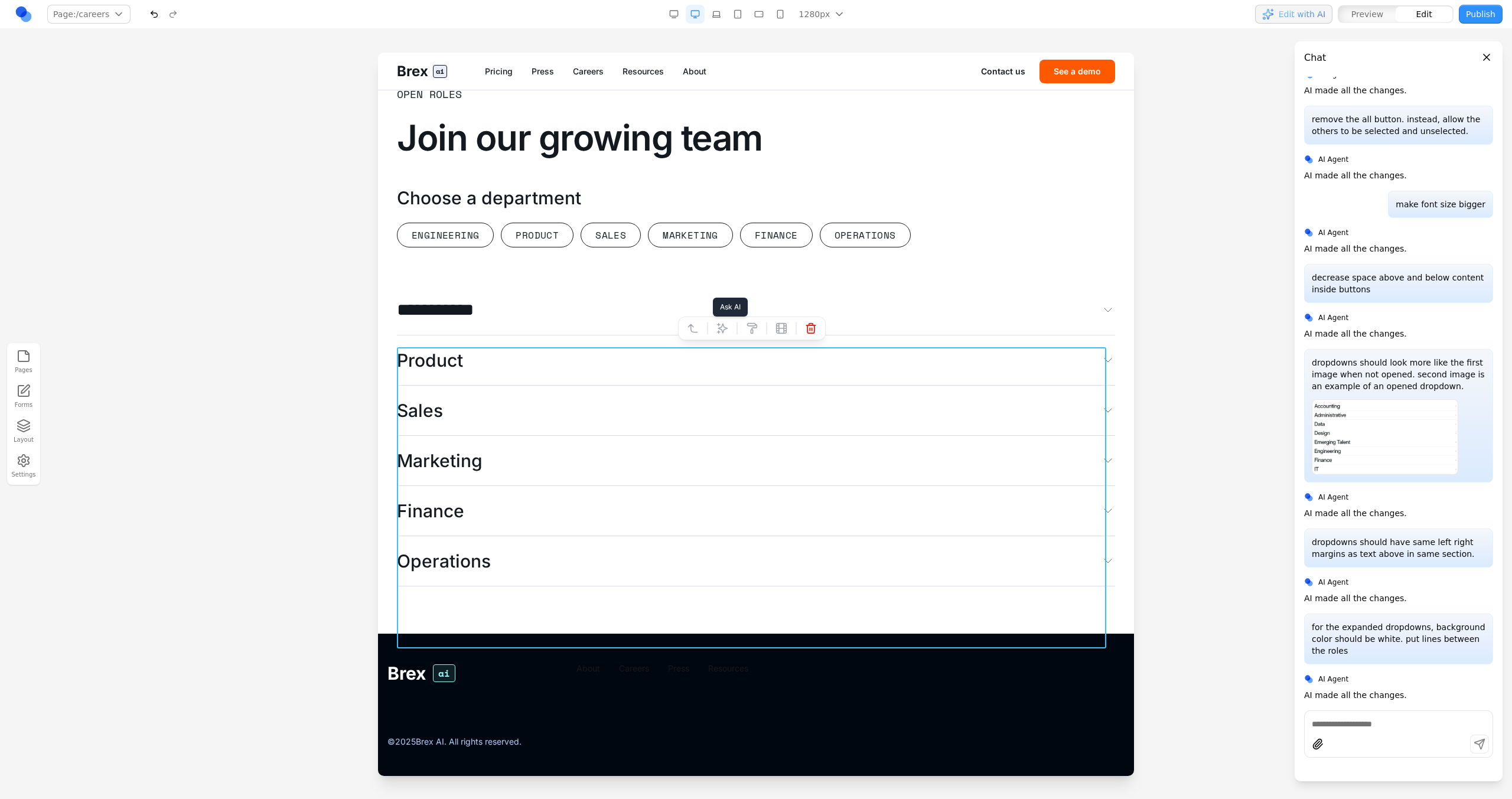
click at [728, 319] on button at bounding box center [723, 328] width 19 height 19
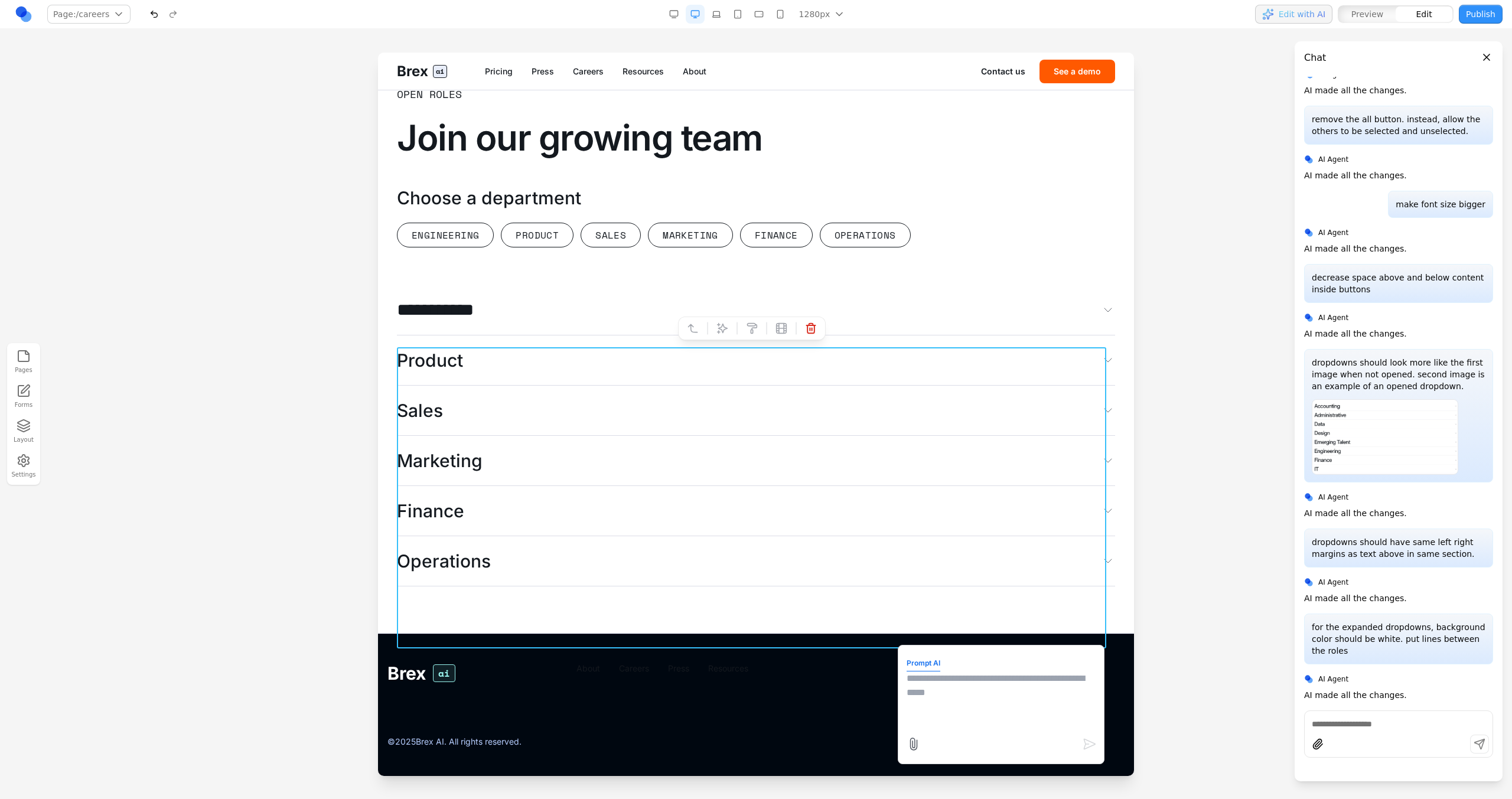
click at [946, 686] on textarea at bounding box center [1001, 701] width 189 height 59
type textarea "**********"
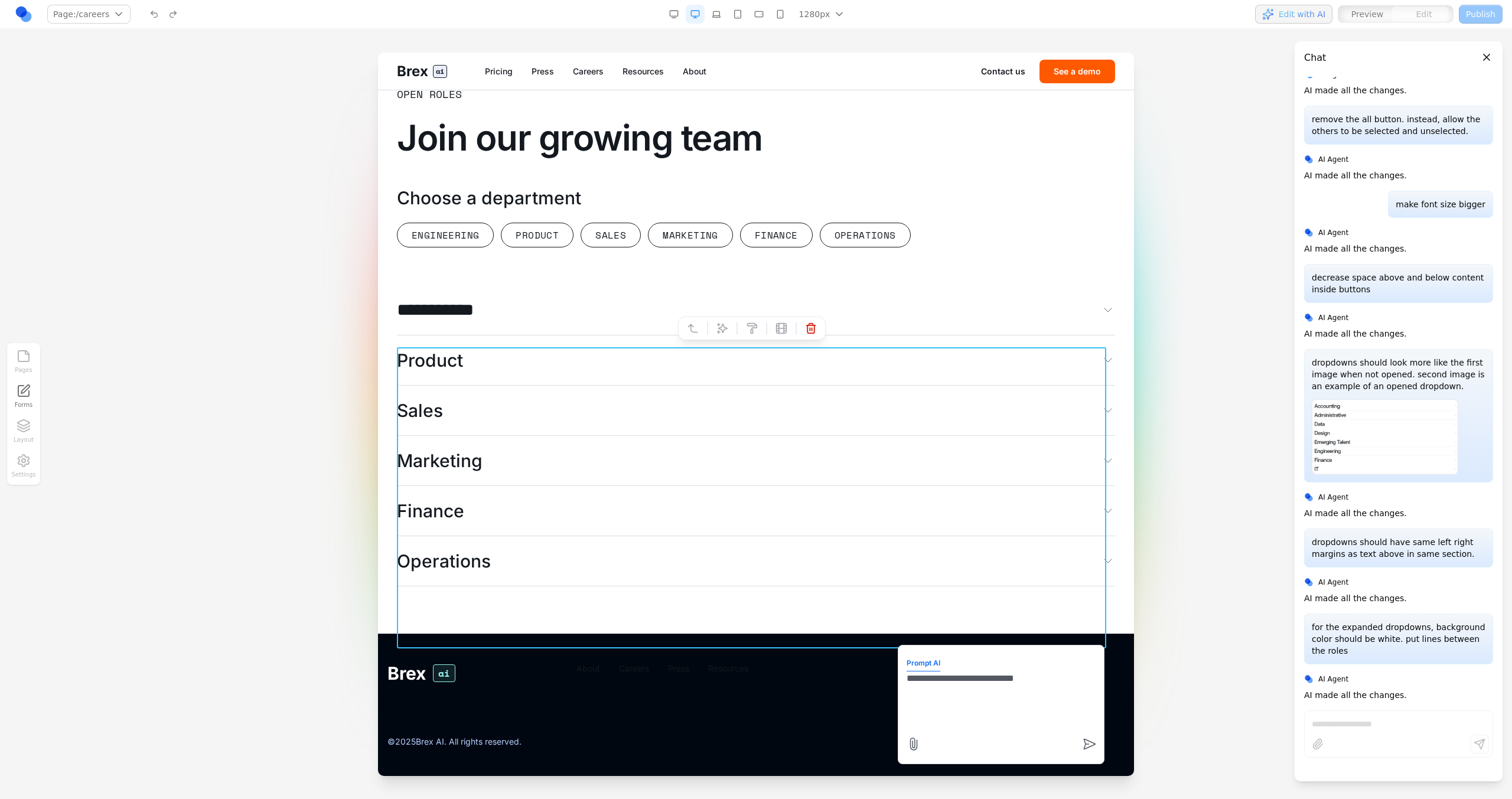
scroll to position [2749, 0]
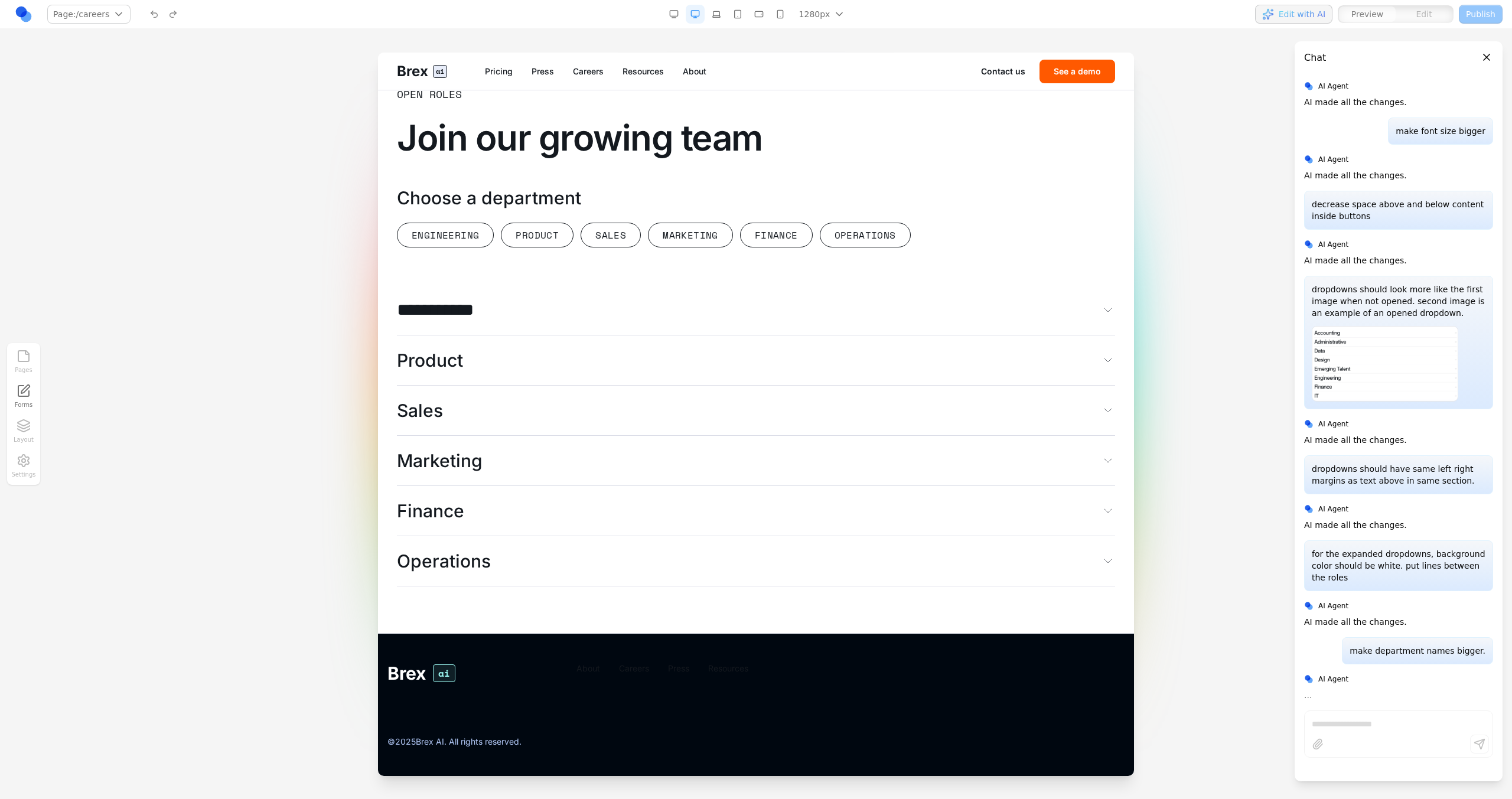
click at [742, 551] on button "Operations" at bounding box center [756, 561] width 718 height 50
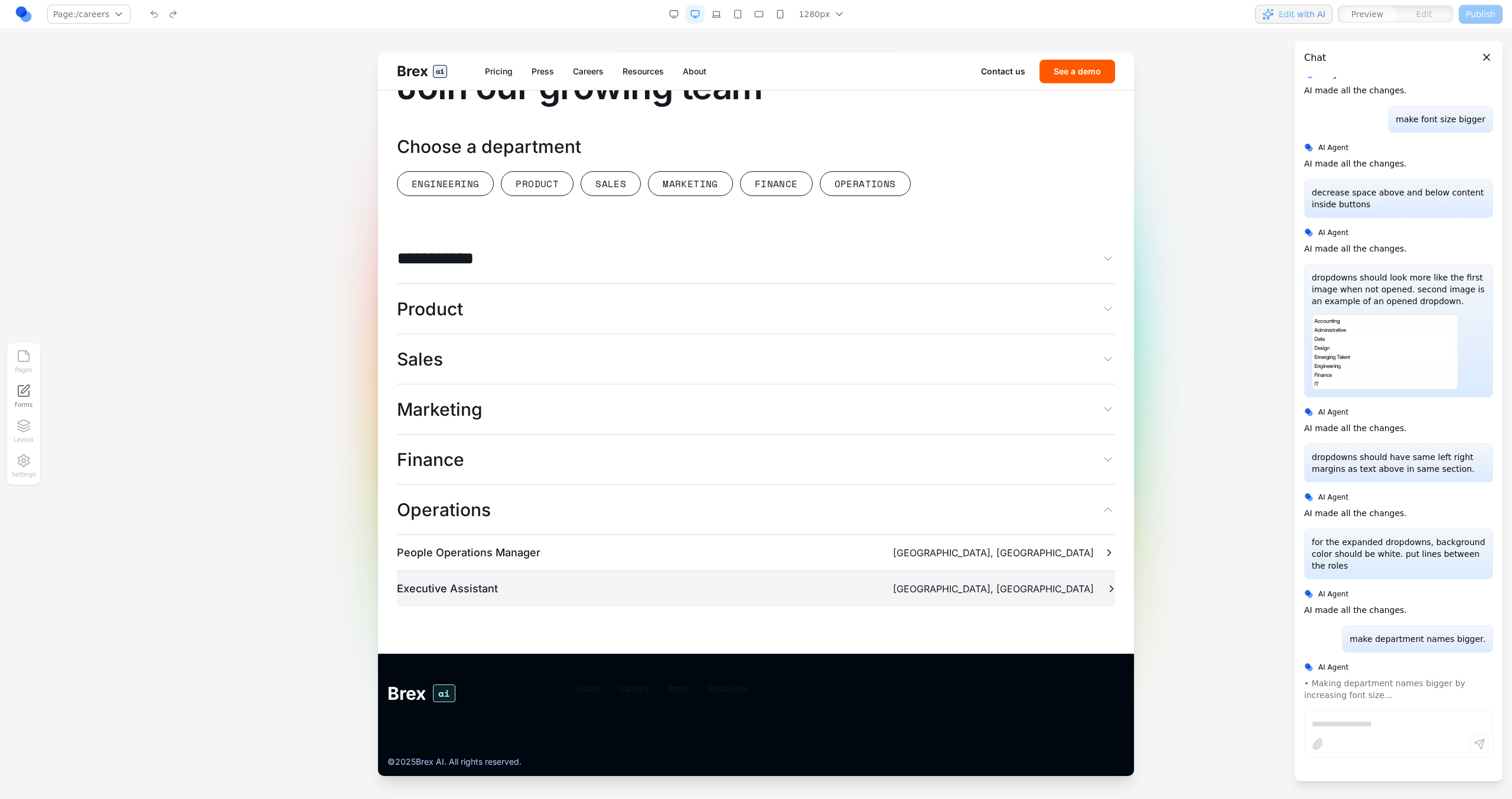
scroll to position [2783, 0]
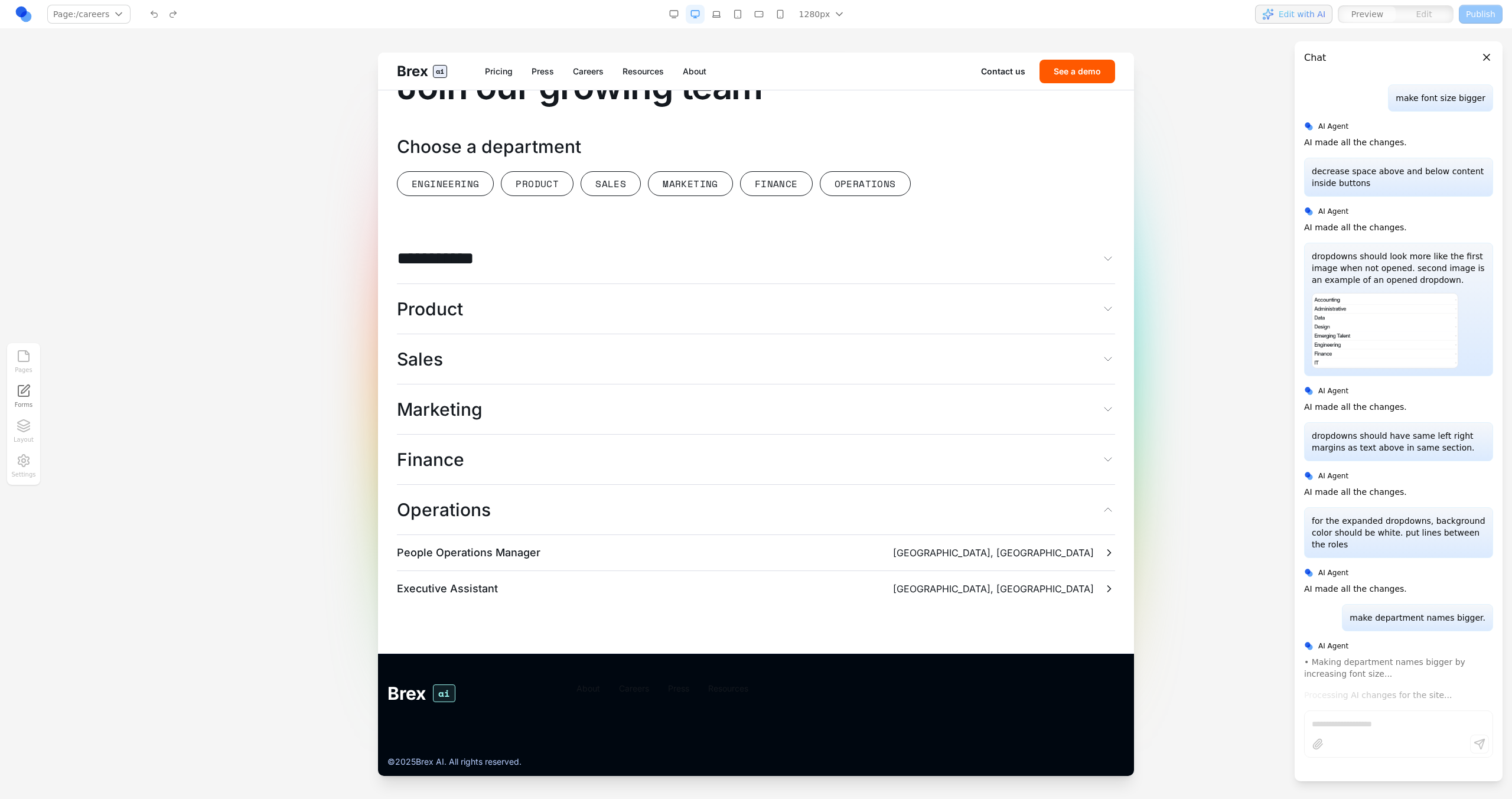
click at [778, 535] on button "Operations" at bounding box center [756, 510] width 718 height 50
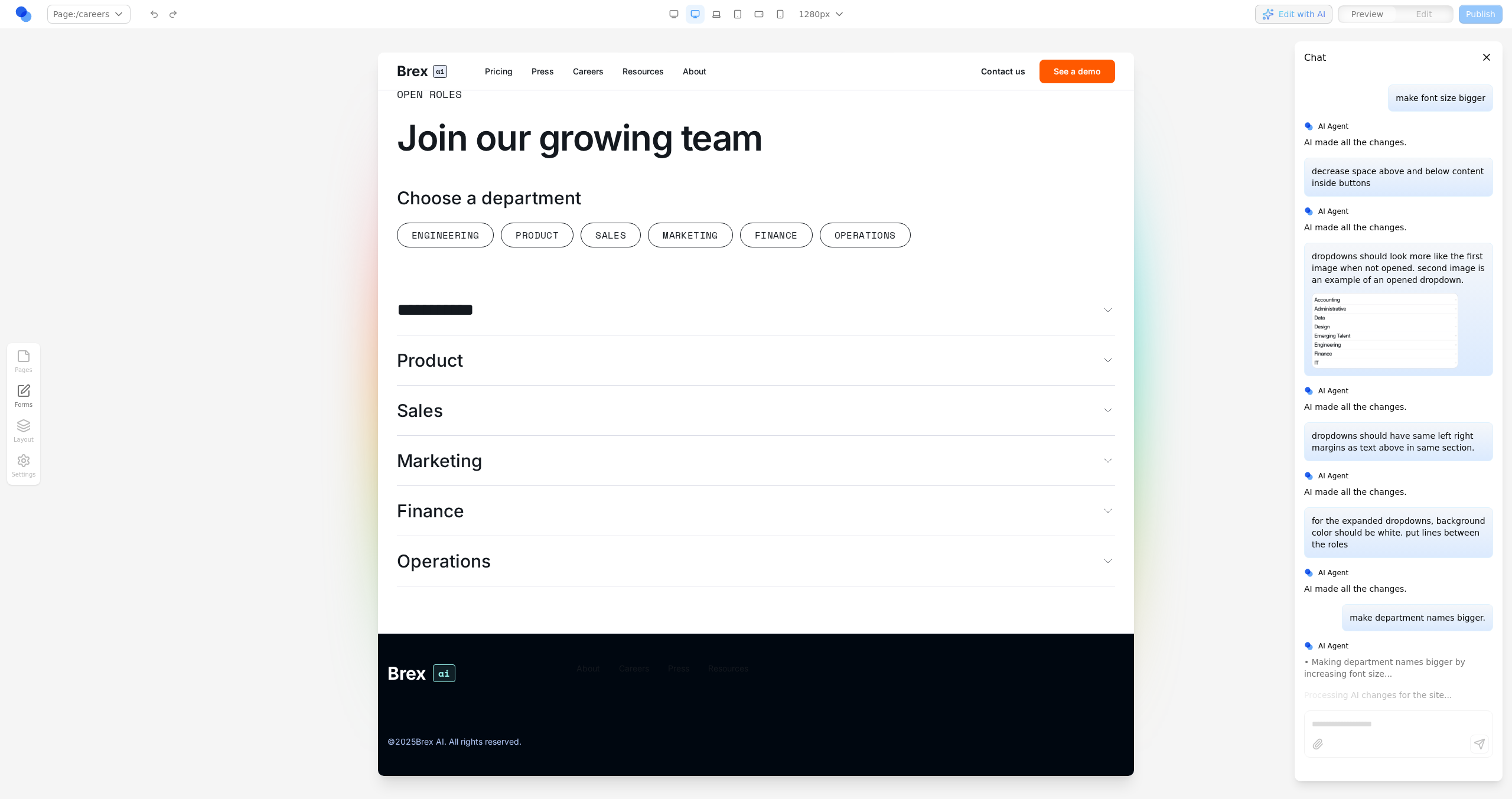
click at [757, 468] on button "Marketing" at bounding box center [756, 461] width 718 height 50
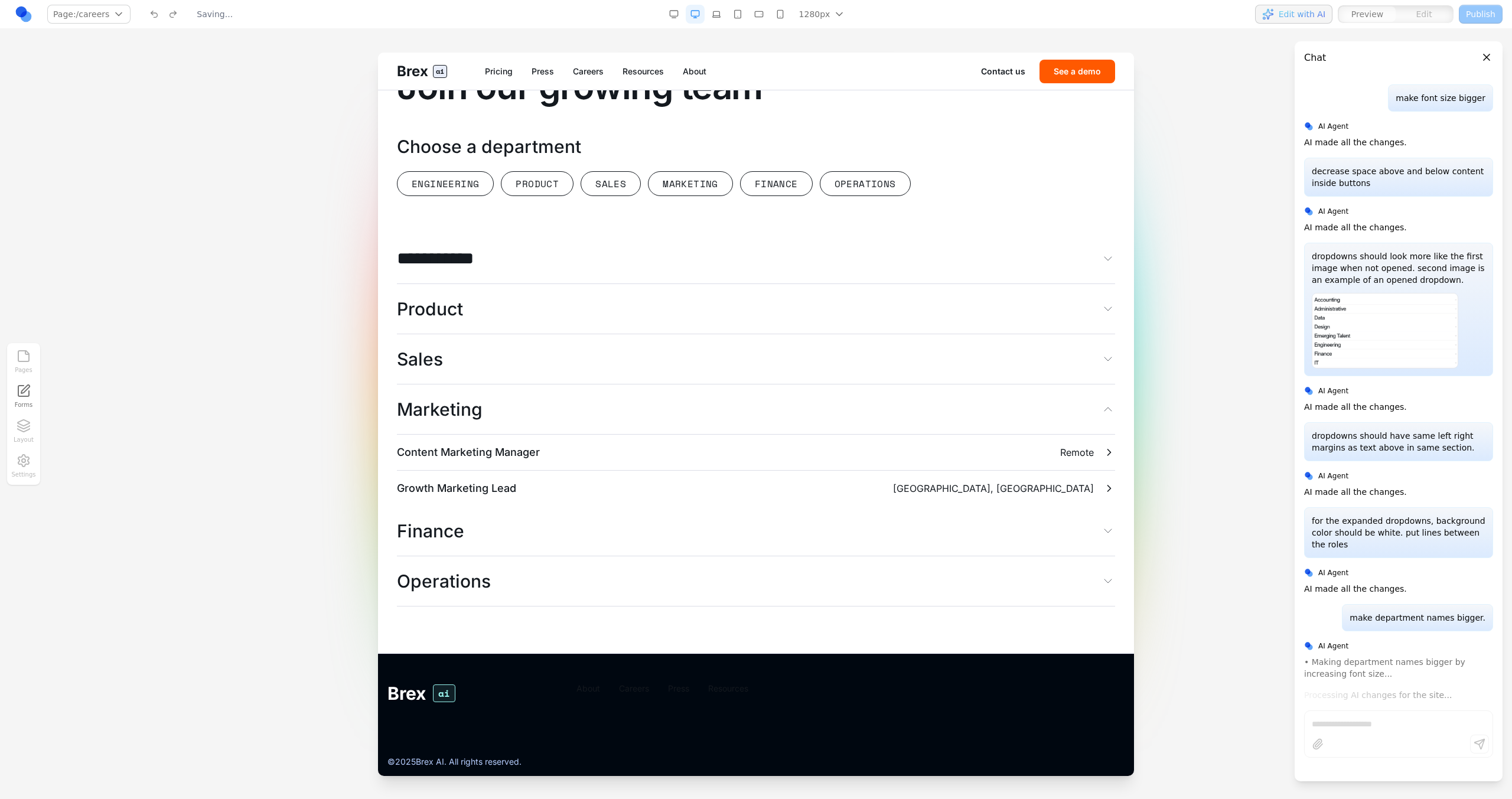
click at [726, 435] on button "Marketing" at bounding box center [756, 409] width 718 height 50
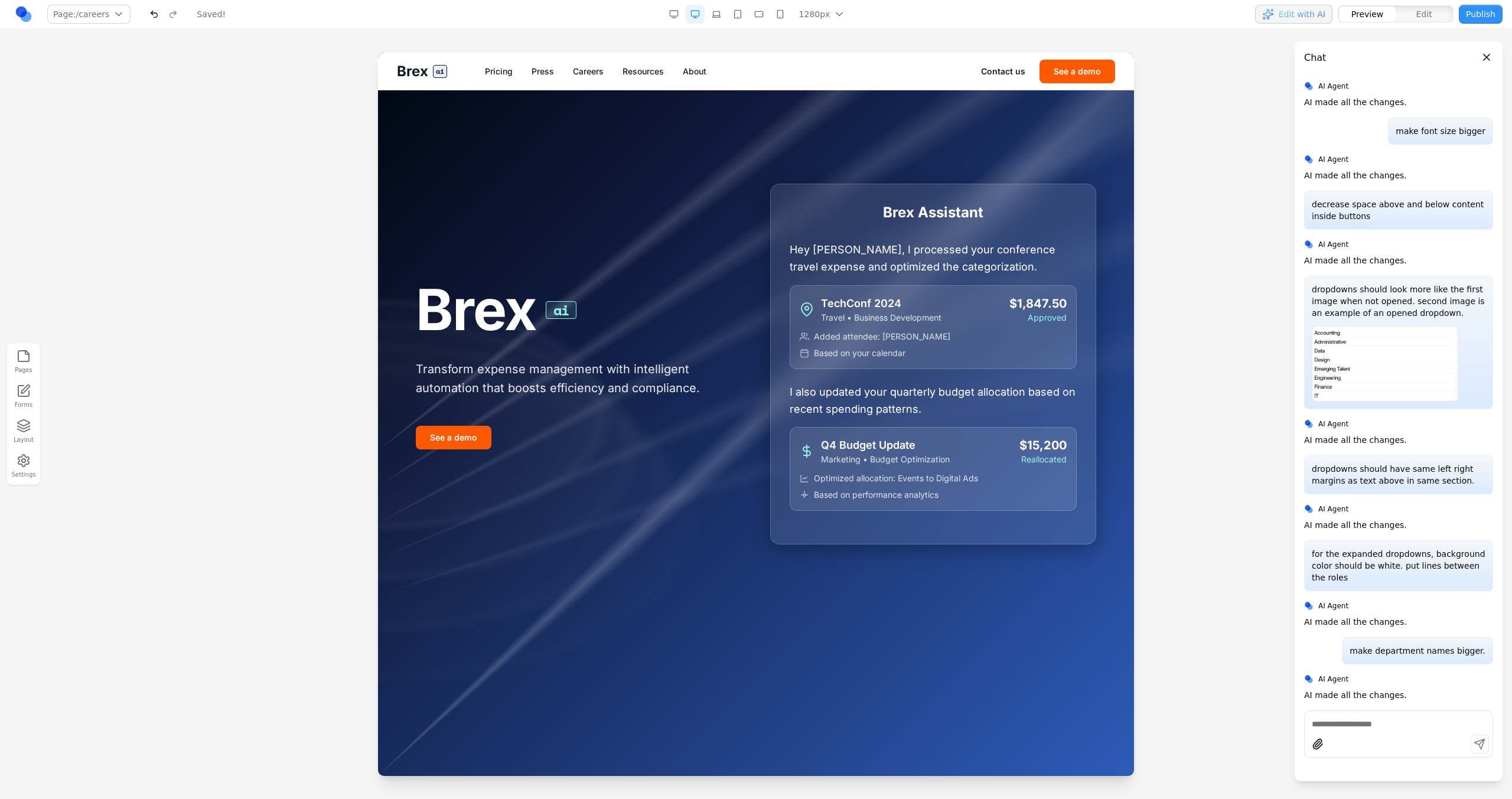
scroll to position [0, 0]
click at [588, 71] on link "Careers" at bounding box center [588, 71] width 31 height 12
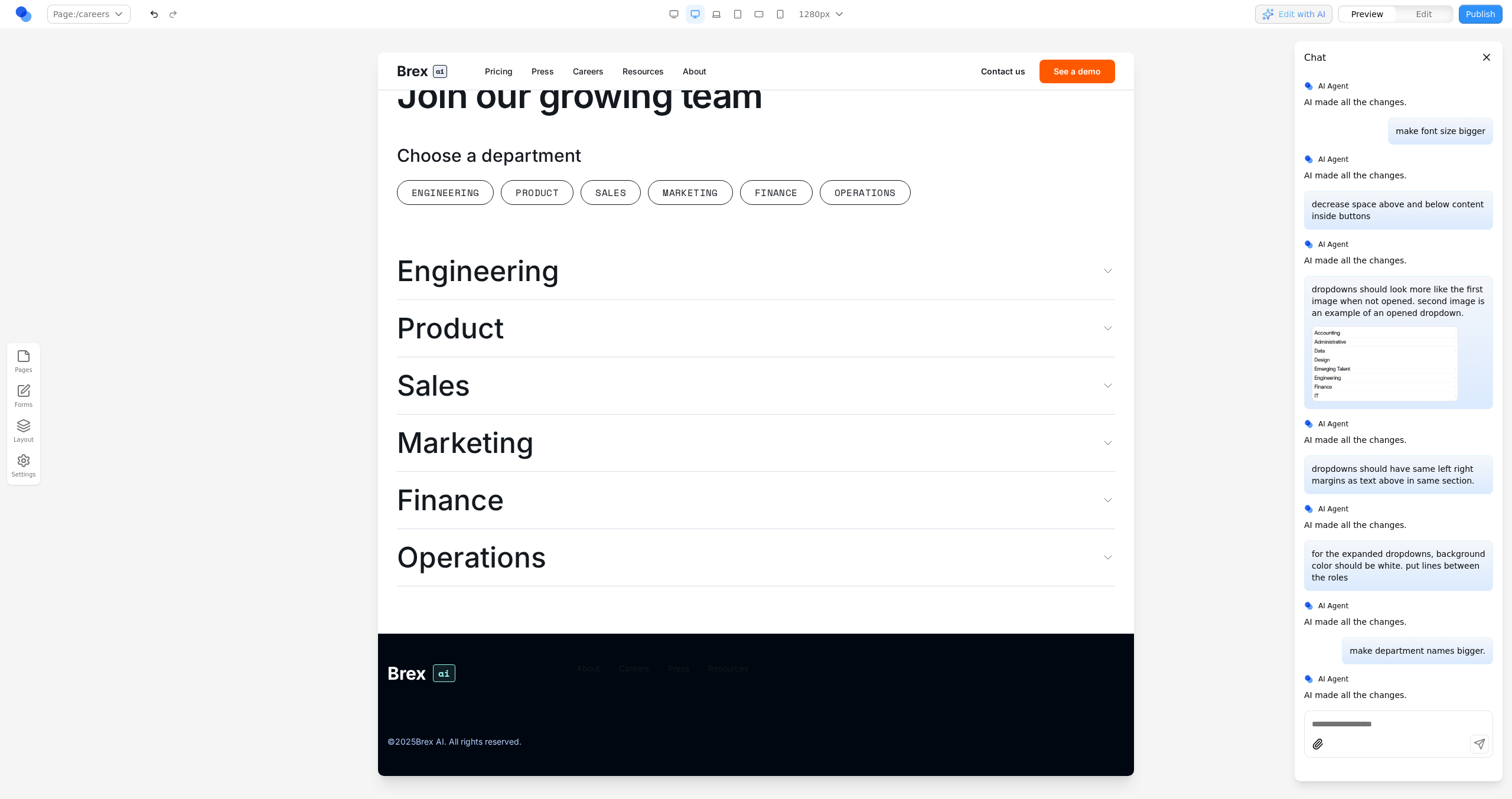
scroll to position [3098, 0]
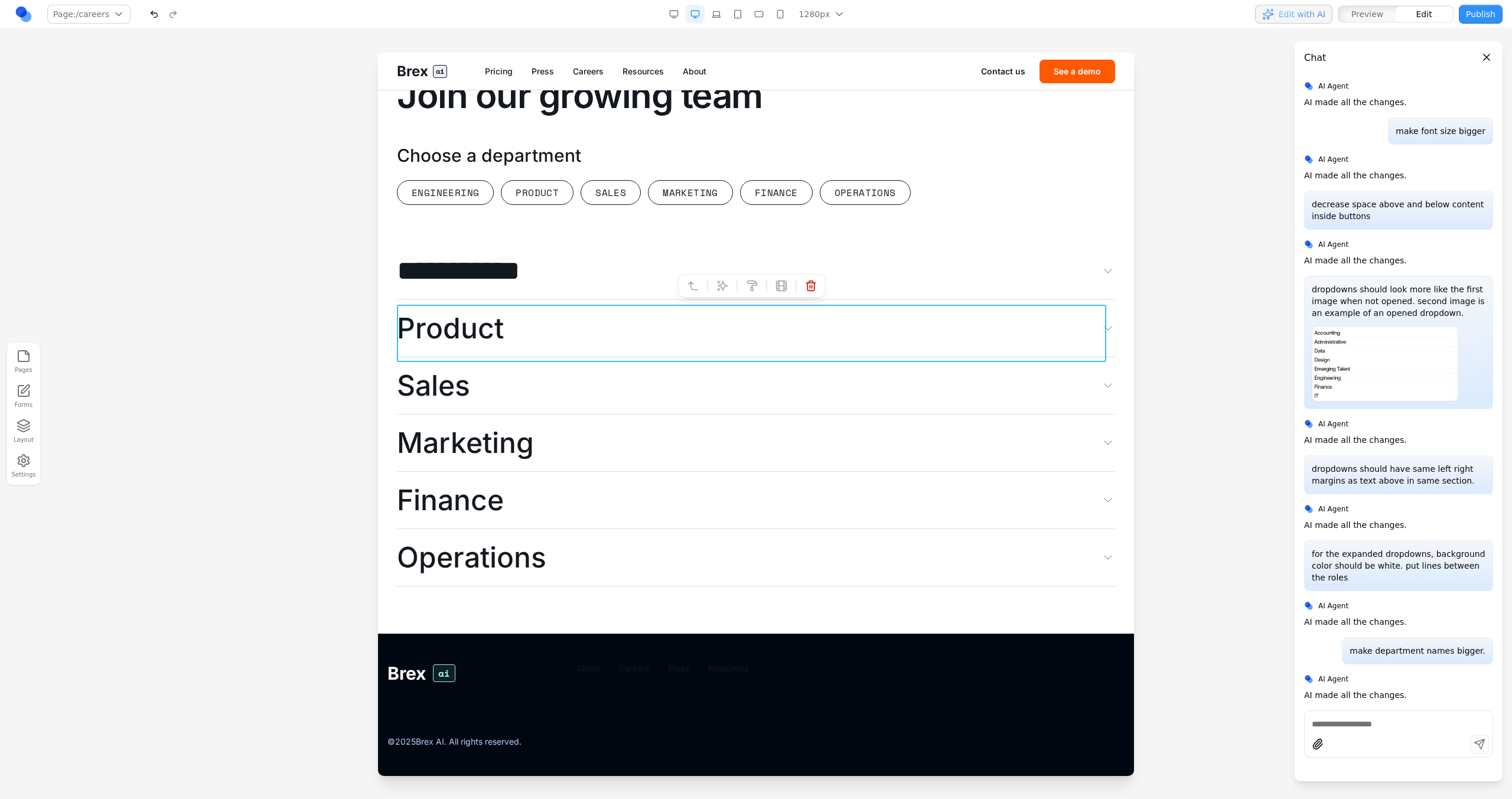
click at [529, 257] on span "**********" at bounding box center [477, 271] width 163 height 28
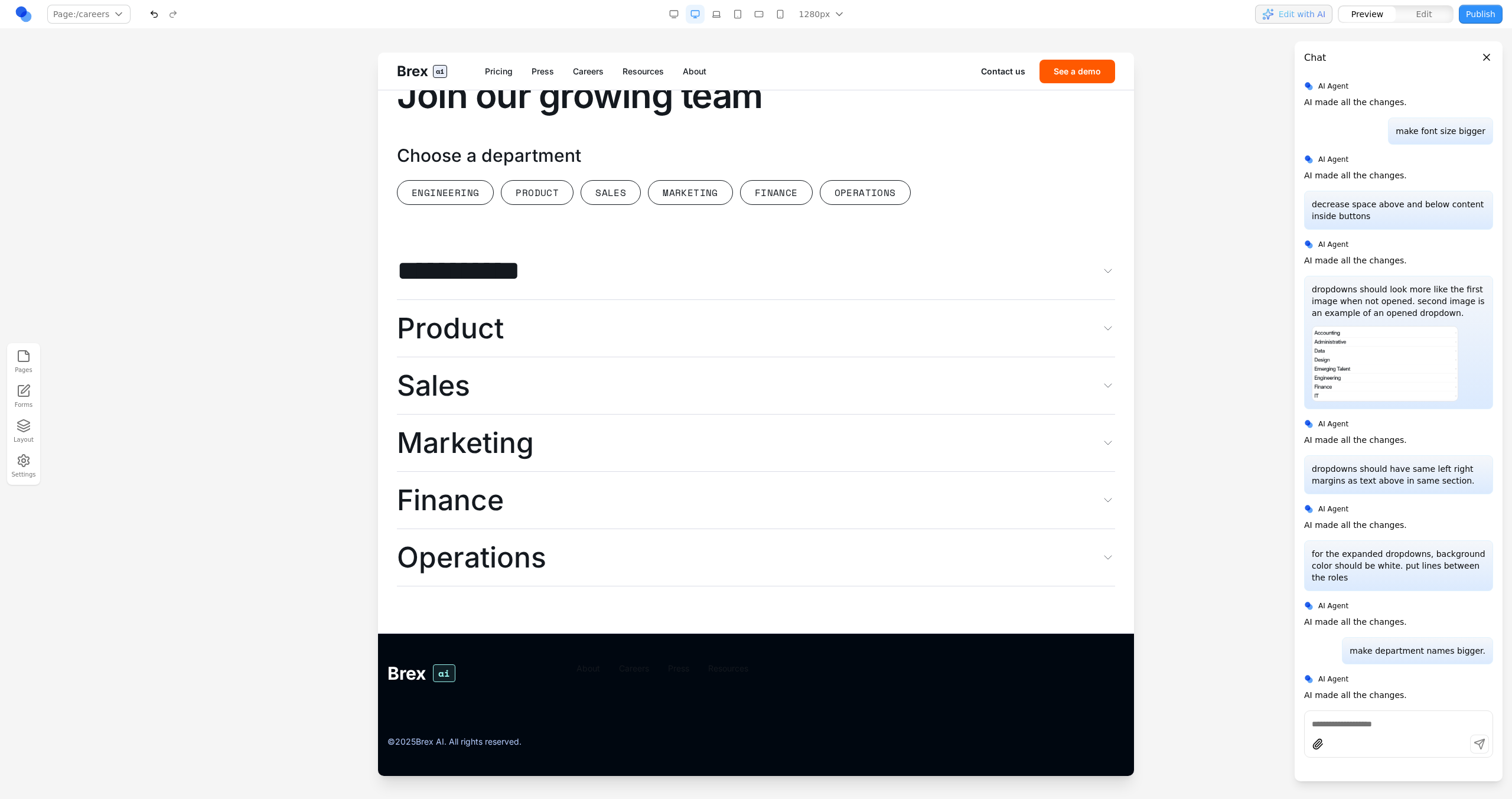
click at [718, 268] on button "**********" at bounding box center [756, 271] width 718 height 58
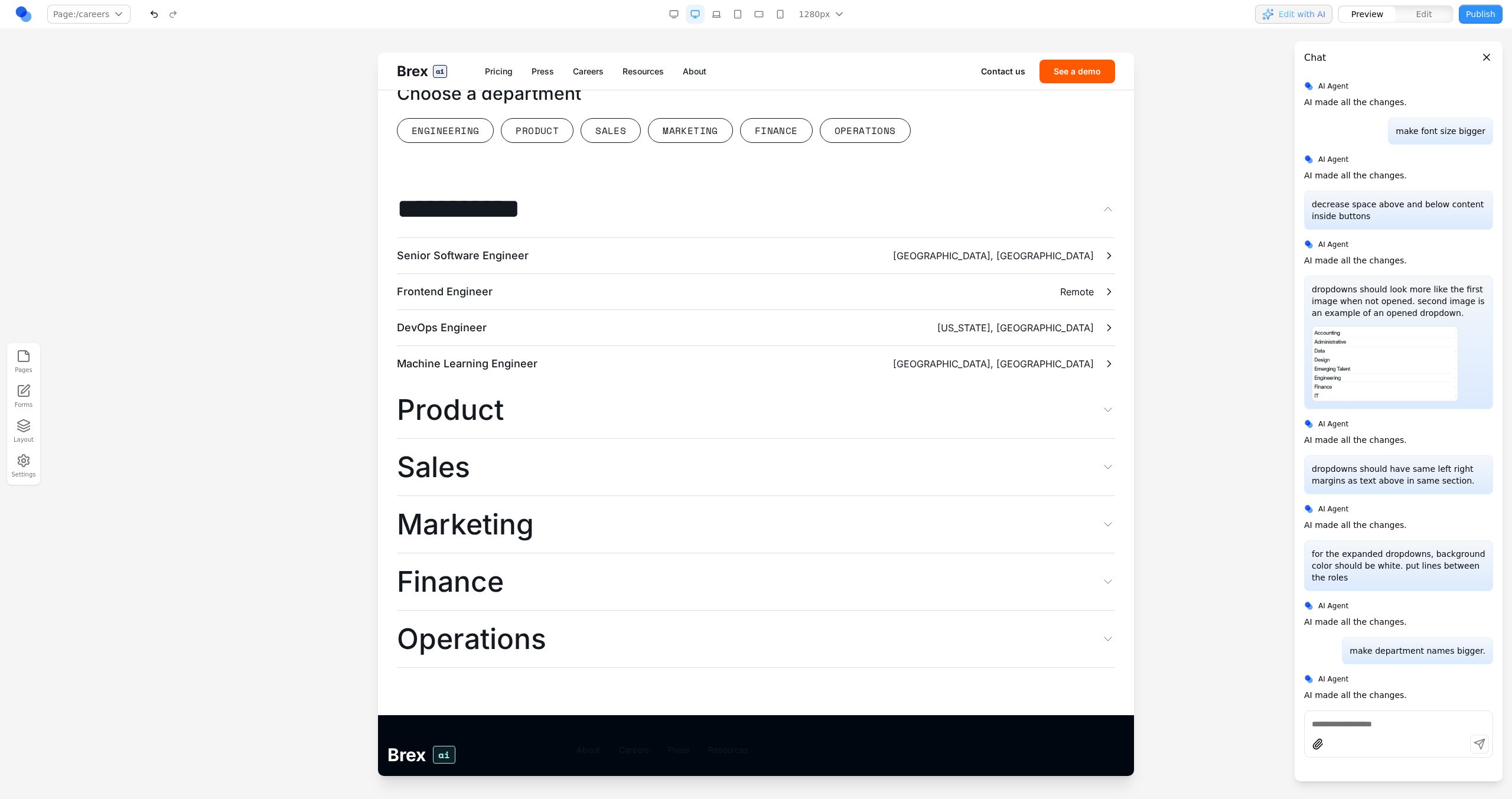
click at [718, 238] on button "**********" at bounding box center [756, 210] width 718 height 58
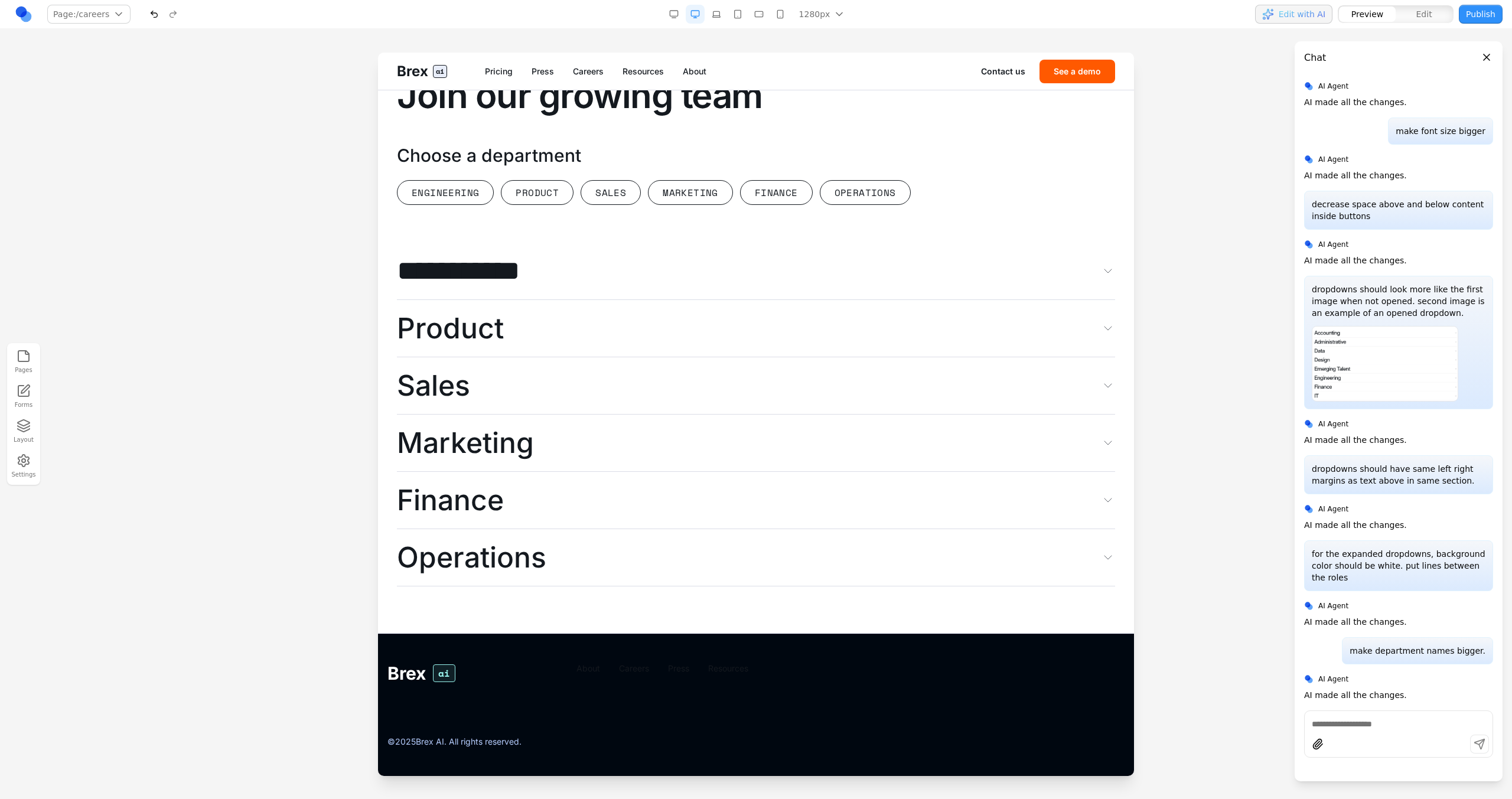
click at [718, 268] on button "**********" at bounding box center [756, 271] width 718 height 58
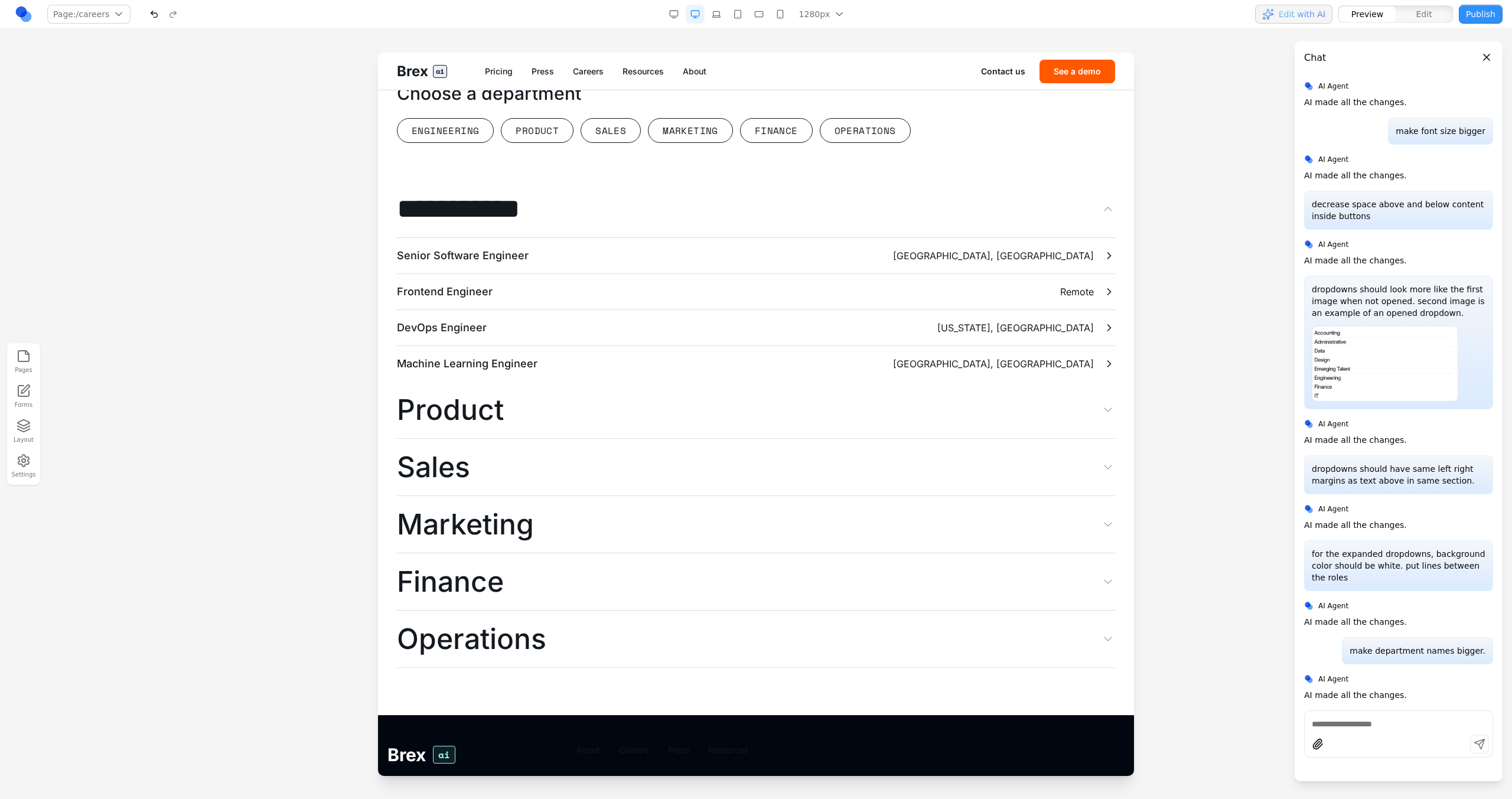
click at [719, 238] on button "**********" at bounding box center [756, 210] width 718 height 58
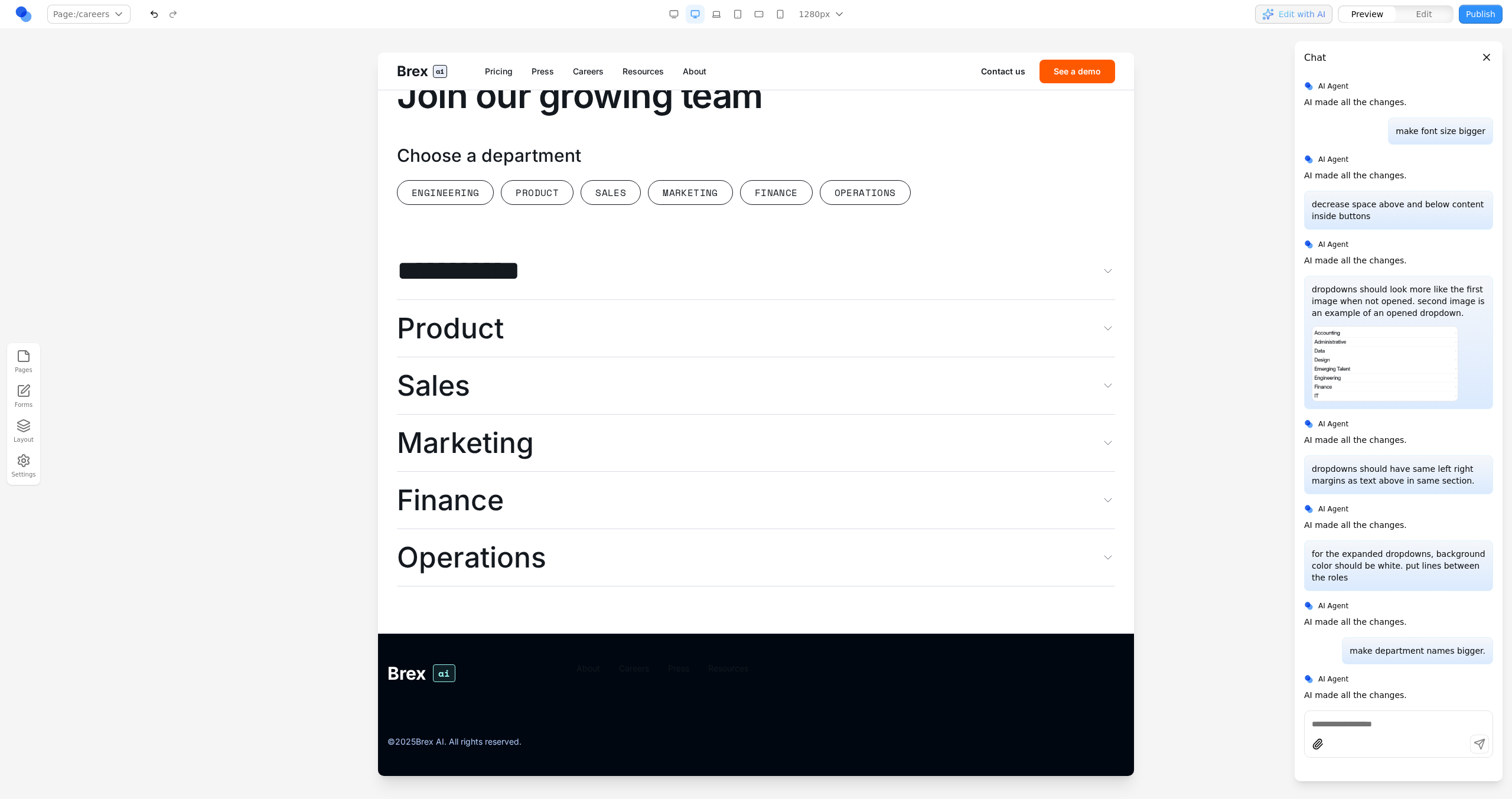
click at [719, 268] on button "**********" at bounding box center [756, 271] width 718 height 58
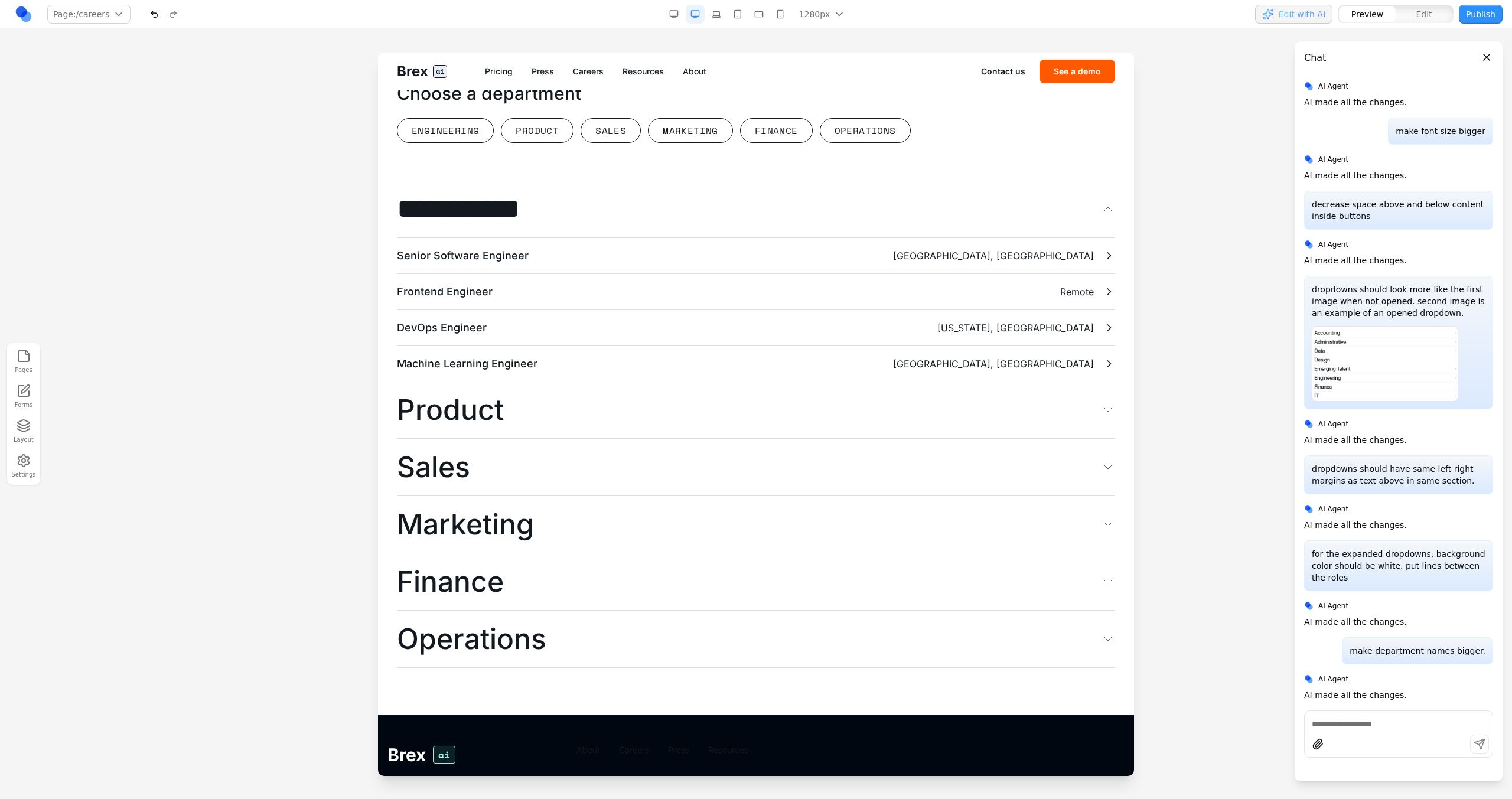
click at [719, 238] on button "**********" at bounding box center [756, 210] width 718 height 58
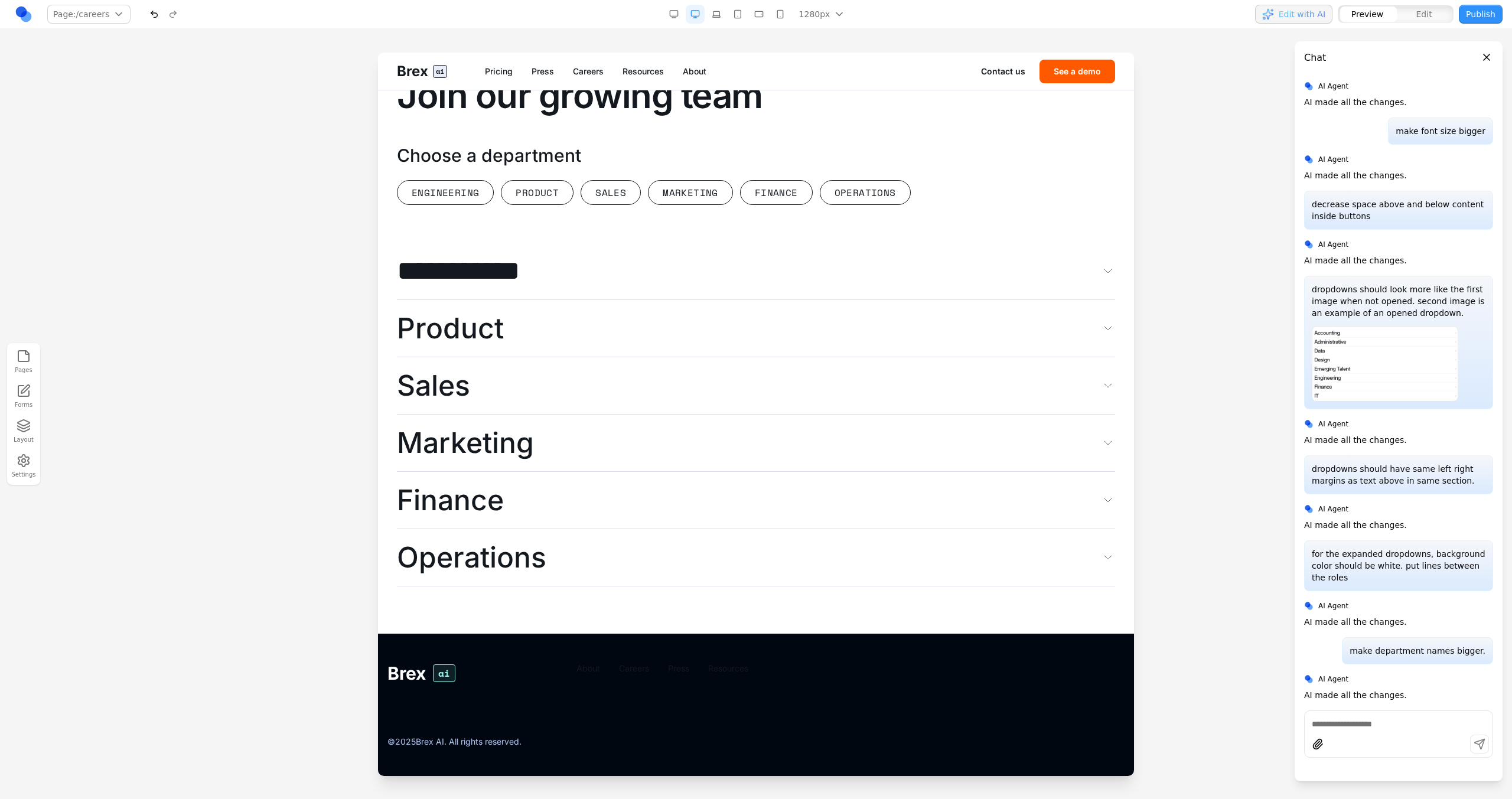
click at [722, 258] on button "**********" at bounding box center [756, 271] width 718 height 58
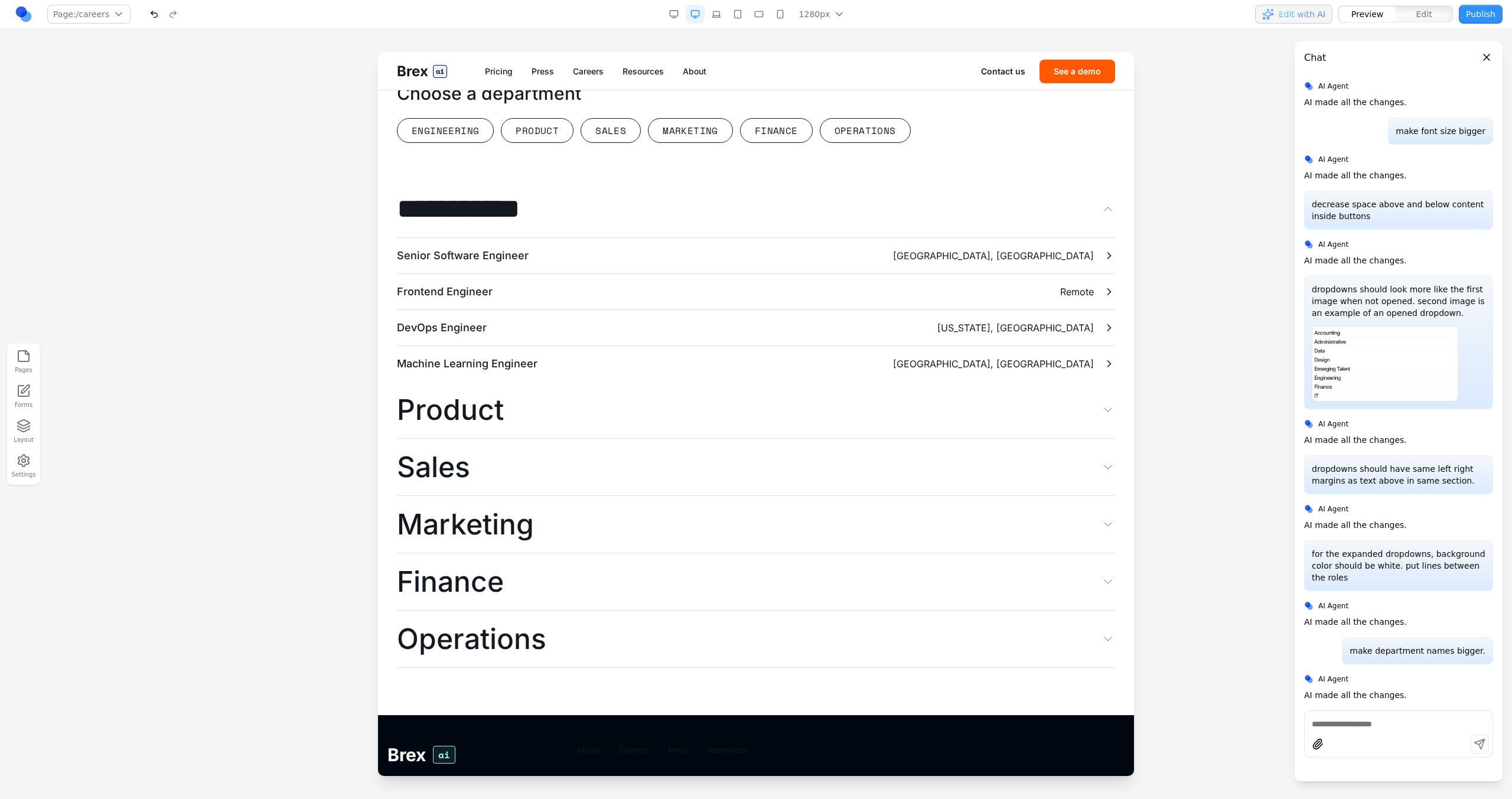
click at [722, 238] on button "**********" at bounding box center [756, 210] width 718 height 58
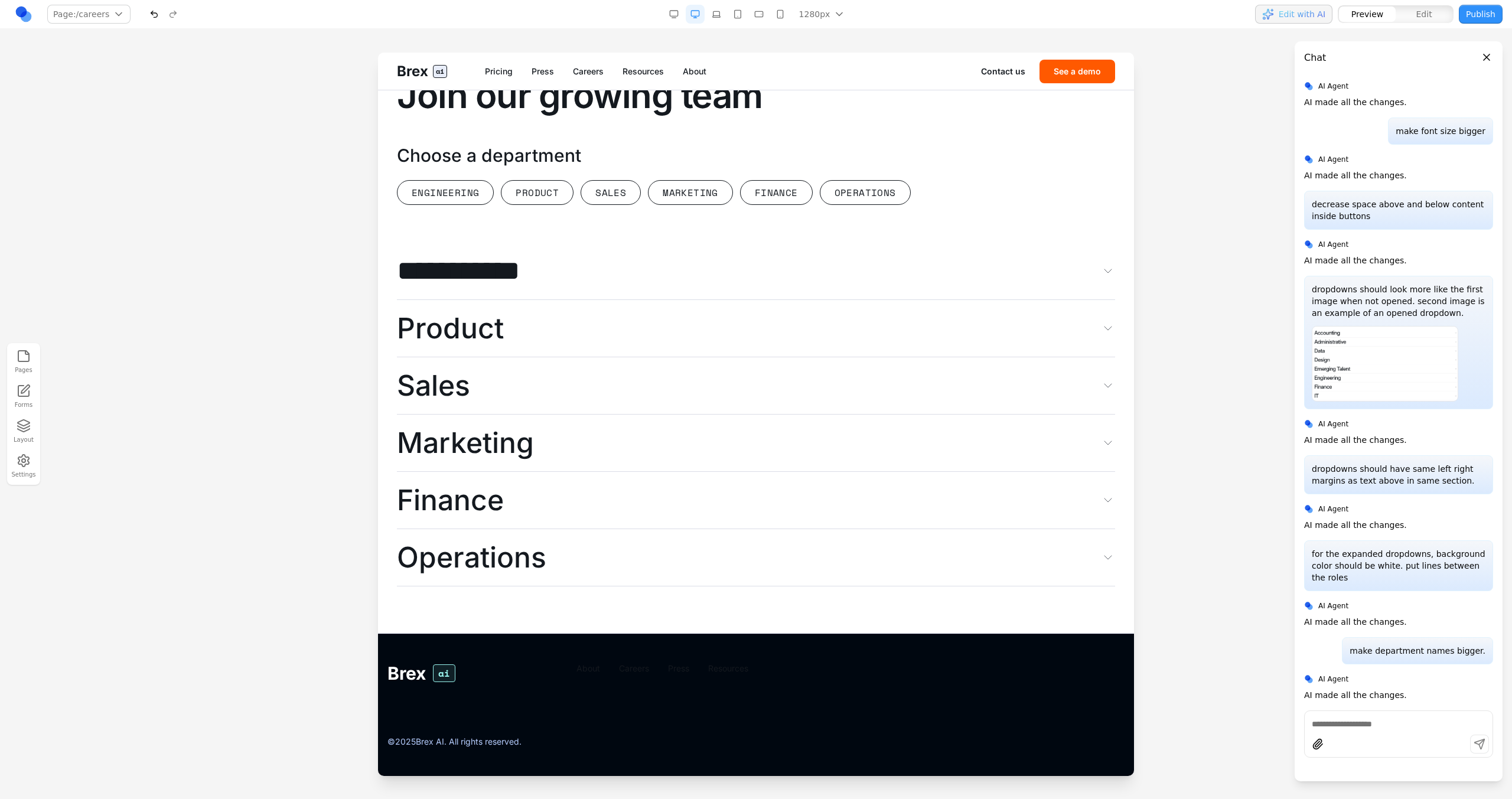
click at [648, 430] on button "Marketing" at bounding box center [756, 444] width 718 height 58
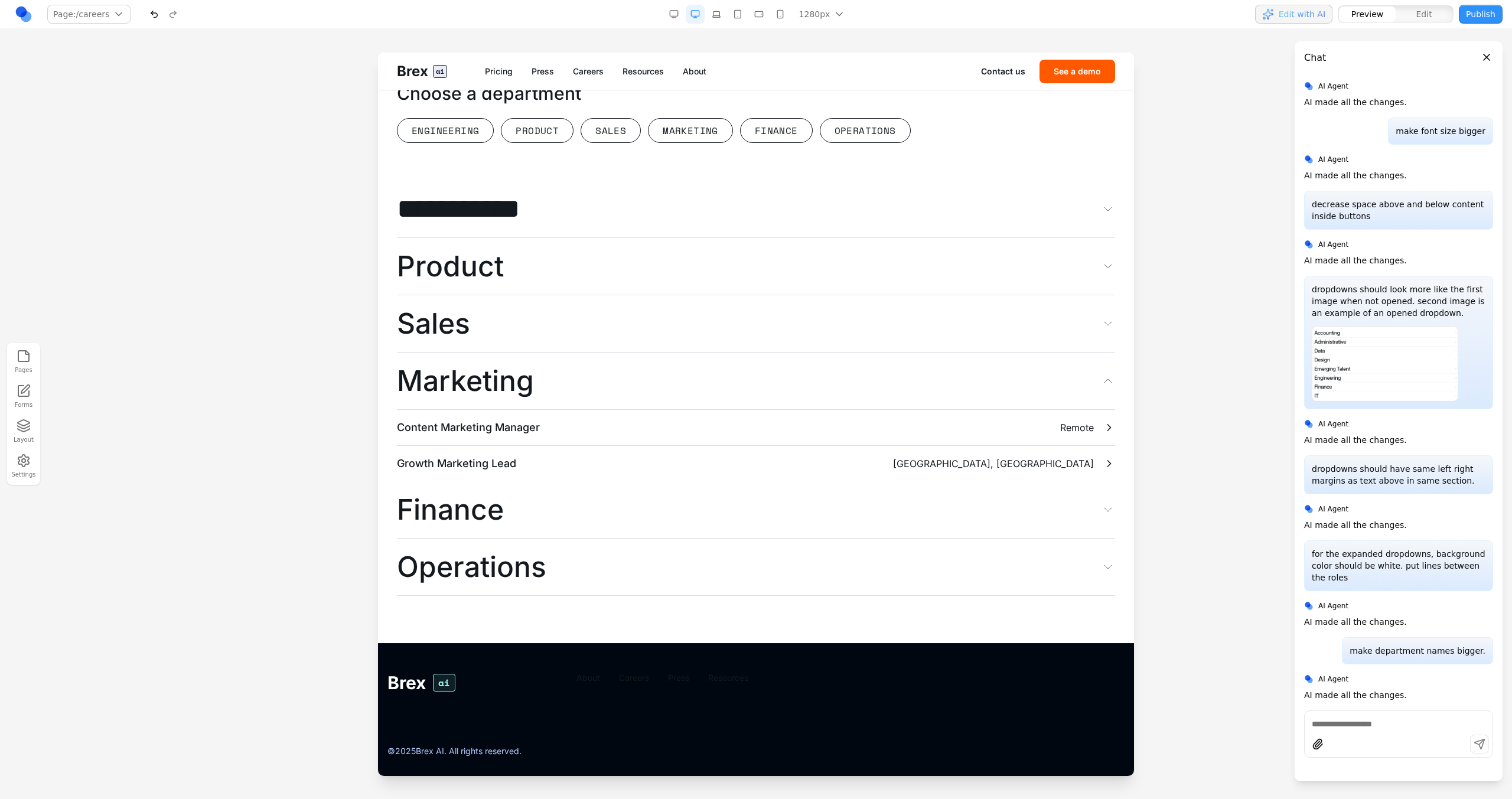
click at [648, 410] on button "Marketing" at bounding box center [756, 381] width 718 height 58
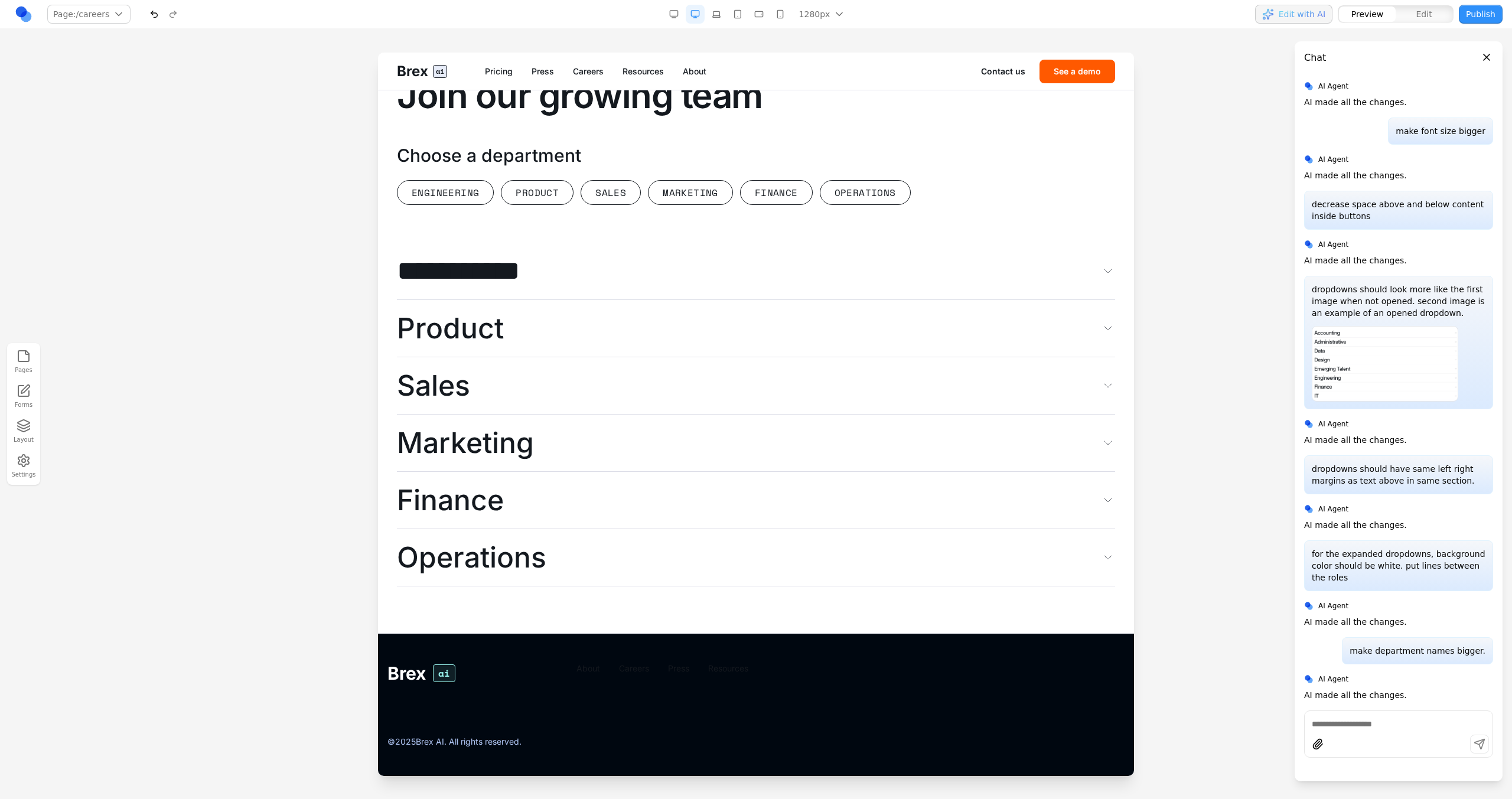
click at [637, 588] on section "**********" at bounding box center [756, 315] width 756 height 638
click at [637, 557] on button "Operations" at bounding box center [756, 558] width 718 height 58
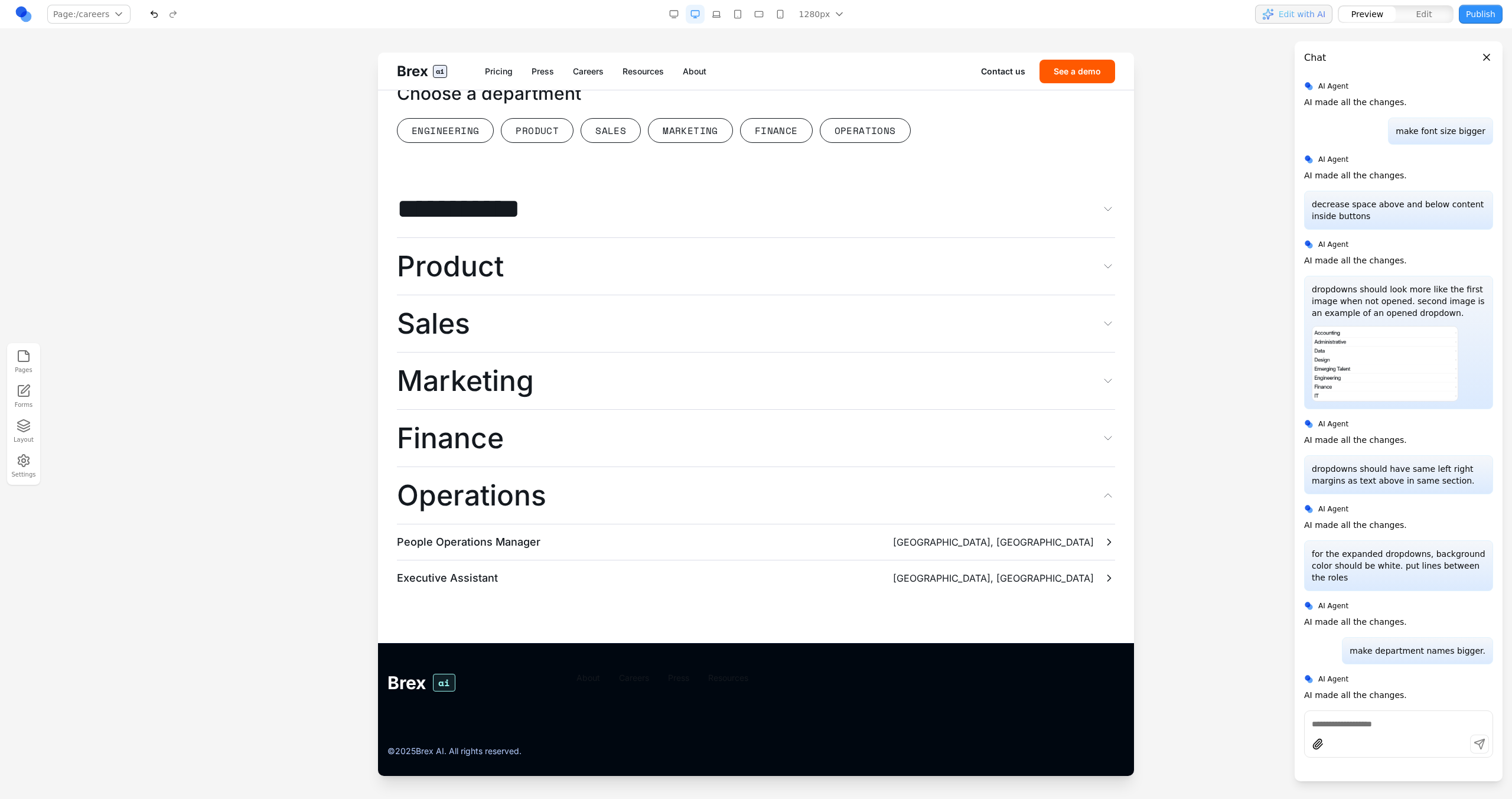
click at [638, 525] on button "Operations" at bounding box center [756, 496] width 718 height 58
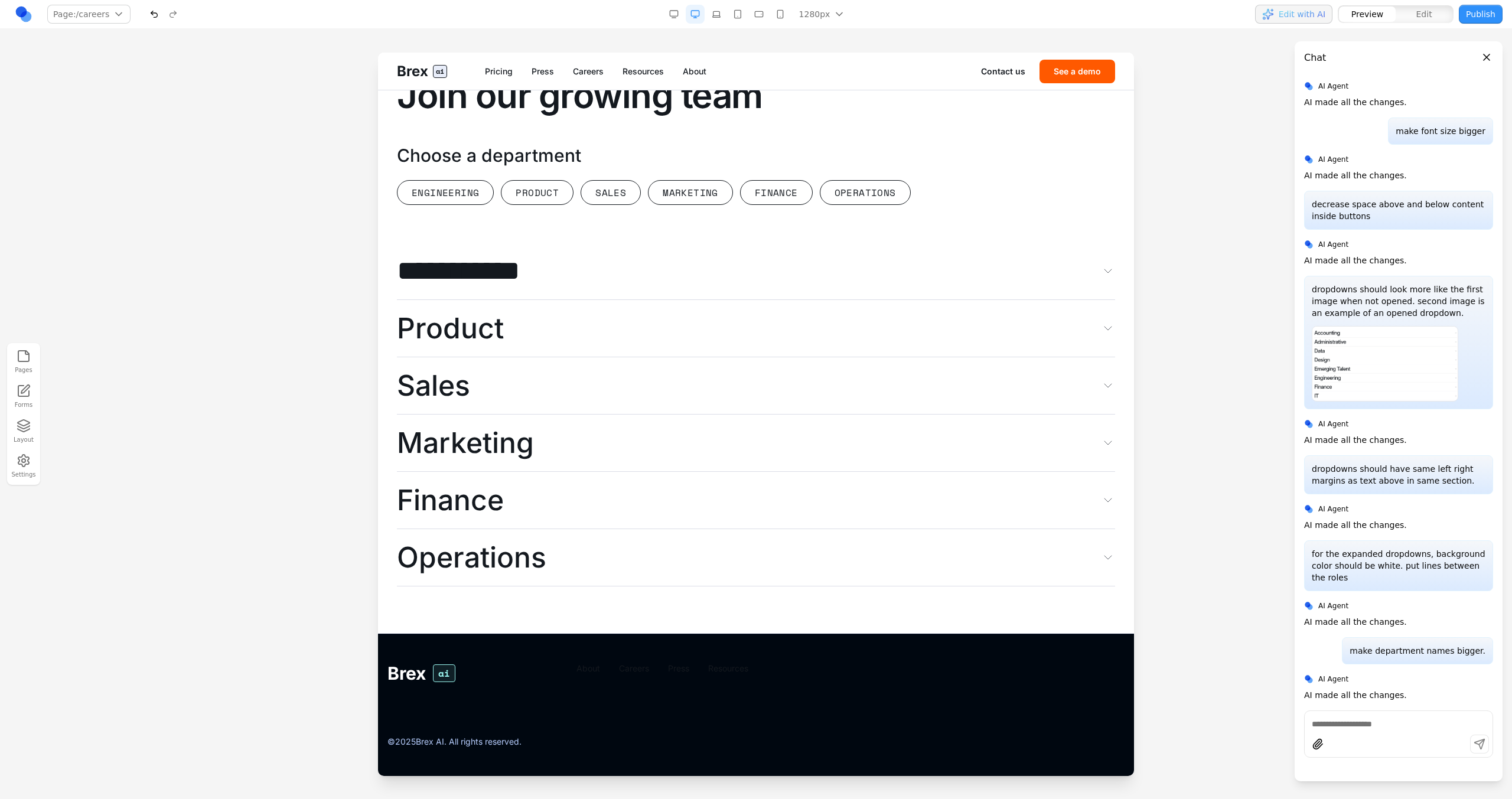
click at [623, 373] on button "Sales" at bounding box center [756, 386] width 718 height 58
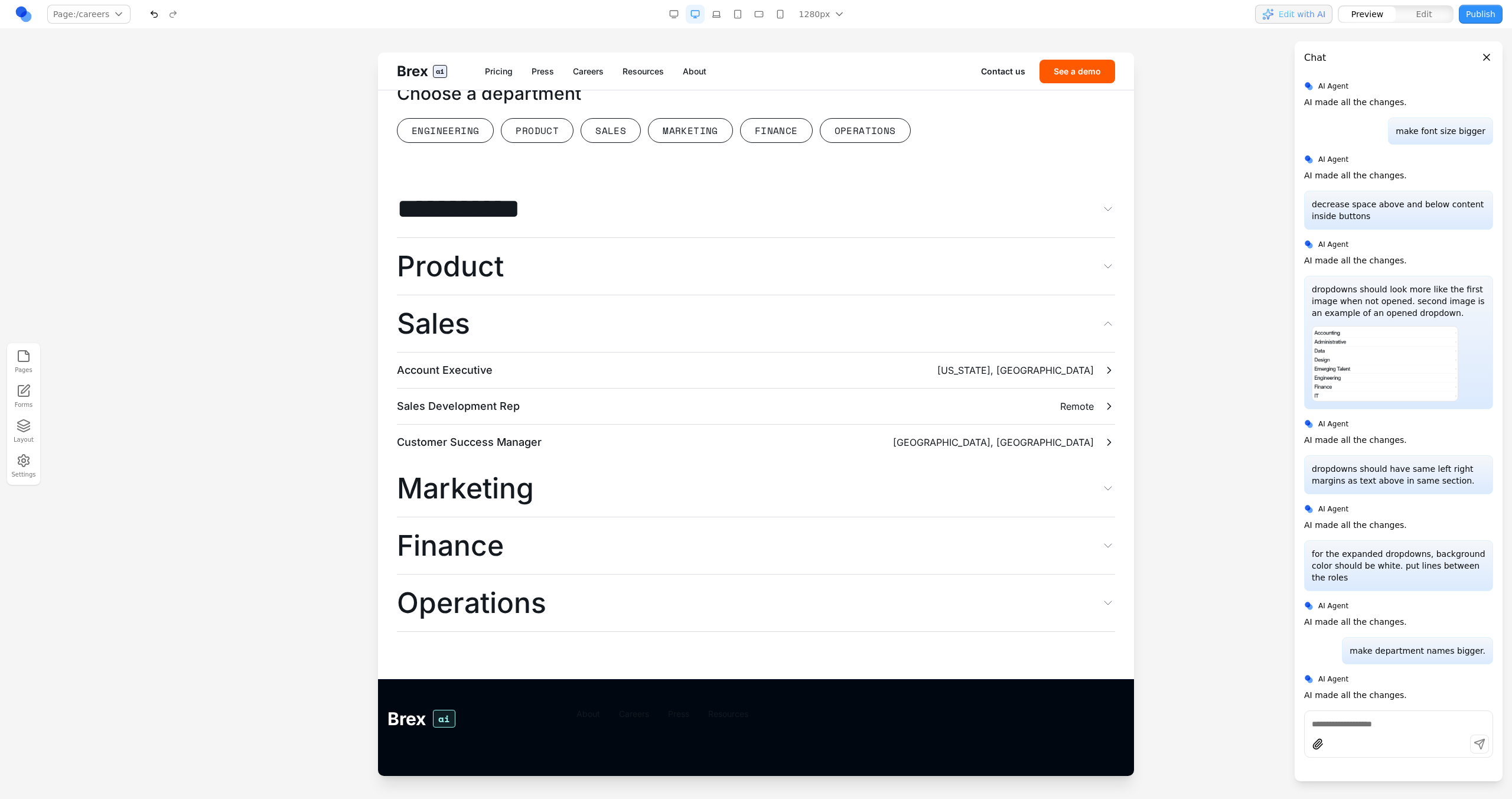
click at [623, 352] on button "Sales" at bounding box center [756, 324] width 718 height 58
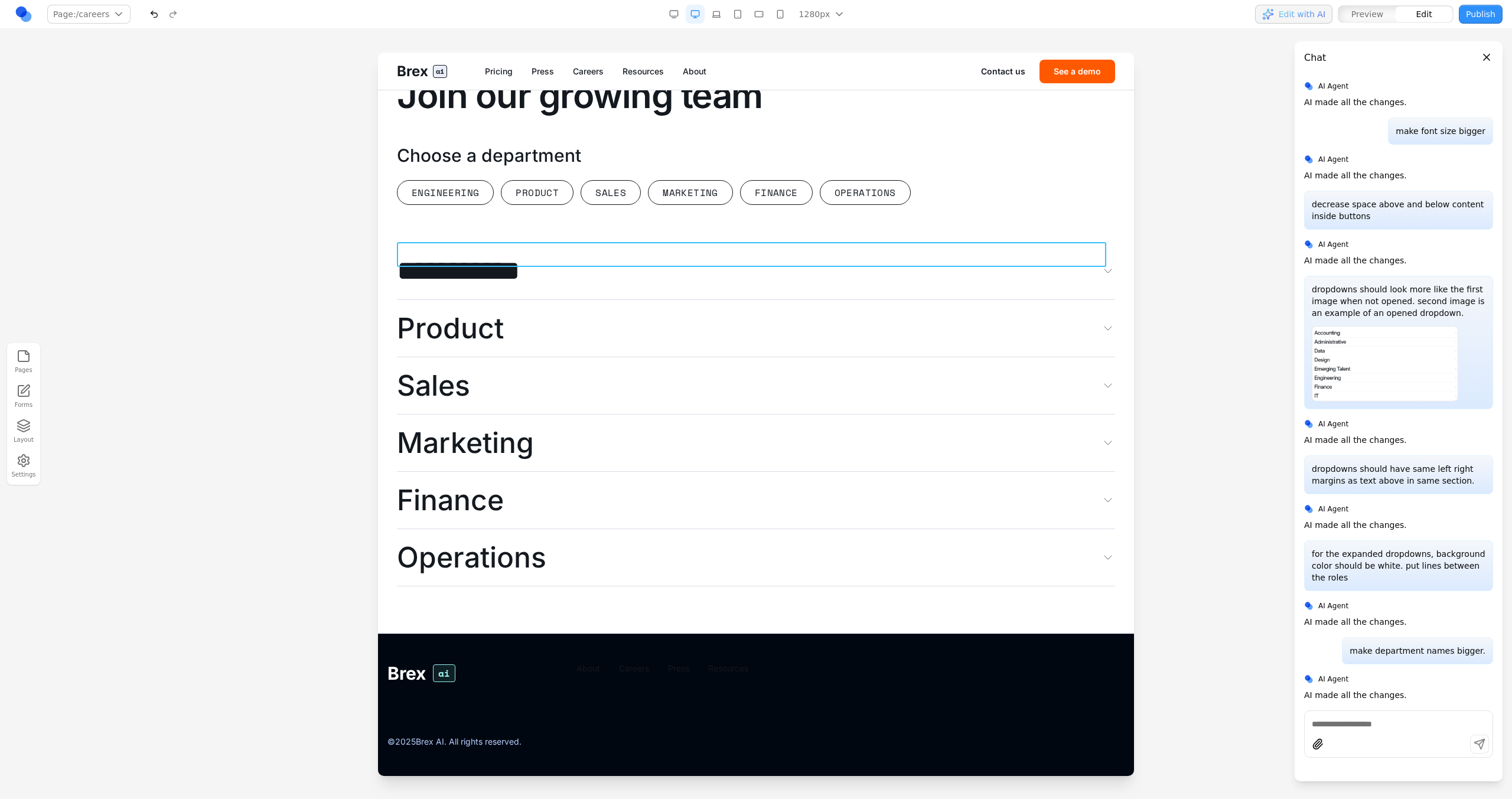
click at [949, 187] on div "Engineering Product Sales Marketing Finance Operations" at bounding box center [756, 193] width 718 height 25
click at [731, 212] on div at bounding box center [751, 223] width 147 height 24
click at [714, 214] on button at bounding box center [723, 223] width 19 height 19
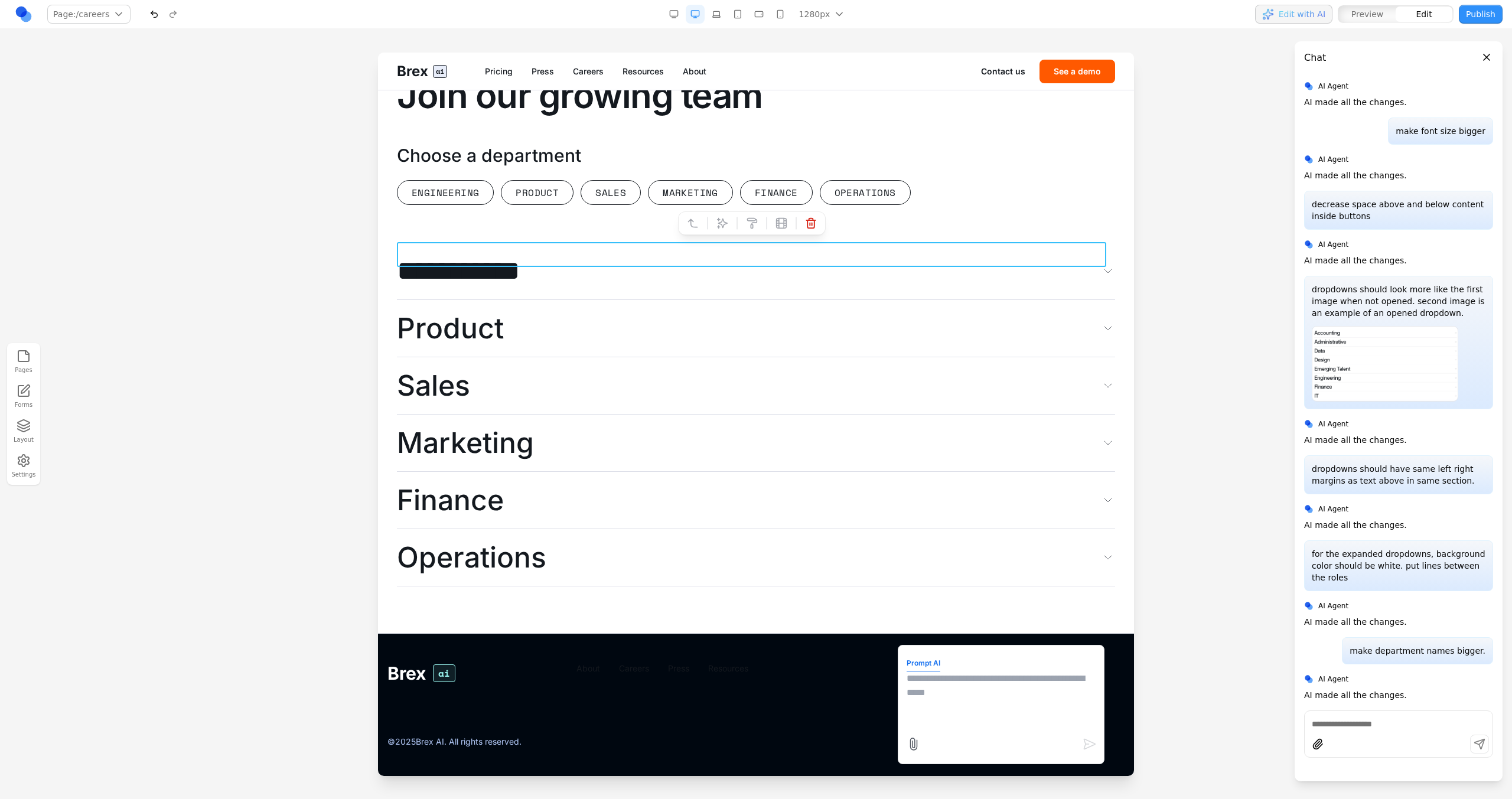
click at [980, 700] on textarea at bounding box center [1001, 701] width 189 height 59
type textarea "**********"
click at [980, 700] on textarea "**********" at bounding box center [1001, 701] width 189 height 59
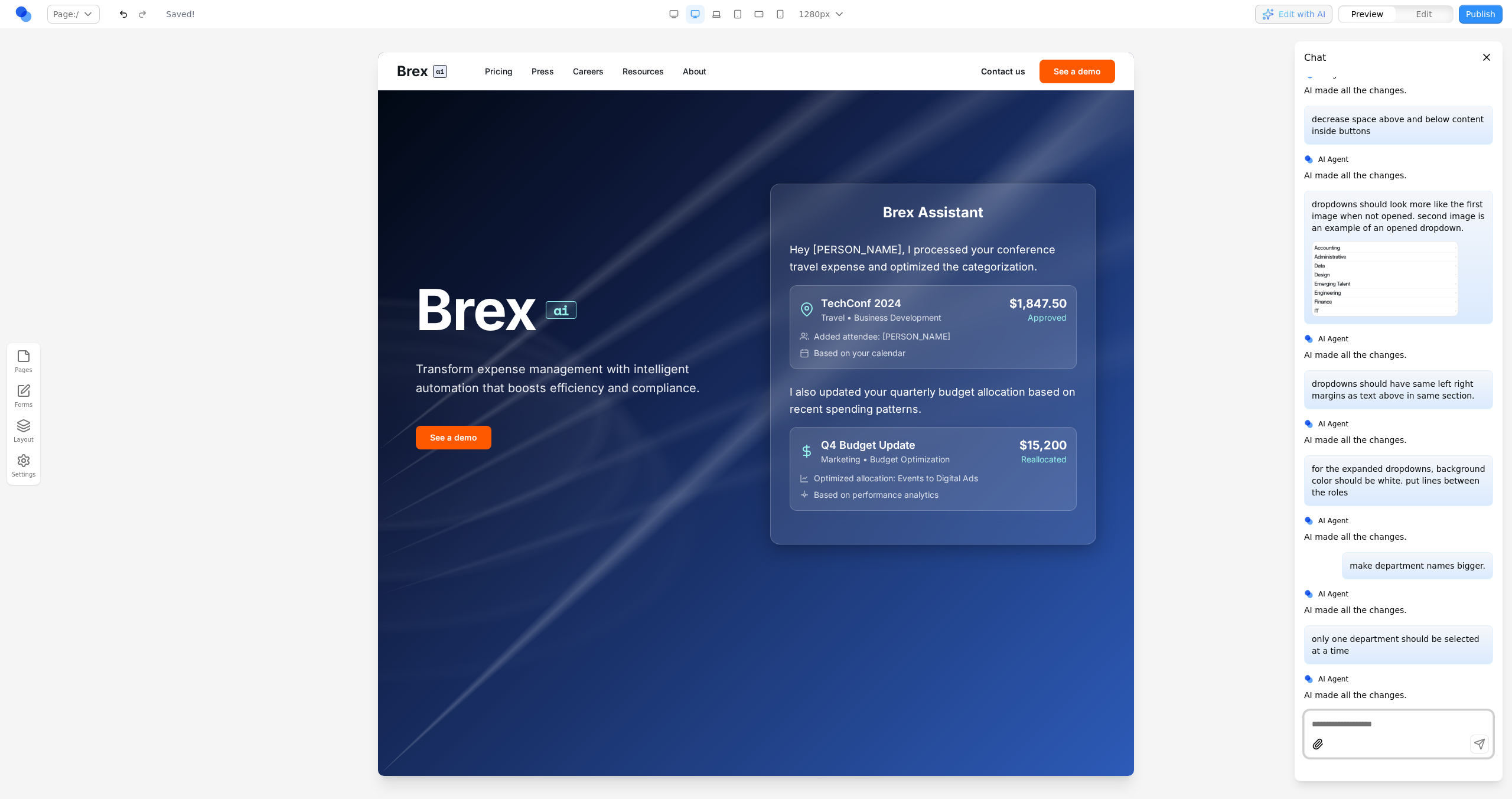
scroll to position [0, 0]
click at [591, 67] on link "Careers" at bounding box center [588, 71] width 31 height 12
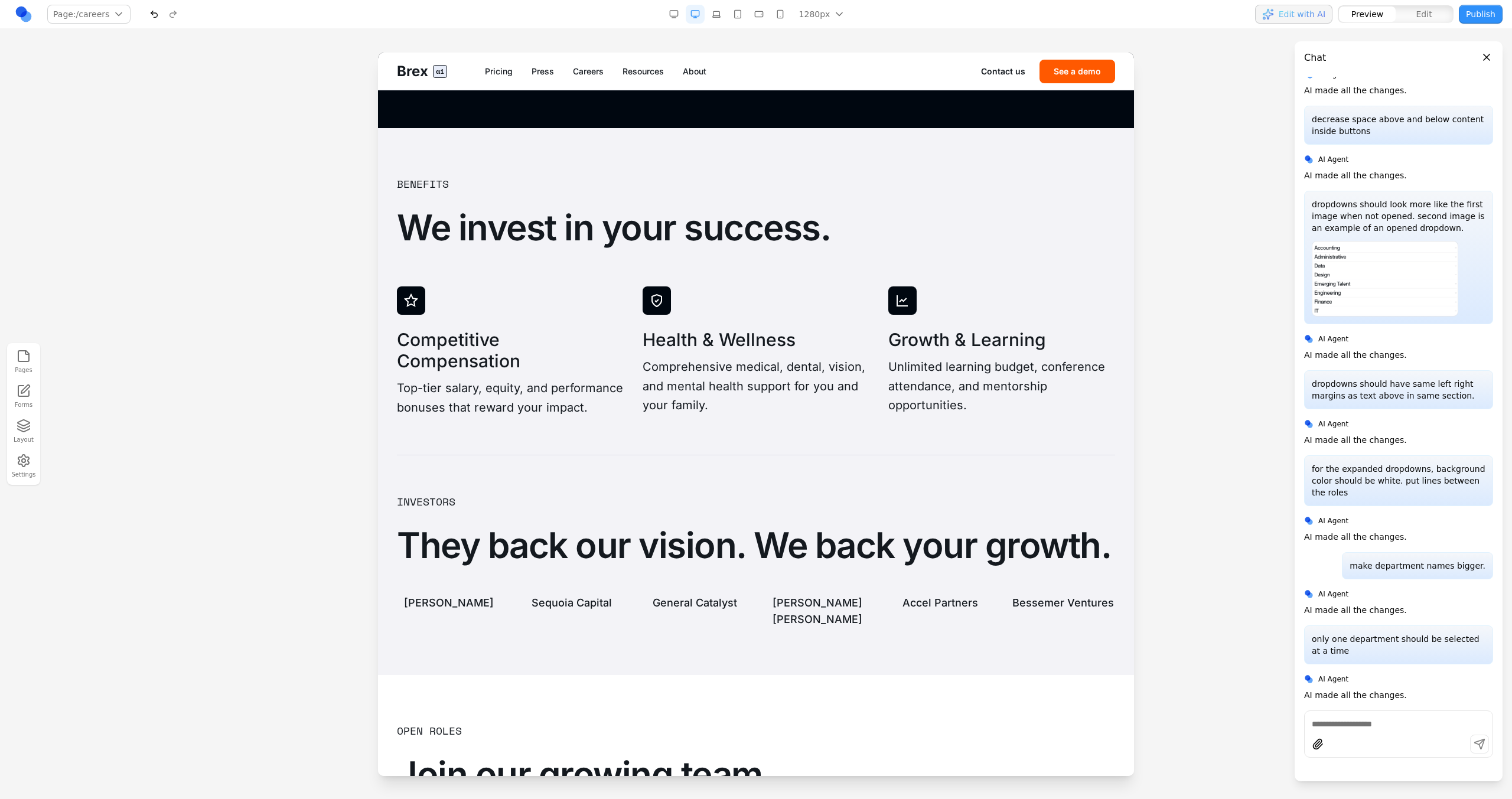
scroll to position [3098, 0]
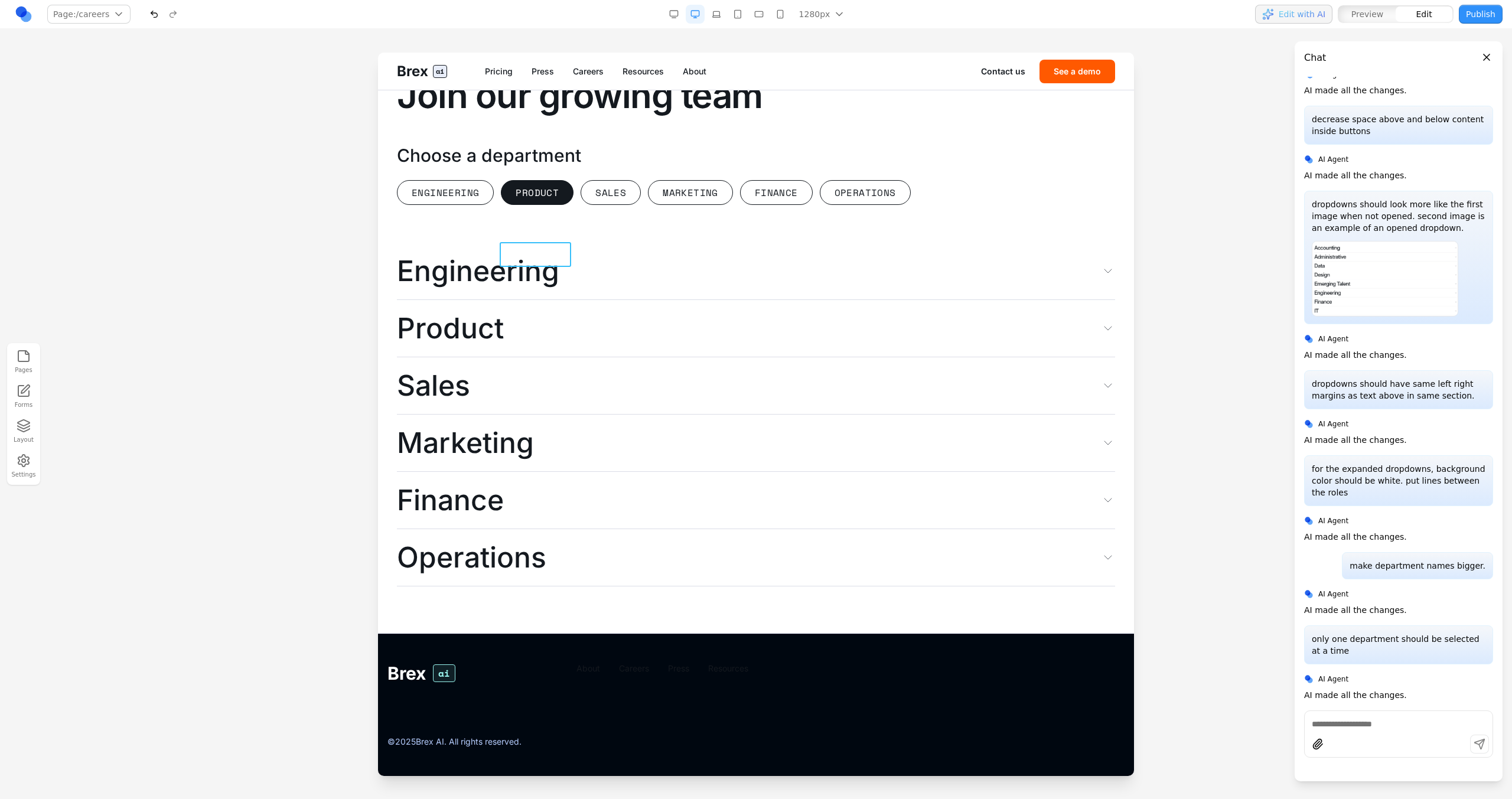
click at [524, 194] on button "Product" at bounding box center [536, 193] width 72 height 25
click at [524, 194] on button "*******" at bounding box center [536, 193] width 71 height 25
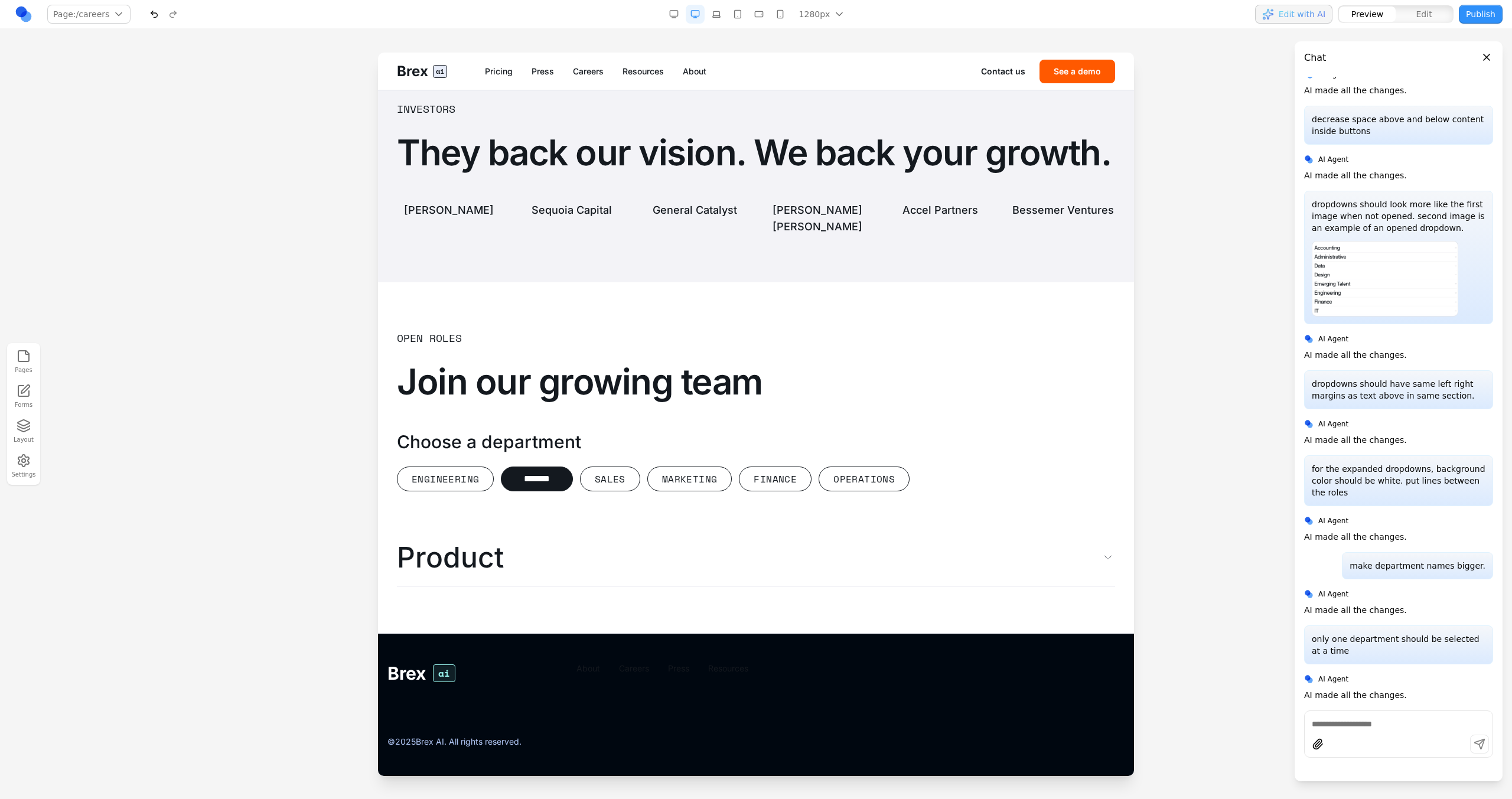
click at [472, 461] on div "Choose a department Engineering ******* Sales Marketing Finance Operations" at bounding box center [756, 461] width 718 height 61
click at [470, 471] on button "Engineering" at bounding box center [445, 479] width 97 height 25
click at [614, 491] on div "Open Roles Join our growing team Choose a department Engineering ******* Sales …" at bounding box center [756, 457] width 718 height 257
click at [464, 484] on button "Engineering" at bounding box center [445, 479] width 97 height 25
click at [464, 484] on button "**********" at bounding box center [444, 479] width 95 height 25
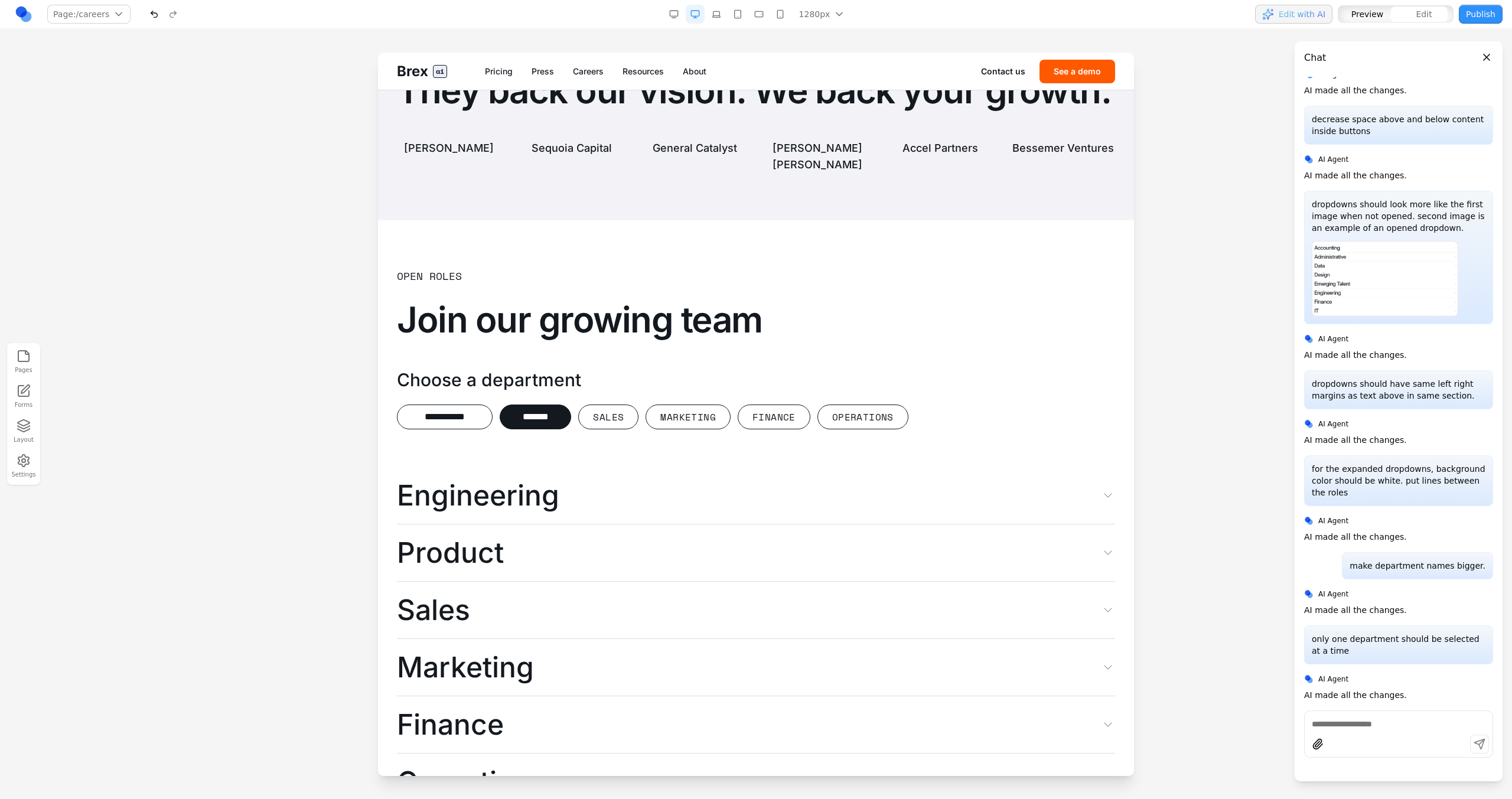
click at [540, 429] on button "*******" at bounding box center [535, 417] width 71 height 25
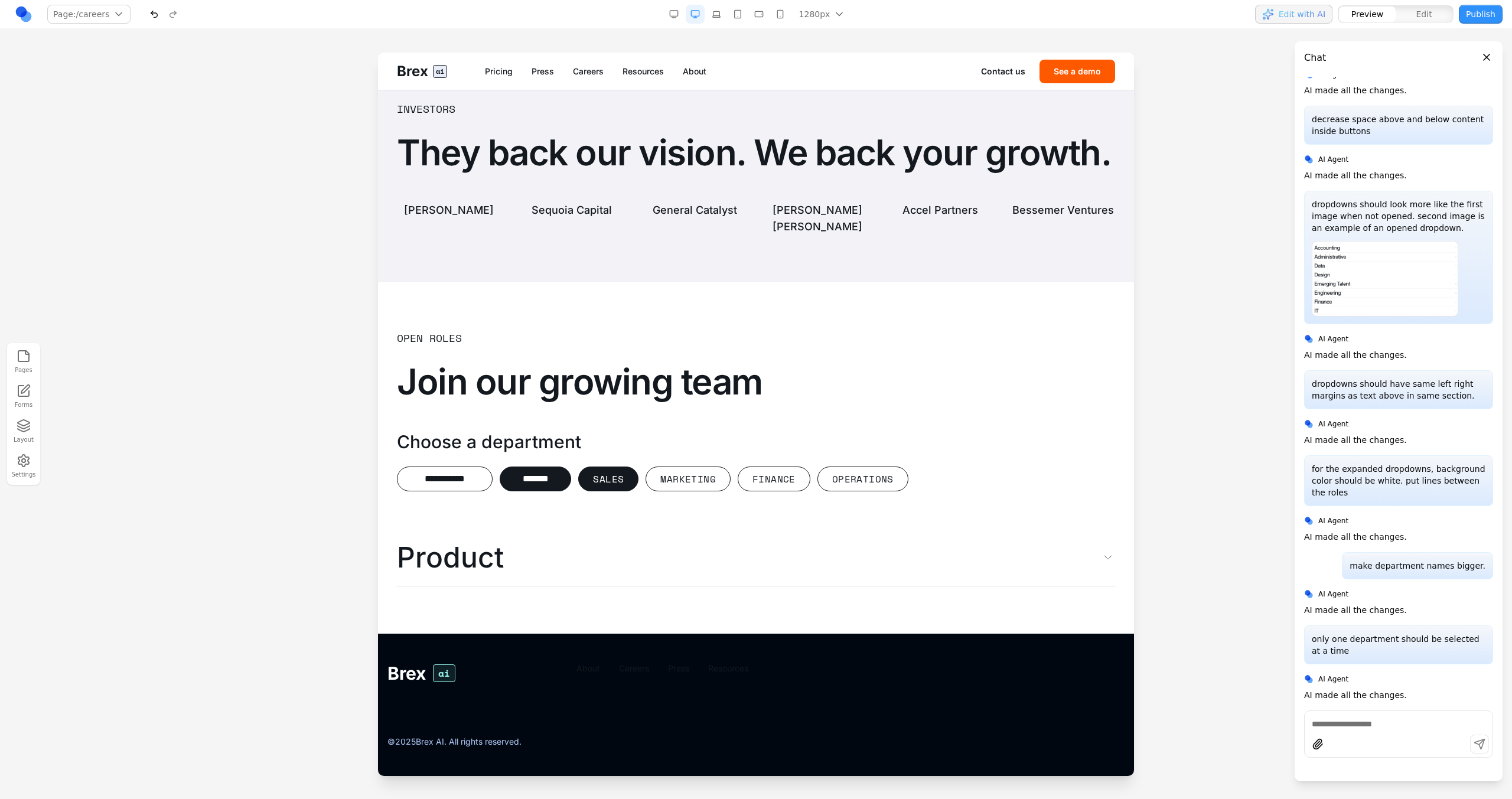
click at [630, 484] on button "Sales" at bounding box center [608, 479] width 61 height 25
click at [669, 487] on button "Marketing" at bounding box center [688, 479] width 85 height 25
click at [495, 492] on div "**********" at bounding box center [756, 457] width 718 height 257
click at [461, 489] on button "**********" at bounding box center [444, 479] width 95 height 25
click at [428, 480] on button "**********" at bounding box center [444, 479] width 95 height 25
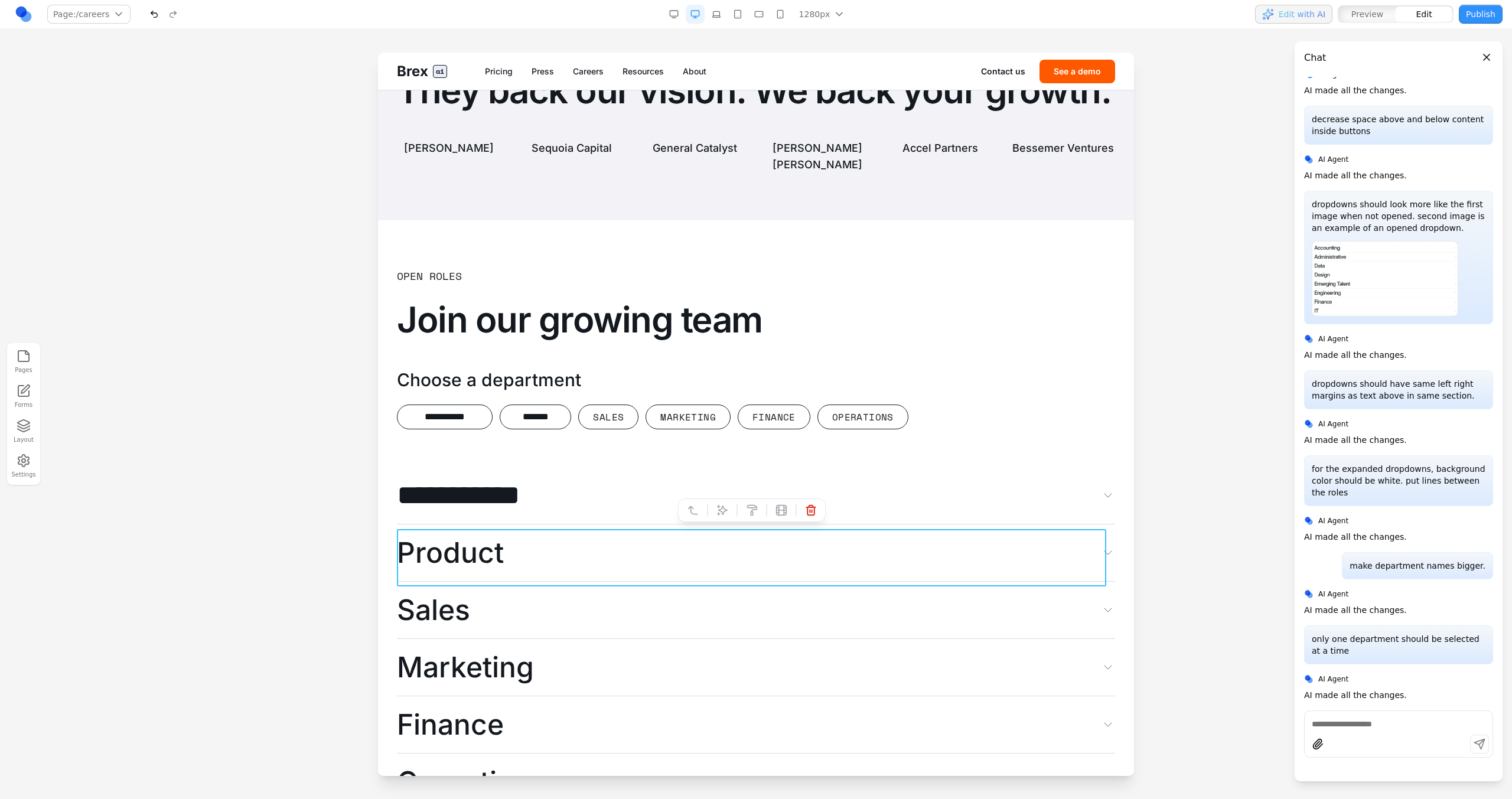
click at [516, 510] on span "**********" at bounding box center [477, 495] width 163 height 28
click at [685, 505] on button at bounding box center [693, 510] width 19 height 19
click at [689, 507] on icon at bounding box center [693, 510] width 12 height 12
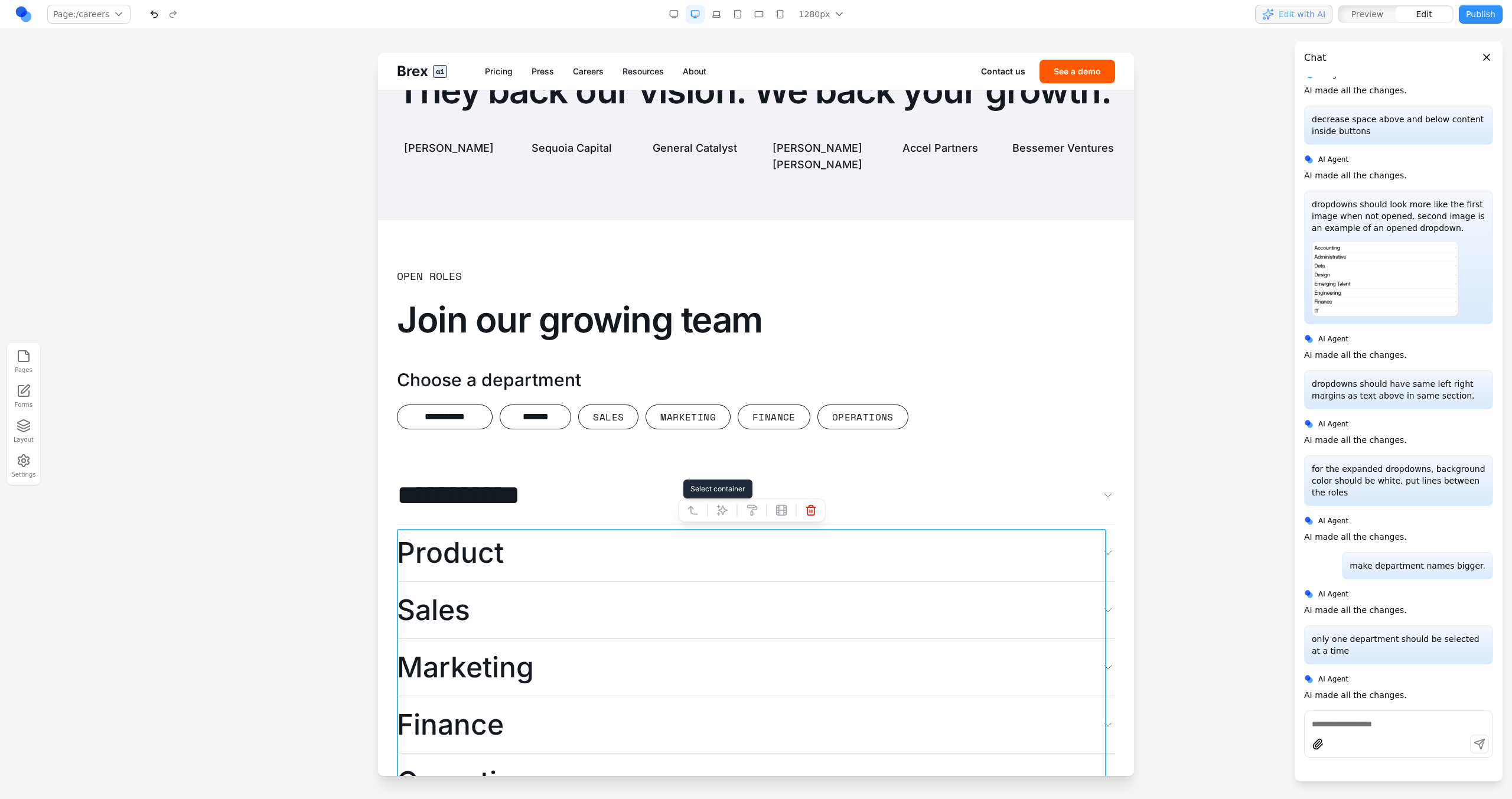
click at [714, 510] on button at bounding box center [723, 510] width 19 height 19
click at [970, 729] on textarea at bounding box center [1001, 701] width 189 height 59
type textarea "**********"
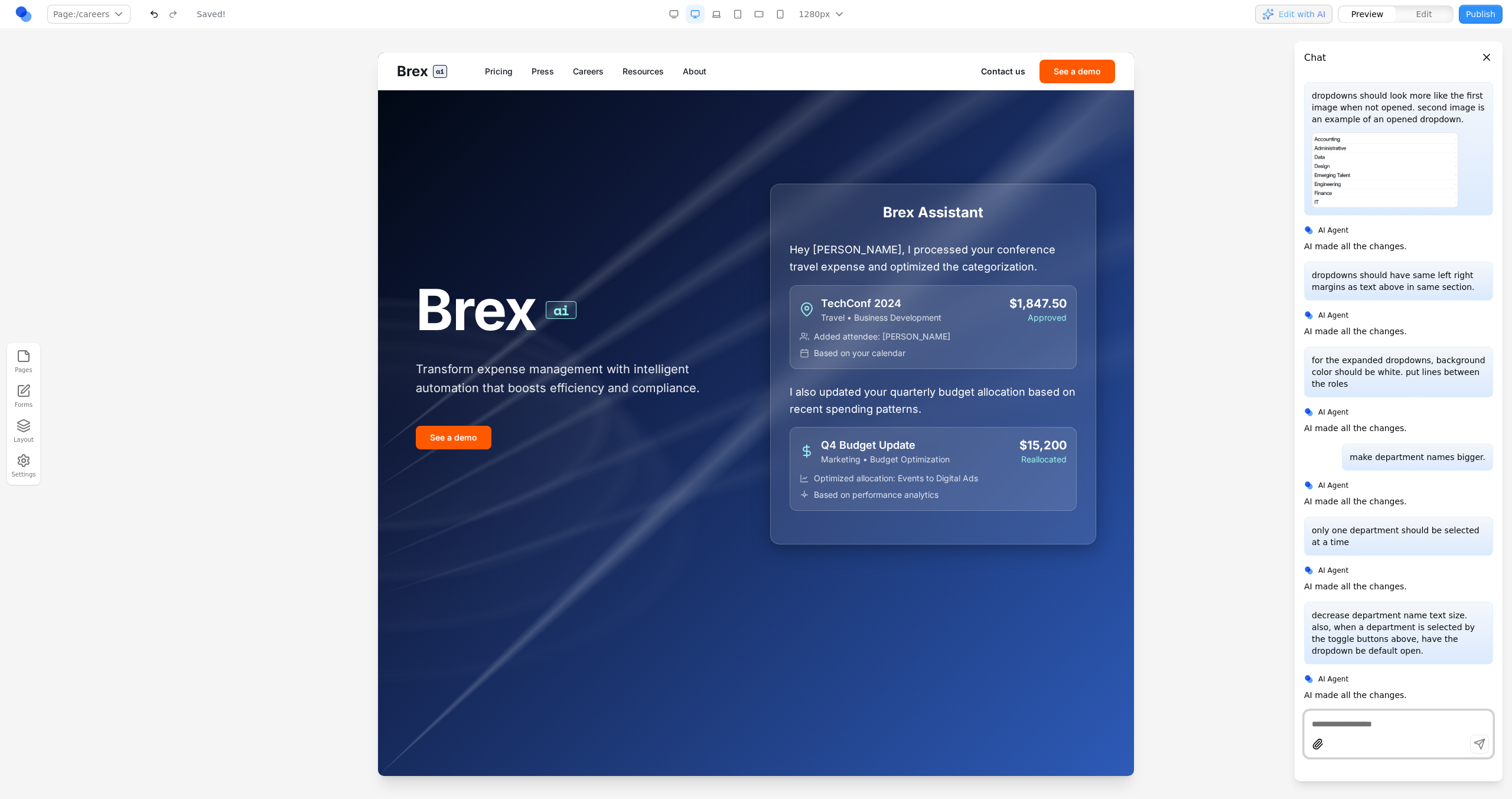
scroll to position [0, 0]
click at [581, 59] on div "Brex ai Pricing Press Careers Resources About Contact us See a demo" at bounding box center [756, 71] width 756 height 38
click at [586, 68] on link "Careers" at bounding box center [588, 71] width 31 height 12
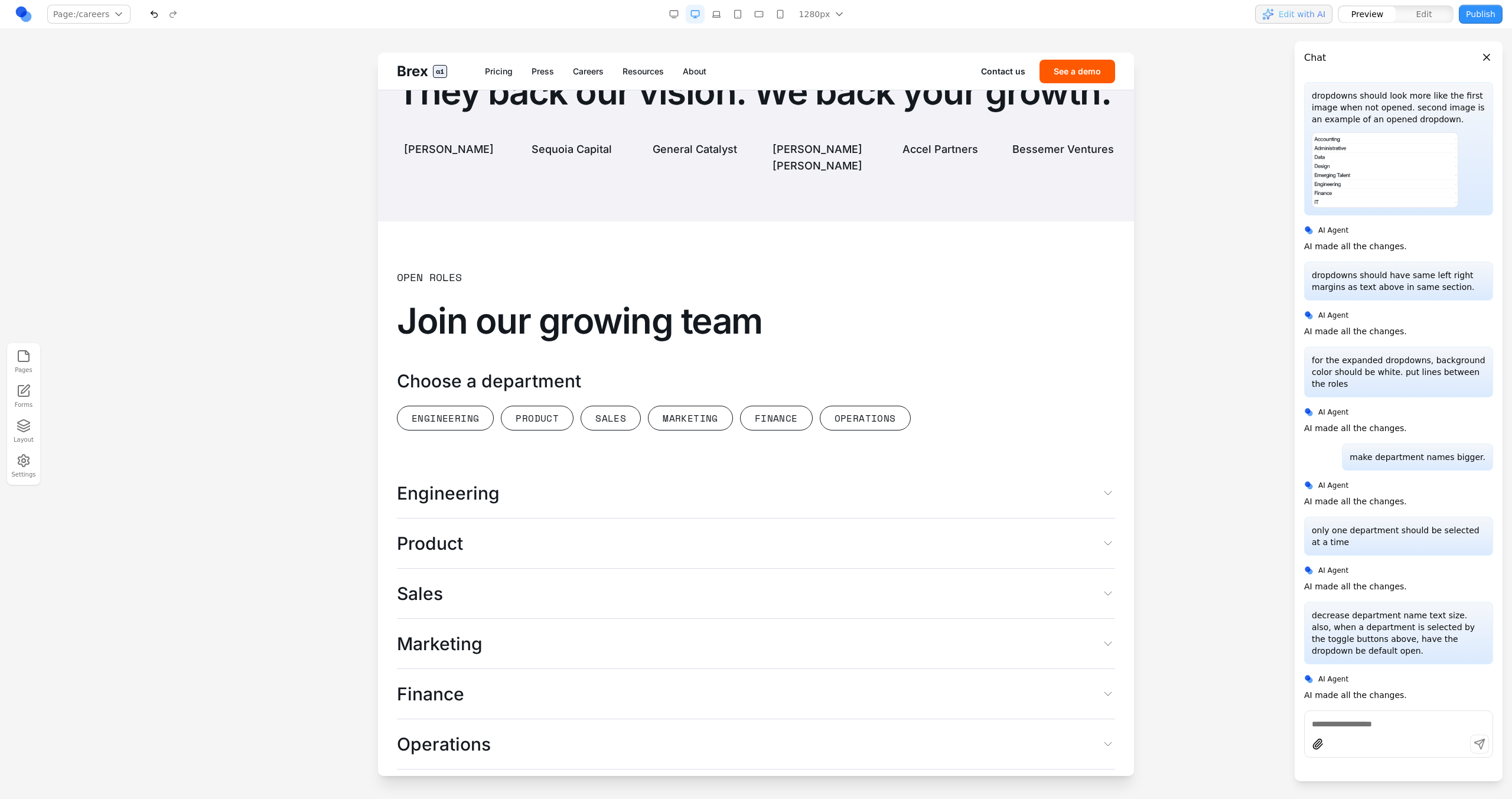
scroll to position [3055, 0]
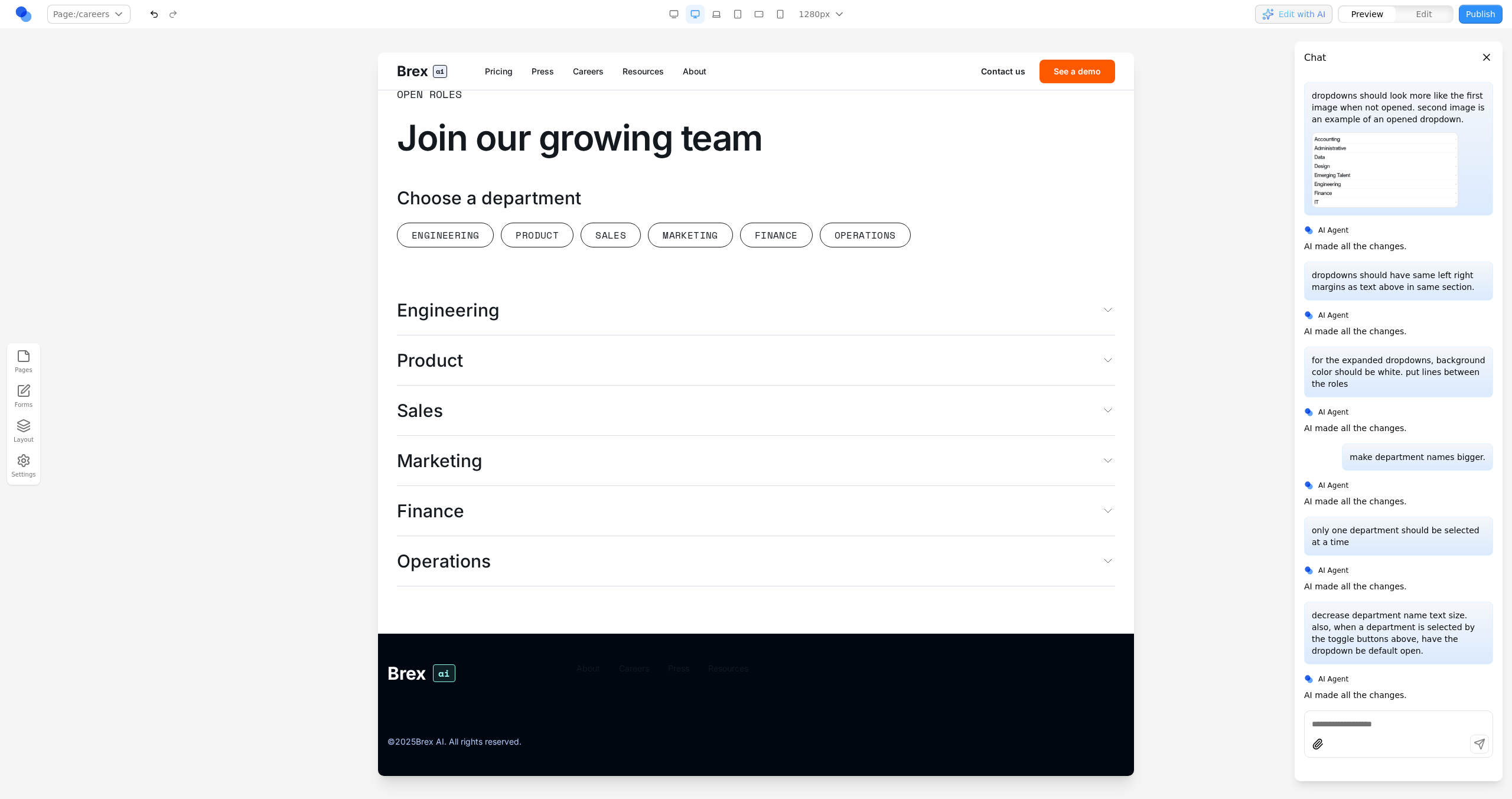
click at [668, 302] on button "Engineering" at bounding box center [756, 310] width 718 height 50
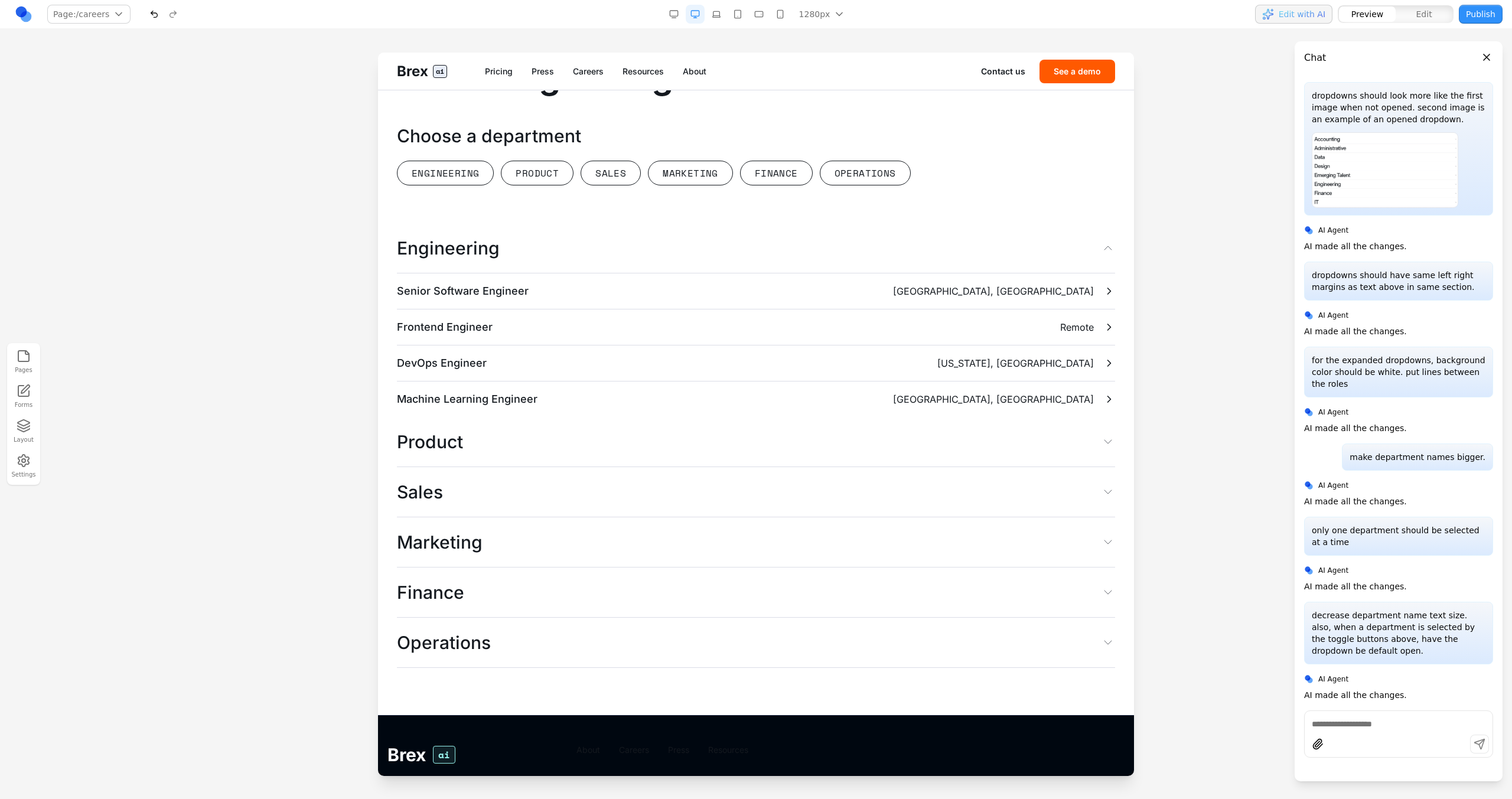
click at [668, 273] on button "Engineering" at bounding box center [756, 248] width 718 height 50
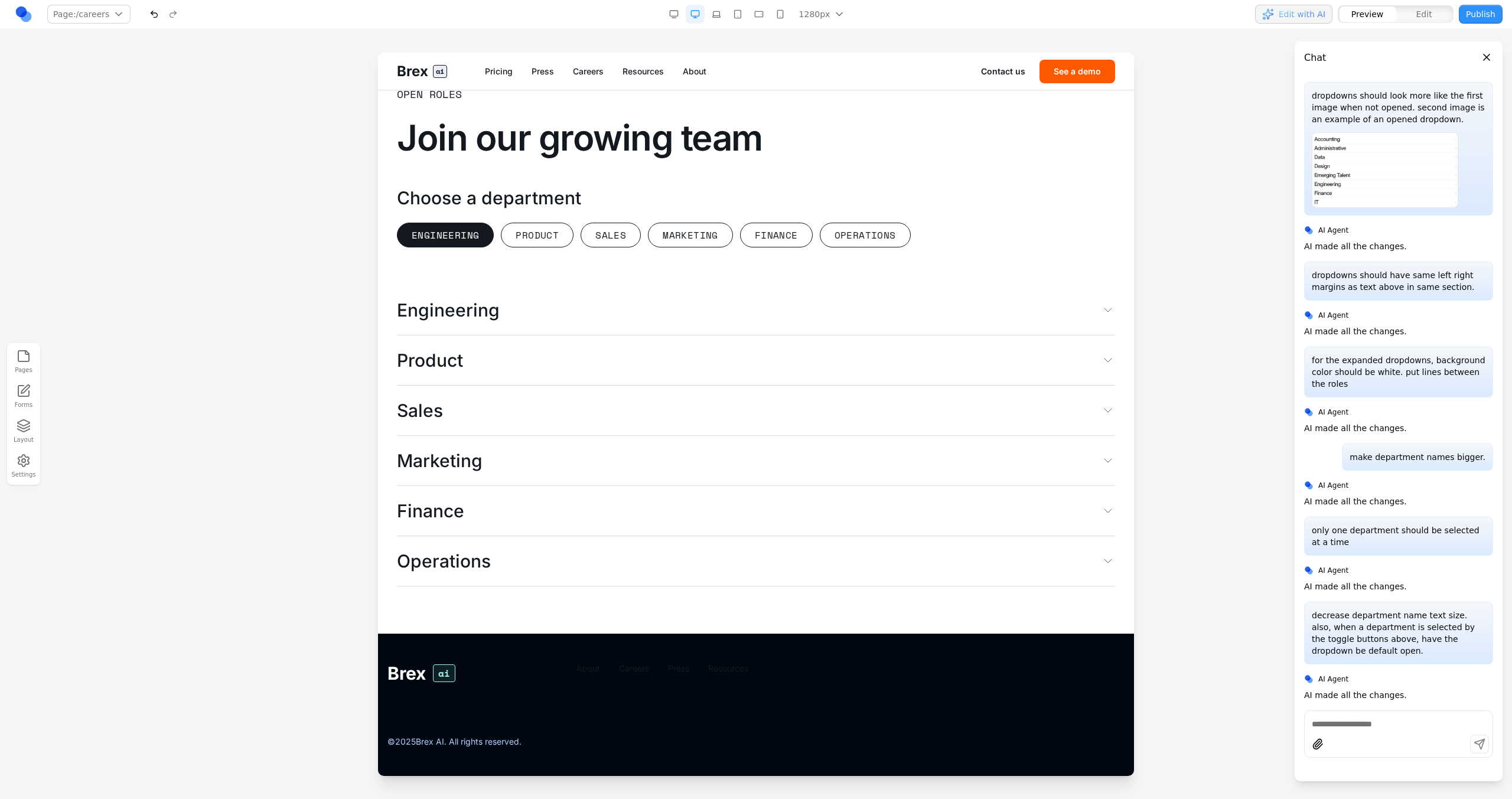
click at [479, 235] on button "Engineering" at bounding box center [445, 235] width 97 height 25
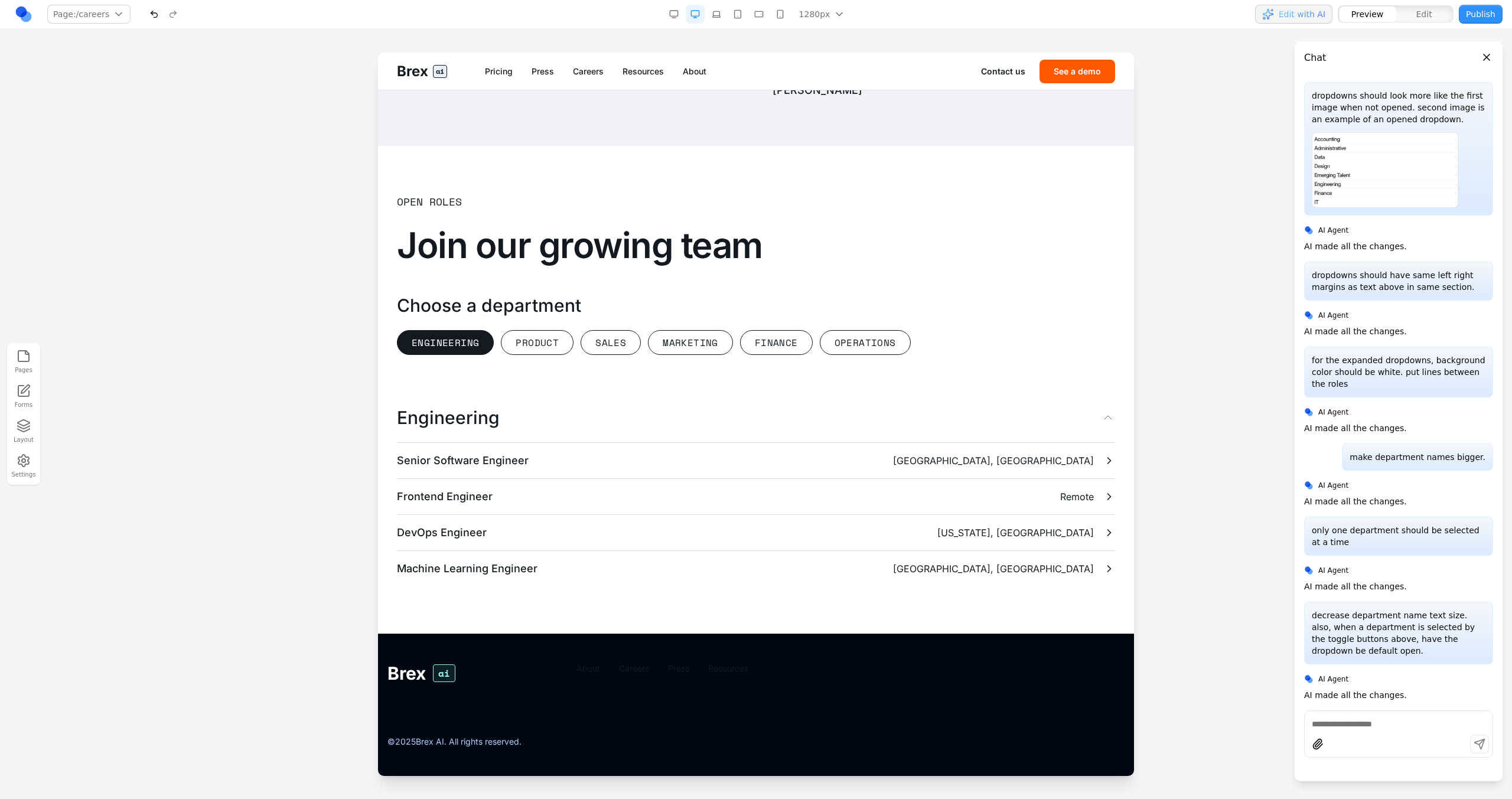
scroll to position [2948, 0]
click at [538, 345] on button "Product" at bounding box center [536, 343] width 72 height 25
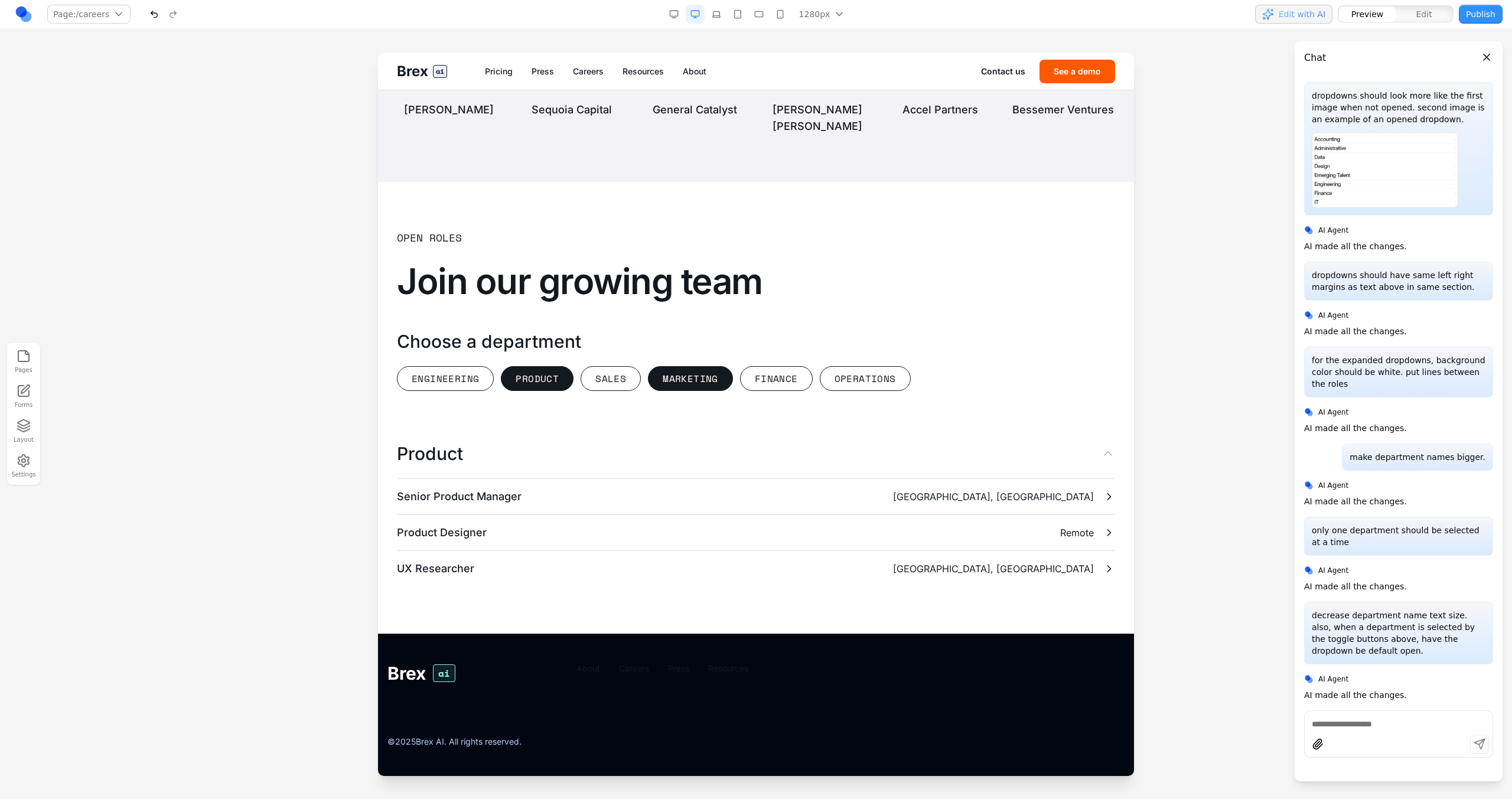
click at [687, 383] on button "Marketing" at bounding box center [690, 378] width 85 height 25
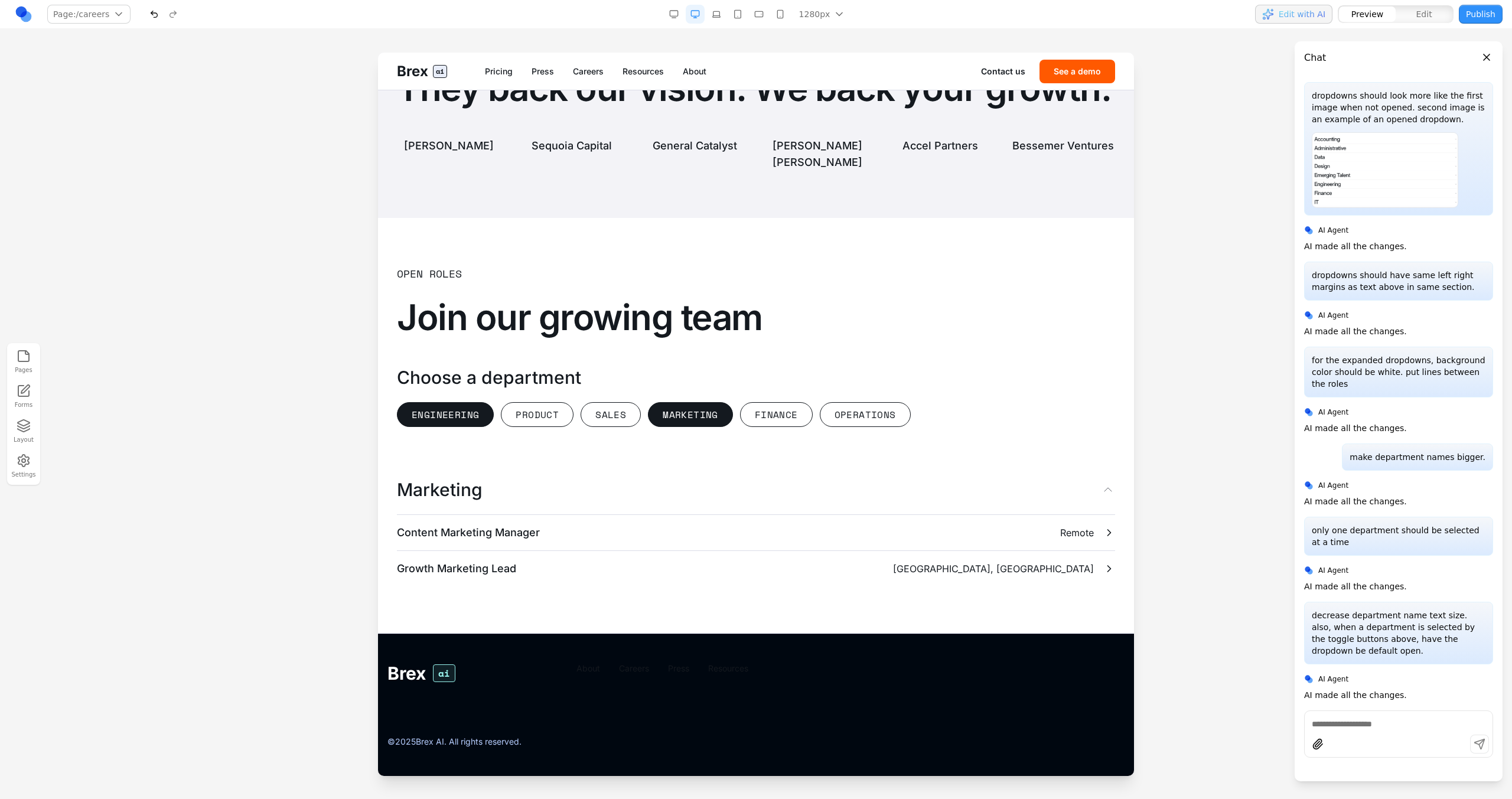
click at [466, 412] on button "Engineering" at bounding box center [445, 415] width 97 height 25
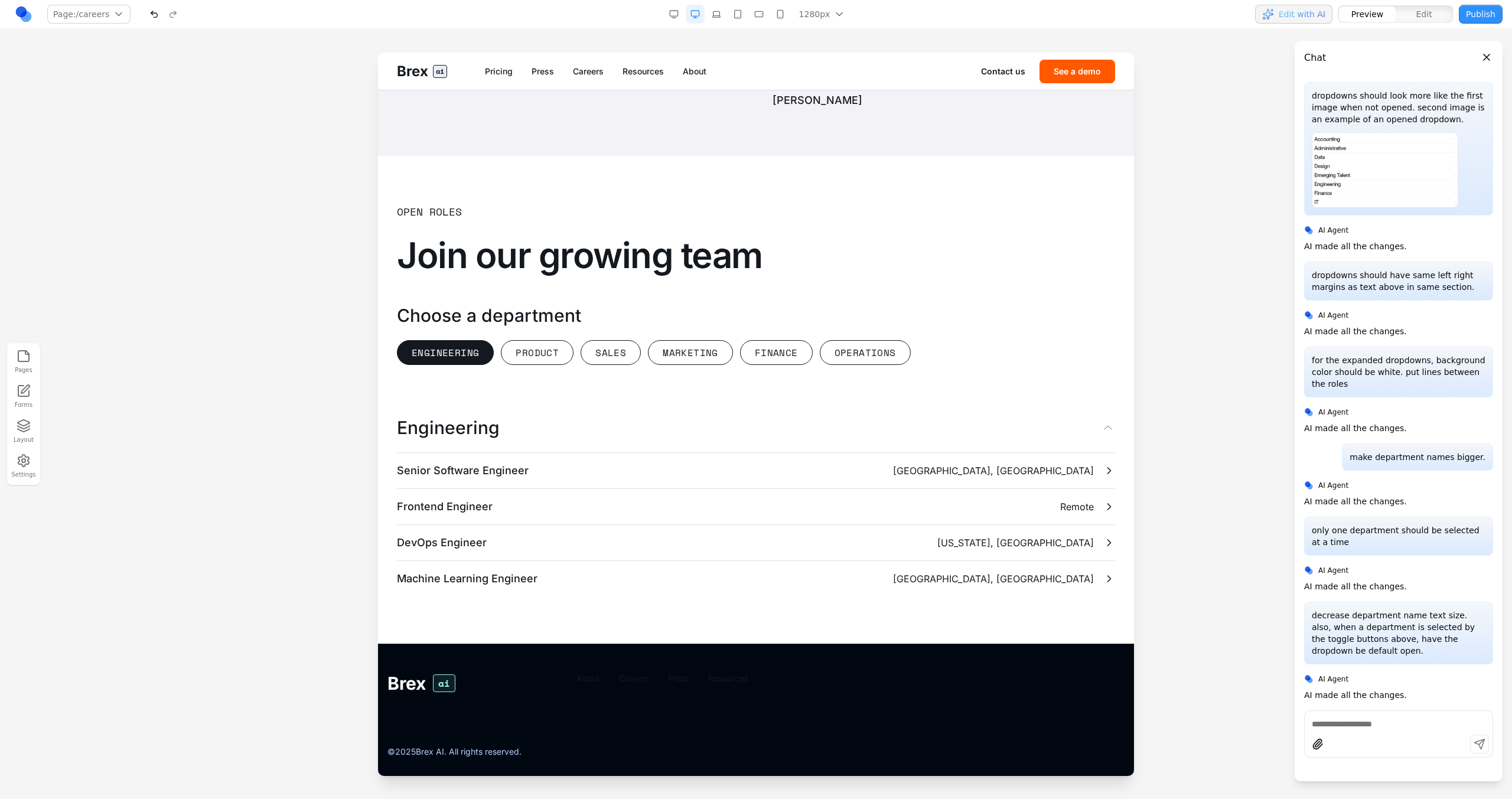
click at [466, 365] on button "Engineering" at bounding box center [445, 352] width 97 height 25
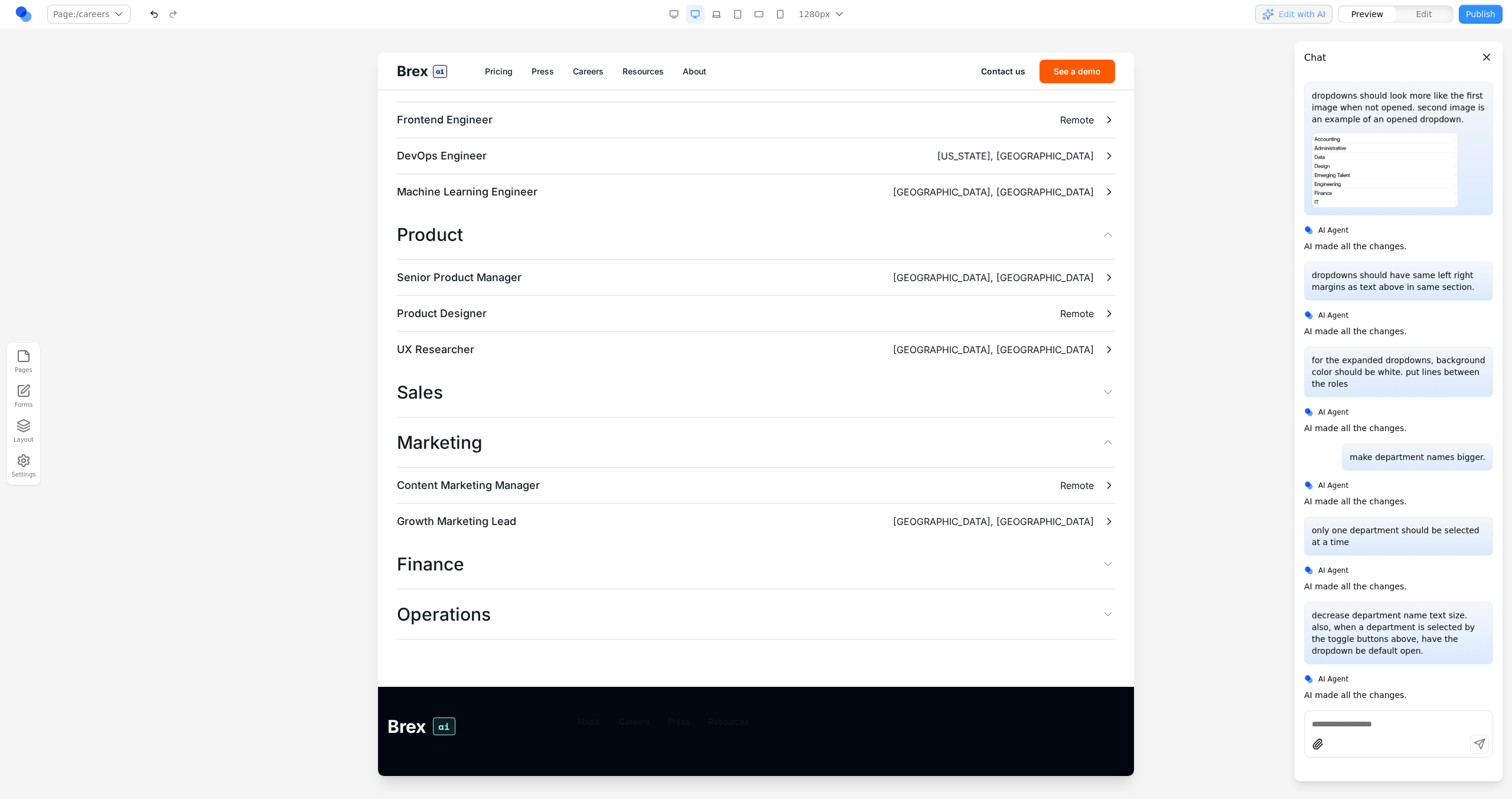
scroll to position [3012, 0]
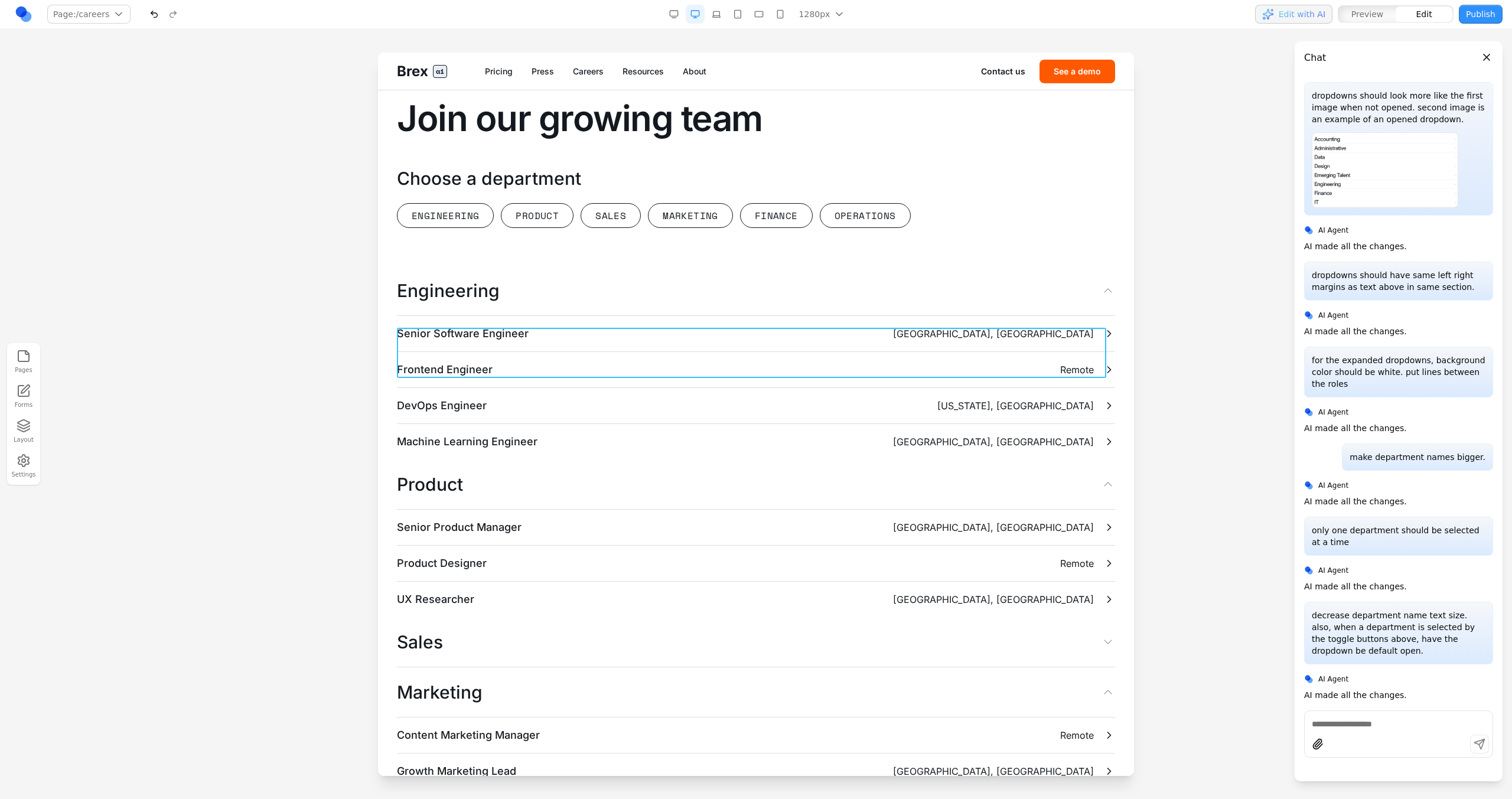
click at [659, 316] on button "Engineering" at bounding box center [756, 291] width 718 height 50
click at [690, 313] on icon at bounding box center [693, 309] width 12 height 12
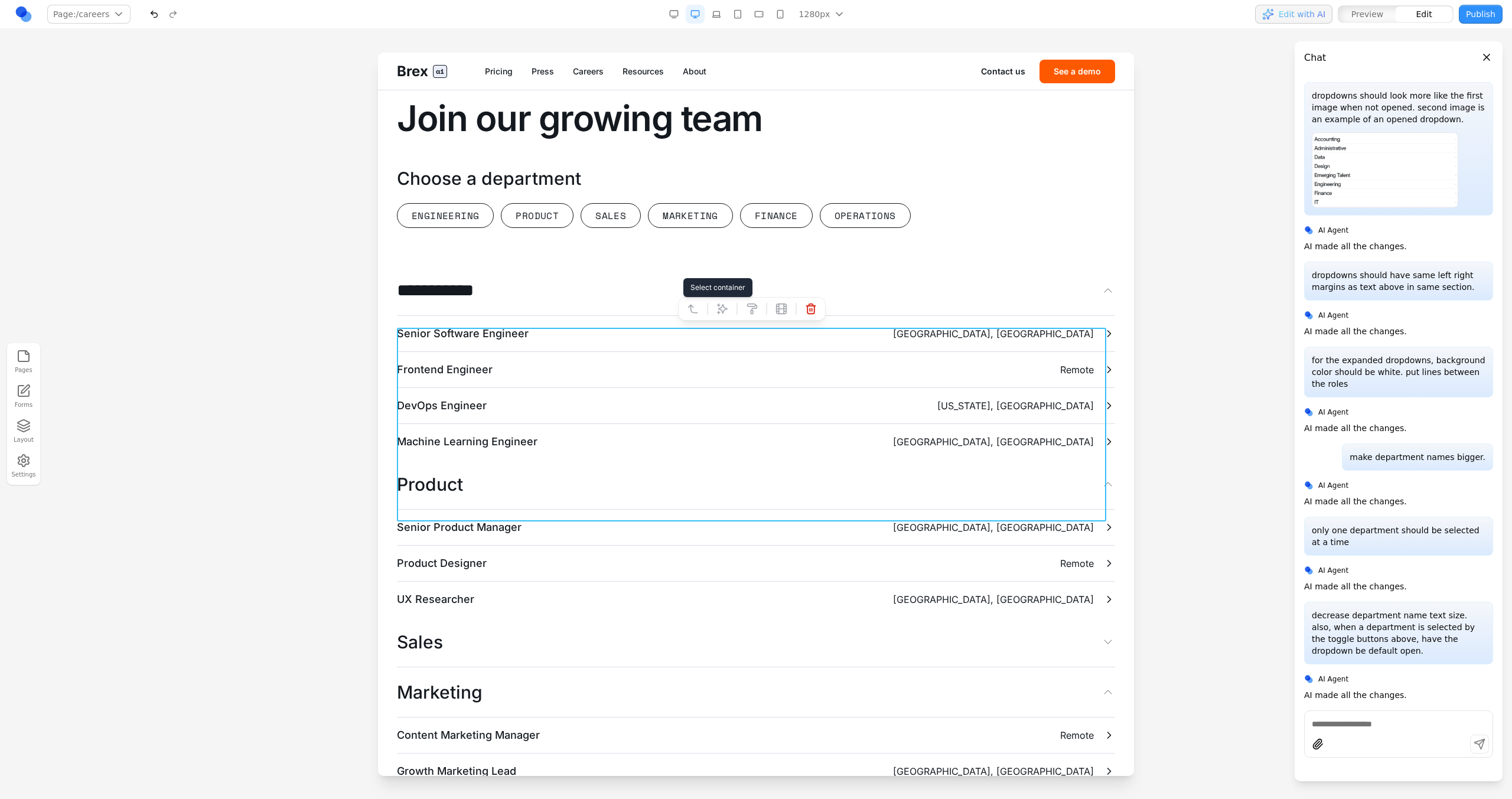
click at [700, 313] on button at bounding box center [693, 309] width 19 height 19
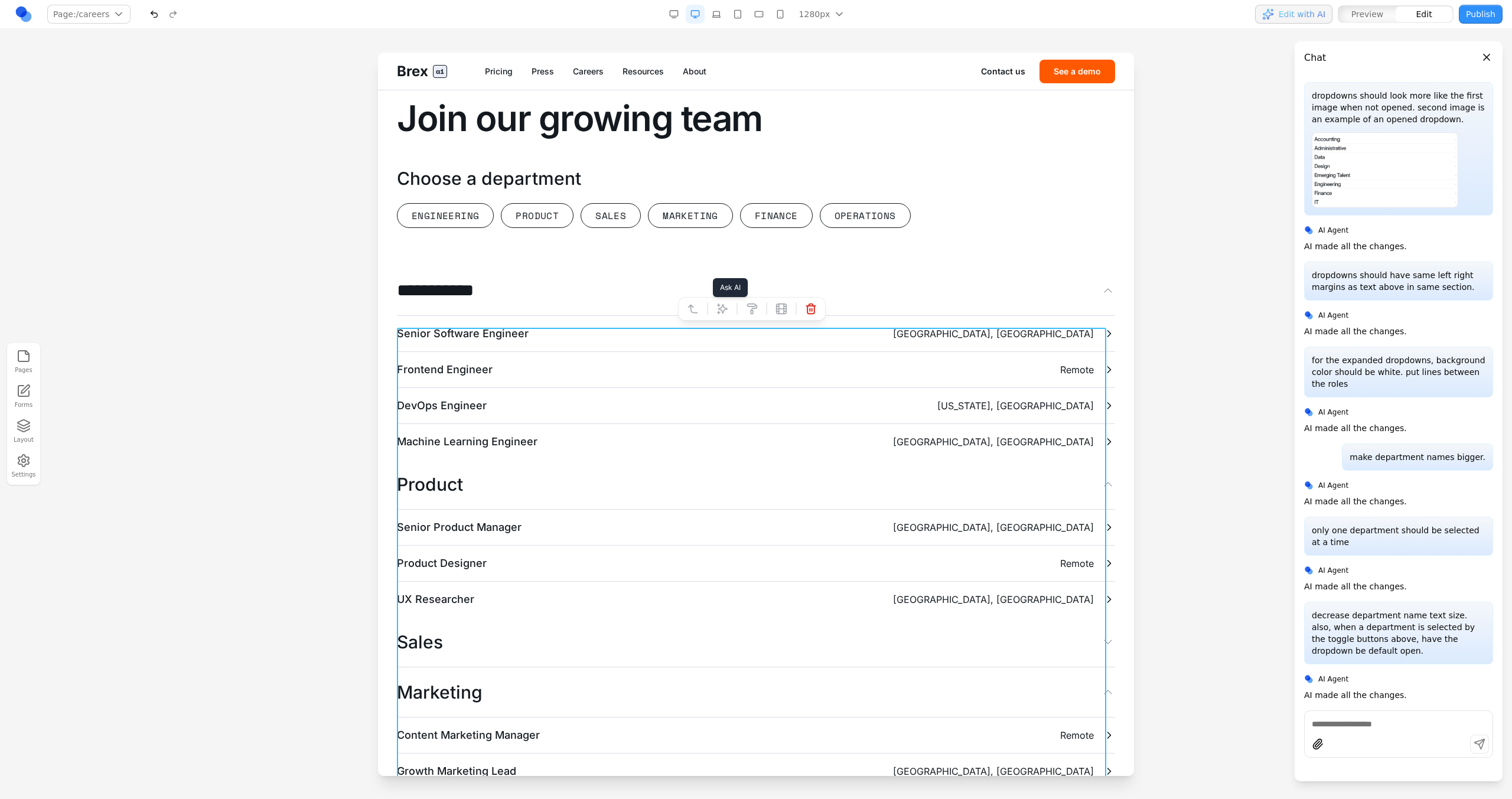
click at [718, 311] on icon at bounding box center [722, 308] width 10 height 10
click at [936, 703] on textarea at bounding box center [1001, 701] width 189 height 59
type textarea "**********"
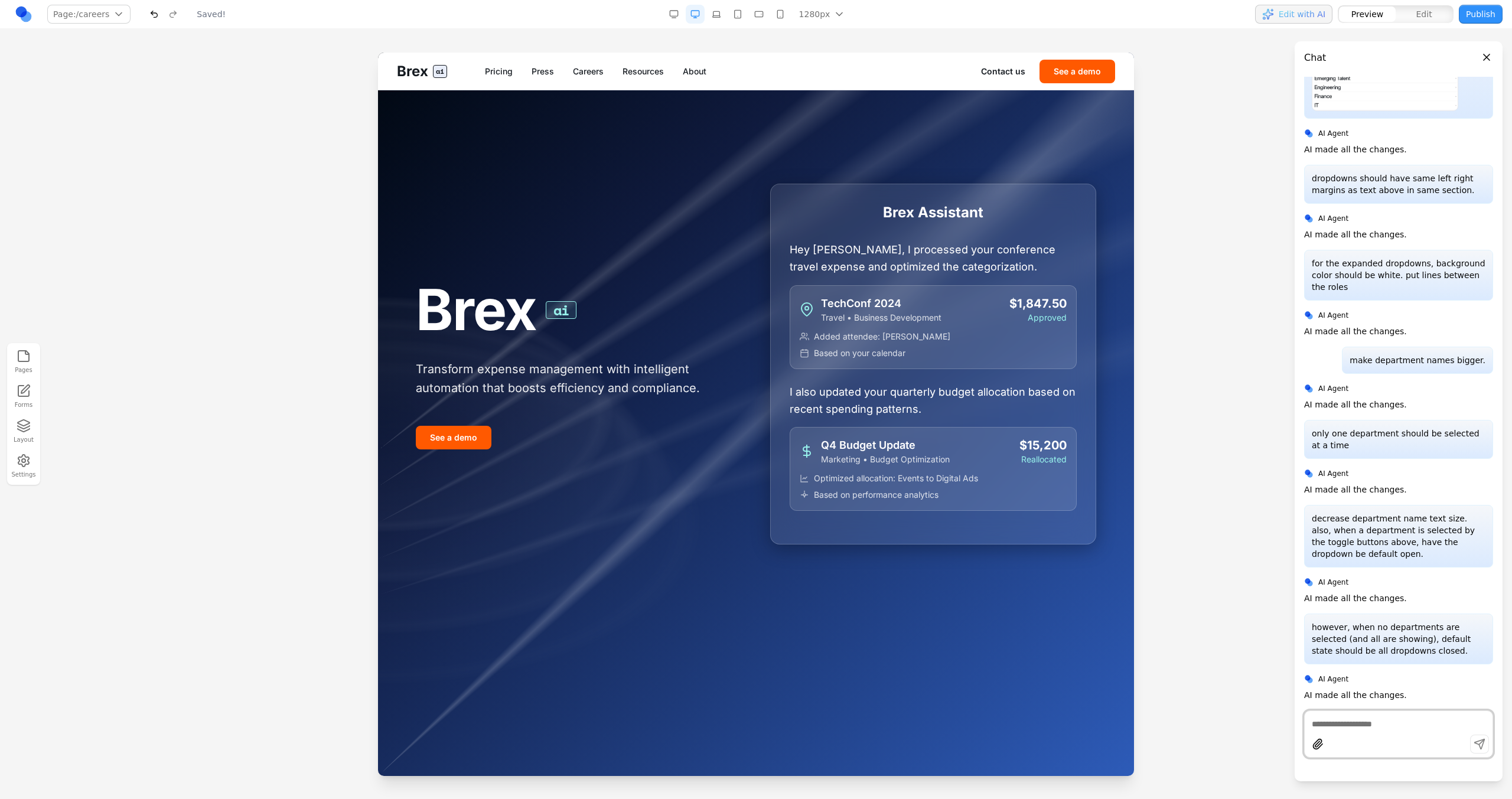
scroll to position [0, 0]
click at [592, 69] on link "Careers" at bounding box center [588, 71] width 31 height 12
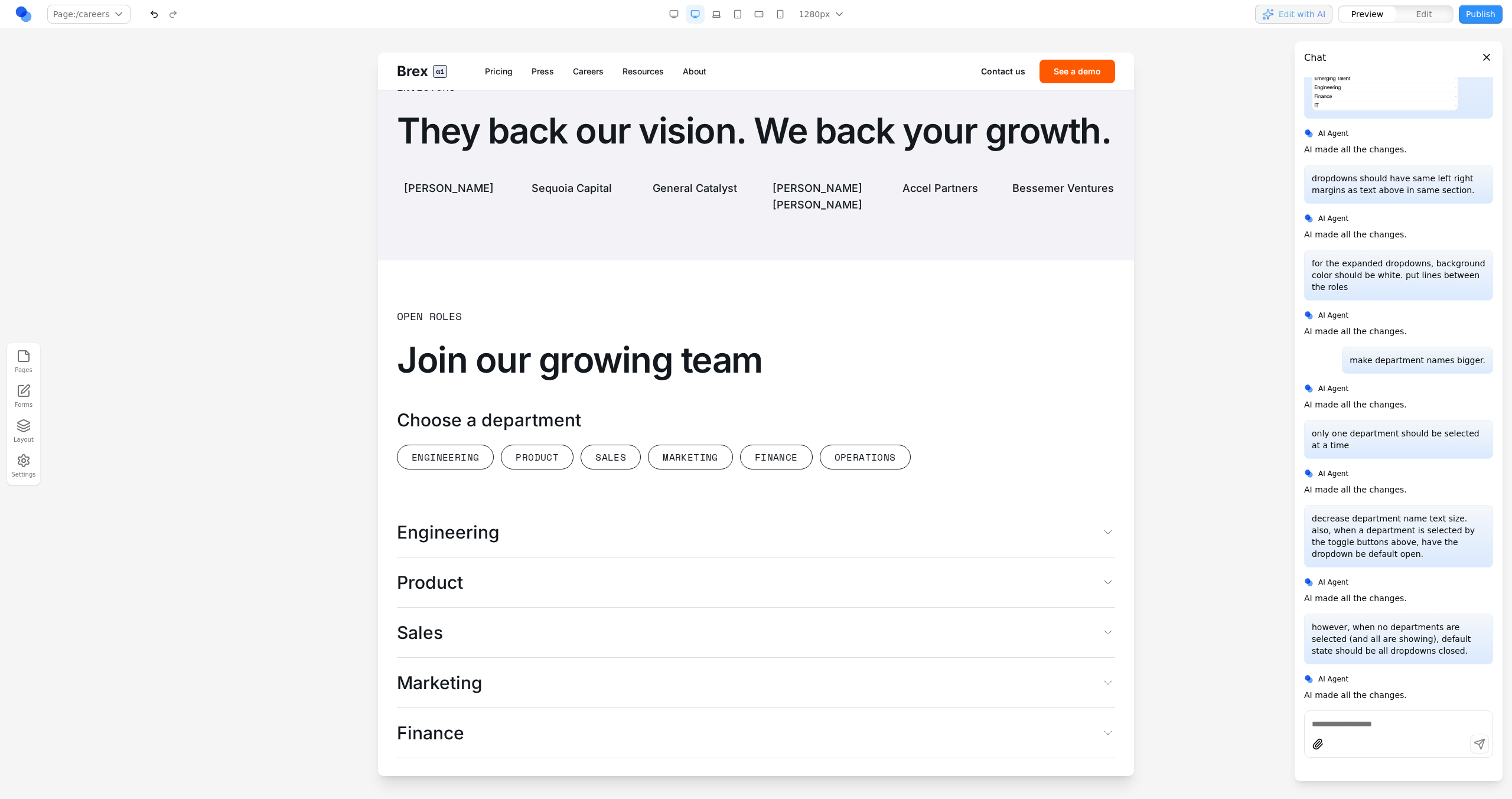
scroll to position [3055, 0]
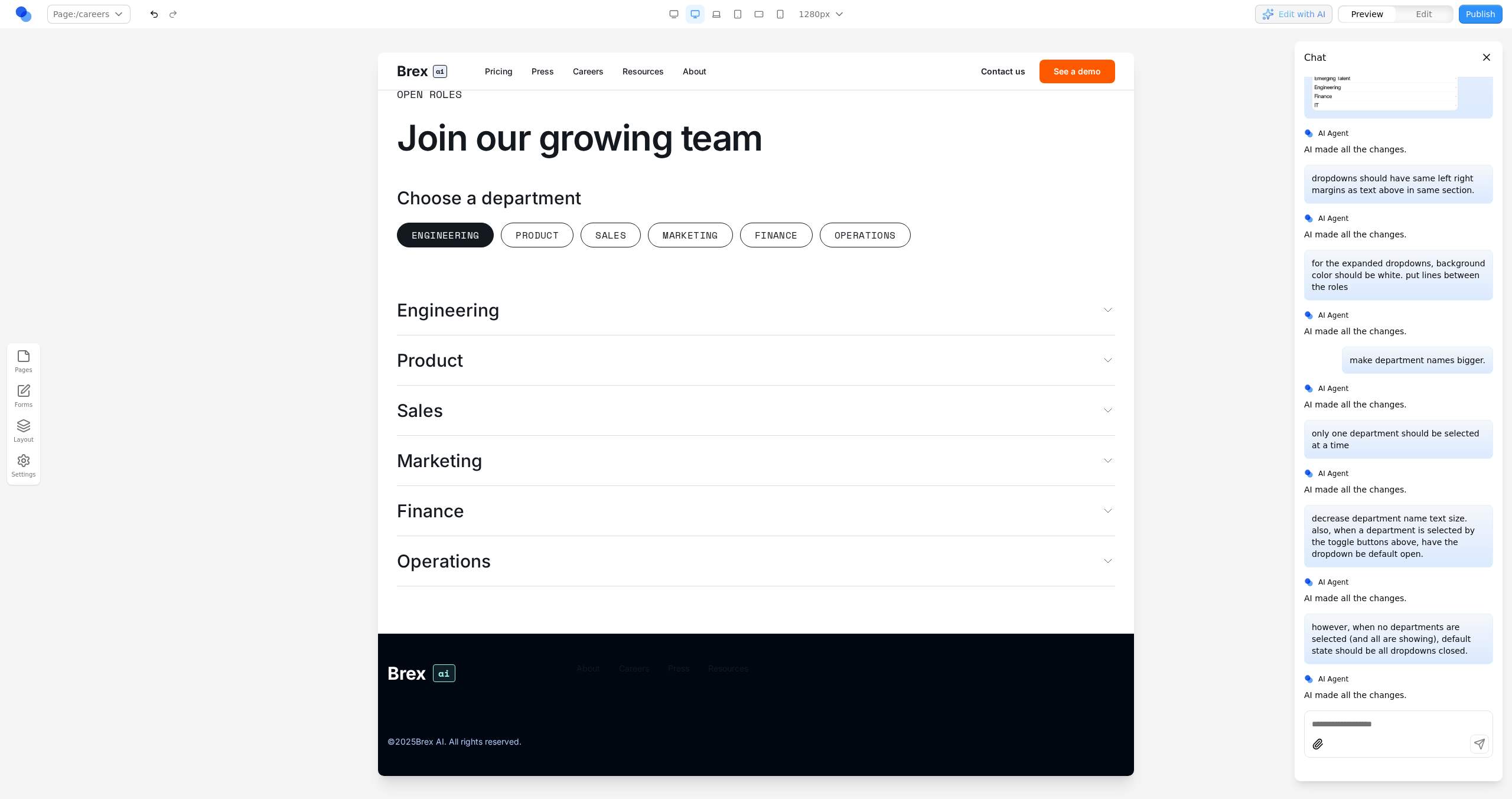
click at [459, 234] on button "Engineering" at bounding box center [445, 235] width 97 height 25
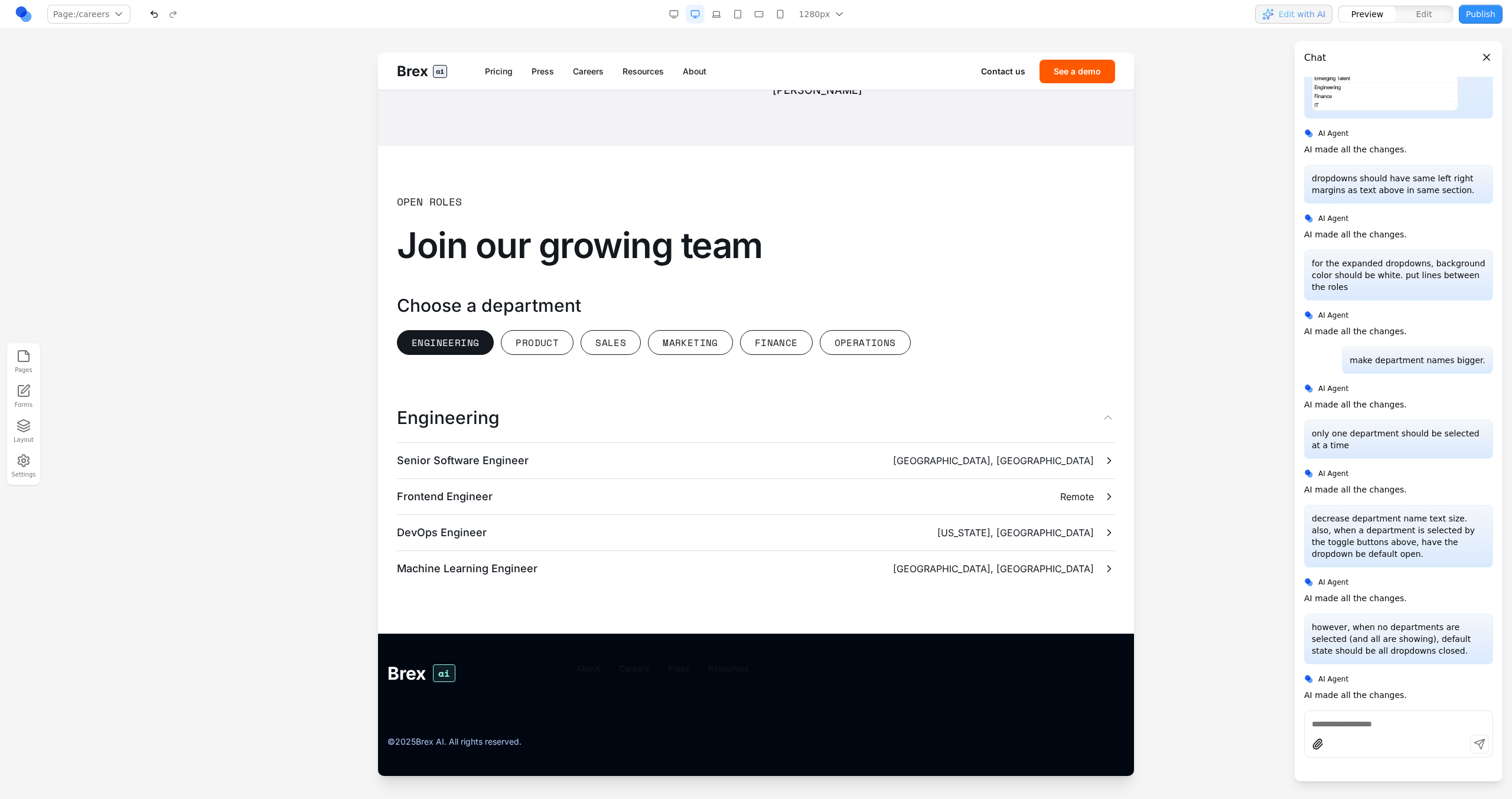
click at [454, 334] on button "Engineering" at bounding box center [445, 343] width 97 height 25
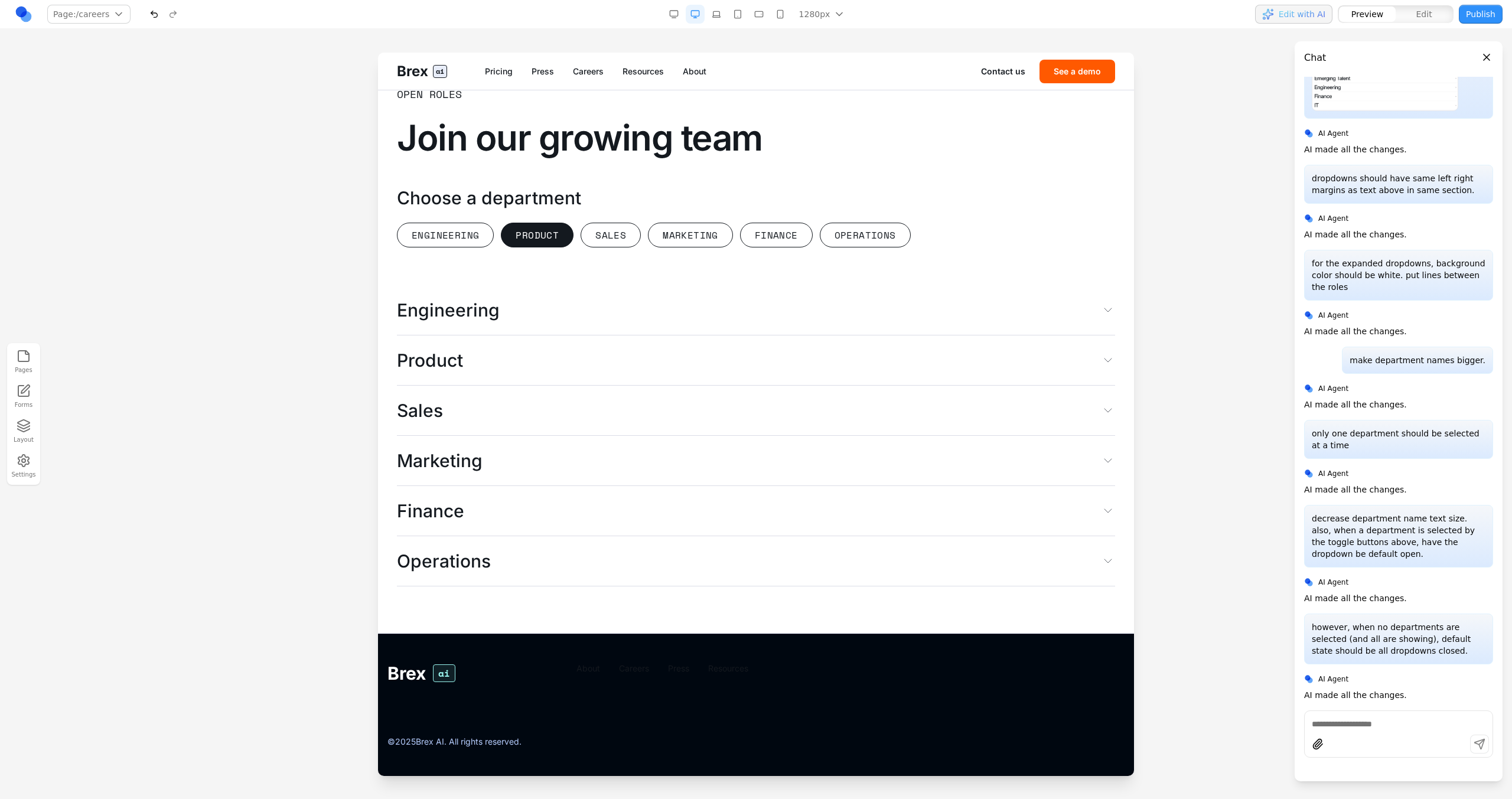
click at [533, 238] on button "Product" at bounding box center [536, 235] width 72 height 25
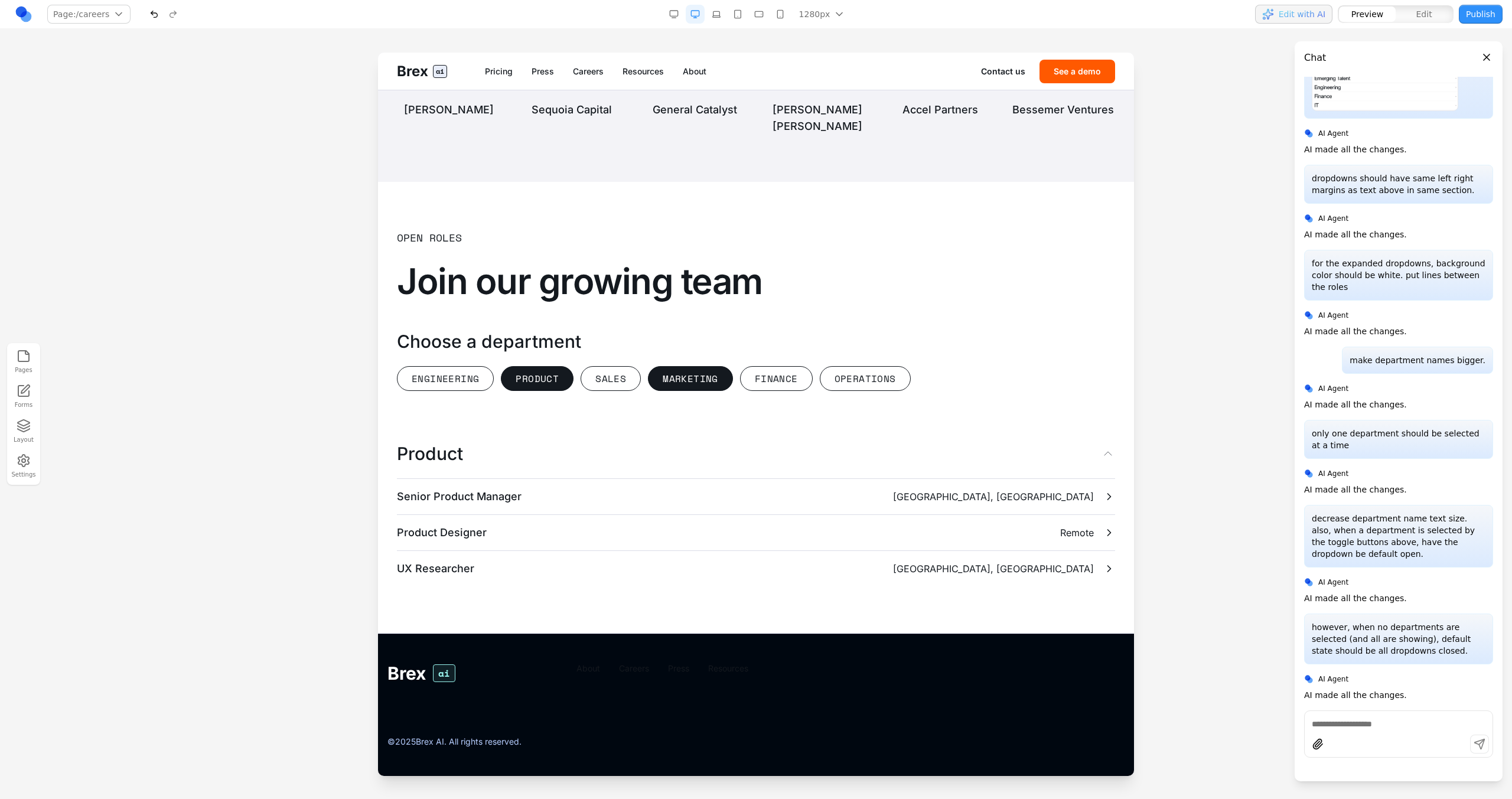
click at [654, 375] on button "Marketing" at bounding box center [690, 378] width 85 height 25
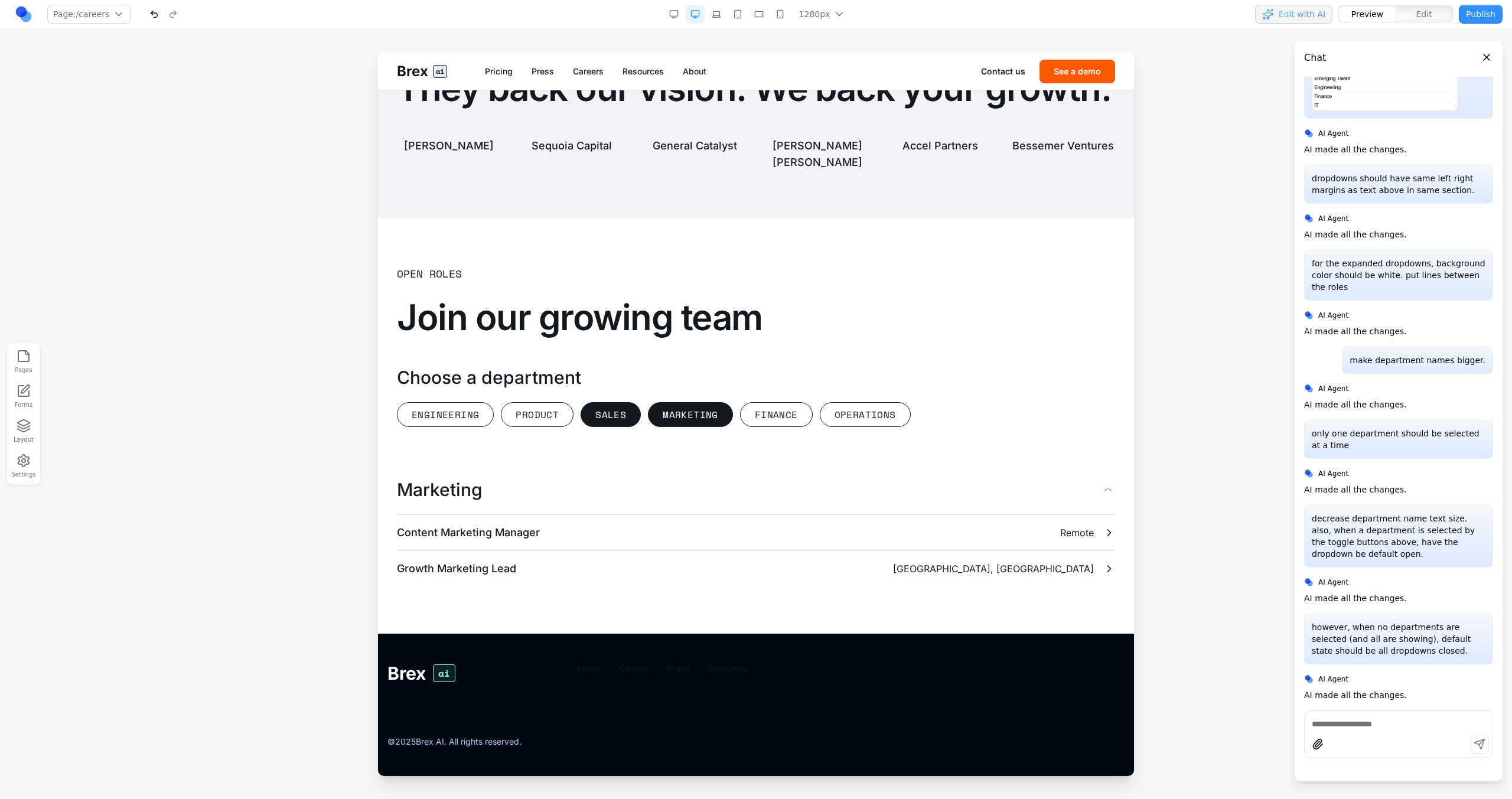
click at [672, 415] on button "Marketing" at bounding box center [690, 415] width 85 height 25
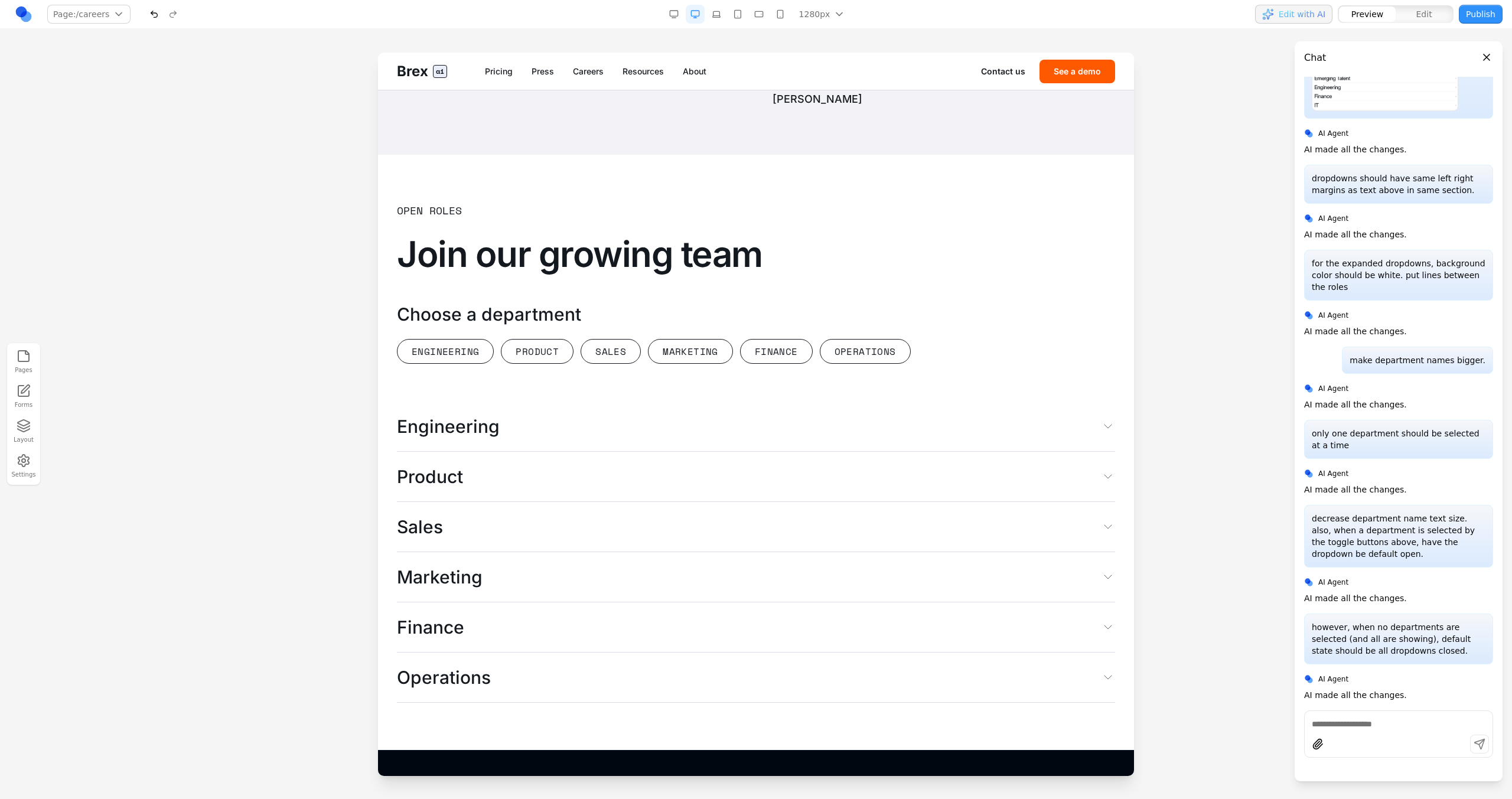
scroll to position [2859, 0]
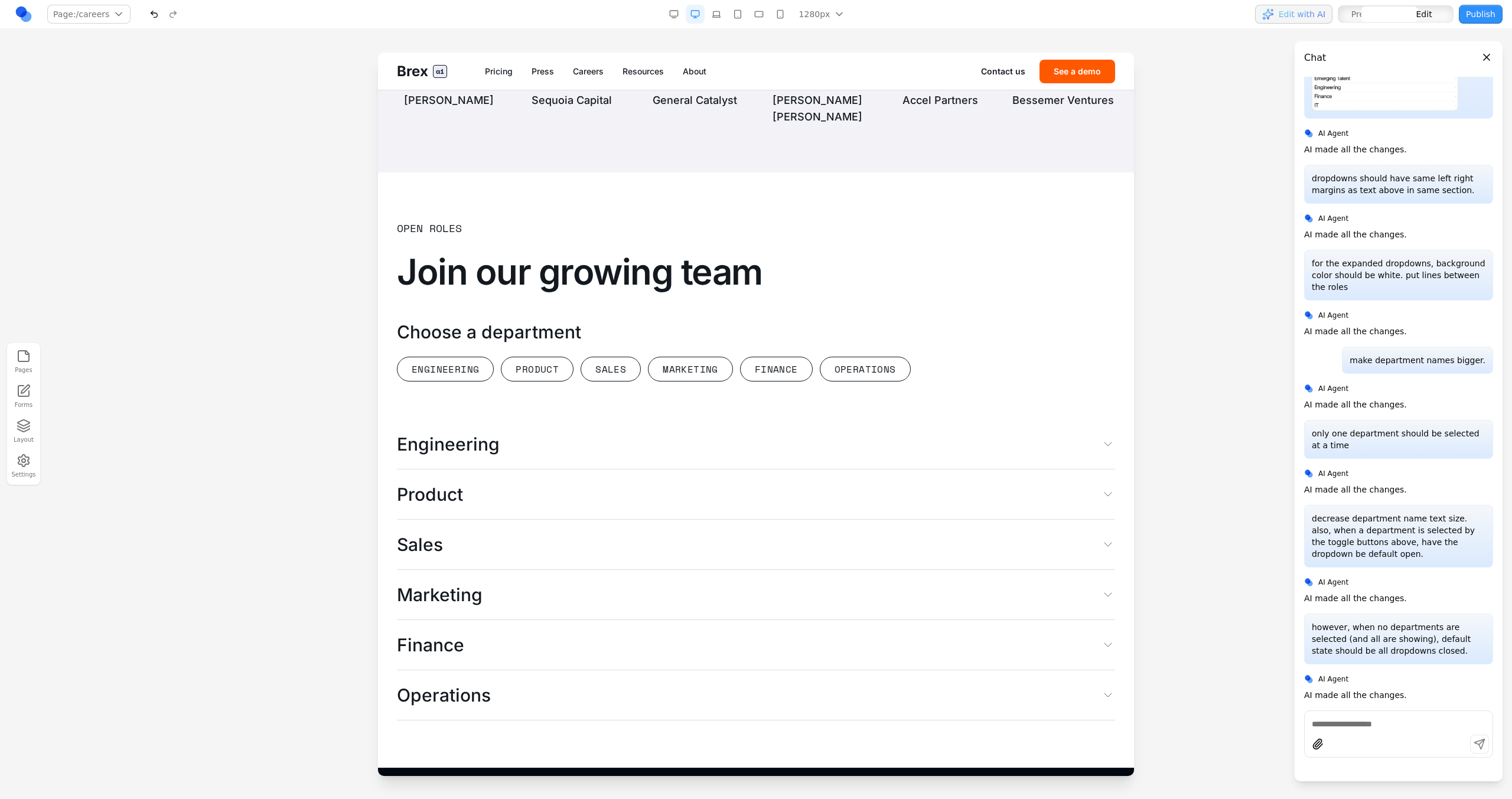
click at [675, 293] on h2 "Join our growing team" at bounding box center [756, 271] width 718 height 42
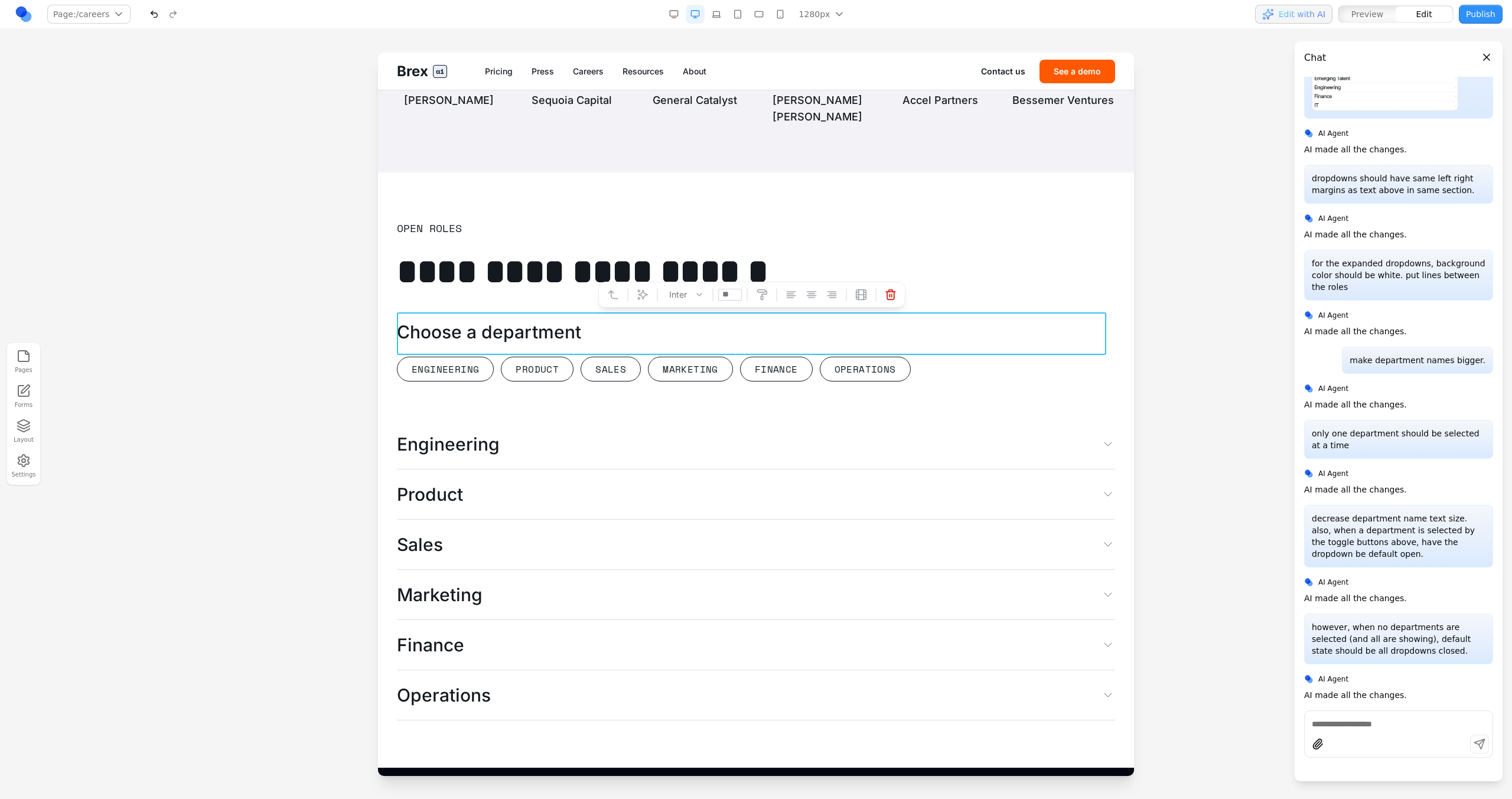
click at [656, 297] on icon at bounding box center [656, 294] width 1 height 13
click at [643, 296] on icon at bounding box center [642, 295] width 10 height 10
click at [963, 681] on textarea at bounding box center [1001, 701] width 189 height 59
type textarea "**********"
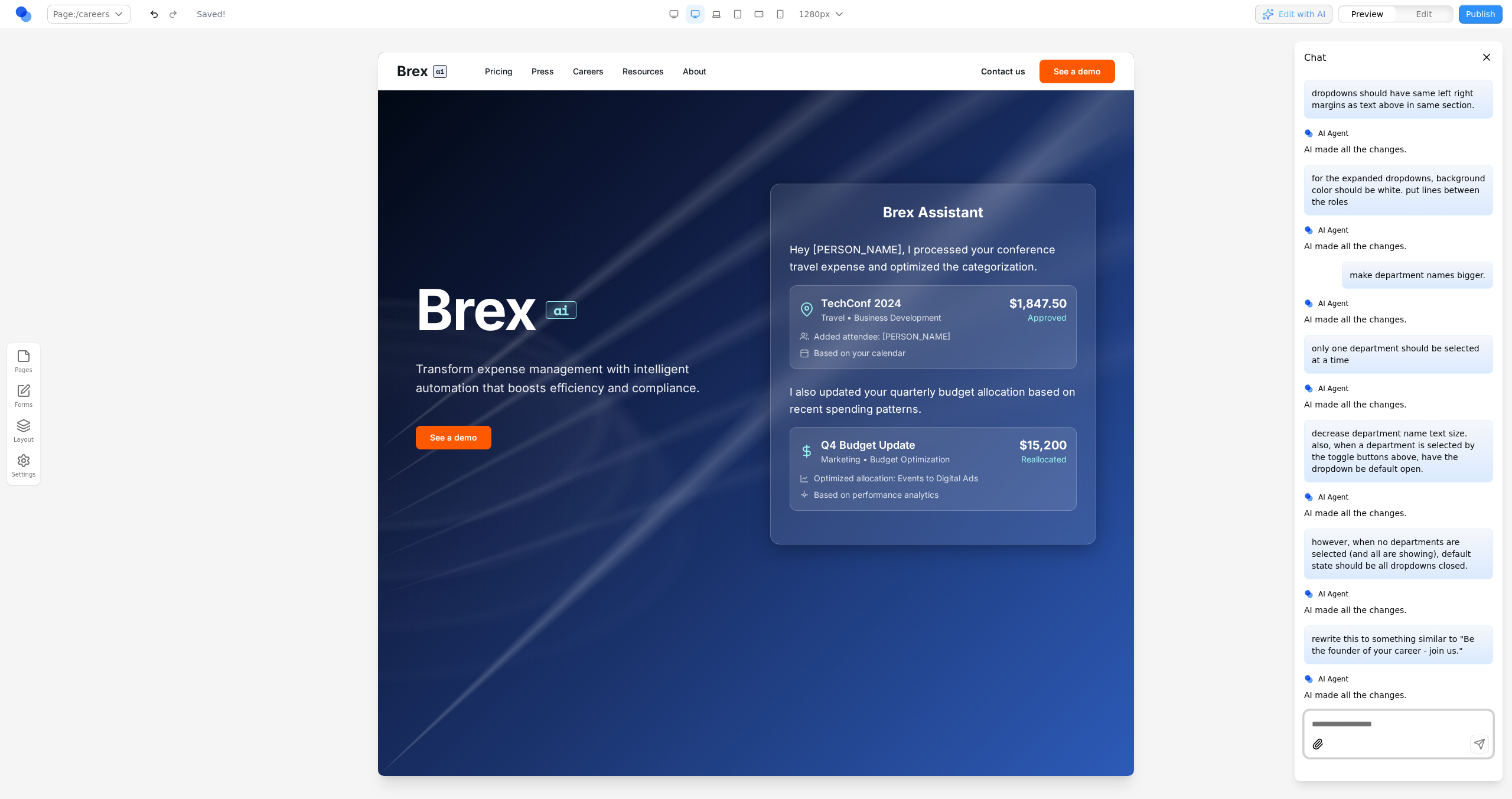
scroll to position [0, 0]
click at [576, 69] on link "Careers" at bounding box center [588, 71] width 31 height 12
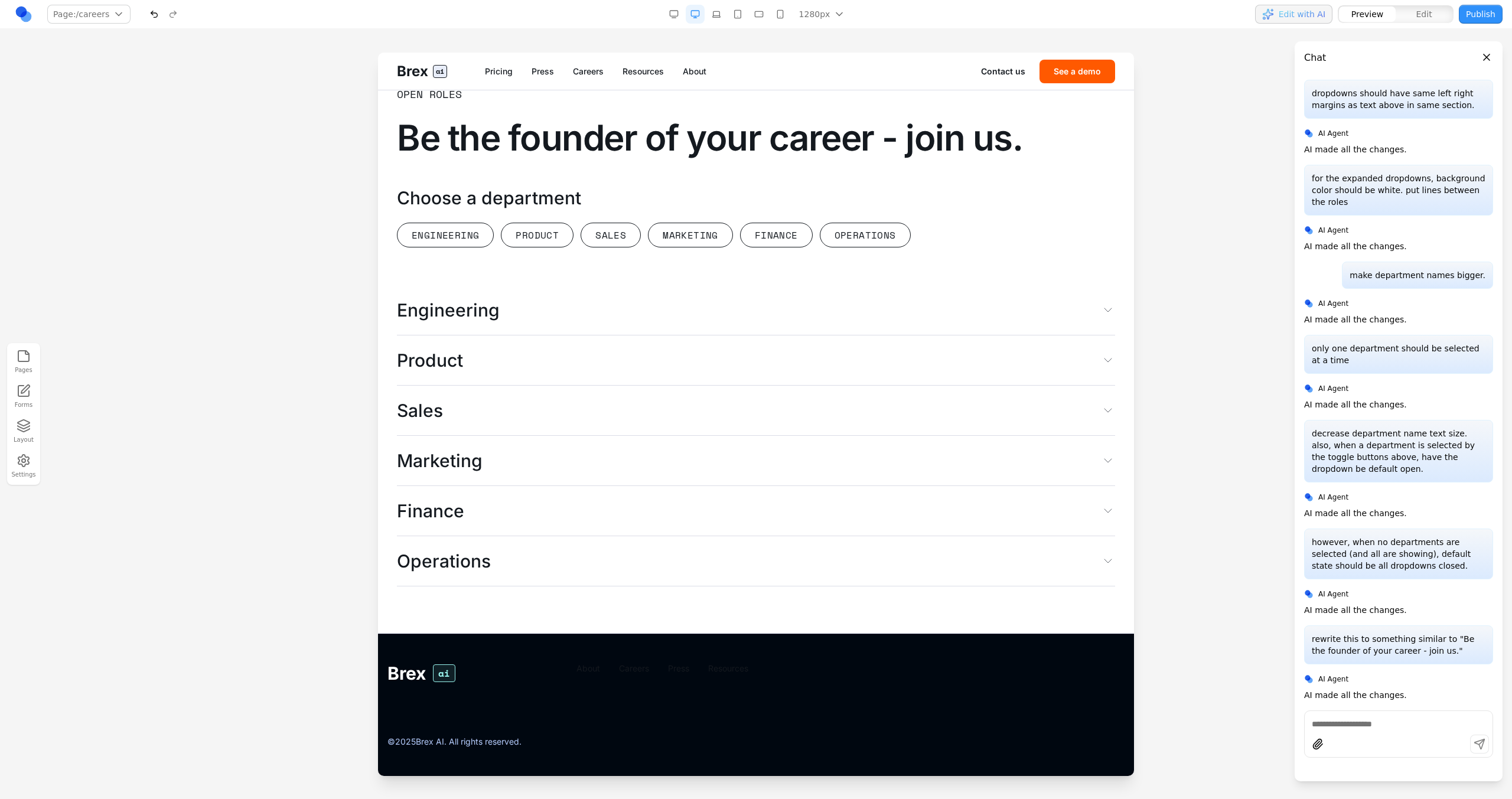
scroll to position [2846, 0]
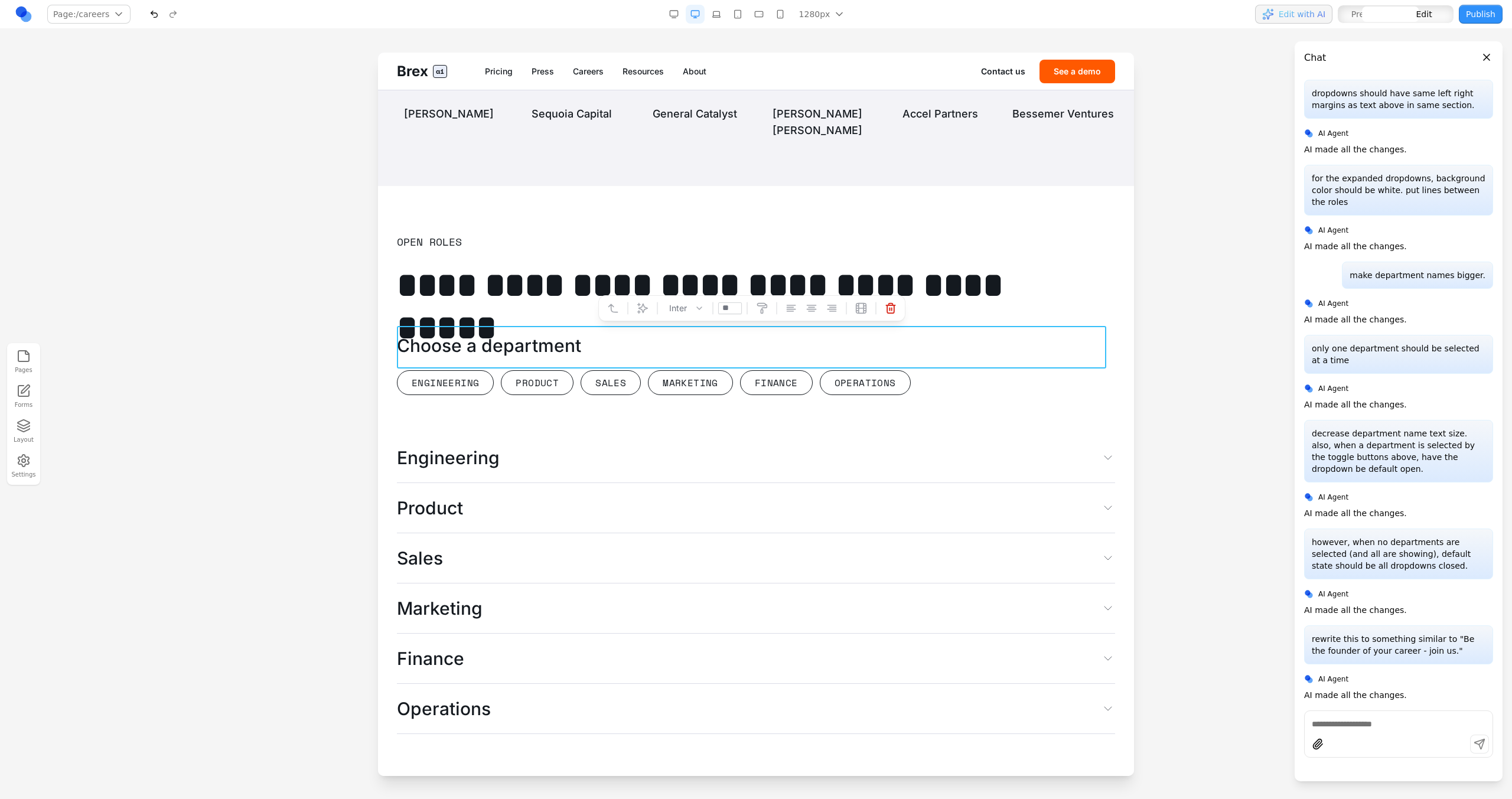
click at [586, 306] on h2 "**********" at bounding box center [751, 285] width 709 height 42
click at [641, 316] on button at bounding box center [643, 308] width 19 height 19
click at [993, 693] on textarea at bounding box center [1001, 701] width 189 height 59
type textarea "**********"
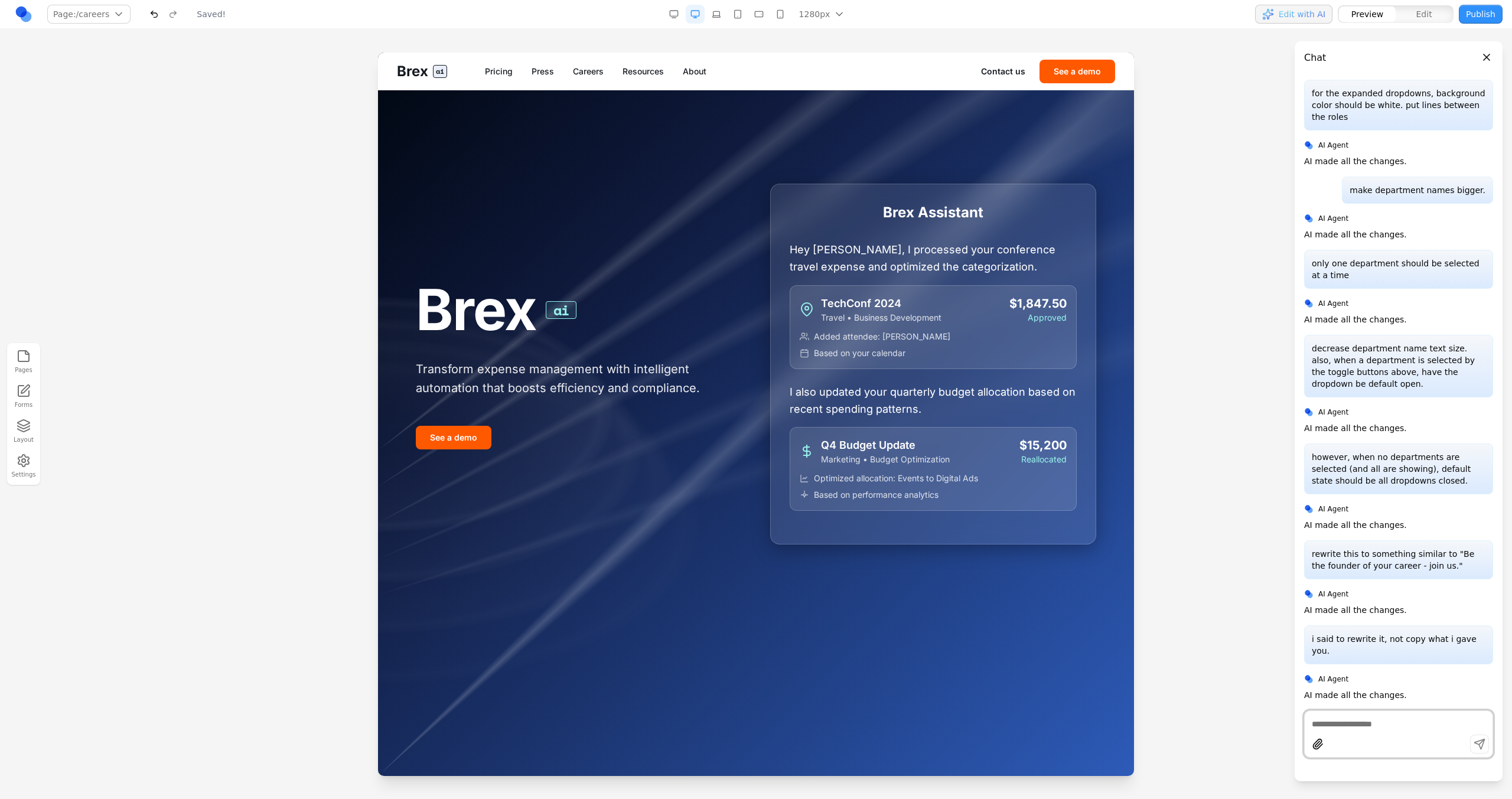
scroll to position [0, 0]
click at [589, 72] on link "Careers" at bounding box center [588, 71] width 31 height 12
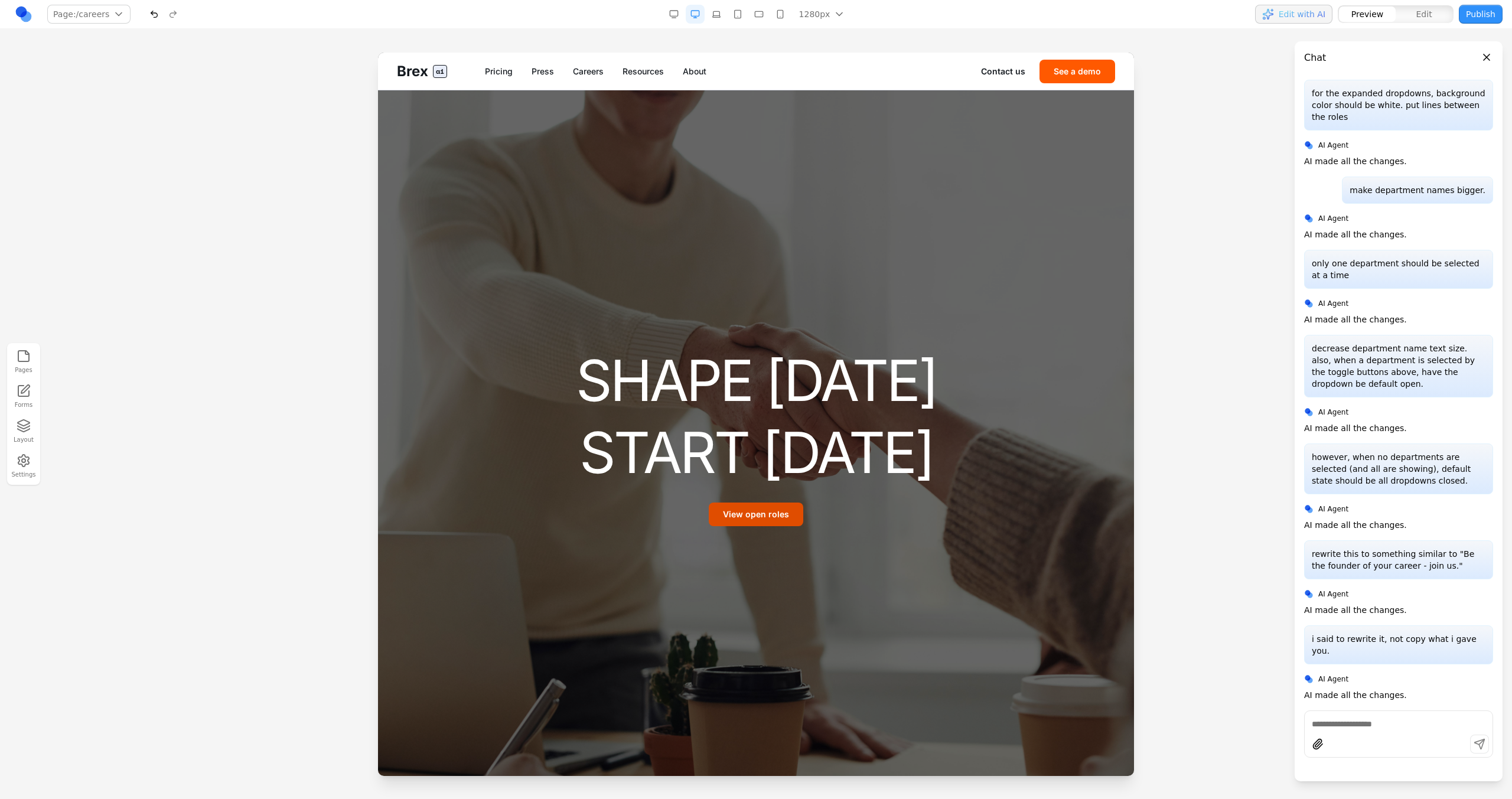
click at [757, 513] on button "View open roles" at bounding box center [756, 514] width 94 height 24
click at [724, 490] on button at bounding box center [722, 484] width 19 height 19
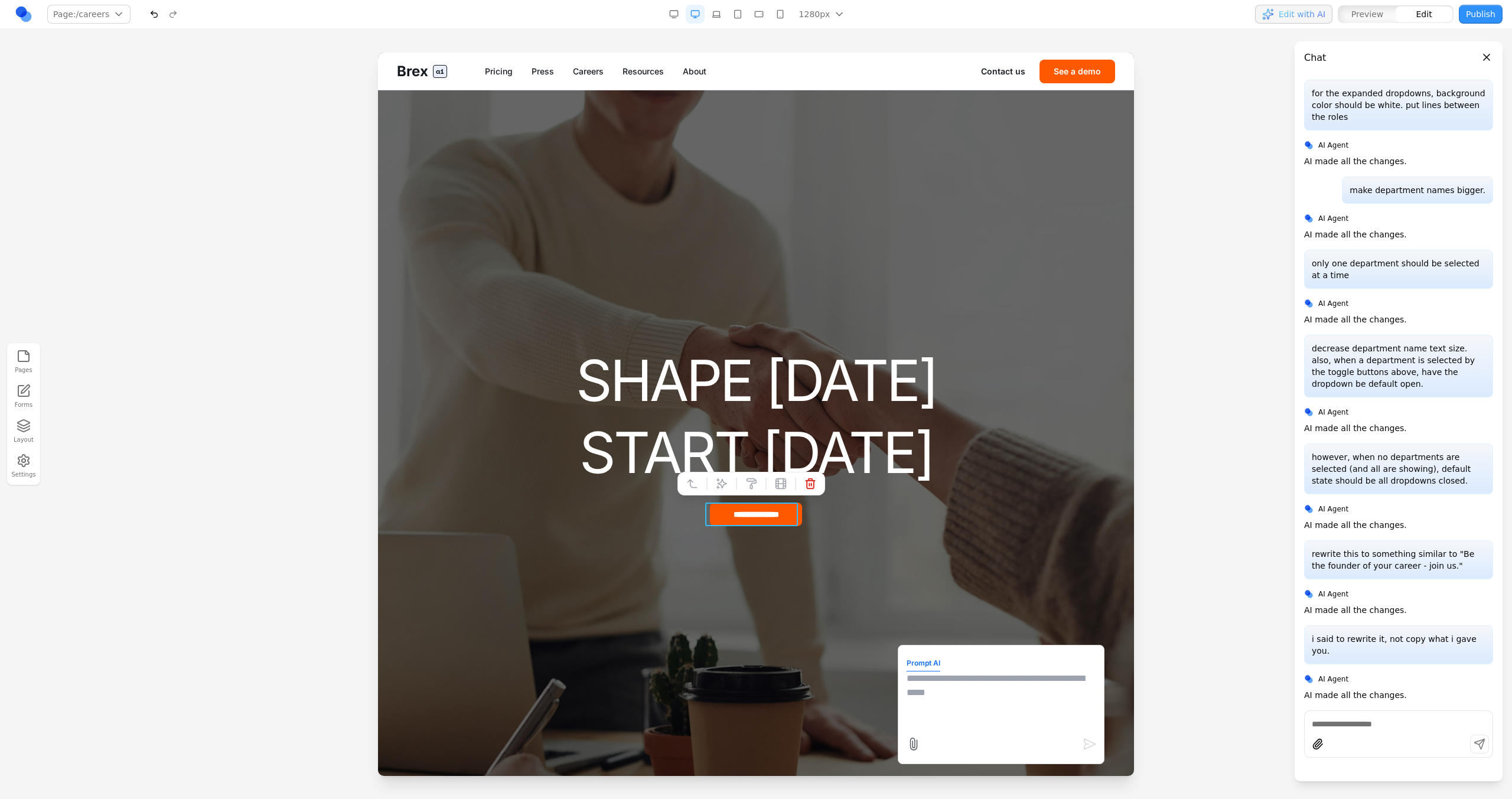
click at [967, 732] on form "Prompt AI" at bounding box center [1001, 705] width 189 height 102
click at [950, 684] on textarea at bounding box center [1001, 701] width 189 height 59
type textarea "**********"
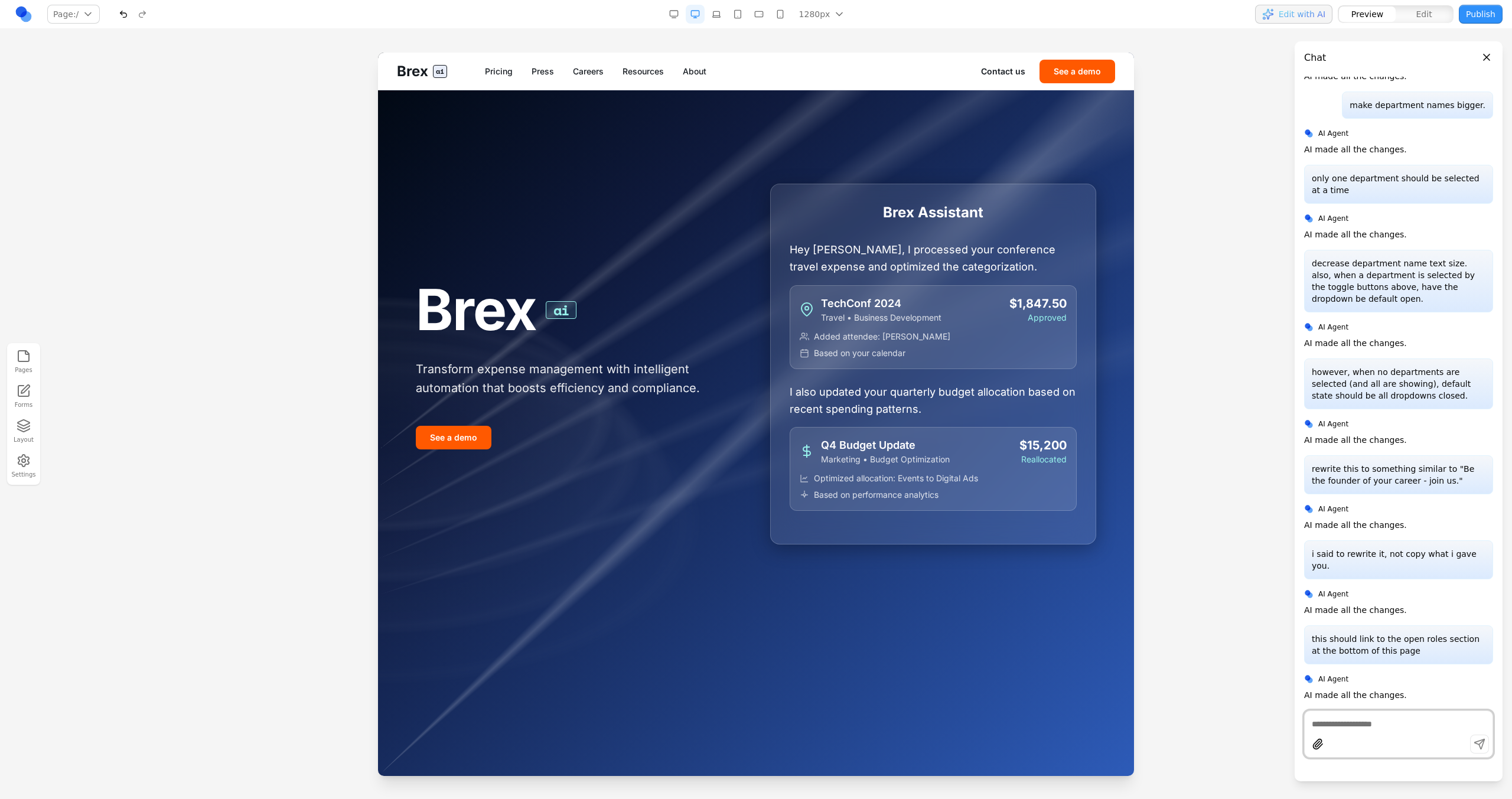
scroll to position [3295, 0]
click at [598, 70] on link "Careers" at bounding box center [588, 71] width 31 height 12
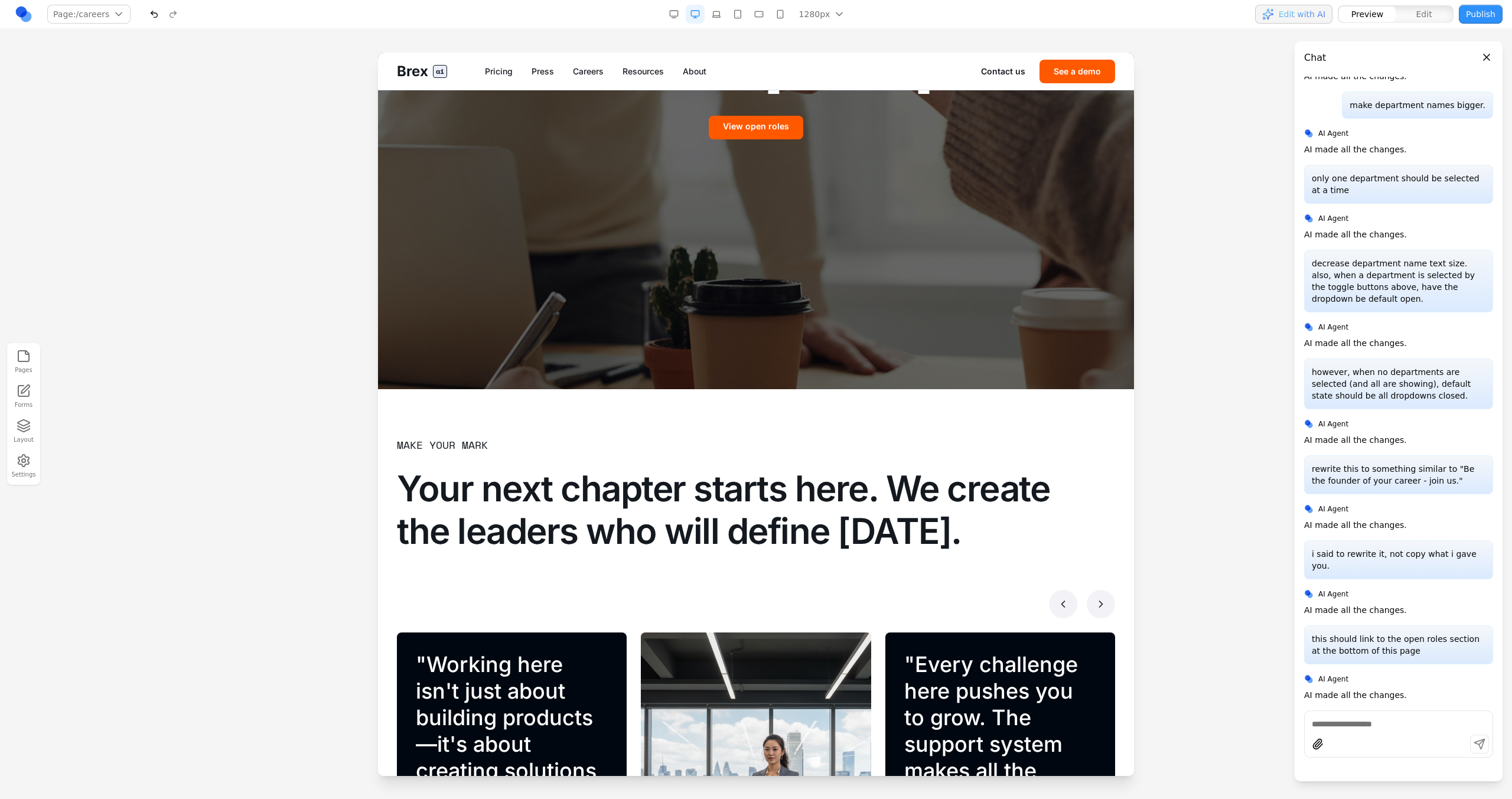
scroll to position [0, 0]
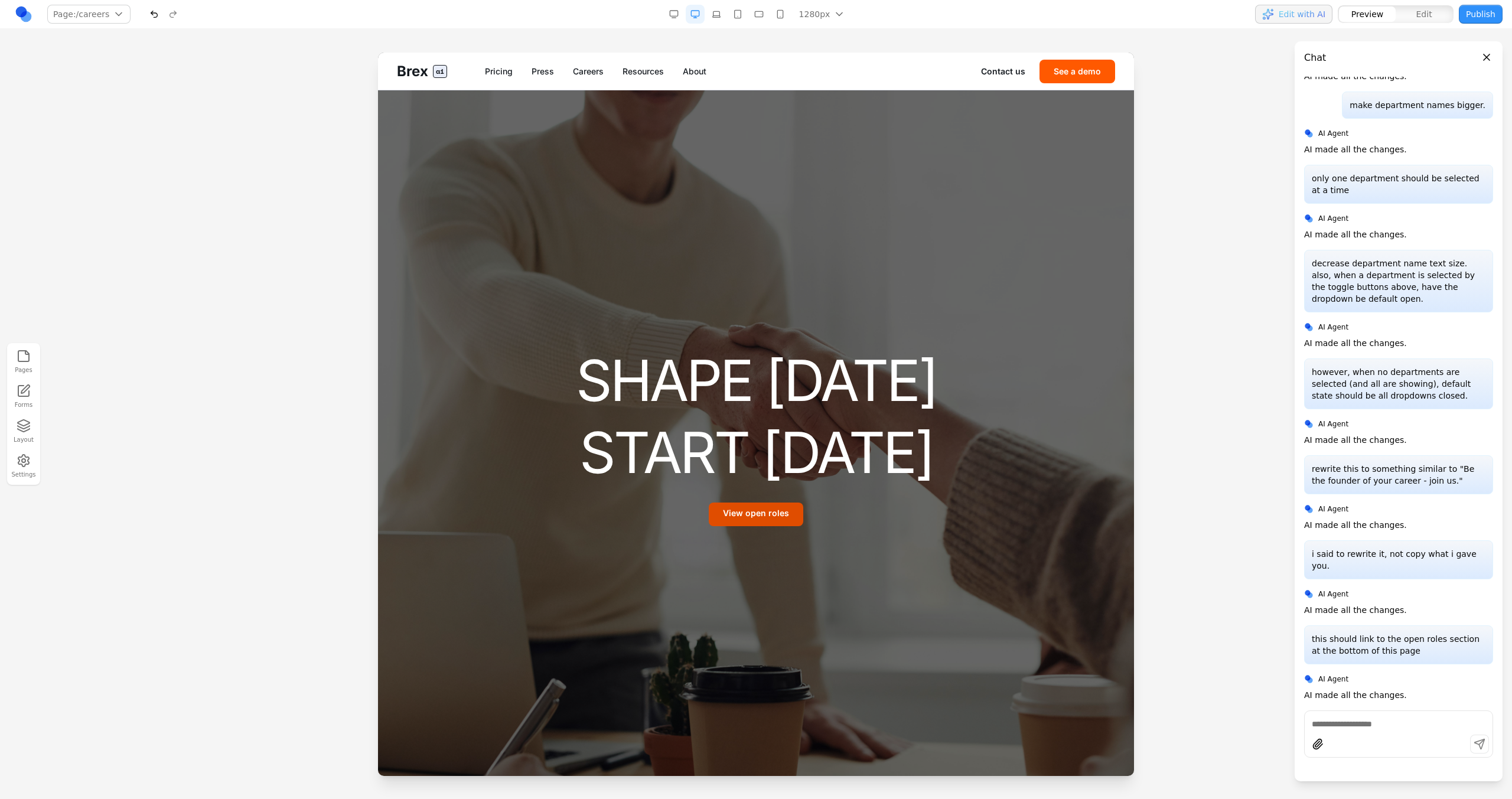
click at [733, 519] on link "View open roles" at bounding box center [756, 514] width 94 height 24
click at [586, 74] on link "Careers" at bounding box center [588, 71] width 31 height 12
click at [692, 68] on link "About" at bounding box center [694, 71] width 24 height 12
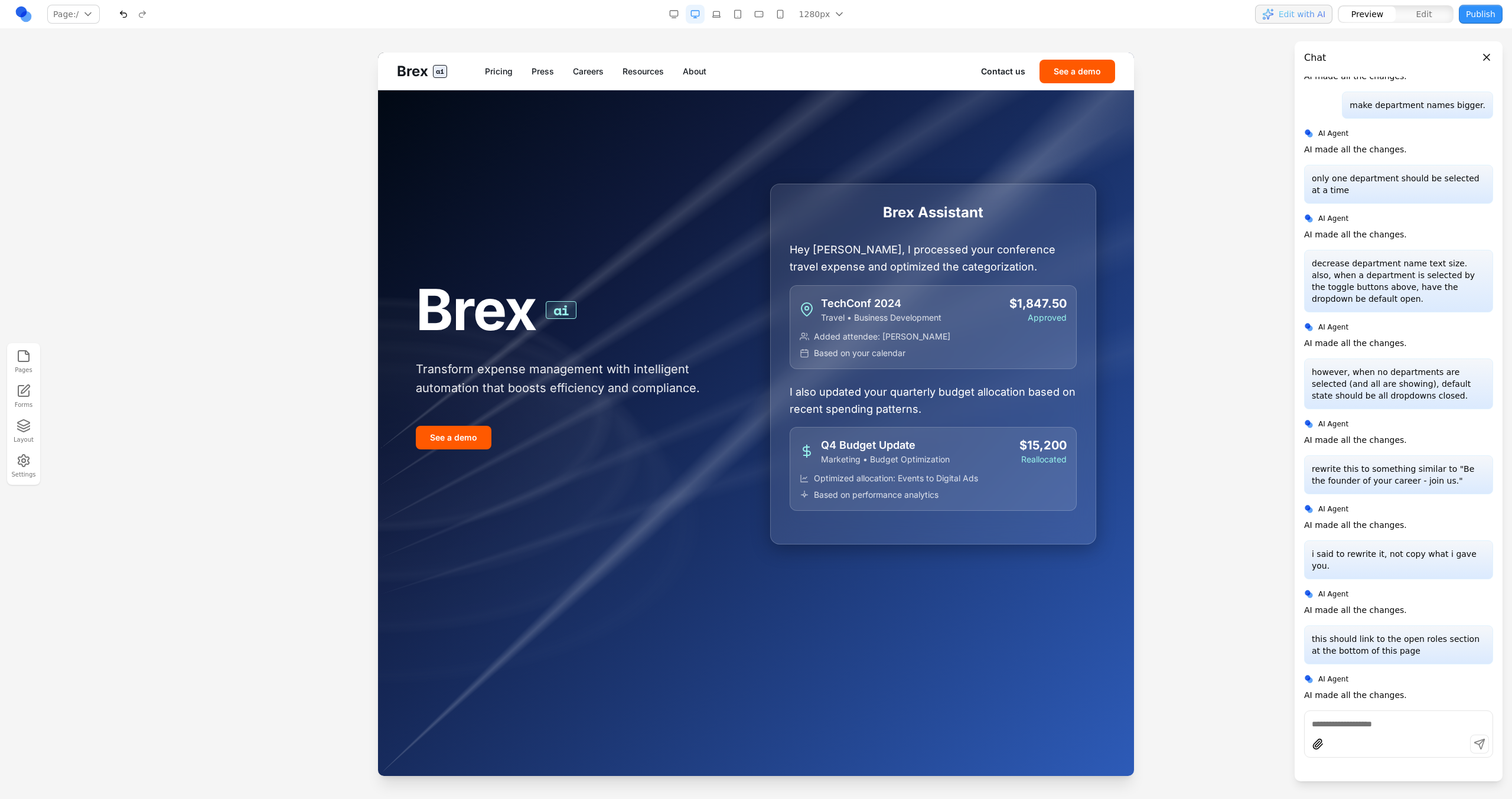
click at [591, 72] on link "Careers" at bounding box center [588, 71] width 31 height 12
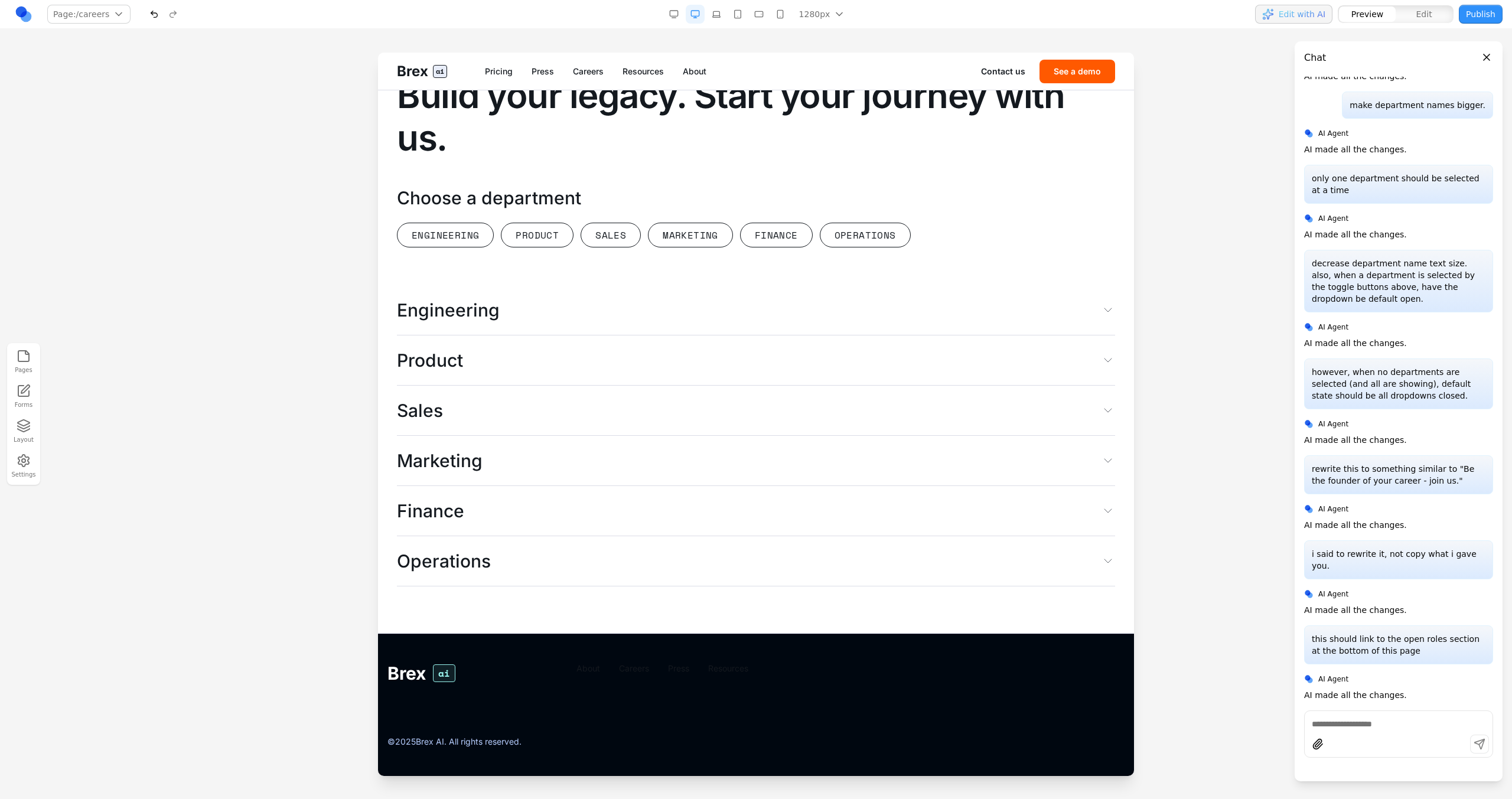
scroll to position [3098, 0]
